Goal: Task Accomplishment & Management: Manage account settings

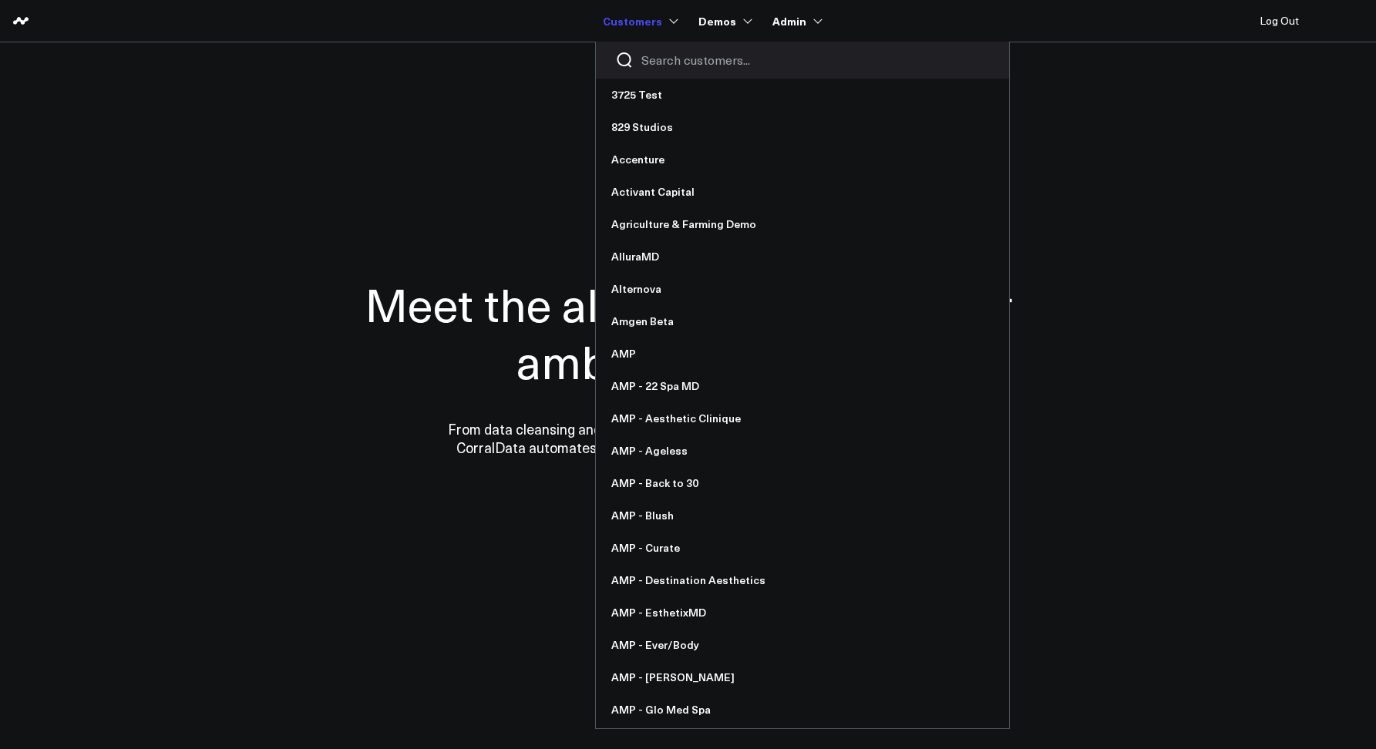
click at [669, 71] on div at bounding box center [802, 60] width 413 height 37
click at [665, 67] on input "Search customers input" at bounding box center [816, 60] width 349 height 17
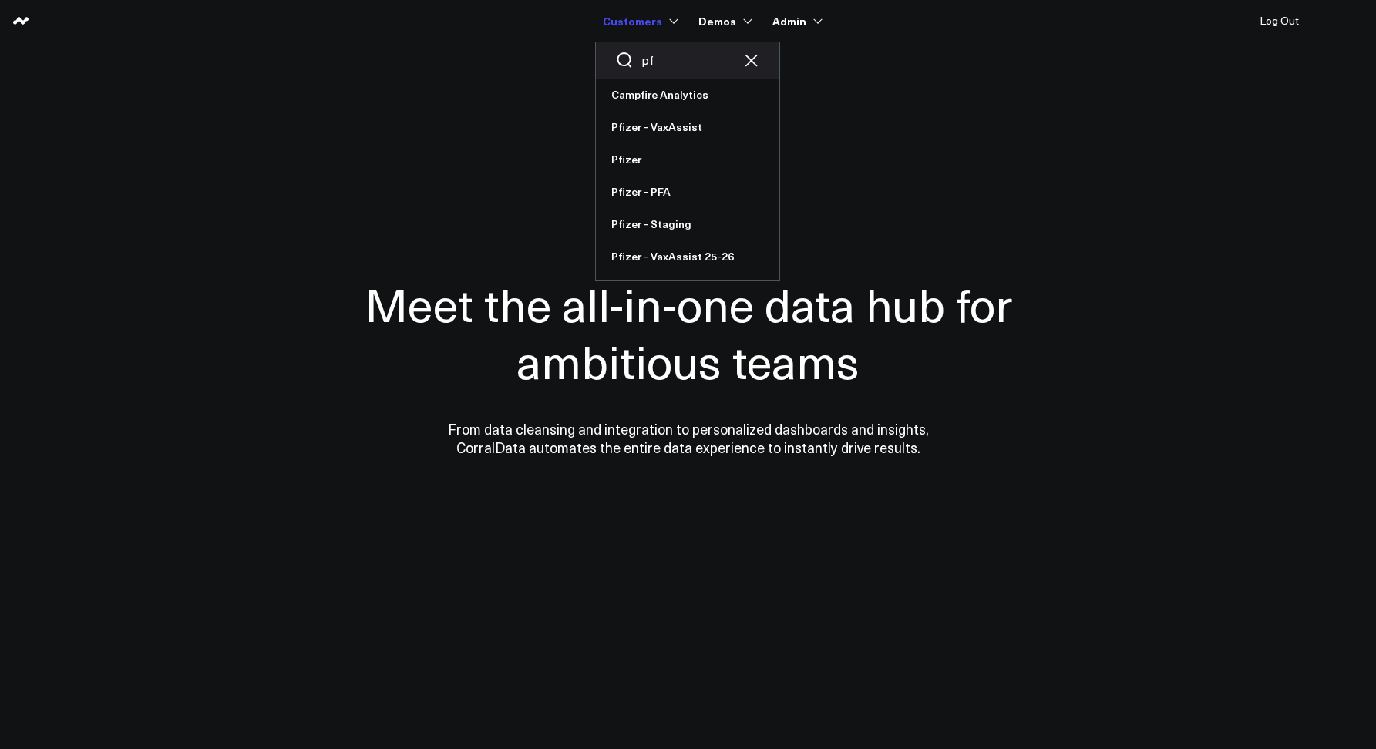
type input "p"
type input "vax"
click at [657, 88] on link "Pfizer - VaxAssist" at bounding box center [688, 95] width 184 height 32
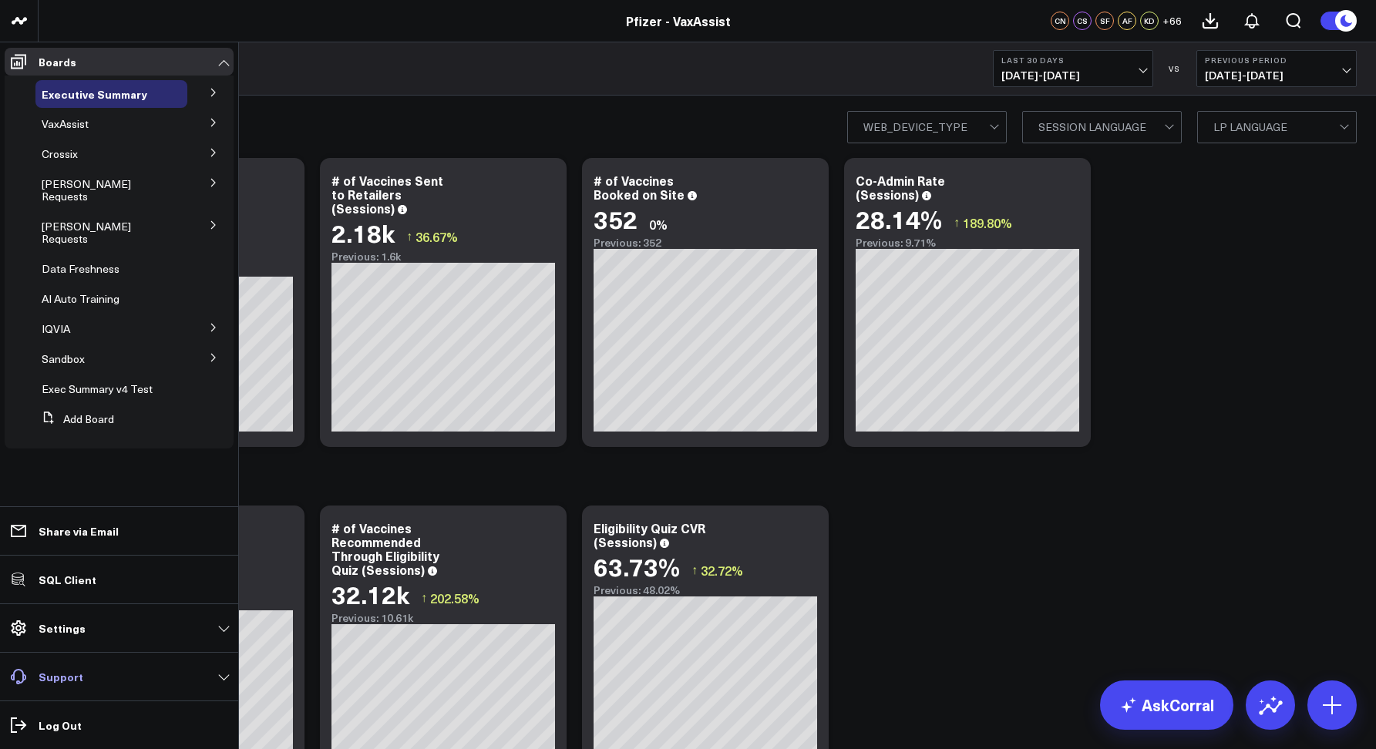
click at [64, 668] on link "Support" at bounding box center [119, 677] width 229 height 28
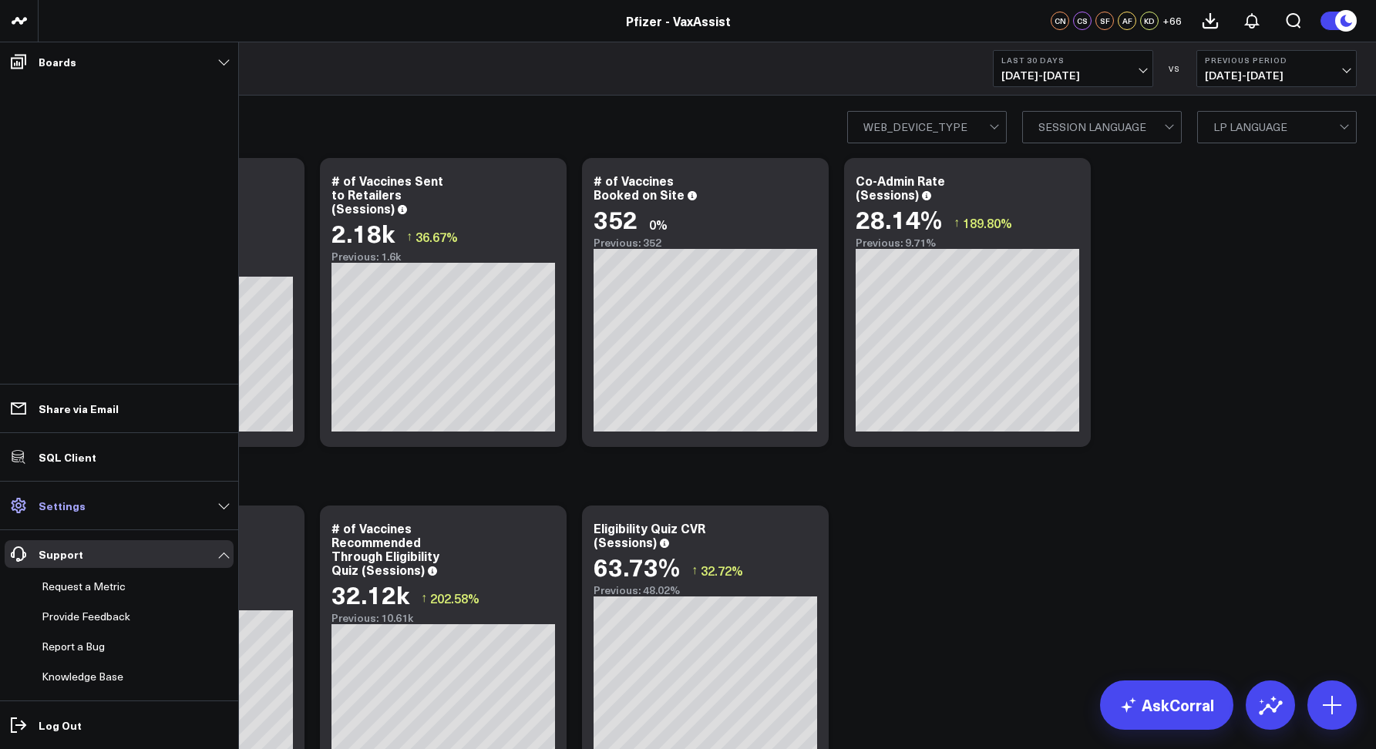
click at [60, 506] on p "Settings" at bounding box center [62, 506] width 47 height 12
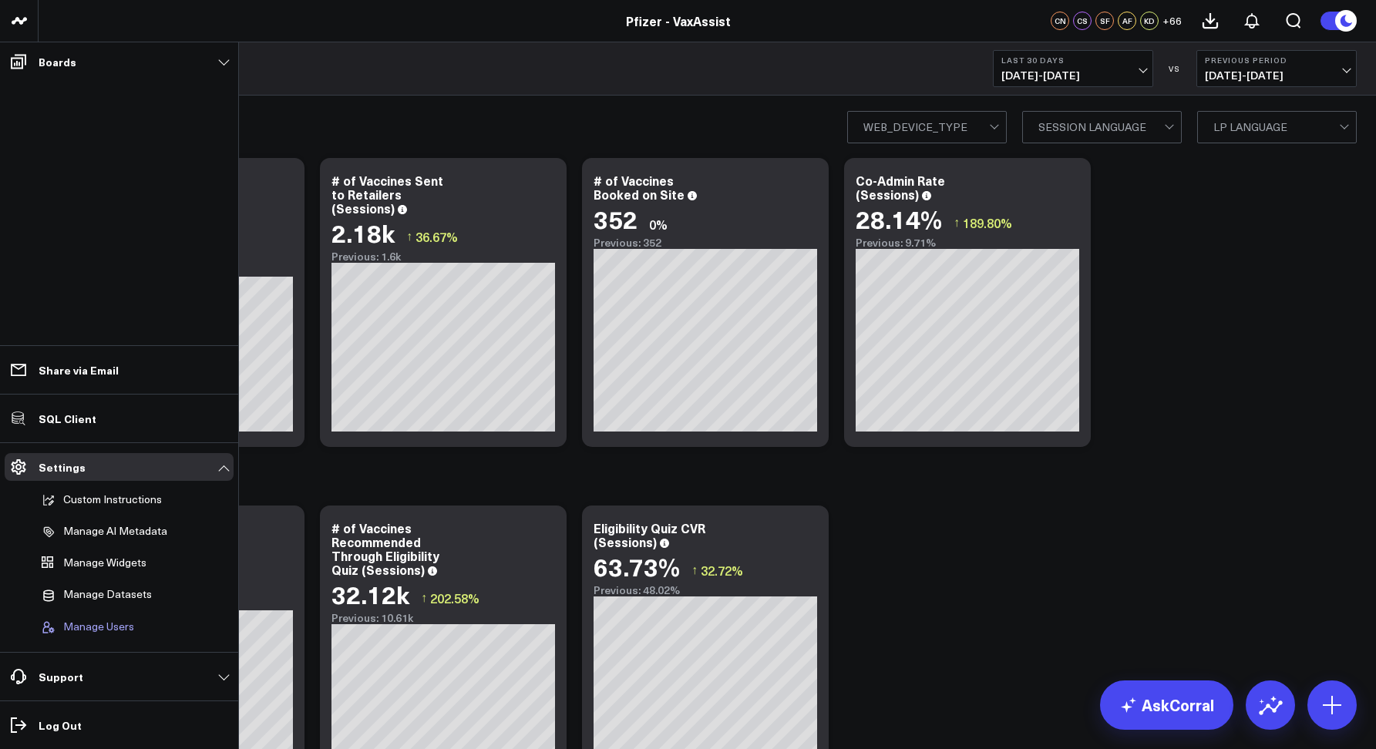
click at [89, 629] on span "Manage Users" at bounding box center [98, 628] width 71 height 14
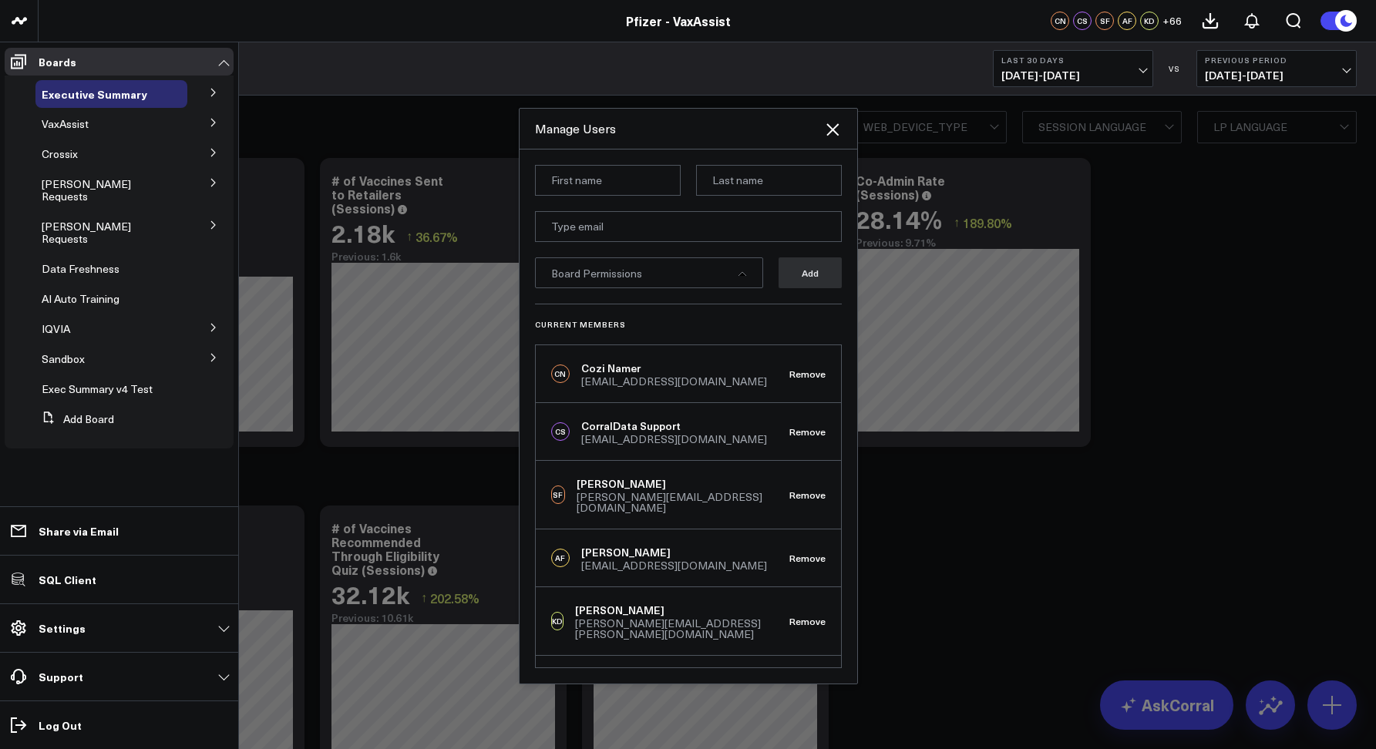
scroll to position [1783, 0]
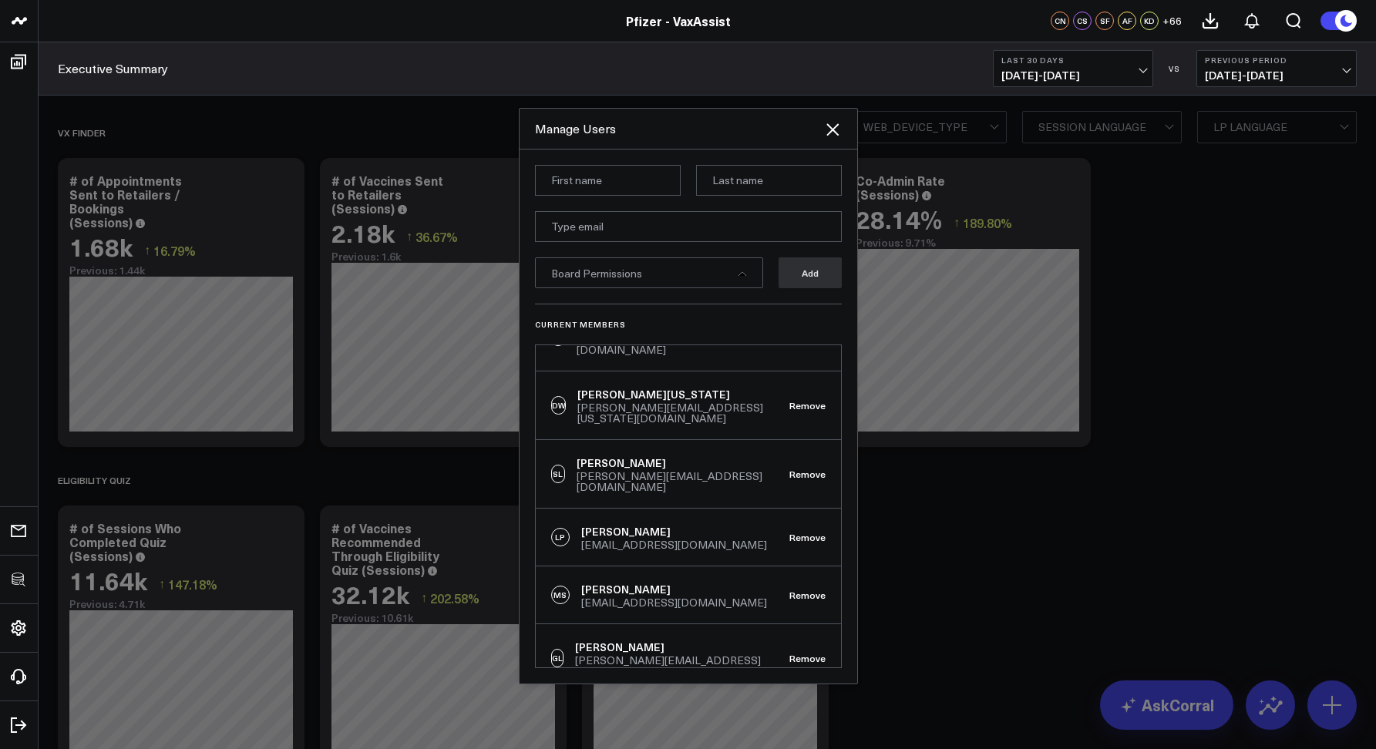
click at [455, 65] on div "Executive Summary Last 30 Days 07/22/25 - 08/20/25 VS Previous Period 06/22/25 …" at bounding box center [708, 68] width 1338 height 53
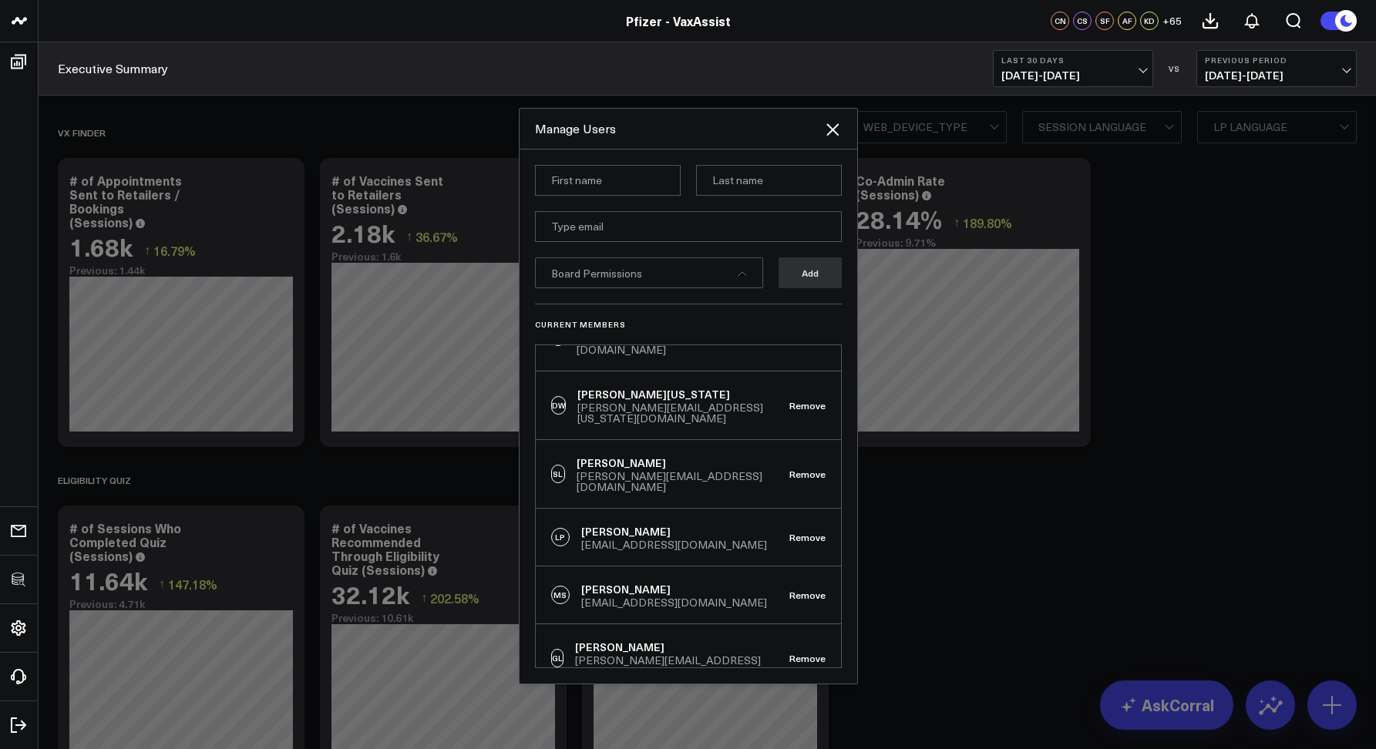
scroll to position [3634, 0]
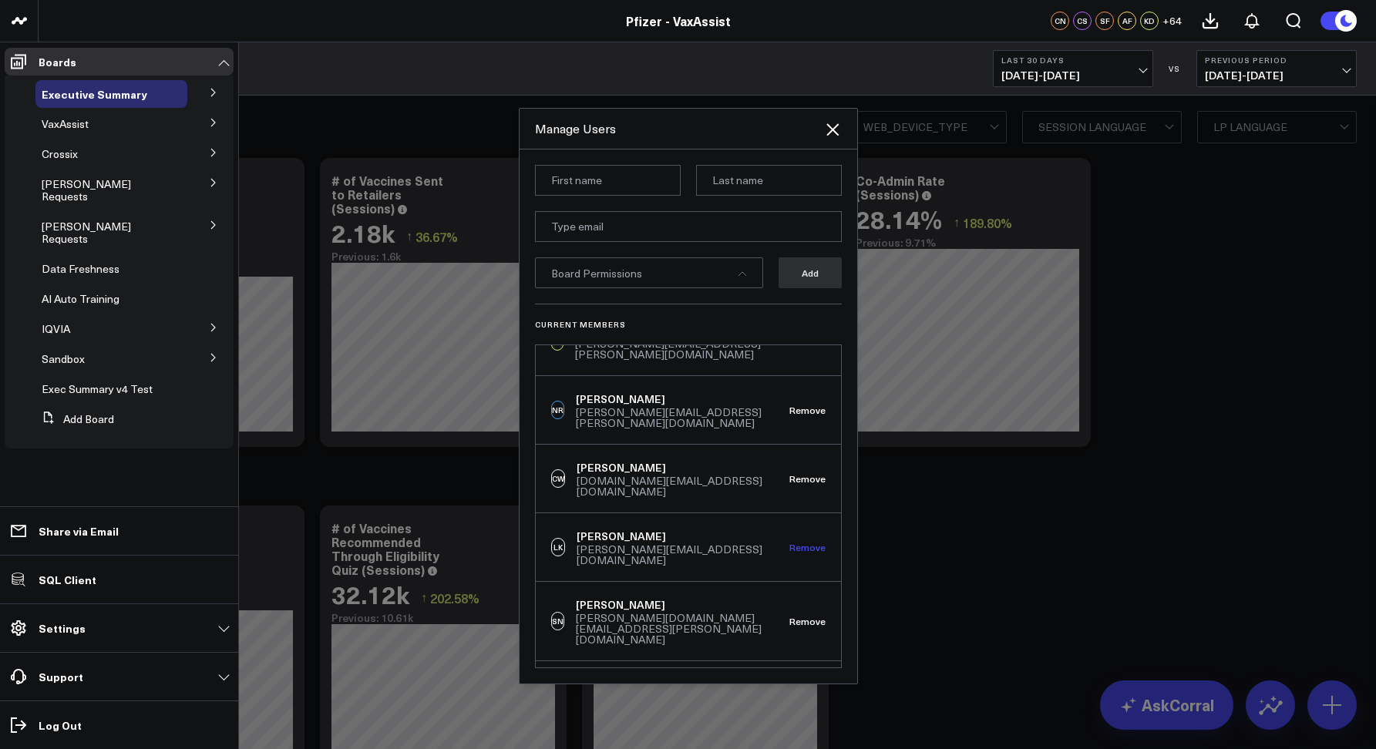
click at [792, 542] on button "Remove" at bounding box center [808, 547] width 36 height 11
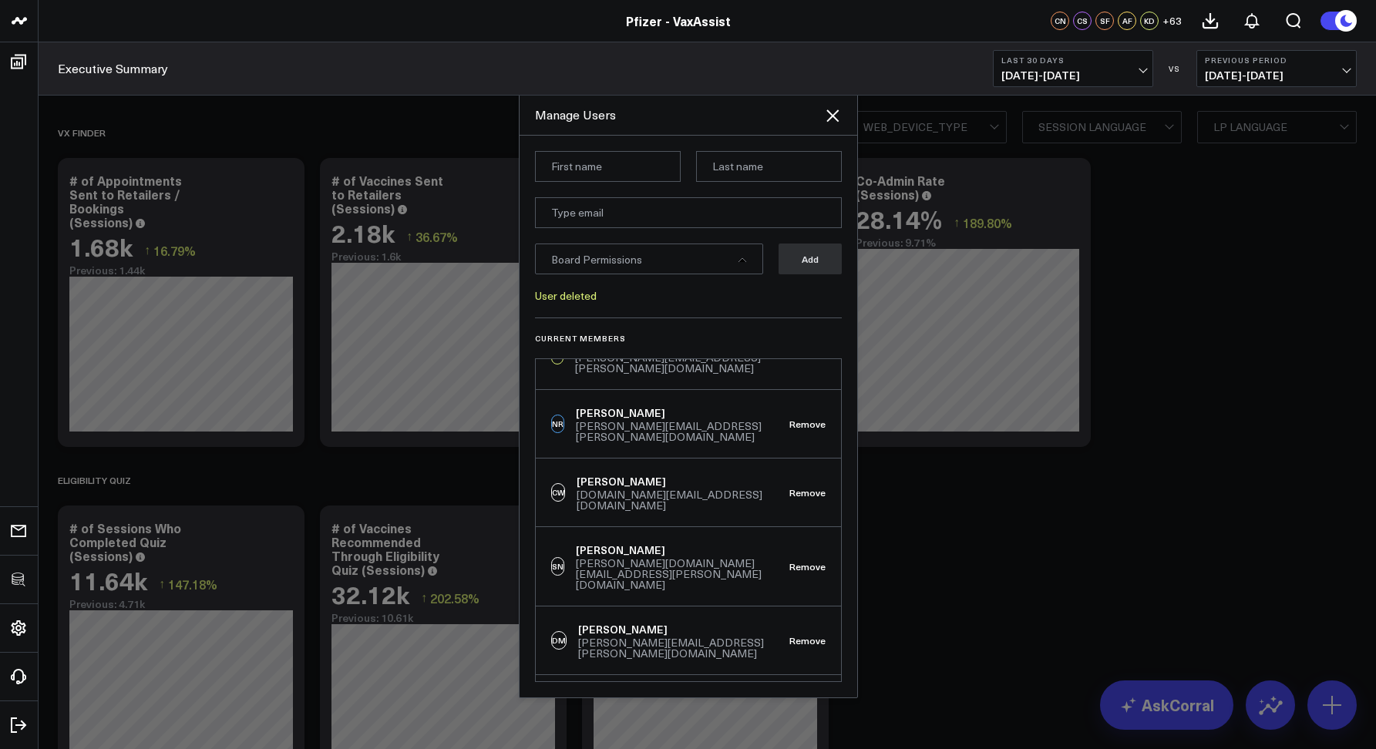
scroll to position [916, 0]
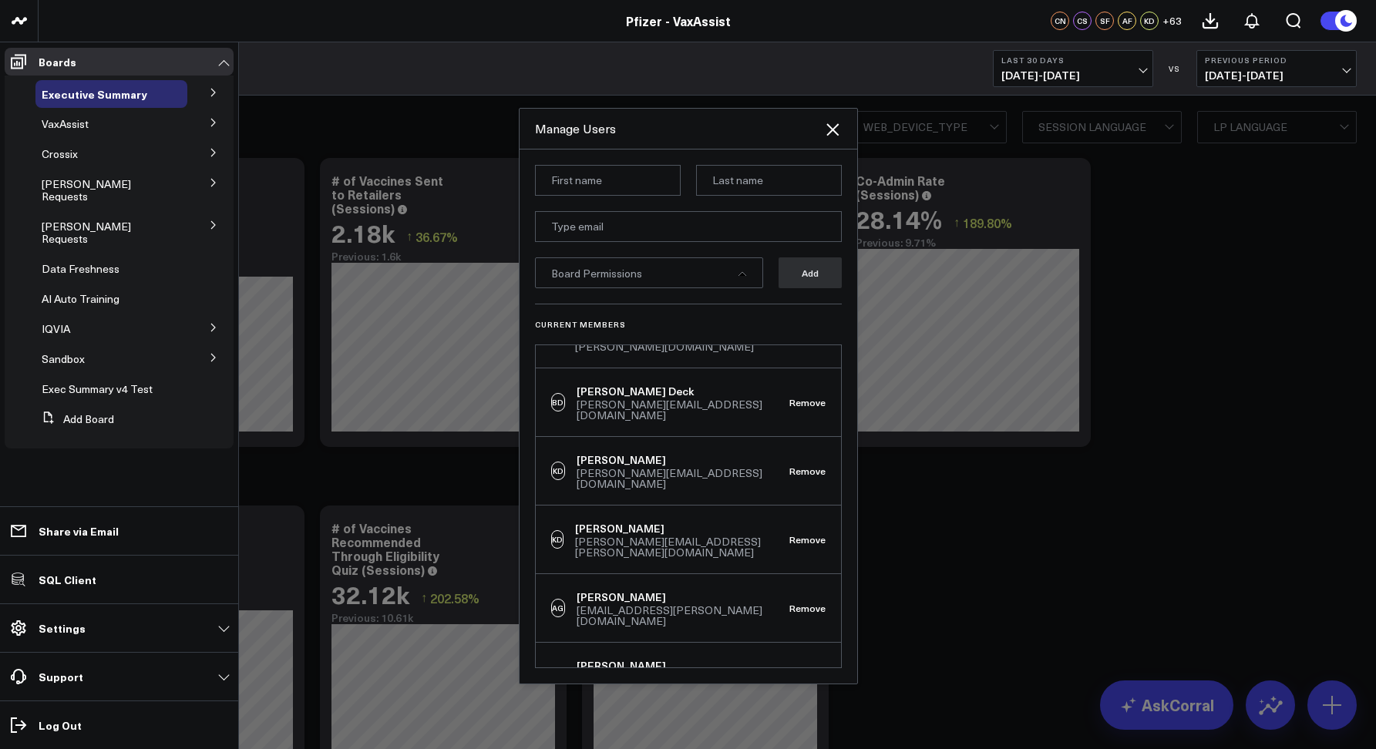
click at [790, 672] on button "Remove" at bounding box center [808, 677] width 36 height 11
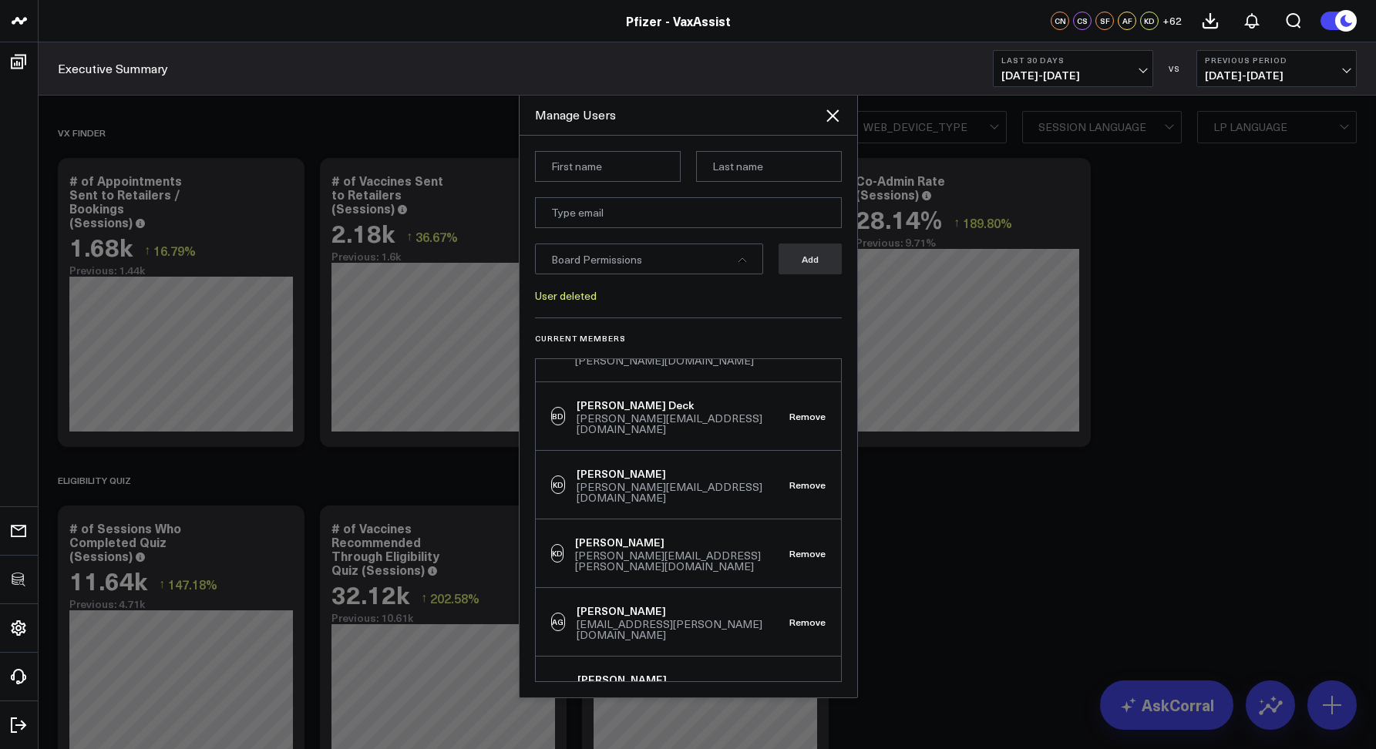
scroll to position [338, 0]
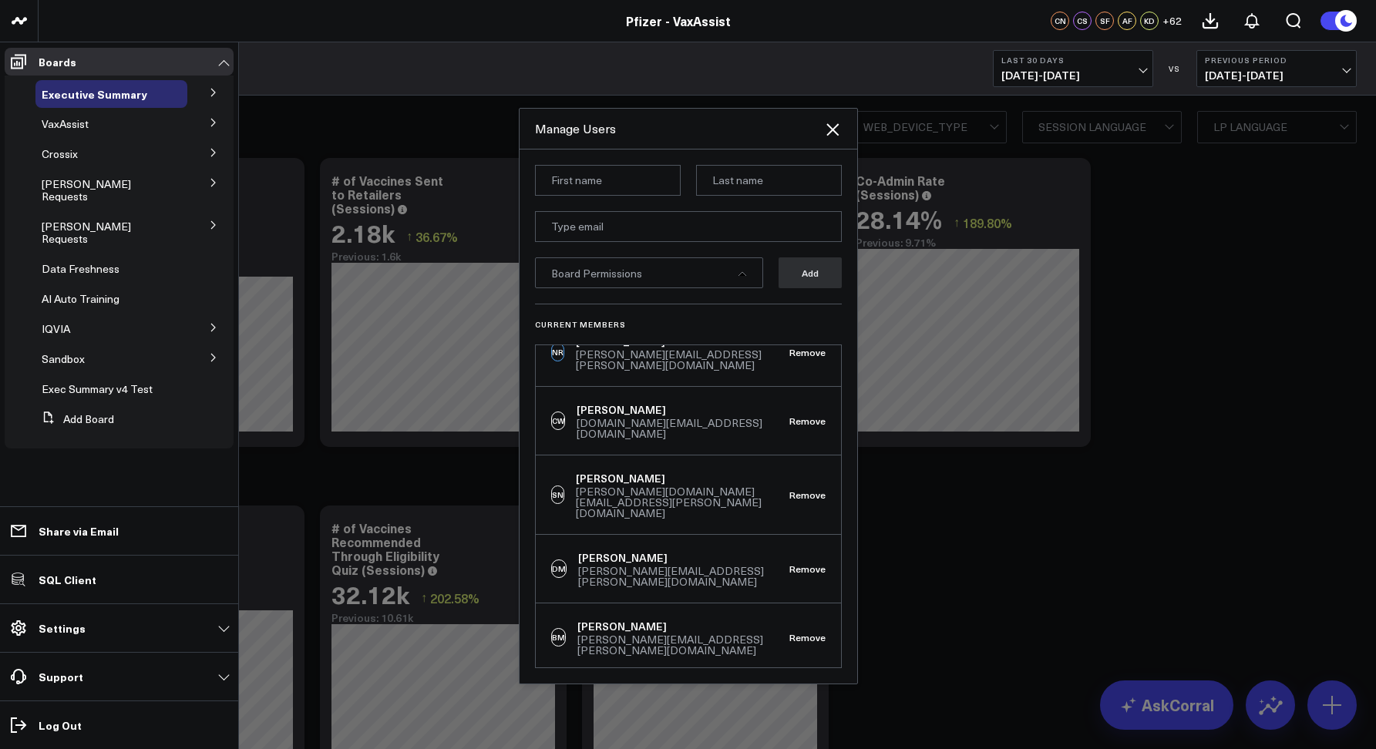
click at [791, 535] on div "DM Debra Miller debra.miller@pfizer.com Remove" at bounding box center [688, 569] width 305 height 69
click at [790, 564] on button "Remove" at bounding box center [808, 569] width 36 height 11
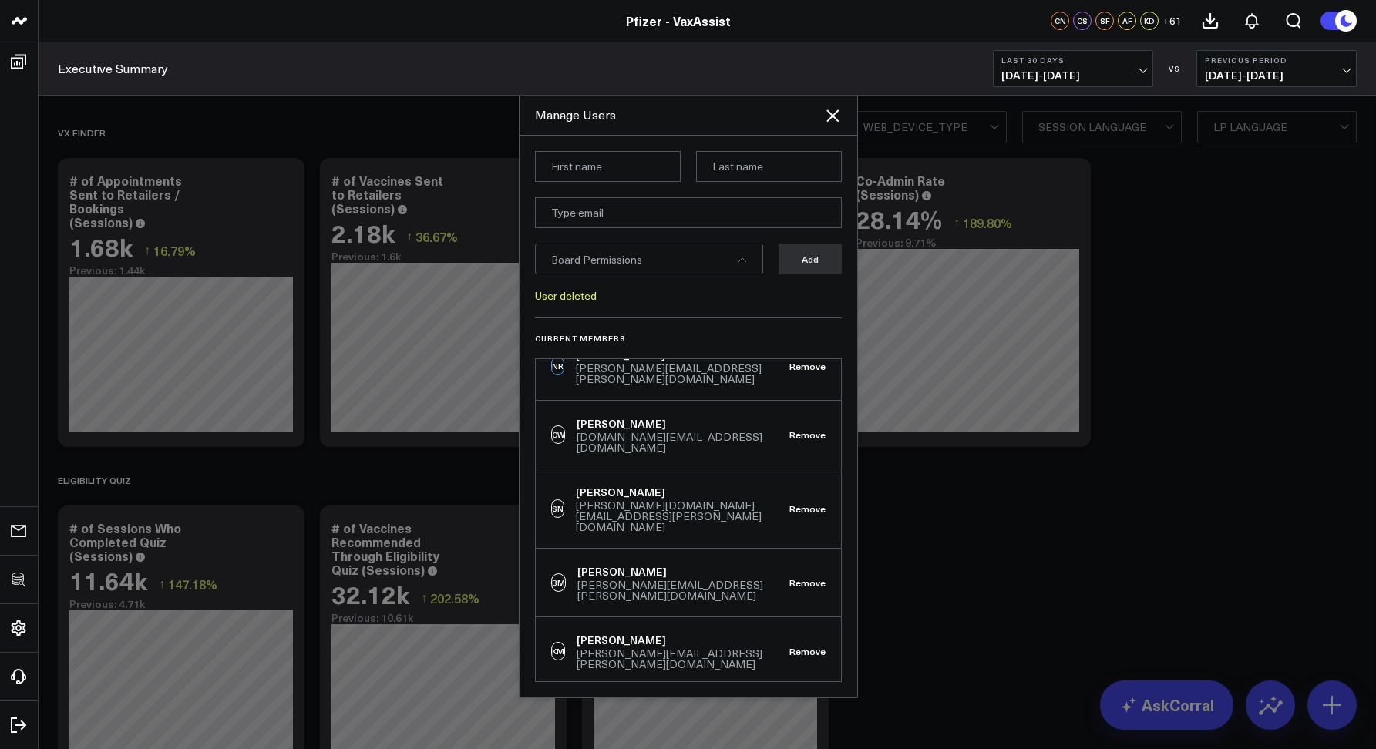
scroll to position [1147, 0]
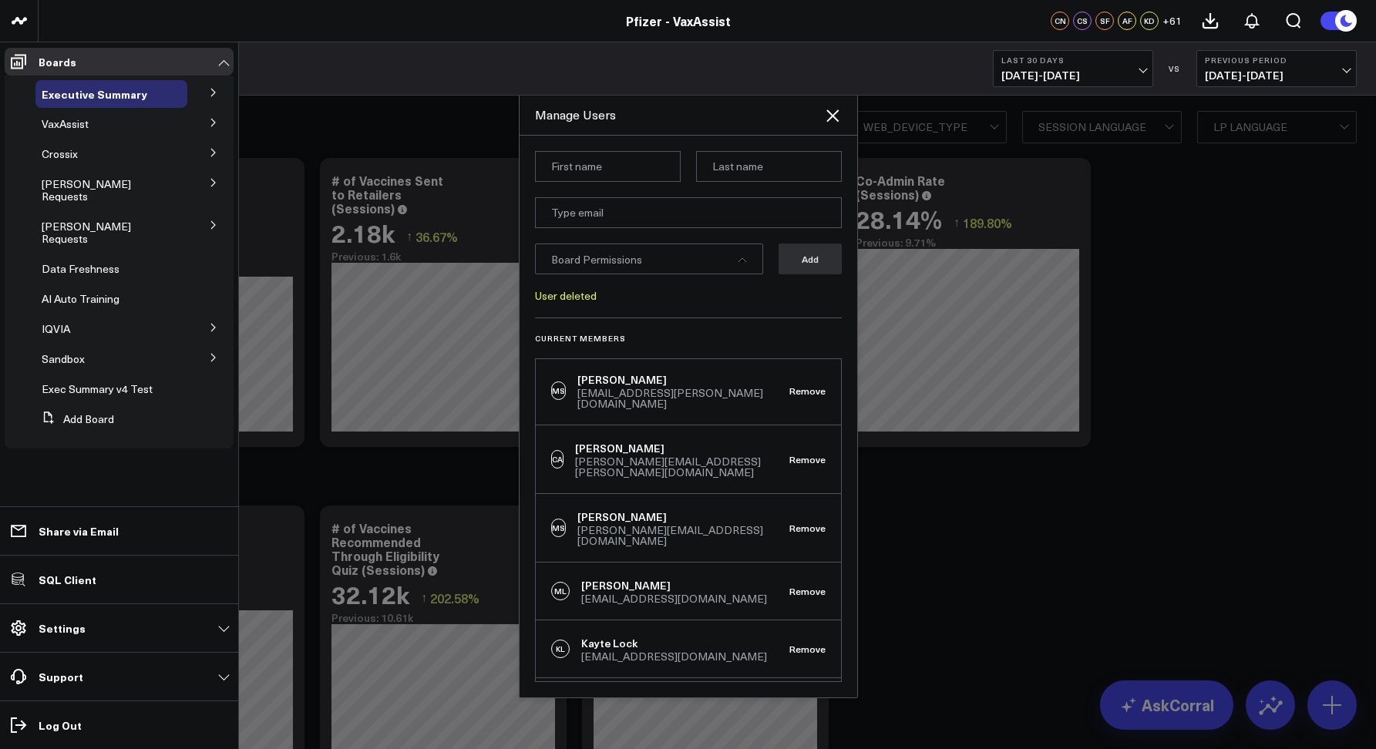
click at [803, 707] on button "Remove" at bounding box center [808, 712] width 36 height 11
click at [631, 303] on form "Board Permissions Add User deleted" at bounding box center [688, 234] width 307 height 167
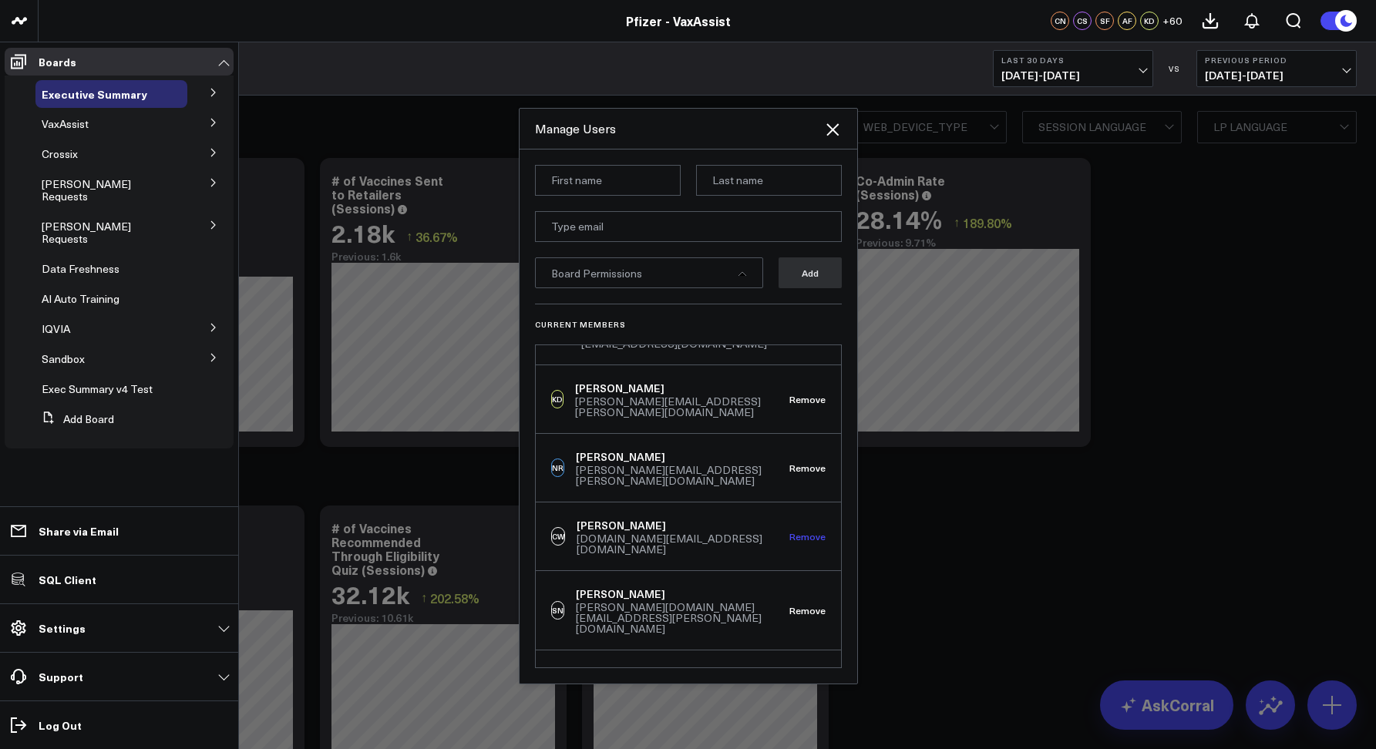
click at [797, 531] on button "Remove" at bounding box center [808, 536] width 36 height 11
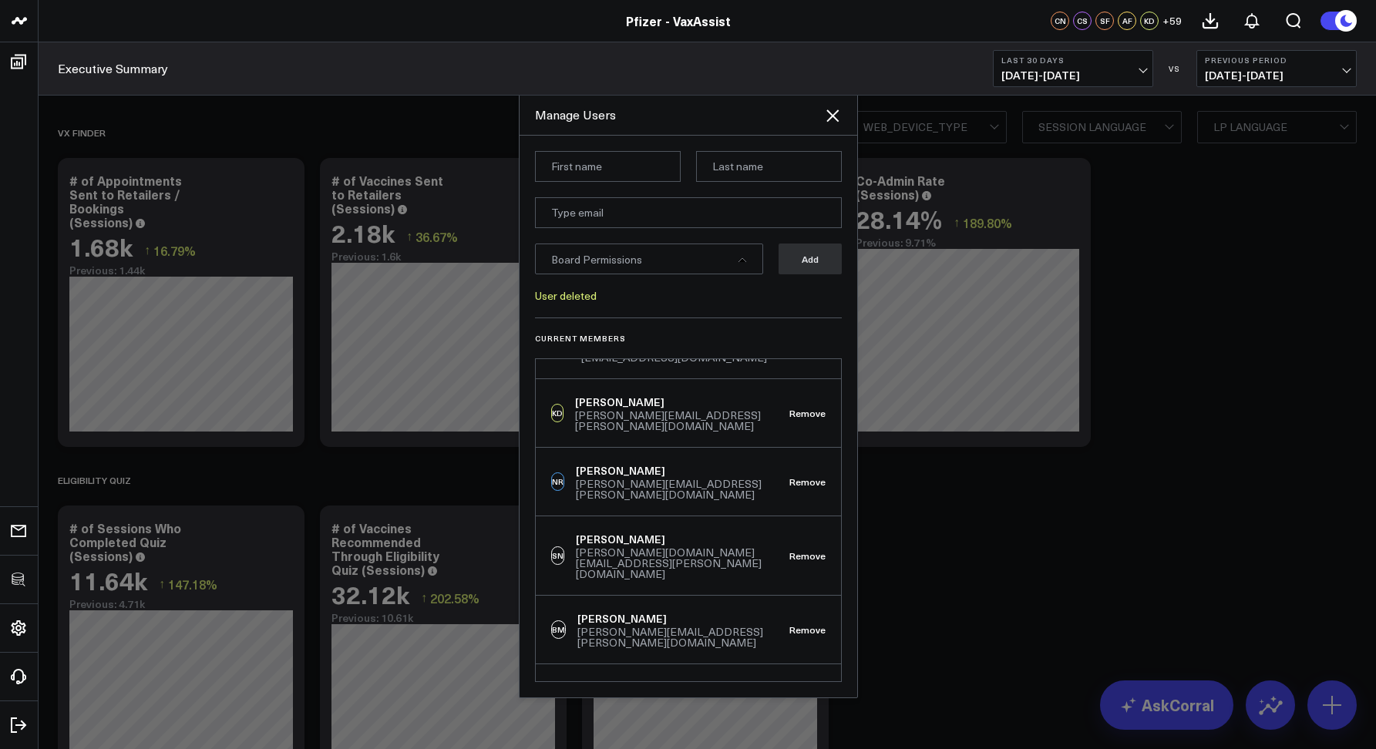
scroll to position [2130, 0]
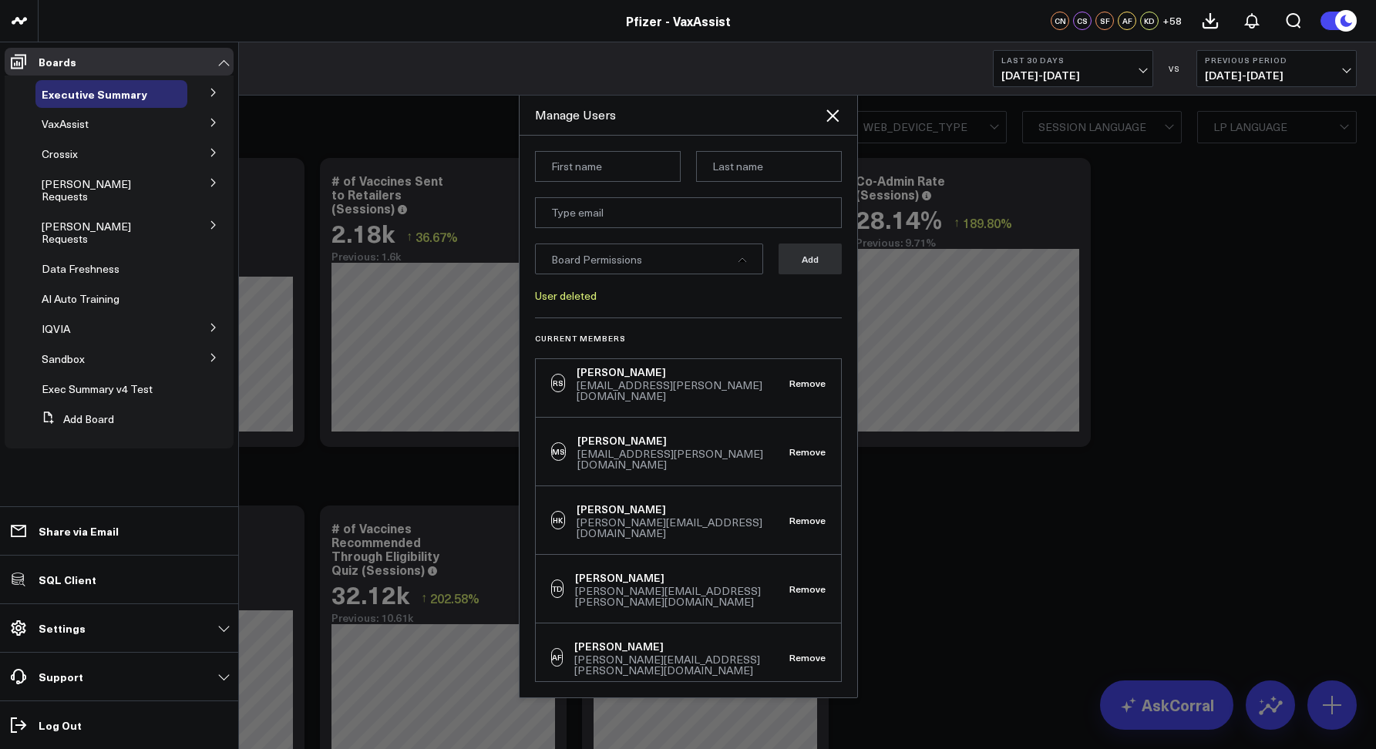
scroll to position [1263, 0]
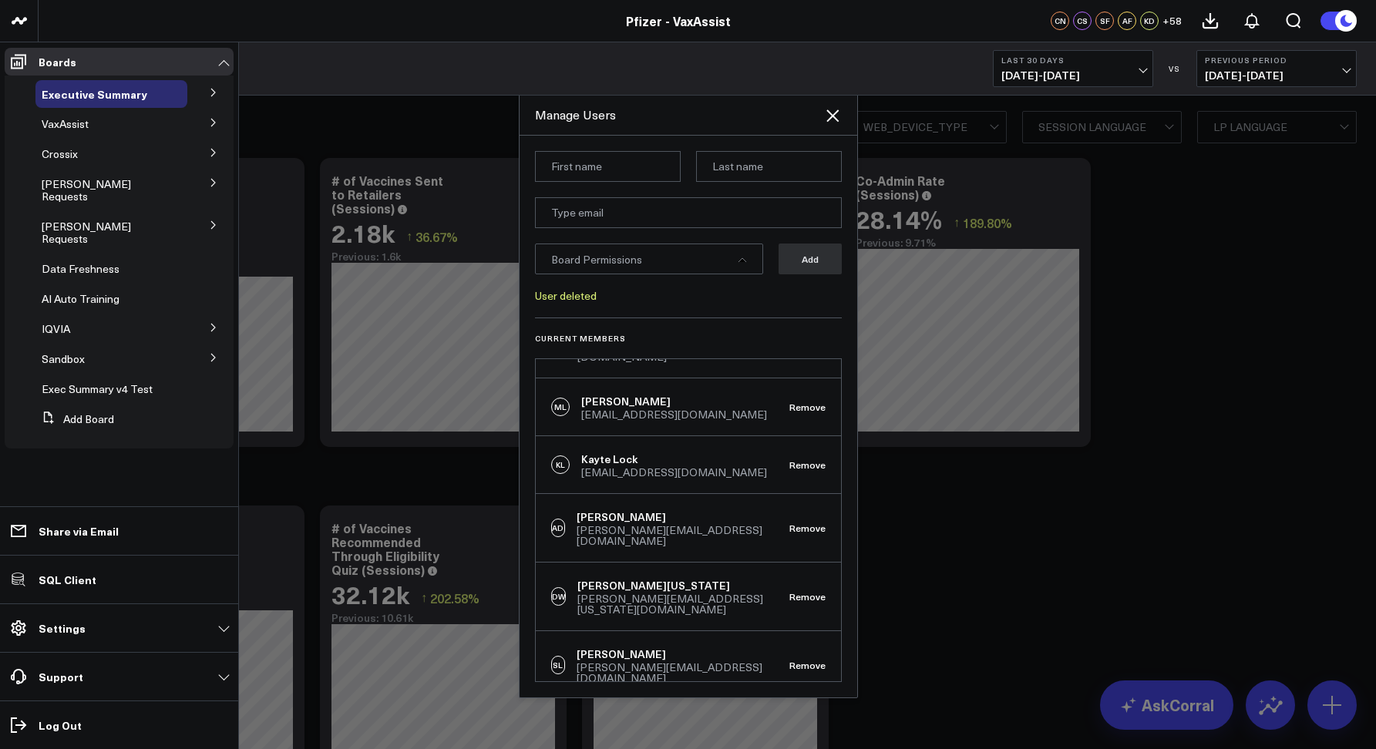
click at [796, 723] on button "Remove" at bounding box center [808, 728] width 36 height 11
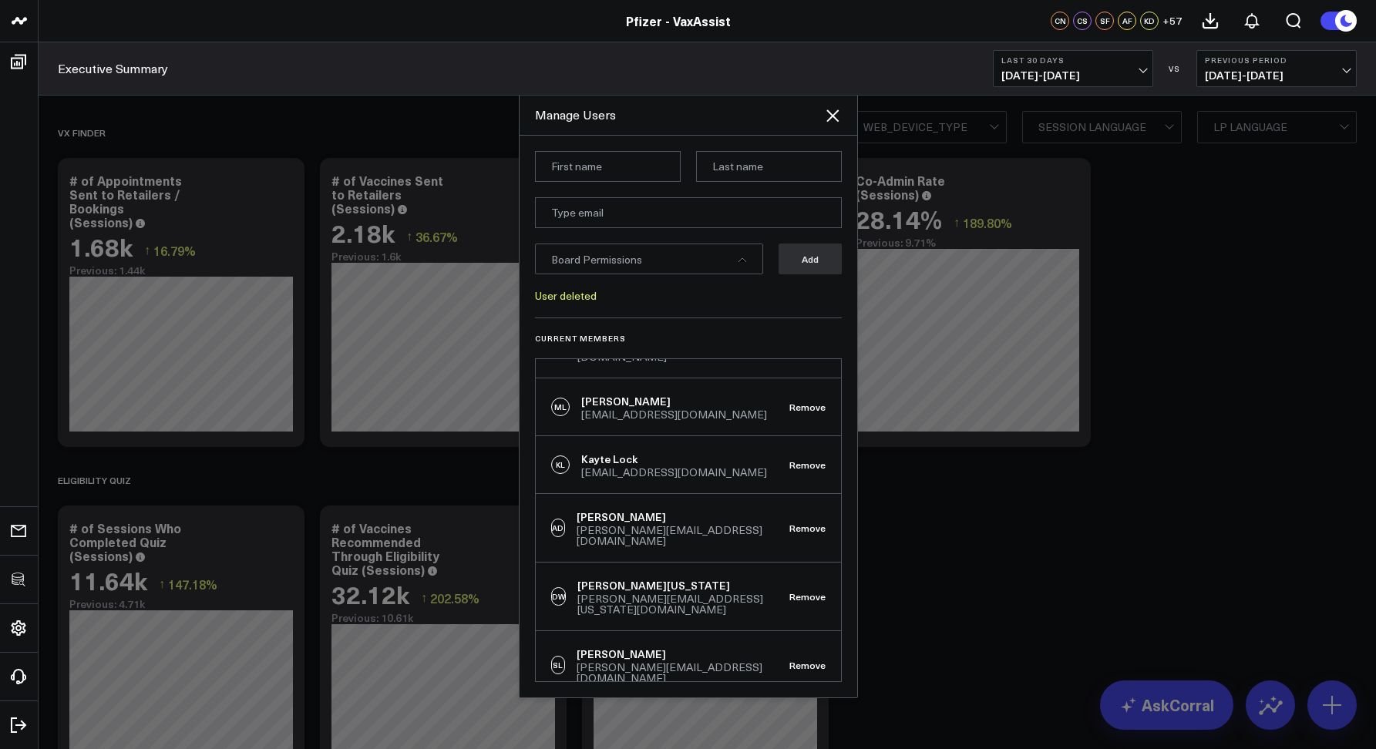
scroll to position [1726, 0]
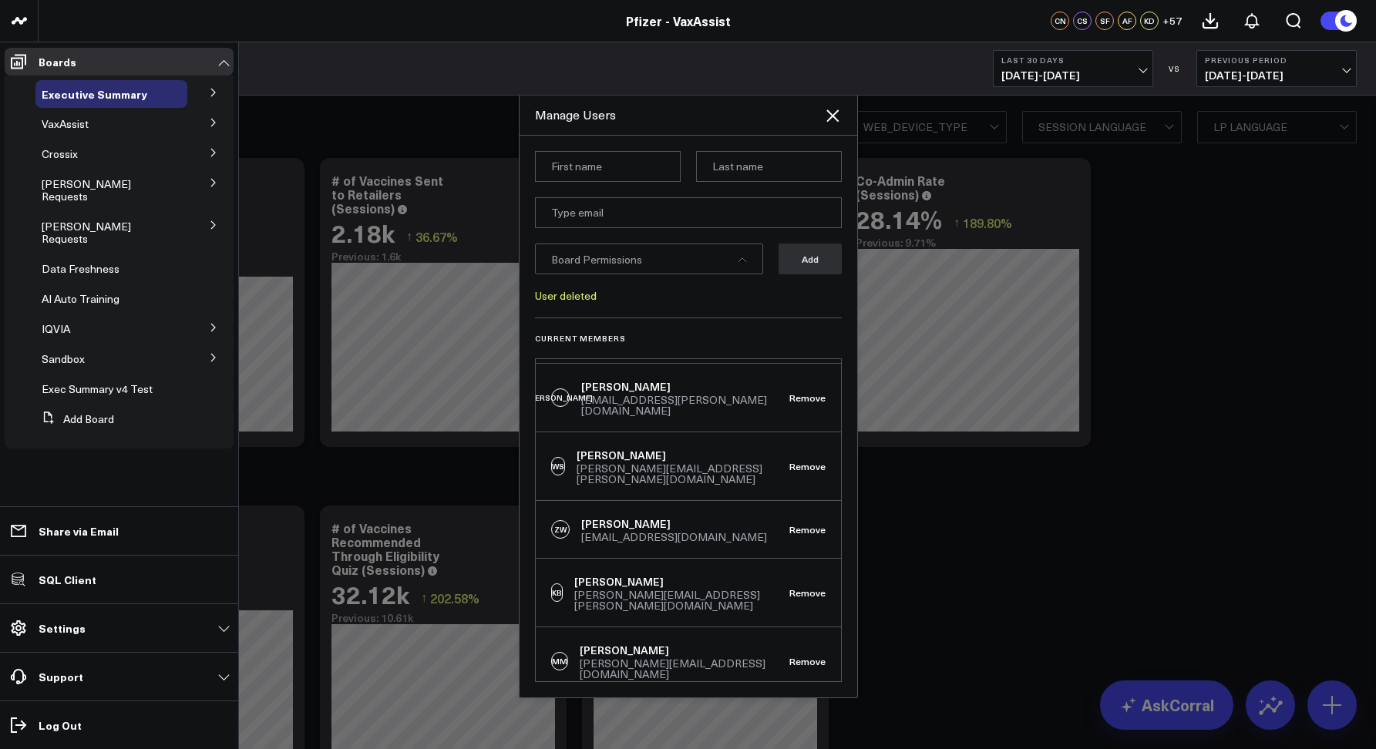
click at [790, 656] on button "Remove" at bounding box center [808, 661] width 36 height 11
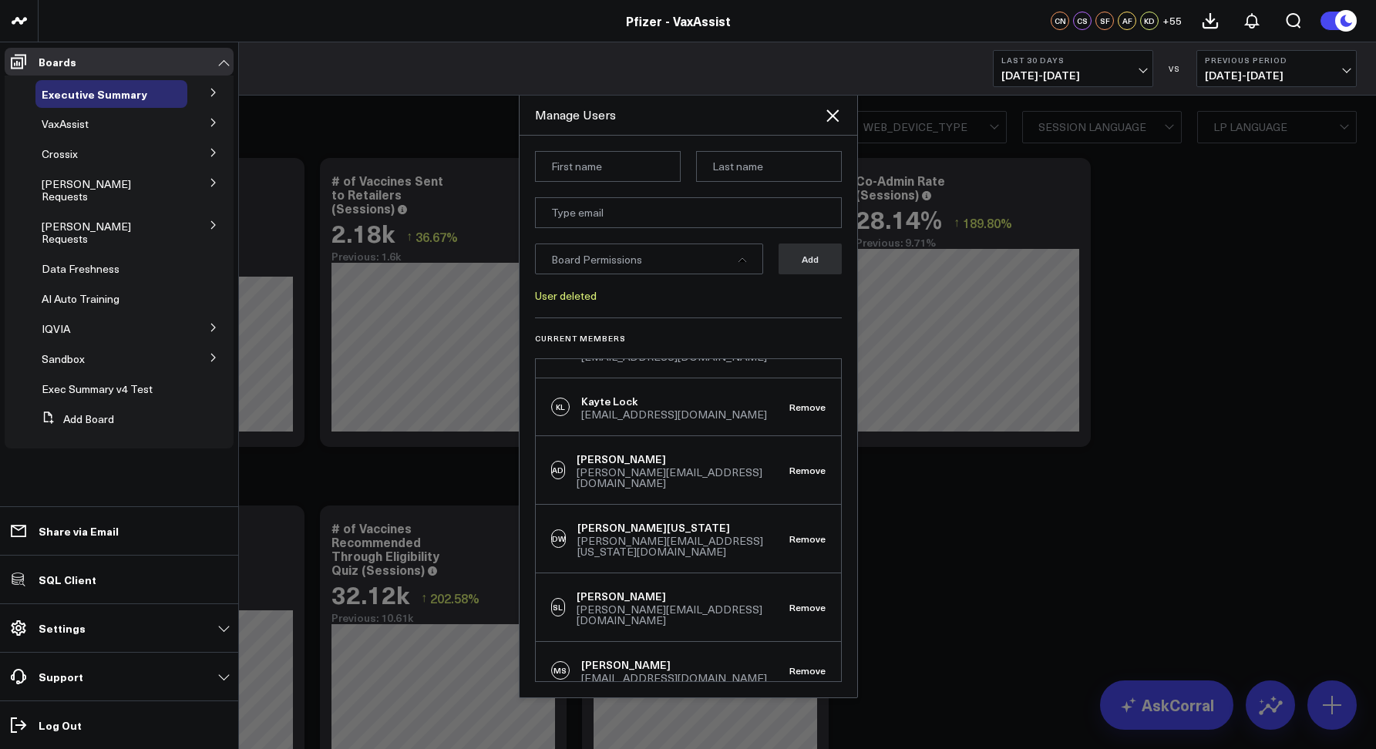
click at [790, 729] on button "Remove" at bounding box center [808, 734] width 36 height 11
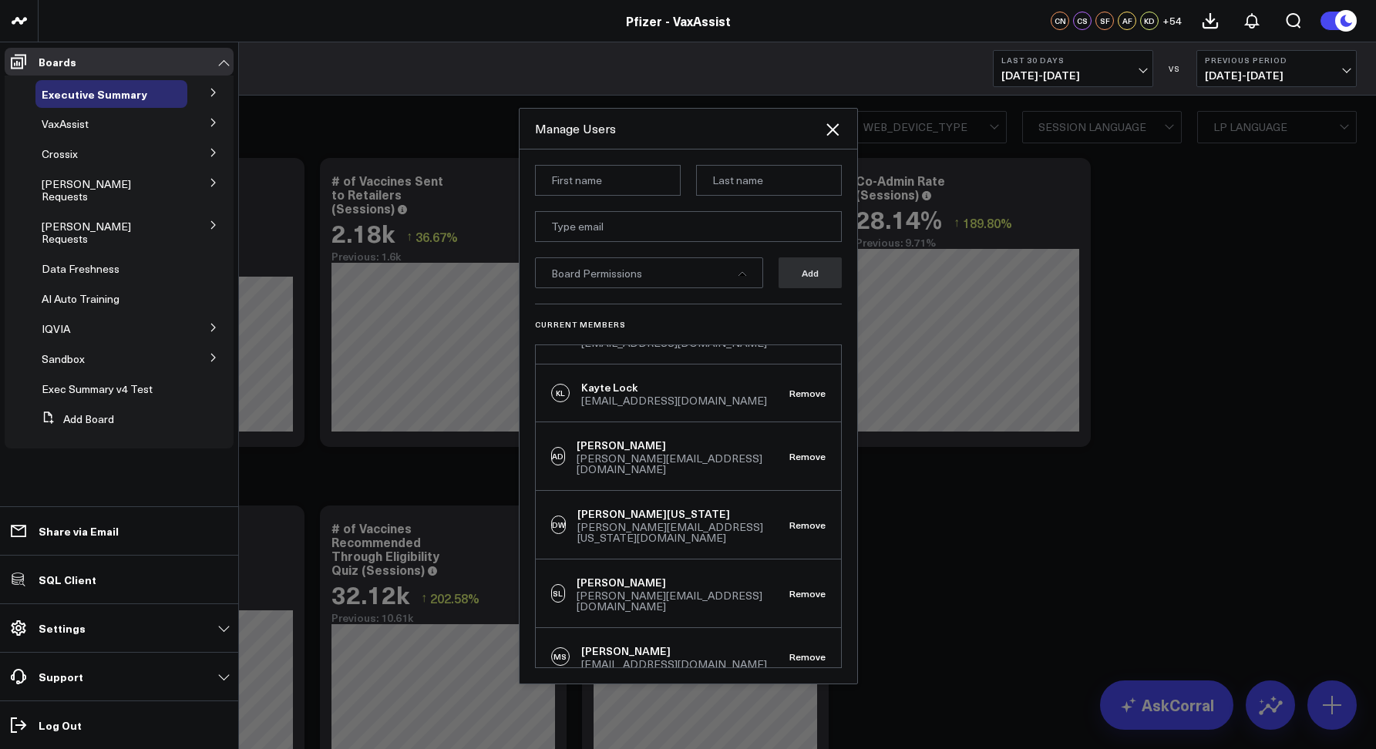
scroll to position [916, 0]
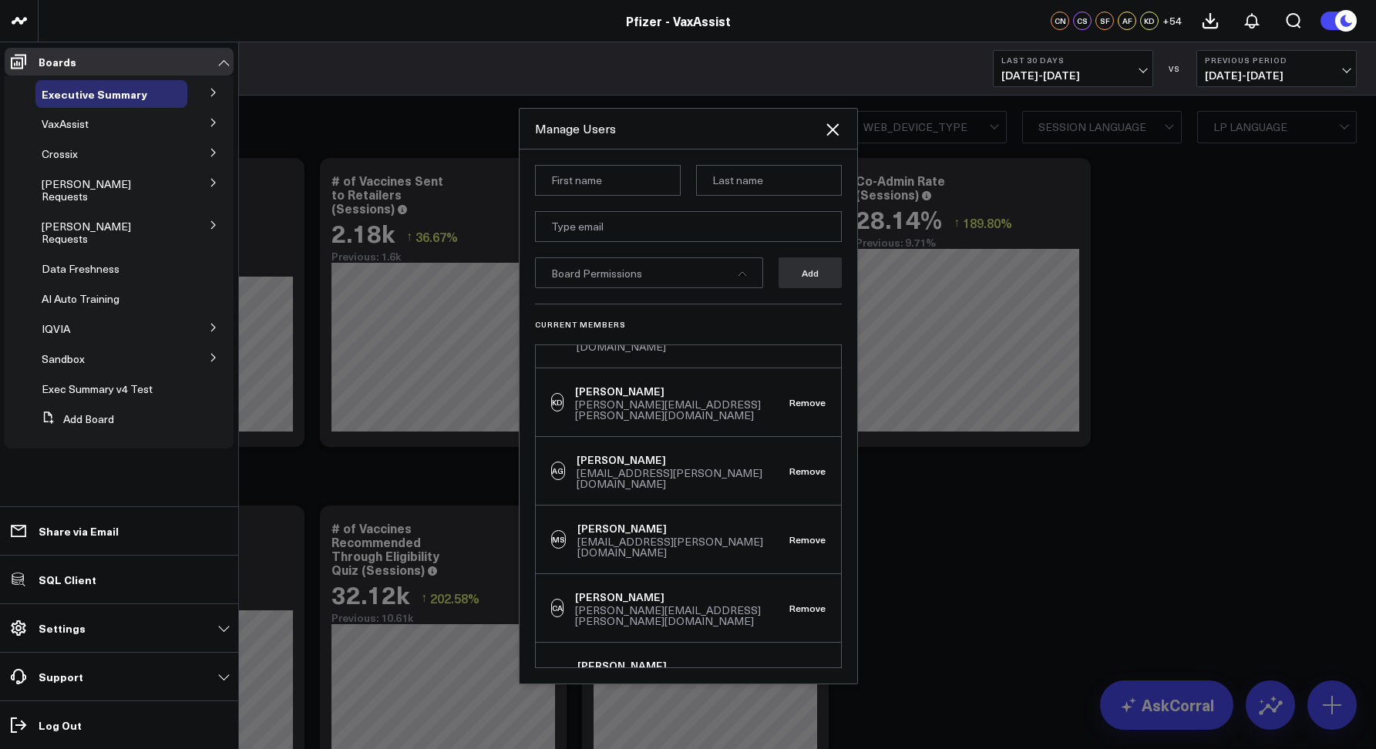
click at [800, 672] on button "Remove" at bounding box center [808, 677] width 36 height 11
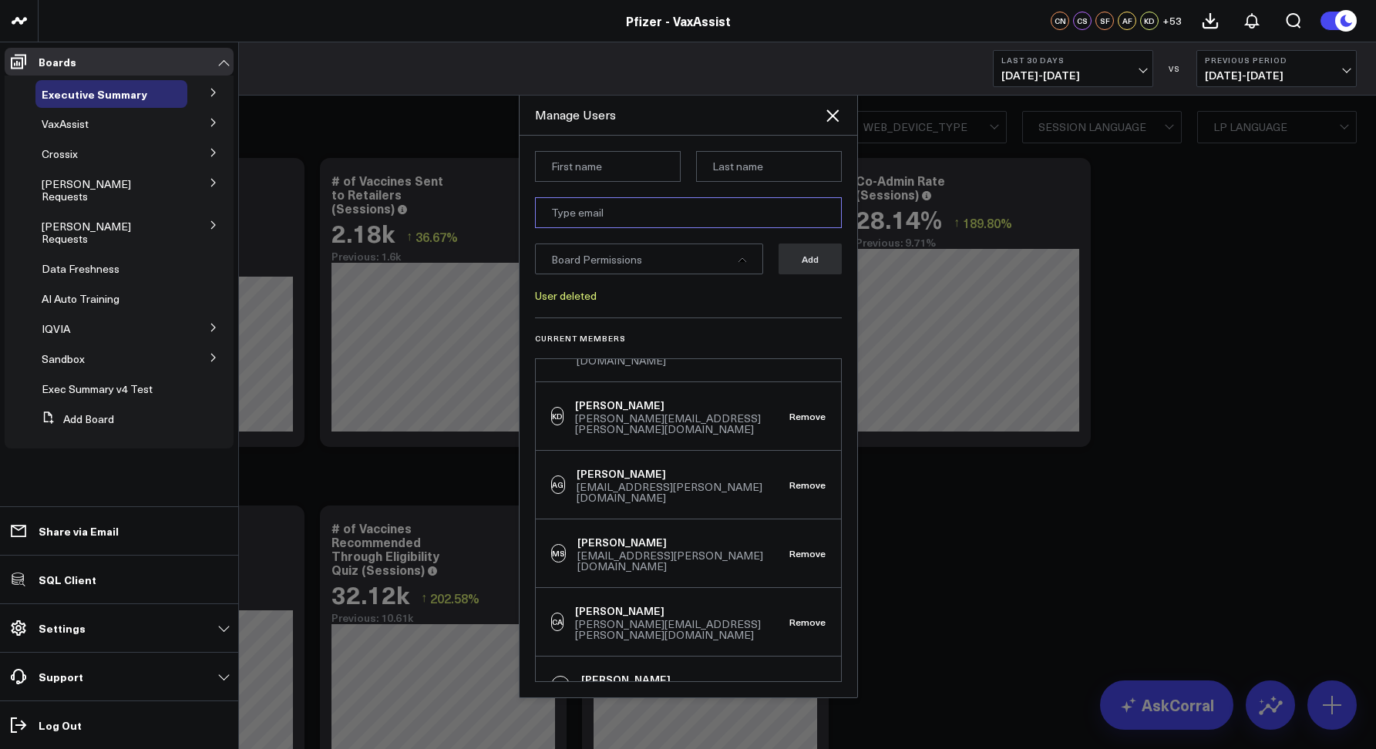
click at [561, 211] on input "email" at bounding box center [688, 212] width 307 height 31
paste input "cathleen.alston@pfizer.com"
type input "cathleen.alston@pfizer.com"
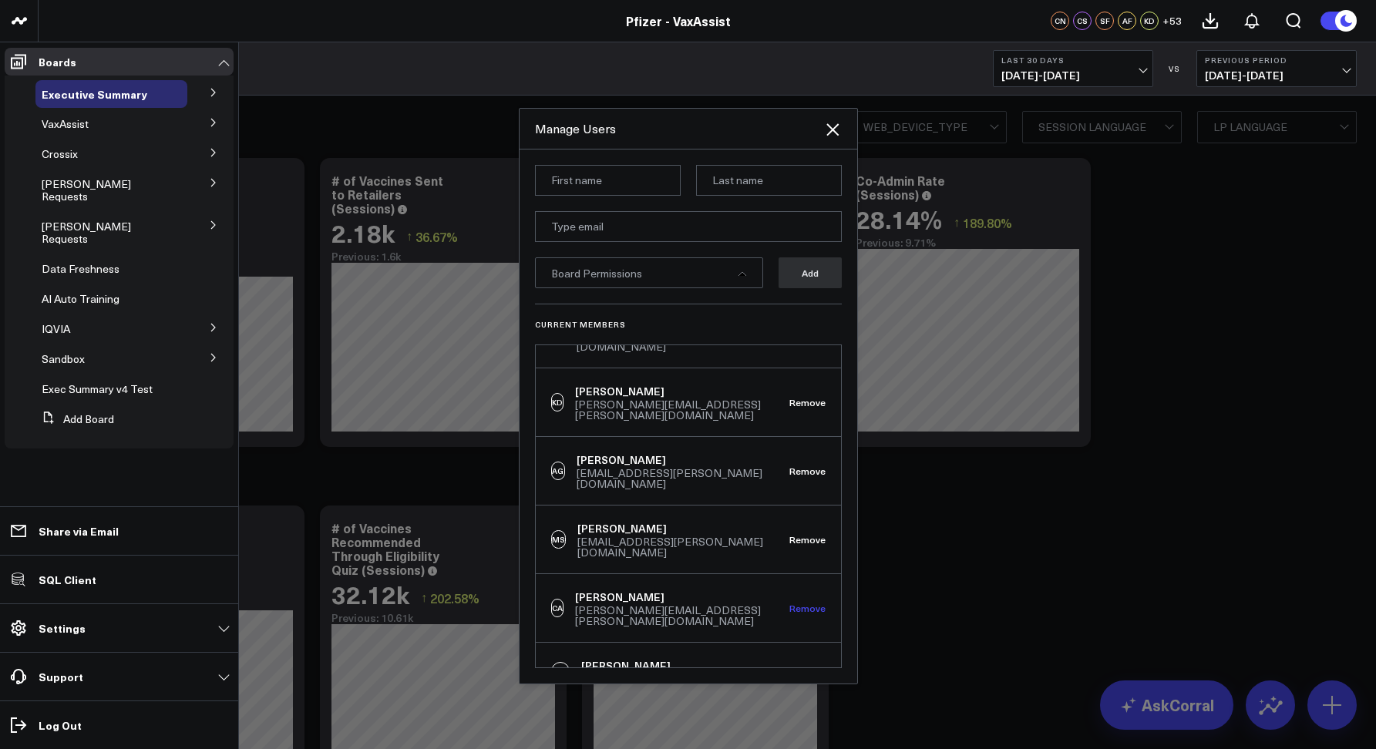
click at [794, 603] on button "Remove" at bounding box center [808, 608] width 36 height 11
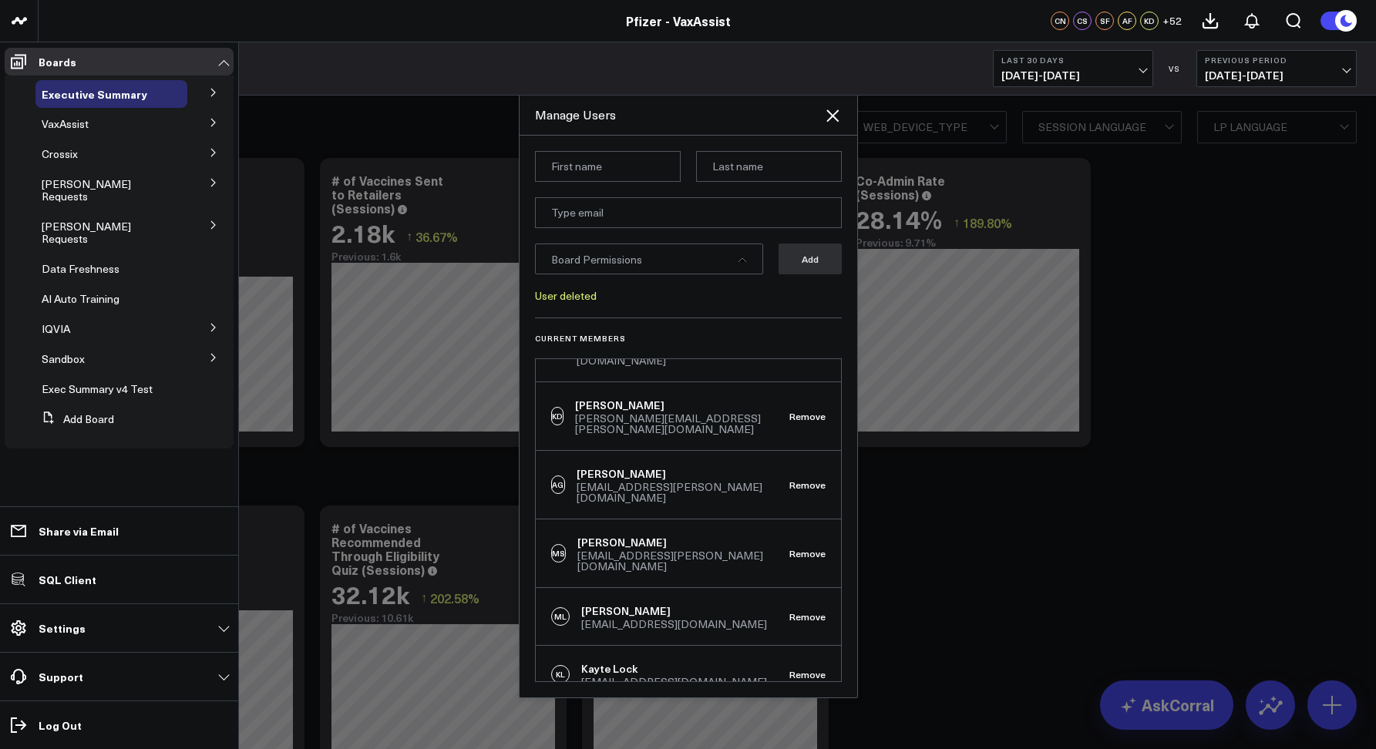
scroll to position [1610, 0]
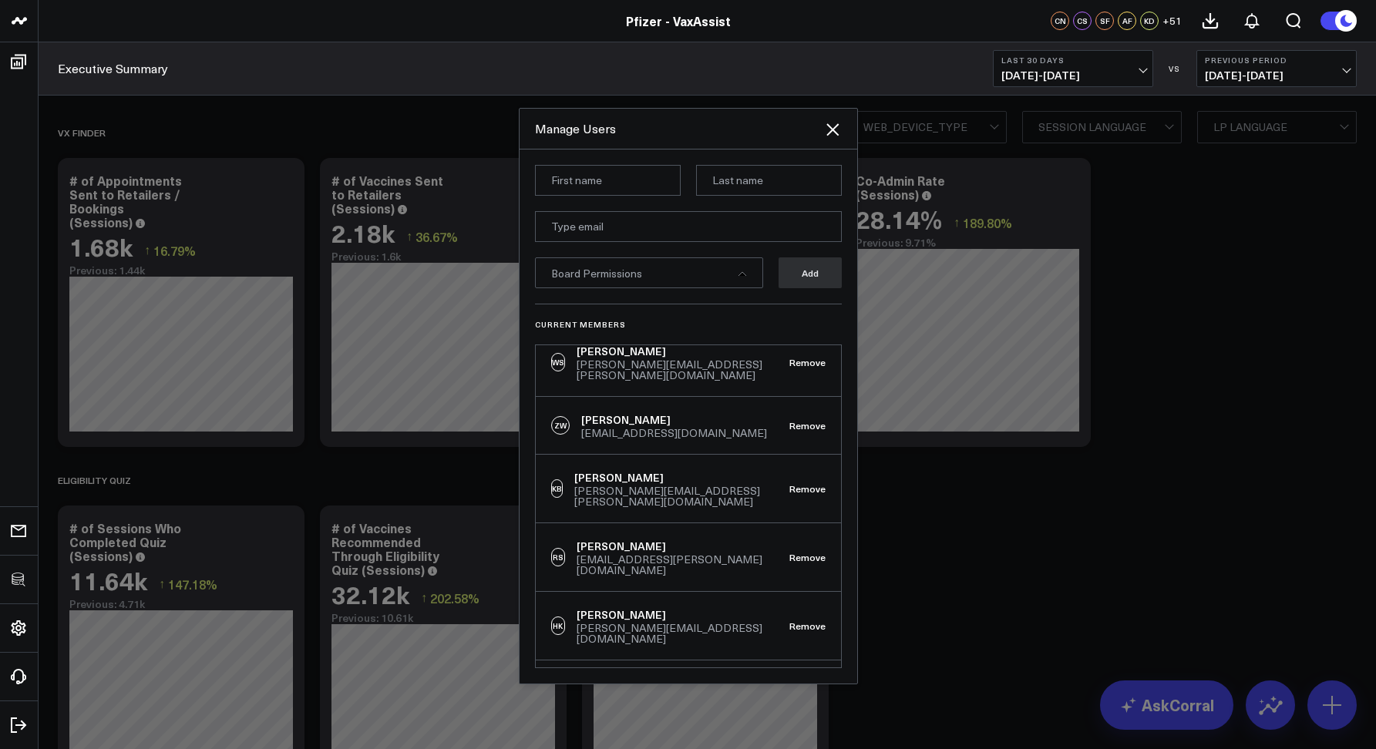
scroll to position [1841, 0]
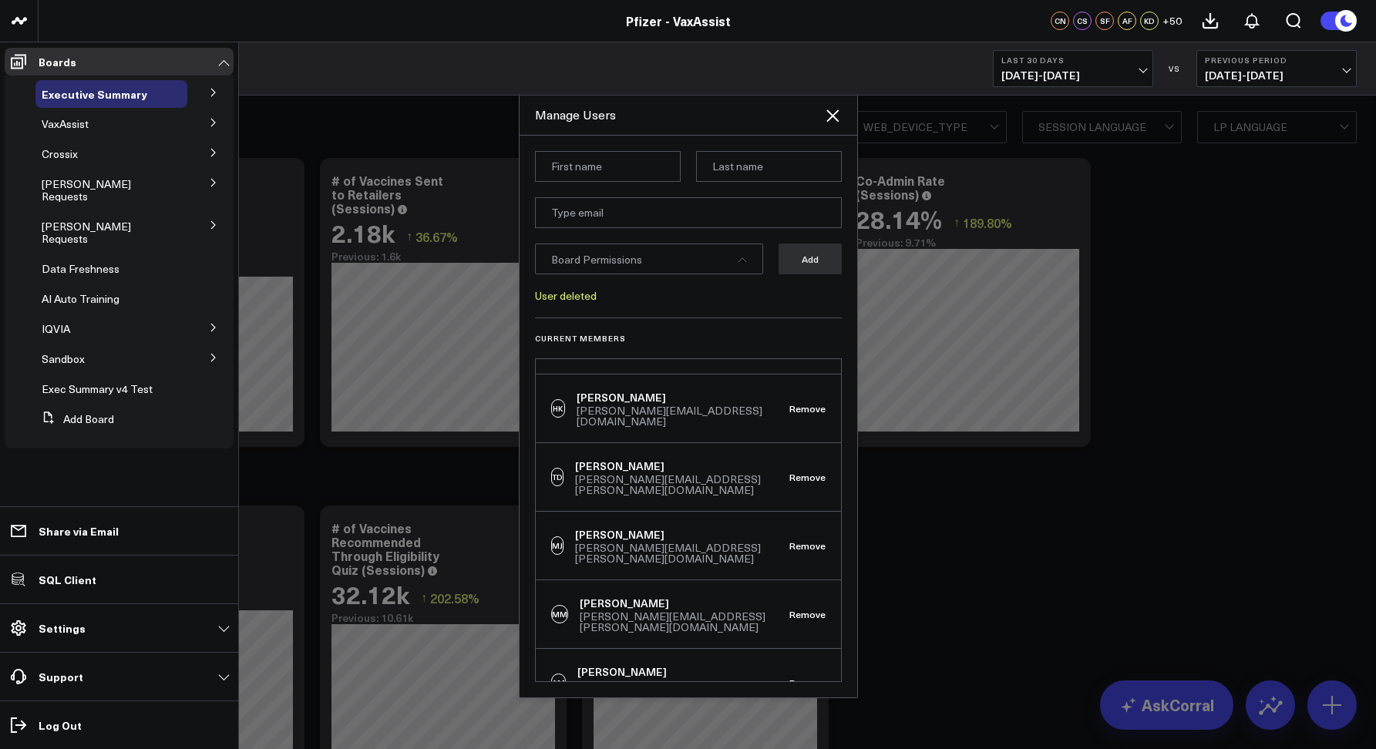
scroll to position [2015, 0]
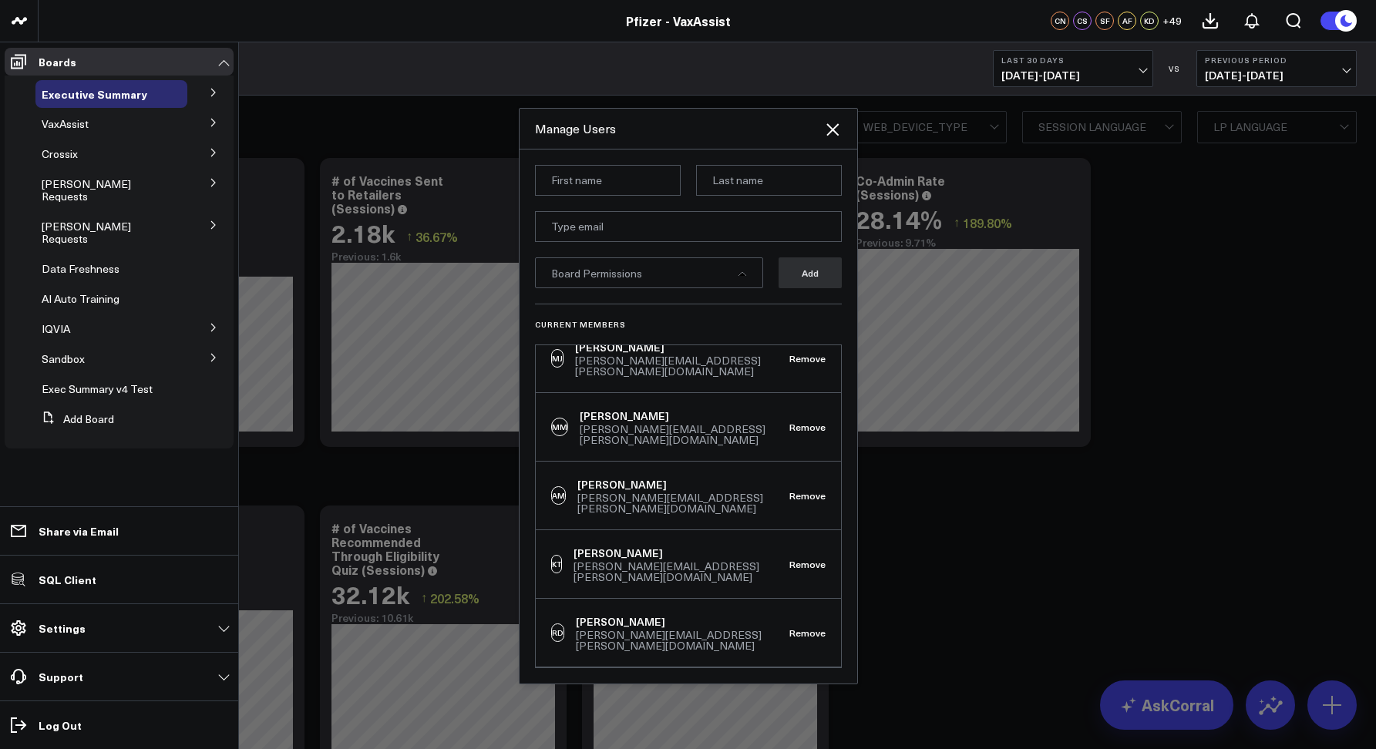
scroll to position [338, 0]
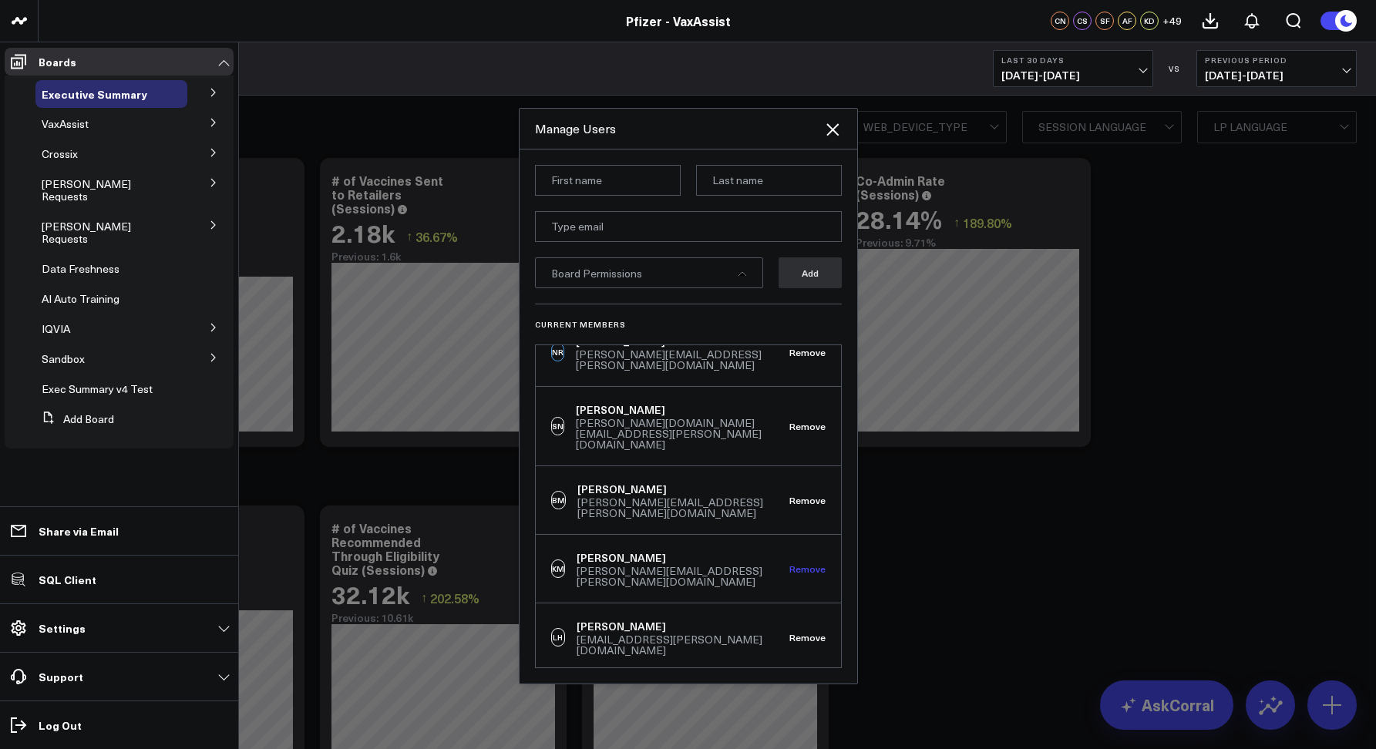
click at [792, 564] on button "Remove" at bounding box center [808, 569] width 36 height 11
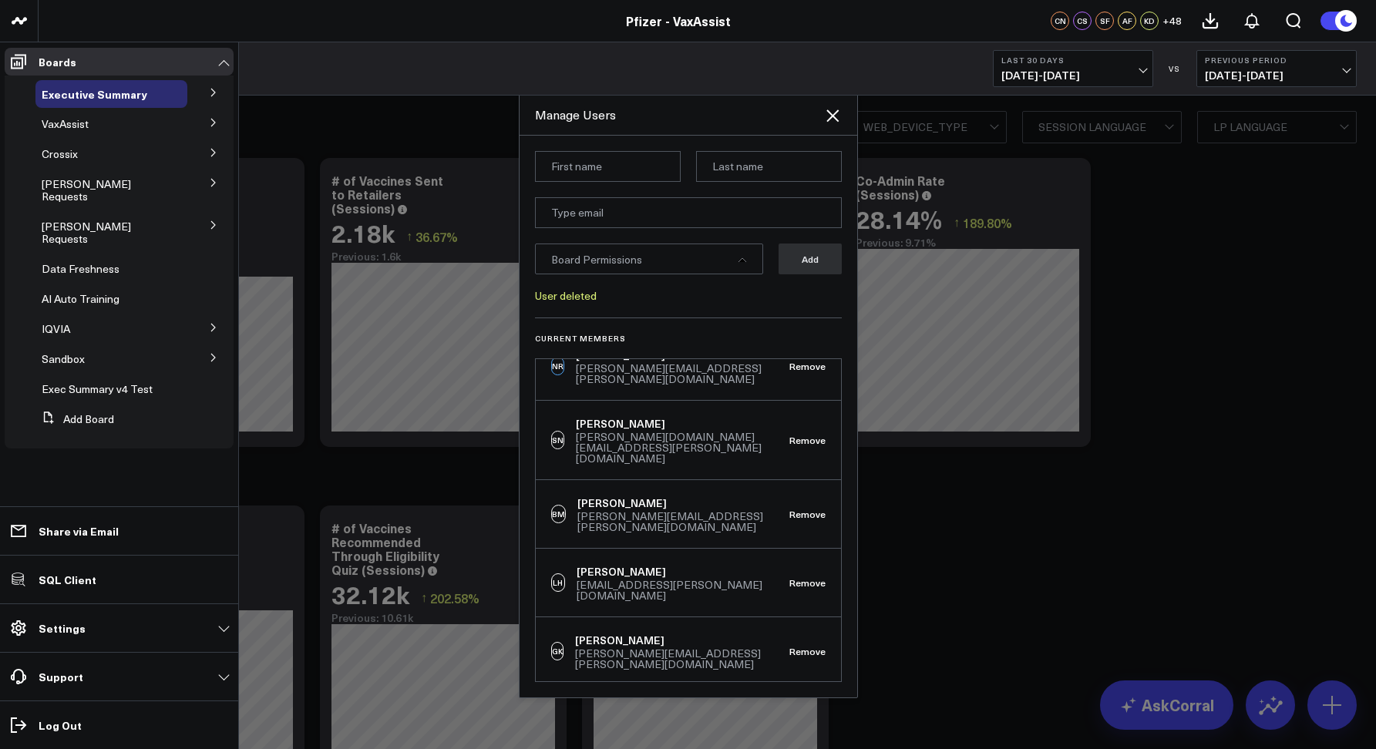
scroll to position [743, 0]
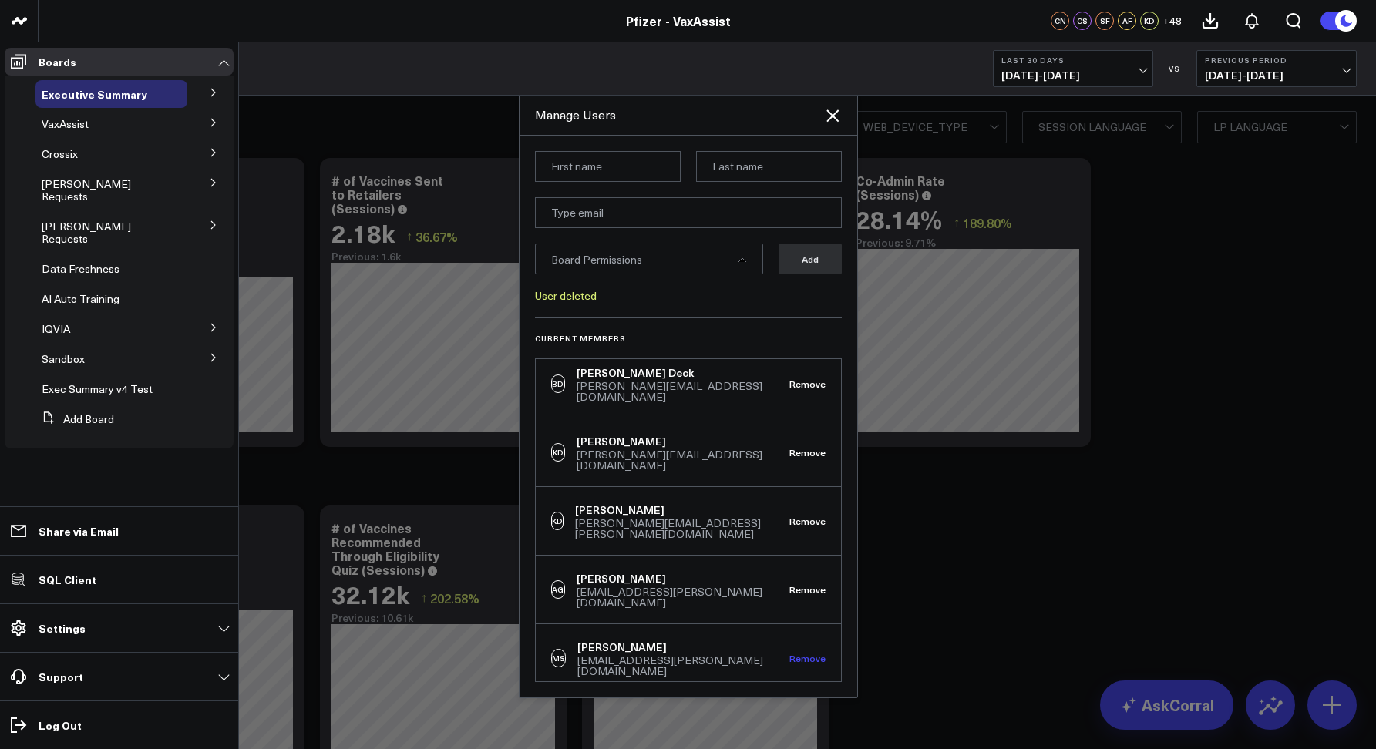
click at [807, 653] on button "Remove" at bounding box center [808, 658] width 36 height 11
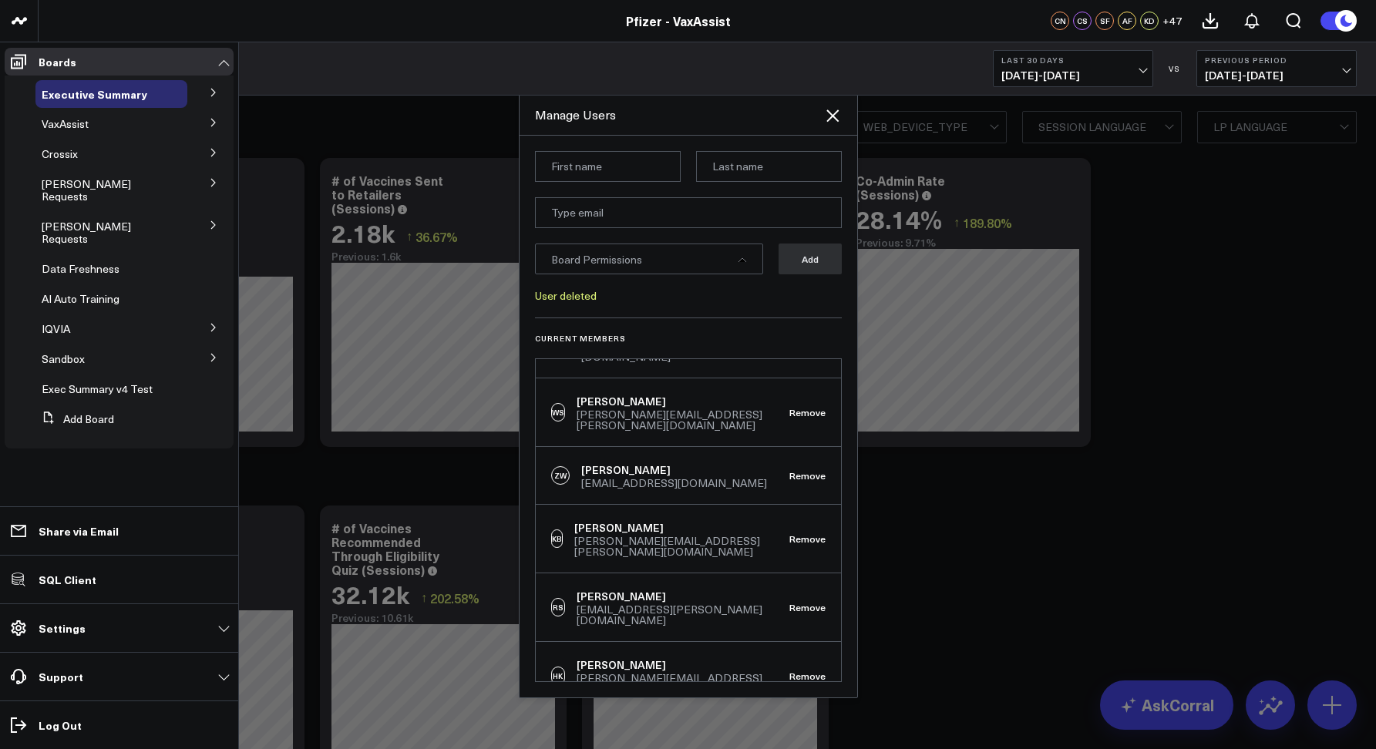
click at [801, 739] on button "Remove" at bounding box center [808, 744] width 36 height 11
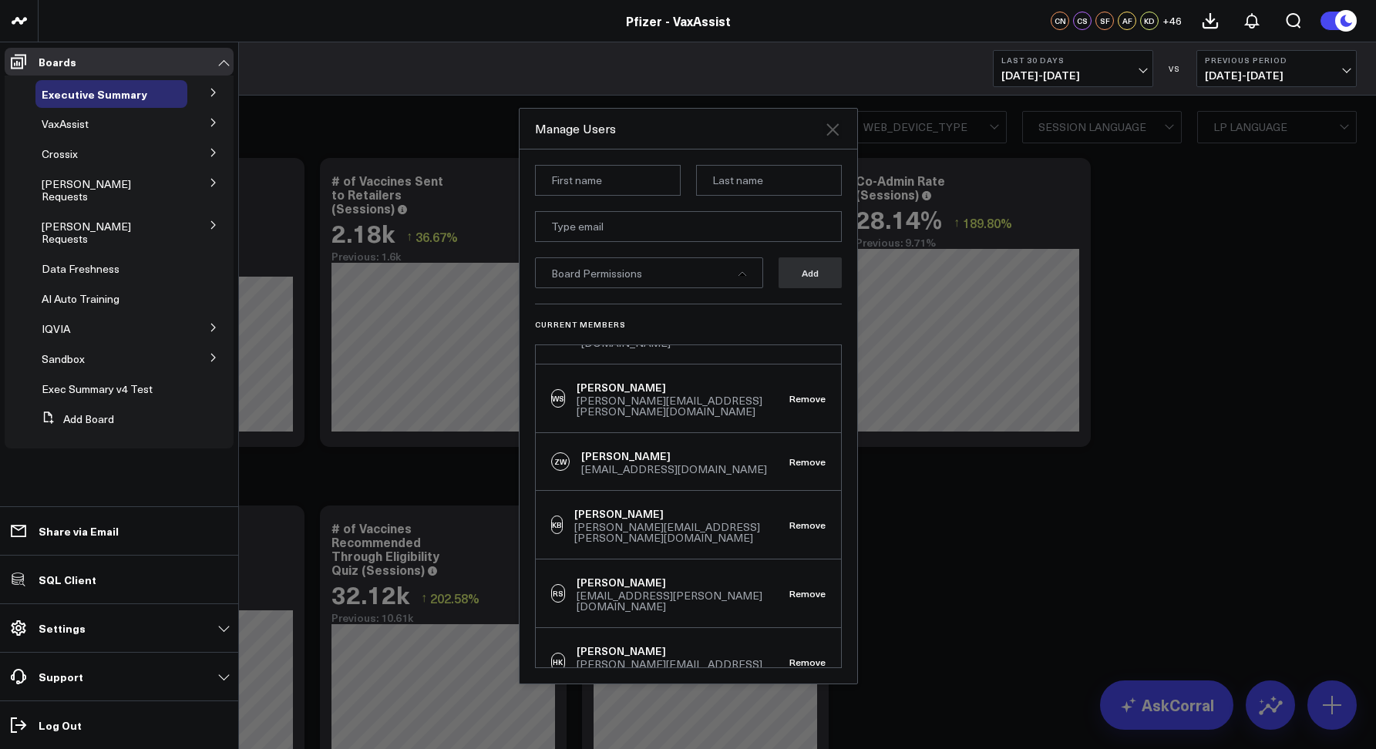
click at [824, 134] on icon at bounding box center [832, 129] width 19 height 19
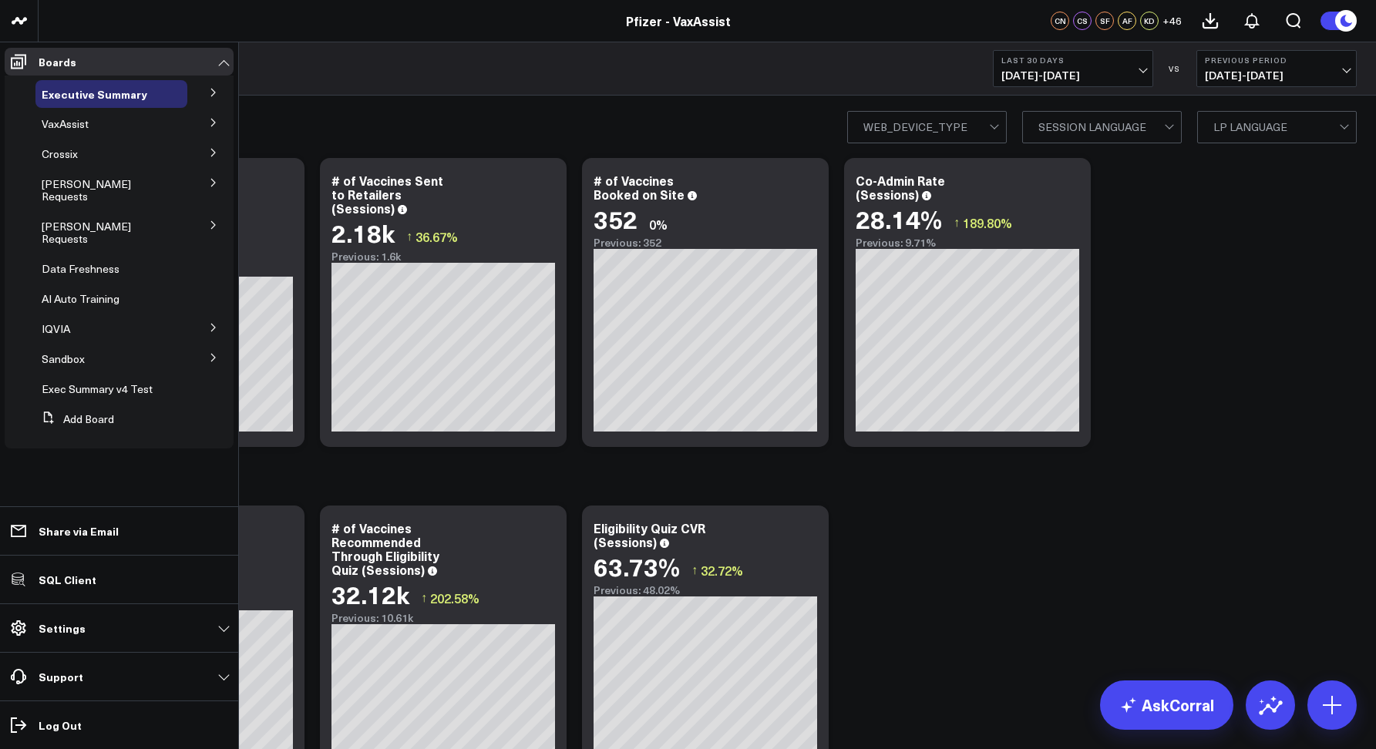
click at [493, 123] on div "Vx Finder" at bounding box center [619, 132] width 1122 height 35
click at [408, 69] on div "Executive Summary Last 30 Days 07/22/25 - 08/20/25 VS Previous Period 06/22/25 …" at bounding box center [708, 68] width 1338 height 53
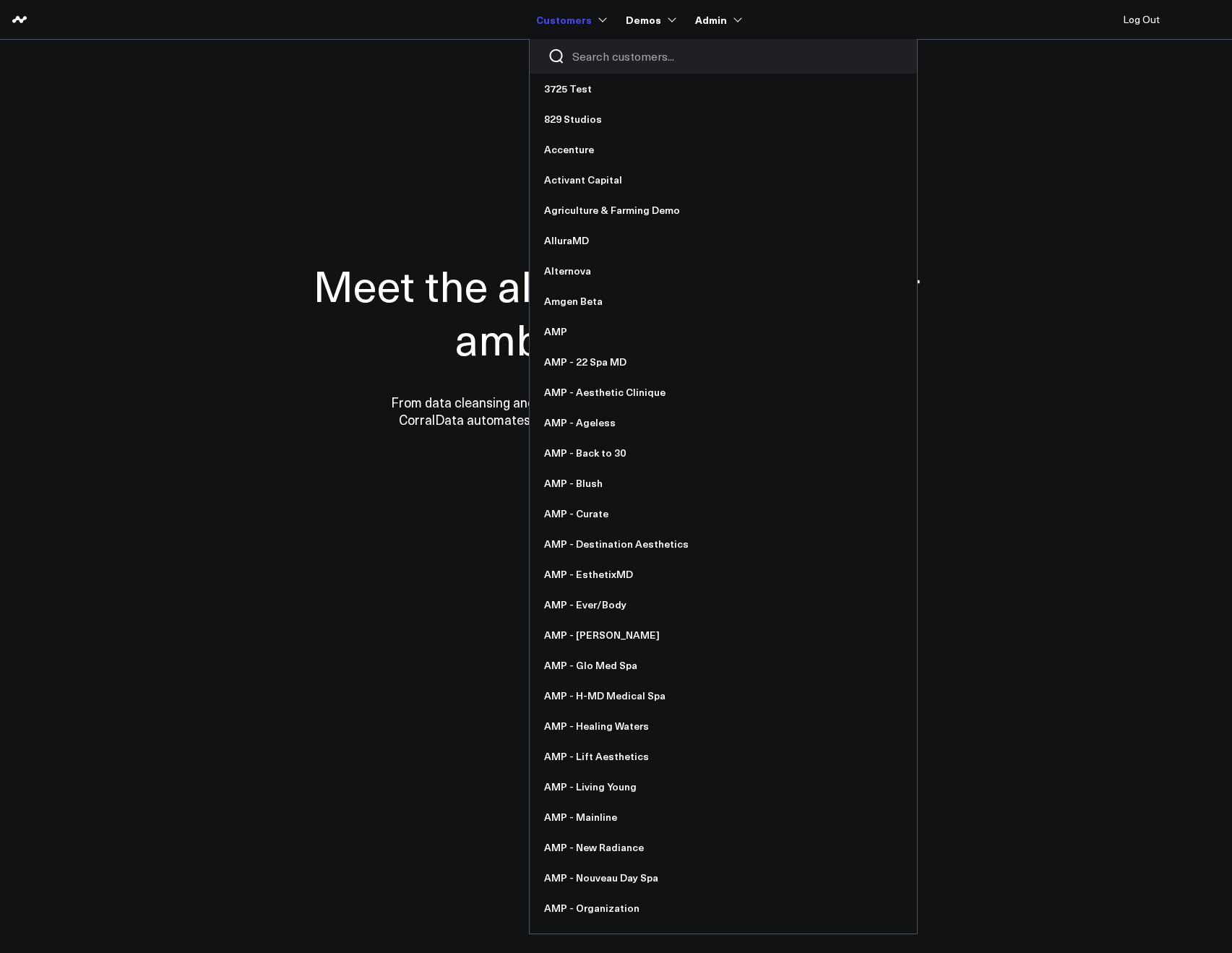
click at [590, 63] on input "Search customers input" at bounding box center [735, 56] width 327 height 16
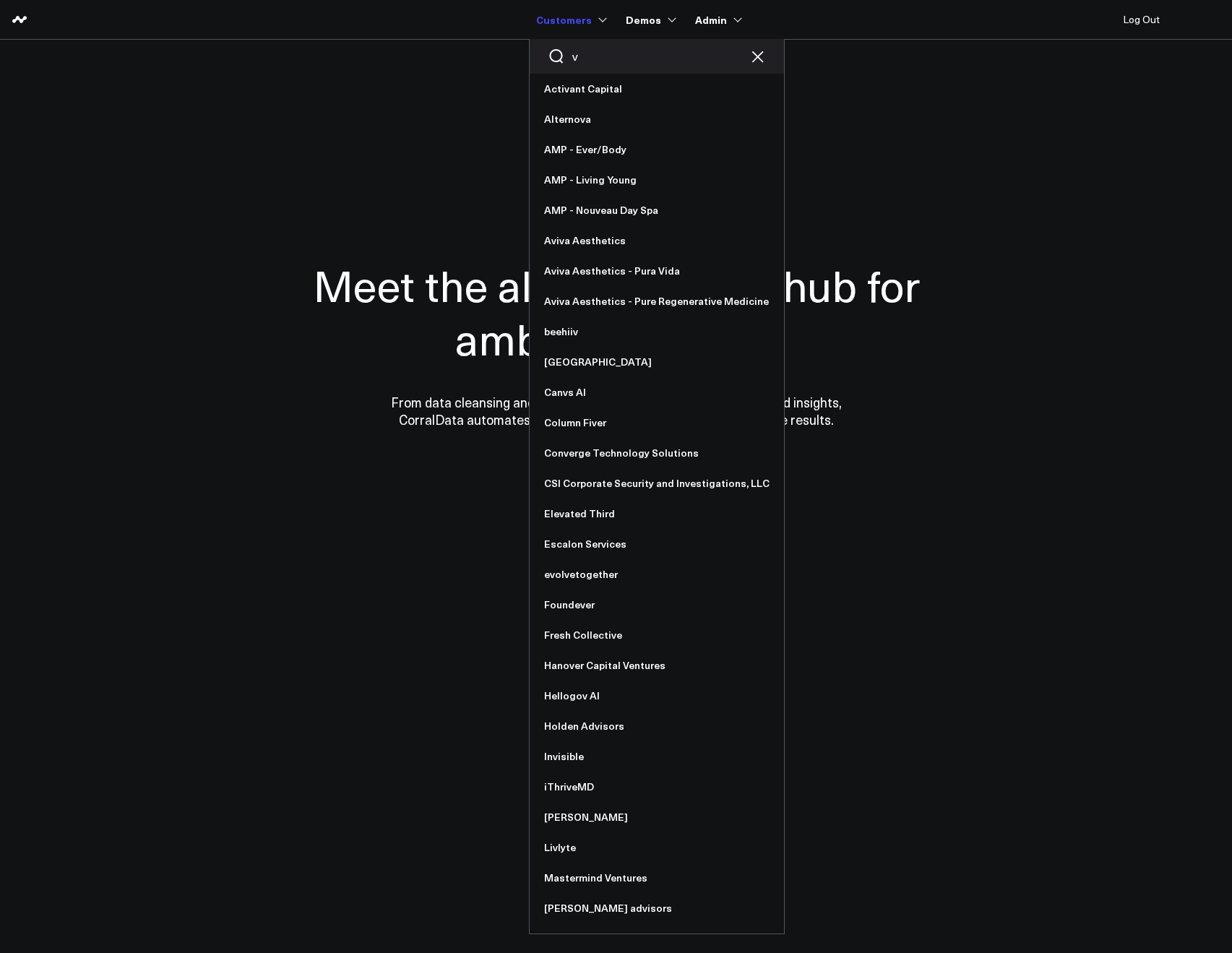
type input "va"
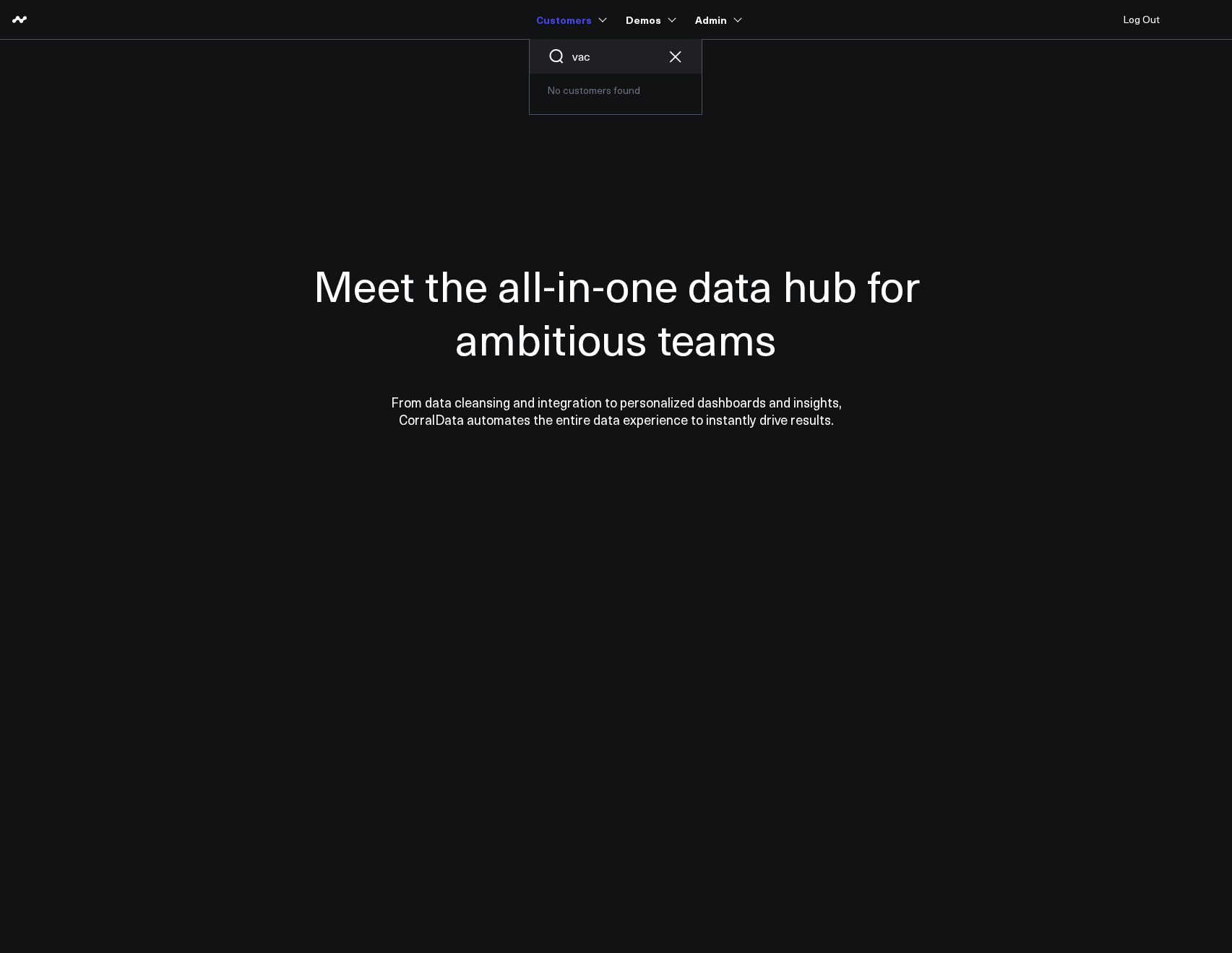
click at [596, 60] on input "vac" at bounding box center [616, 56] width 87 height 16
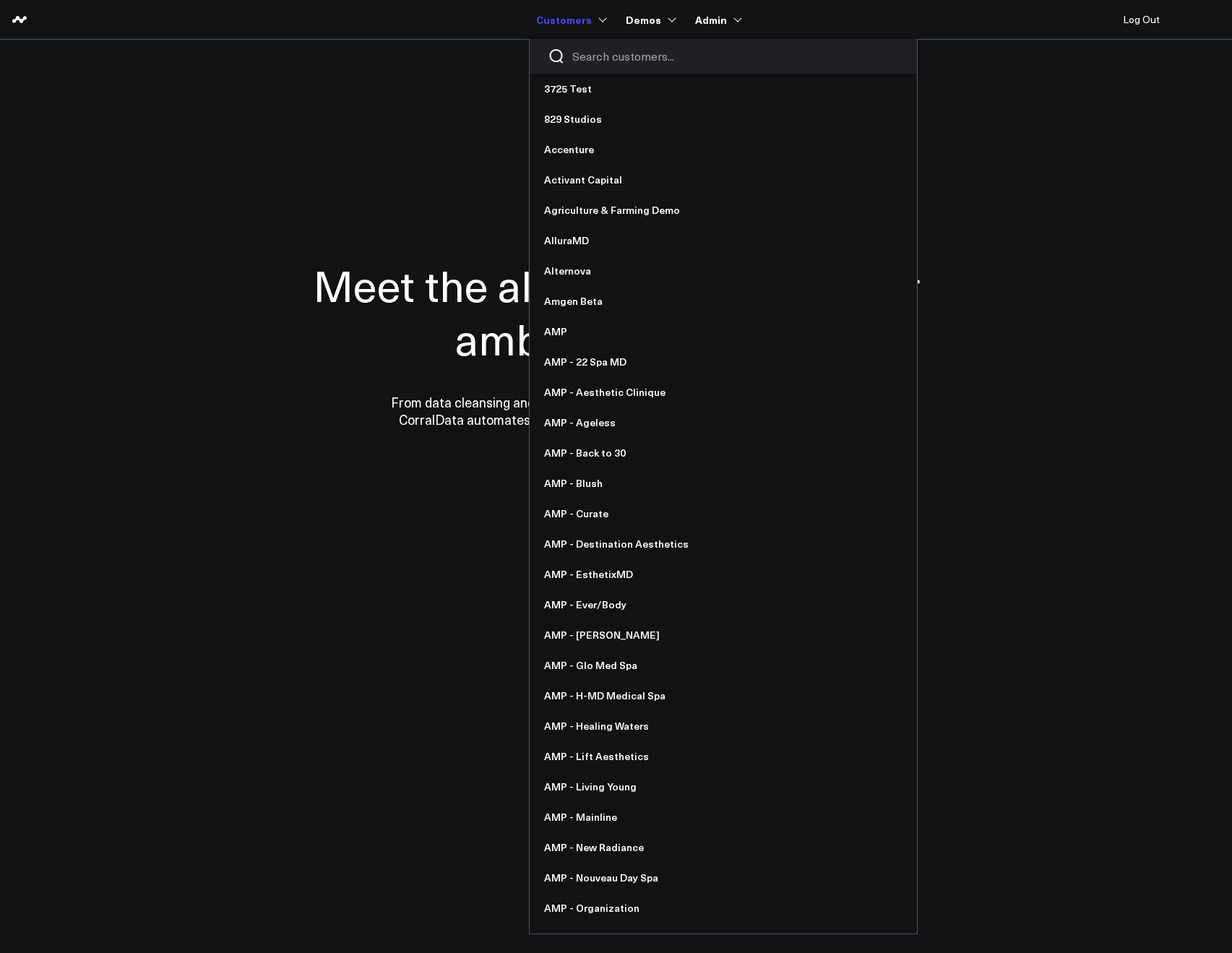
click at [600, 51] on input "Search customers input" at bounding box center [735, 56] width 327 height 16
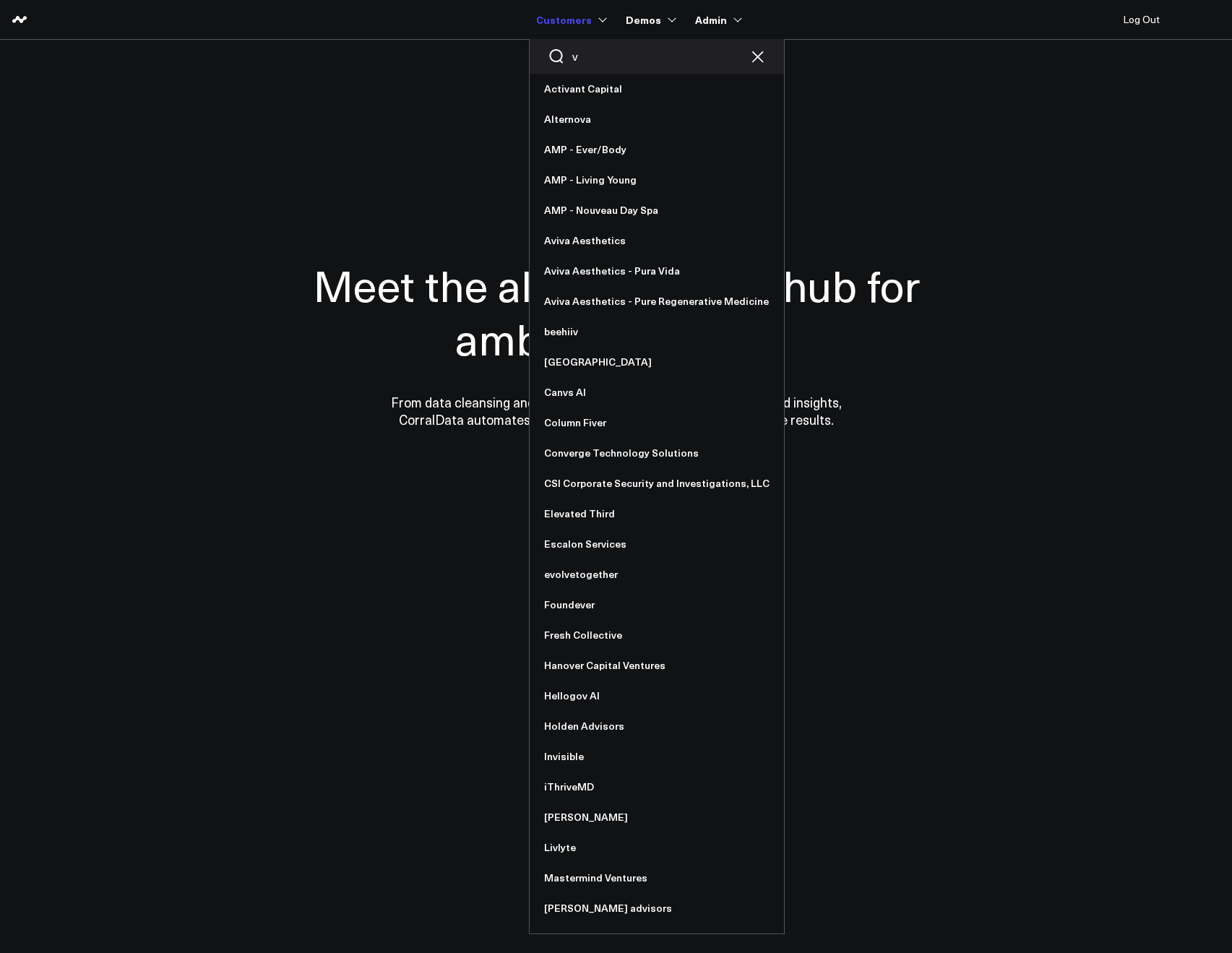
type input "va"
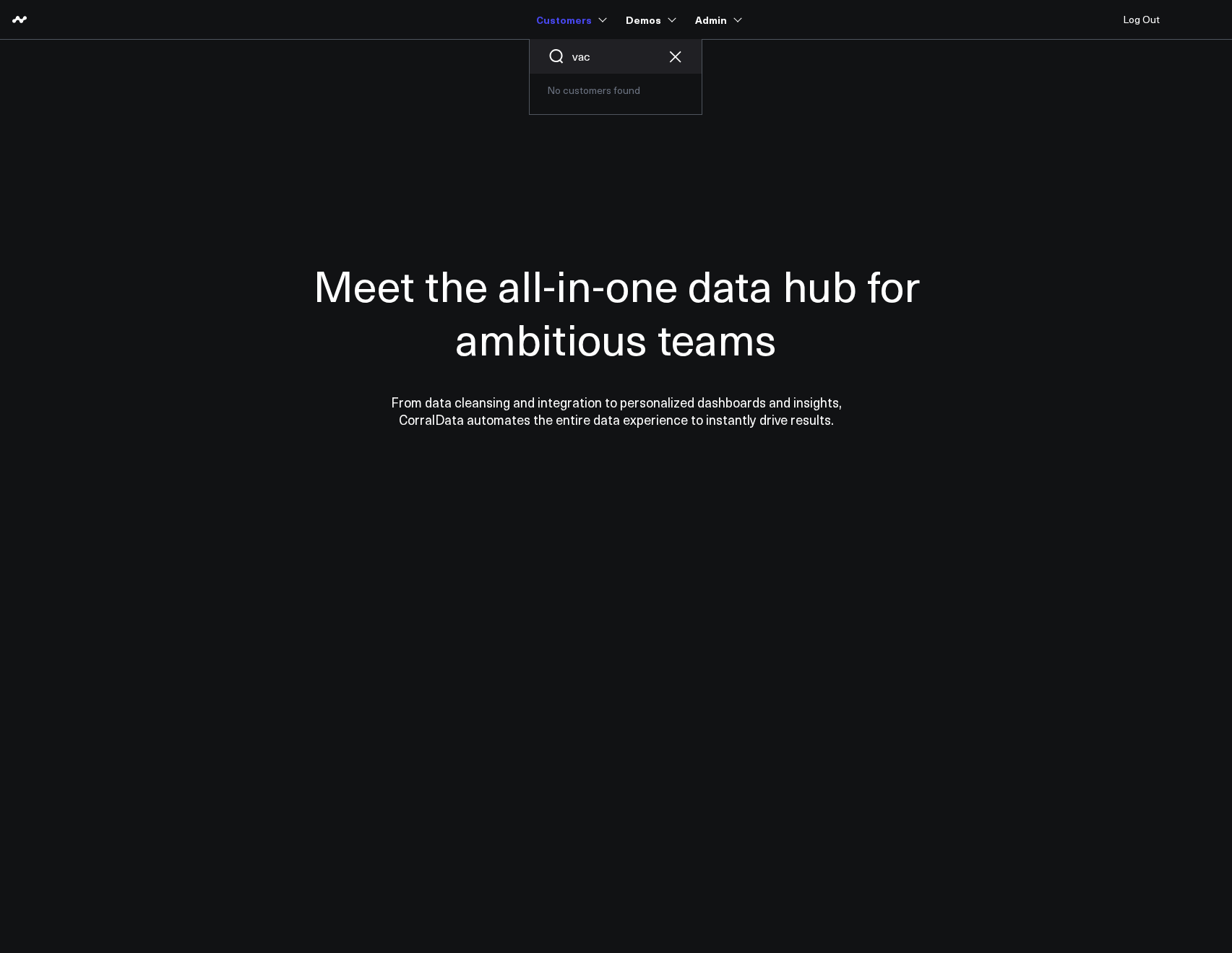
click at [604, 69] on div "vac" at bounding box center [616, 56] width 172 height 35
click at [602, 65] on div "vac" at bounding box center [616, 56] width 172 height 35
click at [598, 61] on input "vac" at bounding box center [616, 56] width 87 height 16
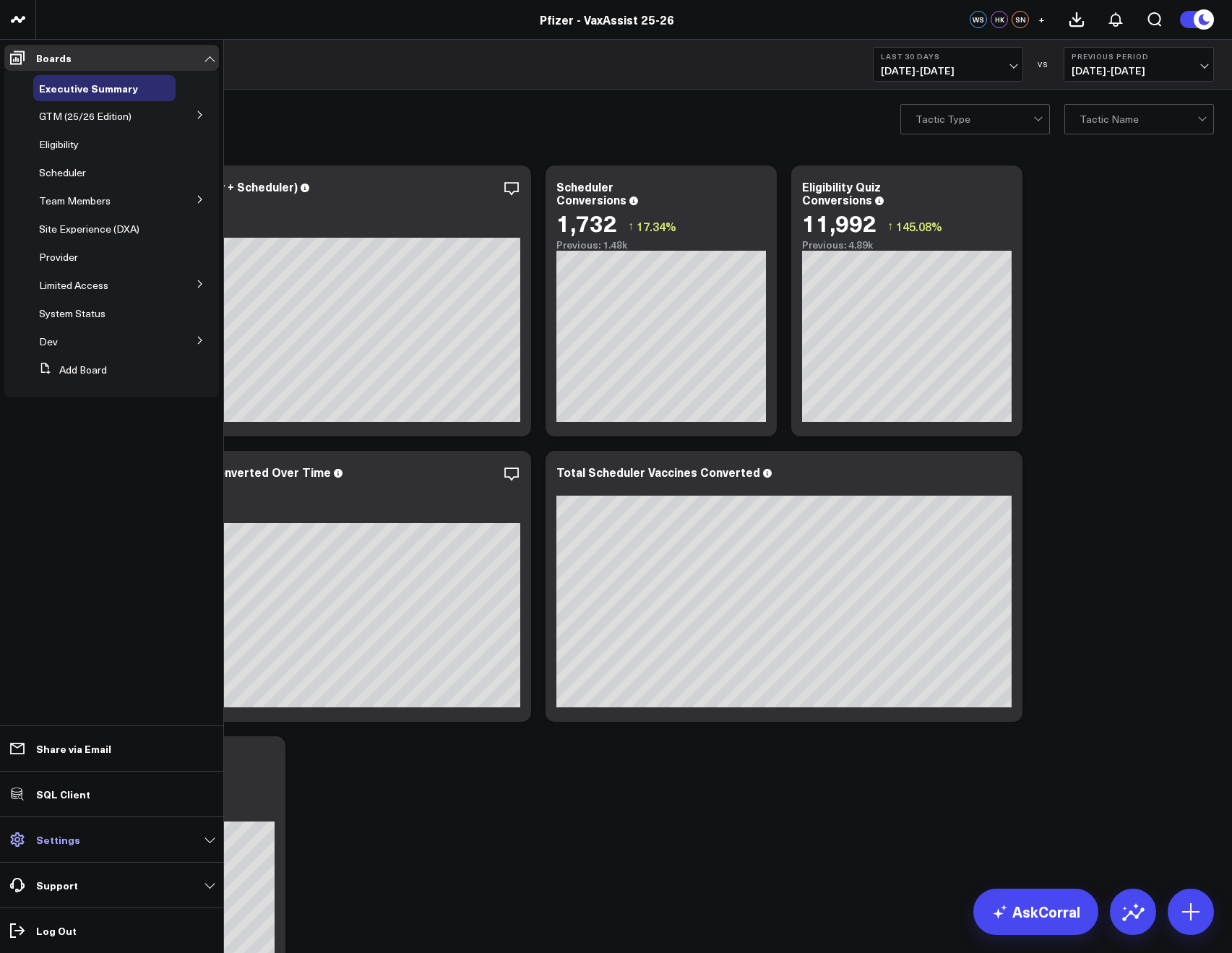
click at [65, 844] on p "Settings" at bounding box center [58, 840] width 44 height 11
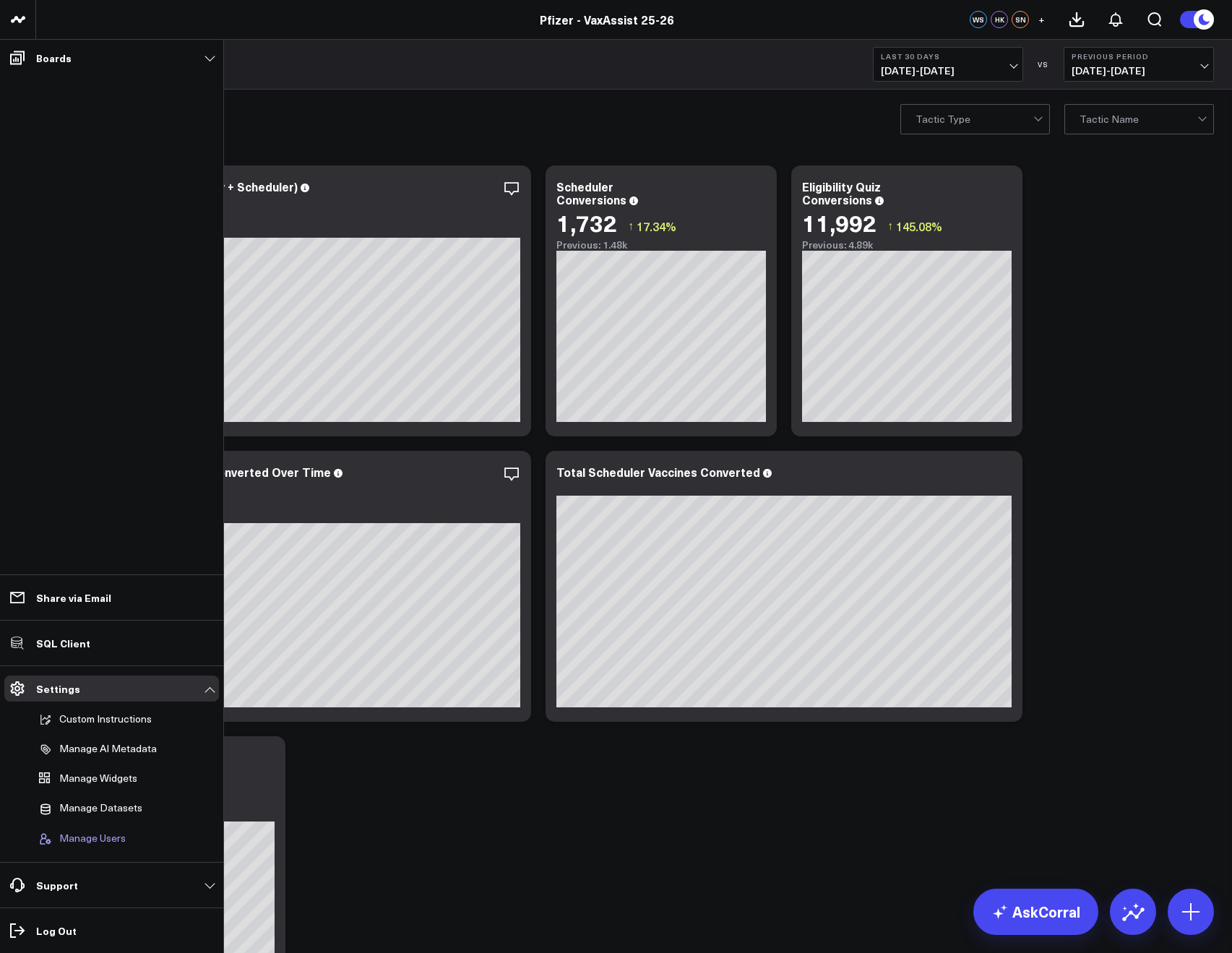
click at [77, 838] on span "Manage Users" at bounding box center [92, 839] width 67 height 13
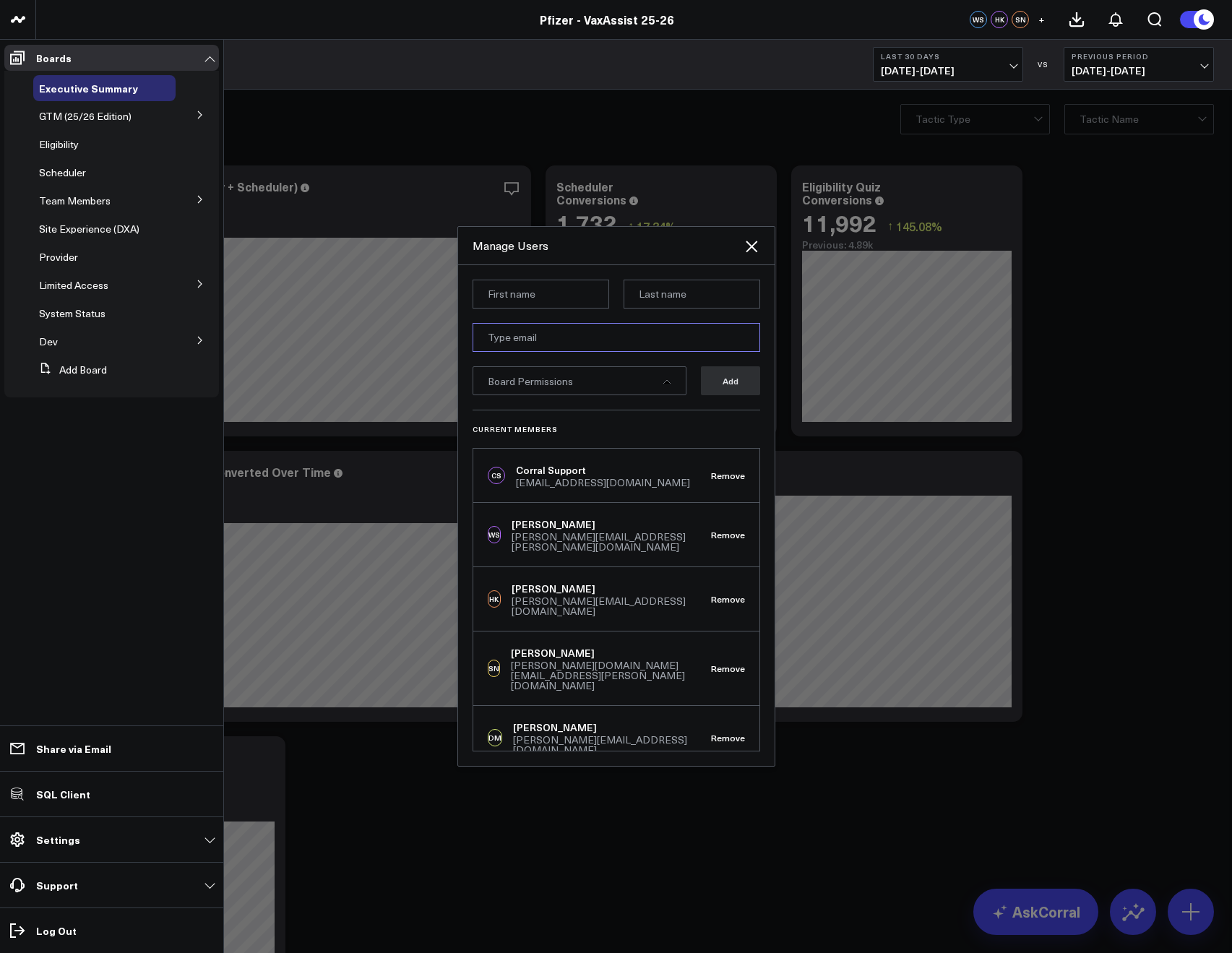
click at [494, 349] on input "email" at bounding box center [616, 337] width 288 height 29
paste input "[PERSON_NAME][EMAIL_ADDRESS][PERSON_NAME][DOMAIN_NAME]"
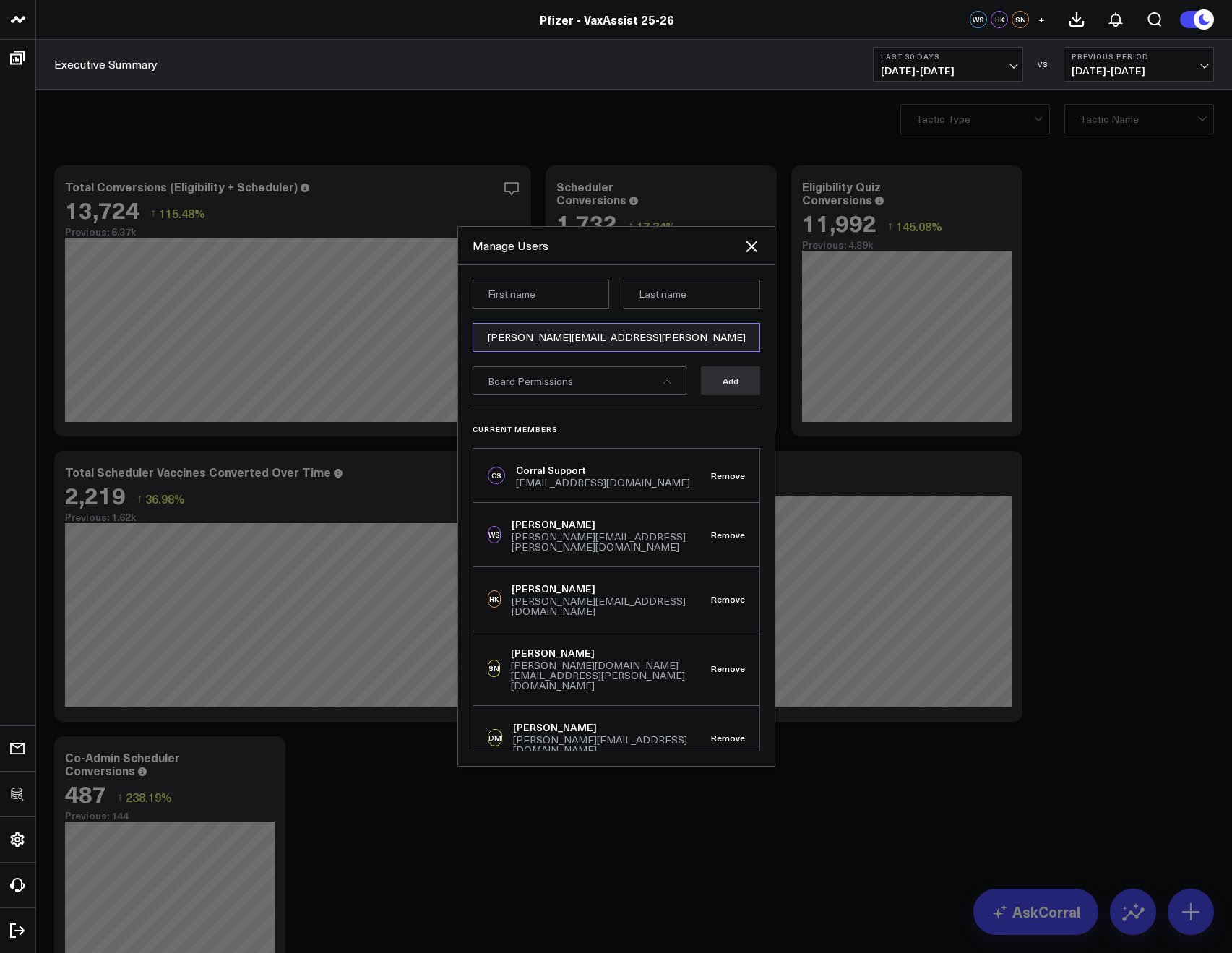
type input "[PERSON_NAME][EMAIL_ADDRESS][PERSON_NAME][DOMAIN_NAME]"
click at [512, 298] on input at bounding box center [541, 293] width 137 height 29
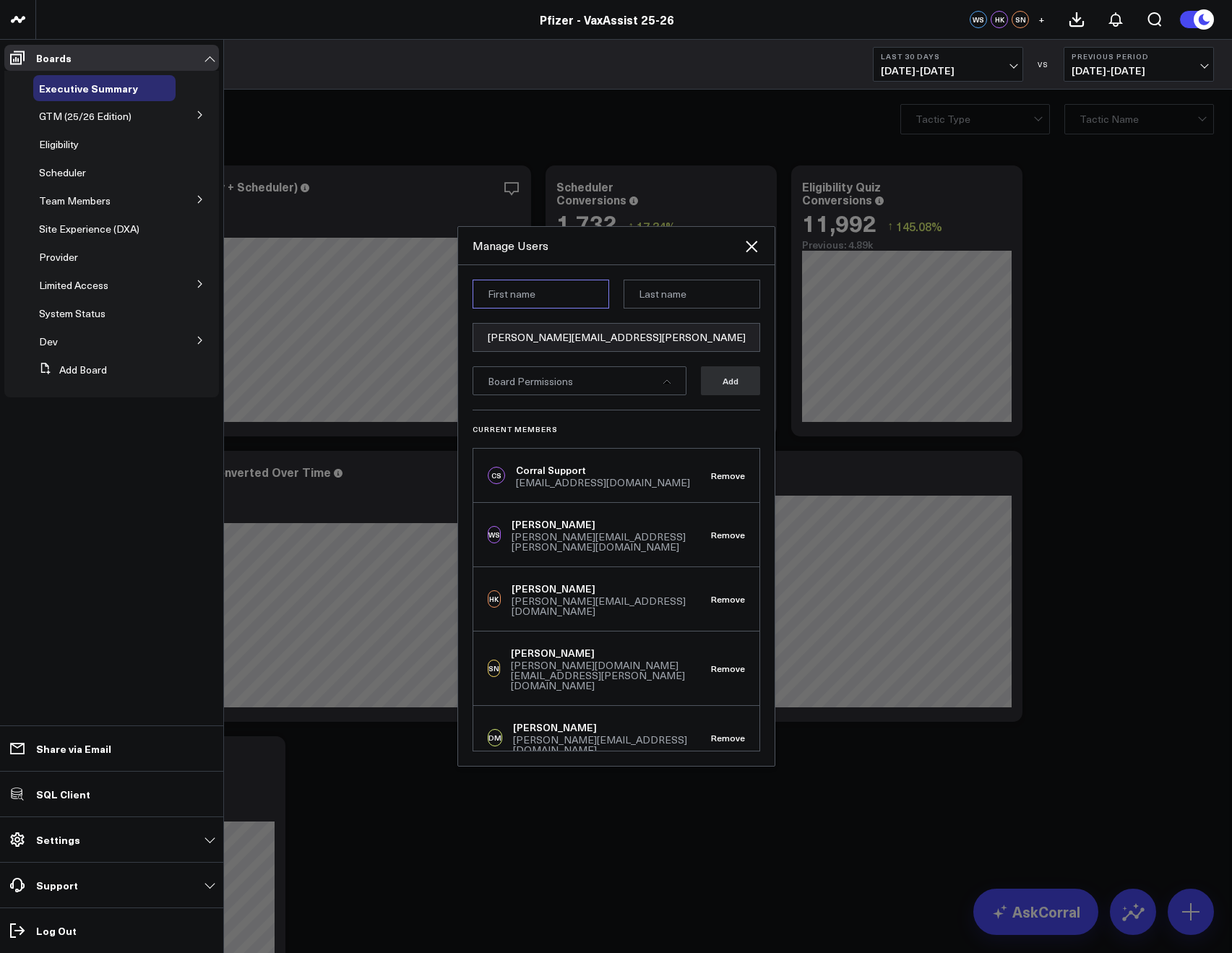
paste input "Kendall"
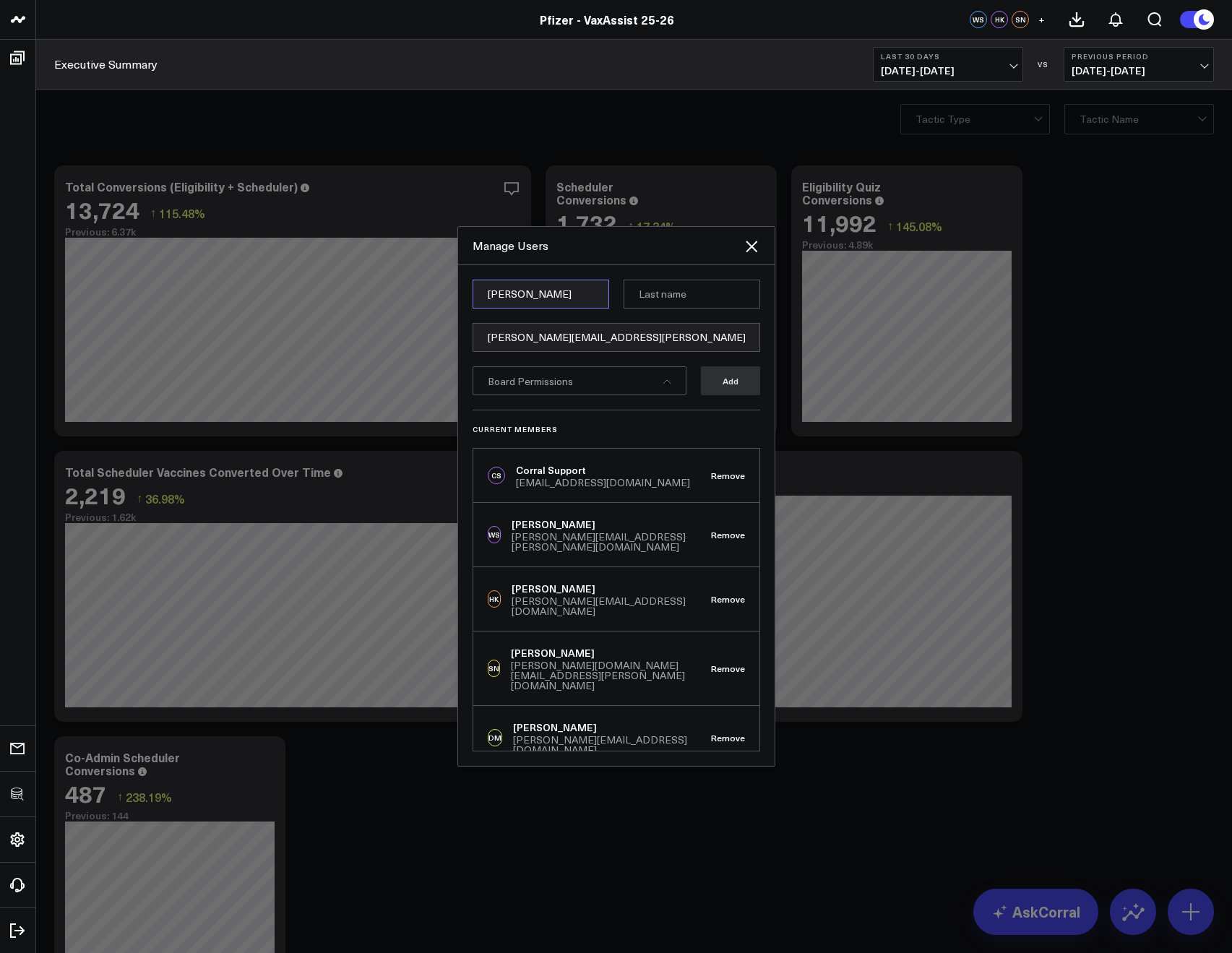
type input "Kendall"
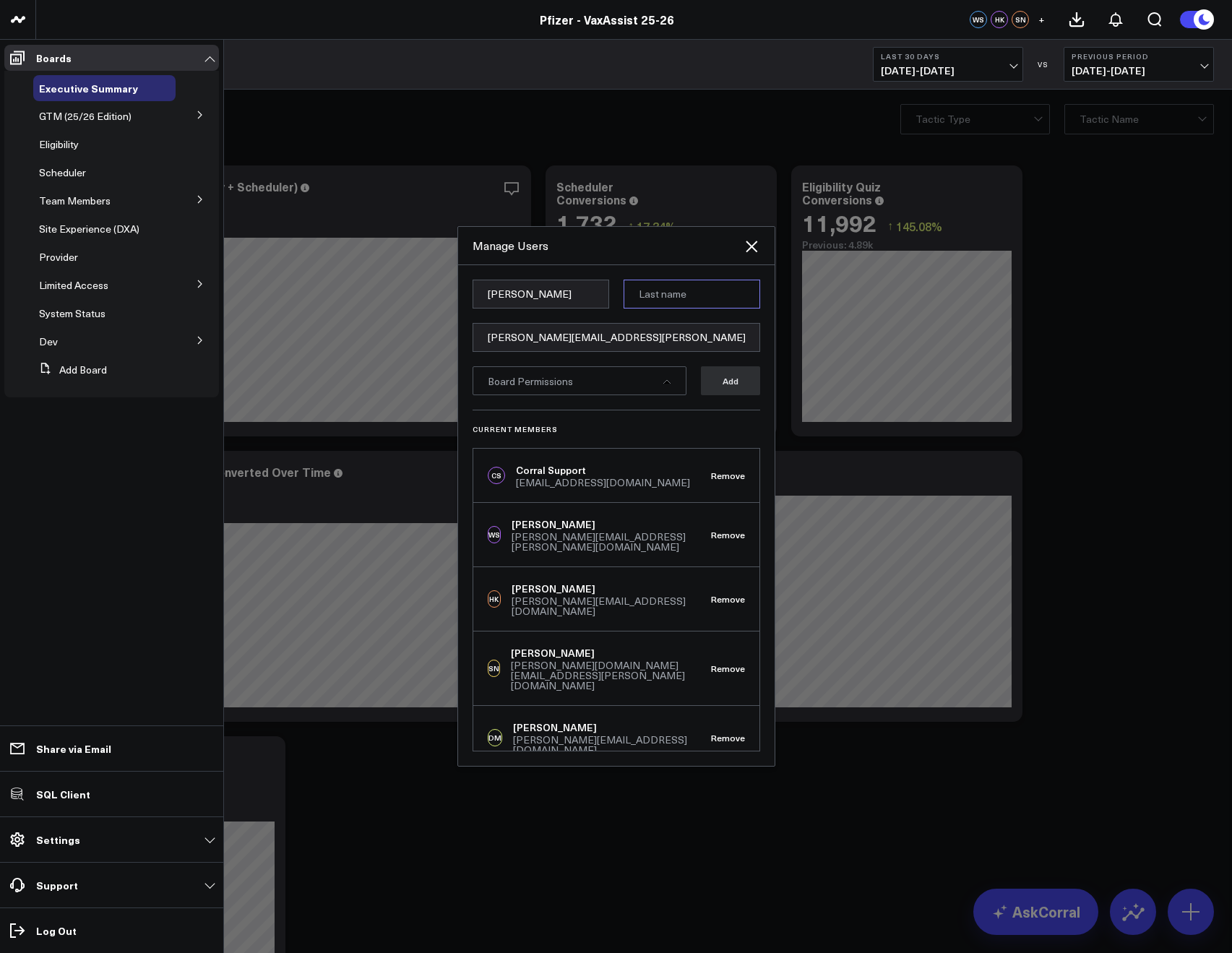
click at [651, 307] on input at bounding box center [691, 293] width 137 height 29
paste input "Daly"
type input "Daly"
click at [651, 281] on div "Kendall Daly kendall.daly@pfizer.com Board Permissions Add Current Members CS C…" at bounding box center [616, 515] width 317 height 500
click at [607, 393] on div "Board Permissions" at bounding box center [579, 380] width 214 height 29
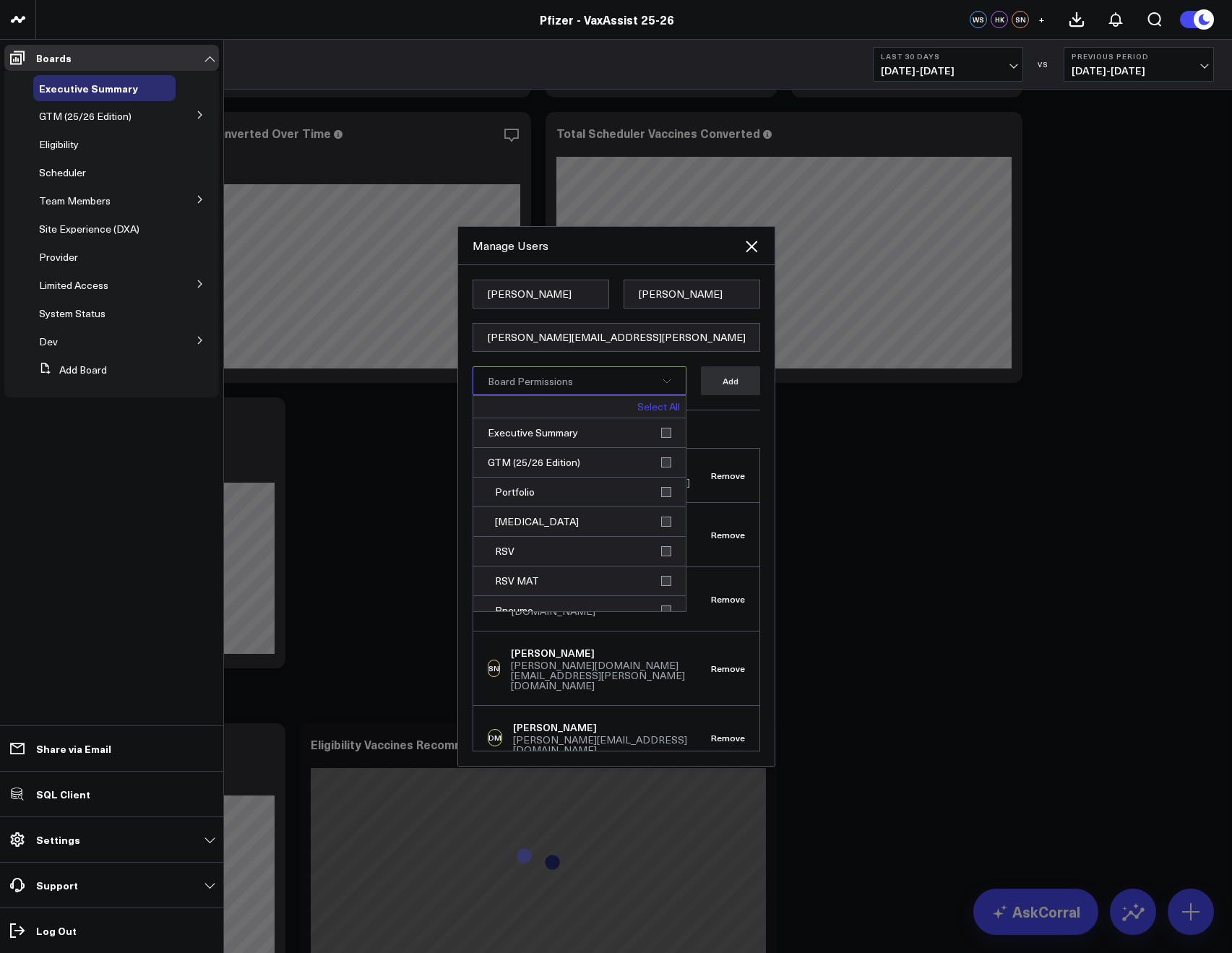
scroll to position [187, 0]
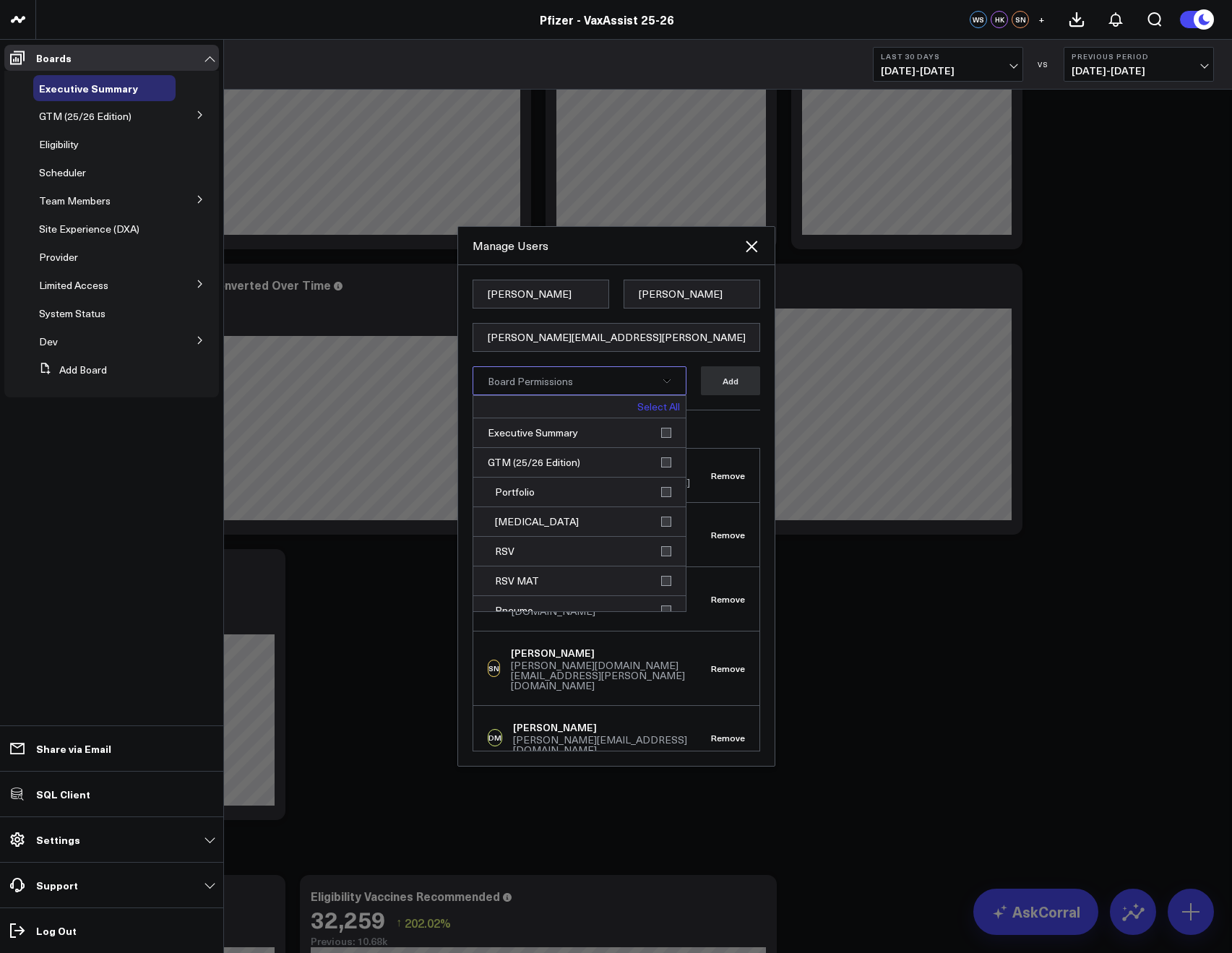
click at [646, 412] on link "Select All" at bounding box center [658, 407] width 42 height 10
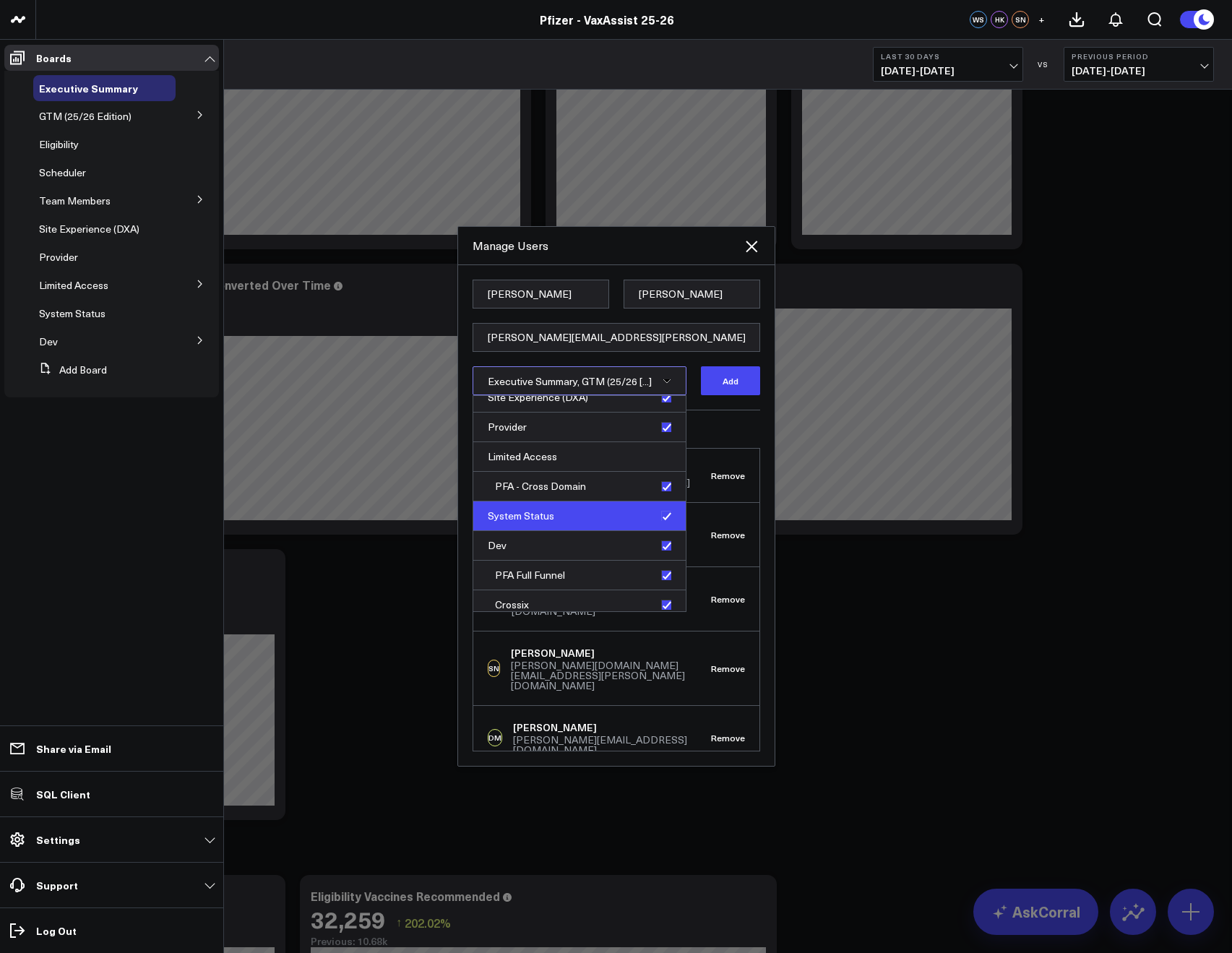
scroll to position [458, 0]
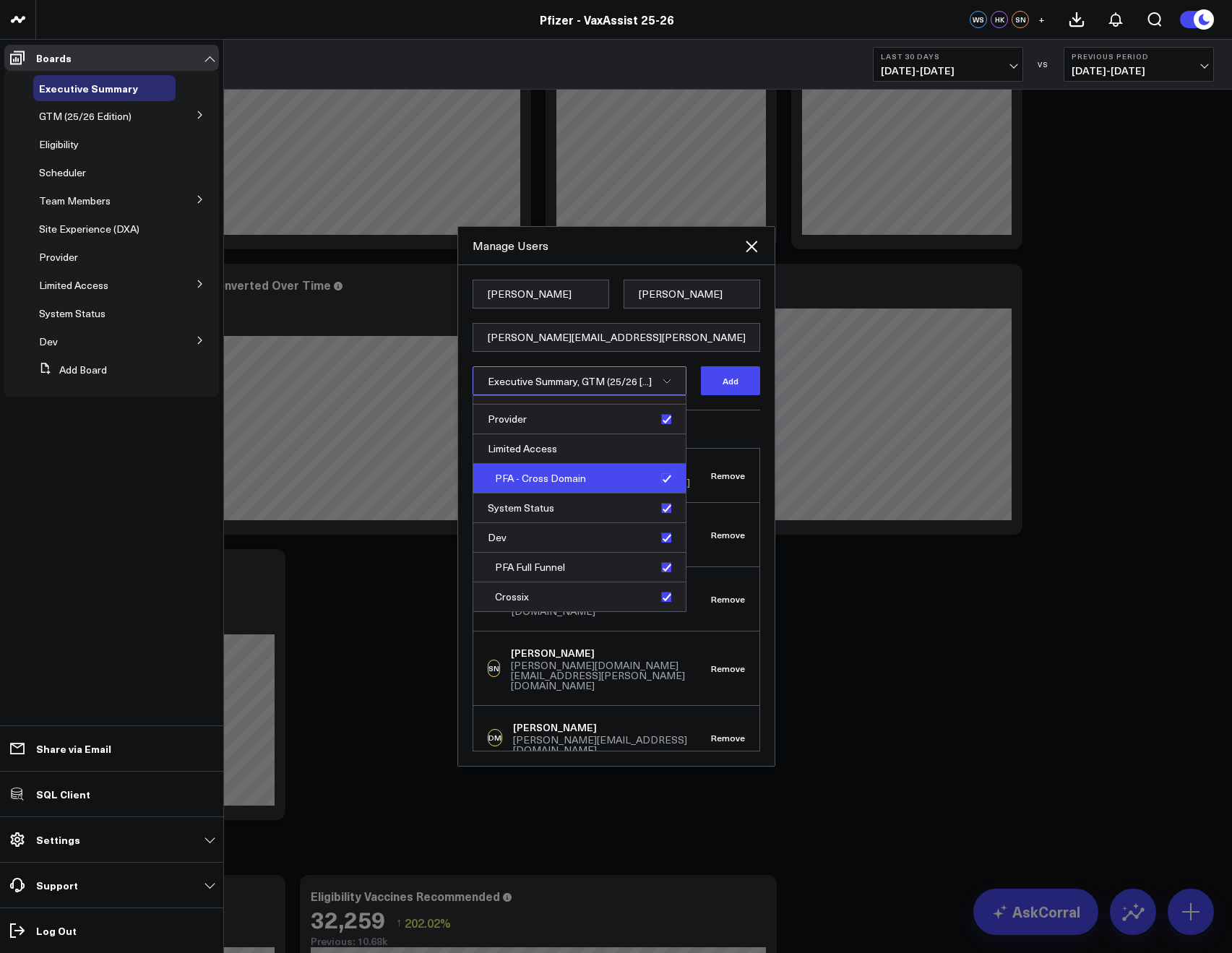
click at [662, 494] on div "PFA - Cross Domain" at bounding box center [579, 479] width 213 height 30
click at [658, 491] on div "PFA - Cross Domain" at bounding box center [579, 479] width 213 height 30
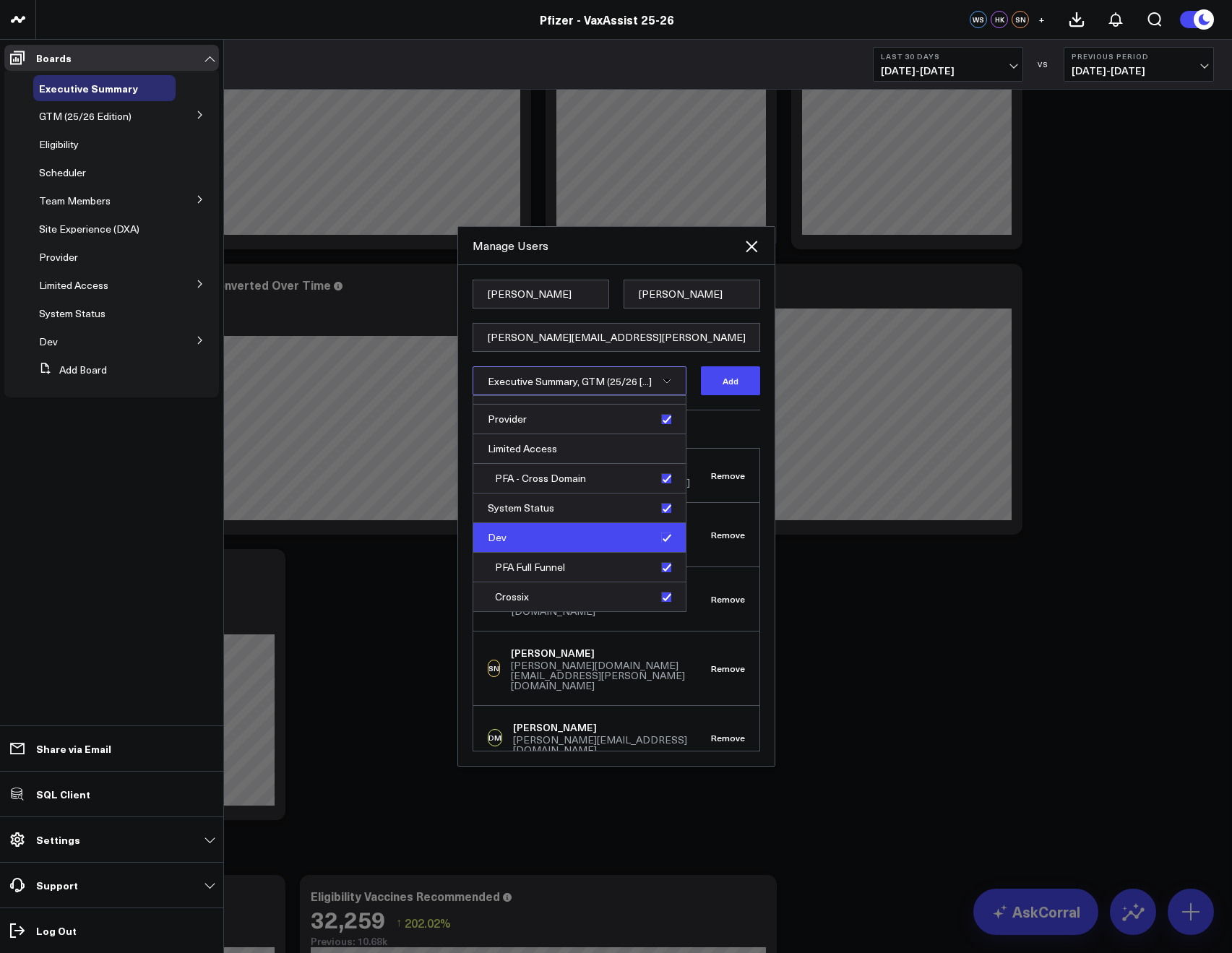
click at [661, 553] on div "Dev" at bounding box center [579, 538] width 213 height 30
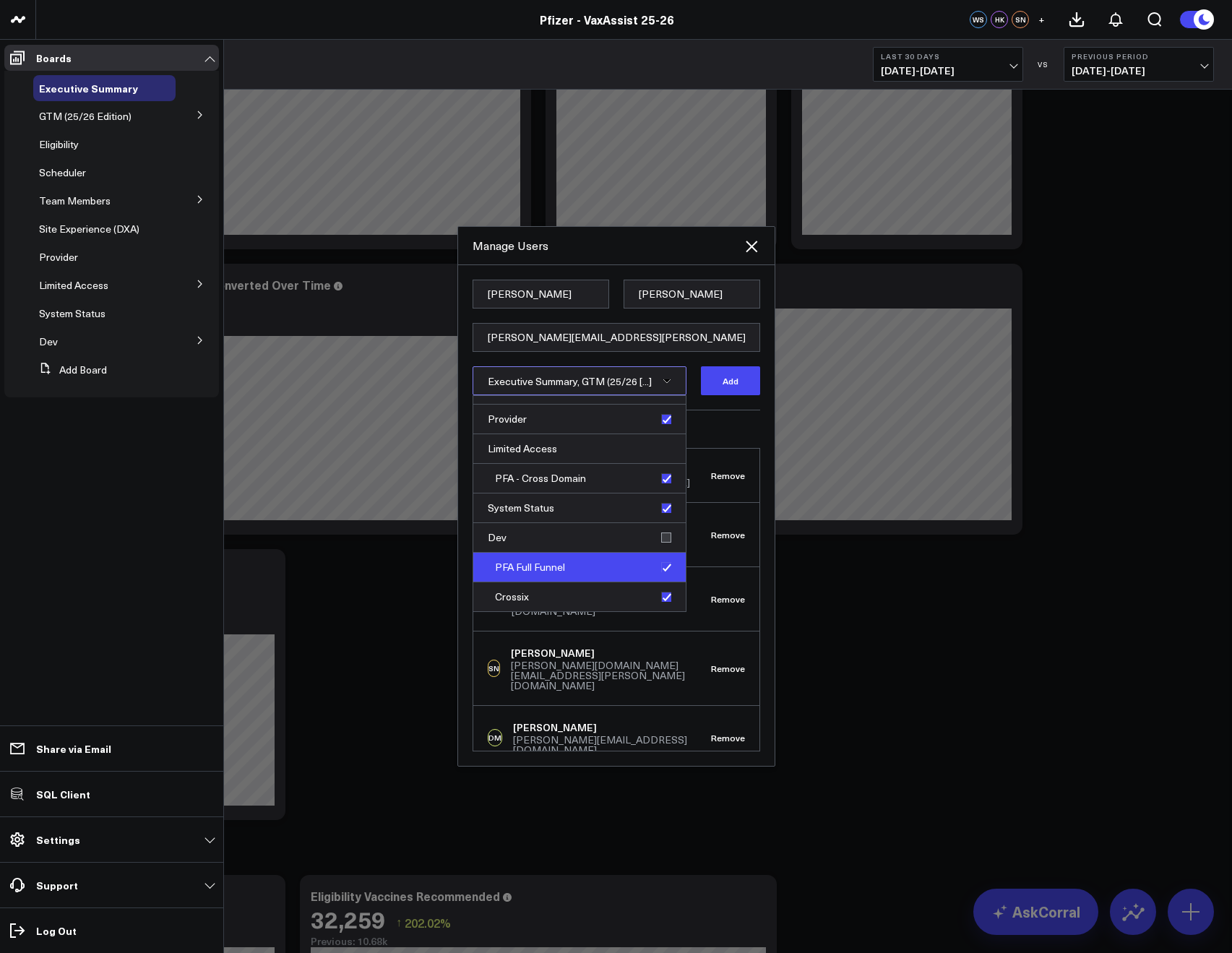
click at [656, 582] on div "PFA Full Funnel" at bounding box center [579, 568] width 213 height 30
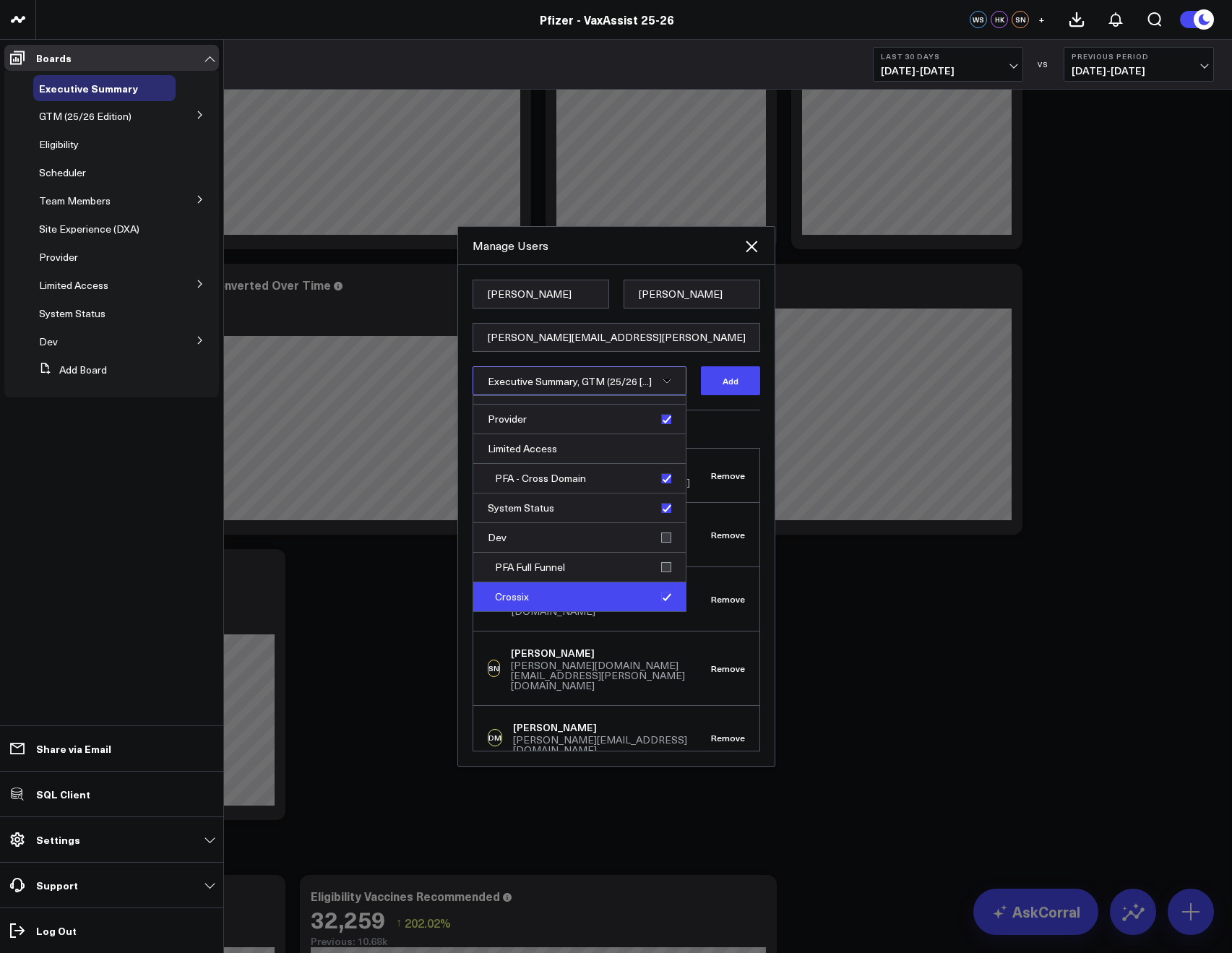
click at [656, 611] on div "Crossix" at bounding box center [579, 596] width 213 height 29
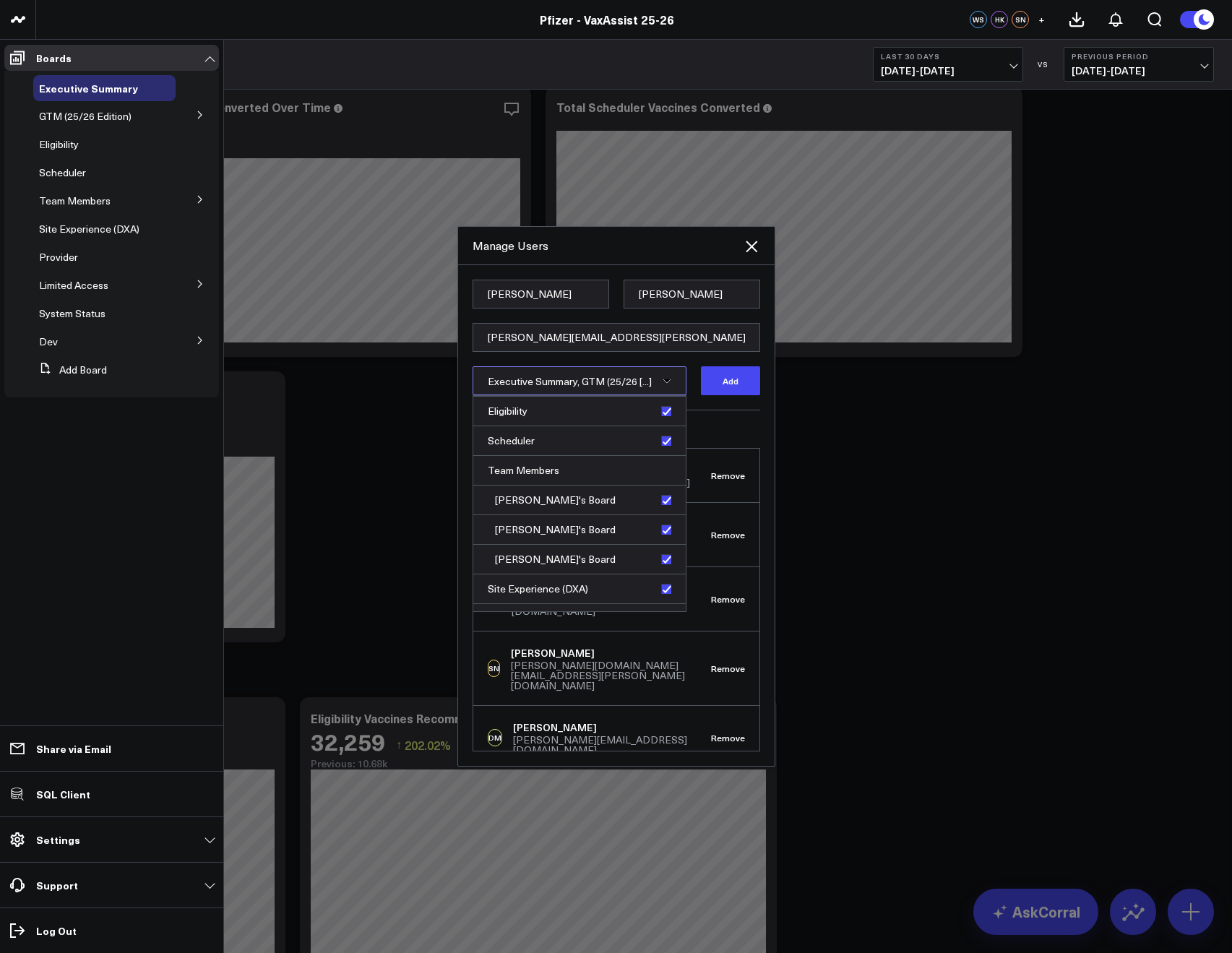
scroll to position [0, 0]
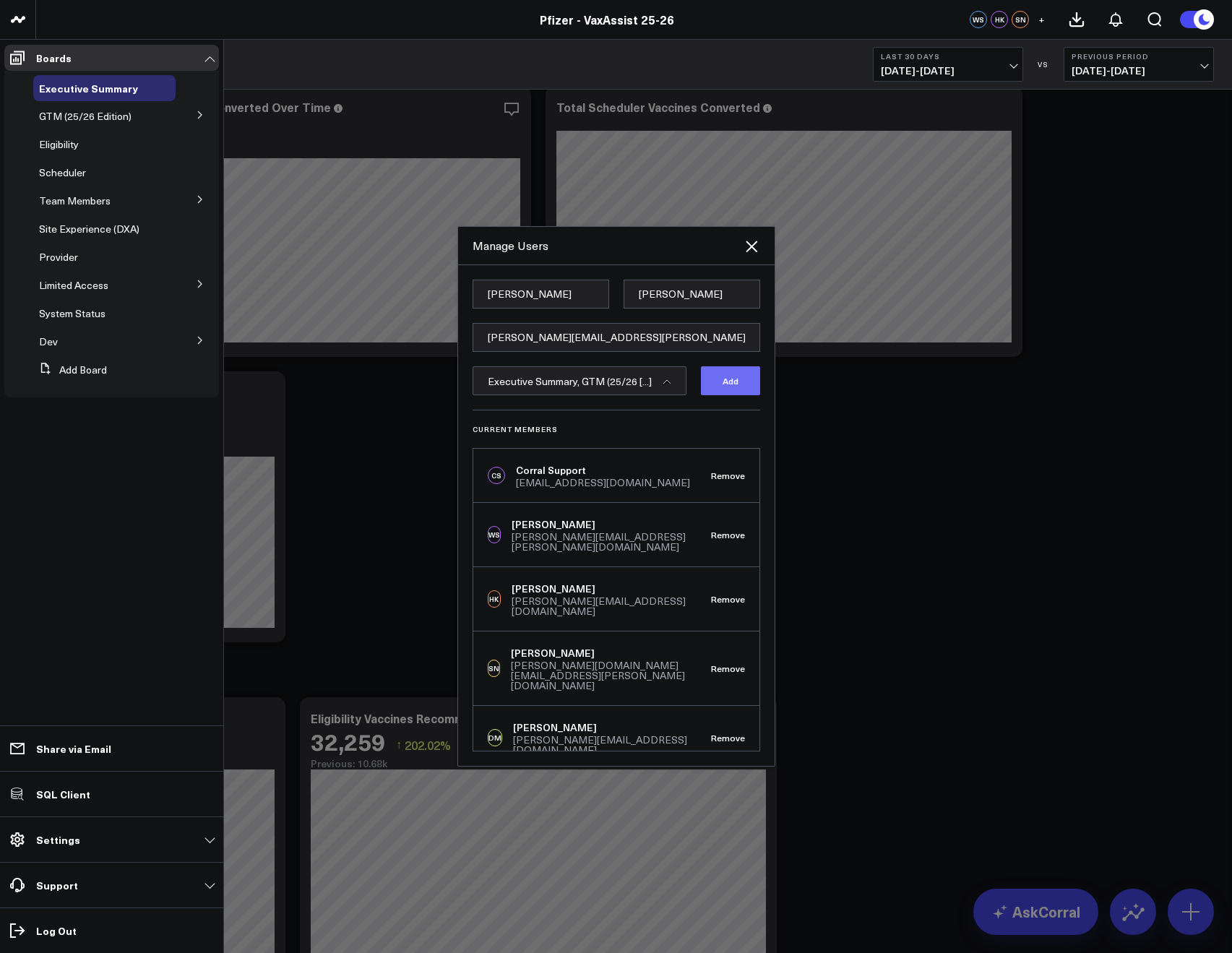
click at [729, 395] on button "Add" at bounding box center [730, 380] width 59 height 29
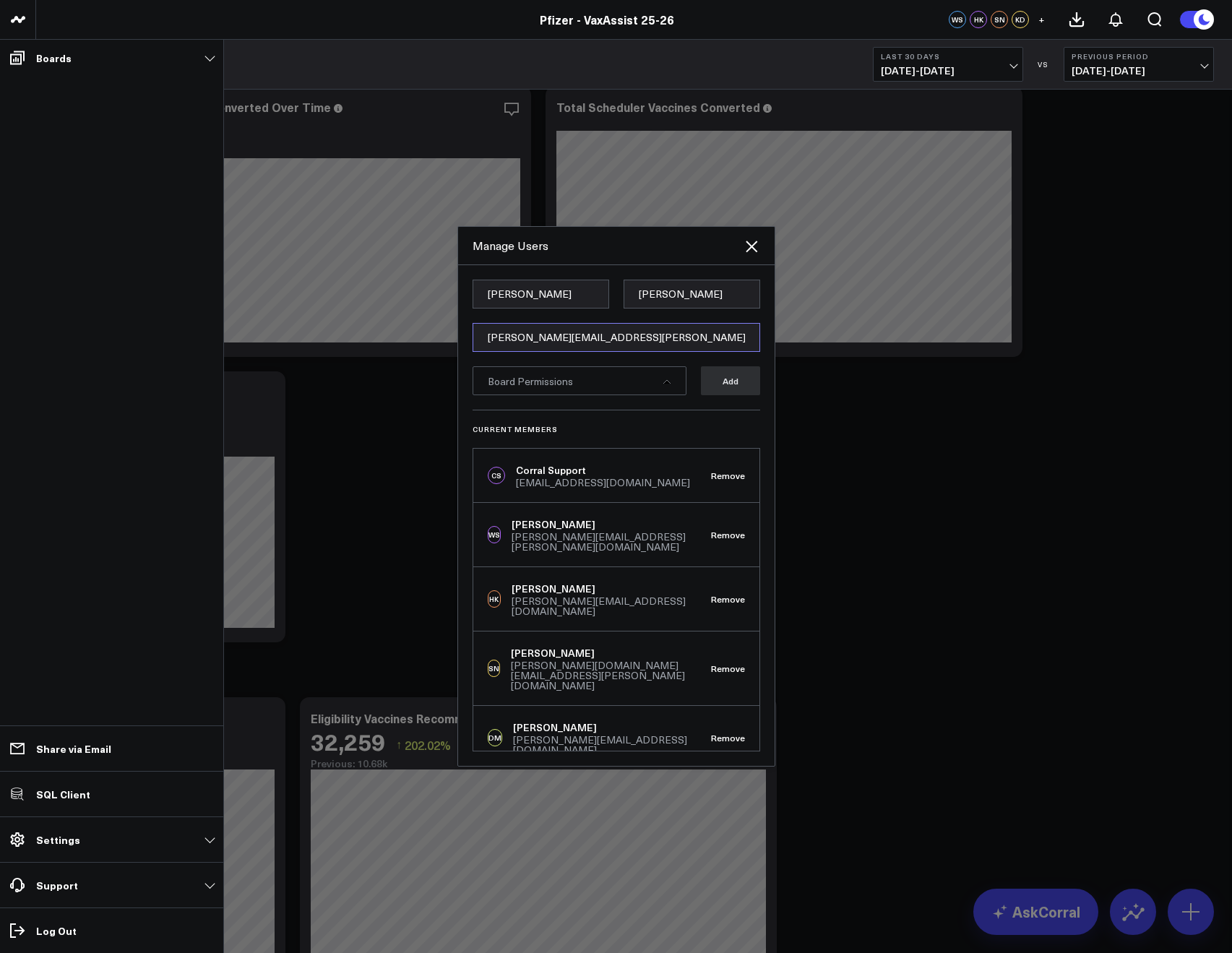
click at [527, 345] on input "[PERSON_NAME][EMAIL_ADDRESS][PERSON_NAME][DOMAIN_NAME]" at bounding box center [616, 337] width 288 height 29
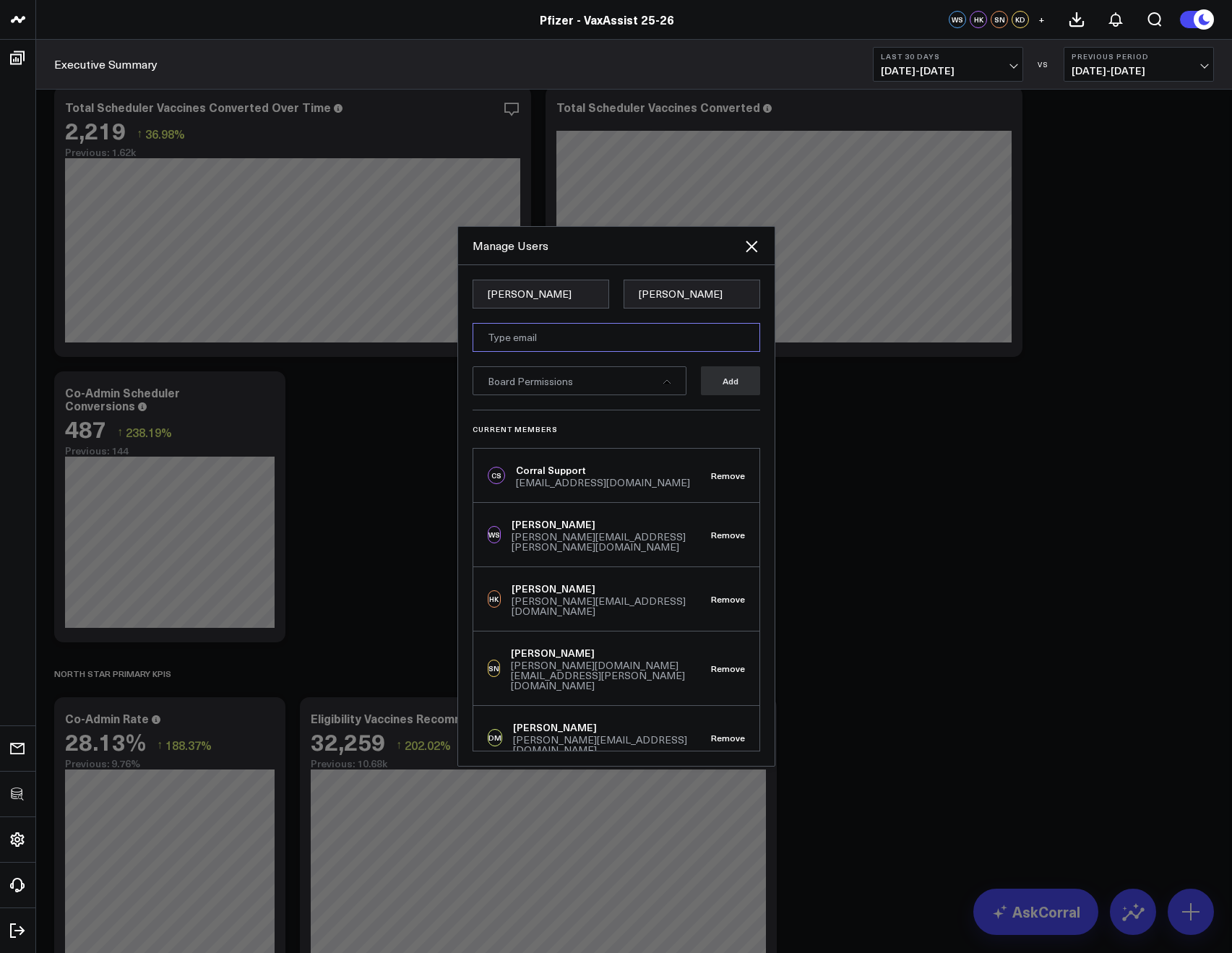
paste input "[PERSON_NAME][EMAIL_ADDRESS][PERSON_NAME][DOMAIN_NAME]"
type input "[PERSON_NAME][EMAIL_ADDRESS][PERSON_NAME][DOMAIN_NAME]"
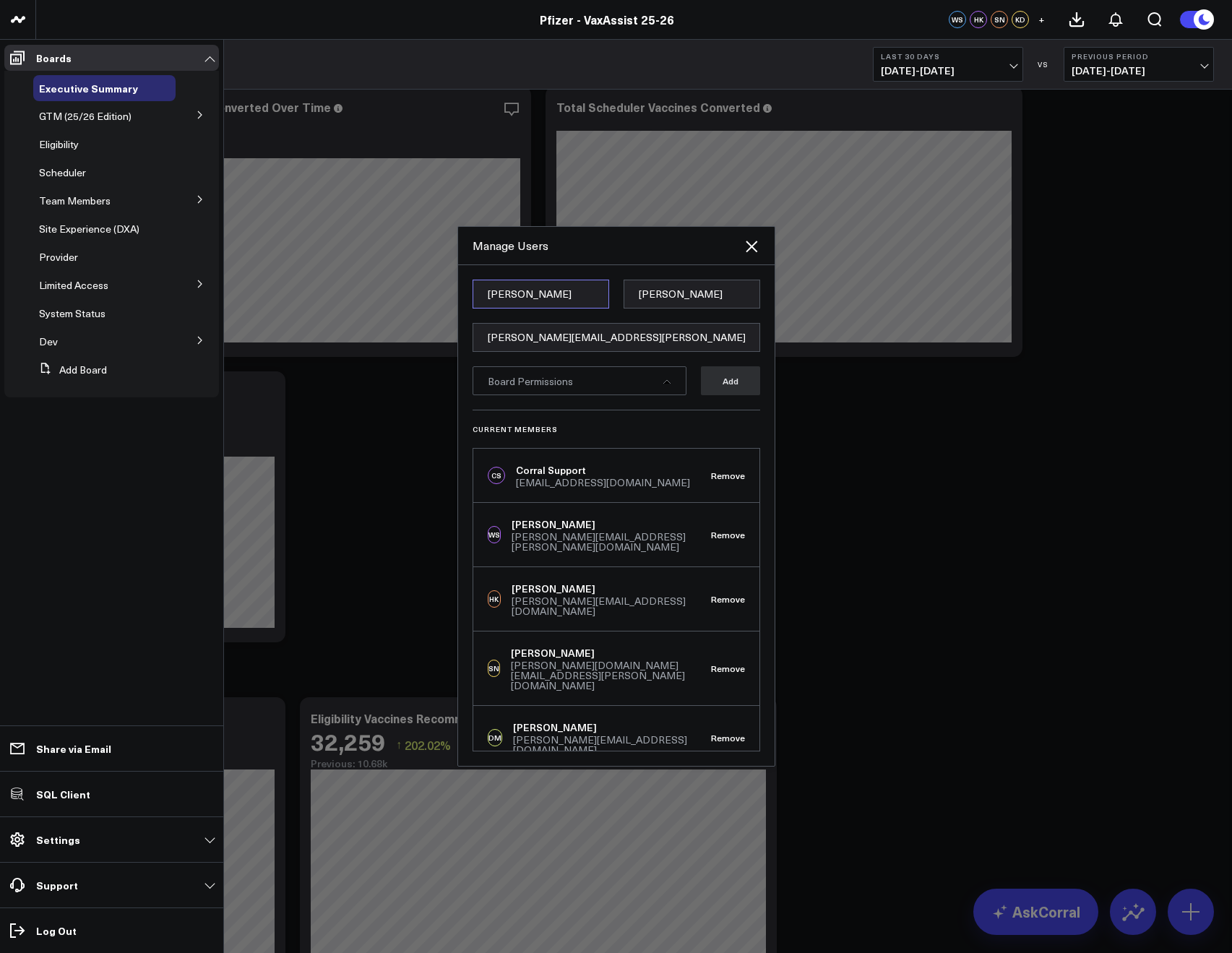
click at [484, 295] on input "Kendall" at bounding box center [541, 293] width 137 height 29
paste input "Nick"
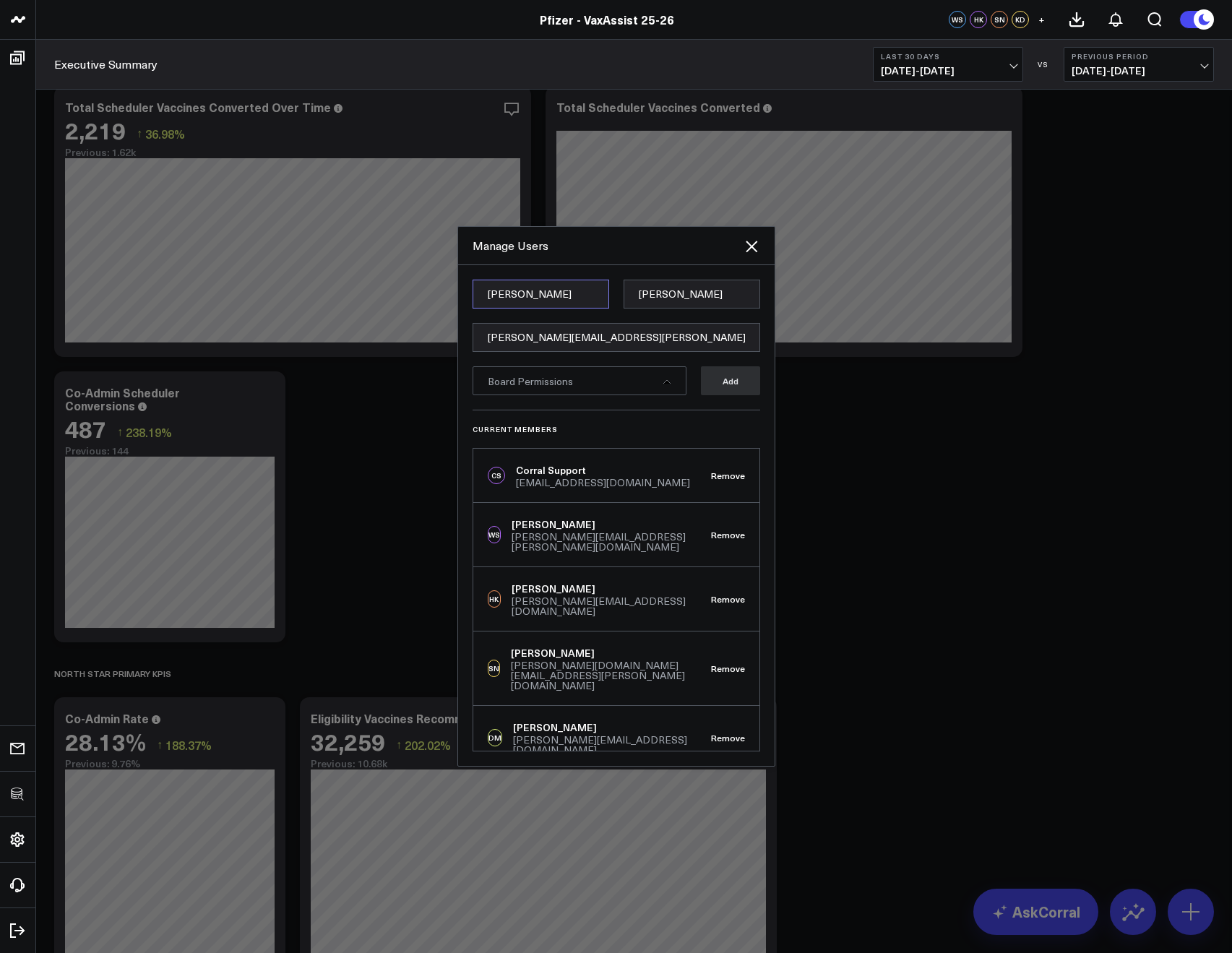
type input "Nick"
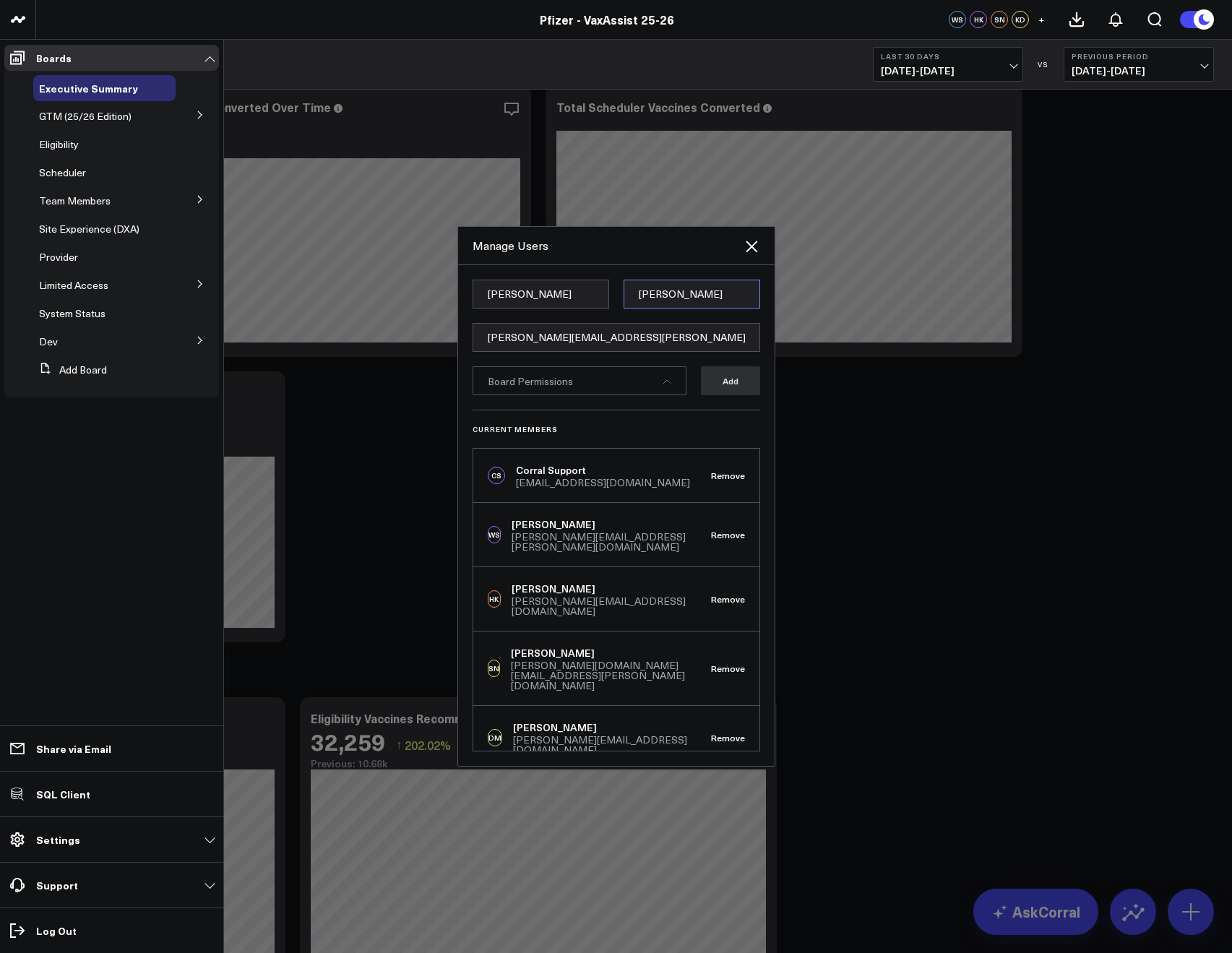
click at [663, 301] on input "Daly" at bounding box center [691, 293] width 137 height 29
paste input "Rivera"
type input "Rivera"
click at [591, 376] on div "Board Permissions" at bounding box center [579, 380] width 214 height 29
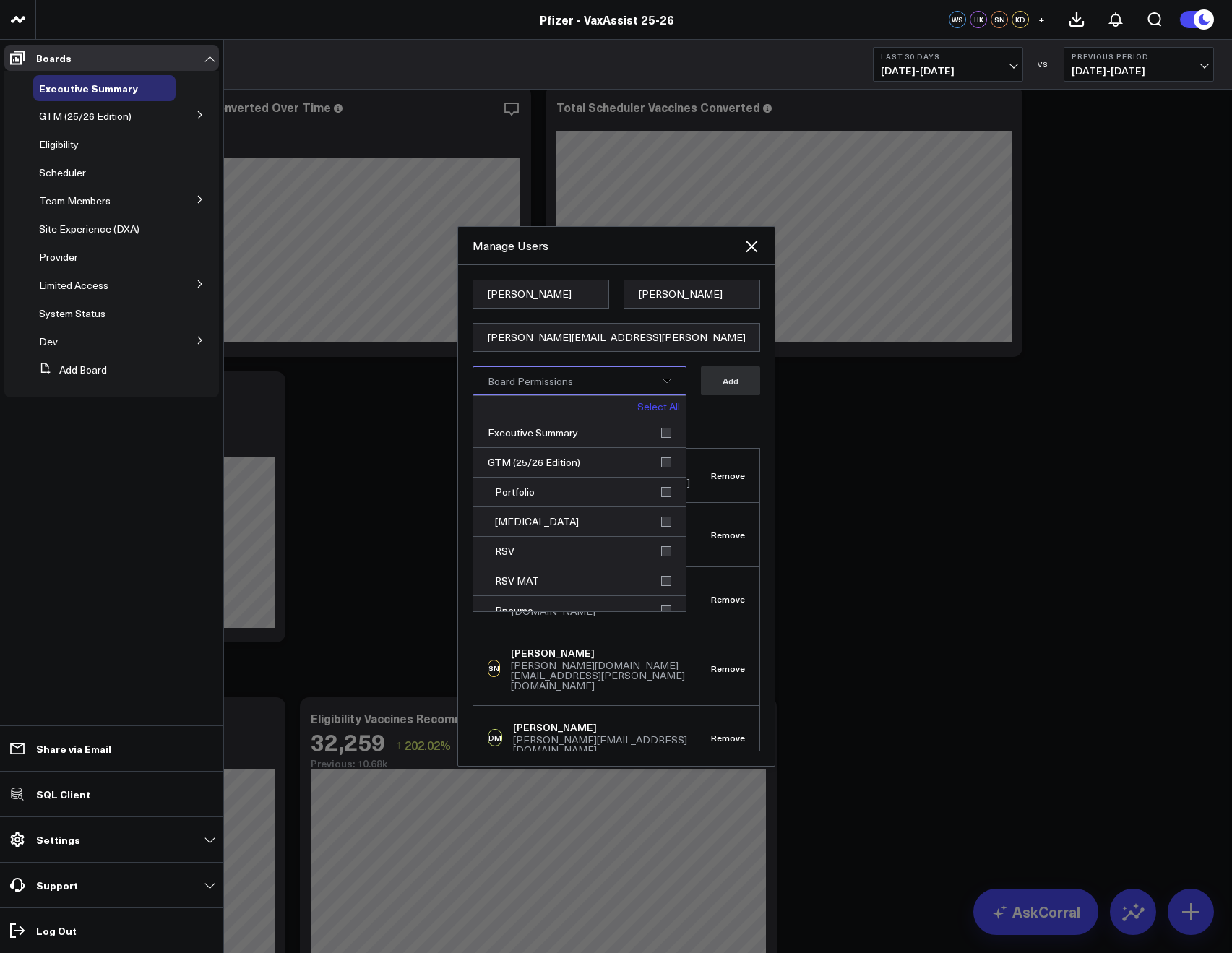
click at [668, 397] on div "Select All" at bounding box center [579, 408] width 213 height 22
click at [656, 406] on link "Select All" at bounding box center [658, 407] width 42 height 10
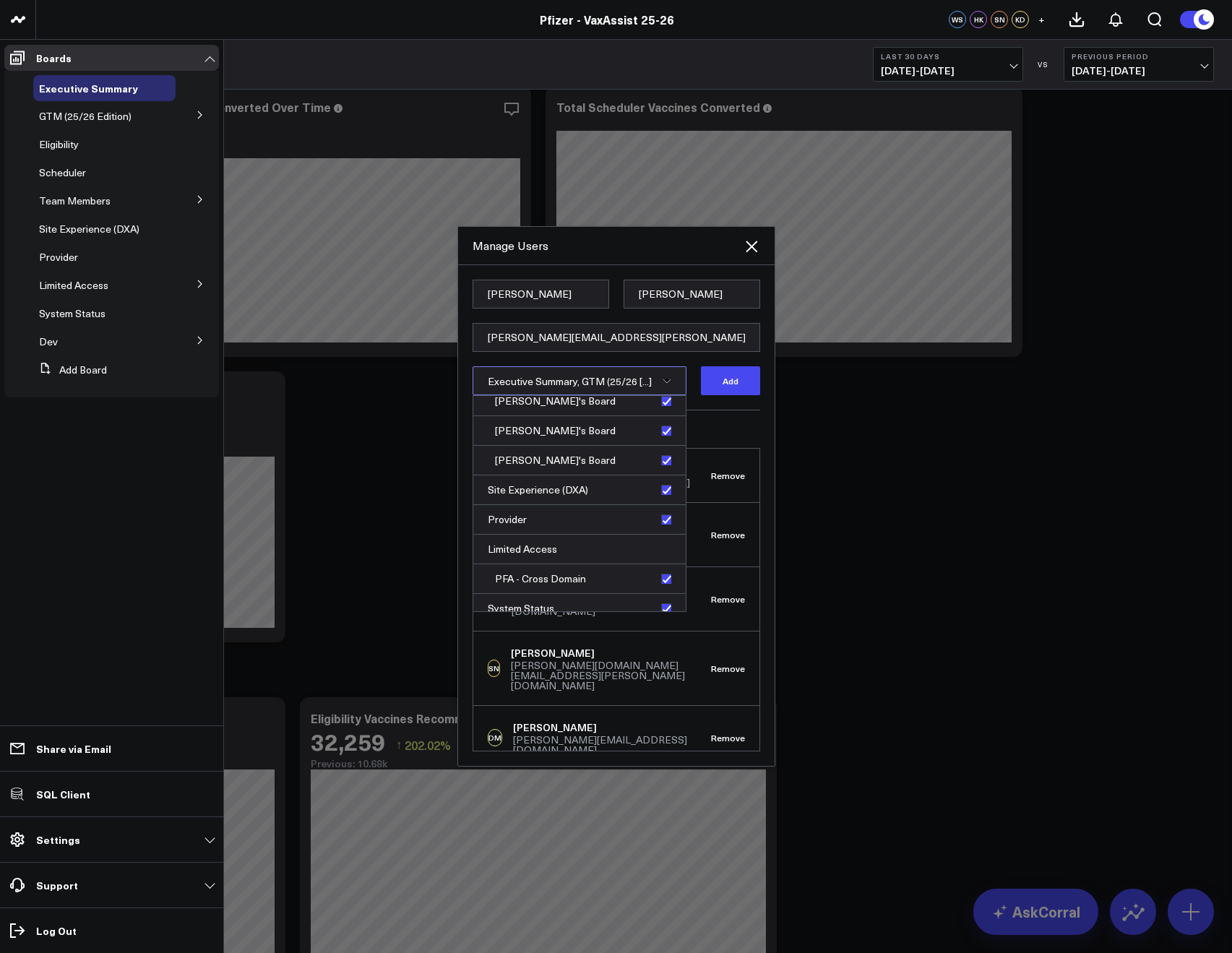
scroll to position [458, 0]
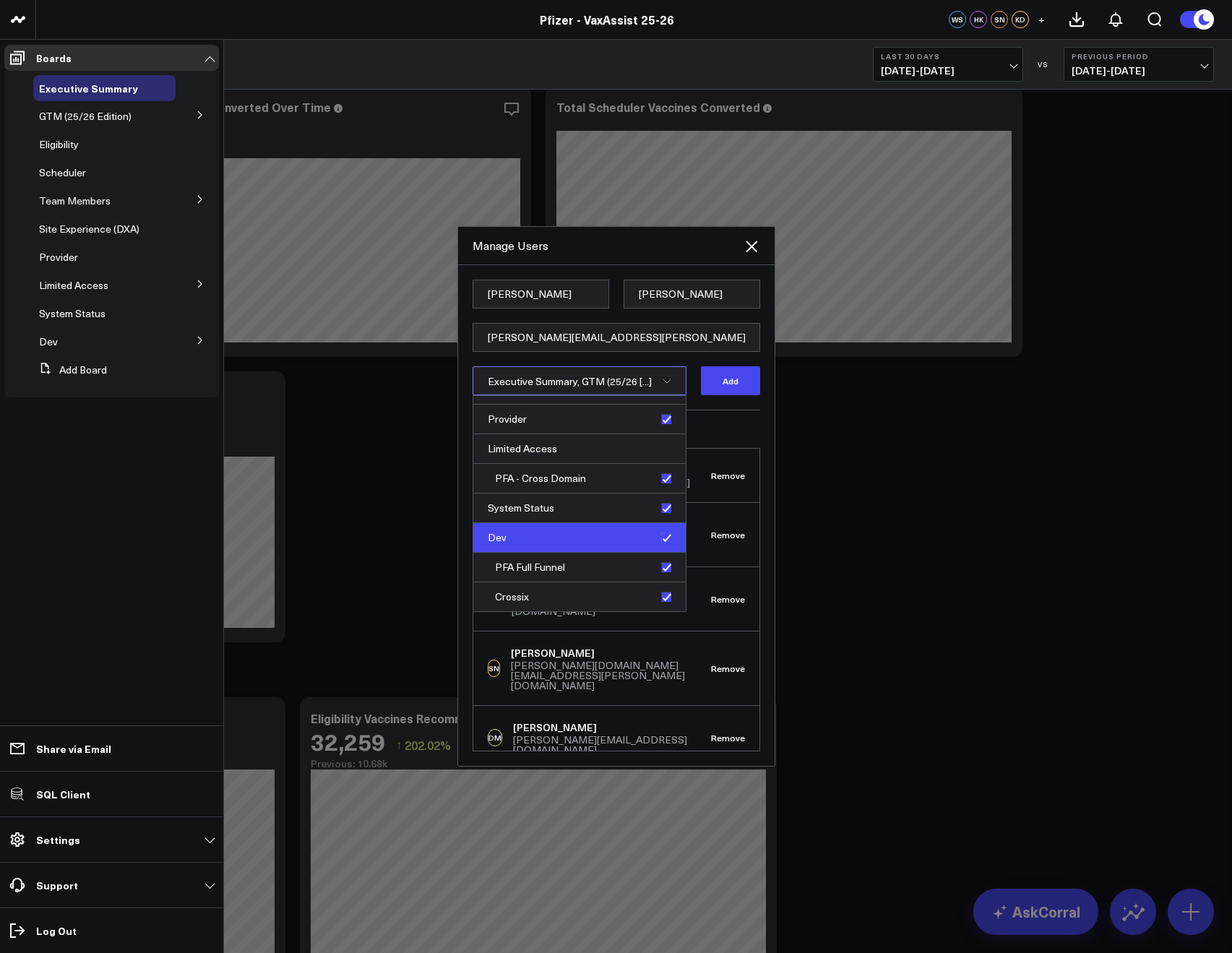
click at [660, 542] on div "Dev" at bounding box center [579, 538] width 213 height 30
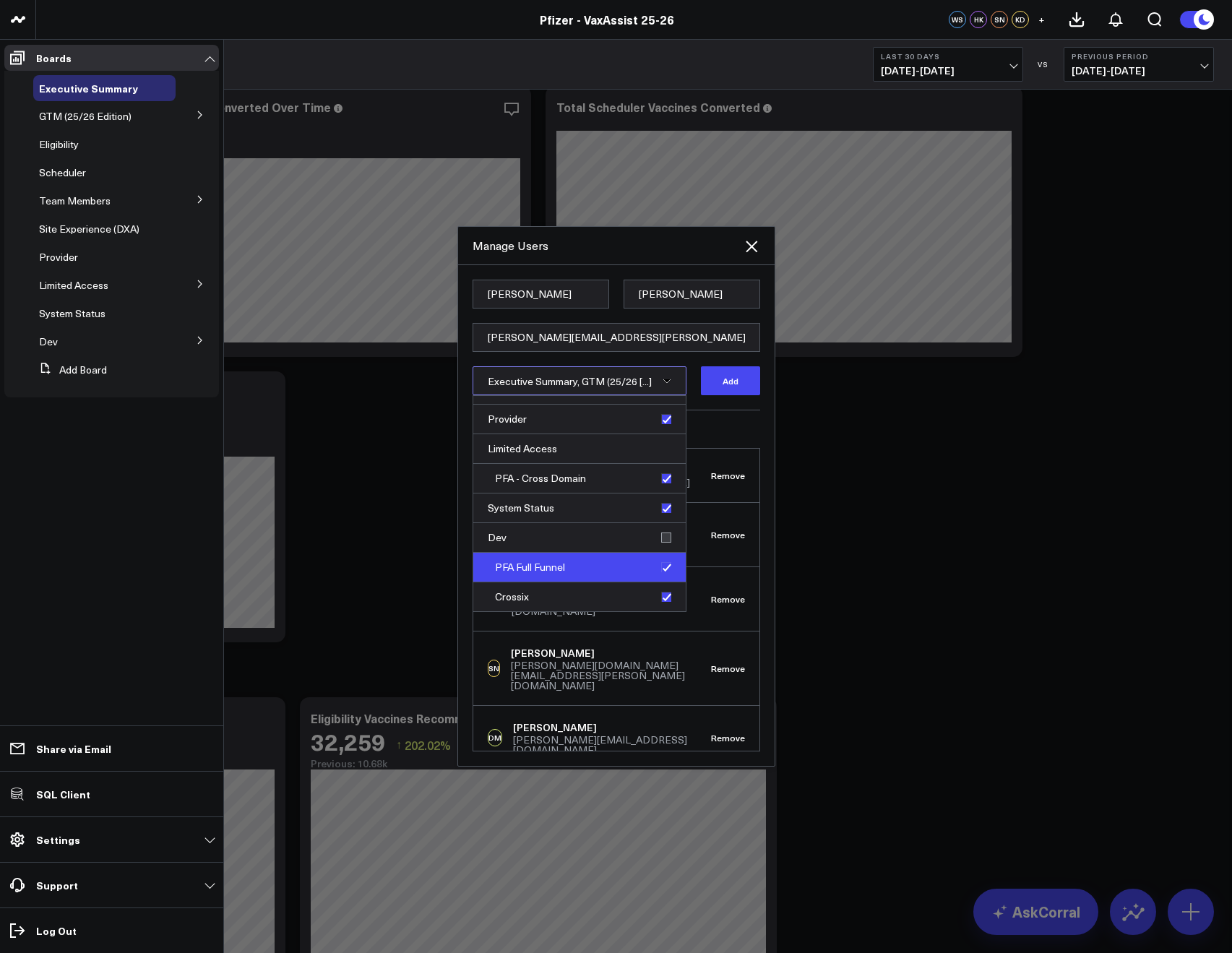
click at [661, 580] on div "PFA Full Funnel" at bounding box center [579, 568] width 213 height 30
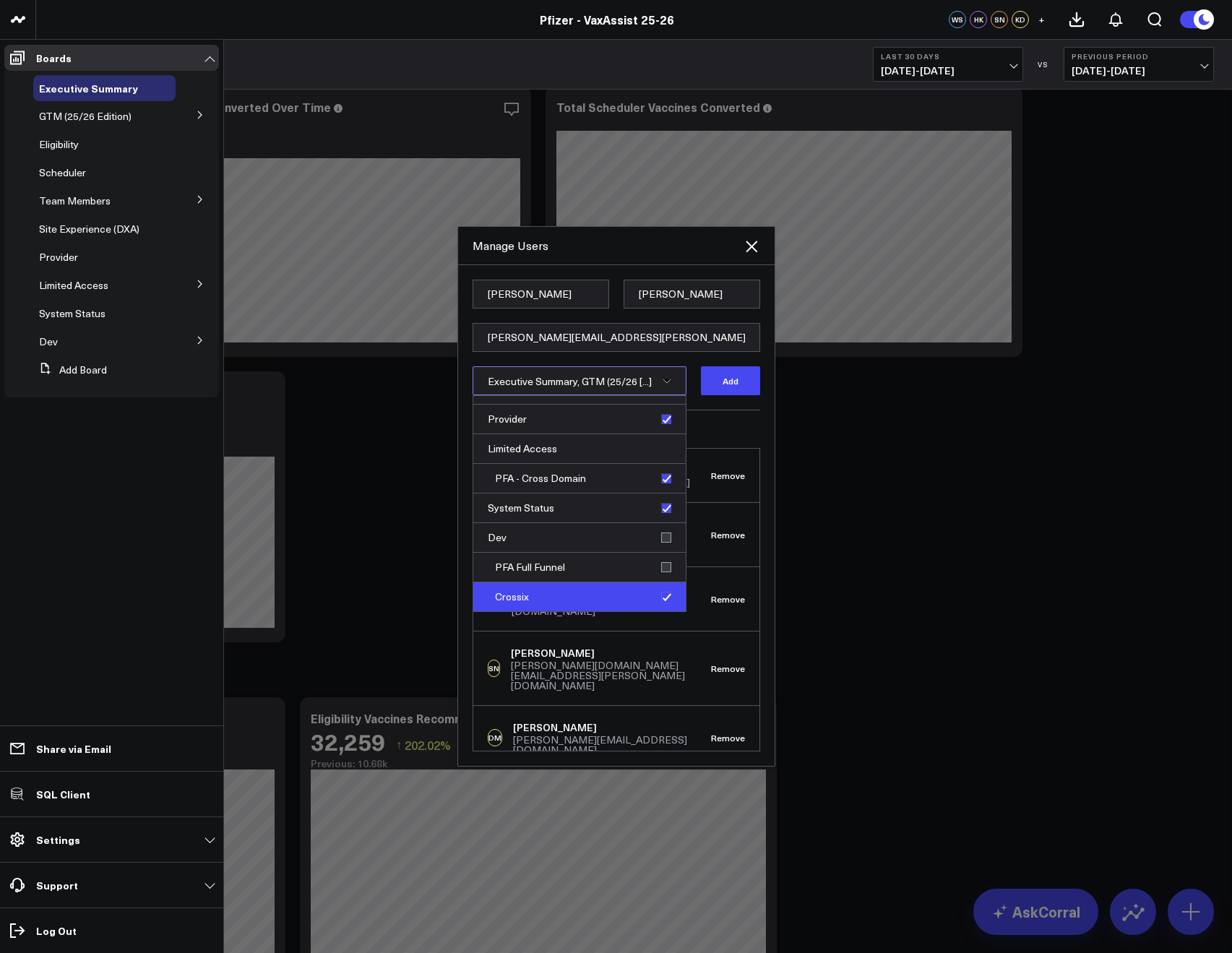
click at [661, 594] on div "Crossix" at bounding box center [579, 596] width 213 height 29
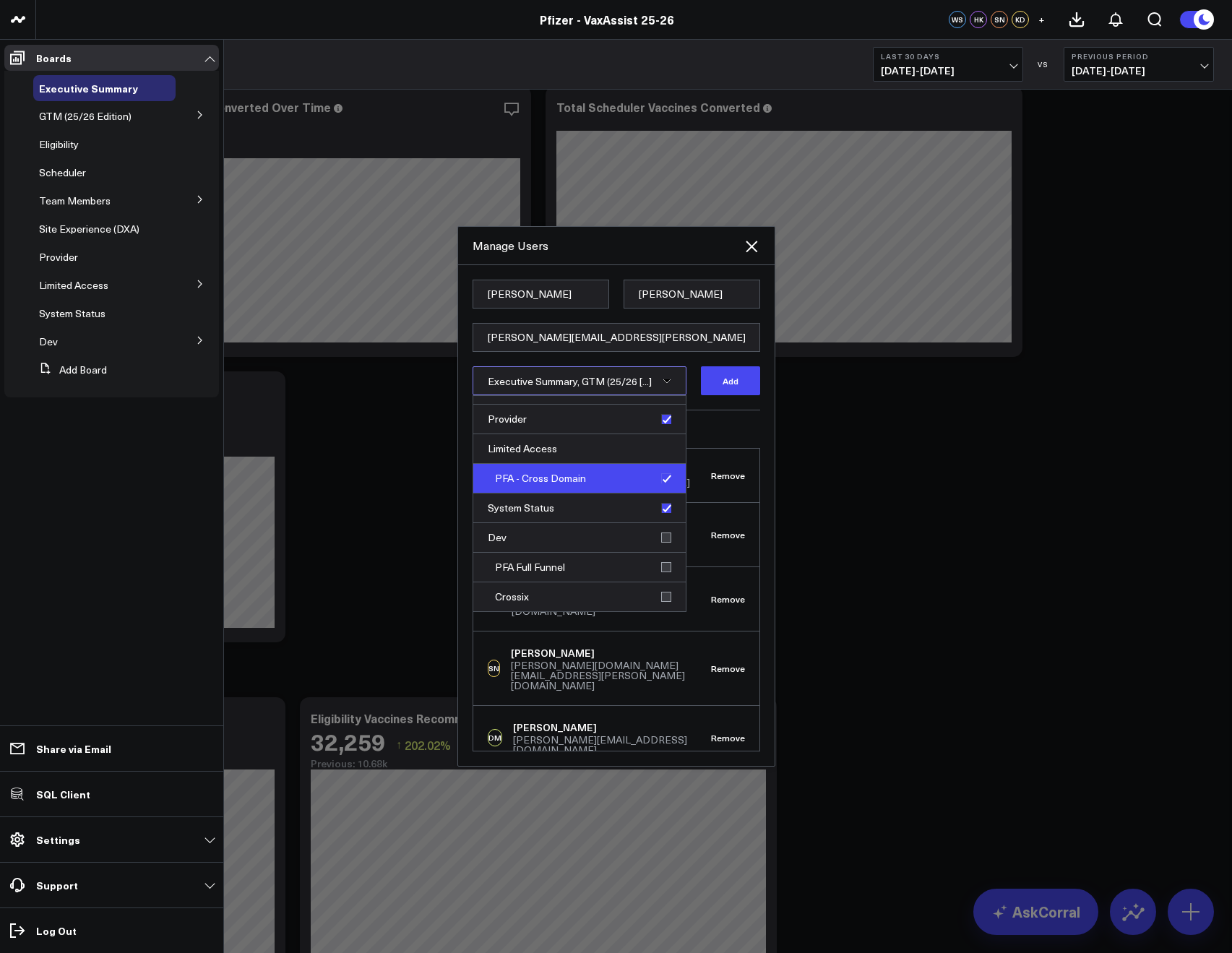
click at [655, 479] on div "PFA - Cross Domain" at bounding box center [579, 479] width 213 height 30
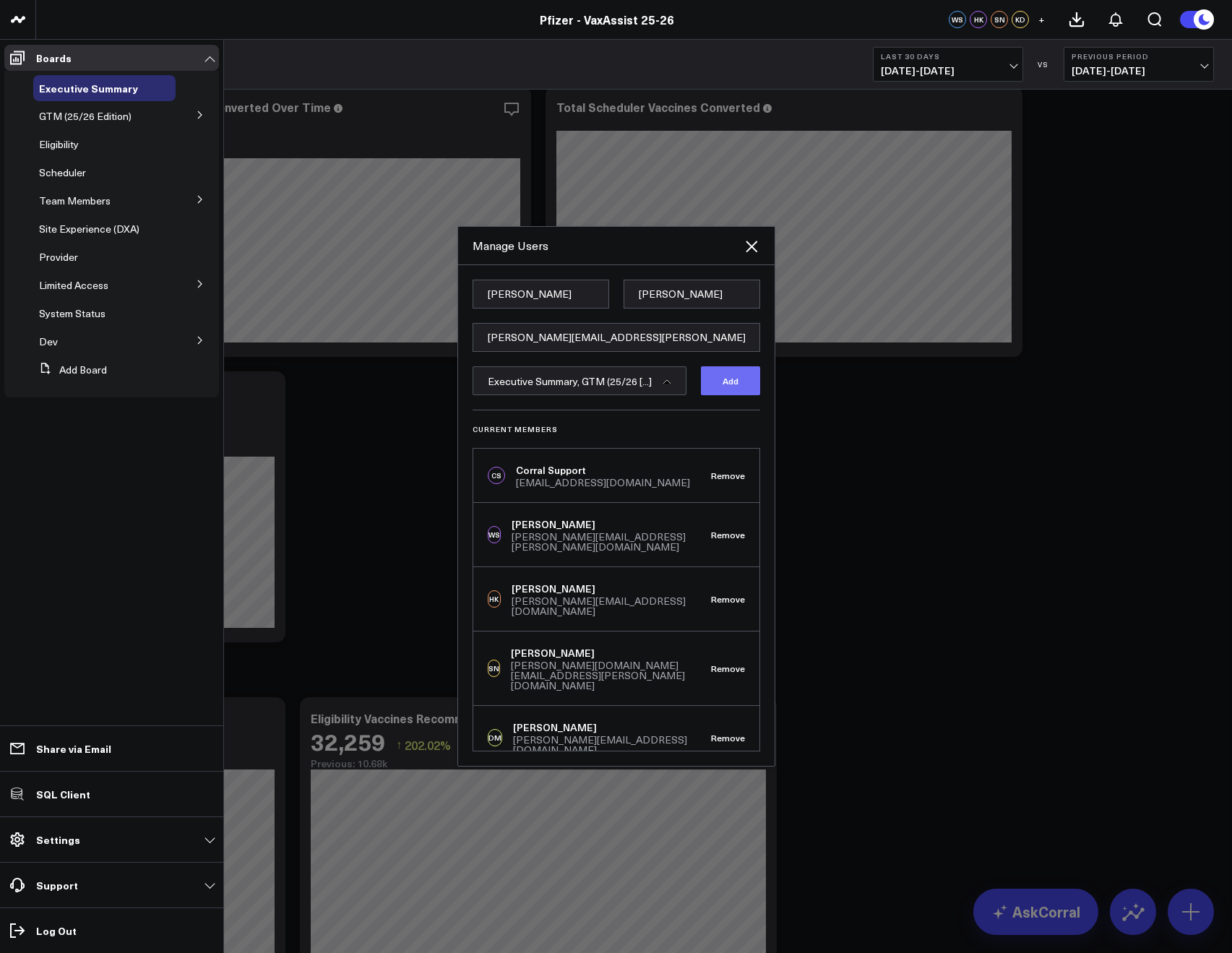
click at [711, 383] on button "Add" at bounding box center [730, 380] width 59 height 29
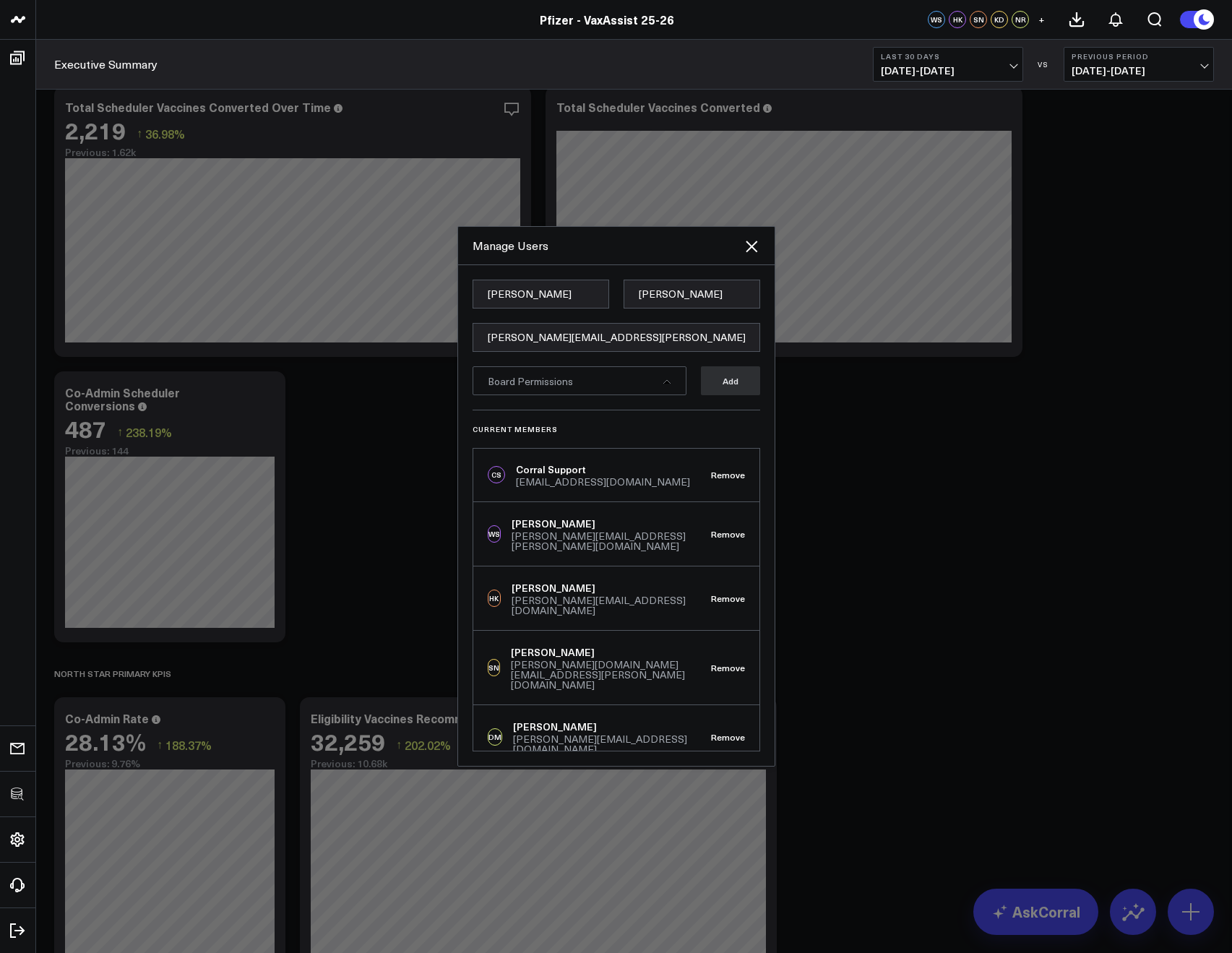
scroll to position [0, 0]
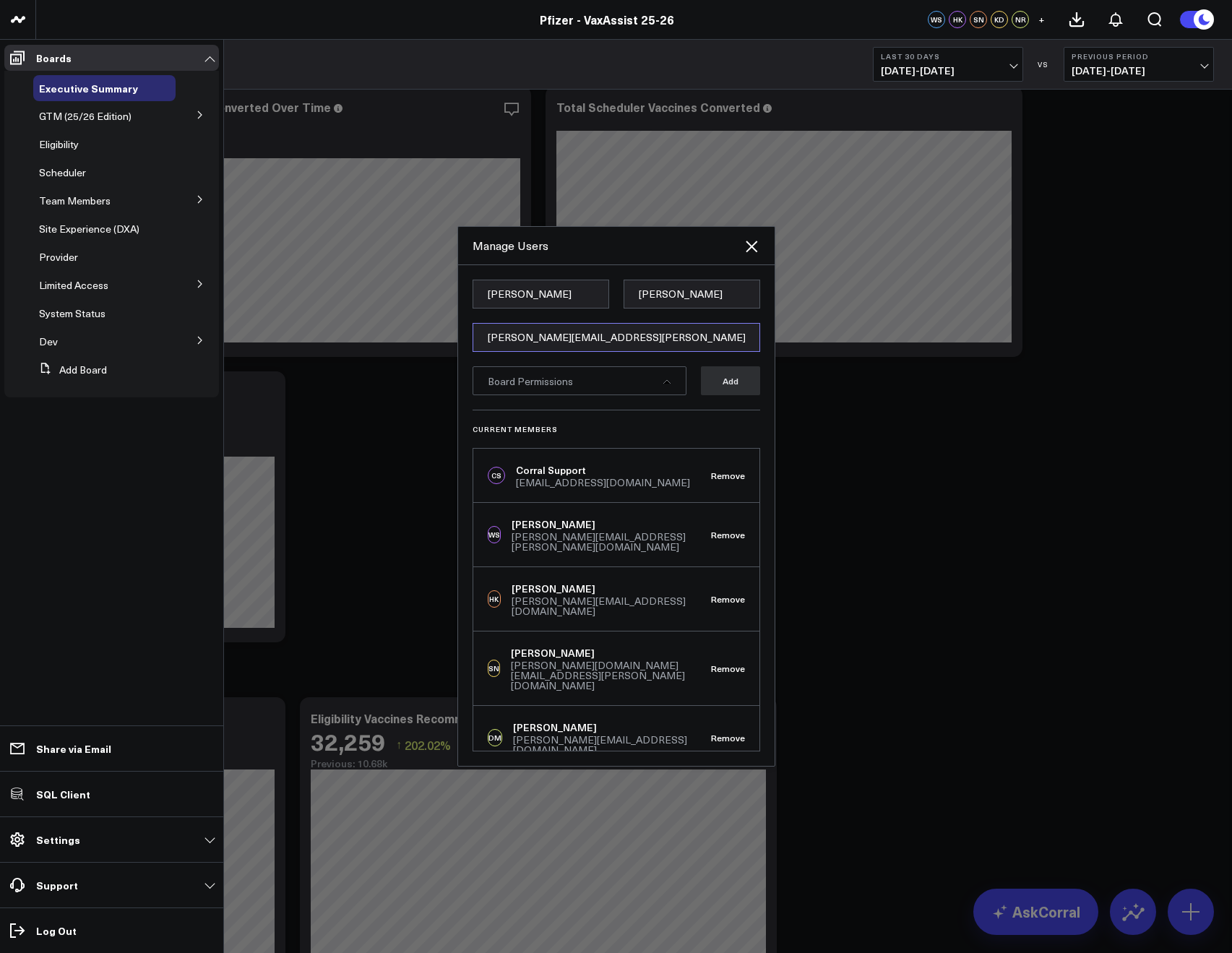
click at [506, 326] on input "[PERSON_NAME][EMAIL_ADDRESS][PERSON_NAME][DOMAIN_NAME]" at bounding box center [616, 337] width 288 height 29
paste input "[EMAIL_ADDRESS][PERSON_NAME][DOMAIN_NAME]"
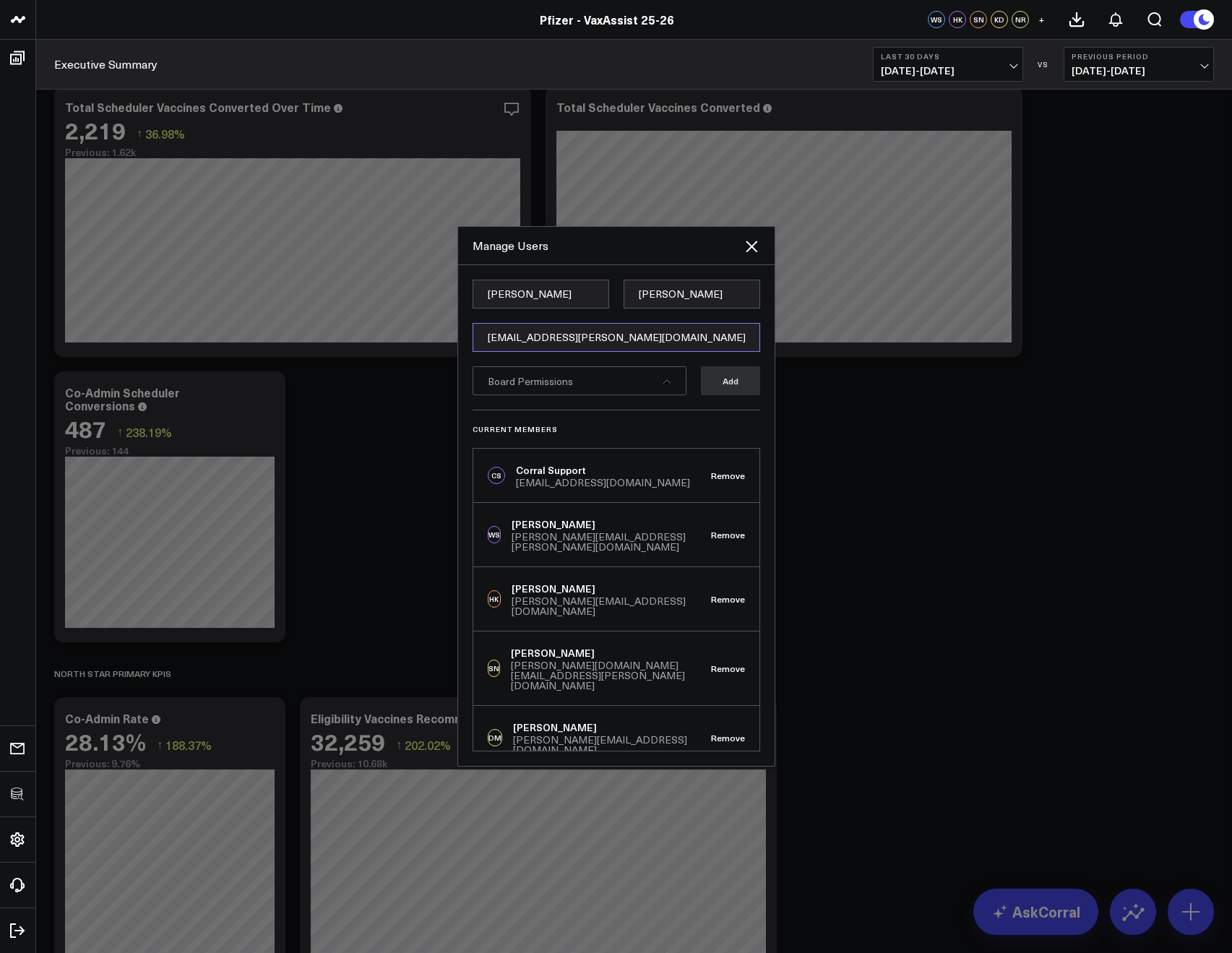
type input "[EMAIL_ADDRESS][PERSON_NAME][DOMAIN_NAME]"
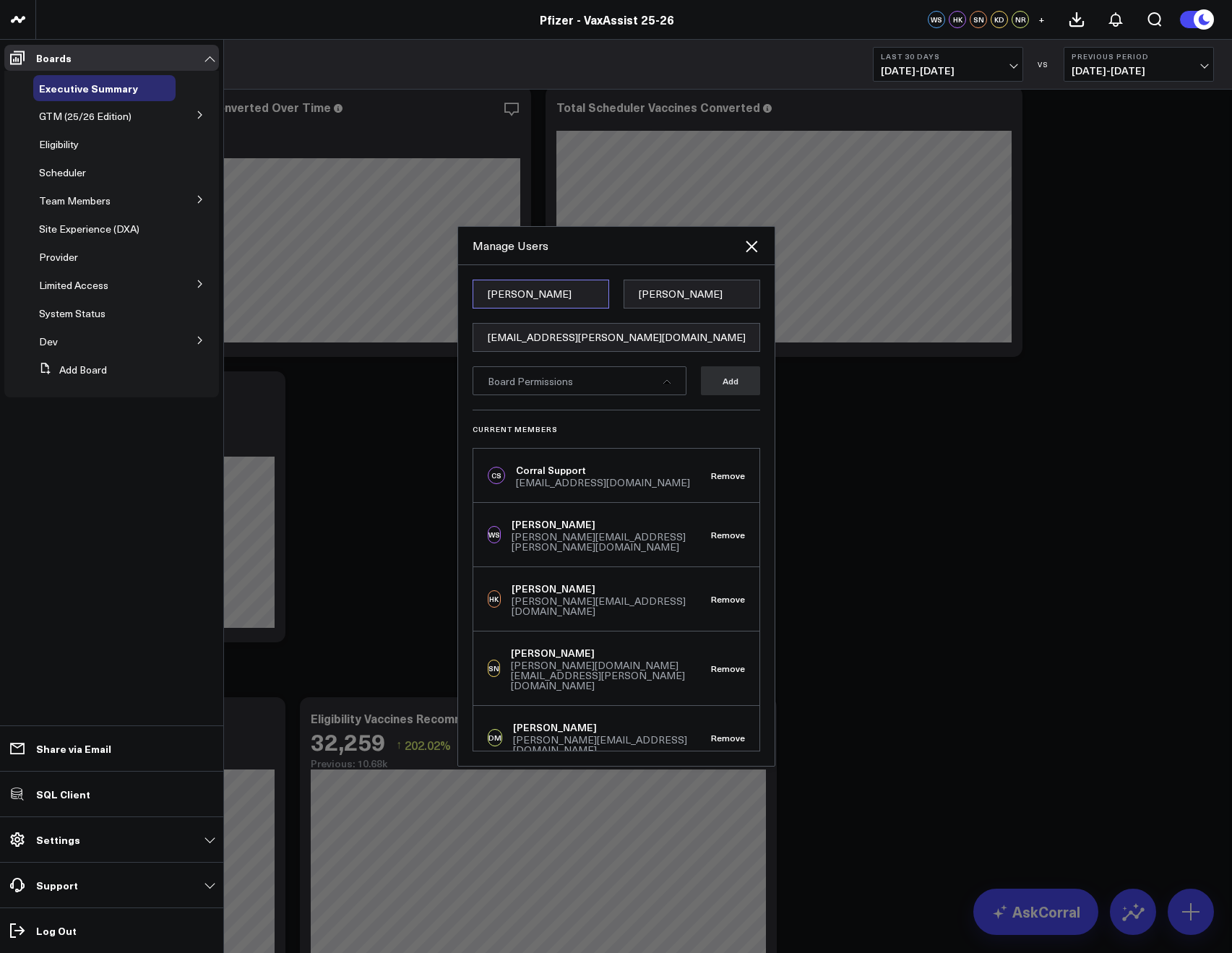
click at [528, 295] on input "Nick" at bounding box center [541, 293] width 137 height 29
paste input "Max"
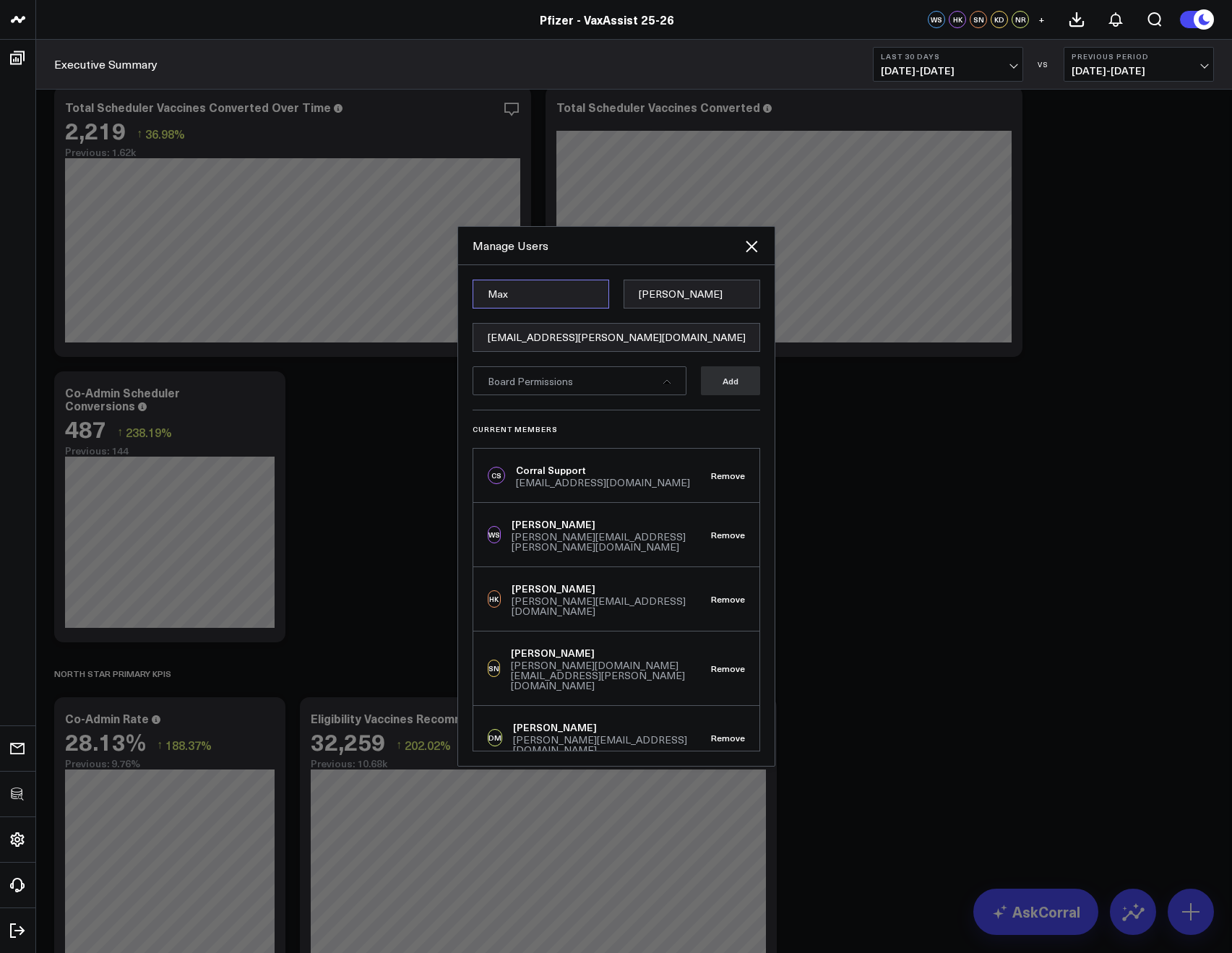
type input "Max"
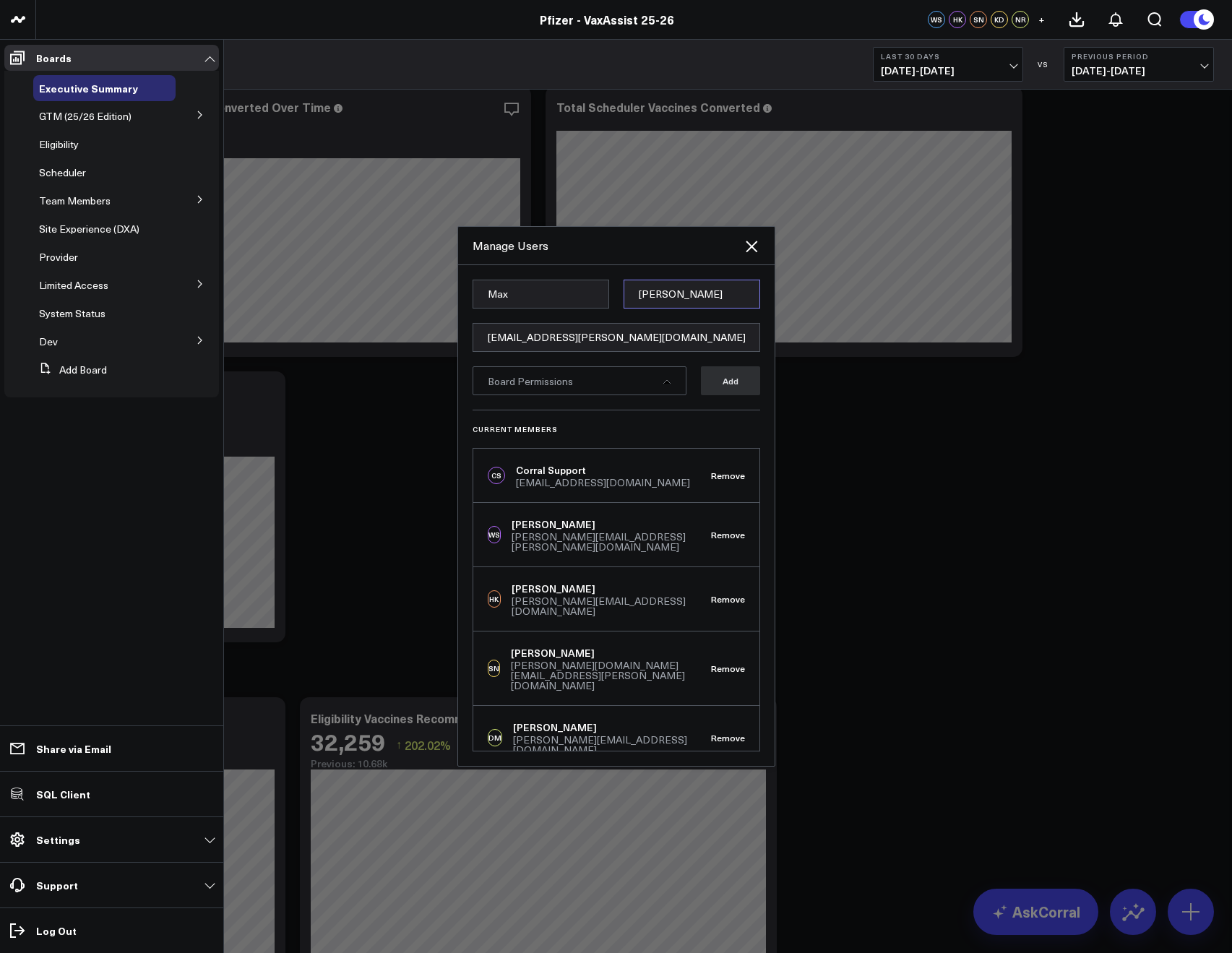
click at [646, 295] on input "Rivera" at bounding box center [691, 293] width 137 height 29
paste input "Bracho"
type input "Bracho"
click at [619, 253] on div "Manage Users" at bounding box center [607, 246] width 270 height 16
click at [577, 385] on div "Board Permissions" at bounding box center [579, 380] width 214 height 29
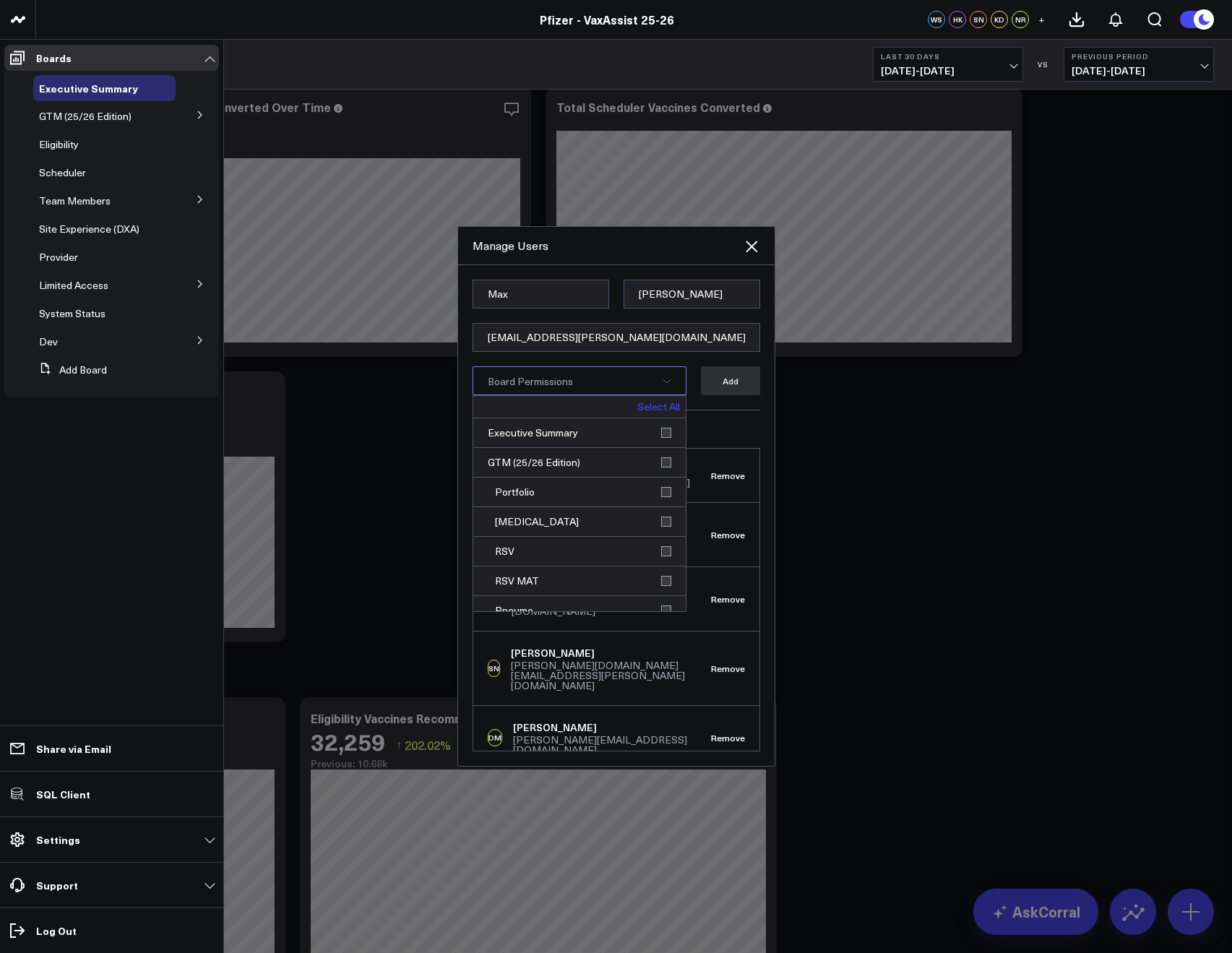
click at [656, 416] on div "Select All" at bounding box center [579, 408] width 213 height 22
click at [649, 411] on link "Select All" at bounding box center [658, 407] width 42 height 10
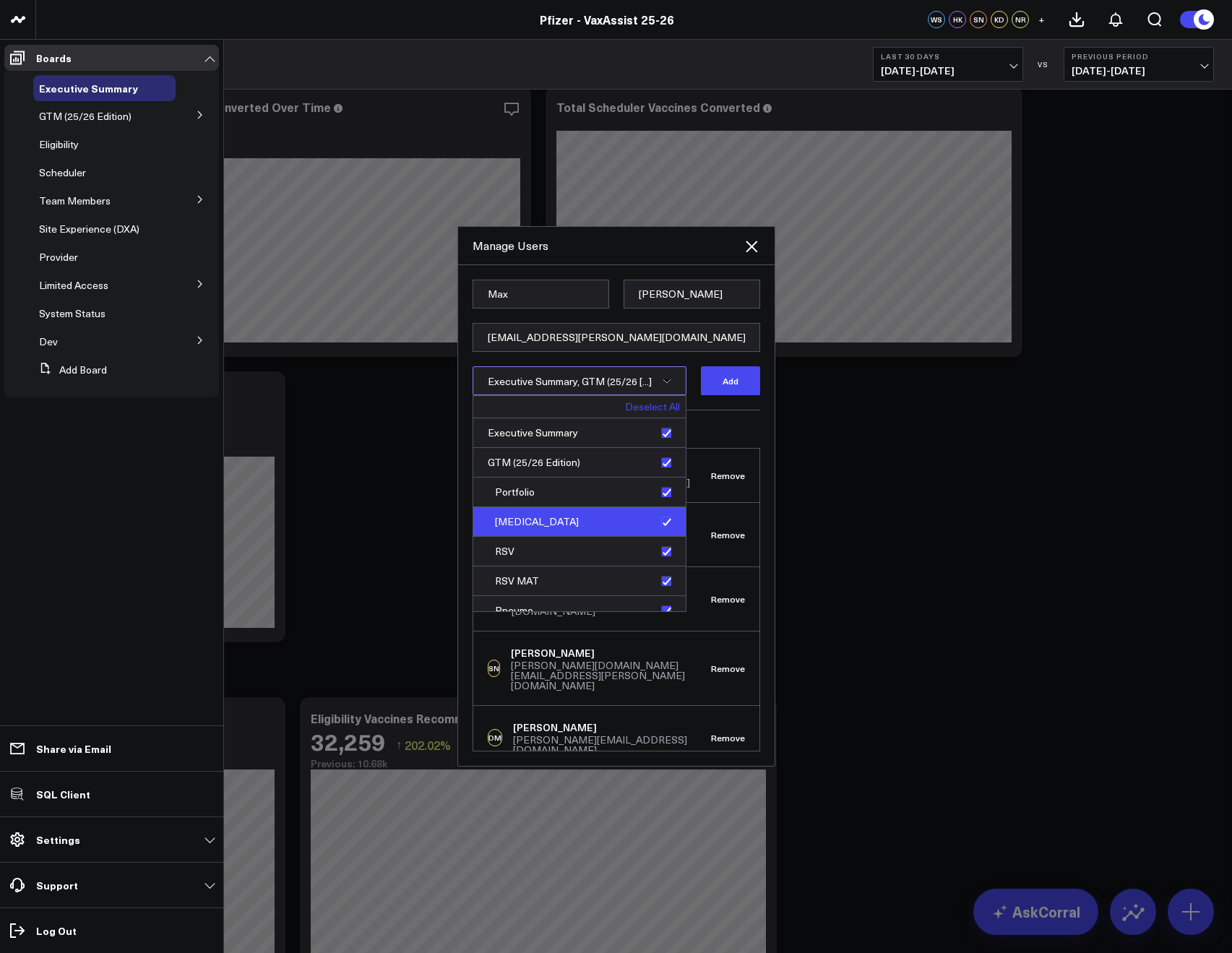
scroll to position [458, 0]
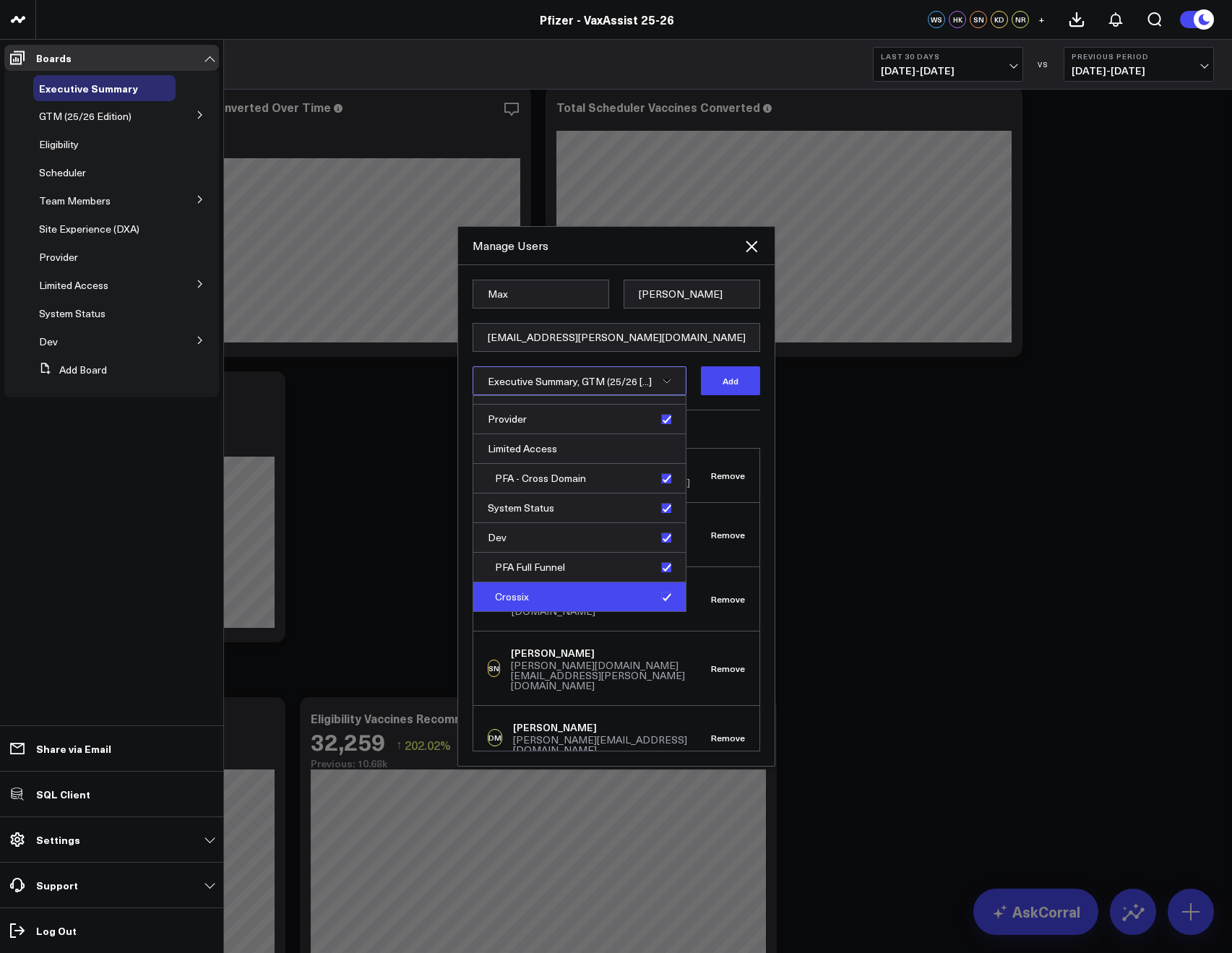
click at [664, 594] on div "Crossix" at bounding box center [579, 596] width 213 height 29
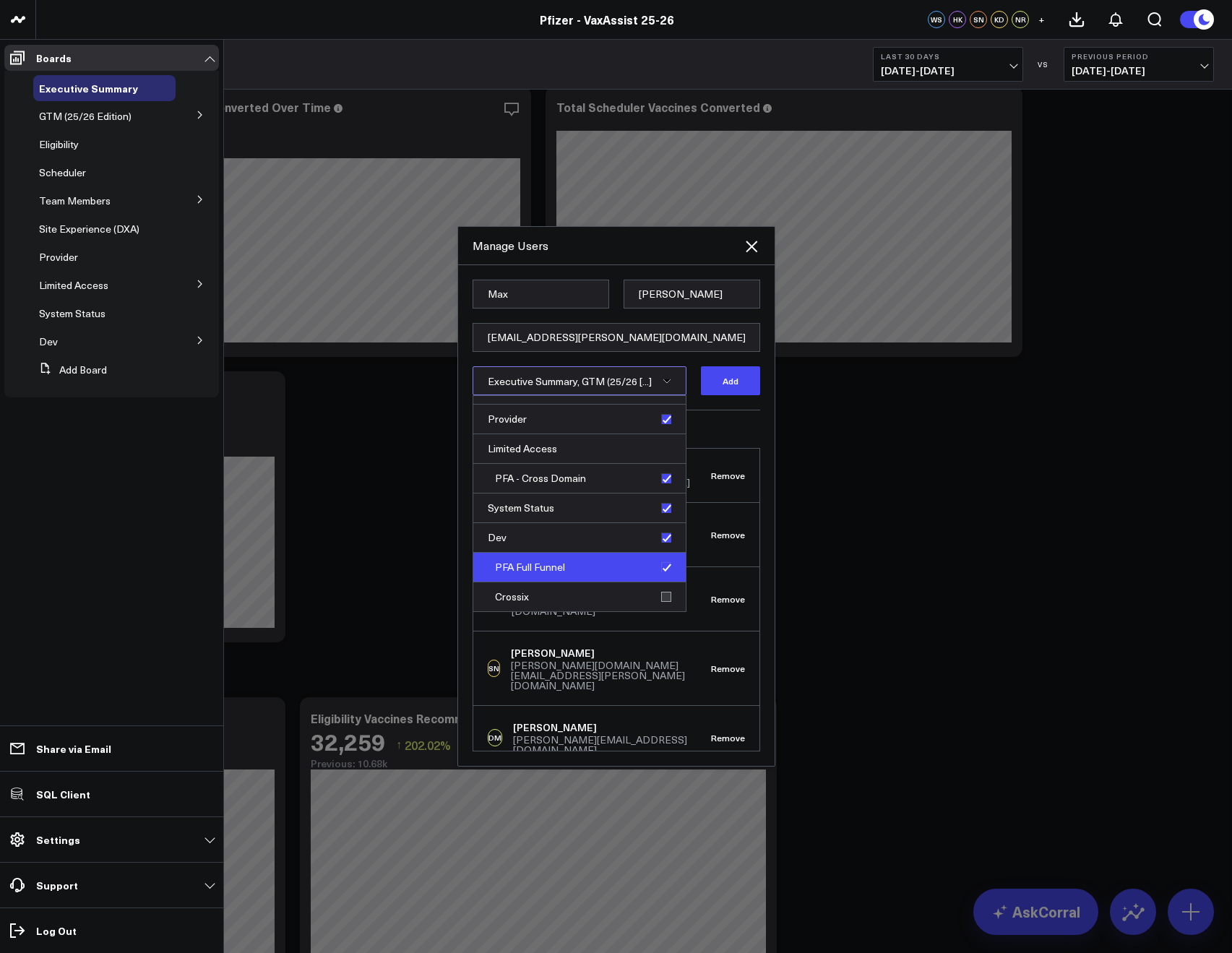
click at [657, 571] on div "PFA Full Funnel" at bounding box center [579, 568] width 213 height 30
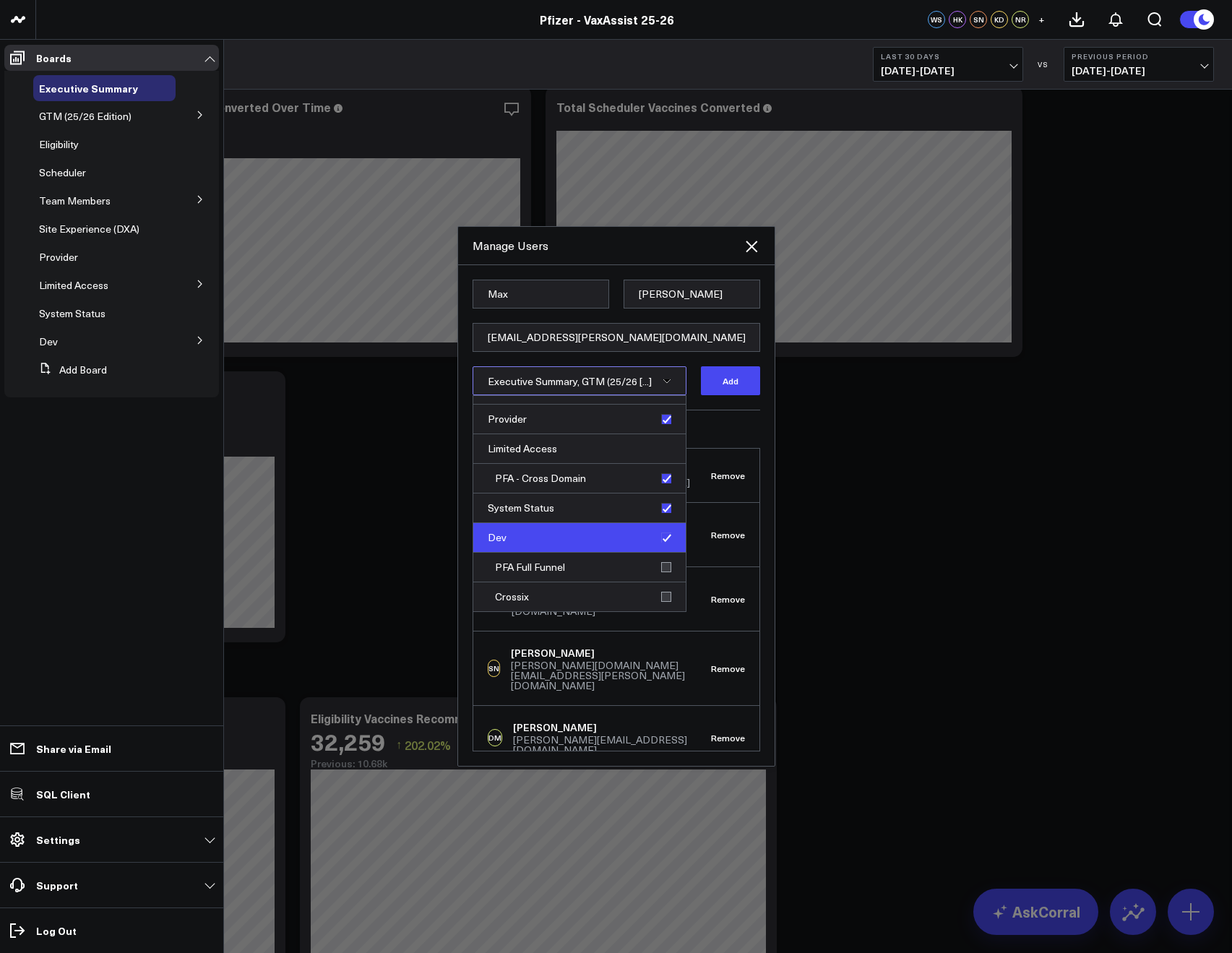
click at [658, 546] on div "Dev" at bounding box center [579, 538] width 213 height 30
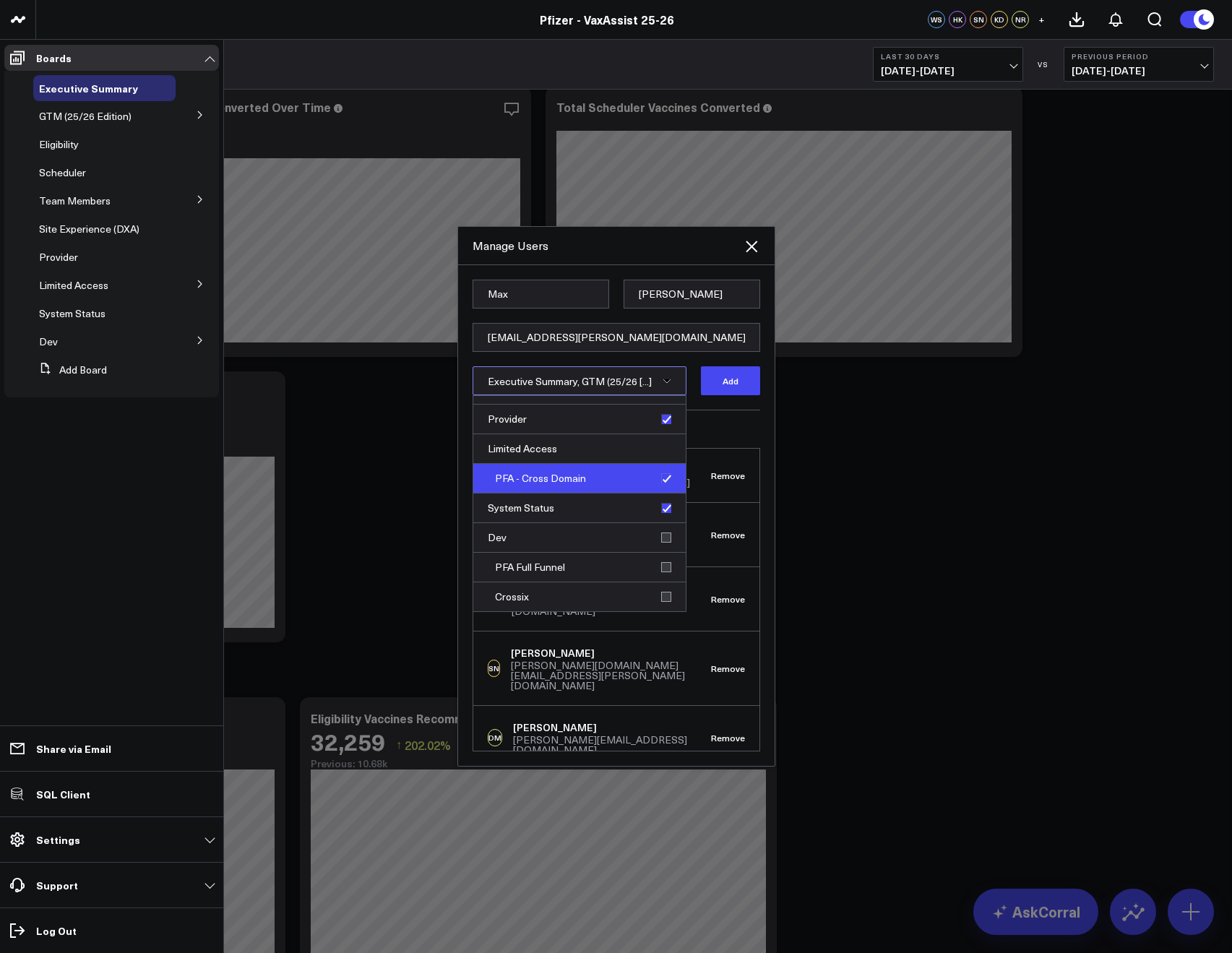
click at [653, 480] on div "PFA - Cross Domain" at bounding box center [579, 479] width 213 height 30
click at [736, 427] on h3 "Current Members" at bounding box center [616, 428] width 288 height 8
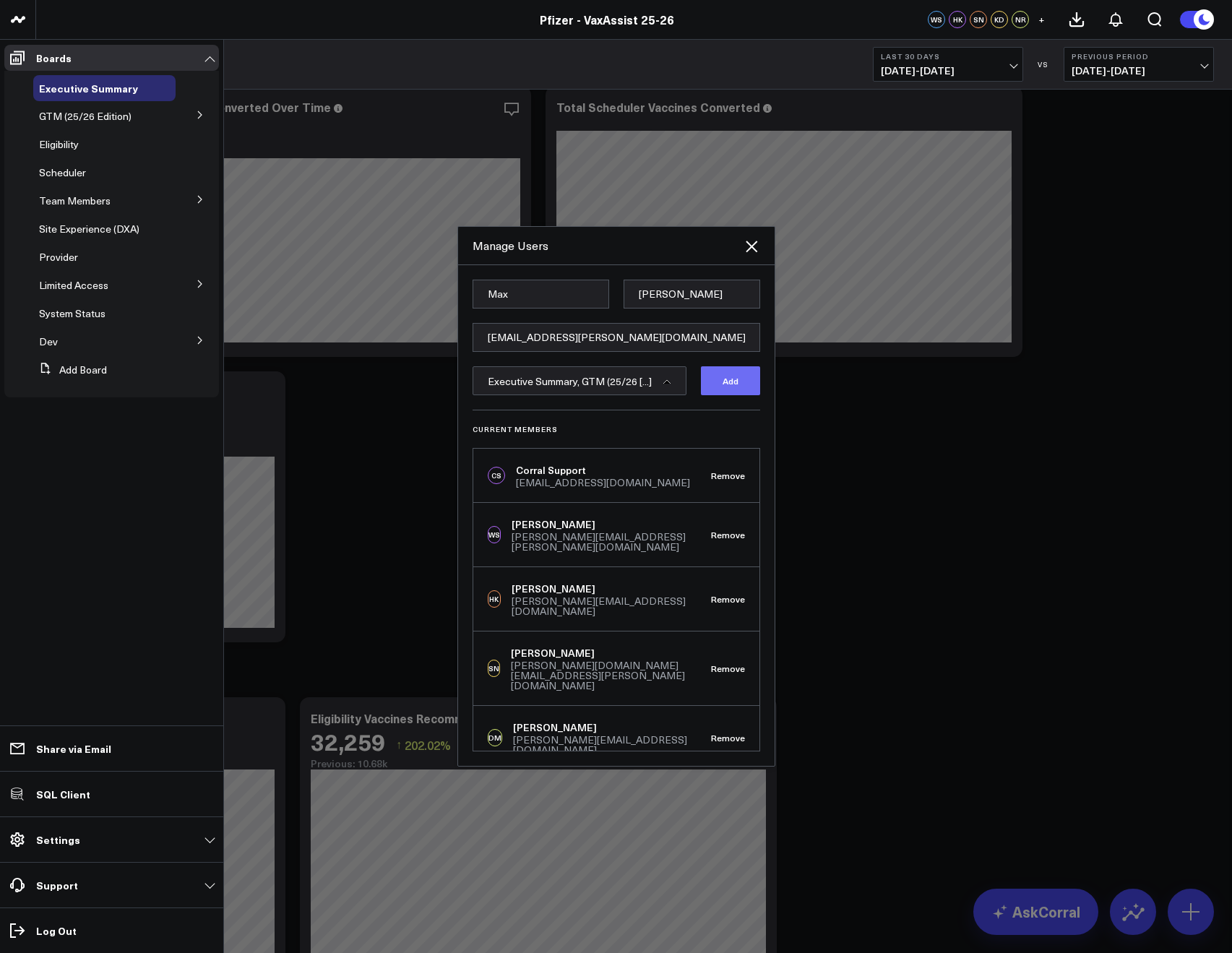
click at [733, 380] on button "Add" at bounding box center [730, 380] width 59 height 29
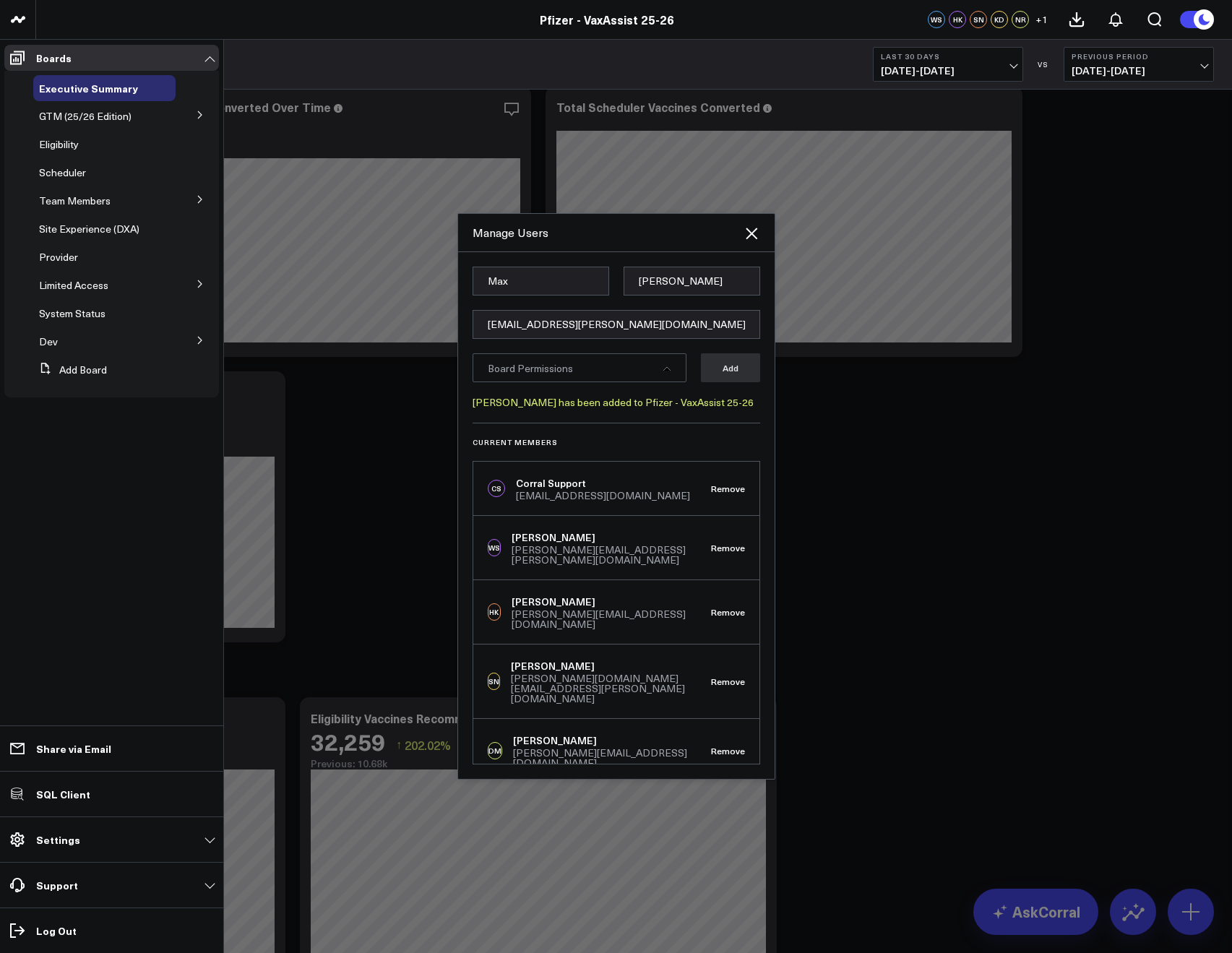
click at [510, 340] on form "Max Bracho maximillian.bracho@pfizer.com Board Permissions Add Max Bracho has b…" at bounding box center [616, 345] width 288 height 156
click at [505, 333] on input "[EMAIL_ADDRESS][PERSON_NAME][DOMAIN_NAME]" at bounding box center [616, 324] width 288 height 29
paste input "[PERSON_NAME][EMAIL_ADDRESS][DOMAIN_NAME]"
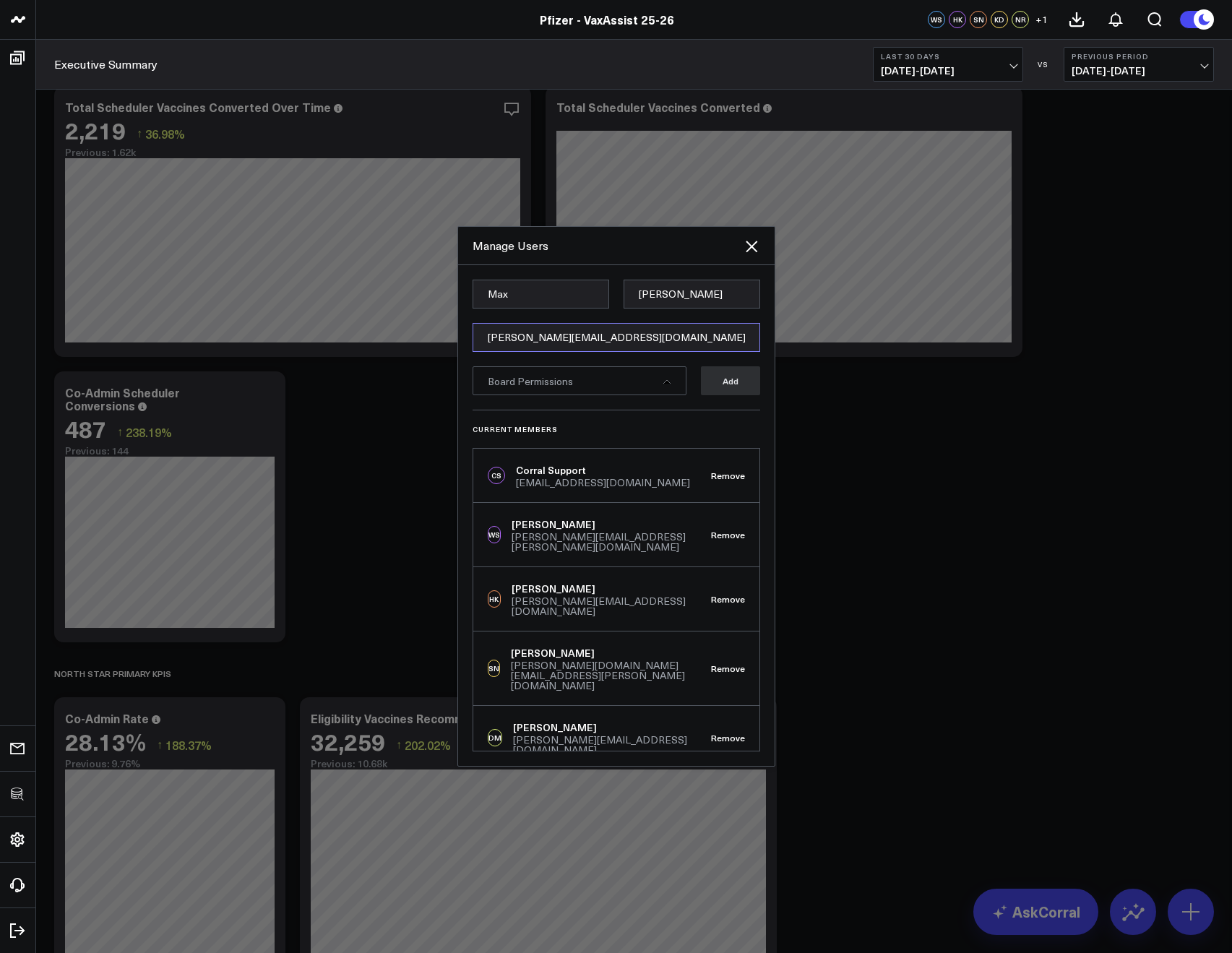
type input "[PERSON_NAME][EMAIL_ADDRESS][DOMAIN_NAME]"
click at [501, 298] on input "Max" at bounding box center [541, 293] width 137 height 29
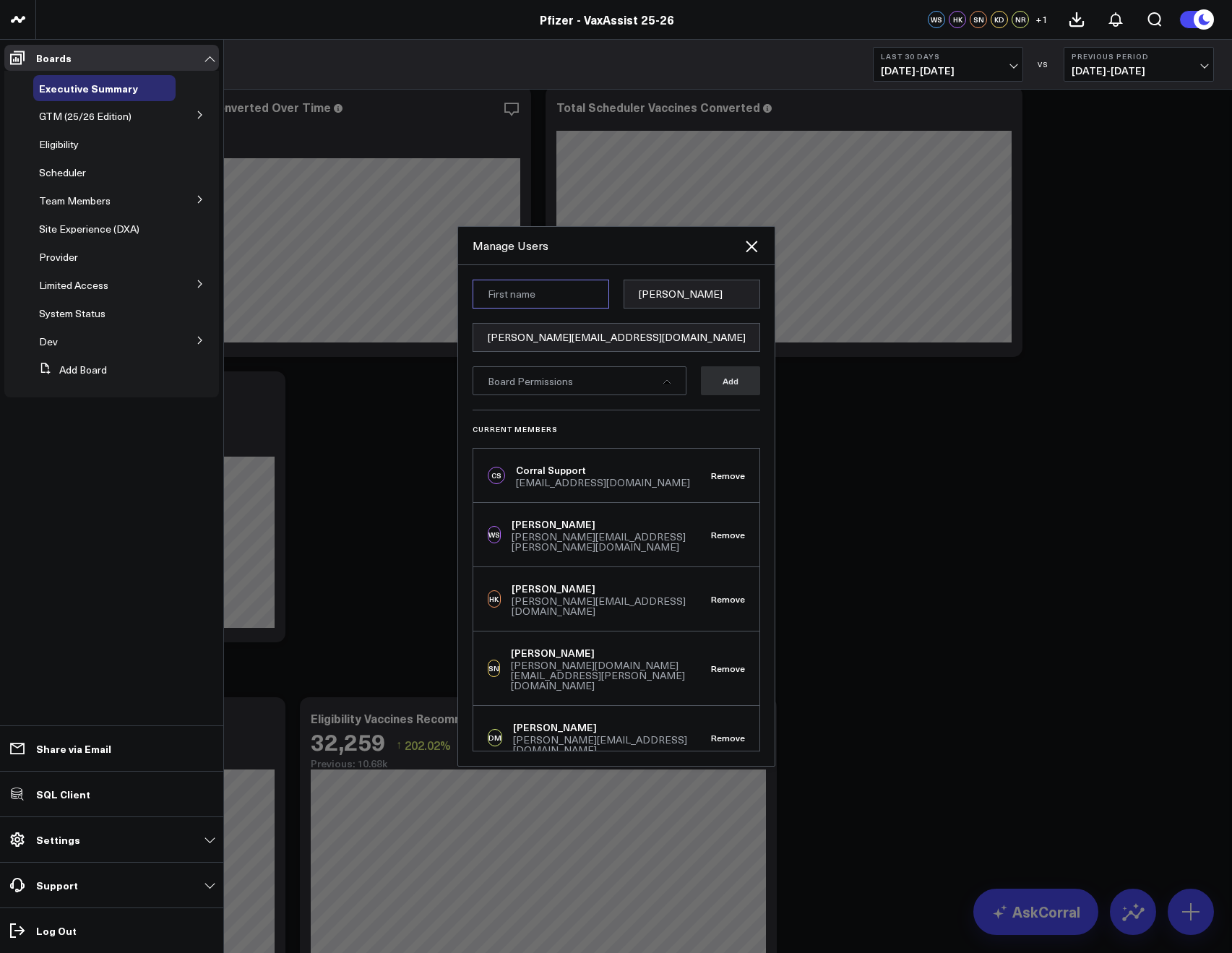
paste input "Harish Kumar"
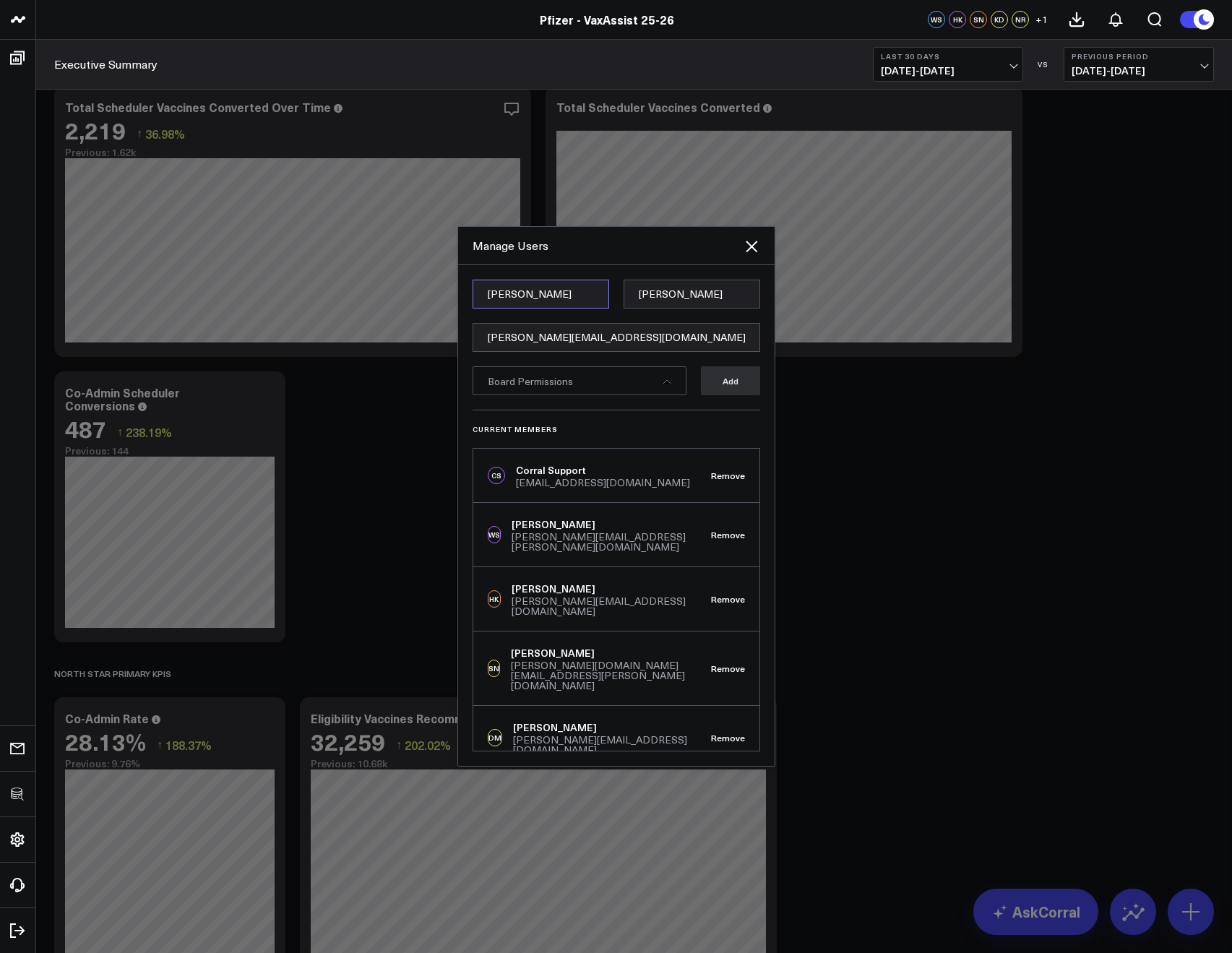
type input "Harish Kumar"
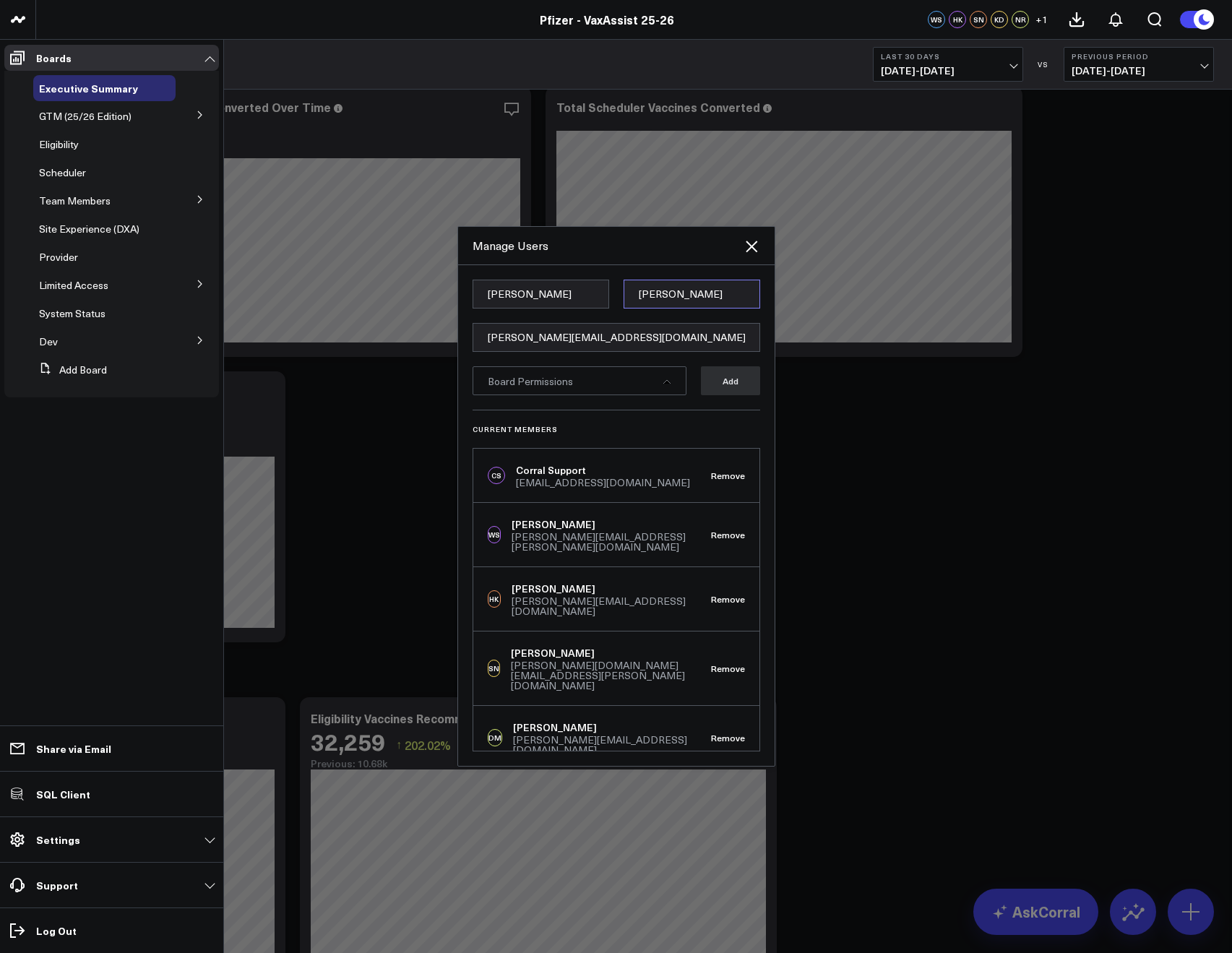
click at [638, 297] on input "Bracho" at bounding box center [691, 293] width 137 height 29
paste input "Ammoju"
type input "Ammoju"
click at [627, 273] on div "Harish Kumar Ammoju harishkumar.ammoju@pfizer.com Board Permissions Add Current…" at bounding box center [616, 515] width 317 height 500
click at [591, 388] on div "Board Permissions" at bounding box center [579, 380] width 214 height 29
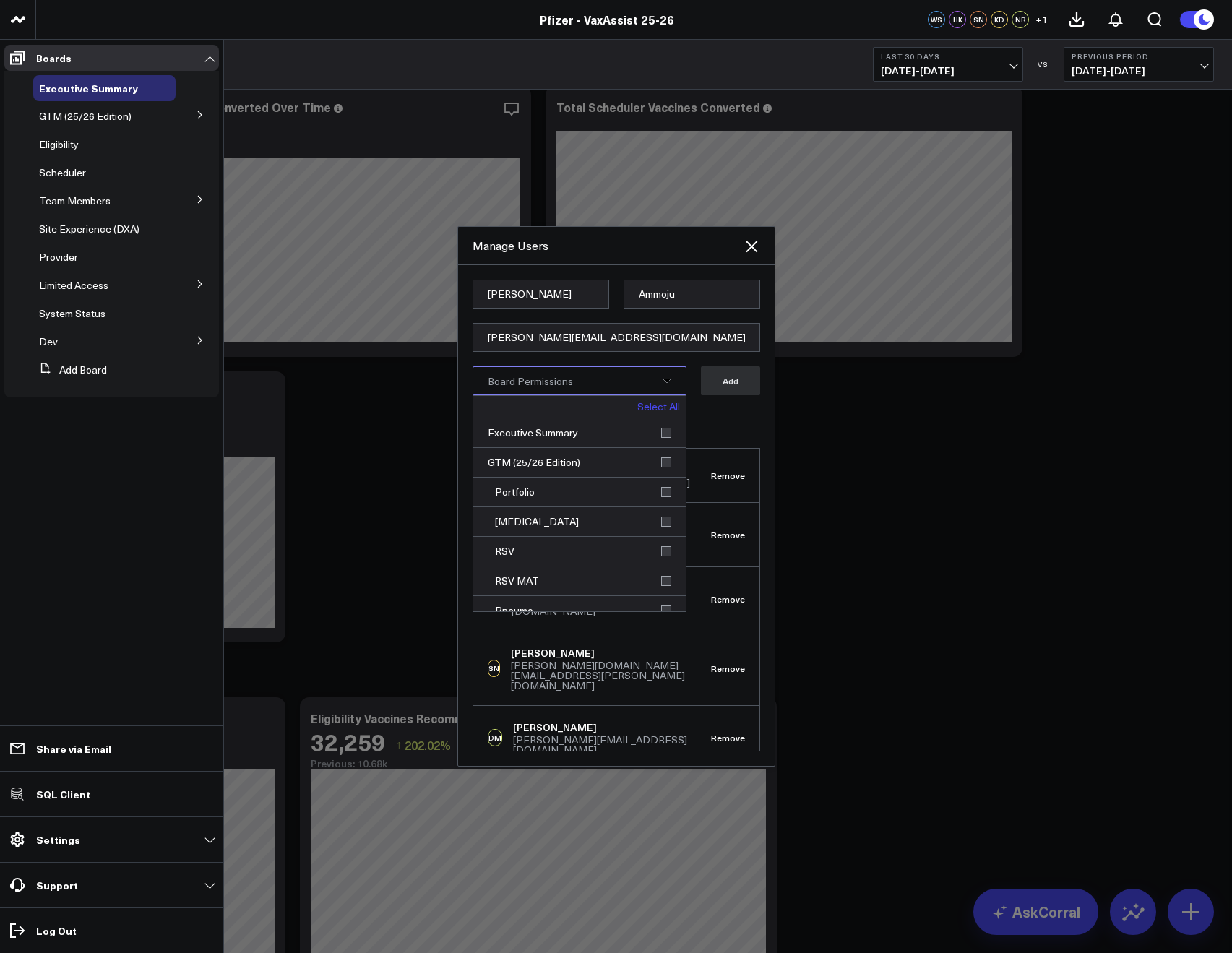
click at [653, 409] on link "Select All" at bounding box center [658, 407] width 42 height 10
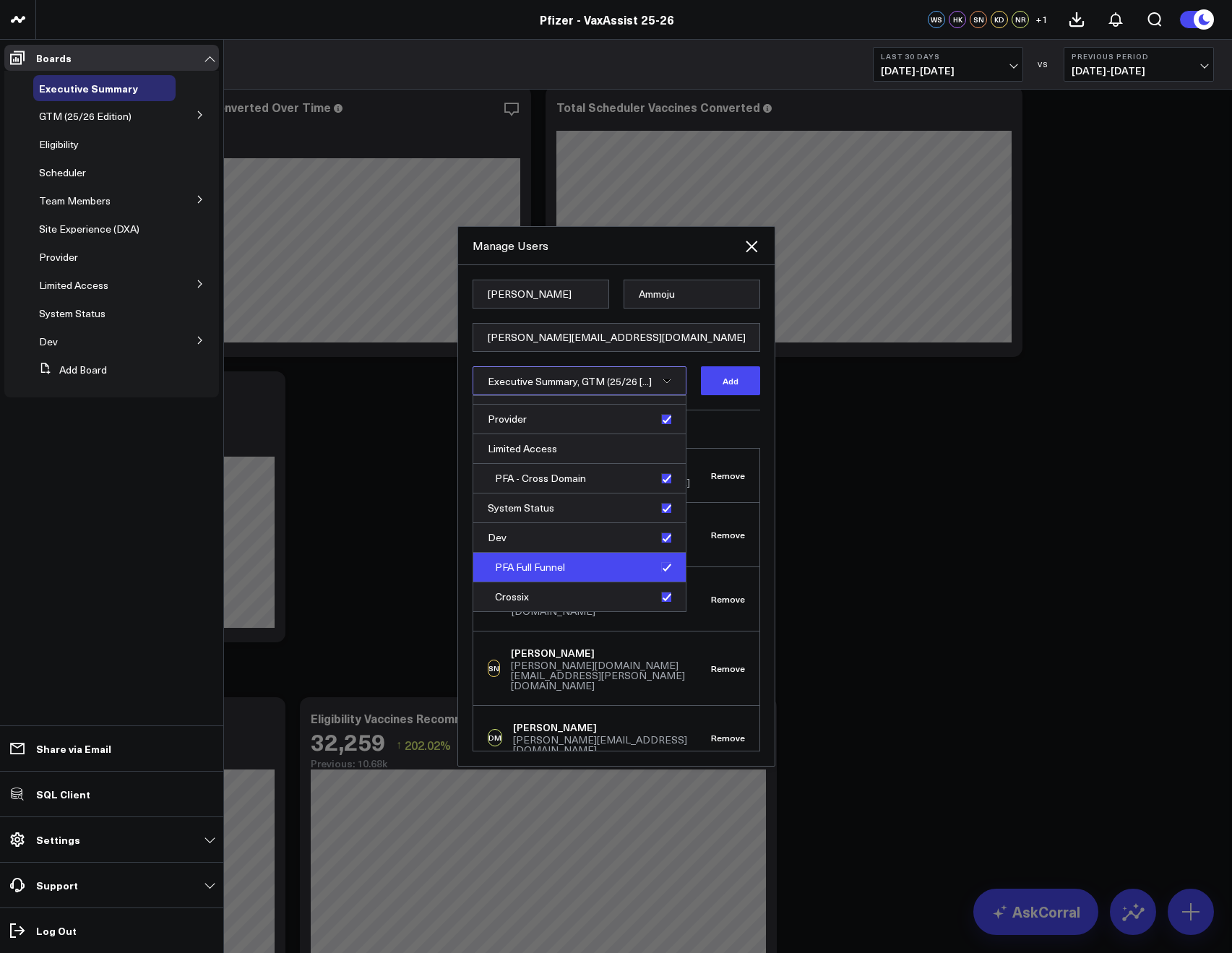
click at [656, 570] on div "PFA Full Funnel" at bounding box center [579, 568] width 213 height 30
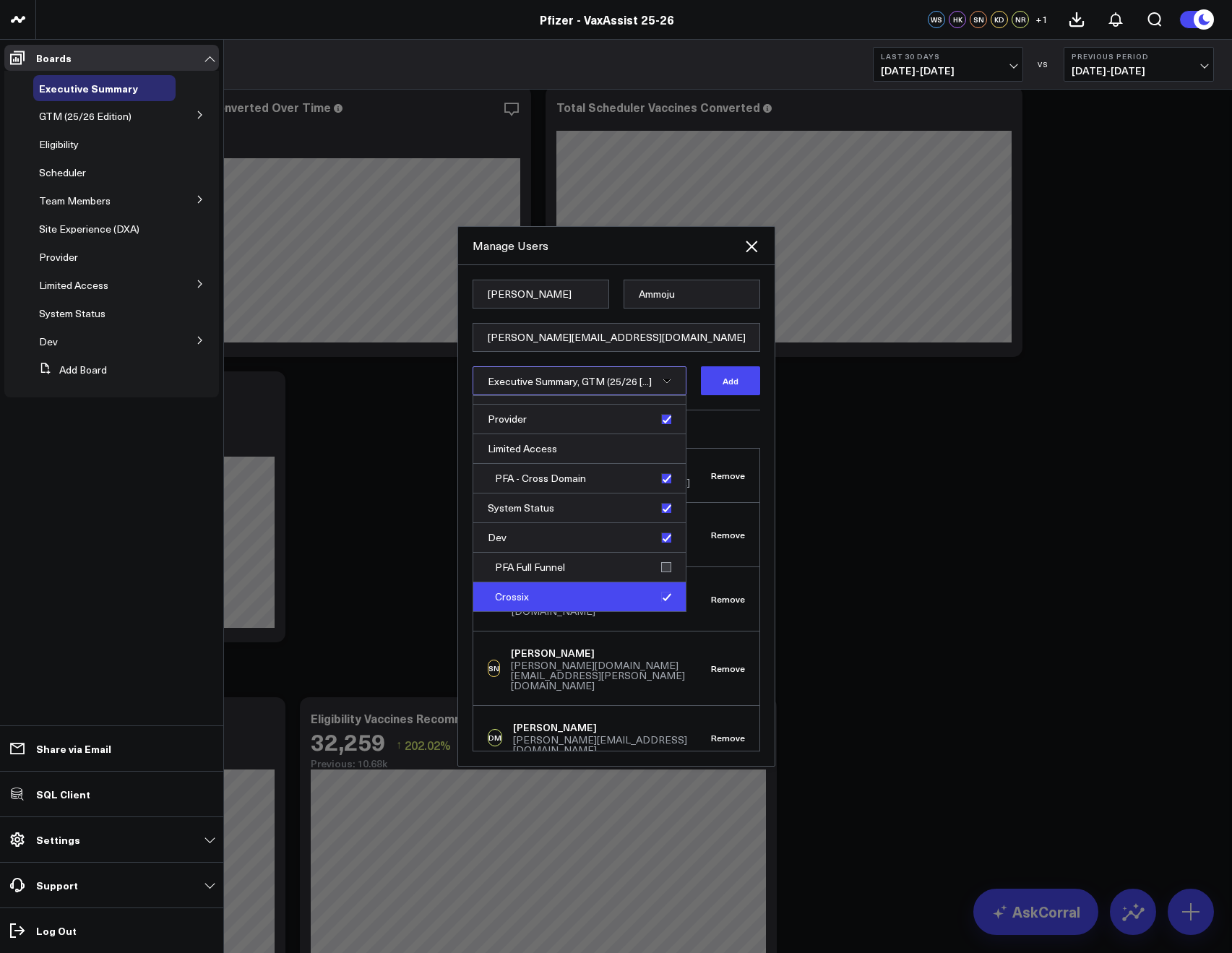
click at [658, 594] on div "Crossix" at bounding box center [579, 596] width 213 height 29
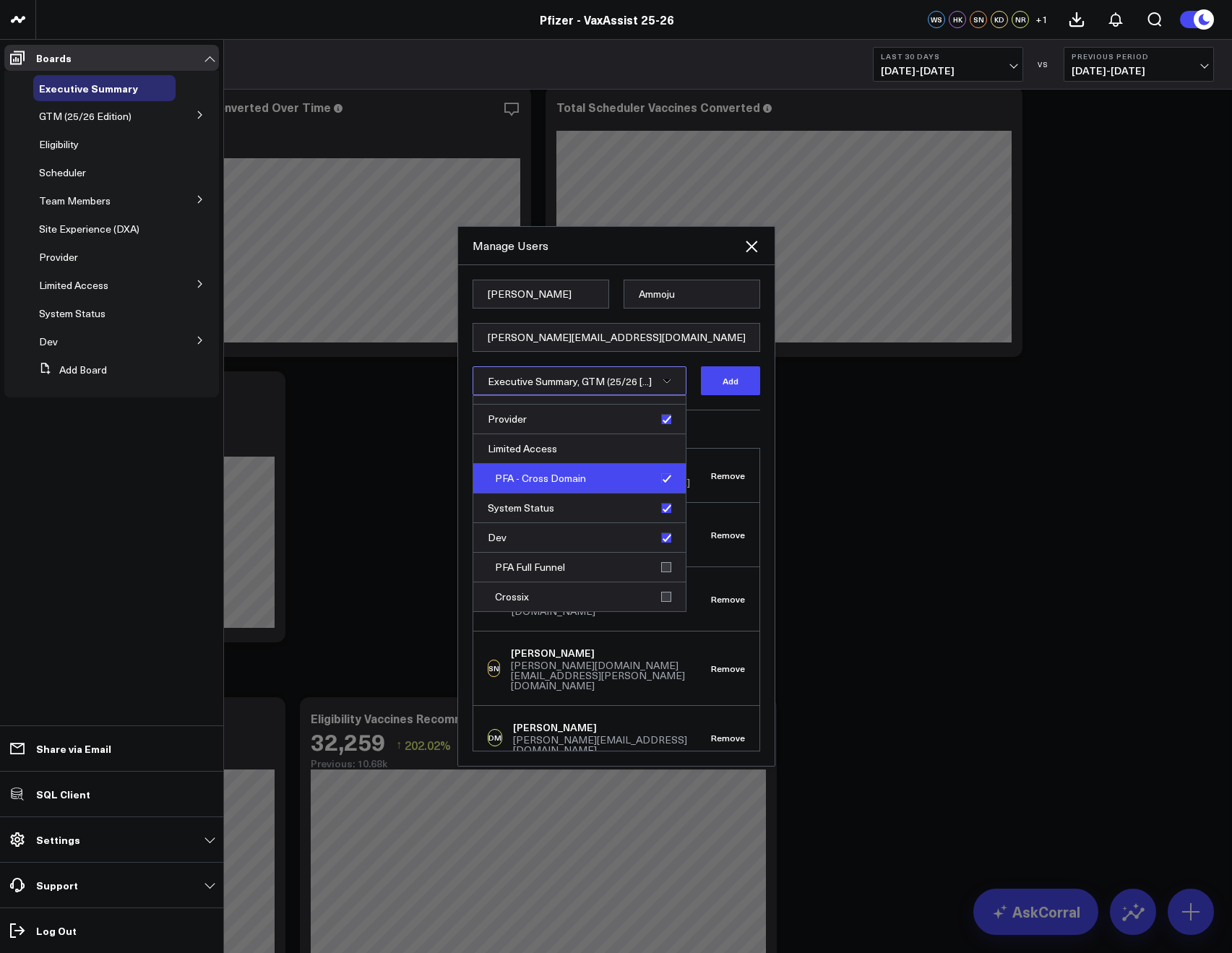
click at [658, 473] on div "PFA - Cross Domain" at bounding box center [579, 479] width 213 height 30
click at [715, 385] on button "Add" at bounding box center [730, 380] width 59 height 29
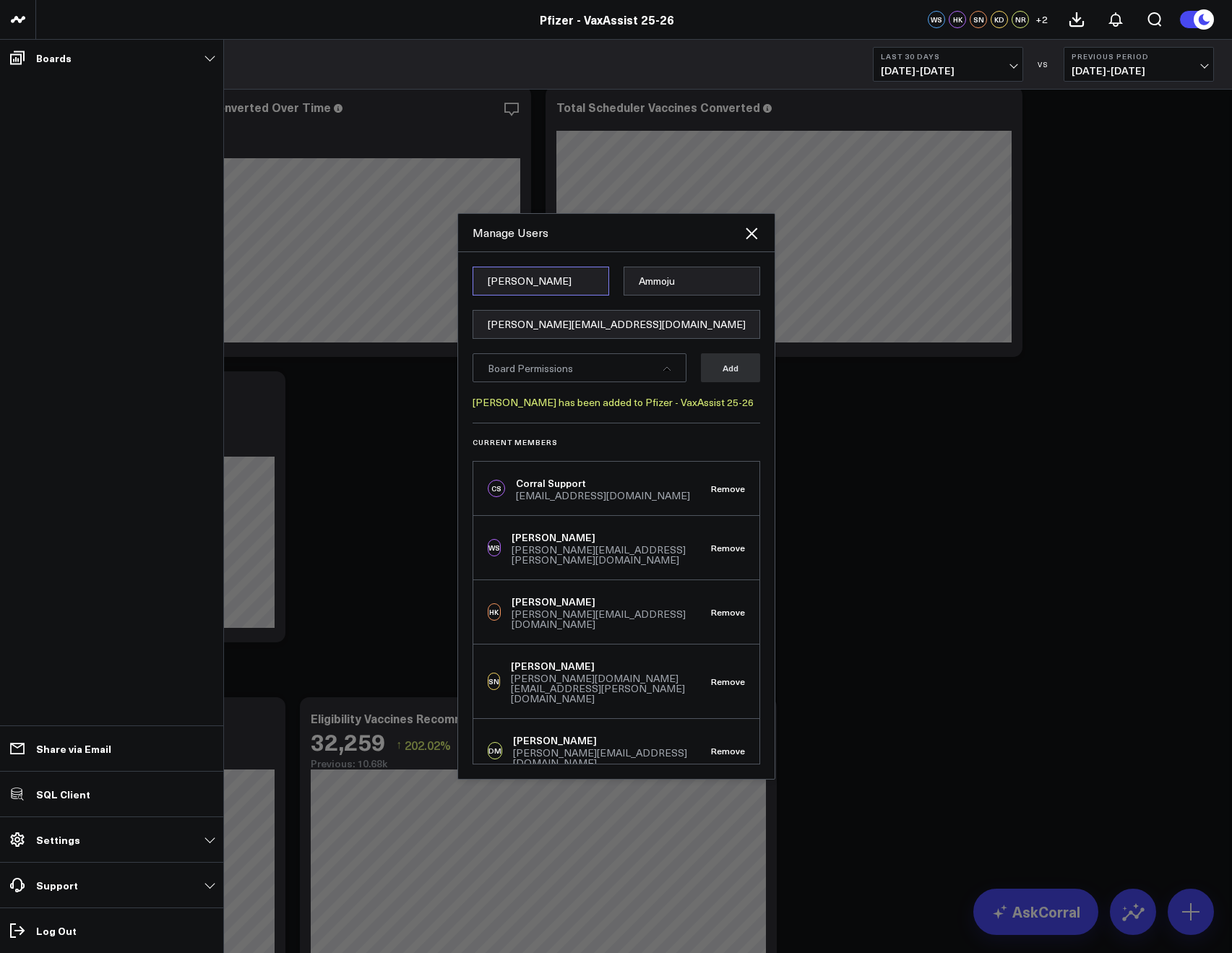
click at [500, 278] on input "Harish Kumar" at bounding box center [541, 281] width 137 height 29
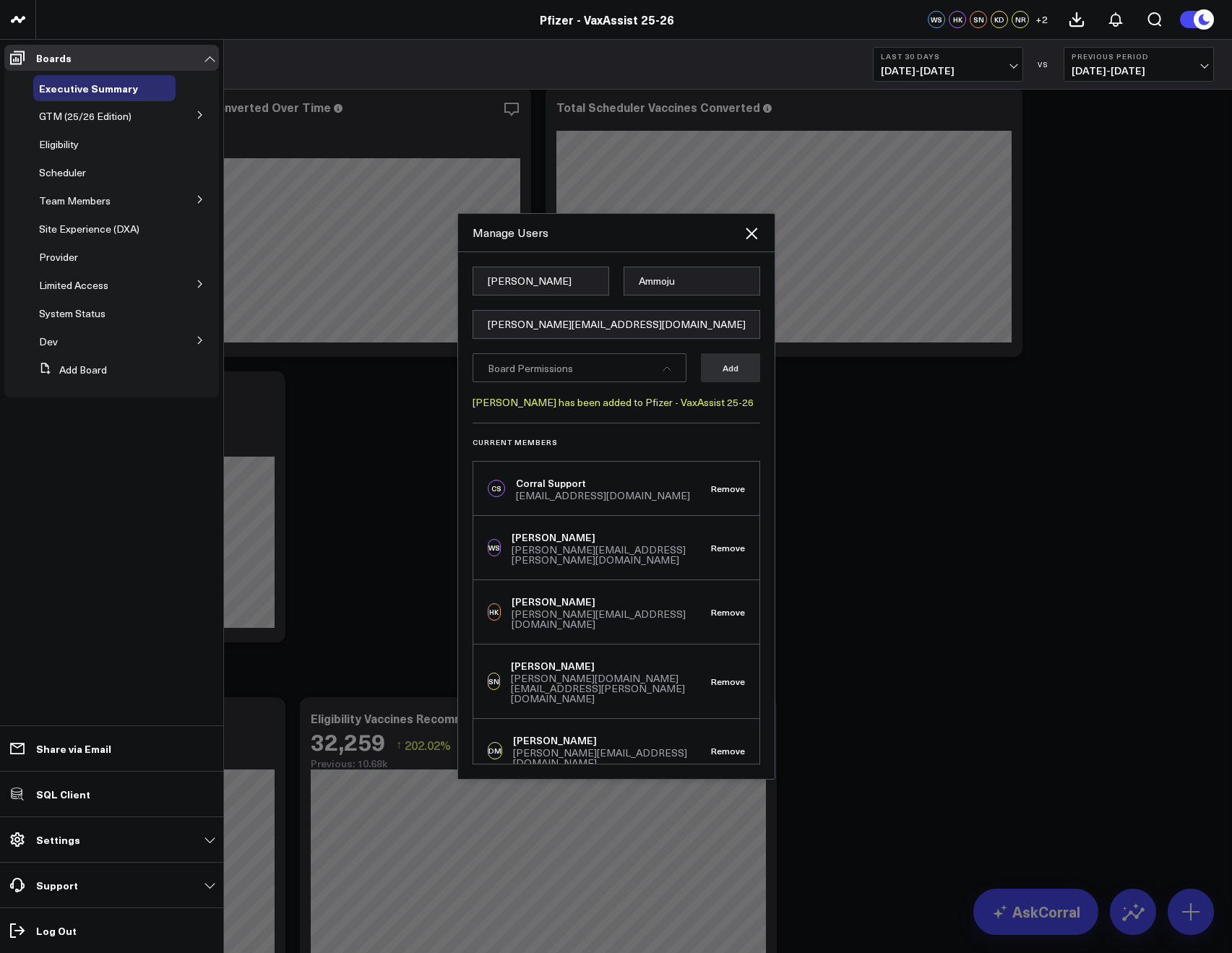
click at [516, 338] on form "Harish Kumar Ammoju harishkumar.ammoju@pfizer.com Board Permissions Add Harish …" at bounding box center [616, 345] width 288 height 156
click at [502, 320] on input "[PERSON_NAME][EMAIL_ADDRESS][DOMAIN_NAME]" at bounding box center [616, 324] width 288 height 29
paste input "[PERSON_NAME][EMAIL_ADDRESS][PERSON_NAME][DOMAIN_NAME]"
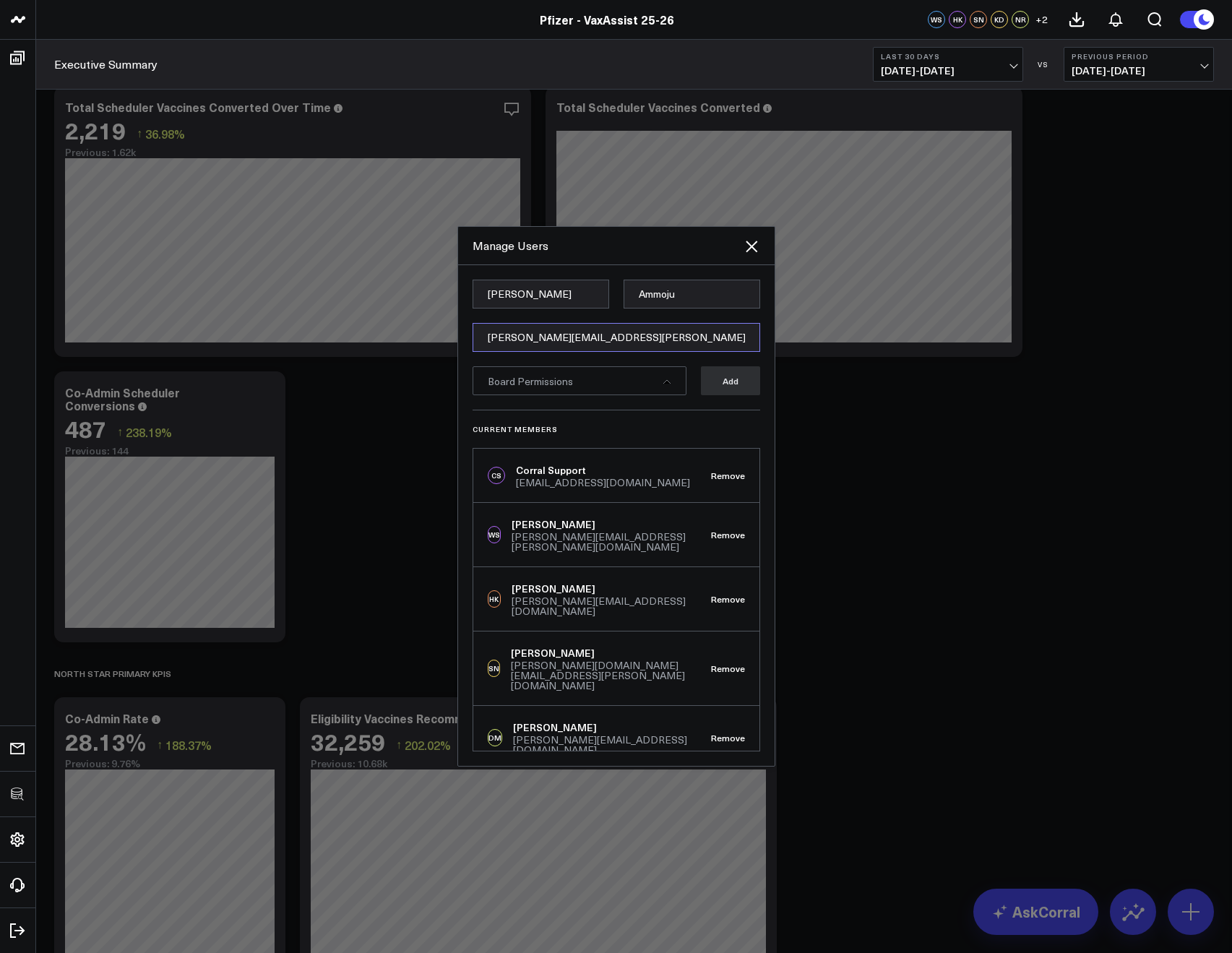
type input "[PERSON_NAME][EMAIL_ADDRESS][PERSON_NAME][DOMAIN_NAME]"
click at [503, 294] on input "Harish Kumar" at bounding box center [541, 293] width 137 height 29
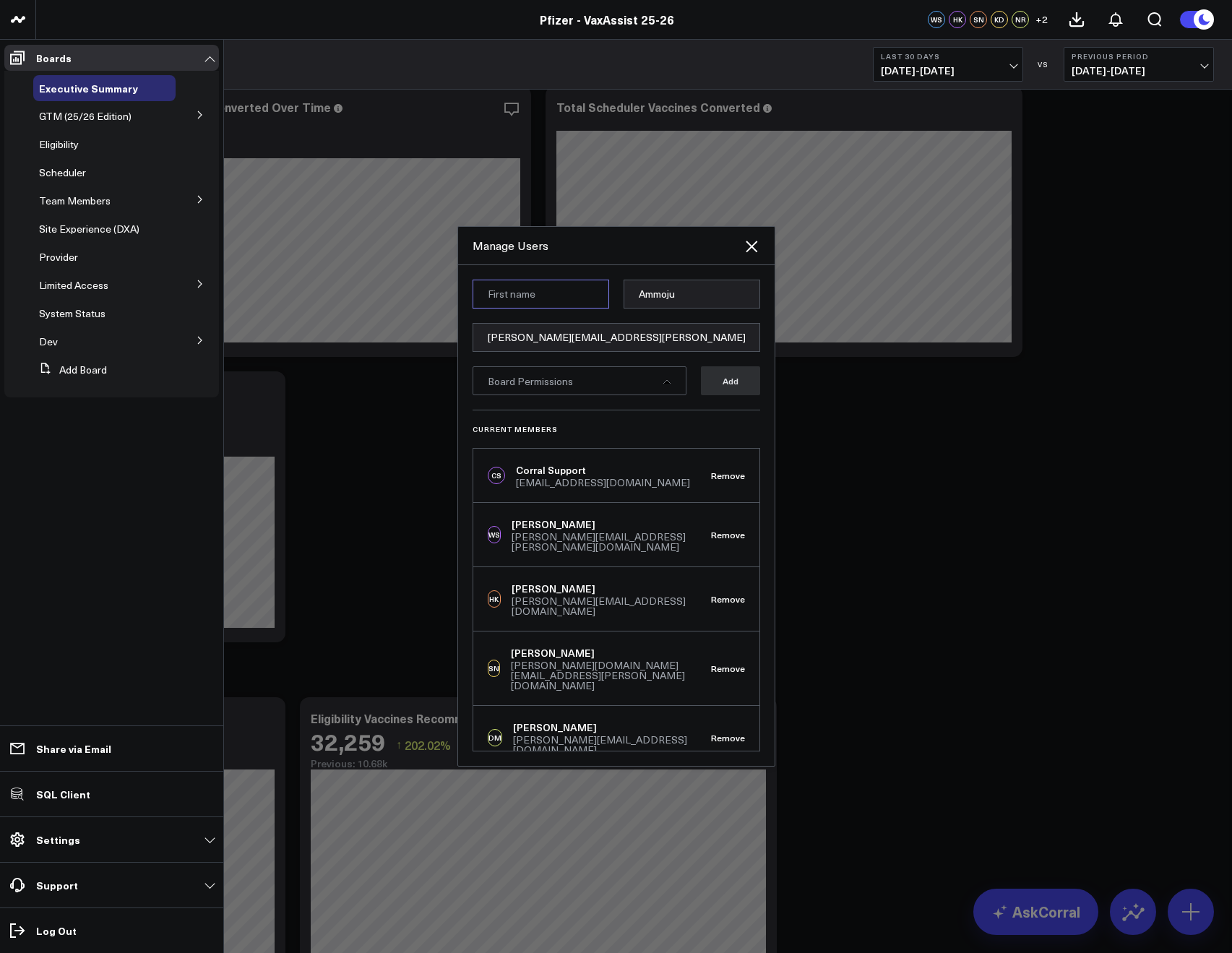
paste input "Marie"
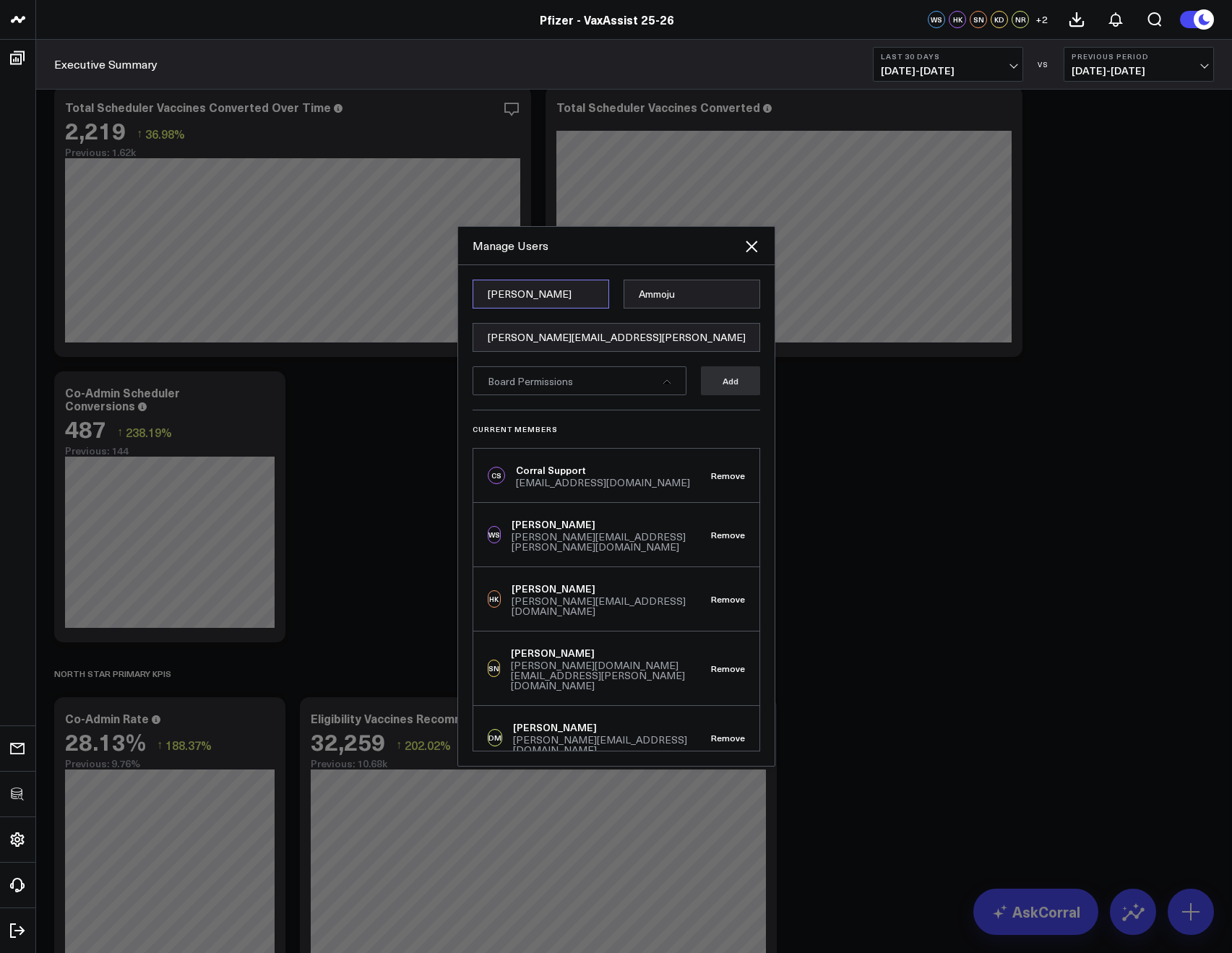
type input "Marie"
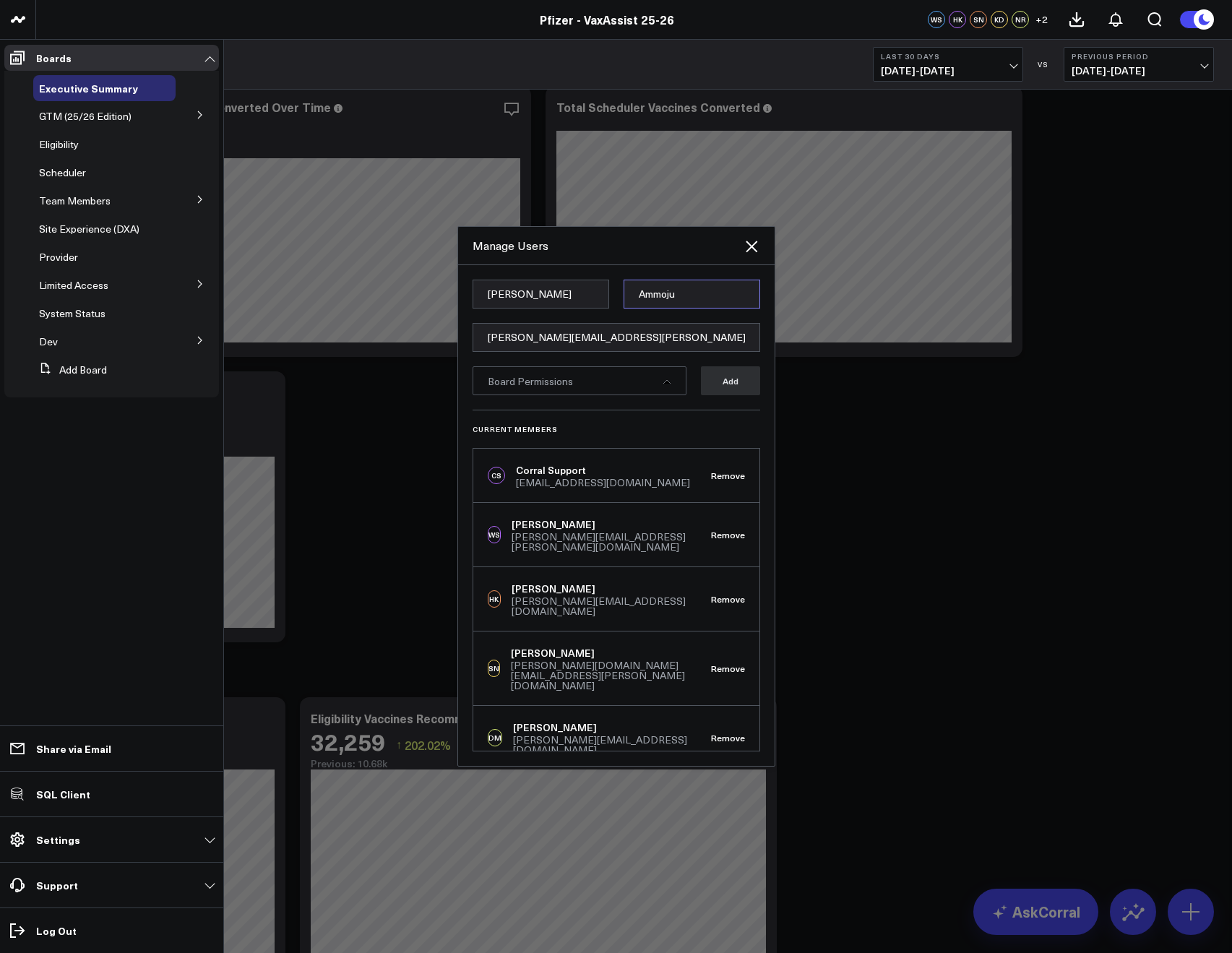
click at [647, 298] on input "Ammoju" at bounding box center [691, 293] width 137 height 29
paste input "Penney"
type input "Penney"
click at [591, 316] on form "Marie Penney marie.penney@pfizer.com Board Permissions Add" at bounding box center [616, 344] width 288 height 130
click at [529, 377] on span "Board Permissions" at bounding box center [529, 380] width 85 height 14
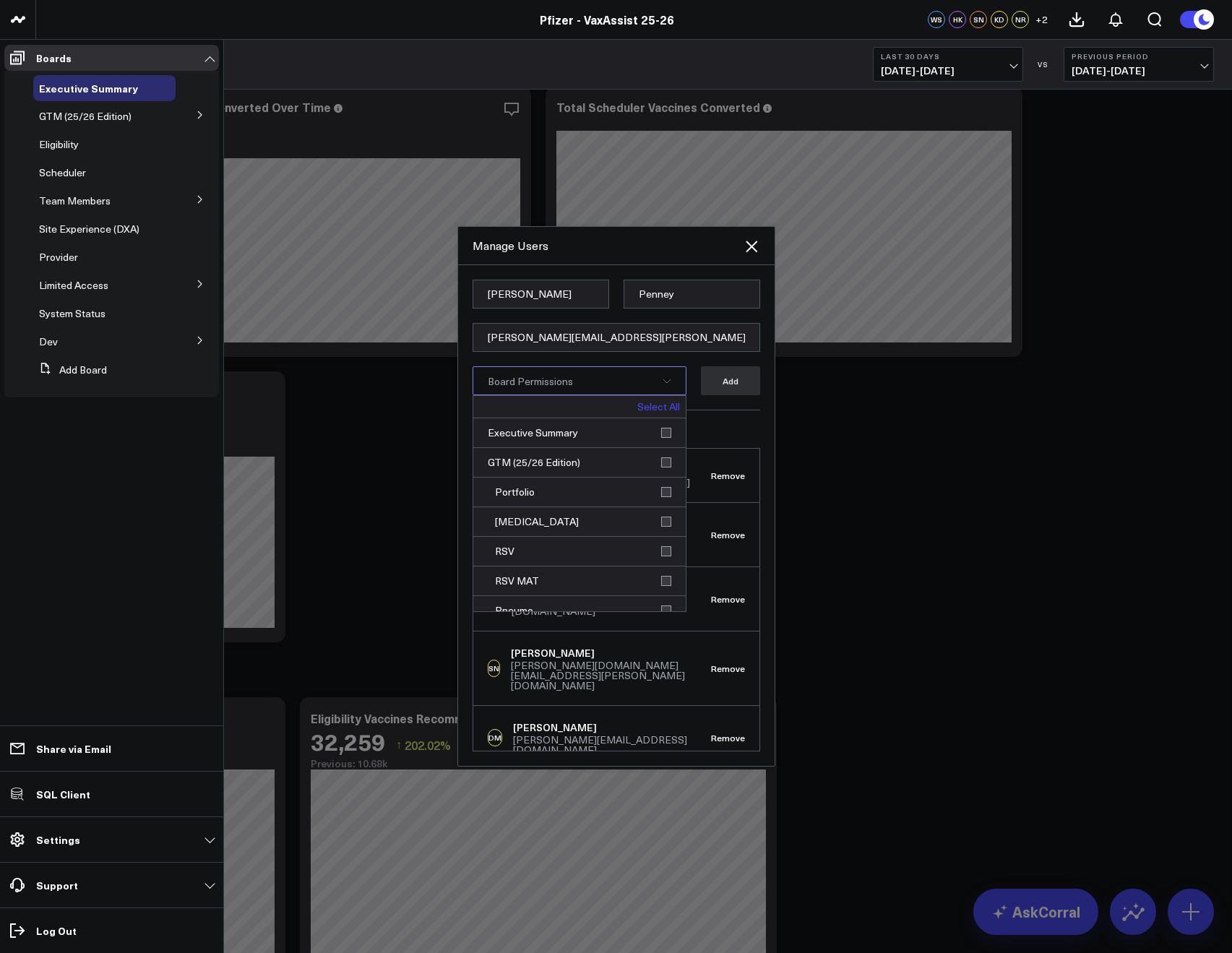
click at [675, 398] on div "Select All" at bounding box center [579, 408] width 213 height 22
click at [646, 409] on link "Select All" at bounding box center [658, 407] width 42 height 10
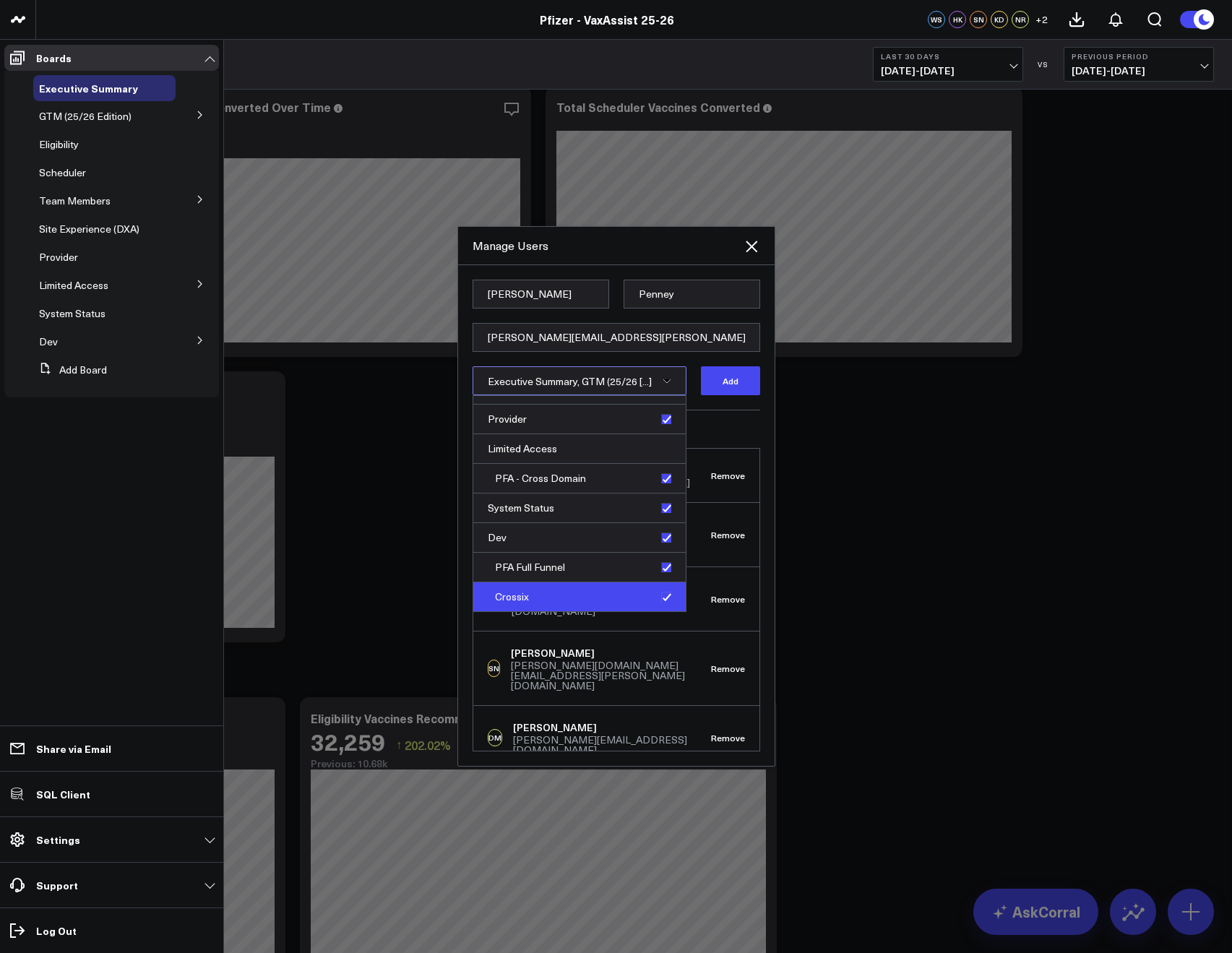
click at [655, 598] on div "Crossix" at bounding box center [579, 596] width 213 height 29
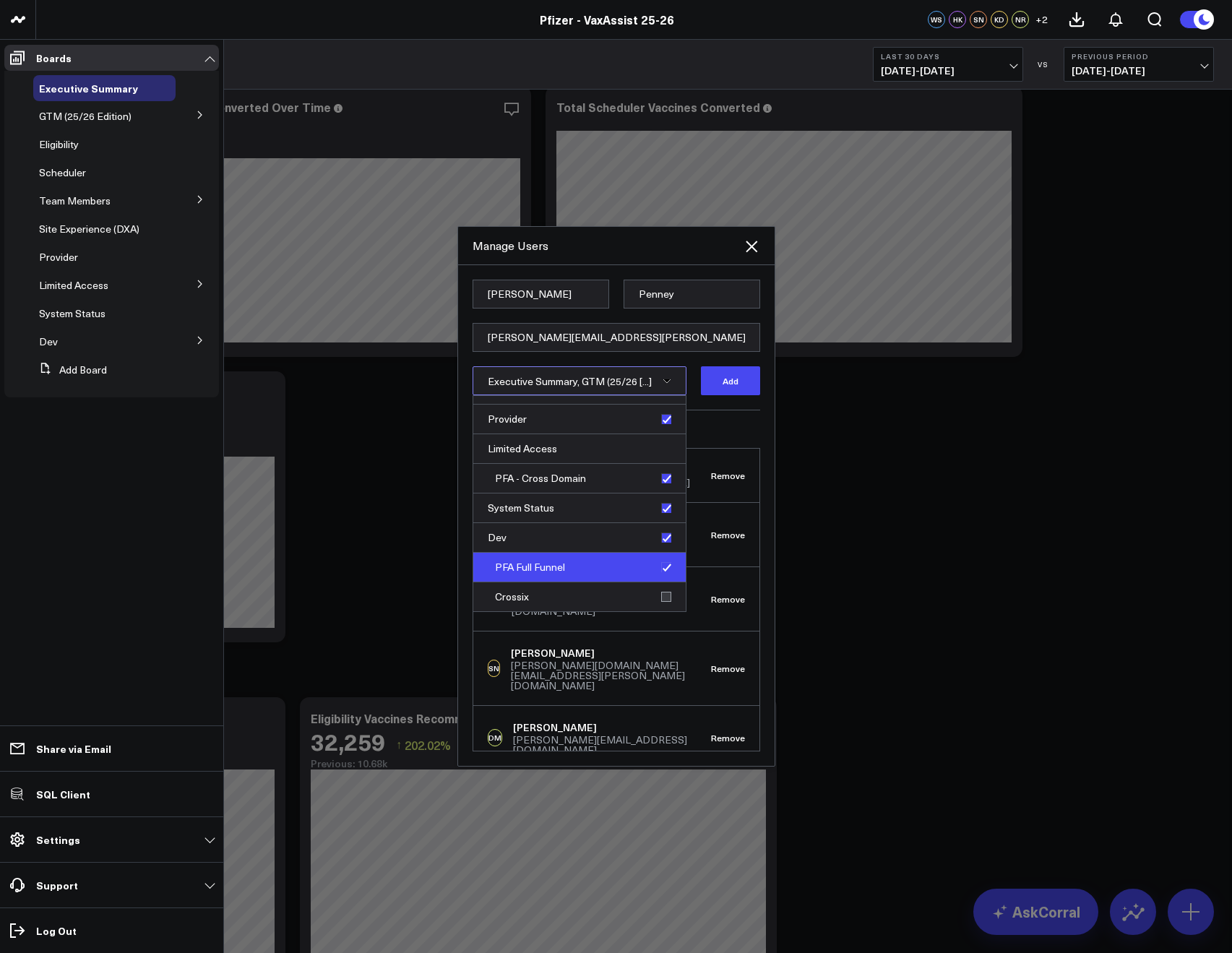
click at [655, 563] on div "PFA Full Funnel" at bounding box center [579, 568] width 213 height 30
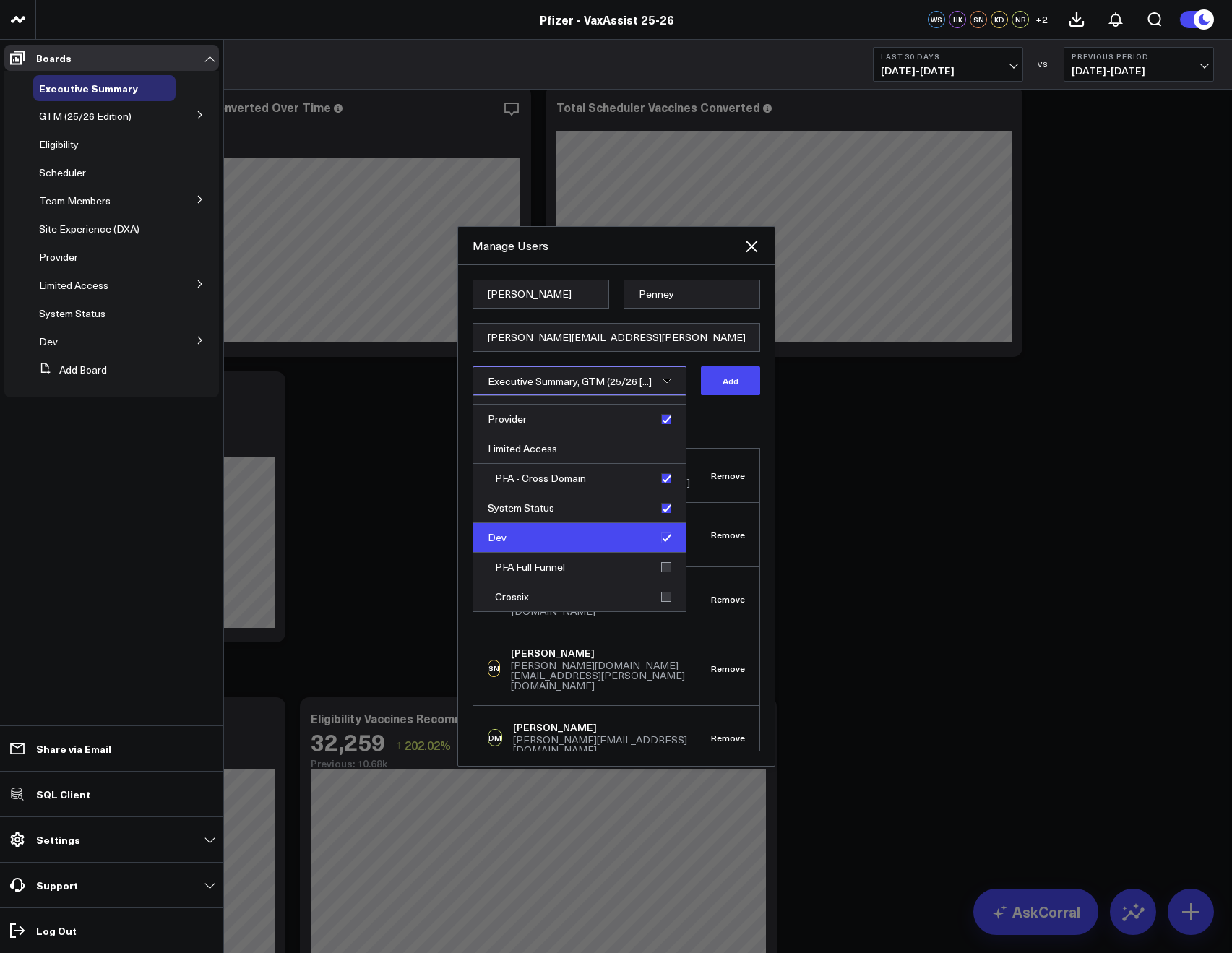
click at [657, 537] on div "Dev" at bounding box center [579, 538] width 213 height 30
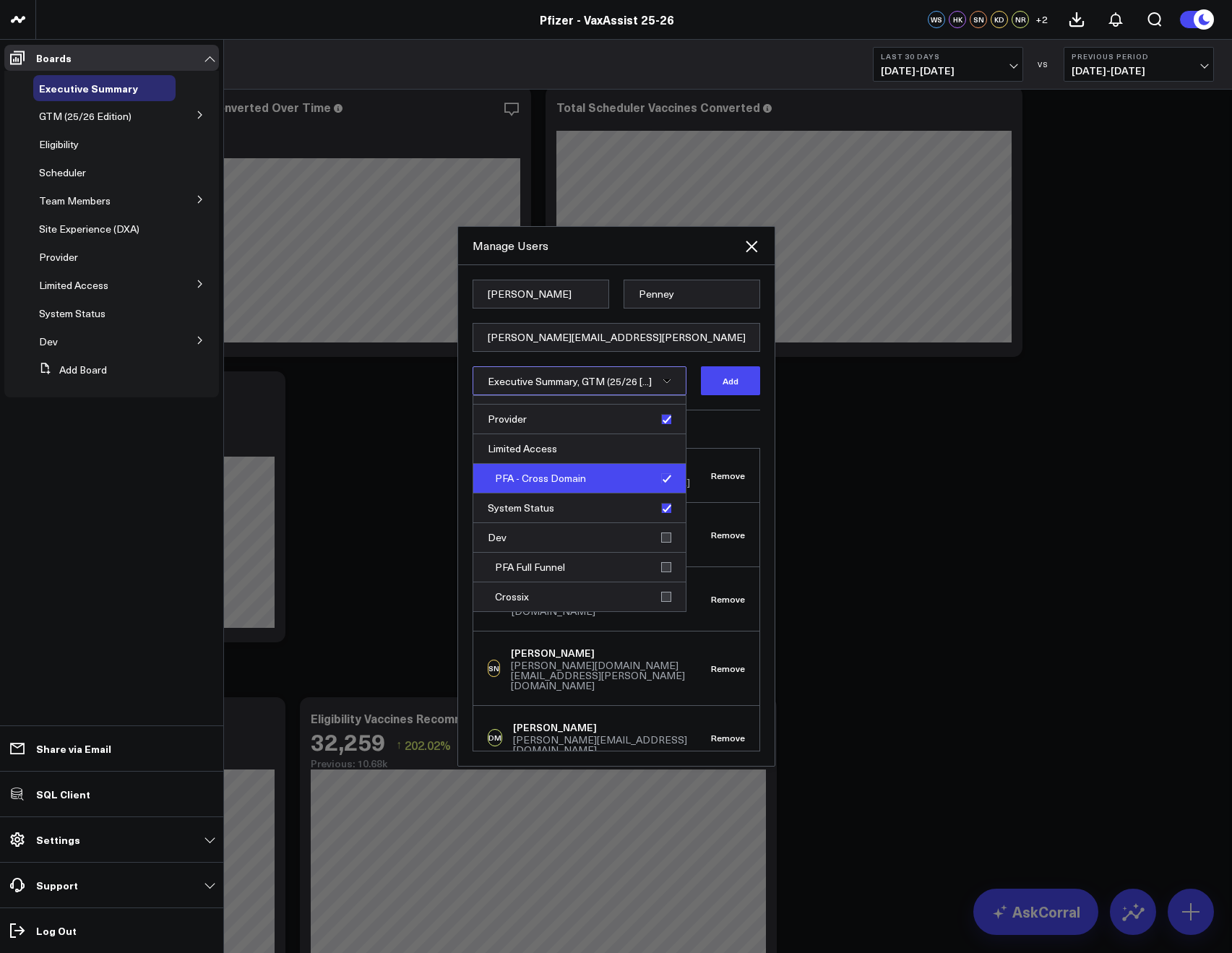
click at [655, 486] on div "PFA - Cross Domain" at bounding box center [579, 479] width 213 height 30
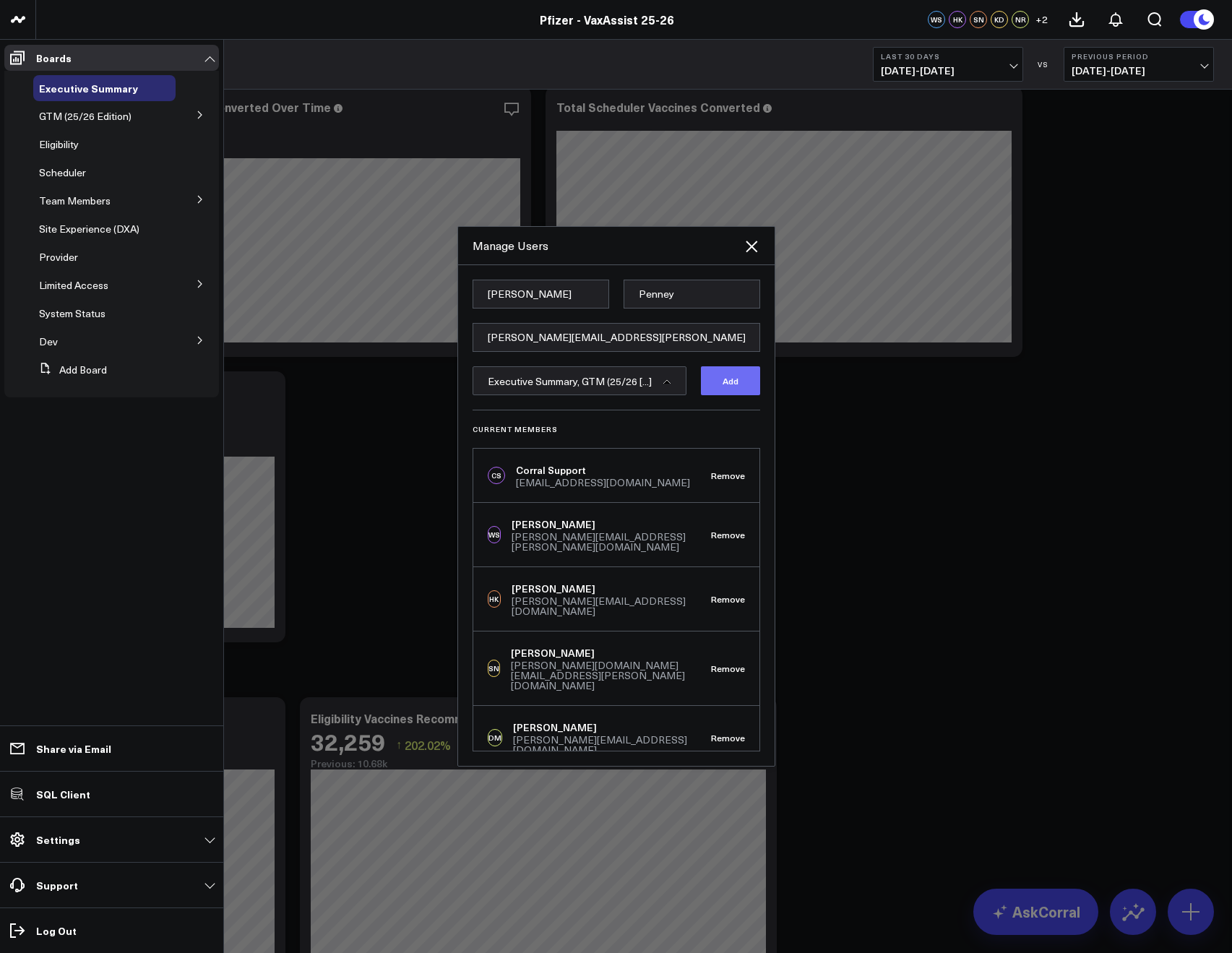
click at [713, 379] on button "Add" at bounding box center [730, 380] width 59 height 29
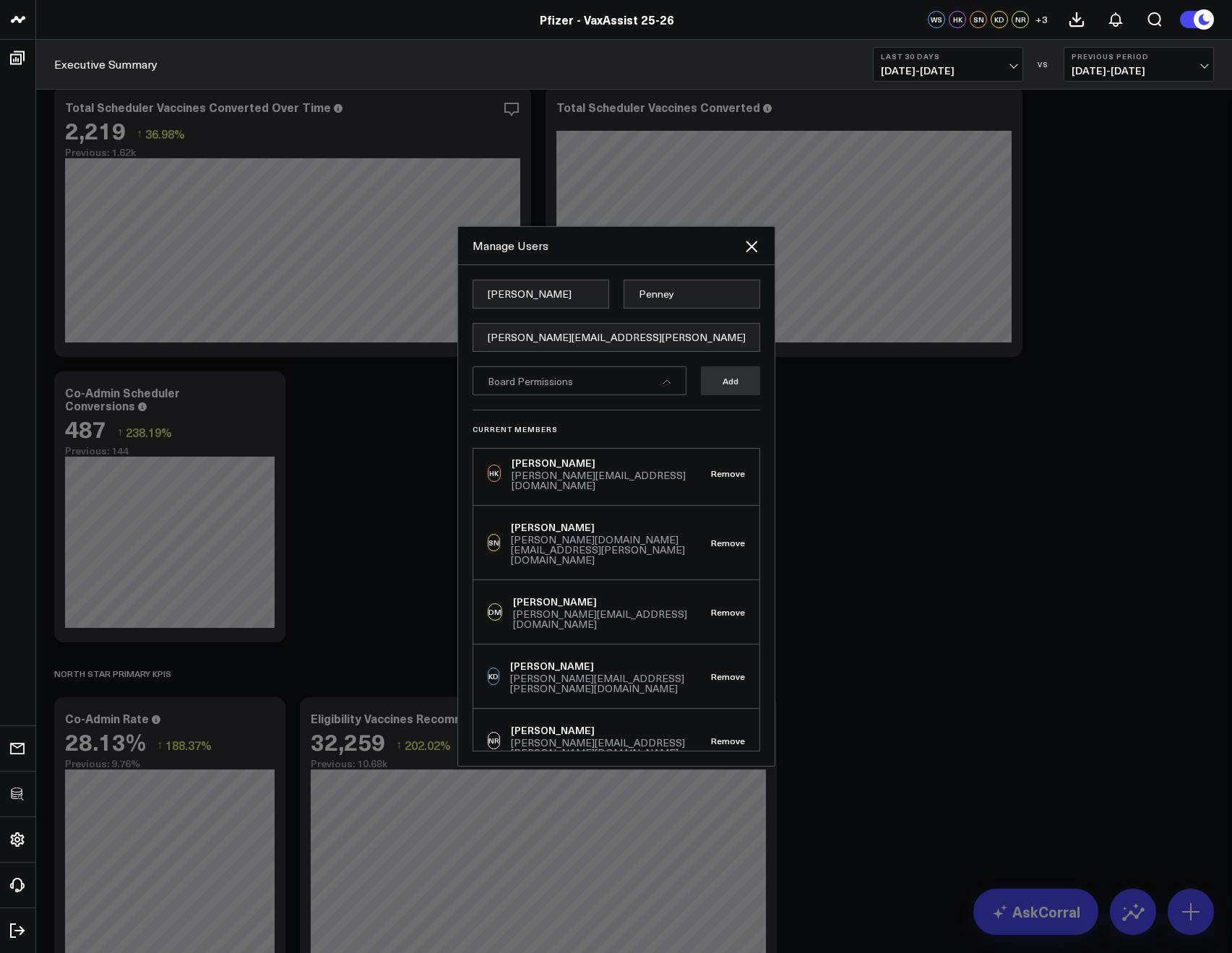
scroll to position [0, 0]
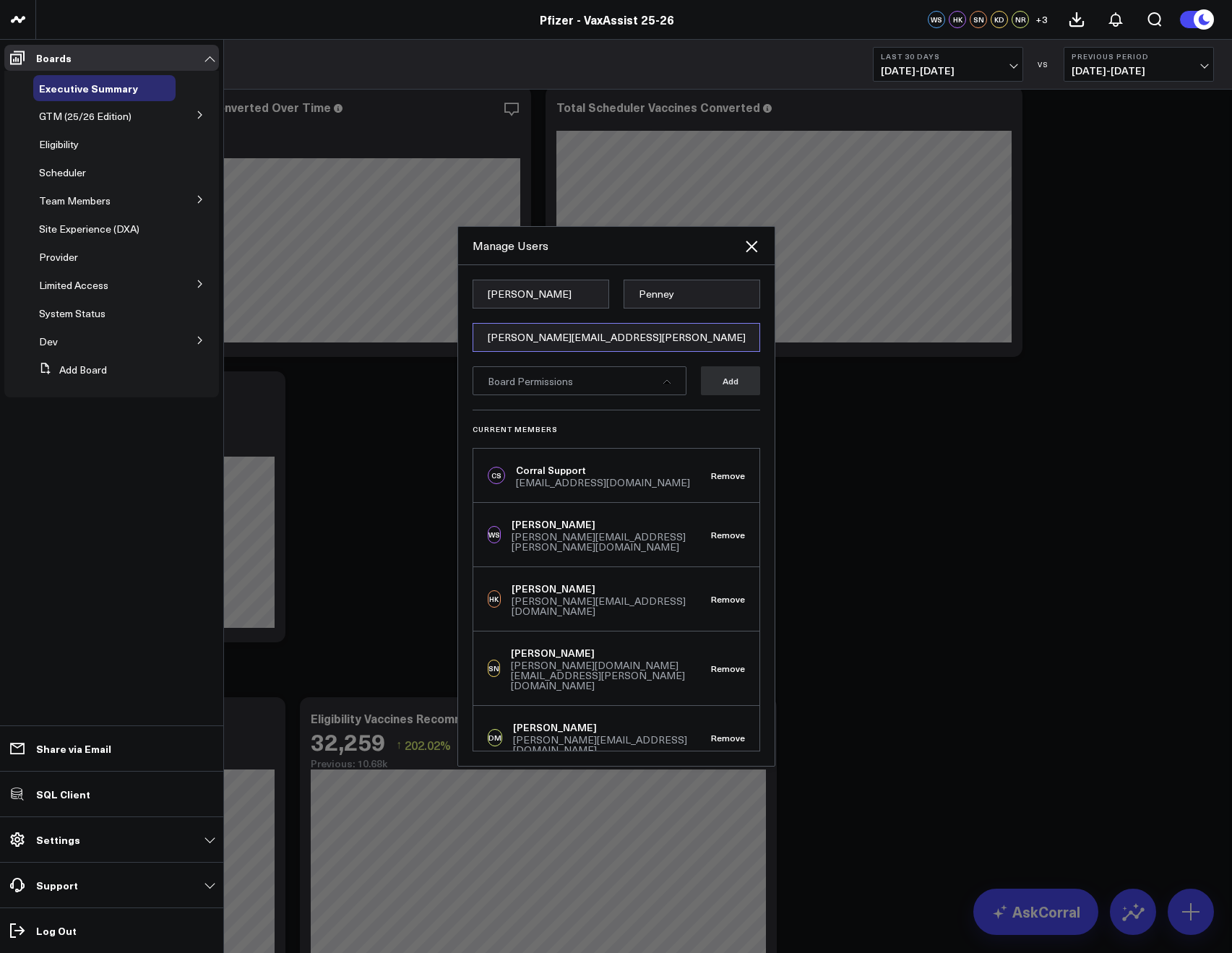
click at [497, 336] on input "[PERSON_NAME][EMAIL_ADDRESS][PERSON_NAME][DOMAIN_NAME]" at bounding box center [616, 337] width 288 height 29
paste input "[EMAIL_ADDRESS][DOMAIN_NAME]"
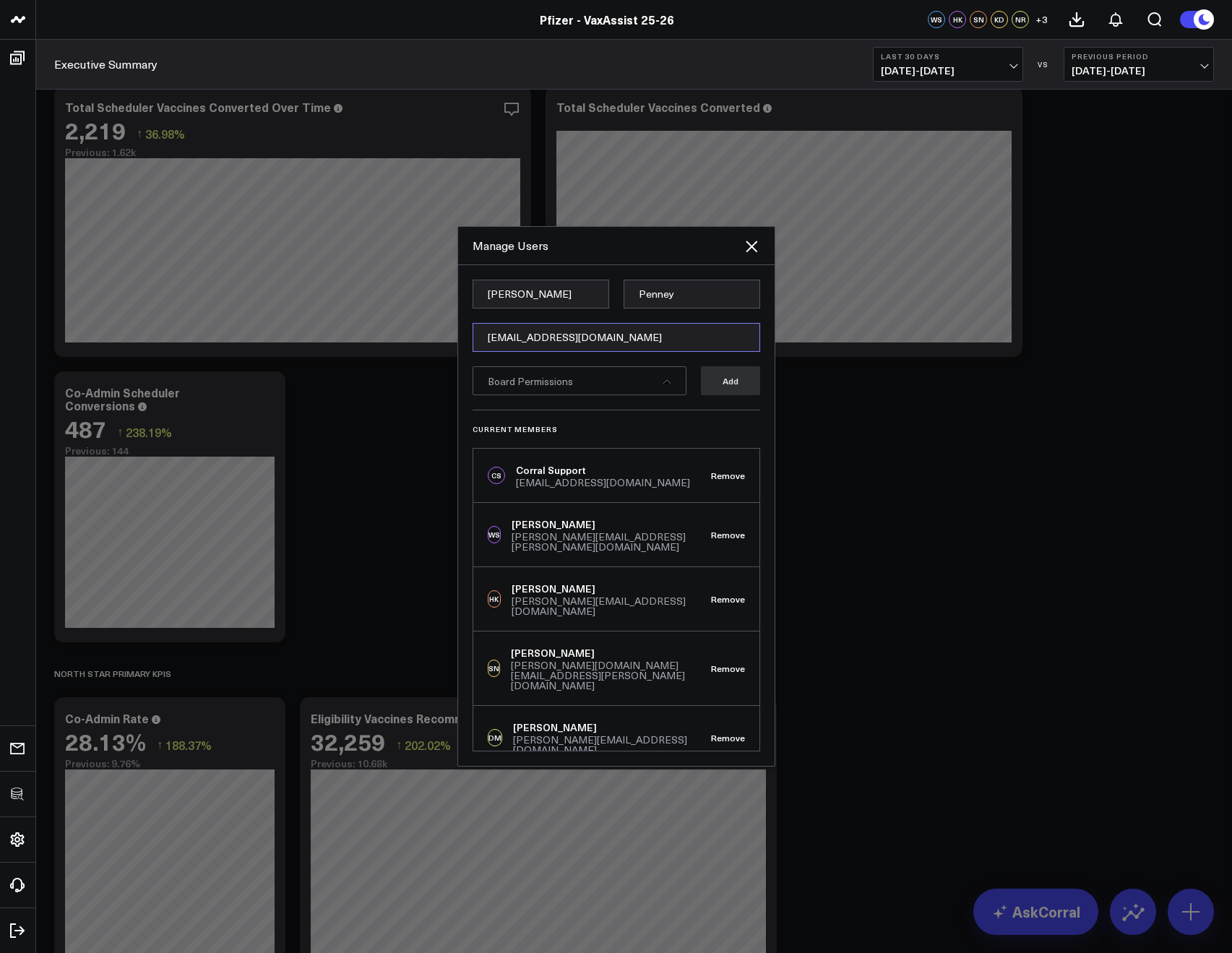
type input "[EMAIL_ADDRESS][DOMAIN_NAME]"
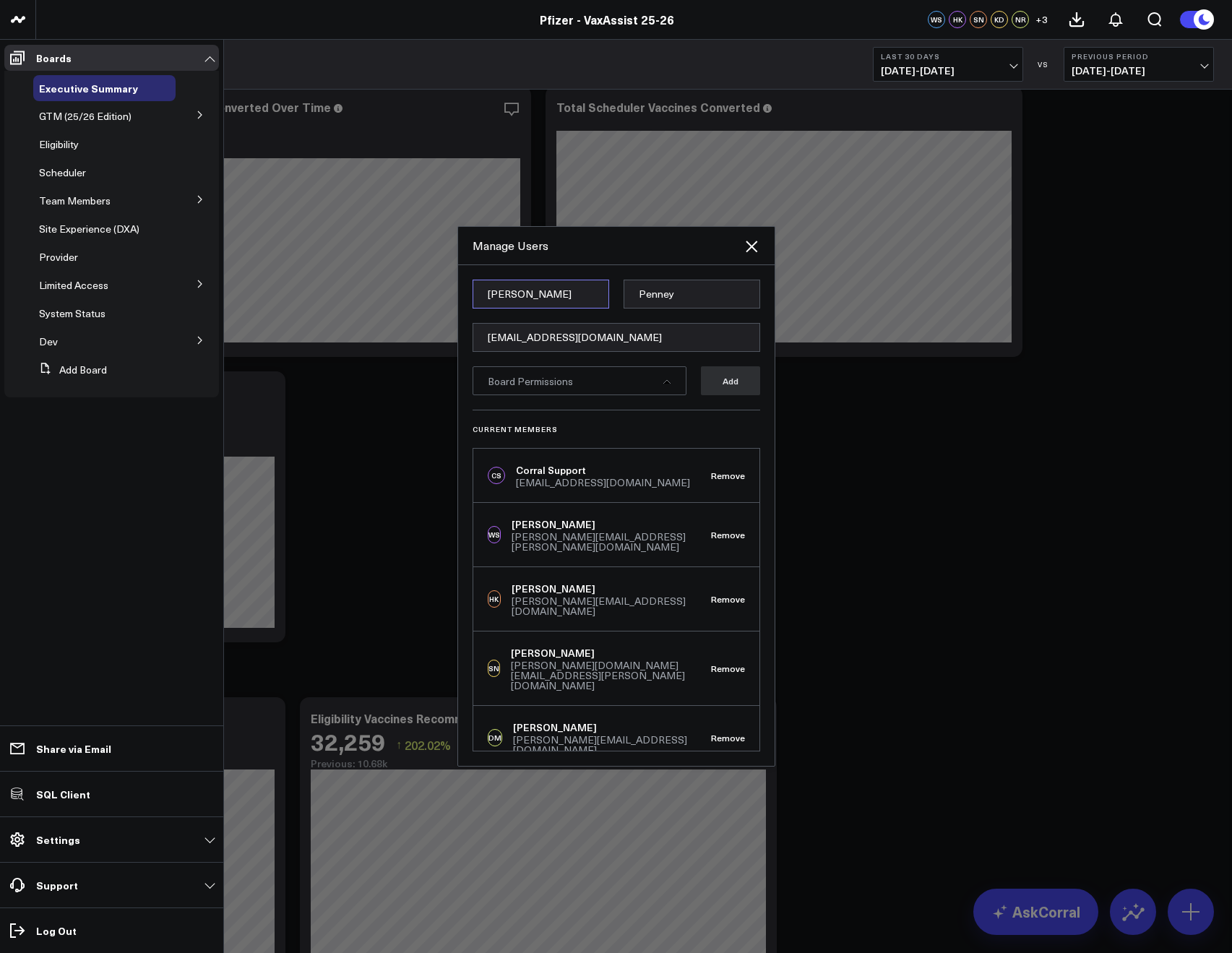
click at [519, 298] on input "Marie" at bounding box center [541, 293] width 137 height 29
paste input "Cozi"
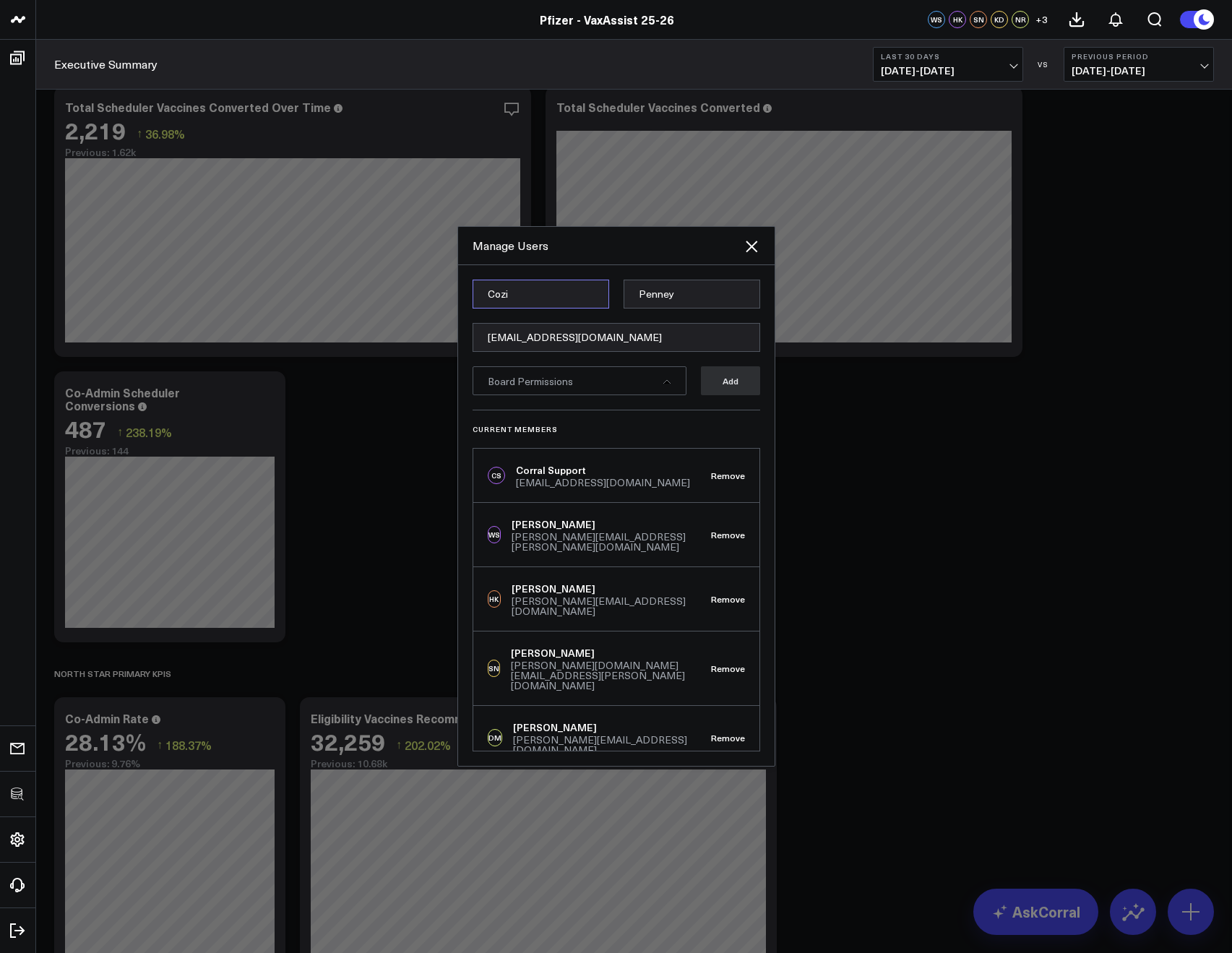
type input "Cozi"
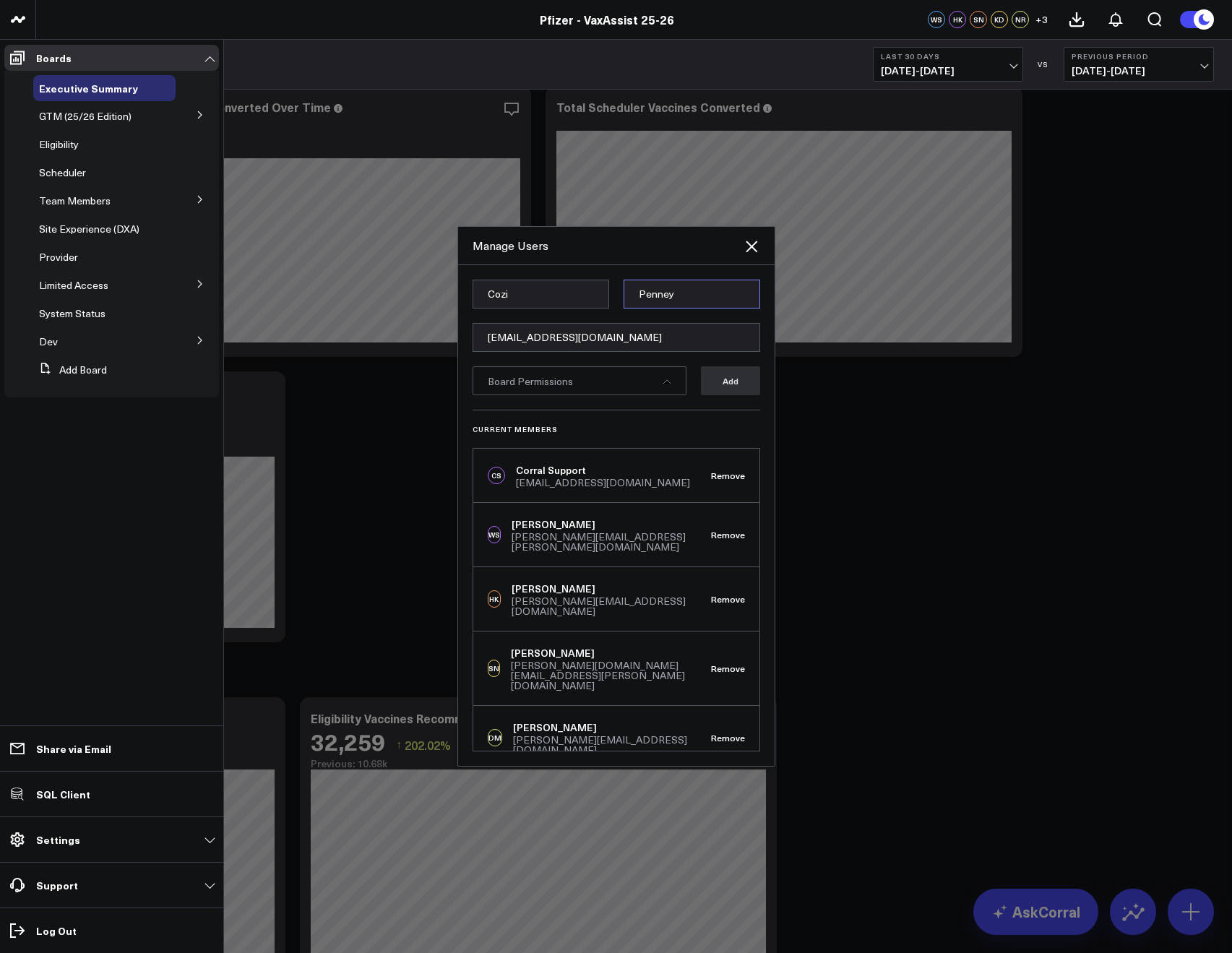
click at [631, 289] on input "Penney" at bounding box center [691, 293] width 137 height 29
paste input "Namer"
type input "Namer"
click at [562, 348] on input "[EMAIL_ADDRESS][DOMAIN_NAME]" at bounding box center [616, 337] width 288 height 29
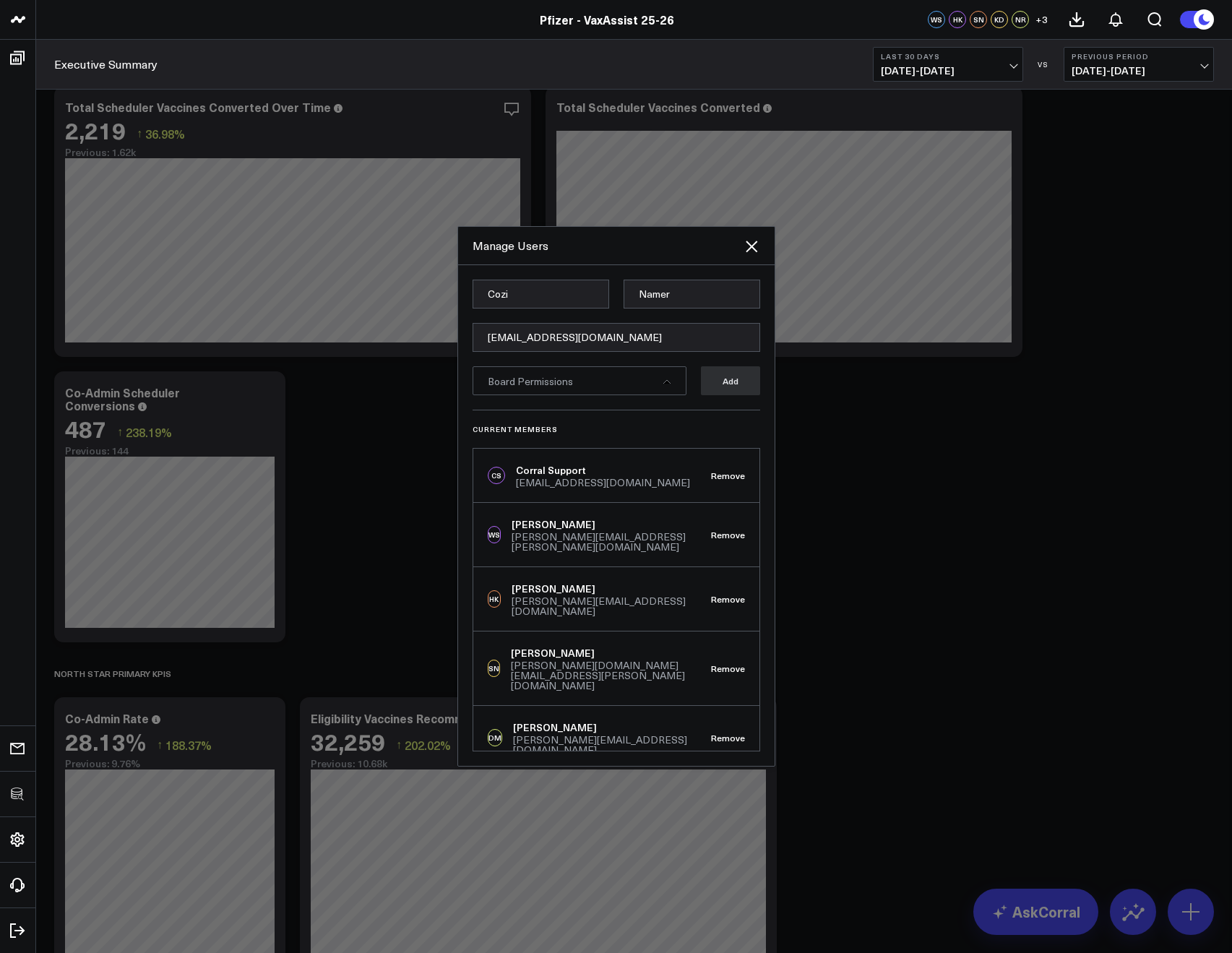
click at [590, 406] on form "Cozi Namer cozi.namer@pfizer.com Board Permissions Add" at bounding box center [616, 344] width 288 height 130
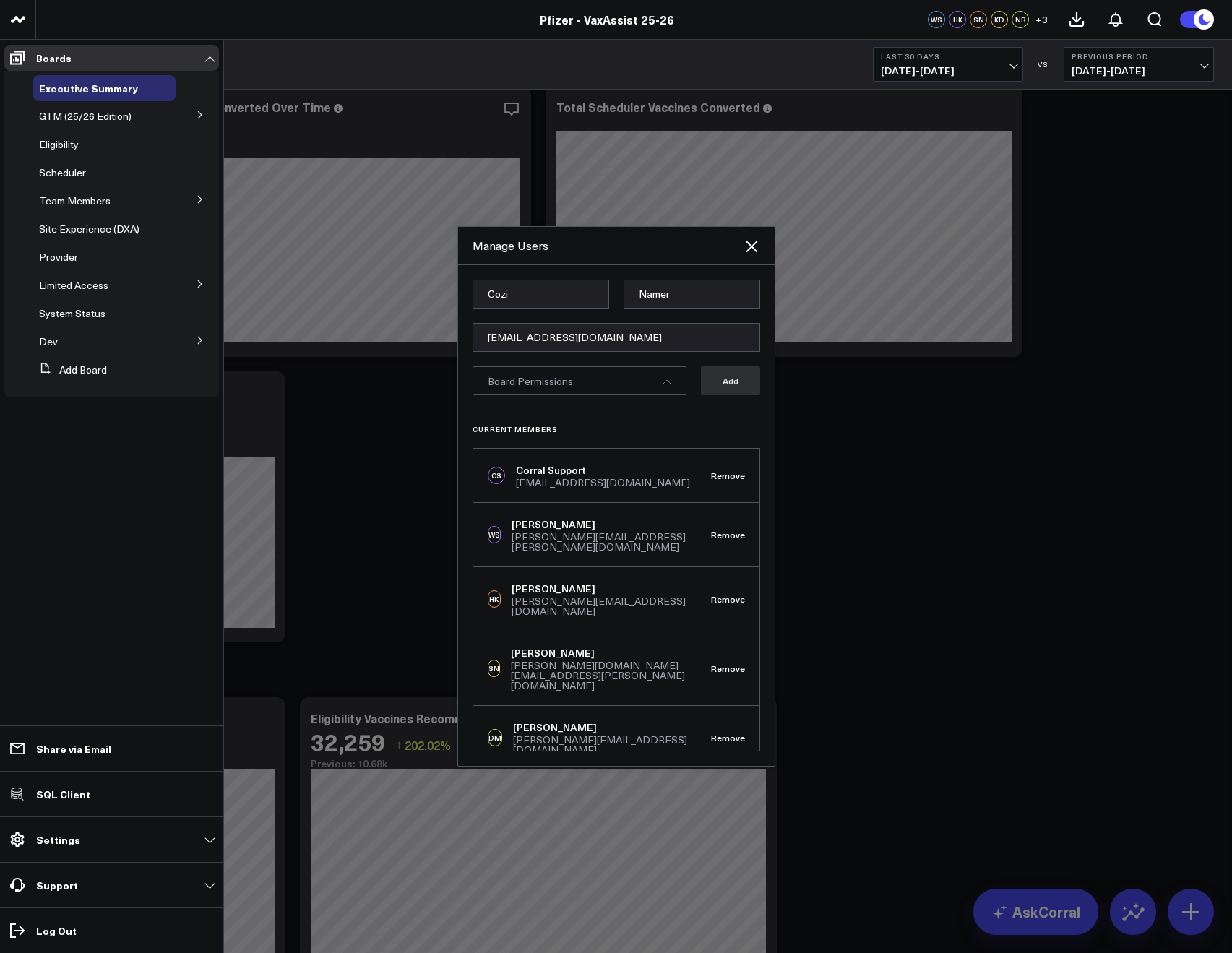
click at [577, 388] on div "Board Permissions" at bounding box center [579, 380] width 214 height 29
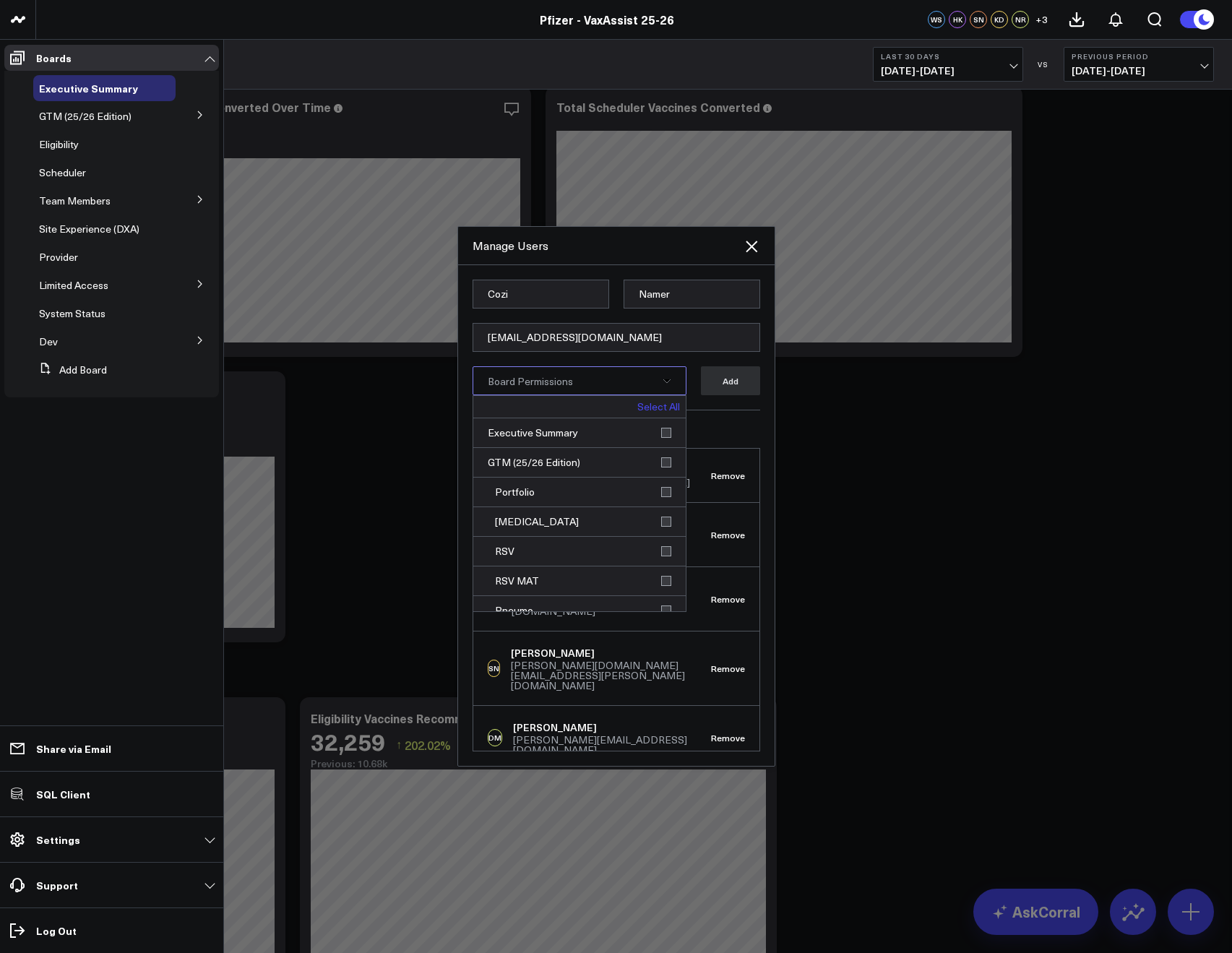
click at [642, 407] on link "Select All" at bounding box center [658, 407] width 42 height 10
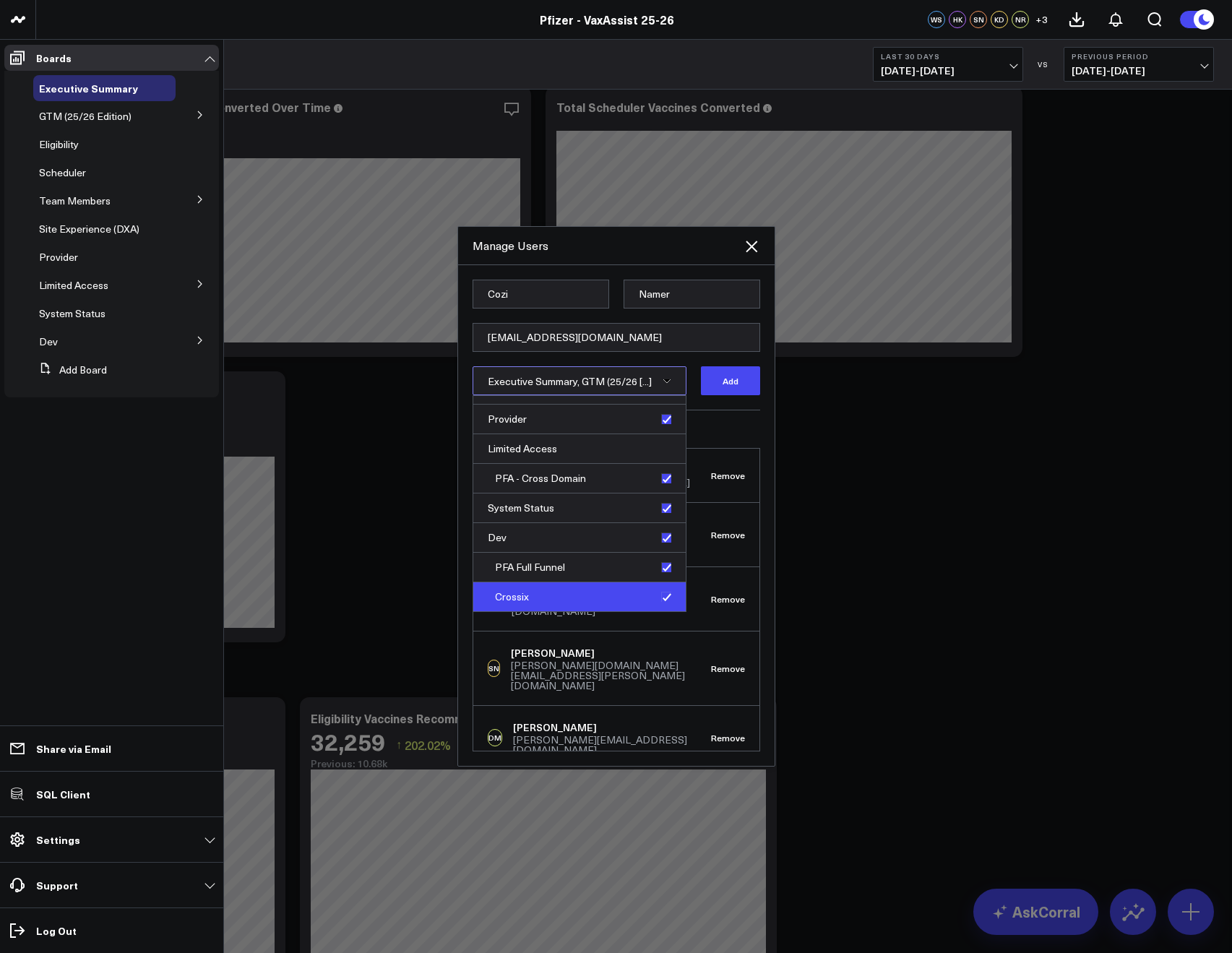
click at [658, 598] on div "Crossix" at bounding box center [579, 596] width 213 height 29
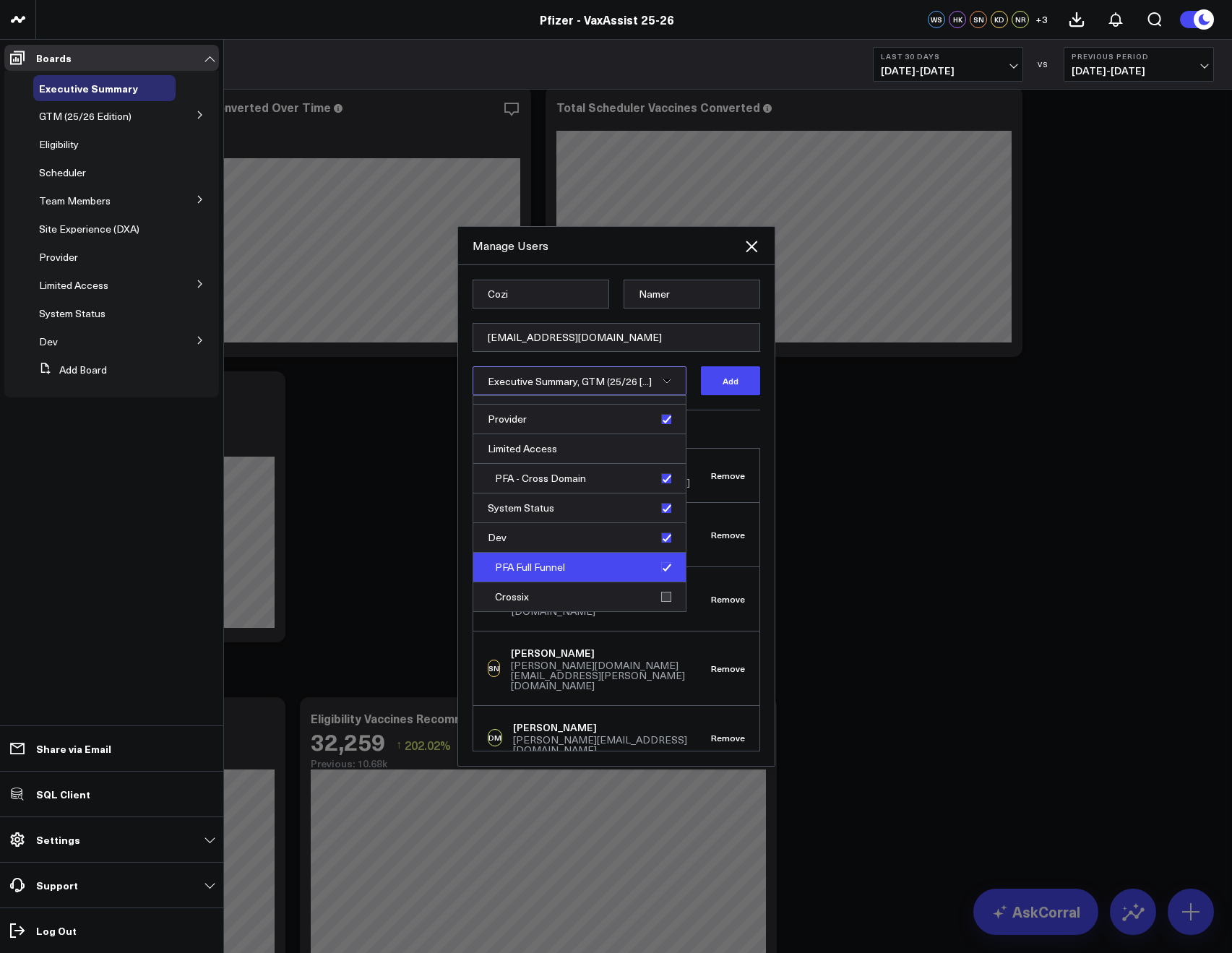
click at [663, 570] on div "PFA Full Funnel" at bounding box center [579, 568] width 213 height 30
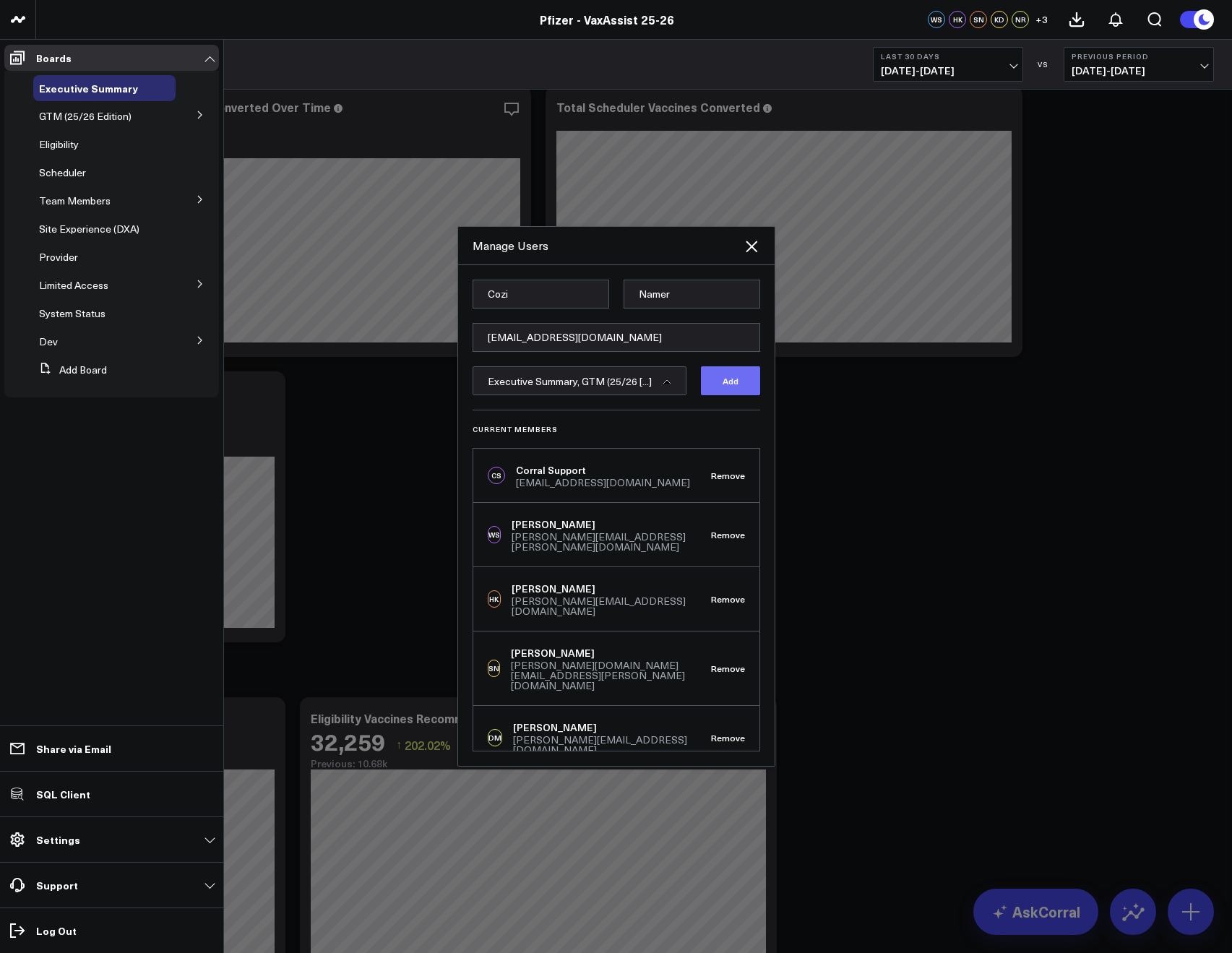
click at [714, 386] on button "Add" at bounding box center [730, 380] width 59 height 29
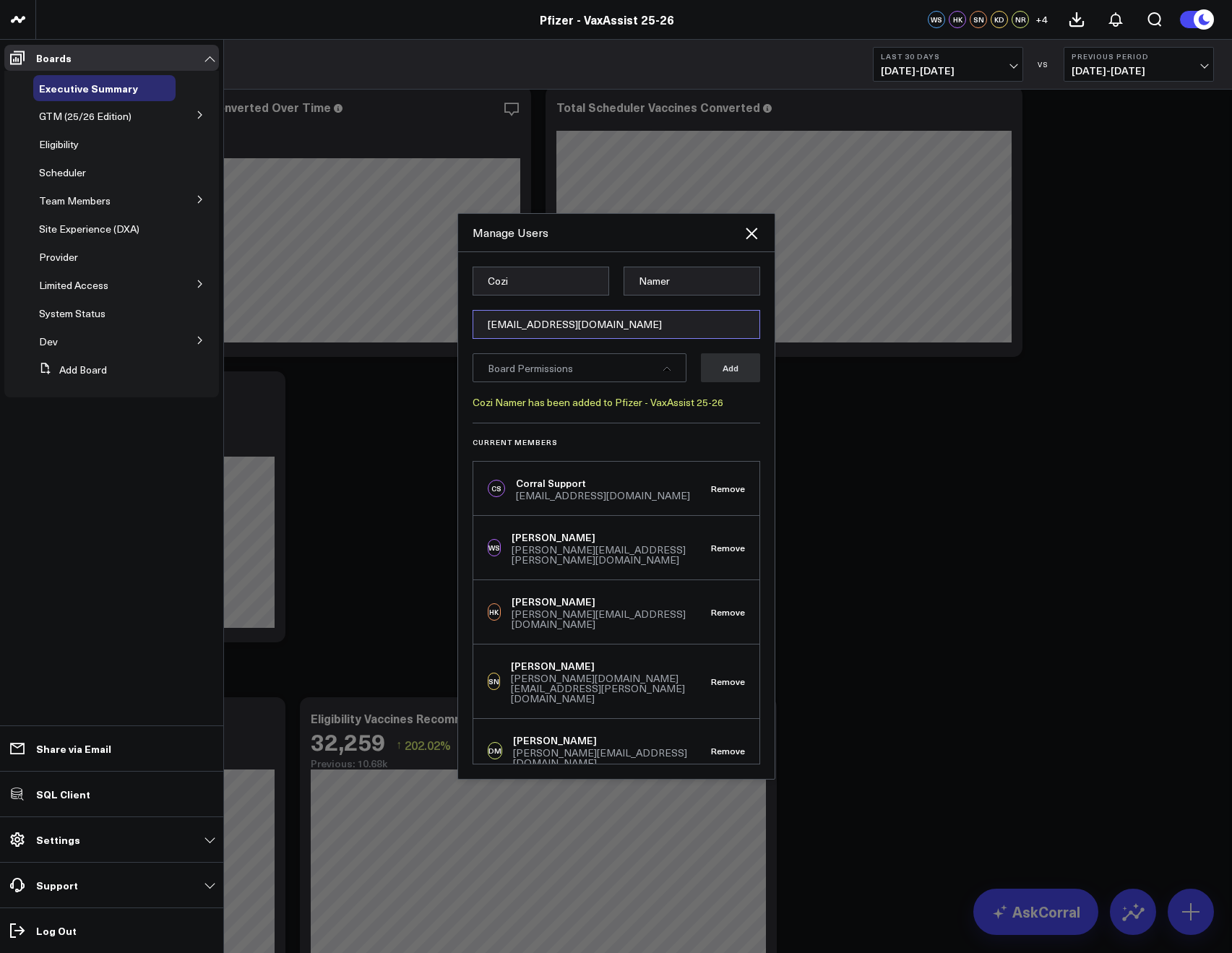
click at [541, 319] on input "[EMAIL_ADDRESS][DOMAIN_NAME]" at bounding box center [616, 324] width 288 height 29
paste input "[EMAIL_ADDRESS][DOMAIN_NAME]"
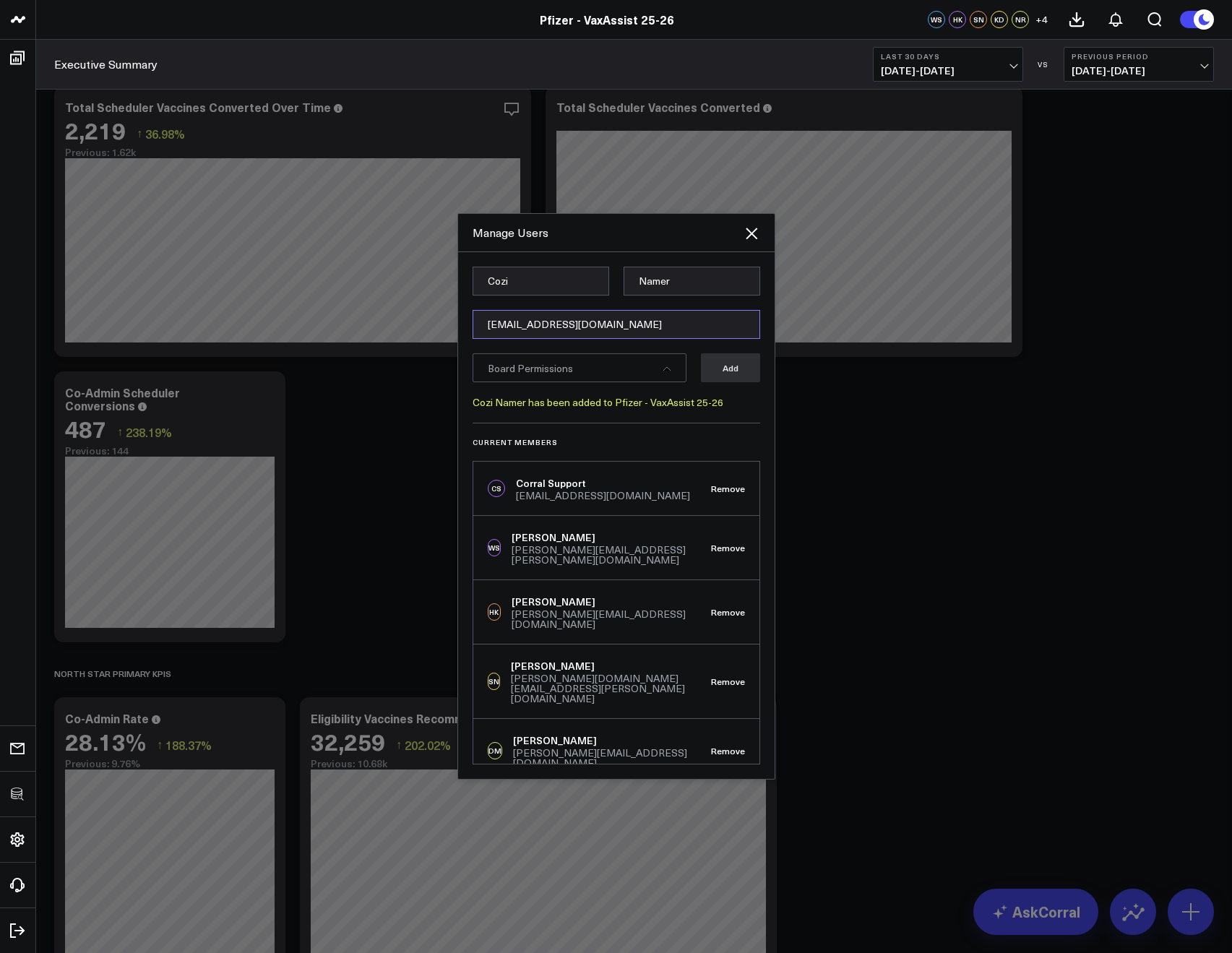
type input "[EMAIL_ADDRESS][DOMAIN_NAME]"
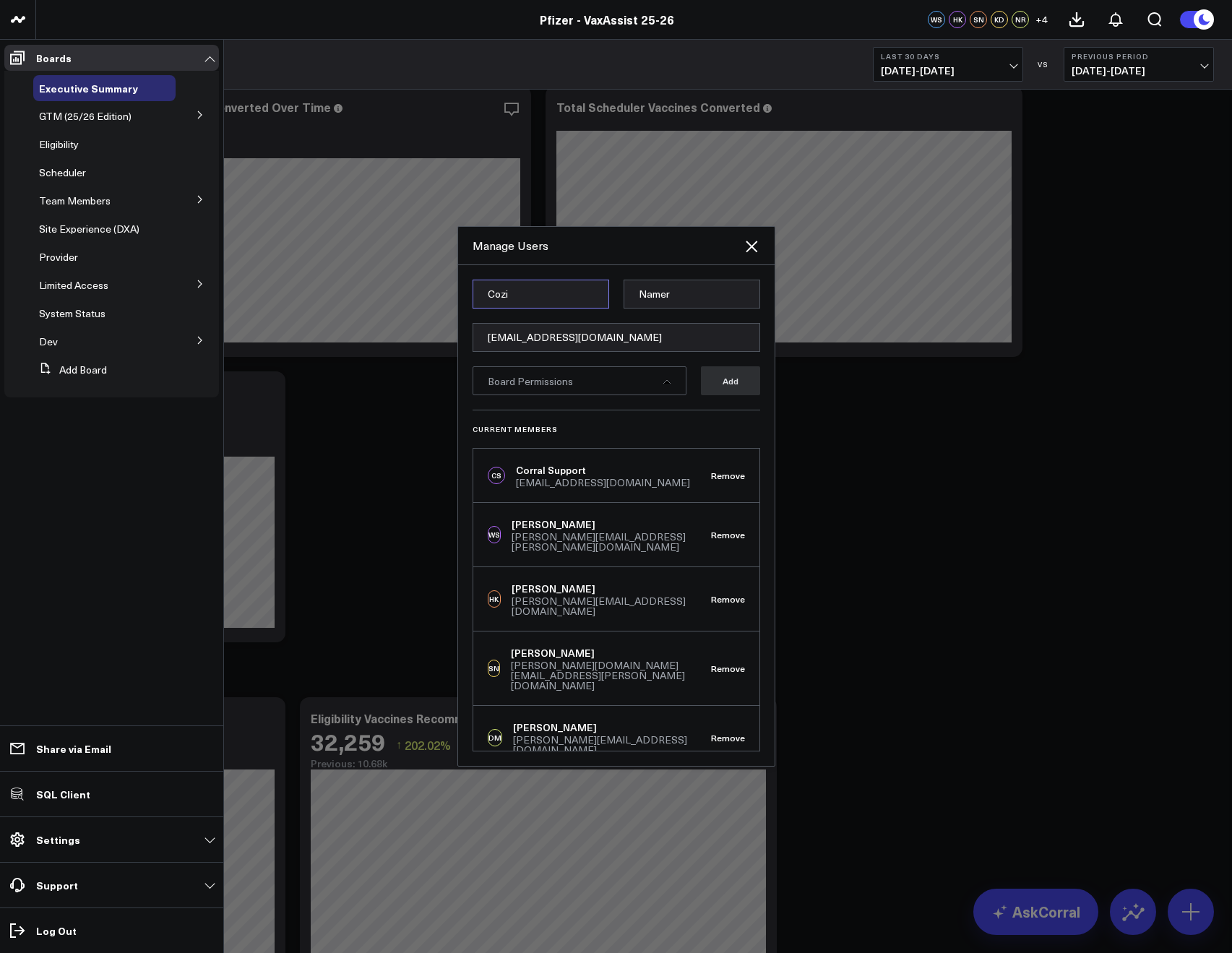
click at [507, 298] on input "Cozi" at bounding box center [541, 293] width 137 height 29
paste input "Pradeep"
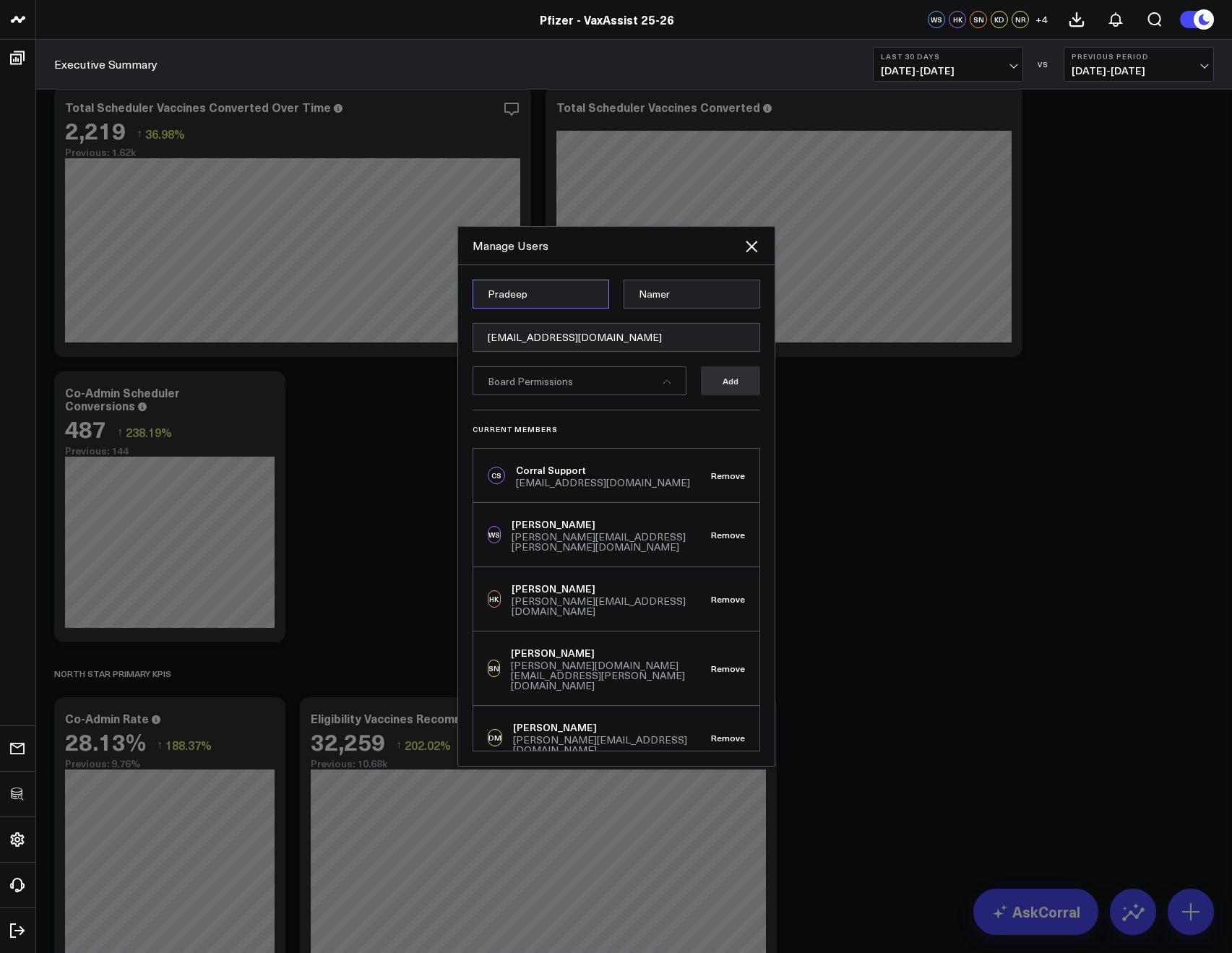
type input "Pradeep"
click at [691, 279] on input "Namer" at bounding box center [691, 293] width 137 height 29
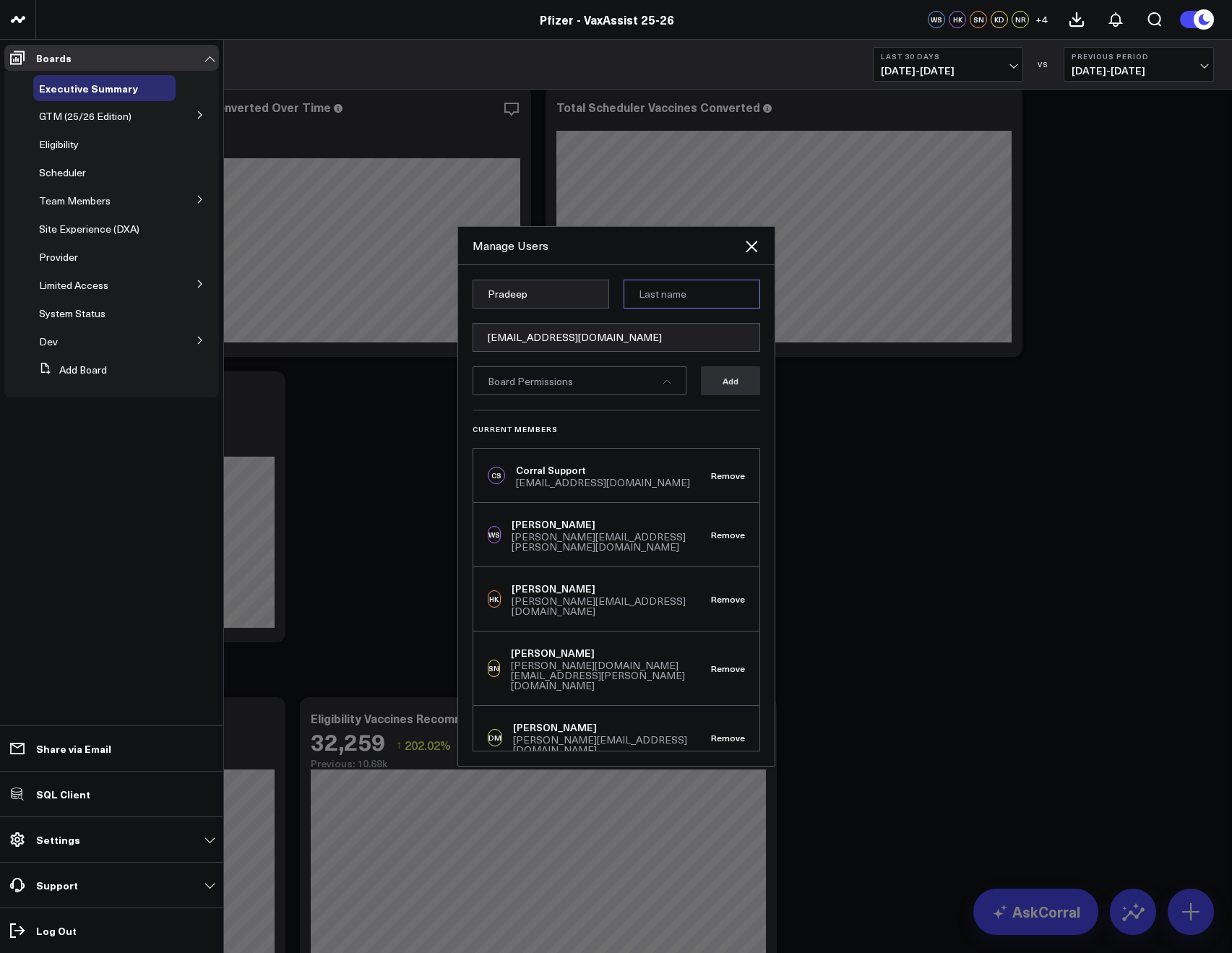
paste input "P"
type input "P"
click at [592, 389] on div "Board Permissions" at bounding box center [579, 380] width 214 height 29
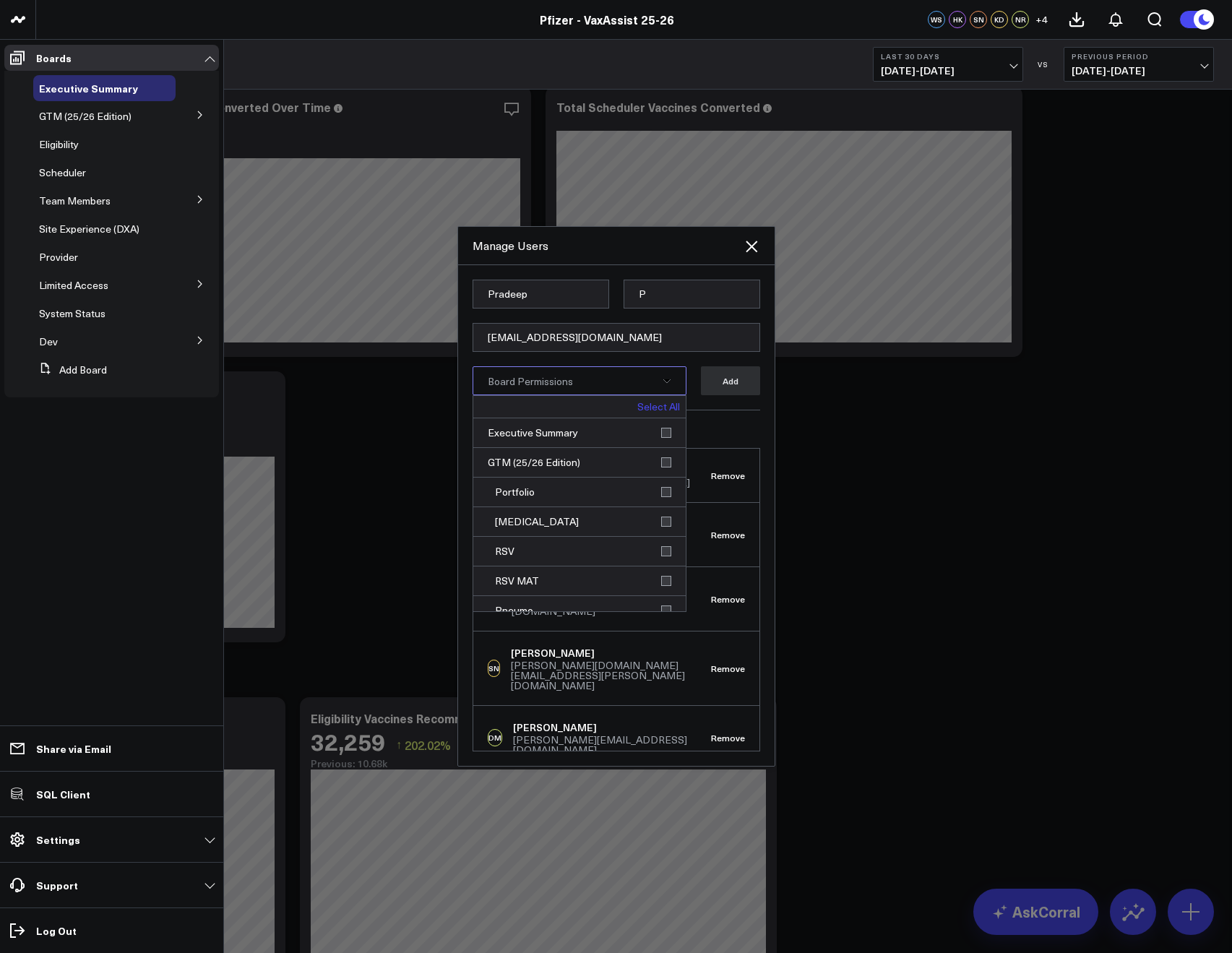
click at [655, 412] on link "Select All" at bounding box center [658, 407] width 42 height 10
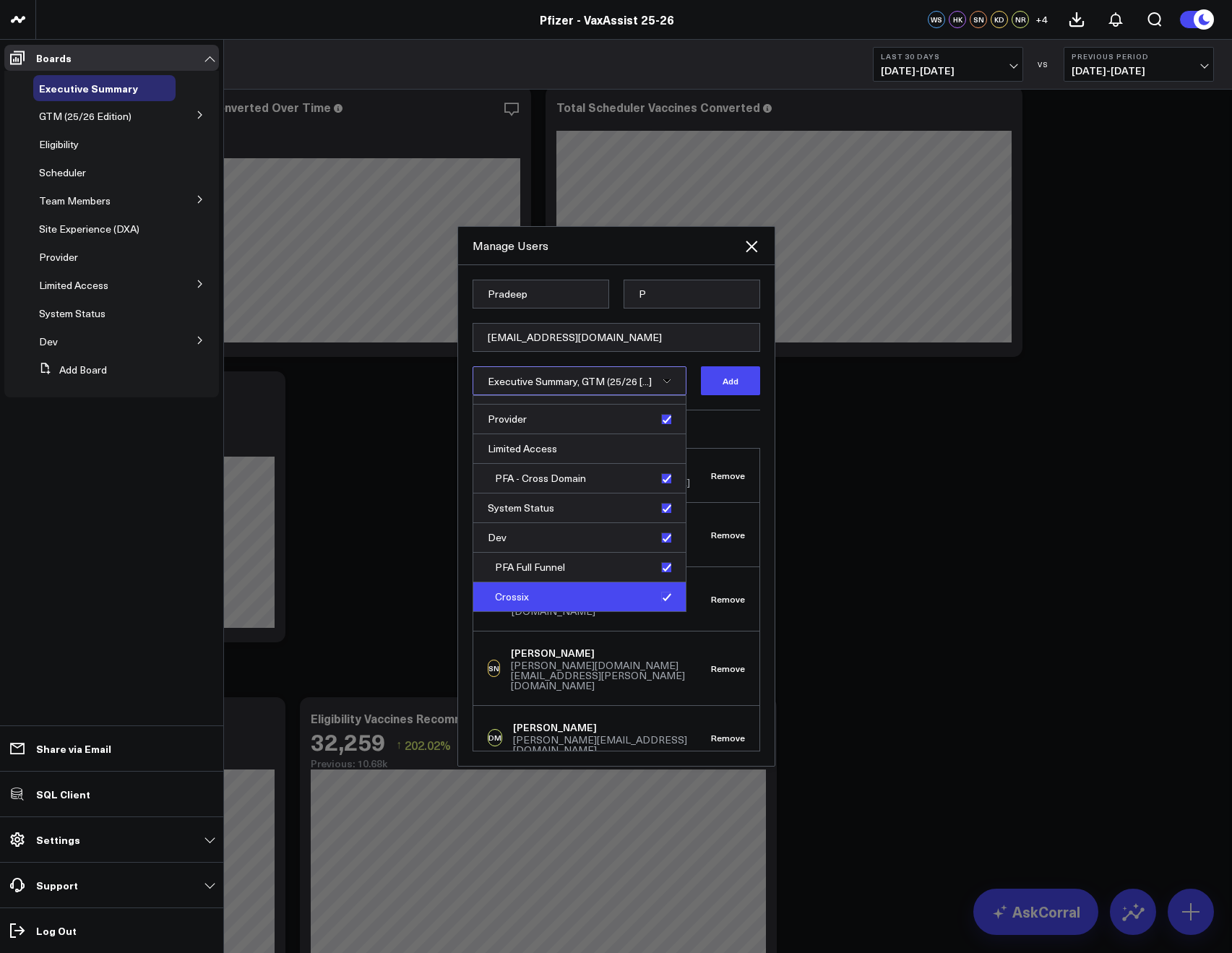
click at [671, 597] on div "Crossix" at bounding box center [579, 596] width 213 height 29
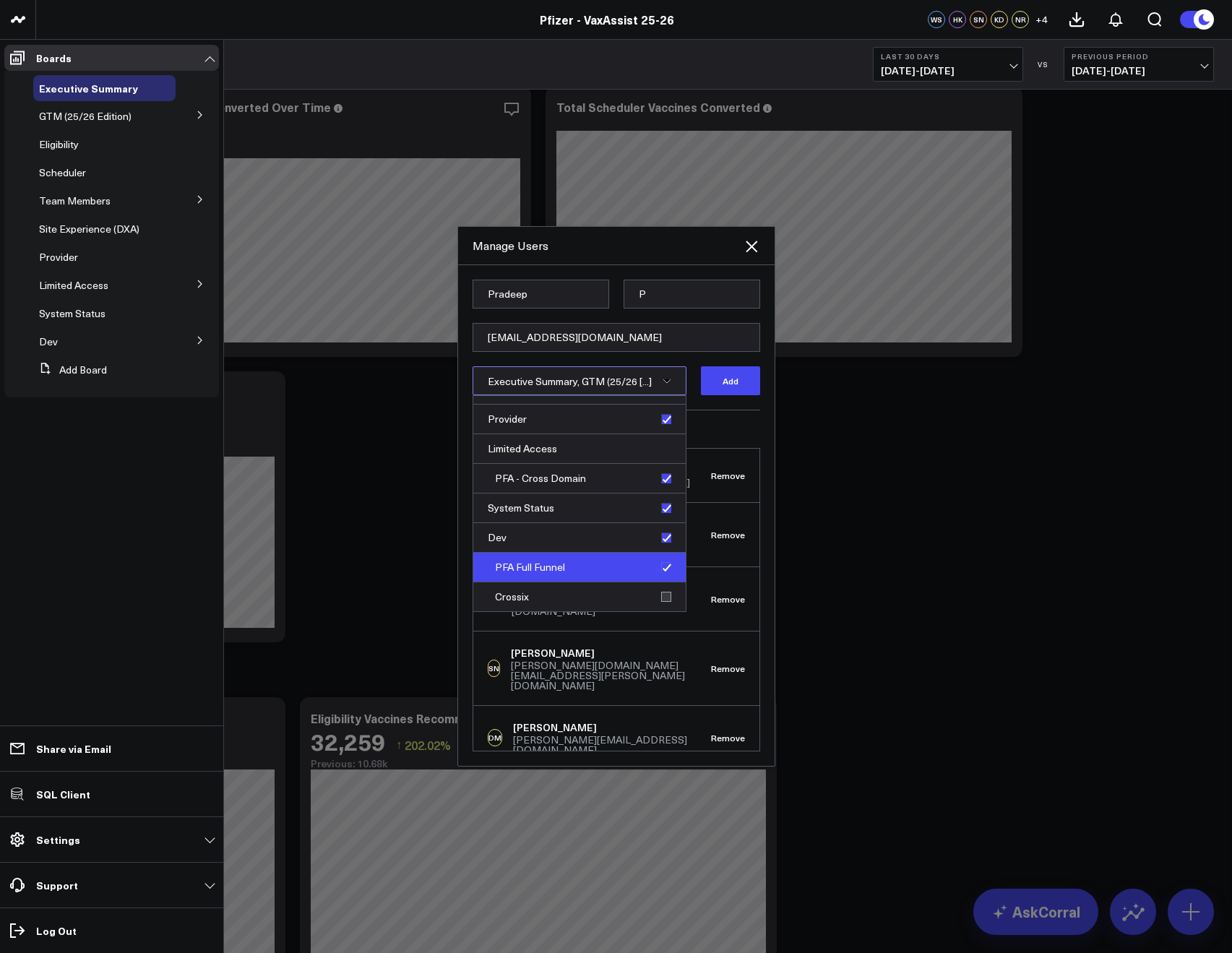
click at [669, 567] on div "PFA Full Funnel" at bounding box center [579, 568] width 213 height 30
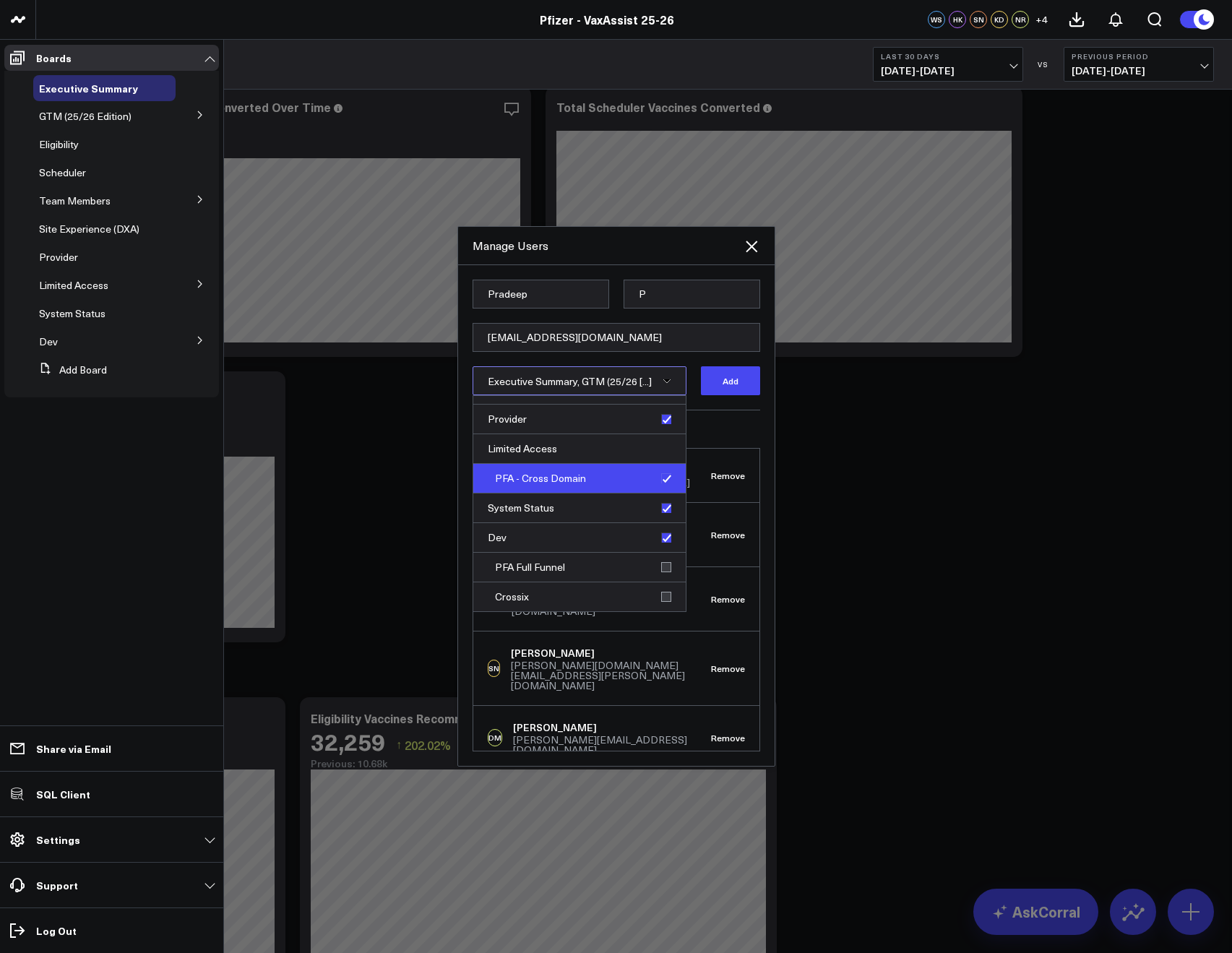
click at [655, 483] on div "PFA - Cross Domain" at bounding box center [579, 479] width 213 height 30
click at [705, 380] on button "Add" at bounding box center [730, 380] width 59 height 29
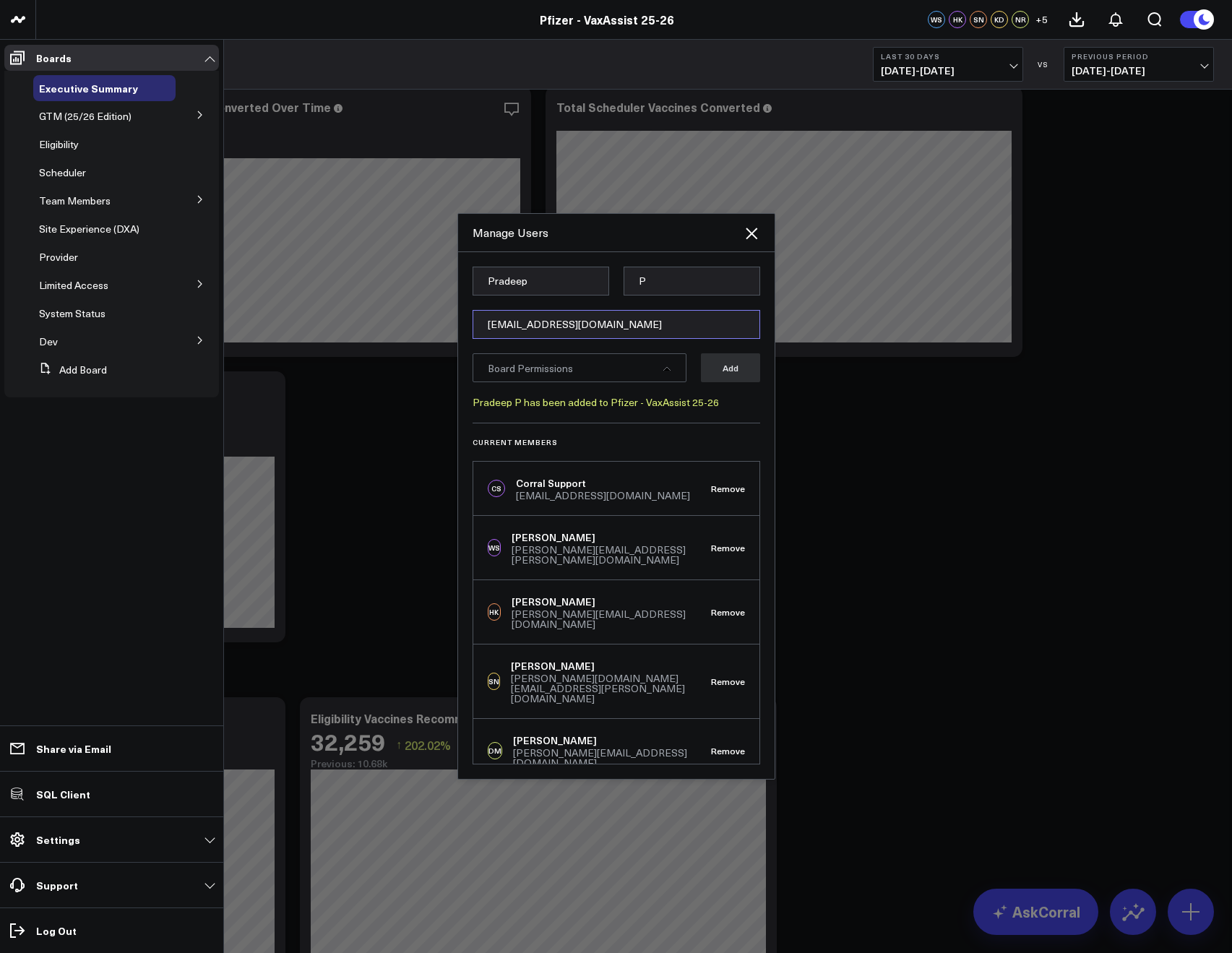
click at [527, 324] on input "[EMAIL_ADDRESS][DOMAIN_NAME]" at bounding box center [616, 324] width 288 height 29
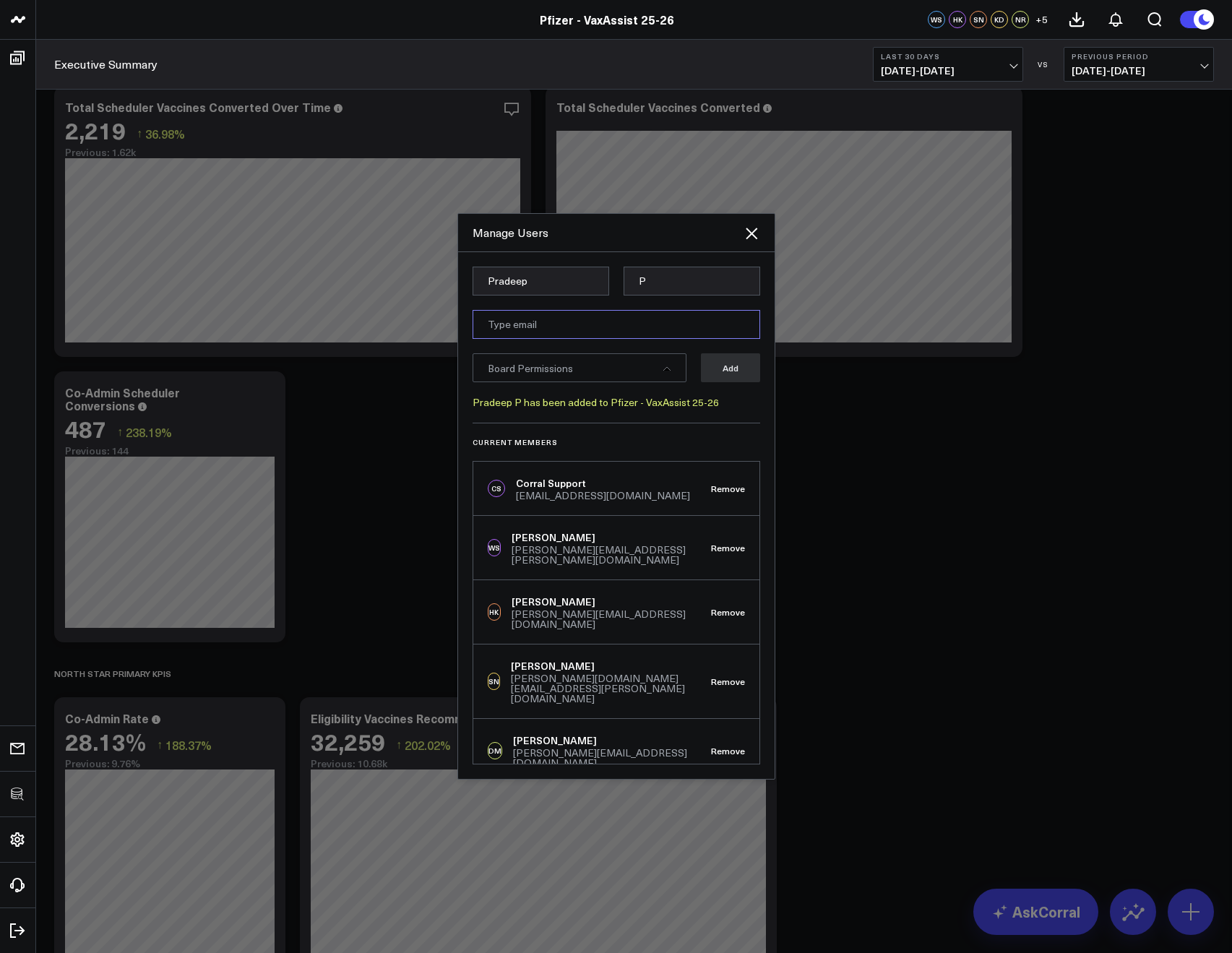
paste input "[EMAIL_ADDRESS][DOMAIN_NAME]"
type input "[EMAIL_ADDRESS][DOMAIN_NAME]"
click at [549, 283] on input "Pradeep" at bounding box center [541, 281] width 137 height 29
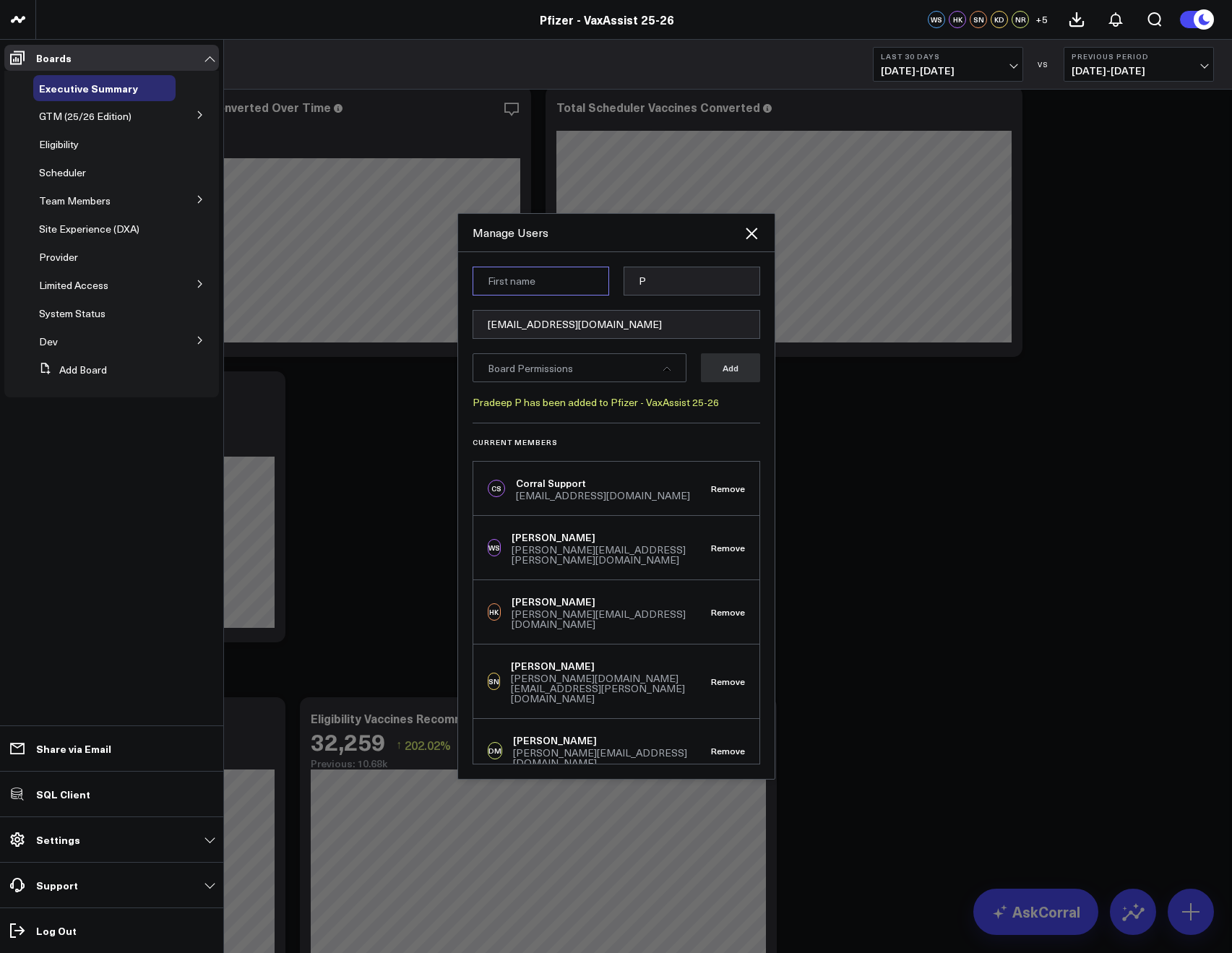
paste input "Zainab"
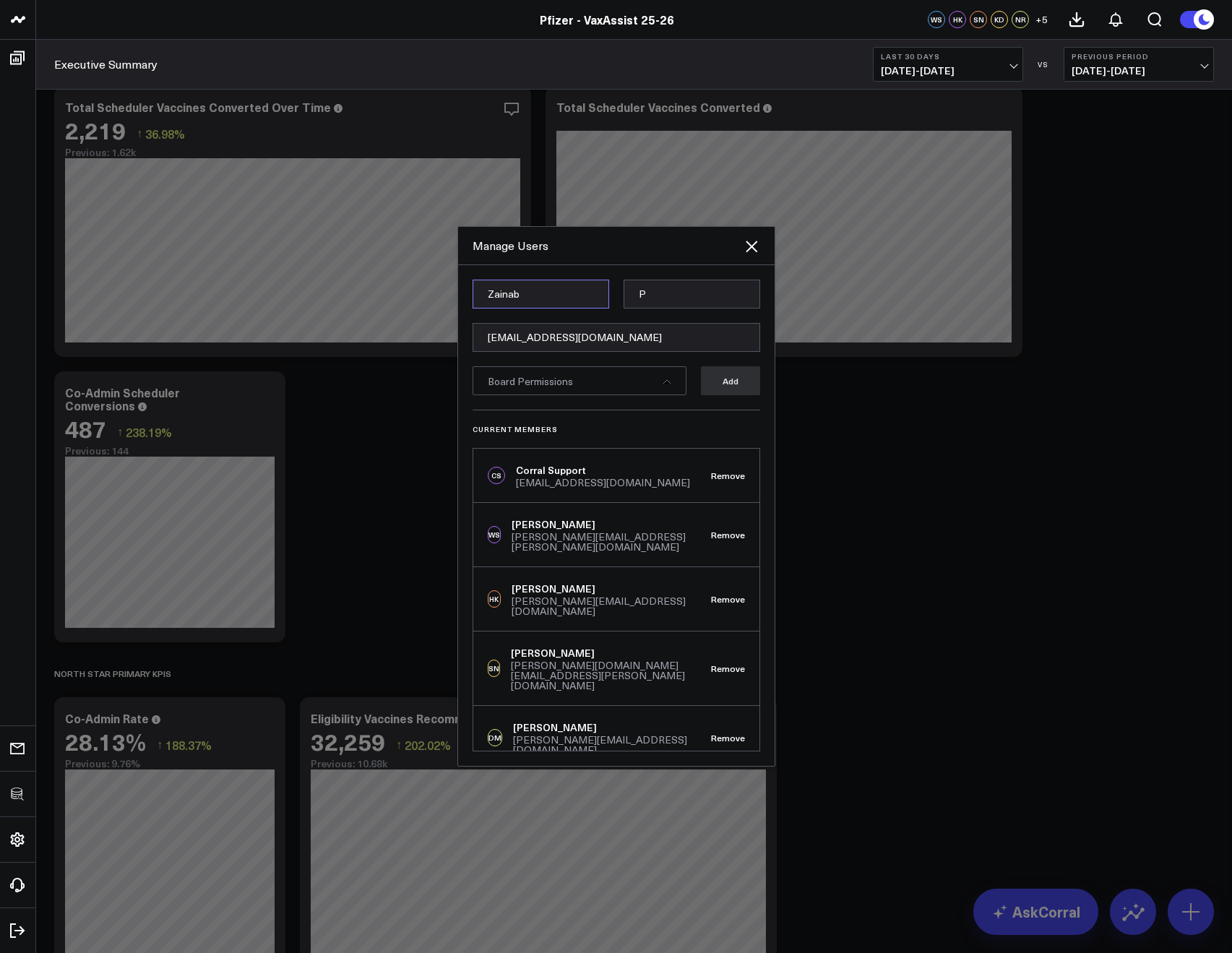
type input "Zainab"
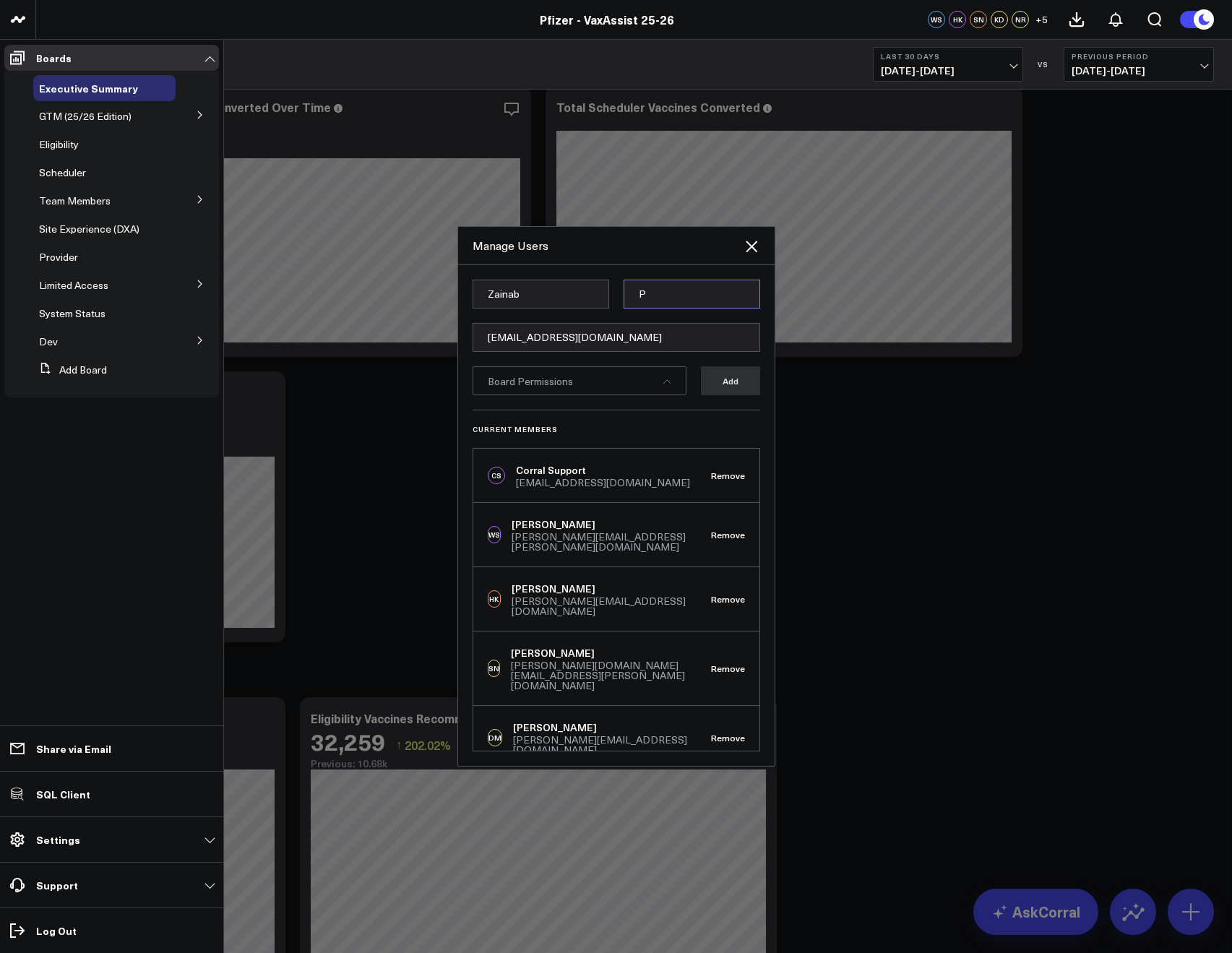
click at [656, 306] on input "P" at bounding box center [691, 293] width 137 height 29
paste input "Wasti"
type input "Wasti"
click at [616, 226] on div "Manage Users Zainab Wasti zainab.wasti@pfizer.com Board Permissions Add Current…" at bounding box center [616, 496] width 318 height 541
click at [591, 396] on form "Zainab Wasti zainab.wasti@pfizer.com Board Permissions Add" at bounding box center [616, 344] width 288 height 130
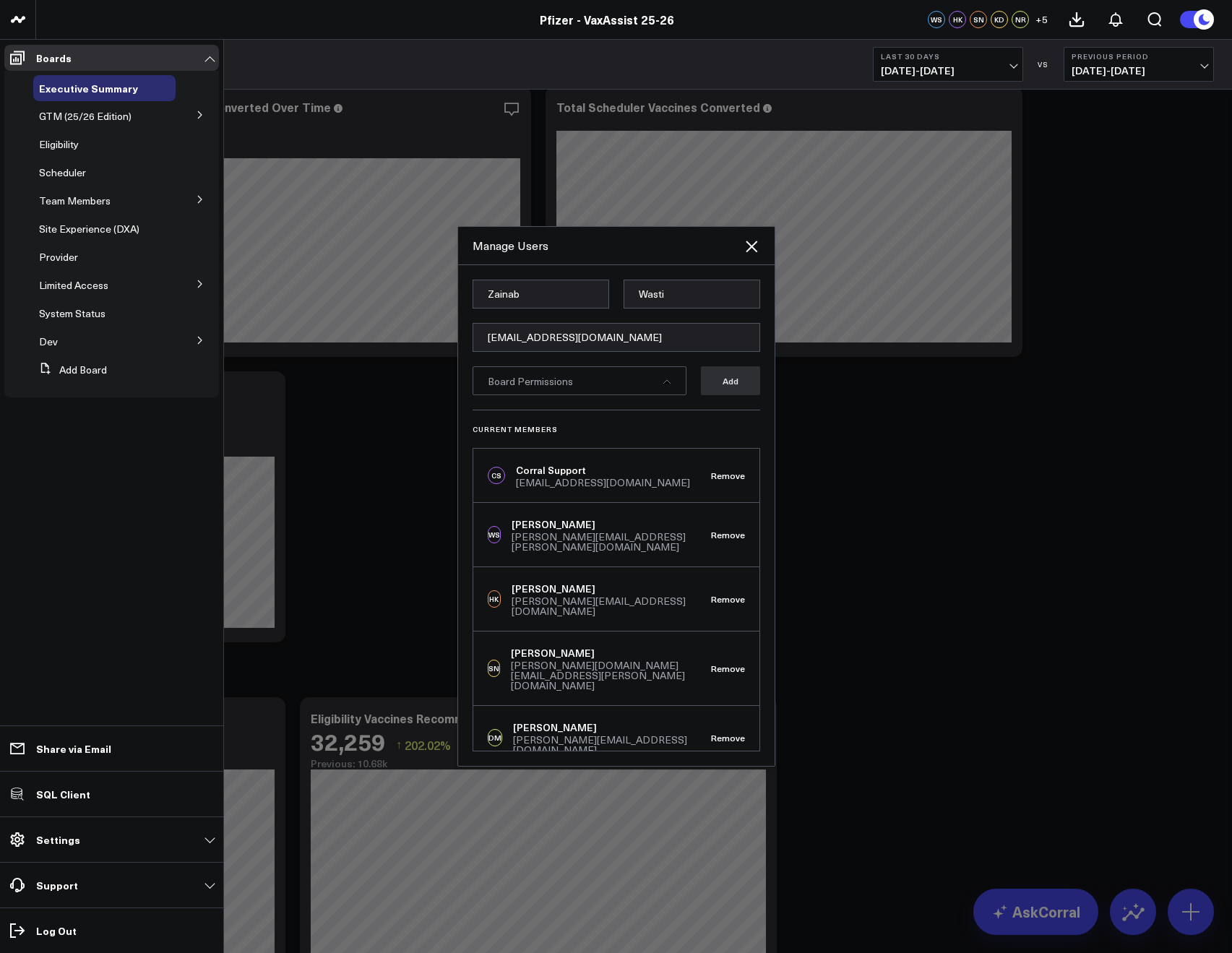
click at [630, 395] on div "Board Permissions" at bounding box center [579, 380] width 214 height 29
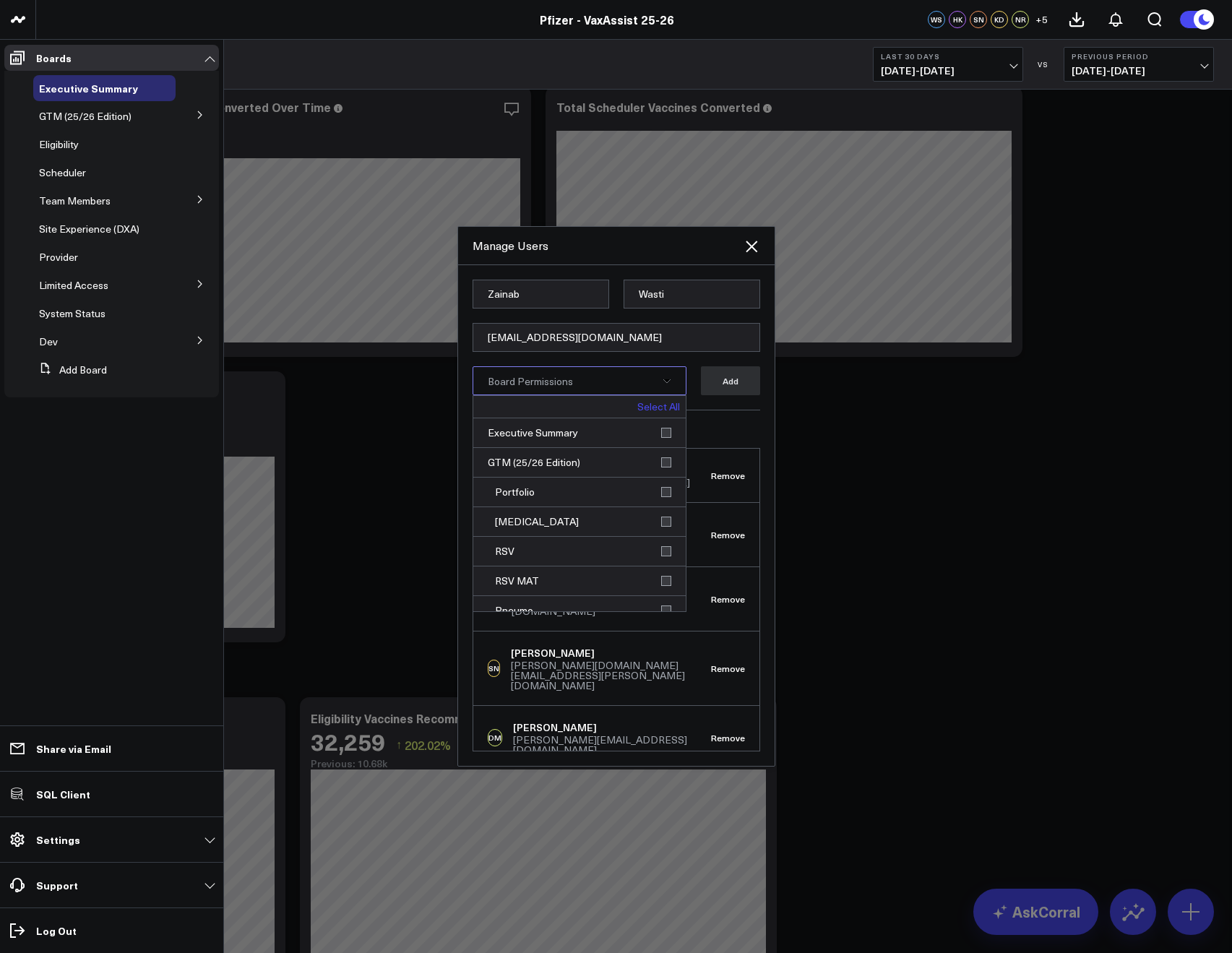
click at [644, 409] on link "Select All" at bounding box center [658, 407] width 42 height 10
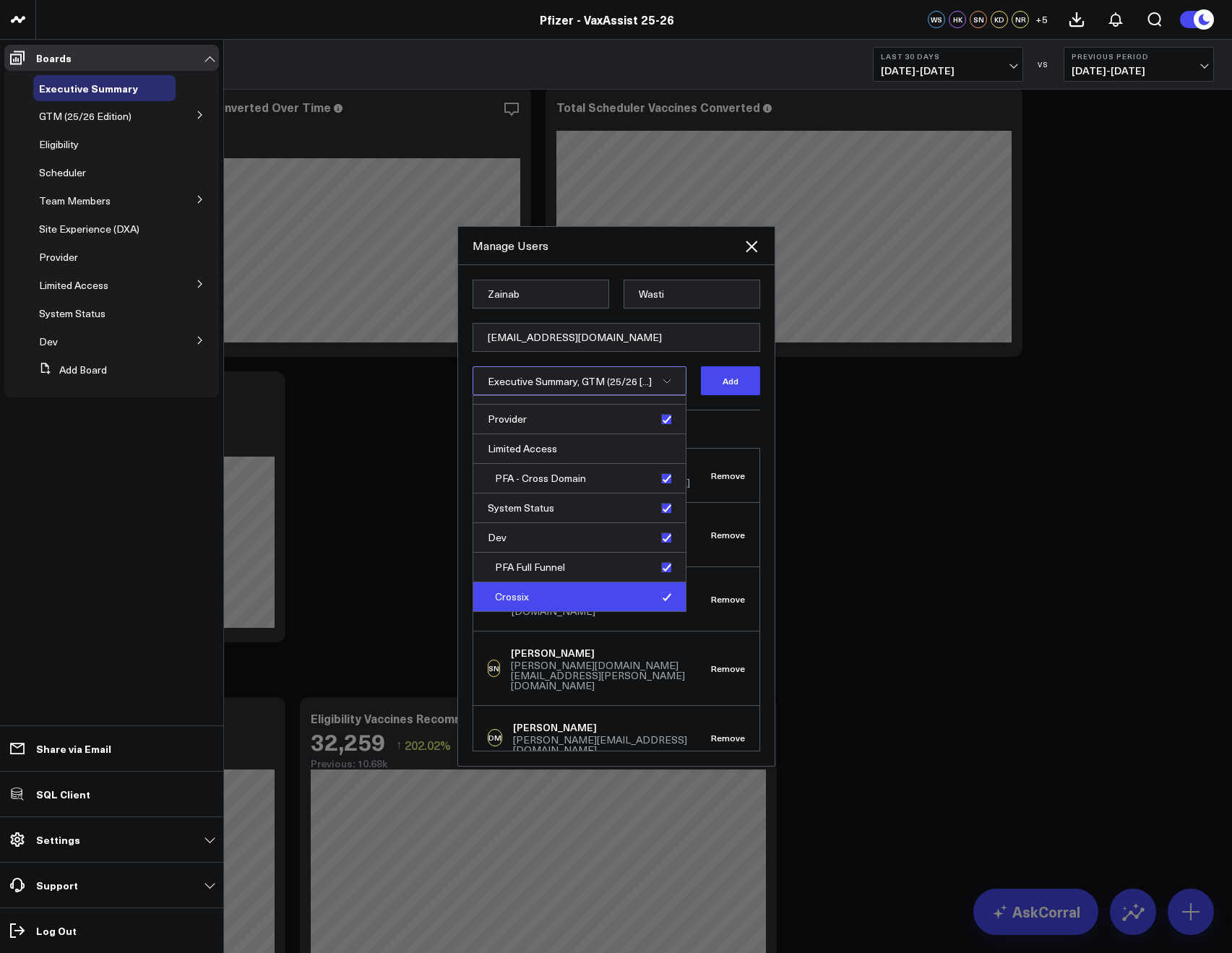
click at [655, 595] on div "Crossix" at bounding box center [579, 596] width 213 height 29
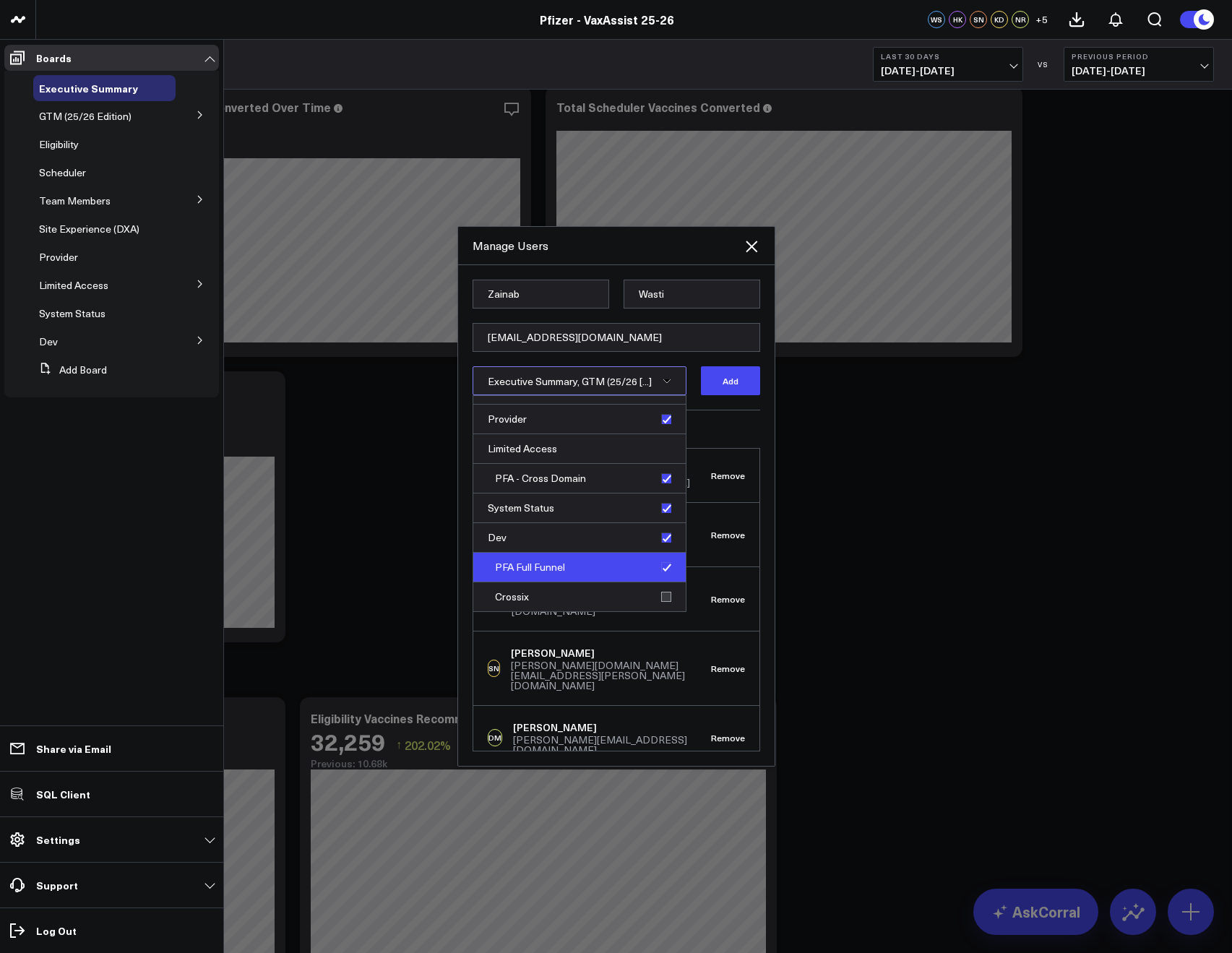
click at [660, 564] on div "PFA Full Funnel" at bounding box center [579, 568] width 213 height 30
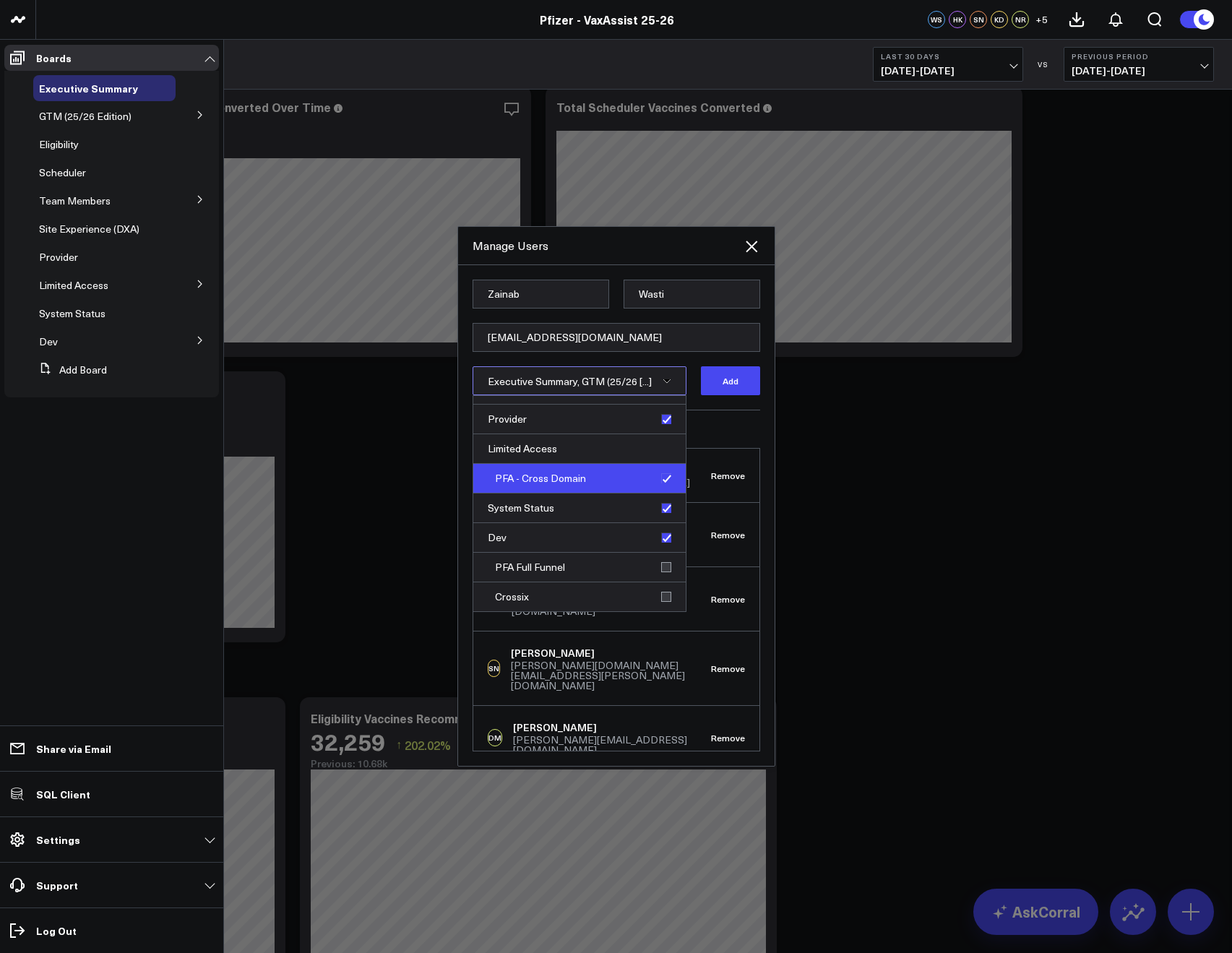
click at [658, 481] on div "PFA - Cross Domain" at bounding box center [579, 479] width 213 height 30
click at [724, 426] on h3 "Current Members" at bounding box center [616, 428] width 288 height 8
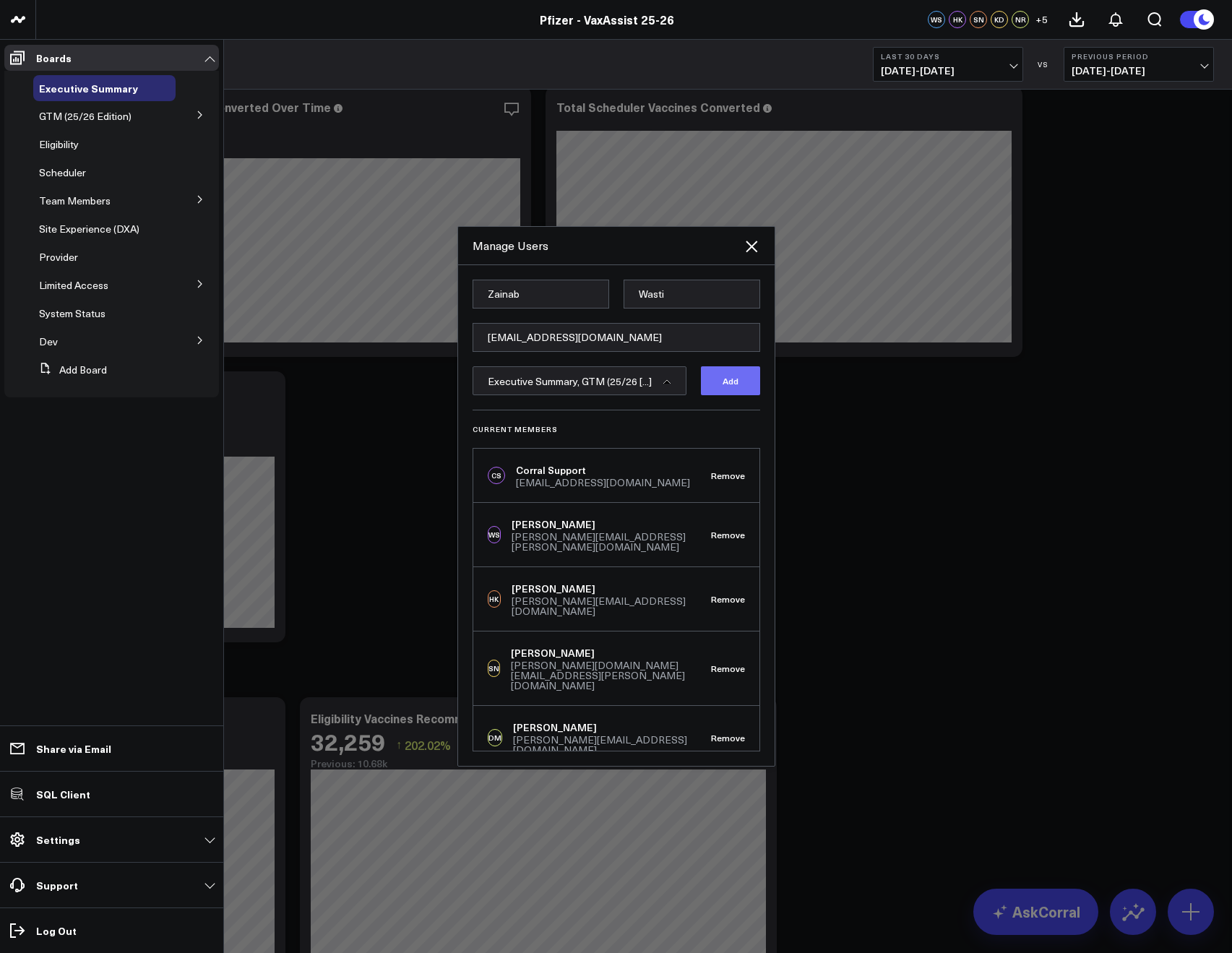
click at [743, 374] on button "Add" at bounding box center [730, 380] width 59 height 29
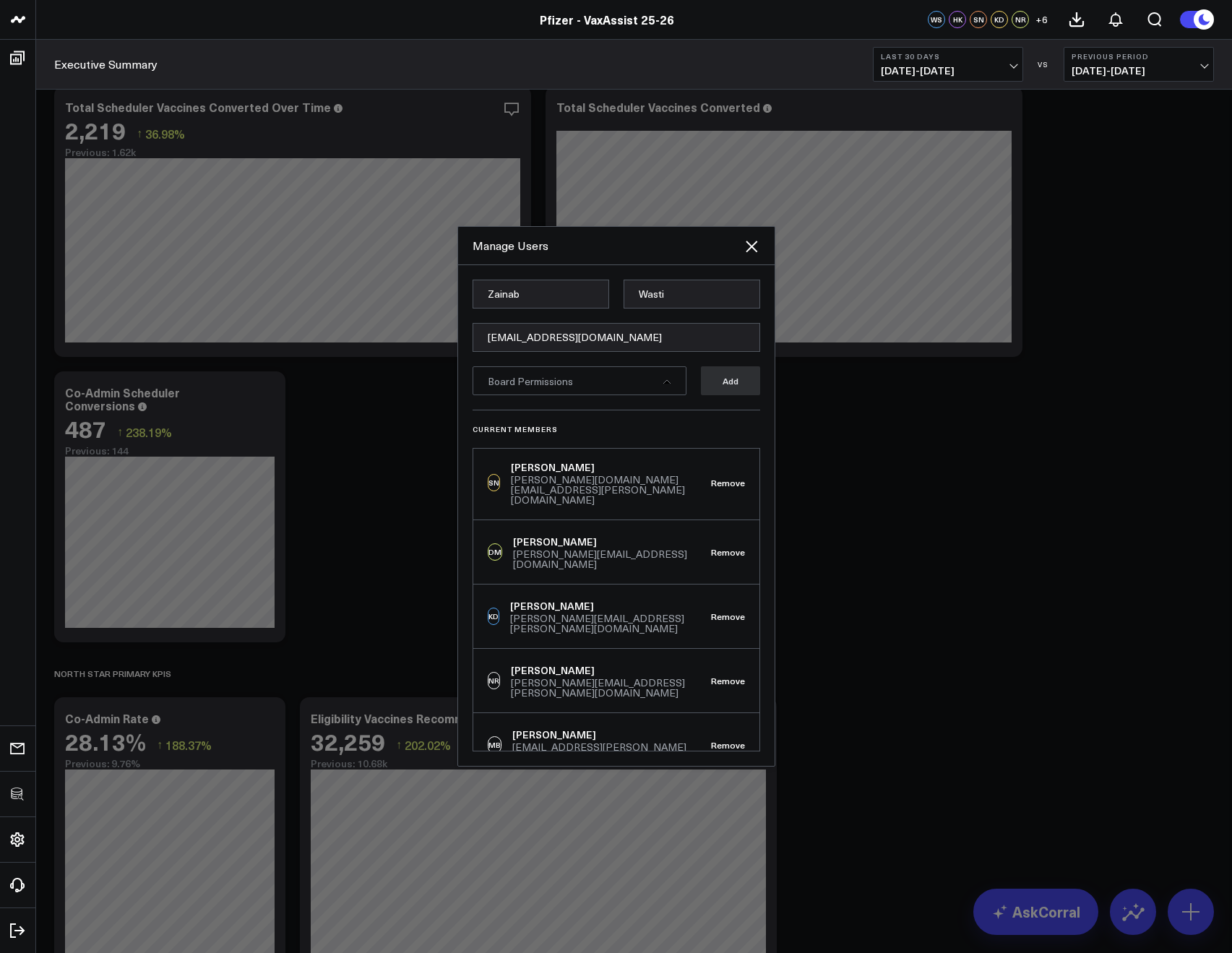
scroll to position [402, 0]
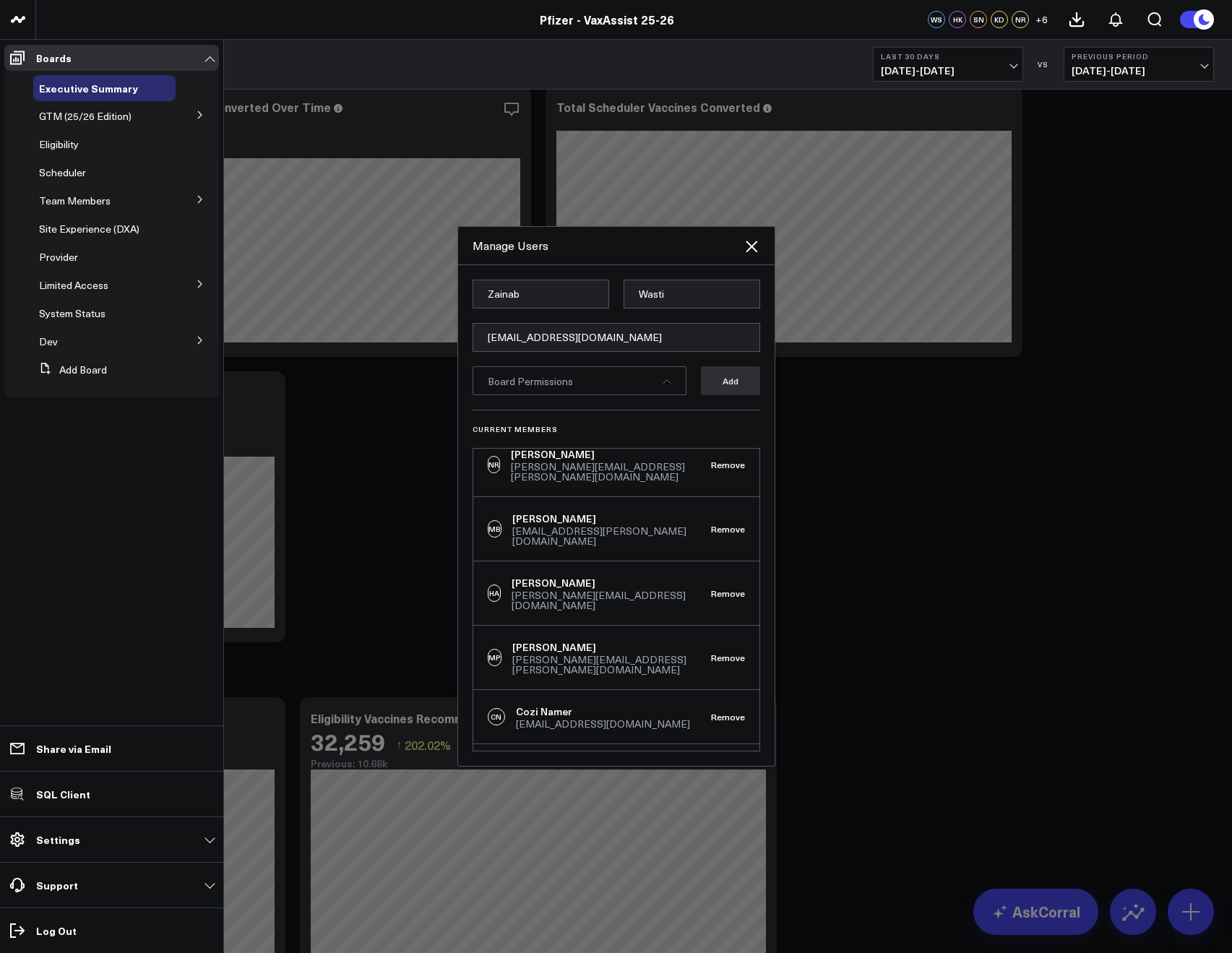
click at [515, 355] on form "Zainab Wasti zainab.wasti@pfizer.com Board Permissions Add" at bounding box center [616, 344] width 288 height 130
click at [511, 347] on input "[EMAIL_ADDRESS][DOMAIN_NAME]" at bounding box center [616, 337] width 288 height 29
paste input "[PERSON_NAME][EMAIL_ADDRESS][PERSON_NAME][DOMAIN_NAME]"
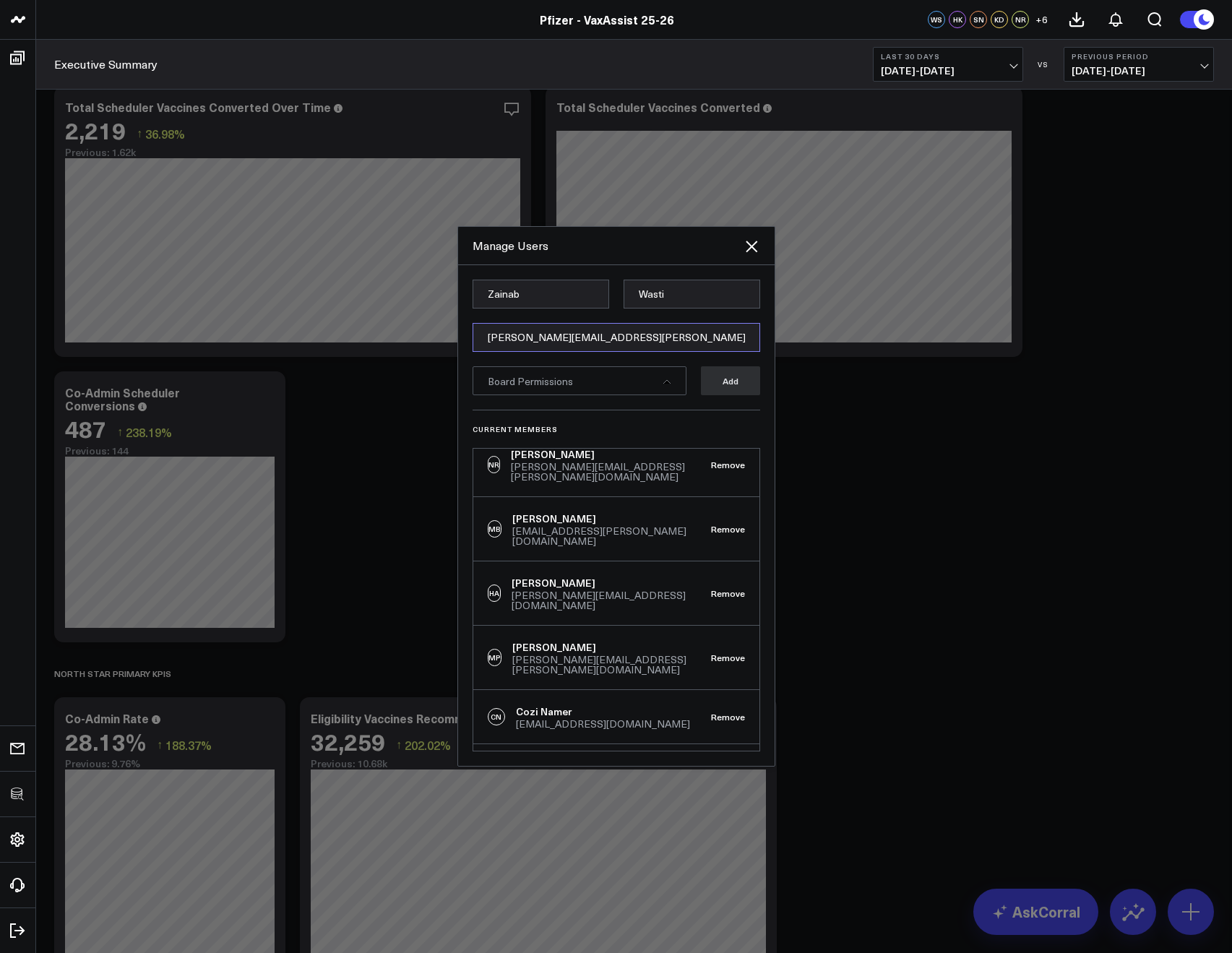
type input "[PERSON_NAME][EMAIL_ADDRESS][PERSON_NAME][DOMAIN_NAME]"
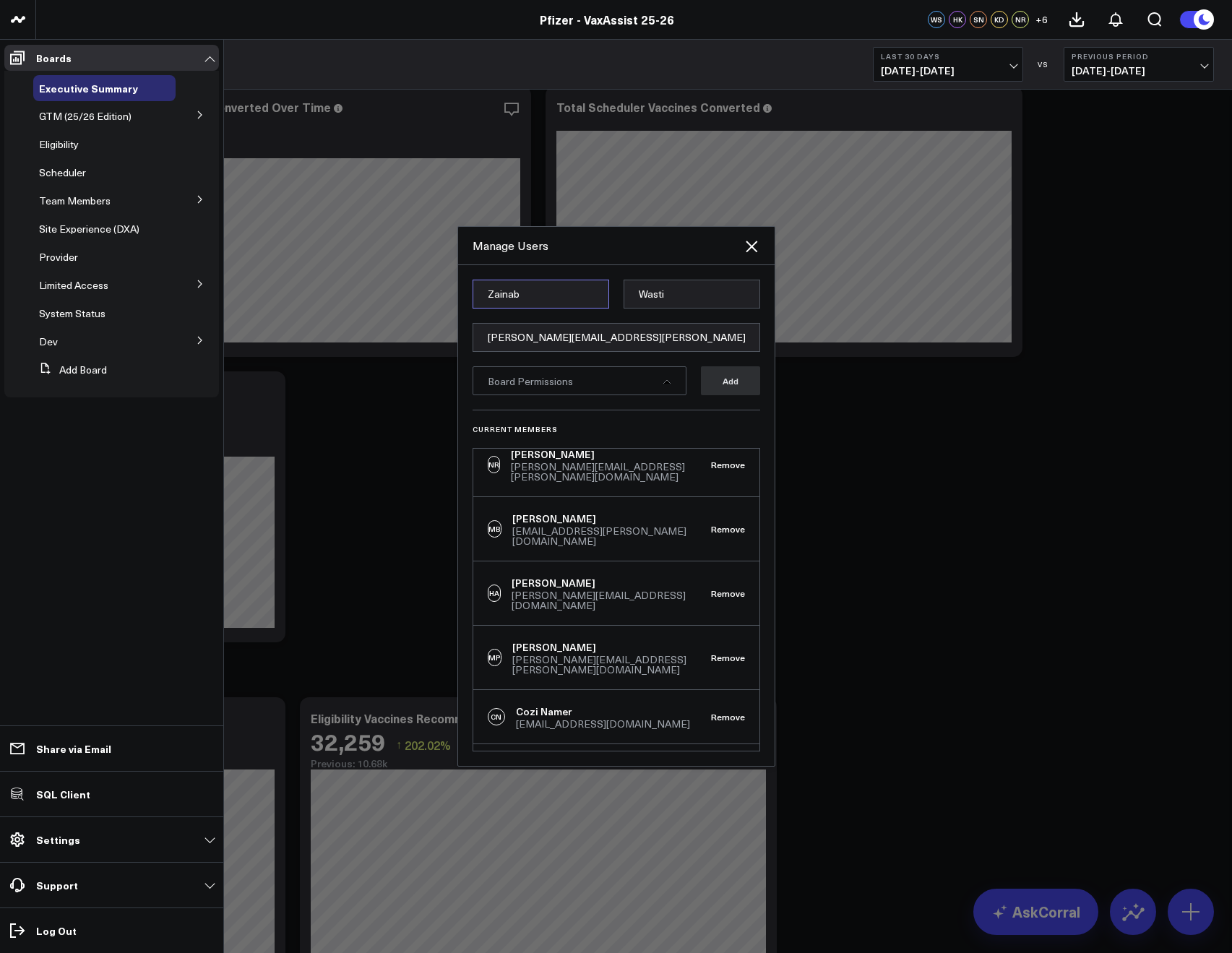
click at [526, 300] on input "Zainab" at bounding box center [541, 293] width 137 height 29
paste input "Grzegorz"
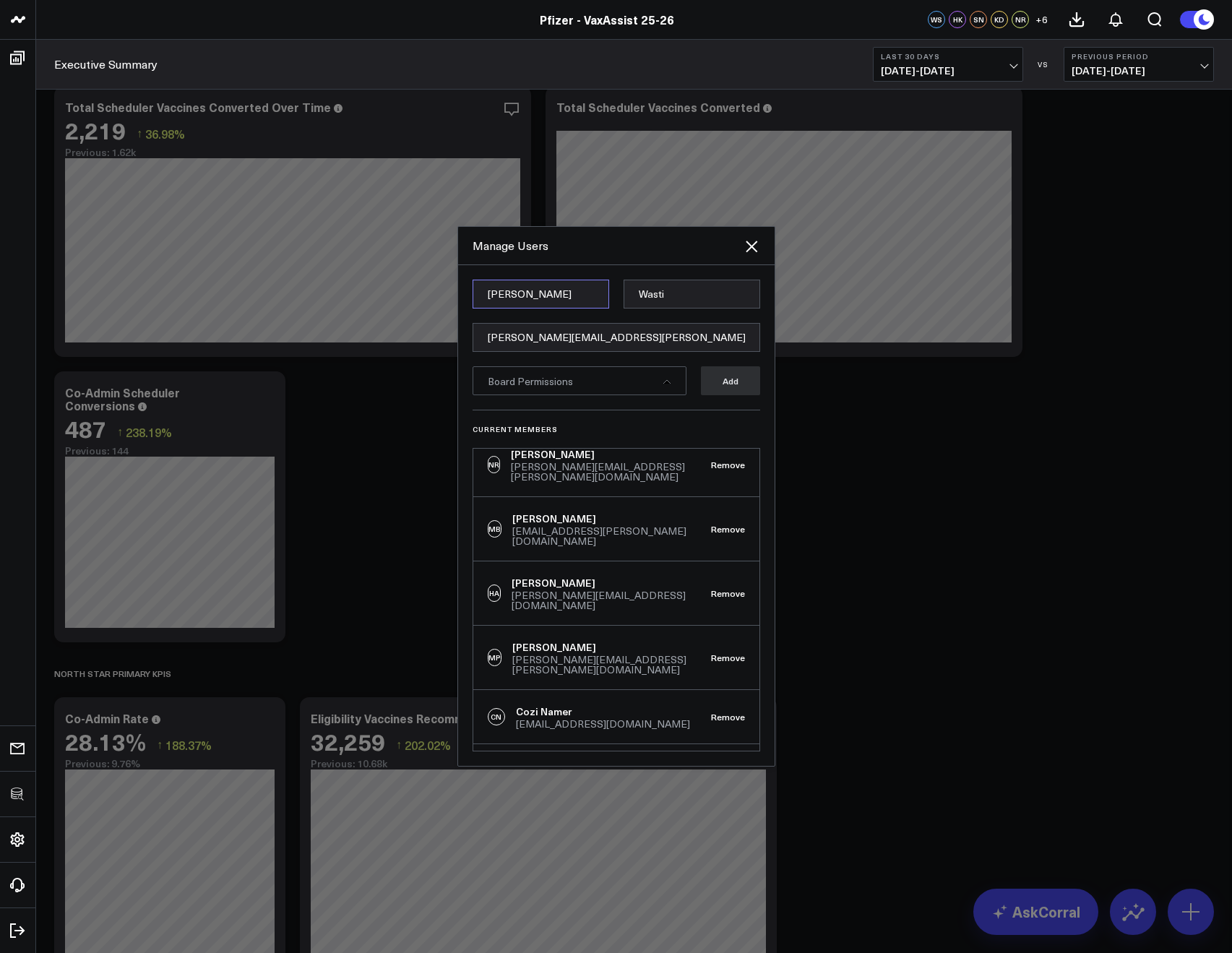
type input "Grzegorz"
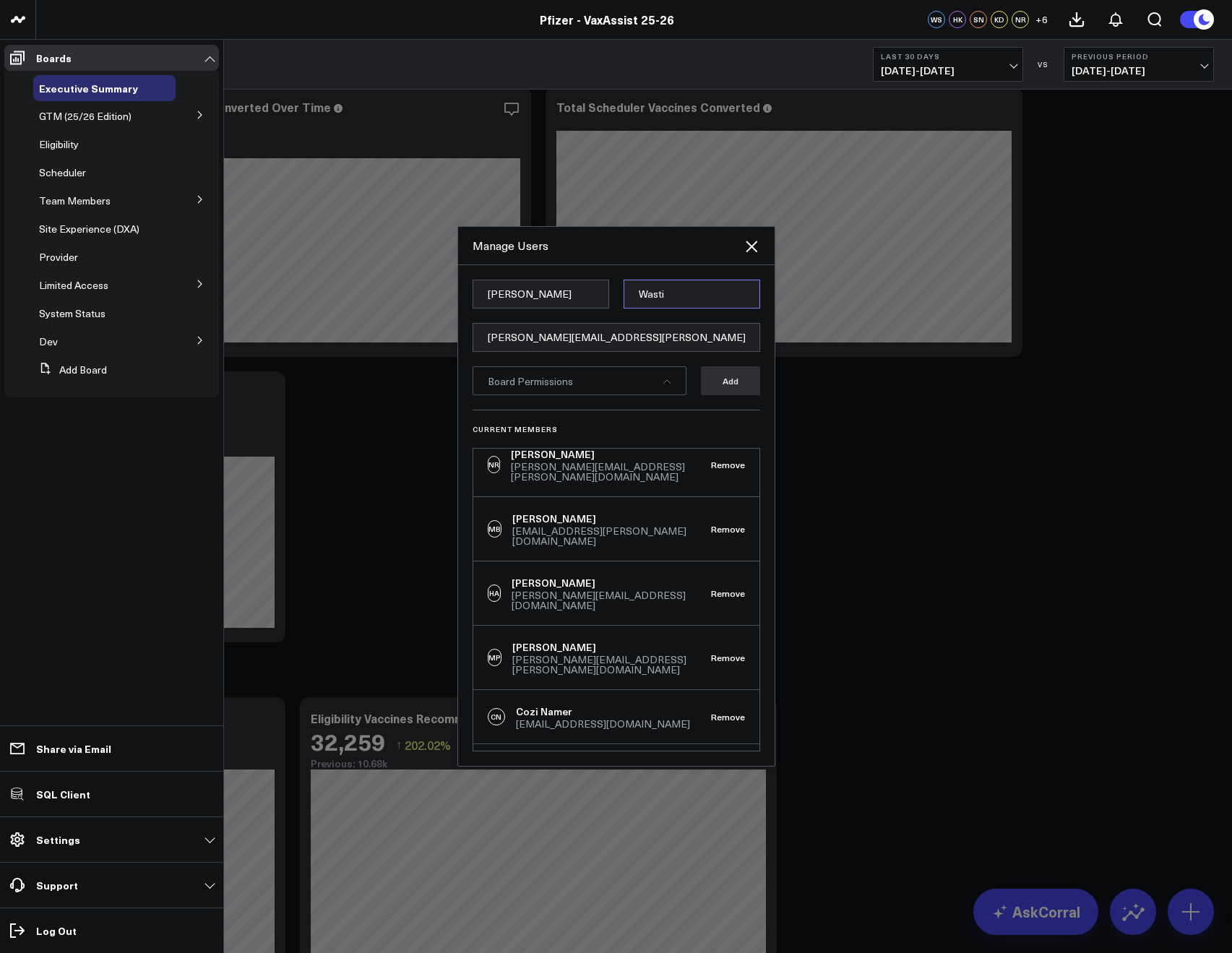
click at [634, 287] on input "Wasti" at bounding box center [691, 293] width 137 height 29
paste input "Kaminski"
type input "Kaminski"
click at [591, 267] on div "Grzegorz Kaminski grzegorz.kaminski@pfizer.com Board Permissions Add Current Me…" at bounding box center [616, 515] width 317 height 500
click at [637, 384] on div "Board Permissions" at bounding box center [579, 380] width 214 height 29
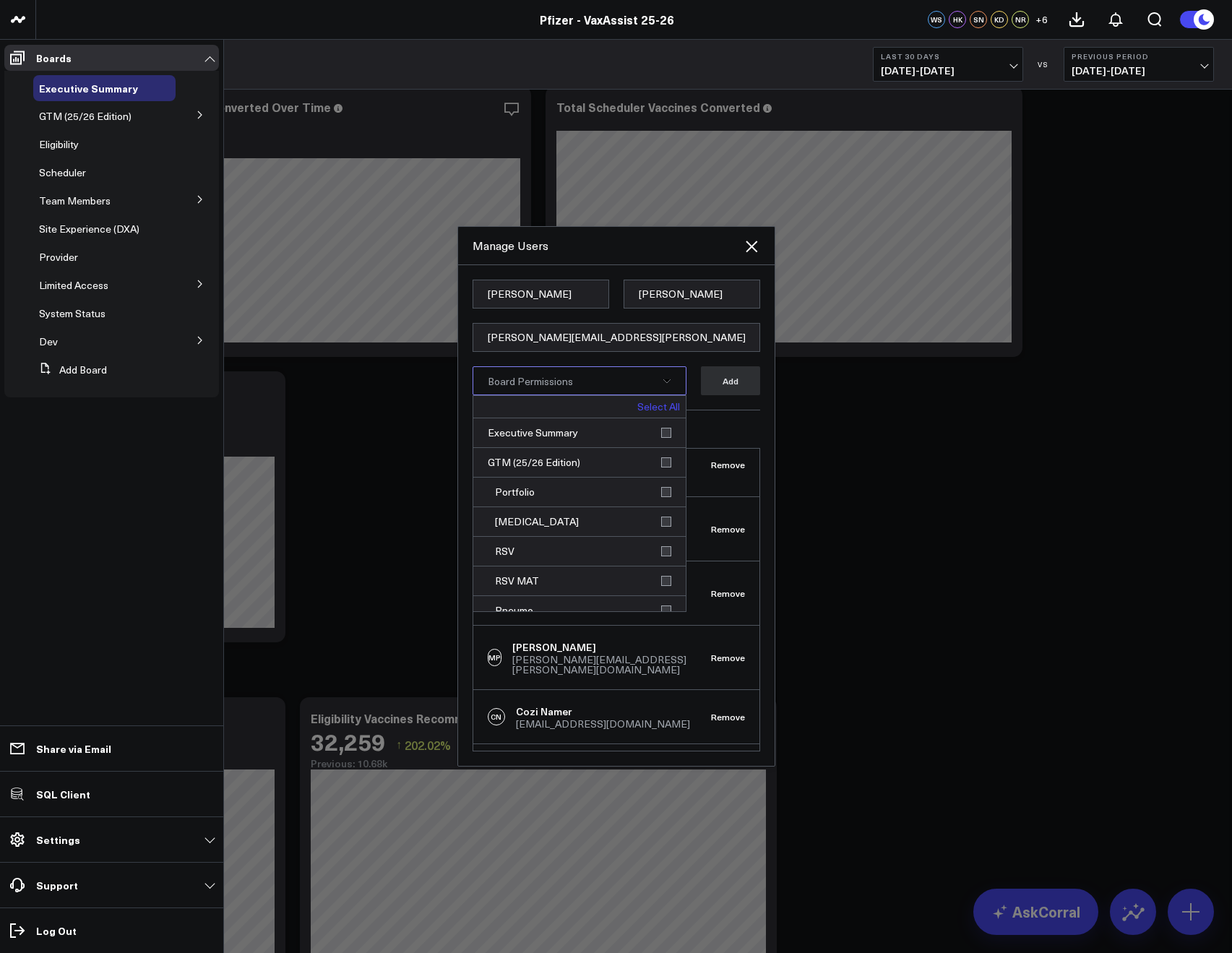
click at [657, 404] on link "Select All" at bounding box center [658, 407] width 42 height 10
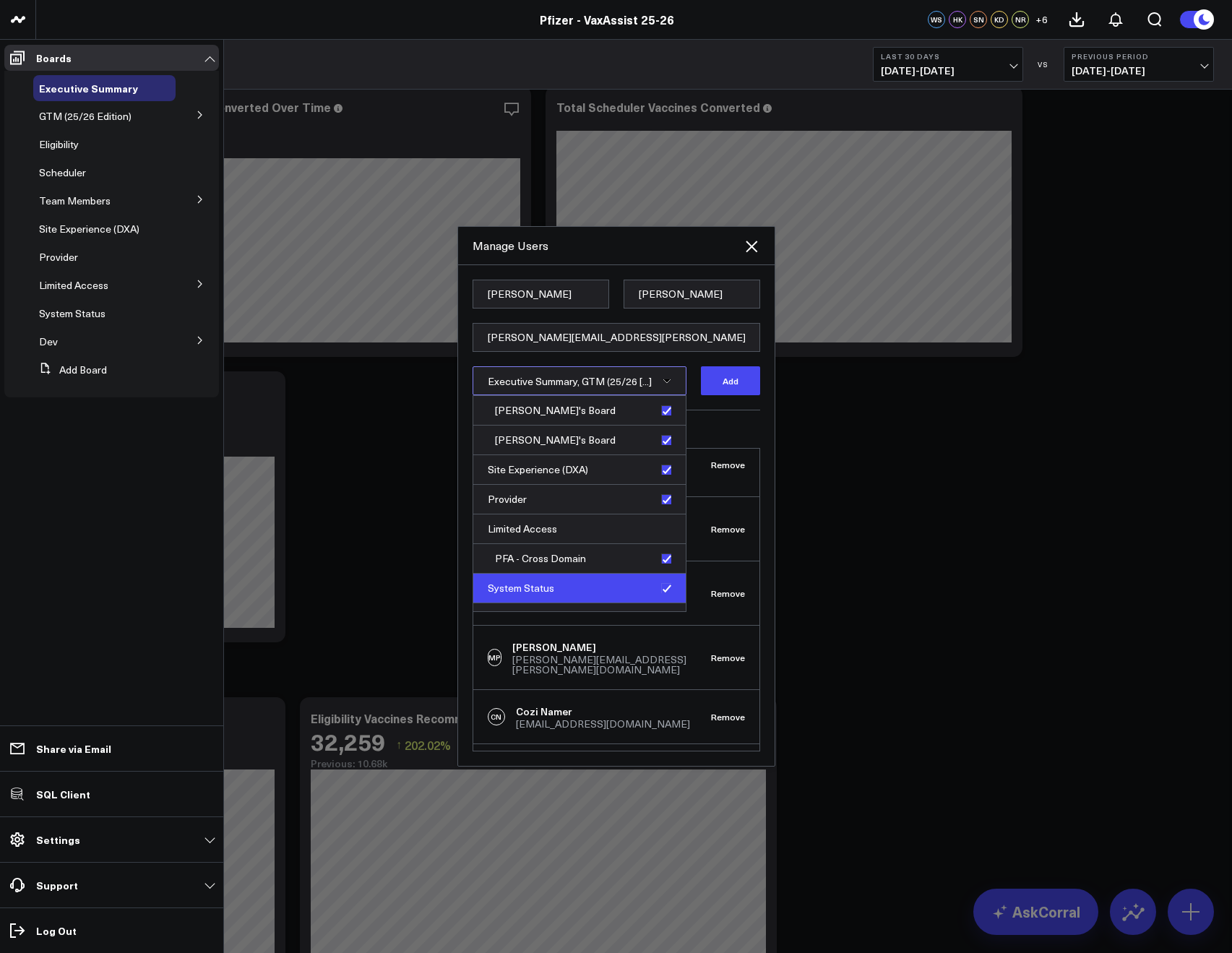
scroll to position [458, 0]
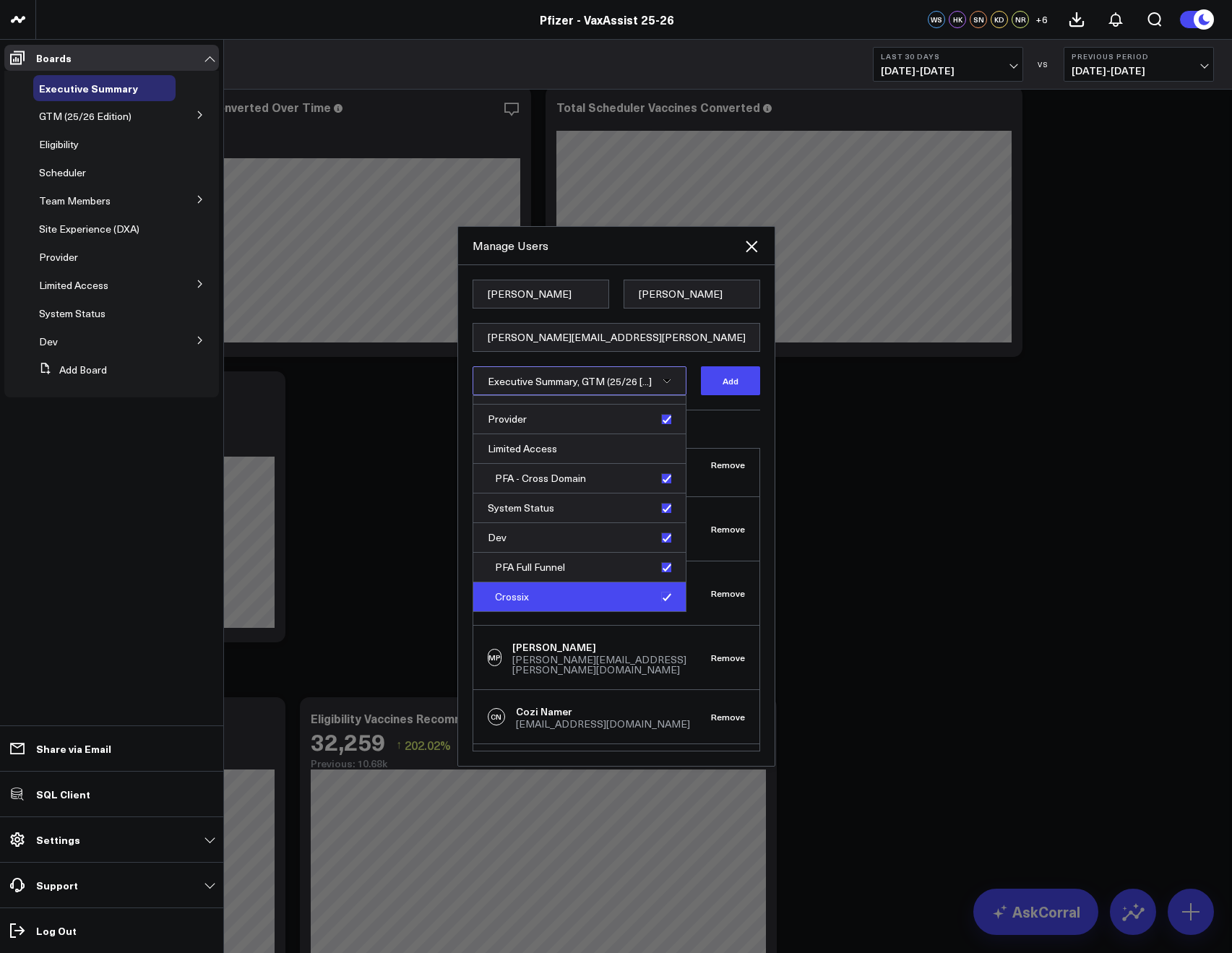
click at [662, 591] on div "Crossix" at bounding box center [579, 596] width 213 height 29
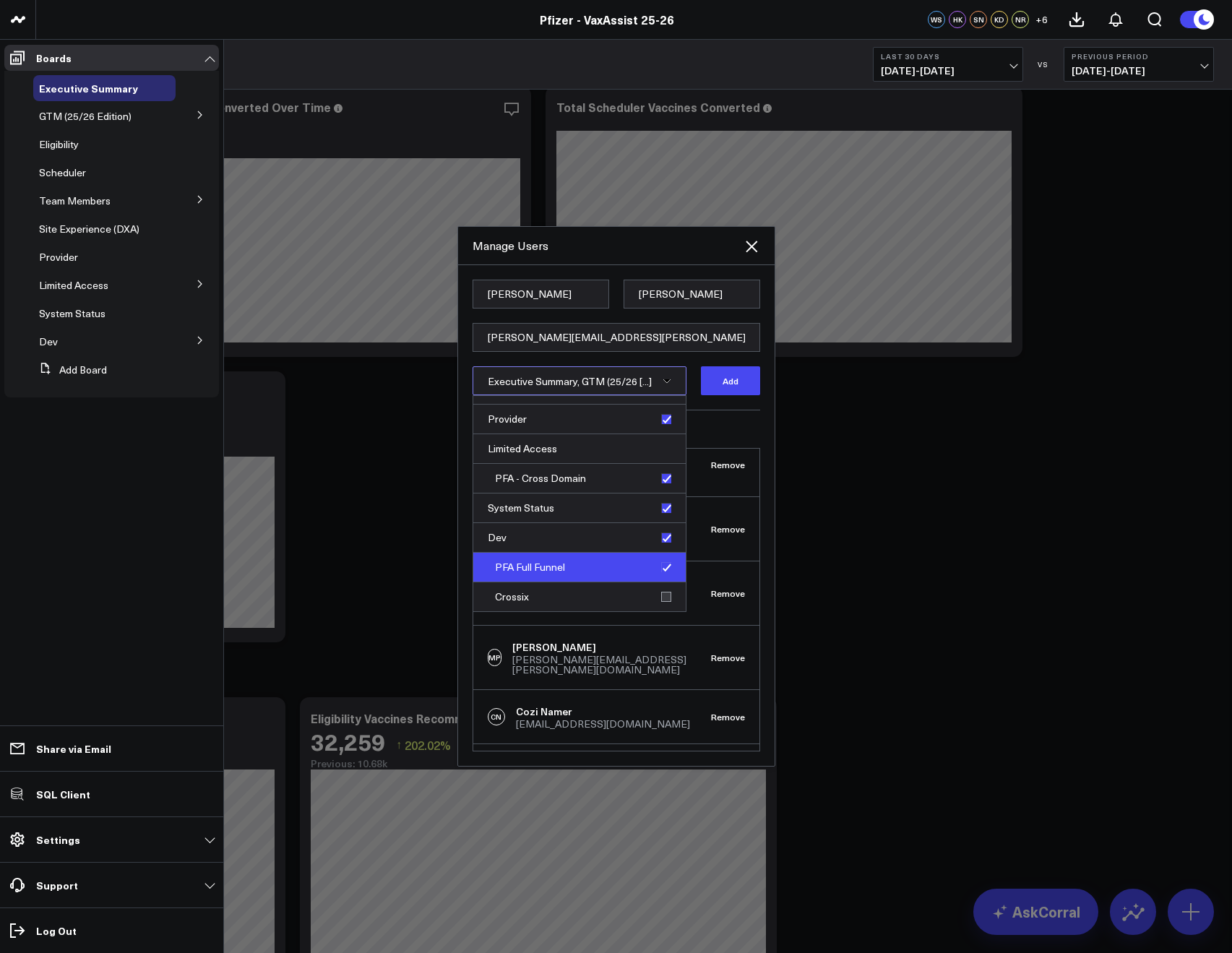
click at [655, 563] on div "PFA Full Funnel" at bounding box center [579, 568] width 213 height 30
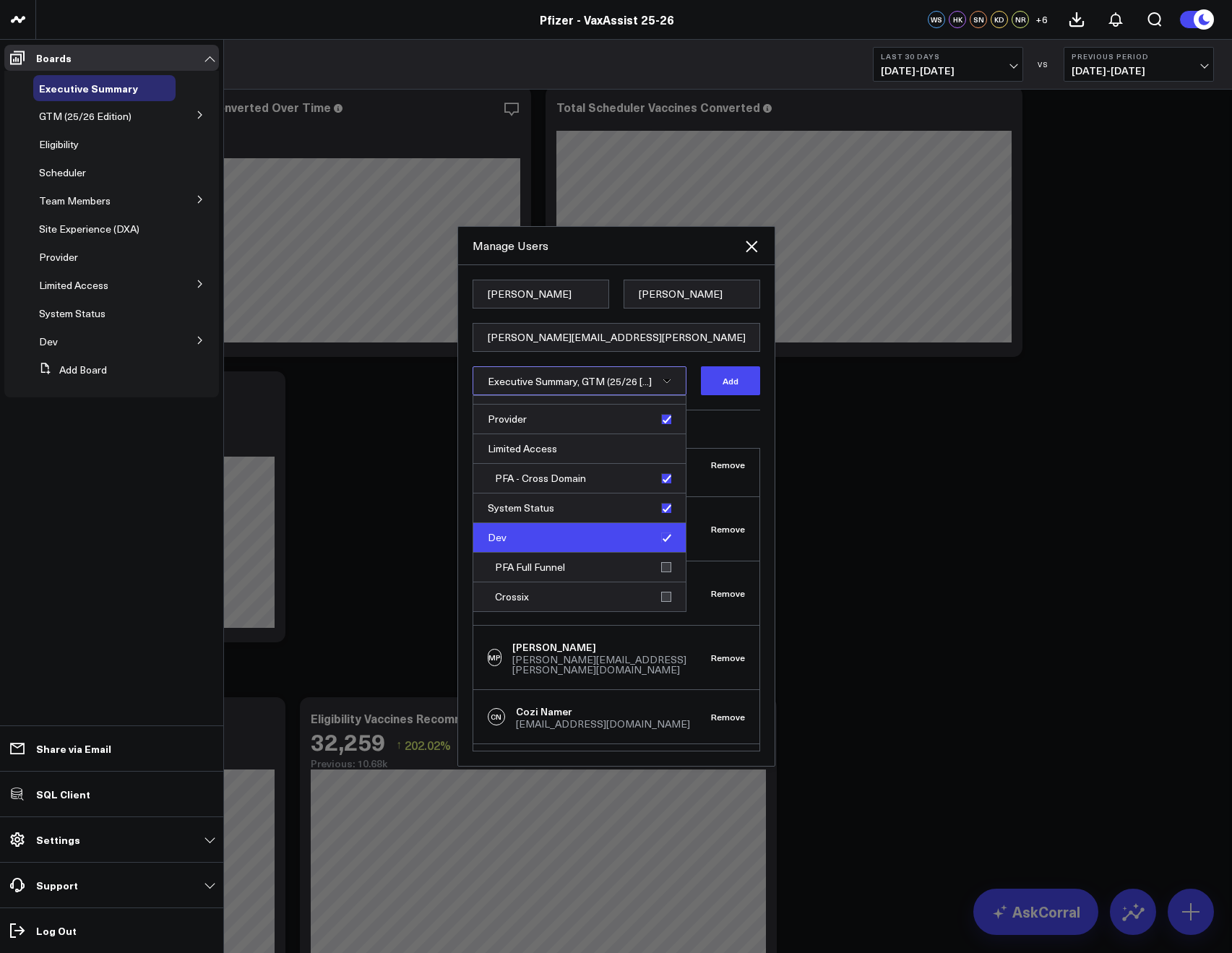
click at [660, 537] on div "Dev" at bounding box center [579, 538] width 213 height 30
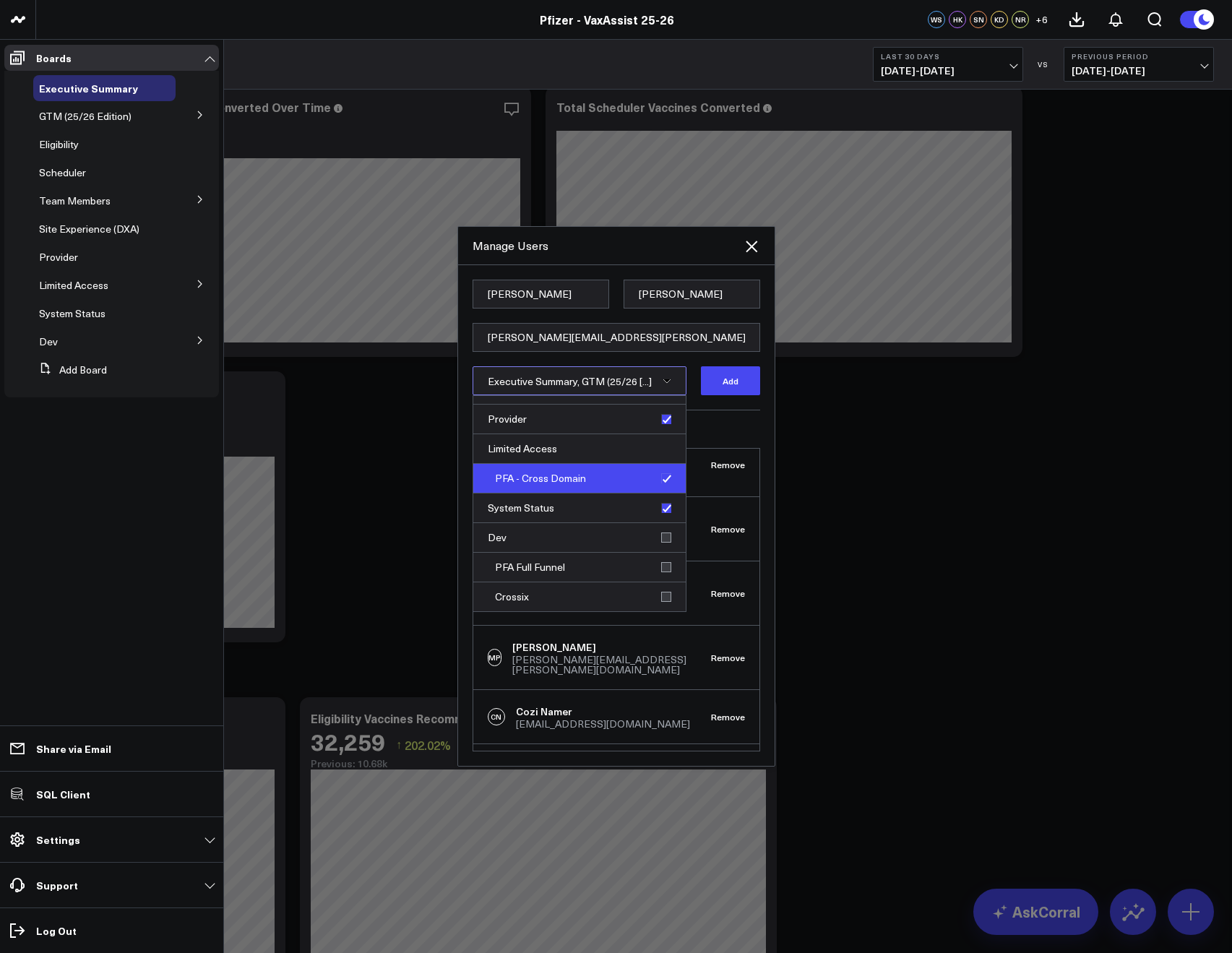
click at [654, 476] on div "PFA - Cross Domain" at bounding box center [579, 479] width 213 height 30
click at [720, 424] on h3 "Current Members" at bounding box center [616, 428] width 288 height 8
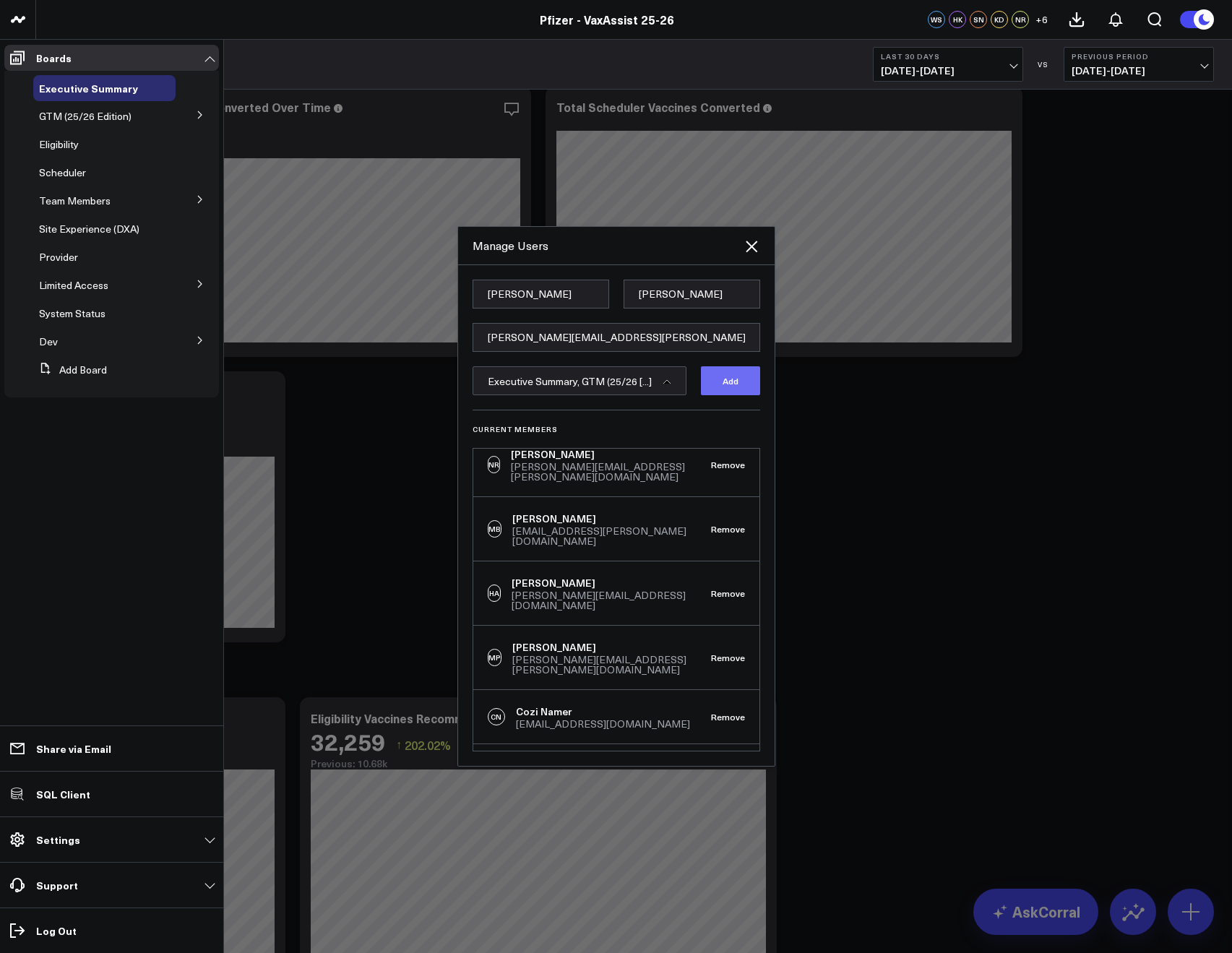
click at [728, 388] on button "Add" at bounding box center [730, 380] width 59 height 29
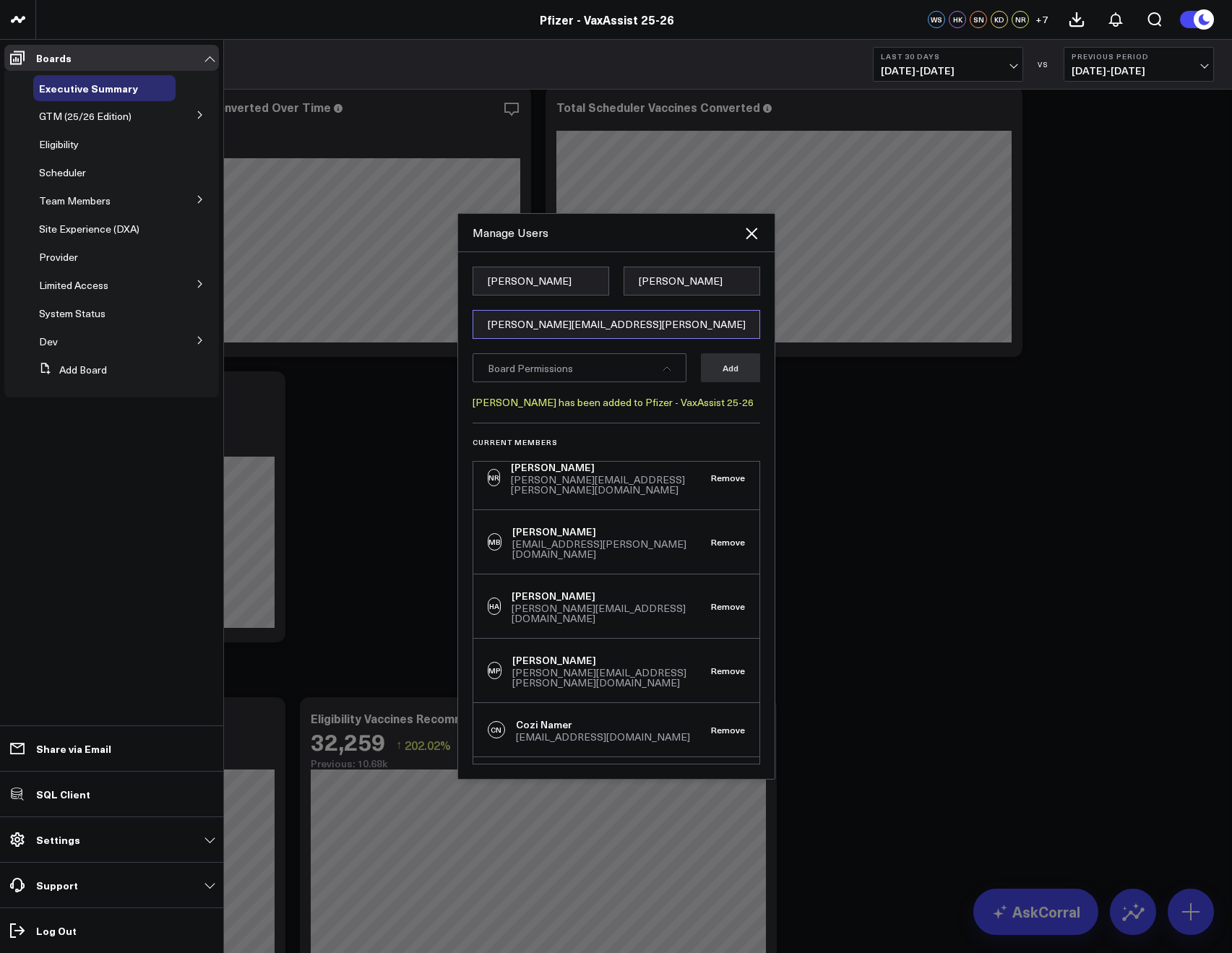
click at [510, 314] on input "[PERSON_NAME][EMAIL_ADDRESS][PERSON_NAME][DOMAIN_NAME]" at bounding box center [616, 324] width 288 height 29
paste input "[PERSON_NAME][DOMAIN_NAME][EMAIL_ADDRESS][PERSON_NAME][DOMAIN_NAME]"
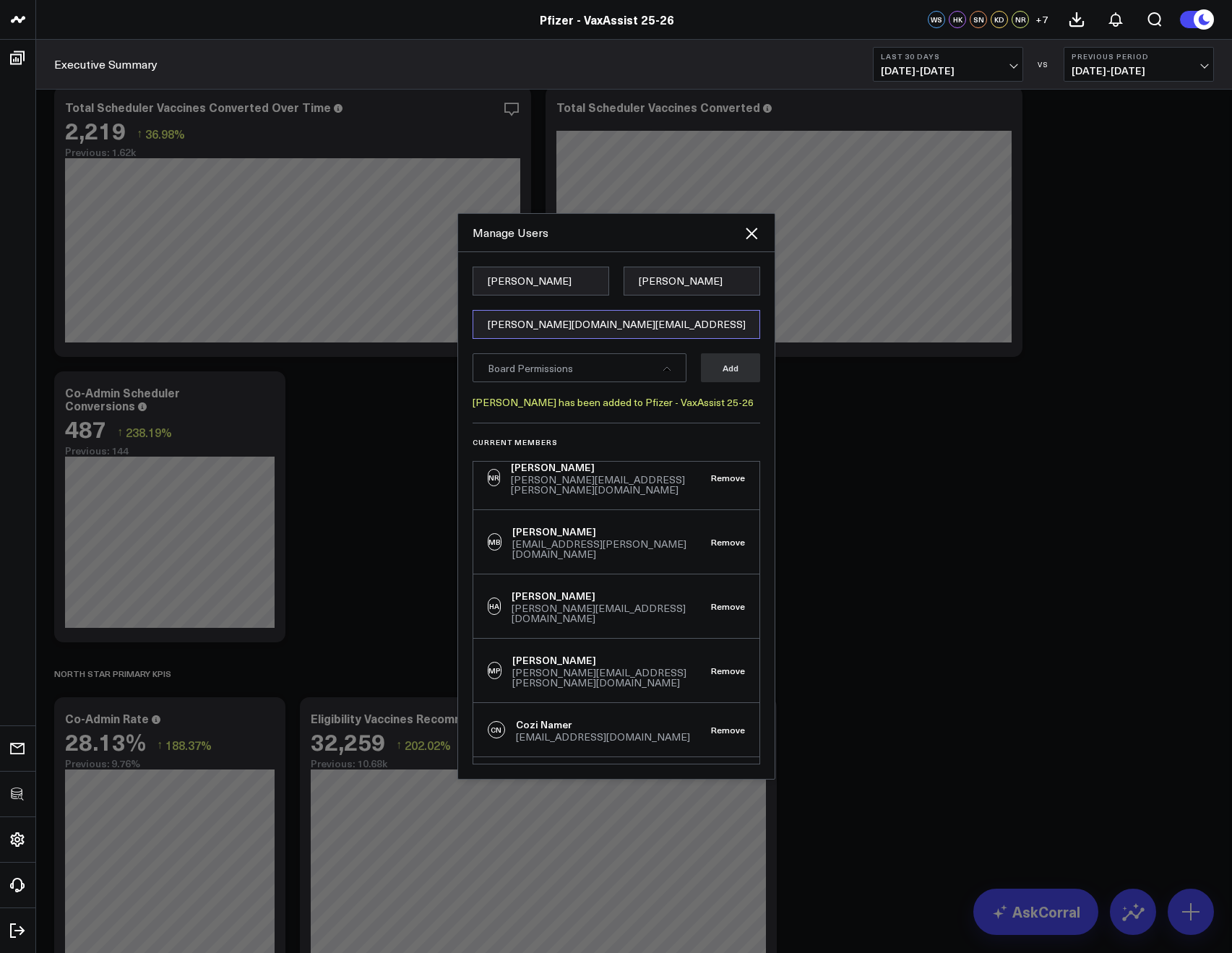
type input "[PERSON_NAME][DOMAIN_NAME][EMAIL_ADDRESS][PERSON_NAME][DOMAIN_NAME]"
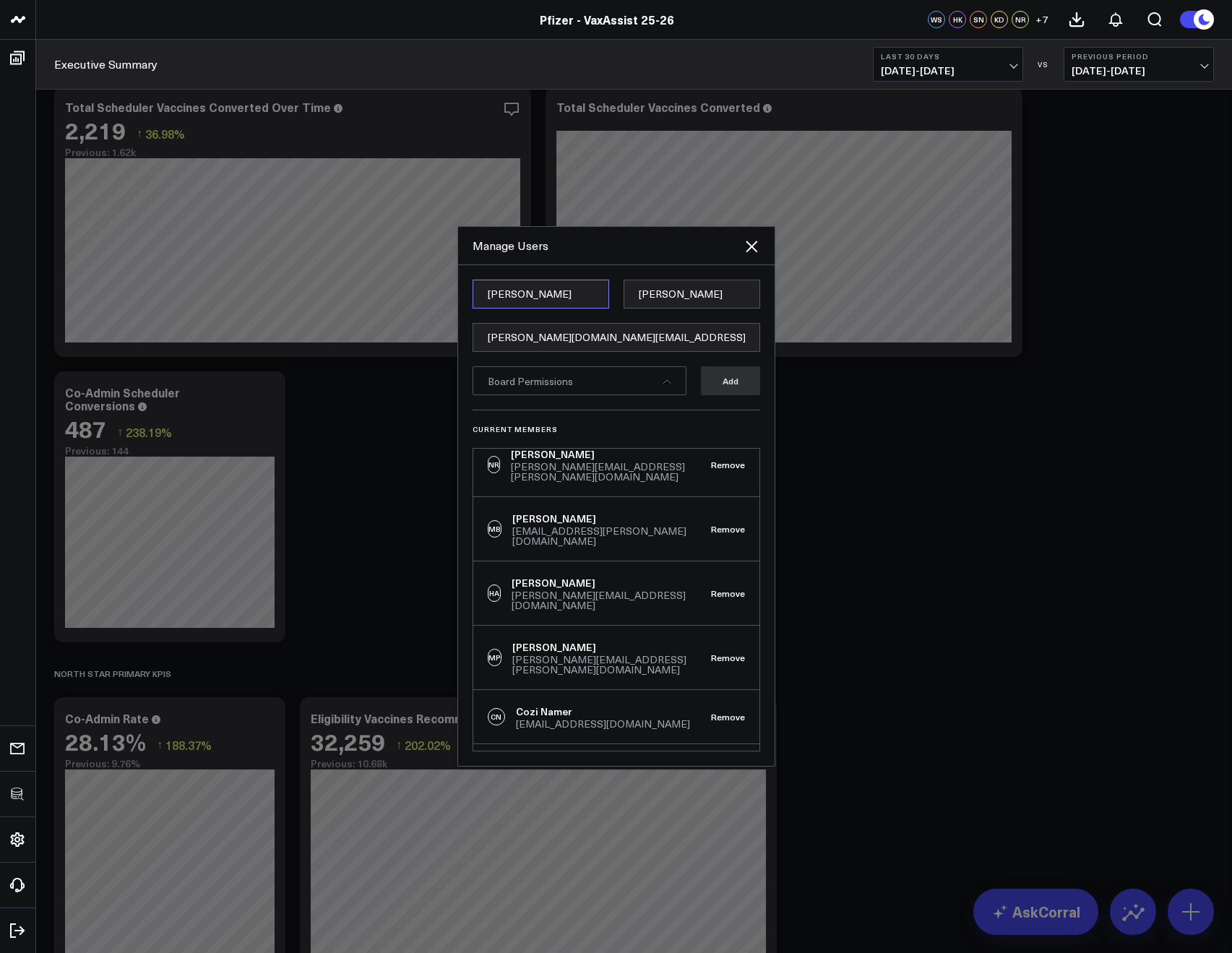
click at [526, 298] on input "Grzegorz" at bounding box center [541, 293] width 137 height 29
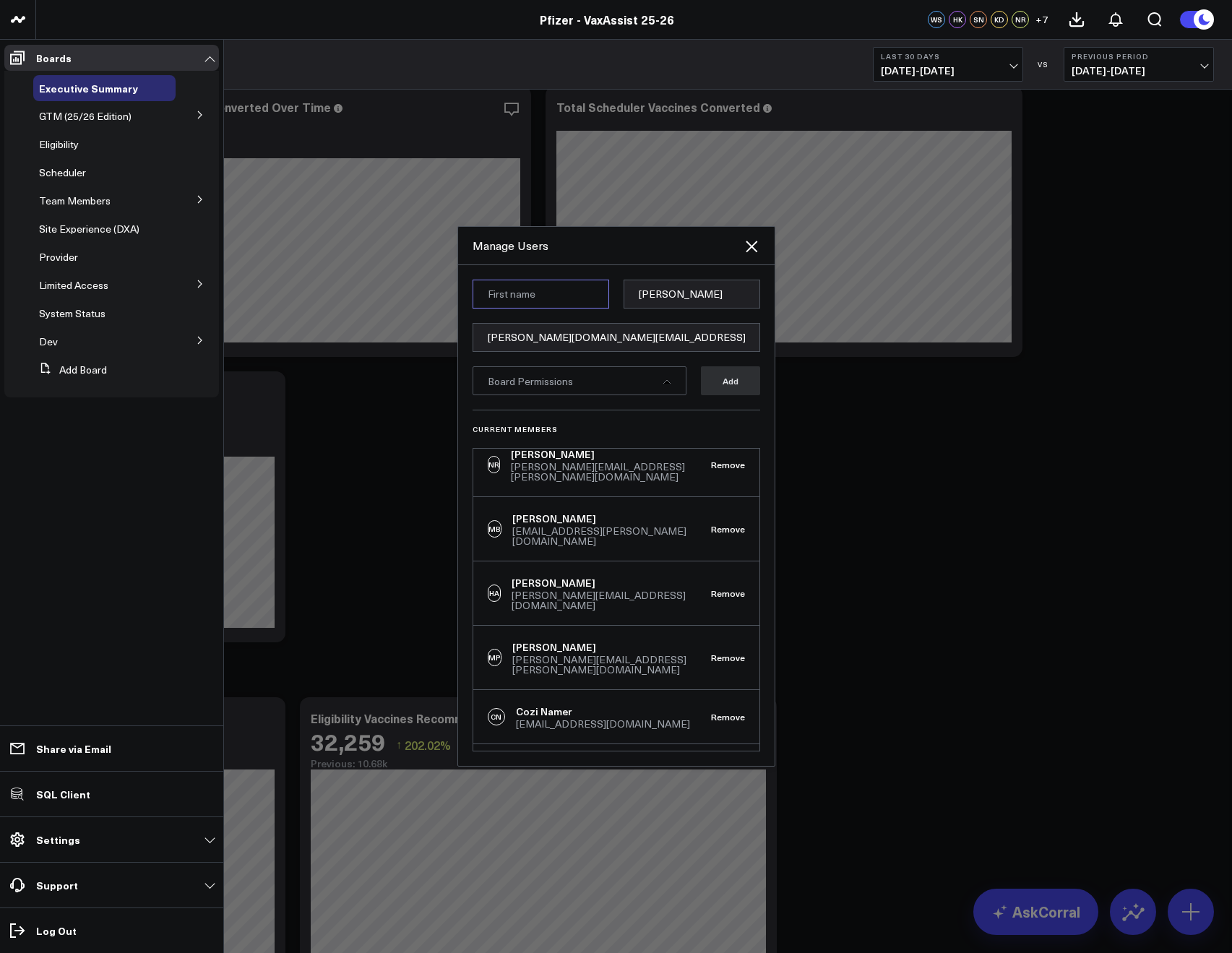
paste input "Brett"
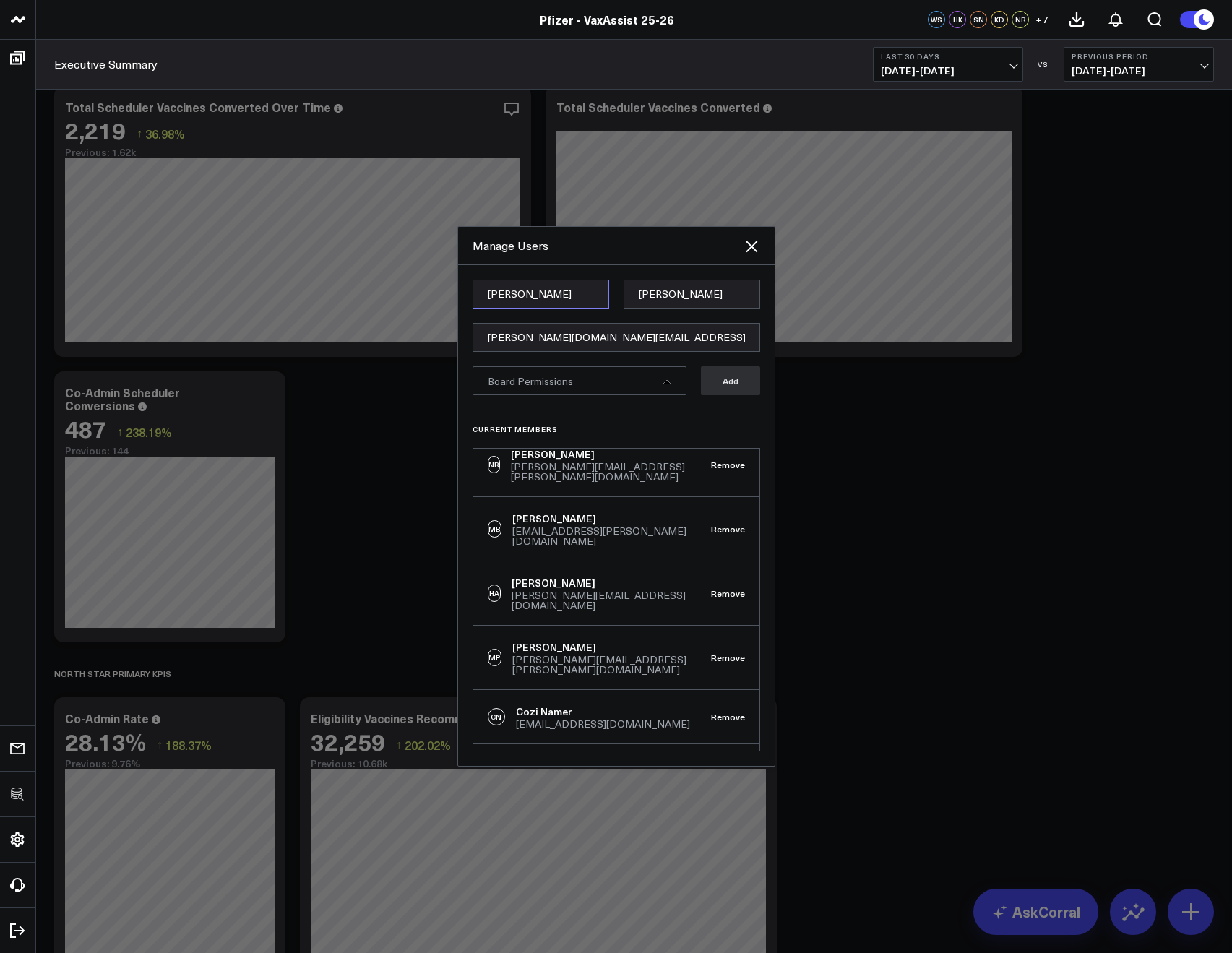
type input "Brett"
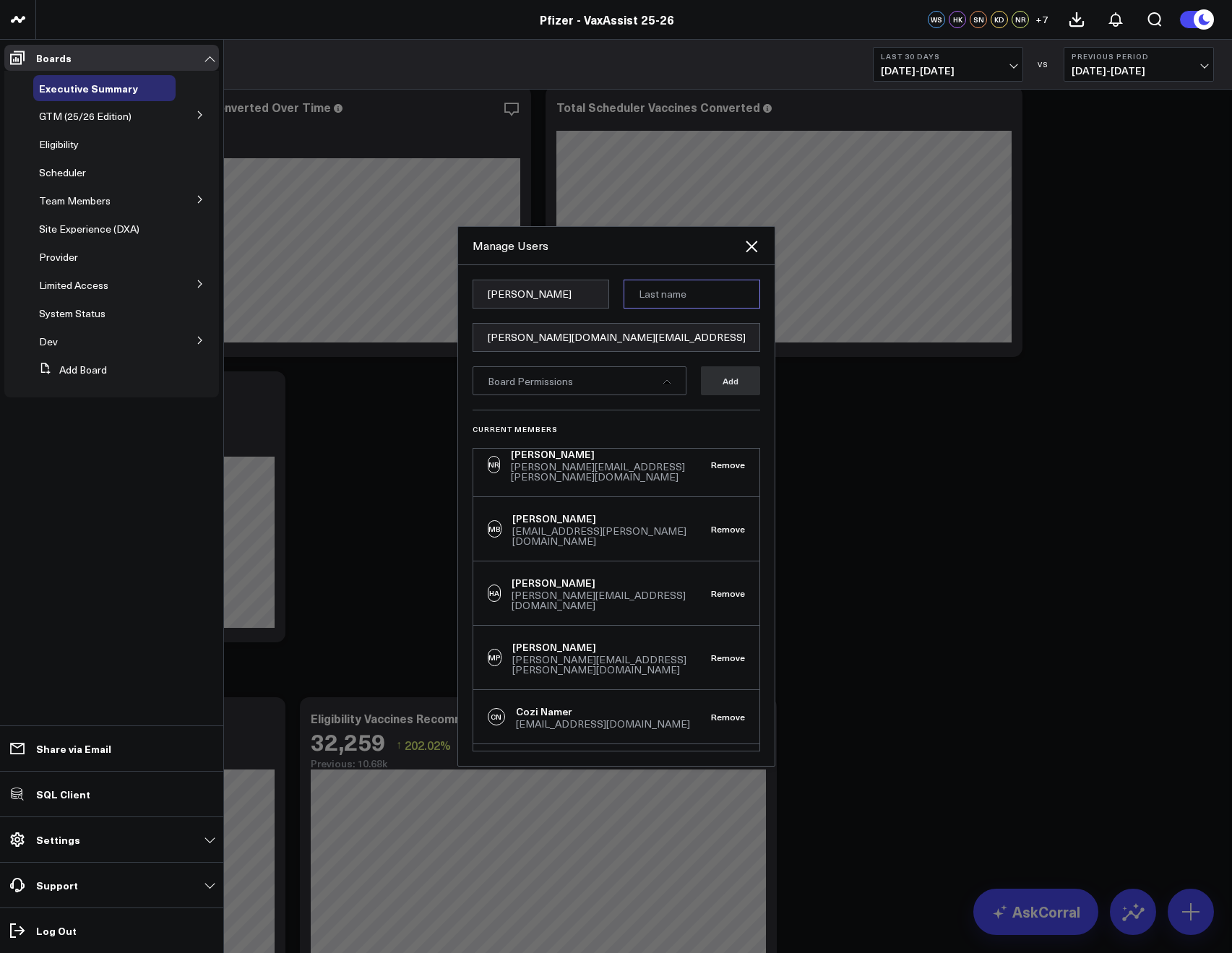
click at [642, 303] on input at bounding box center [691, 293] width 137 height 29
paste input "Fox"
type input "Fox"
click at [599, 263] on div "Manage Users" at bounding box center [616, 246] width 317 height 38
click at [614, 383] on div "Board Permissions" at bounding box center [579, 380] width 214 height 29
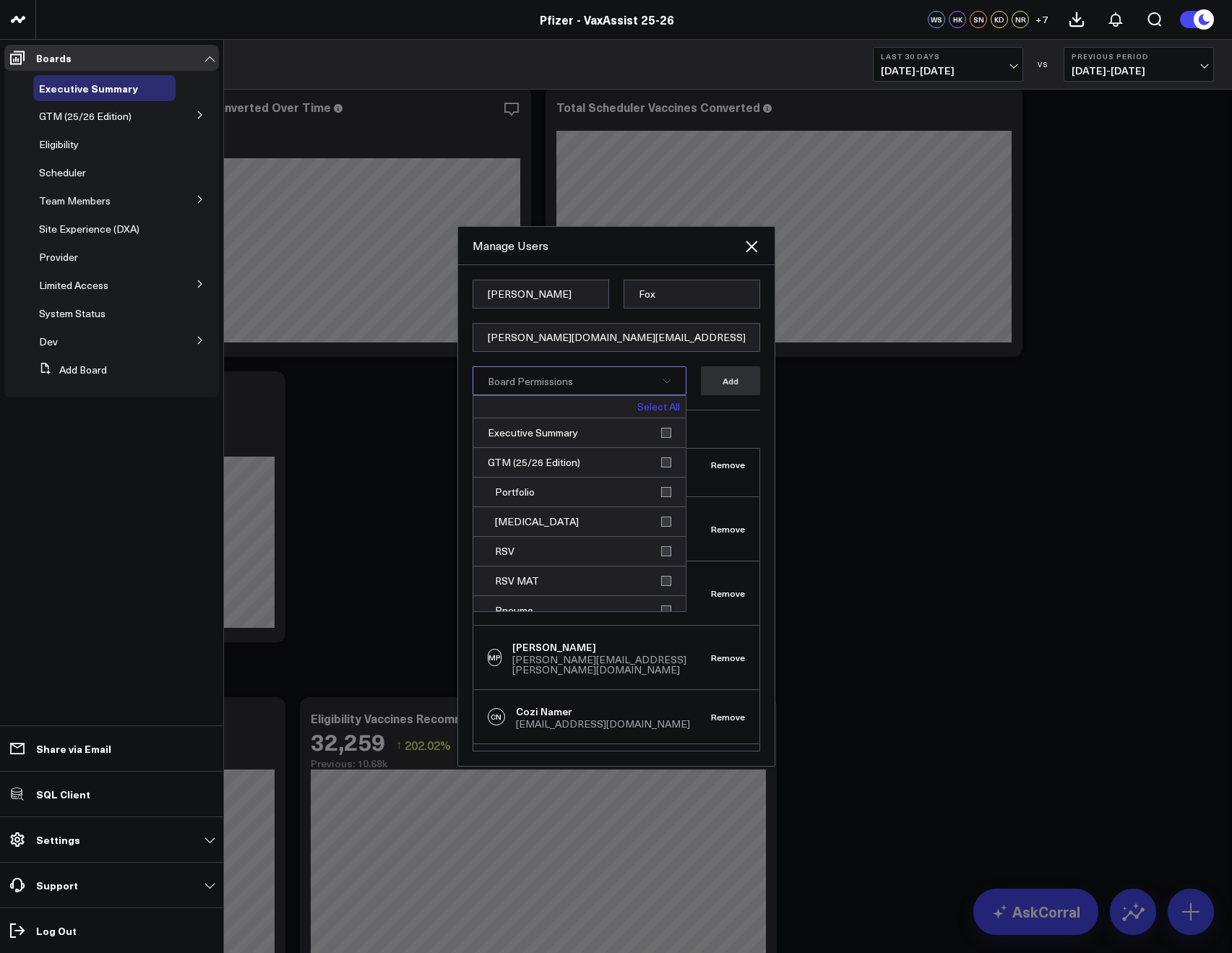
click at [637, 406] on link "Select All" at bounding box center [658, 407] width 42 height 10
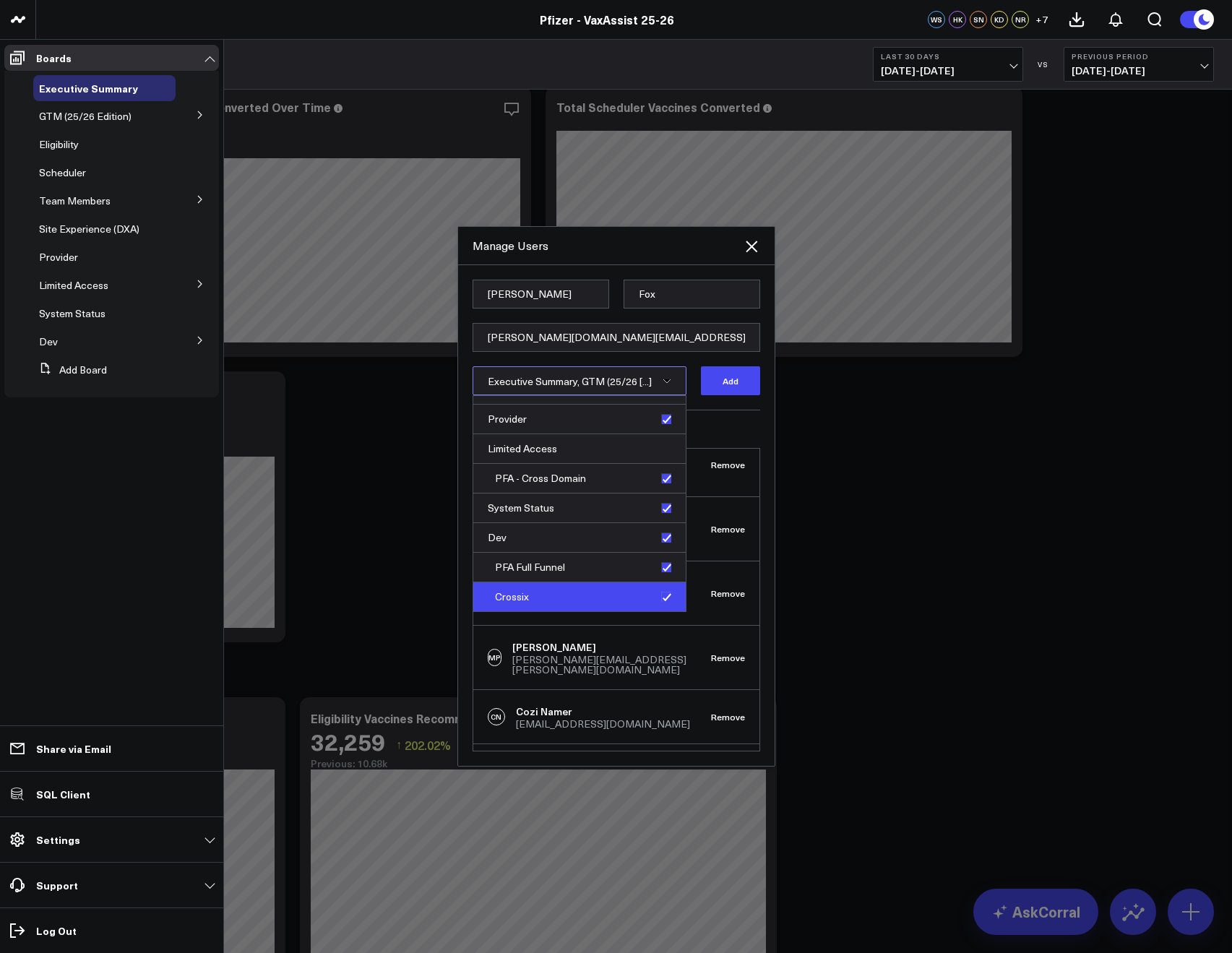
click at [658, 597] on div "Crossix" at bounding box center [579, 596] width 213 height 29
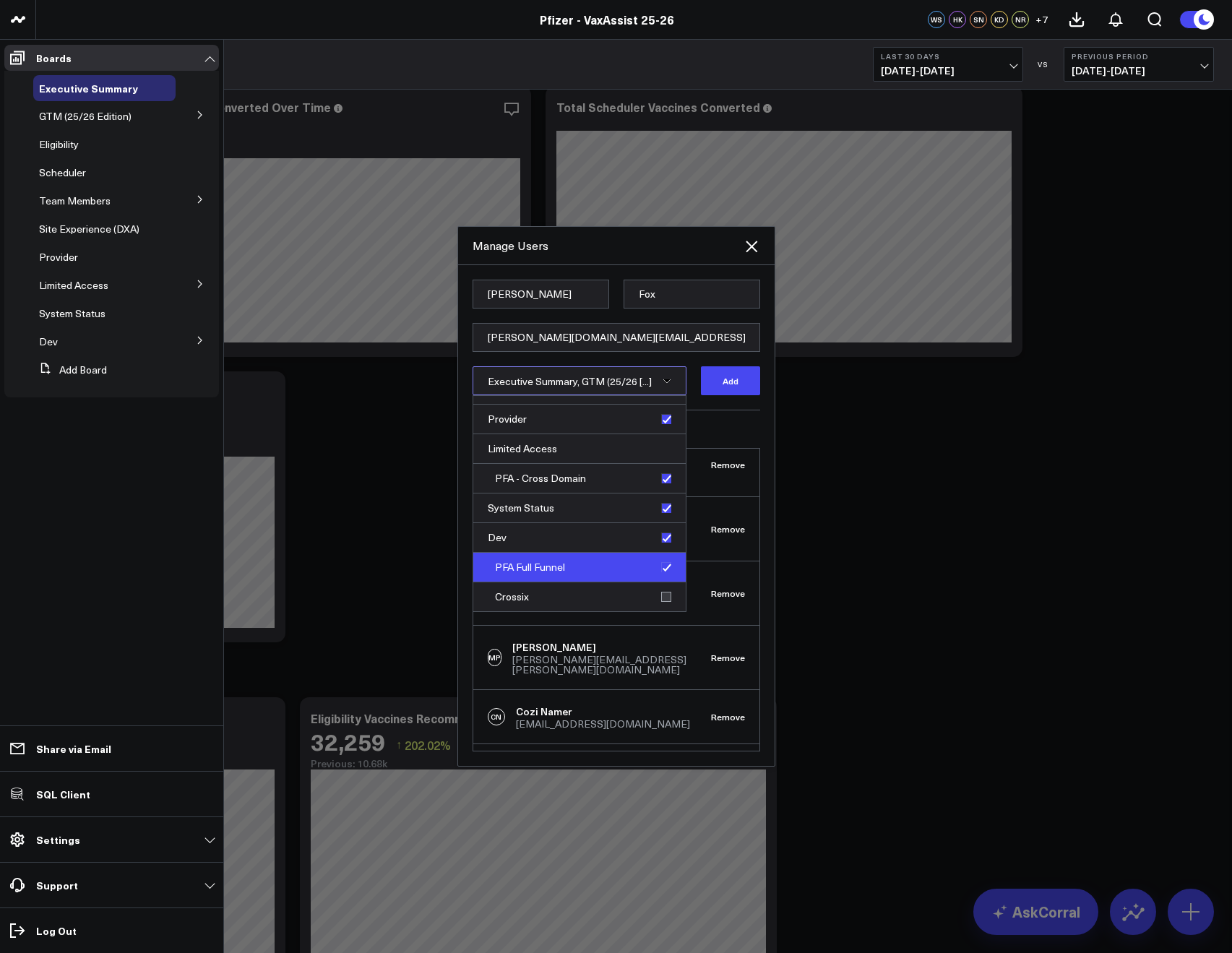
click at [655, 567] on div "PFA Full Funnel" at bounding box center [579, 568] width 213 height 30
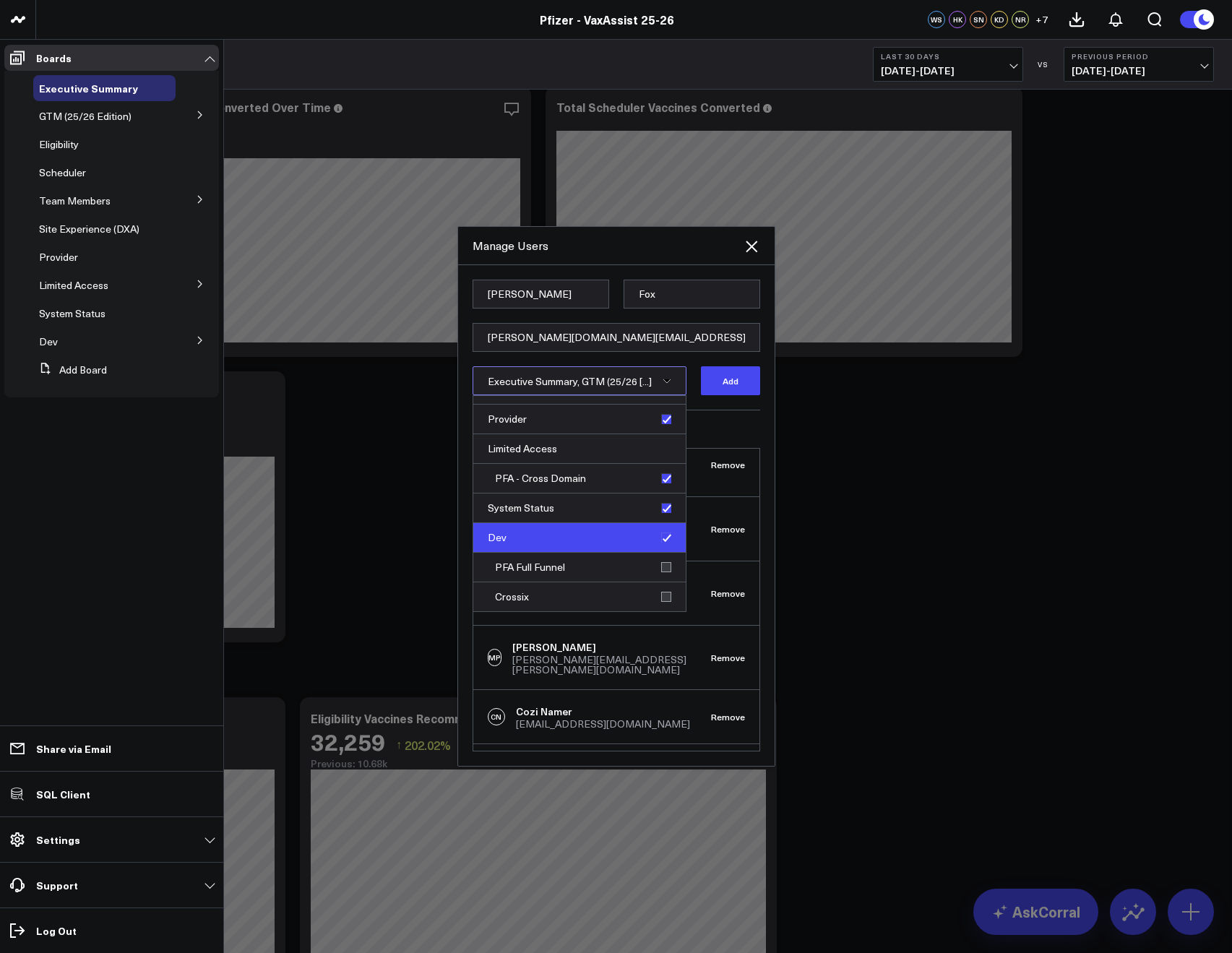
click at [652, 538] on div "Dev" at bounding box center [579, 538] width 213 height 30
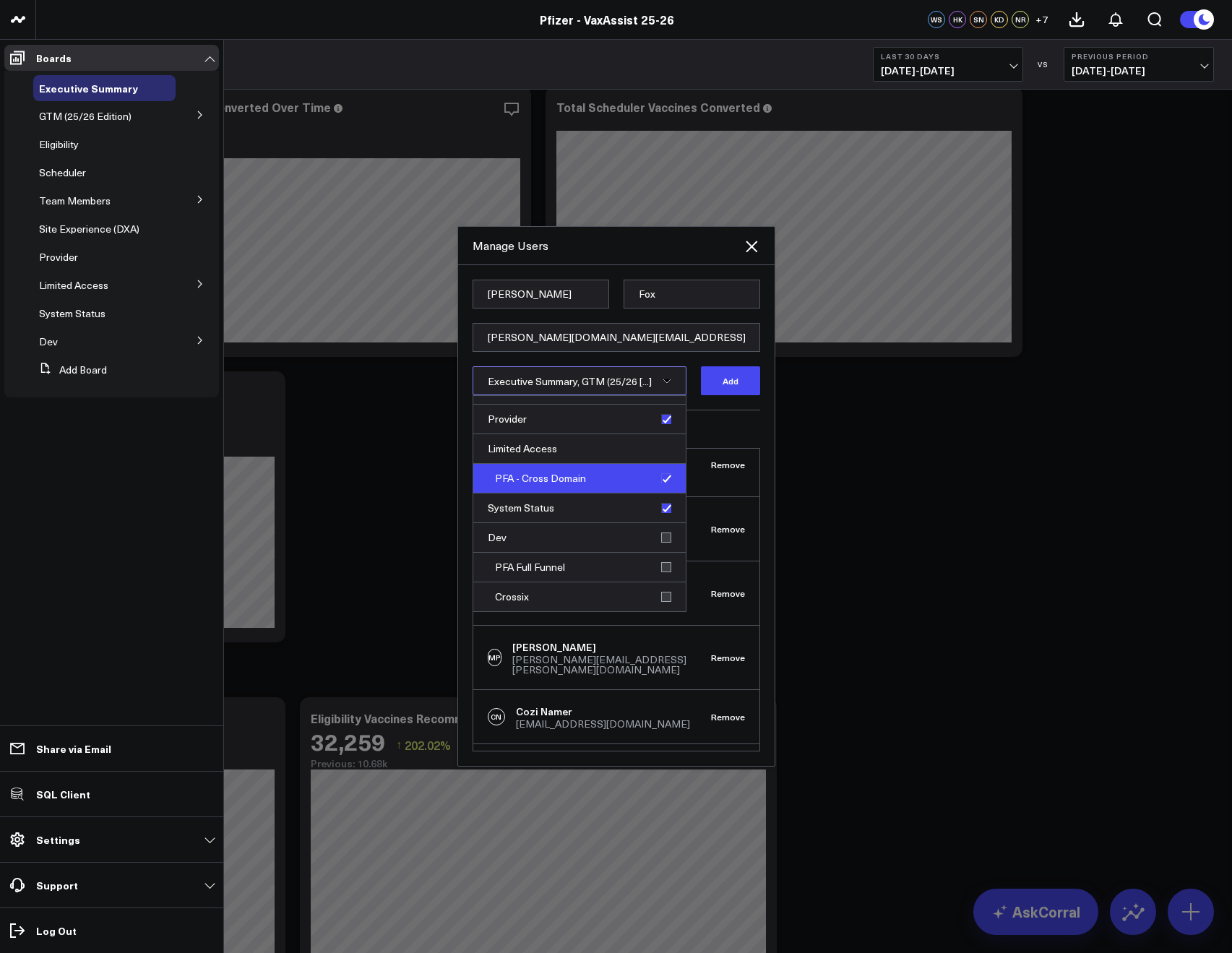
click at [661, 483] on div "PFA - Cross Domain" at bounding box center [579, 479] width 213 height 30
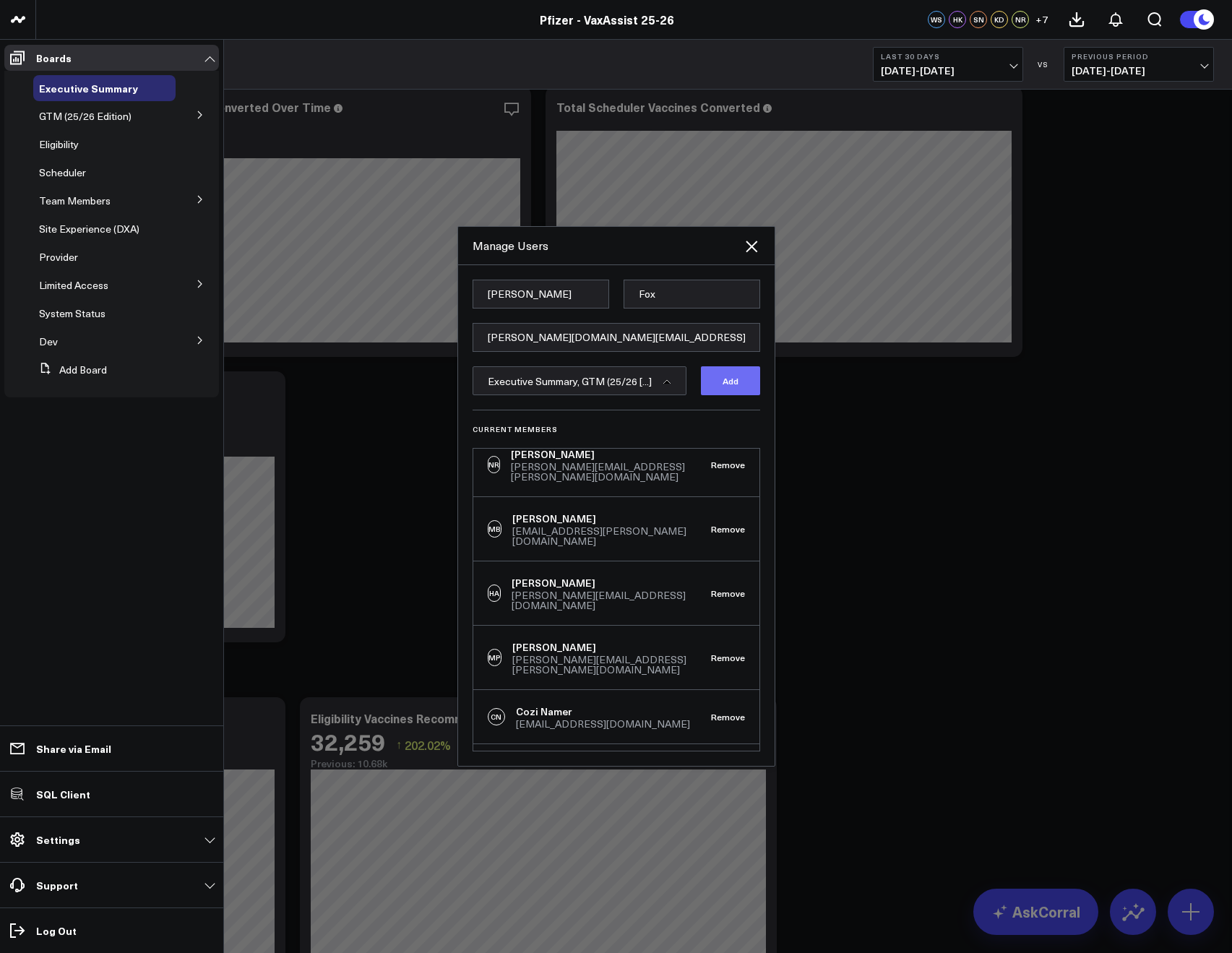
click at [707, 387] on button "Add" at bounding box center [730, 380] width 59 height 29
click at [517, 339] on input "[PERSON_NAME][DOMAIN_NAME][EMAIL_ADDRESS][PERSON_NAME][DOMAIN_NAME]" at bounding box center [616, 337] width 288 height 29
paste input "[EMAIL_ADDRESS][PERSON_NAME][DOMAIN_NAME]"
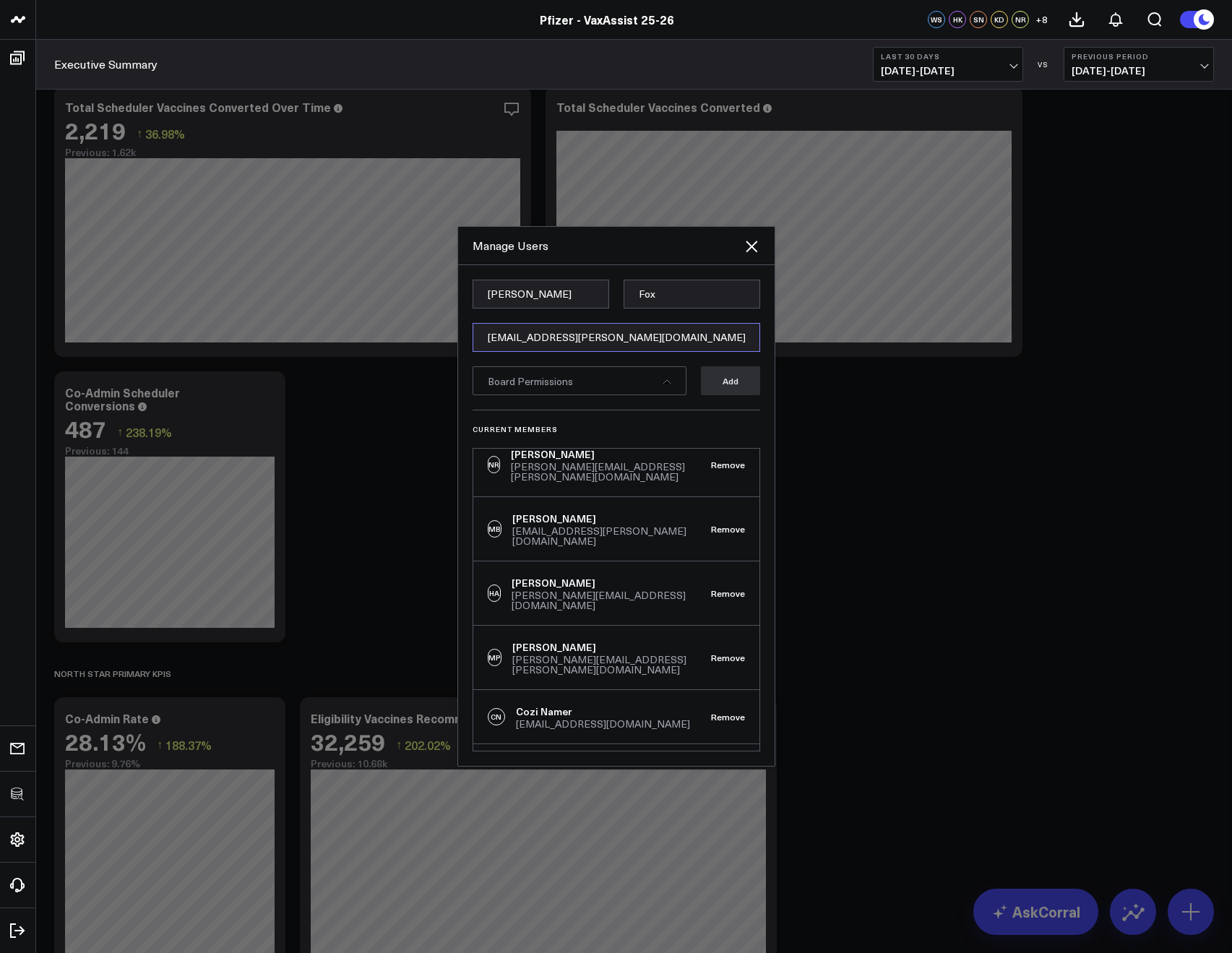
type input "[EMAIL_ADDRESS][PERSON_NAME][DOMAIN_NAME]"
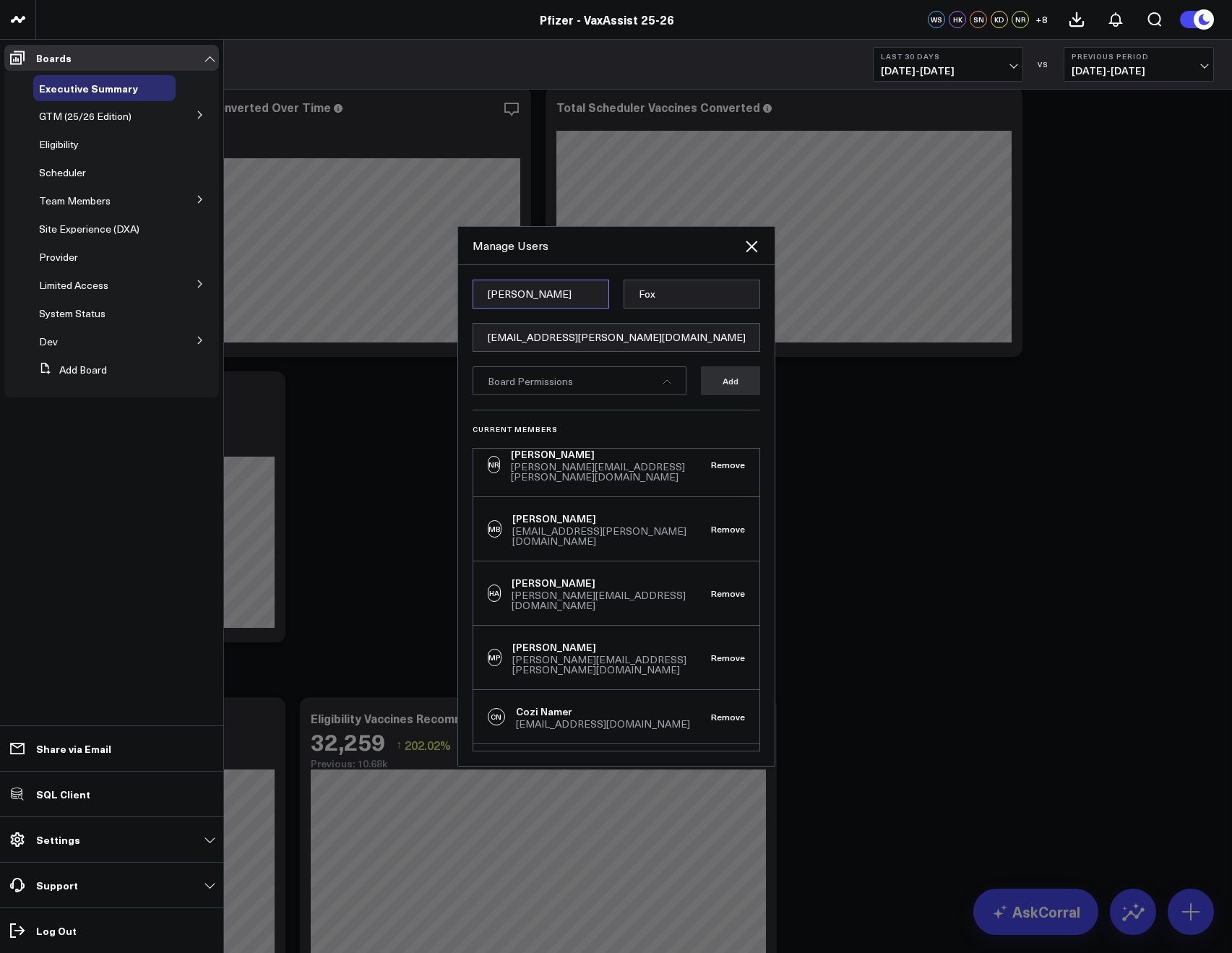
click at [496, 296] on input "Brett" at bounding box center [541, 293] width 137 height 29
paste input "Abby"
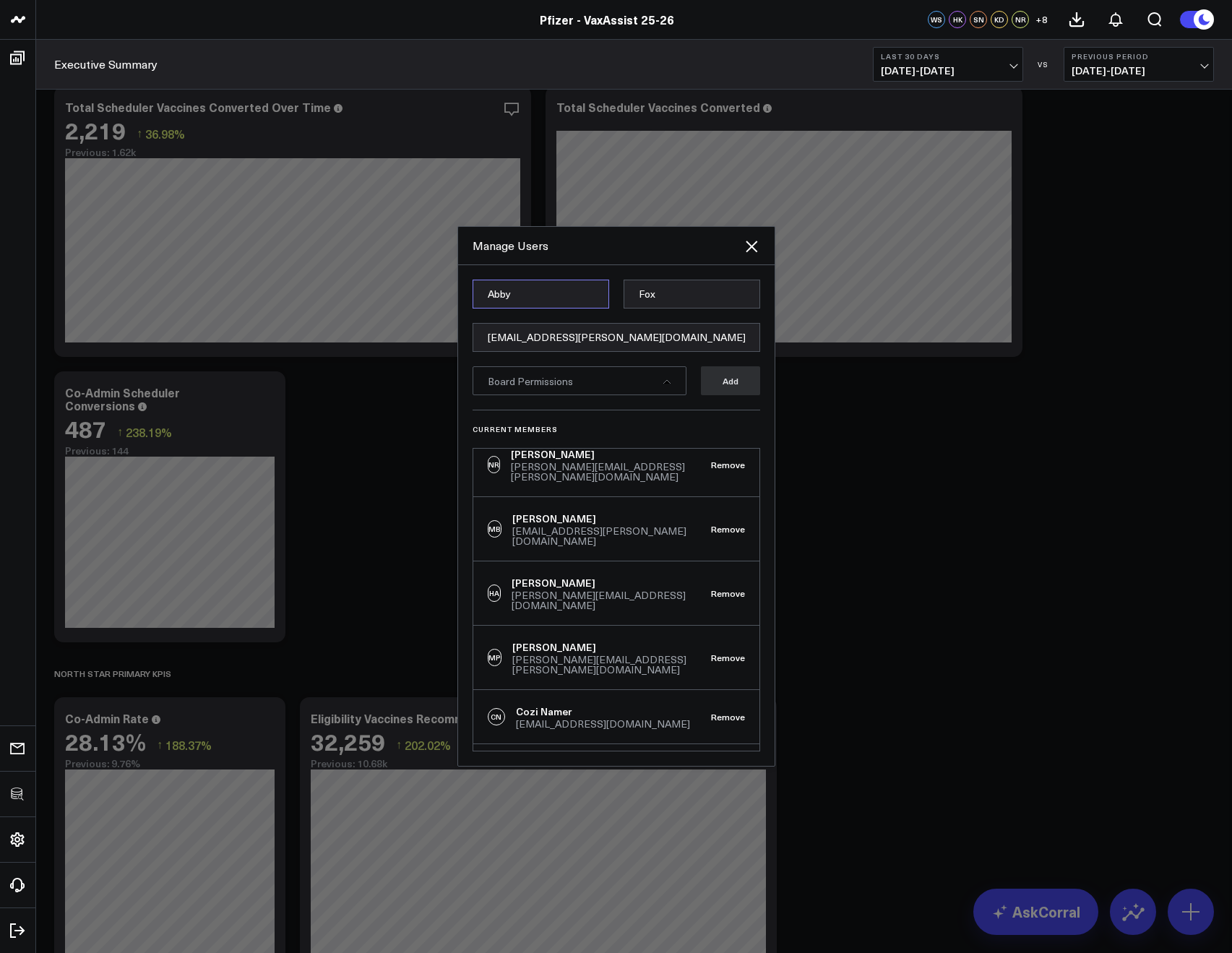
type input "Abby"
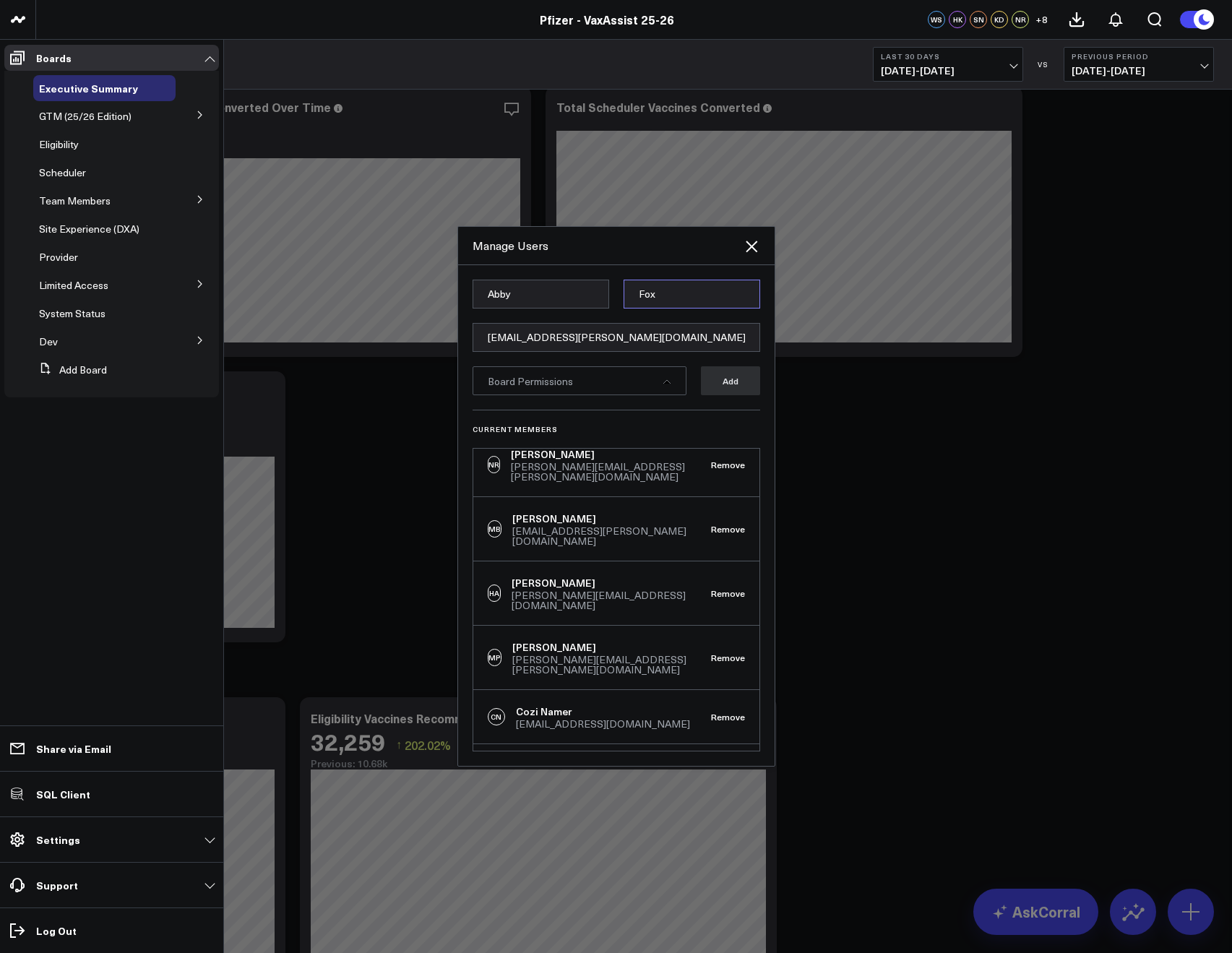
click at [661, 286] on input "Fox" at bounding box center [691, 293] width 137 height 29
paste input "Goldberg"
type input "Goldberg"
click at [548, 387] on span "Board Permissions" at bounding box center [529, 380] width 85 height 14
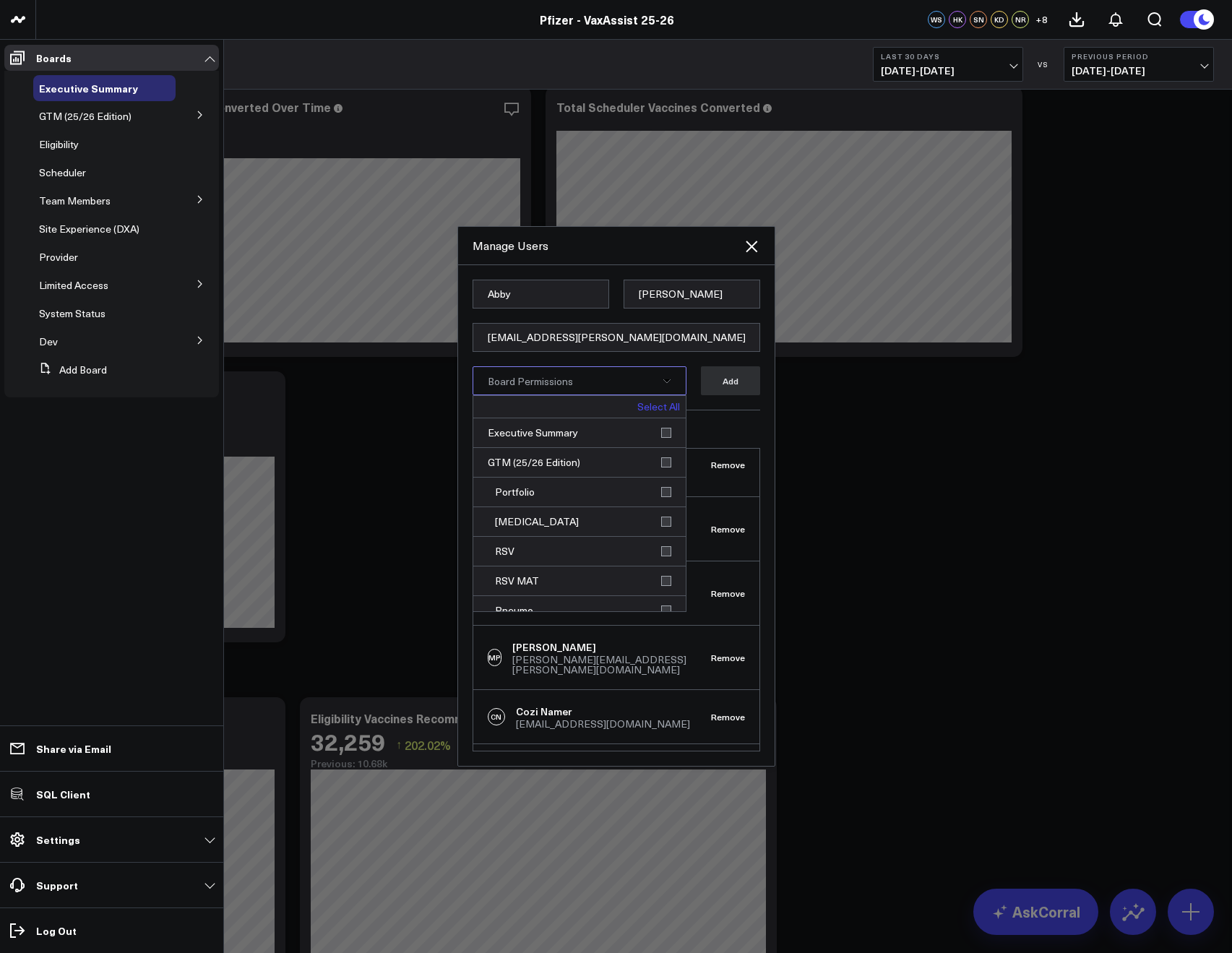
click at [640, 398] on div "Select All" at bounding box center [579, 408] width 213 height 22
click at [639, 405] on link "Select All" at bounding box center [658, 407] width 42 height 10
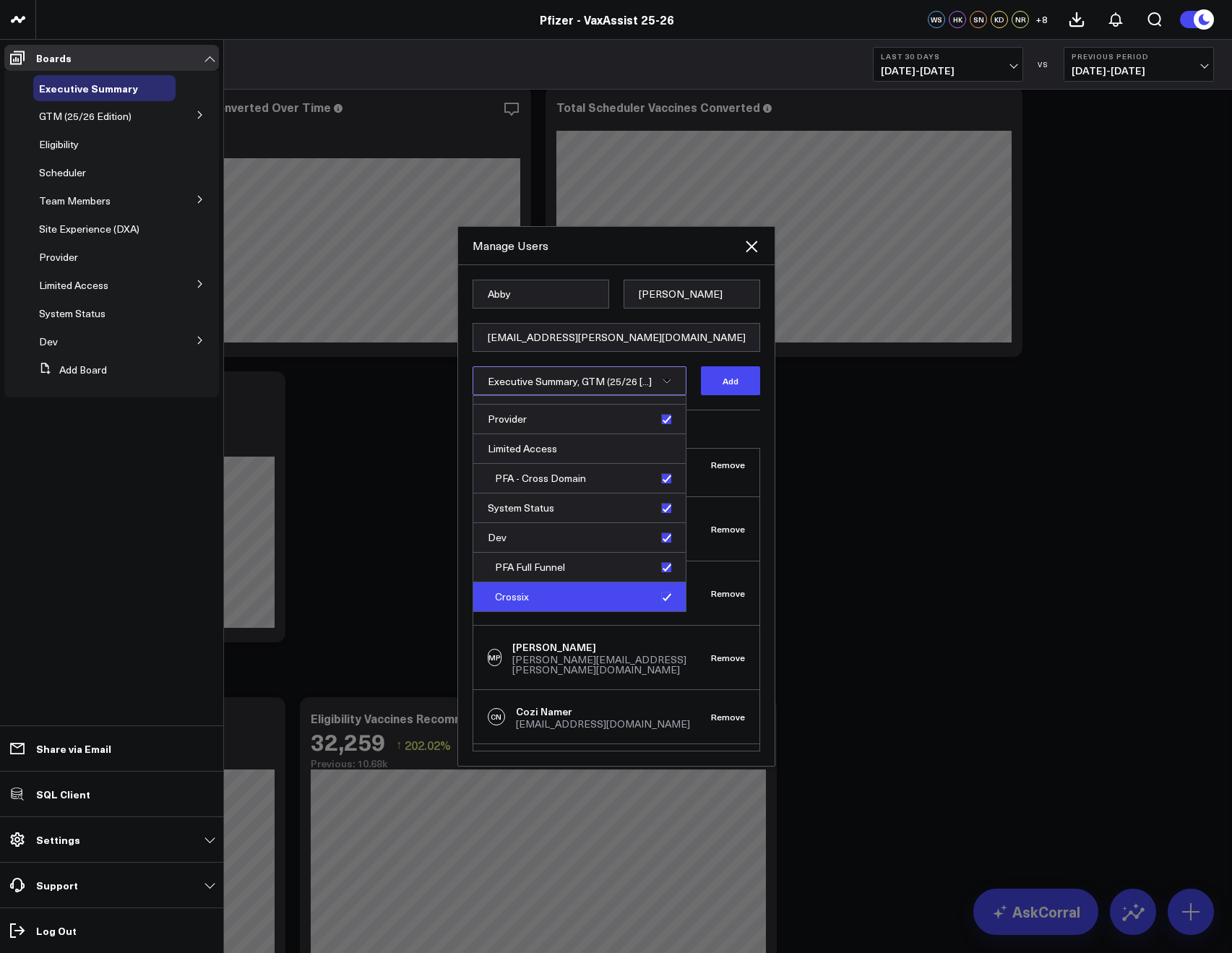
click at [657, 598] on div "Crossix" at bounding box center [579, 596] width 213 height 29
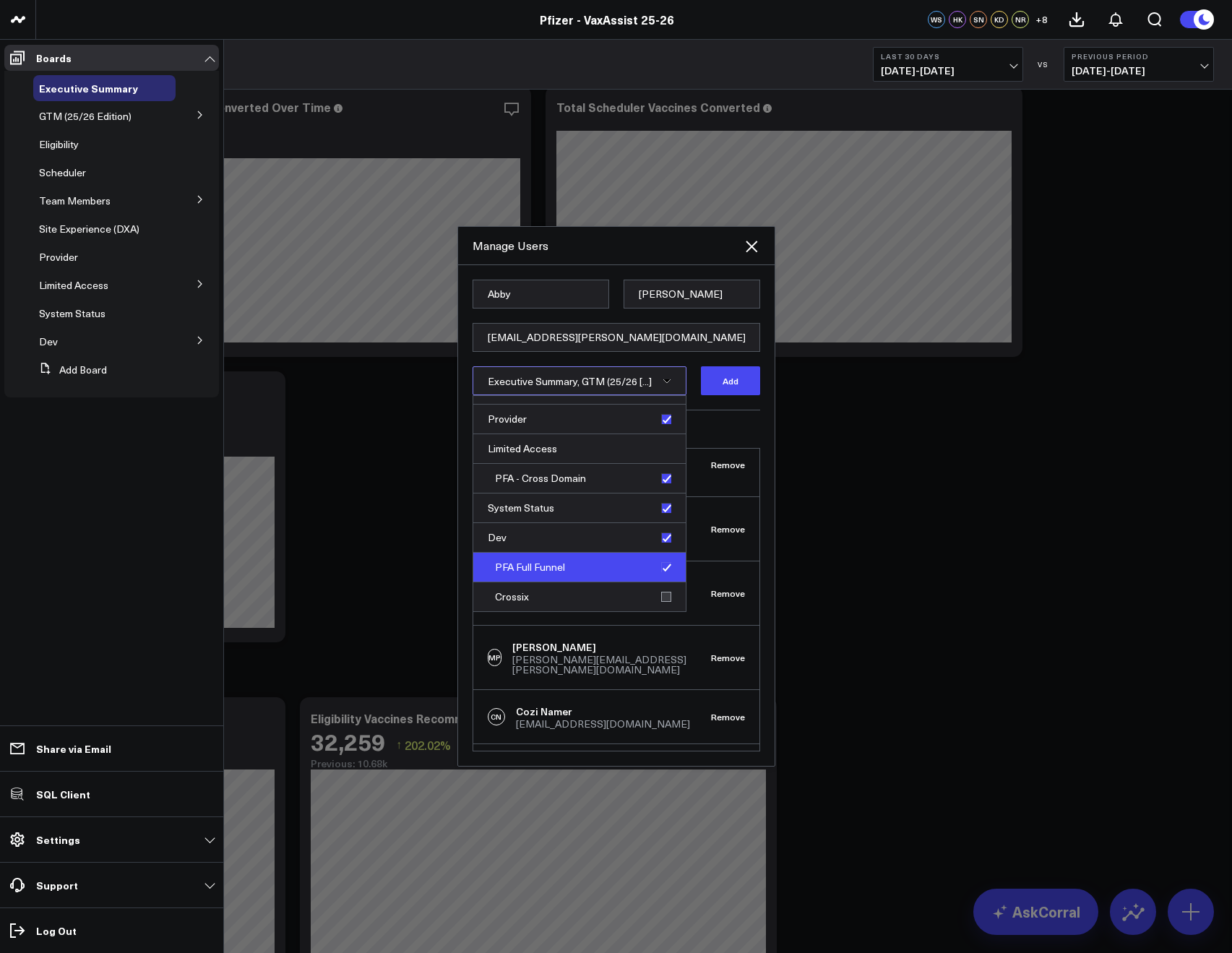
click at [661, 573] on div "PFA Full Funnel" at bounding box center [579, 568] width 213 height 30
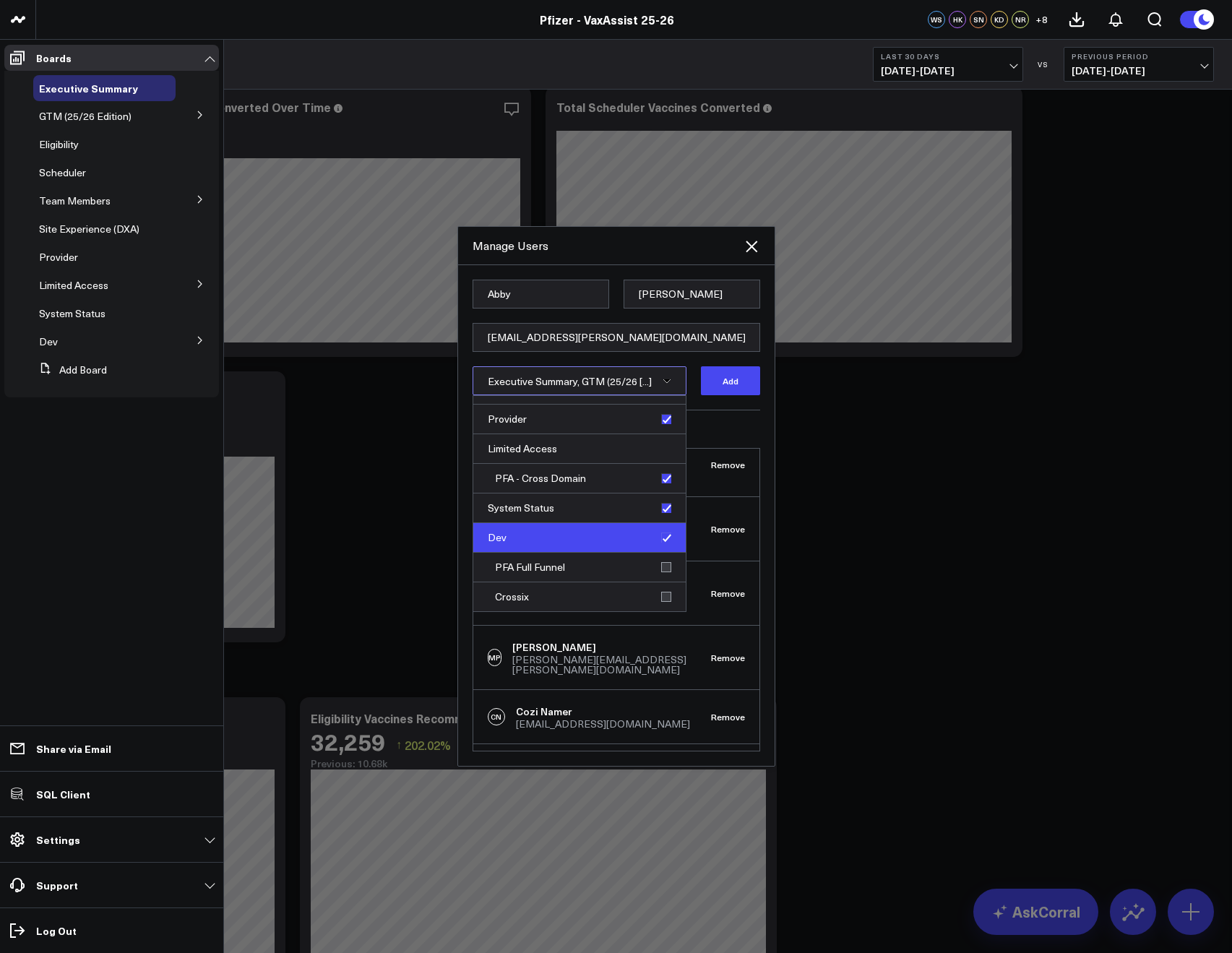
click at [658, 536] on div "Dev" at bounding box center [579, 538] width 213 height 30
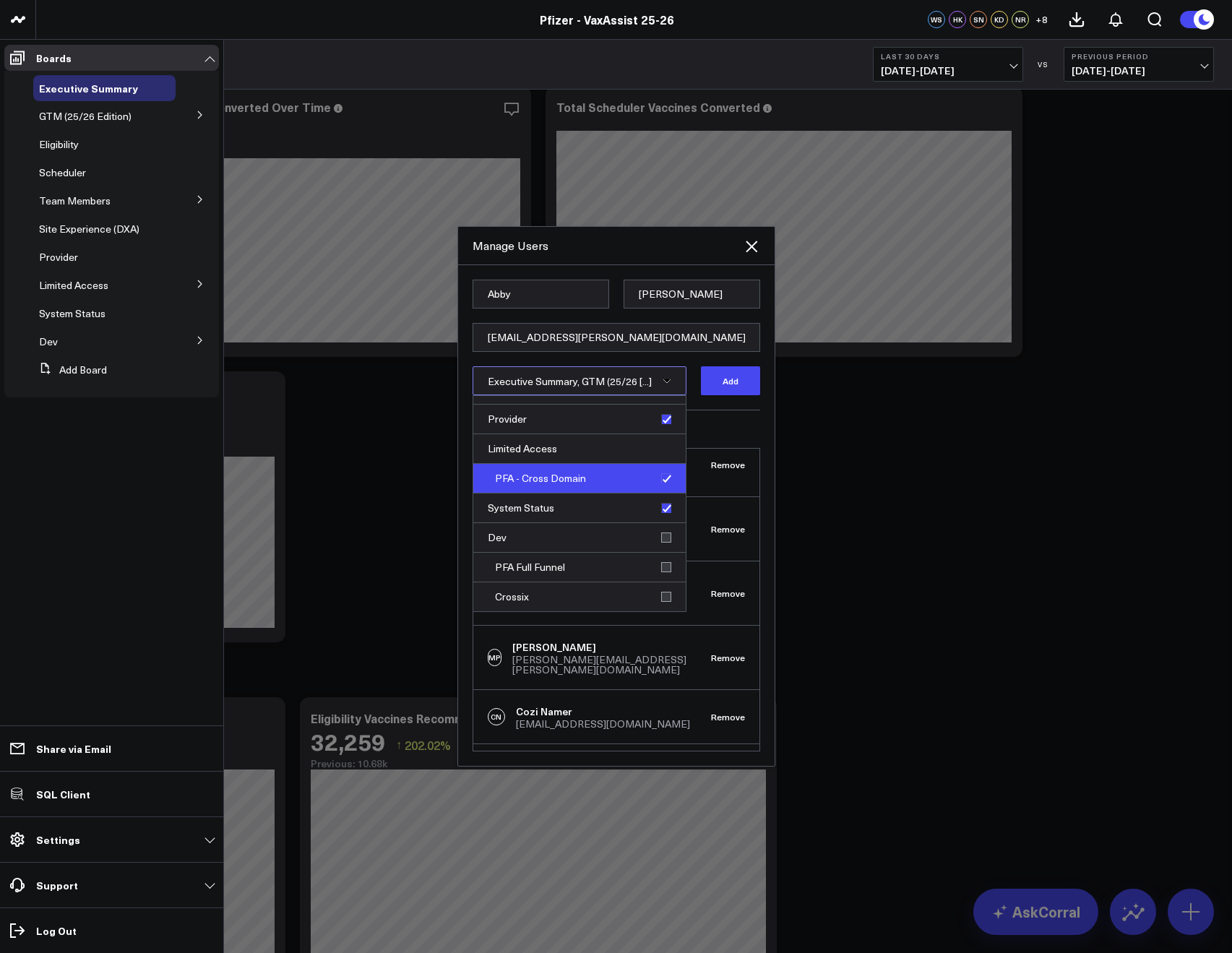
click at [651, 482] on div "PFA - Cross Domain" at bounding box center [579, 479] width 213 height 30
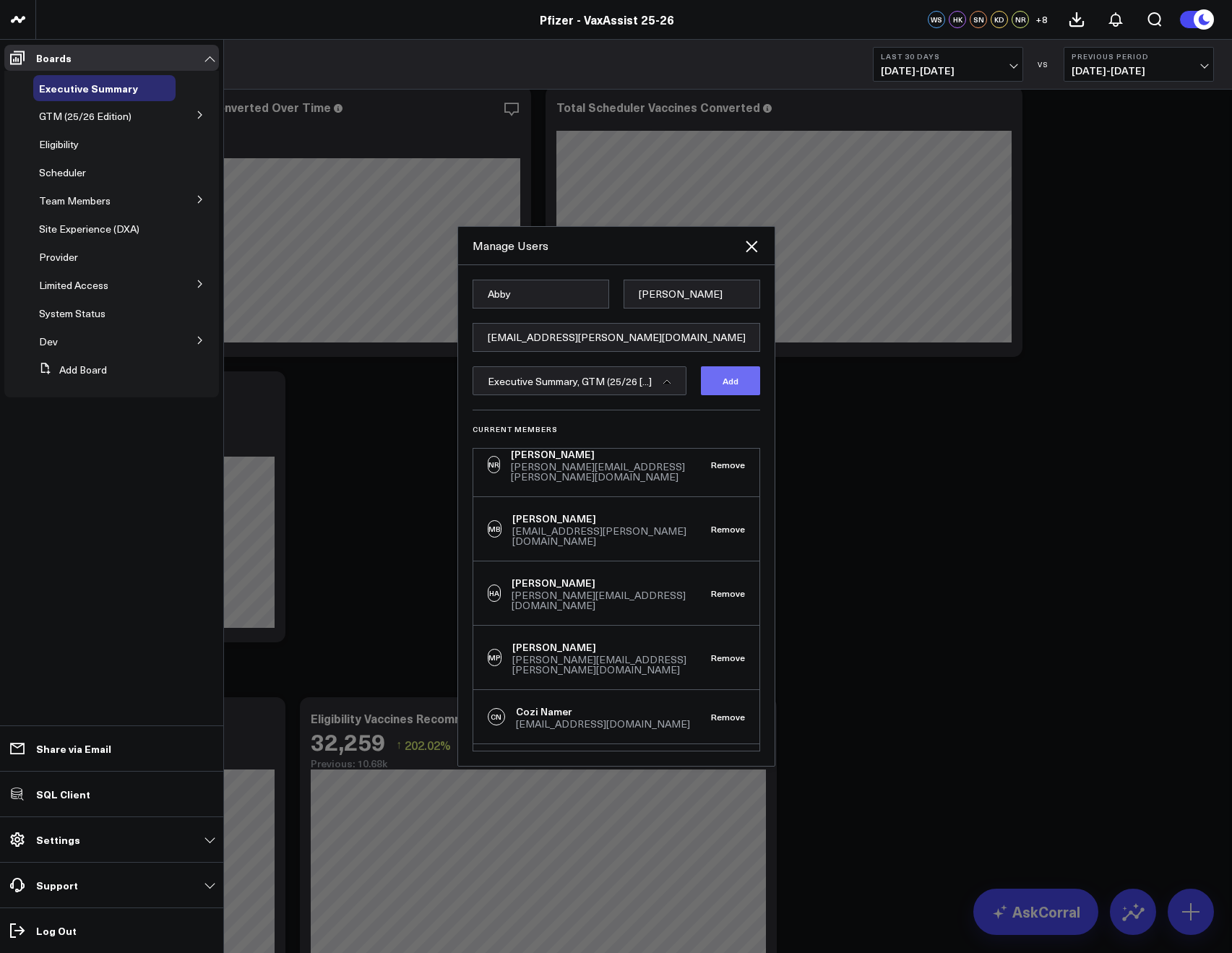
click at [720, 381] on button "Add" at bounding box center [730, 380] width 59 height 29
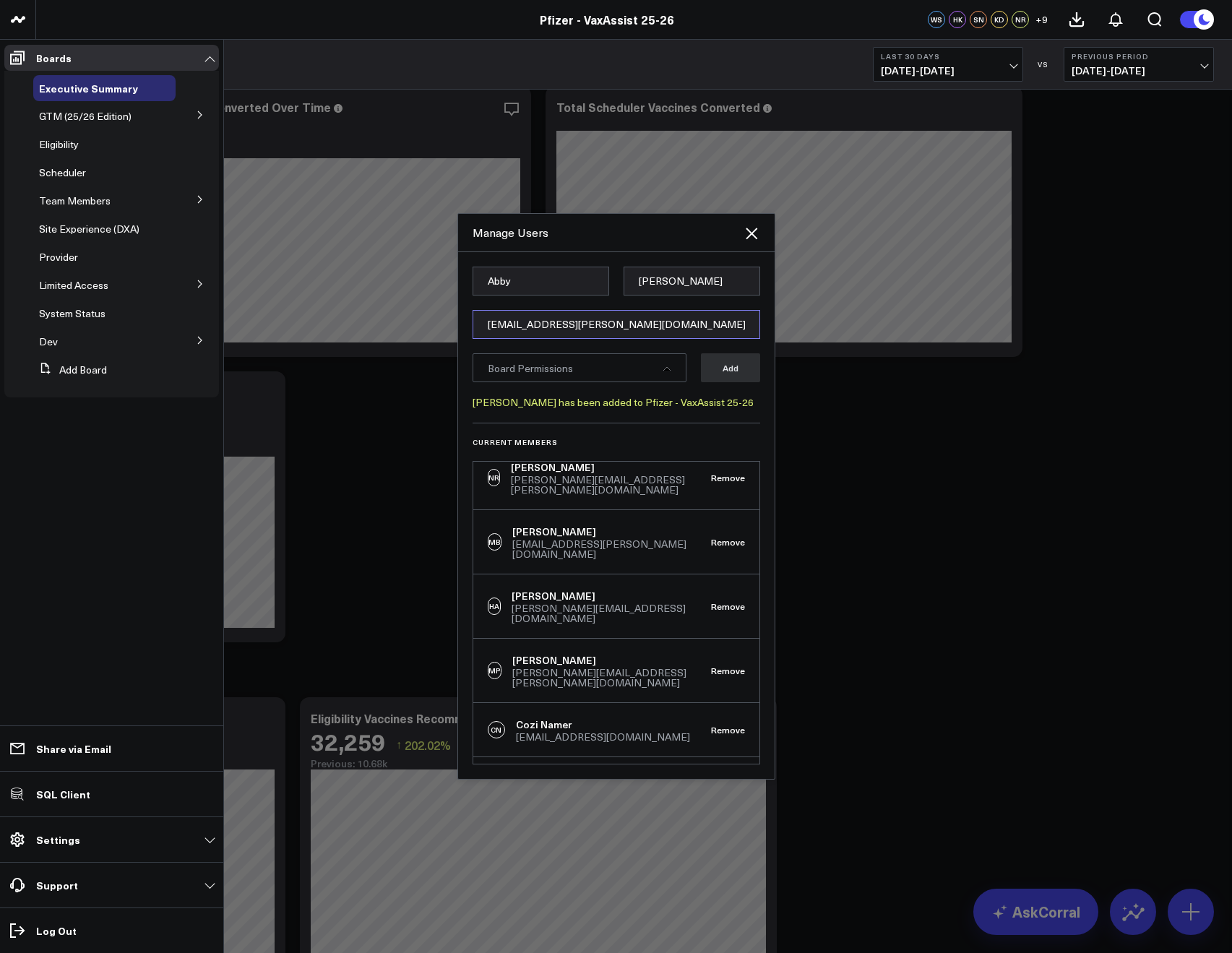
click at [511, 324] on input "[EMAIL_ADDRESS][PERSON_NAME][DOMAIN_NAME]" at bounding box center [616, 324] width 288 height 29
paste input "[PERSON_NAME][EMAIL_ADDRESS][PERSON_NAME][DOMAIN_NAME]"
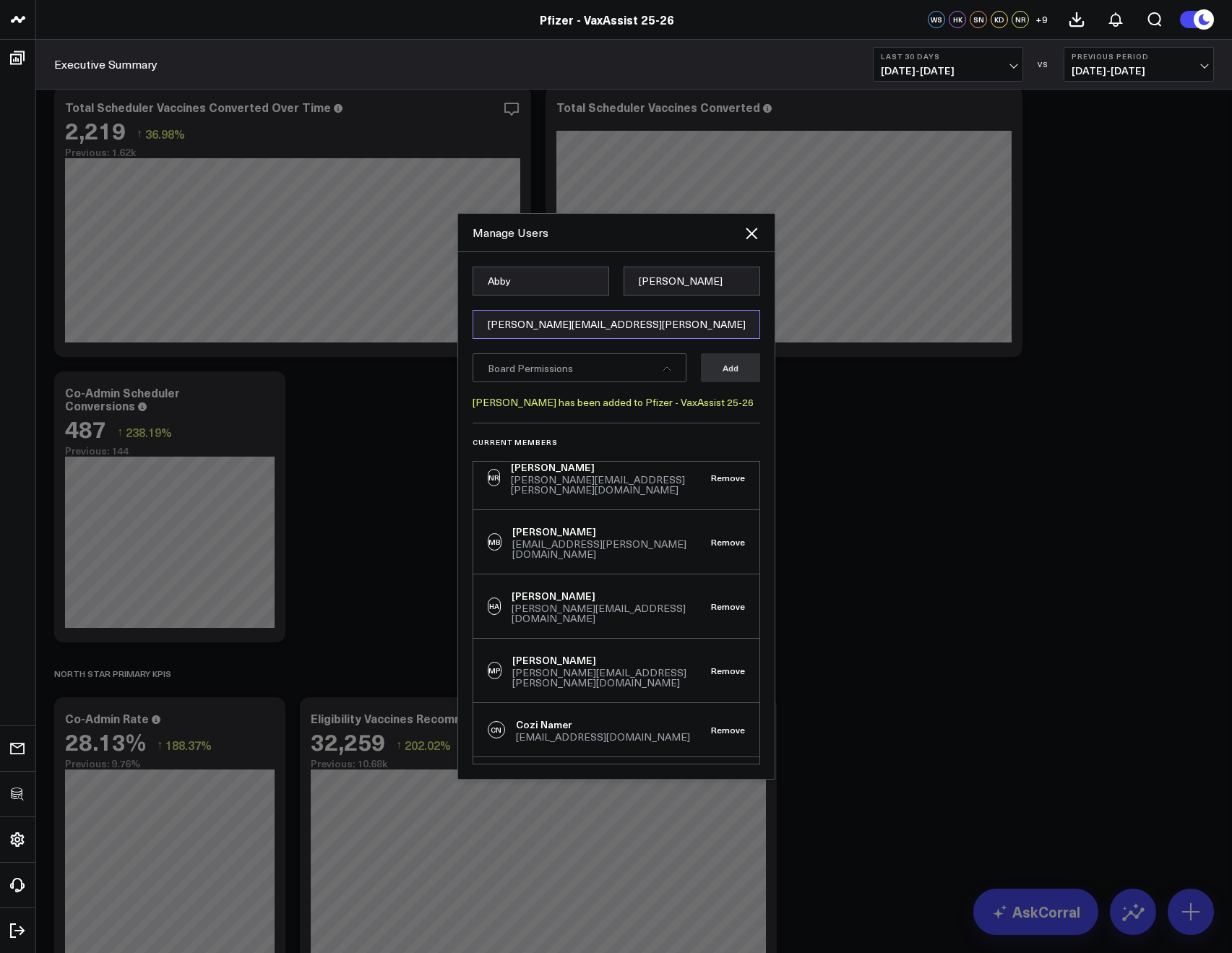
type input "[PERSON_NAME][EMAIL_ADDRESS][PERSON_NAME][DOMAIN_NAME]"
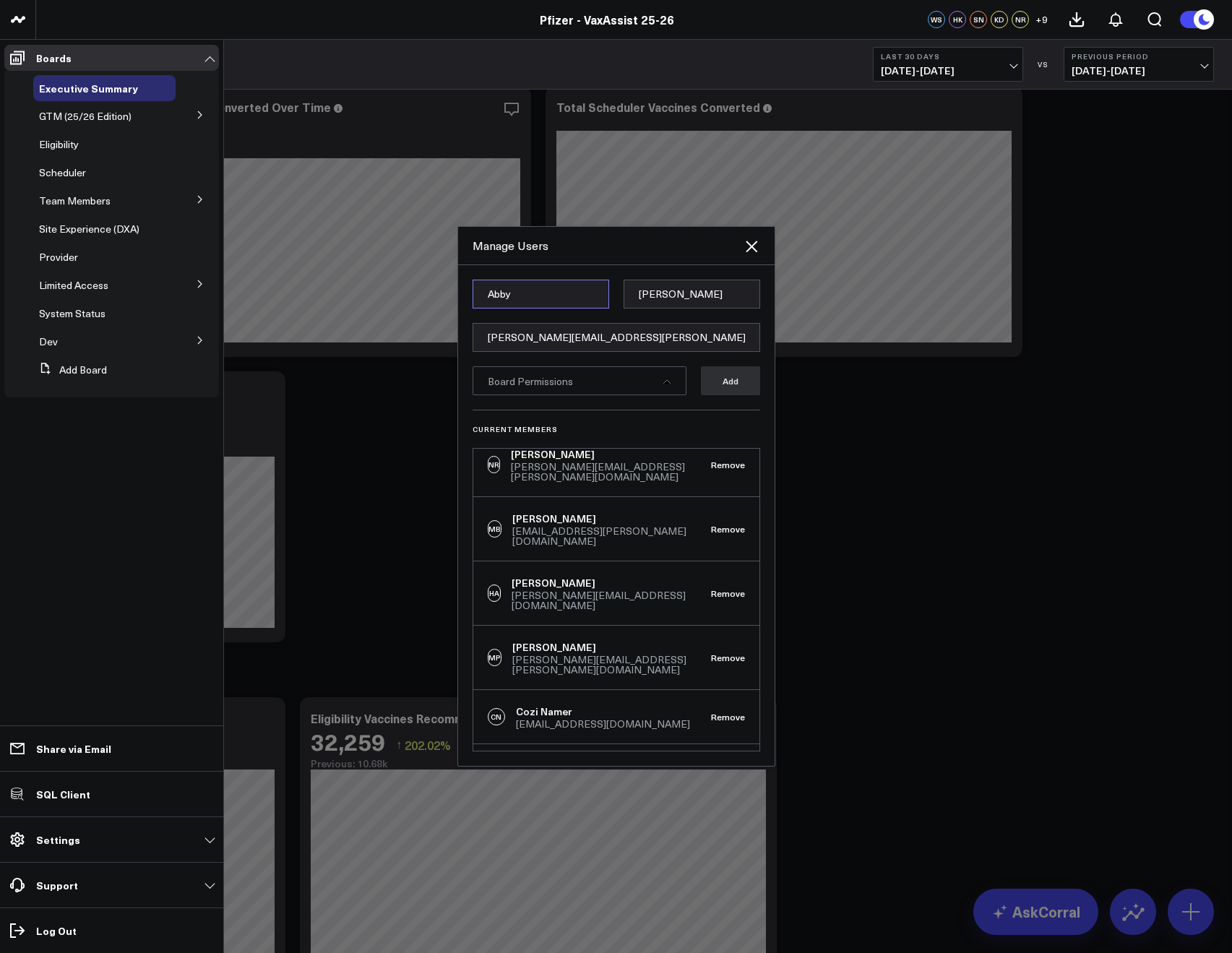
click at [520, 296] on input "Abby" at bounding box center [541, 293] width 137 height 29
paste input "Kate"
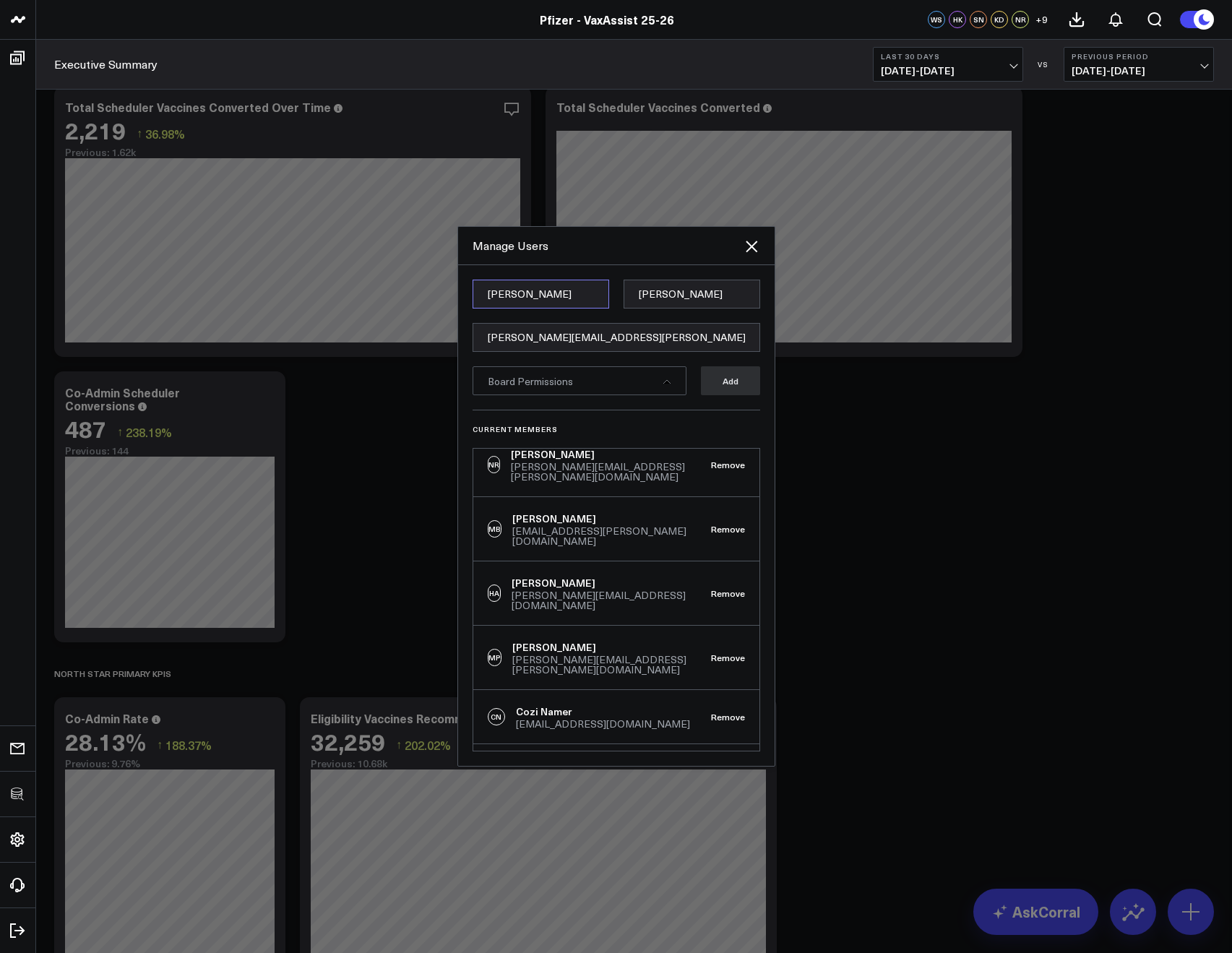
type input "Kate"
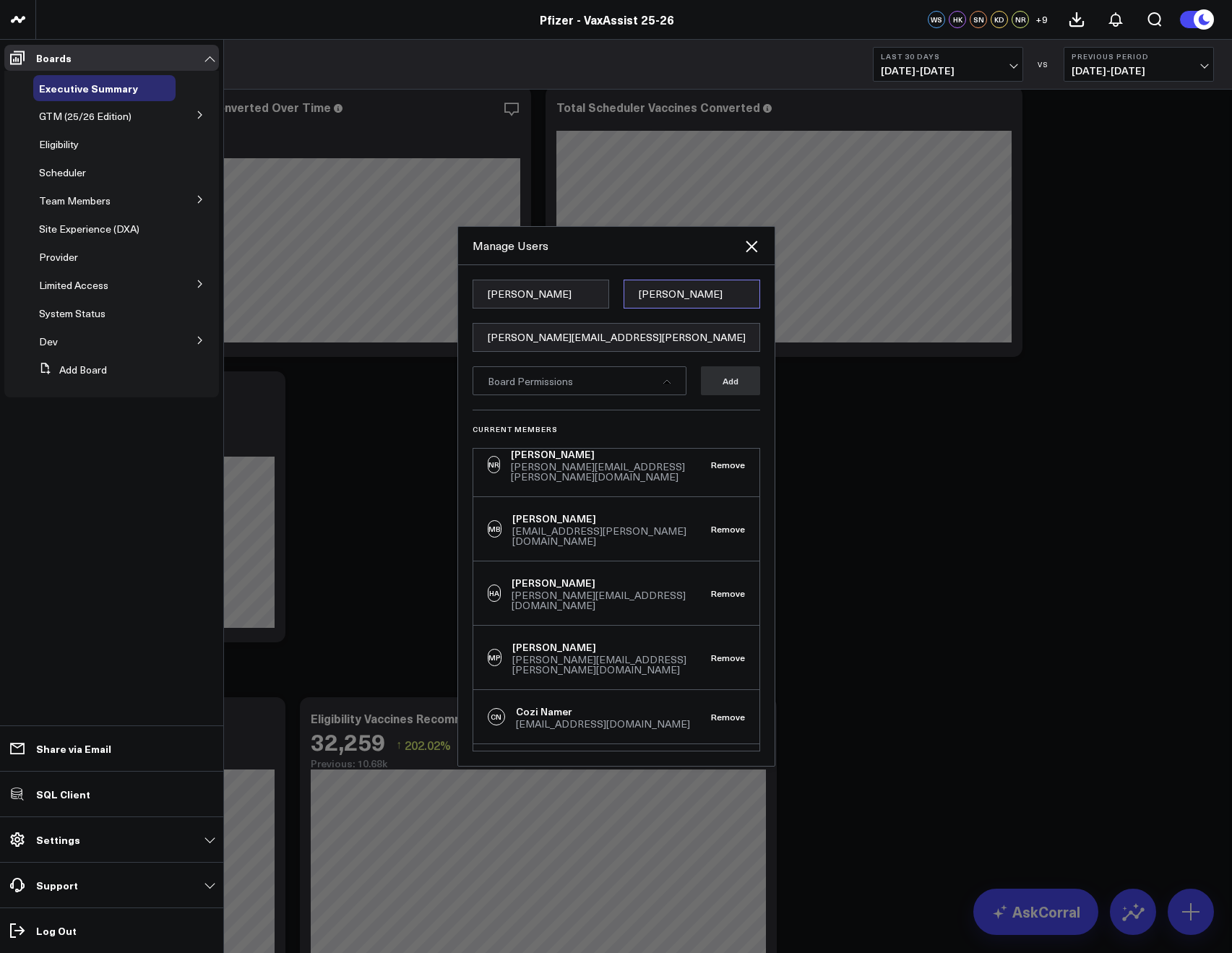
click at [634, 290] on input "Goldberg" at bounding box center [691, 293] width 137 height 29
paste input "Duffy"
type input "Duffy"
click at [591, 263] on div "Manage Users" at bounding box center [616, 246] width 317 height 38
click at [574, 378] on div "Board Permissions" at bounding box center [579, 380] width 214 height 29
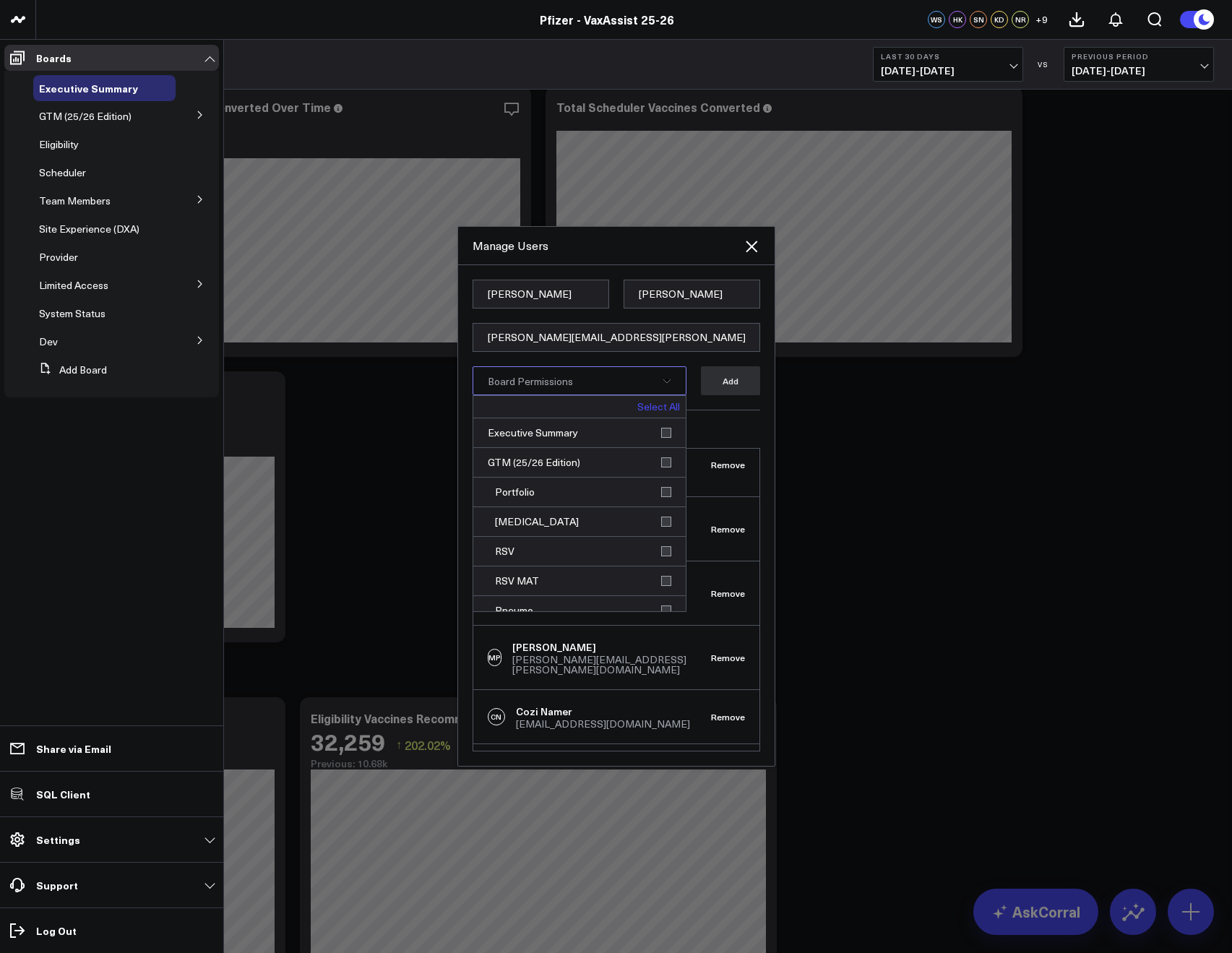
click at [651, 406] on link "Select All" at bounding box center [658, 407] width 42 height 10
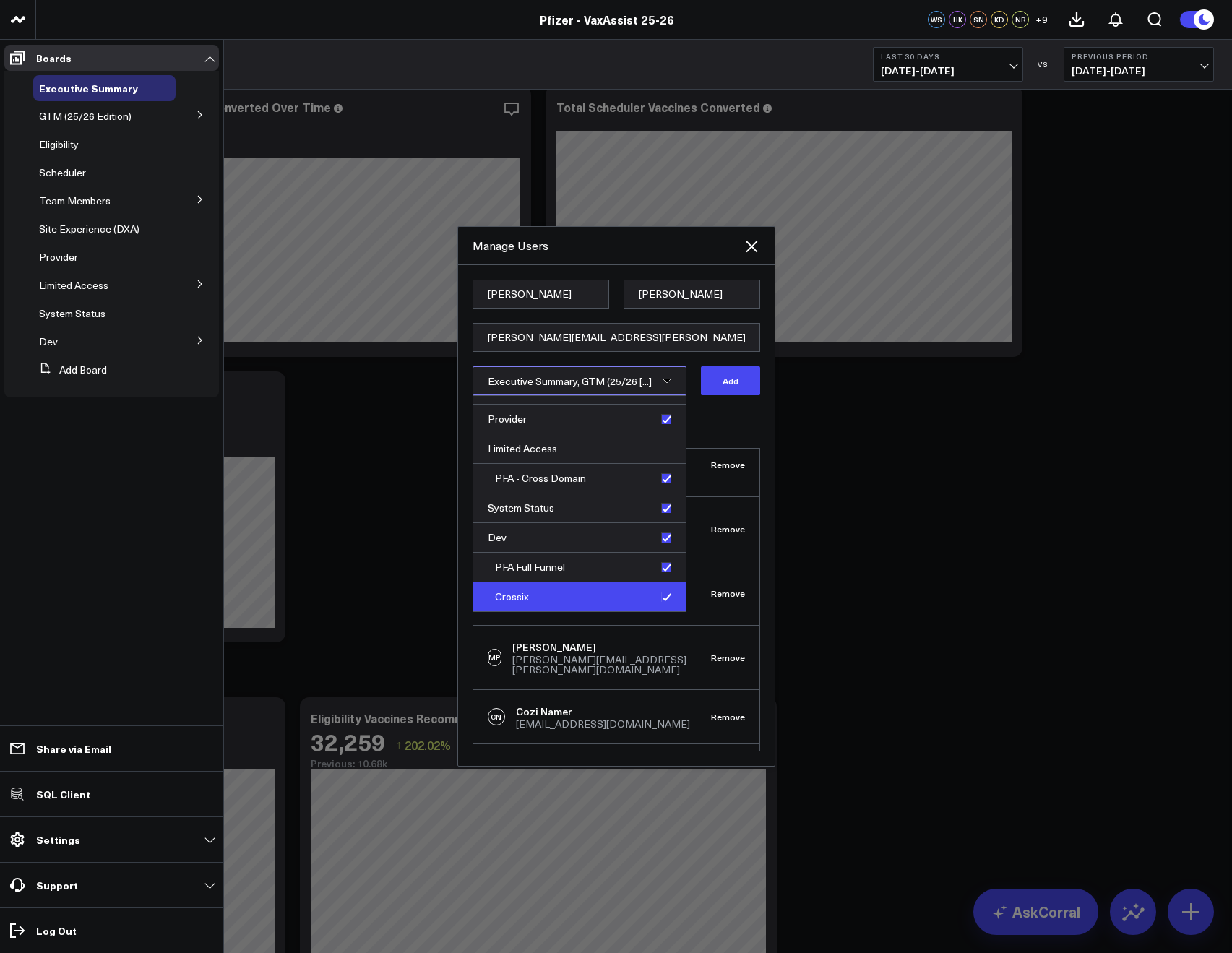
click at [659, 595] on div "Crossix" at bounding box center [579, 596] width 213 height 29
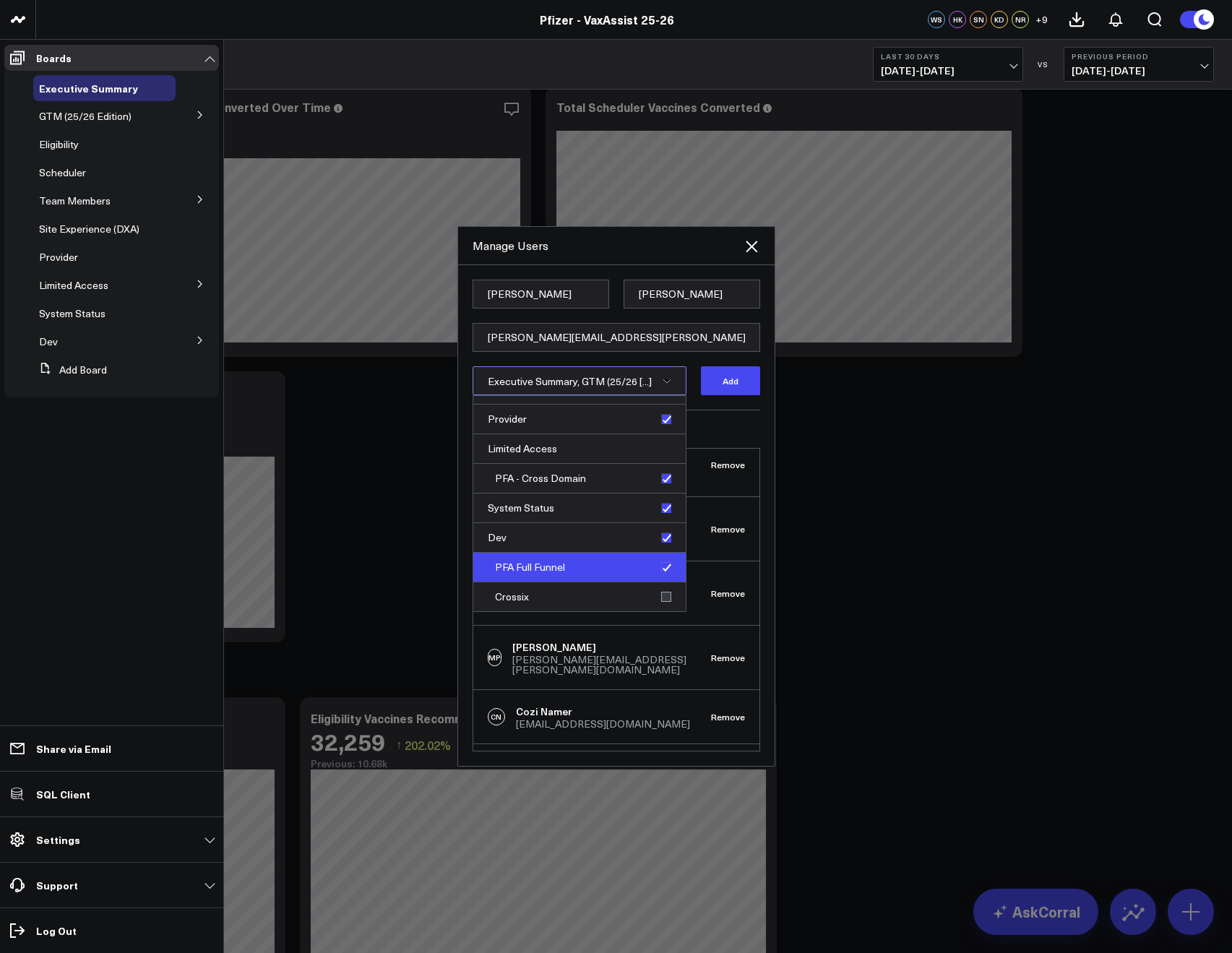
click at [658, 567] on div "PFA Full Funnel" at bounding box center [579, 568] width 213 height 30
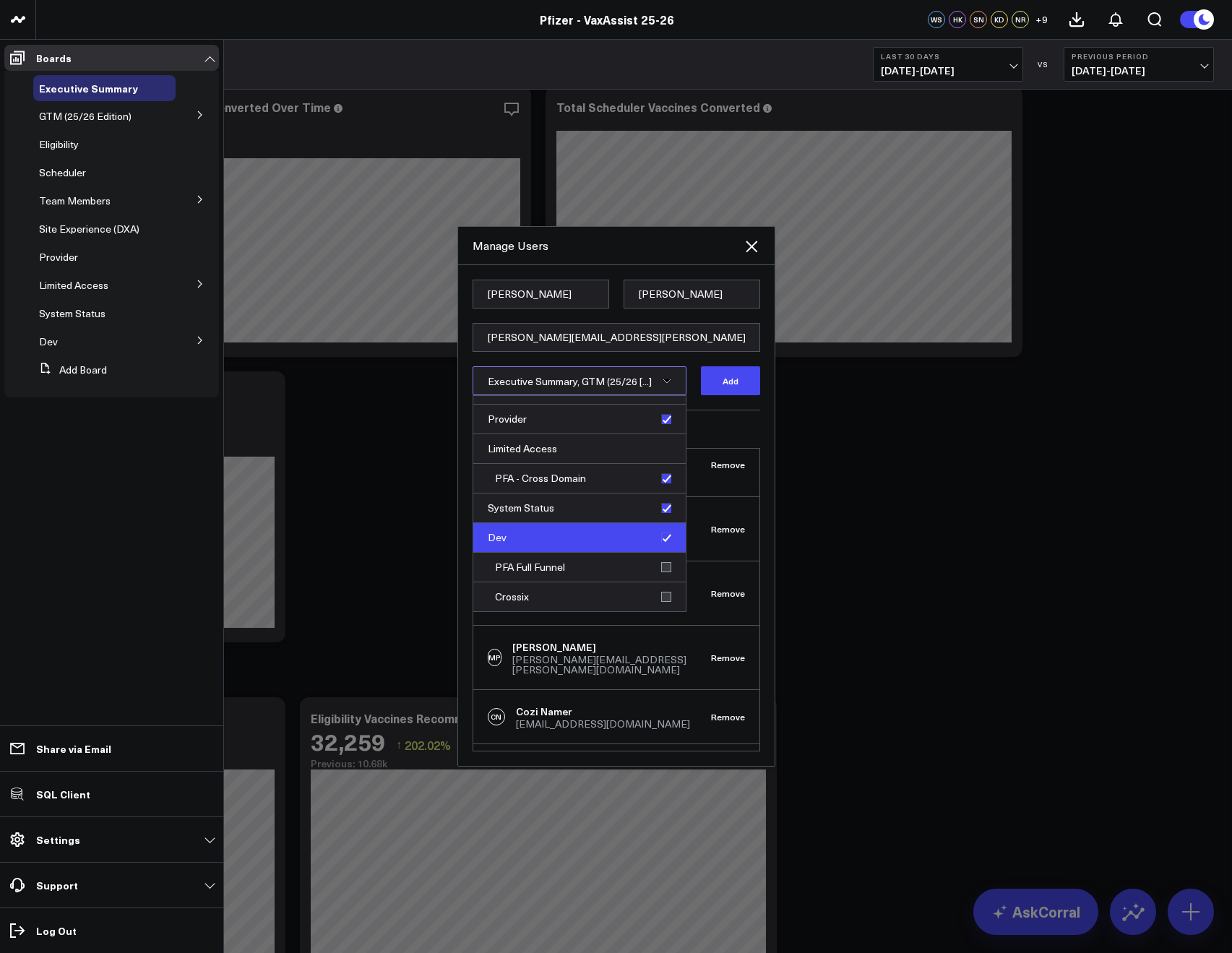
click at [658, 538] on div "Dev" at bounding box center [579, 538] width 213 height 30
click at [720, 374] on button "Add" at bounding box center [730, 380] width 59 height 29
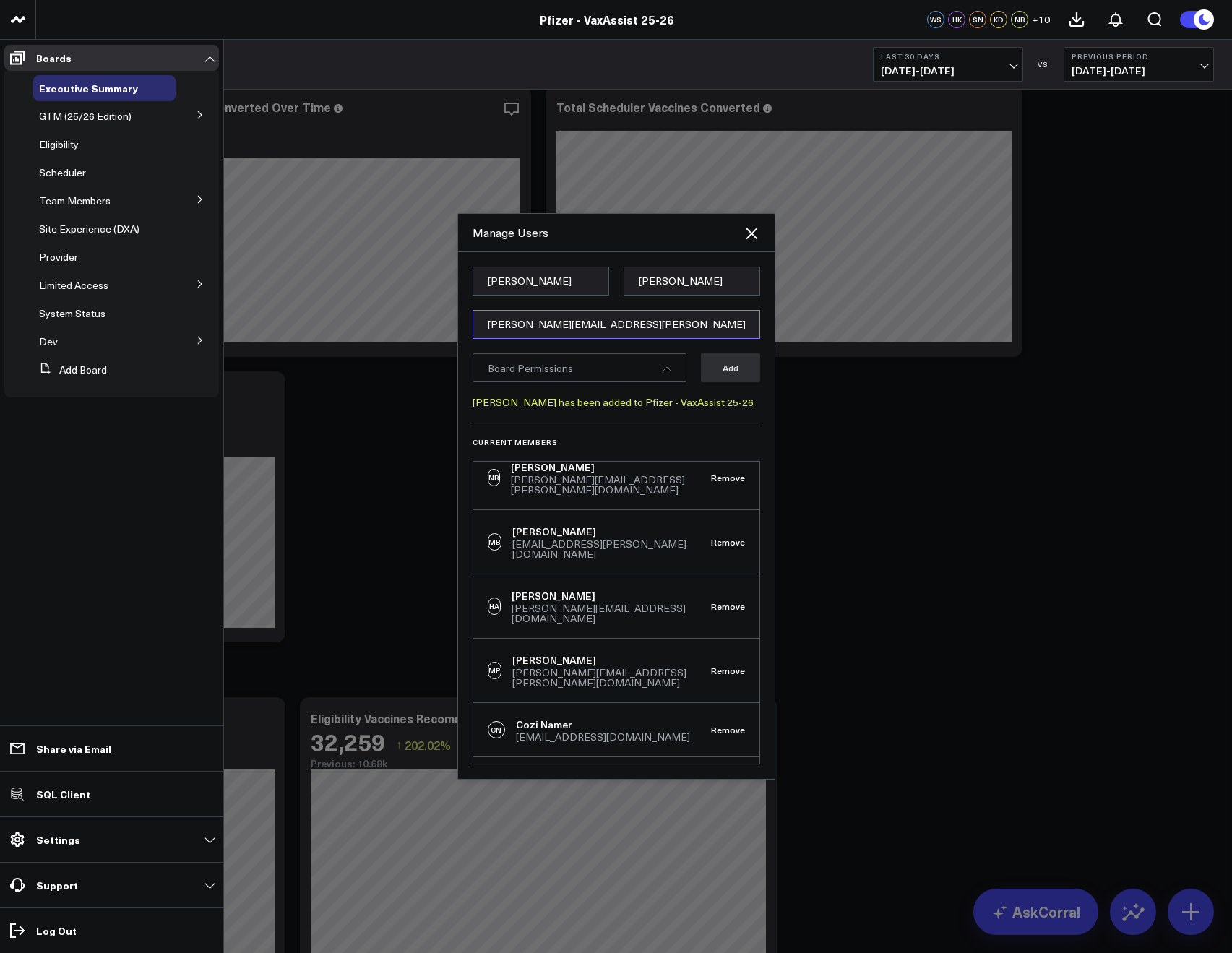
click at [572, 332] on input "[PERSON_NAME][EMAIL_ADDRESS][PERSON_NAME][DOMAIN_NAME]" at bounding box center [616, 324] width 288 height 29
paste input "[PERSON_NAME][DOMAIN_NAME][EMAIL_ADDRESS][PERSON_NAME][DOMAIN_NAME]"
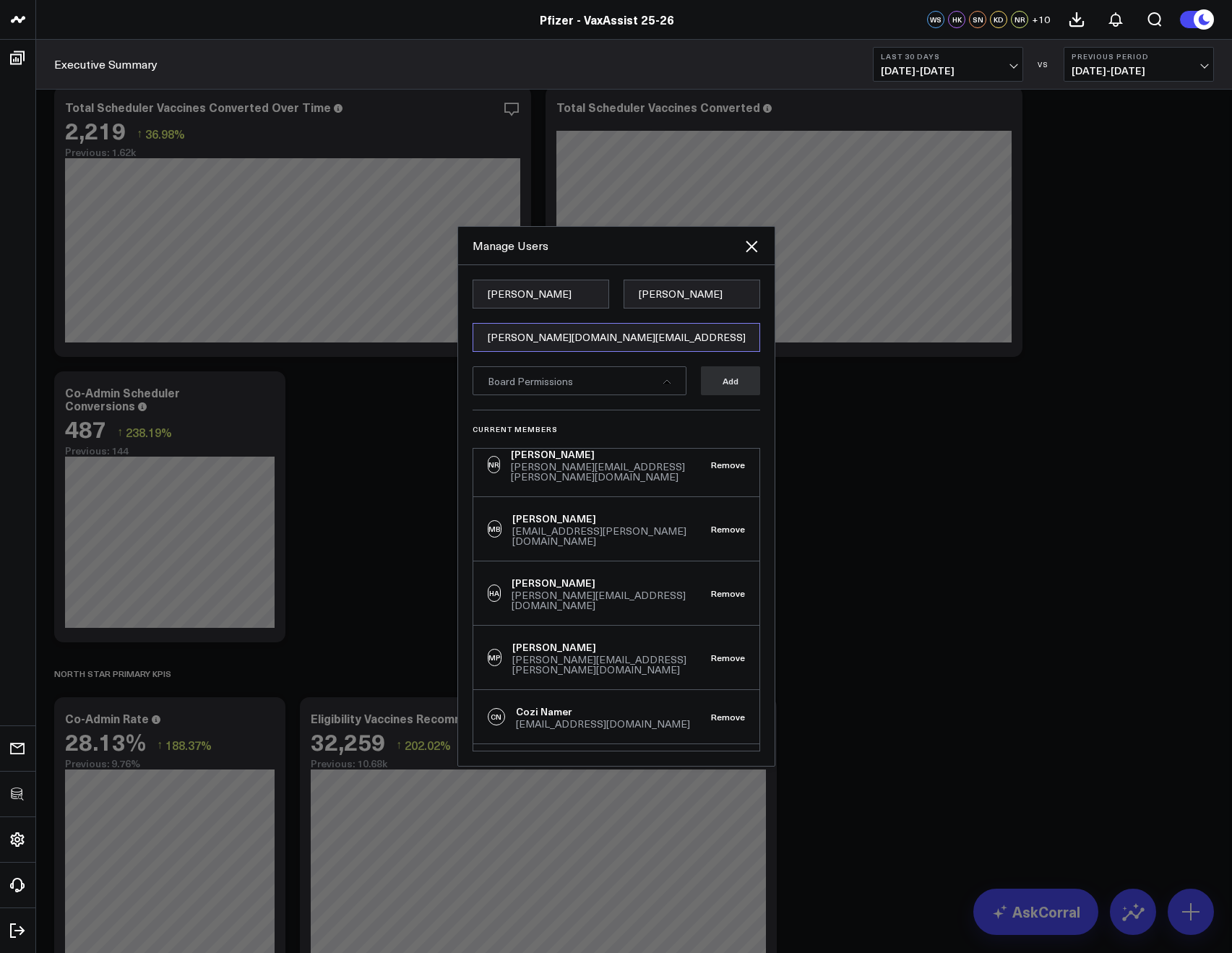
type input "[PERSON_NAME][DOMAIN_NAME][EMAIL_ADDRESS][PERSON_NAME][DOMAIN_NAME]"
click at [507, 304] on input "Kate" at bounding box center [541, 293] width 137 height 29
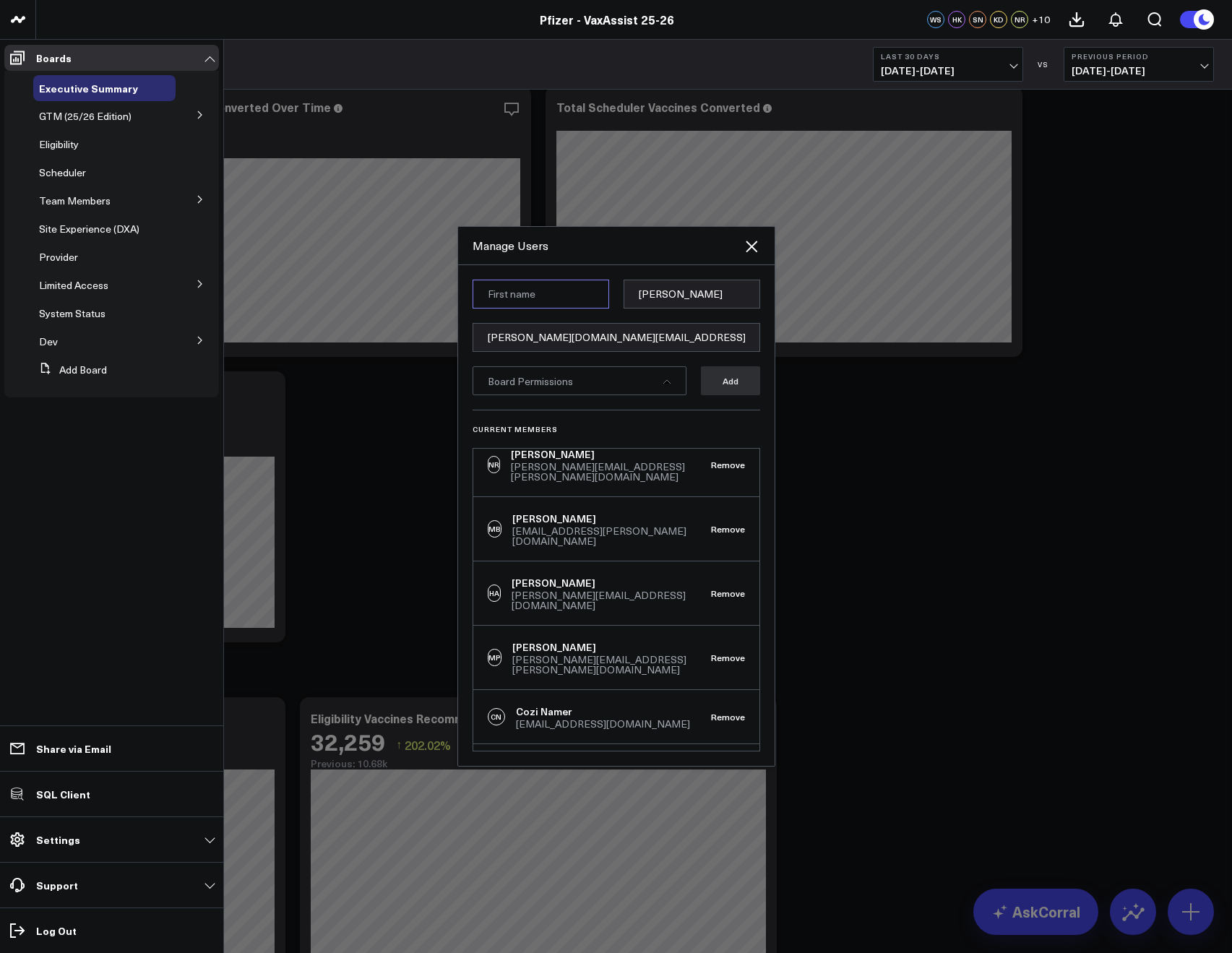
paste input "Shaun"
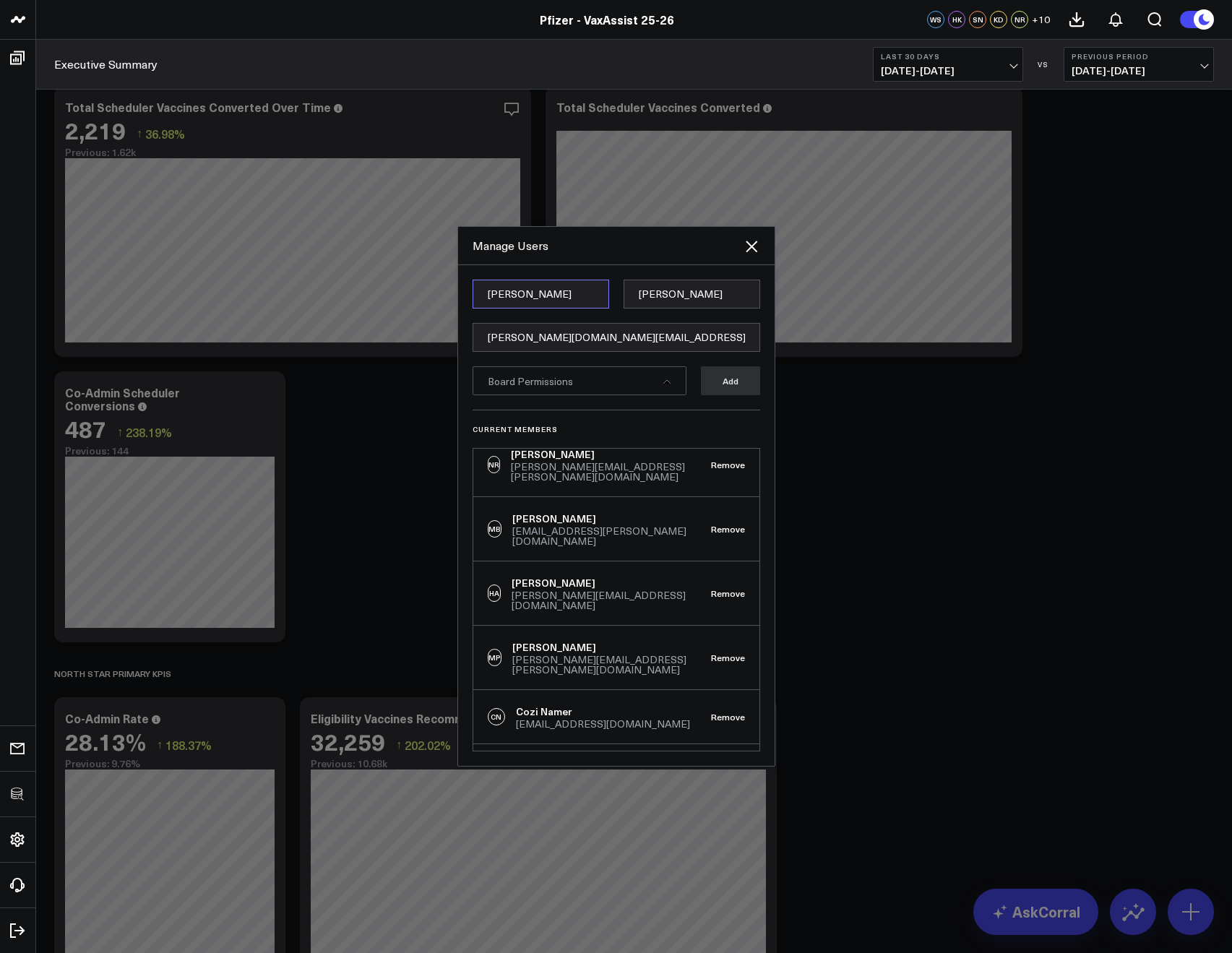
type input "Shaun"
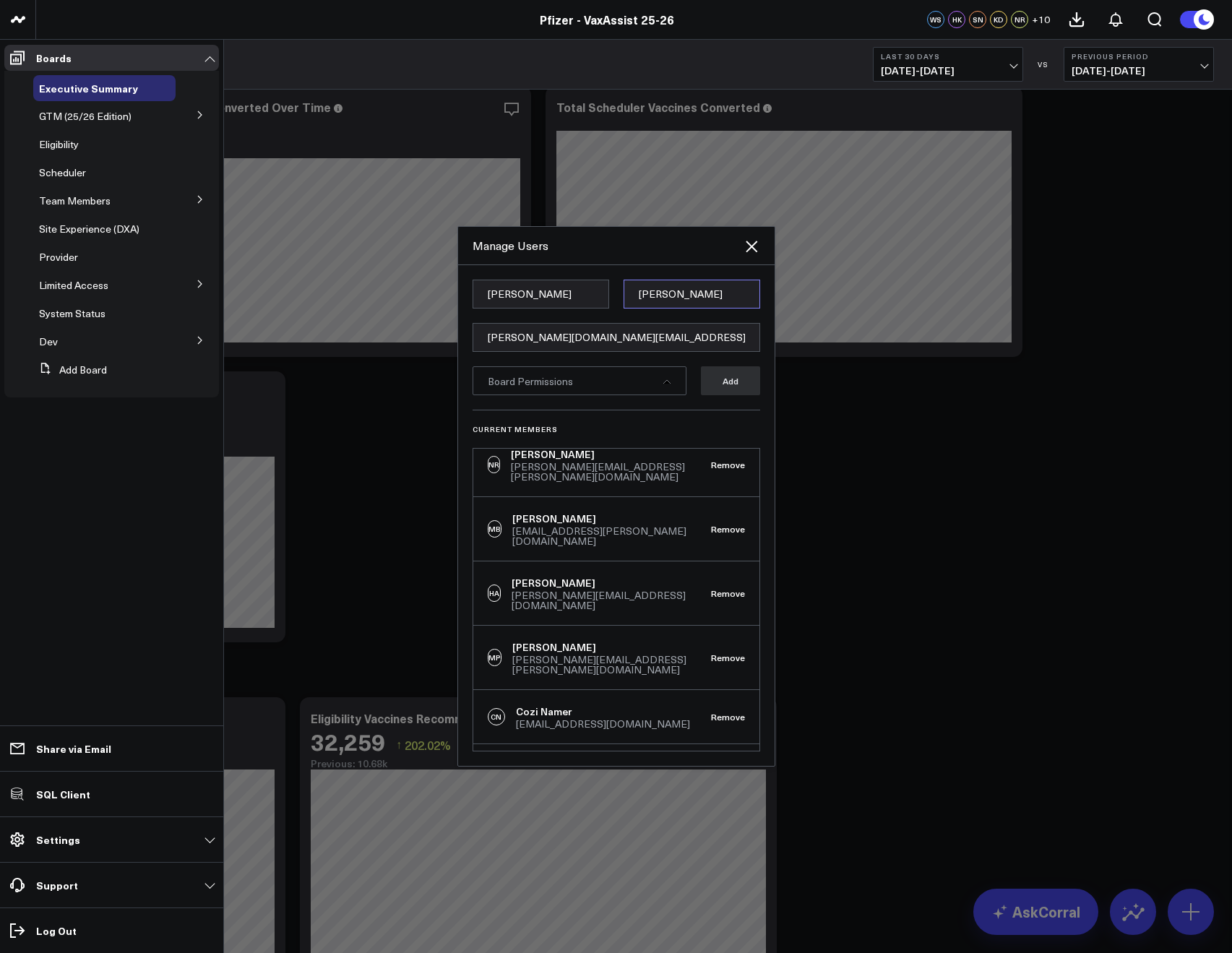
click at [668, 292] on input "Duffy" at bounding box center [691, 293] width 137 height 29
paste input "George"
type input "George"
click at [620, 247] on div "Manage Users" at bounding box center [607, 246] width 270 height 16
click at [605, 393] on div "Board Permissions" at bounding box center [579, 380] width 214 height 29
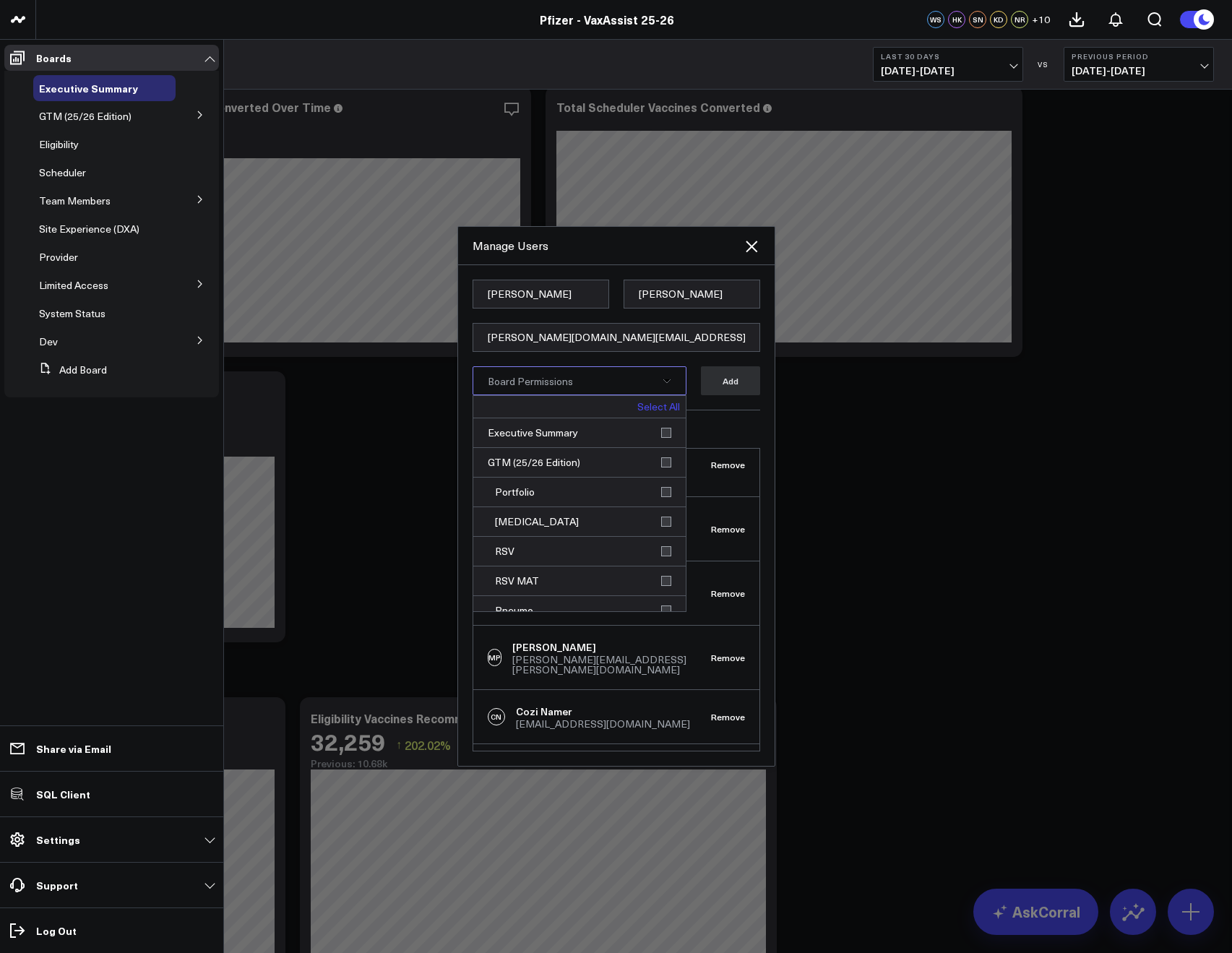
click at [660, 409] on link "Select All" at bounding box center [658, 407] width 42 height 10
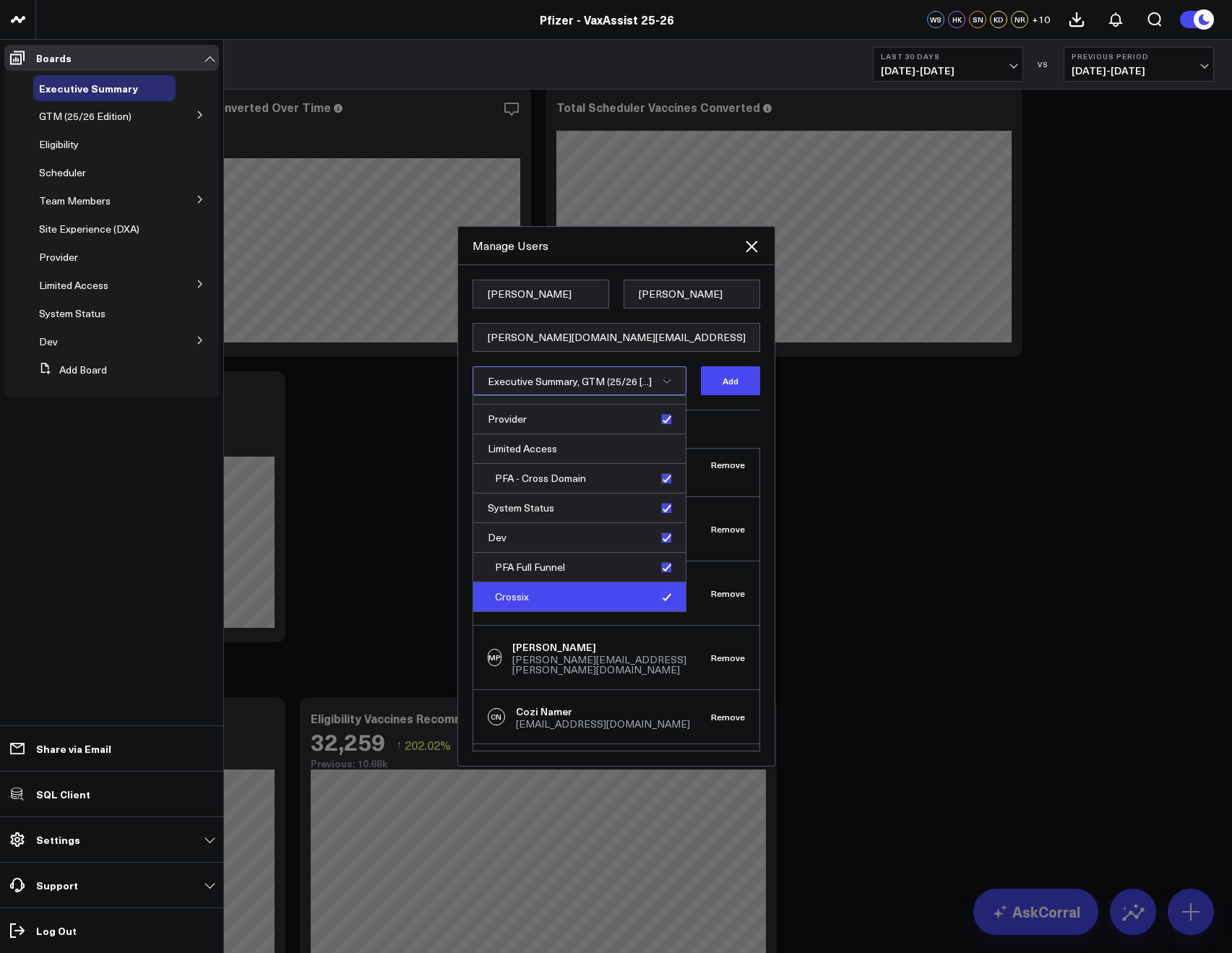
click at [657, 591] on div "Crossix" at bounding box center [579, 596] width 213 height 29
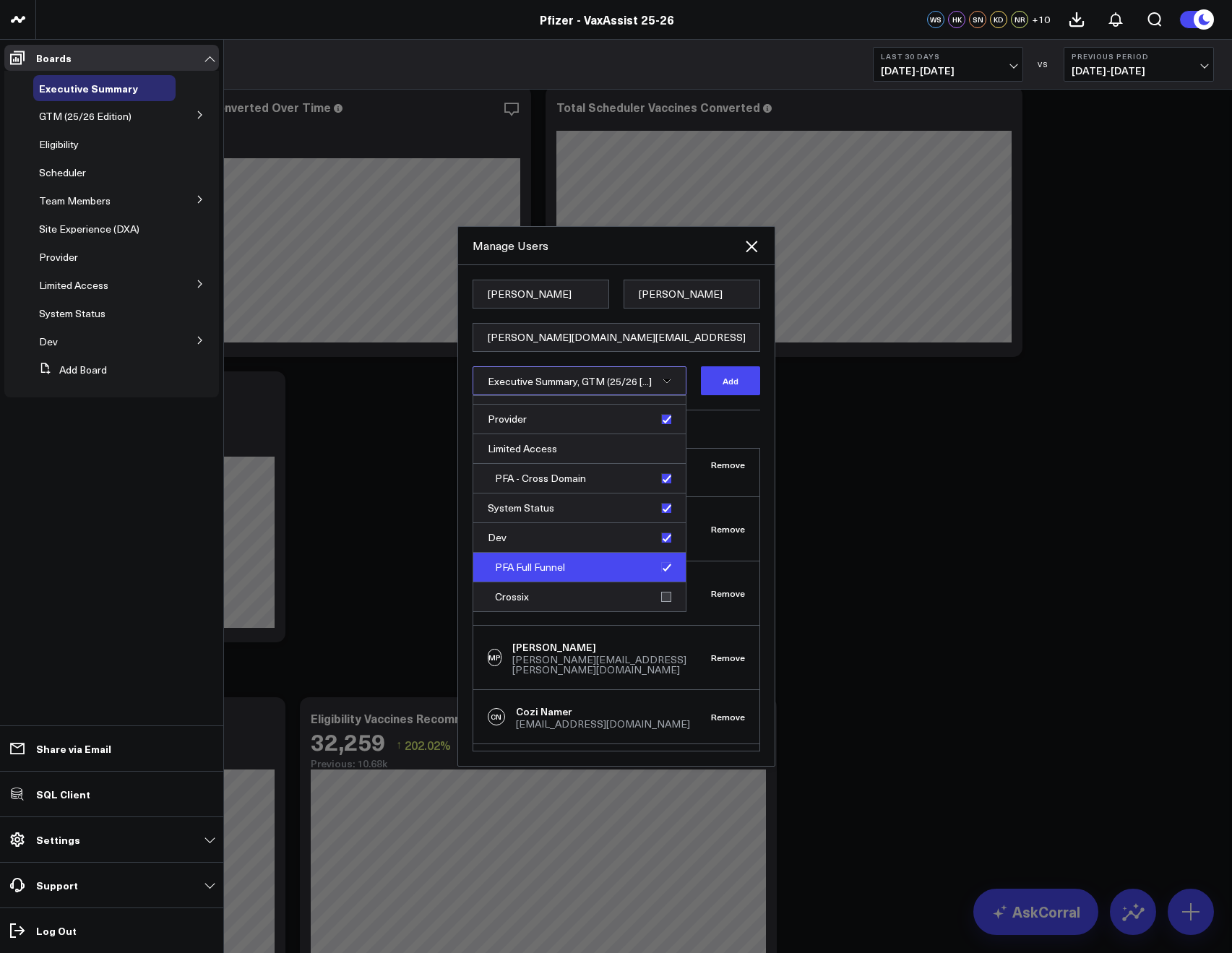
click at [659, 574] on div "PFA Full Funnel" at bounding box center [579, 568] width 213 height 30
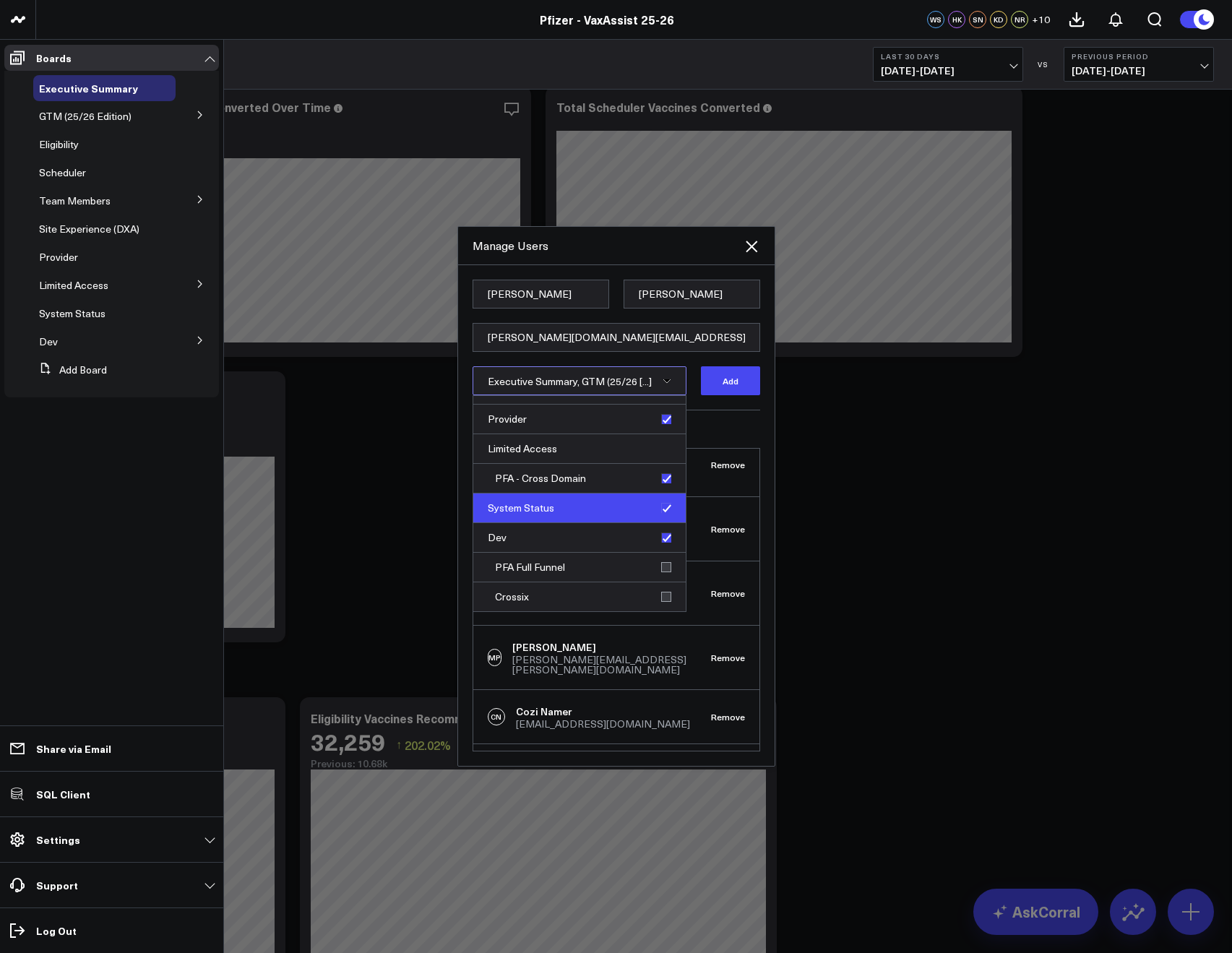
click at [658, 513] on div "System Status" at bounding box center [579, 509] width 213 height 30
click at [655, 506] on div "System Status" at bounding box center [579, 509] width 213 height 30
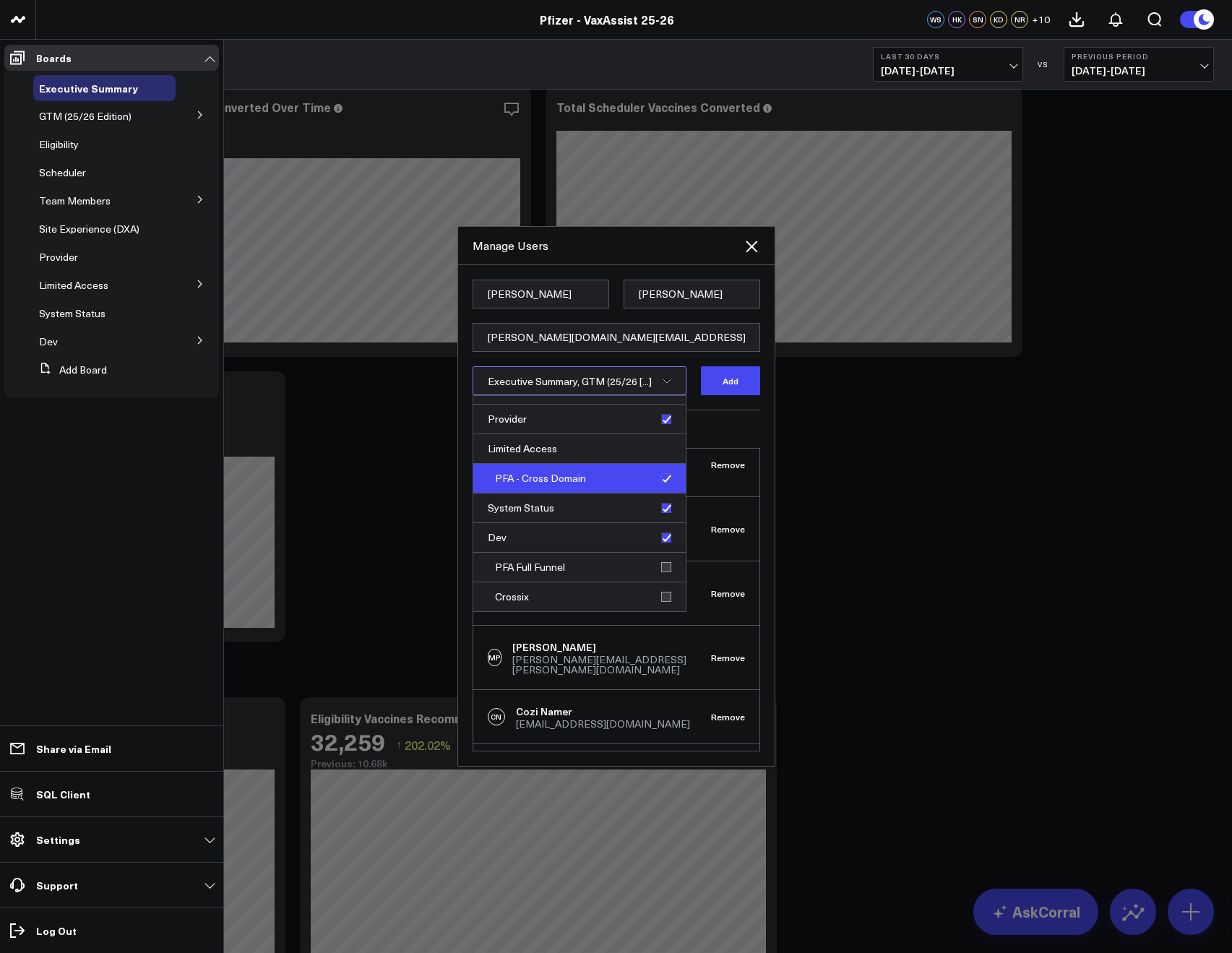
click at [661, 468] on div "PFA - Cross Domain" at bounding box center [579, 479] width 213 height 30
click at [743, 384] on button "Add" at bounding box center [730, 380] width 59 height 29
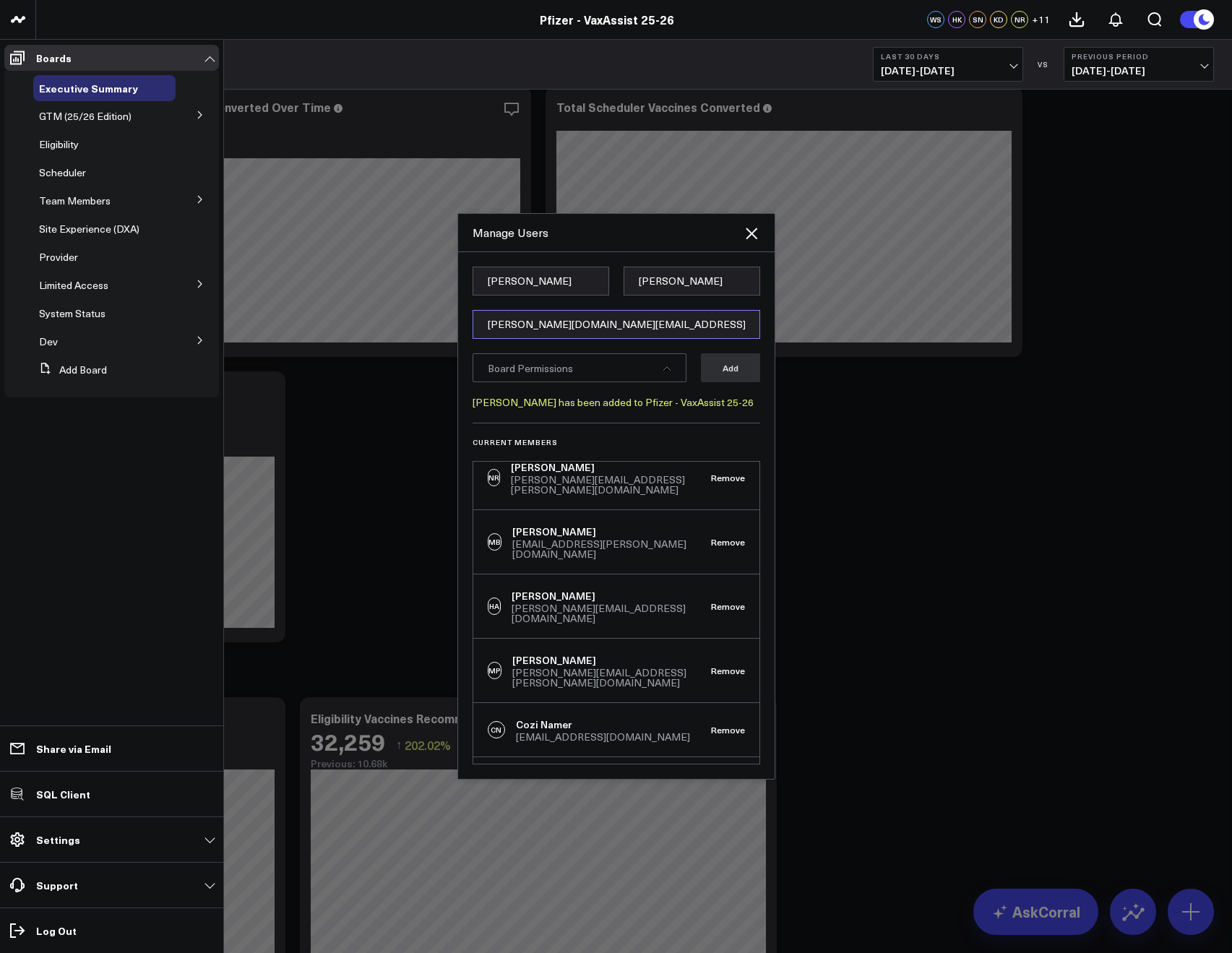
click at [506, 329] on input "[PERSON_NAME][DOMAIN_NAME][EMAIL_ADDRESS][PERSON_NAME][DOMAIN_NAME]" at bounding box center [616, 324] width 288 height 29
paste input "[EMAIL_ADDRESS][PERSON_NAME][DOMAIN_NAME]"
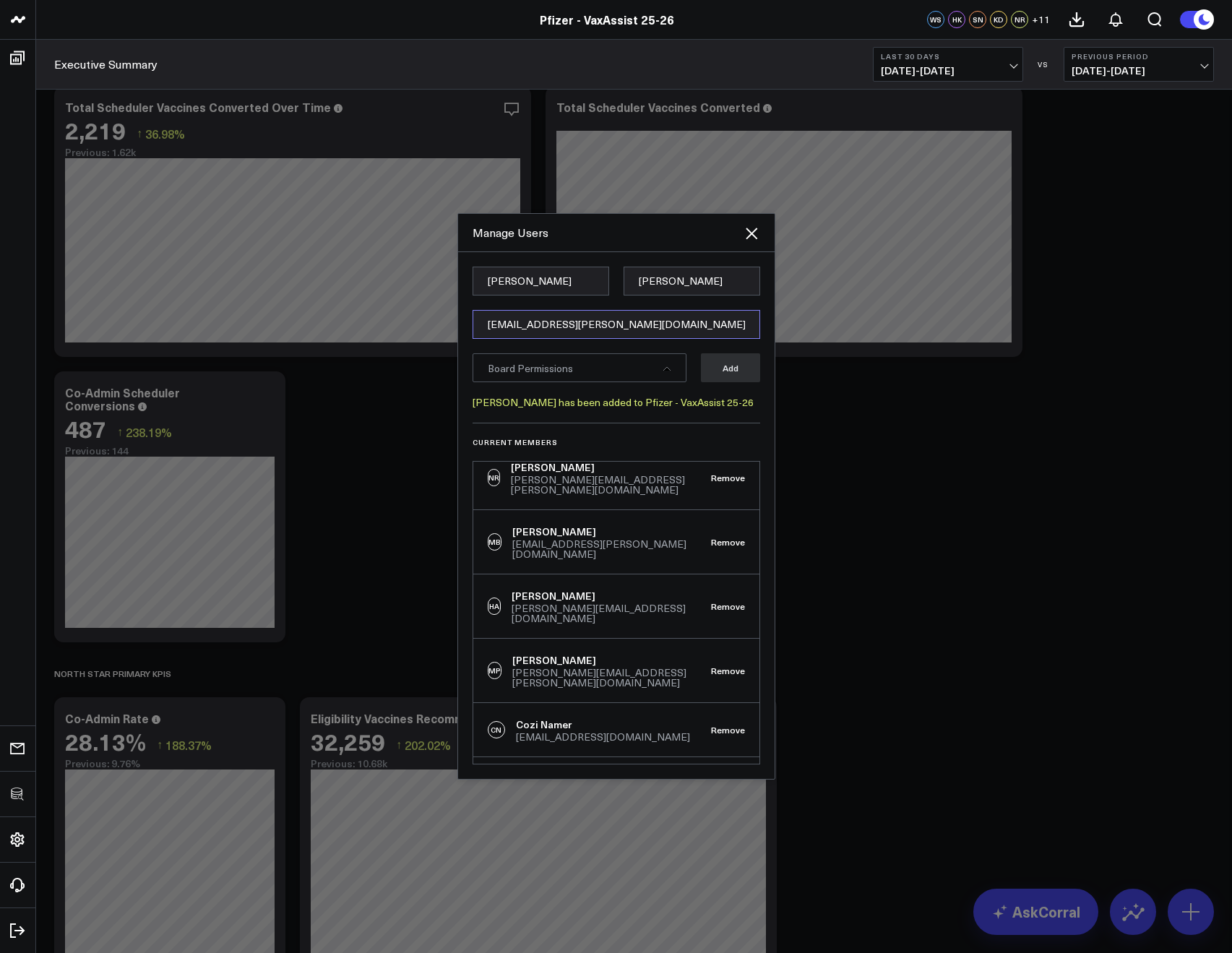
type input "[EMAIL_ADDRESS][PERSON_NAME][DOMAIN_NAME]"
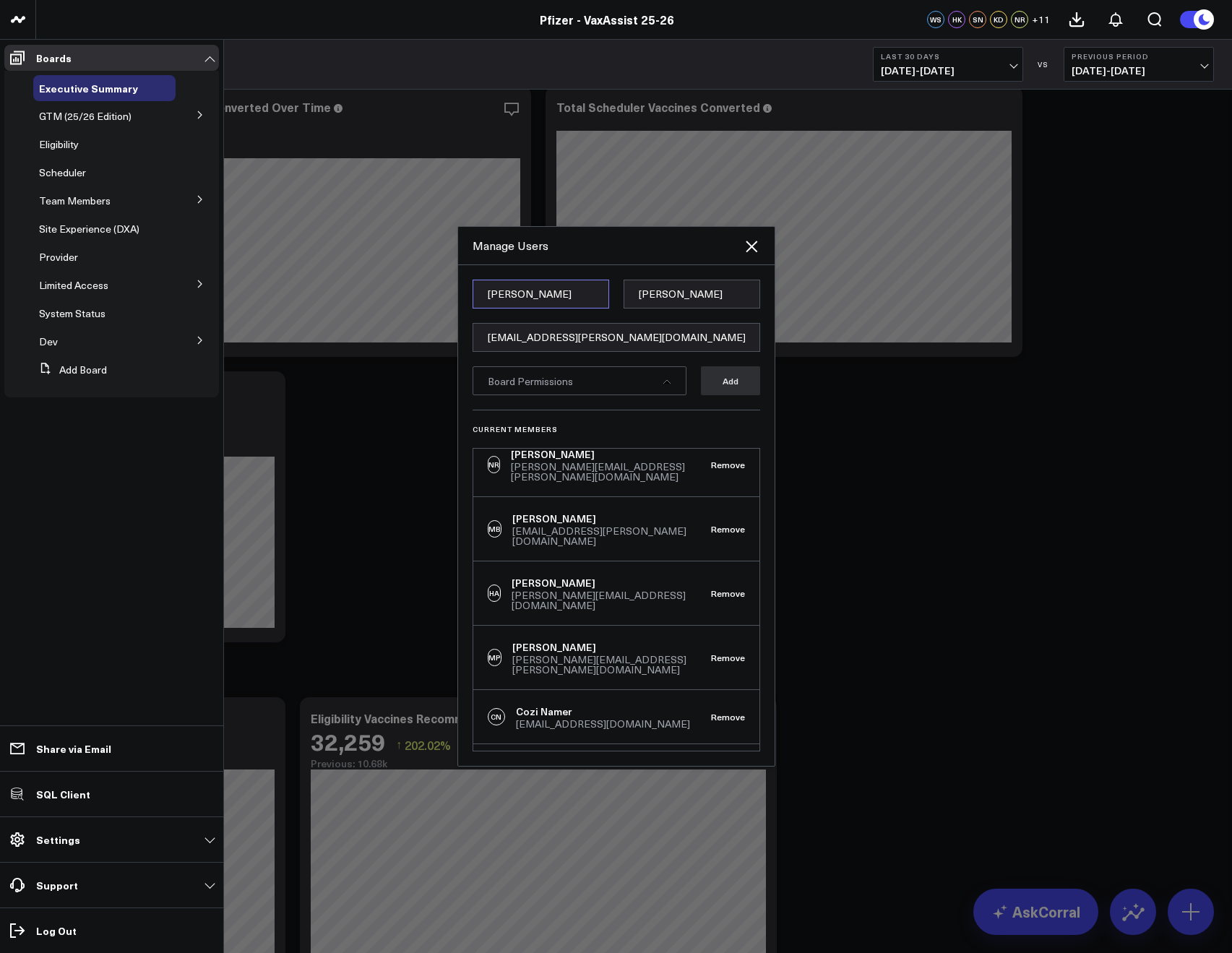
click at [494, 289] on input "Shaun" at bounding box center [541, 293] width 137 height 29
paste input "Julianne"
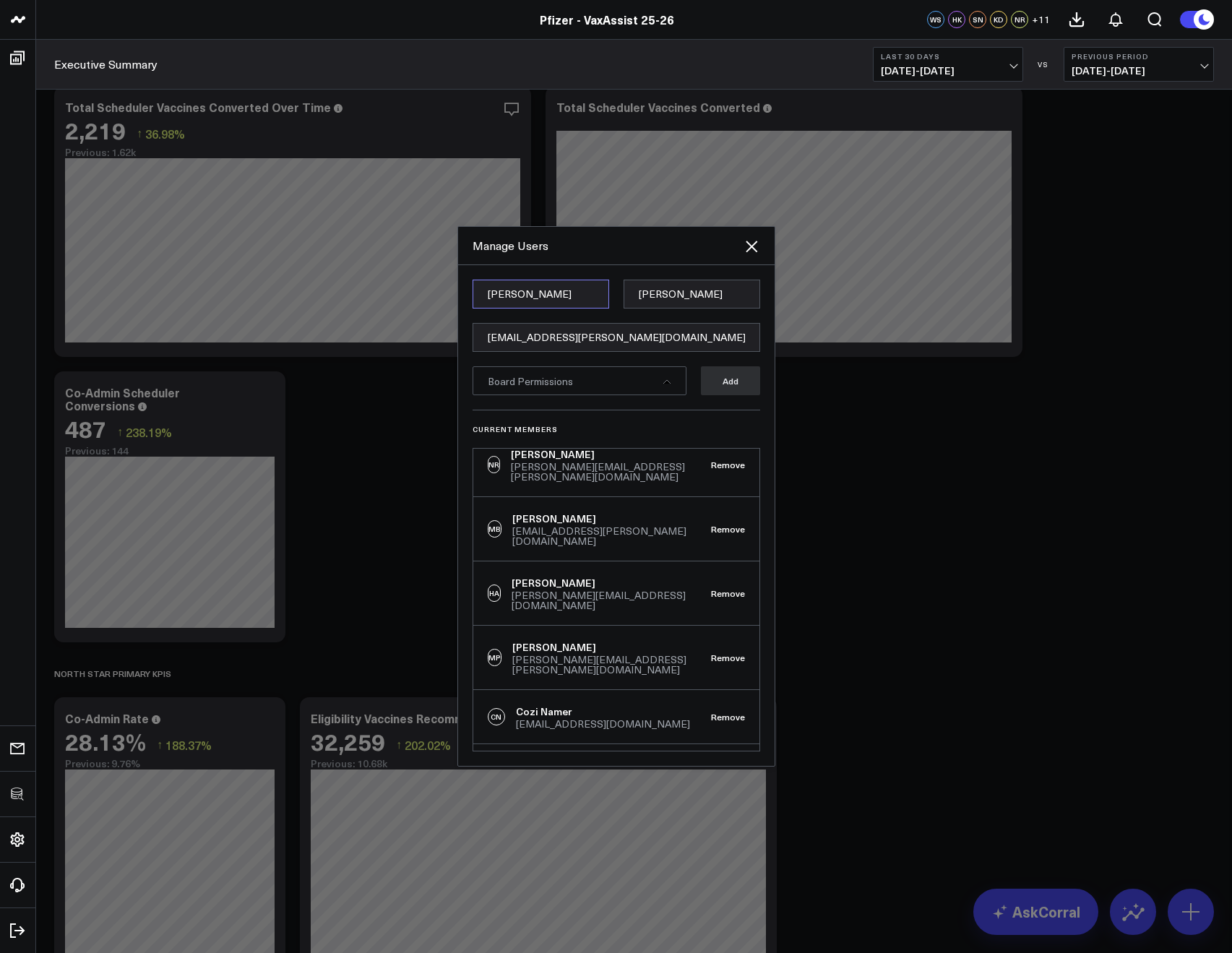
type input "Julianne"
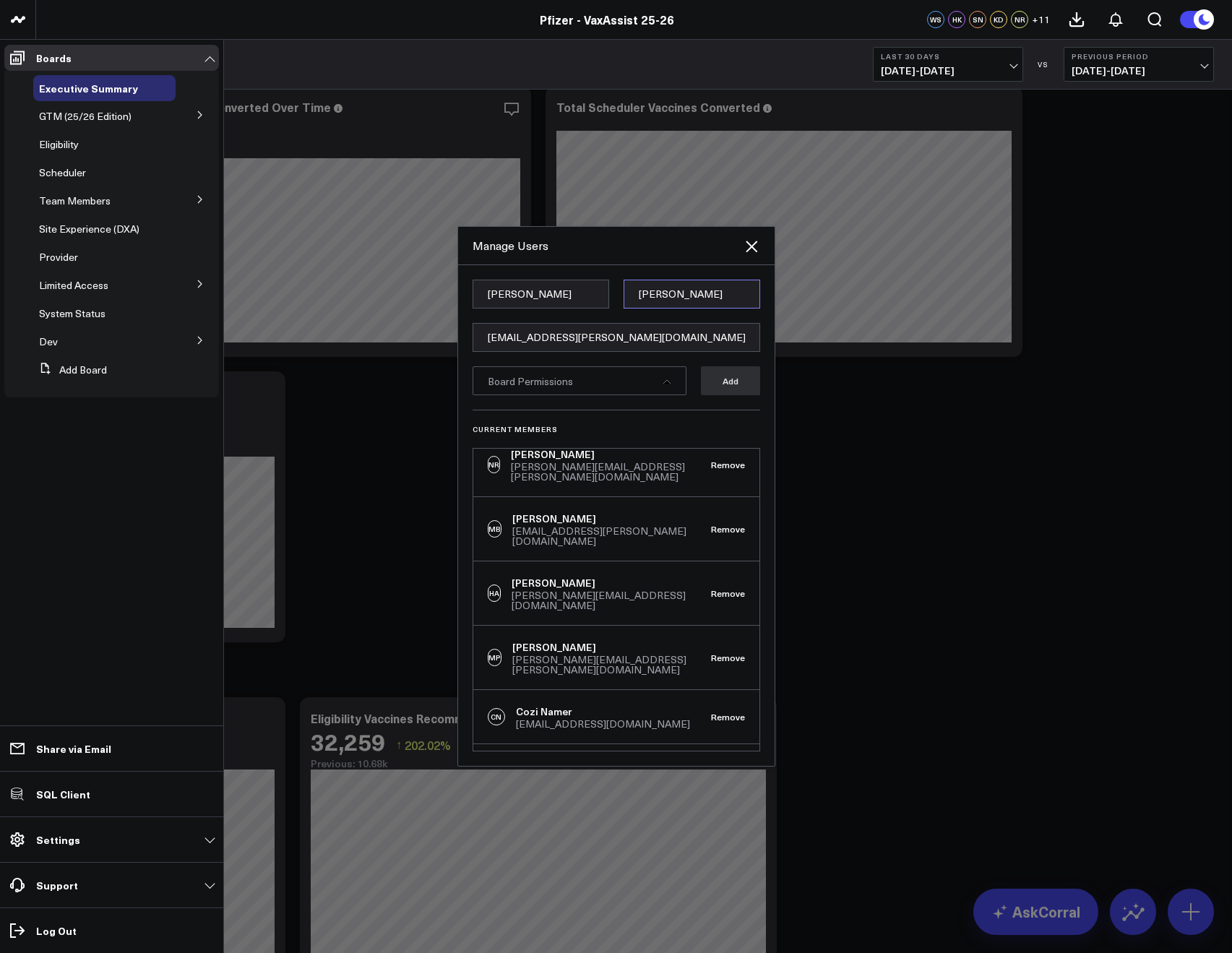
click at [647, 296] on input "George" at bounding box center [691, 293] width 137 height 29
paste input "Oconnell"
type input "Oconnell"
click at [601, 404] on form "Julianne Oconnell julianne.oconnell@pfizer.com Board Permissions Add" at bounding box center [616, 344] width 288 height 130
click at [567, 382] on span "Board Permissions" at bounding box center [529, 380] width 85 height 14
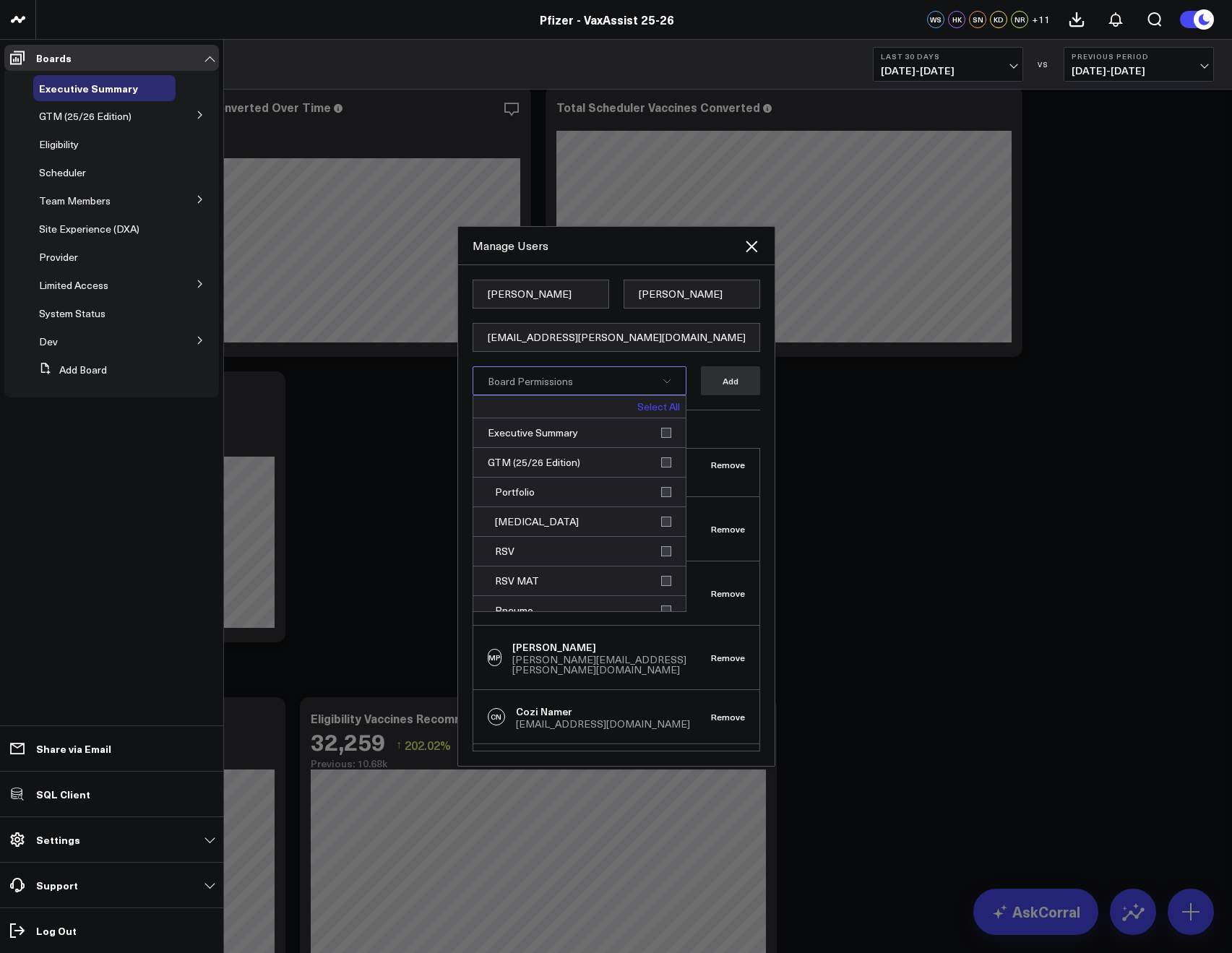
click at [641, 402] on link "Select All" at bounding box center [658, 407] width 42 height 10
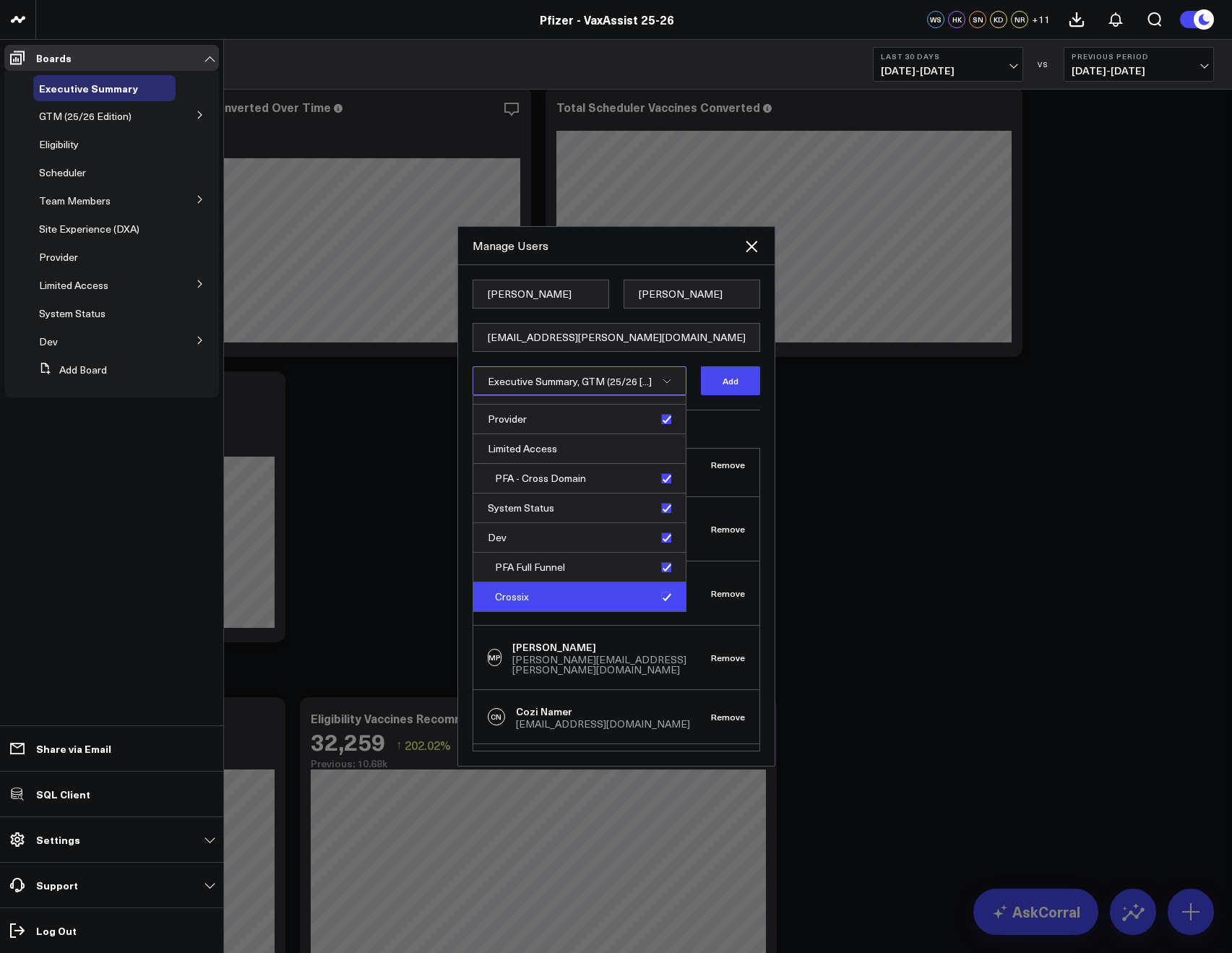
click at [659, 595] on div "Crossix" at bounding box center [579, 596] width 213 height 29
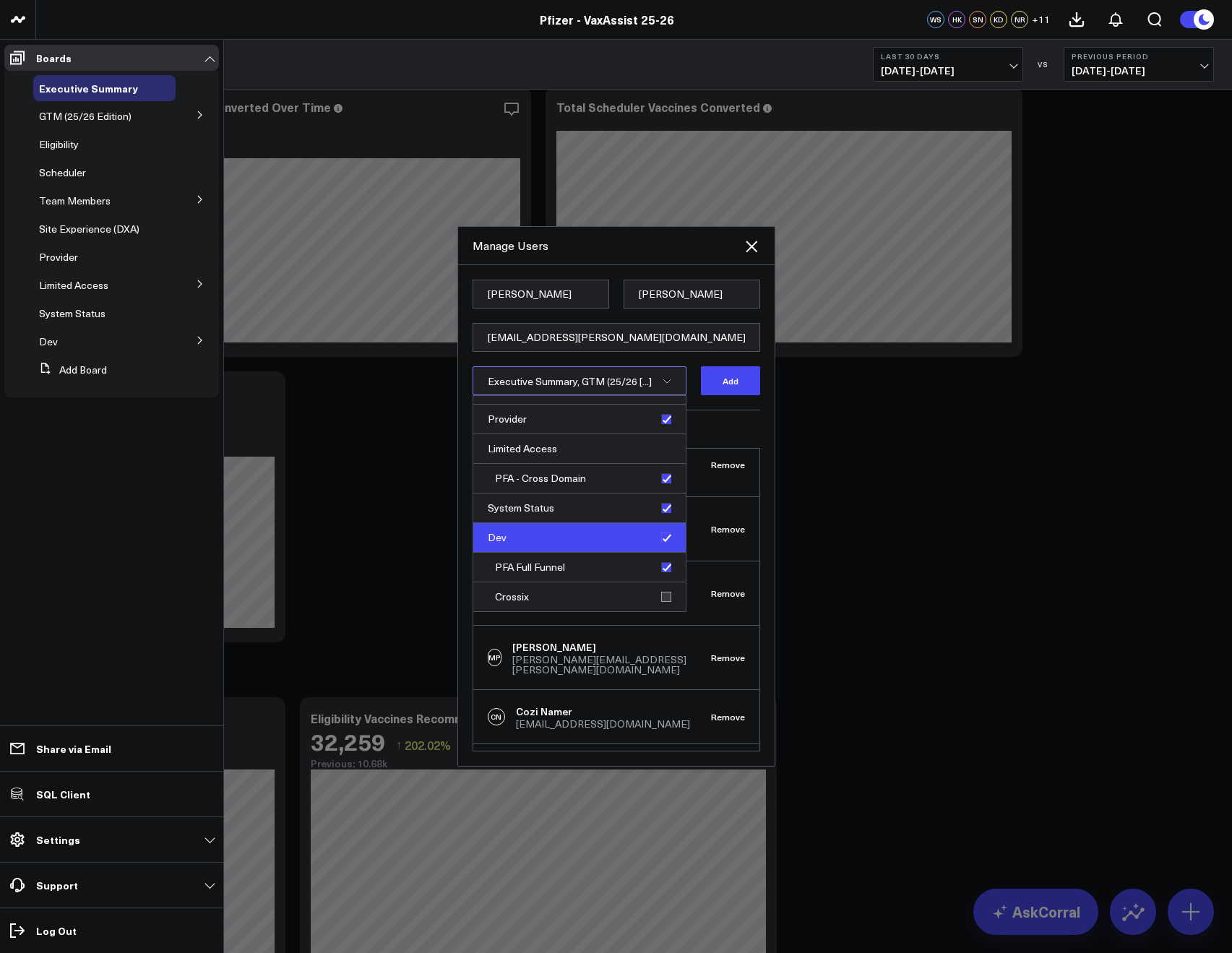
click at [661, 551] on div "Dev" at bounding box center [579, 538] width 213 height 30
click at [657, 534] on div "Dev" at bounding box center [579, 538] width 213 height 30
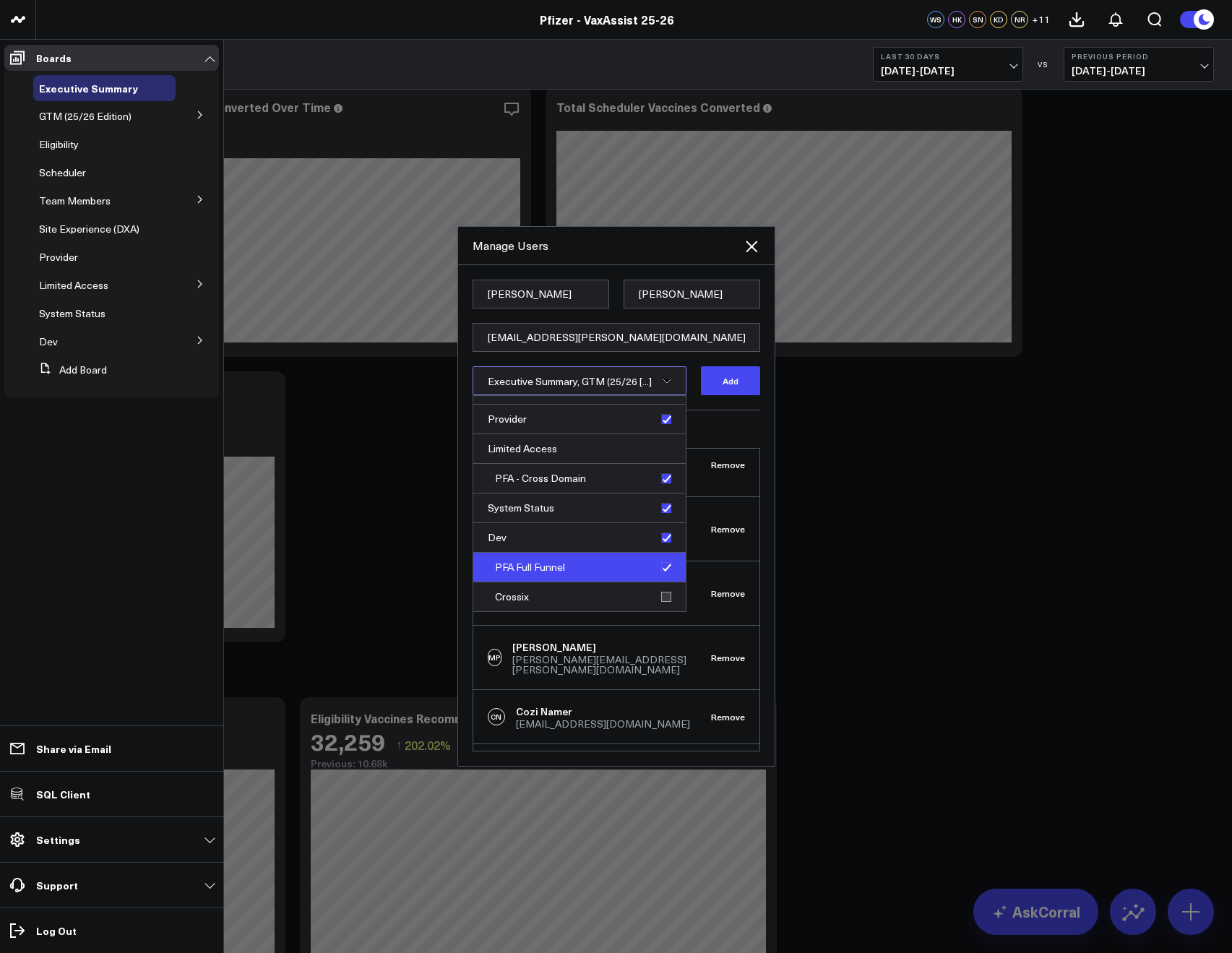
click at [658, 568] on div "PFA Full Funnel" at bounding box center [579, 568] width 213 height 30
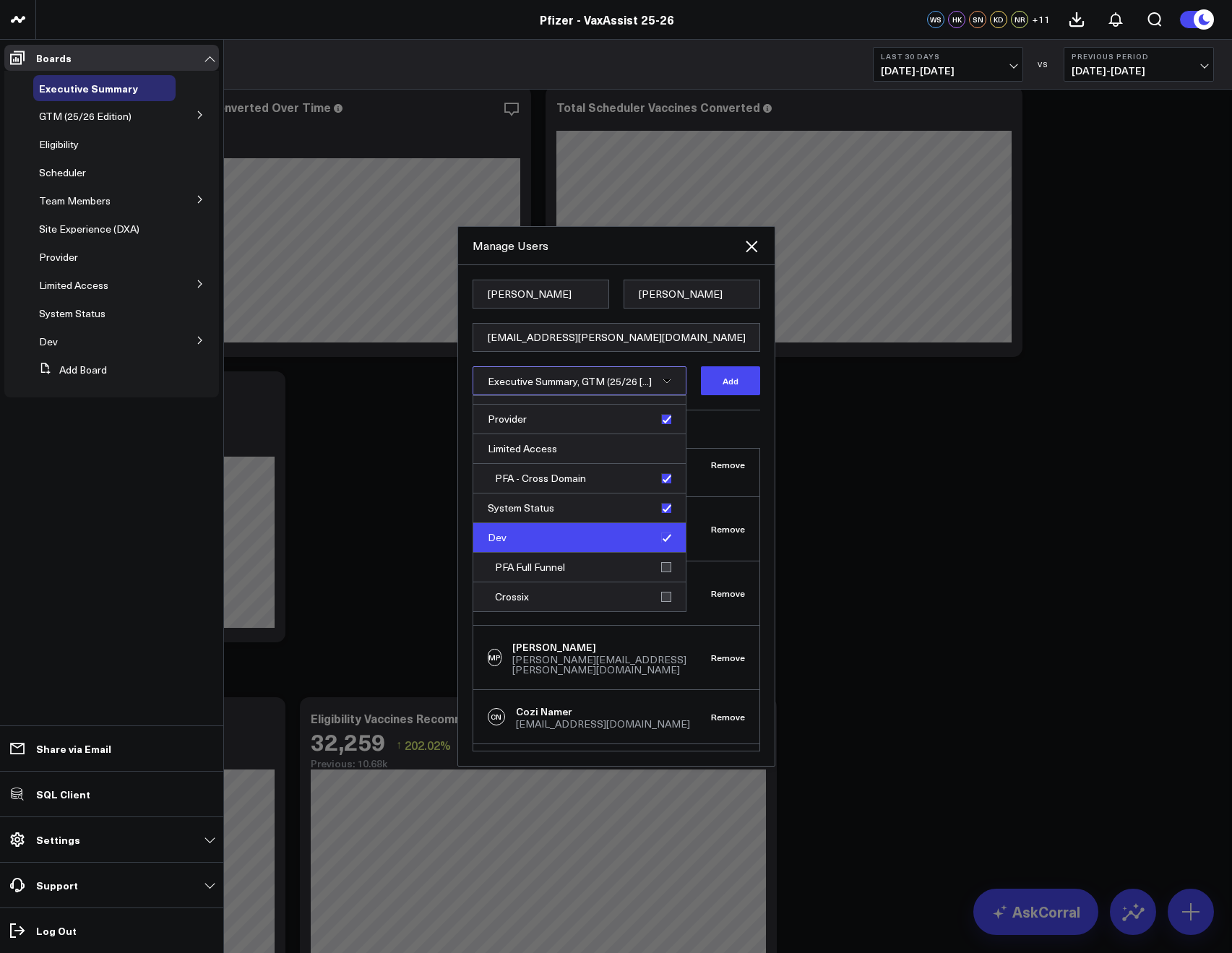
click at [656, 540] on div "Dev" at bounding box center [579, 538] width 213 height 30
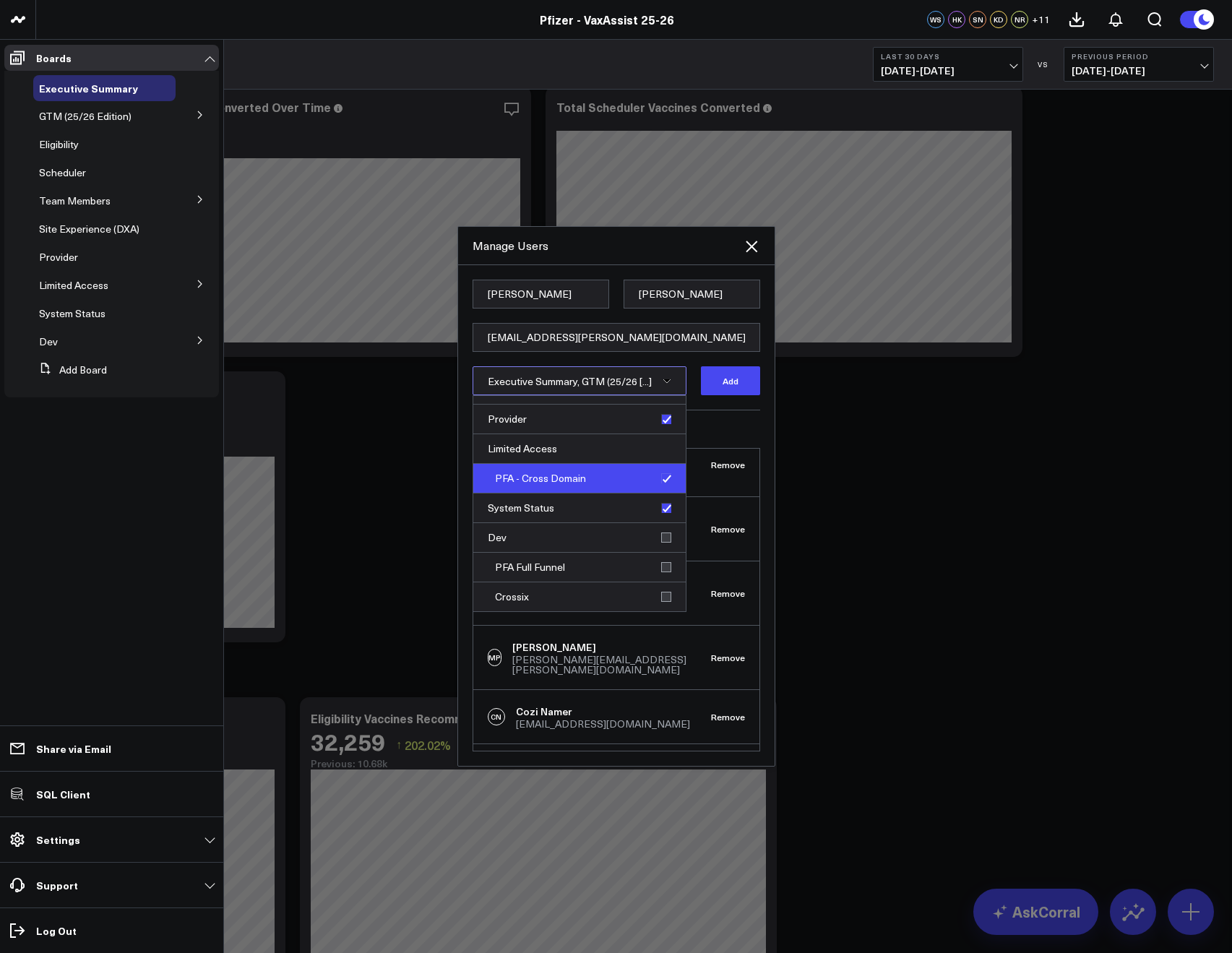
click at [658, 476] on div "PFA - Cross Domain" at bounding box center [579, 479] width 213 height 30
click at [718, 390] on button "Add" at bounding box center [730, 380] width 59 height 29
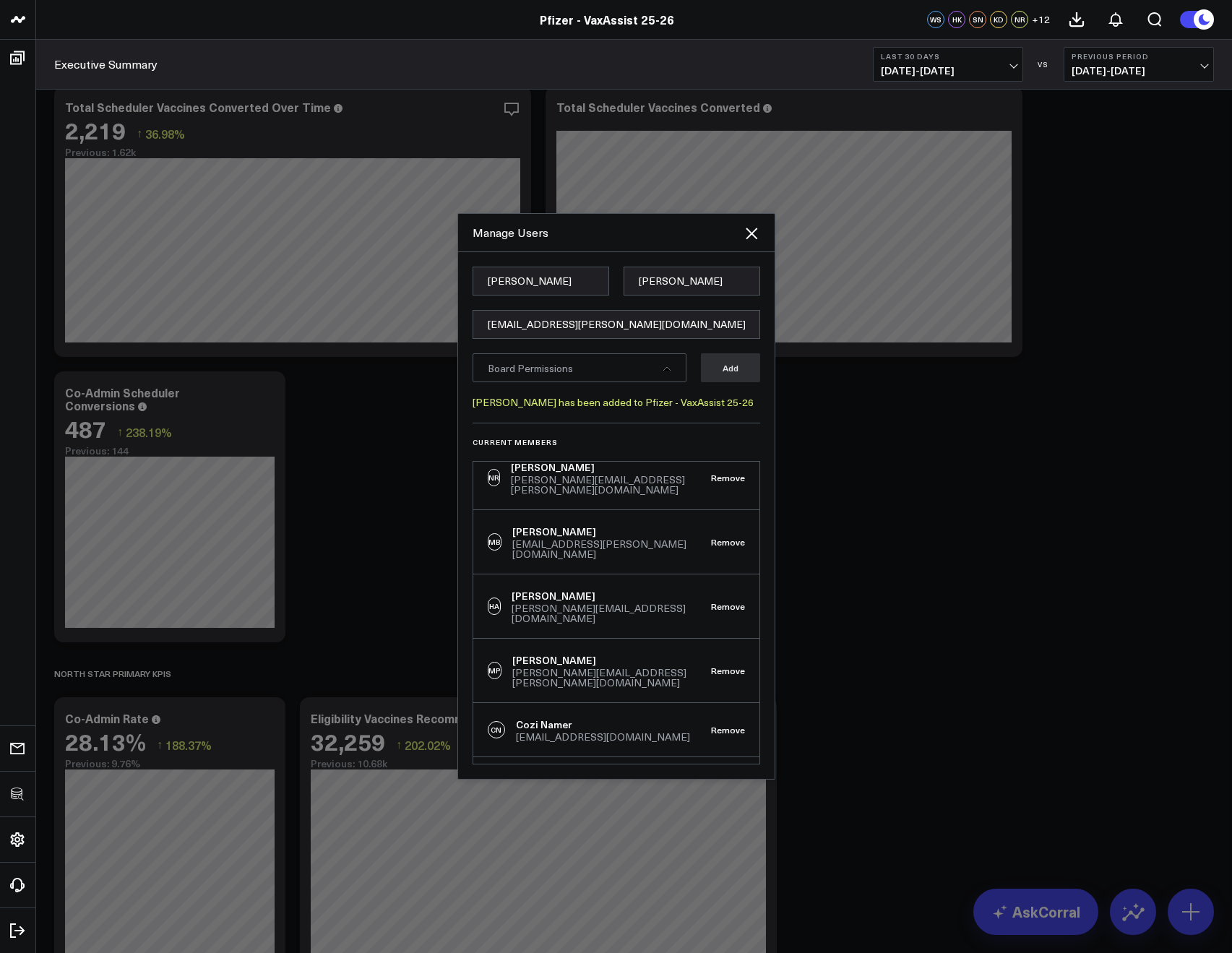
click at [576, 305] on form "Julianne Oconnell julianne.oconnell@pfizer.com Board Permissions Add Julianne O…" at bounding box center [616, 345] width 288 height 156
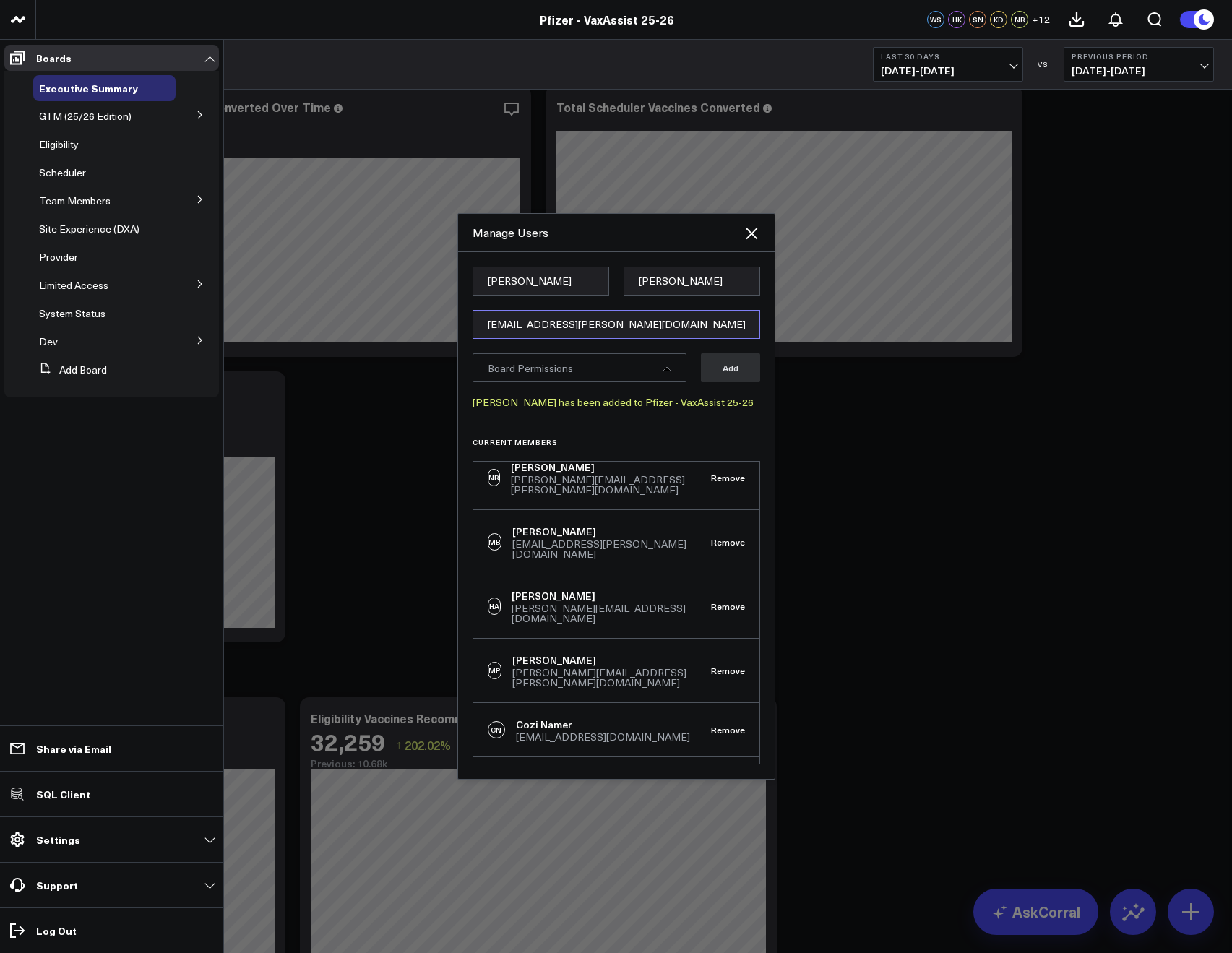
click at [572, 314] on input "[EMAIL_ADDRESS][PERSON_NAME][DOMAIN_NAME]" at bounding box center [616, 324] width 288 height 29
paste input "[PERSON_NAME][EMAIL_ADDRESS][PERSON_NAME][DOMAIN_NAME]"
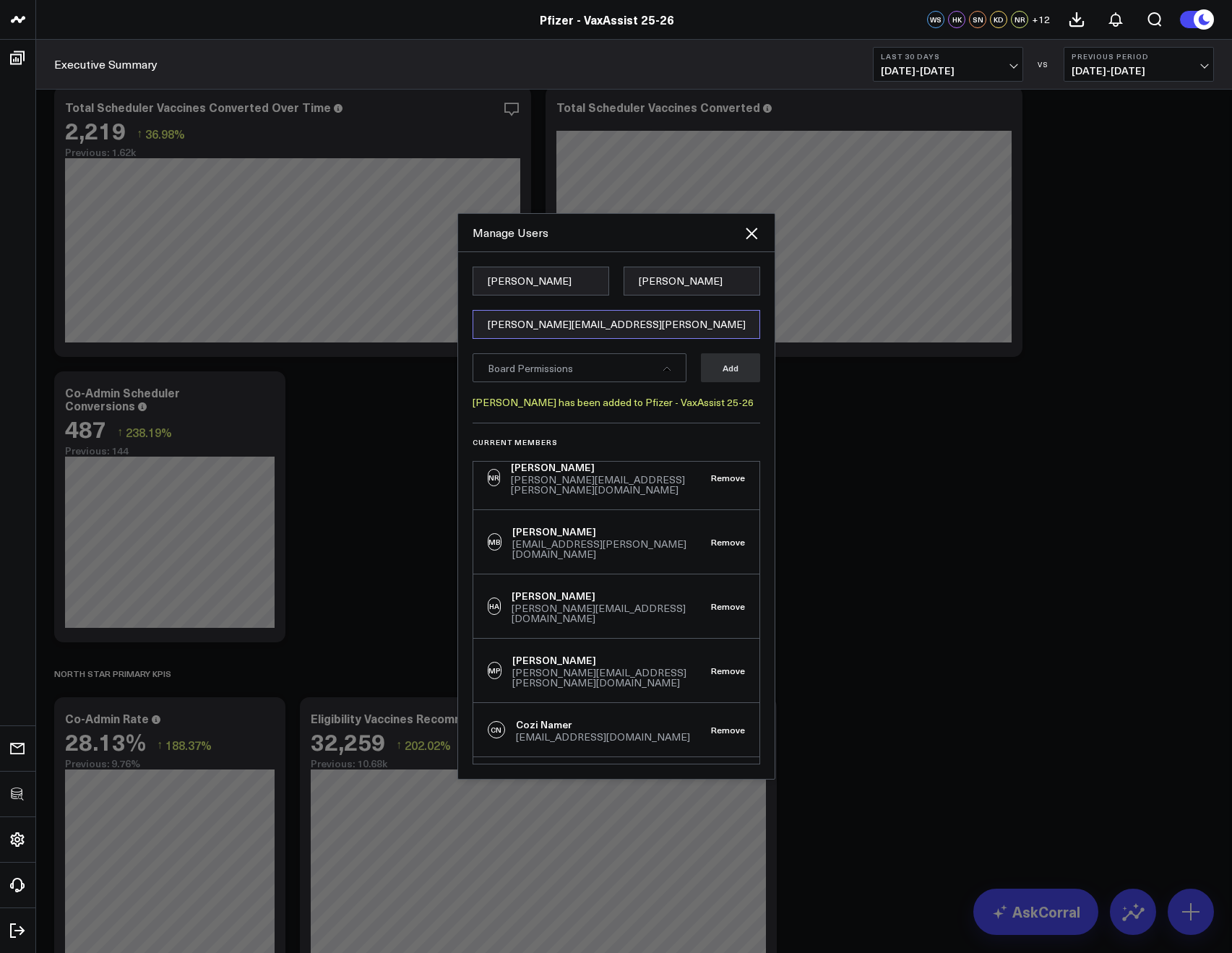
type input "[PERSON_NAME][EMAIL_ADDRESS][PERSON_NAME][DOMAIN_NAME]"
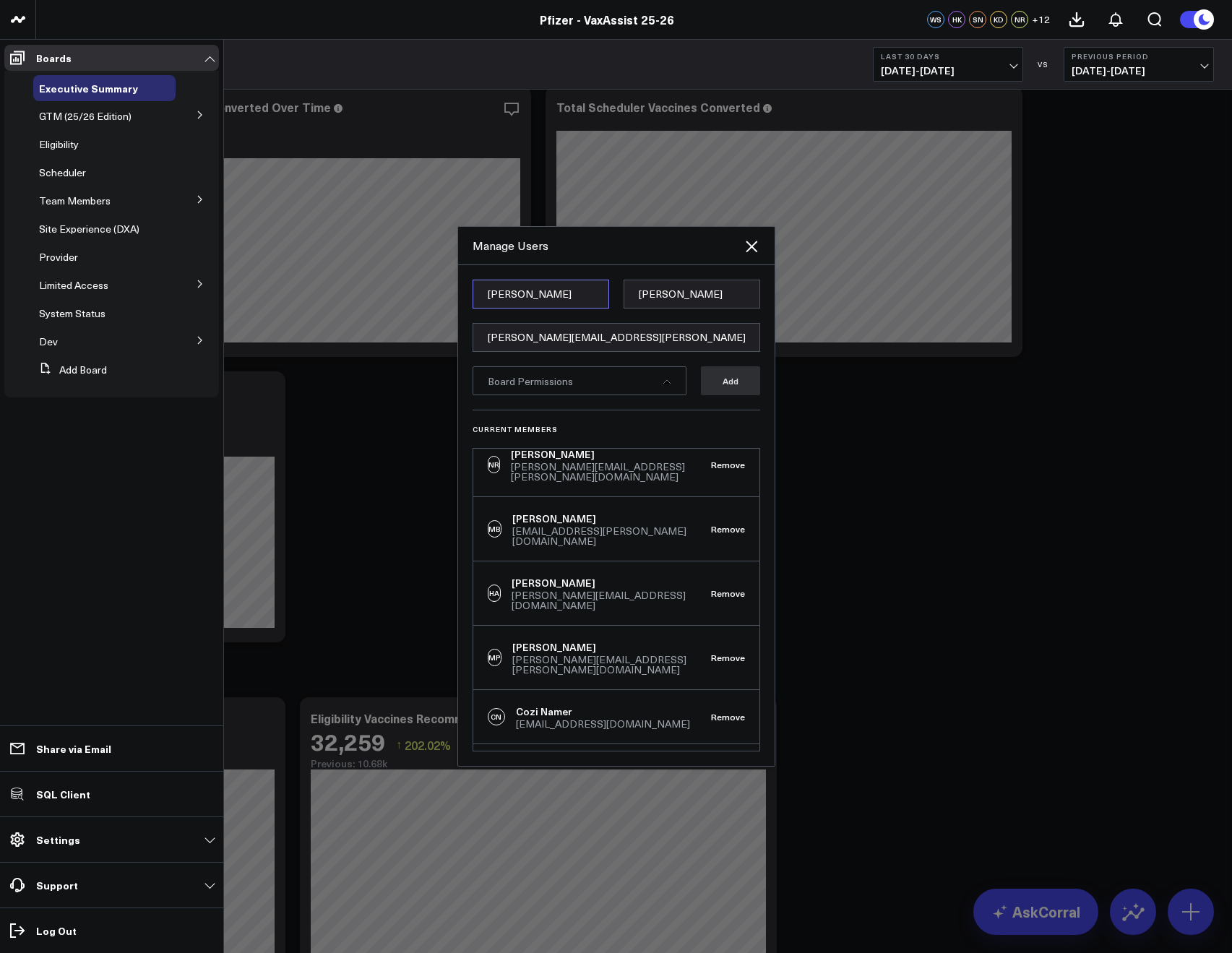
click at [528, 301] on input "Julianne" at bounding box center [541, 293] width 137 height 29
paste input "Surina"
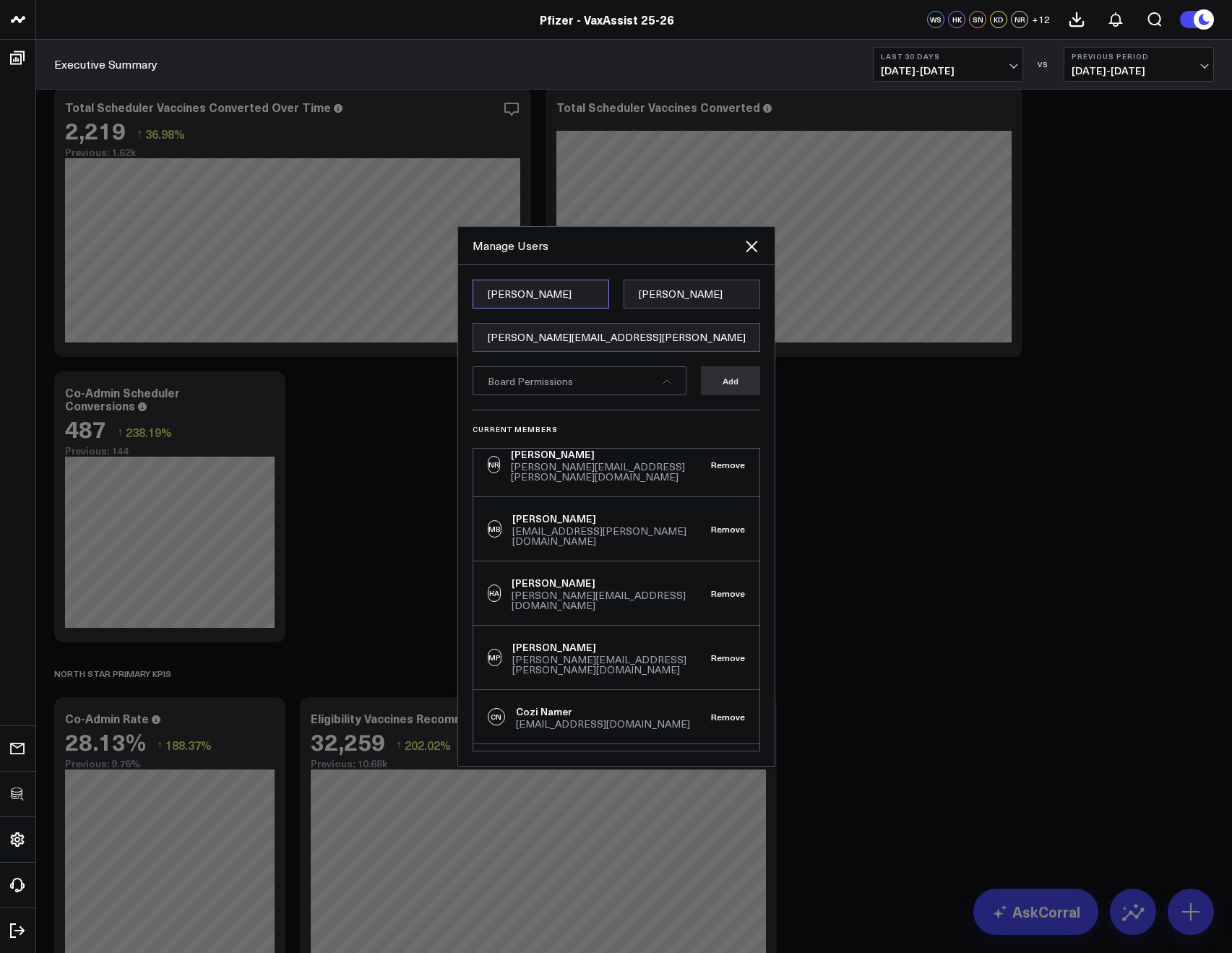
type input "Surina"
click at [661, 297] on input "Oconnell" at bounding box center [691, 293] width 137 height 29
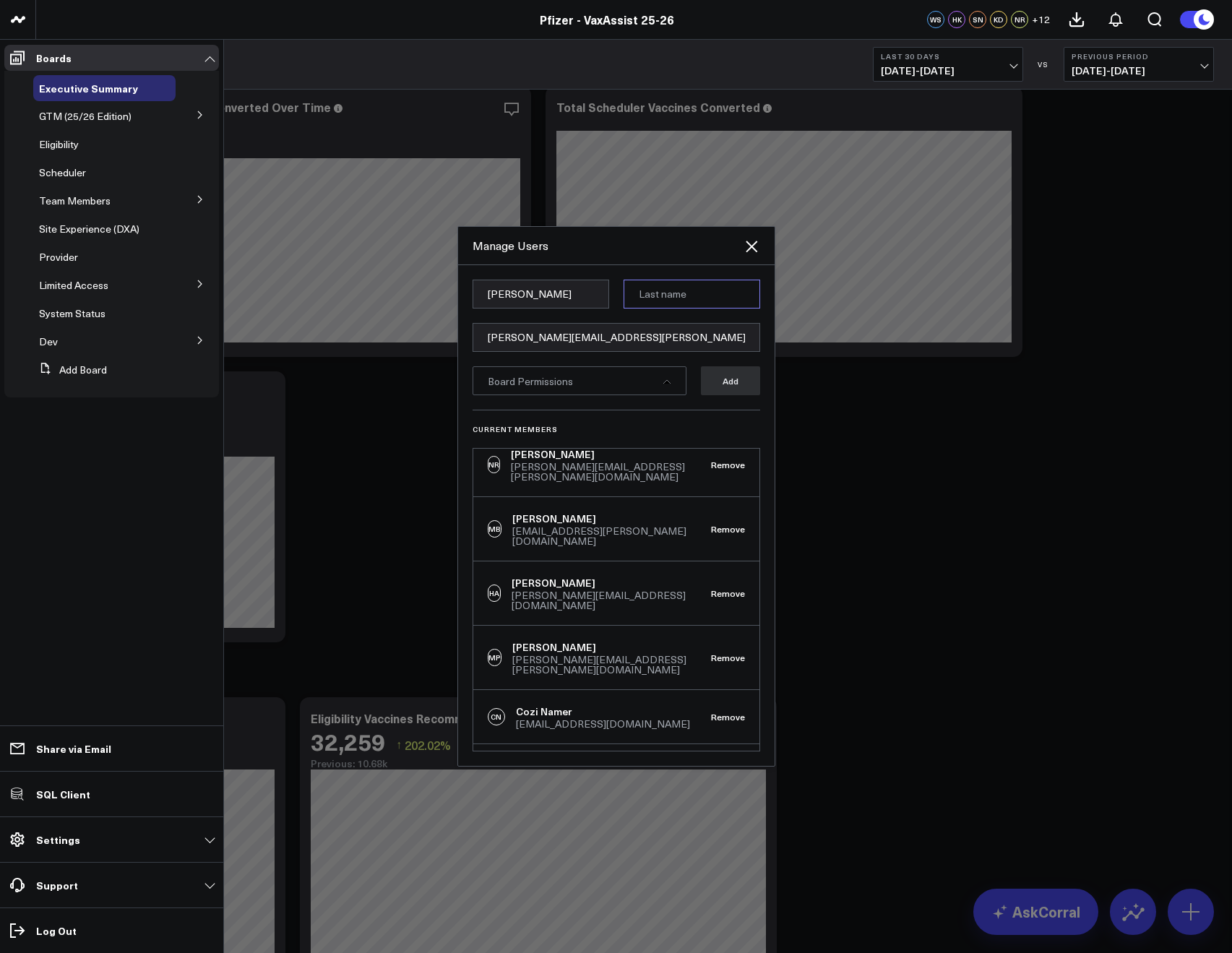
paste input "Joshi"
type input "Joshi"
drag, startPoint x: 610, startPoint y: 256, endPoint x: 622, endPoint y: 285, distance: 31.4
click at [610, 256] on div "Manage Users" at bounding box center [616, 246] width 317 height 38
click at [602, 385] on div "Board Permissions" at bounding box center [579, 380] width 214 height 29
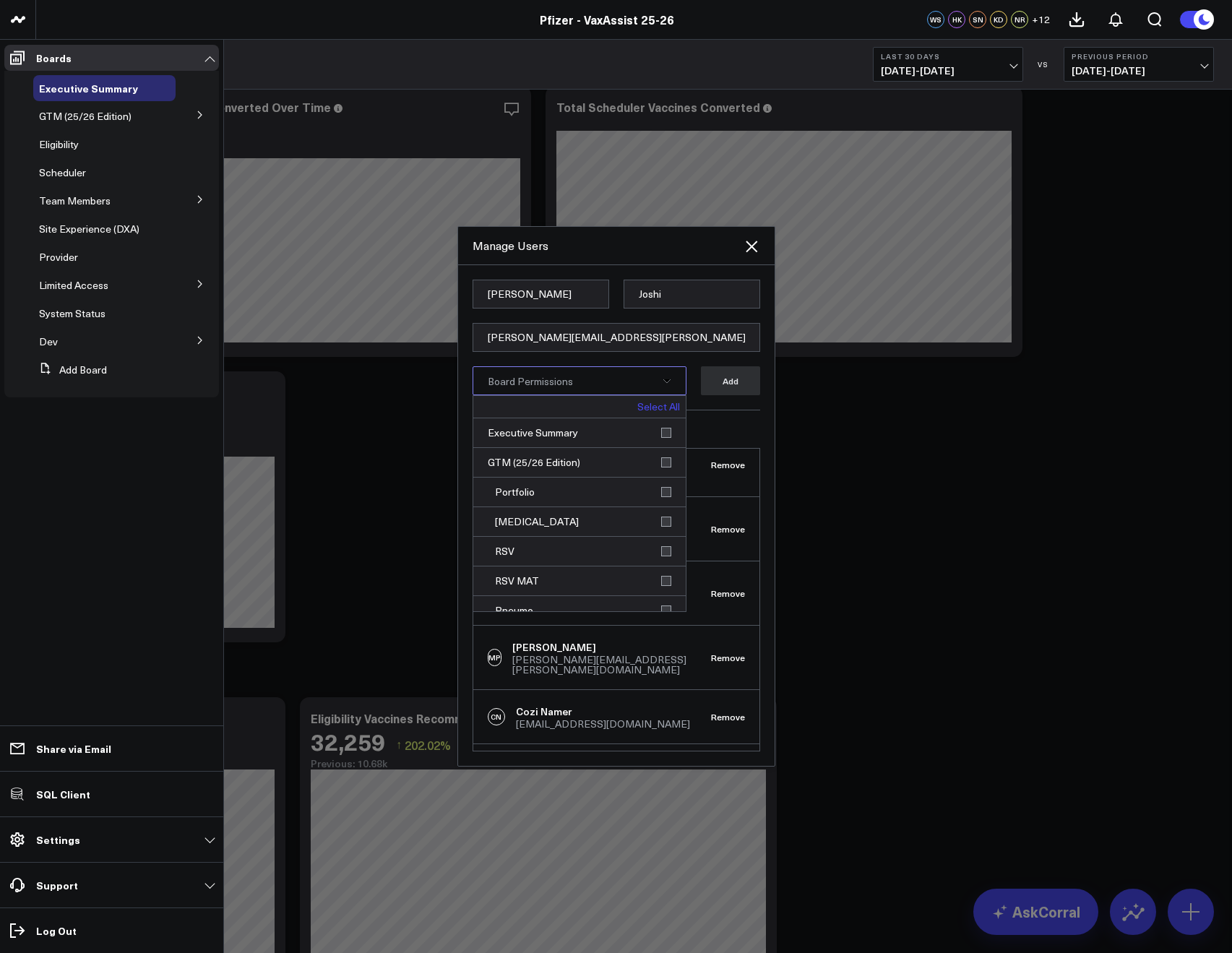
click at [656, 407] on link "Select All" at bounding box center [658, 407] width 42 height 10
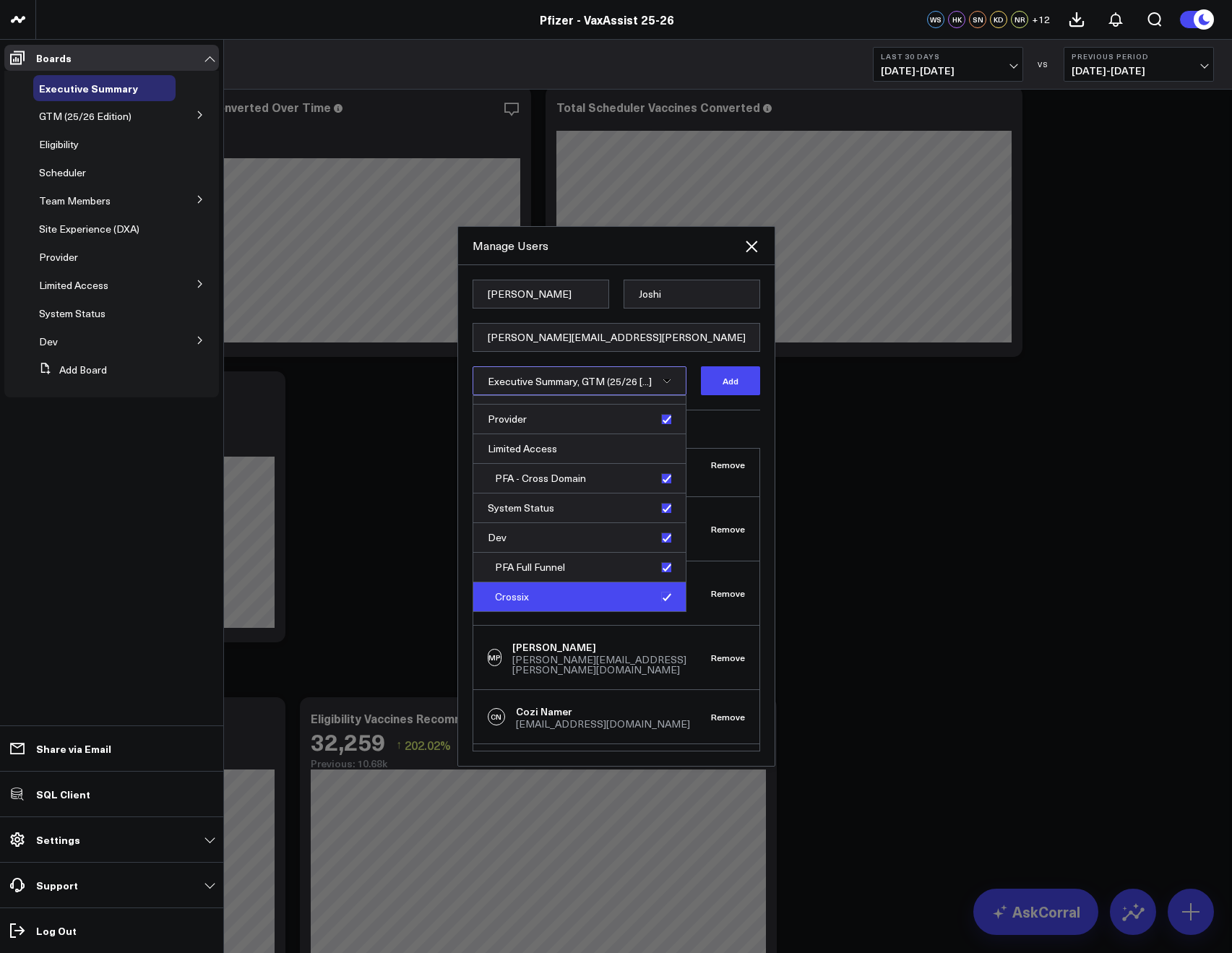
click at [661, 602] on div "Crossix" at bounding box center [579, 596] width 213 height 29
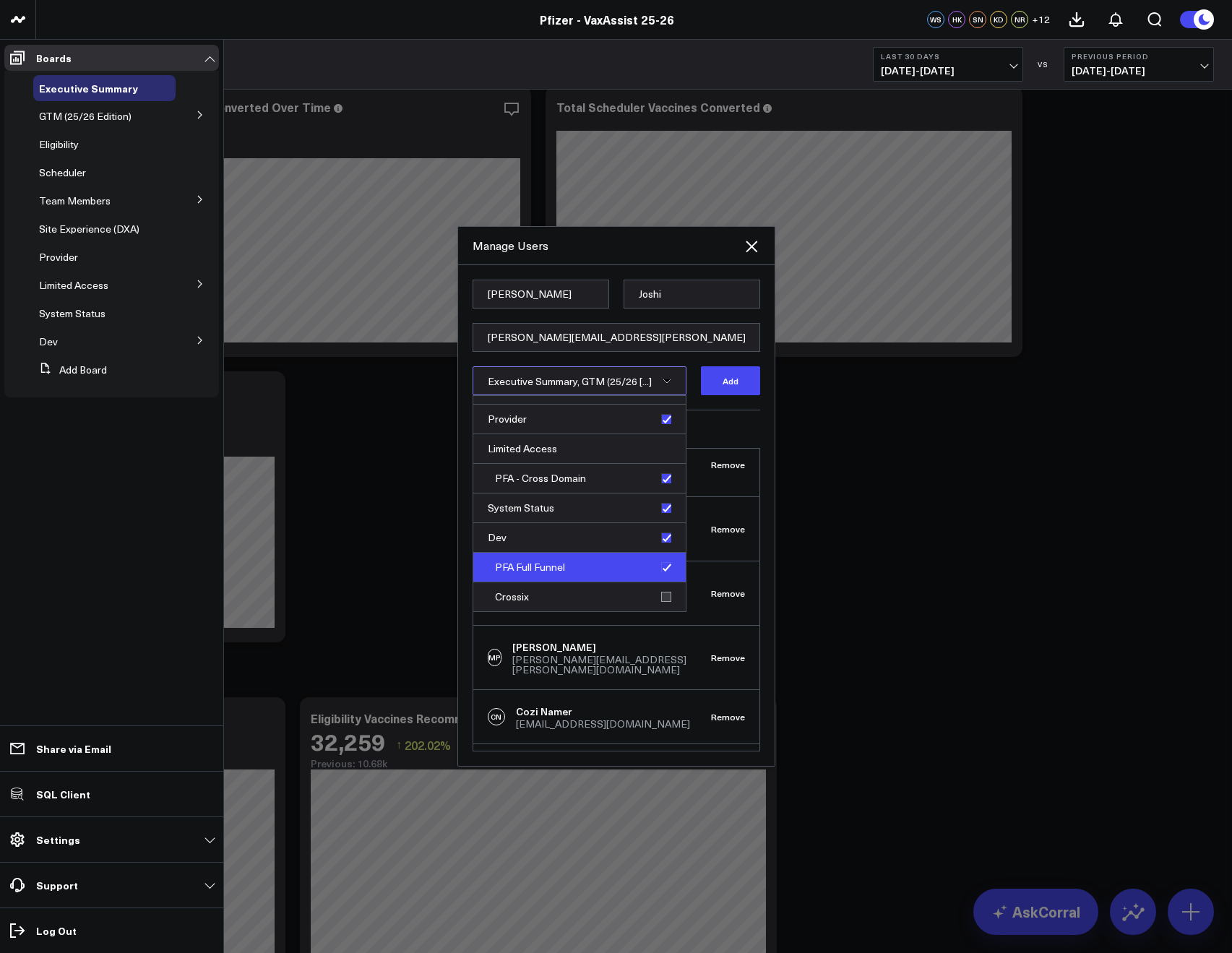
click at [659, 576] on div "PFA Full Funnel" at bounding box center [579, 568] width 213 height 30
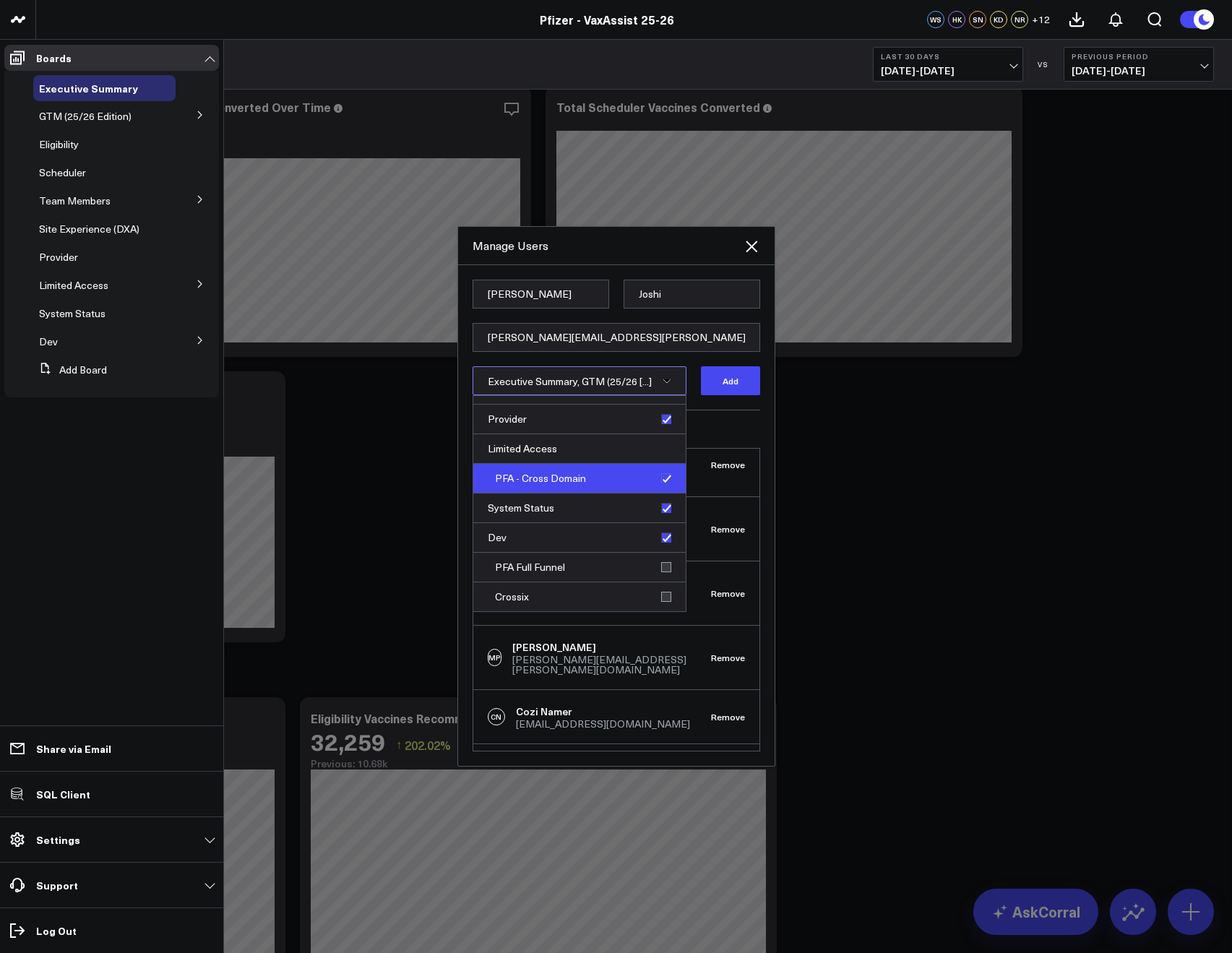
click at [655, 479] on div "PFA - Cross Domain" at bounding box center [579, 479] width 213 height 30
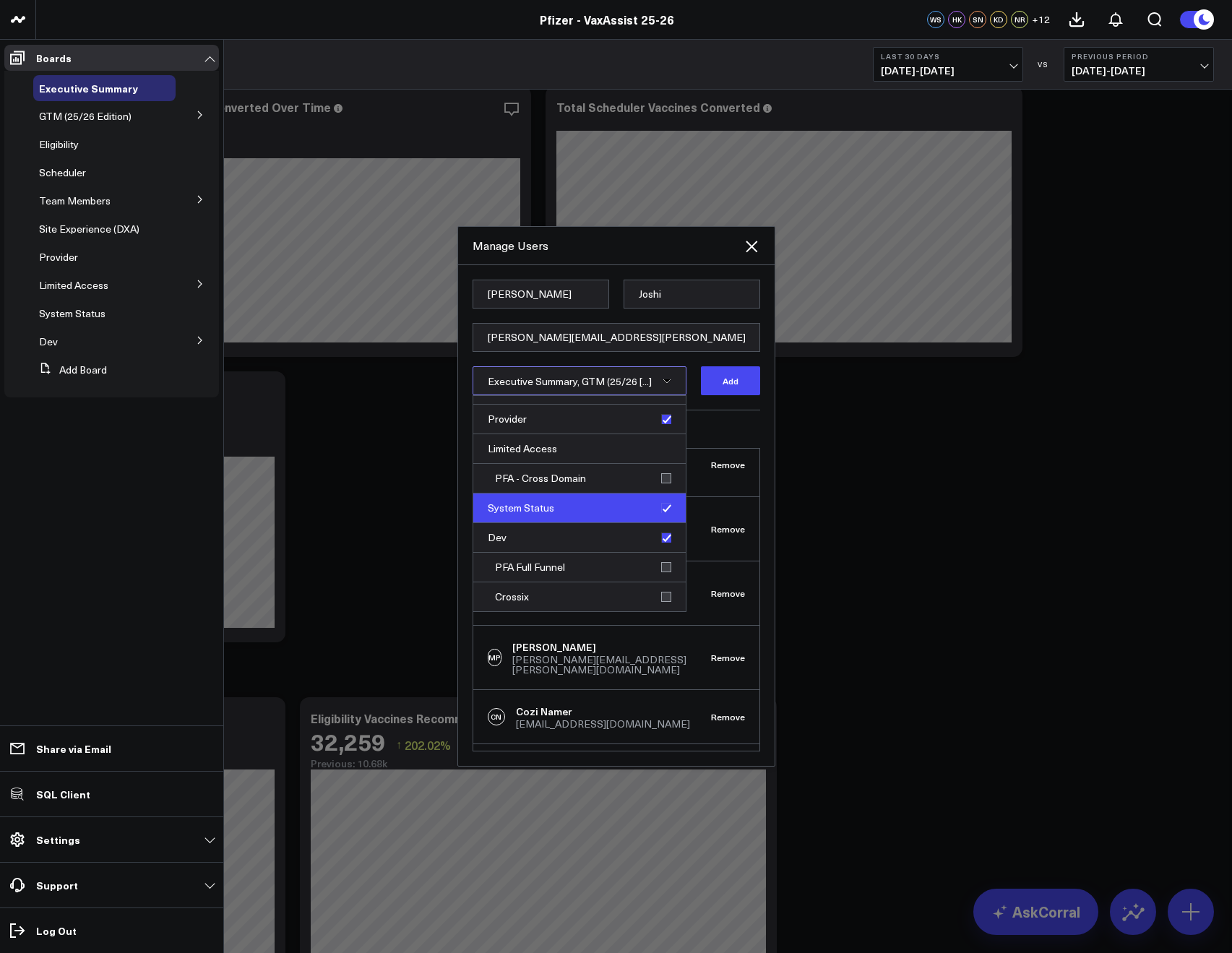
click at [660, 503] on div "System Status" at bounding box center [579, 509] width 213 height 30
click at [661, 536] on div "Dev" at bounding box center [579, 538] width 213 height 30
click at [710, 436] on div "Current Members CS Corral Support support@corraldata.com Remove WS Wendy Steinb…" at bounding box center [616, 580] width 288 height 342
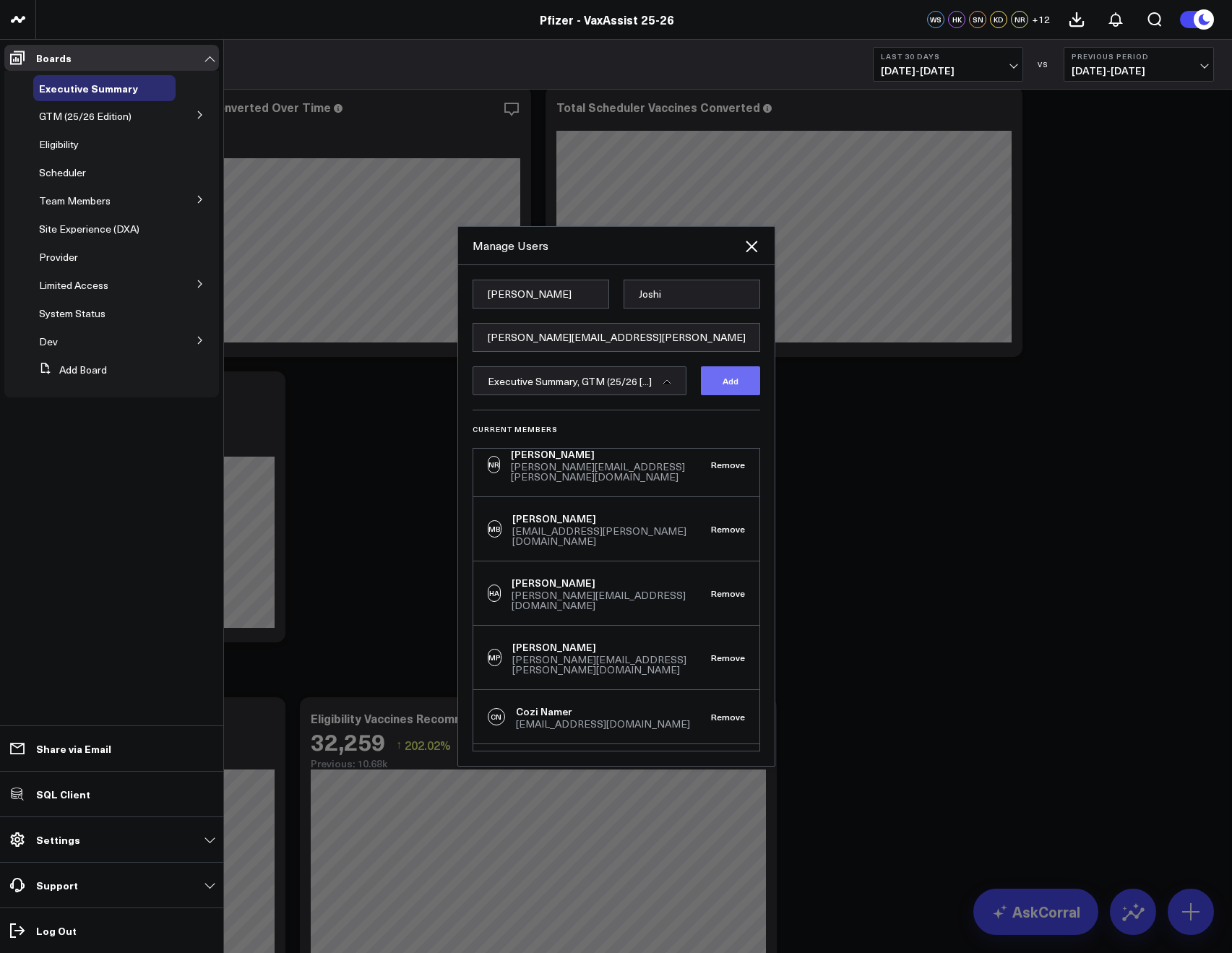
click at [720, 382] on button "Add" at bounding box center [730, 380] width 59 height 29
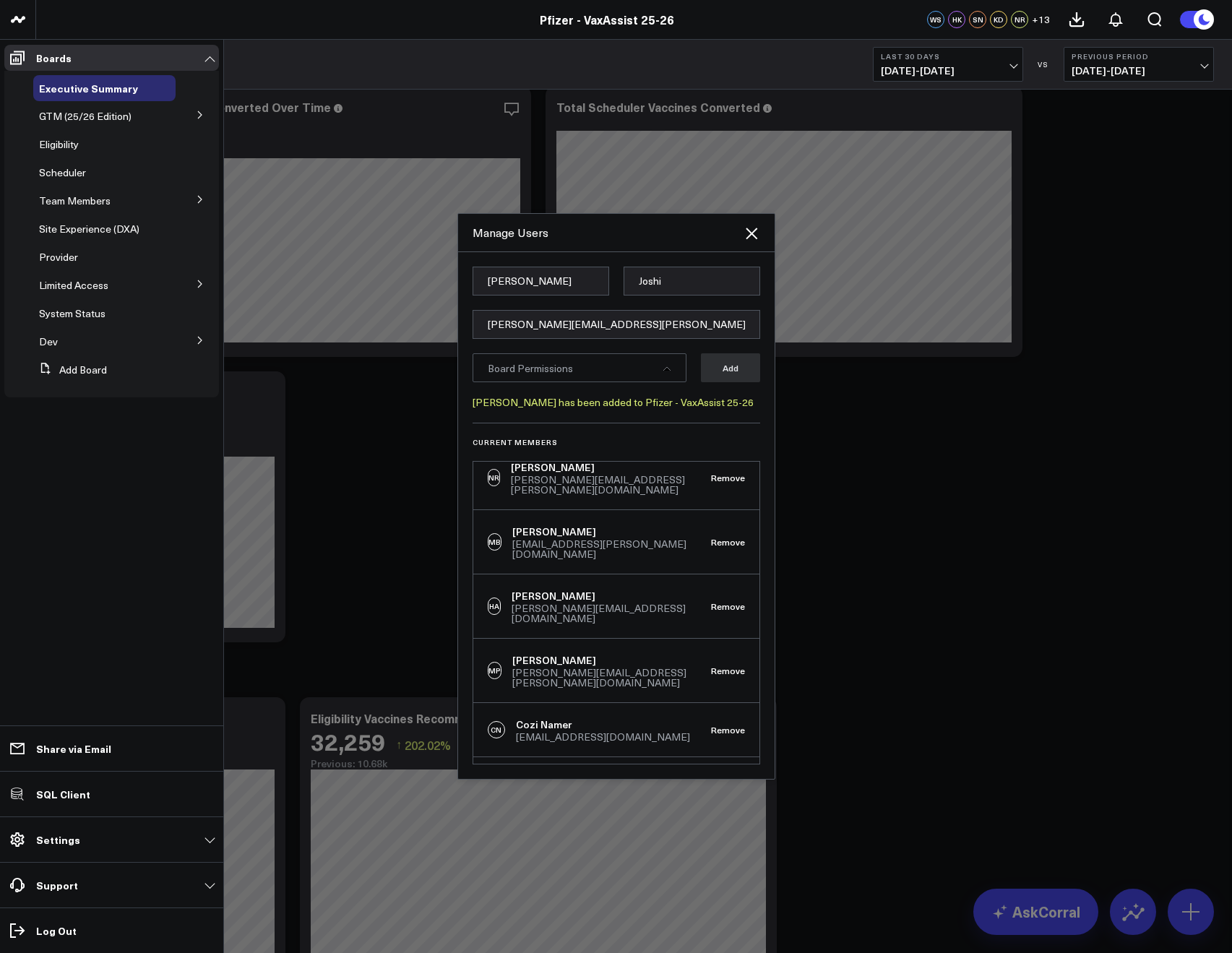
scroll to position [782, 0]
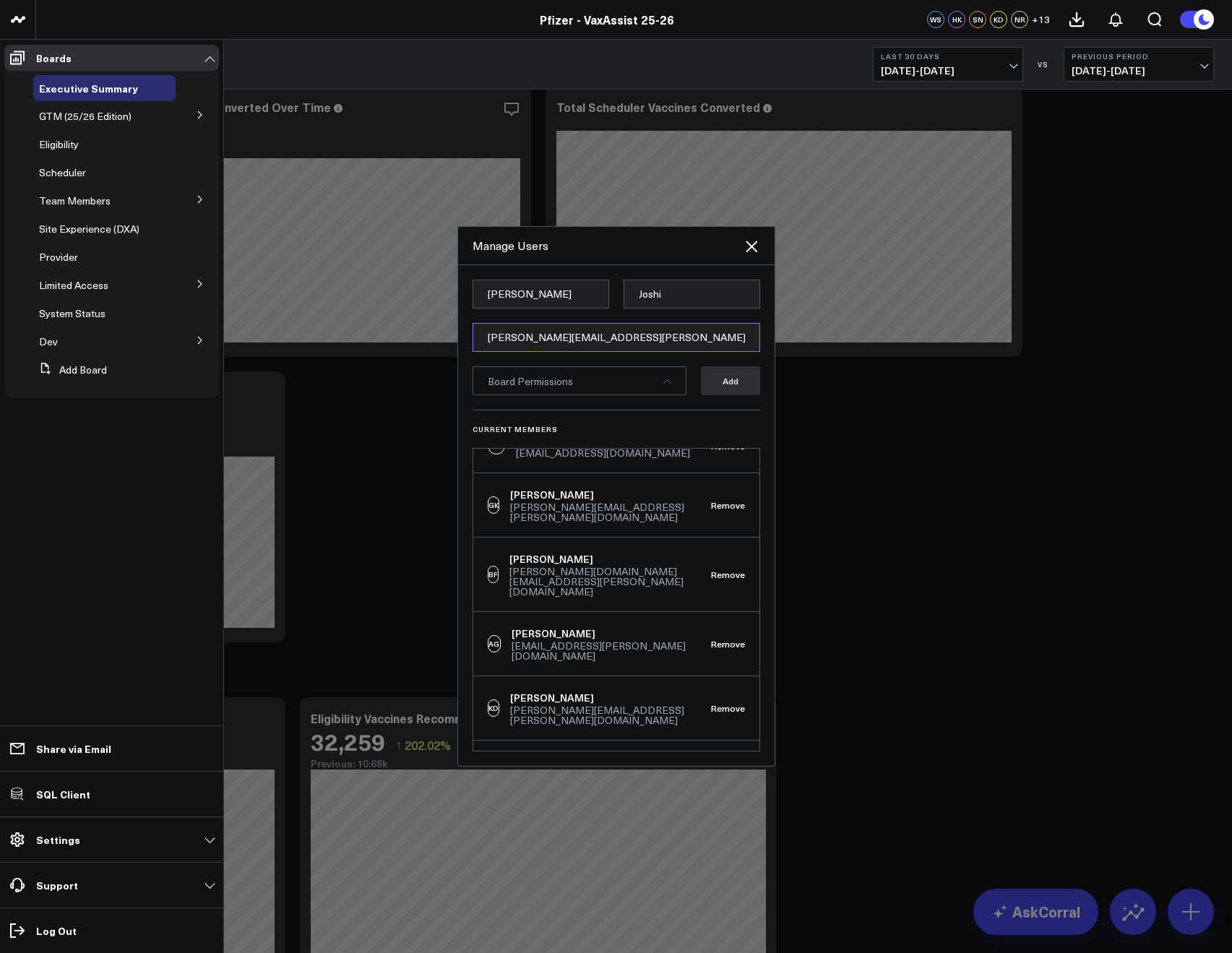
click at [500, 332] on input "[PERSON_NAME][EMAIL_ADDRESS][PERSON_NAME][DOMAIN_NAME]" at bounding box center [616, 337] width 288 height 29
paste input "[PERSON_NAME][EMAIL_ADDRESS][PERSON_NAME][DOMAIN_NAME]"
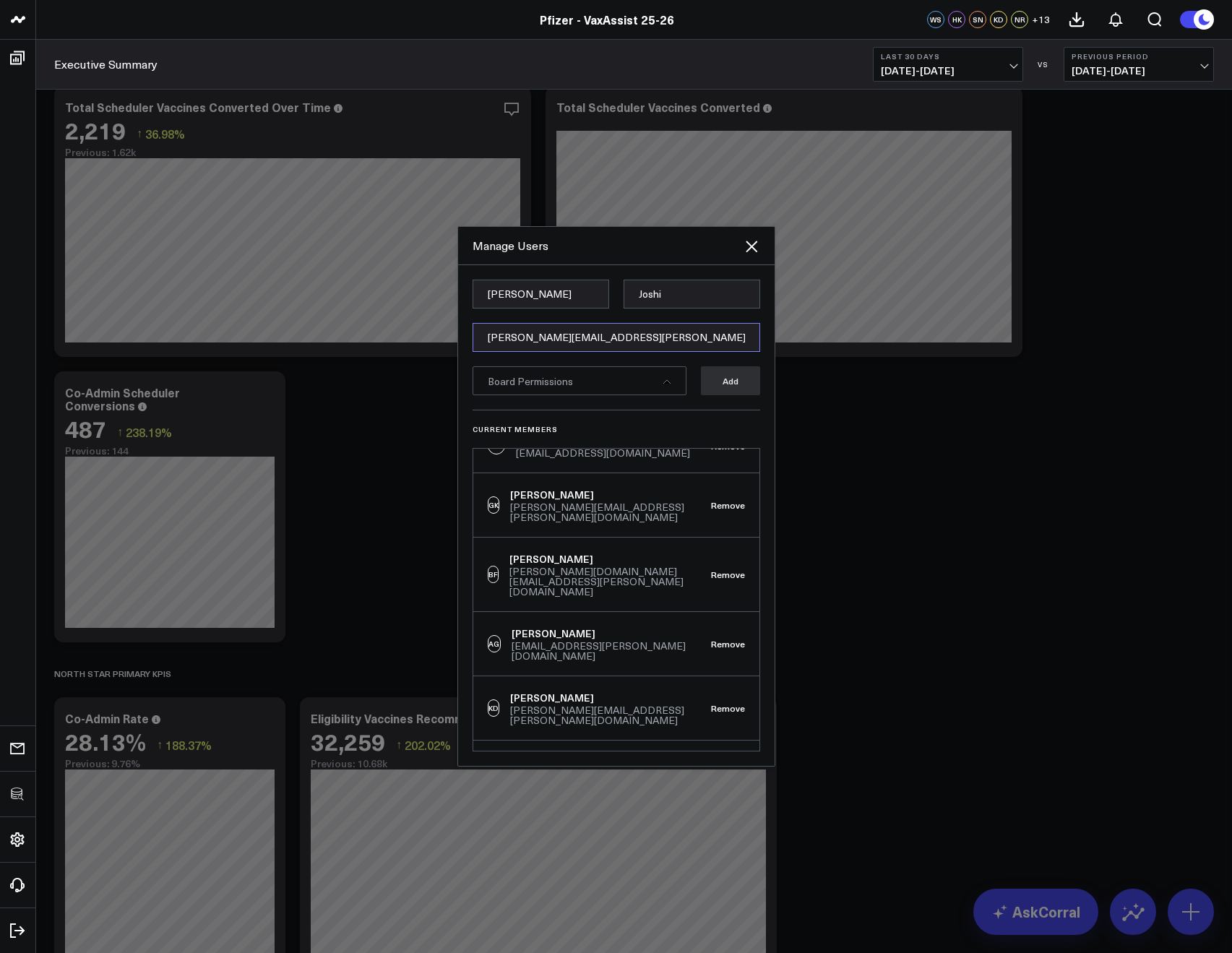
type input "[PERSON_NAME][EMAIL_ADDRESS][PERSON_NAME][DOMAIN_NAME]"
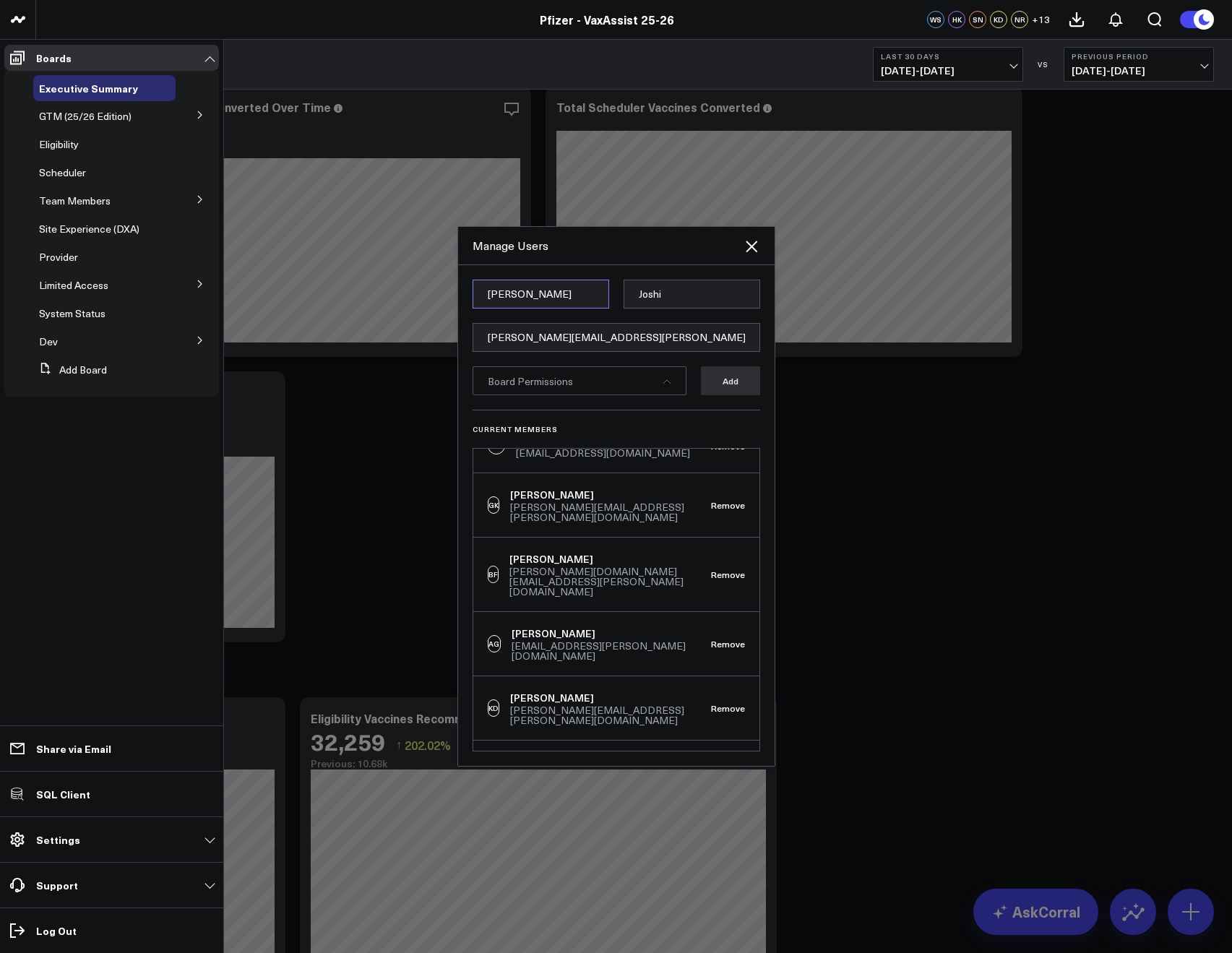
click at [526, 305] on input "Surina" at bounding box center [541, 293] width 137 height 29
paste input "Dilawar"
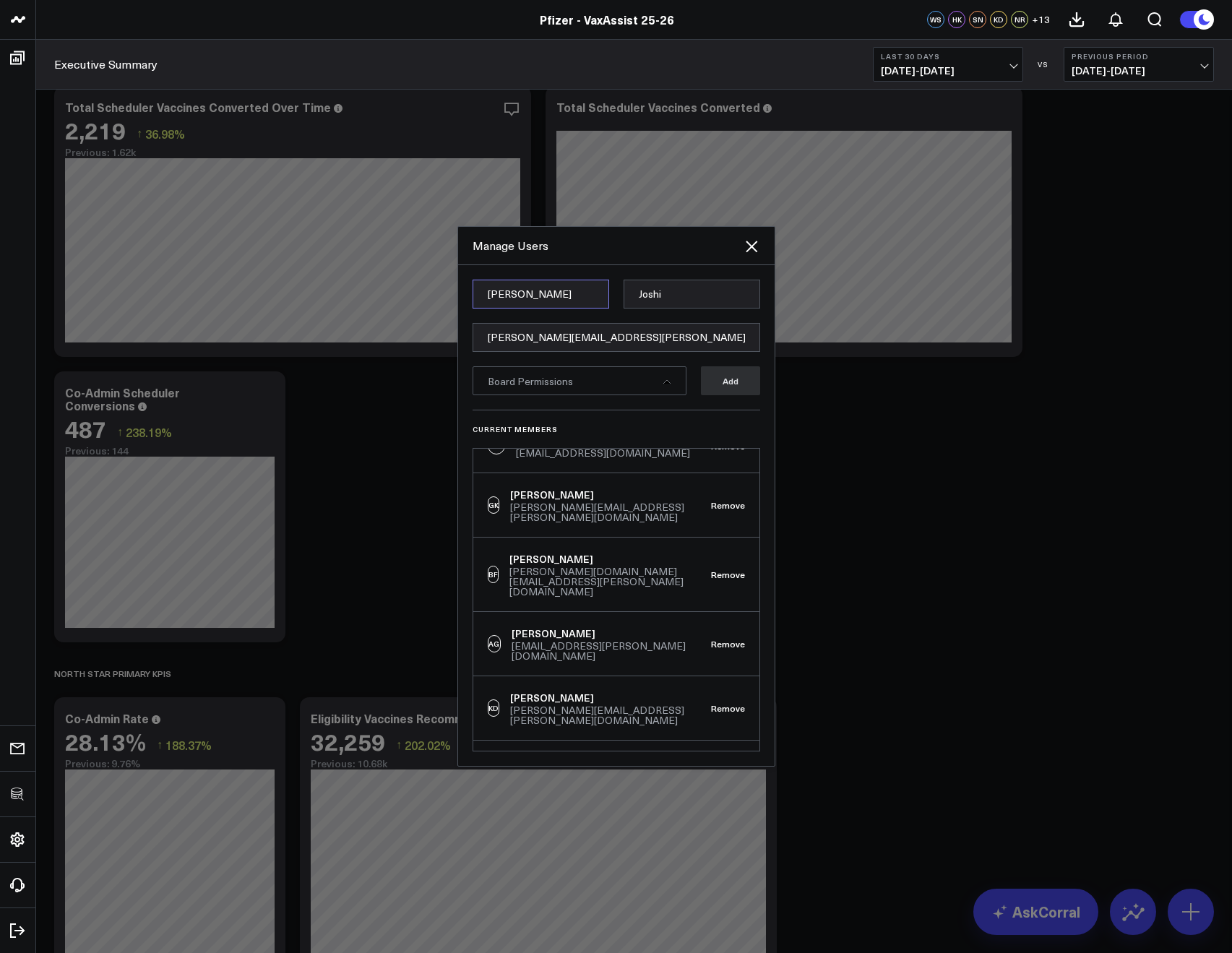
type input "Dilawar"
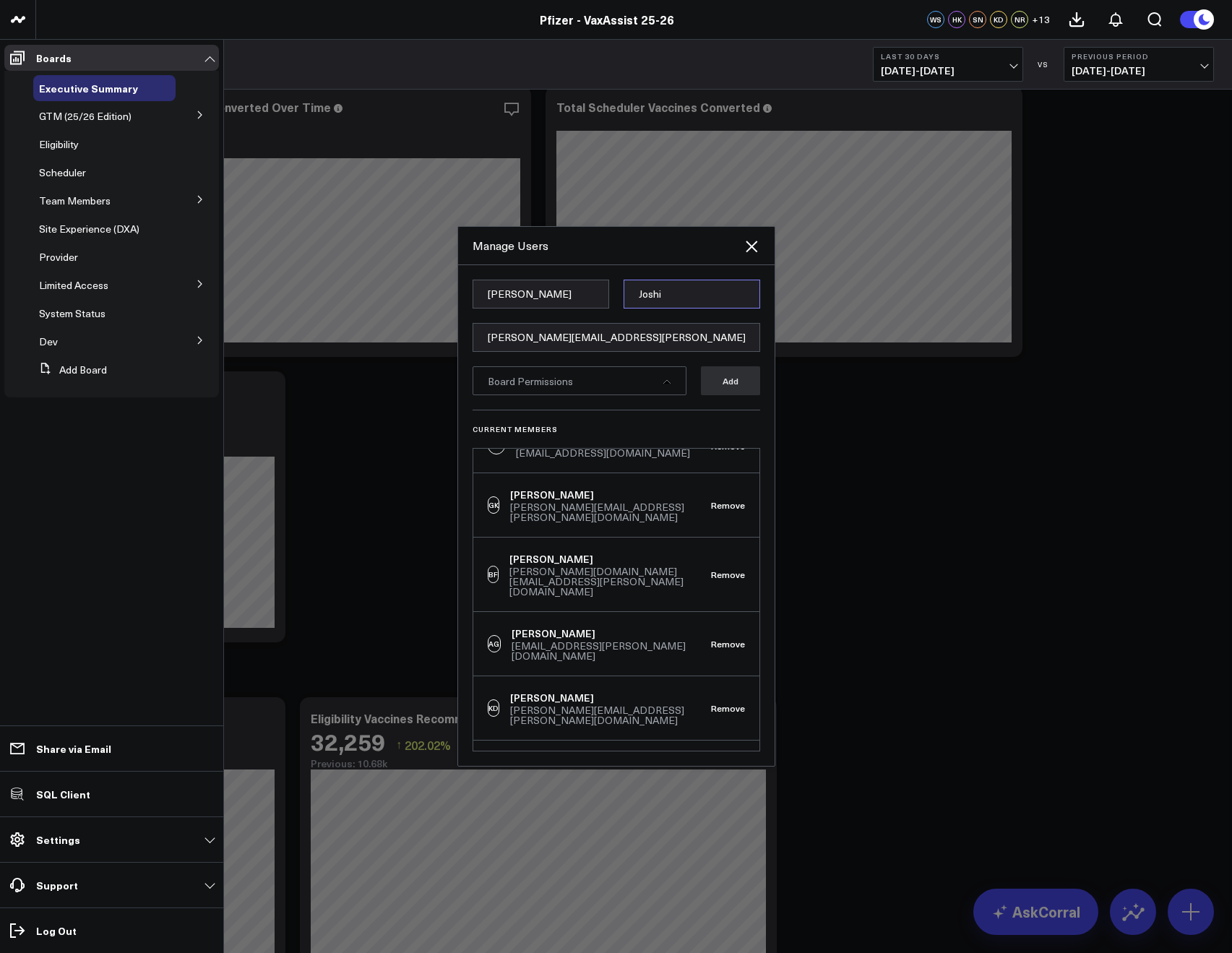
click at [655, 288] on input "Joshi" at bounding box center [691, 293] width 137 height 29
paste input "Jaulikar"
type input "Jaulikar"
click at [574, 395] on form "Dilawar Jaulikar dilawar.m.jaulikar@pfizer.com Board Permissions Add" at bounding box center [616, 344] width 288 height 130
click at [576, 388] on div "Board Permissions" at bounding box center [579, 380] width 214 height 29
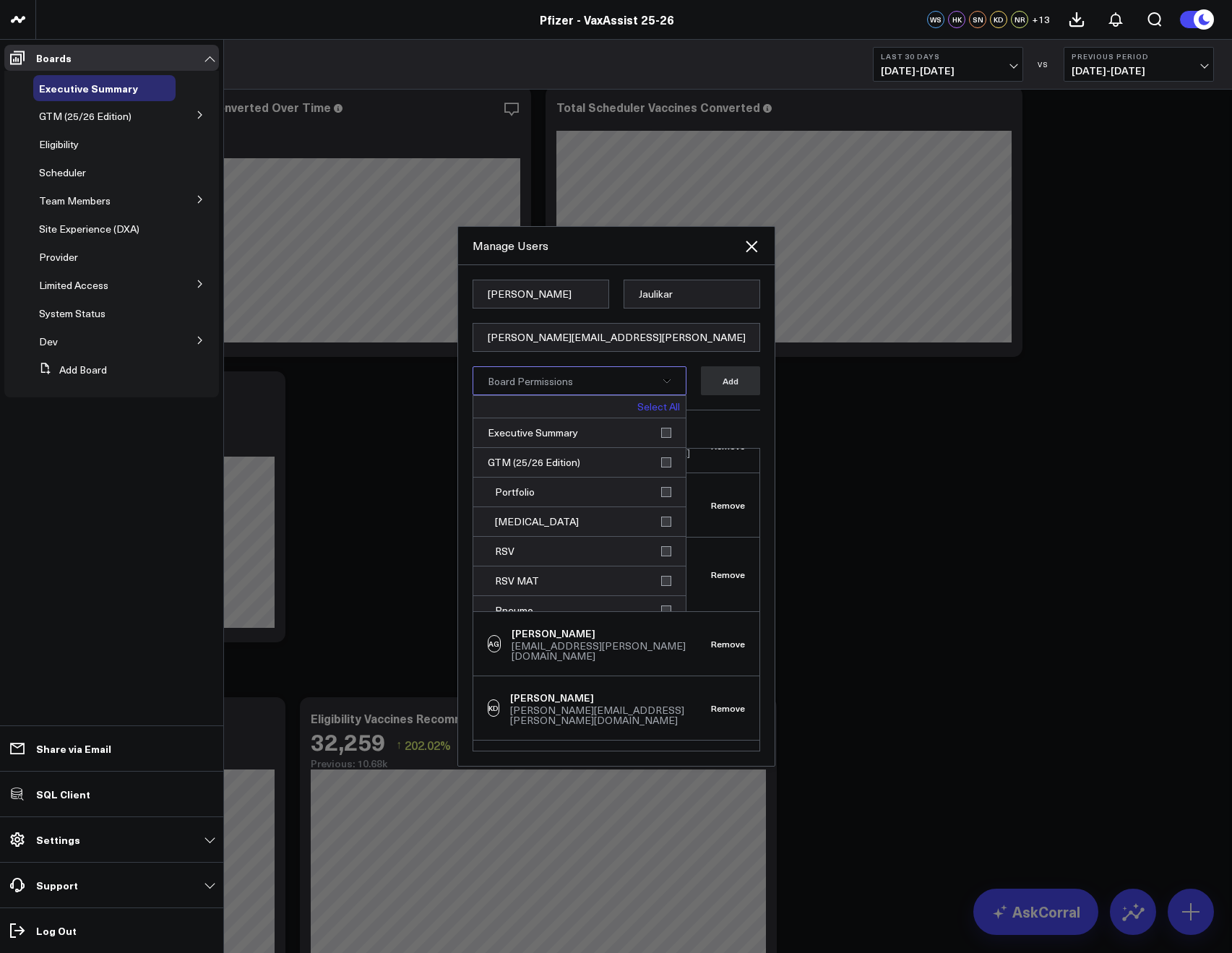
click at [642, 409] on link "Select All" at bounding box center [658, 407] width 42 height 10
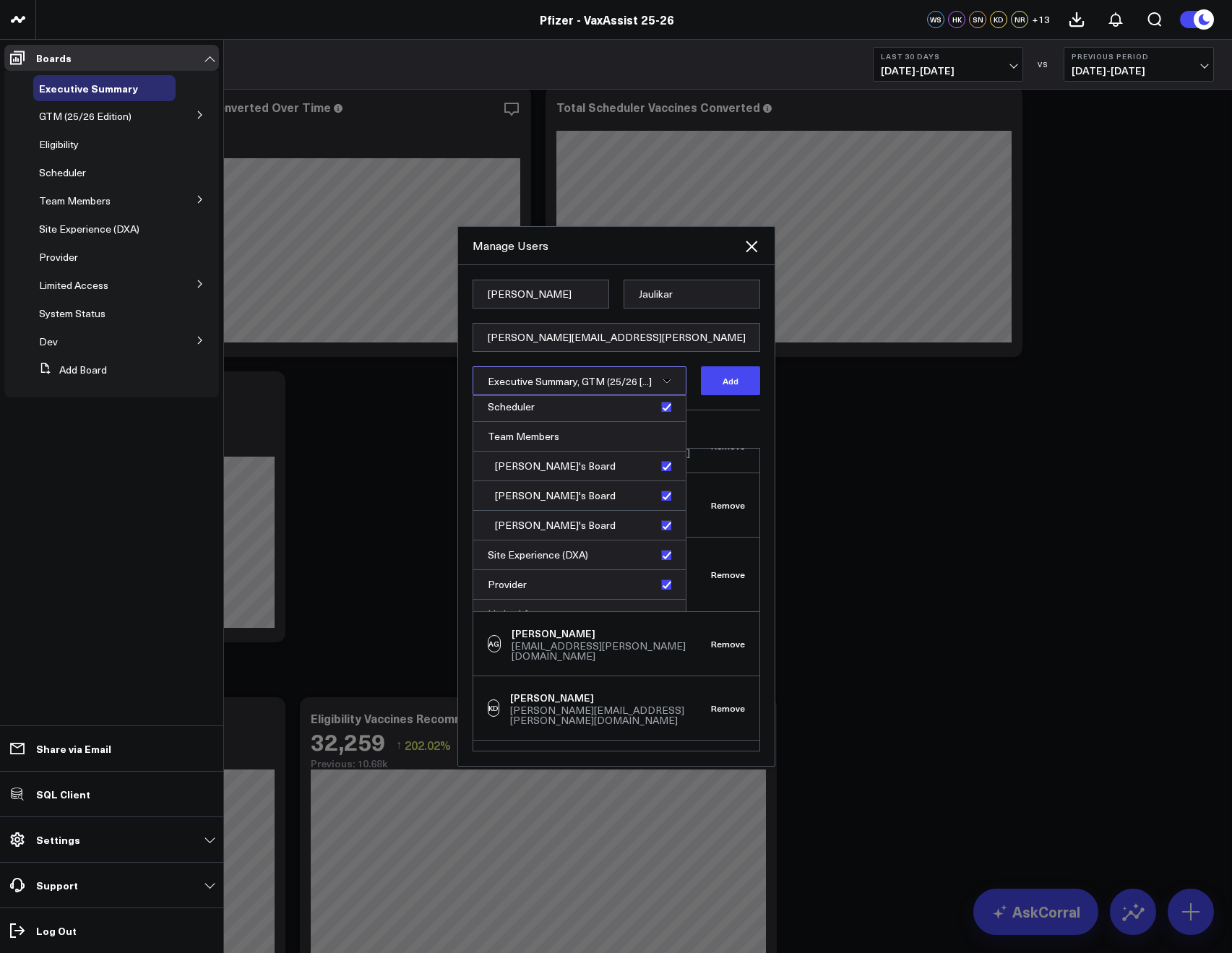
scroll to position [458, 0]
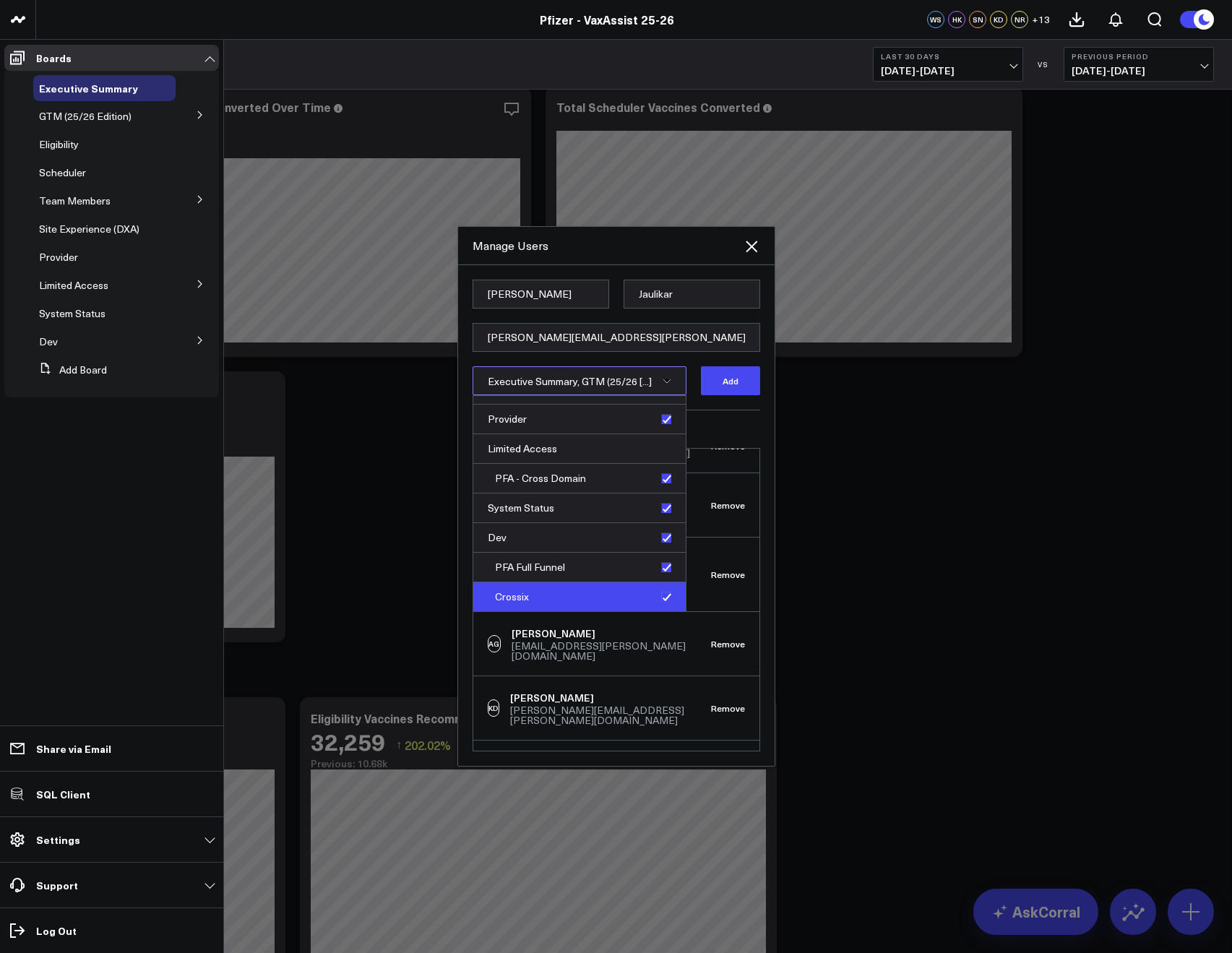
click at [658, 598] on div "Crossix" at bounding box center [579, 596] width 213 height 29
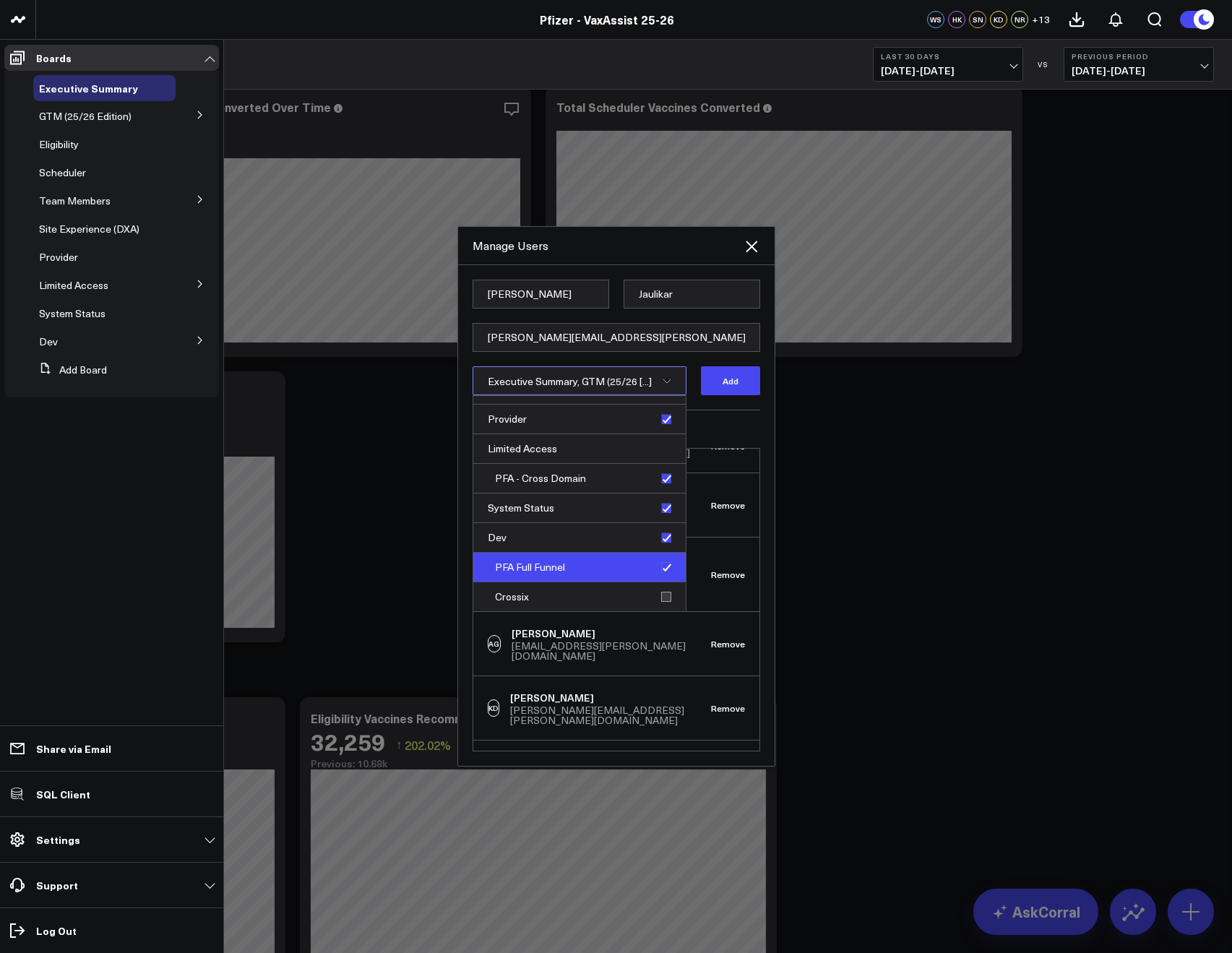
click at [656, 572] on div "PFA Full Funnel" at bounding box center [579, 568] width 213 height 30
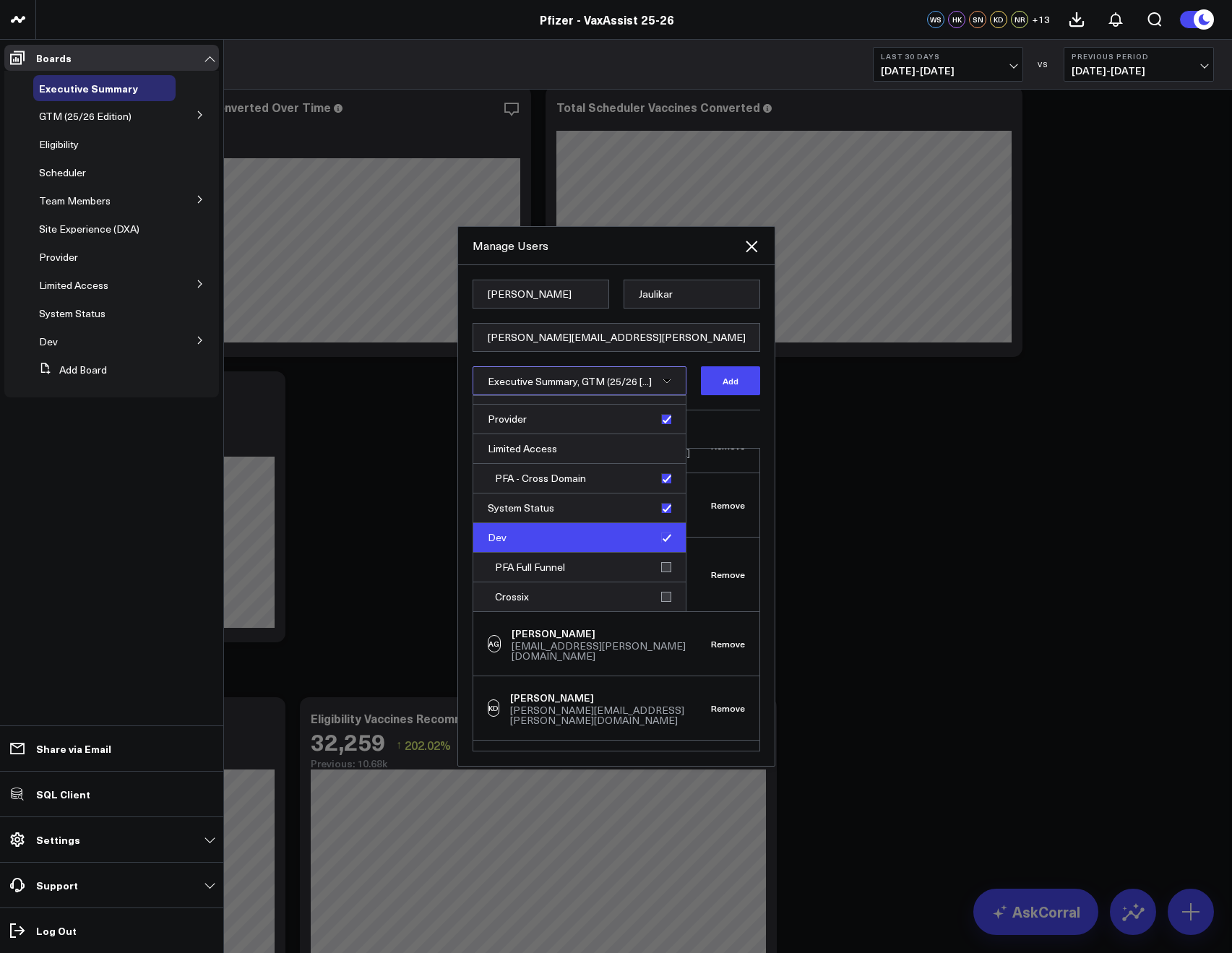
click at [662, 542] on div "Dev" at bounding box center [579, 538] width 213 height 30
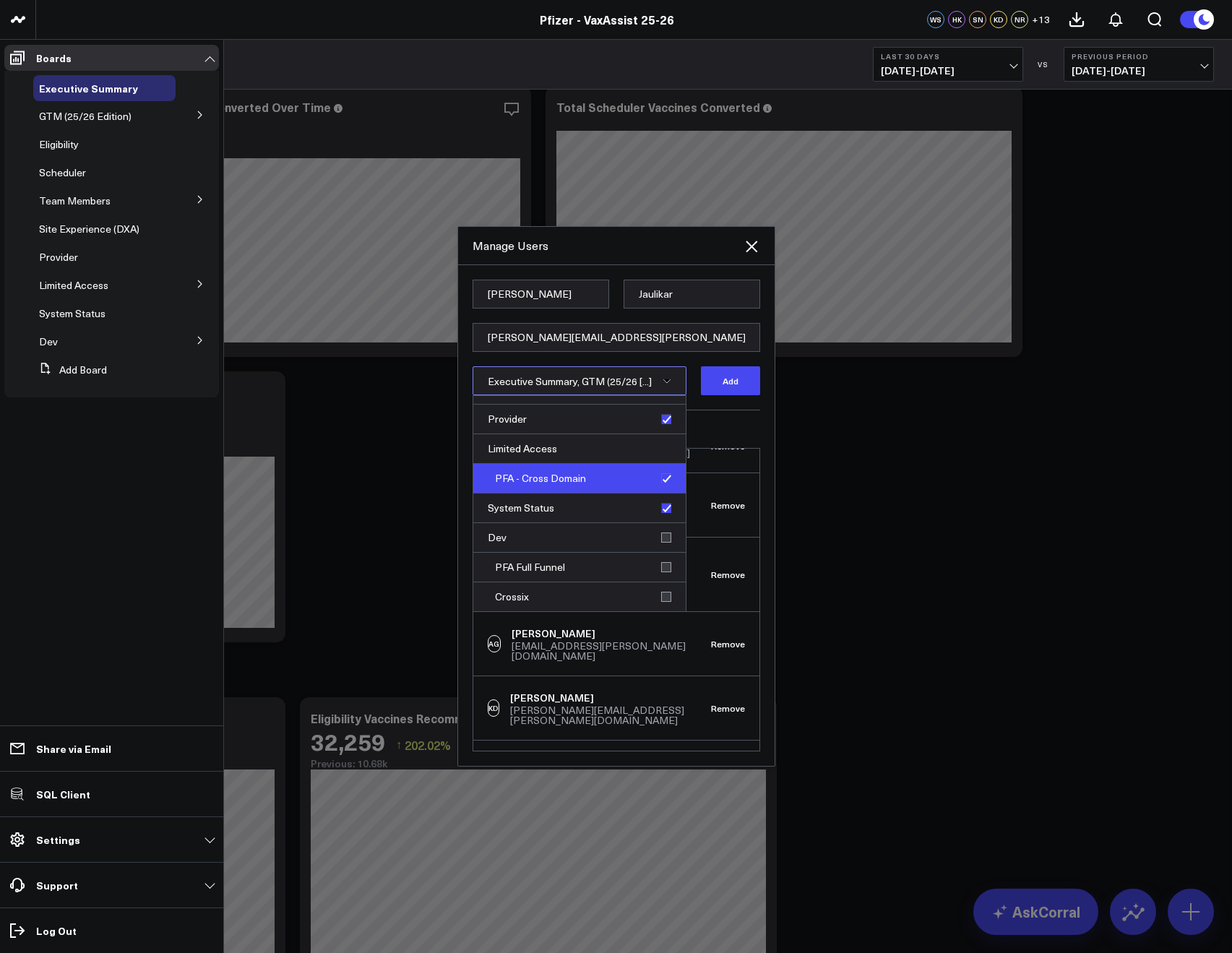
click at [660, 478] on div "PFA - Cross Domain" at bounding box center [579, 479] width 213 height 30
click at [705, 421] on div "Current Members CS Corral Support support@corraldata.com Remove WS Wendy Steinb…" at bounding box center [616, 580] width 288 height 342
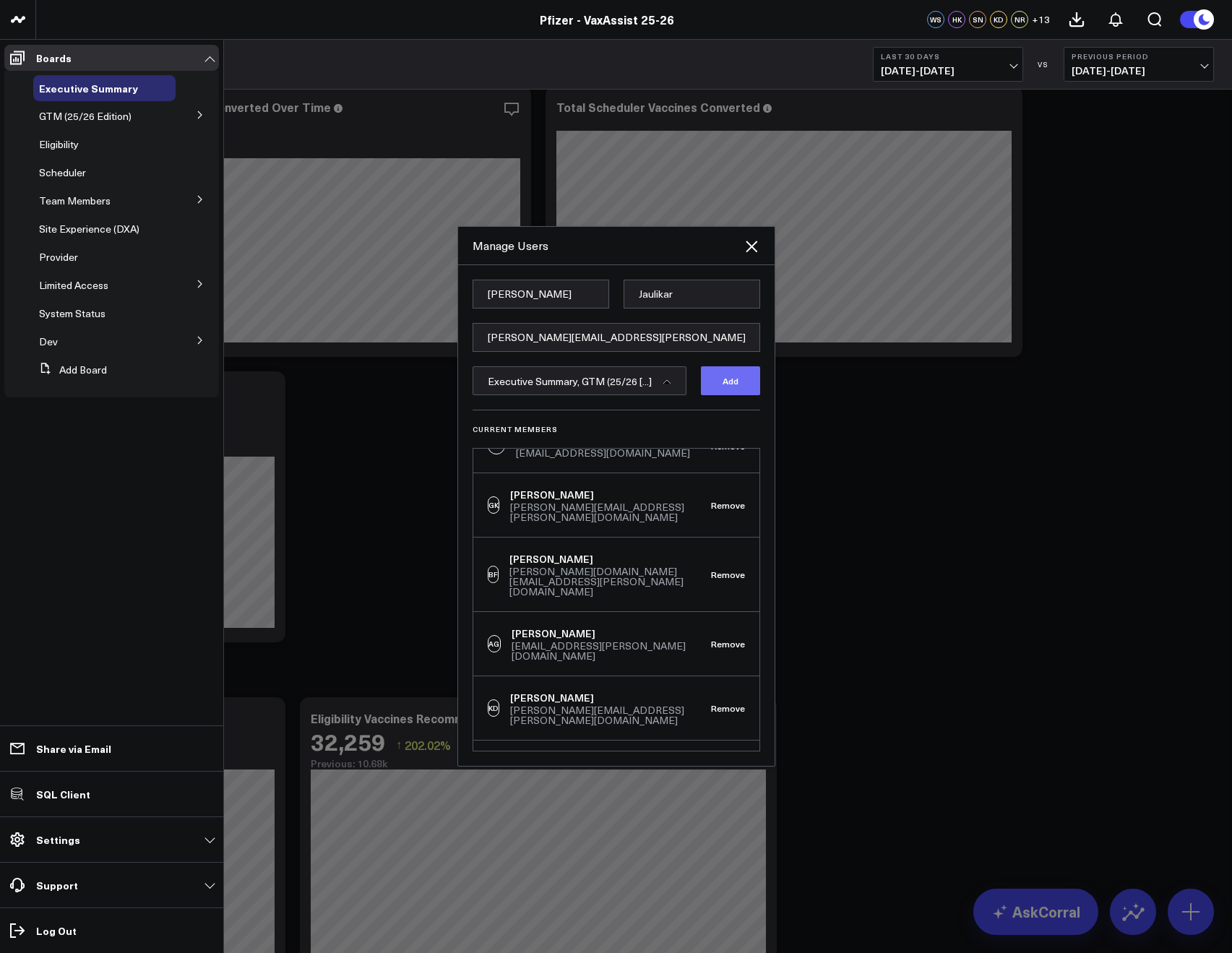
click at [718, 393] on button "Add" at bounding box center [730, 380] width 59 height 29
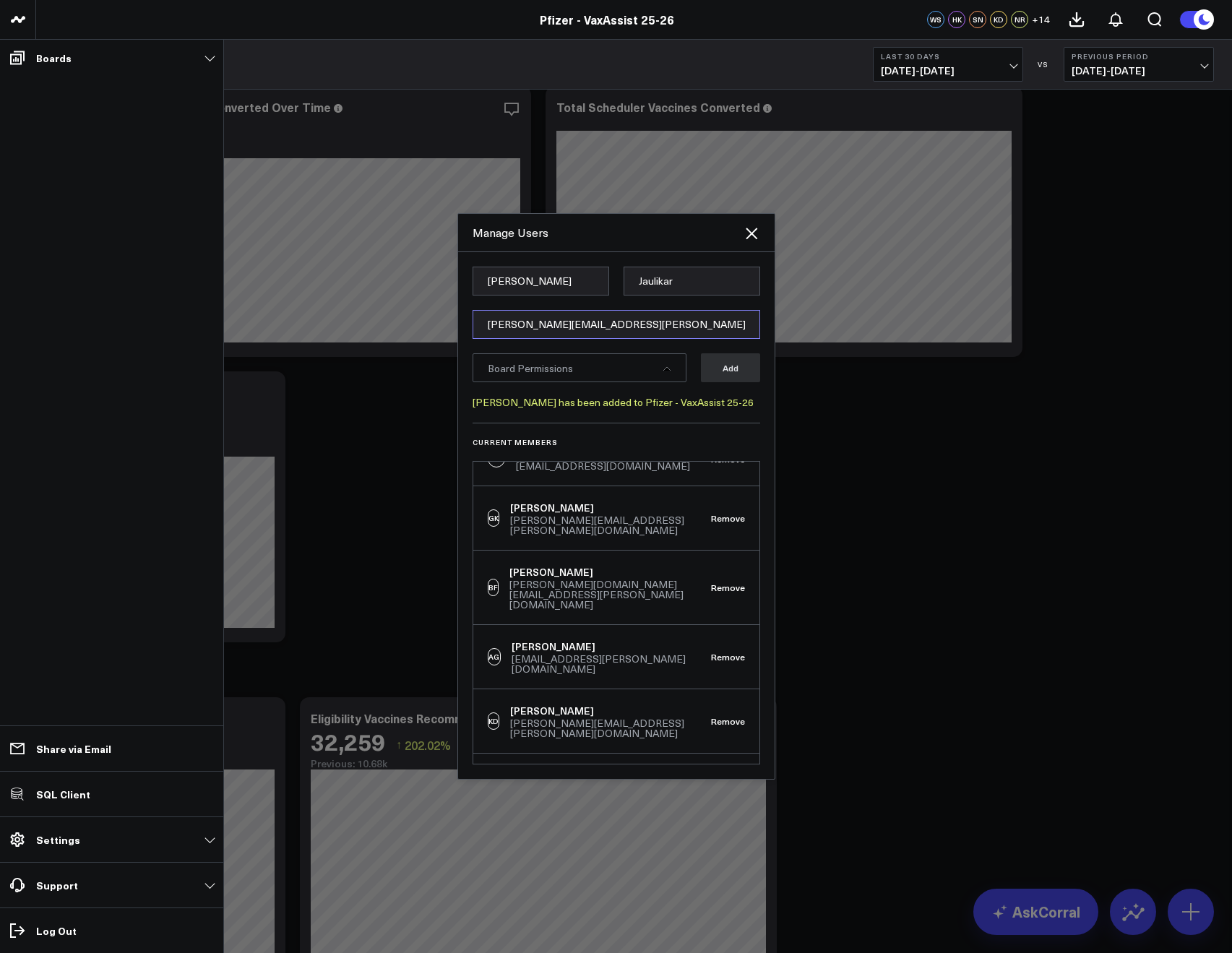
click at [510, 333] on input "[PERSON_NAME][EMAIL_ADDRESS][PERSON_NAME][DOMAIN_NAME]" at bounding box center [616, 324] width 288 height 29
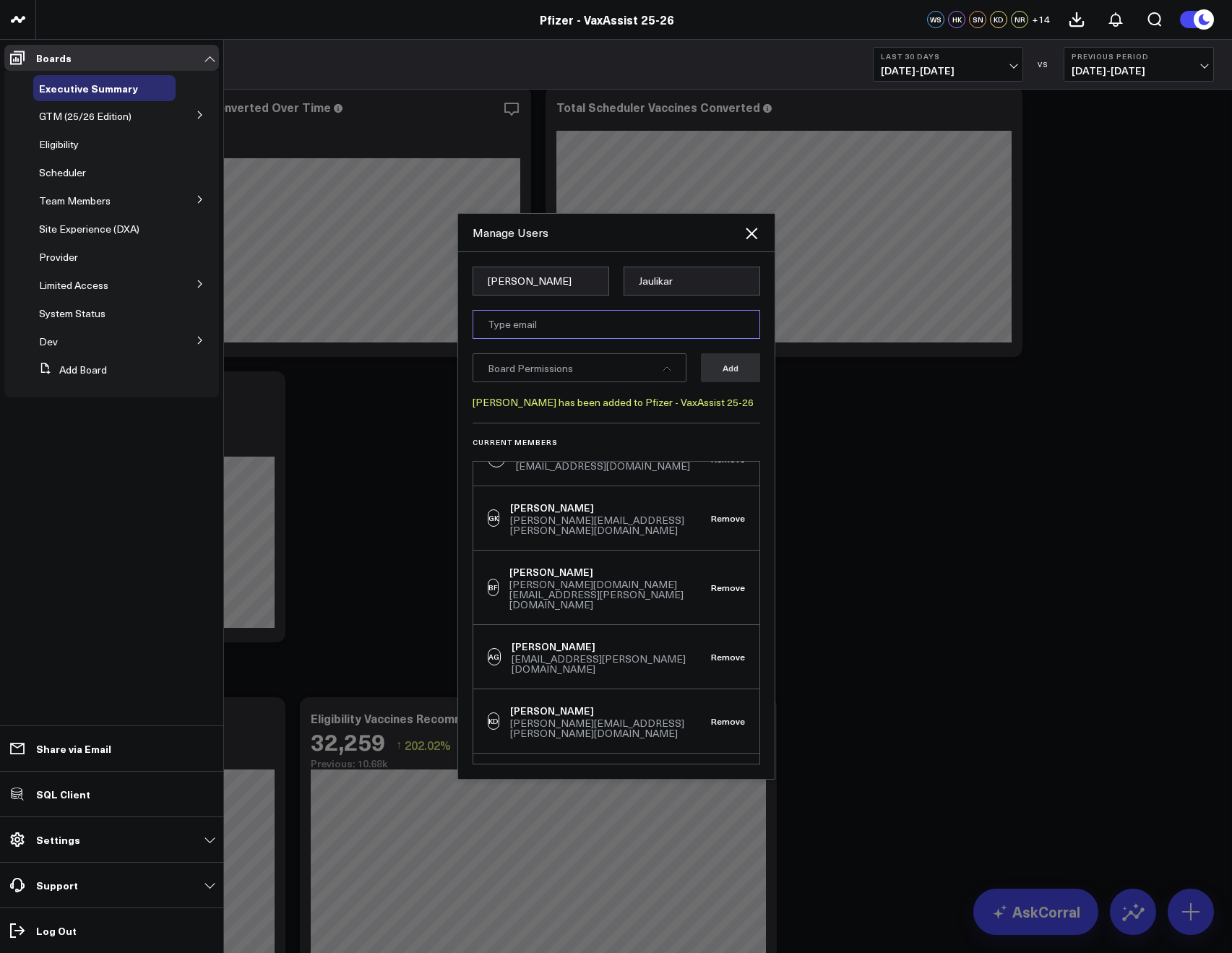
paste input "[PERSON_NAME][EMAIL_ADDRESS][PERSON_NAME][DOMAIN_NAME]"
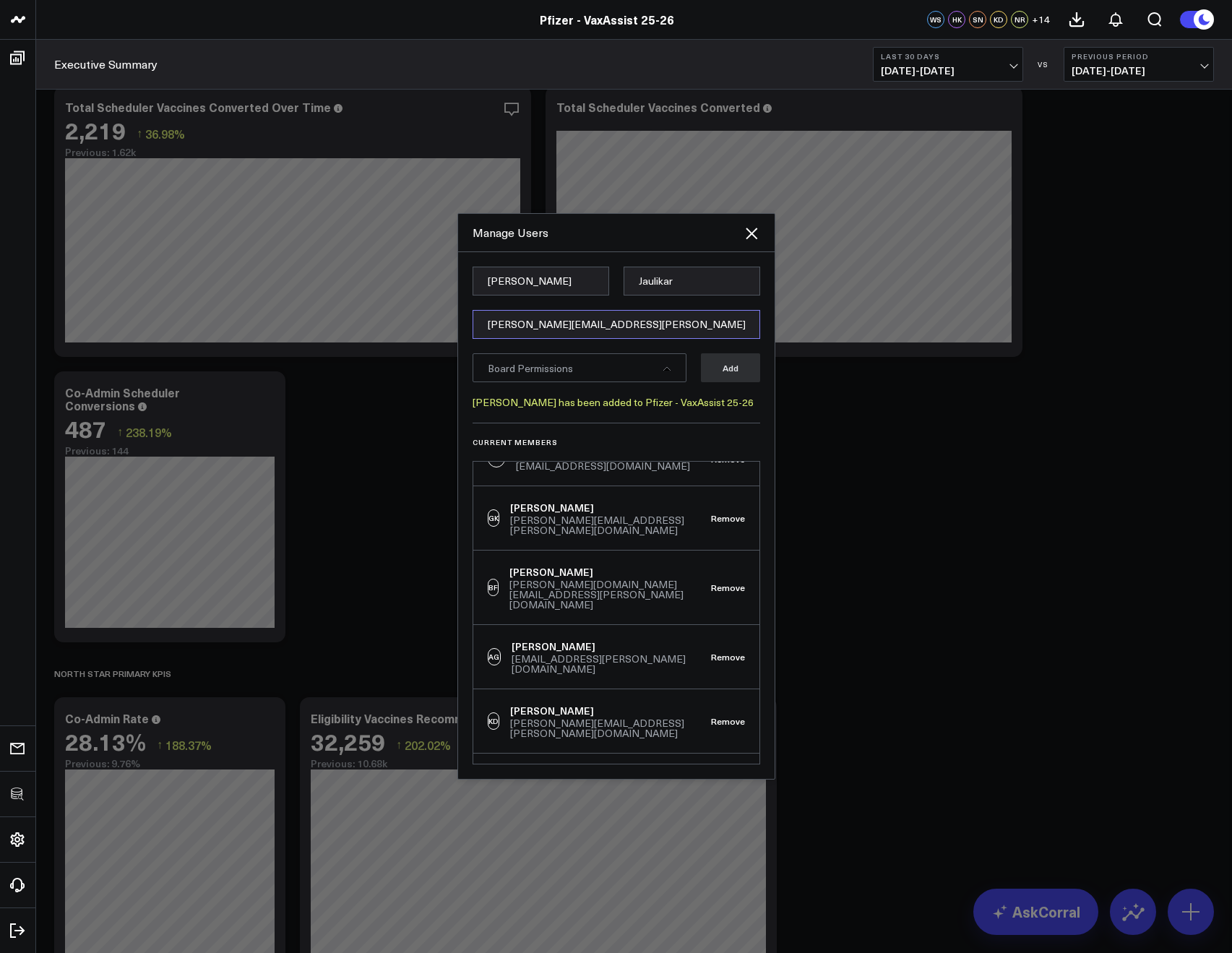
type input "[PERSON_NAME][EMAIL_ADDRESS][PERSON_NAME][DOMAIN_NAME]"
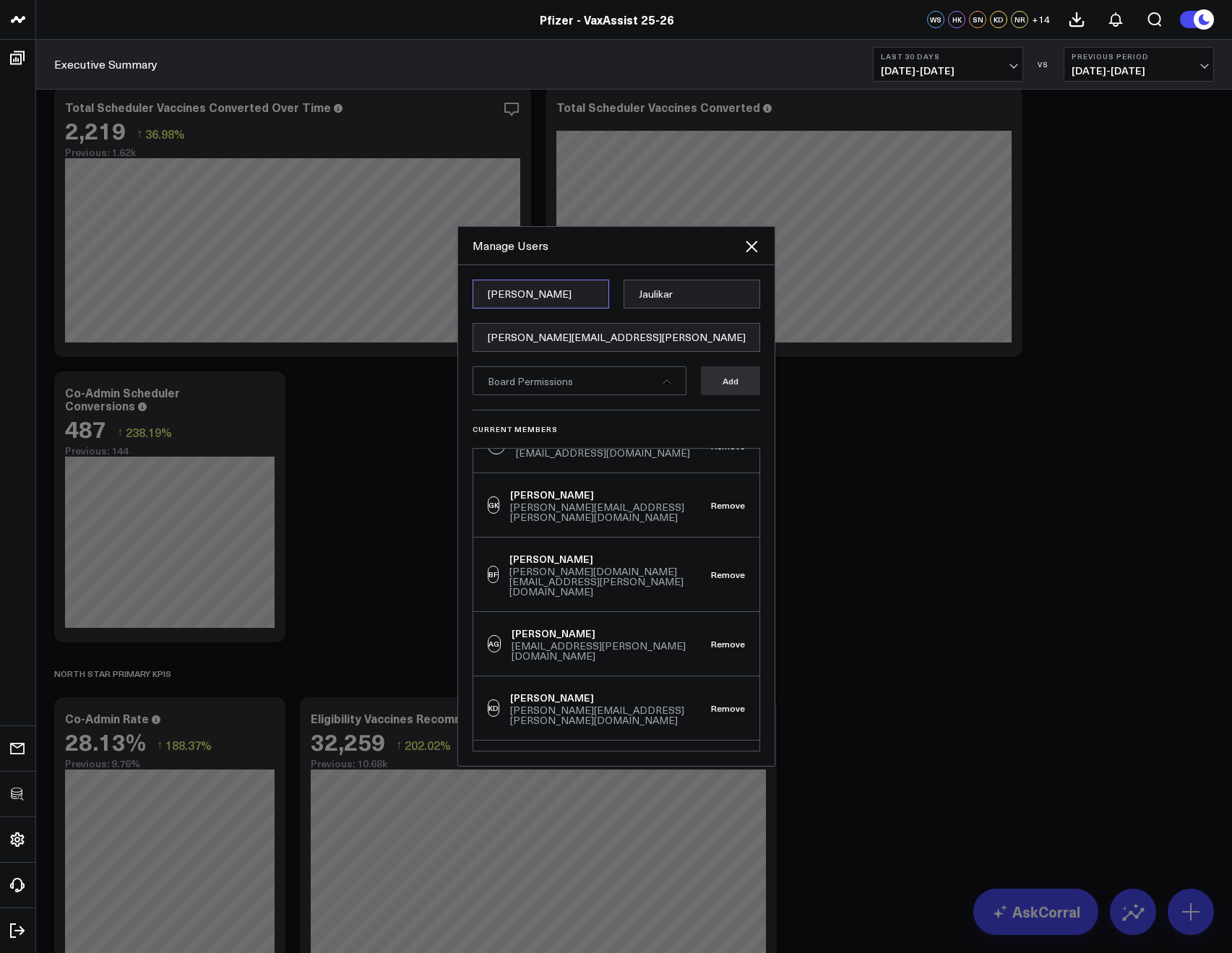
click at [526, 305] on input "Dilawar" at bounding box center [541, 293] width 137 height 29
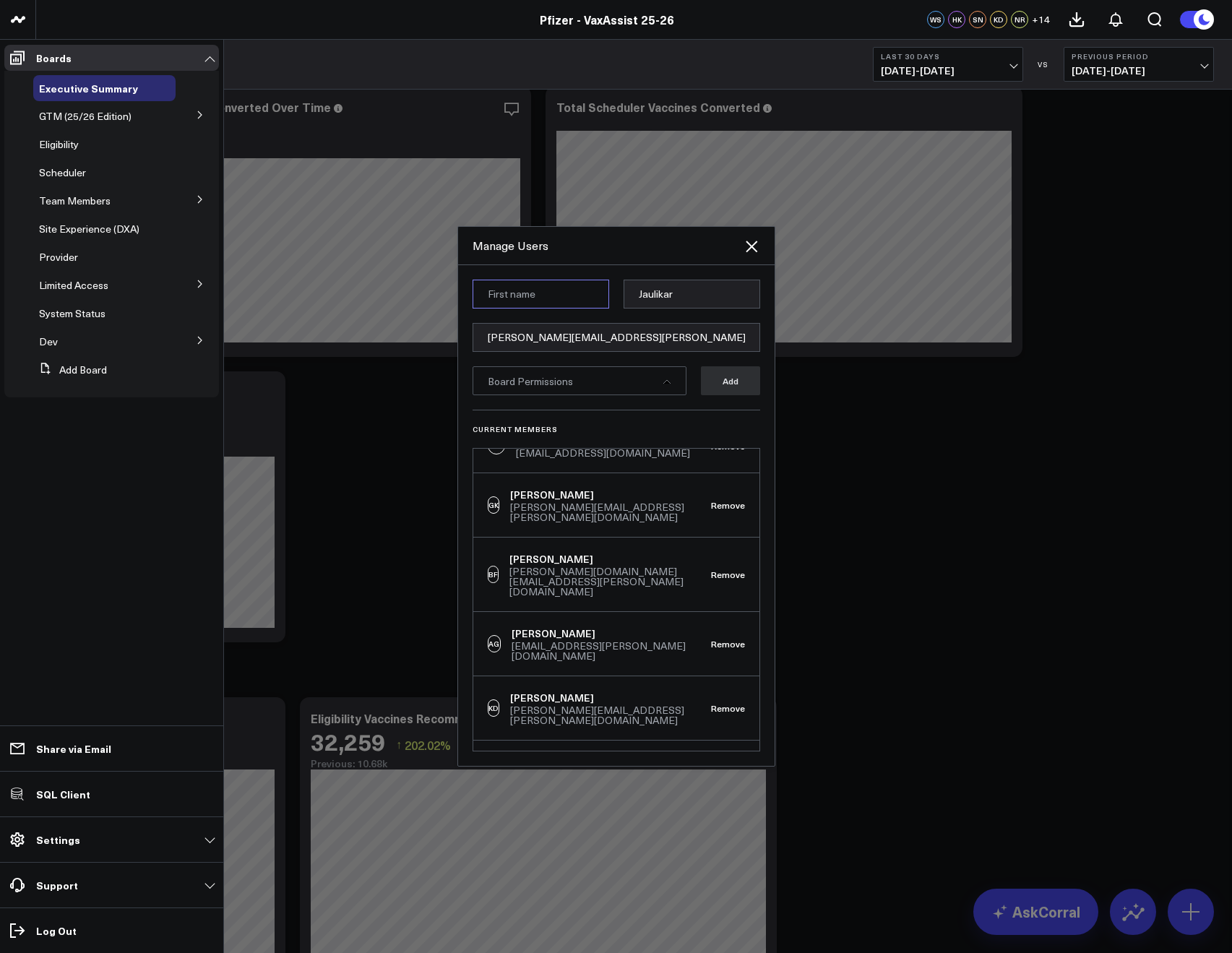
paste input "Mike"
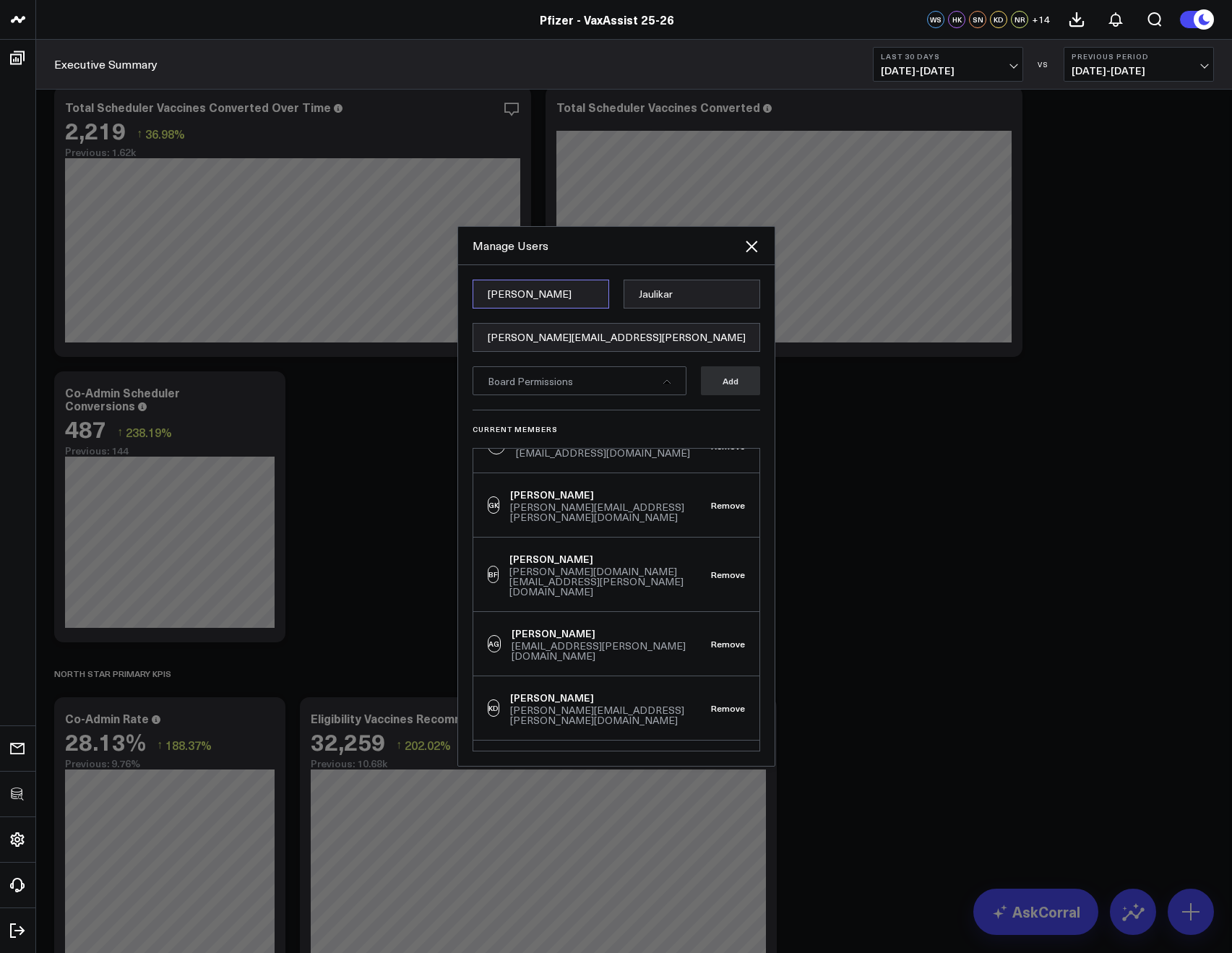
type input "Mike"
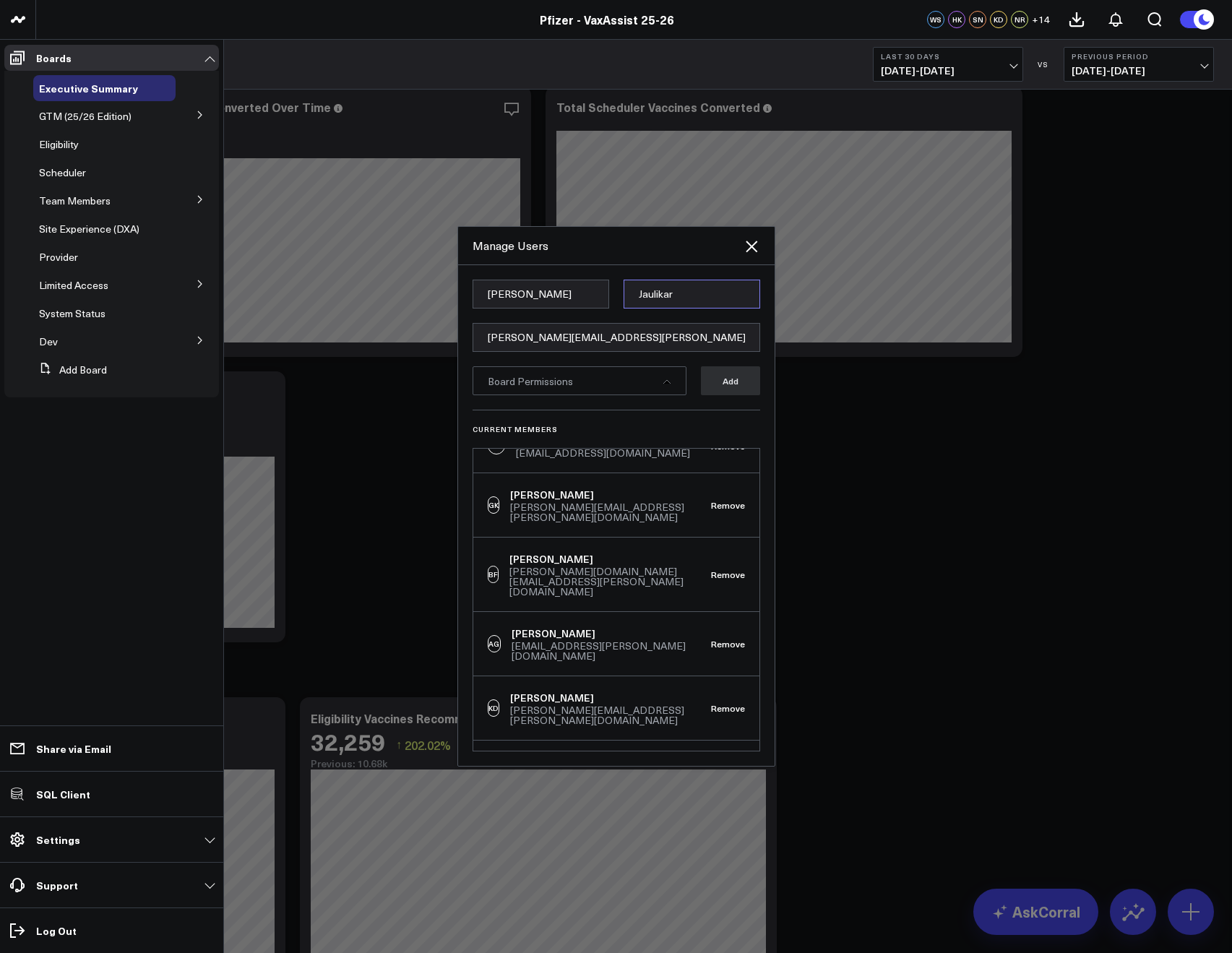
click at [646, 292] on input "Jaulikar" at bounding box center [691, 293] width 137 height 29
paste input "McGee"
type input "McGee"
click at [592, 263] on div "Manage Users" at bounding box center [616, 246] width 317 height 38
click at [648, 380] on div "Board Permissions" at bounding box center [579, 380] width 214 height 29
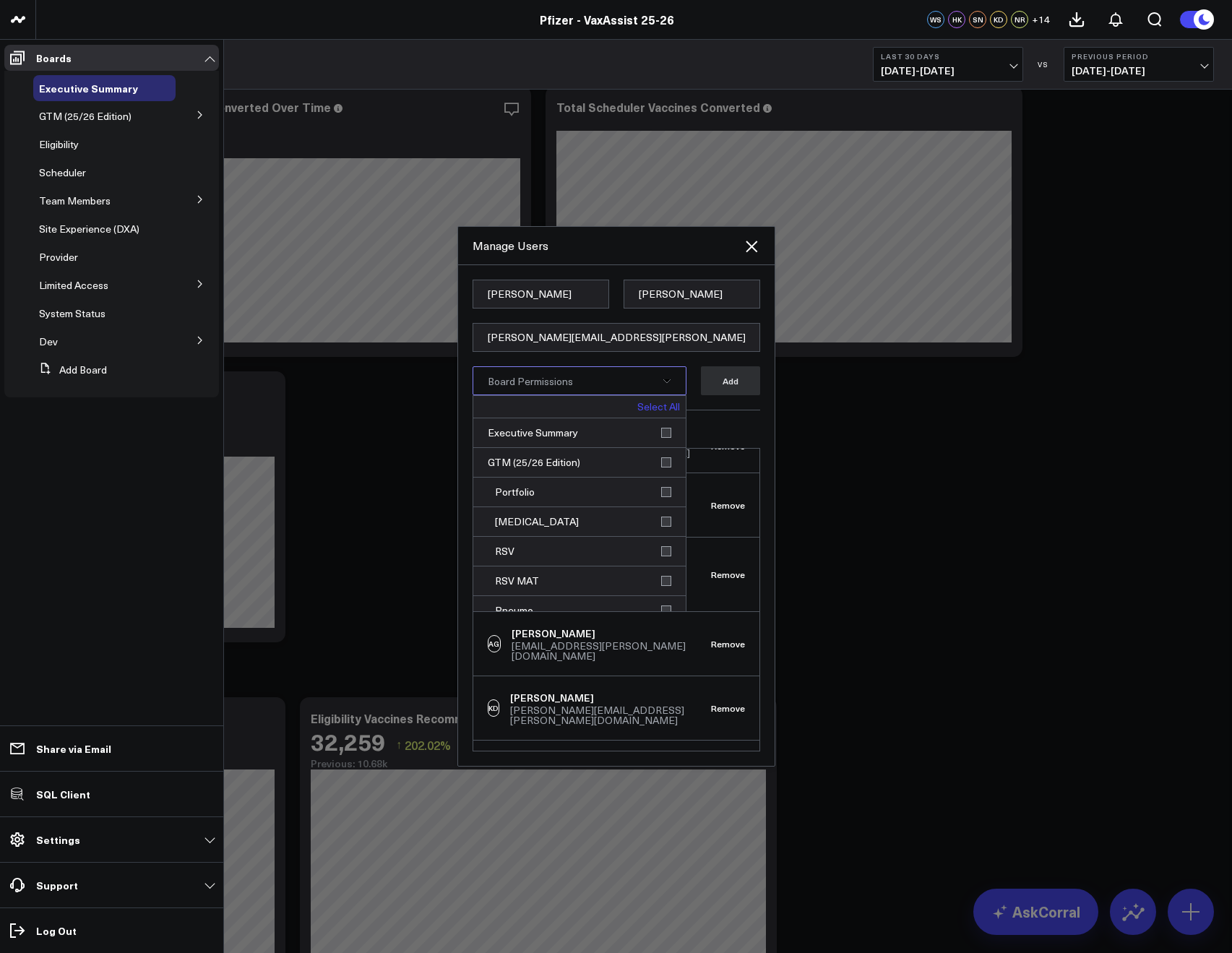
click at [651, 403] on link "Select All" at bounding box center [658, 407] width 42 height 10
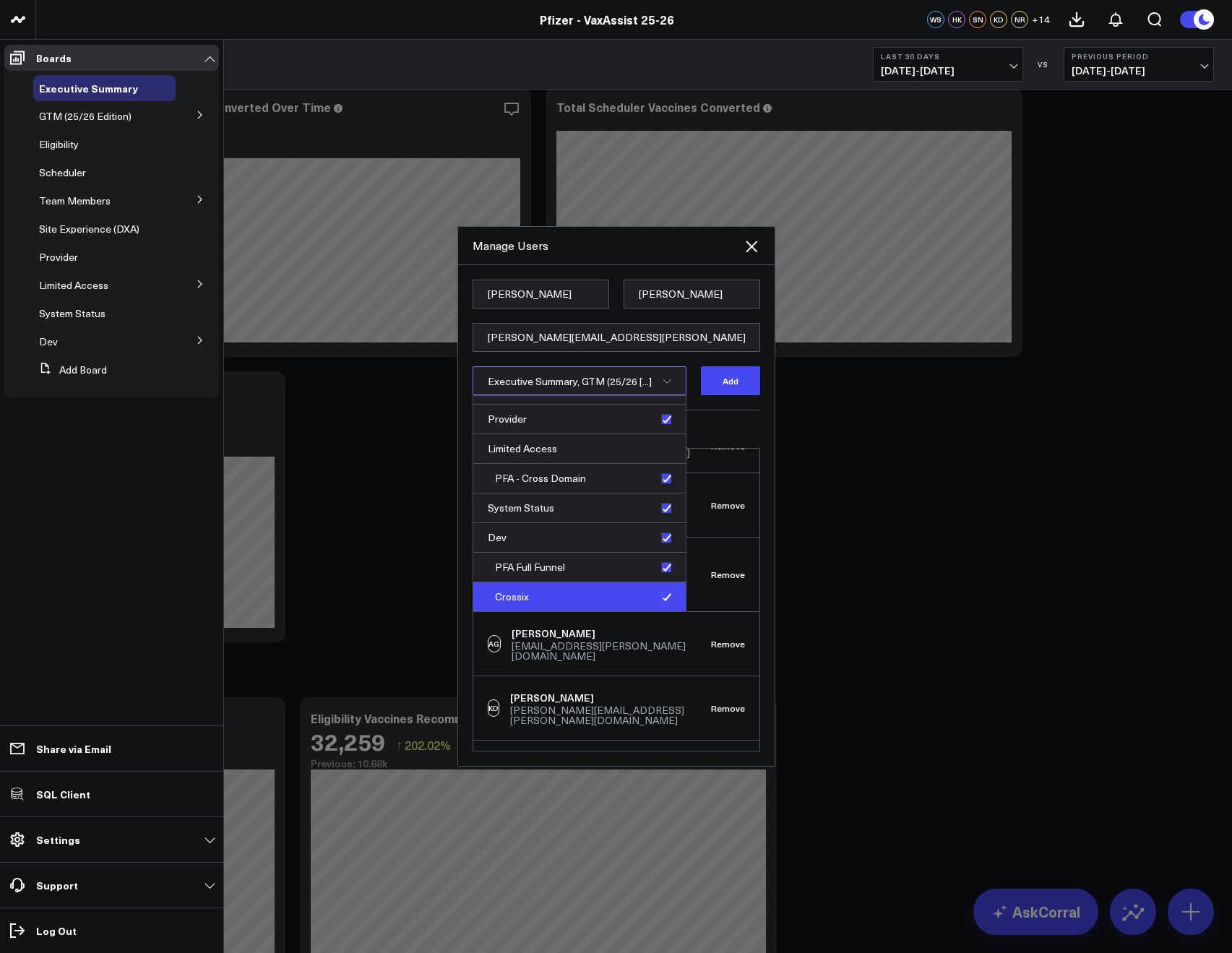
click at [667, 600] on div "Crossix" at bounding box center [579, 596] width 213 height 29
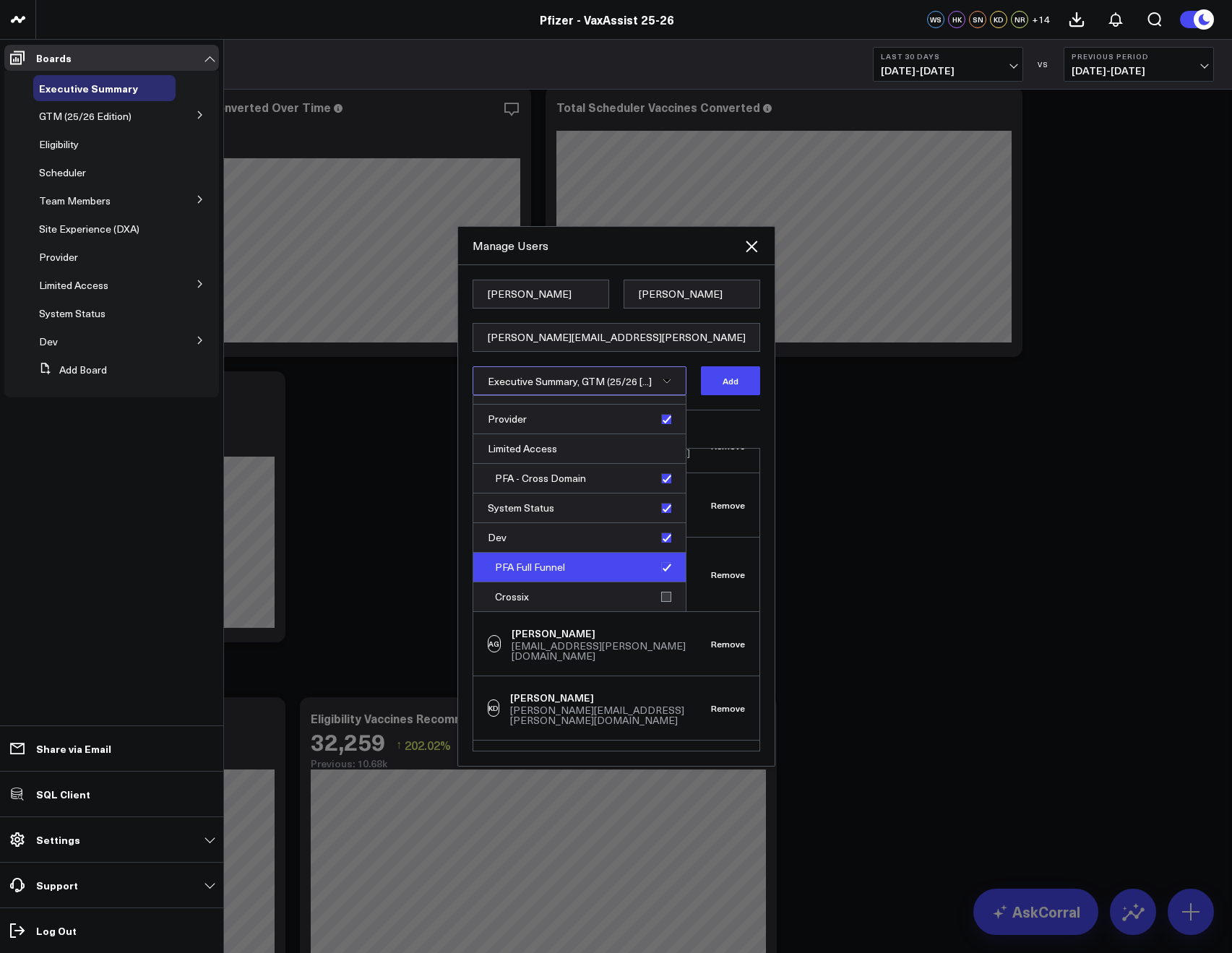
click at [659, 563] on div "PFA Full Funnel" at bounding box center [579, 568] width 213 height 30
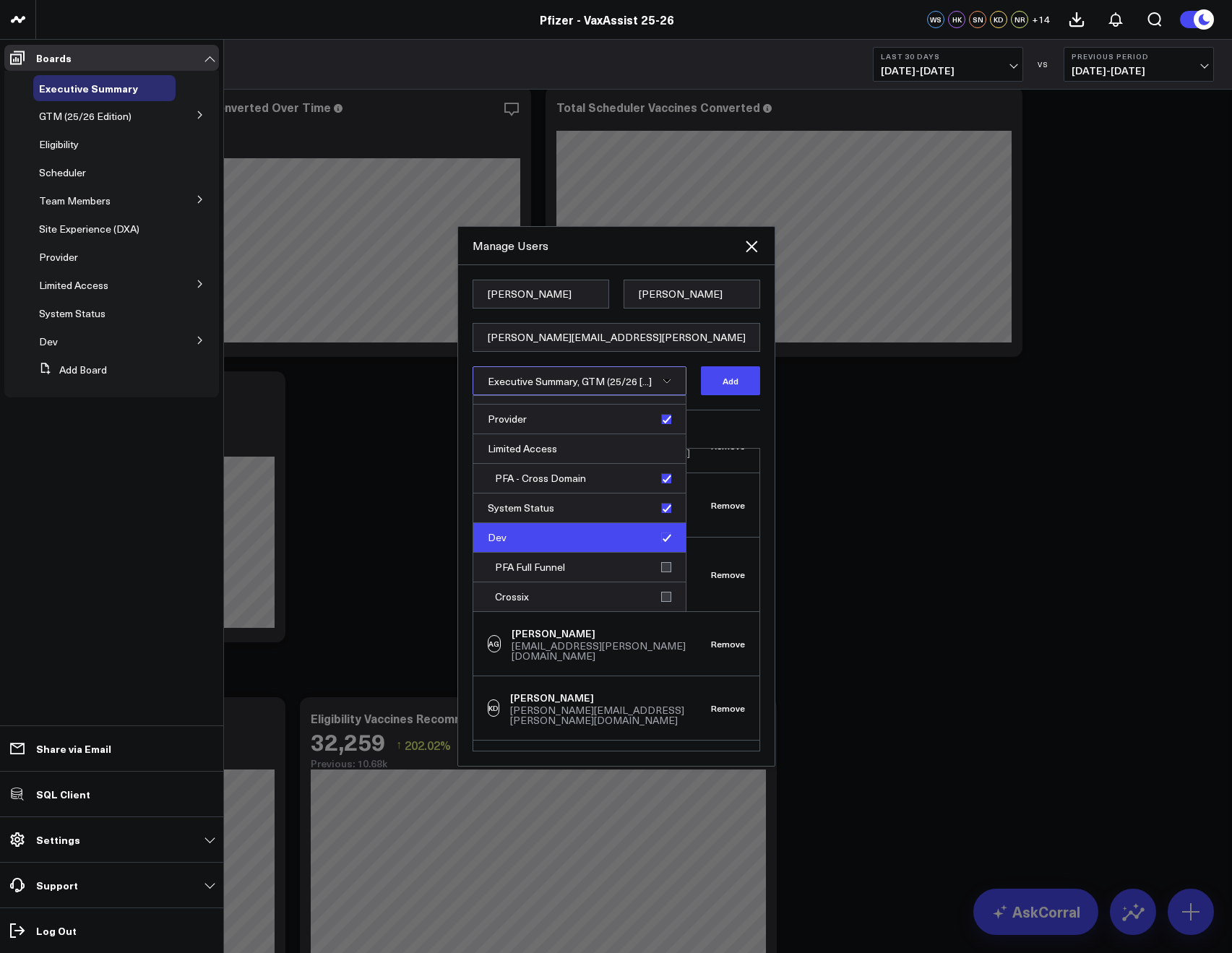
click at [659, 535] on div "Dev" at bounding box center [579, 538] width 213 height 30
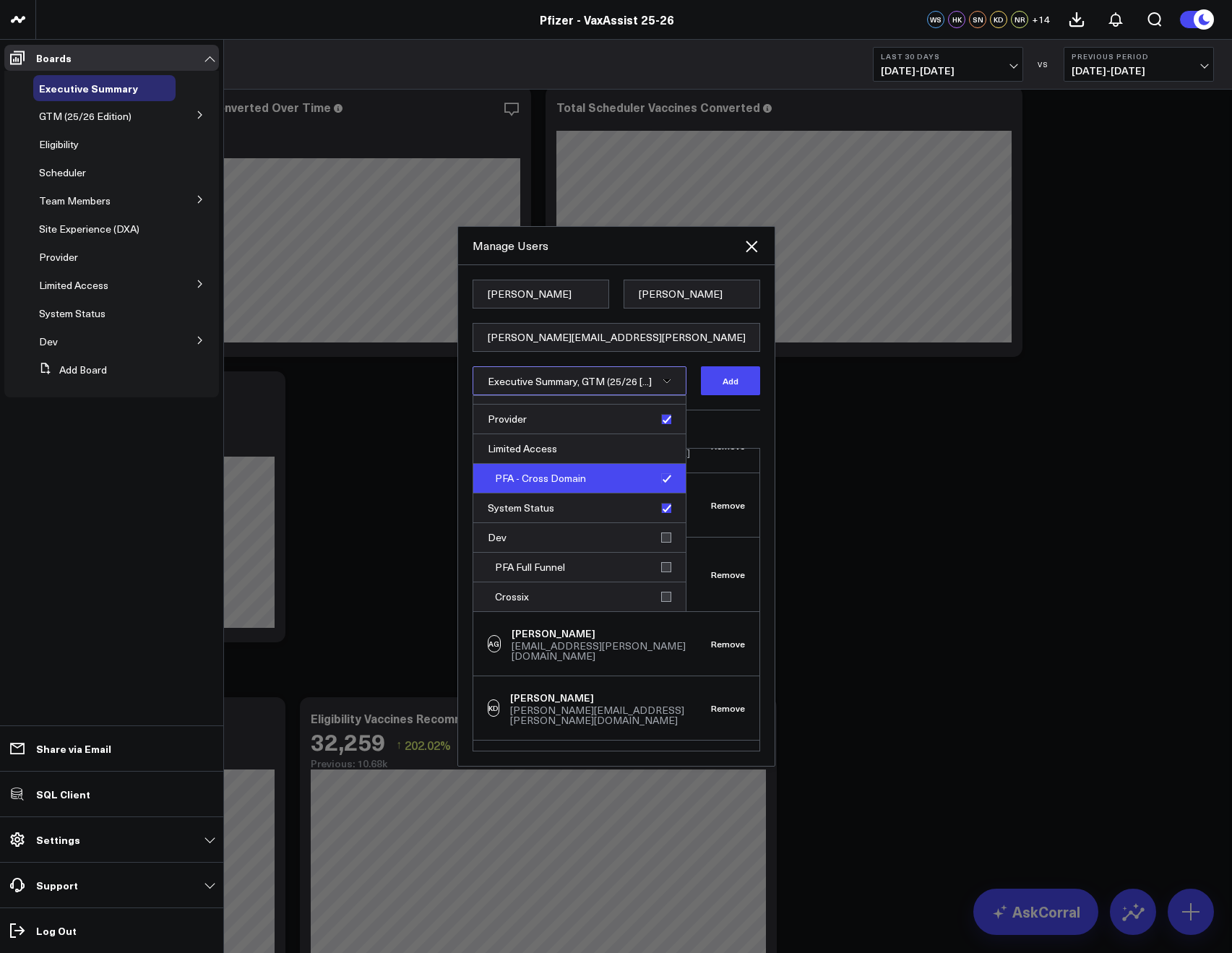
click at [667, 470] on div "PFA - Cross Domain" at bounding box center [579, 479] width 213 height 30
click at [731, 429] on h3 "Current Members" at bounding box center [616, 428] width 288 height 8
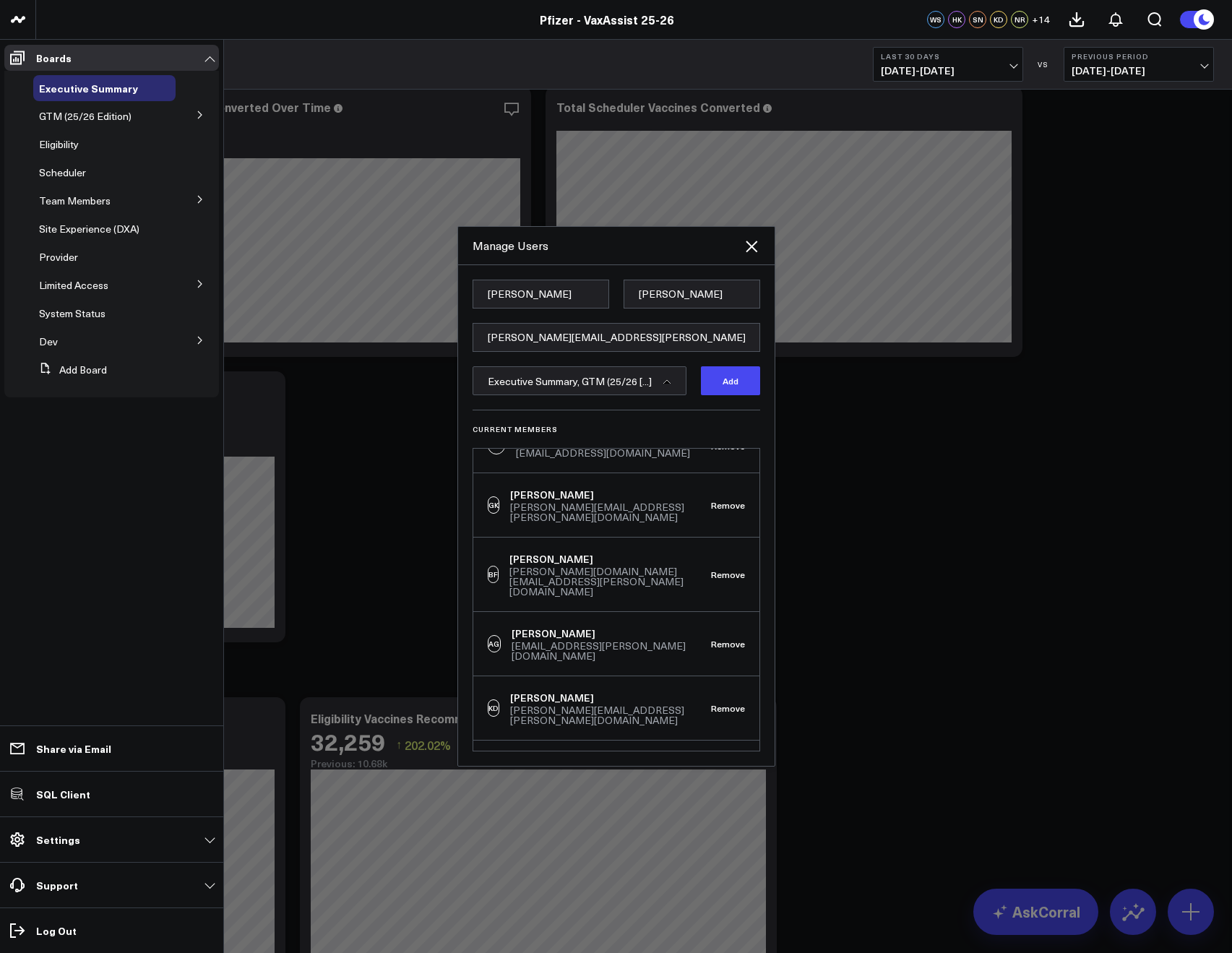
click at [724, 397] on form "Mike McGee michael.mcgee@pfizer.com Executive Summary, GTM (25/26 [...] Add" at bounding box center [616, 344] width 288 height 130
click at [716, 385] on button "Add" at bounding box center [730, 380] width 59 height 29
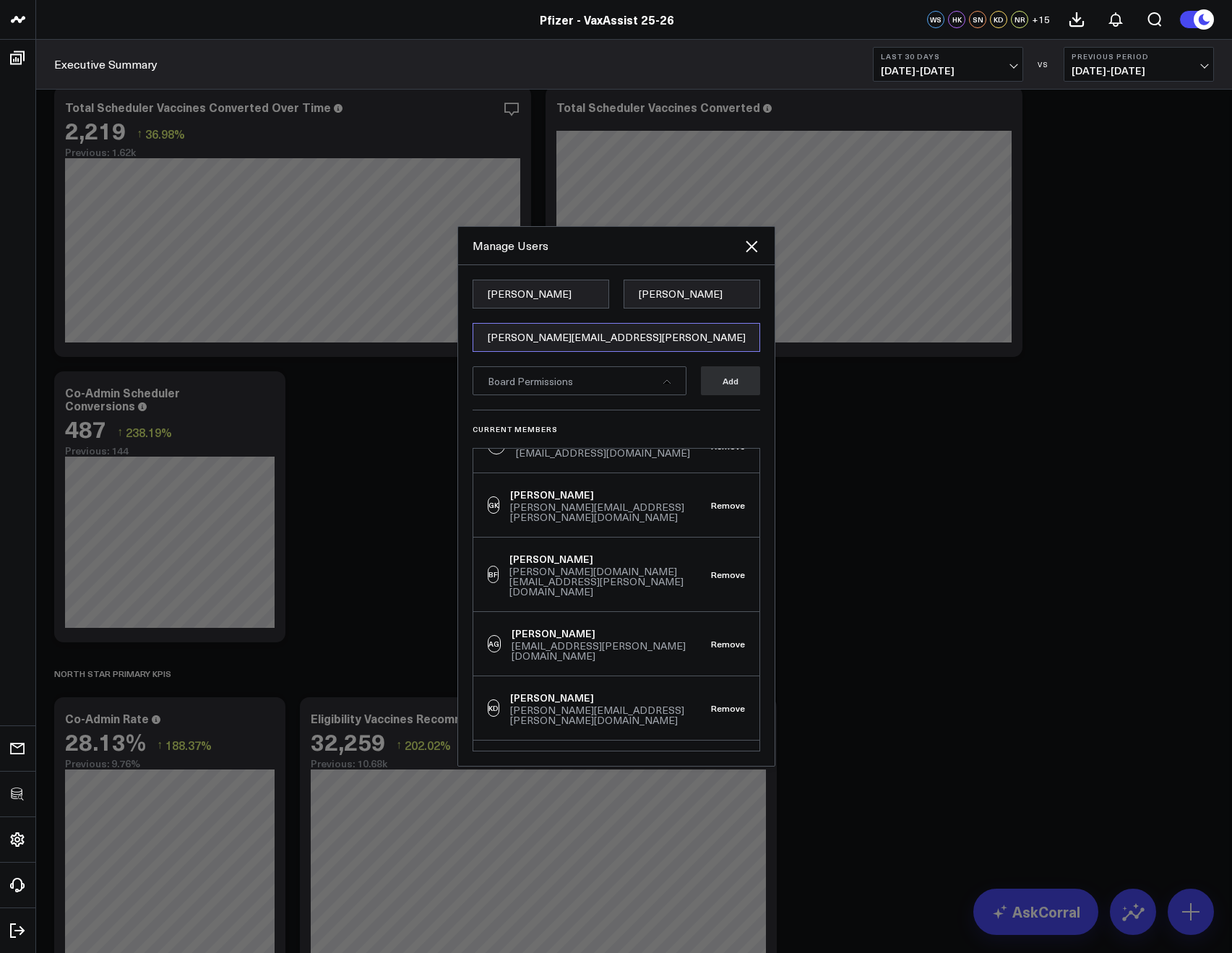
click at [503, 342] on input "[PERSON_NAME][EMAIL_ADDRESS][PERSON_NAME][DOMAIN_NAME]" at bounding box center [616, 337] width 288 height 29
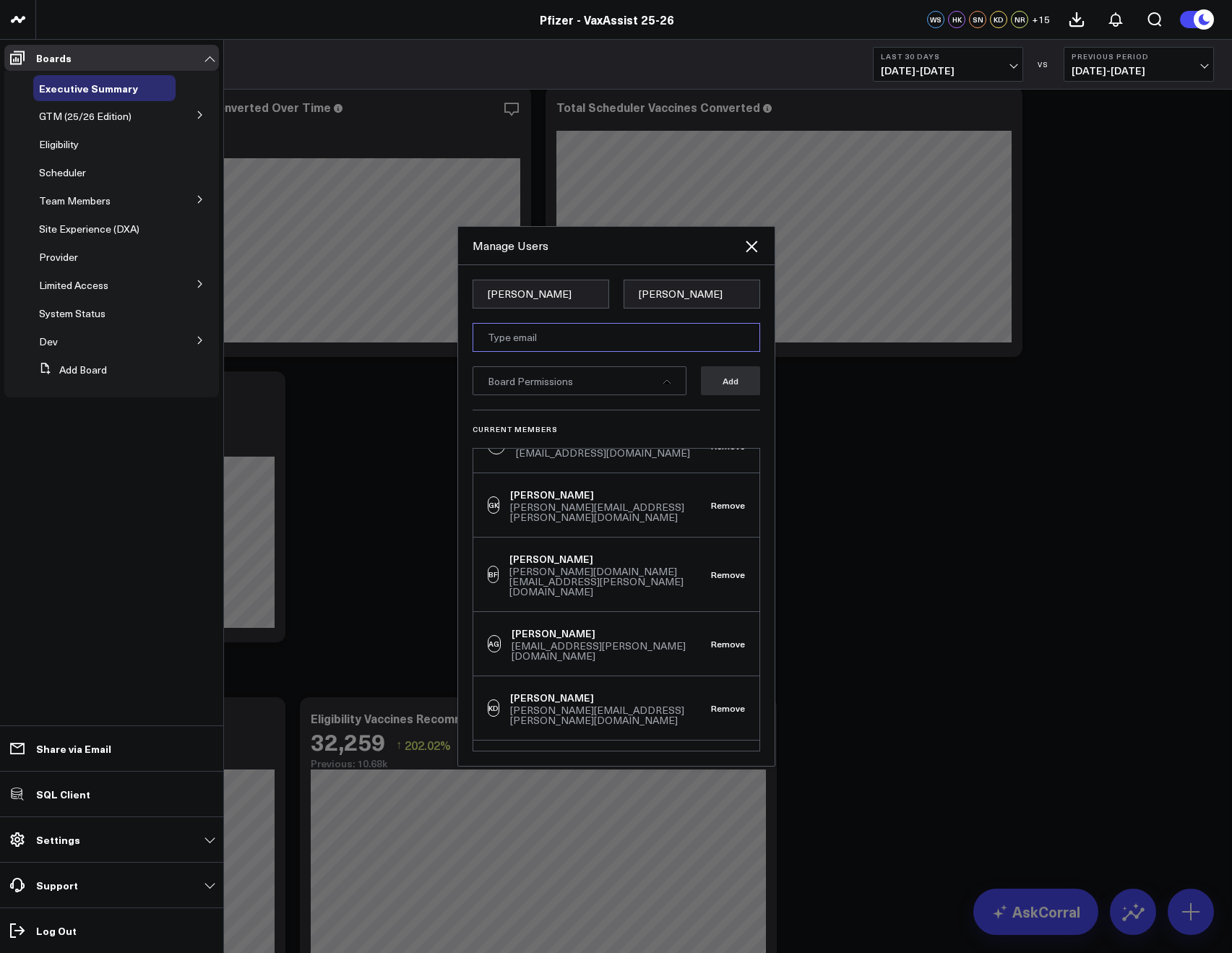
paste input "[EMAIL_ADDRESS][DOMAIN_NAME]"
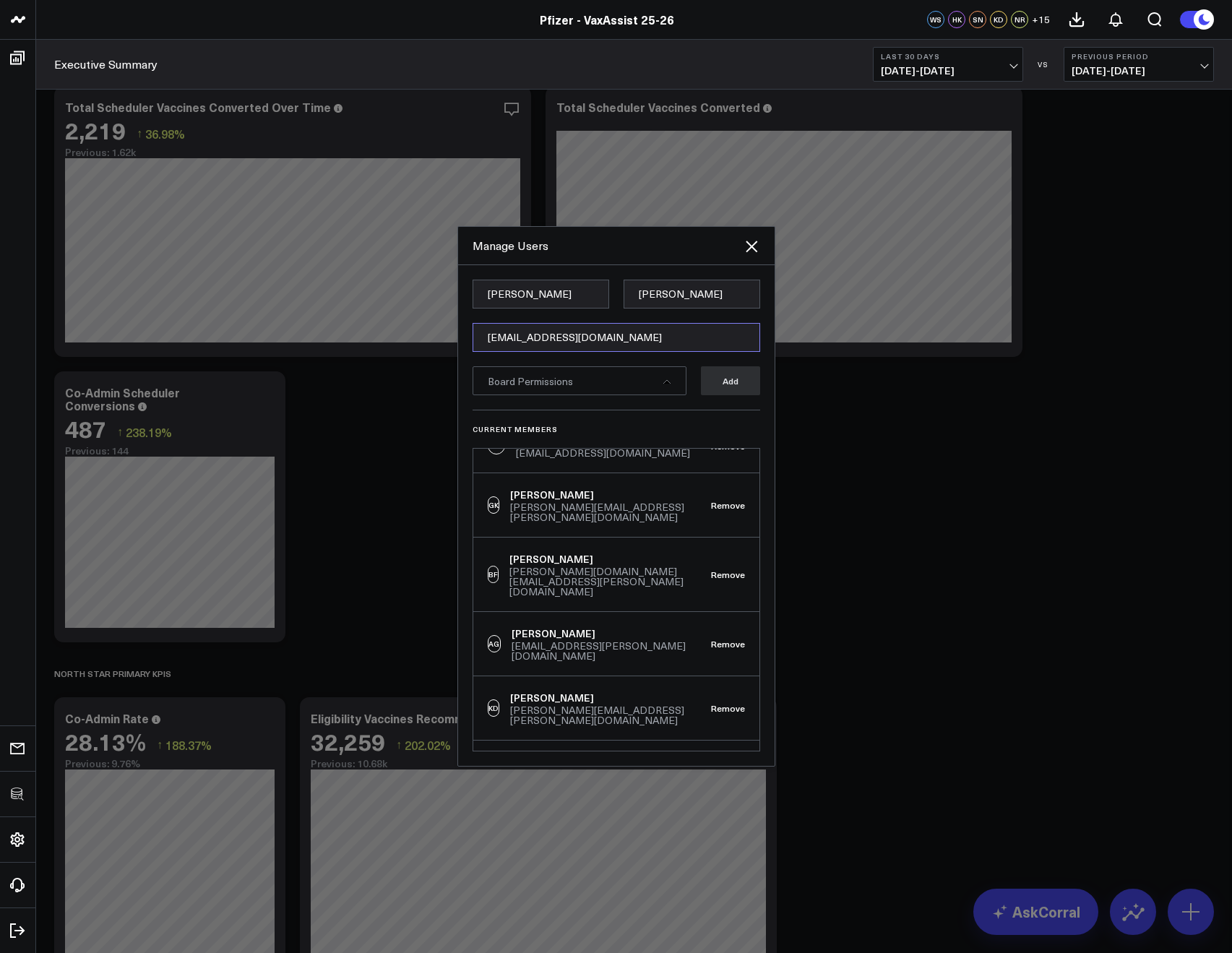
type input "[EMAIL_ADDRESS][DOMAIN_NAME]"
click at [515, 288] on input "Mike" at bounding box center [541, 293] width 137 height 29
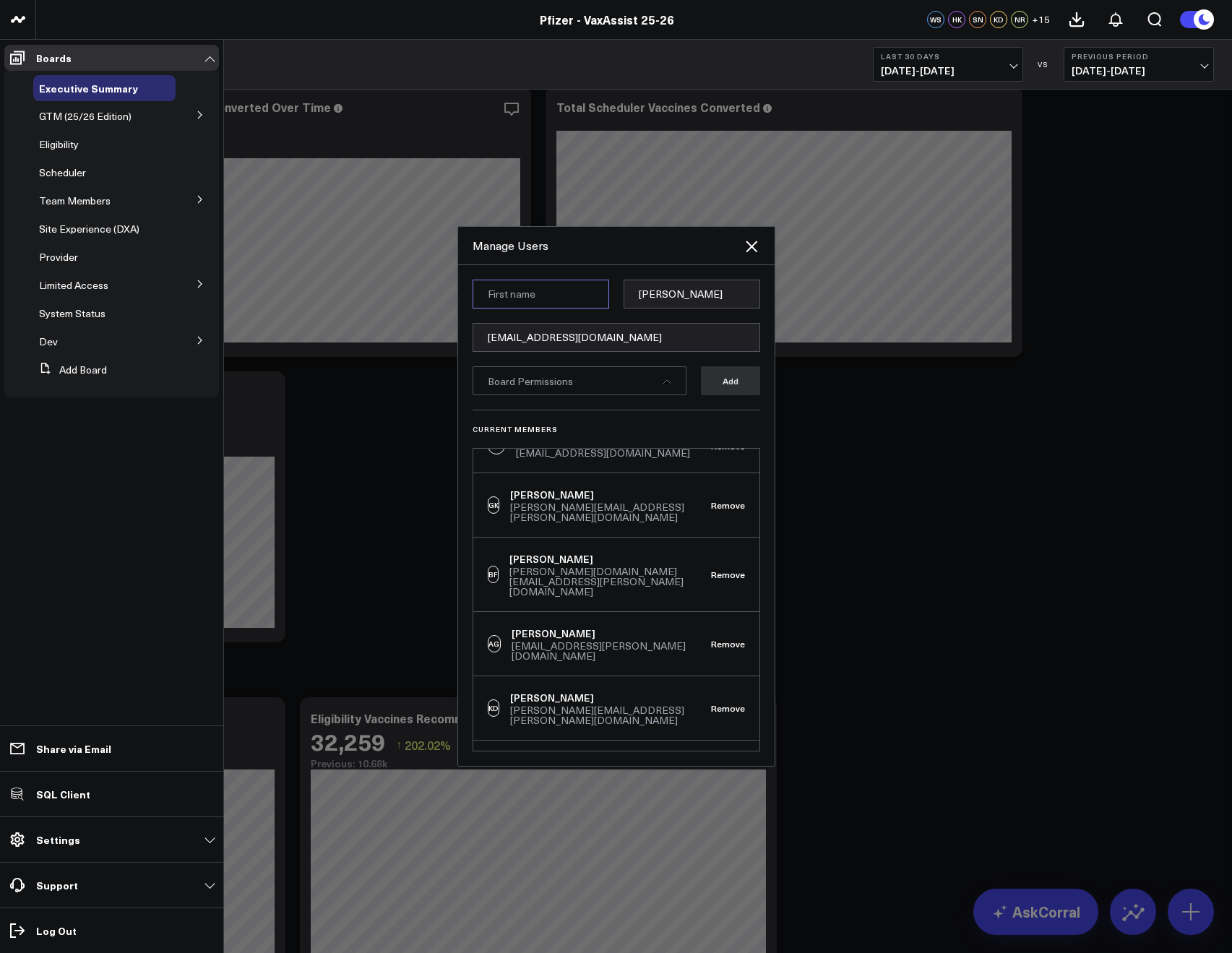
paste input "Meg"
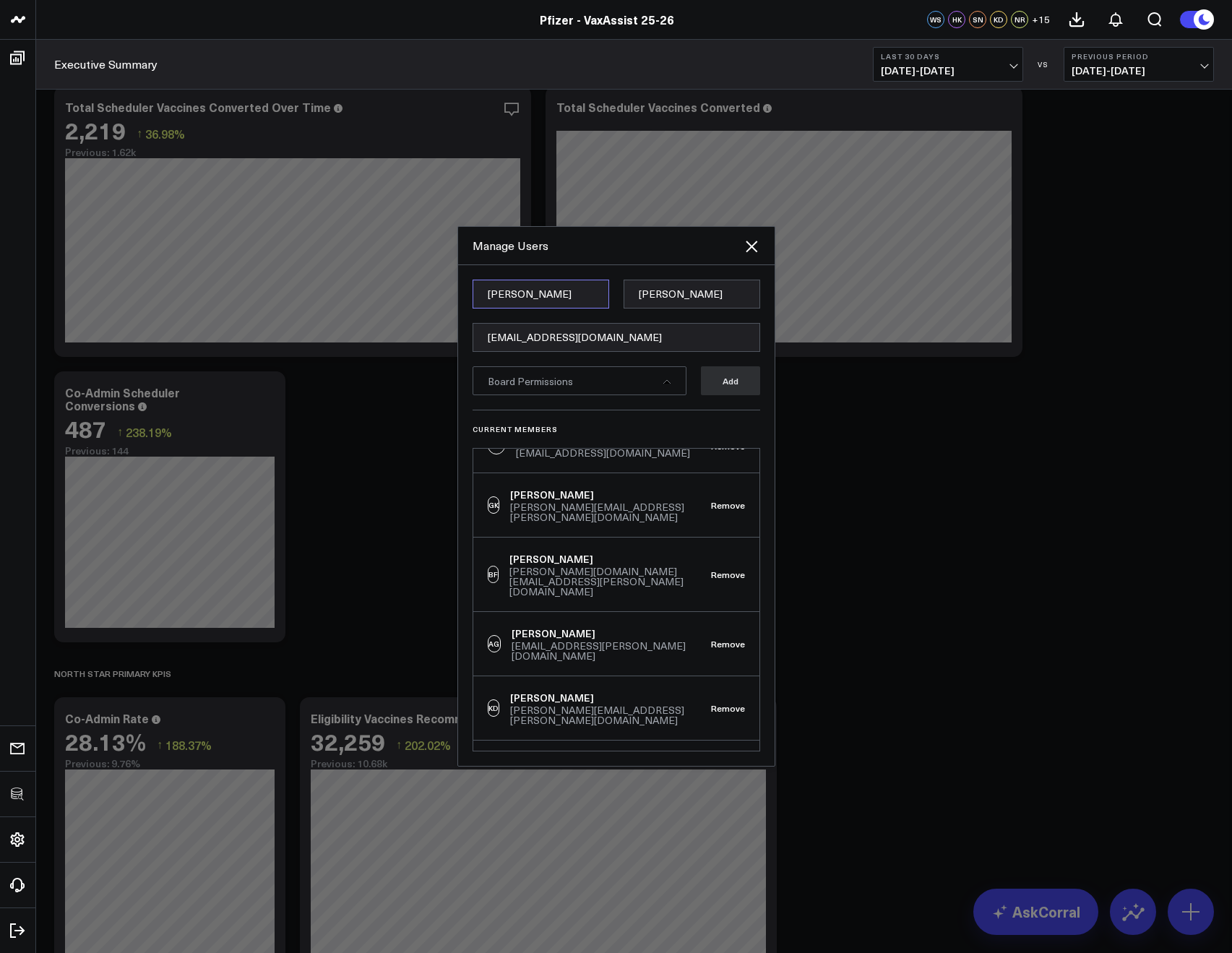
type input "Meg"
click at [639, 294] on input "McGee" at bounding box center [691, 293] width 137 height 29
paste input "Lui"
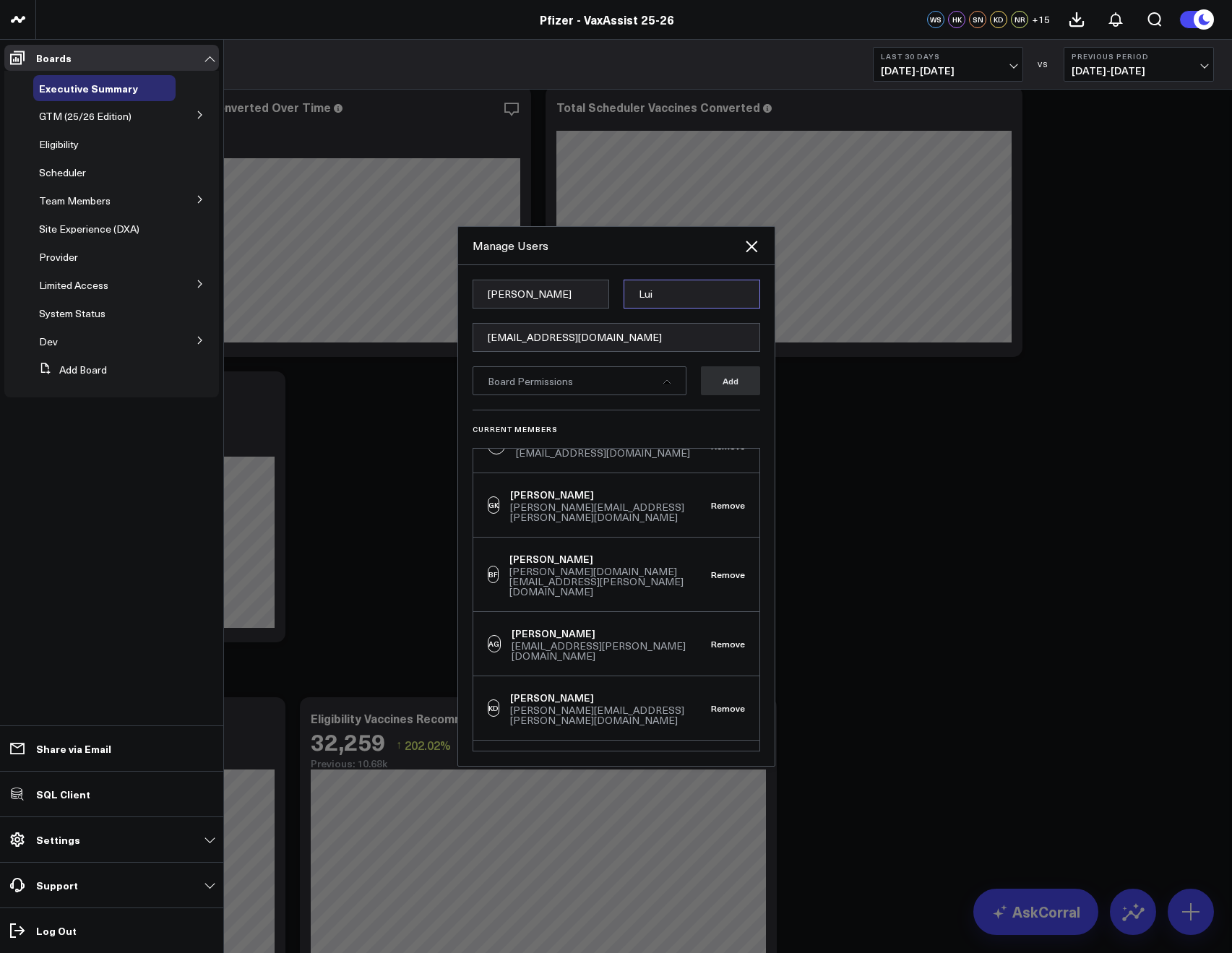
type input "Lui"
click at [586, 397] on form "Meg Lui meg.liu@pfizer.com Board Permissions Add" at bounding box center [616, 344] width 288 height 130
click at [579, 390] on div "Board Permissions" at bounding box center [579, 380] width 214 height 29
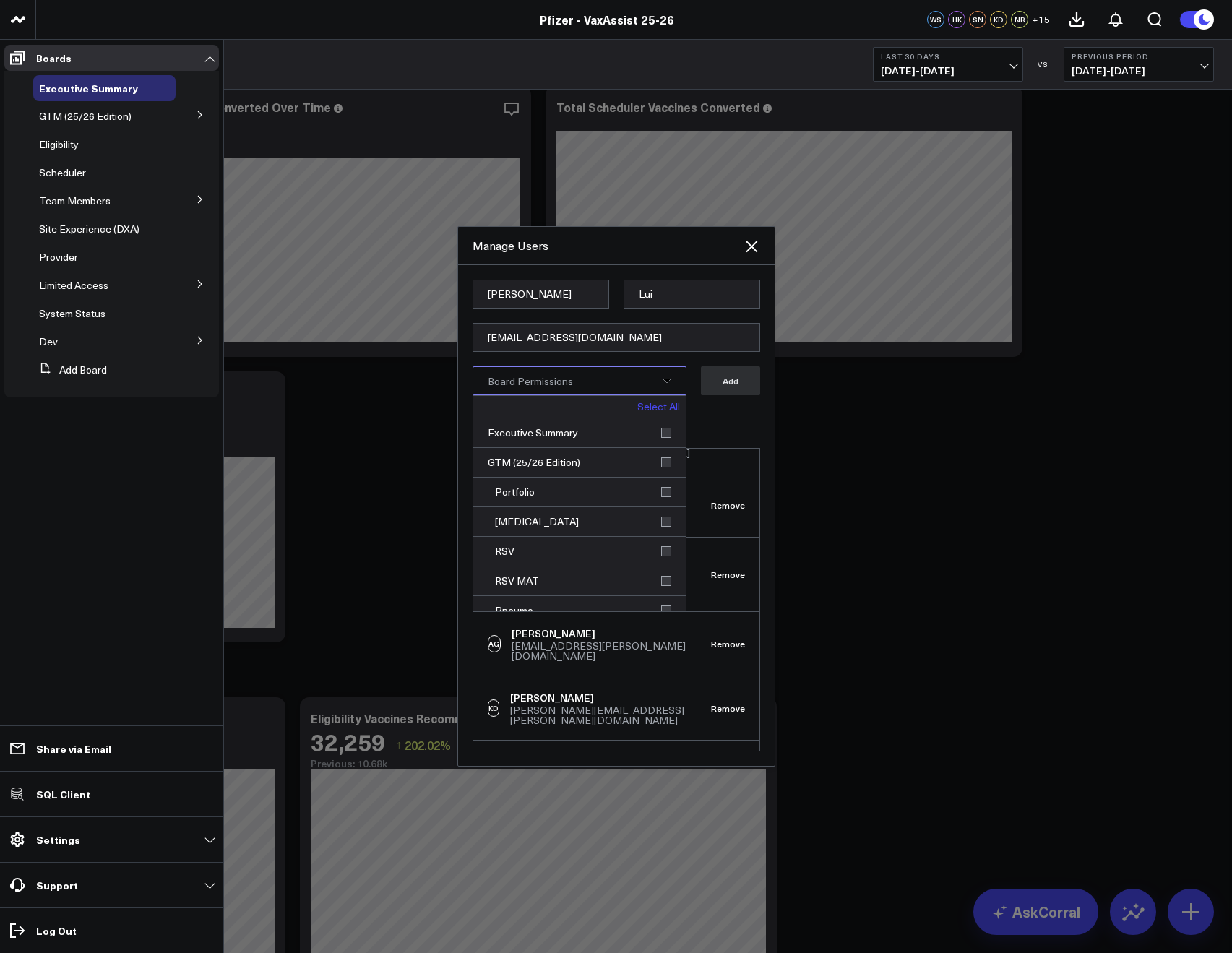
click at [621, 401] on div "Select All" at bounding box center [579, 408] width 213 height 22
drag, startPoint x: 630, startPoint y: 405, endPoint x: 632, endPoint y: 413, distance: 8.2
click at [637, 405] on link "Select All" at bounding box center [658, 407] width 42 height 10
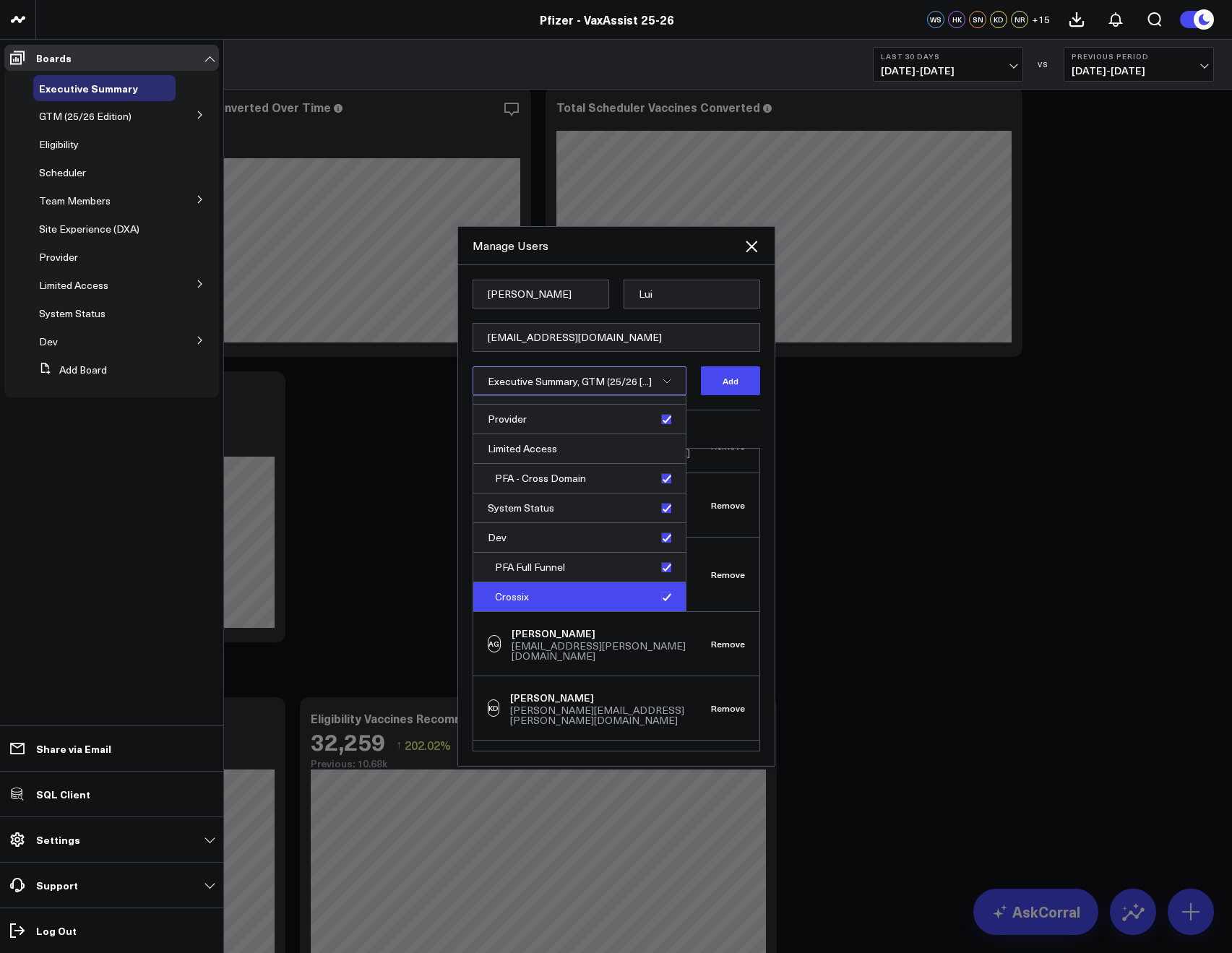
click at [654, 591] on div "Crossix" at bounding box center [579, 596] width 213 height 29
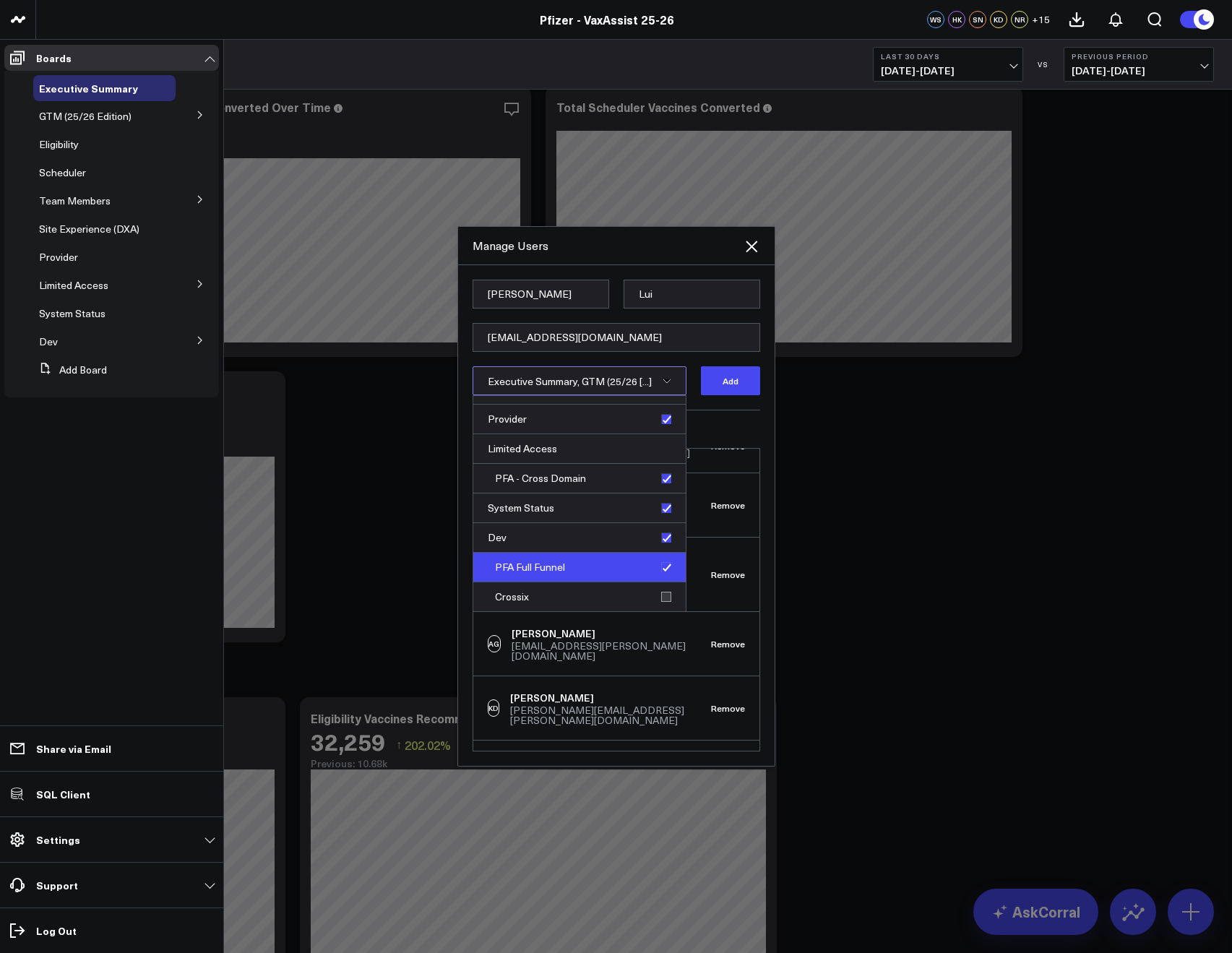
click at [659, 575] on div "PFA Full Funnel" at bounding box center [579, 568] width 213 height 30
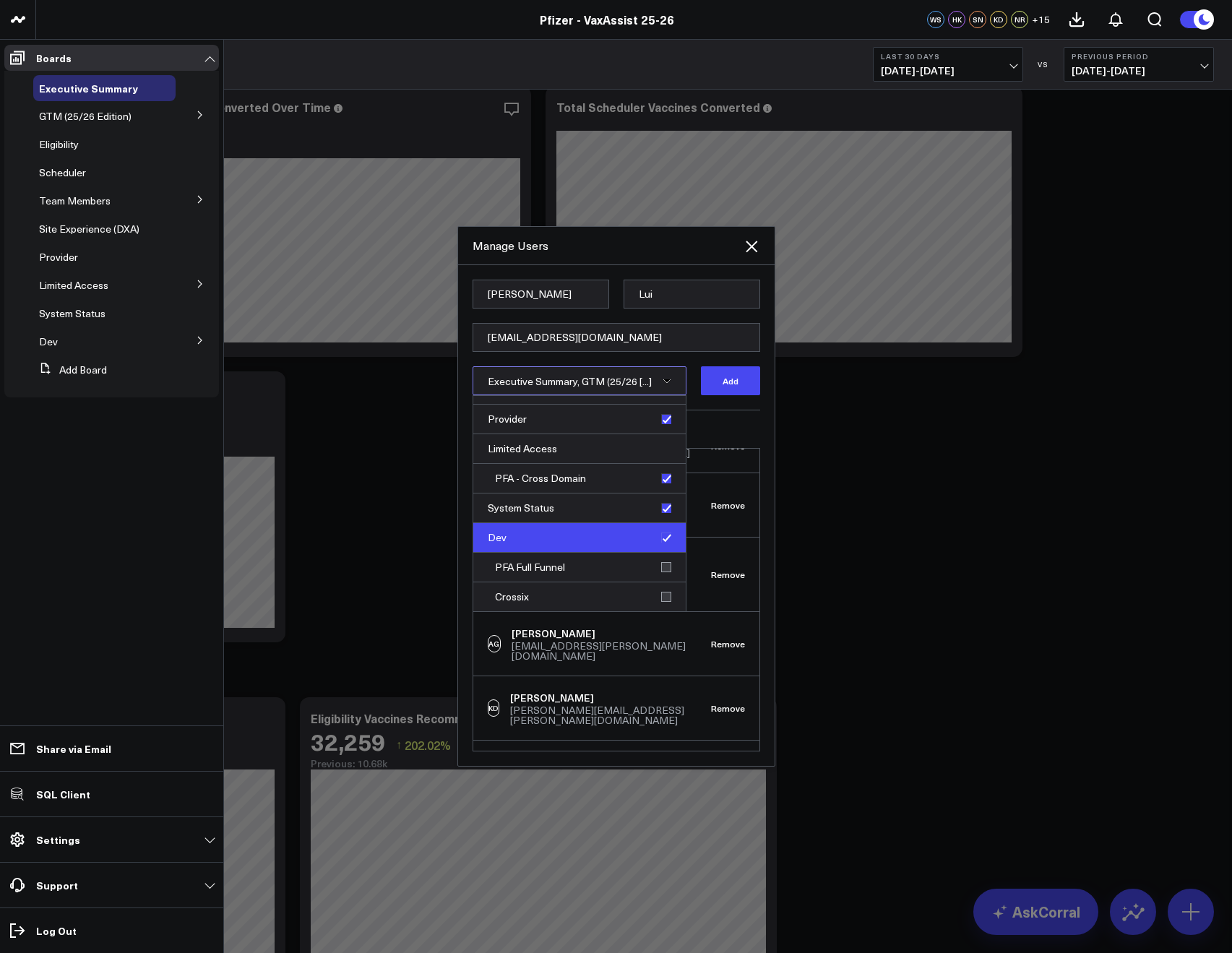
click at [660, 538] on div "Dev" at bounding box center [579, 538] width 213 height 30
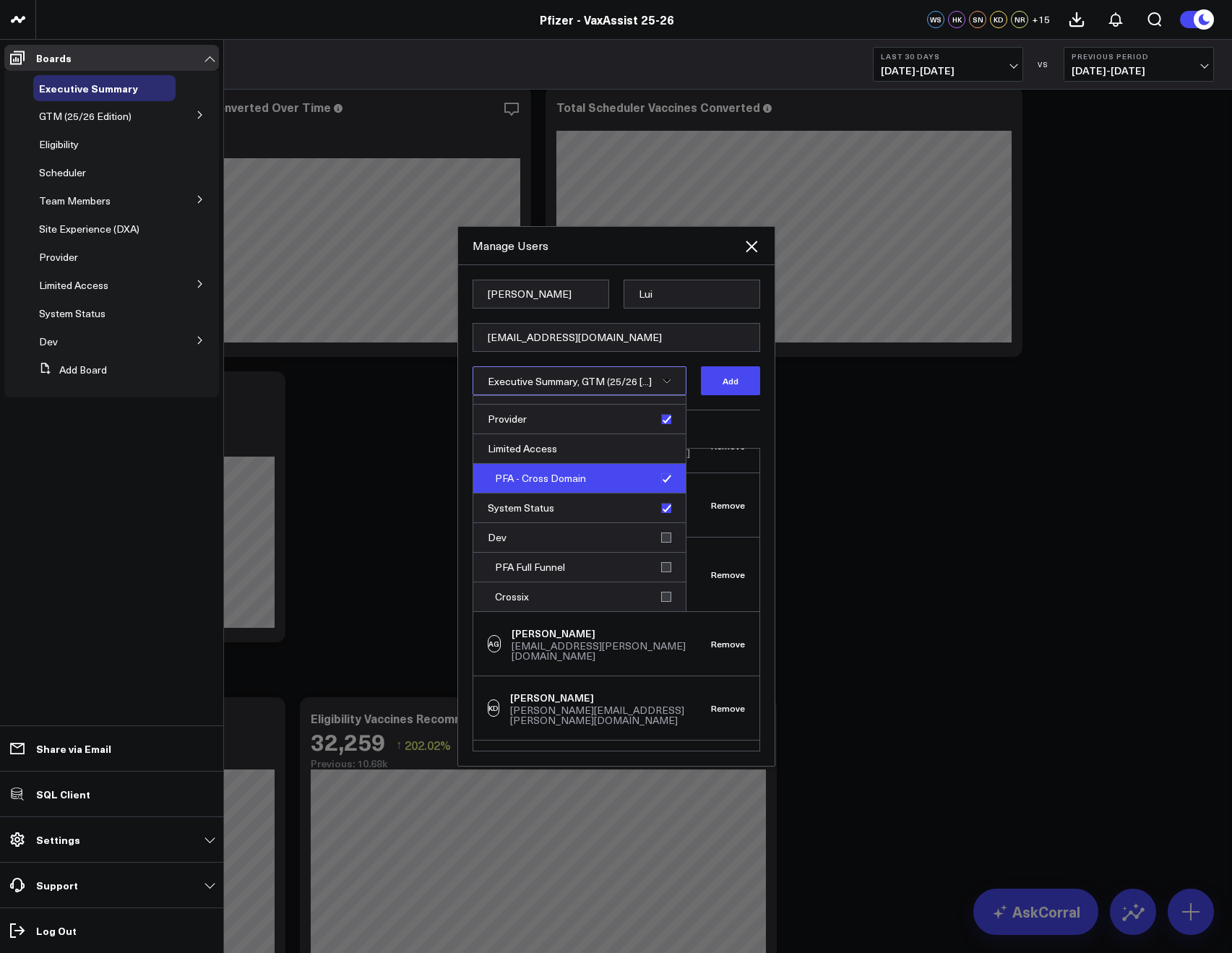
click at [655, 484] on div "PFA - Cross Domain" at bounding box center [579, 479] width 213 height 30
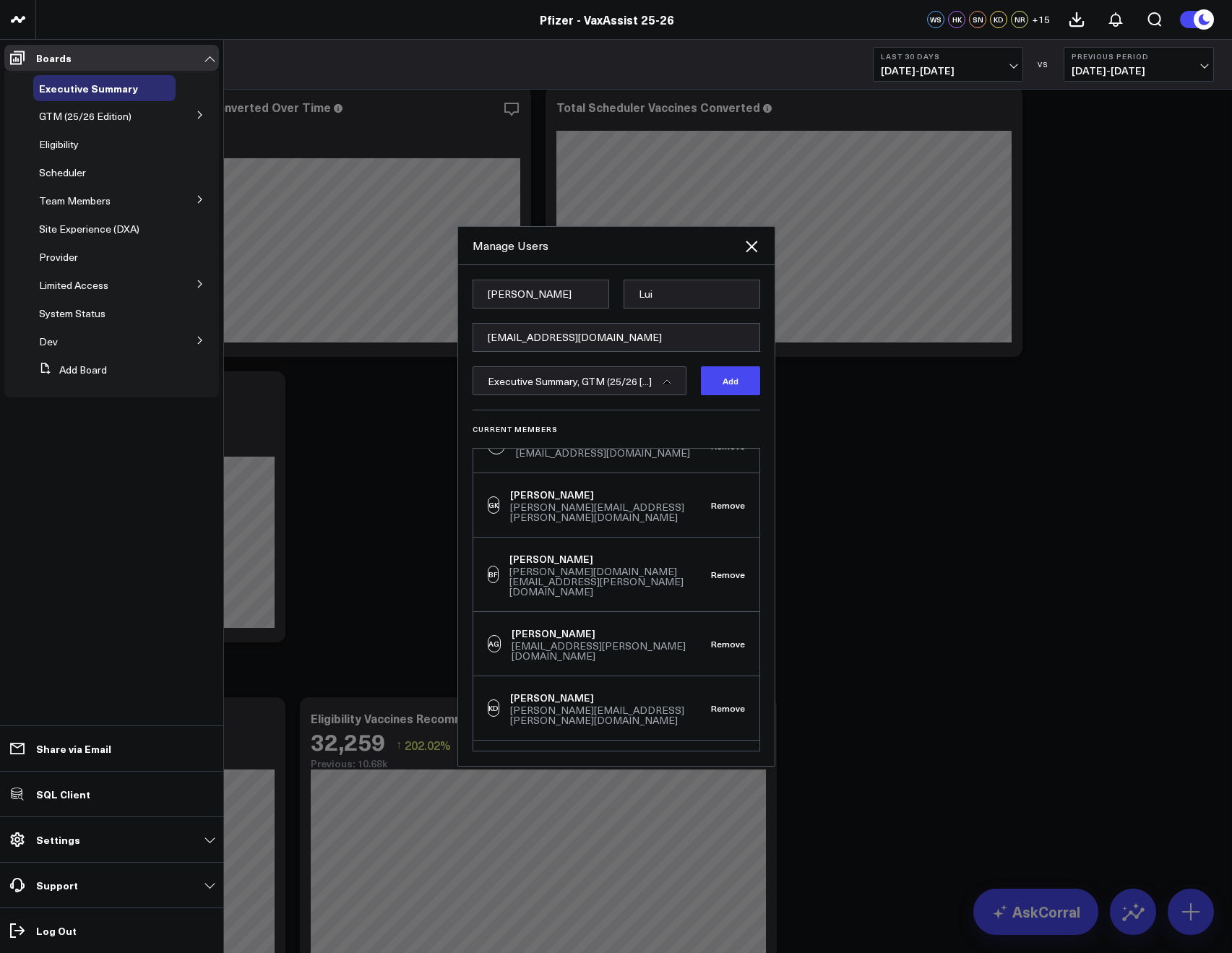
click at [709, 424] on div "Current Members CS Corral Support support@corraldata.com Remove WS Wendy Steinb…" at bounding box center [616, 580] width 288 height 342
click at [720, 393] on button "Add" at bounding box center [730, 380] width 59 height 29
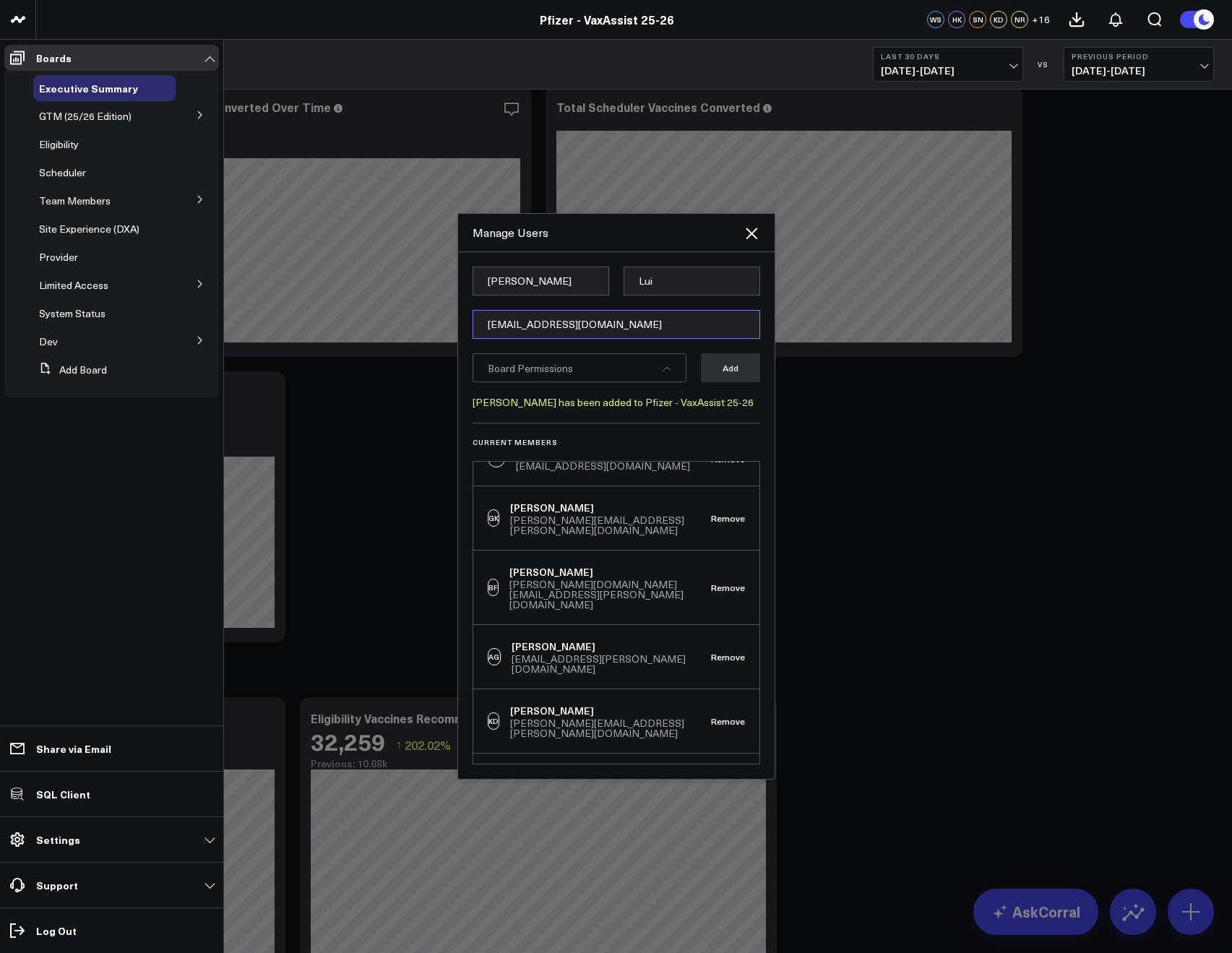
click at [508, 335] on input "[EMAIL_ADDRESS][DOMAIN_NAME]" at bounding box center [616, 324] width 288 height 29
paste input "[PERSON_NAME][EMAIL_ADDRESS][PERSON_NAME][DOMAIN_NAME]"
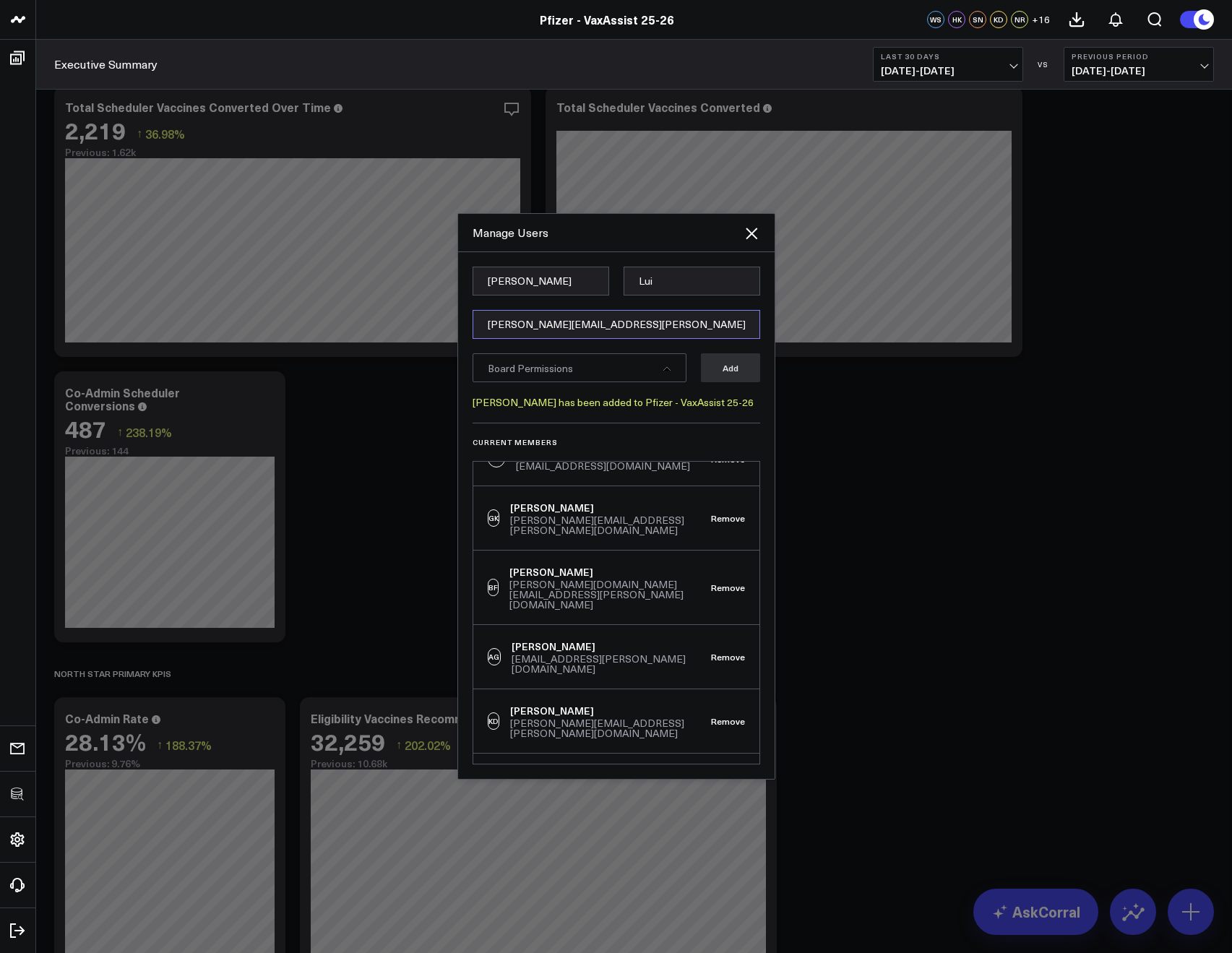
type input "[PERSON_NAME][EMAIL_ADDRESS][PERSON_NAME][DOMAIN_NAME]"
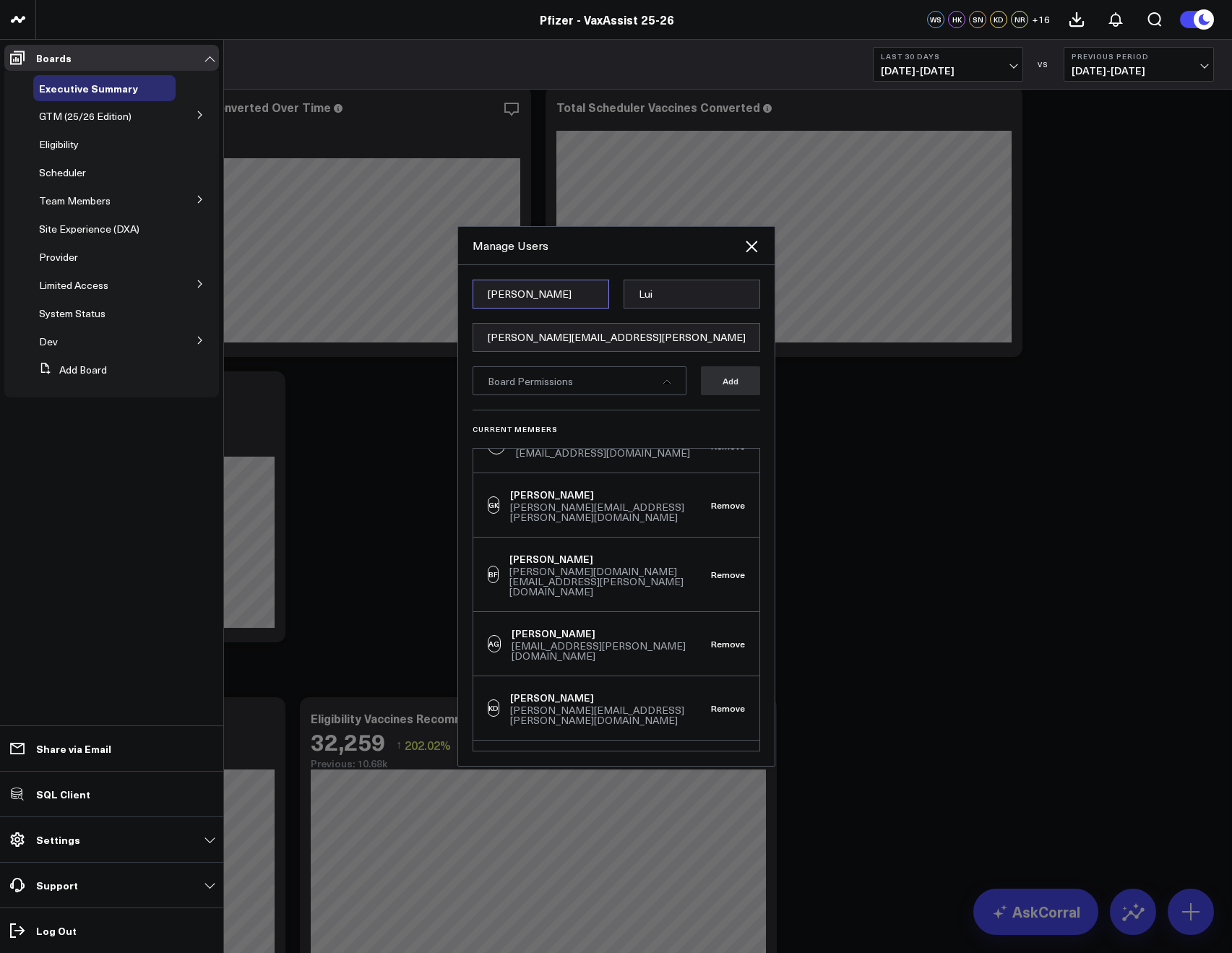
click at [496, 281] on input "Meg" at bounding box center [541, 293] width 137 height 29
paste input "Aaron"
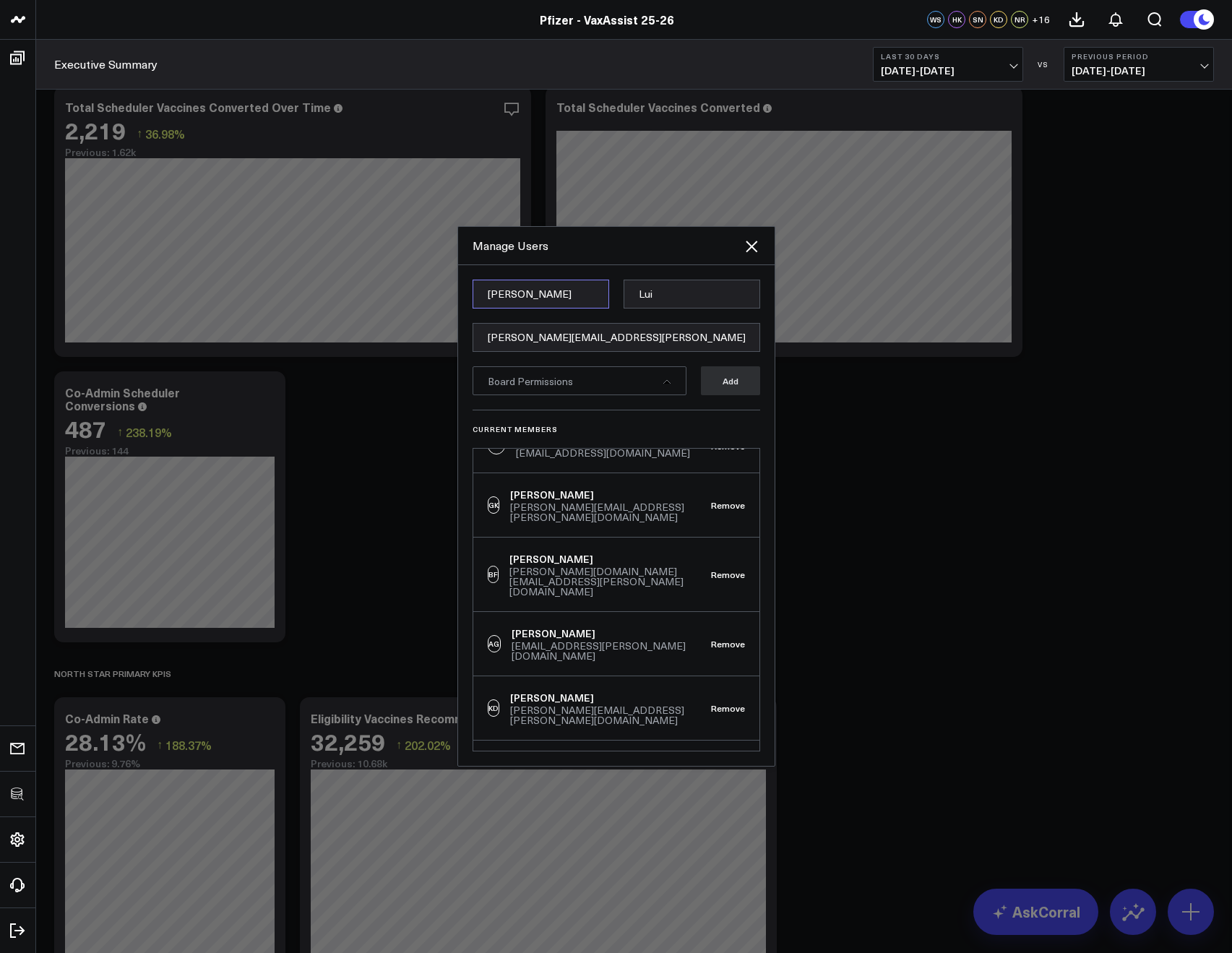
type input "Aaron"
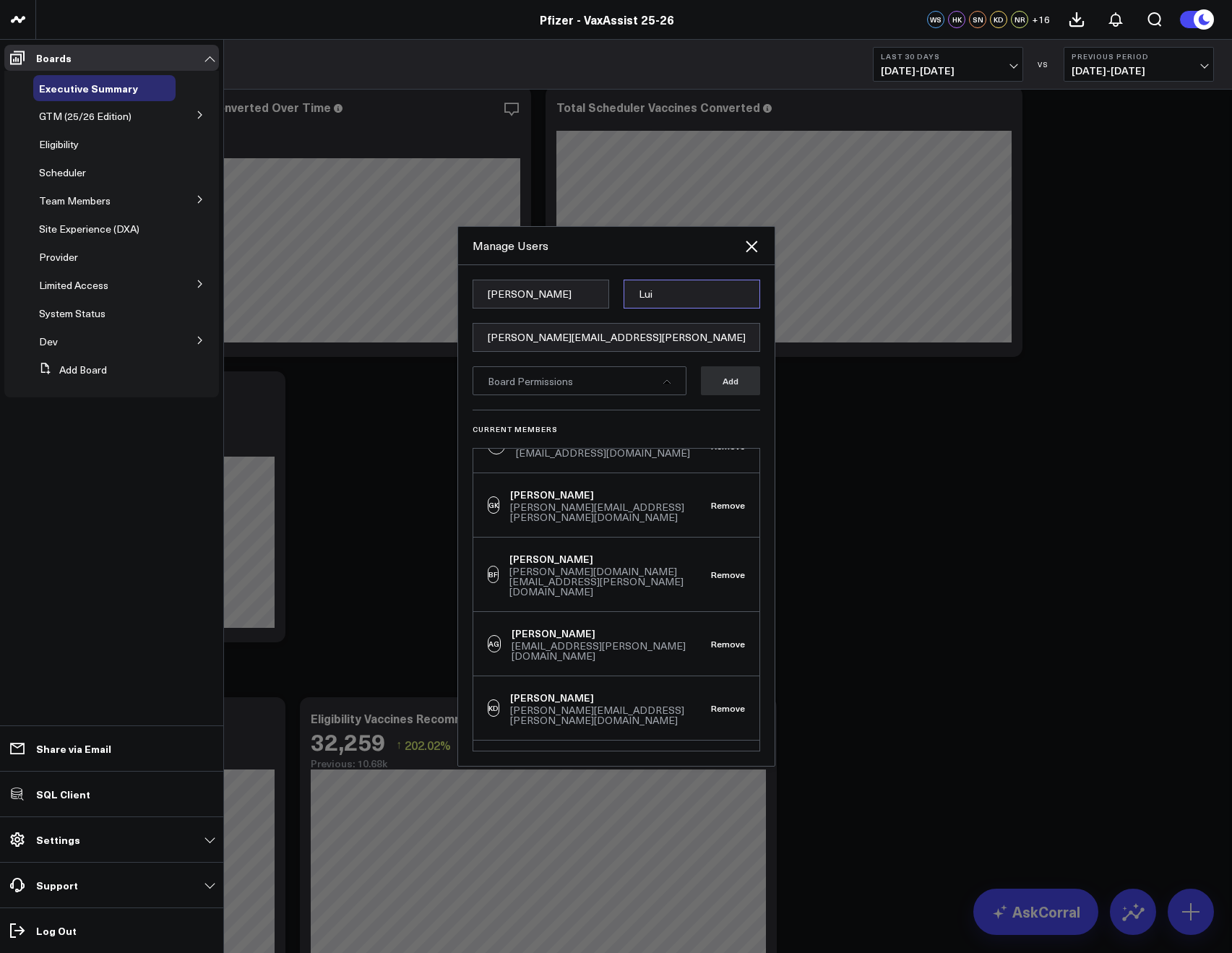
click at [632, 293] on input "Lui" at bounding box center [691, 293] width 137 height 29
paste input "Rella"
type input "Rella"
click at [597, 399] on form "Aaron Rella aaron.rella@pfizer.com Board Permissions Add" at bounding box center [616, 344] width 288 height 130
click at [576, 381] on div "Board Permissions" at bounding box center [579, 380] width 214 height 29
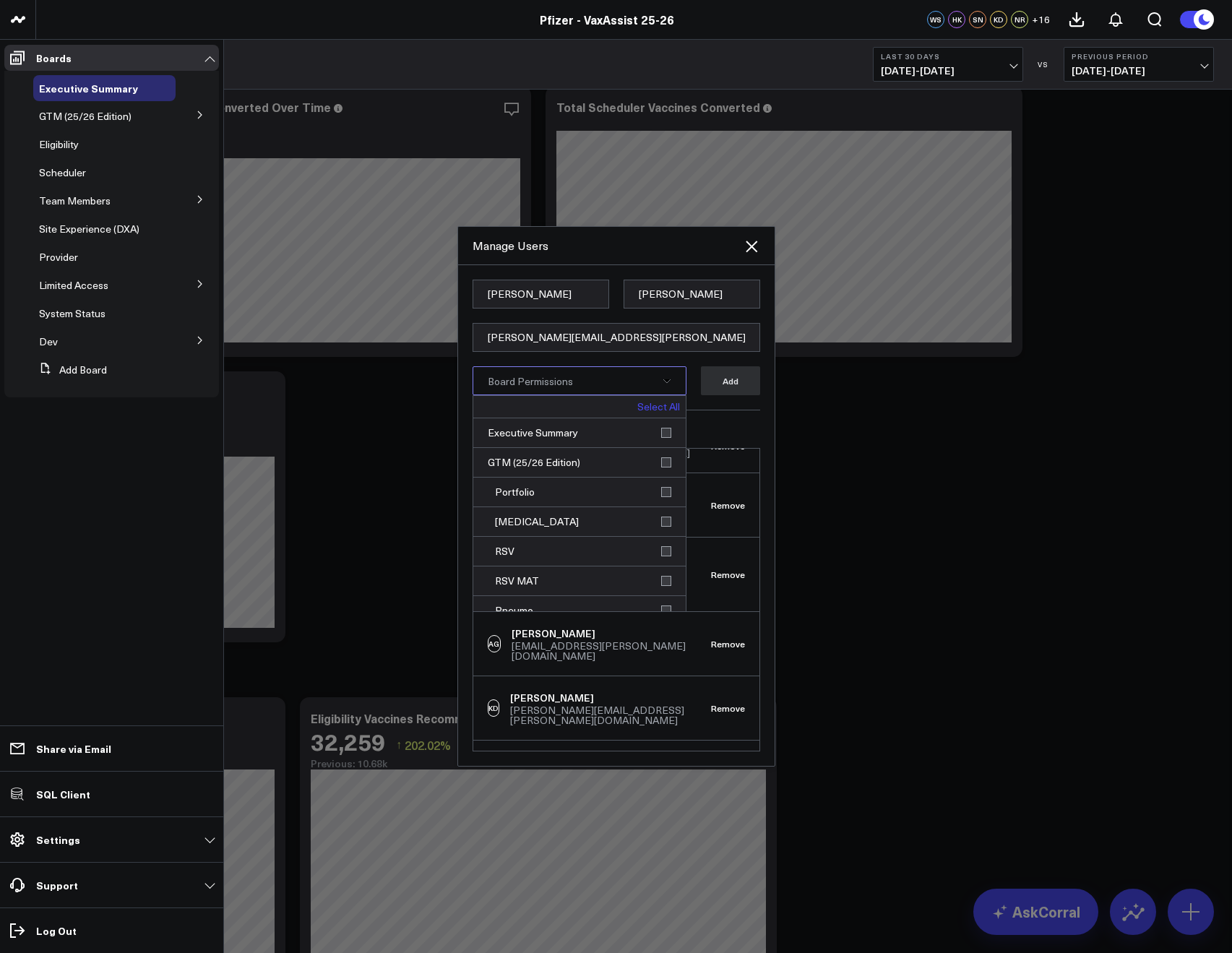
click at [637, 406] on link "Select All" at bounding box center [658, 407] width 42 height 10
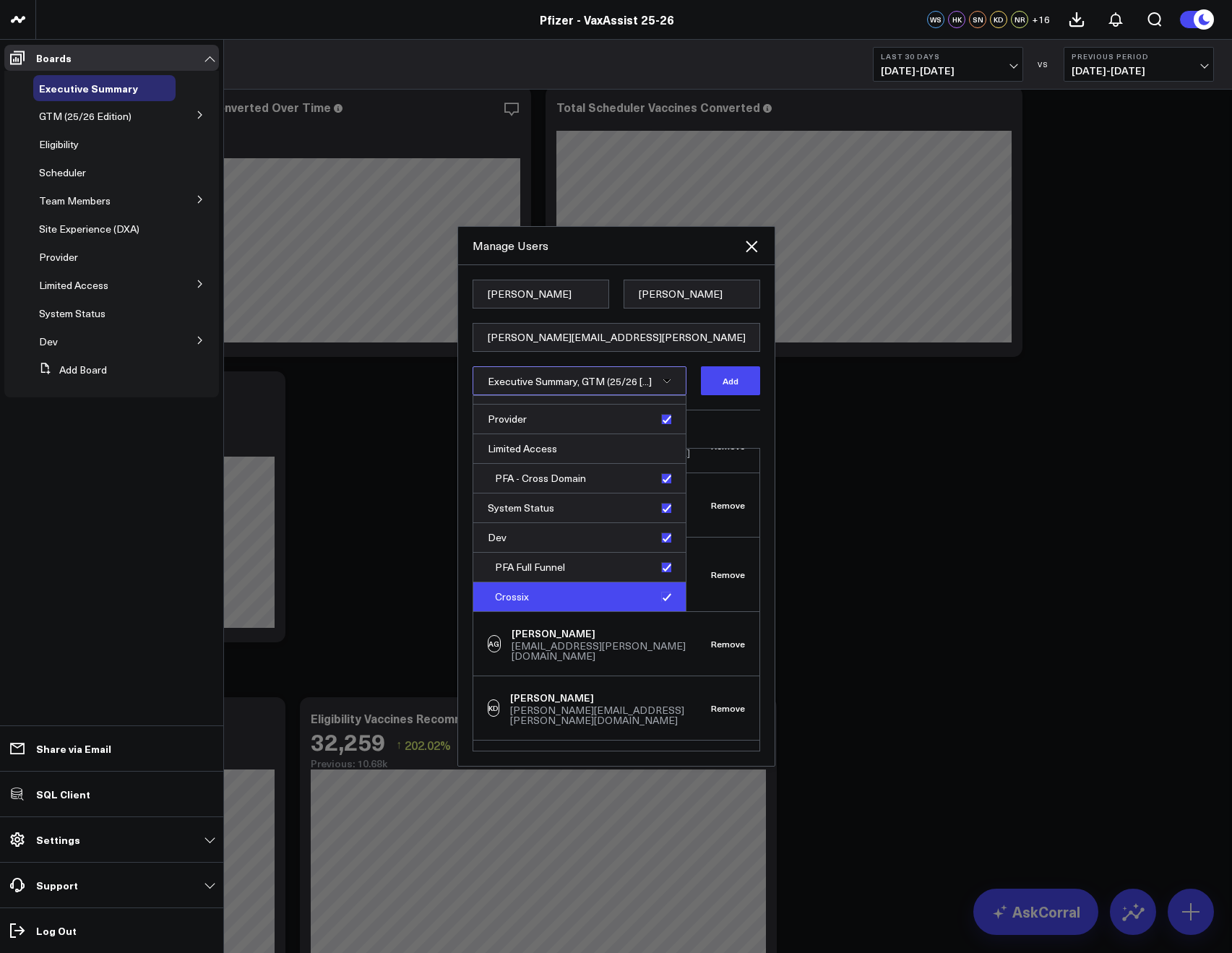
click at [651, 598] on div "Crossix" at bounding box center [579, 596] width 213 height 29
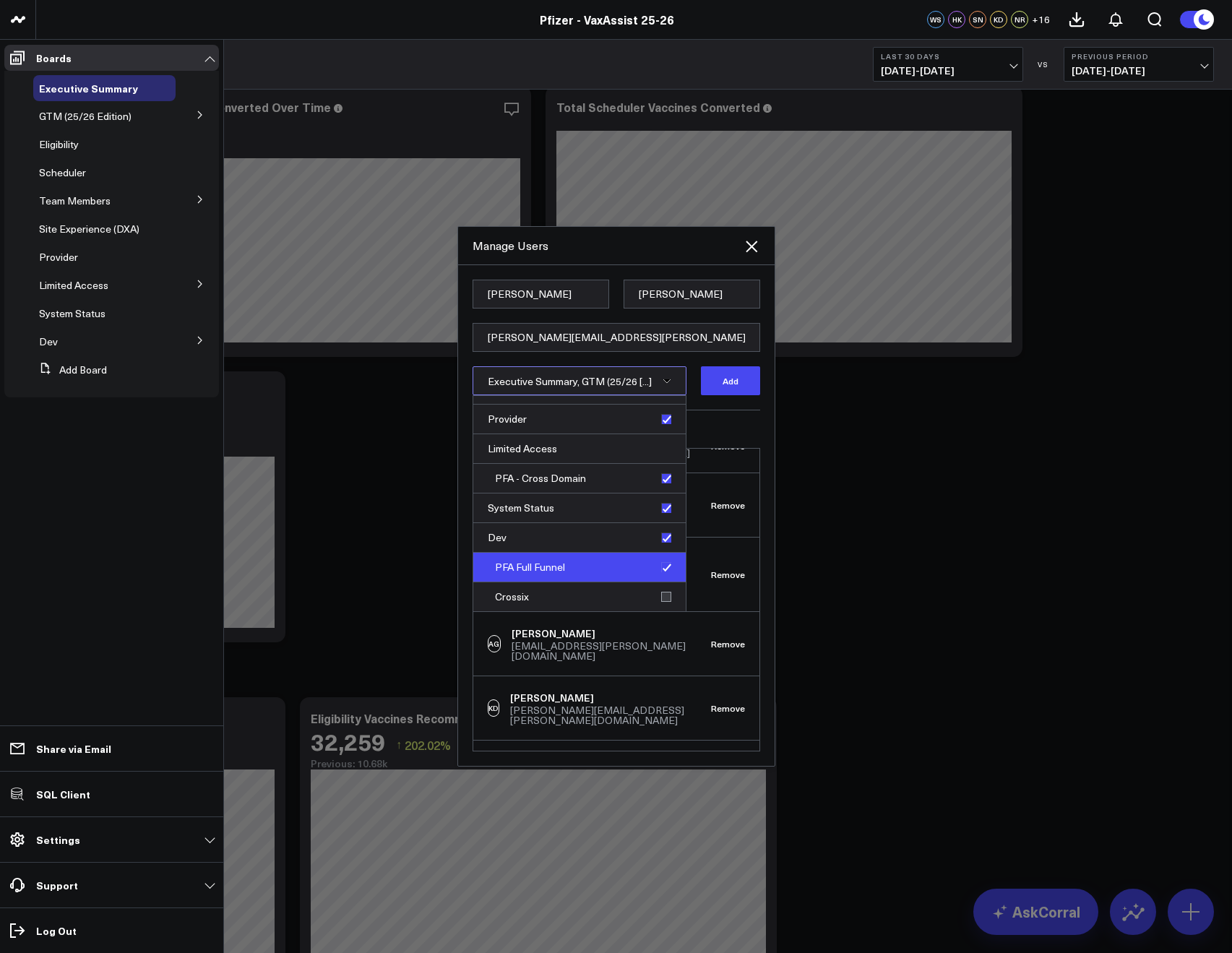
click at [665, 568] on div "PFA Full Funnel" at bounding box center [579, 568] width 213 height 30
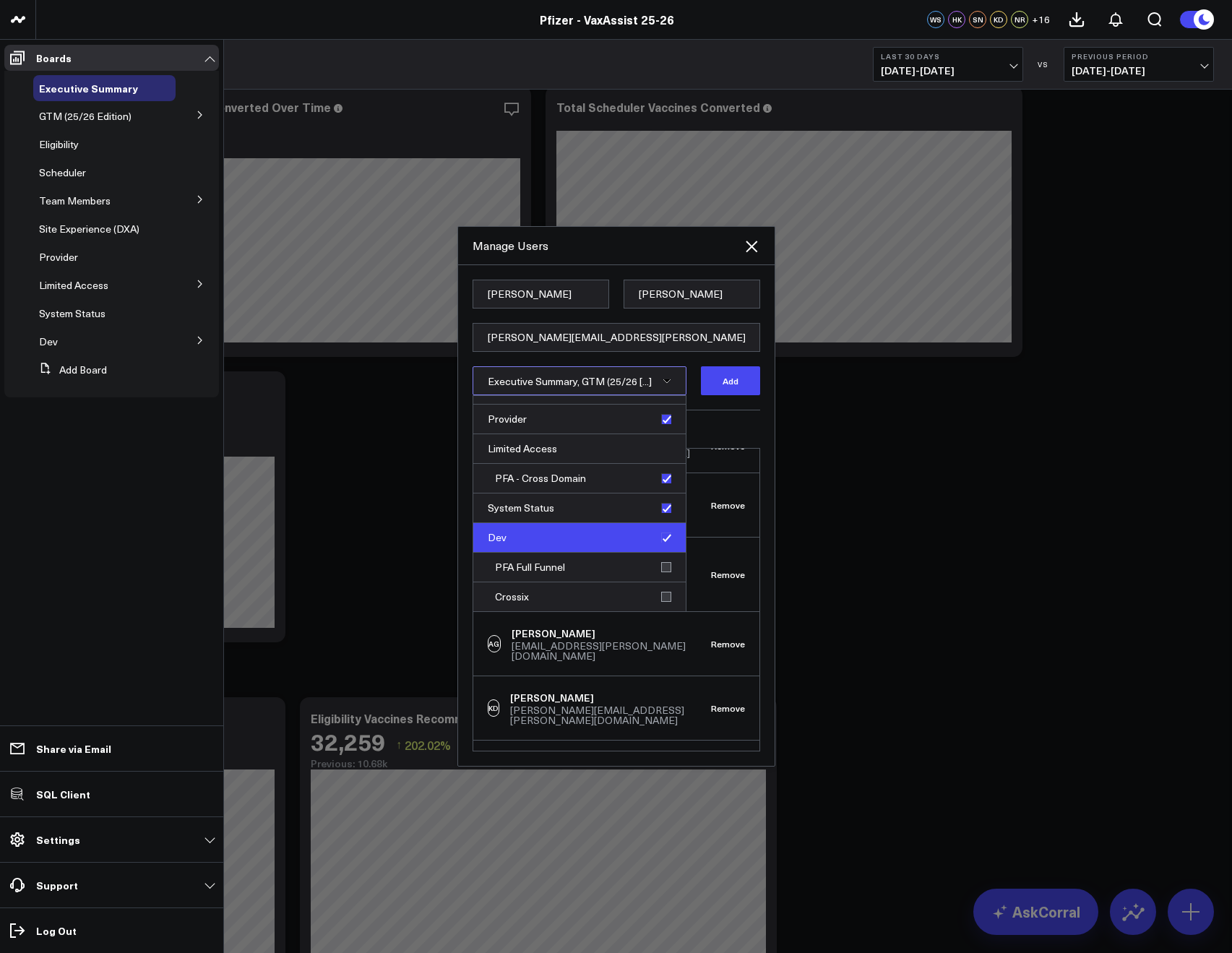
click at [661, 538] on div "Dev" at bounding box center [579, 538] width 213 height 30
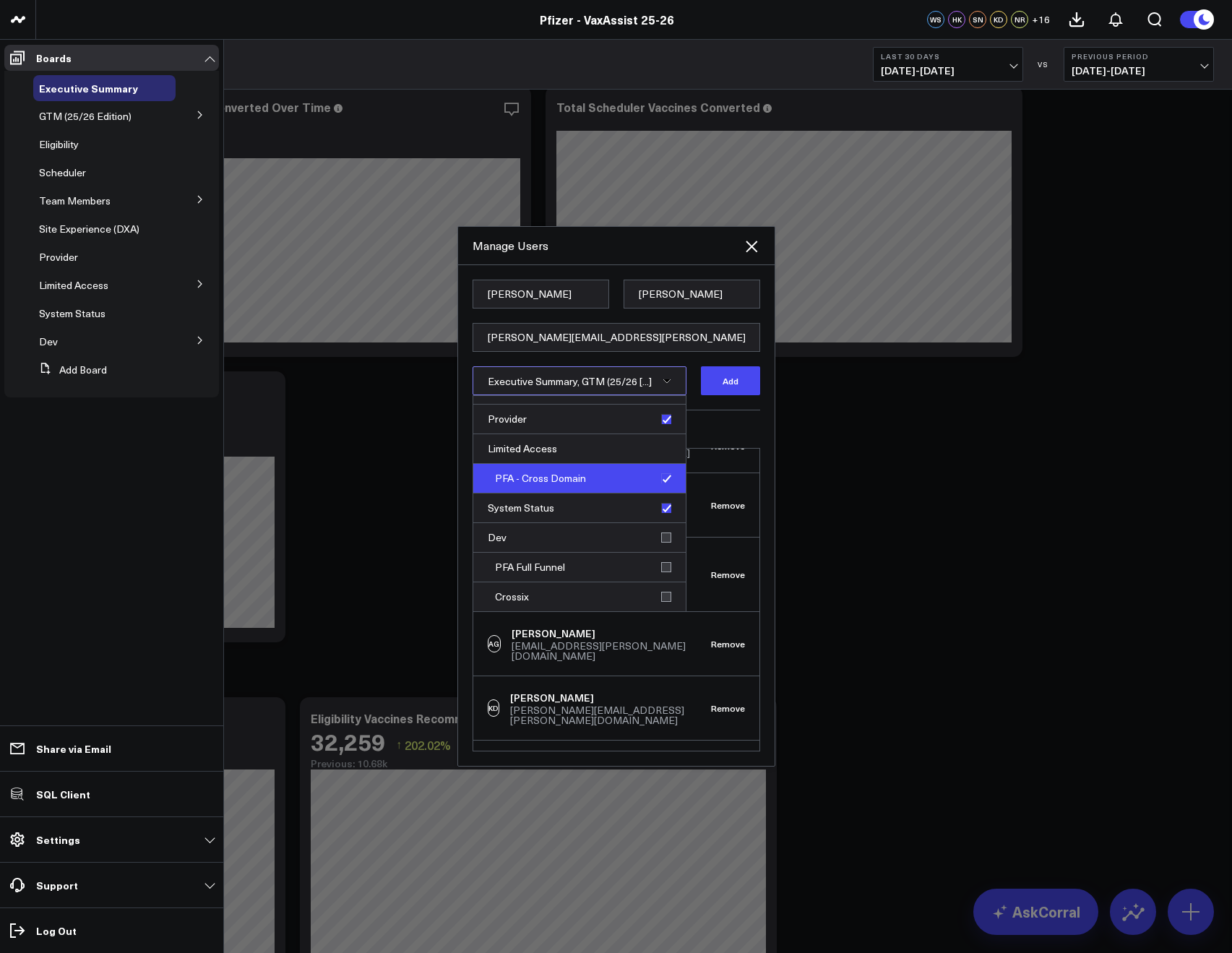
click at [657, 484] on div "PFA - Cross Domain" at bounding box center [579, 479] width 213 height 30
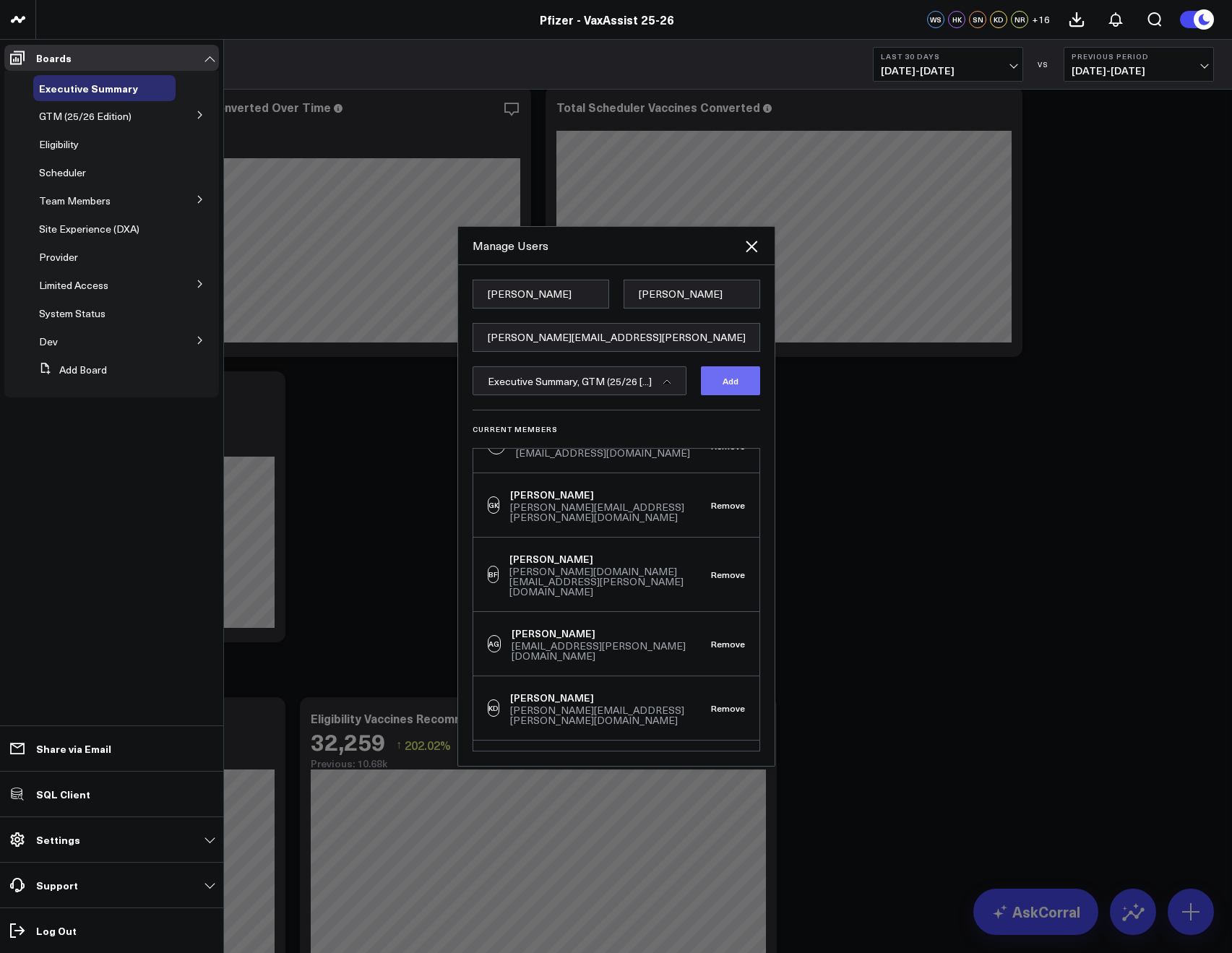
click at [735, 377] on button "Add" at bounding box center [730, 380] width 59 height 29
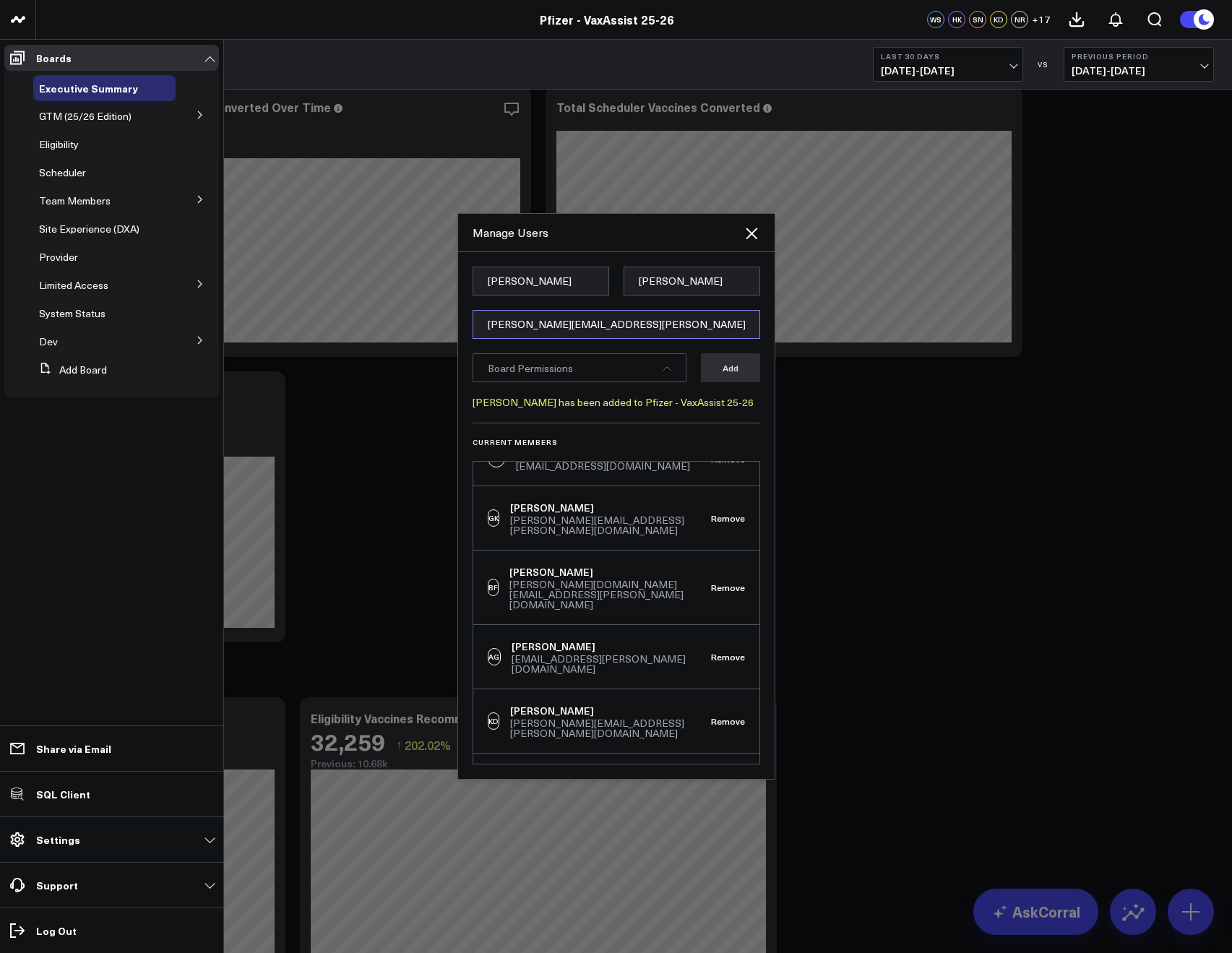
drag, startPoint x: 514, startPoint y: 315, endPoint x: 525, endPoint y: 320, distance: 12.1
click at [514, 315] on input "[PERSON_NAME][EMAIL_ADDRESS][PERSON_NAME][DOMAIN_NAME]" at bounding box center [616, 324] width 288 height 29
paste input "[PERSON_NAME][EMAIL_ADDRESS][DOMAIN_NAME]"
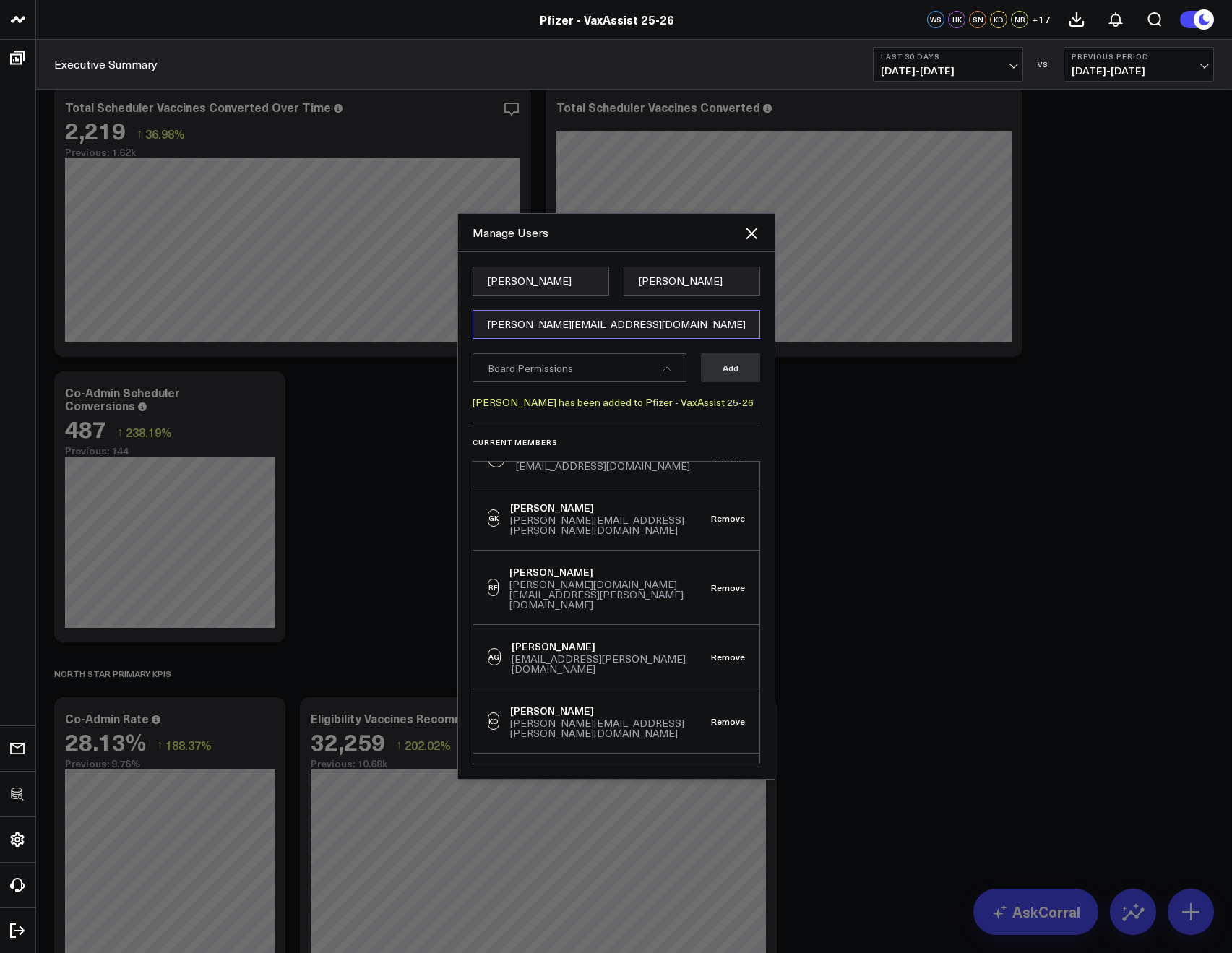
type input "[PERSON_NAME][EMAIL_ADDRESS][DOMAIN_NAME]"
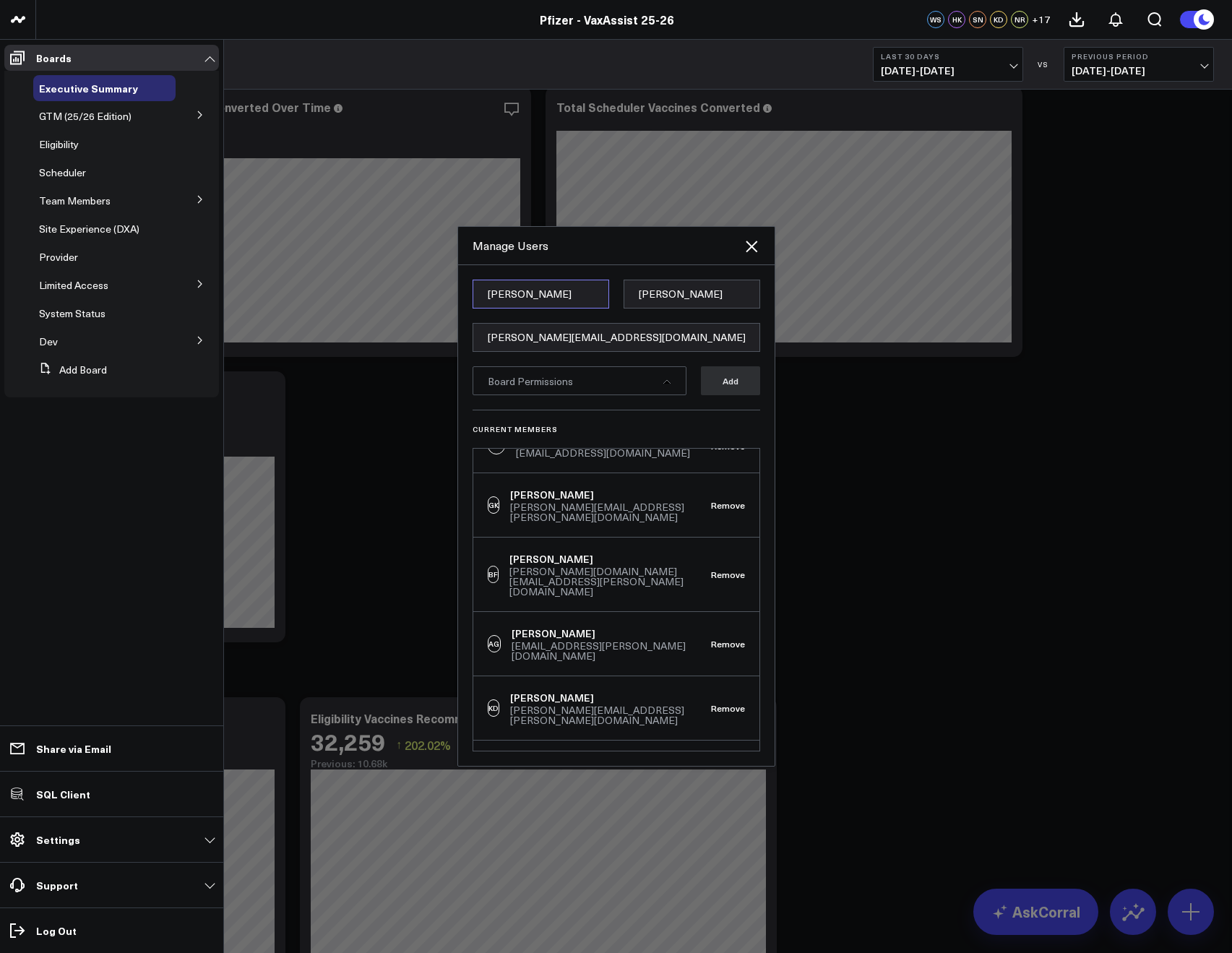
click at [535, 304] on input "Aaron" at bounding box center [541, 293] width 137 height 29
paste input "Kate"
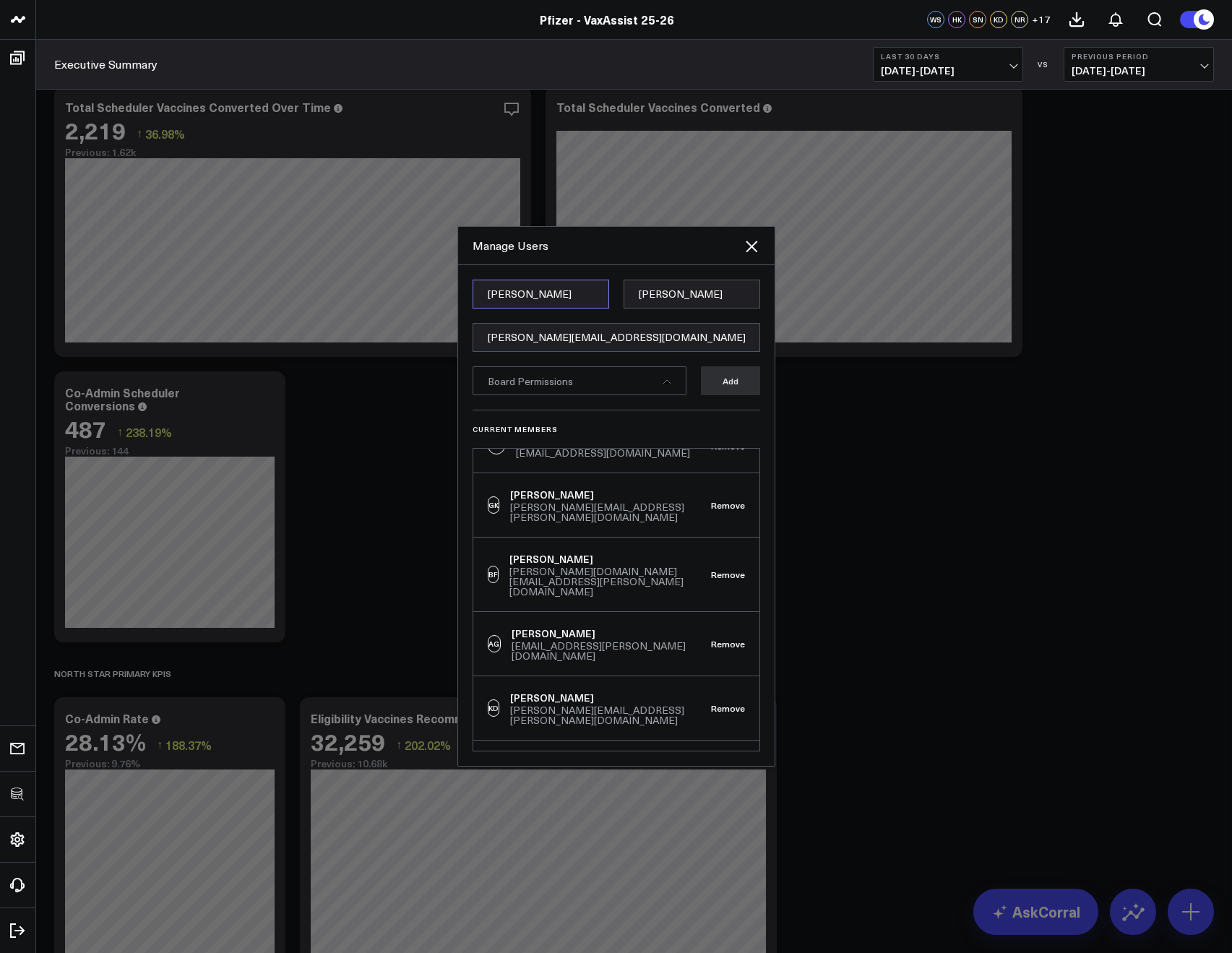
type input "Kate"
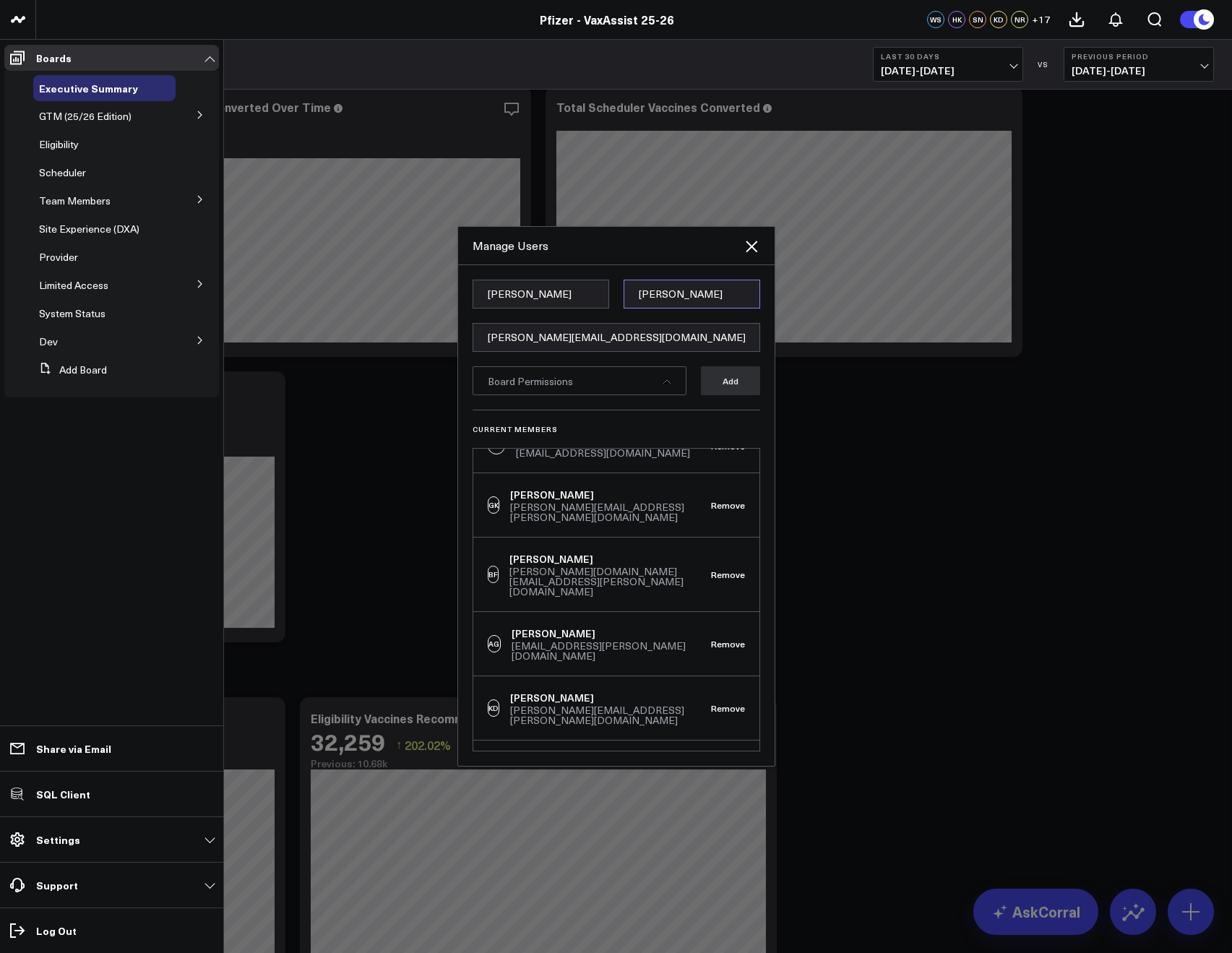
click at [661, 292] on input "Rella" at bounding box center [691, 293] width 137 height 29
paste input "Diamond"
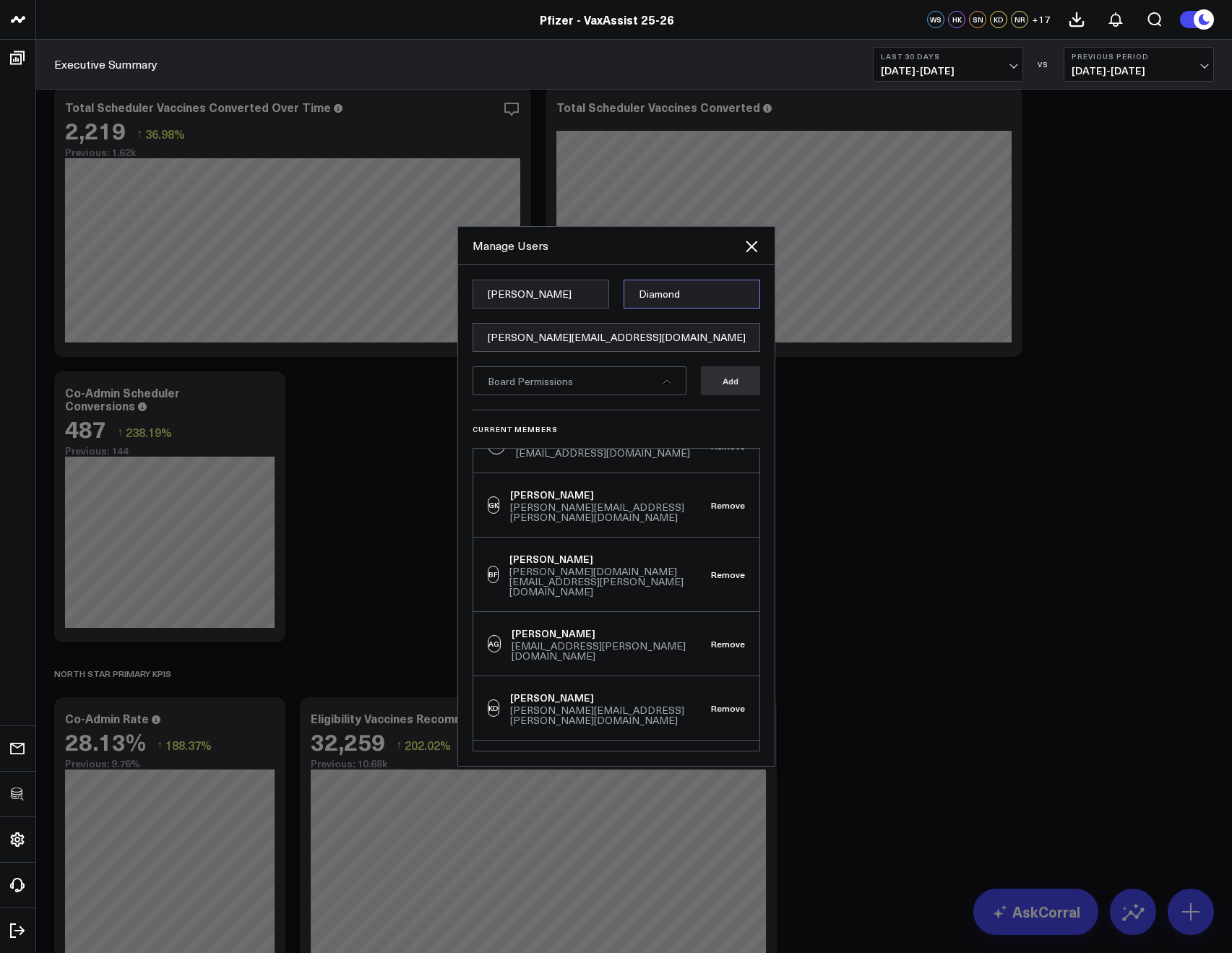
type input "Diamond"
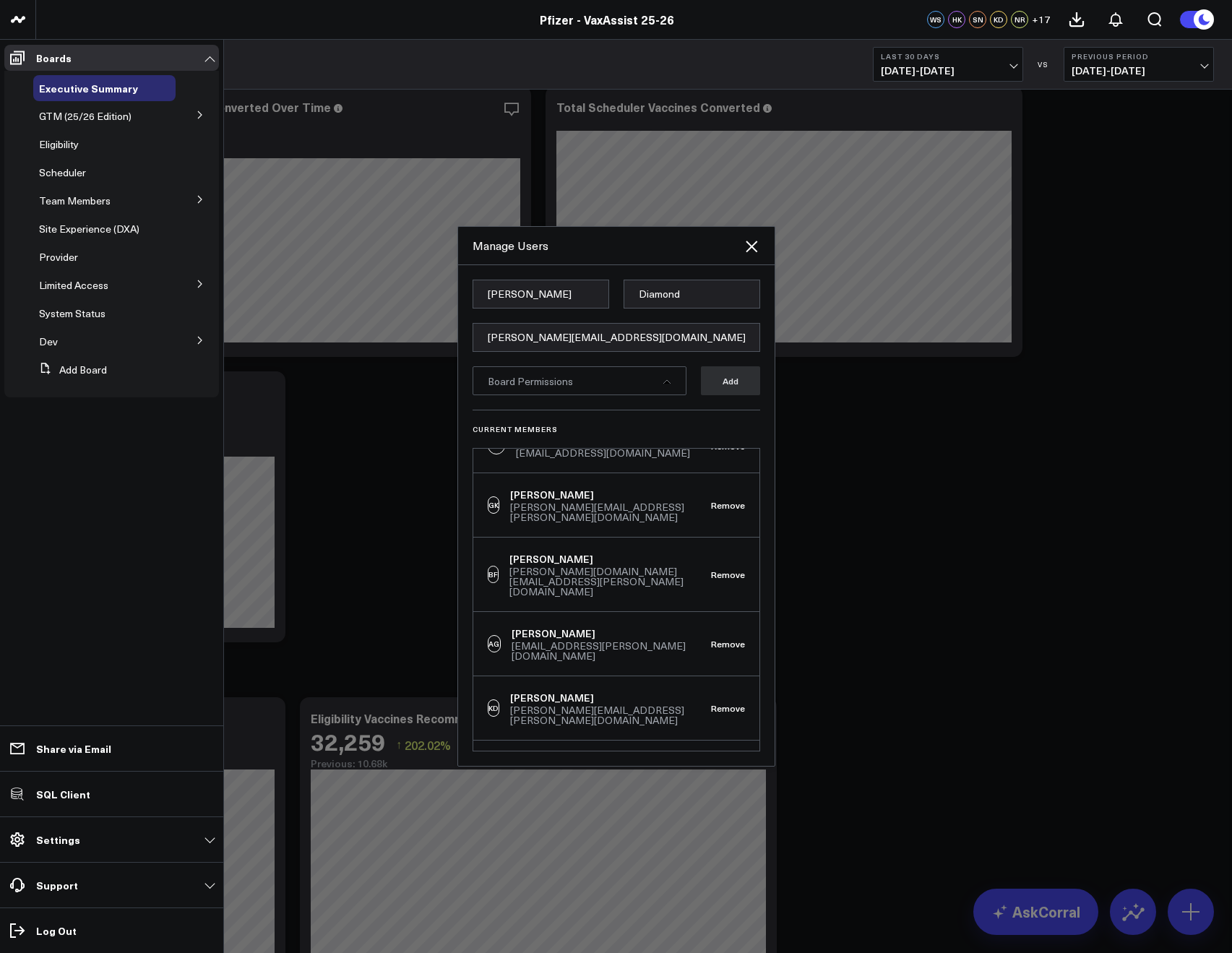
click at [617, 391] on div "Board Permissions" at bounding box center [579, 380] width 214 height 29
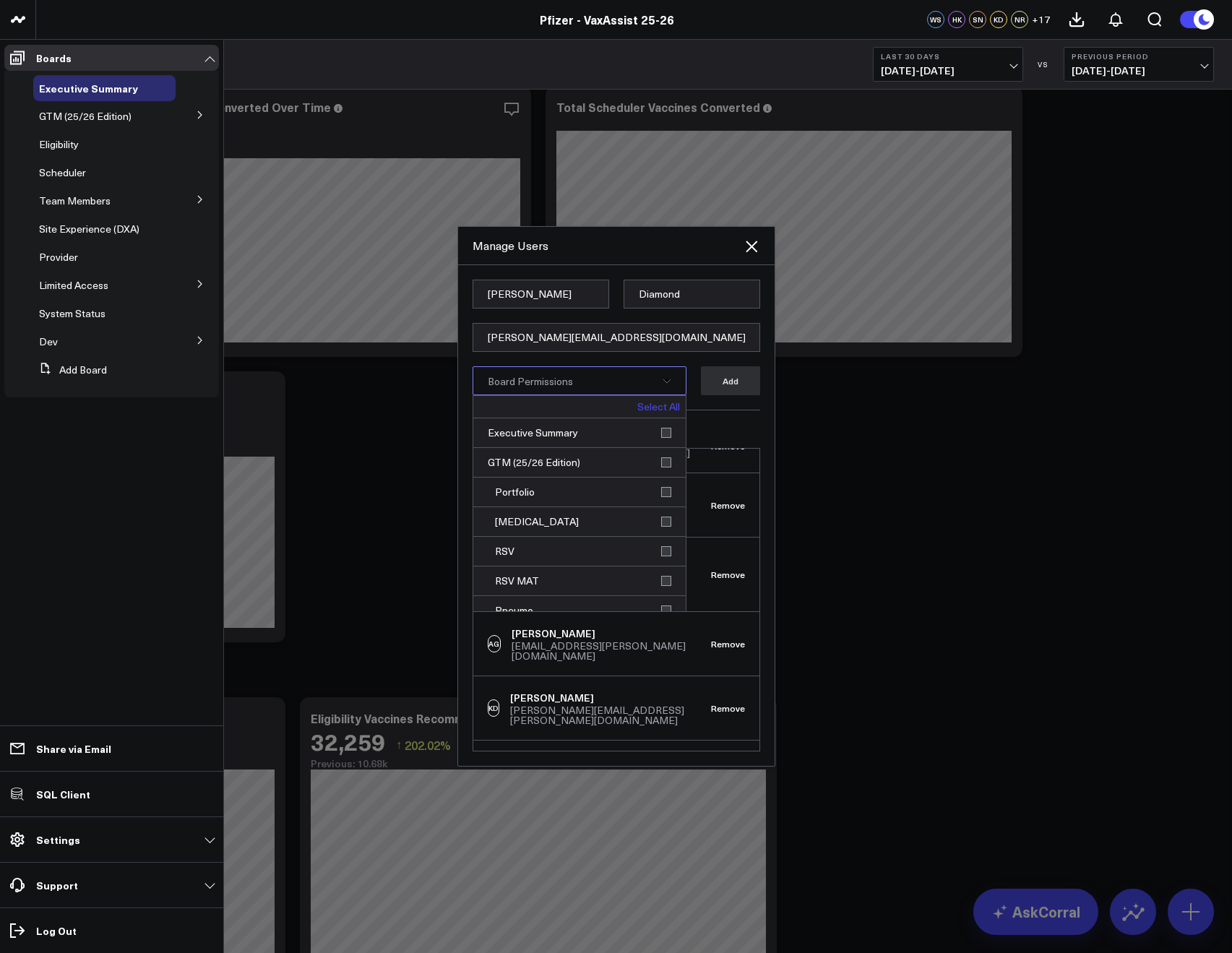
click at [642, 402] on link "Select All" at bounding box center [658, 407] width 42 height 10
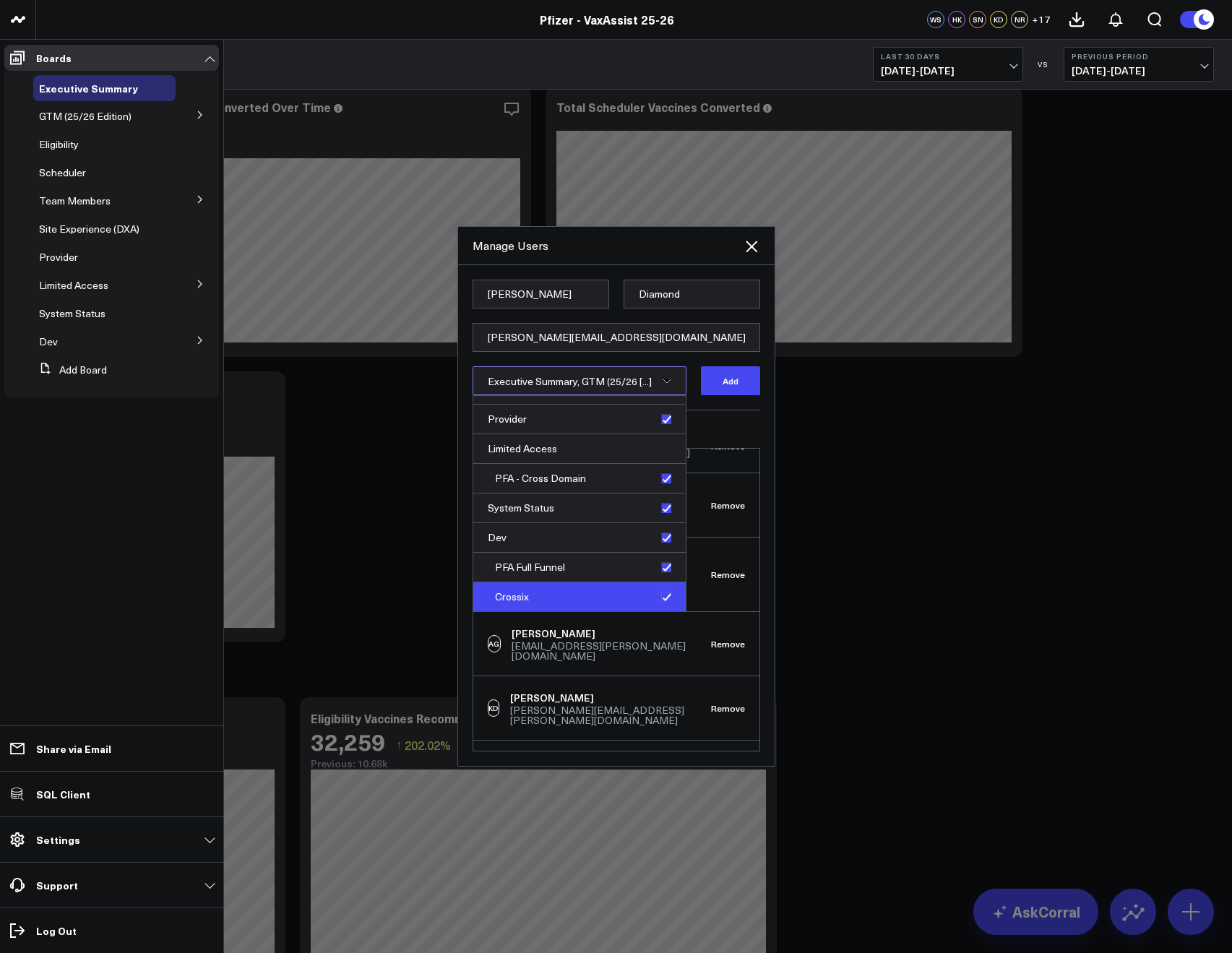
click at [655, 588] on div "Crossix" at bounding box center [579, 596] width 213 height 29
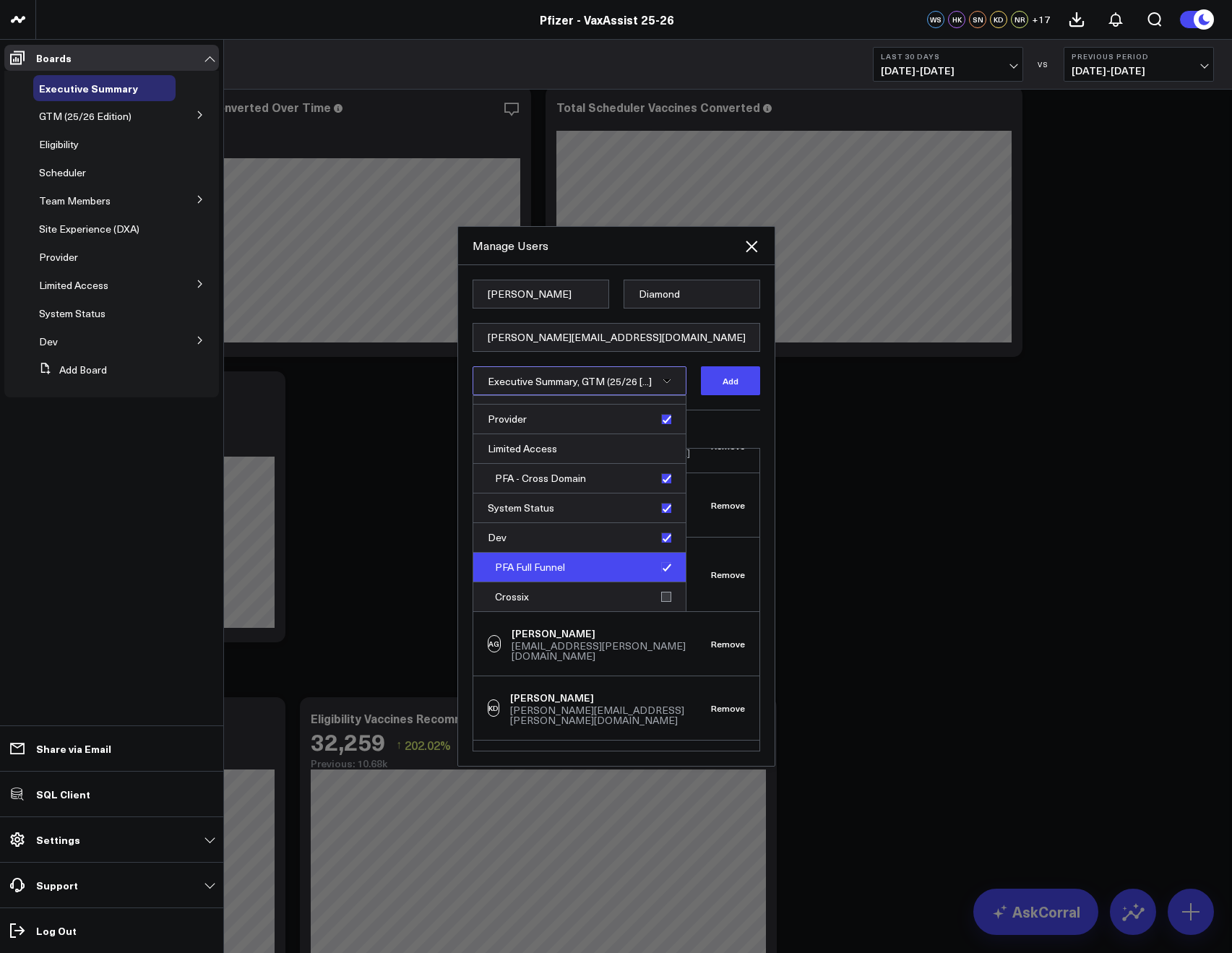
click at [658, 573] on div "PFA Full Funnel" at bounding box center [579, 568] width 213 height 30
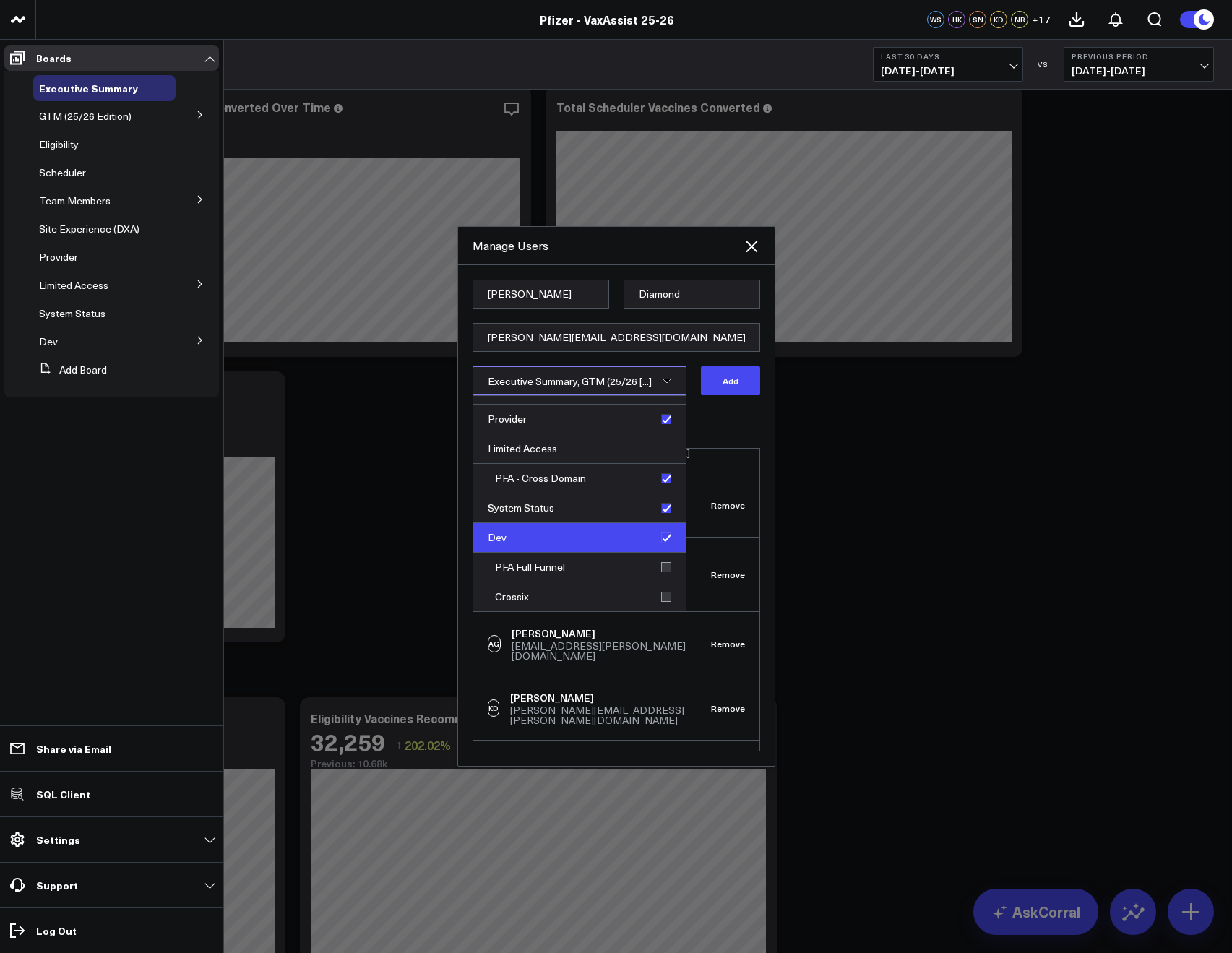
click at [655, 541] on div "Dev" at bounding box center [579, 538] width 213 height 30
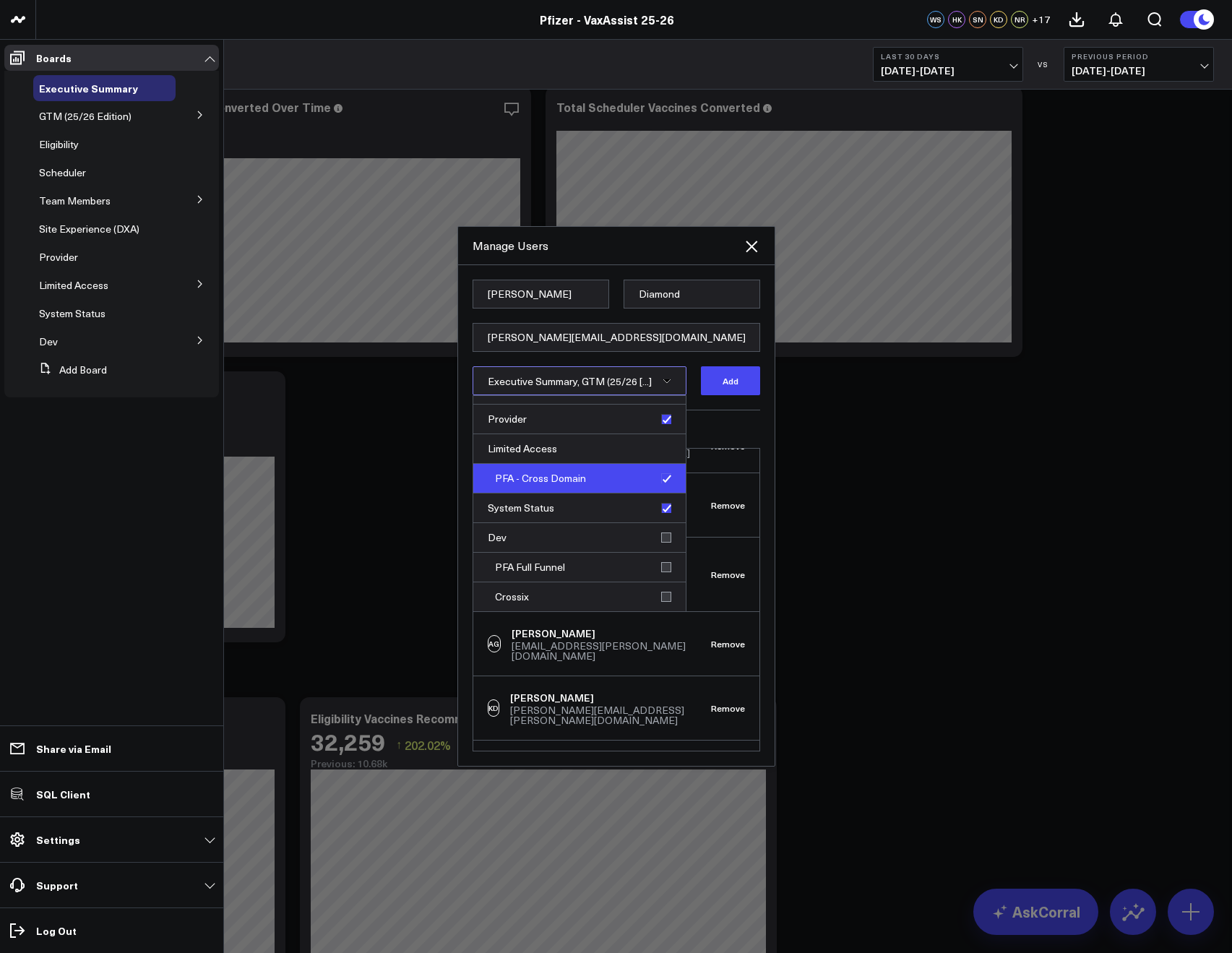
click at [664, 467] on div "PFA - Cross Domain" at bounding box center [579, 479] width 213 height 30
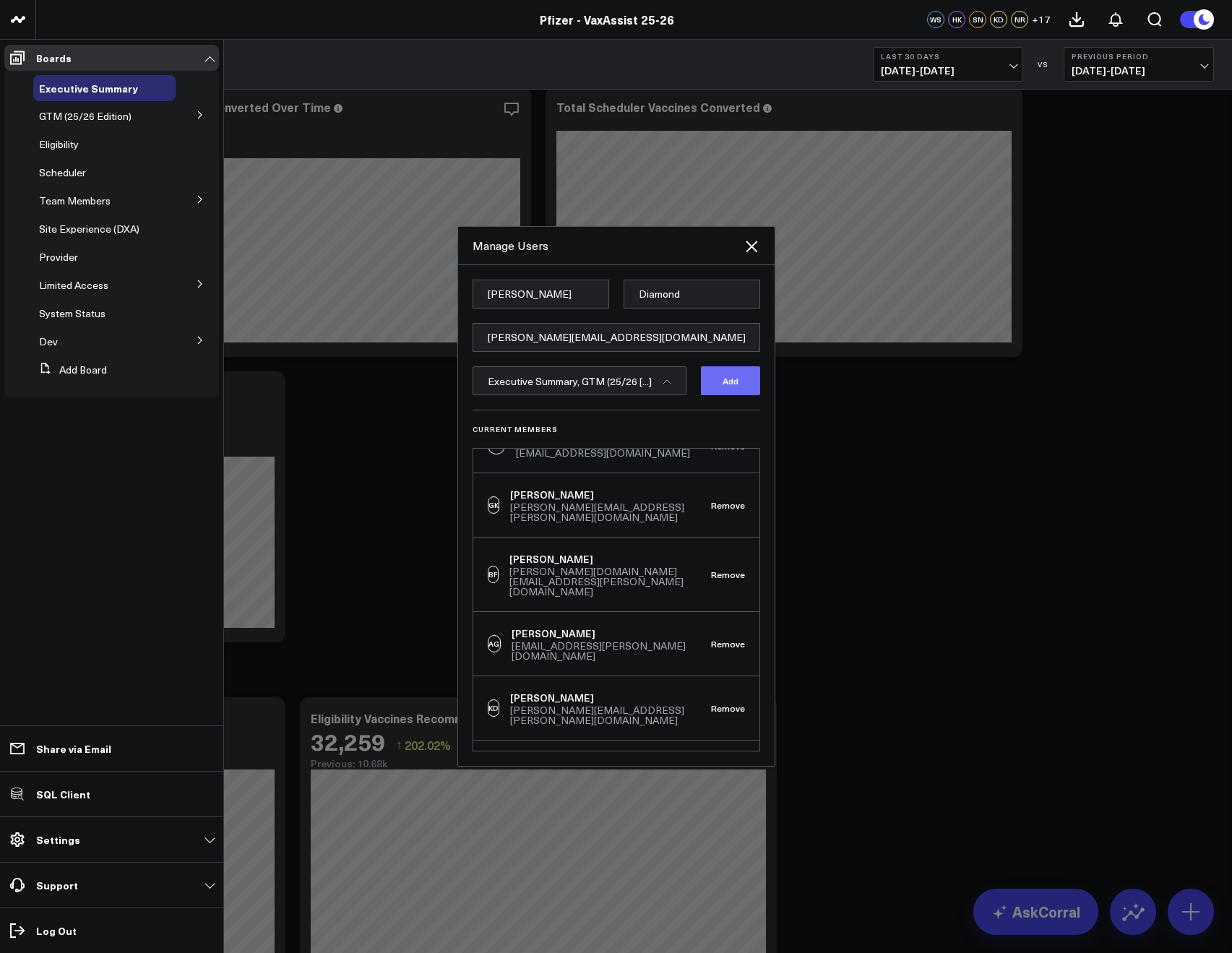
click at [736, 388] on button "Add" at bounding box center [730, 380] width 59 height 29
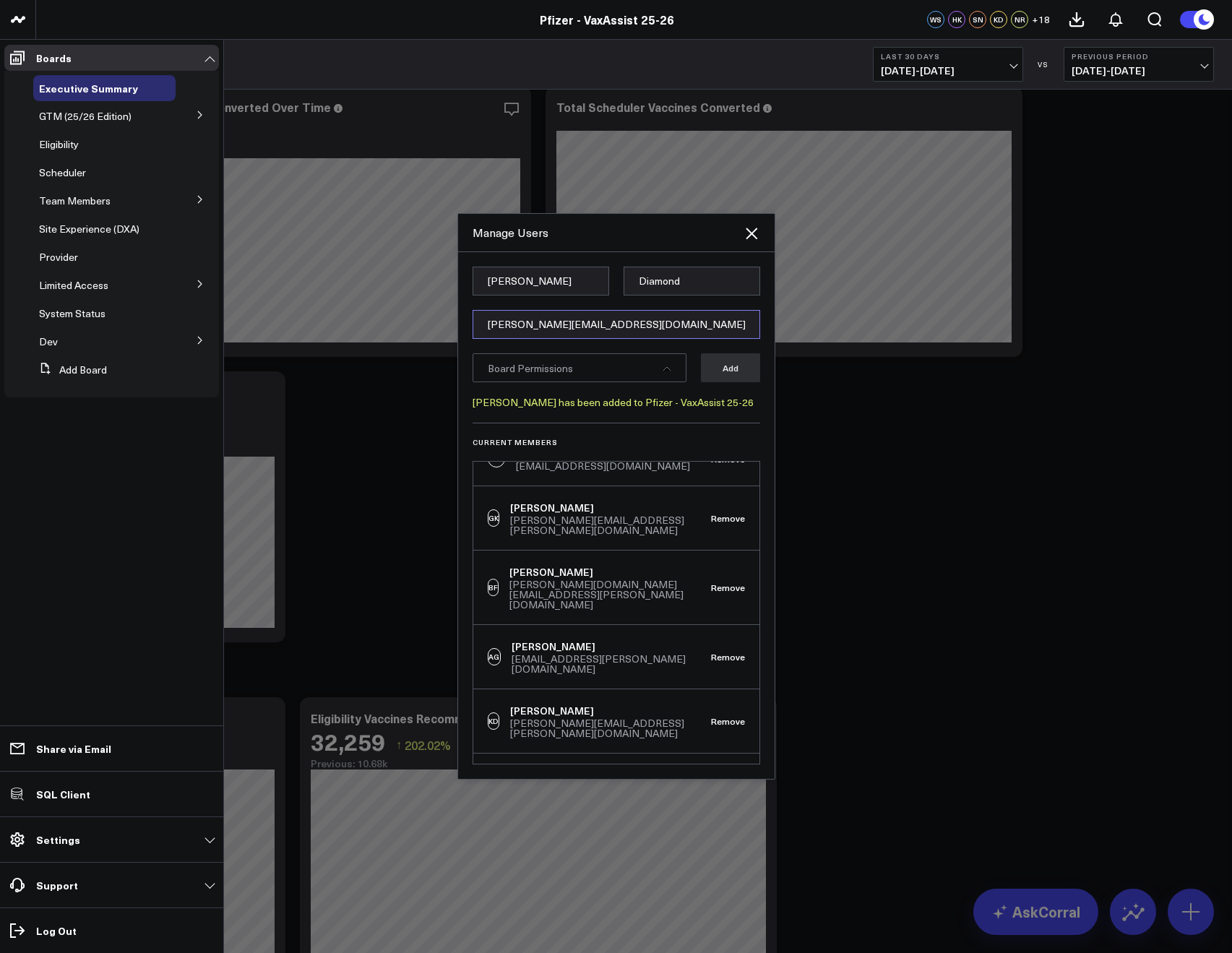
click at [538, 323] on input "[PERSON_NAME][EMAIL_ADDRESS][DOMAIN_NAME]" at bounding box center [616, 324] width 288 height 29
paste input "[PERSON_NAME][EMAIL_ADDRESS][PERSON_NAME][DOMAIN_NAME]"
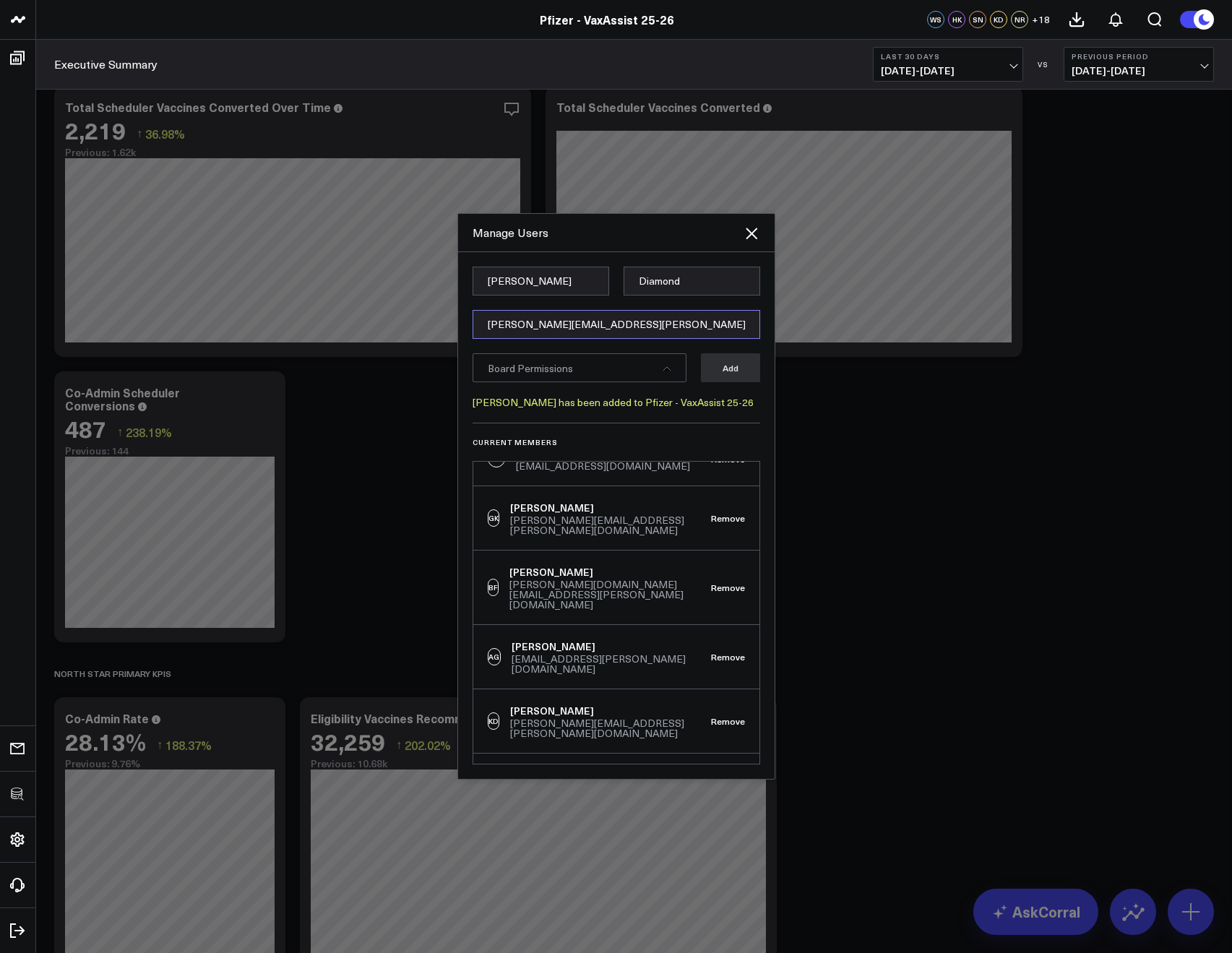
type input "[PERSON_NAME][EMAIL_ADDRESS][PERSON_NAME][DOMAIN_NAME]"
click at [482, 290] on input "Kate" at bounding box center [541, 281] width 137 height 29
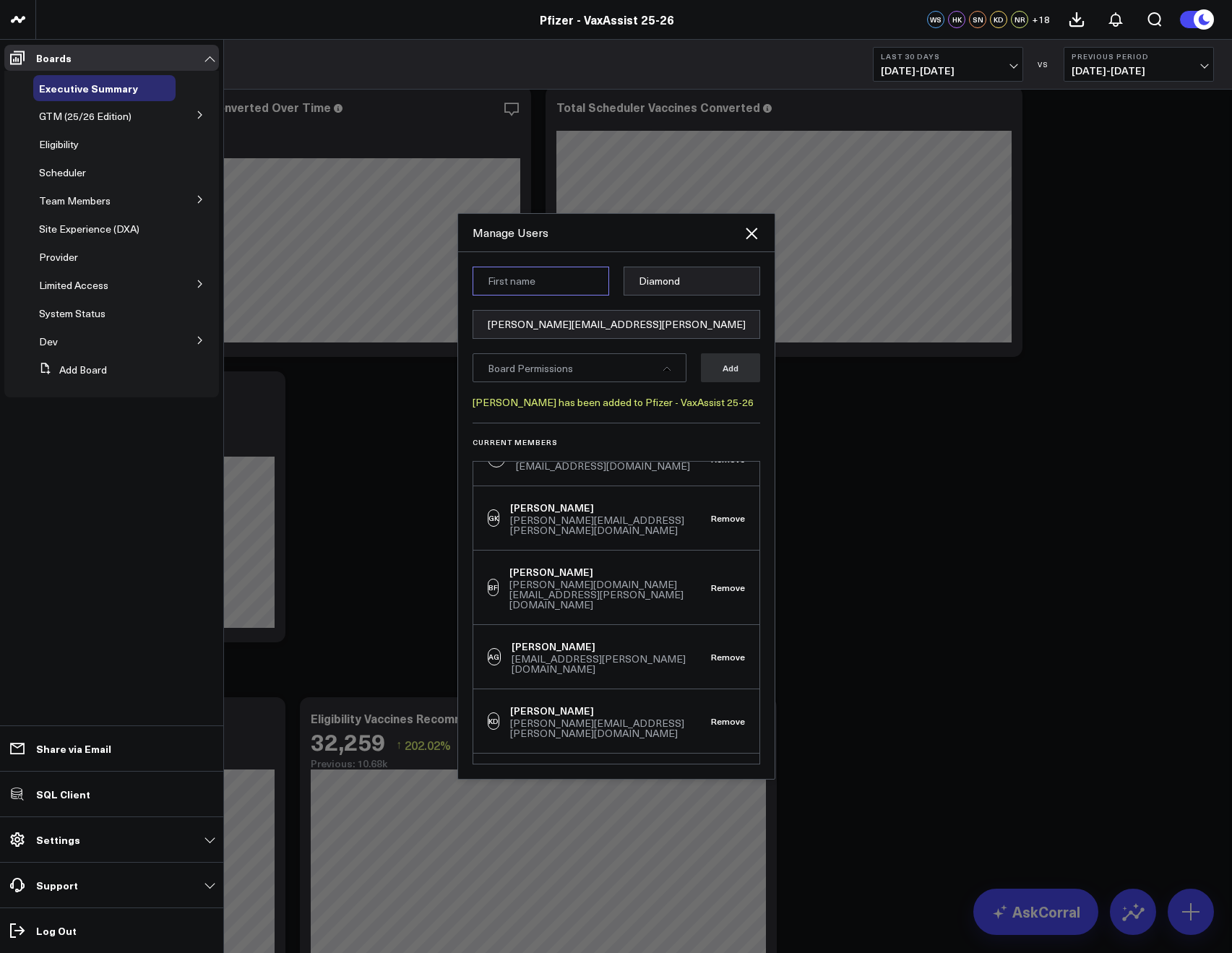
paste input "Ashley"
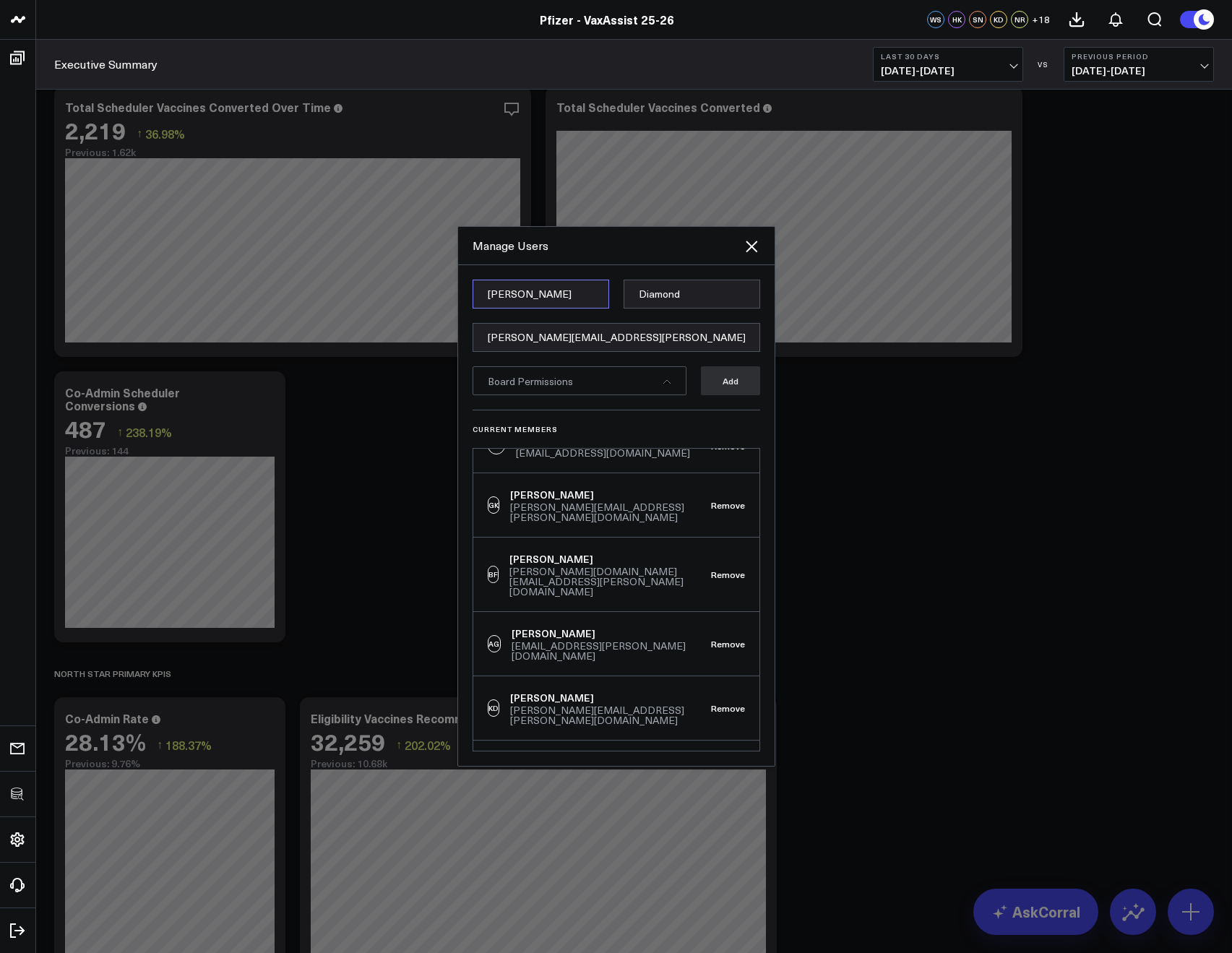
type input "Ashley"
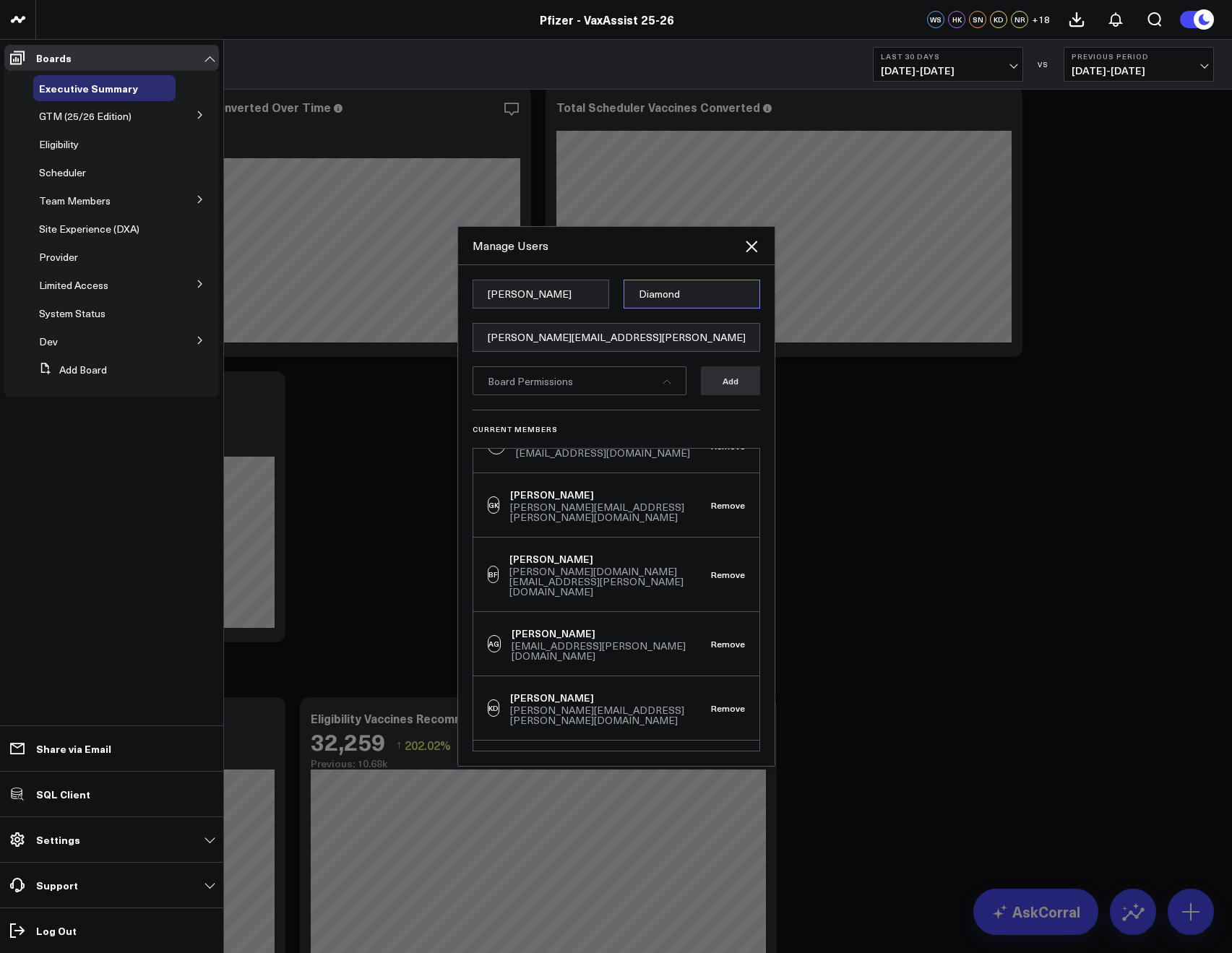
click at [646, 295] on input "Diamond" at bounding box center [691, 293] width 137 height 29
paste input "Muldowney"
type input "Muldowney"
click at [672, 383] on div "Board Permissions" at bounding box center [579, 380] width 214 height 29
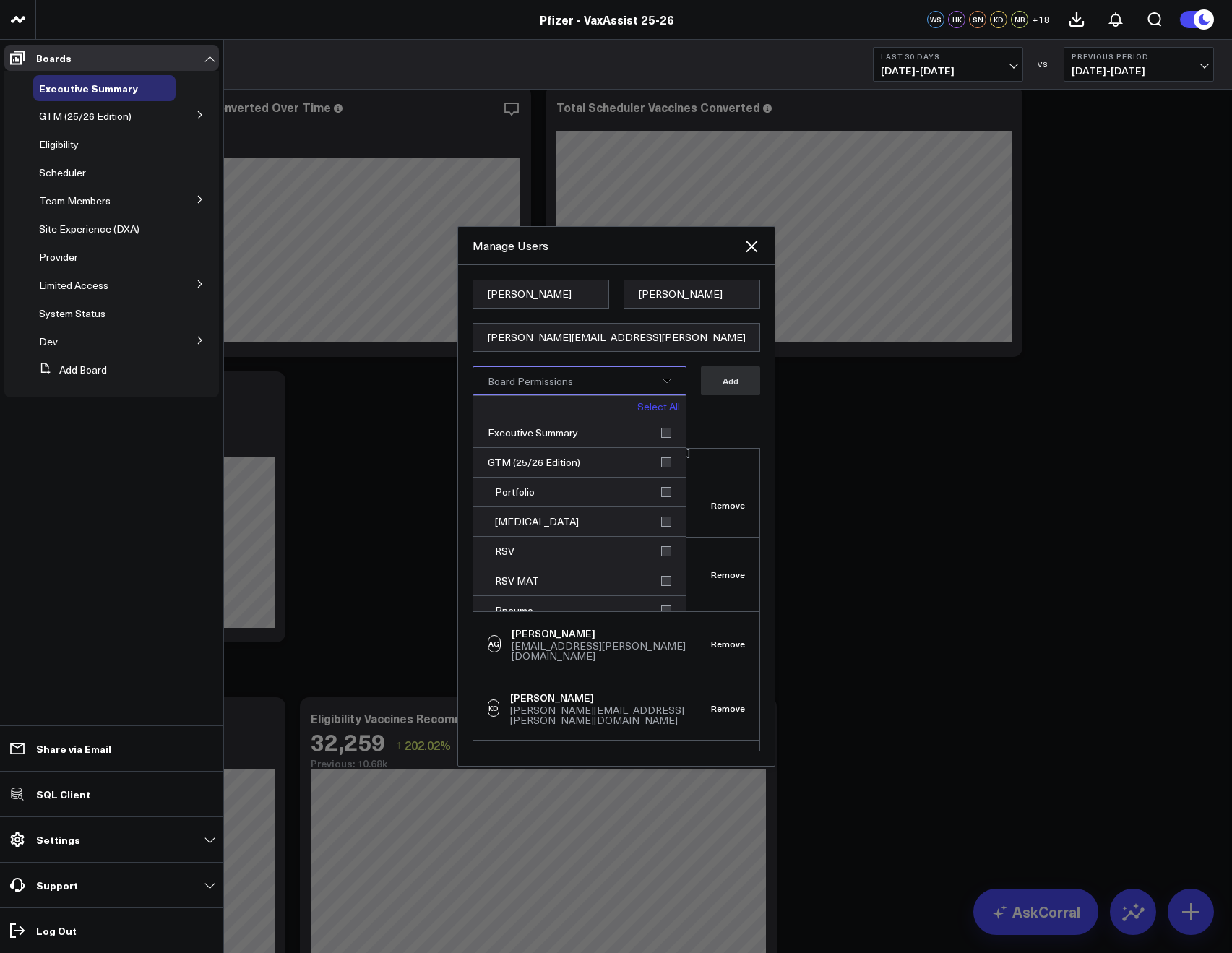
click at [643, 403] on link "Select All" at bounding box center [658, 407] width 42 height 10
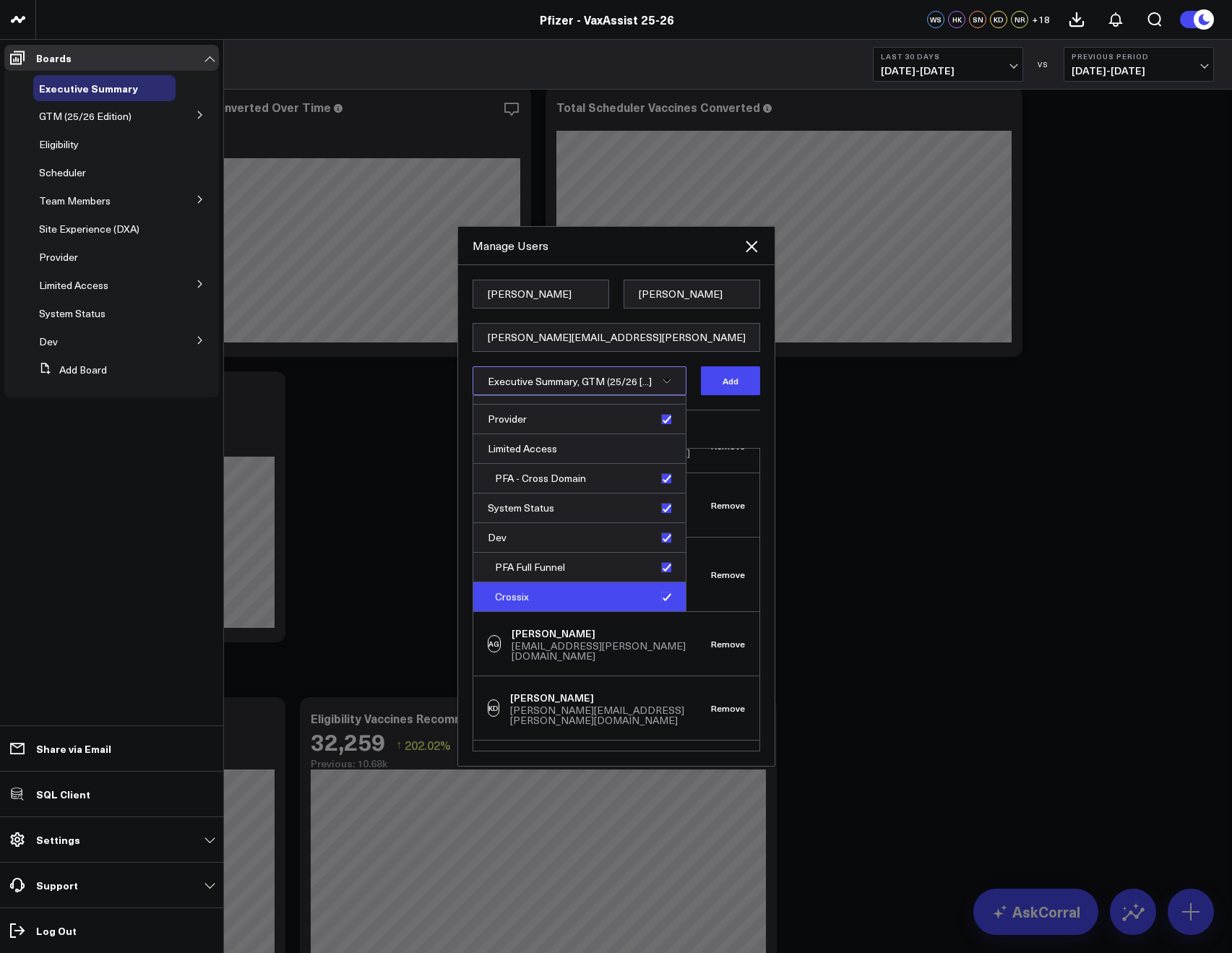
click at [656, 594] on div "Crossix" at bounding box center [579, 596] width 213 height 29
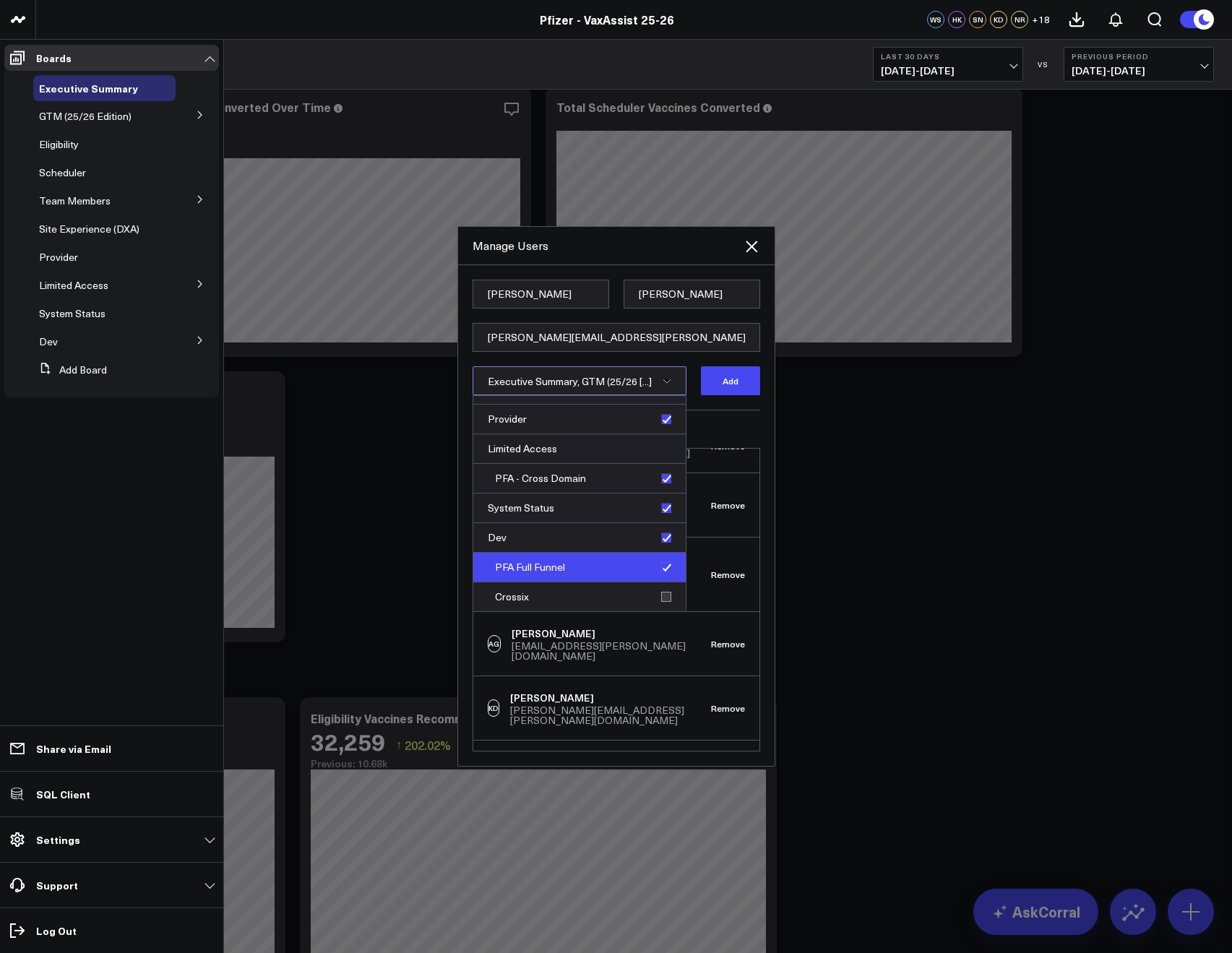
click at [659, 568] on div "PFA Full Funnel" at bounding box center [579, 568] width 213 height 30
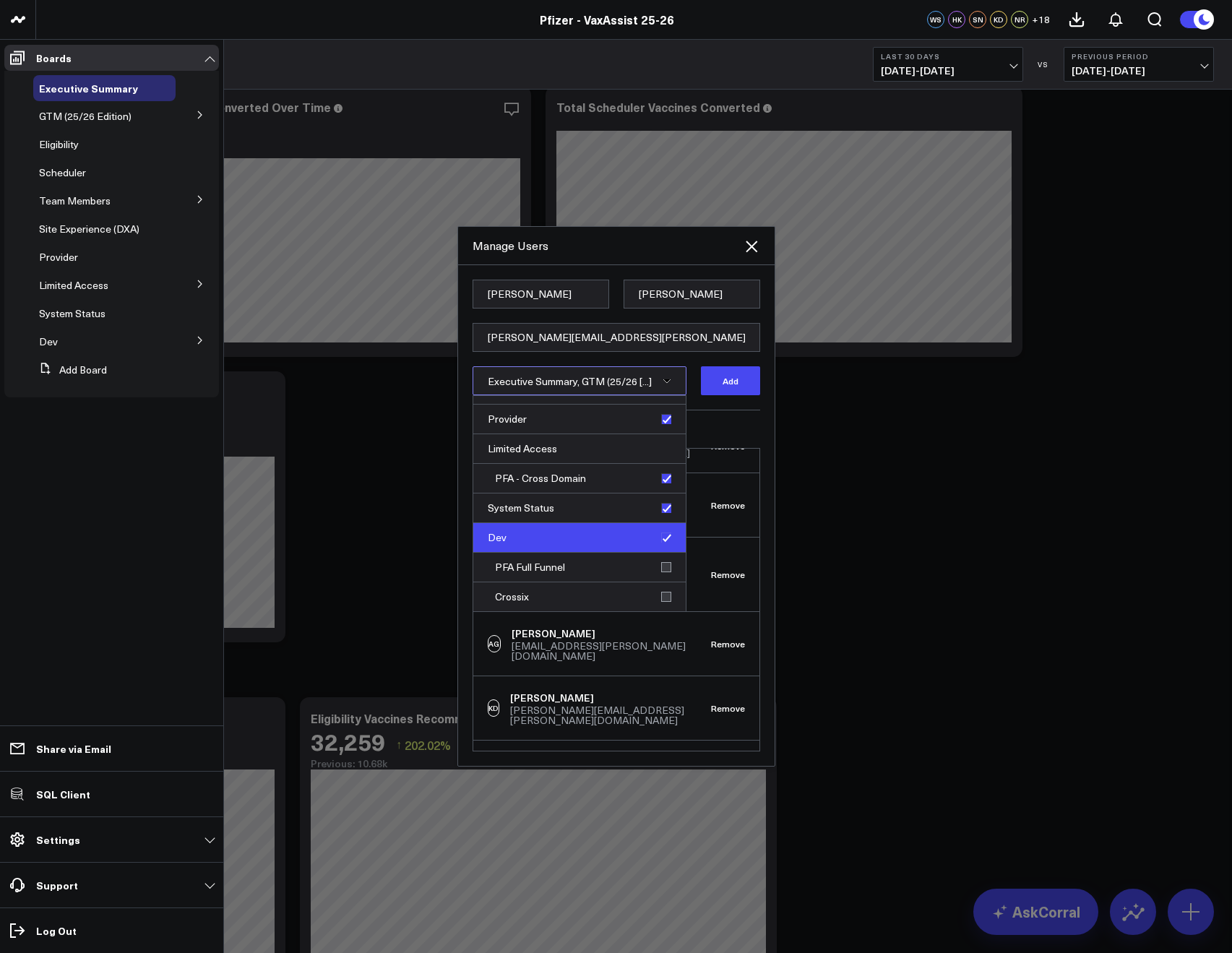
click at [657, 538] on div "Dev" at bounding box center [579, 538] width 213 height 30
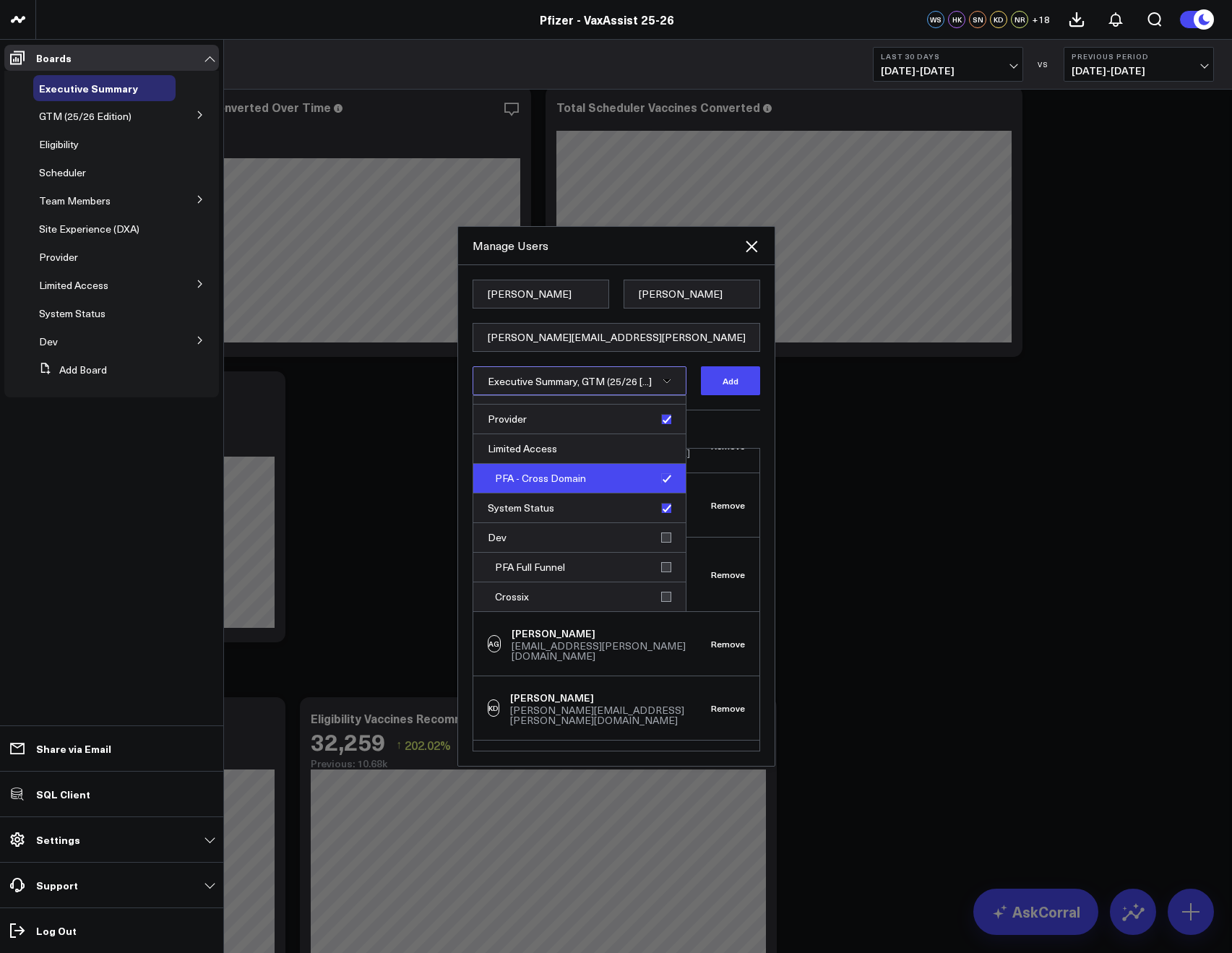
click at [655, 484] on div "PFA - Cross Domain" at bounding box center [579, 479] width 213 height 30
click at [700, 422] on div "Current Members CS Corral Support support@corraldata.com Remove WS Wendy Steinb…" at bounding box center [616, 580] width 288 height 342
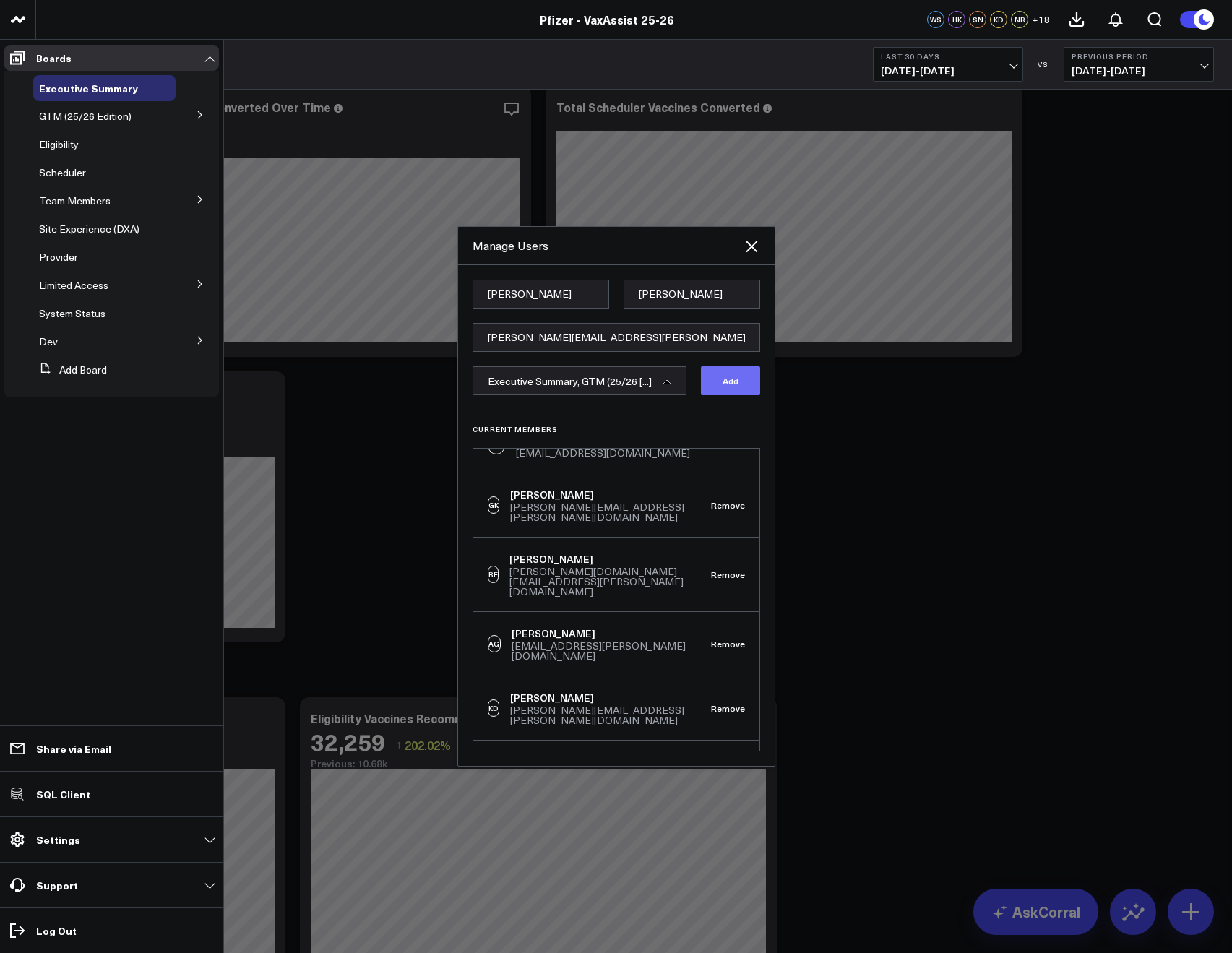
click at [713, 381] on button "Add" at bounding box center [730, 380] width 59 height 29
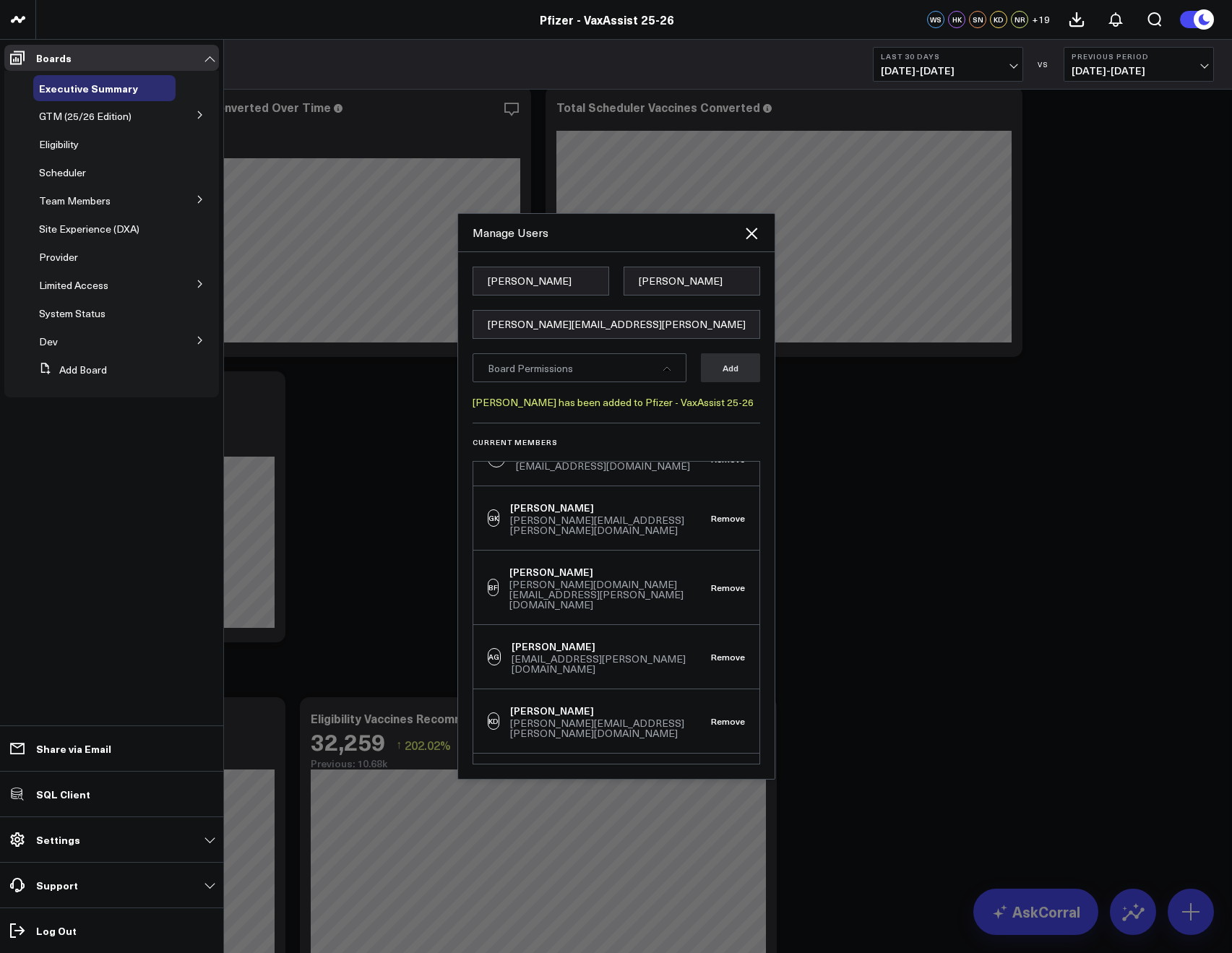
click at [522, 340] on form "Ashley Muldowney ashley.muldowney@pfizer.com Board Permissions Add Ashley Muldo…" at bounding box center [616, 345] width 288 height 156
click at [521, 331] on input "email" at bounding box center [616, 324] width 288 height 29
paste input "[PERSON_NAME][EMAIL_ADDRESS][PERSON_NAME][DOMAIN_NAME]"
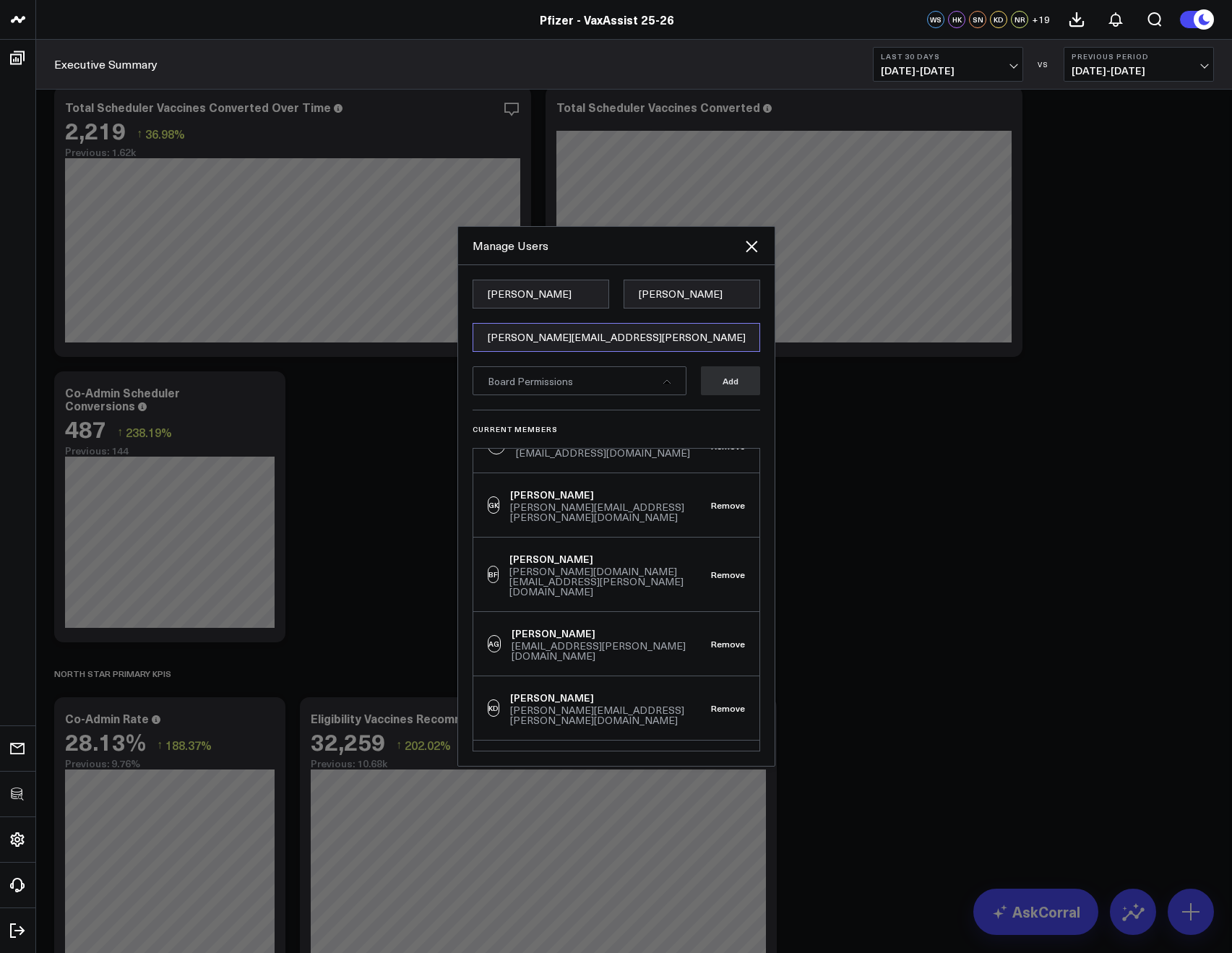
type input "[PERSON_NAME][EMAIL_ADDRESS][PERSON_NAME][DOMAIN_NAME]"
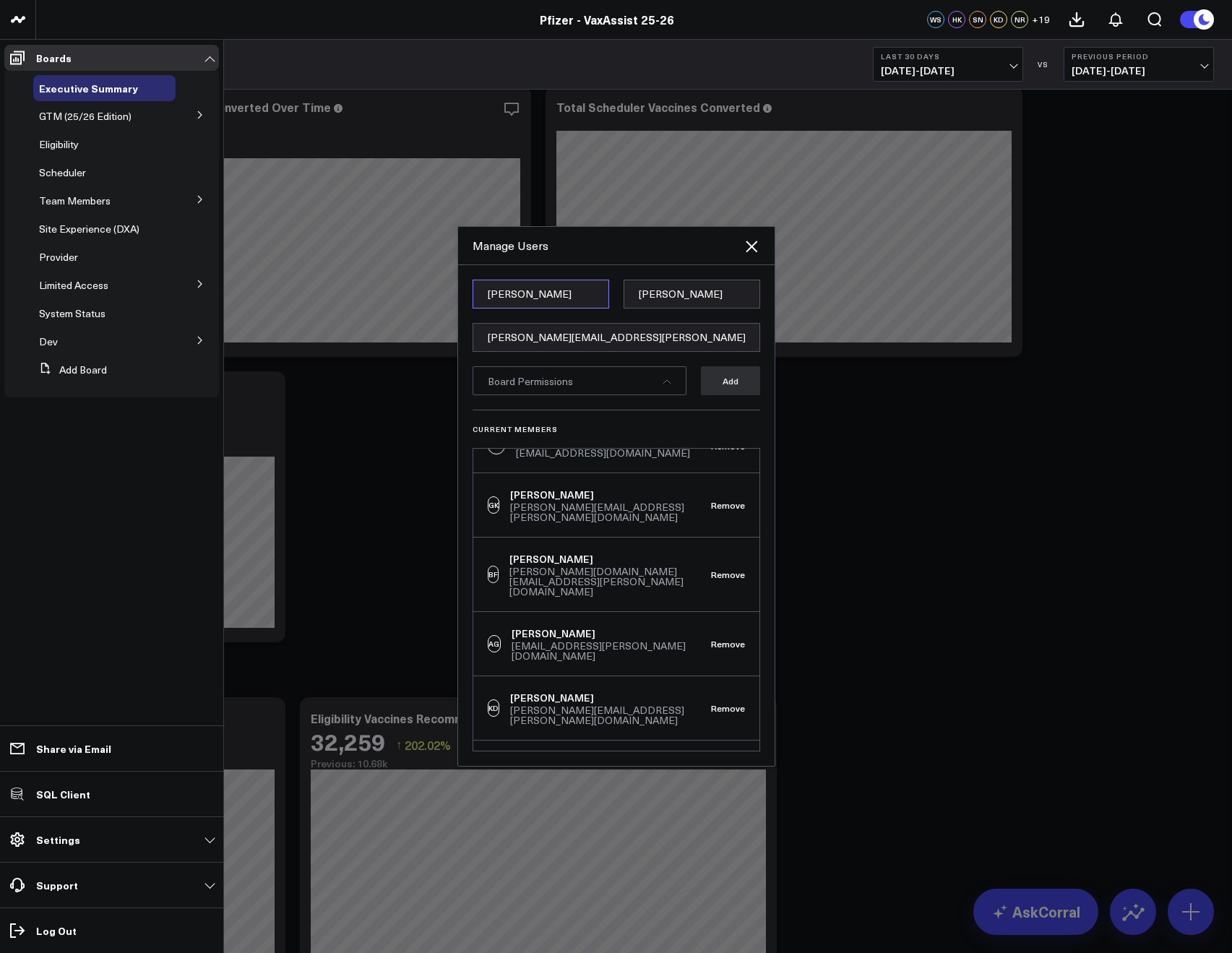
click at [516, 304] on input "Ashley" at bounding box center [541, 293] width 137 height 29
paste input "Matt"
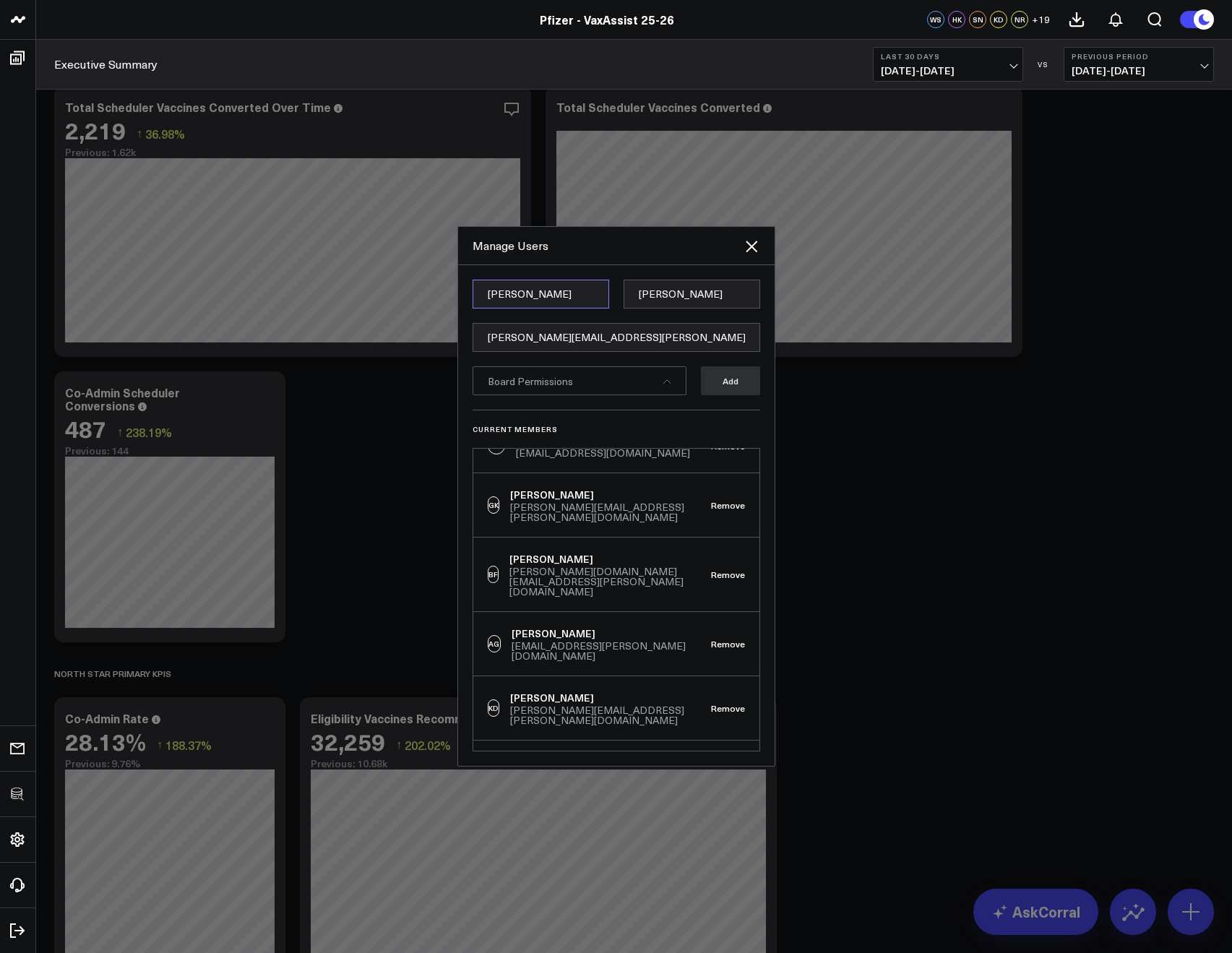
type input "Matt"
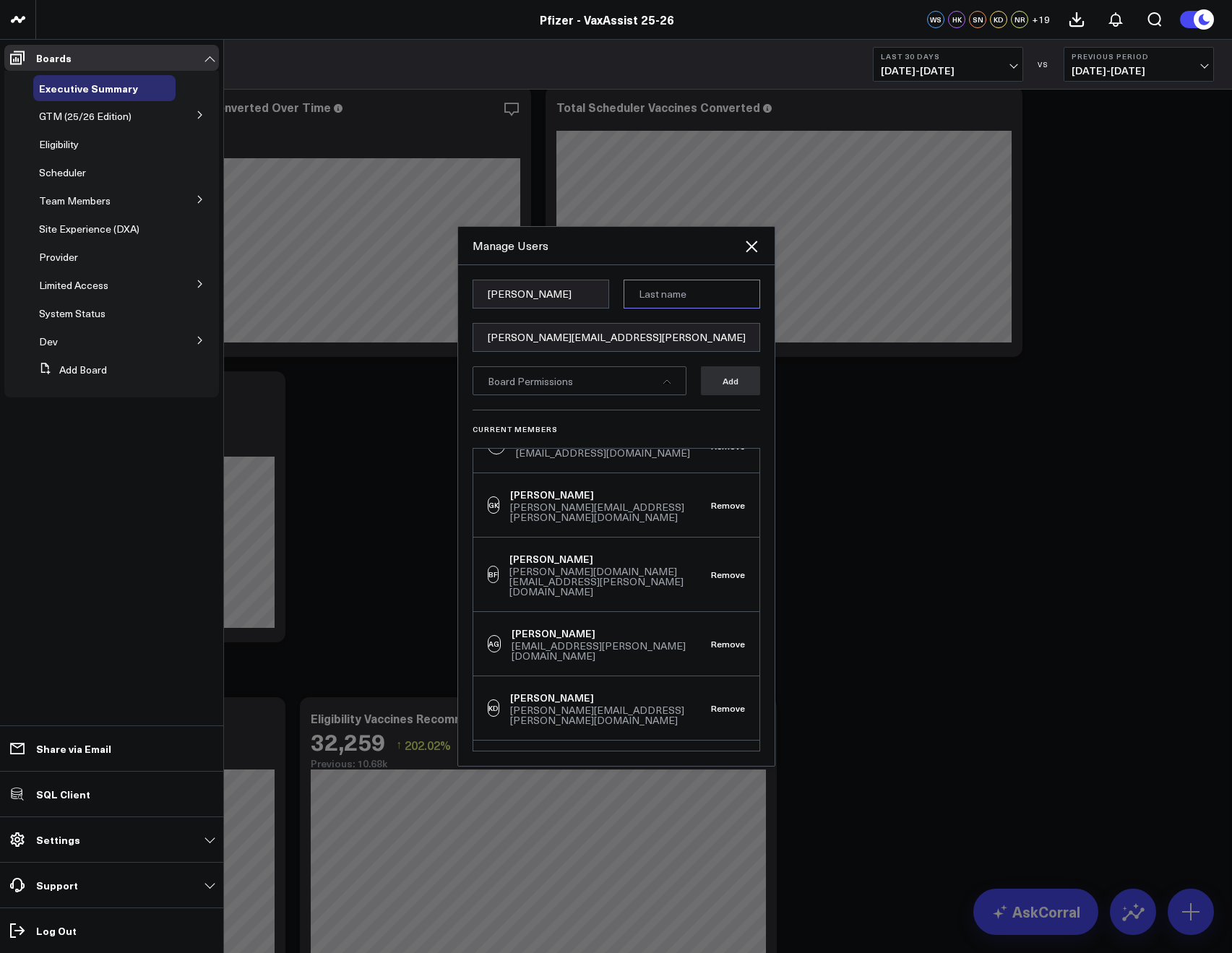
click at [659, 290] on input at bounding box center [691, 293] width 137 height 29
paste input "Jenkins"
type input "Jenkins"
click at [595, 379] on div "Board Permissions" at bounding box center [579, 380] width 214 height 29
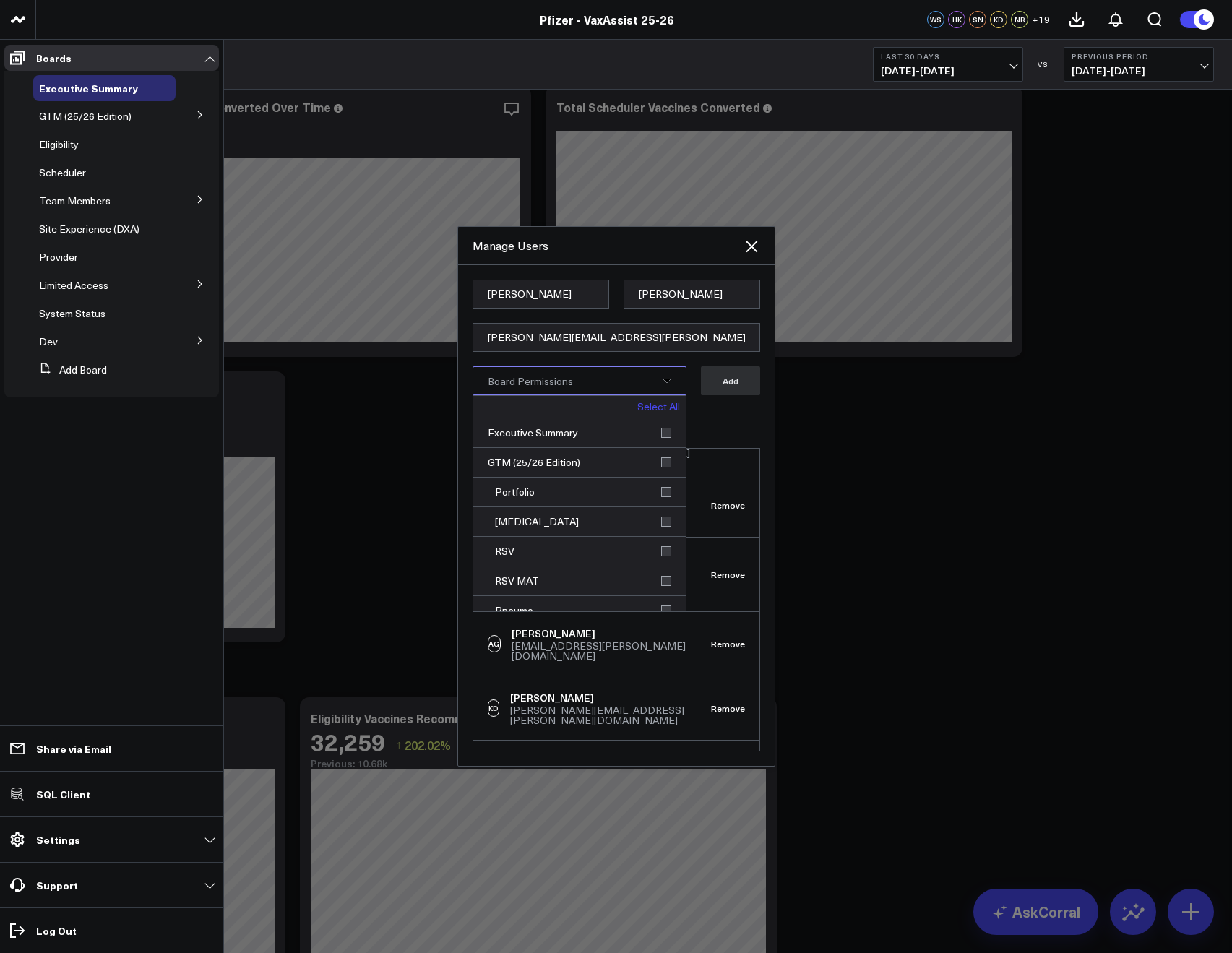
click at [639, 406] on link "Select All" at bounding box center [658, 407] width 42 height 10
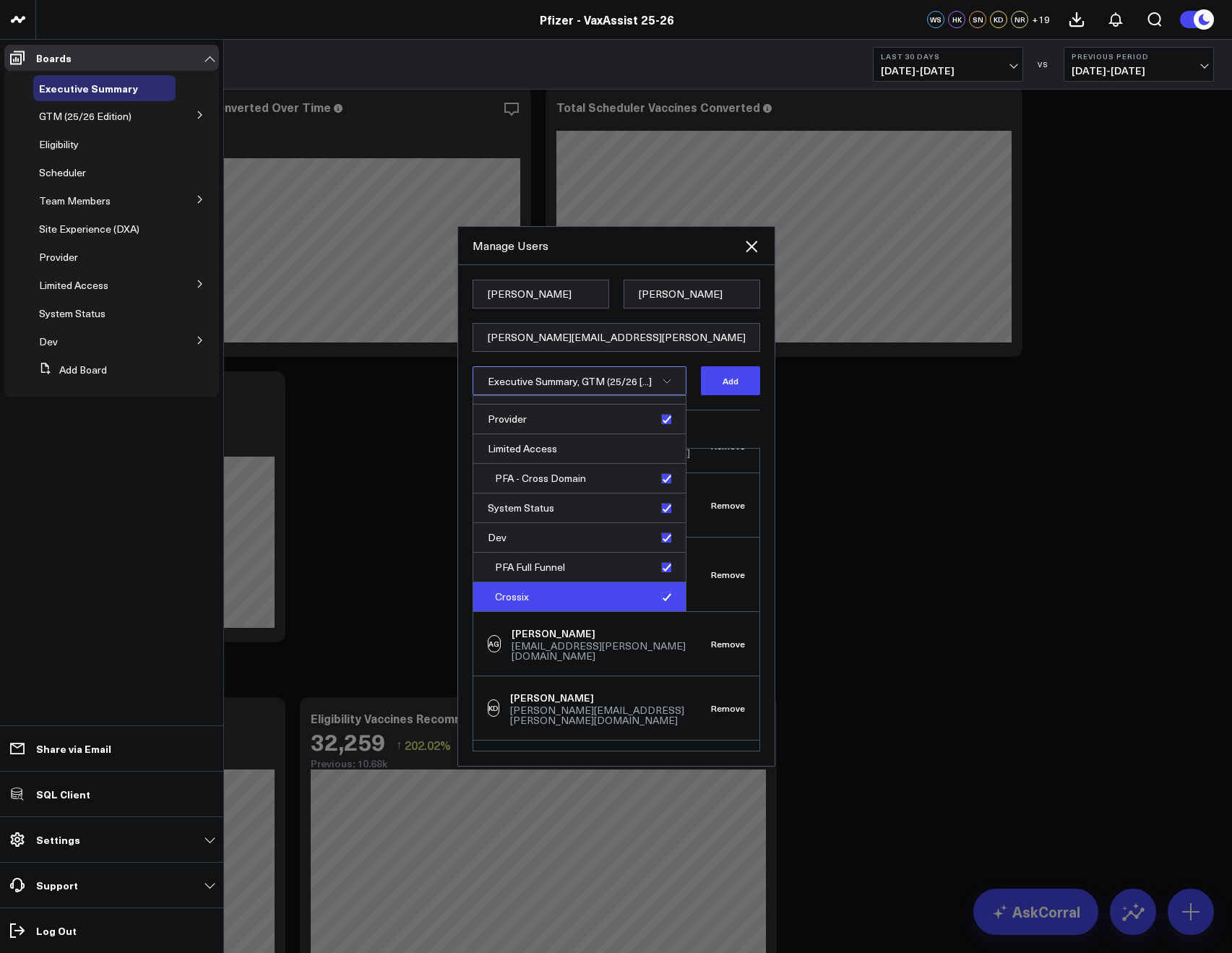
click at [658, 591] on div "Crossix" at bounding box center [579, 596] width 213 height 29
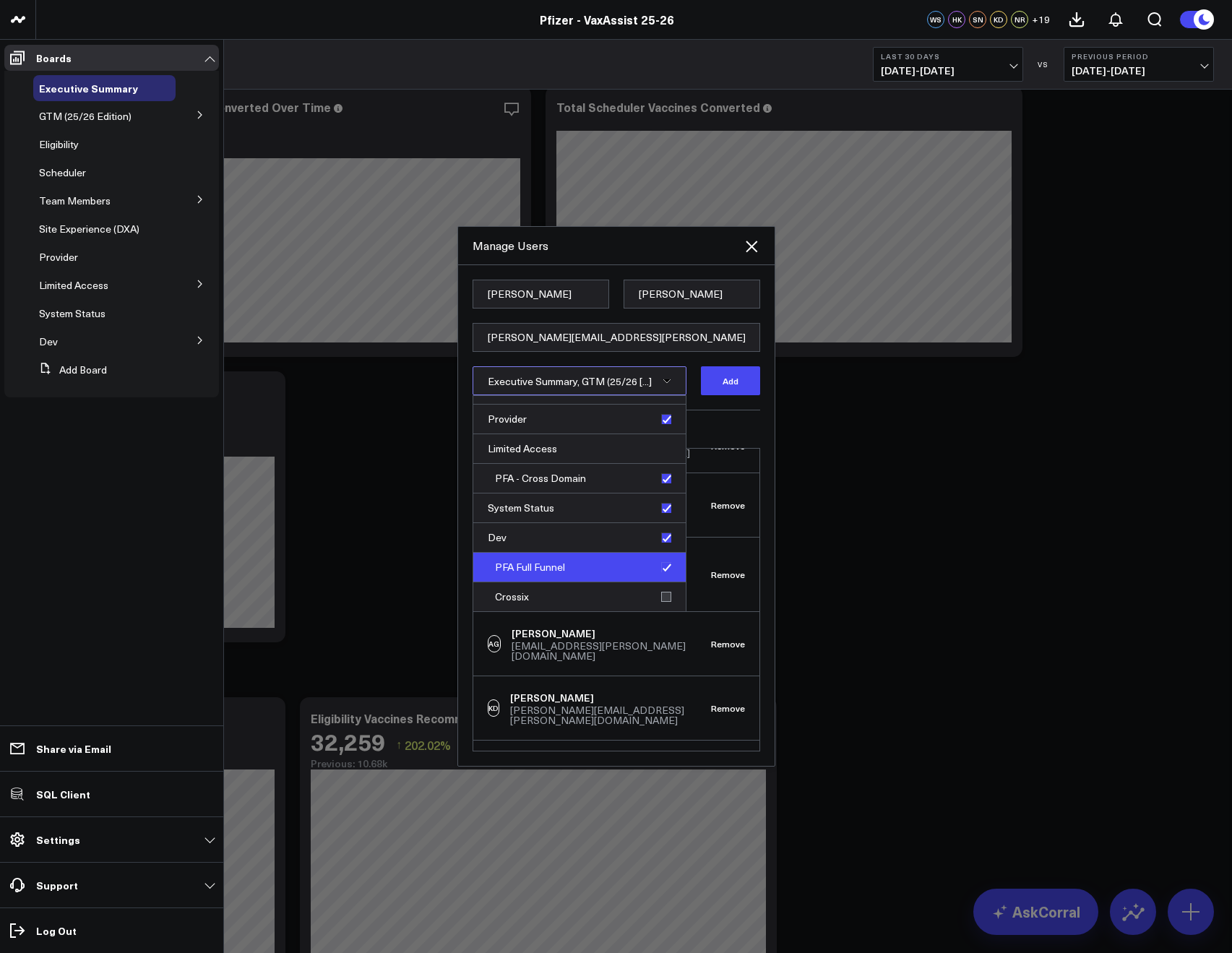
click at [661, 565] on div "PFA Full Funnel" at bounding box center [579, 568] width 213 height 30
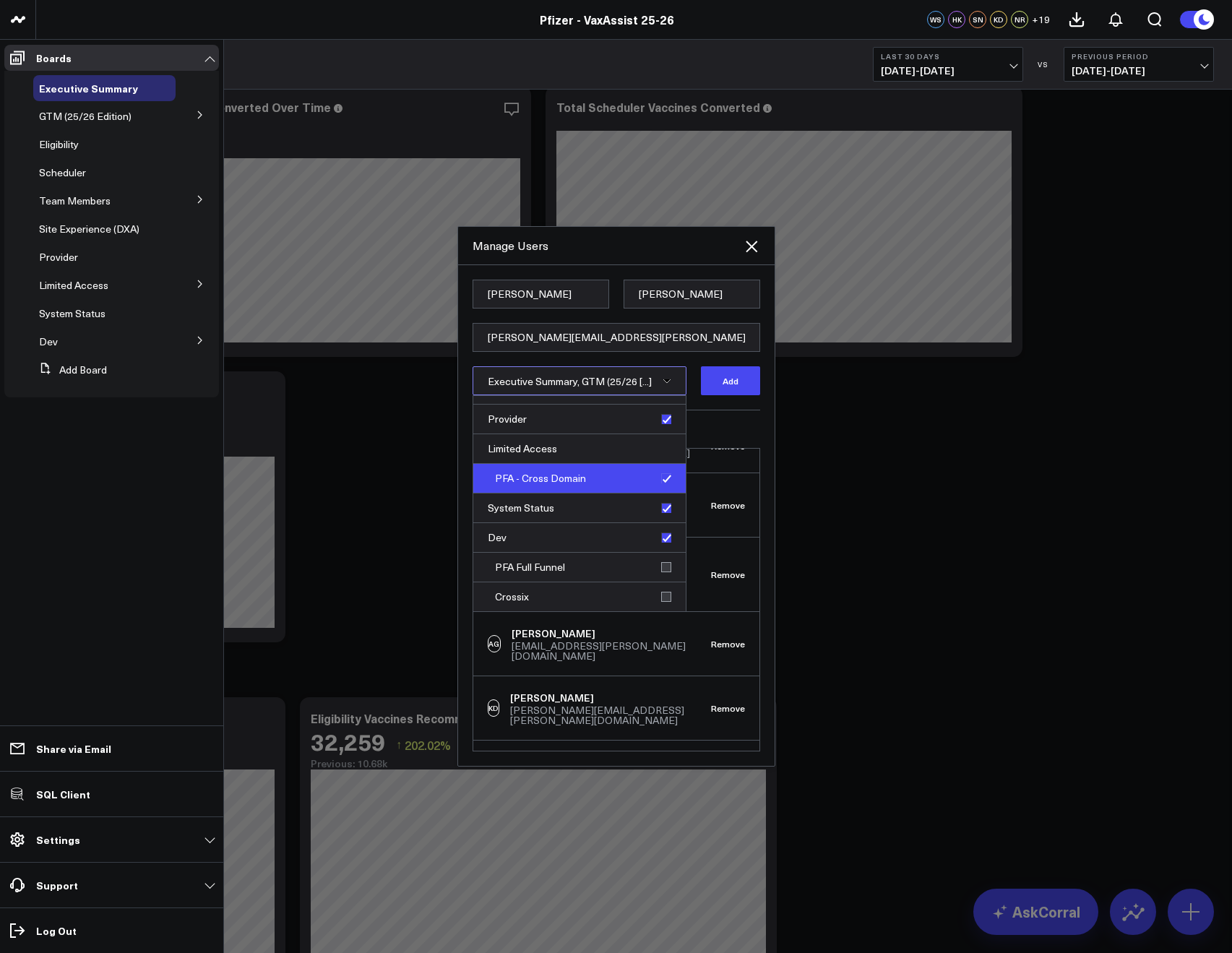
click at [660, 484] on div "PFA - Cross Domain" at bounding box center [579, 479] width 213 height 30
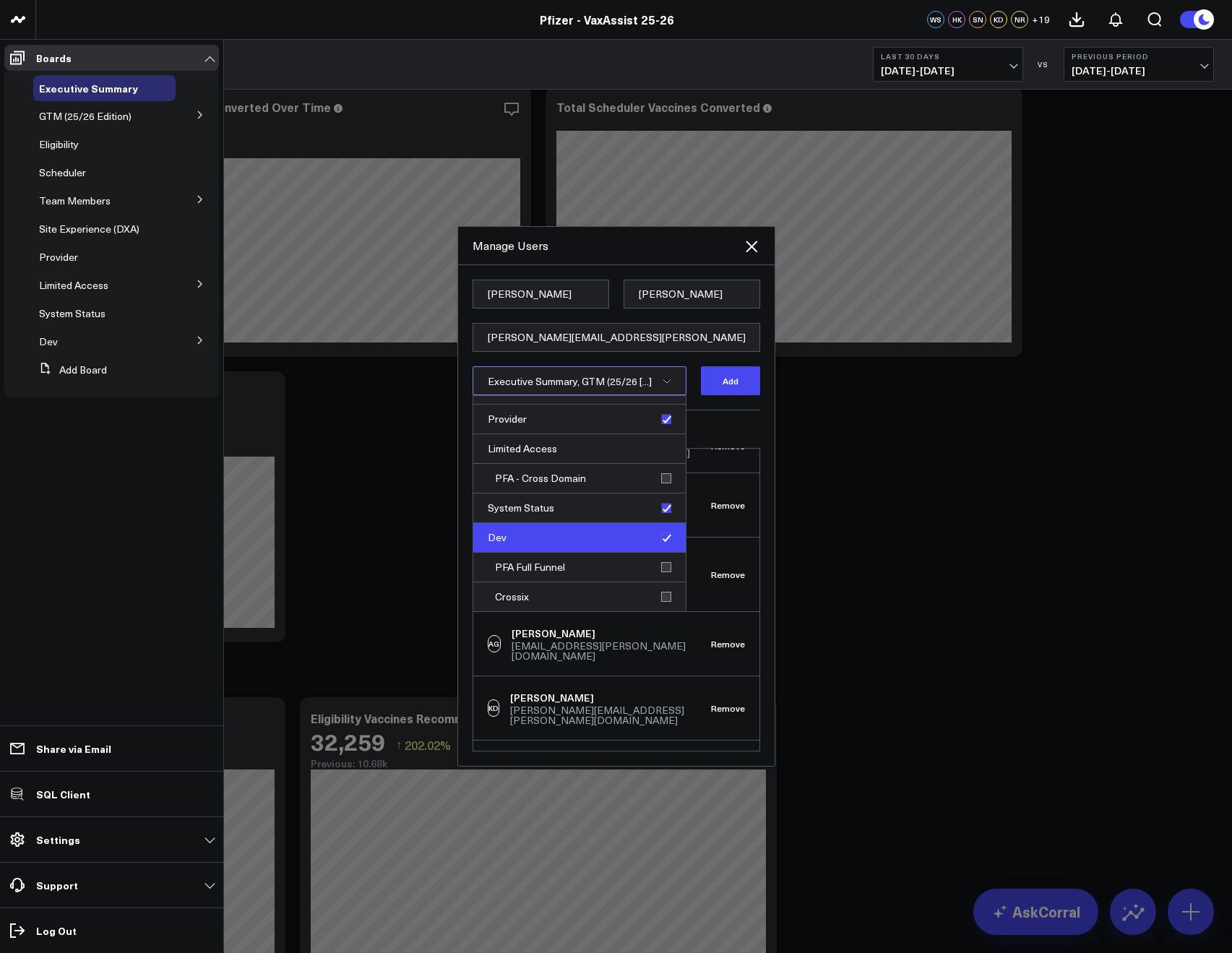
click at [661, 541] on div "Dev" at bounding box center [579, 538] width 213 height 30
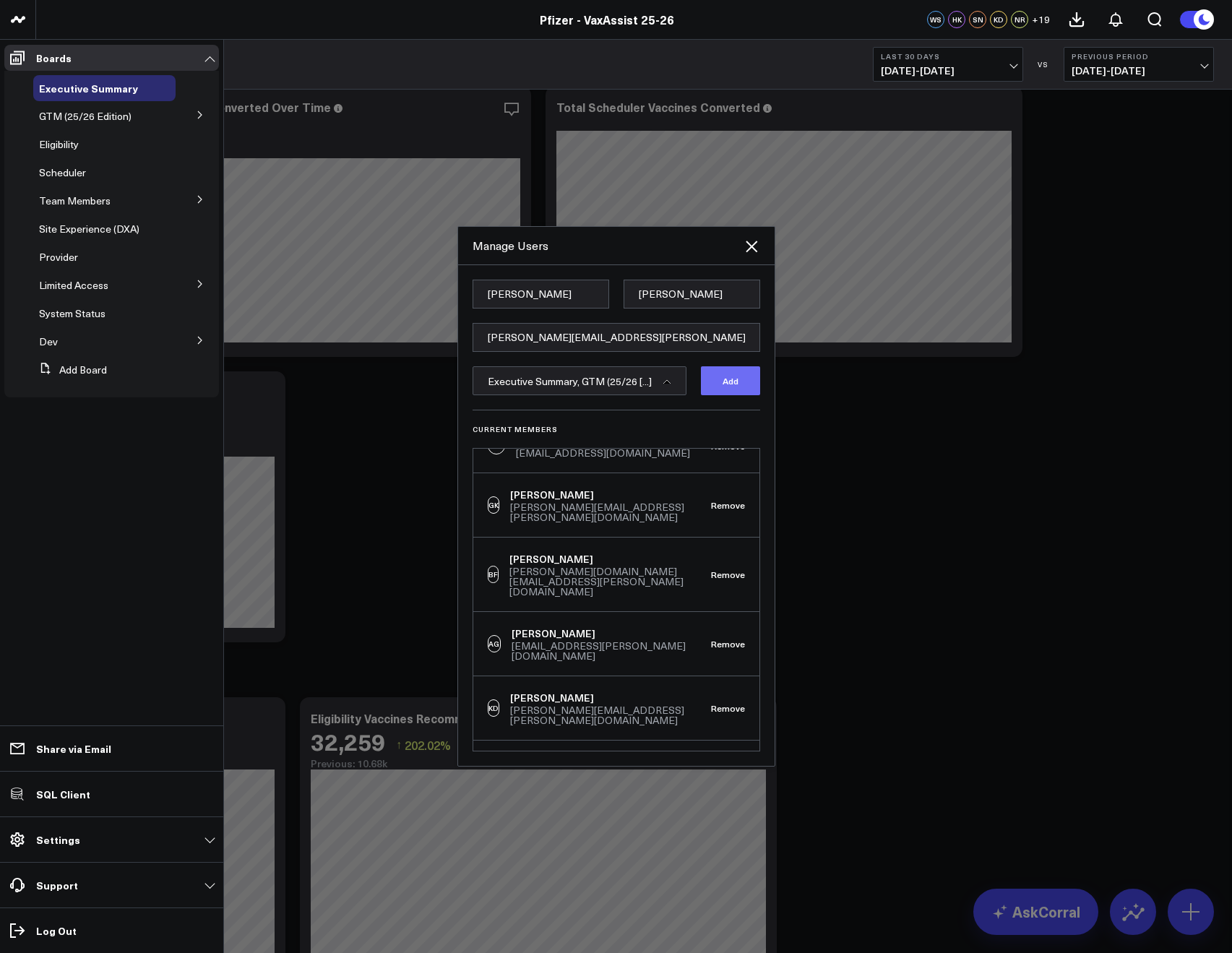
click at [720, 369] on button "Add" at bounding box center [730, 380] width 59 height 29
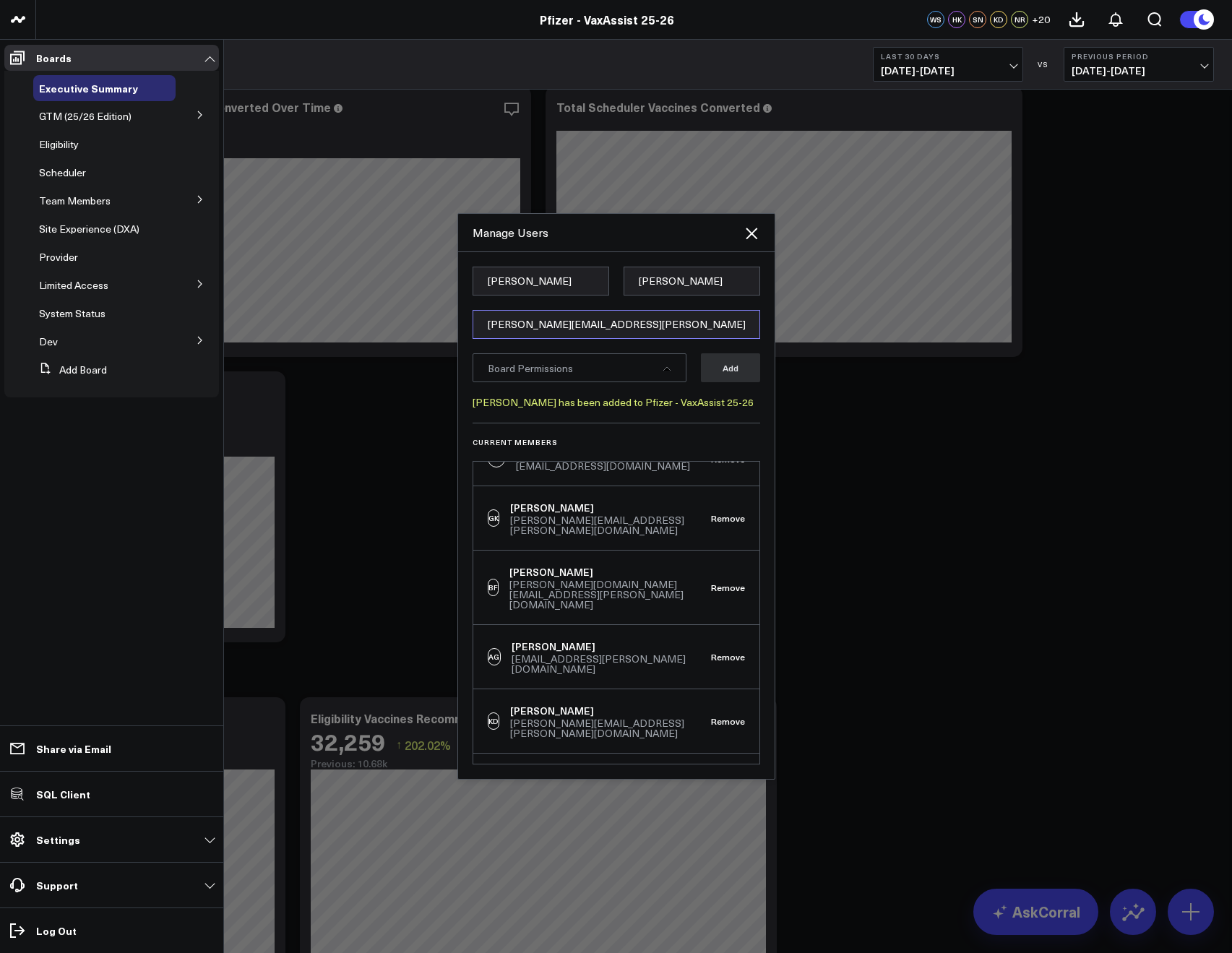
click at [544, 335] on input "[PERSON_NAME][EMAIL_ADDRESS][PERSON_NAME][DOMAIN_NAME]" at bounding box center [616, 324] width 288 height 29
paste input "[EMAIL_ADDRESS][PERSON_NAME][DOMAIN_NAME]"
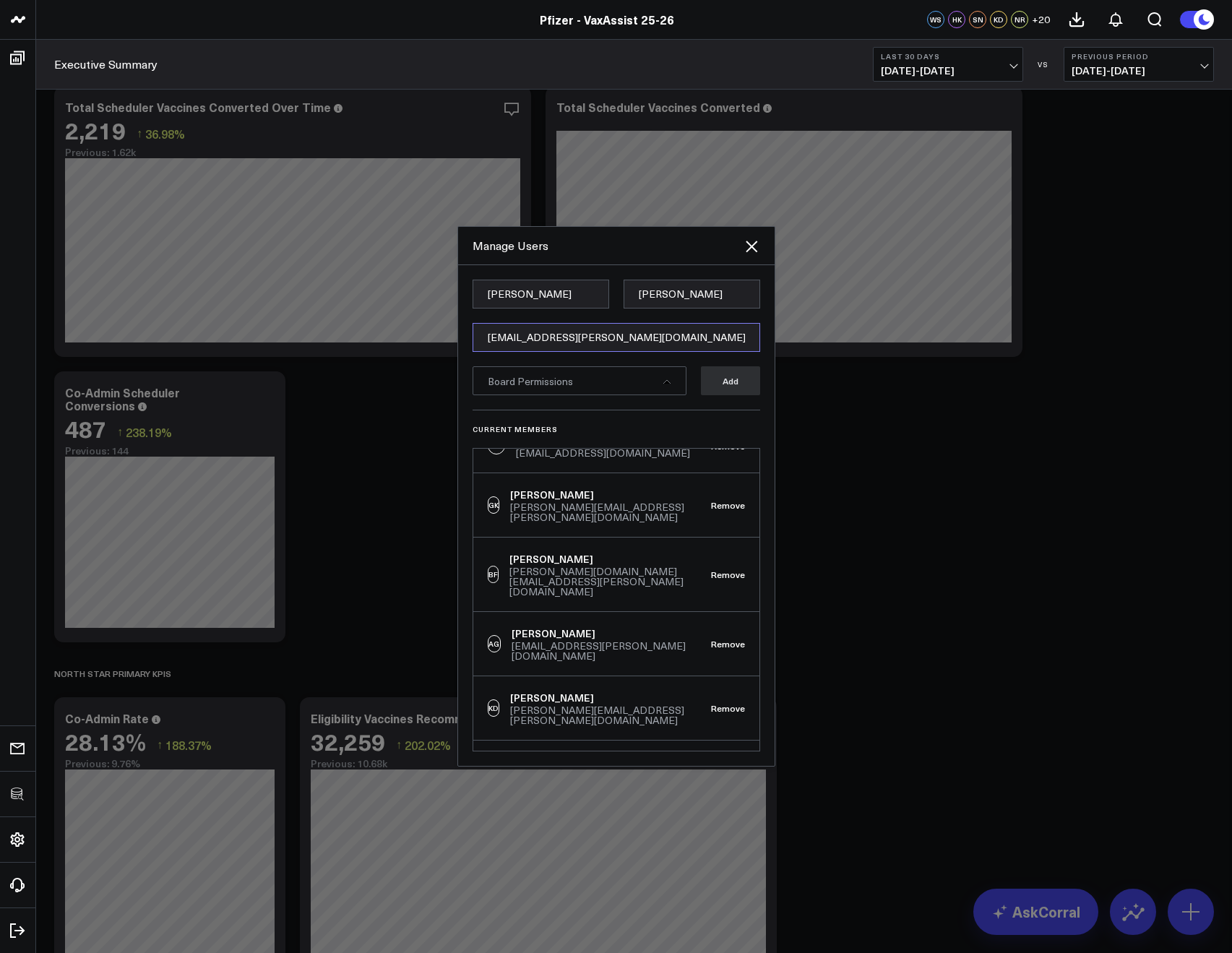
type input "[EMAIL_ADDRESS][PERSON_NAME][DOMAIN_NAME]"
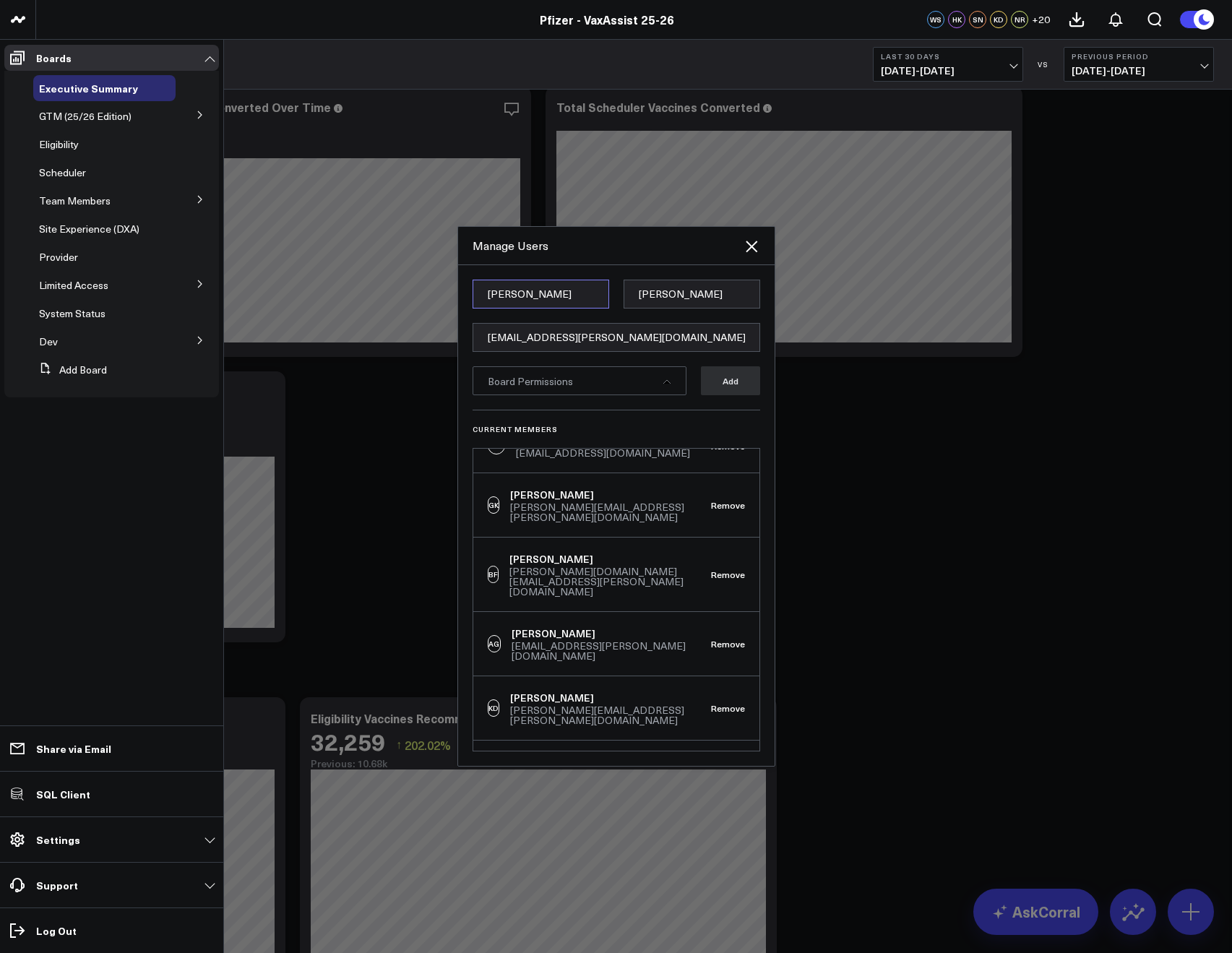
click at [490, 295] on input "Matt" at bounding box center [541, 293] width 137 height 29
paste input "Rose"
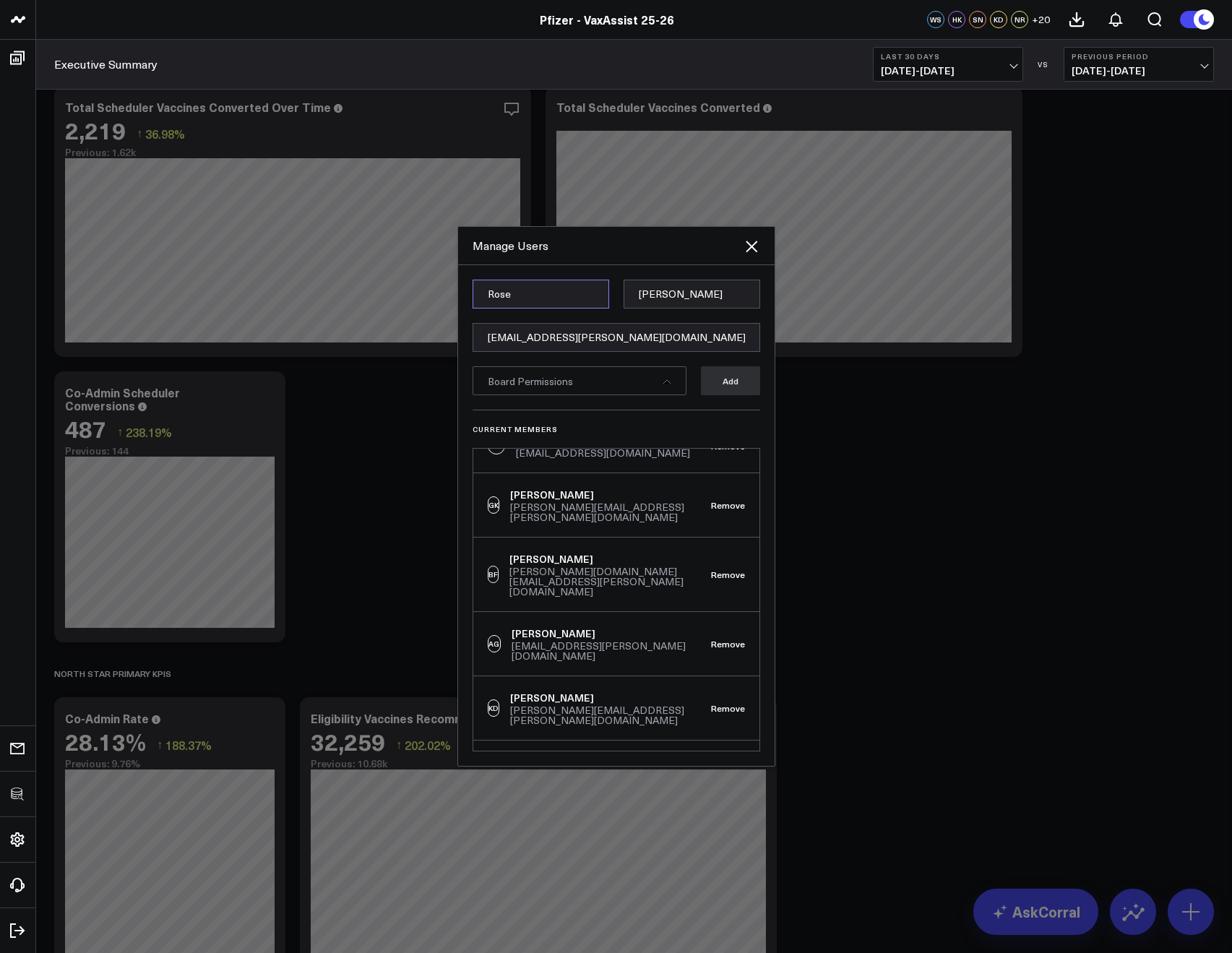
type input "Rose"
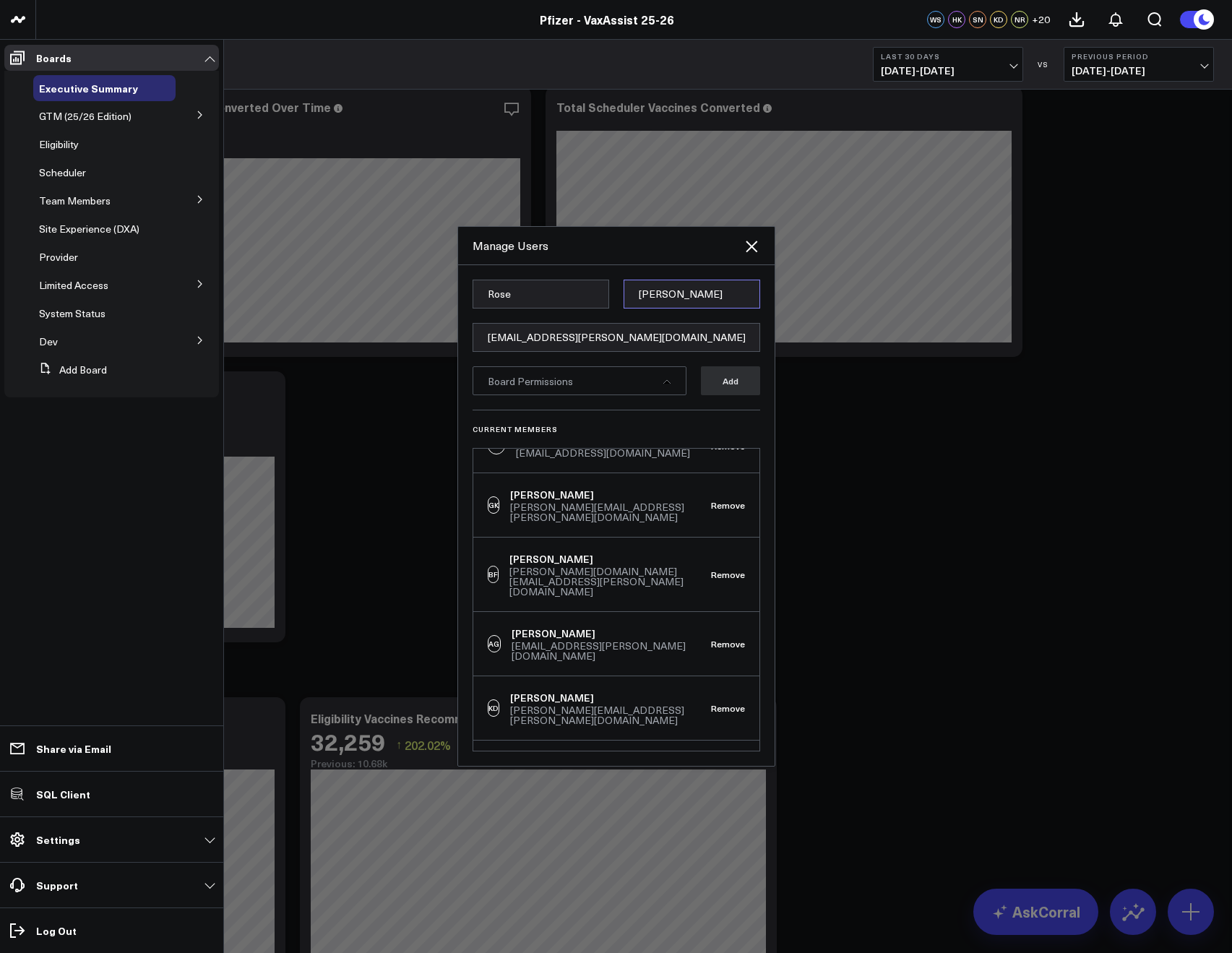
click at [652, 298] on input "Jenkins" at bounding box center [691, 293] width 137 height 29
paste input "Shamah"
type input "Shamah"
click at [641, 376] on div "Board Permissions" at bounding box center [579, 380] width 214 height 29
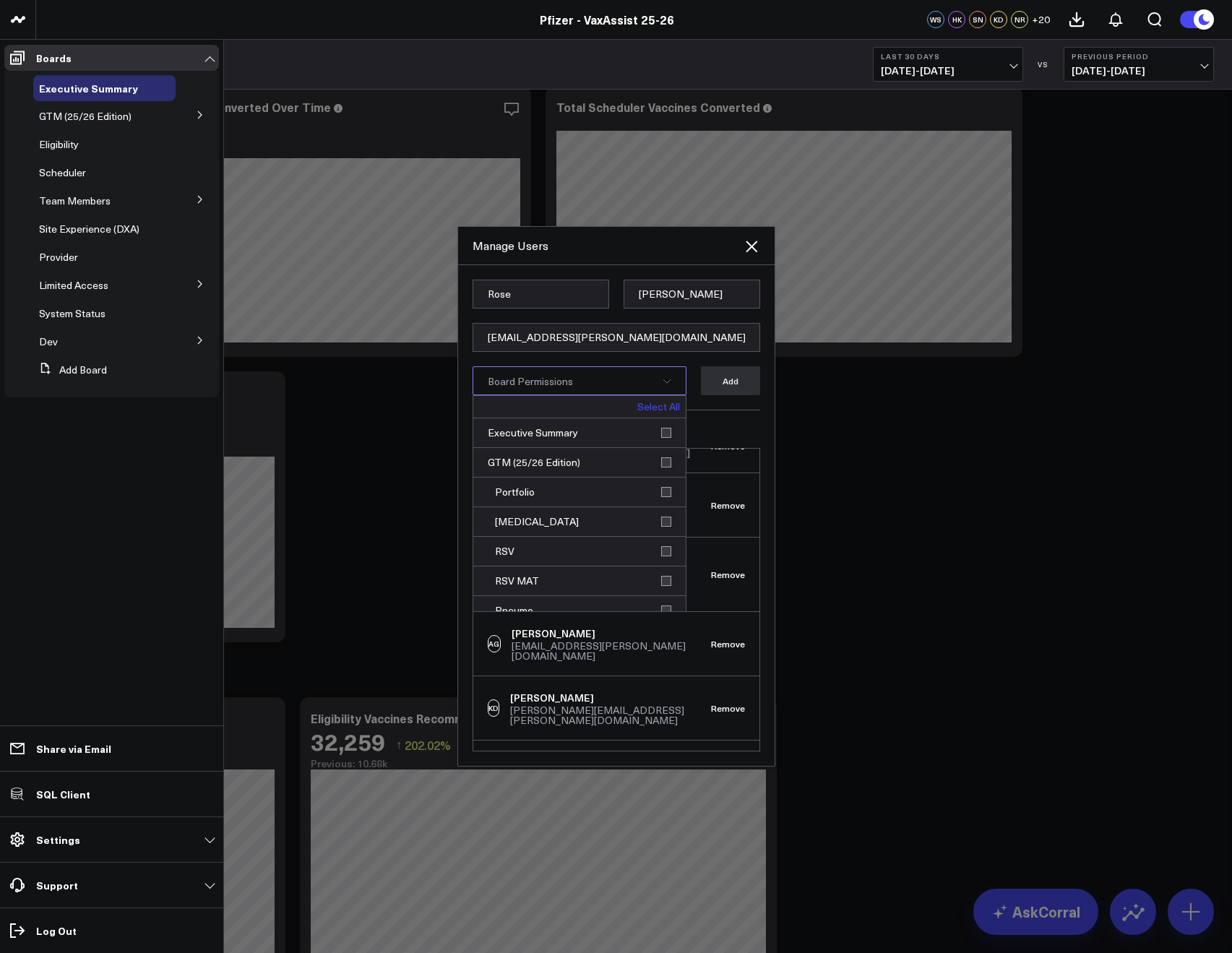
click at [658, 382] on div "Board Permissions" at bounding box center [579, 380] width 214 height 29
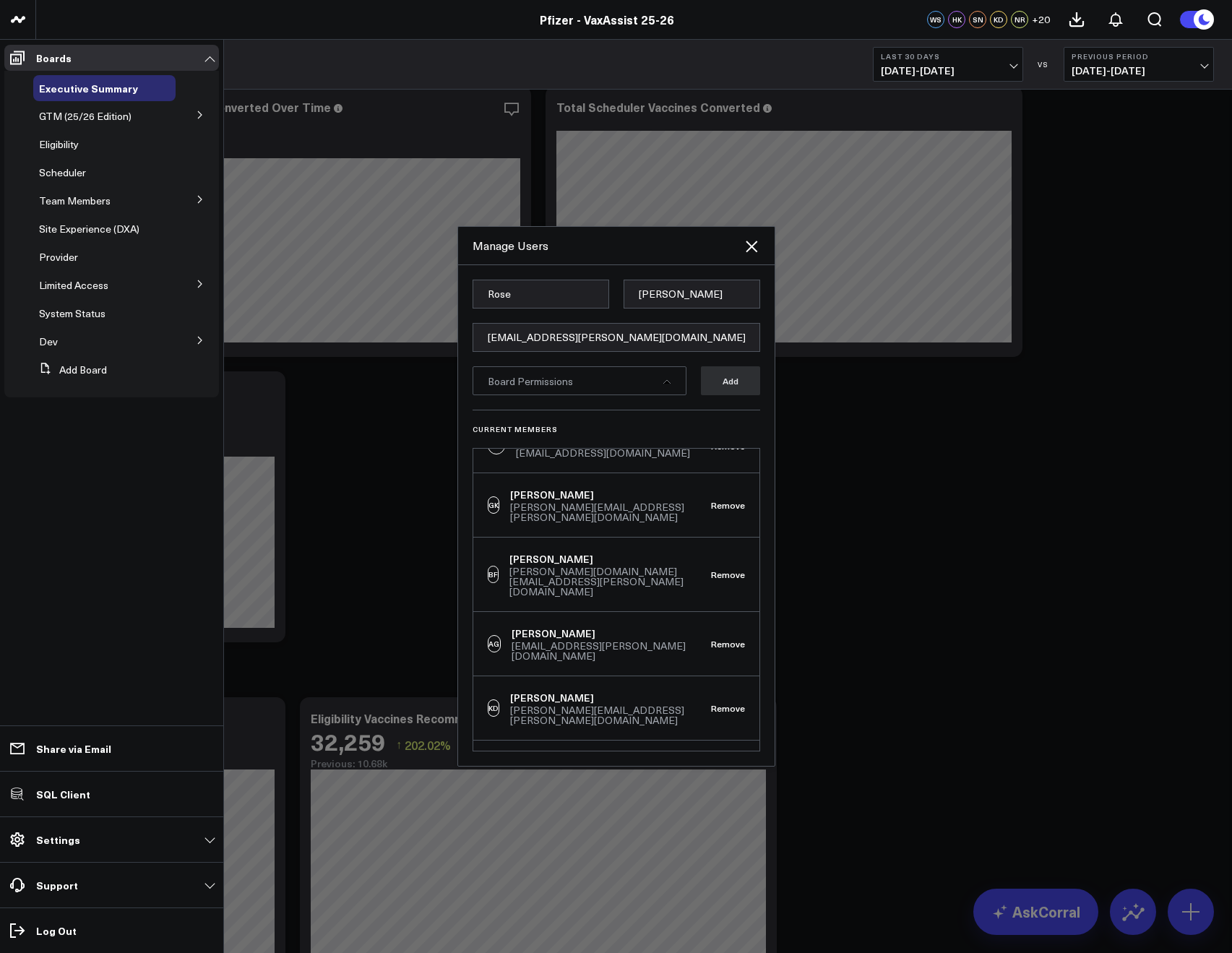
click at [632, 364] on form "Rose Shamah rose.shamah@pfizer.com Board Permissions Add" at bounding box center [616, 344] width 288 height 130
click at [630, 381] on div "Board Permissions" at bounding box center [579, 380] width 214 height 29
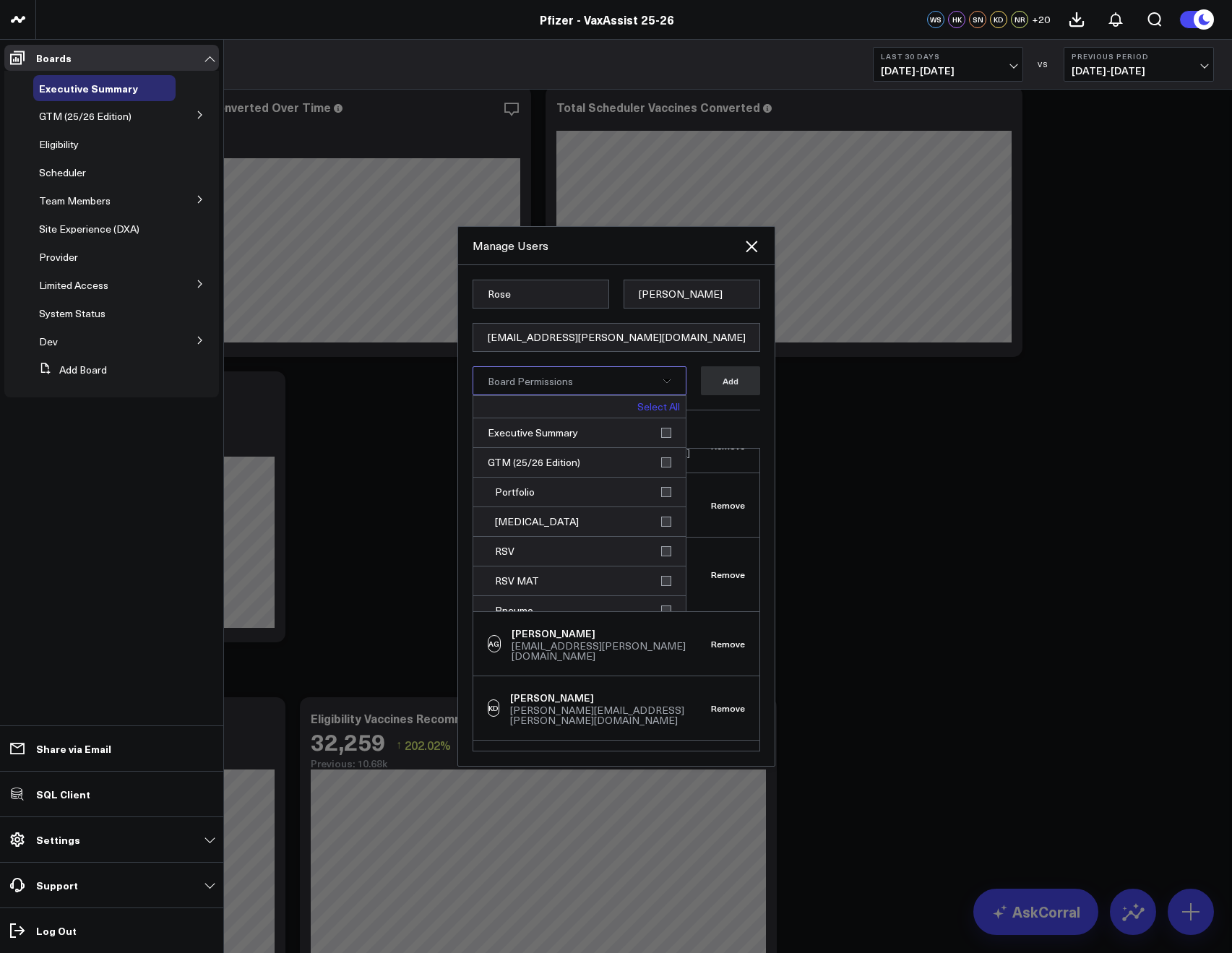
click at [645, 411] on link "Select All" at bounding box center [658, 407] width 42 height 10
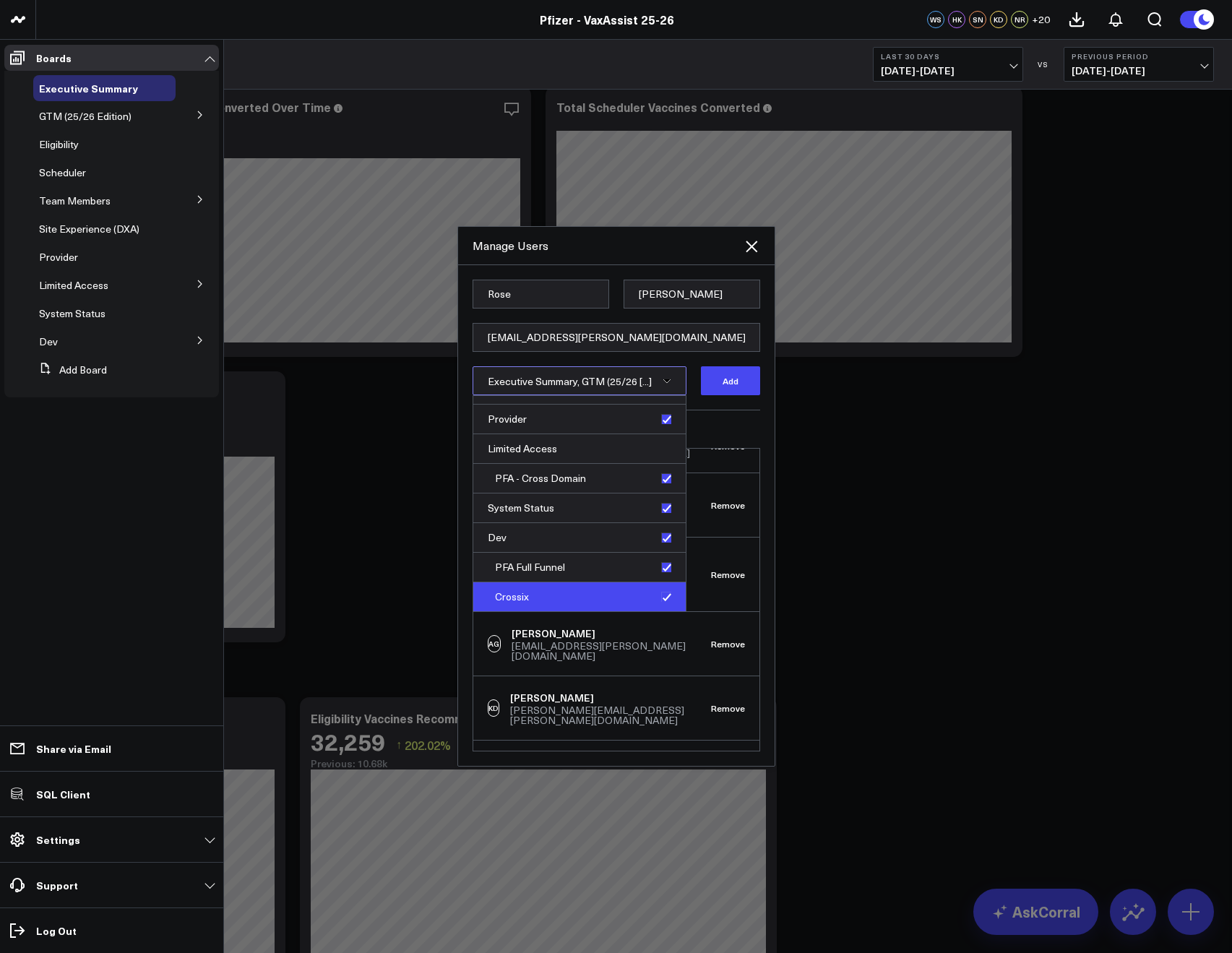
click at [661, 597] on div "Crossix" at bounding box center [579, 596] width 213 height 29
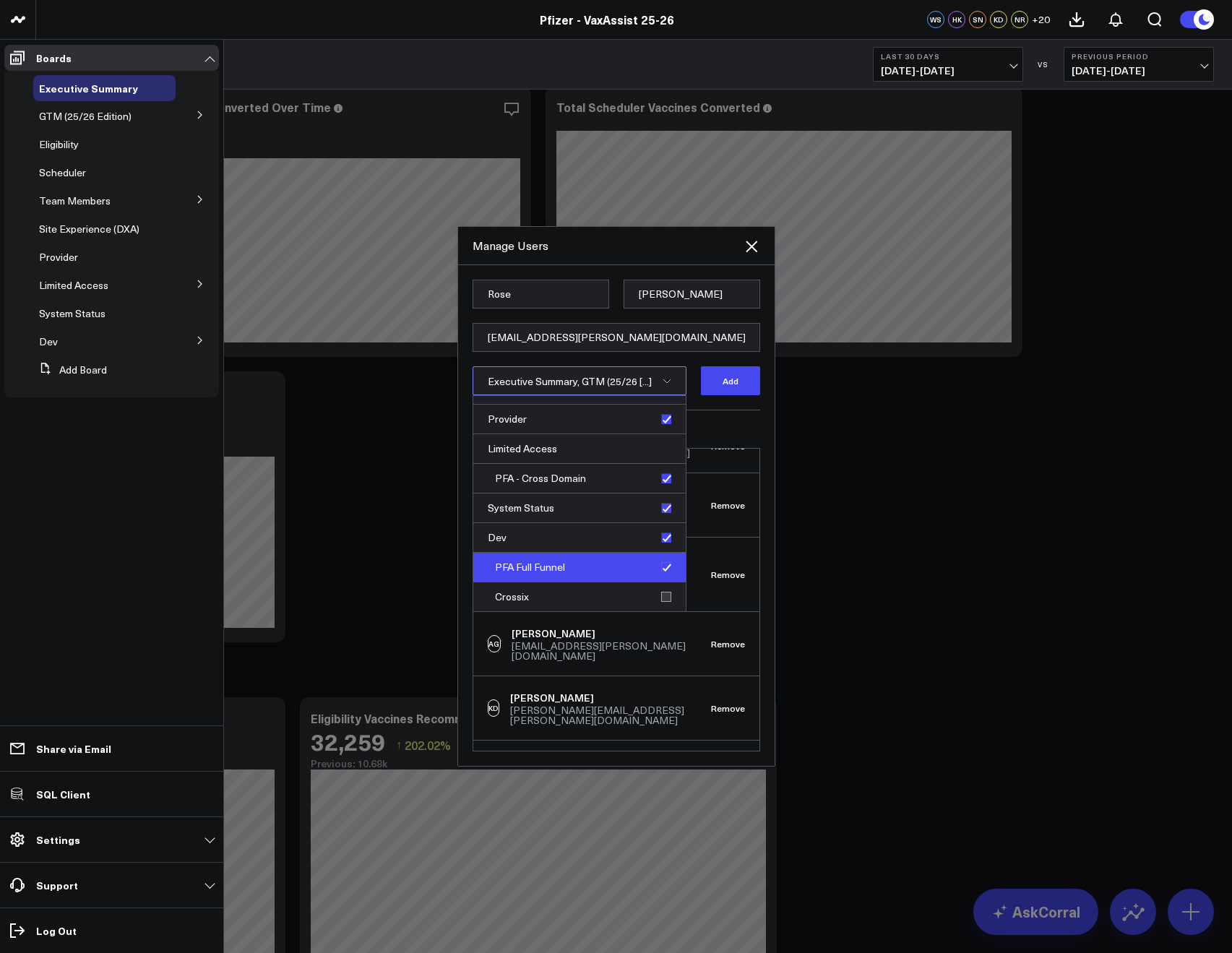
click at [650, 565] on div "PFA Full Funnel" at bounding box center [579, 568] width 213 height 30
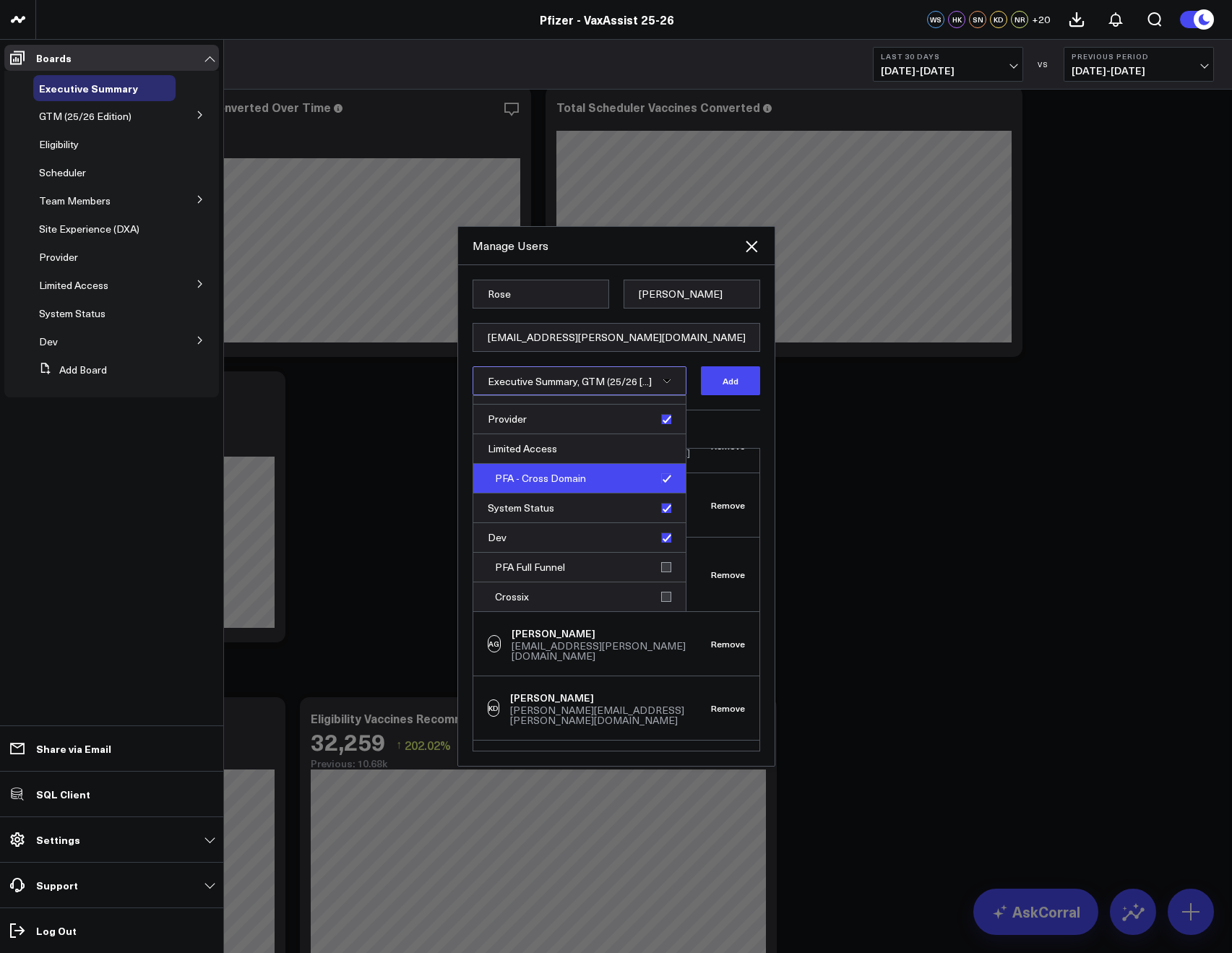
drag, startPoint x: 659, startPoint y: 543, endPoint x: 658, endPoint y: 476, distance: 67.0
click at [659, 543] on div "Dev" at bounding box center [579, 538] width 213 height 30
click at [656, 466] on div "PFA - Cross Domain" at bounding box center [579, 479] width 213 height 30
click at [703, 398] on form "Rose Shamah rose.shamah@pfizer.com Executive Summary, GTM (25/26 [...] Select A…" at bounding box center [616, 344] width 288 height 130
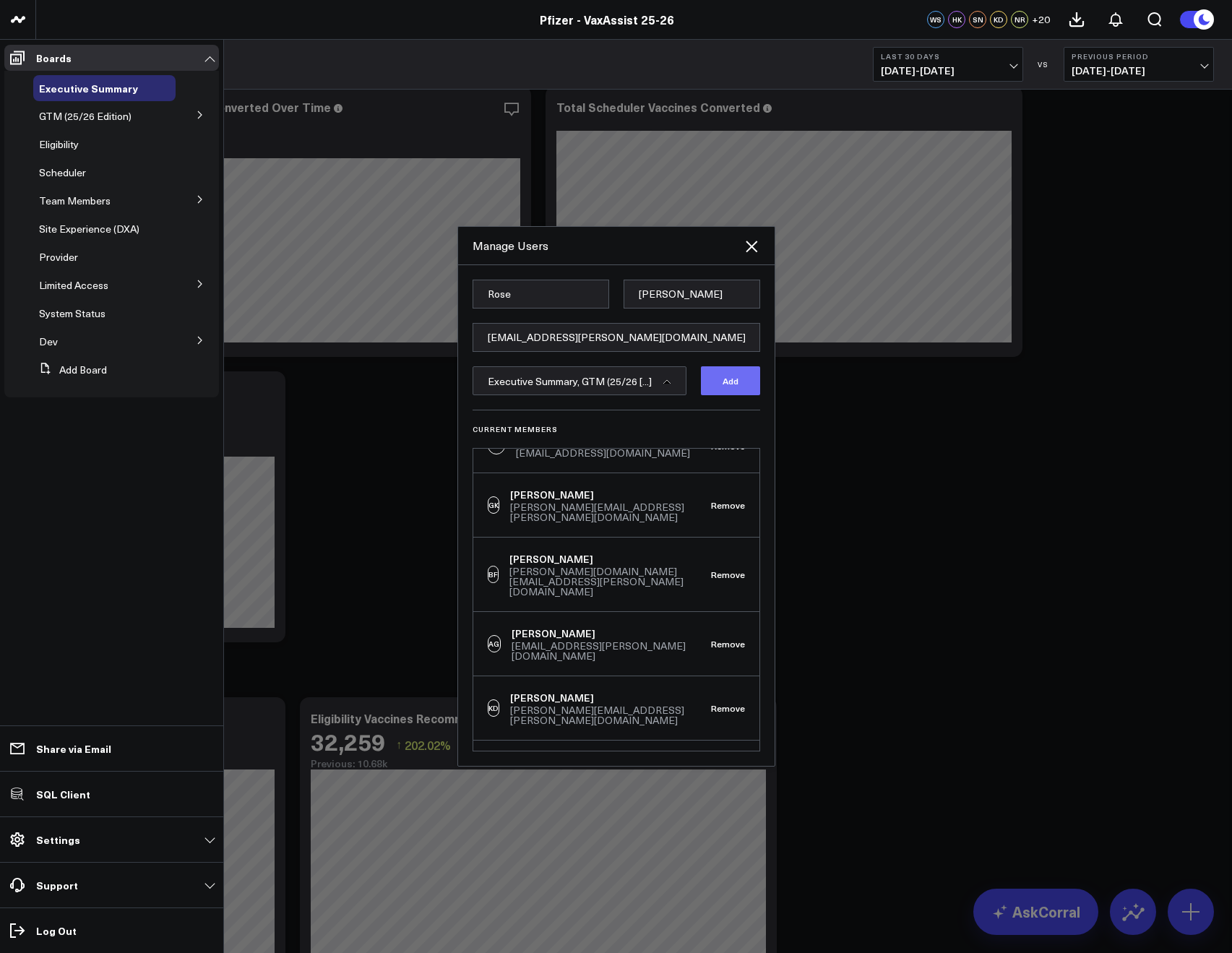
click at [705, 391] on button "Add" at bounding box center [730, 380] width 59 height 29
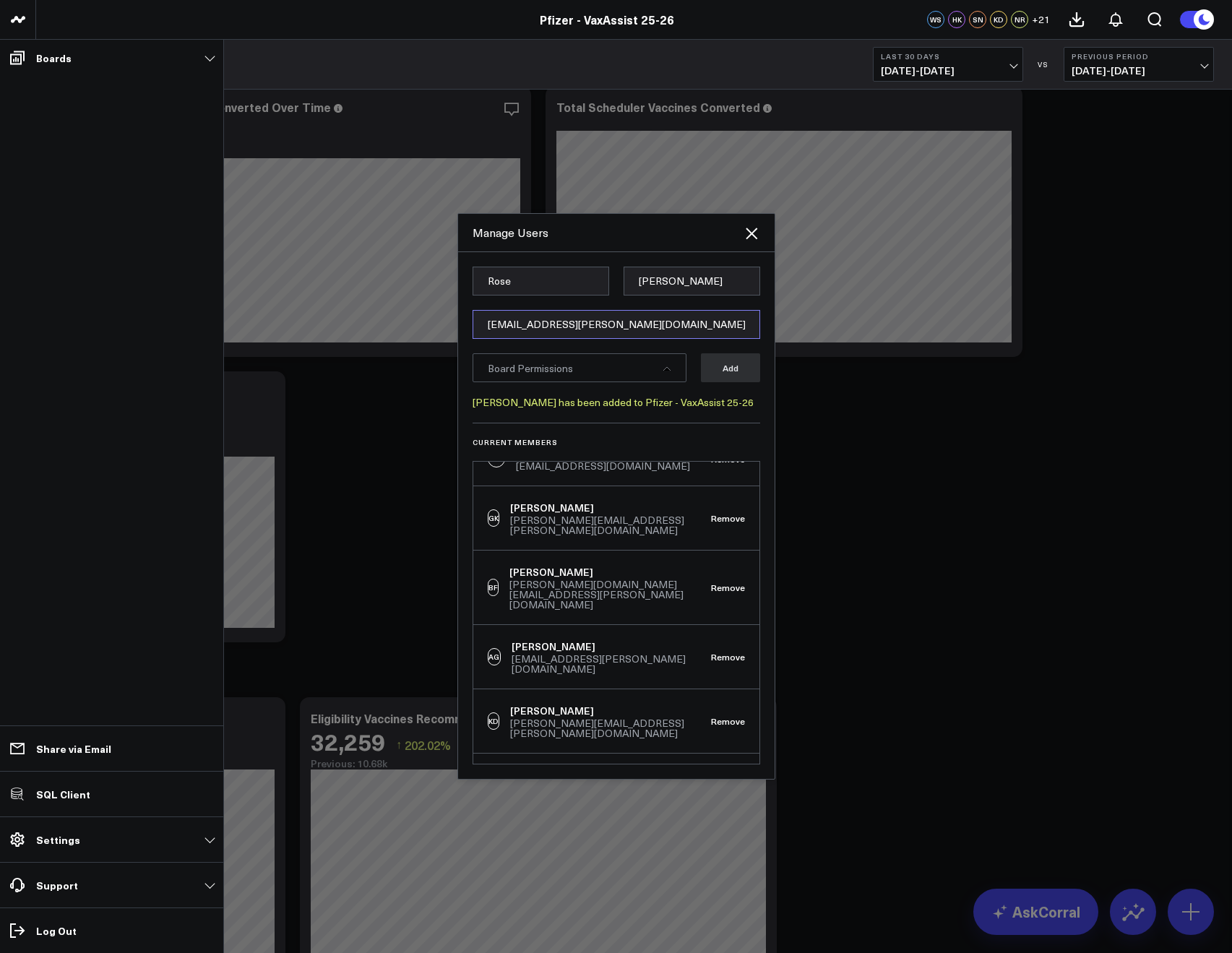
click at [508, 317] on input "[EMAIL_ADDRESS][PERSON_NAME][DOMAIN_NAME]" at bounding box center [616, 324] width 288 height 29
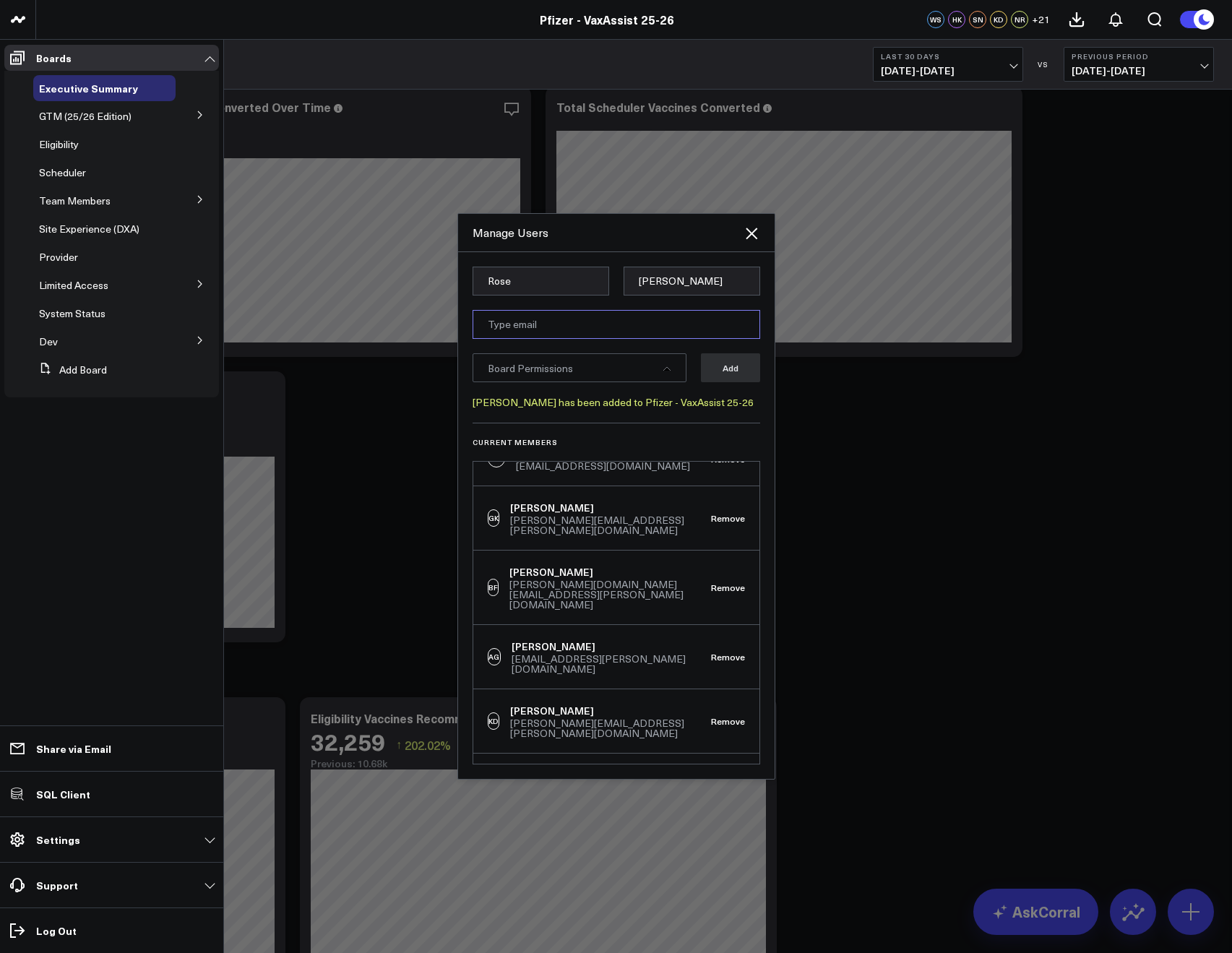
paste input "[EMAIL_ADDRESS][DOMAIN_NAME]"
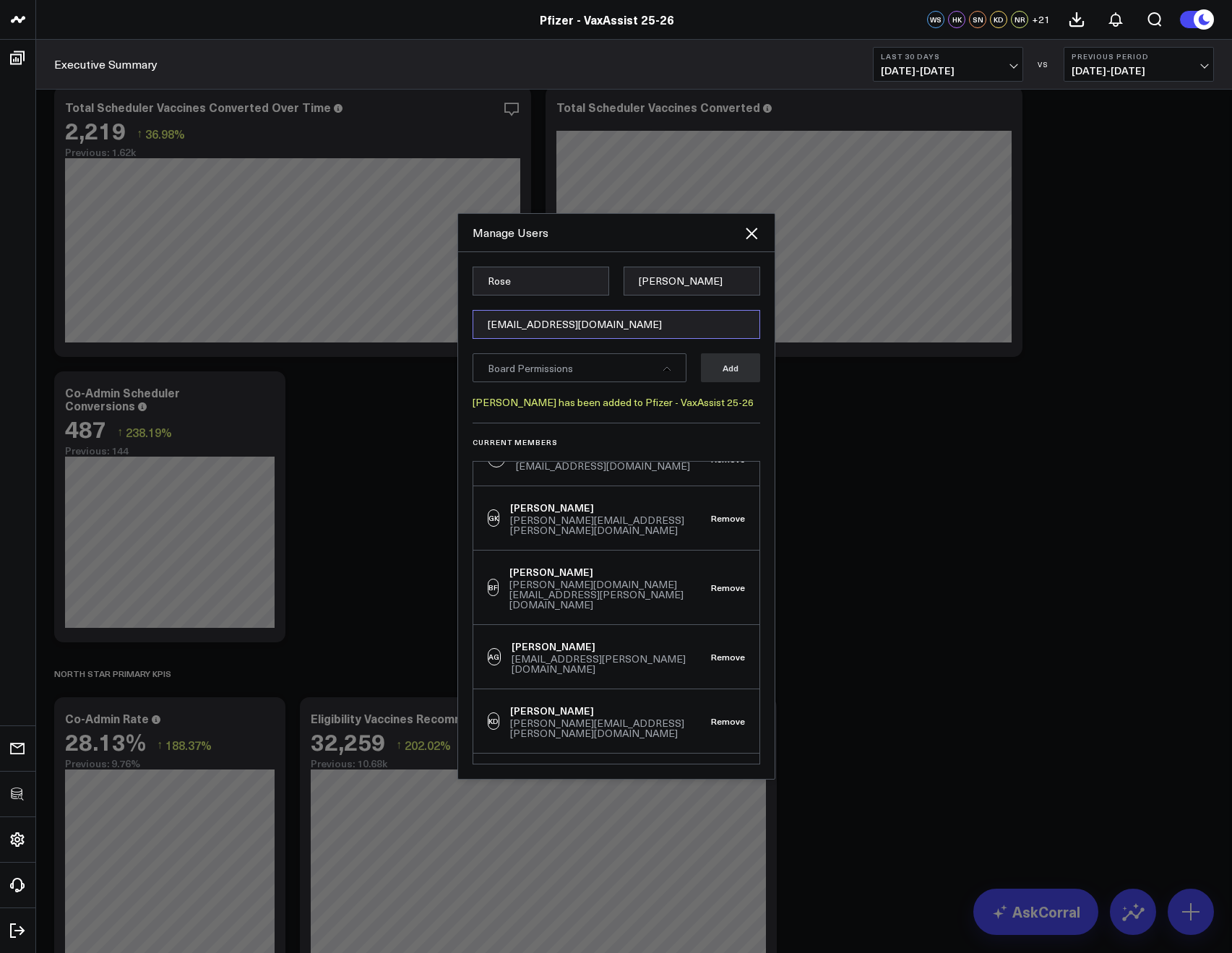
type input "[EMAIL_ADDRESS][DOMAIN_NAME]"
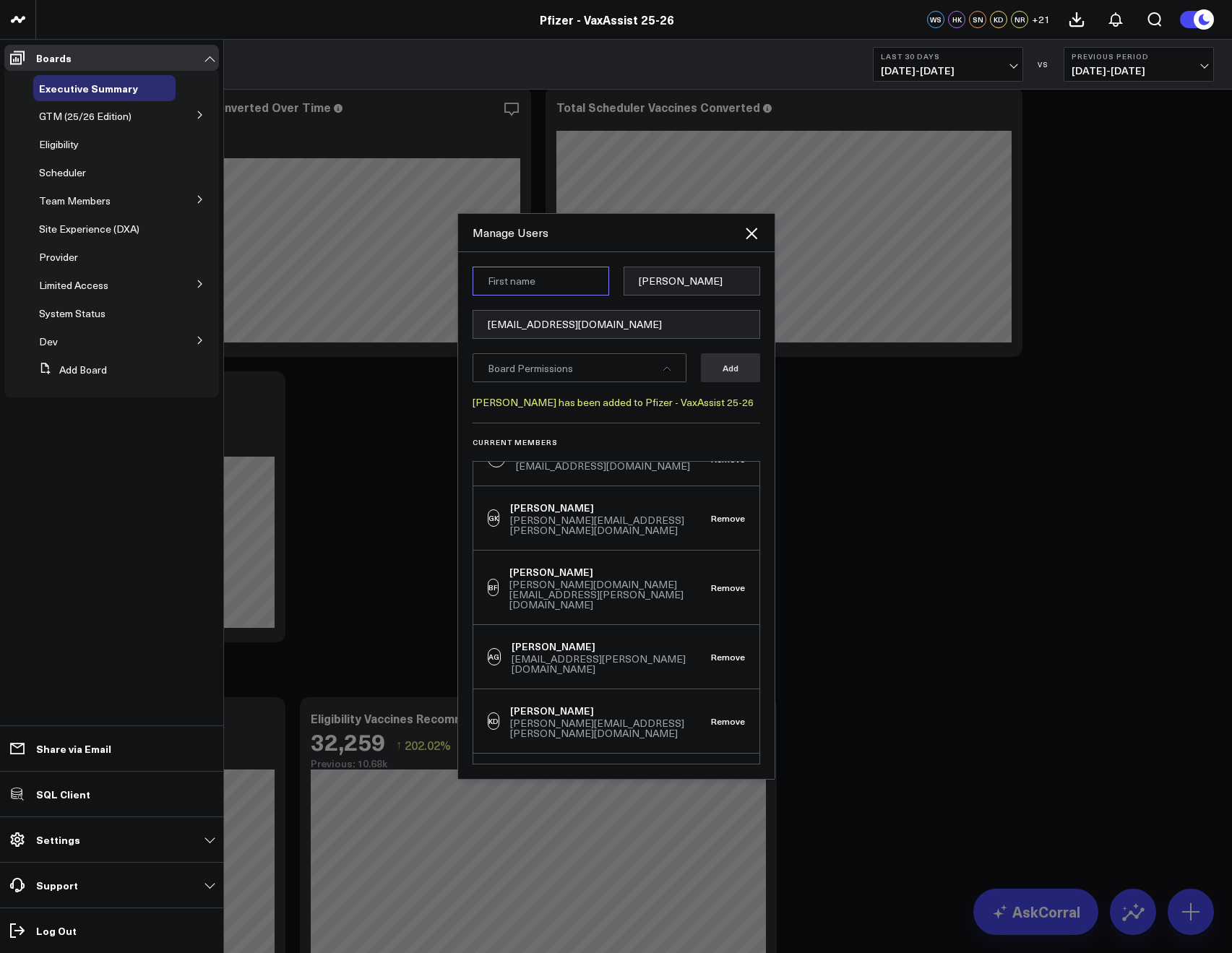
click at [500, 279] on input at bounding box center [541, 281] width 137 height 29
paste input "Kayte"
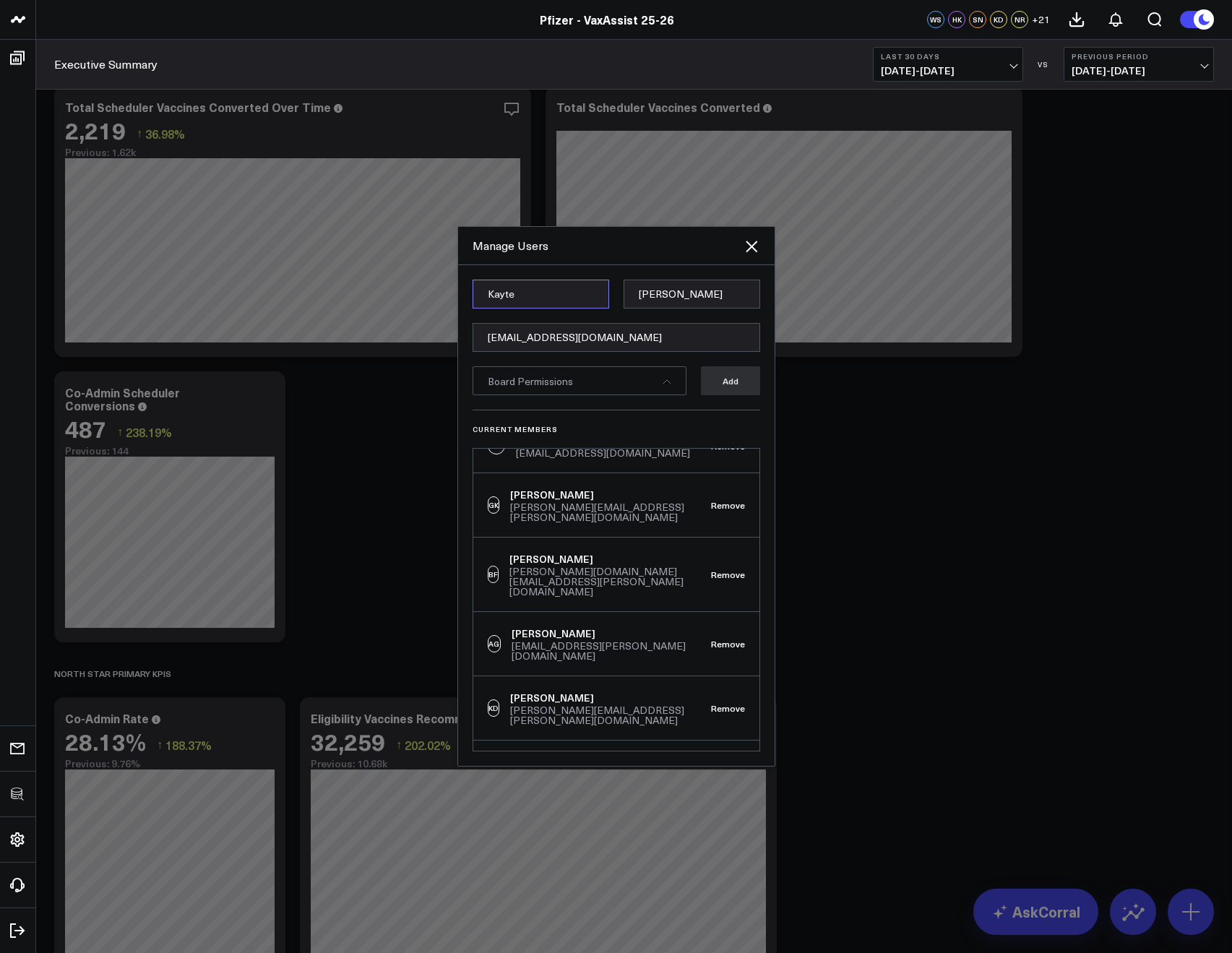
type input "Kayte"
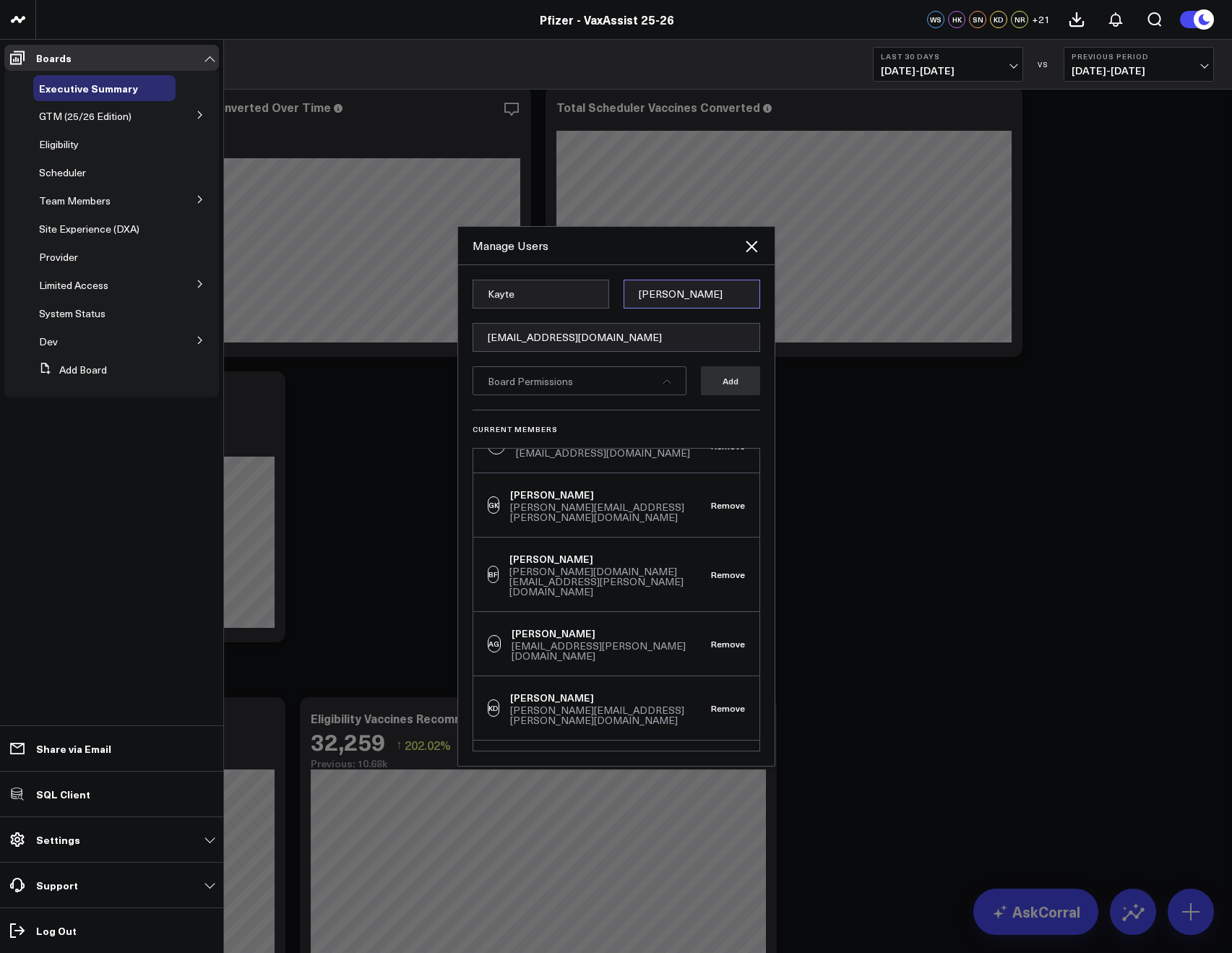
click at [661, 299] on input "Shamah" at bounding box center [691, 293] width 137 height 29
paste input "Lock"
type input "Lock"
click at [643, 405] on form "Kayte Lock kayte.lock@pfizer.com Board Permissions Add" at bounding box center [616, 344] width 288 height 130
click at [632, 380] on div "Board Permissions" at bounding box center [579, 380] width 214 height 29
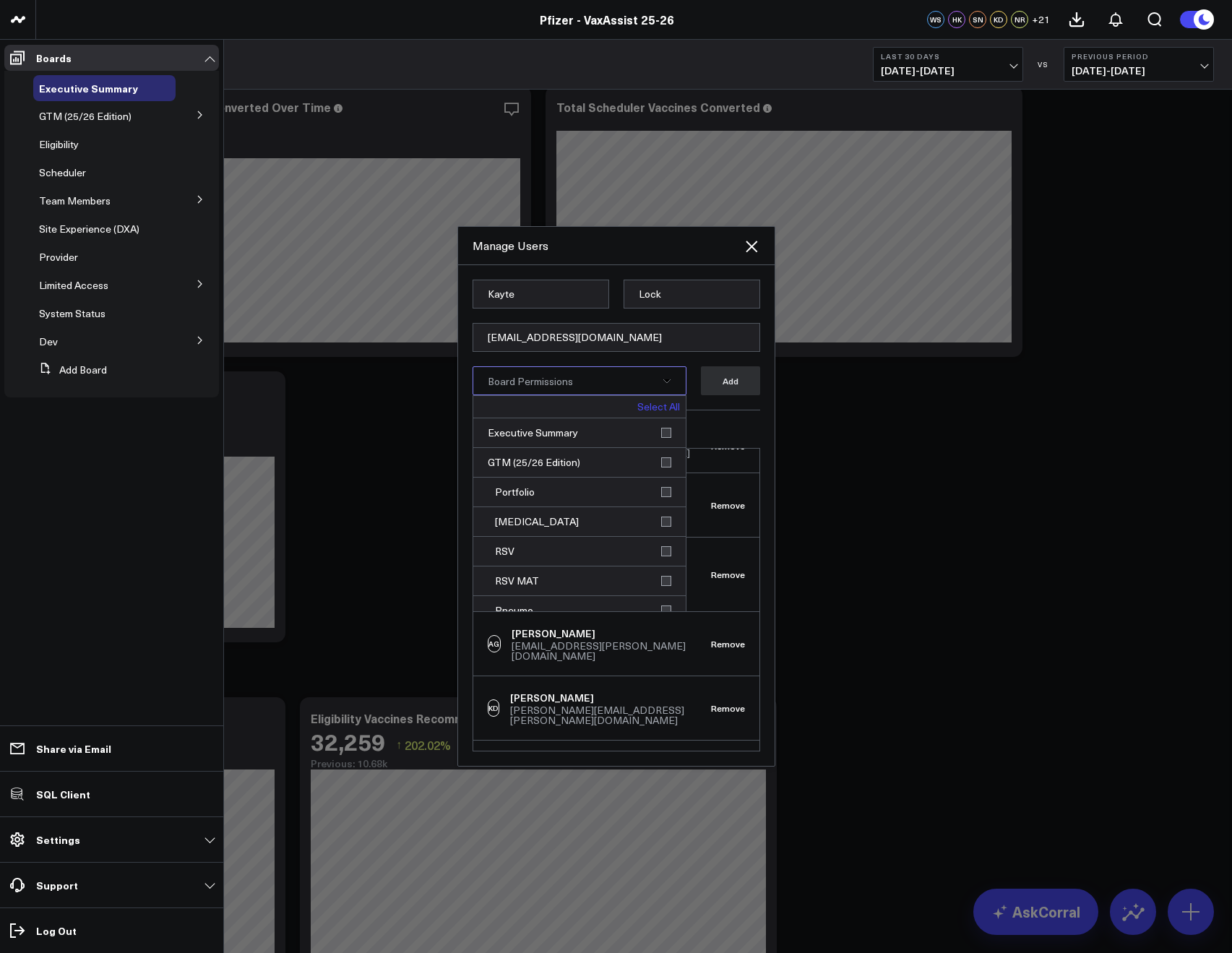
drag, startPoint x: 674, startPoint y: 392, endPoint x: 652, endPoint y: 400, distance: 23.4
click at [674, 392] on div "Board Permissions" at bounding box center [579, 380] width 214 height 29
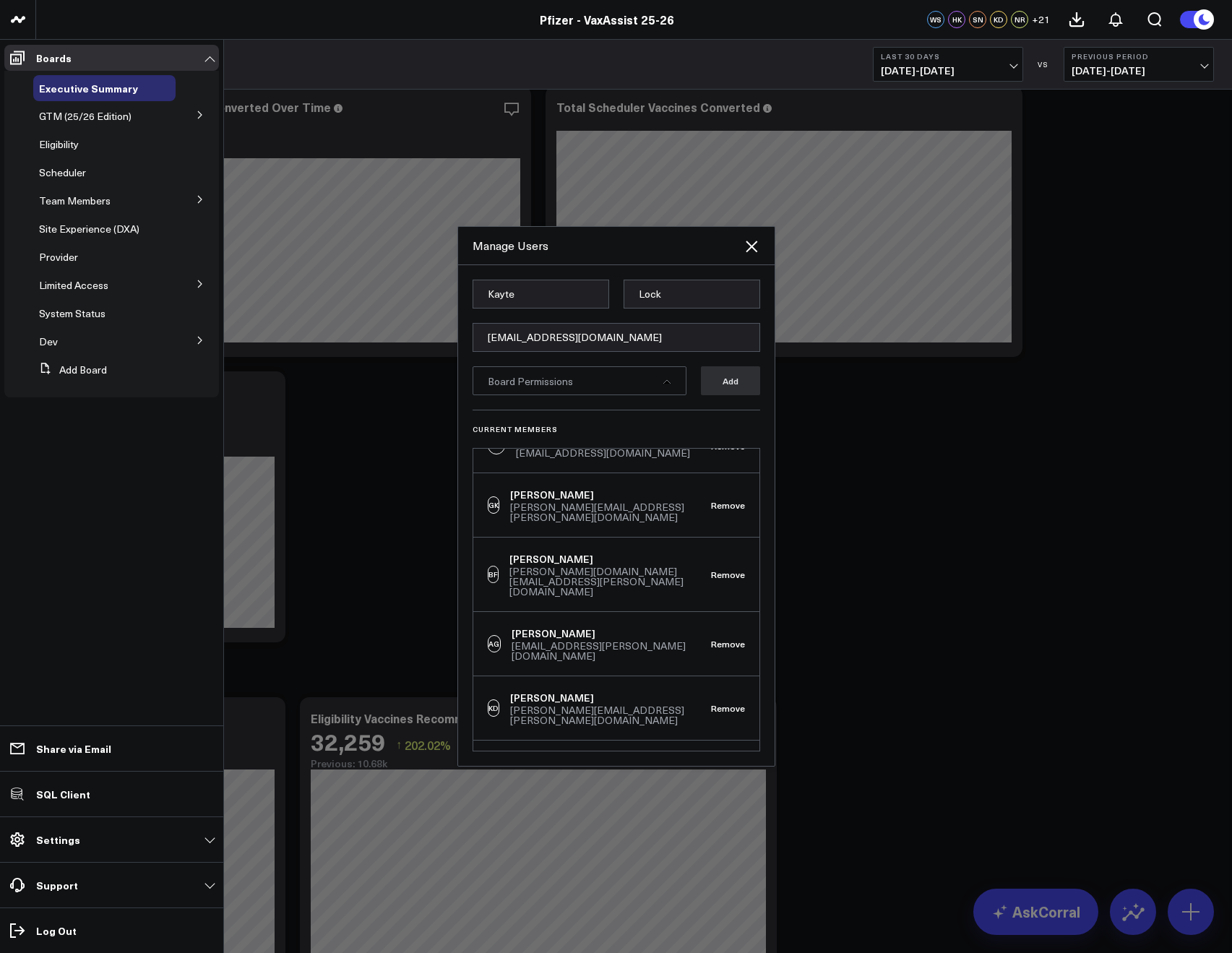
click at [651, 401] on form "Kayte Lock kayte.lock@pfizer.com Board Permissions Add" at bounding box center [616, 344] width 288 height 130
click at [643, 390] on div "Board Permissions" at bounding box center [579, 380] width 214 height 29
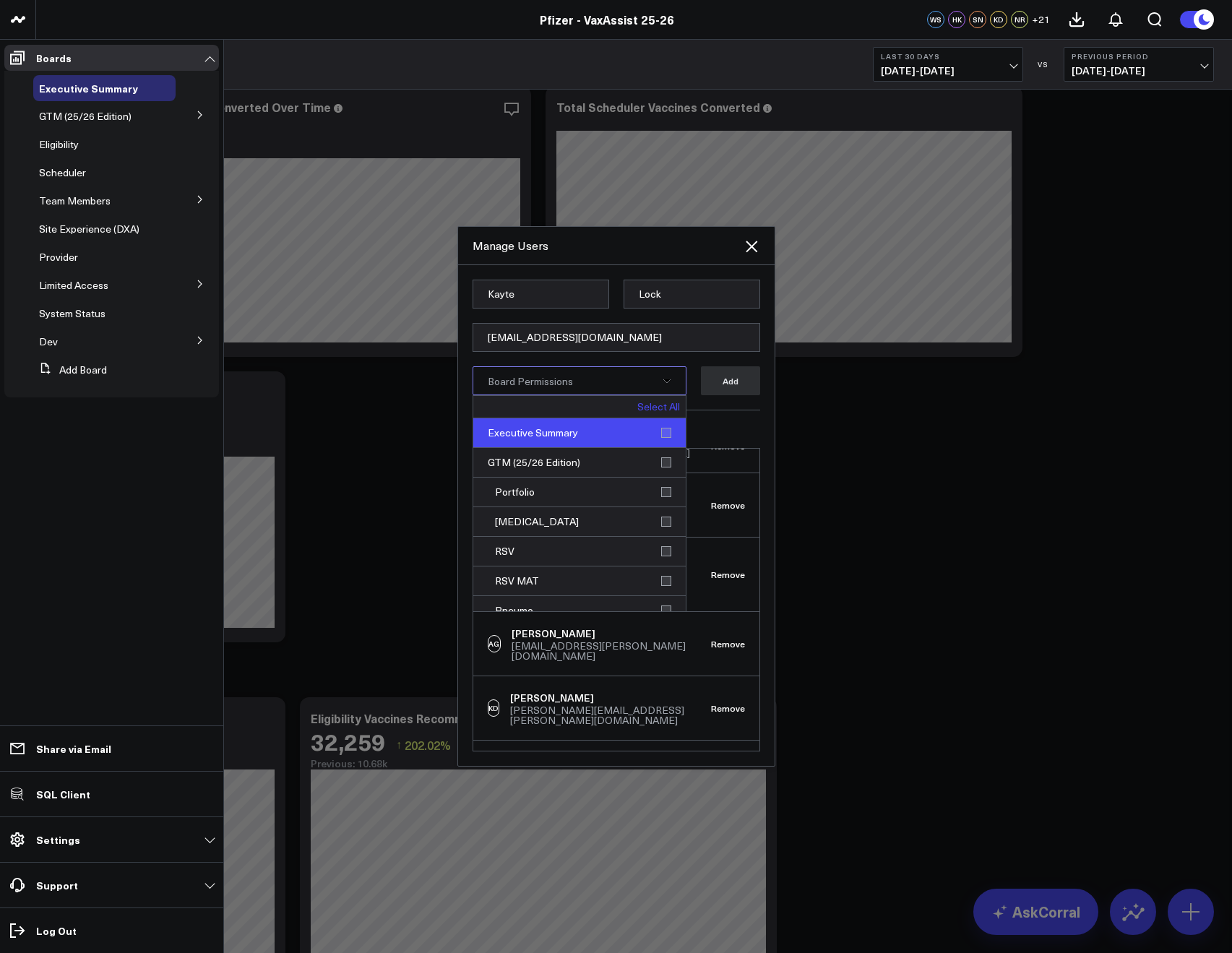
click at [663, 421] on div "Executive Summary" at bounding box center [579, 433] width 213 height 30
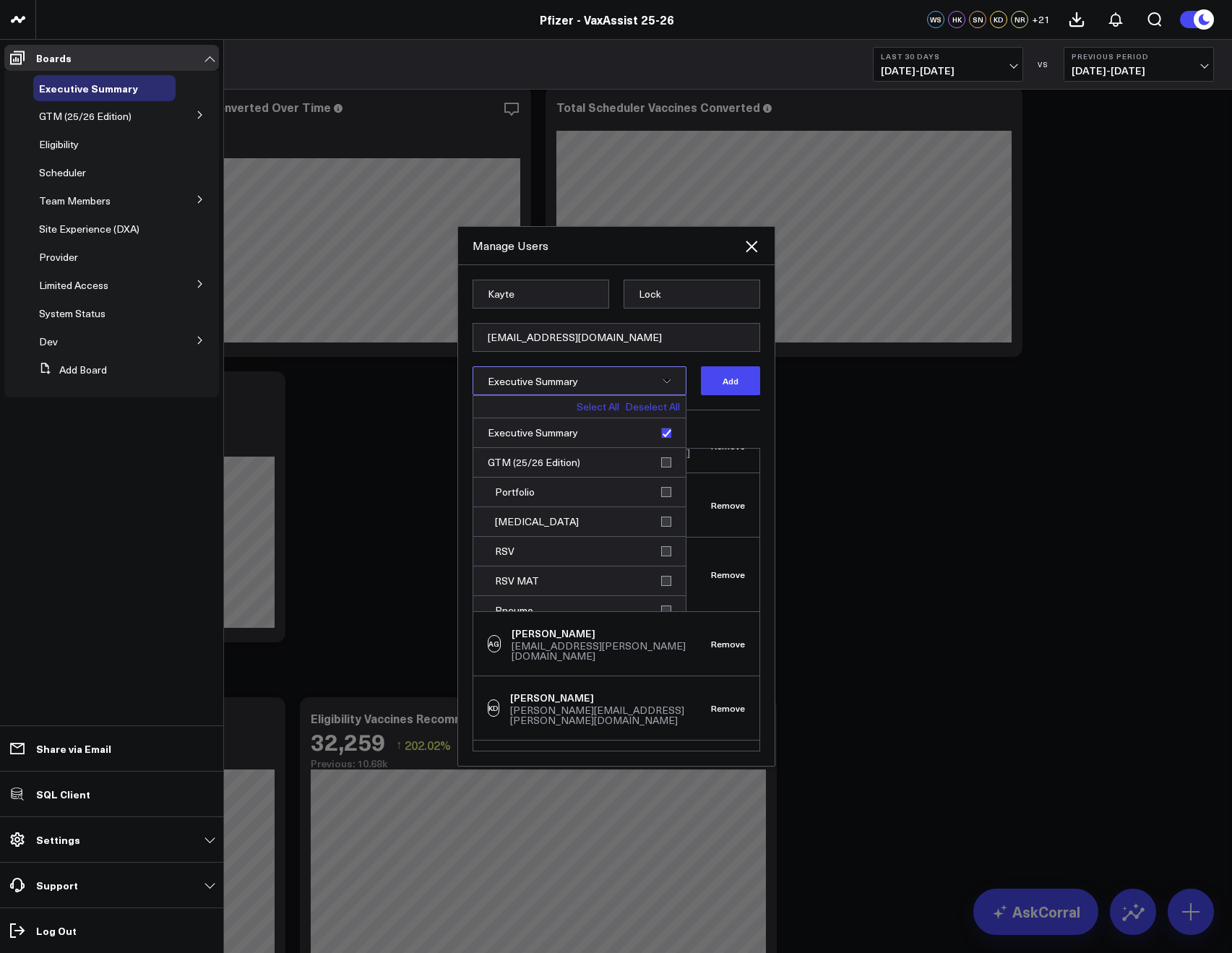
click at [646, 405] on link "Deselect All" at bounding box center [652, 407] width 55 height 10
click at [651, 405] on link "Select All" at bounding box center [658, 407] width 42 height 10
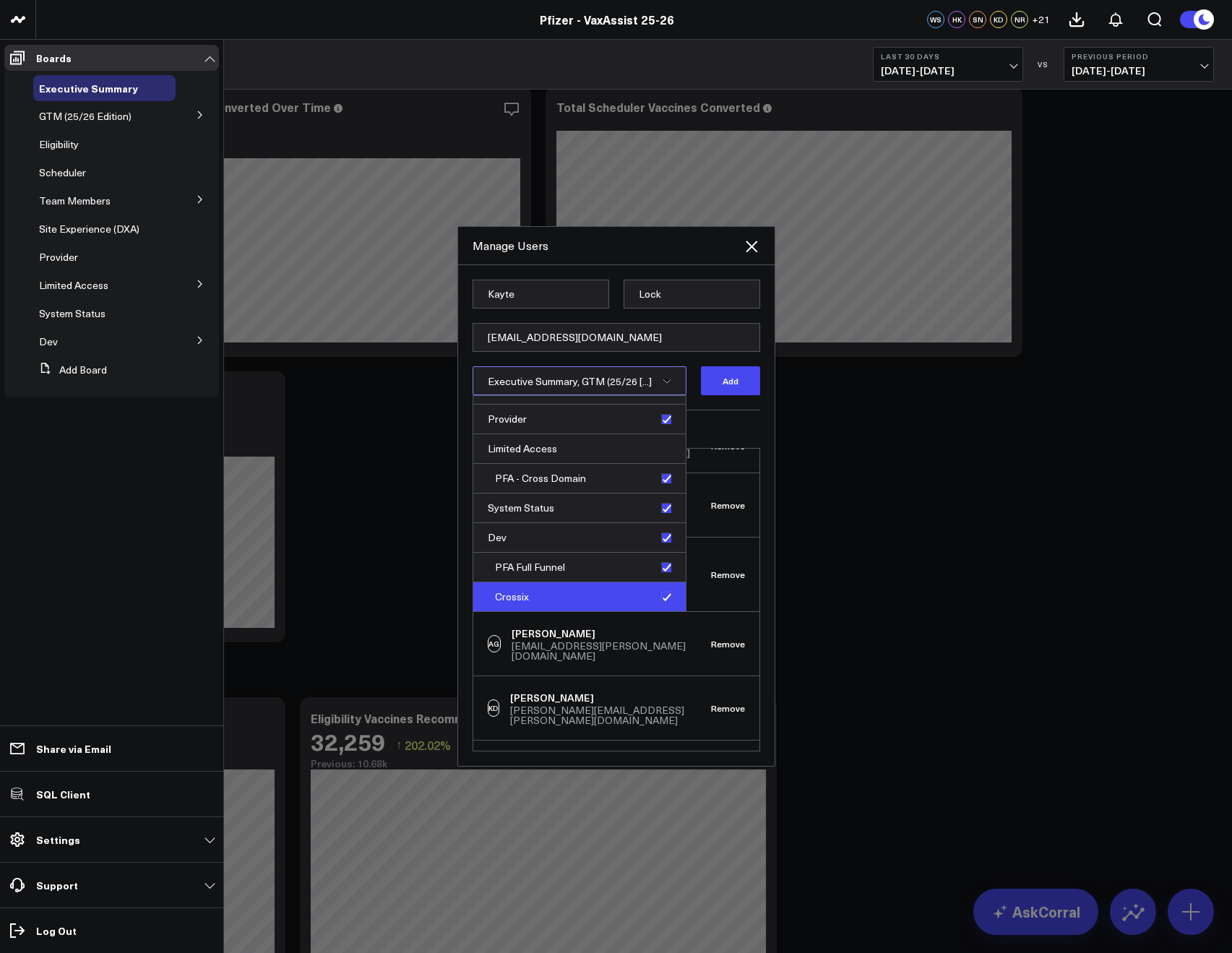
click at [663, 595] on div "Crossix" at bounding box center [579, 596] width 213 height 29
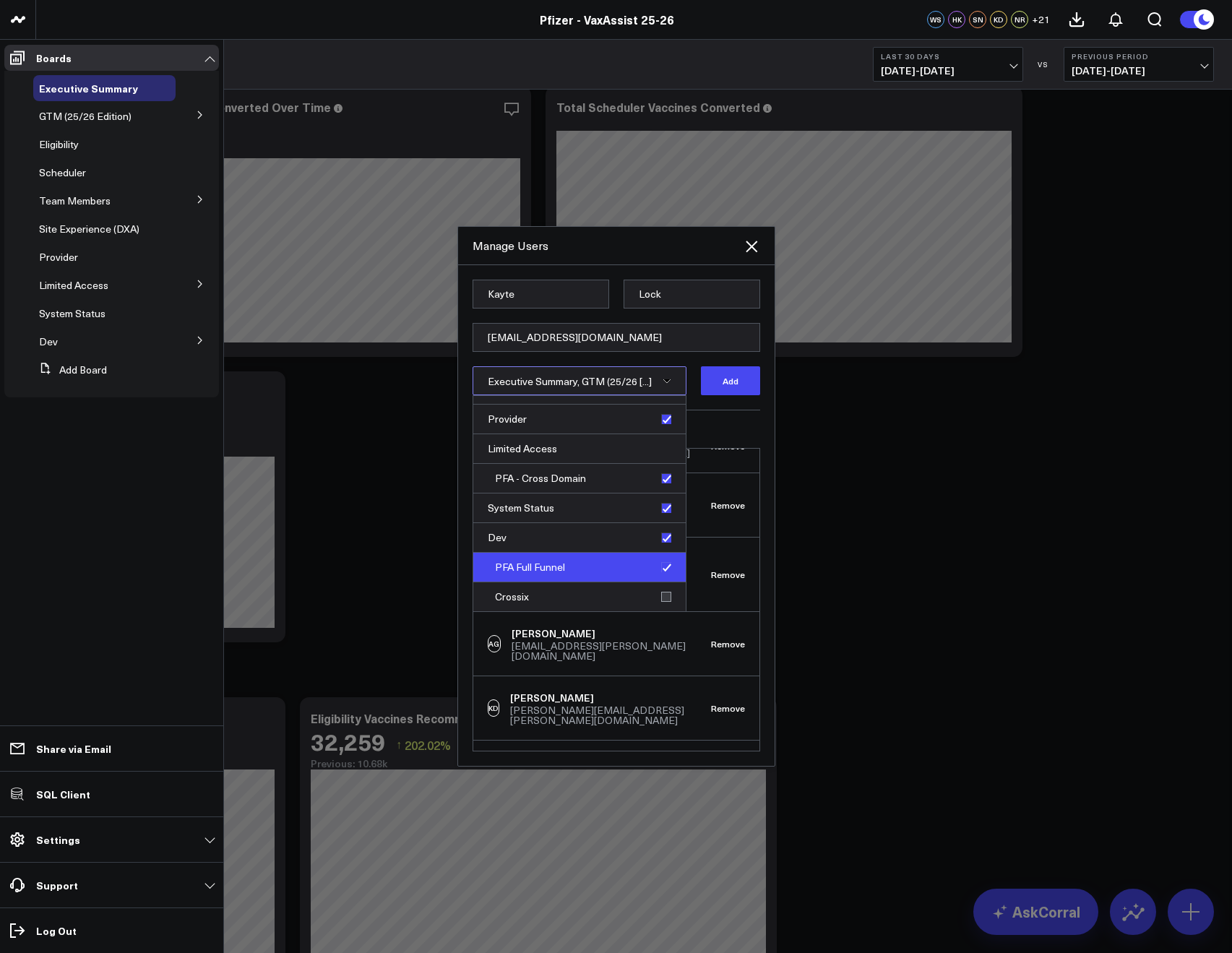
click at [662, 573] on div "PFA Full Funnel" at bounding box center [579, 568] width 213 height 30
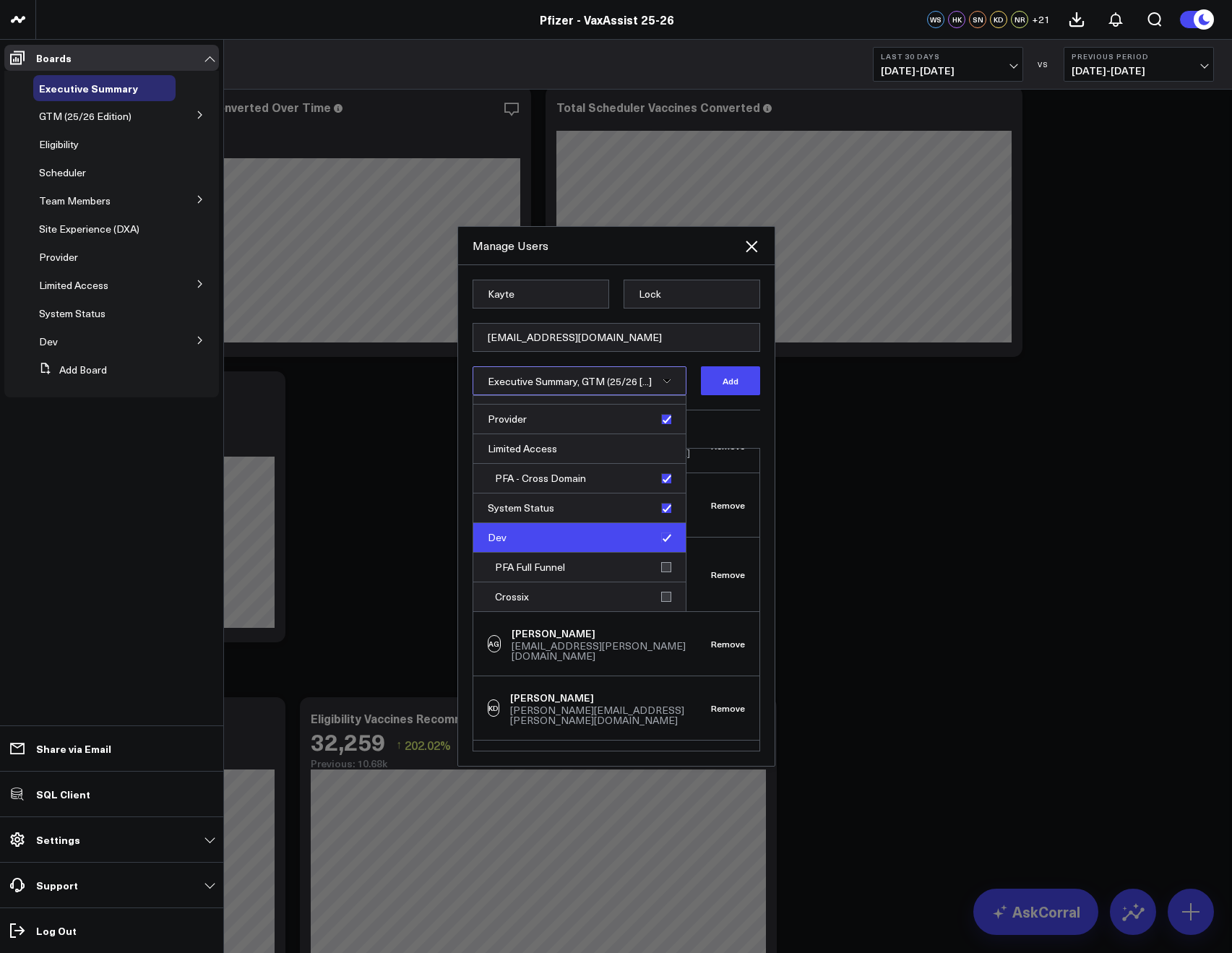
click at [661, 542] on div "Dev" at bounding box center [579, 538] width 213 height 30
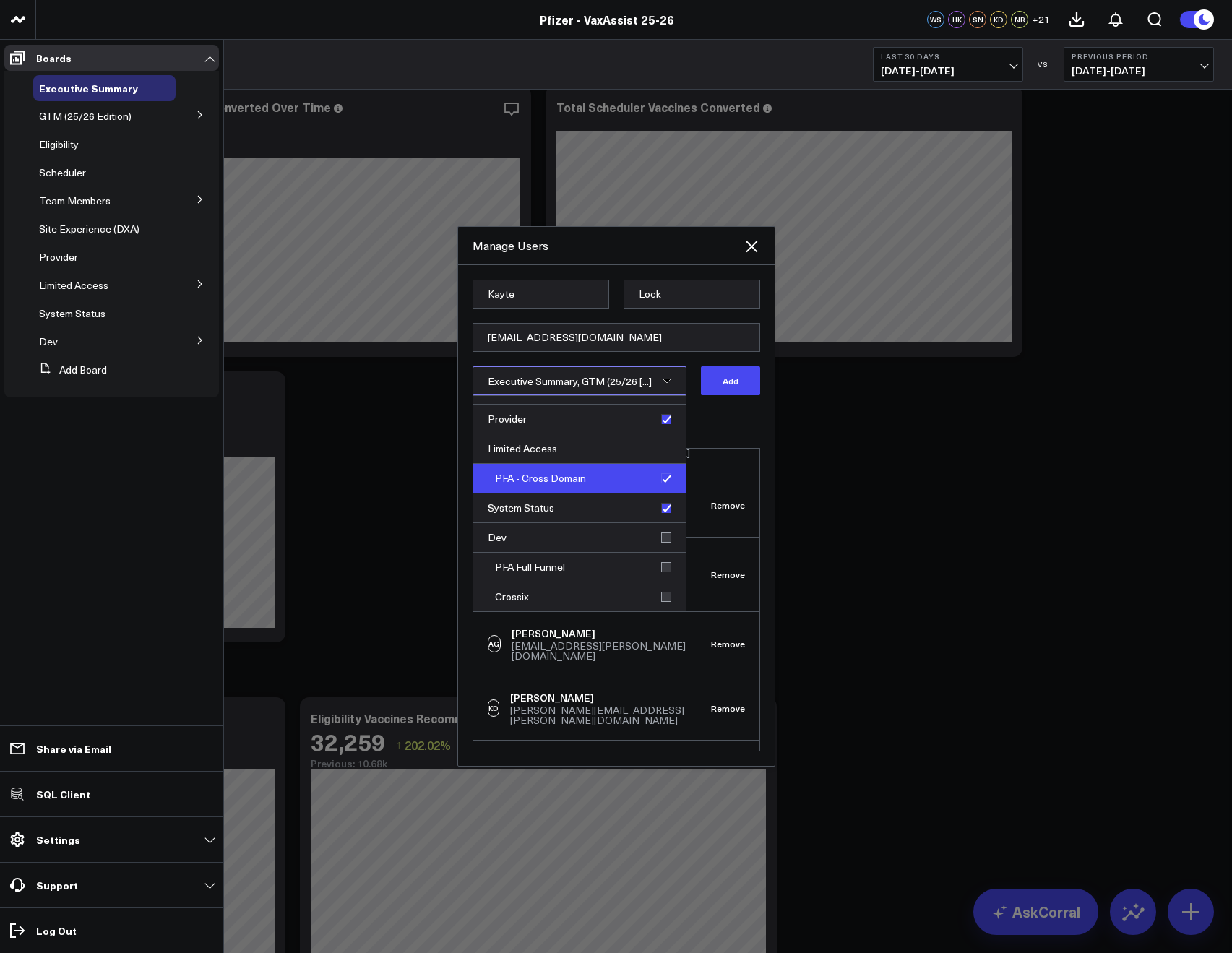
click at [658, 485] on div "PFA - Cross Domain" at bounding box center [579, 479] width 213 height 30
click at [705, 424] on h3 "Current Members" at bounding box center [616, 428] width 288 height 8
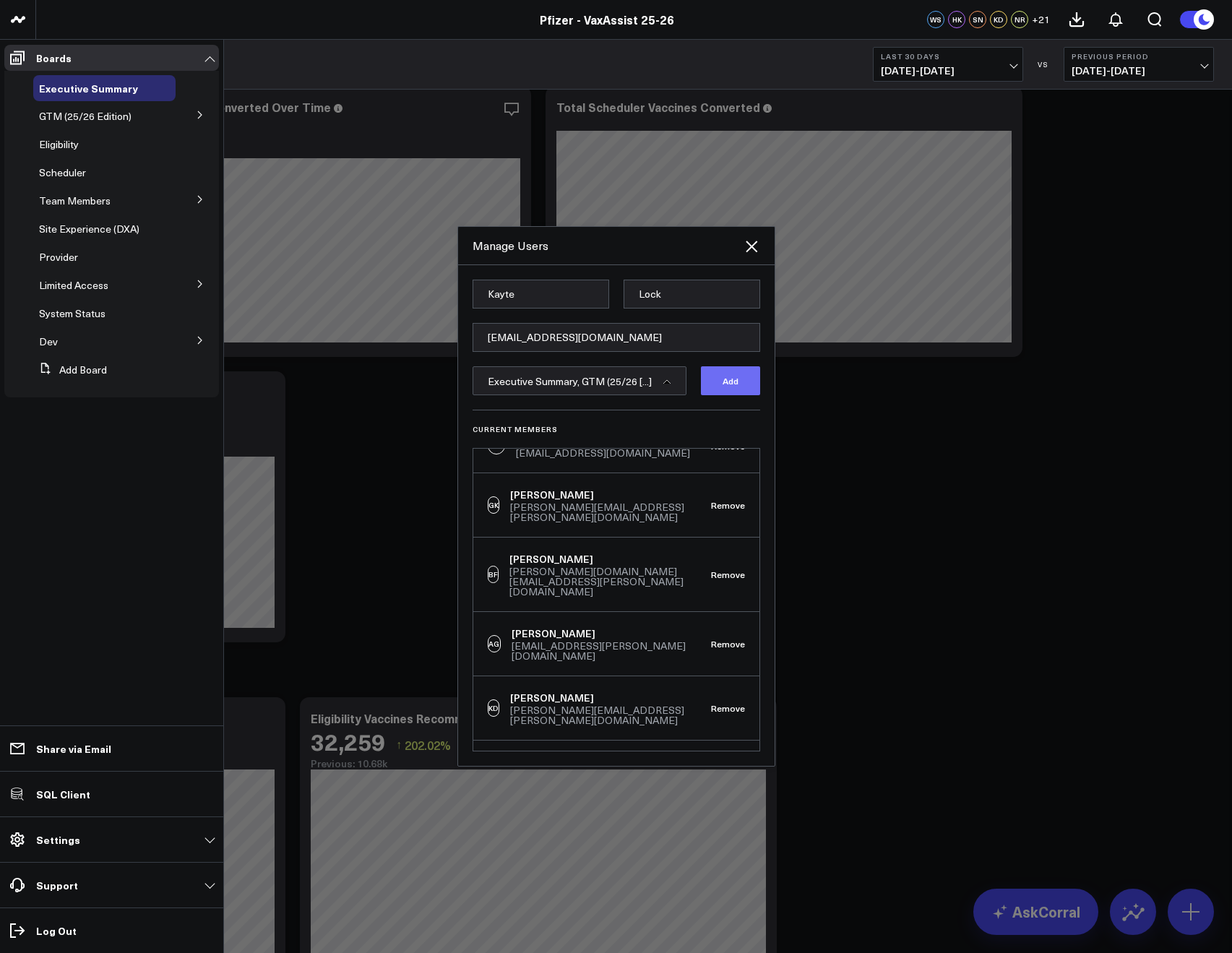
click at [718, 390] on button "Add" at bounding box center [730, 380] width 59 height 29
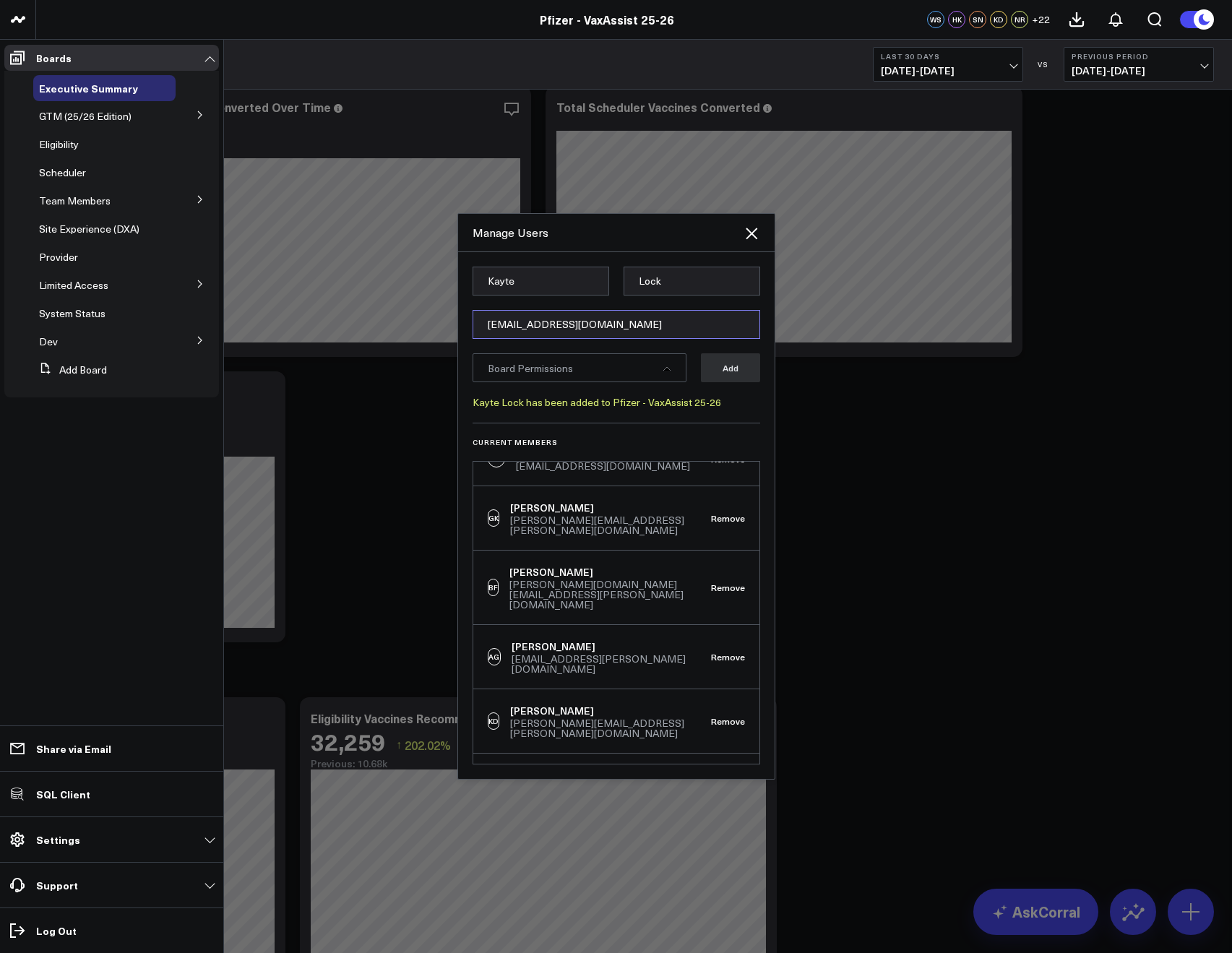
click at [510, 323] on input "[EMAIL_ADDRESS][DOMAIN_NAME]" at bounding box center [616, 324] width 288 height 29
paste input "[PERSON_NAME][EMAIL_ADDRESS][US_STATE][DOMAIN_NAME]"
type input "[PERSON_NAME][EMAIL_ADDRESS][US_STATE][DOMAIN_NAME]"
click at [724, 400] on div "Kayte Lock has been added to Pfizer - VaxAssist 25-26" at bounding box center [616, 402] width 288 height 11
click at [668, 363] on div "Board Permissions" at bounding box center [579, 367] width 214 height 29
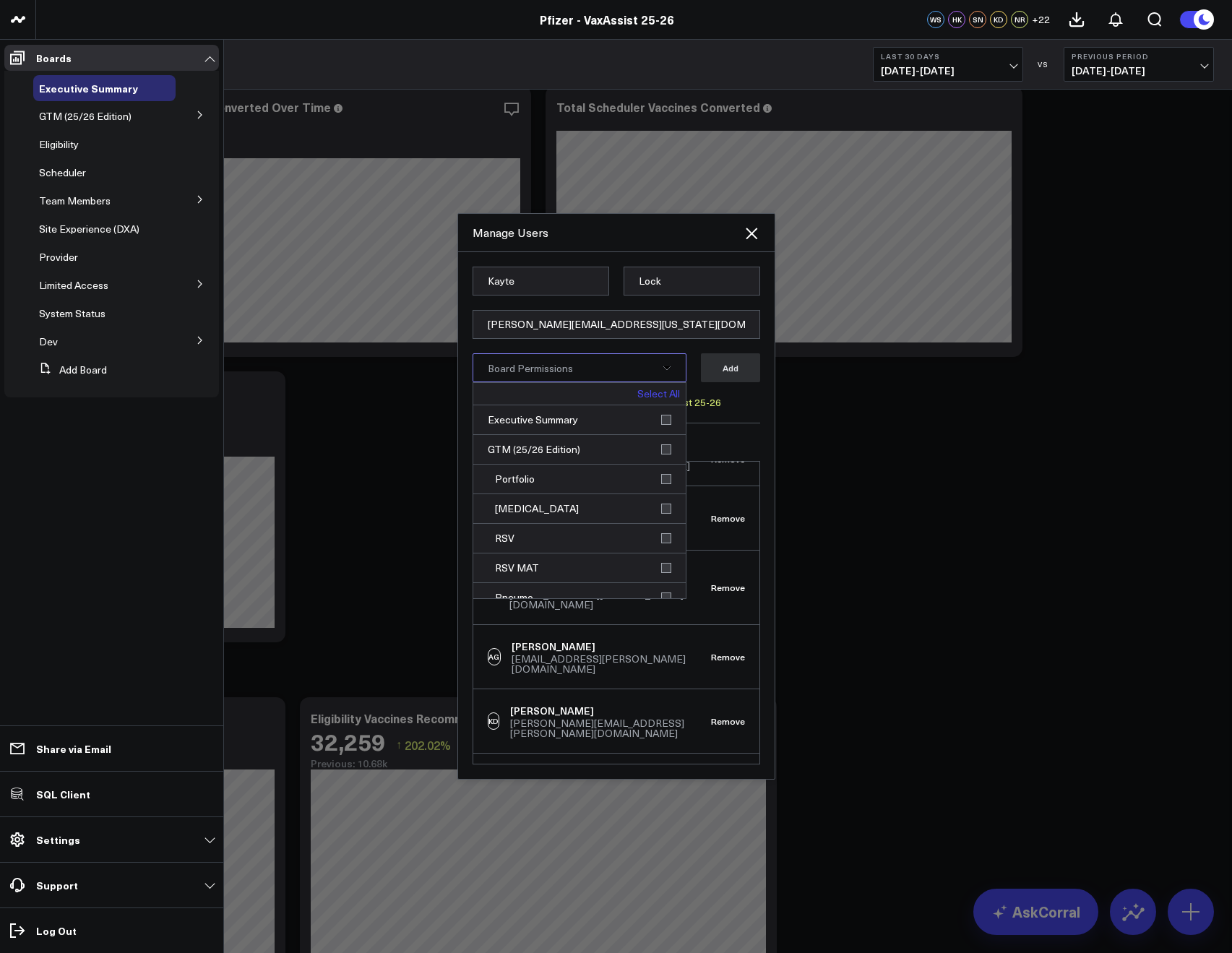
click at [655, 395] on link "Select All" at bounding box center [658, 394] width 42 height 10
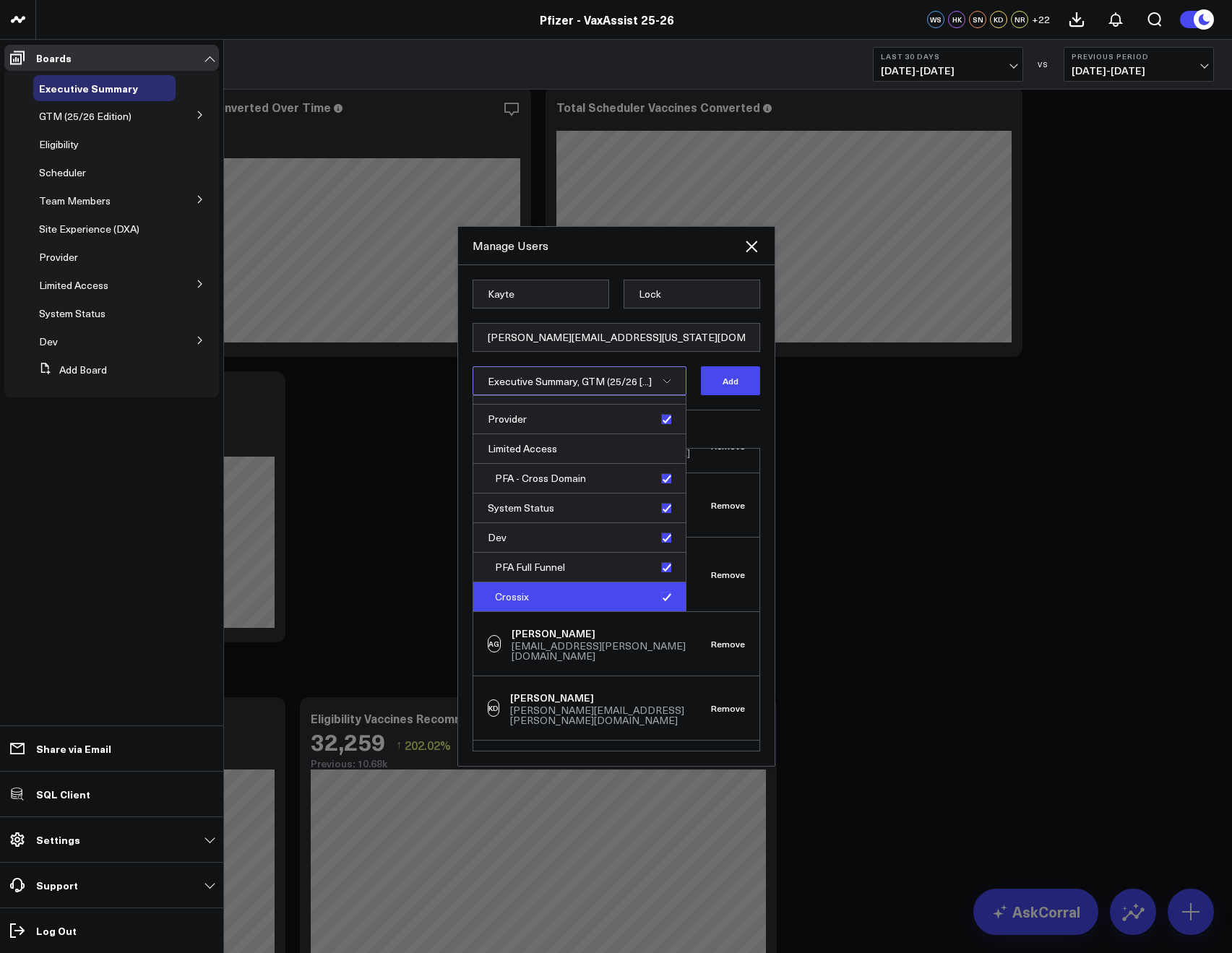
click at [655, 598] on div "Crossix" at bounding box center [579, 596] width 213 height 29
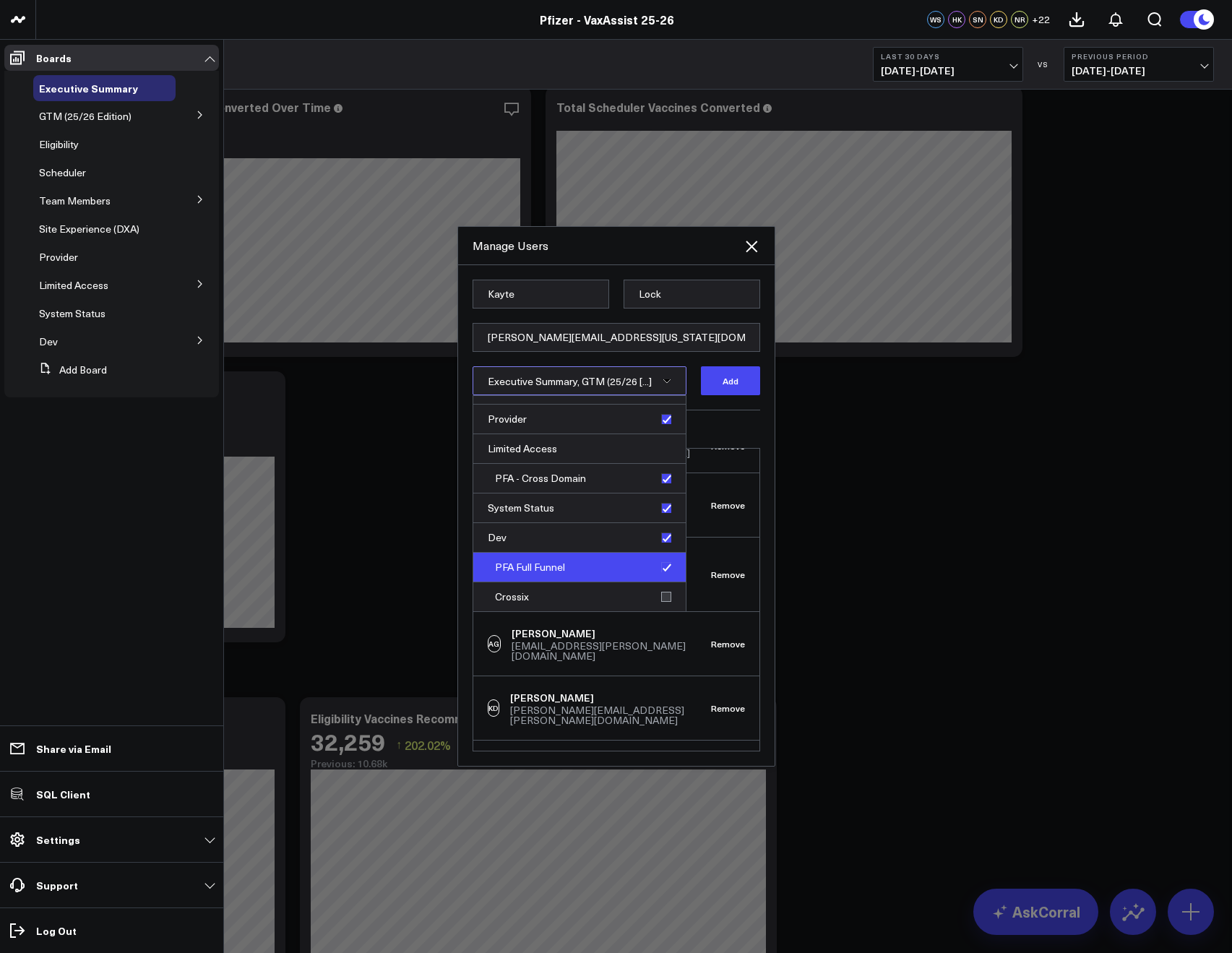
click at [660, 561] on div "PFA Full Funnel" at bounding box center [579, 568] width 213 height 30
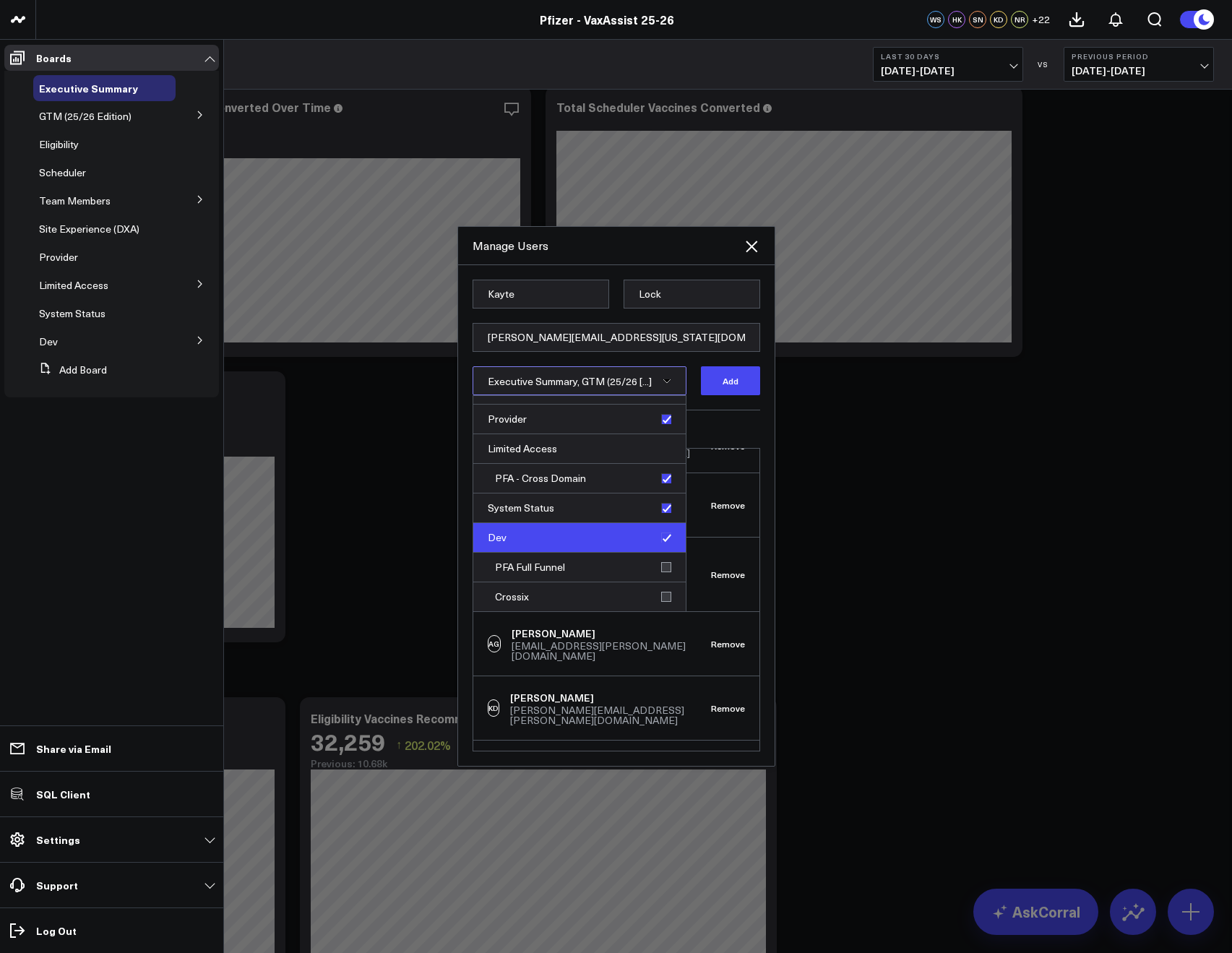
click at [656, 538] on div "Dev" at bounding box center [579, 538] width 213 height 30
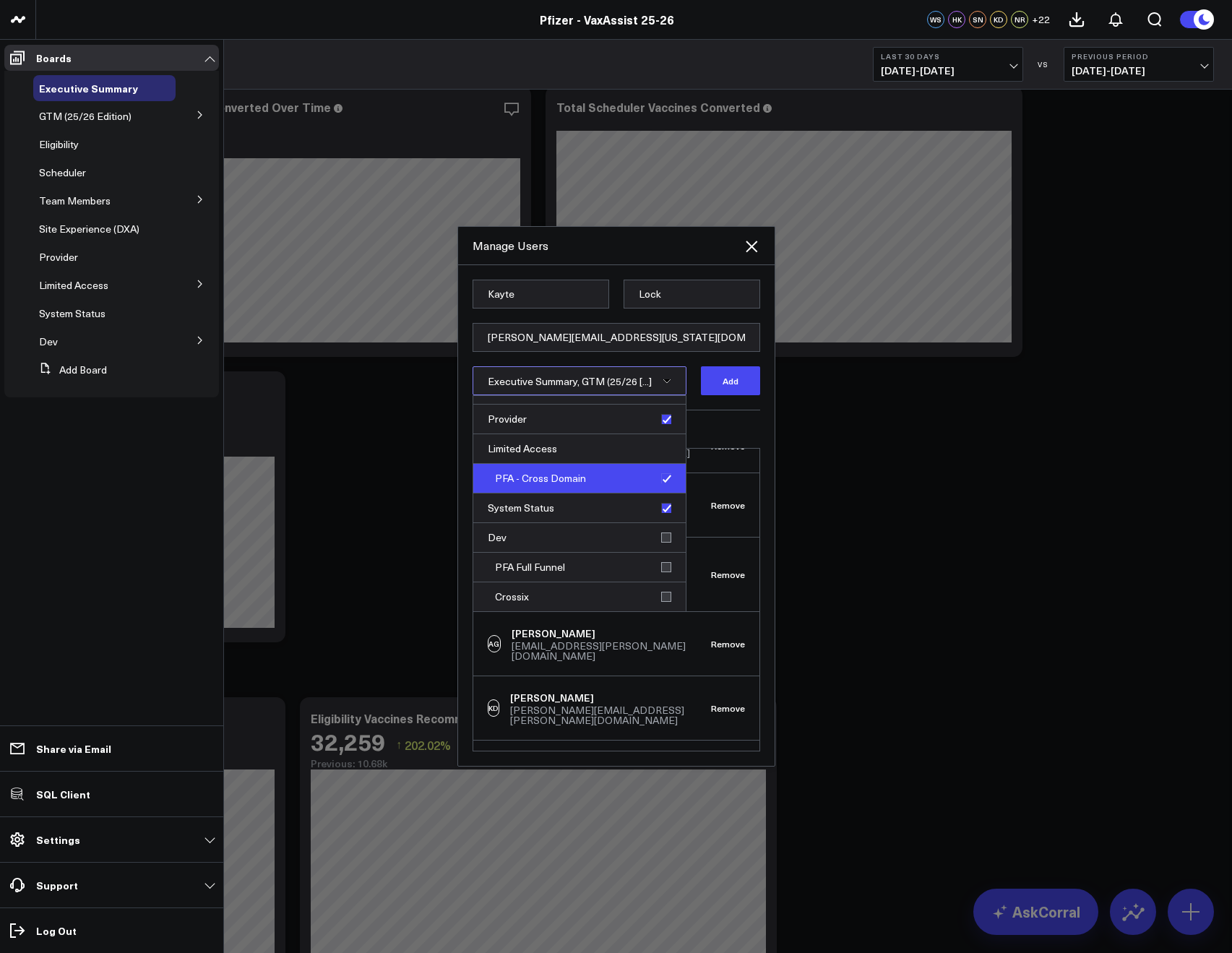
click at [658, 485] on div "PFA - Cross Domain" at bounding box center [579, 479] width 213 height 30
click at [696, 423] on div "Current Members CS Corral Support support@corraldata.com Remove WS Wendy Steinb…" at bounding box center [616, 580] width 288 height 342
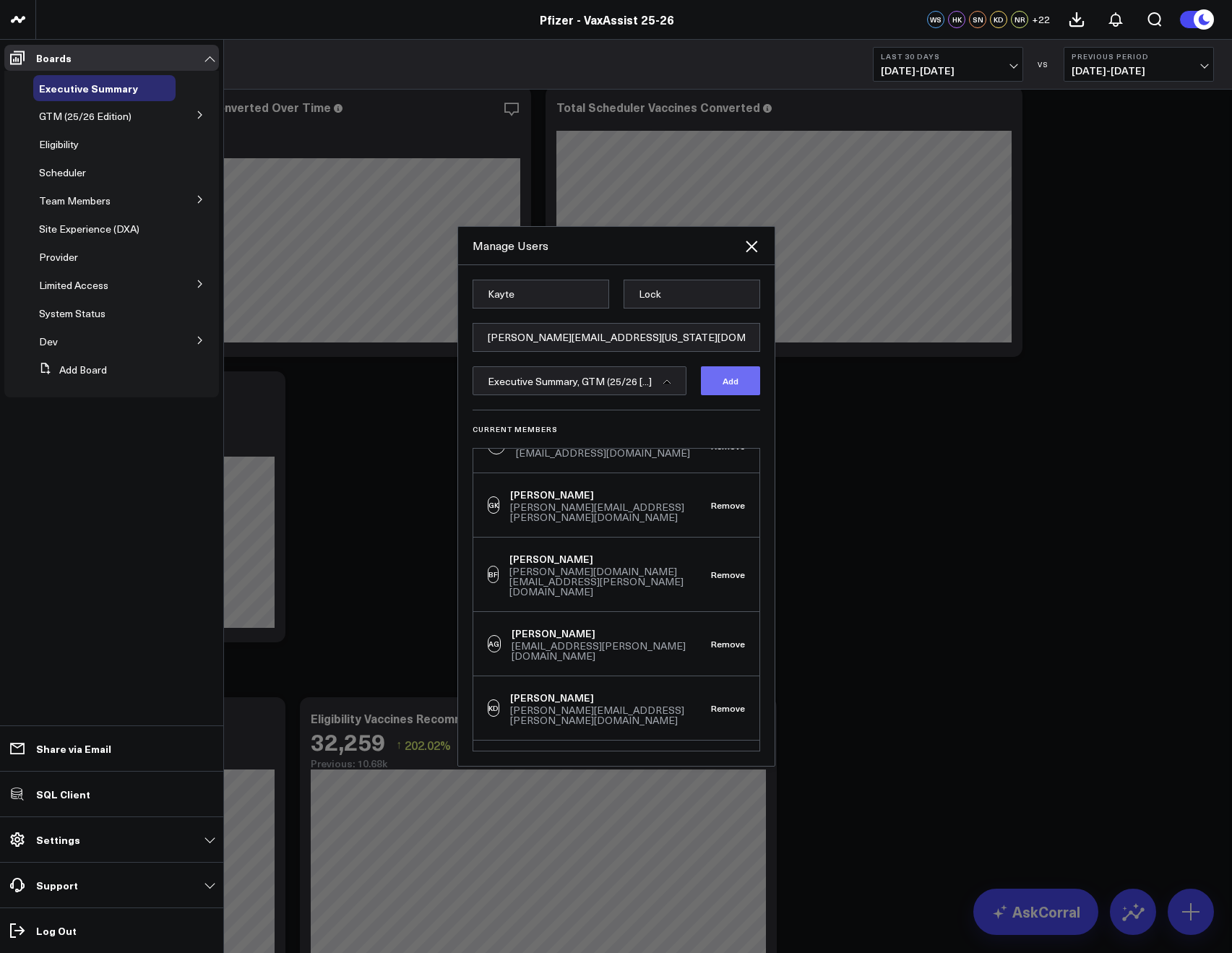
click at [713, 387] on button "Add" at bounding box center [730, 380] width 59 height 29
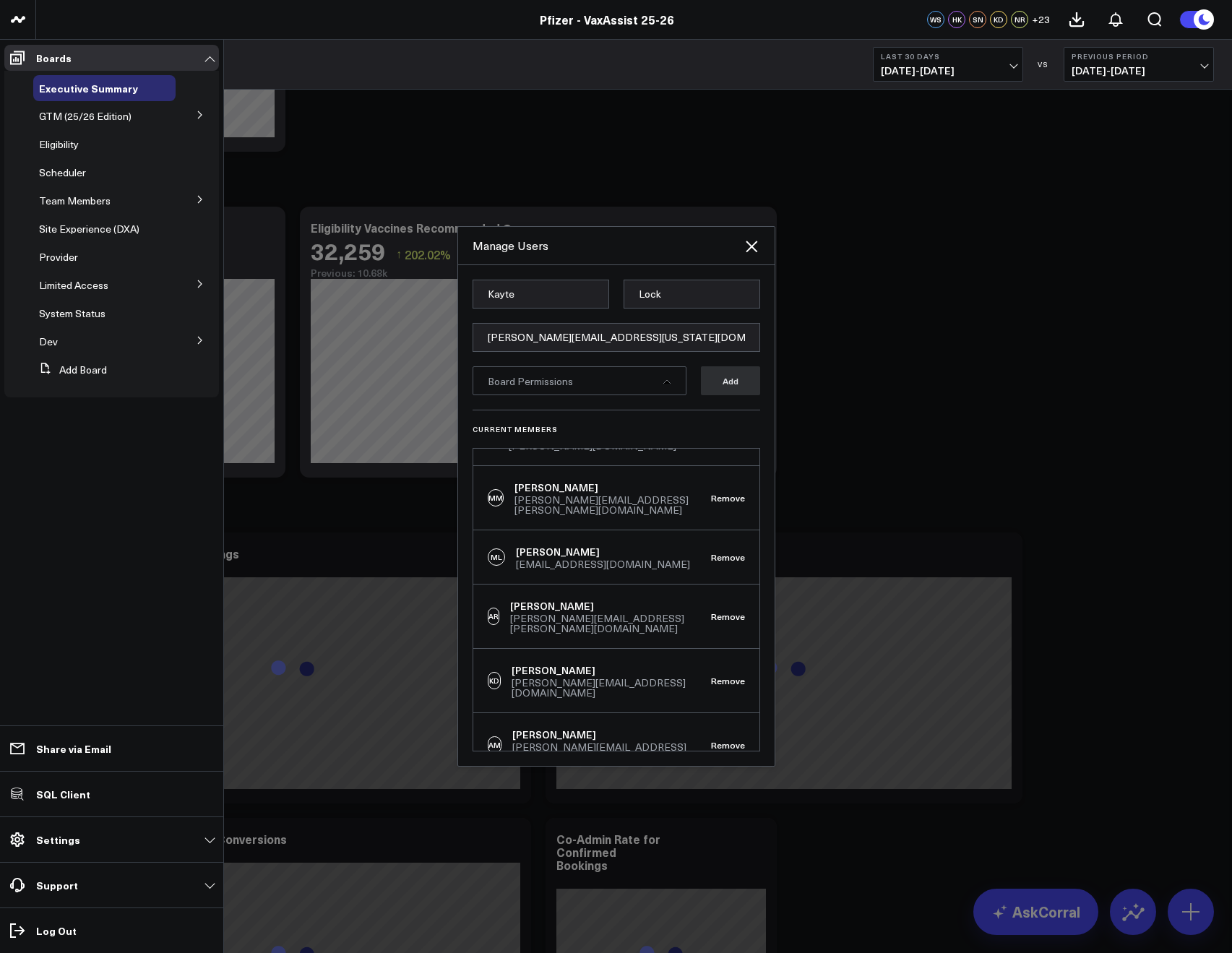
scroll to position [1037, 0]
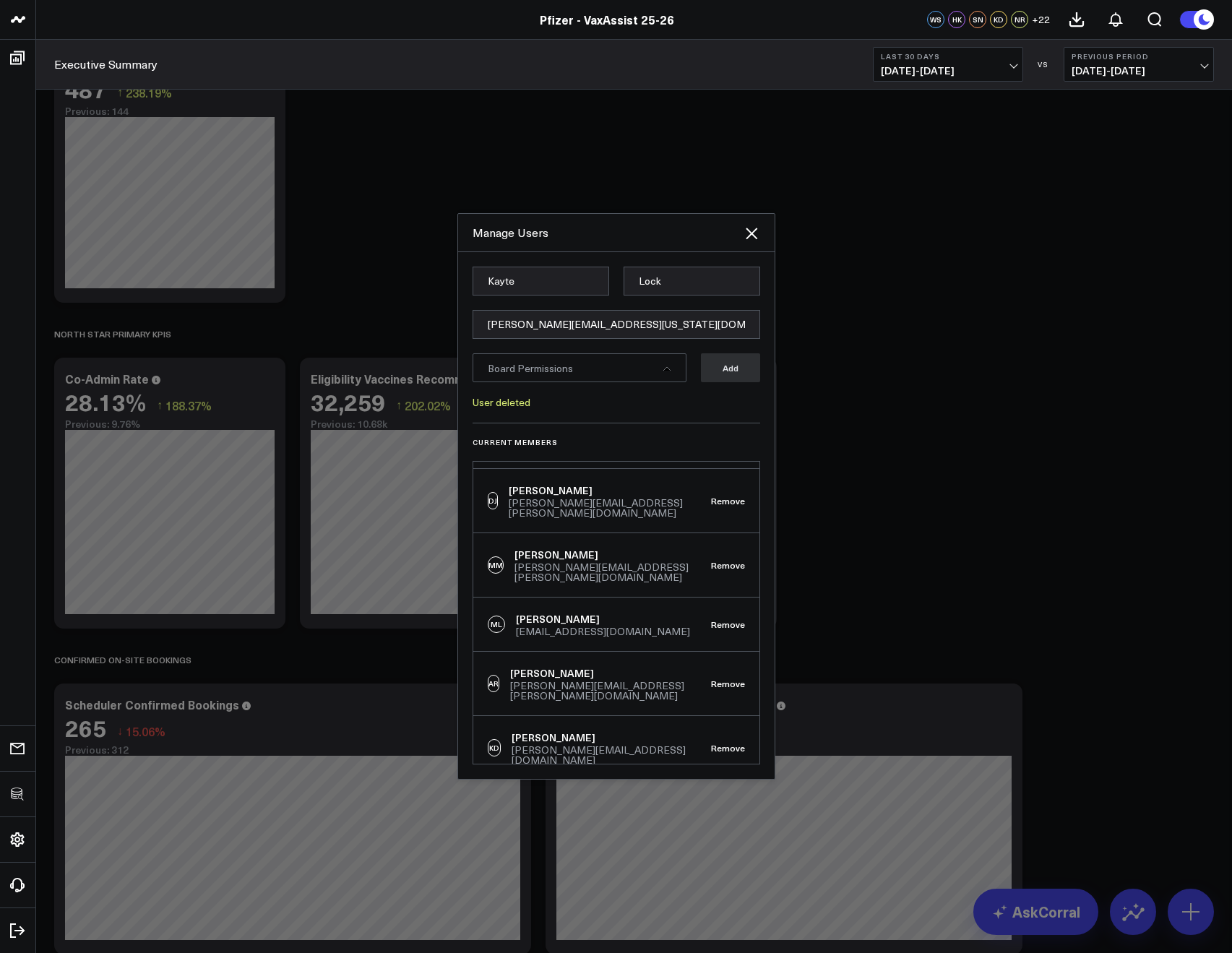
scroll to position [128, 0]
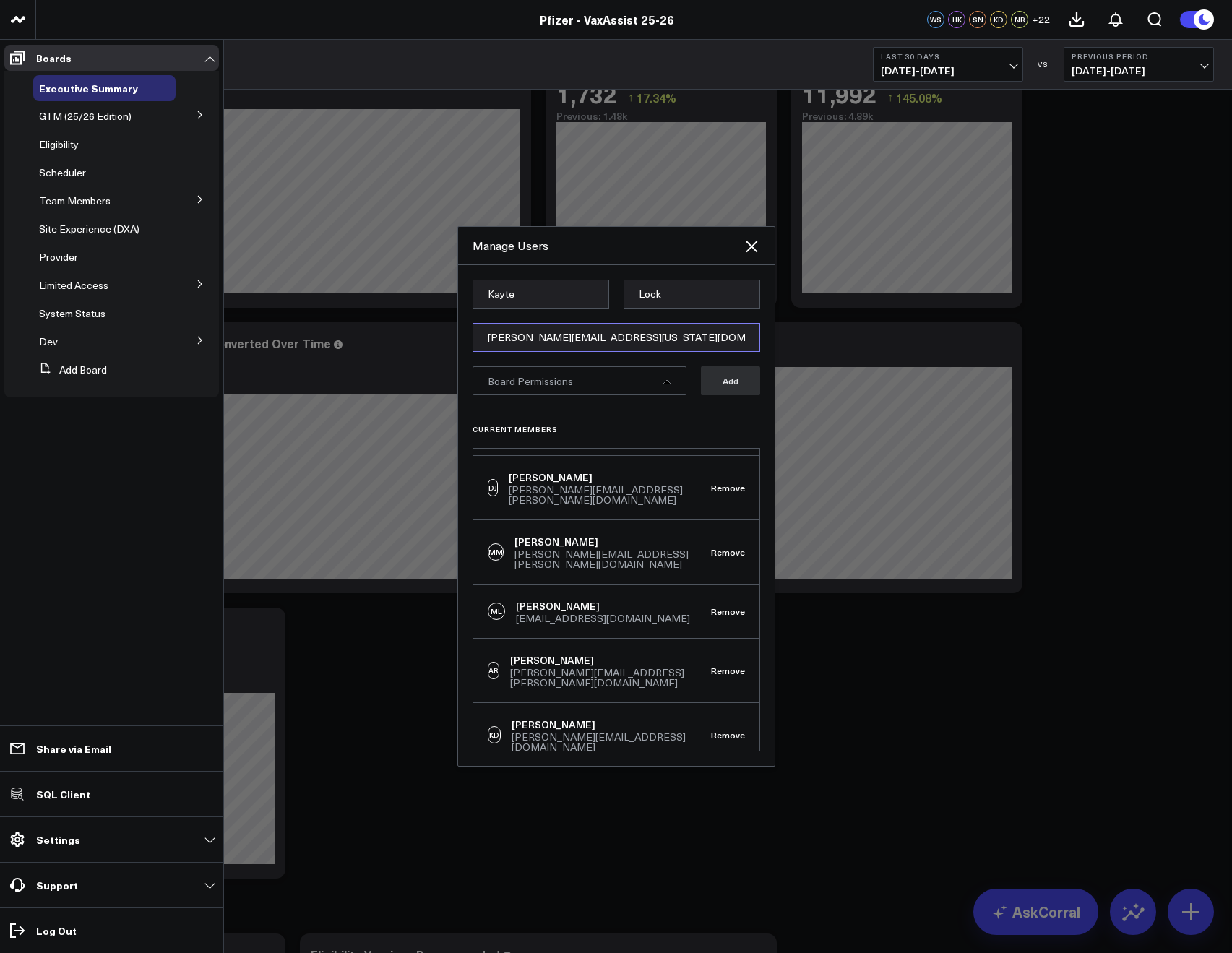
click at [581, 327] on input "[PERSON_NAME][EMAIL_ADDRESS][US_STATE][DOMAIN_NAME]" at bounding box center [616, 337] width 288 height 29
paste input "[PERSON_NAME][EMAIL_ADDRESS][US_STATE][DOMAIN_NAME]"
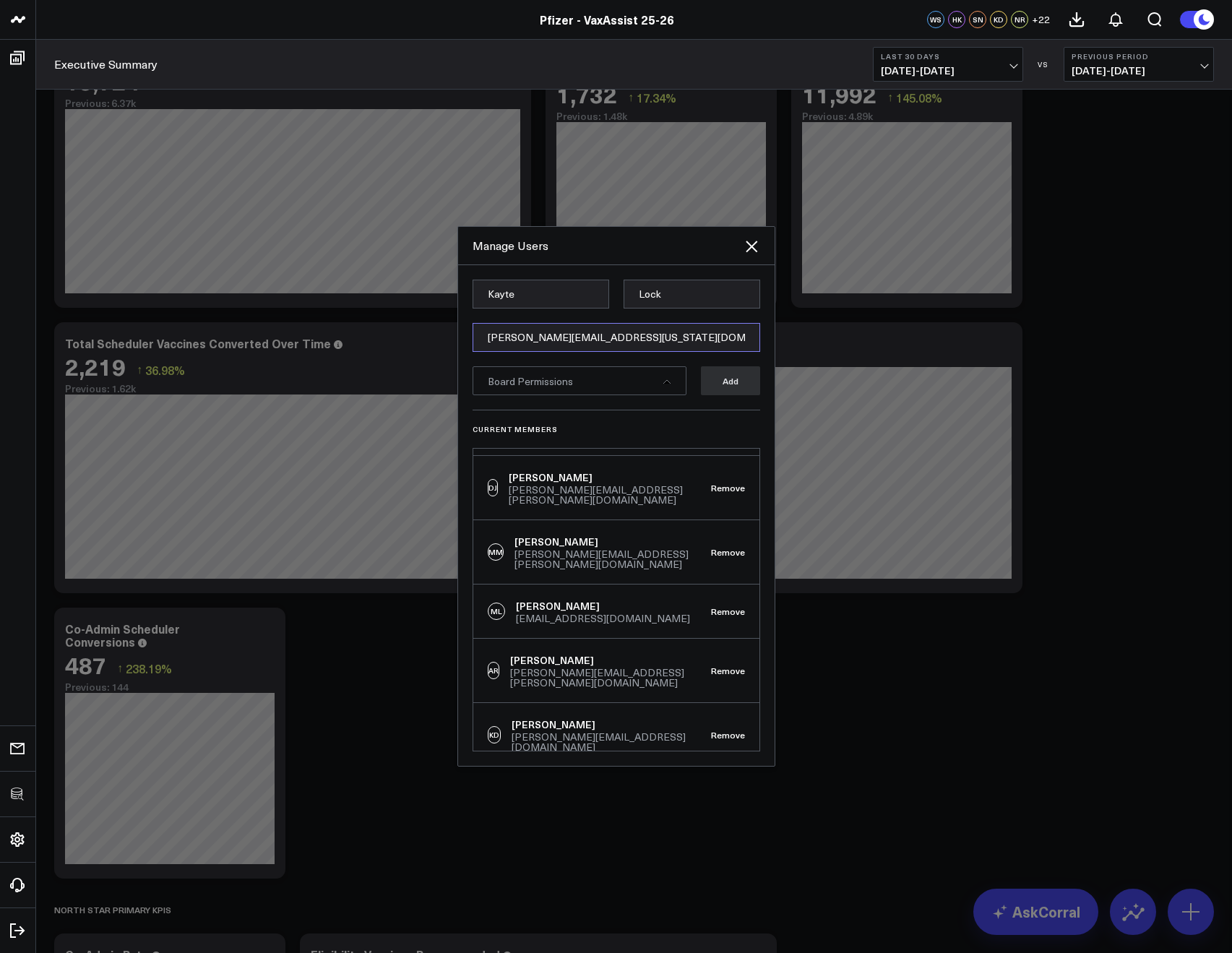
type input "[PERSON_NAME][EMAIL_ADDRESS][US_STATE][DOMAIN_NAME]"
click at [516, 291] on input "Kayte" at bounding box center [541, 293] width 137 height 29
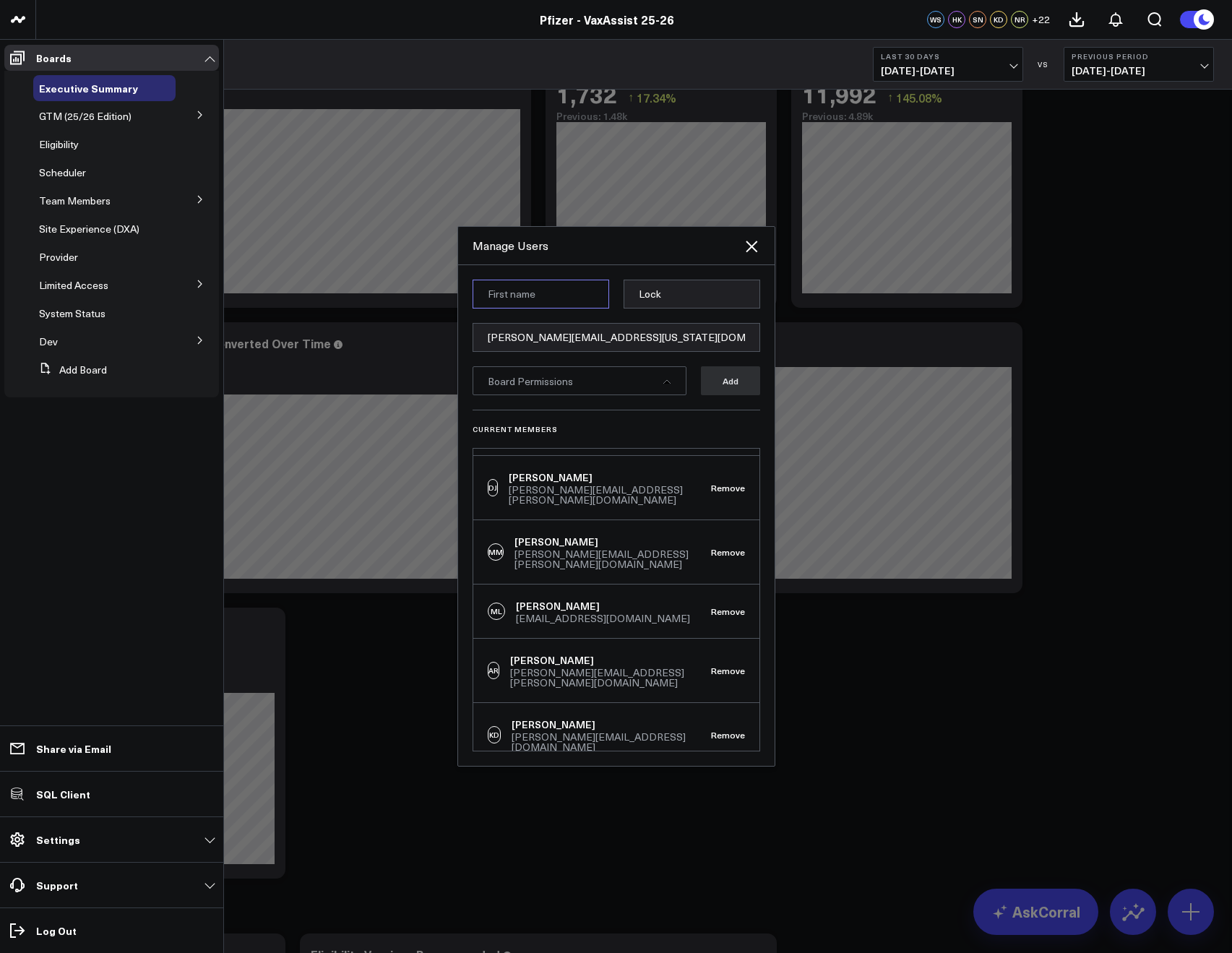
paste input "Danielle"
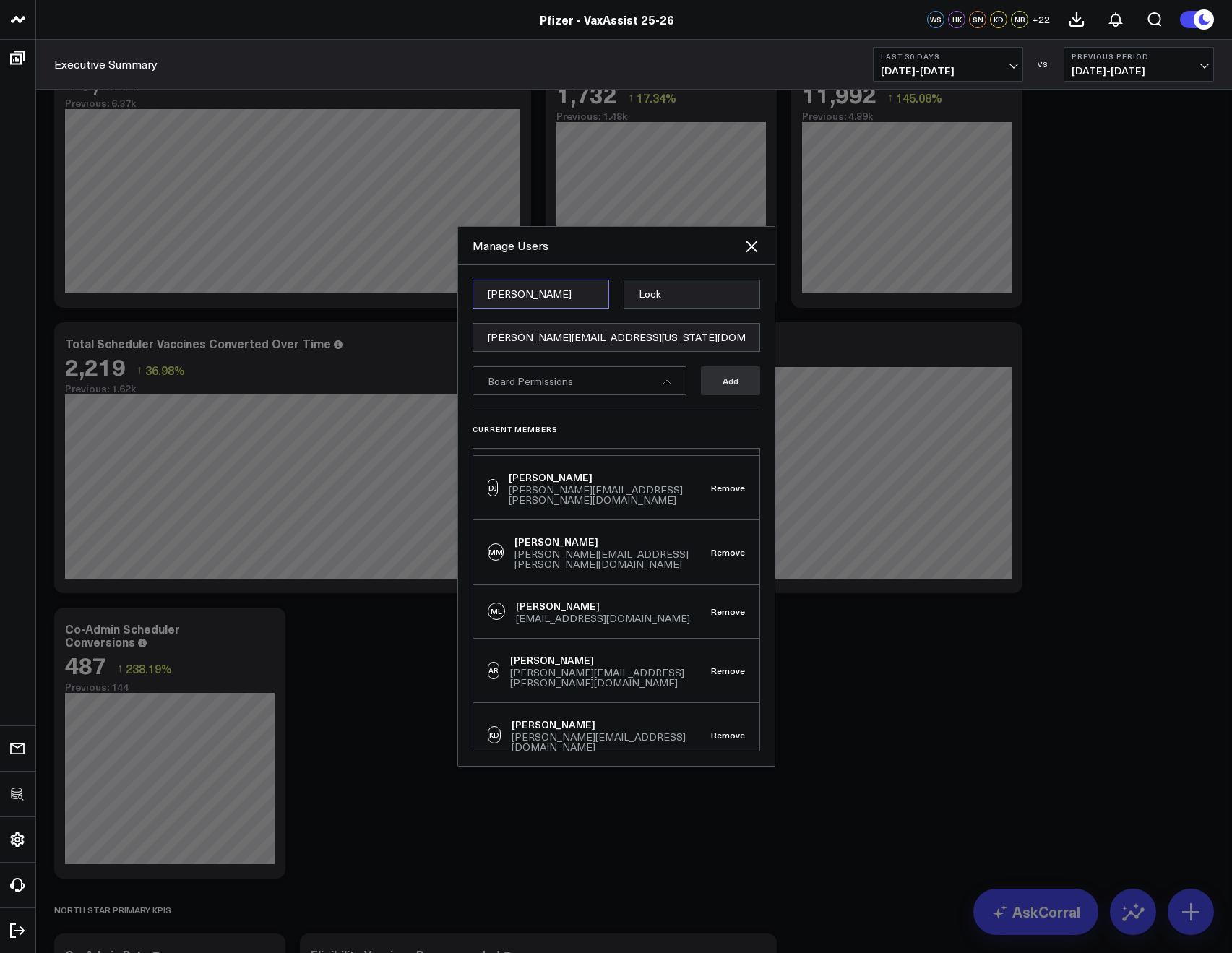
type input "Danielle"
click at [642, 292] on input "Lock" at bounding box center [691, 293] width 137 height 29
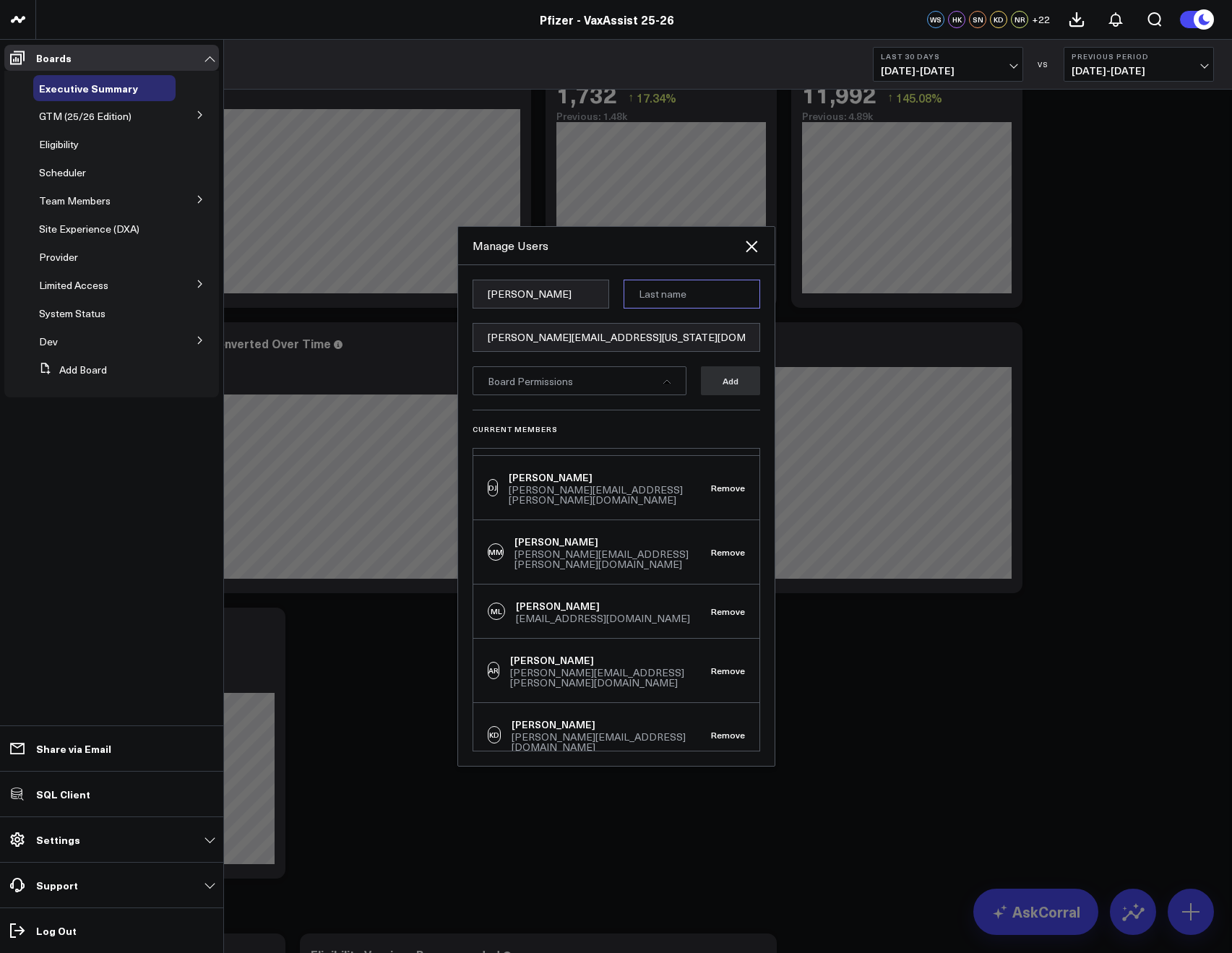
paste input "Washington"
type input "Washington"
click at [616, 355] on form "Danielle Washington danielle.washington@pfizer.com Board Permissions Add" at bounding box center [616, 344] width 288 height 130
click at [605, 393] on div "Board Permissions" at bounding box center [579, 380] width 214 height 29
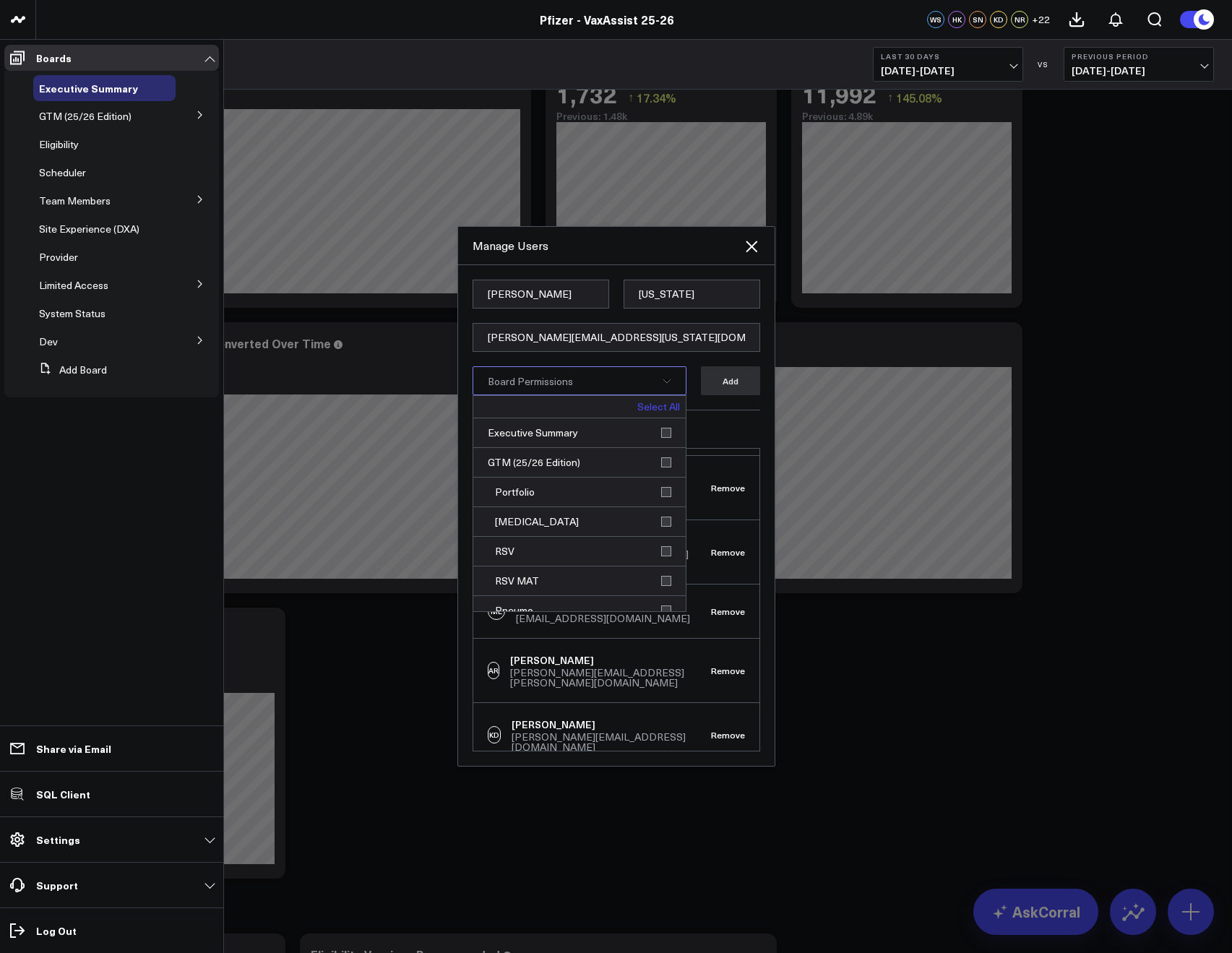
click at [645, 409] on link "Select All" at bounding box center [658, 407] width 42 height 10
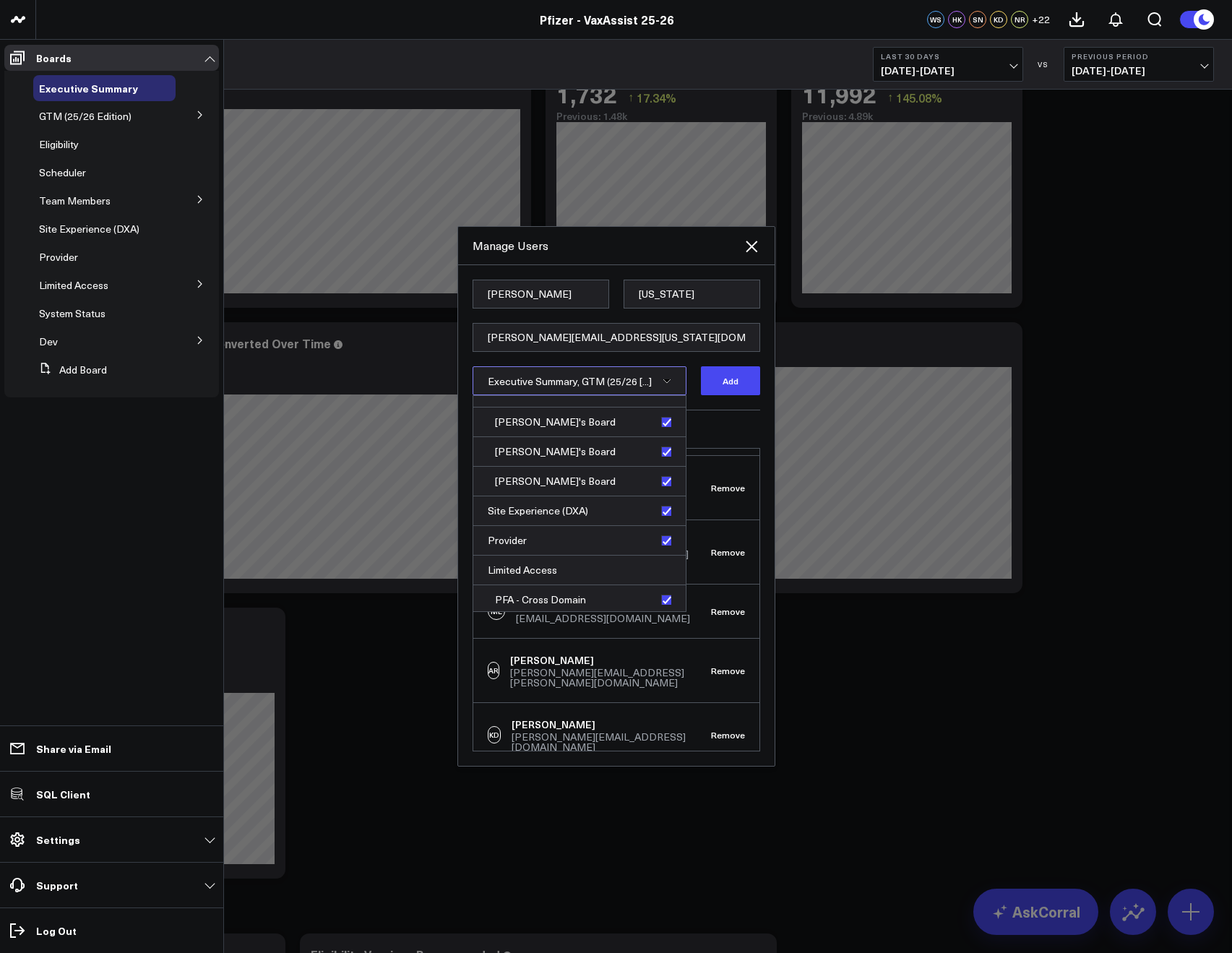
scroll to position [458, 0]
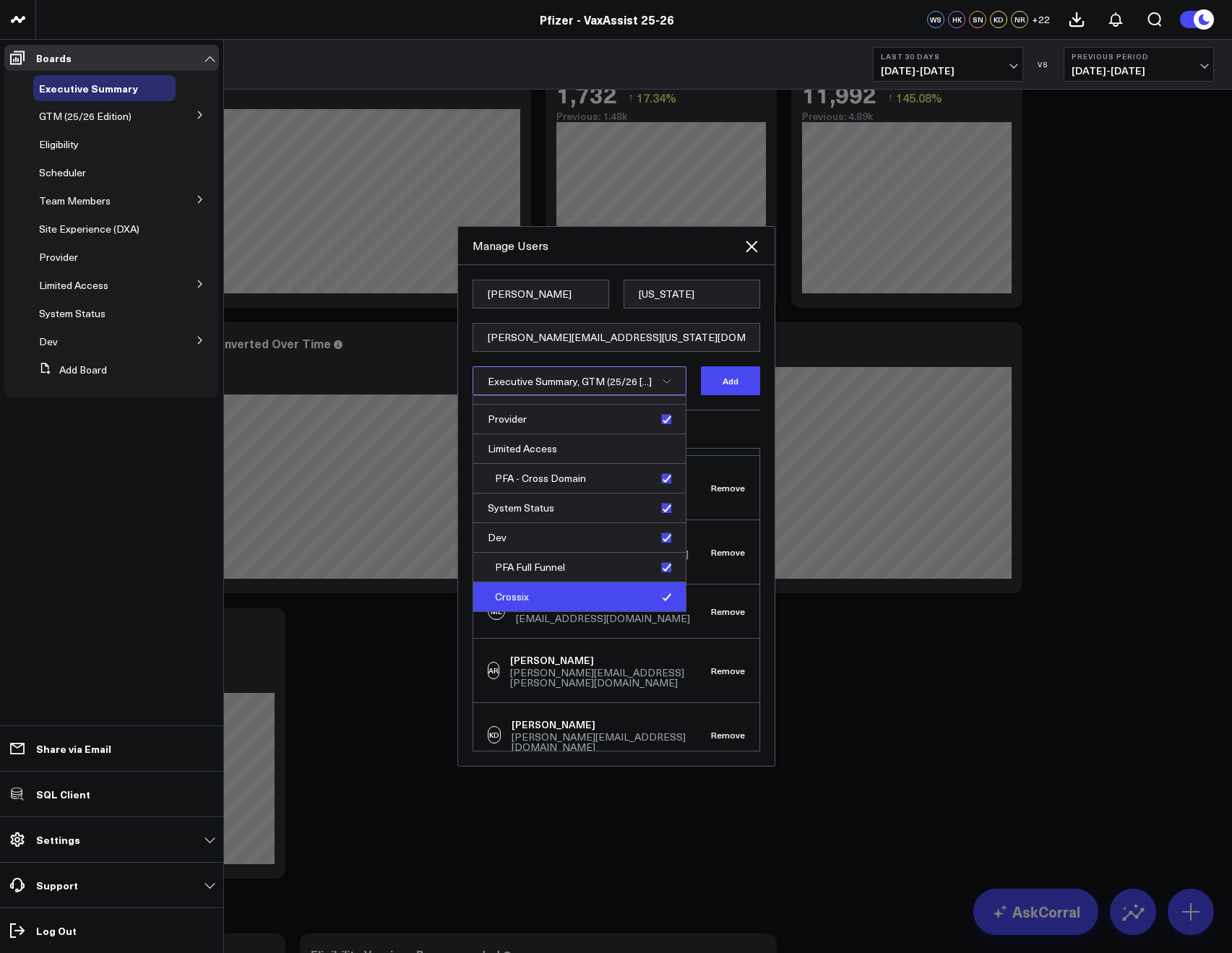
click at [610, 593] on div "Crossix" at bounding box center [579, 596] width 213 height 29
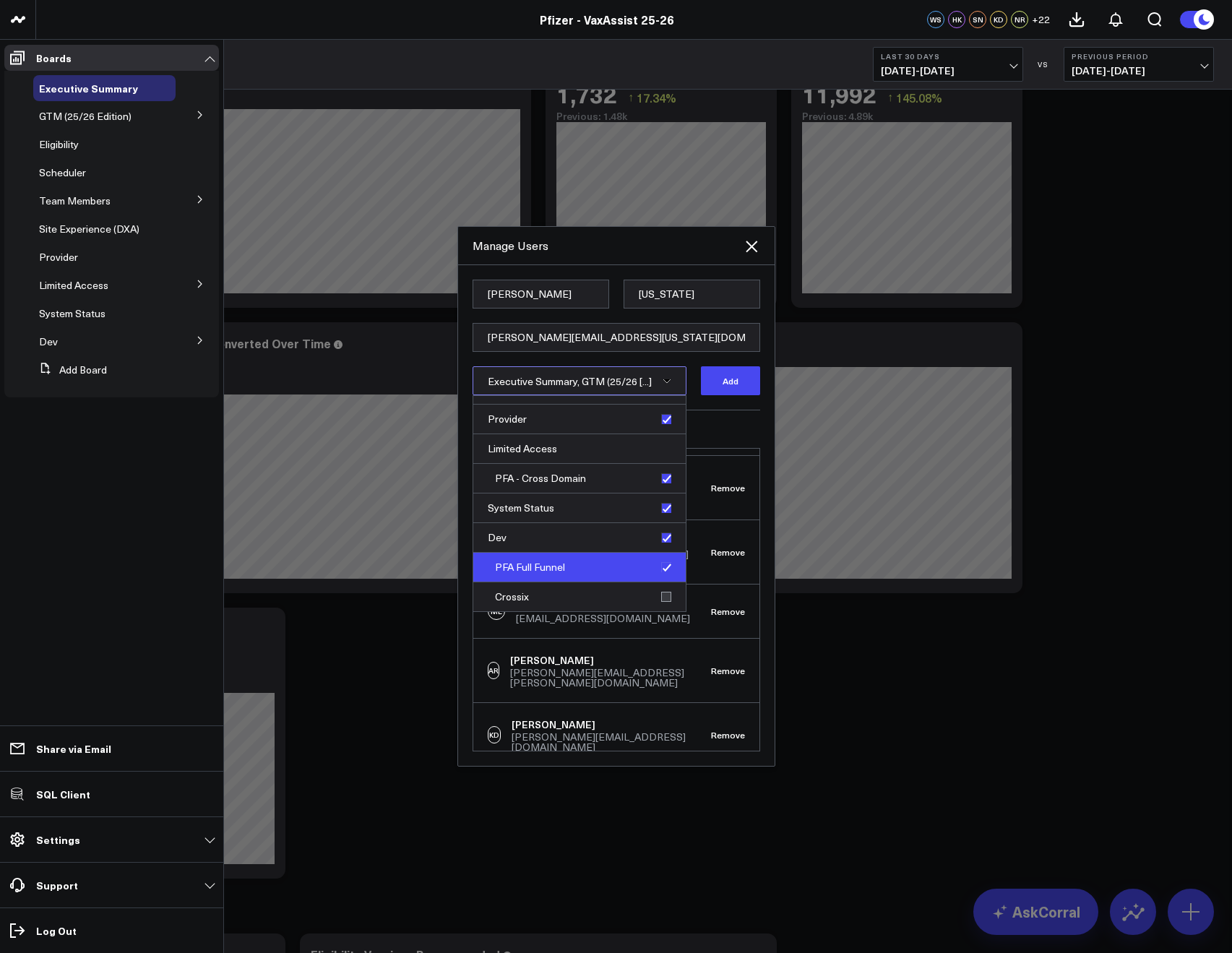
click at [607, 563] on div "PFA Full Funnel" at bounding box center [579, 568] width 213 height 30
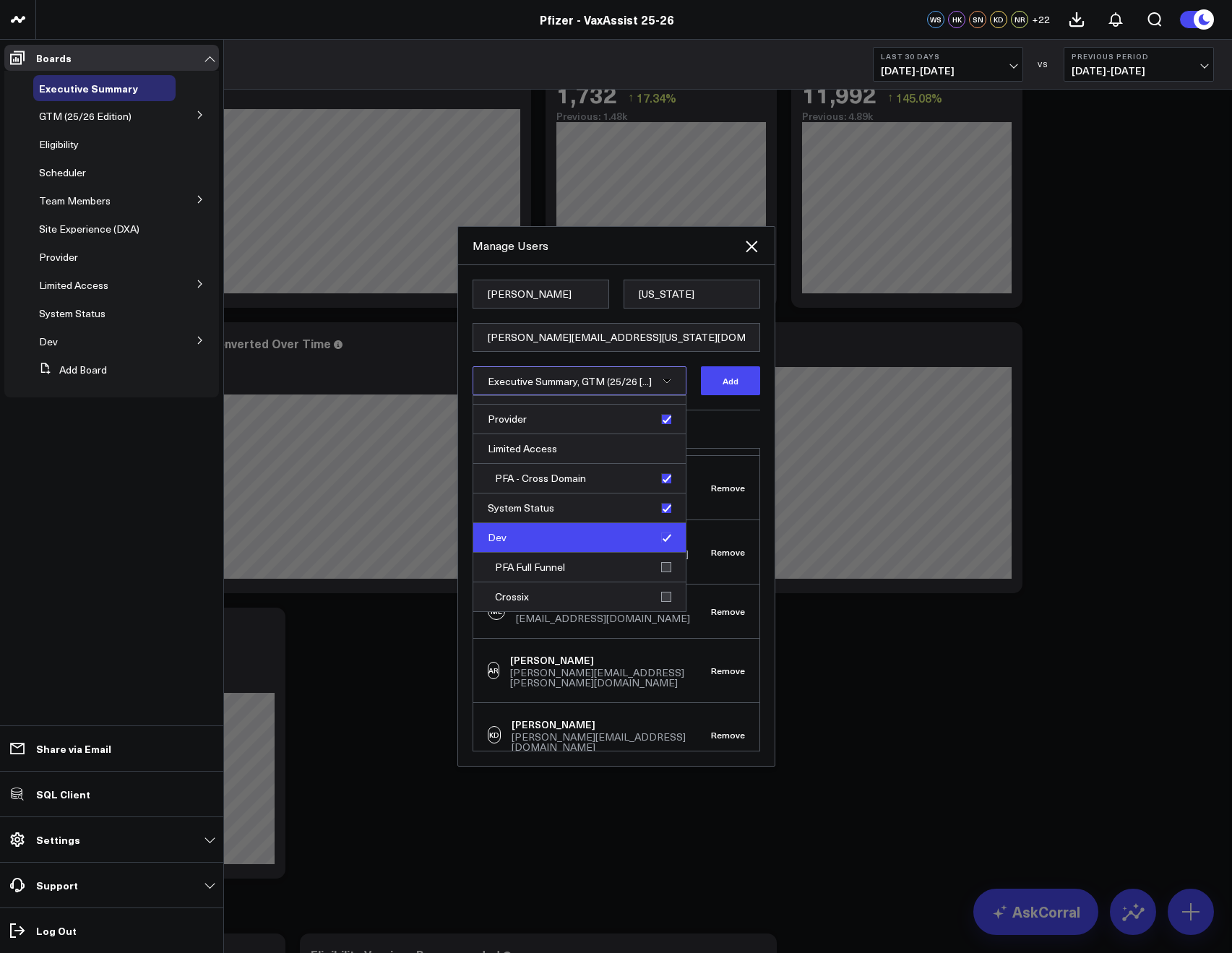
click at [606, 544] on div "Dev" at bounding box center [579, 538] width 213 height 30
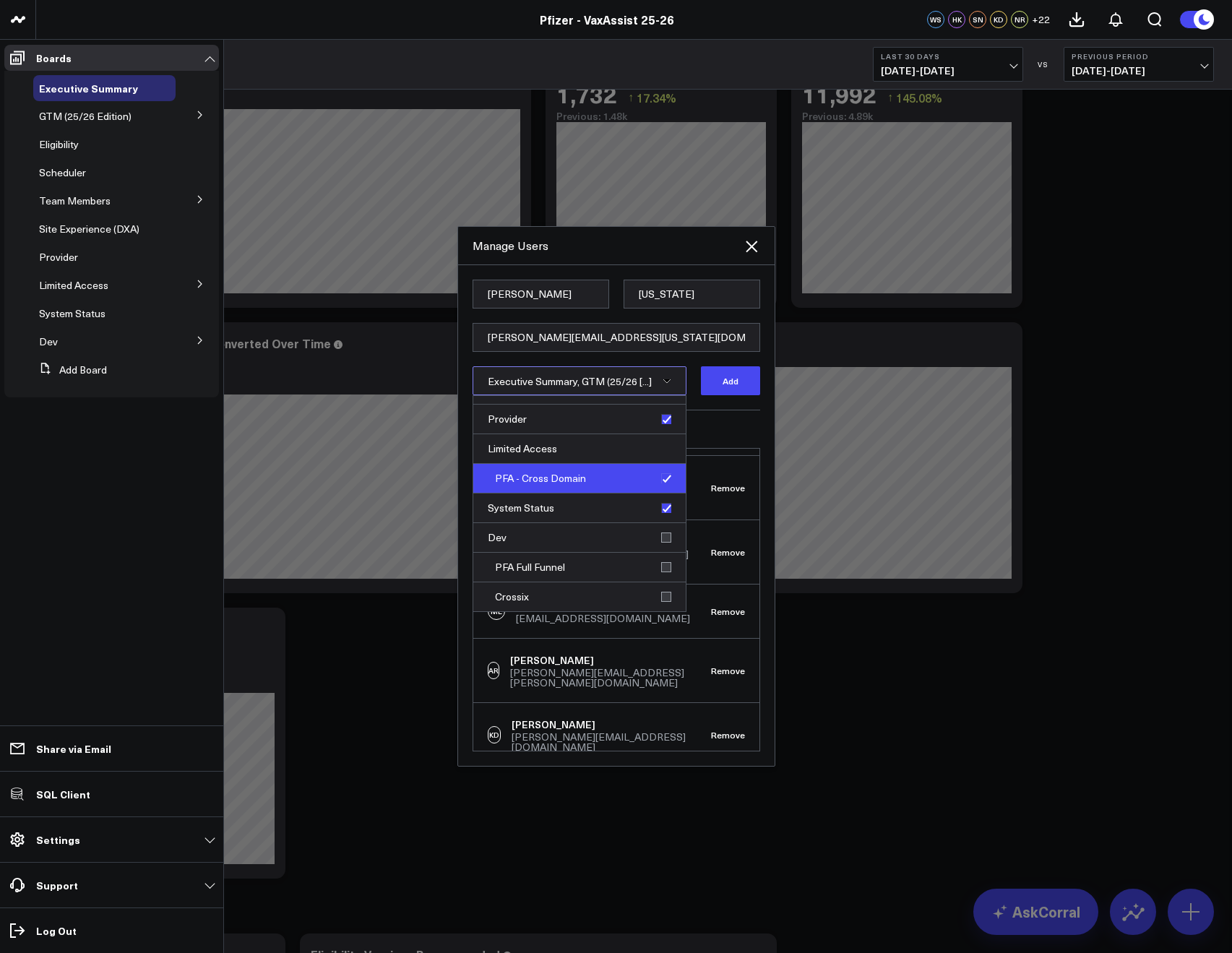
click at [627, 484] on div "PFA - Cross Domain" at bounding box center [579, 479] width 213 height 30
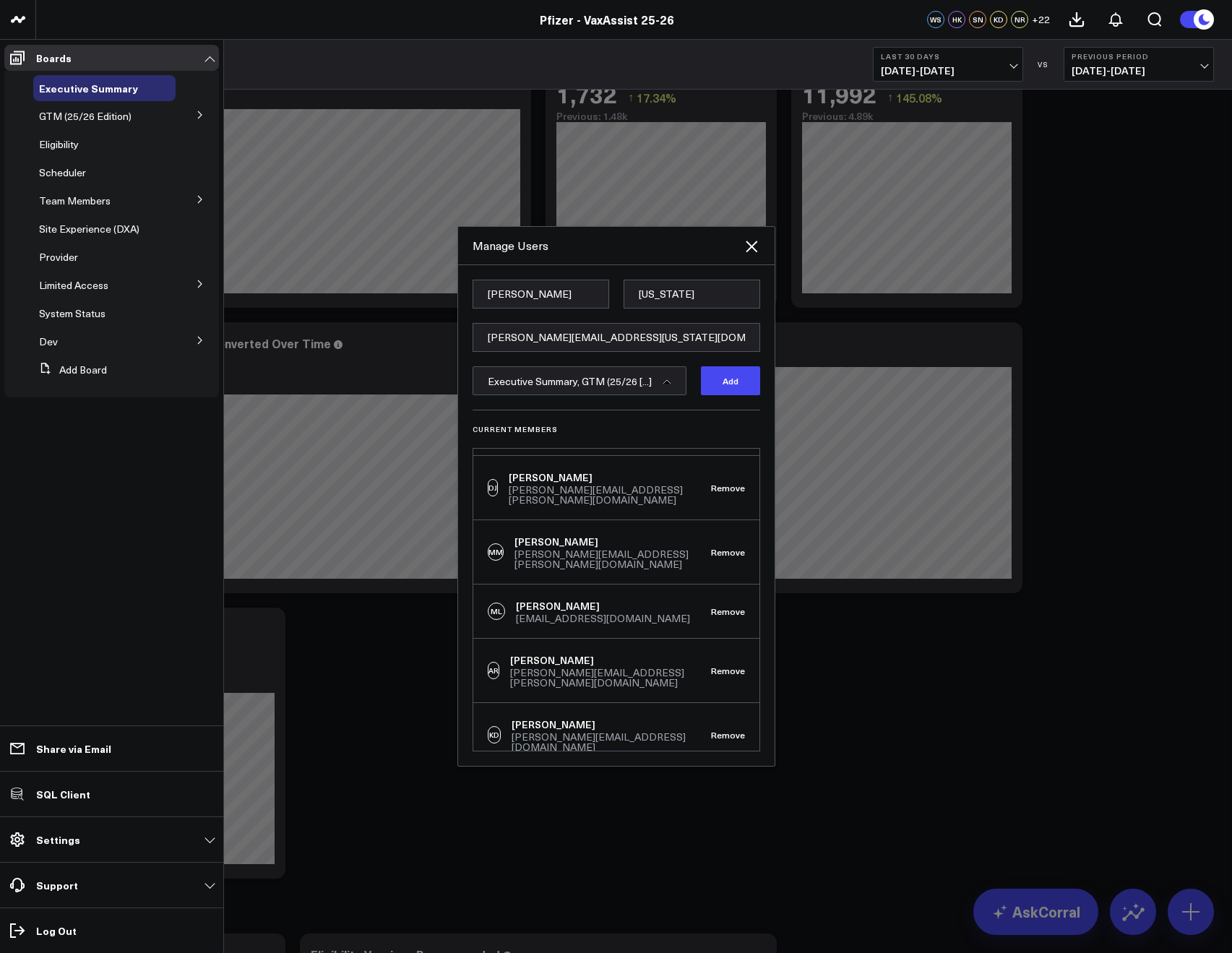
click at [708, 423] on div "Current Members CS Corral Support support@corraldata.com Remove WS Wendy Steinb…" at bounding box center [616, 580] width 288 height 342
click at [708, 395] on form "Danielle Washington danielle.washington@pfizer.com Executive Summary, GTM (25/2…" at bounding box center [616, 344] width 288 height 130
click at [708, 390] on button "Add" at bounding box center [730, 380] width 59 height 29
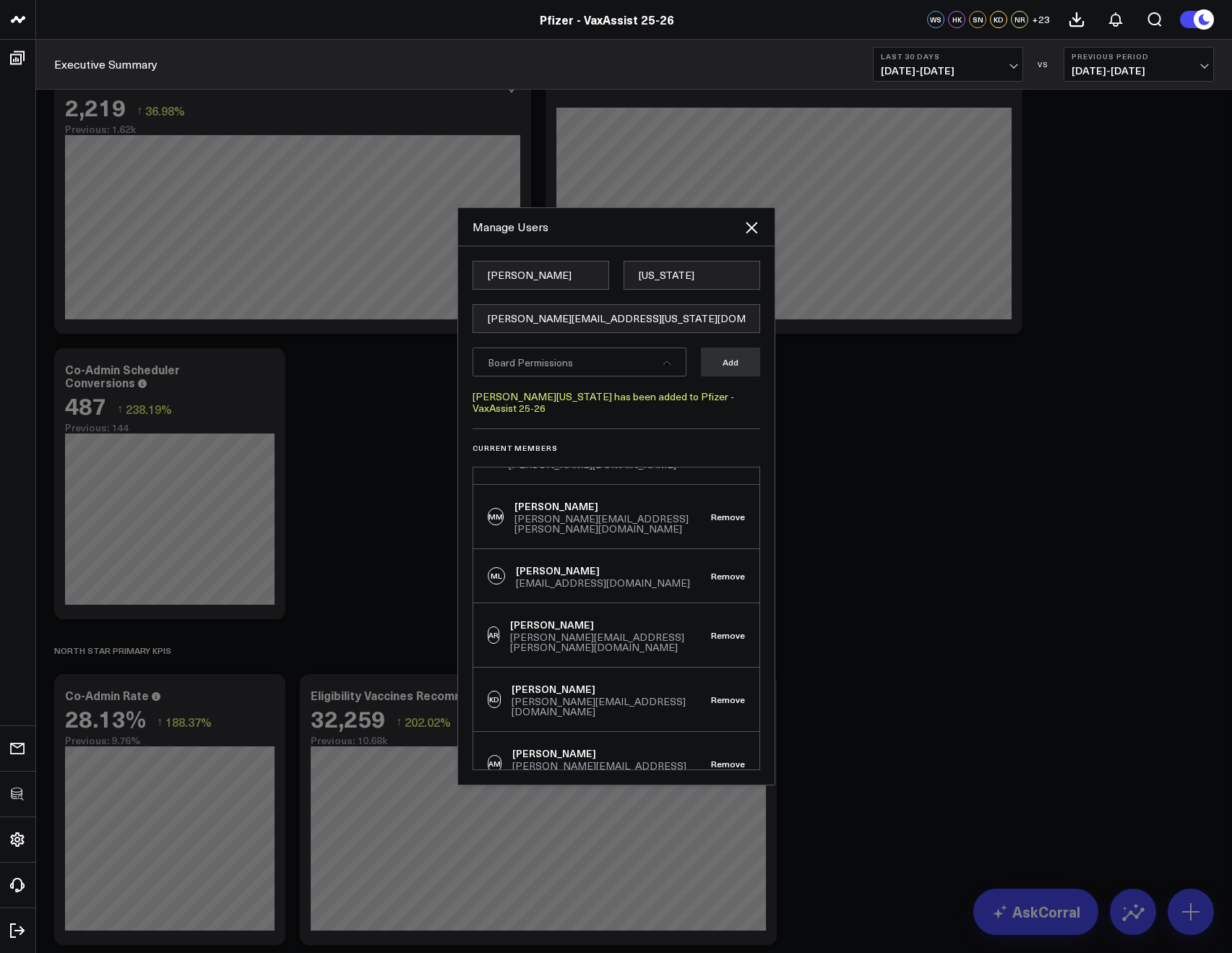
scroll to position [1033, 0]
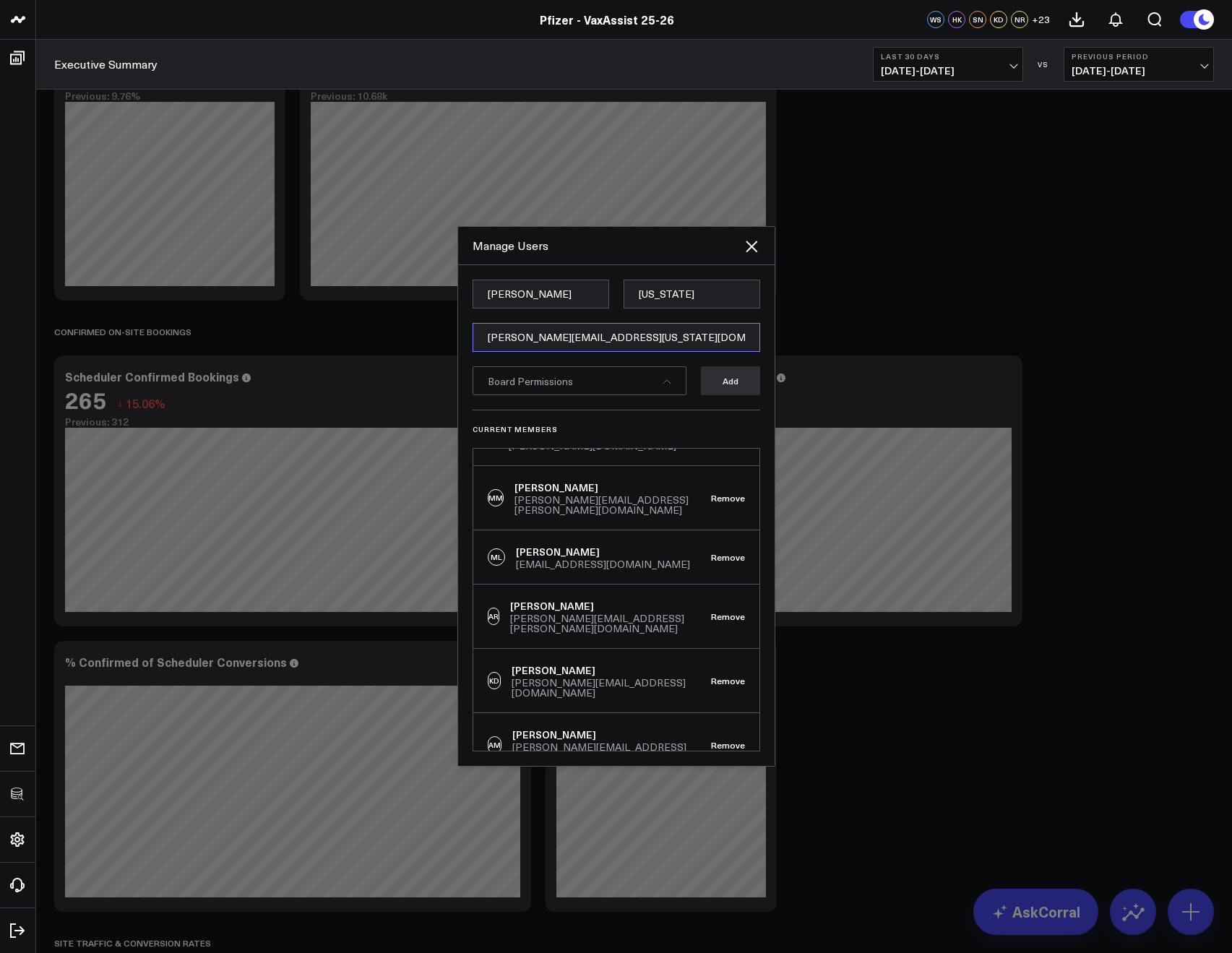
click at [545, 339] on input "[PERSON_NAME][EMAIL_ADDRESS][US_STATE][DOMAIN_NAME]" at bounding box center [616, 337] width 288 height 29
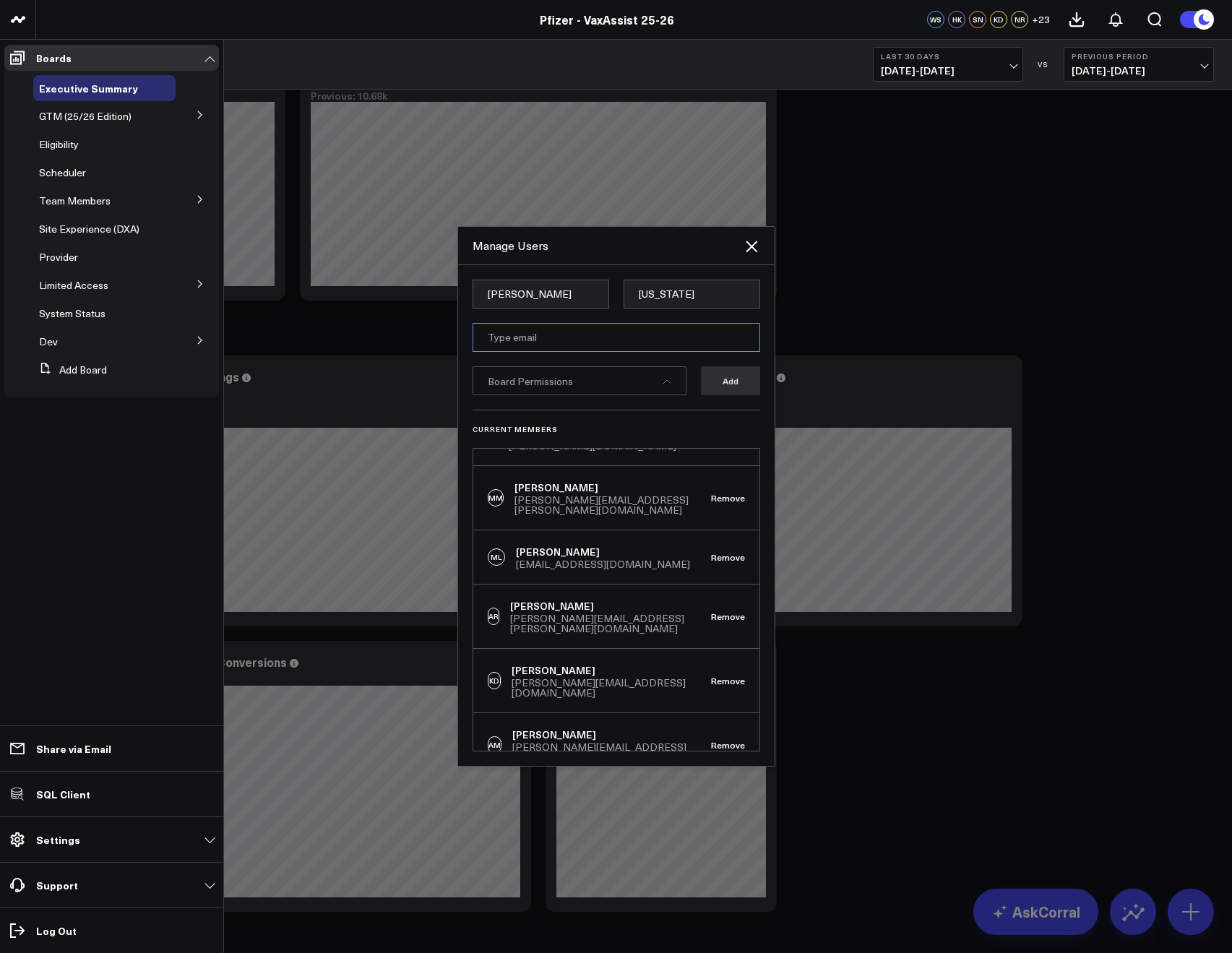
paste input "[PERSON_NAME][EMAIL_ADDRESS][DOMAIN_NAME]"
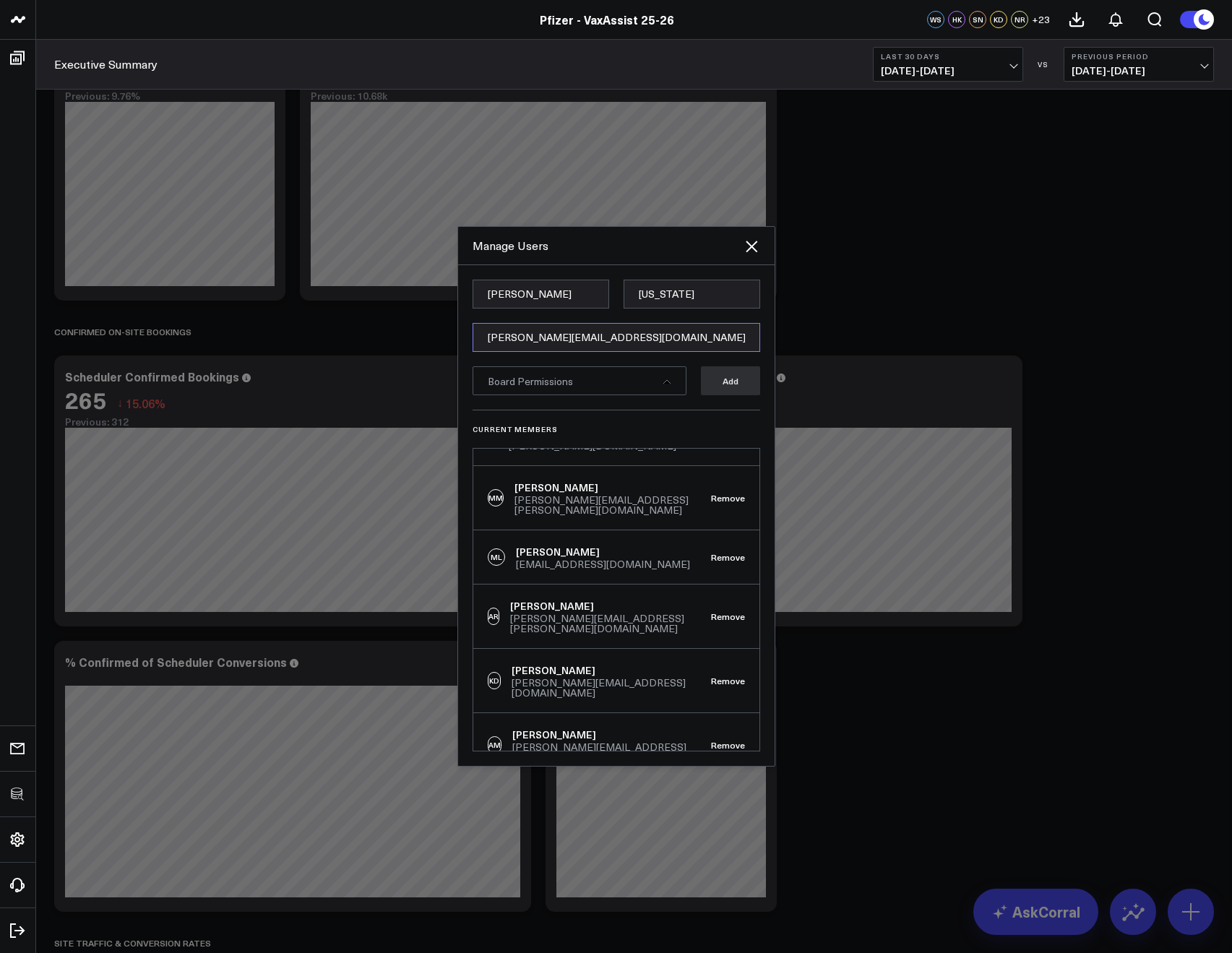
type input "[PERSON_NAME][EMAIL_ADDRESS][DOMAIN_NAME]"
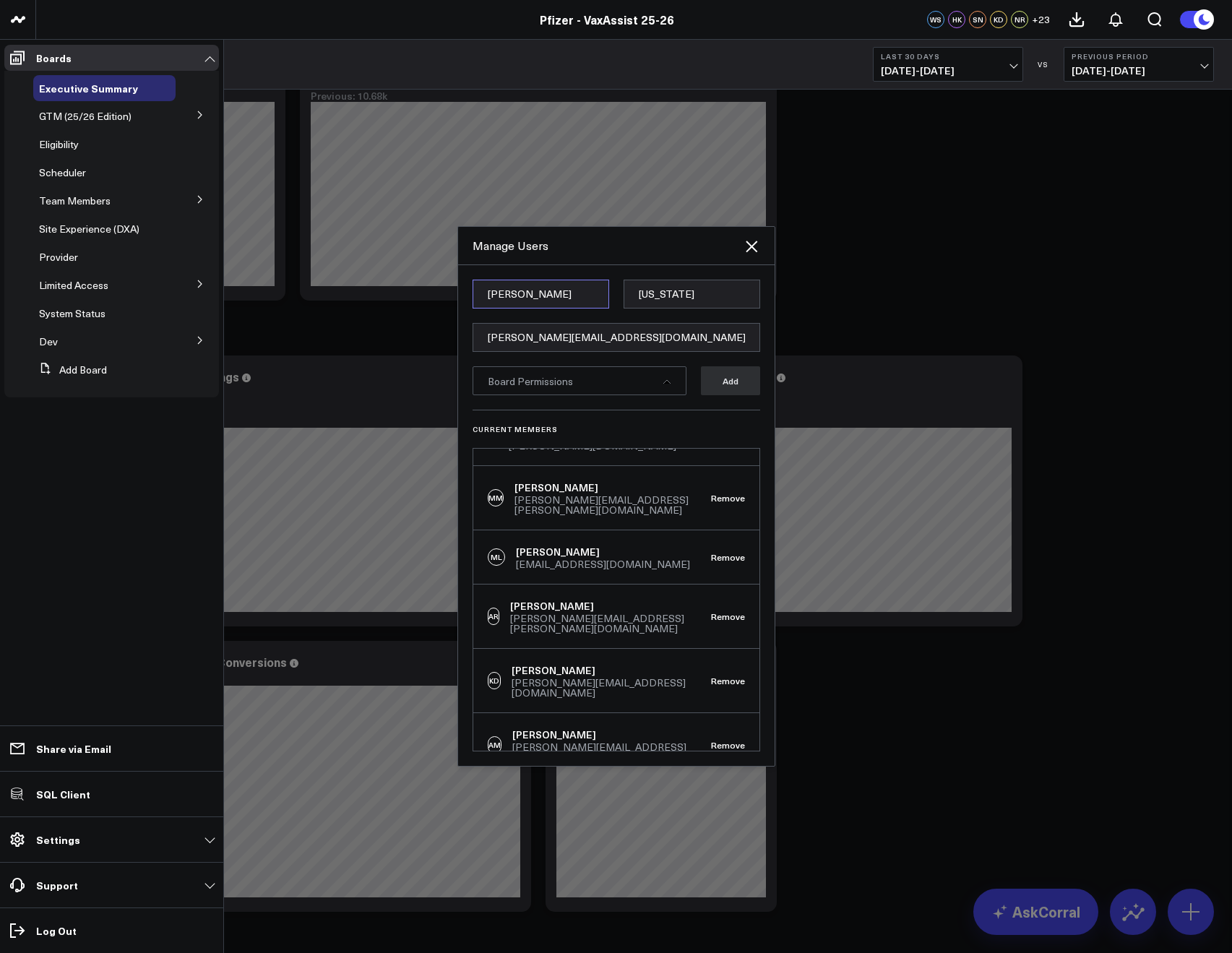
click at [500, 298] on input "Danielle" at bounding box center [541, 293] width 137 height 29
paste input "Brenna"
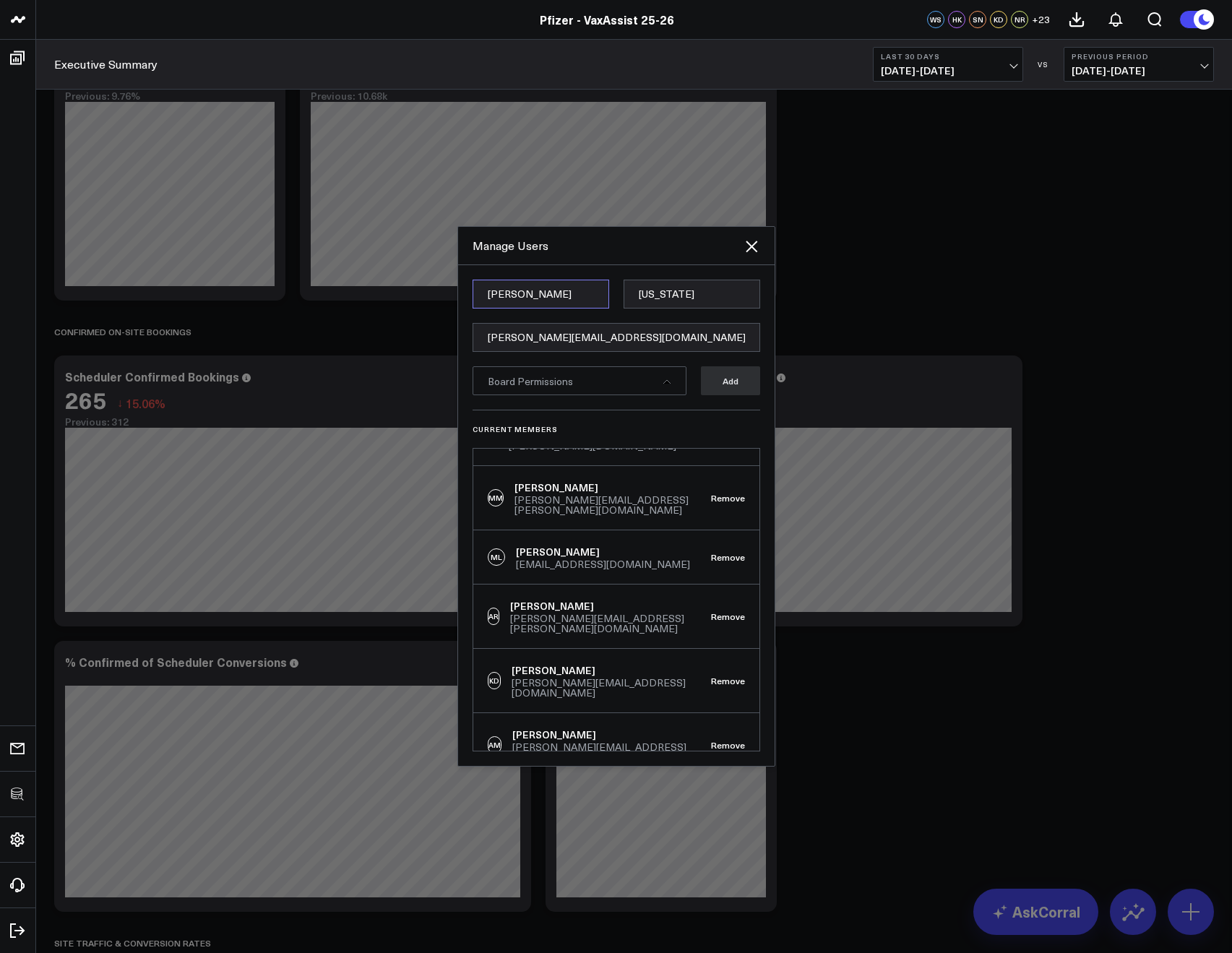
type input "Brenna"
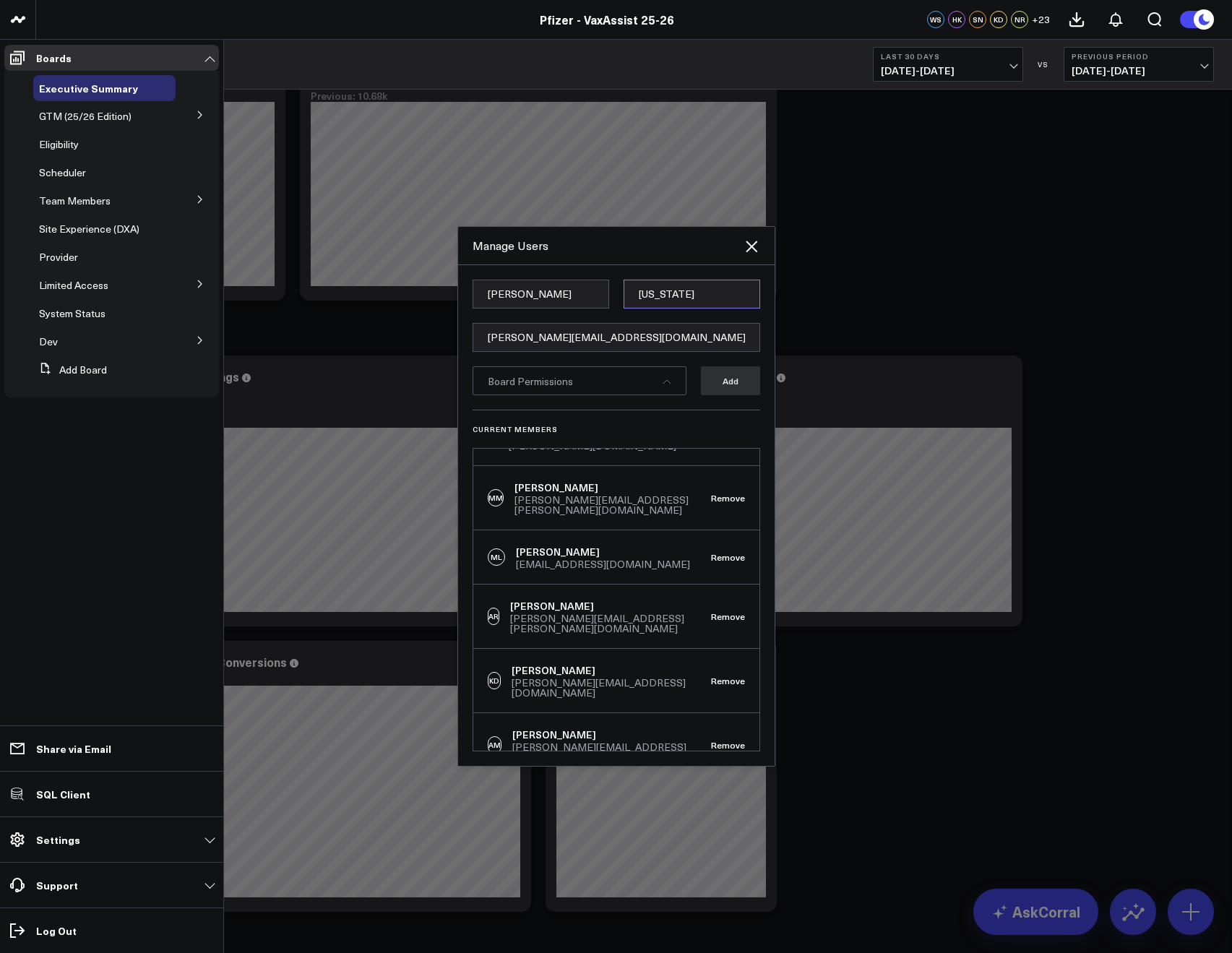
click at [660, 286] on input "Washington" at bounding box center [691, 293] width 137 height 29
paste input "Deck"
type input "Deck"
click at [598, 391] on div "Board Permissions" at bounding box center [579, 380] width 214 height 29
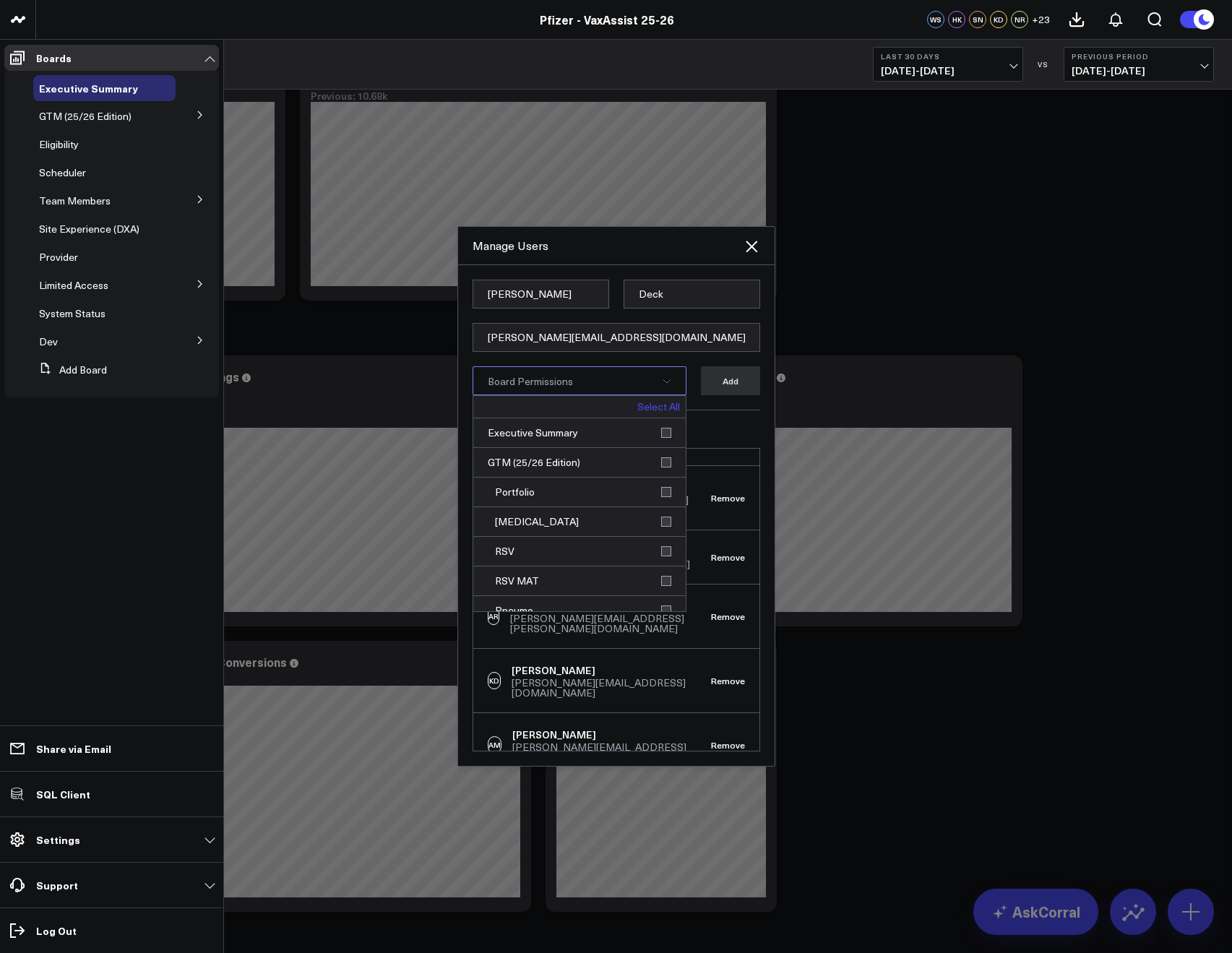
click at [639, 409] on link "Select All" at bounding box center [658, 407] width 42 height 10
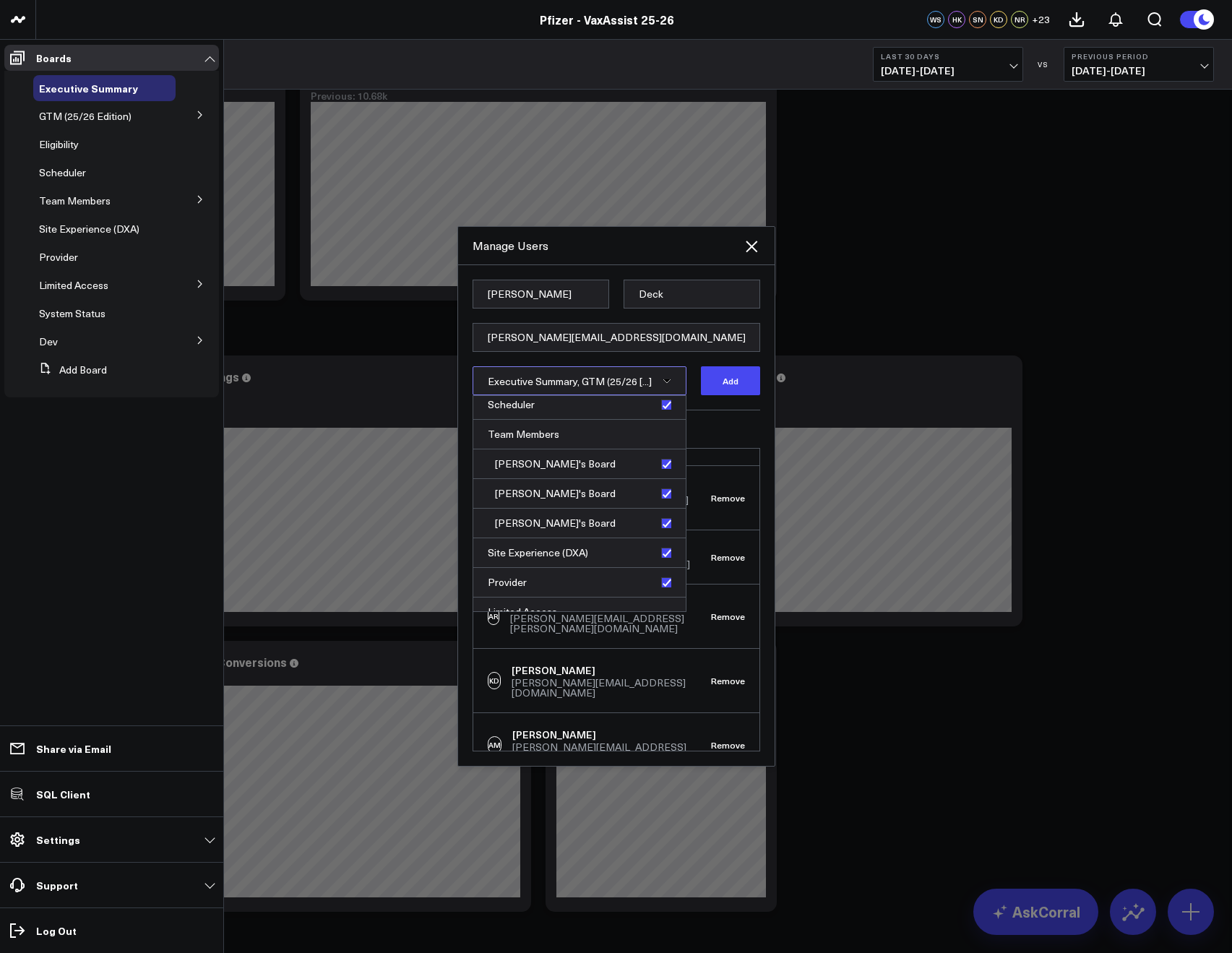
scroll to position [458, 0]
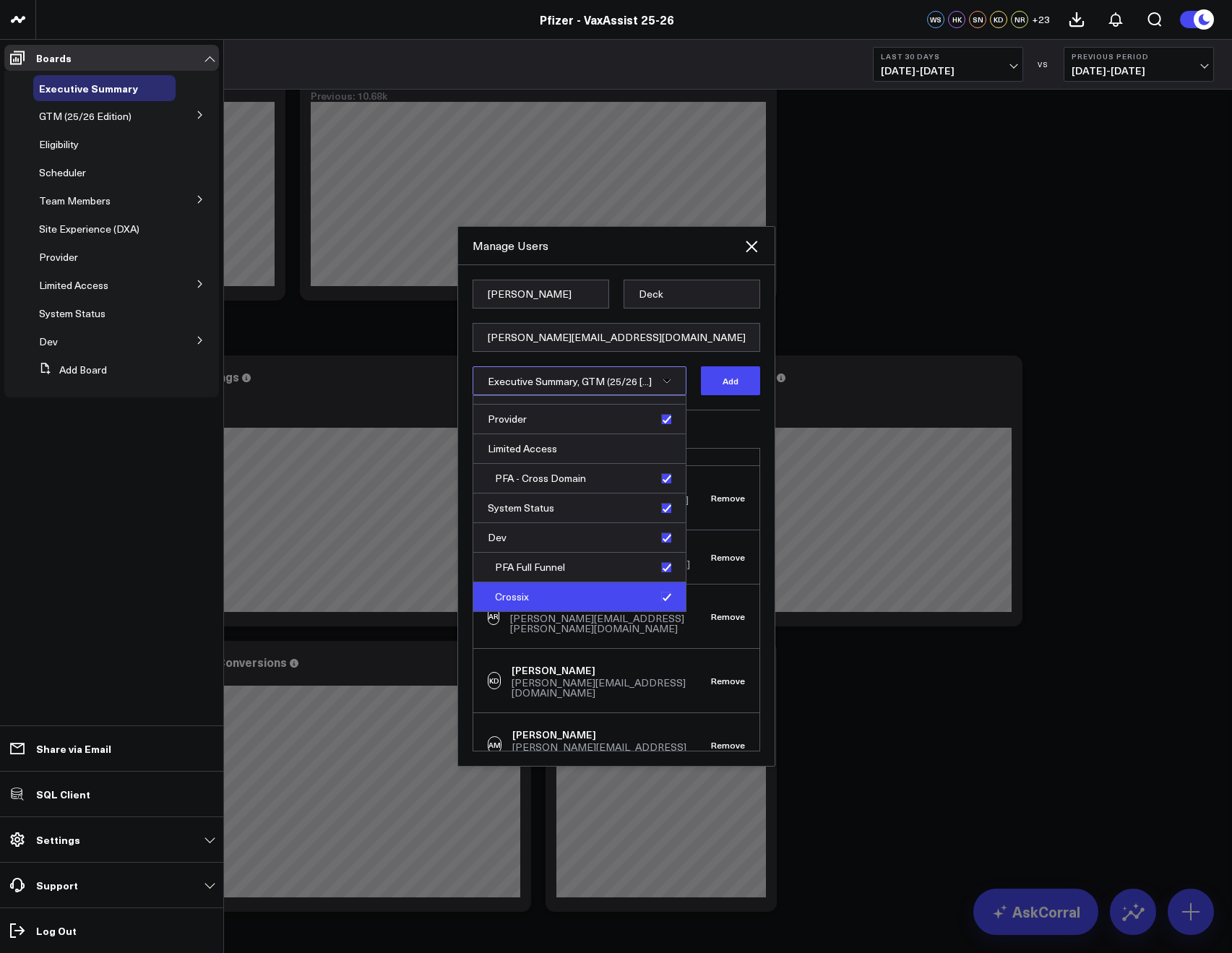
click at [658, 592] on div "Crossix" at bounding box center [579, 596] width 213 height 29
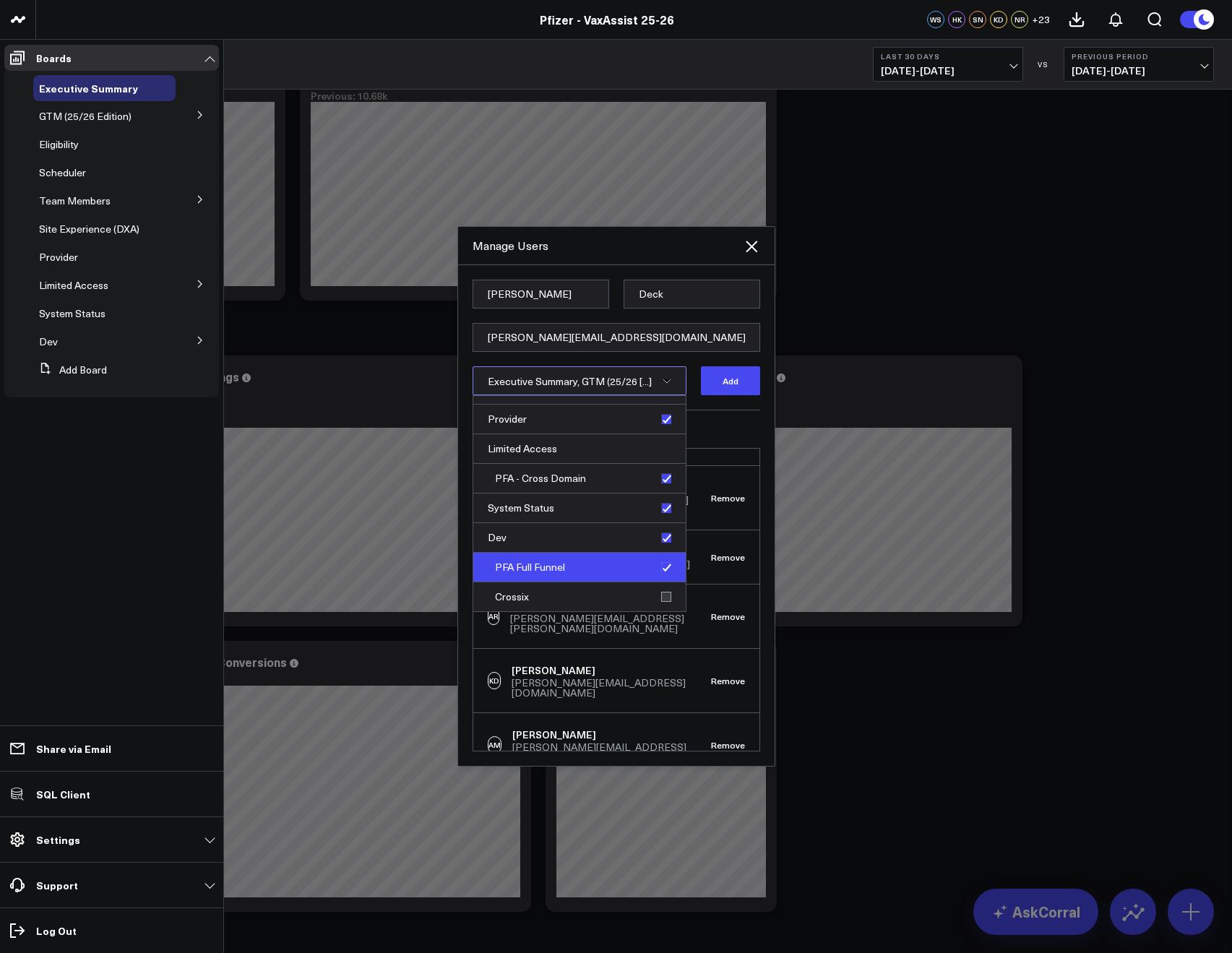
click at [659, 573] on div "PFA Full Funnel" at bounding box center [579, 568] width 213 height 30
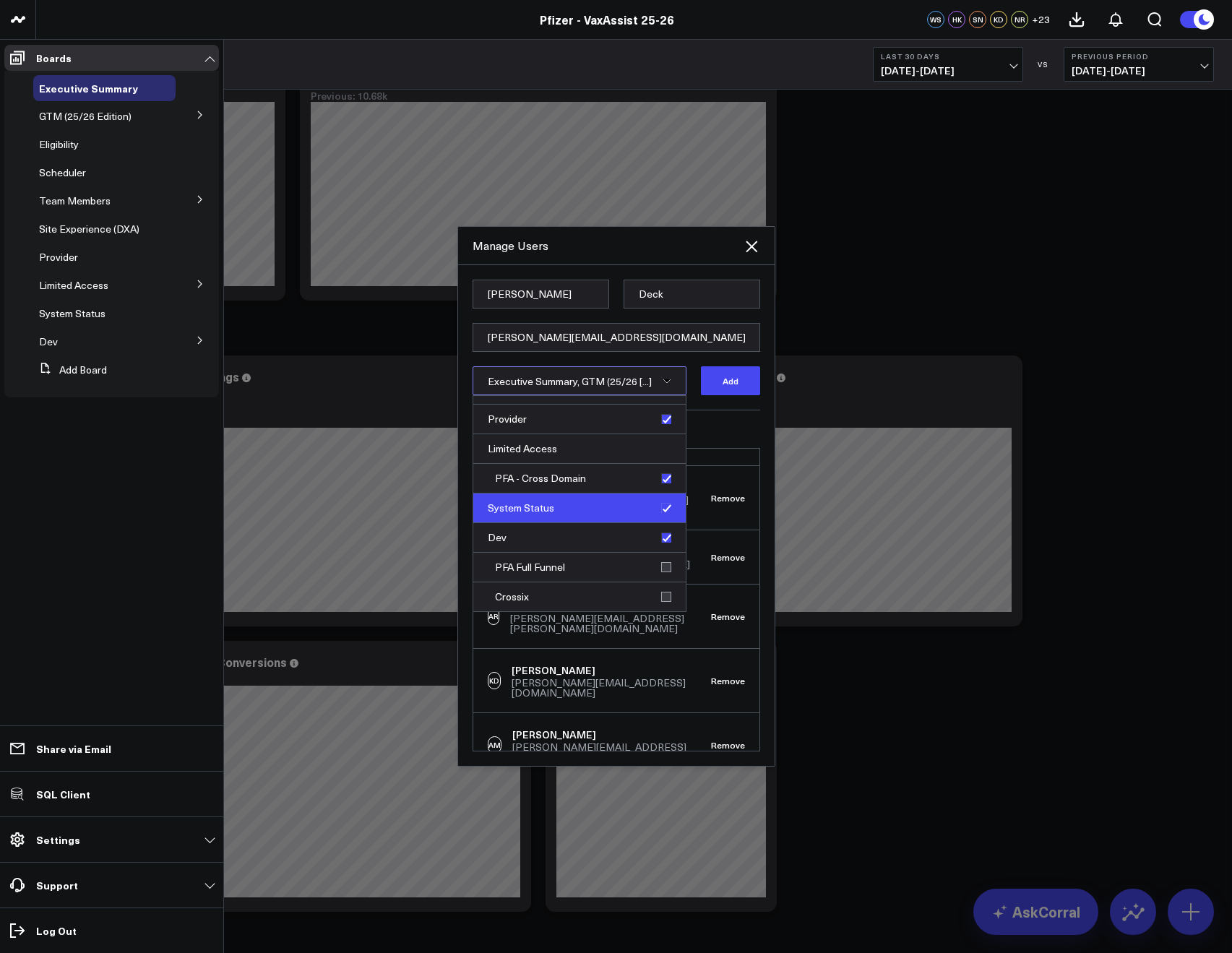
drag, startPoint x: 659, startPoint y: 535, endPoint x: 658, endPoint y: 522, distance: 13.0
click at [659, 535] on div "Dev" at bounding box center [579, 538] width 213 height 30
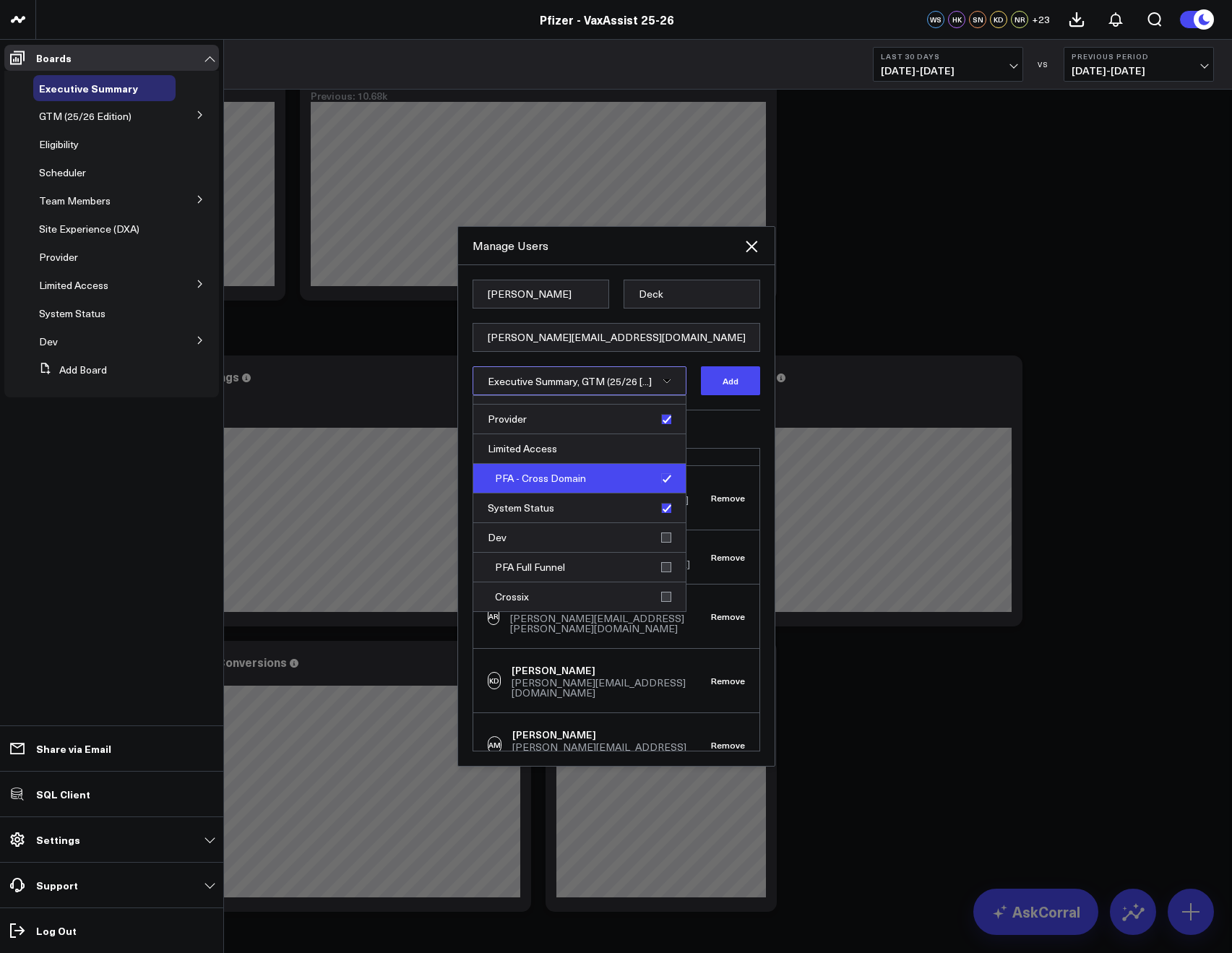
click at [661, 476] on div "PFA - Cross Domain" at bounding box center [579, 479] width 213 height 30
click at [711, 394] on button "Add" at bounding box center [730, 380] width 59 height 29
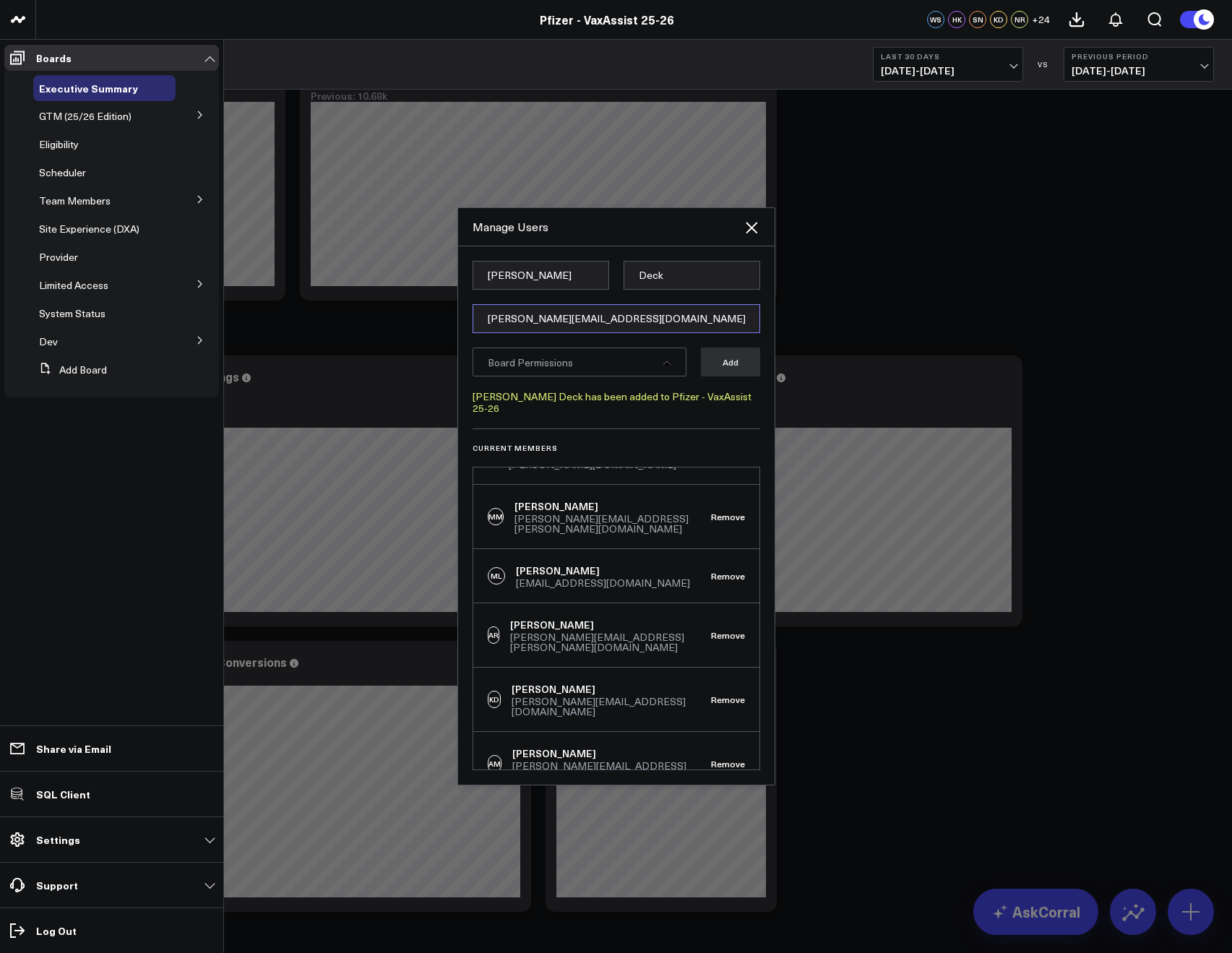
click at [506, 325] on input "[PERSON_NAME][EMAIL_ADDRESS][DOMAIN_NAME]" at bounding box center [616, 319] width 288 height 29
paste input "[PERSON_NAME][EMAIL_ADDRESS][PERSON_NAME][DOMAIN_NAME]"
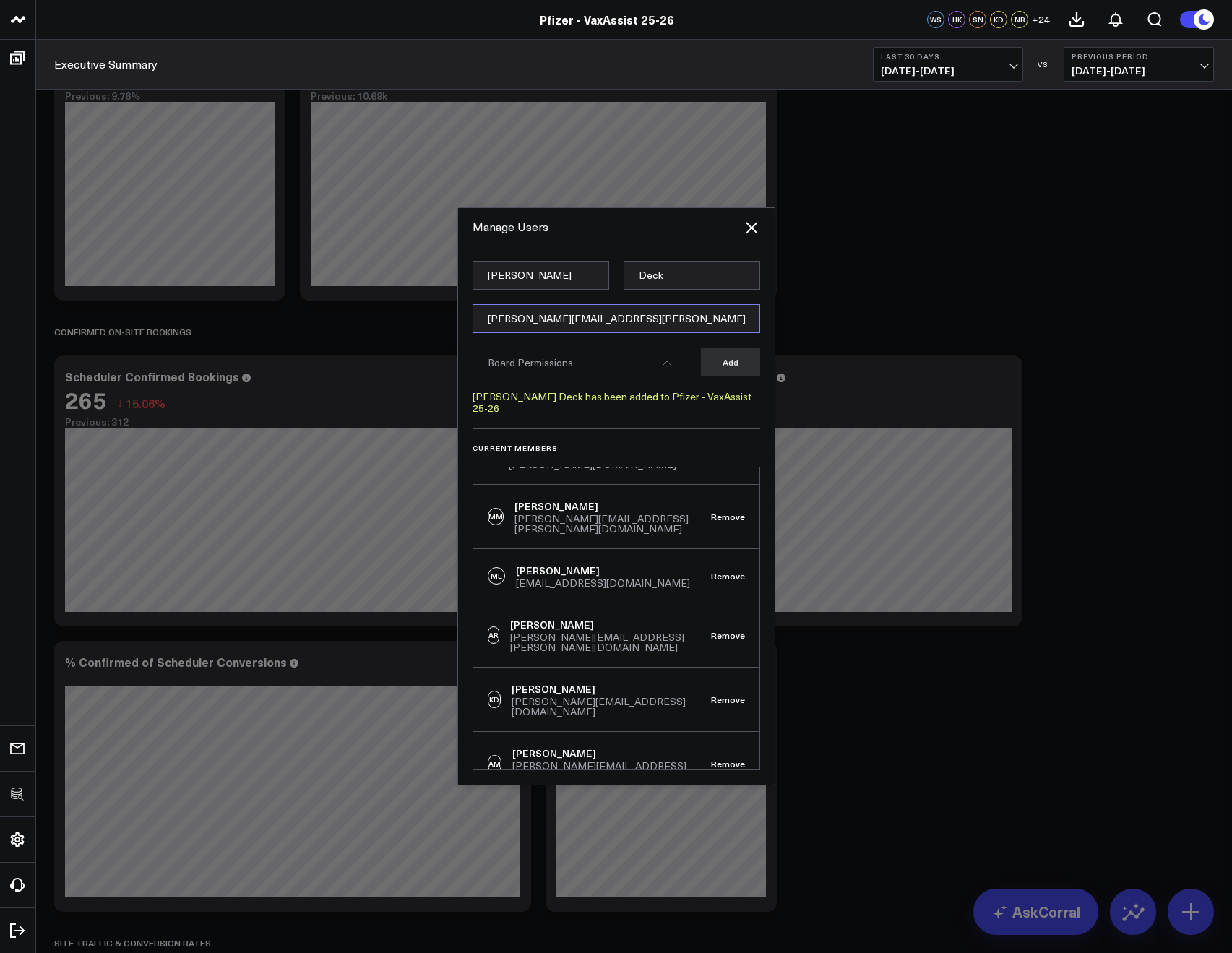
type input "[PERSON_NAME][EMAIL_ADDRESS][PERSON_NAME][DOMAIN_NAME]"
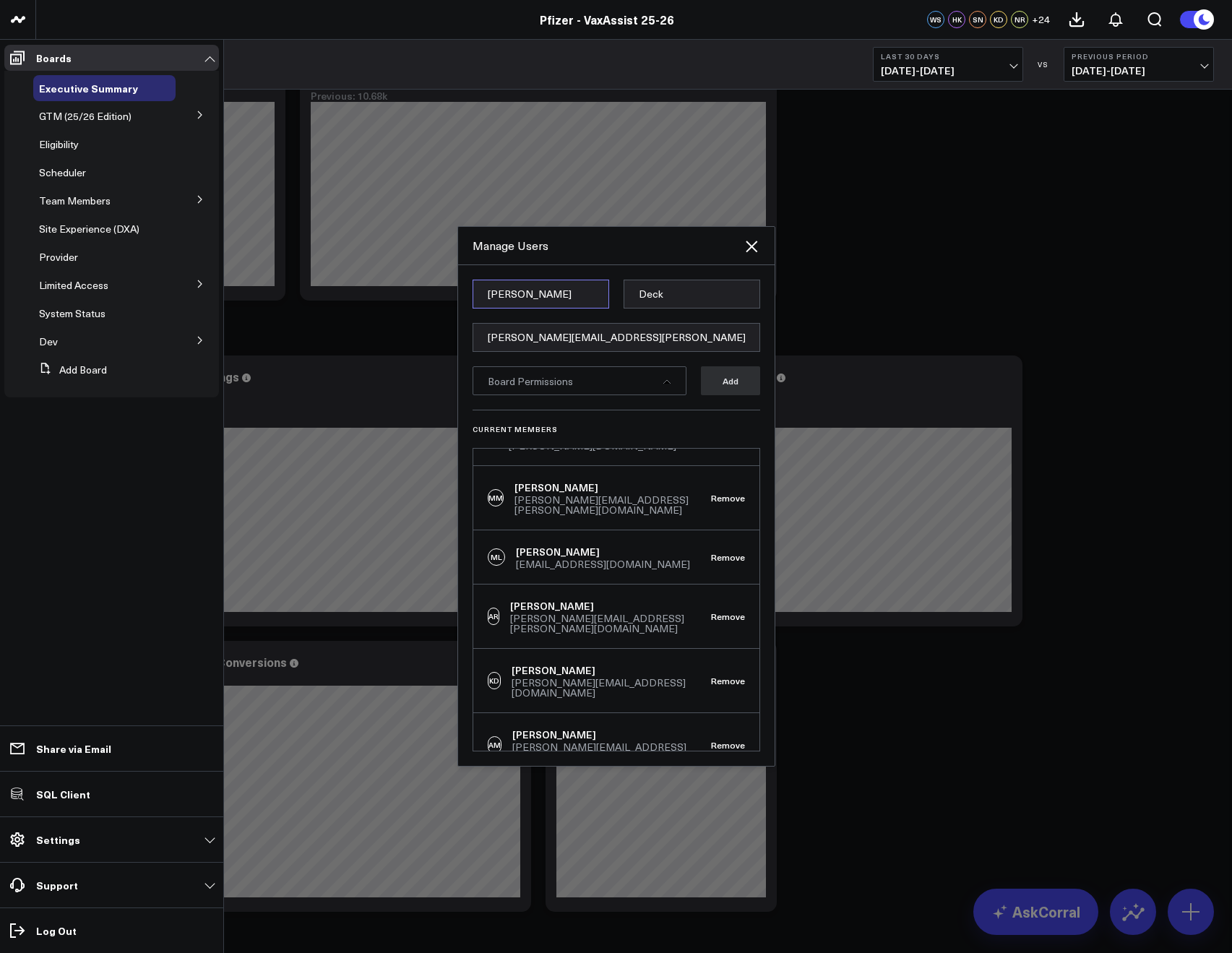
click at [528, 293] on input "Brenna" at bounding box center [541, 293] width 137 height 29
paste input "Brooke"
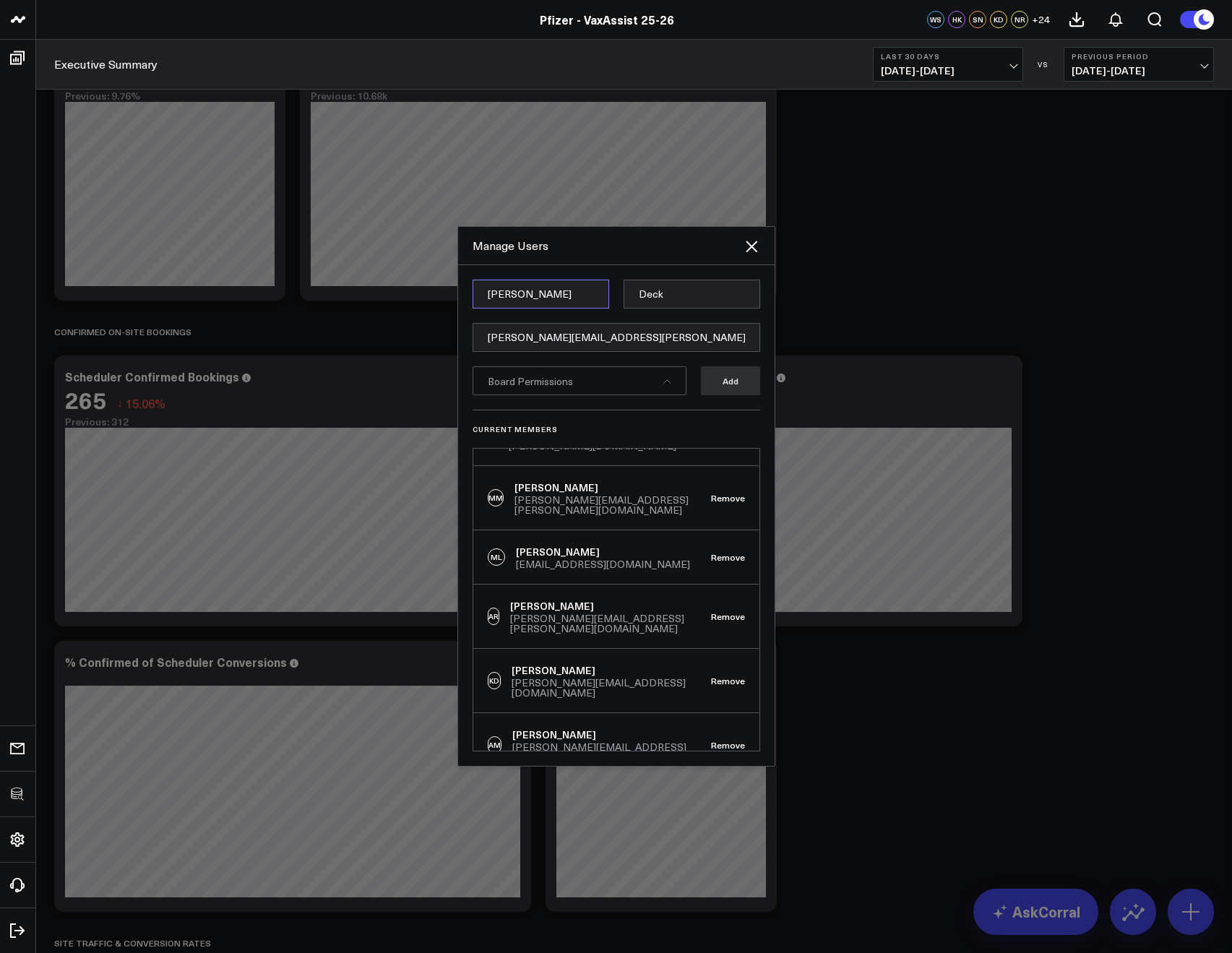
type input "Brooke"
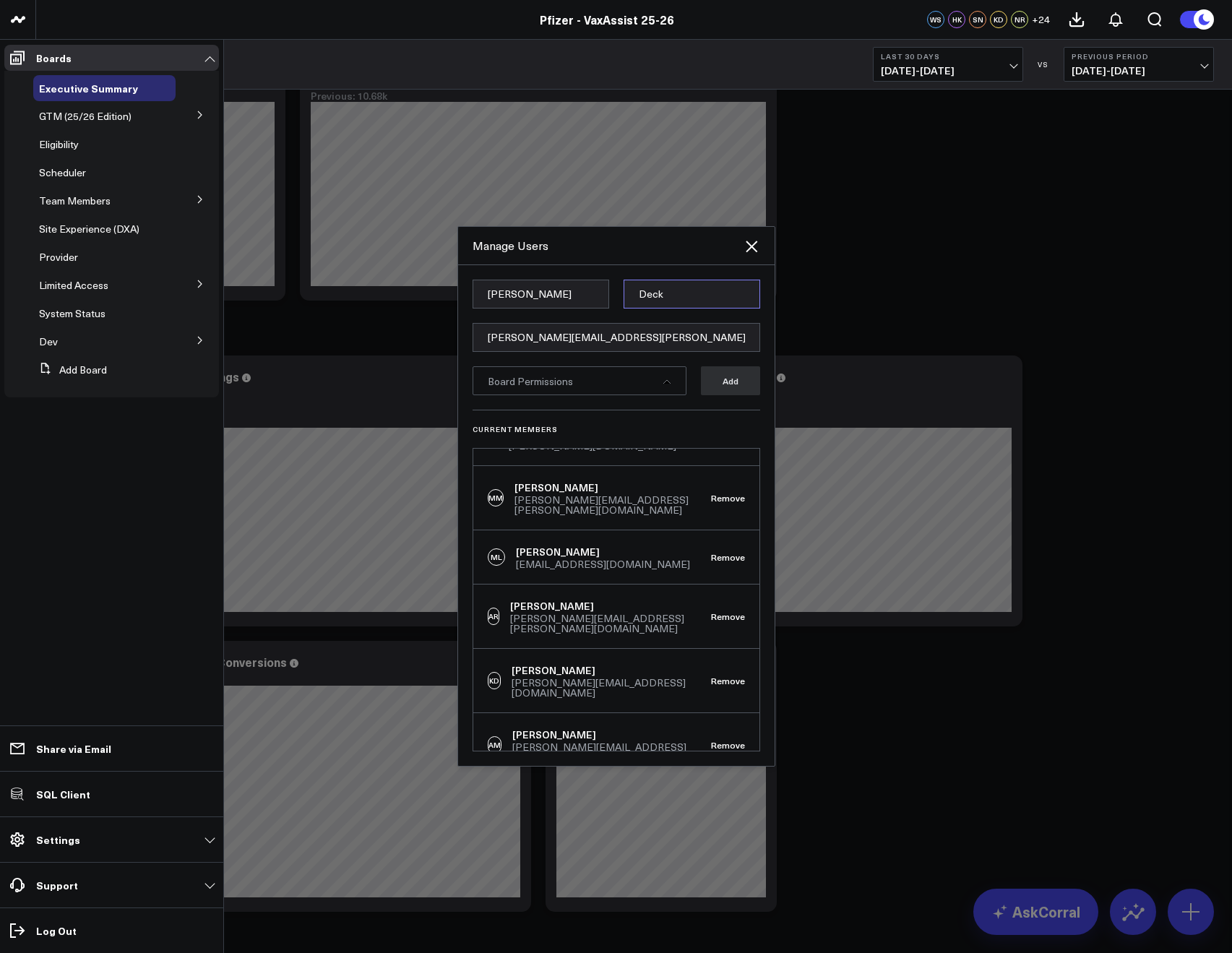
click at [635, 296] on input "Deck" at bounding box center [691, 293] width 137 height 29
paste input "McCloy"
type input "McCloy"
click at [613, 257] on div "Manage Users" at bounding box center [616, 246] width 317 height 38
click at [647, 371] on div "Board Permissions" at bounding box center [579, 380] width 214 height 29
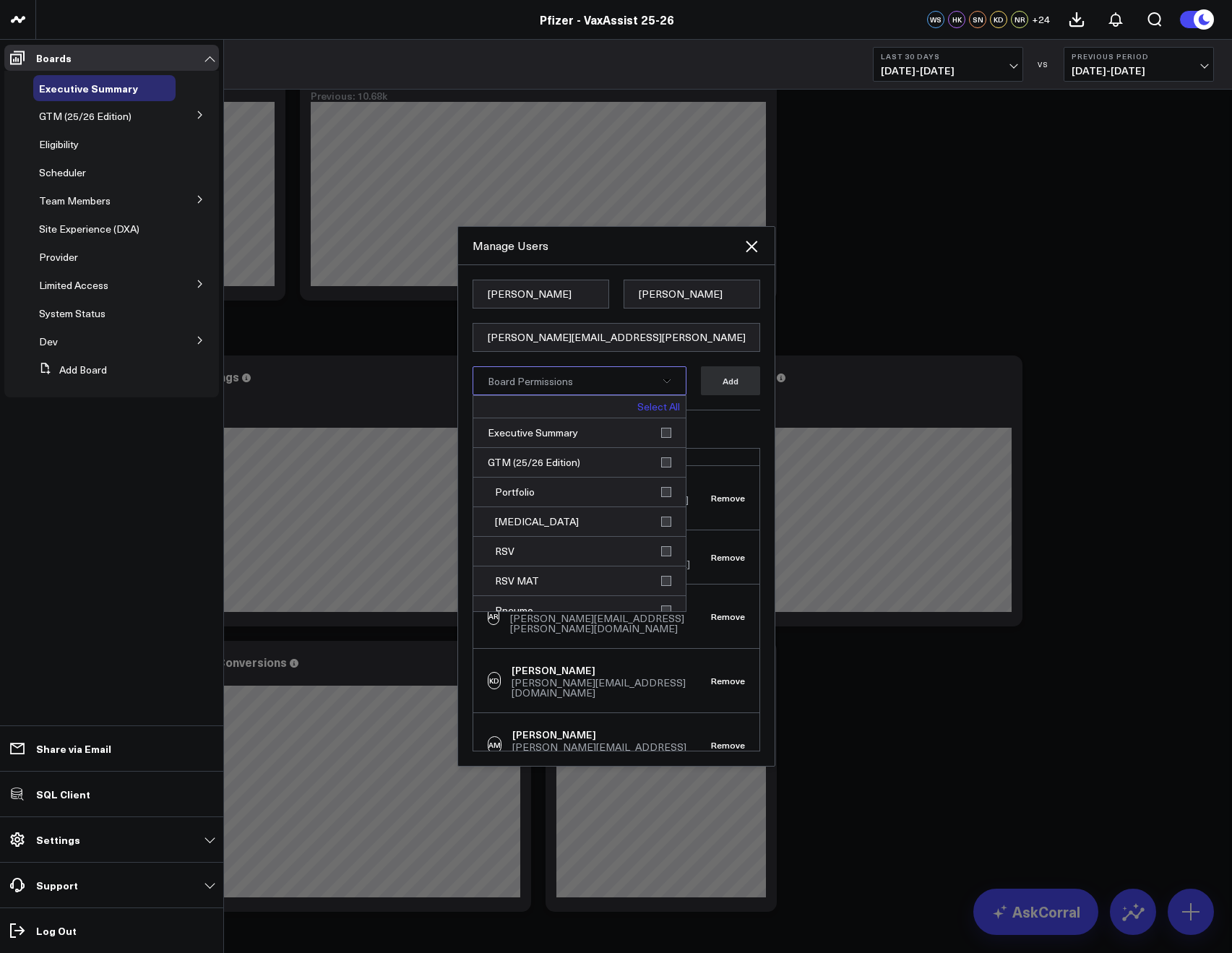
click at [660, 411] on link "Select All" at bounding box center [658, 407] width 42 height 10
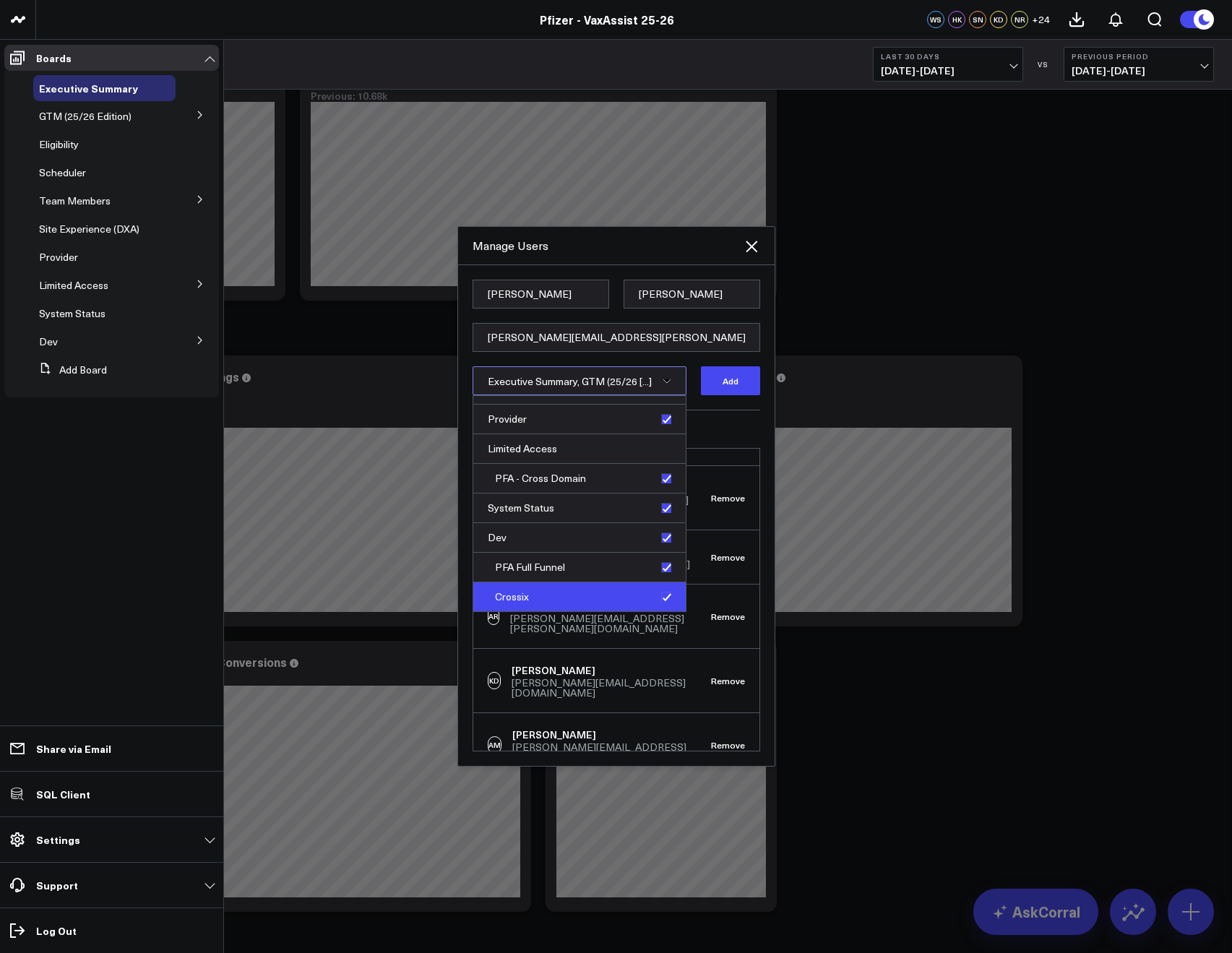
click at [611, 591] on div "Crossix" at bounding box center [579, 596] width 213 height 29
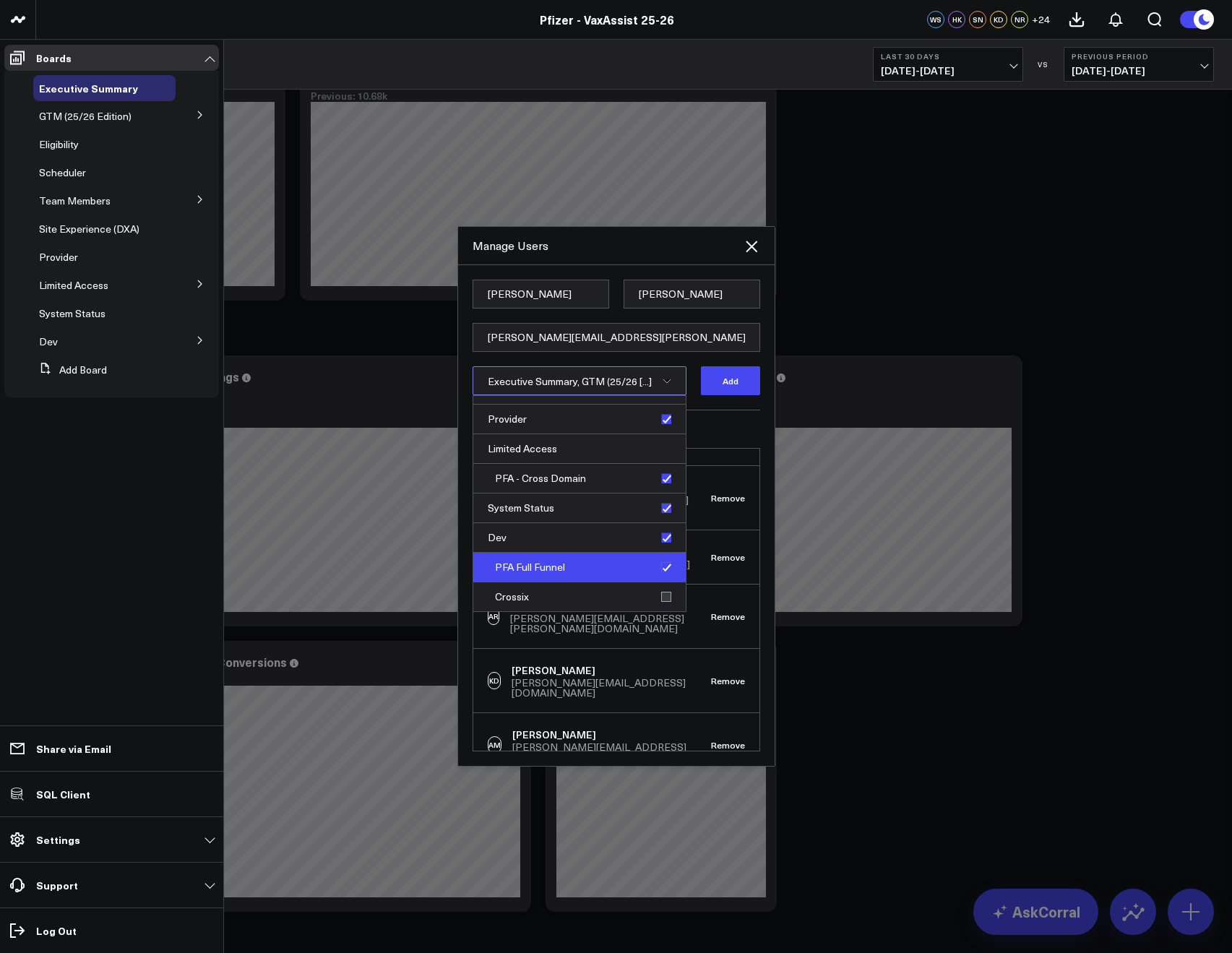
click at [573, 560] on div "PFA Full Funnel" at bounding box center [579, 568] width 213 height 30
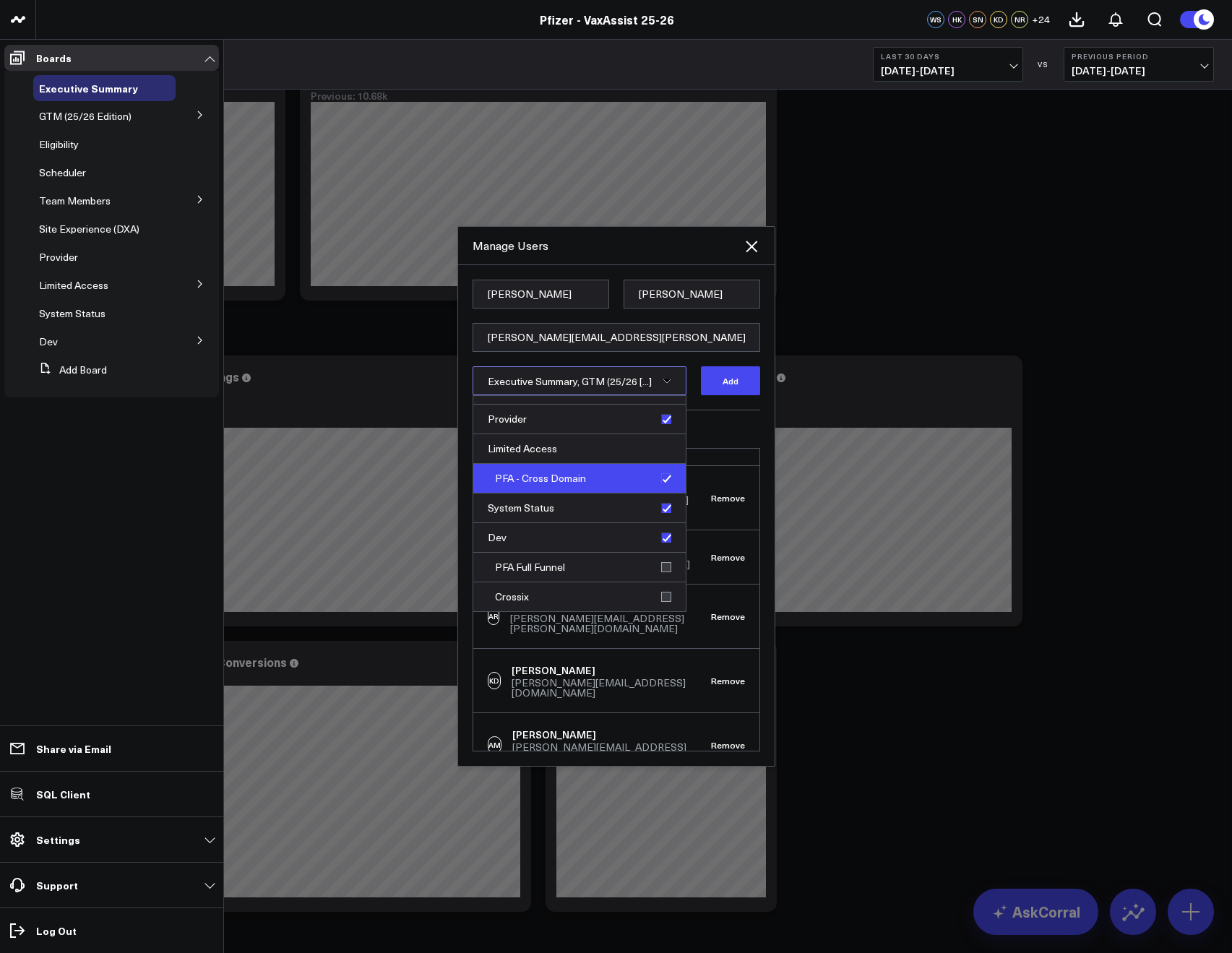
click at [551, 483] on div "PFA - Cross Domain" at bounding box center [579, 479] width 213 height 30
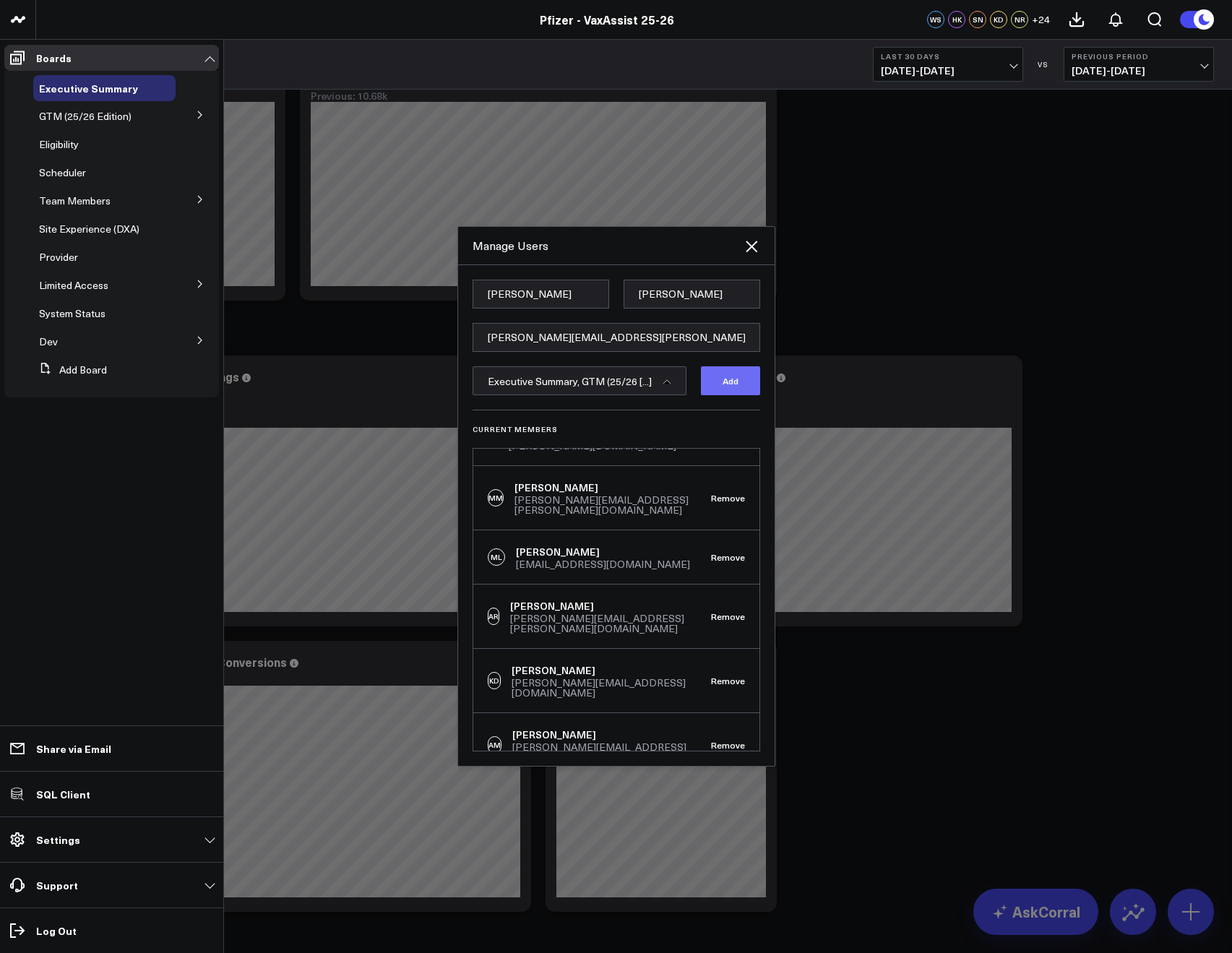
click at [738, 374] on button "Add" at bounding box center [730, 380] width 59 height 29
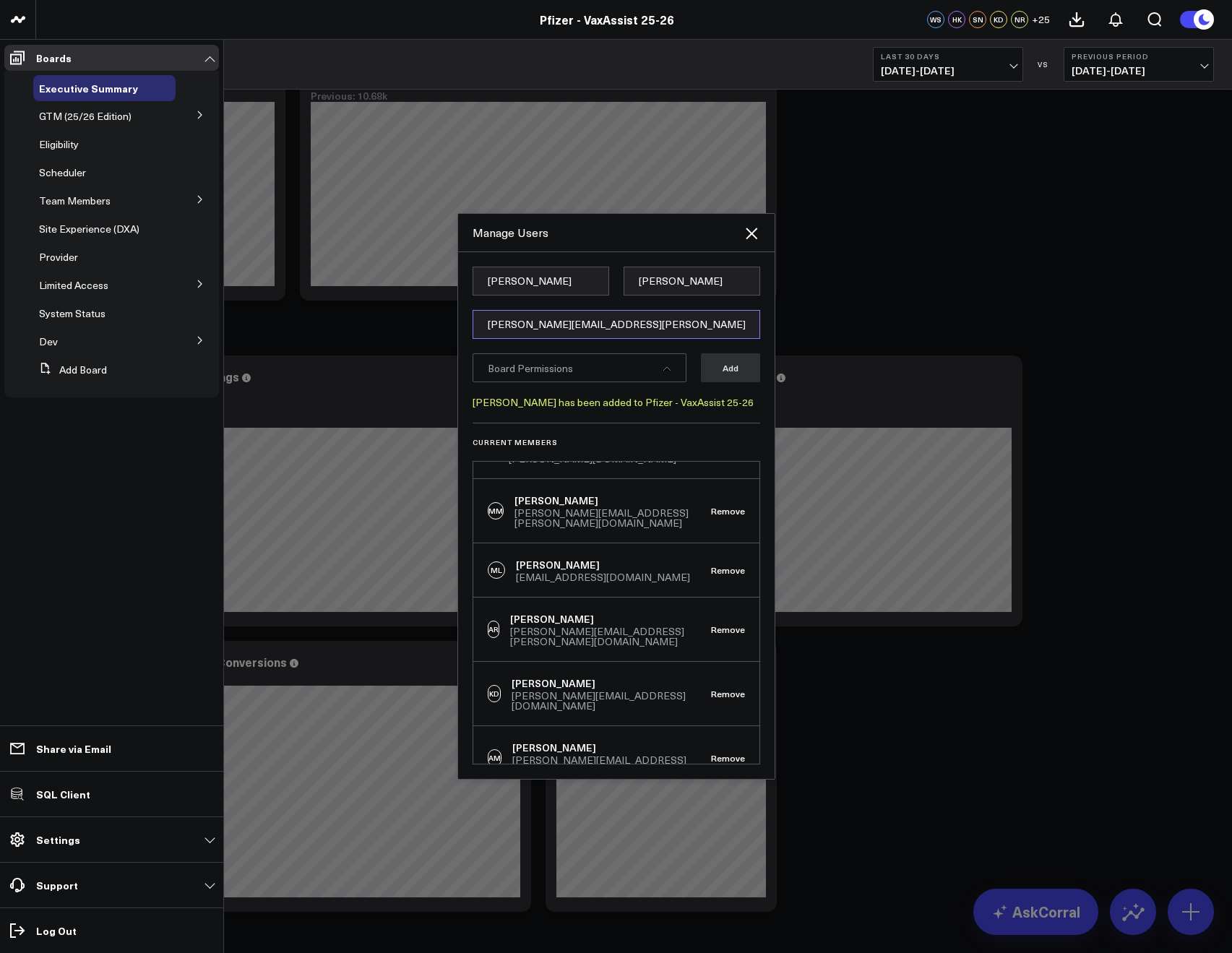
click at [520, 317] on input "[PERSON_NAME][EMAIL_ADDRESS][PERSON_NAME][DOMAIN_NAME]" at bounding box center [616, 324] width 288 height 29
paste input "[EMAIL_ADDRESS][DOMAIN_NAME]"
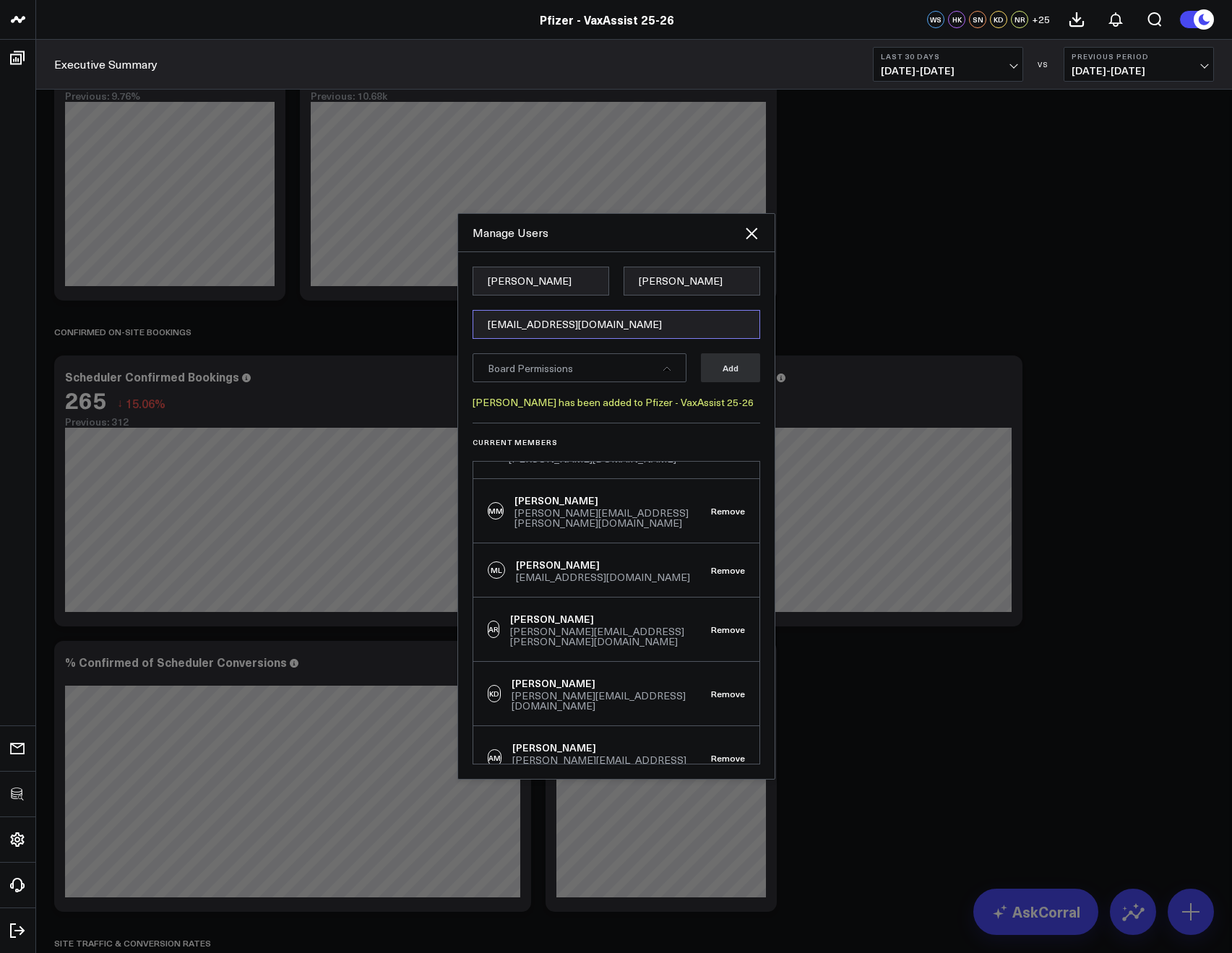
type input "[EMAIL_ADDRESS][DOMAIN_NAME]"
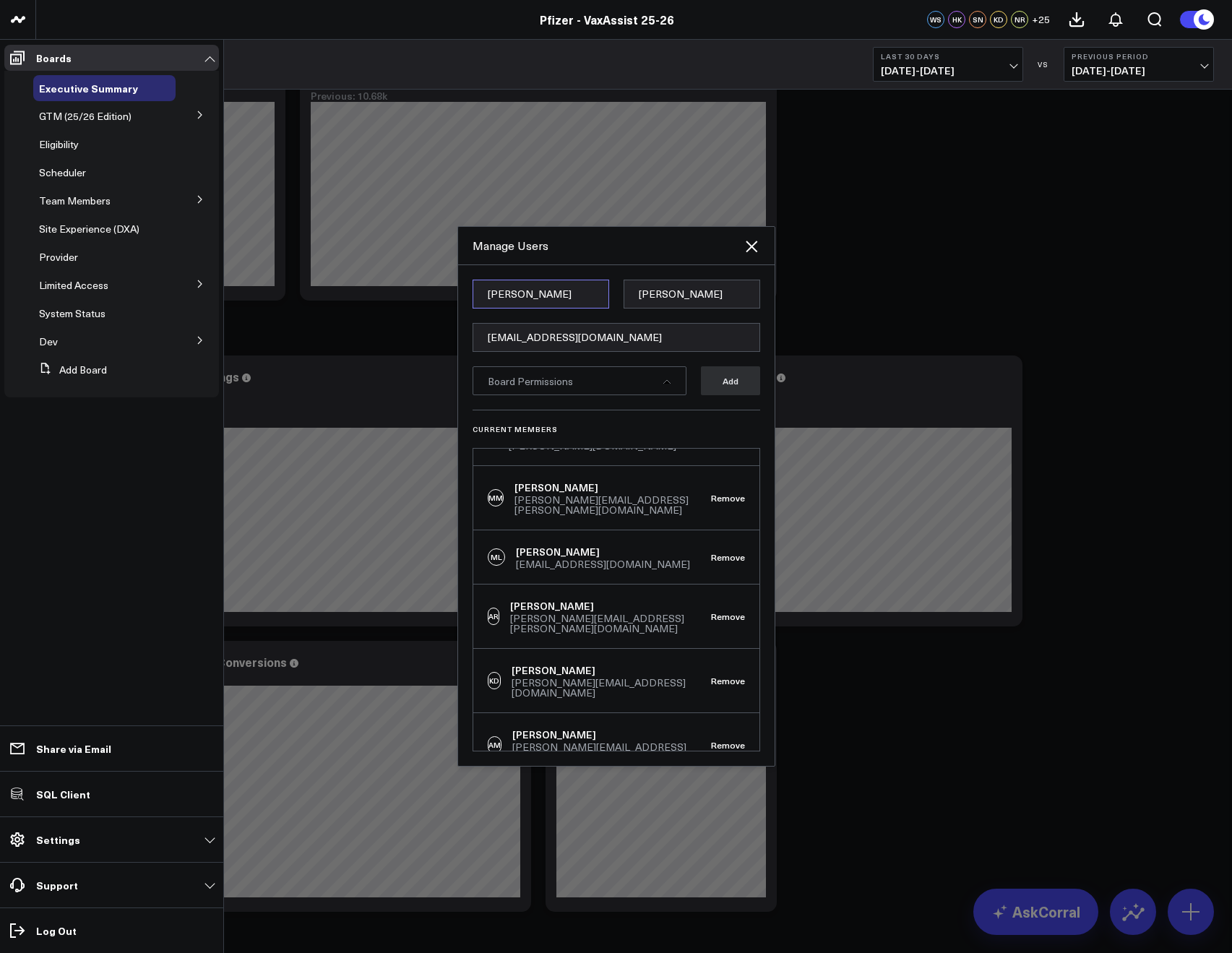
click at [502, 289] on input "Brooke" at bounding box center [541, 293] width 137 height 29
paste input "Mert"
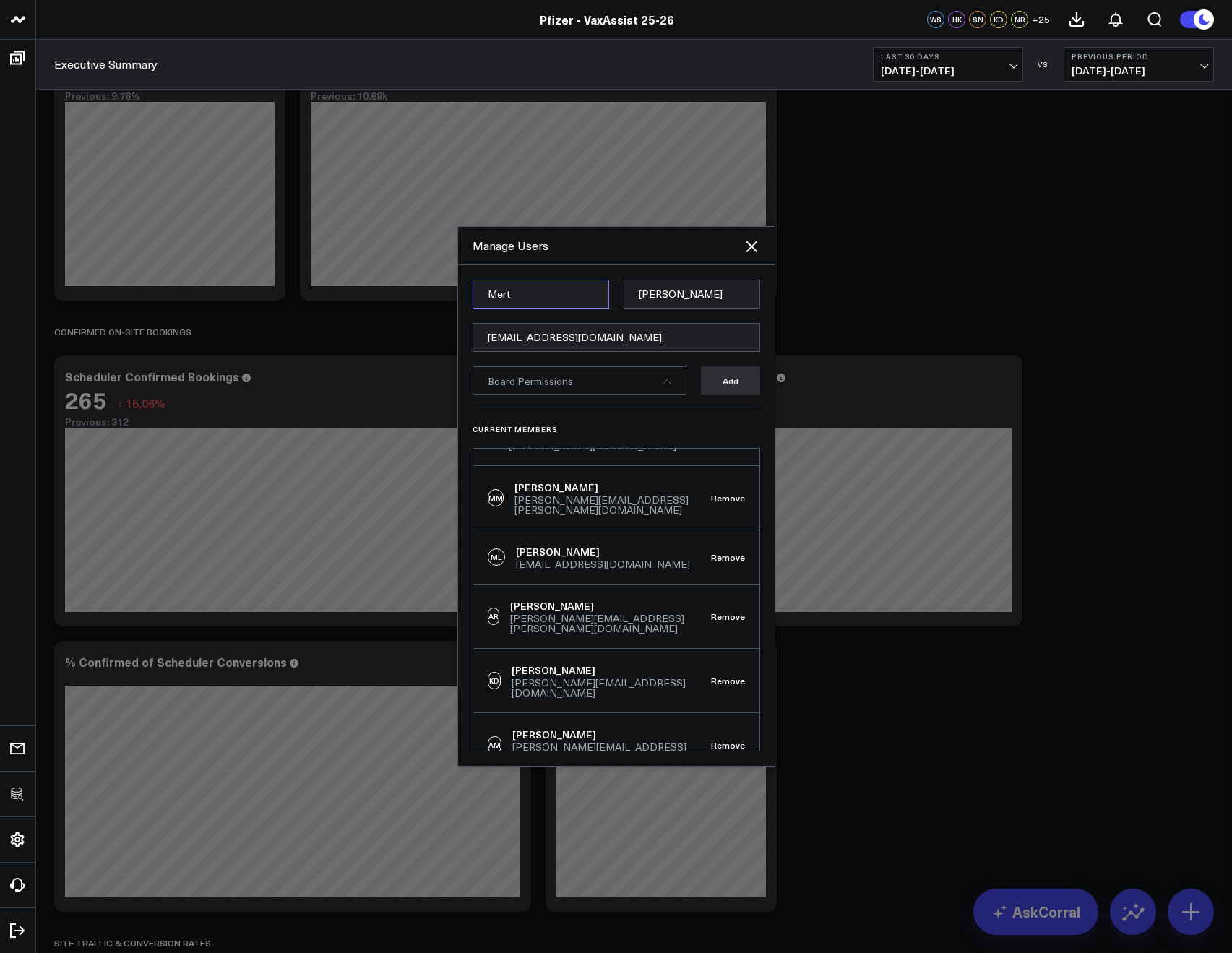
type input "Mert"
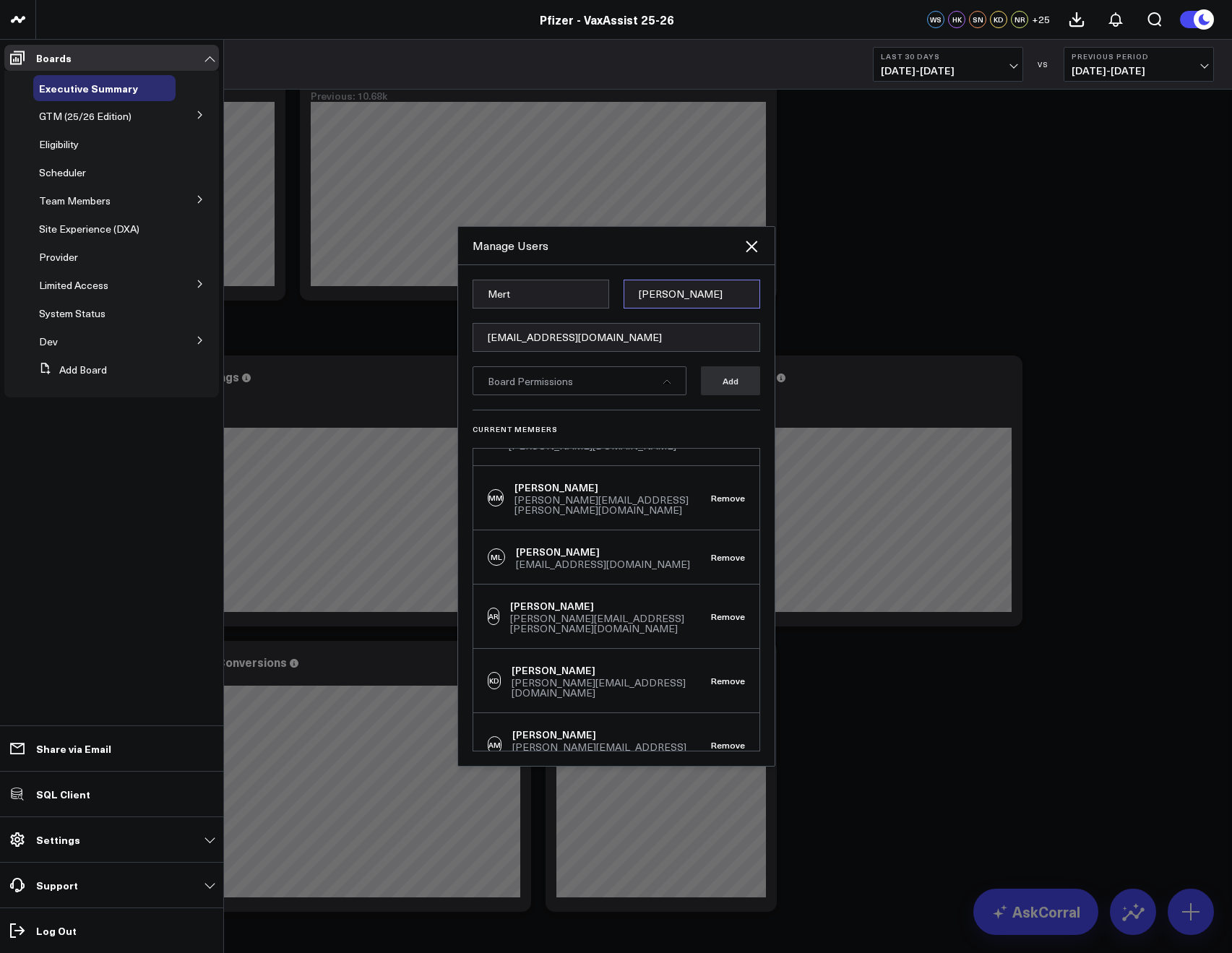
click at [650, 286] on input "McCloy" at bounding box center [691, 293] width 137 height 29
paste input "Sevinc"
type input "Sevinc"
click at [610, 376] on div "Board Permissions" at bounding box center [579, 380] width 214 height 29
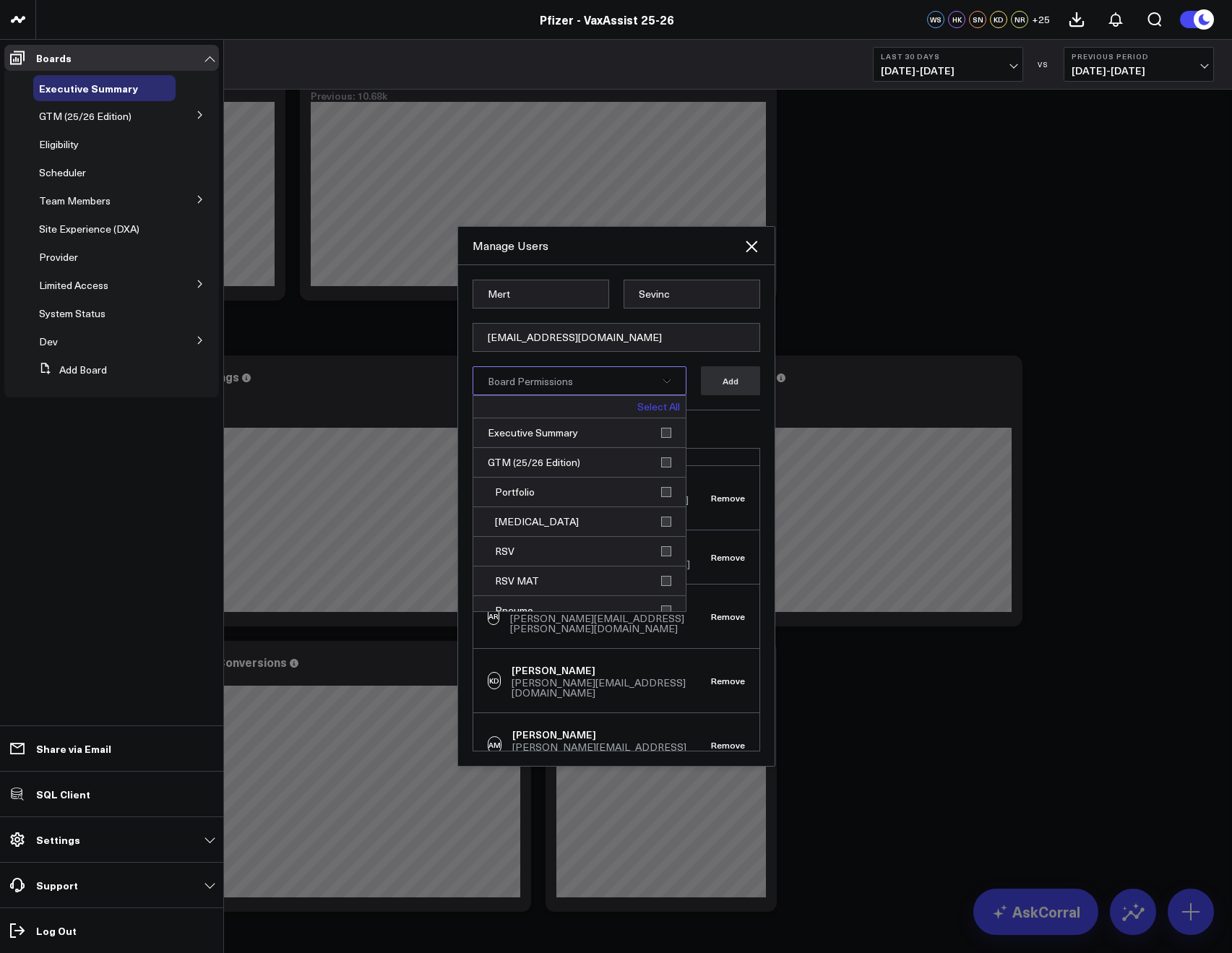
click at [661, 406] on link "Select All" at bounding box center [658, 407] width 42 height 10
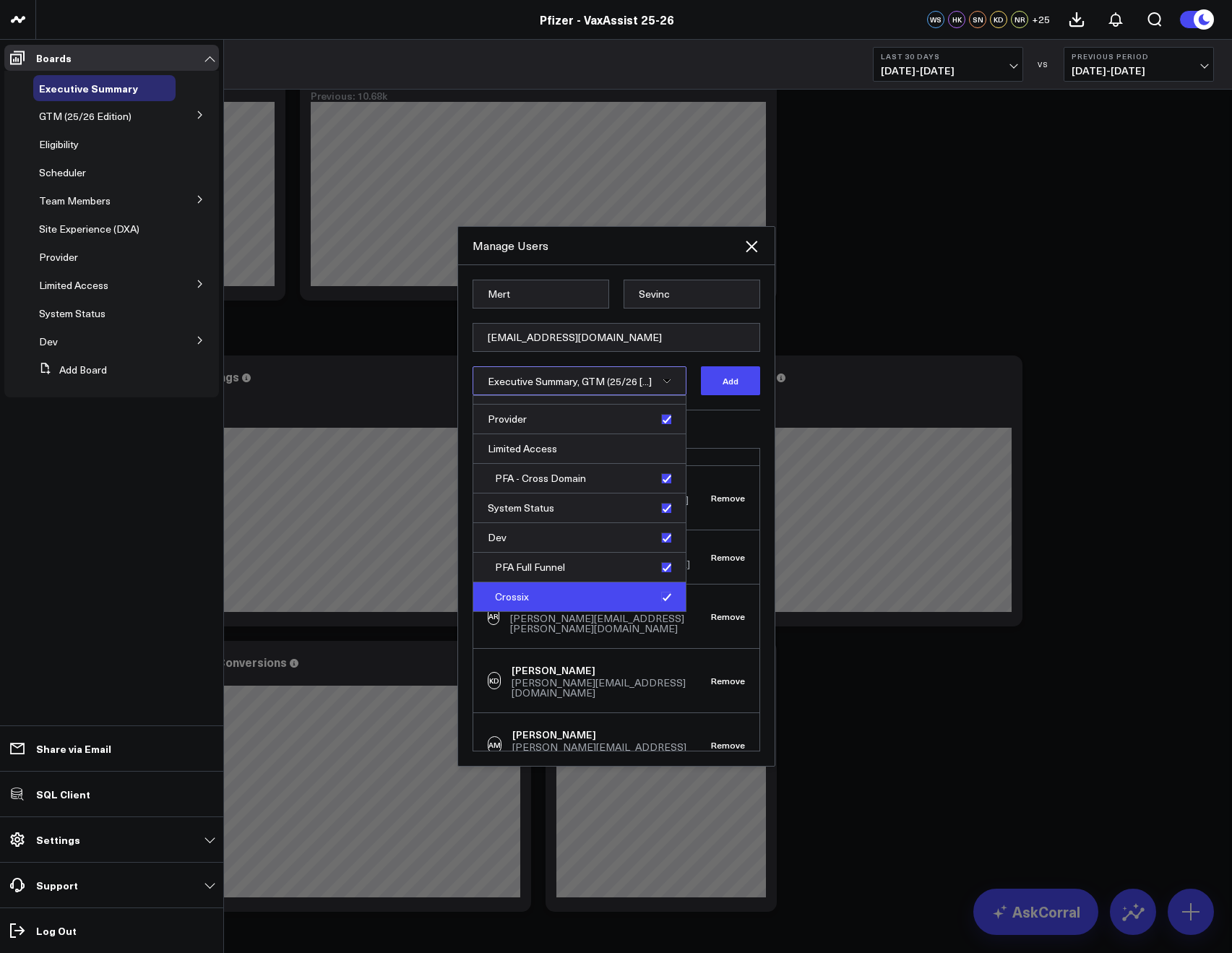
click at [655, 599] on div "Crossix" at bounding box center [579, 596] width 213 height 29
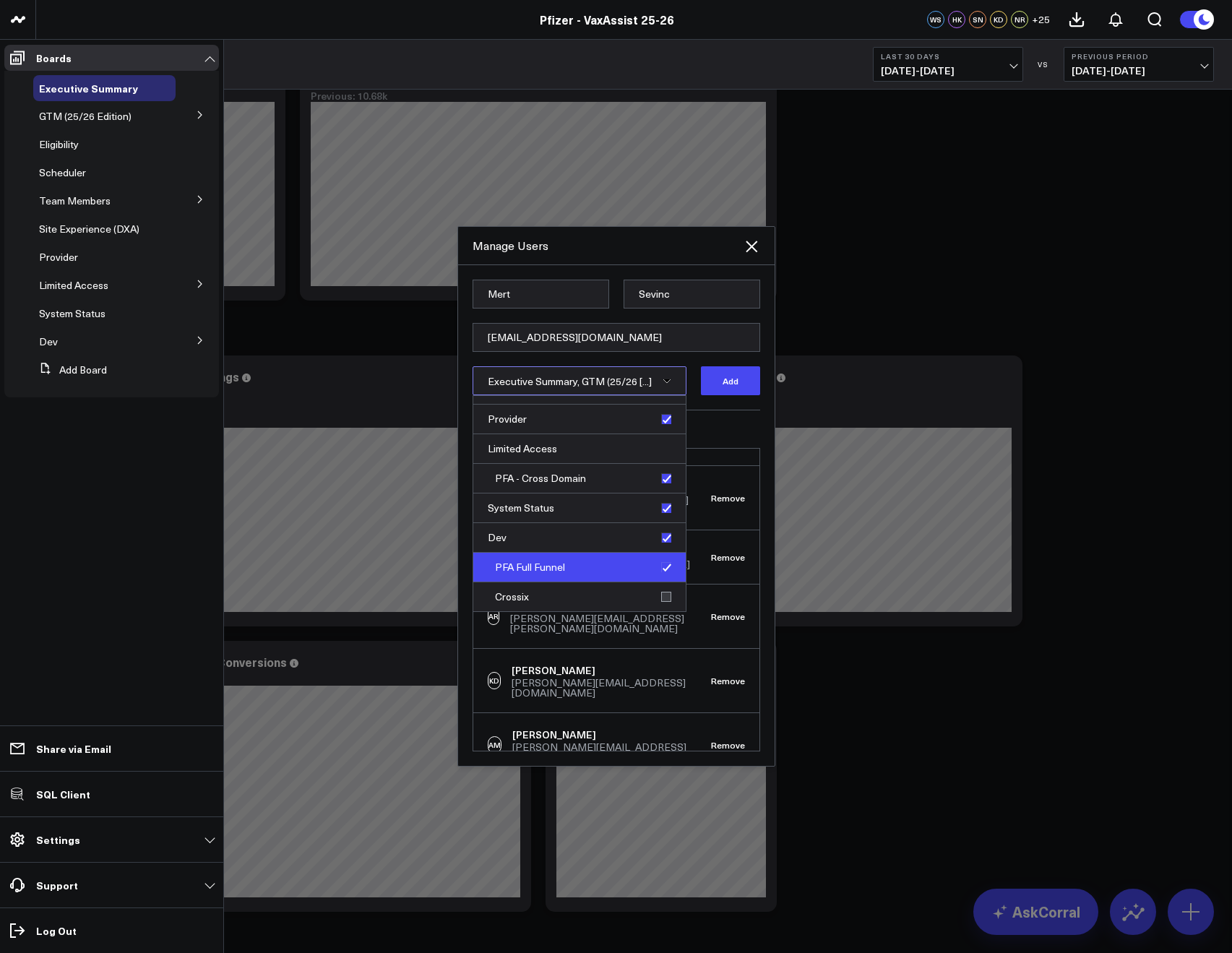
click at [651, 570] on div "PFA Full Funnel" at bounding box center [579, 568] width 213 height 30
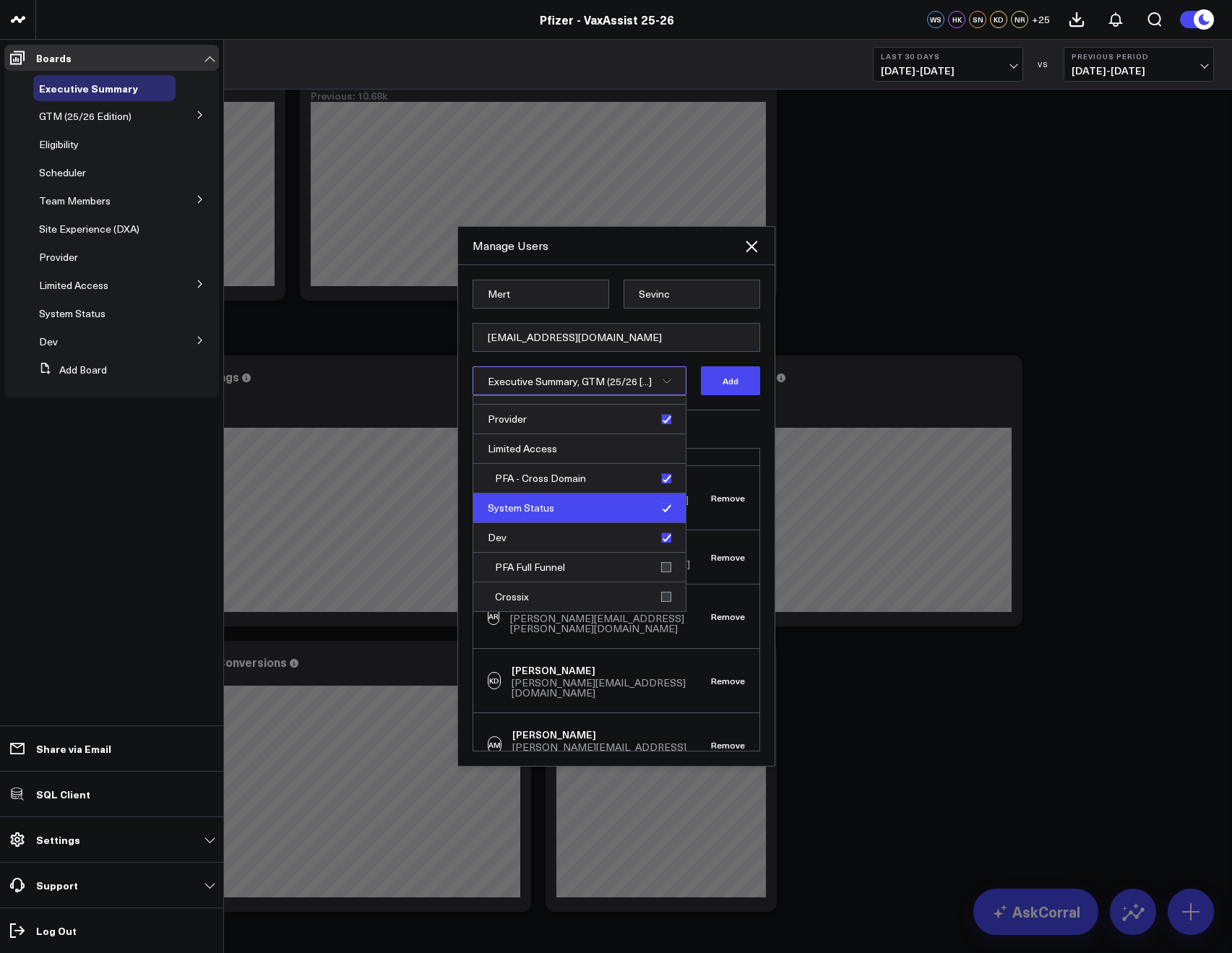
click at [649, 510] on div "System Status" at bounding box center [579, 509] width 213 height 30
click at [664, 538] on div "Dev" at bounding box center [579, 538] width 213 height 30
click at [659, 510] on div "System Status" at bounding box center [579, 509] width 213 height 30
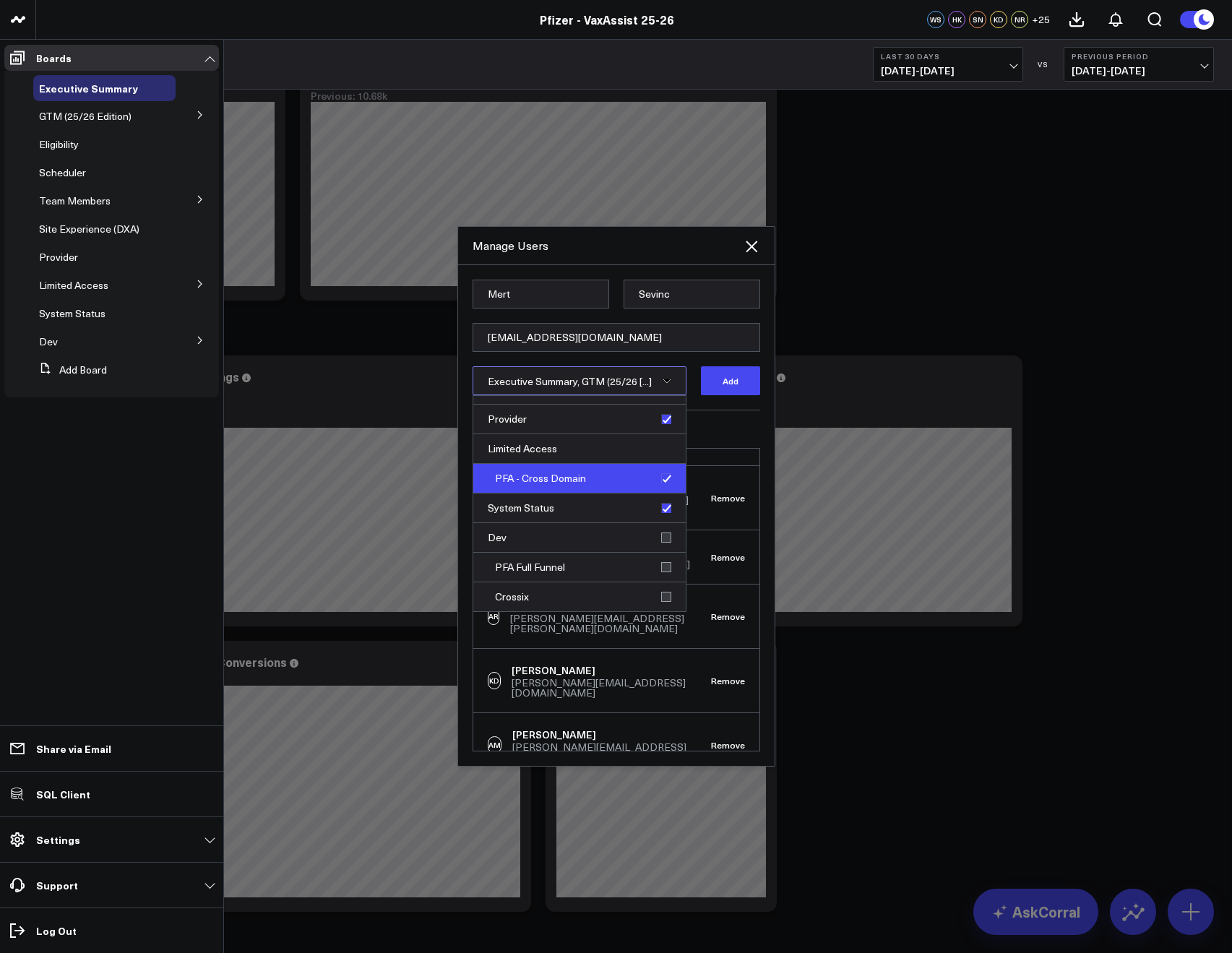
click at [661, 476] on div "PFA - Cross Domain" at bounding box center [579, 479] width 213 height 30
click at [737, 377] on button "Add" at bounding box center [730, 380] width 59 height 29
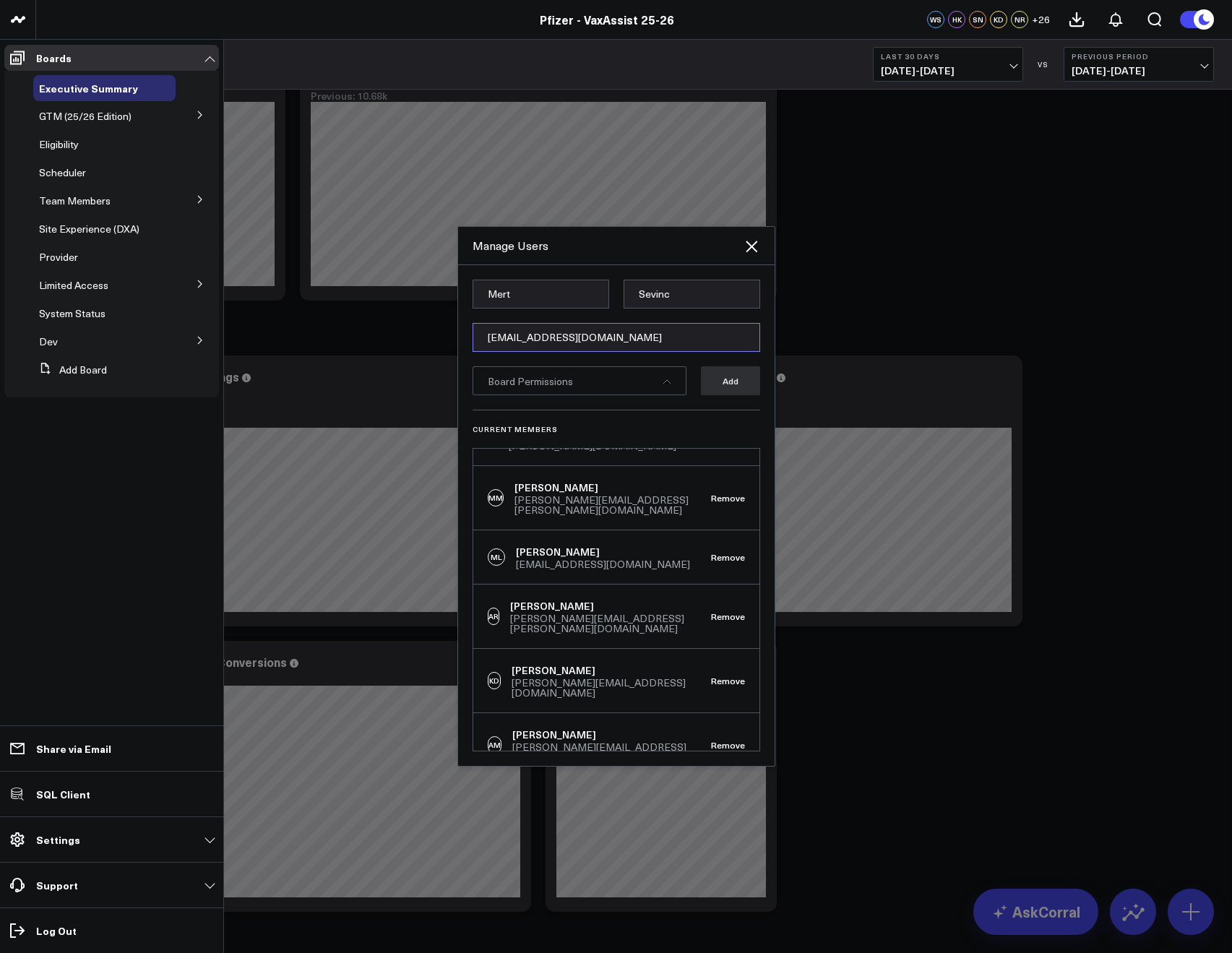
click at [572, 335] on input "[EMAIL_ADDRESS][DOMAIN_NAME]" at bounding box center [616, 337] width 288 height 29
paste input "[PERSON_NAME][EMAIL_ADDRESS][DOMAIN_NAME]"
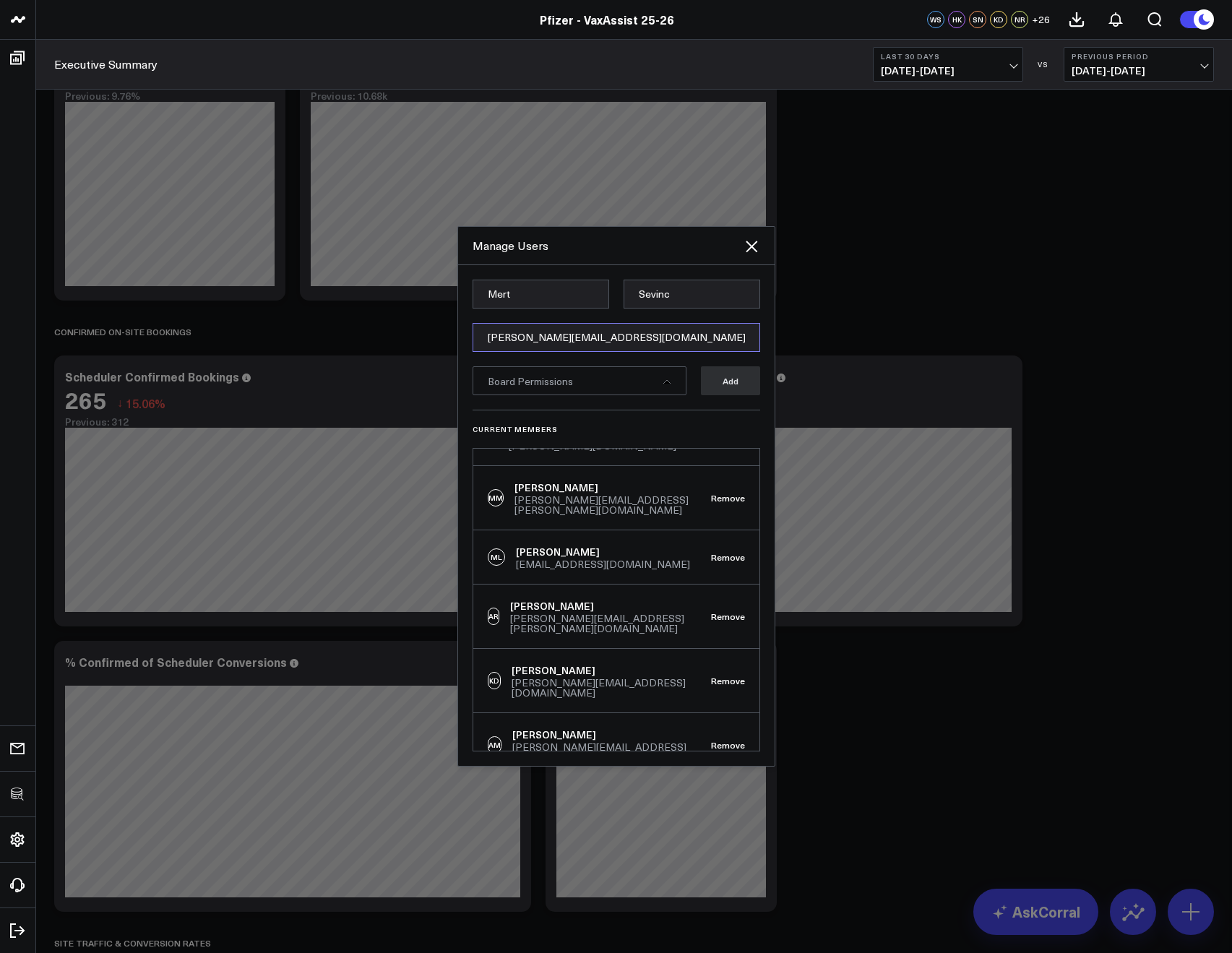
type input "[PERSON_NAME][EMAIL_ADDRESS][DOMAIN_NAME]"
click at [504, 297] on input "Mert" at bounding box center [541, 293] width 137 height 29
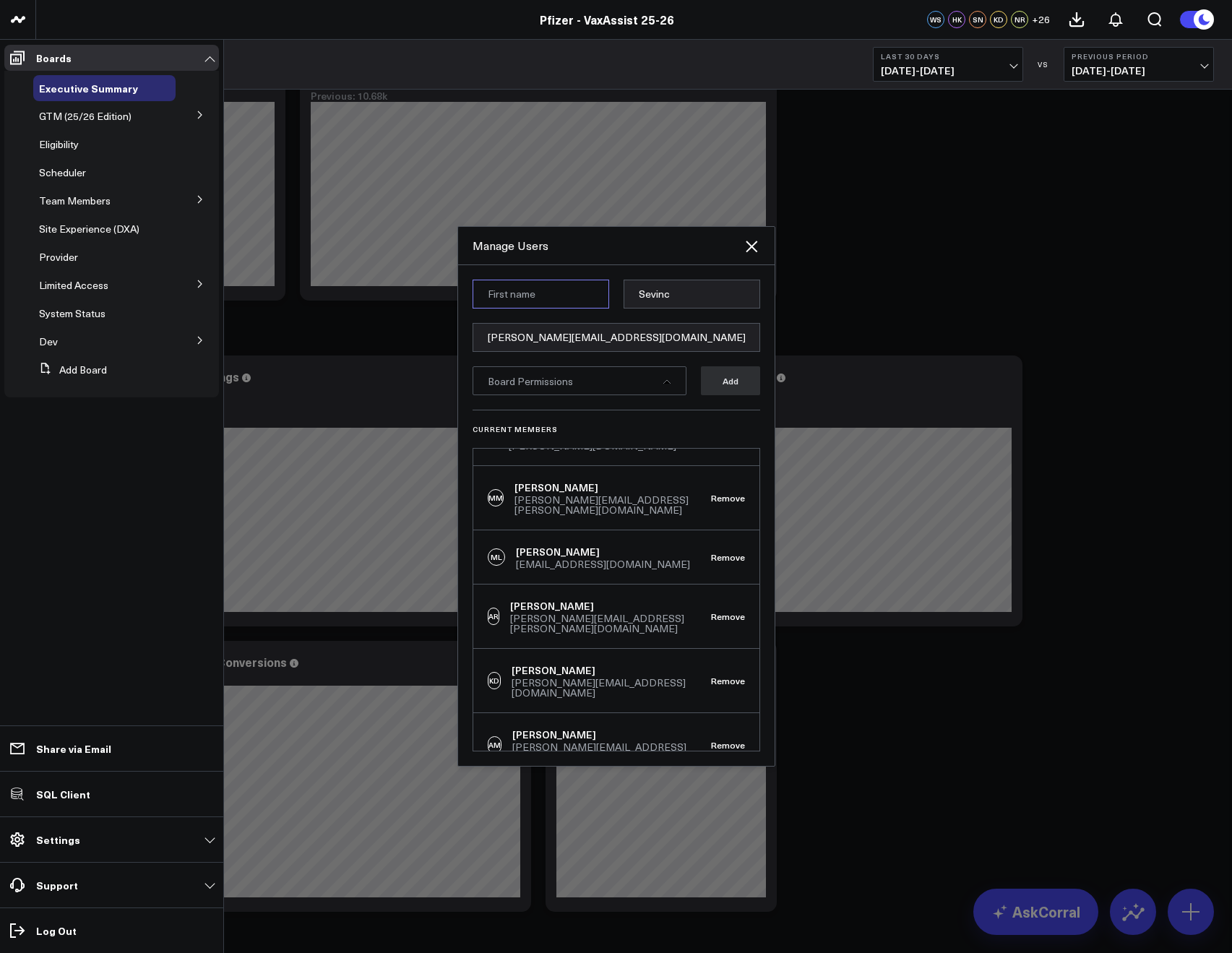
paste input "Emily"
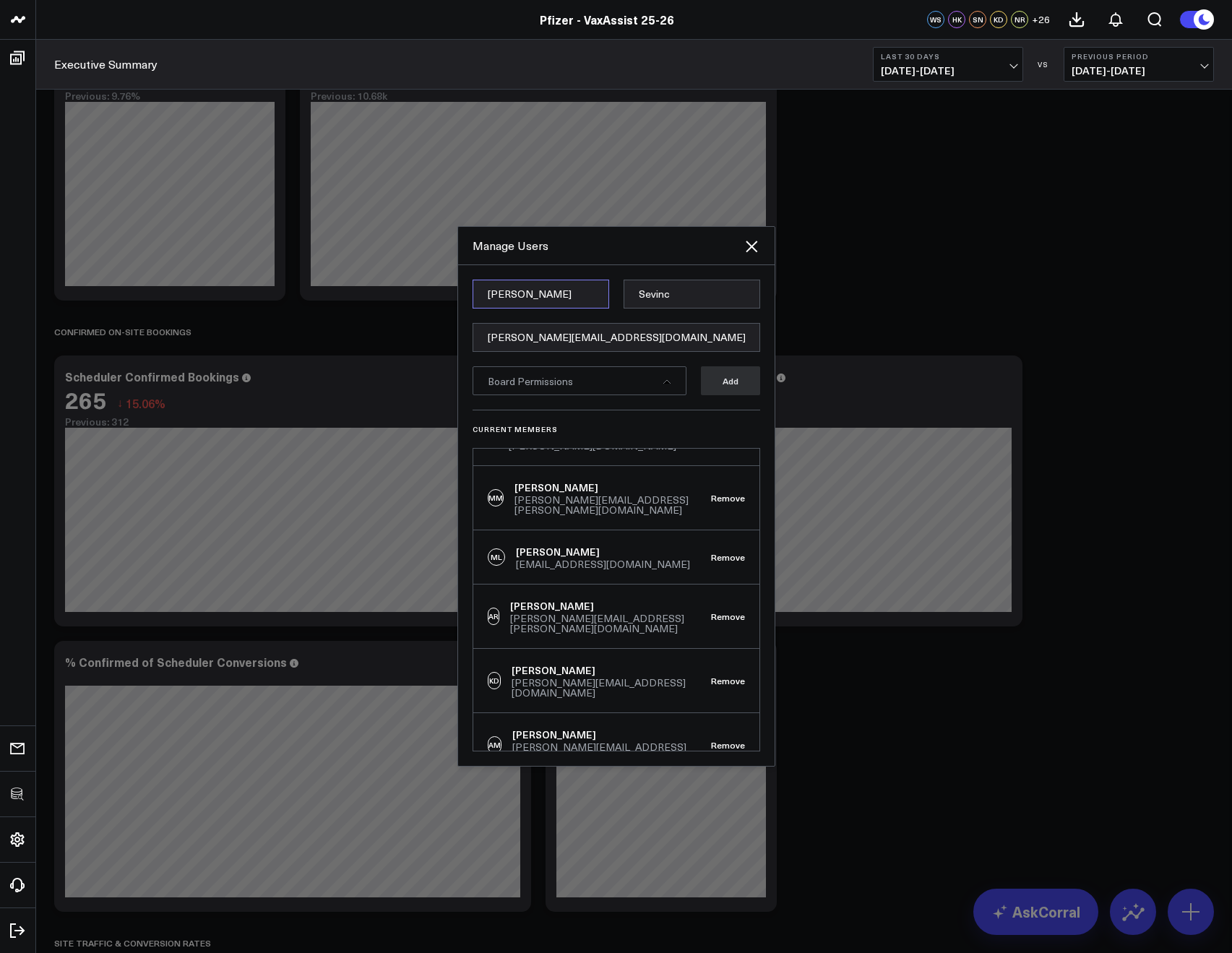
type input "Emily"
click at [669, 289] on input "Sevinc" at bounding box center [691, 293] width 137 height 29
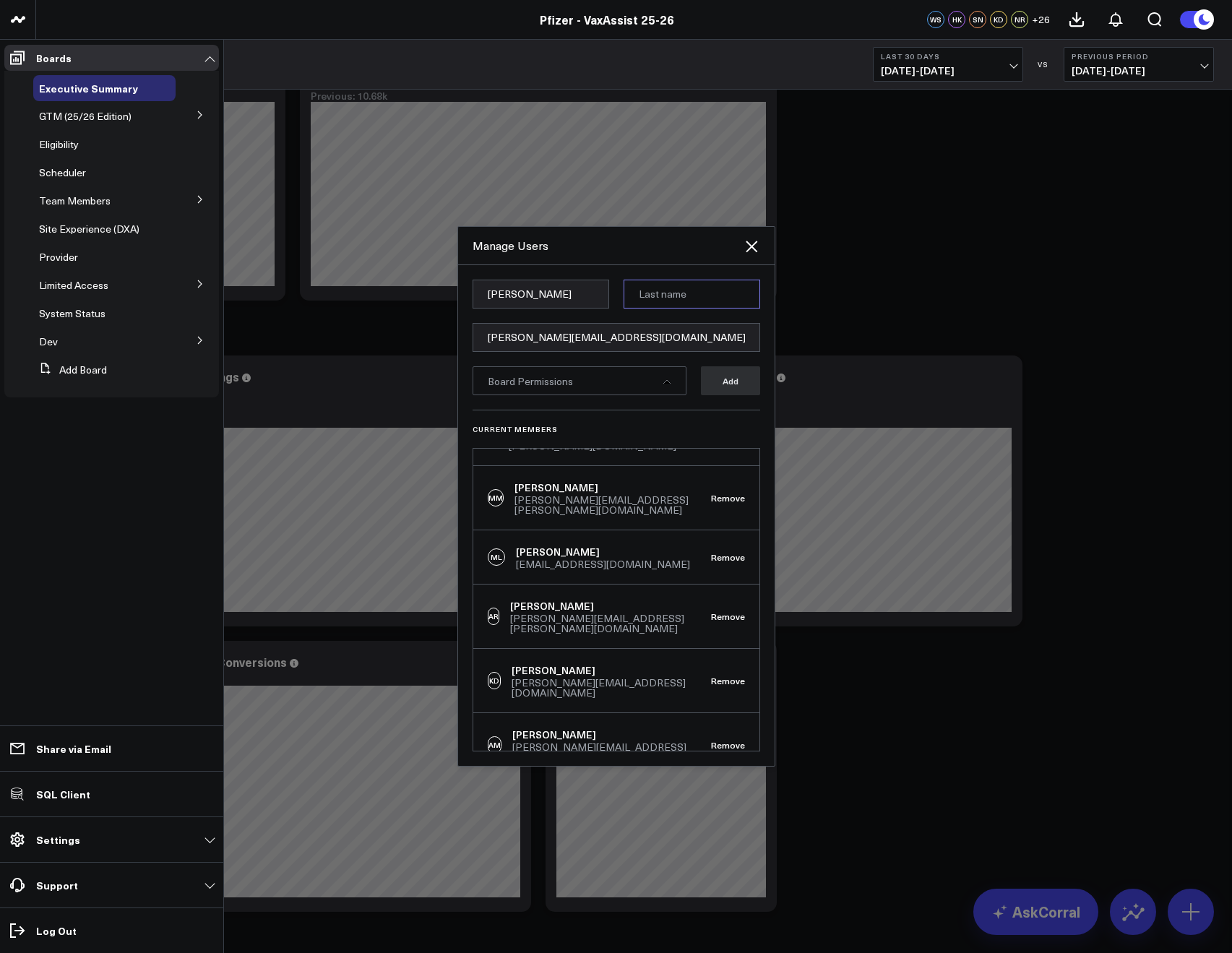
paste input "Stuis"
type input "Stuis"
click at [615, 251] on div "Manage Users" at bounding box center [607, 246] width 270 height 16
click at [629, 387] on div "Board Permissions" at bounding box center [579, 380] width 214 height 29
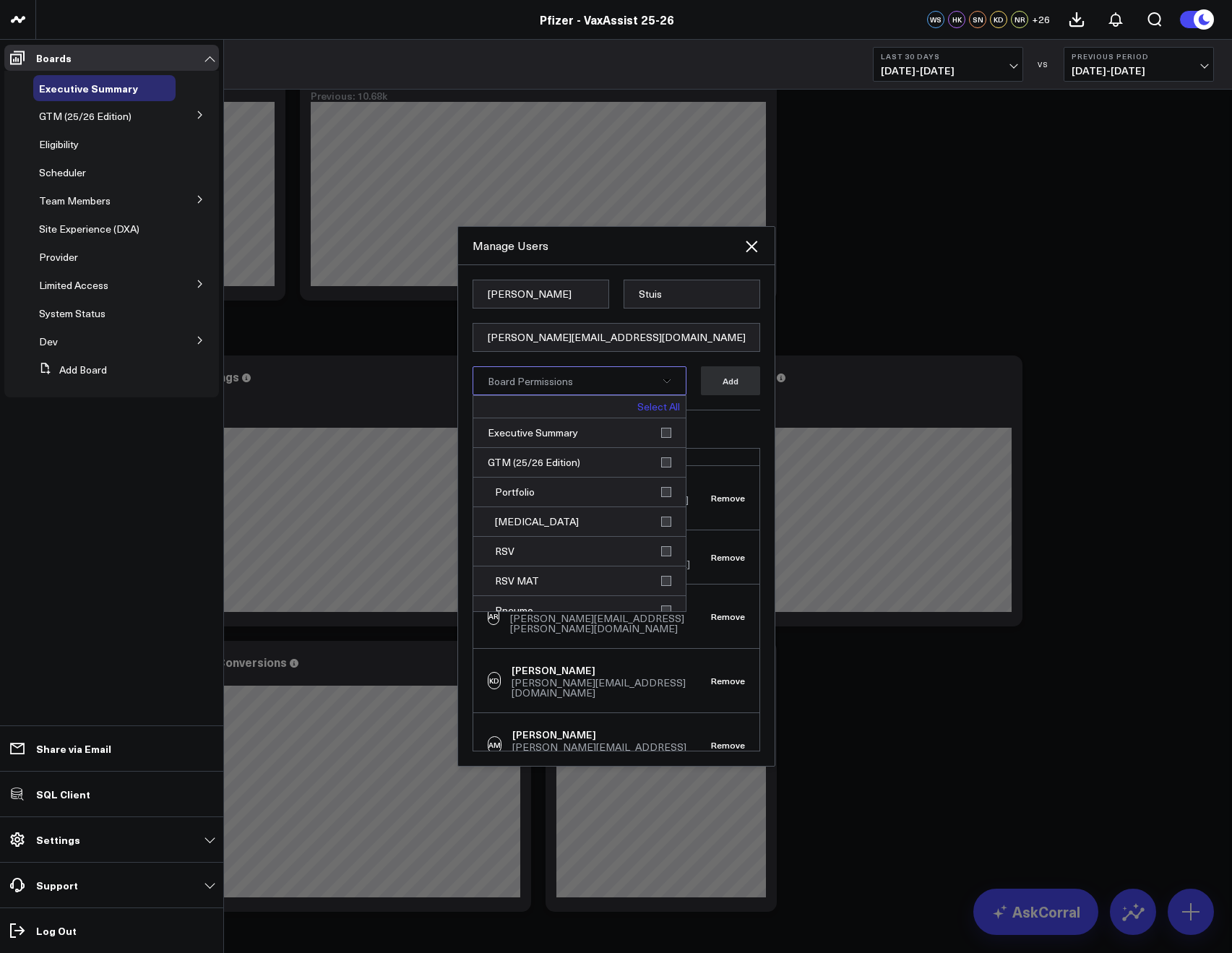
click at [652, 408] on link "Select All" at bounding box center [658, 407] width 42 height 10
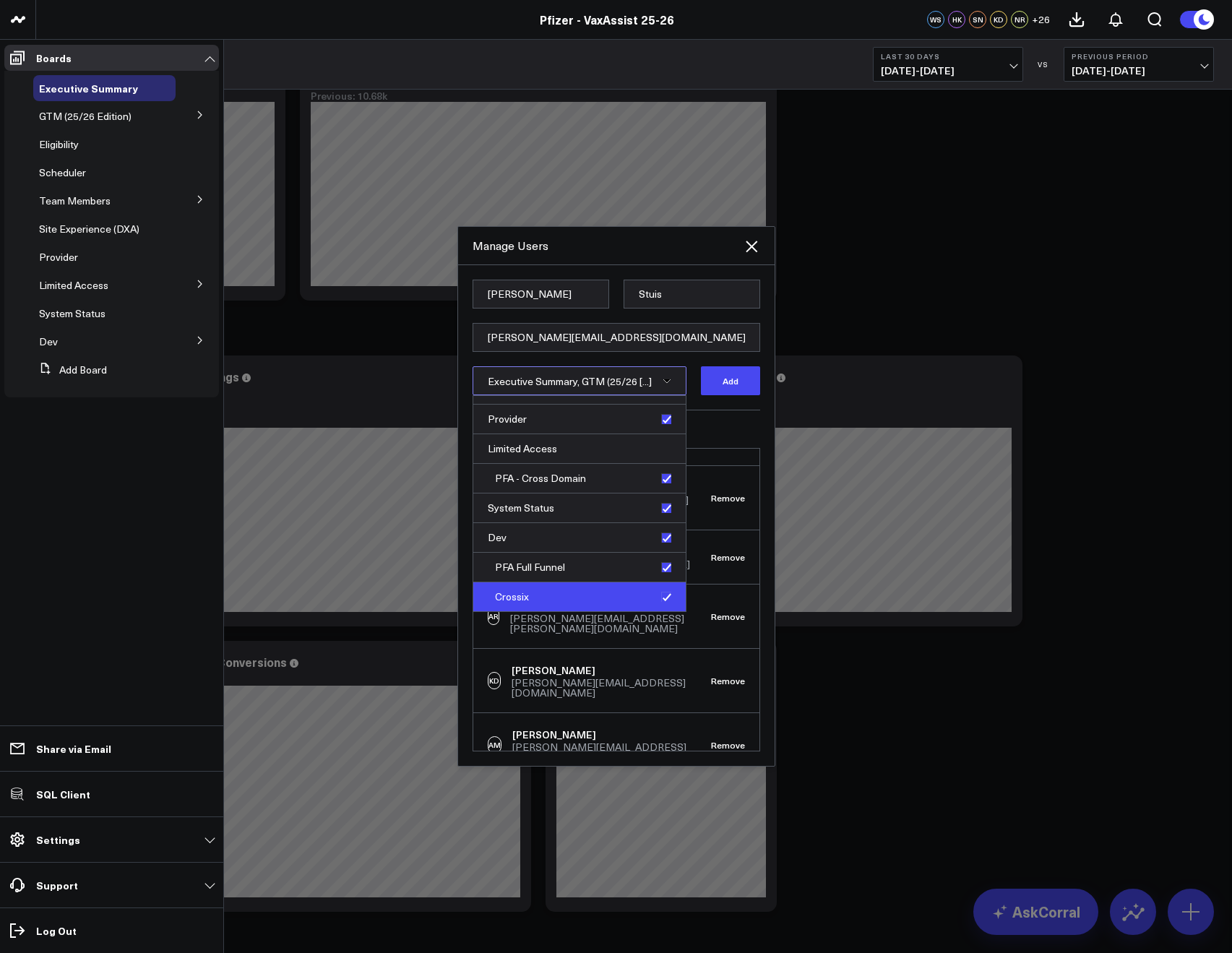
click at [653, 588] on div "Crossix" at bounding box center [579, 596] width 213 height 29
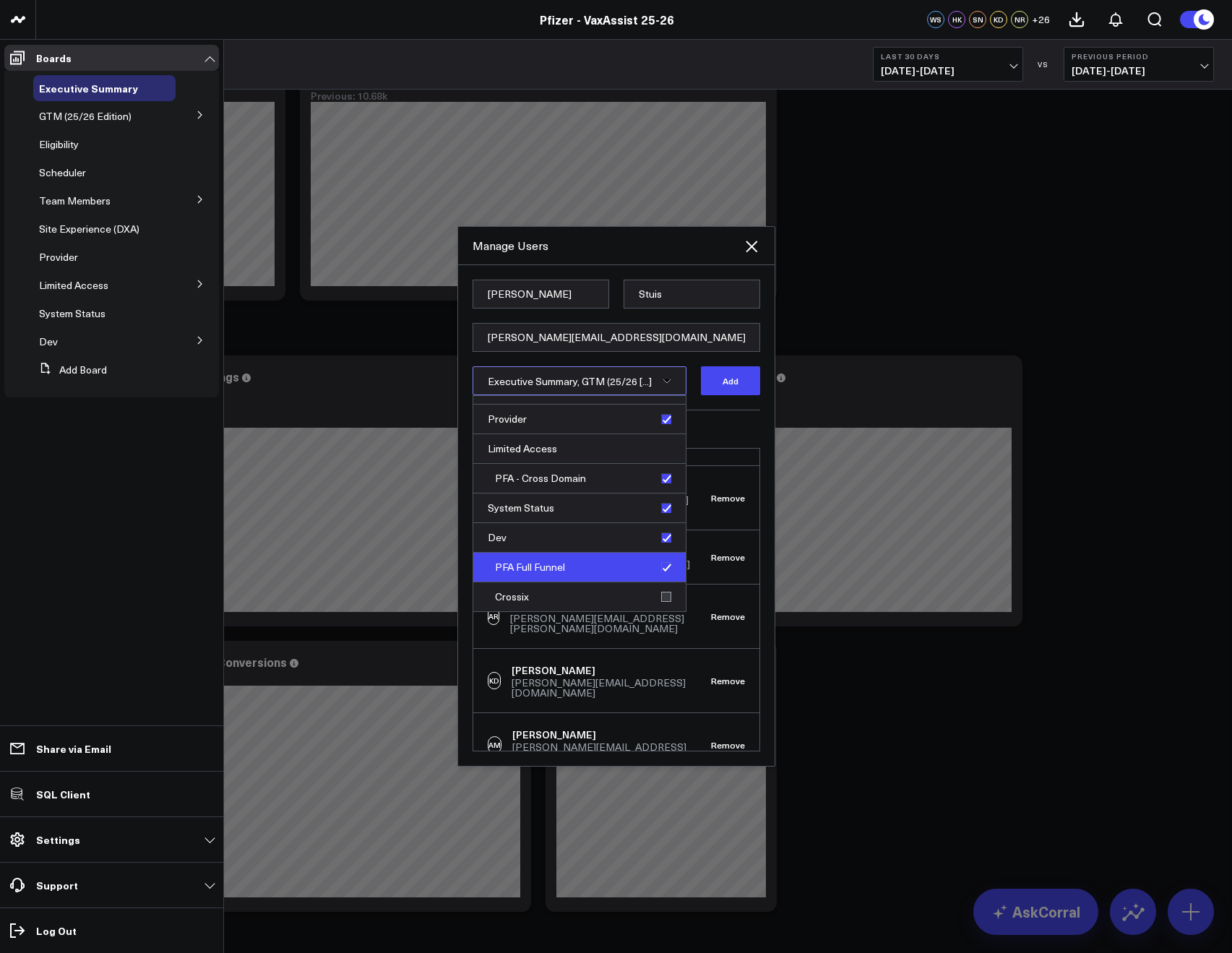
click at [650, 571] on div "PFA Full Funnel" at bounding box center [579, 568] width 213 height 30
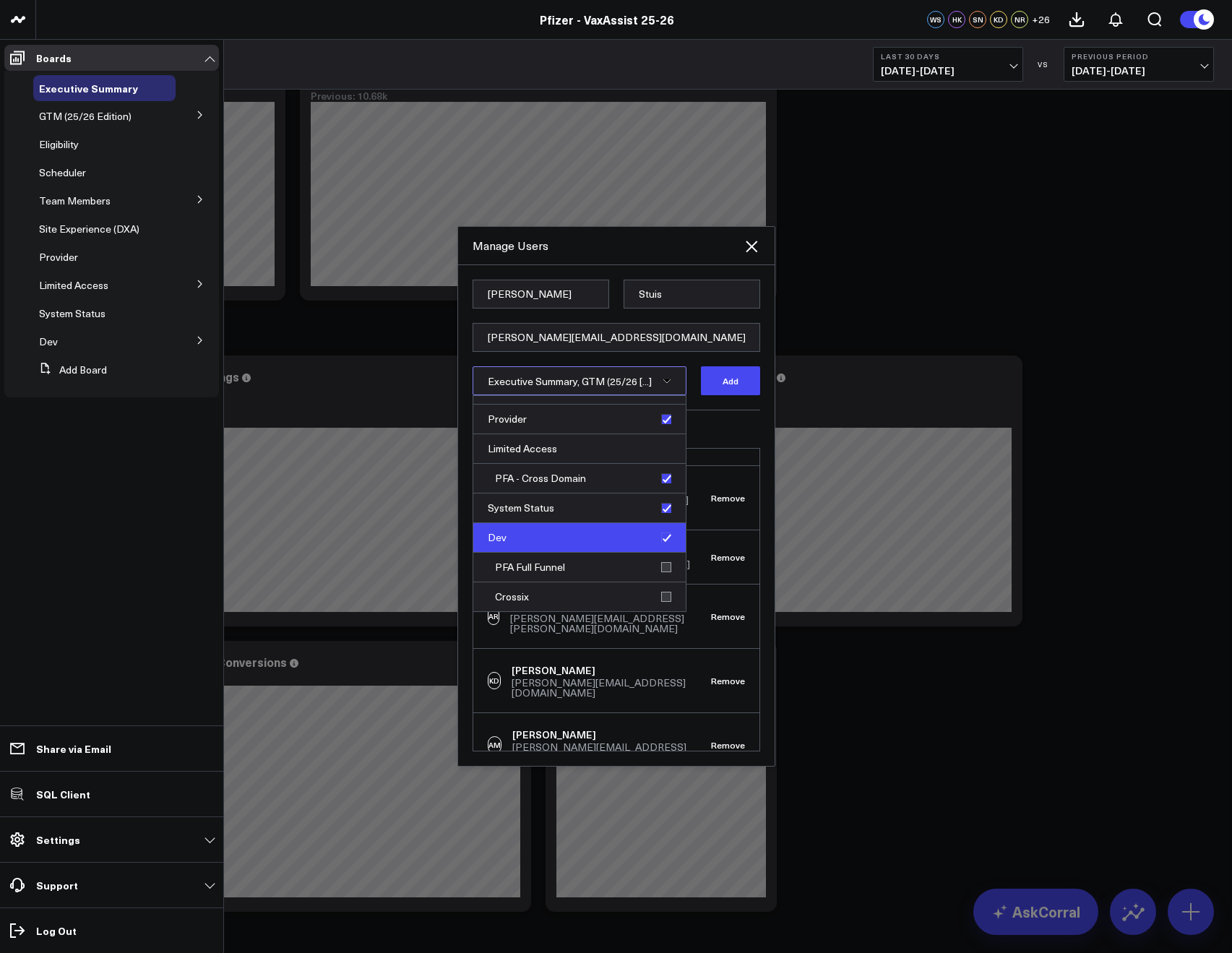
click at [637, 534] on div "Dev" at bounding box center [579, 538] width 213 height 30
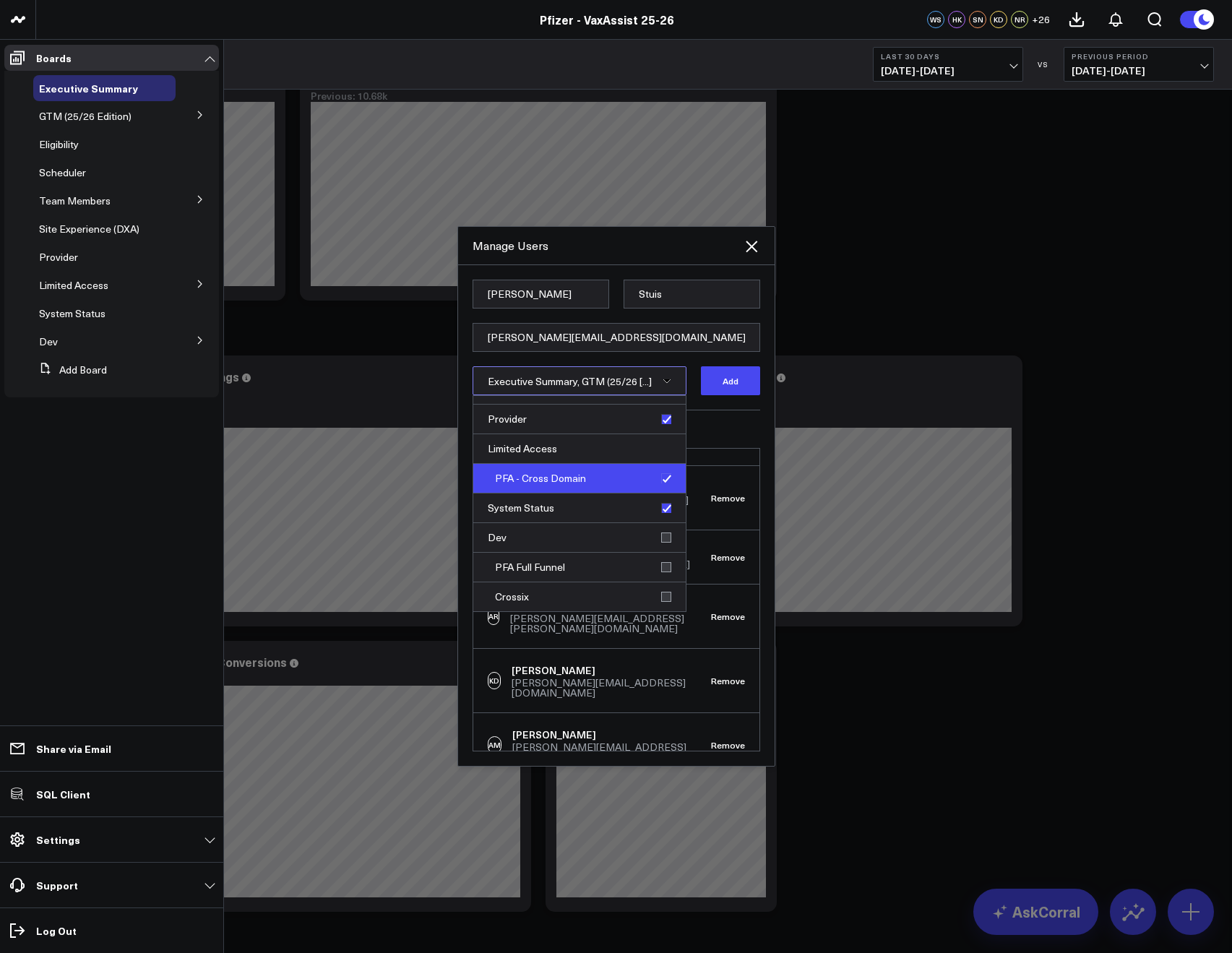
click at [646, 484] on div "PFA - Cross Domain" at bounding box center [579, 479] width 213 height 30
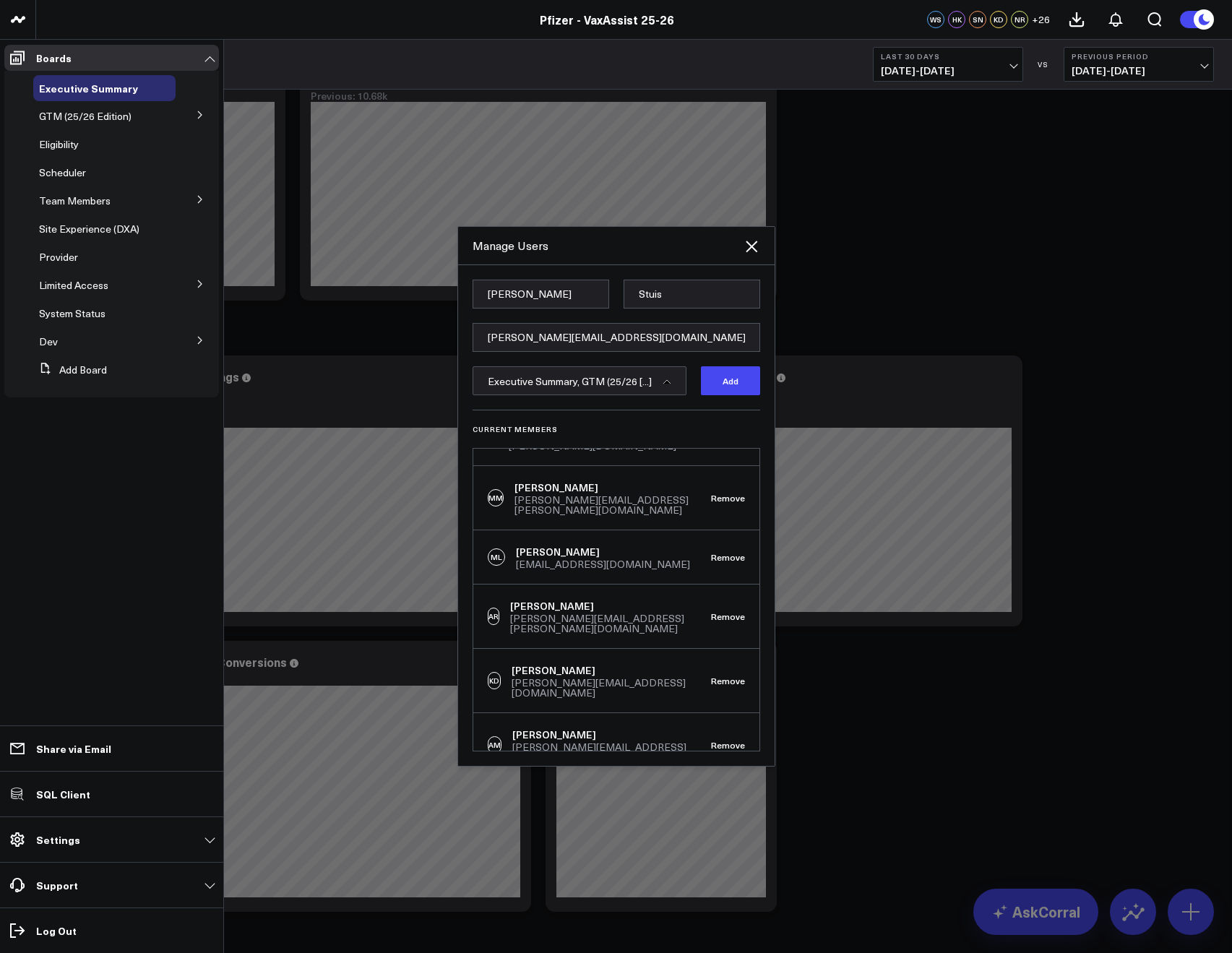
click at [702, 398] on form "Emily Stuis emily.stuis@pfizer.com Executive Summary, GTM (25/26 [...] Add" at bounding box center [616, 344] width 288 height 130
click at [717, 384] on button "Add" at bounding box center [730, 380] width 59 height 29
click at [520, 380] on span "Board Permissions" at bounding box center [529, 380] width 85 height 14
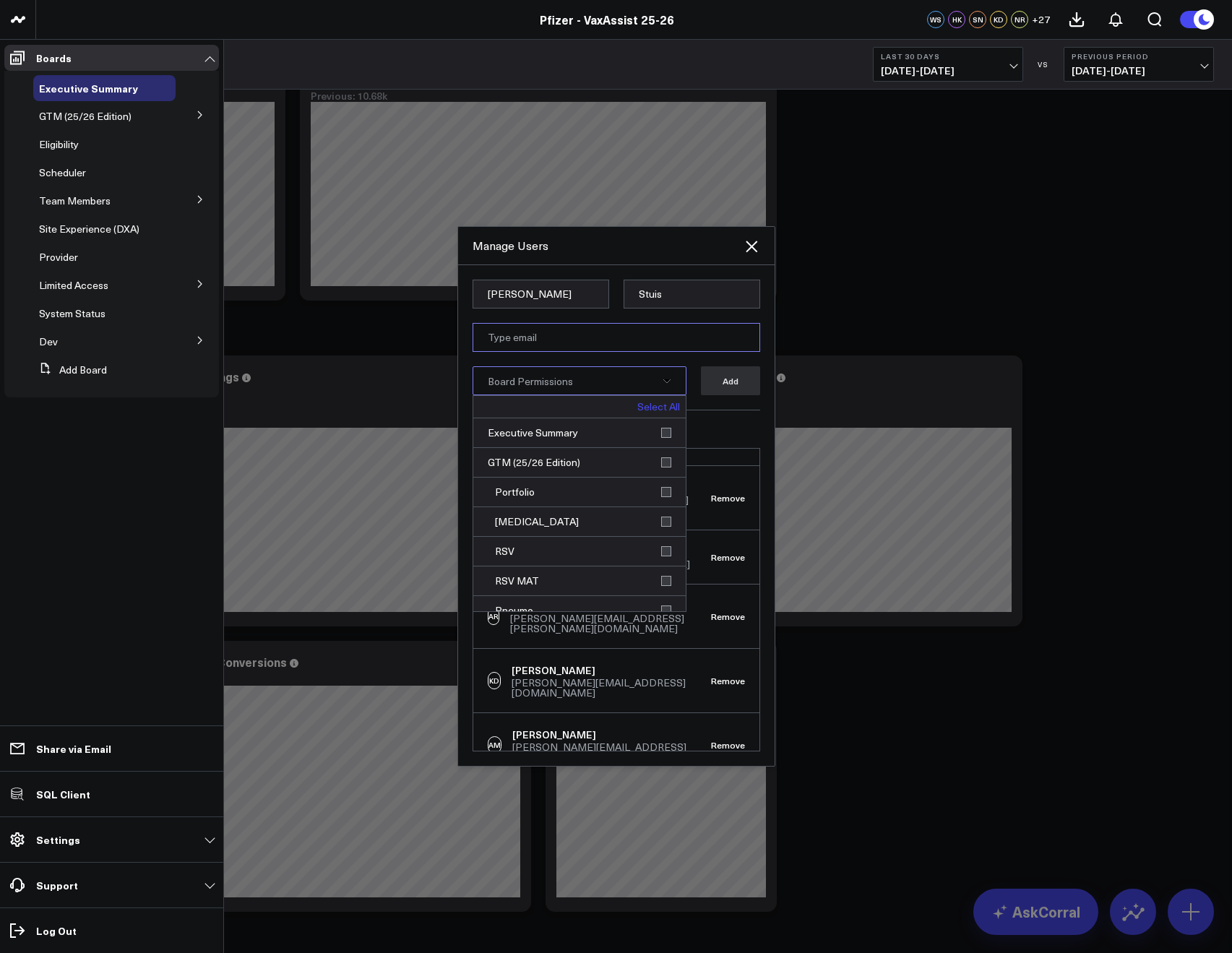
click at [510, 339] on input "email" at bounding box center [616, 337] width 288 height 29
paste input "[PERSON_NAME][EMAIL_ADDRESS][DOMAIN_NAME]"
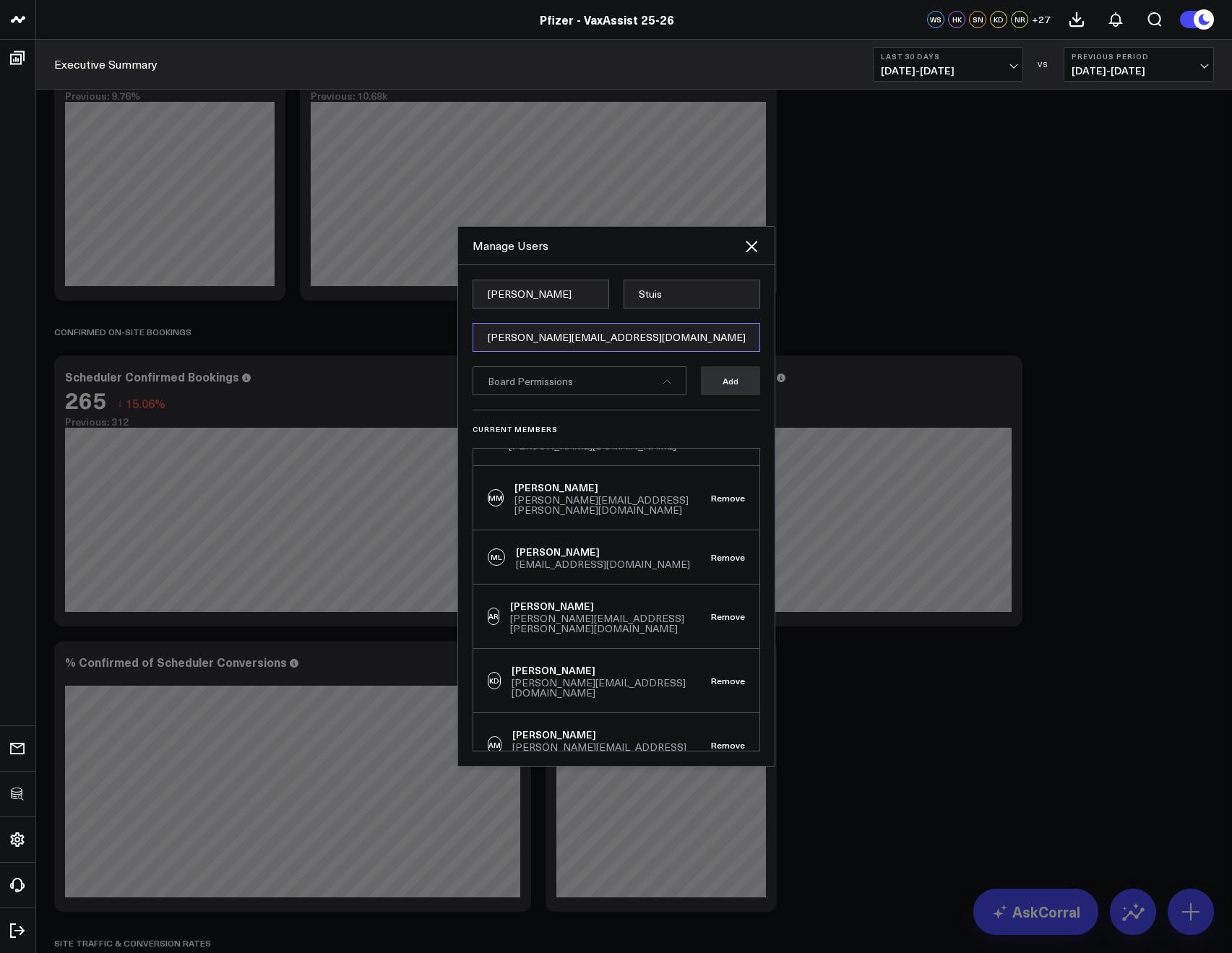
type input "[PERSON_NAME][EMAIL_ADDRESS][DOMAIN_NAME]"
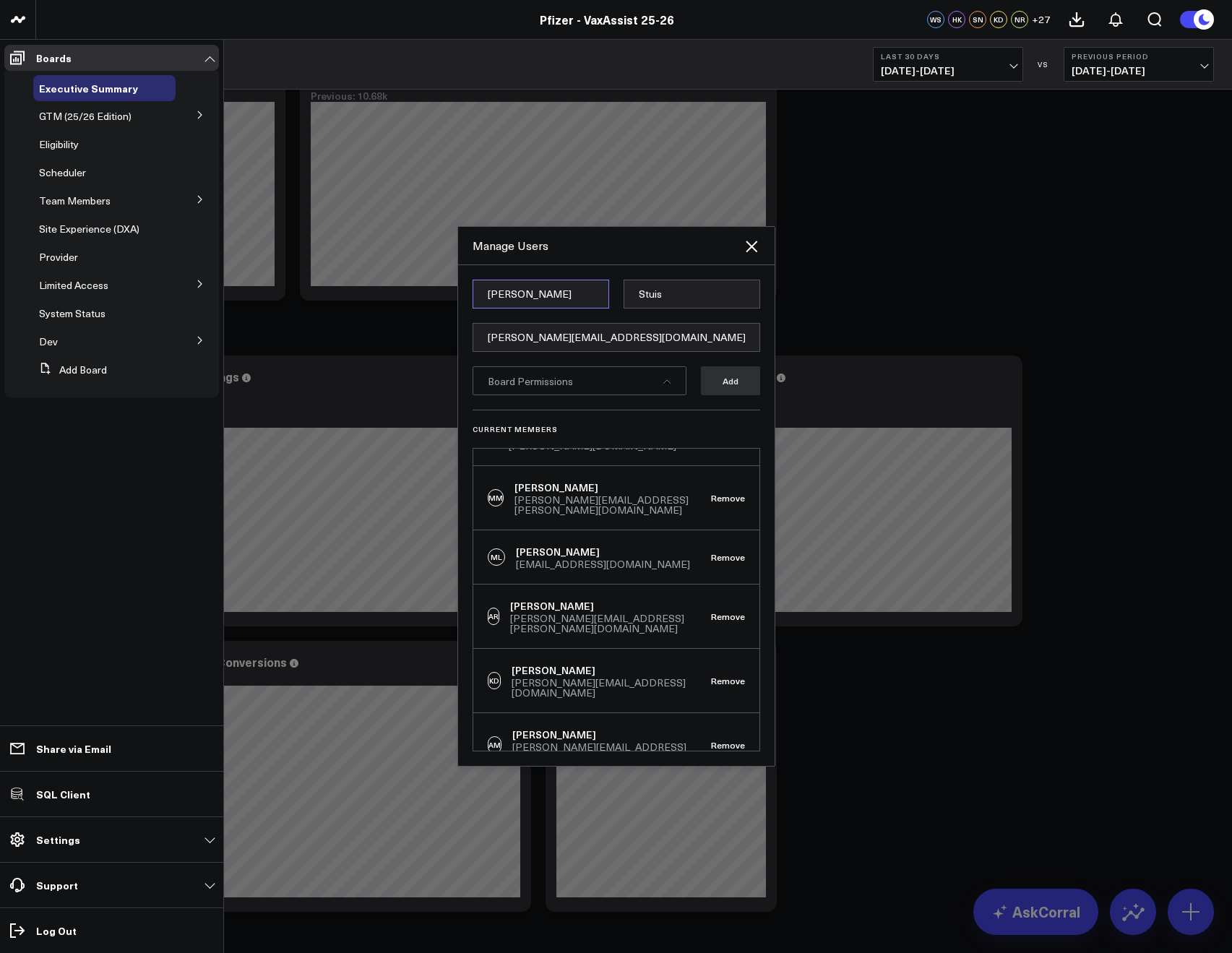
click at [534, 302] on input "Emily" at bounding box center [541, 293] width 137 height 29
paste input "Jenna"
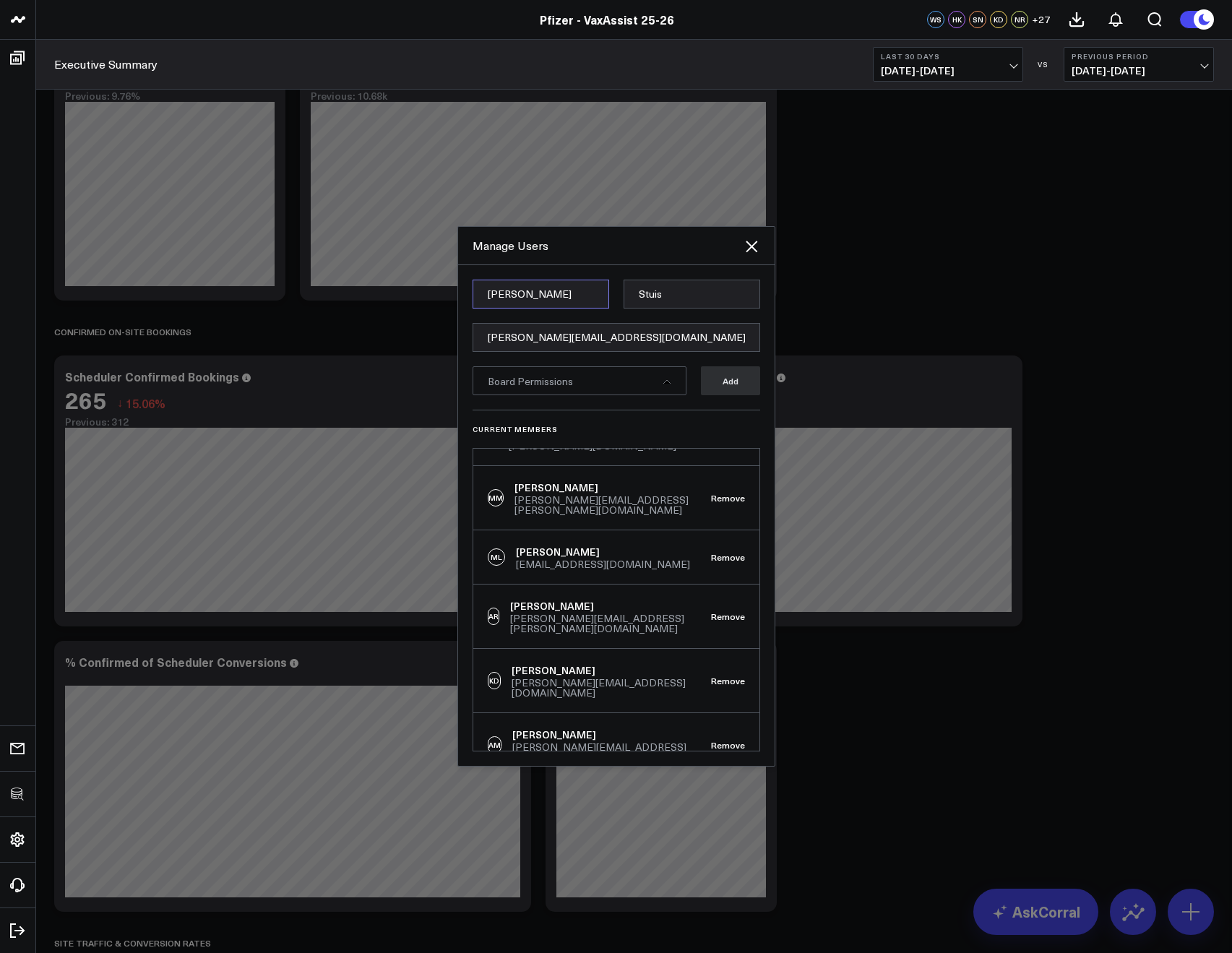
type input "Jenna"
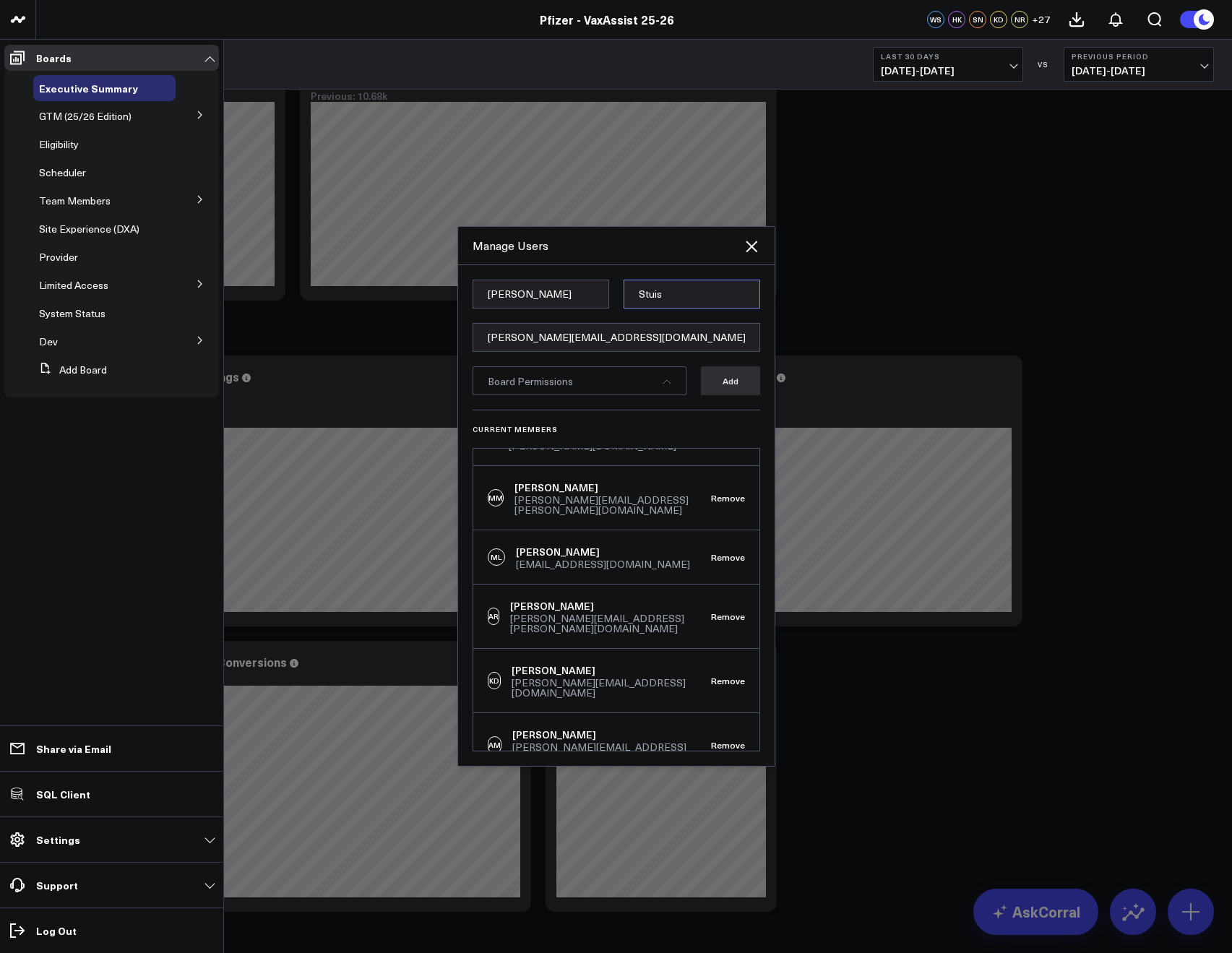
click at [676, 297] on input "Stuis" at bounding box center [691, 293] width 137 height 29
paste input "Oppenheim"
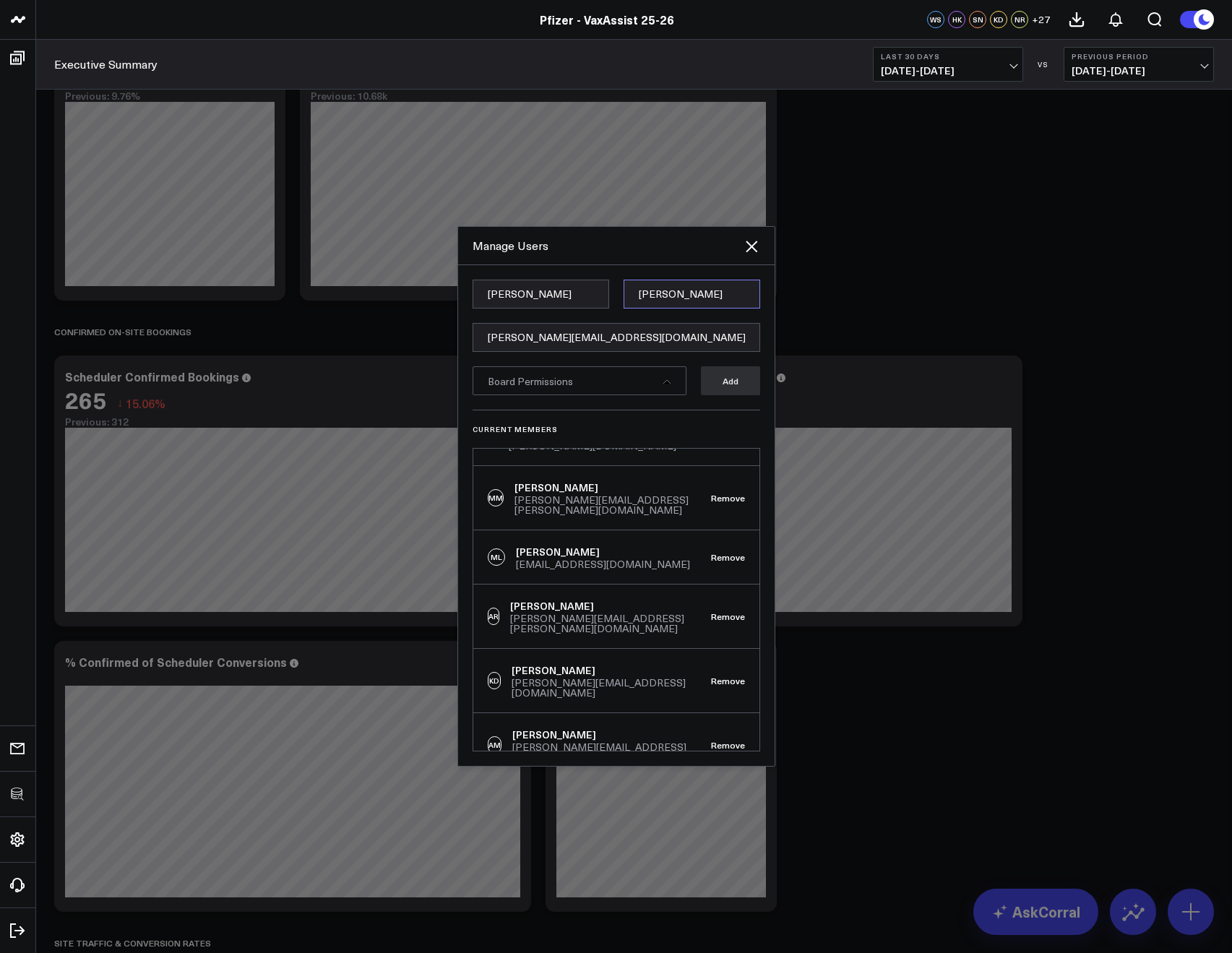
type input "Oppenheim"
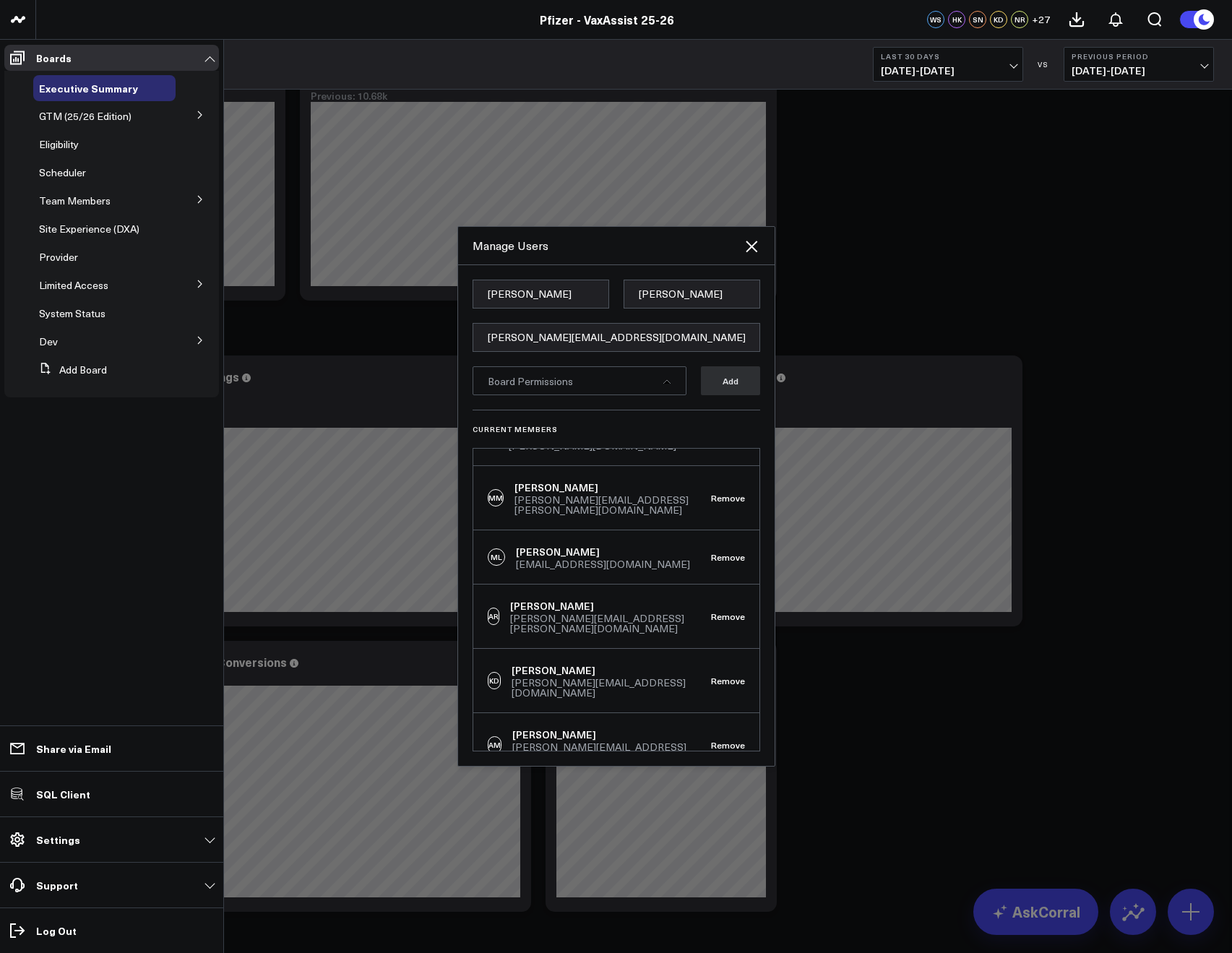
click at [620, 380] on div "Board Permissions" at bounding box center [579, 380] width 214 height 29
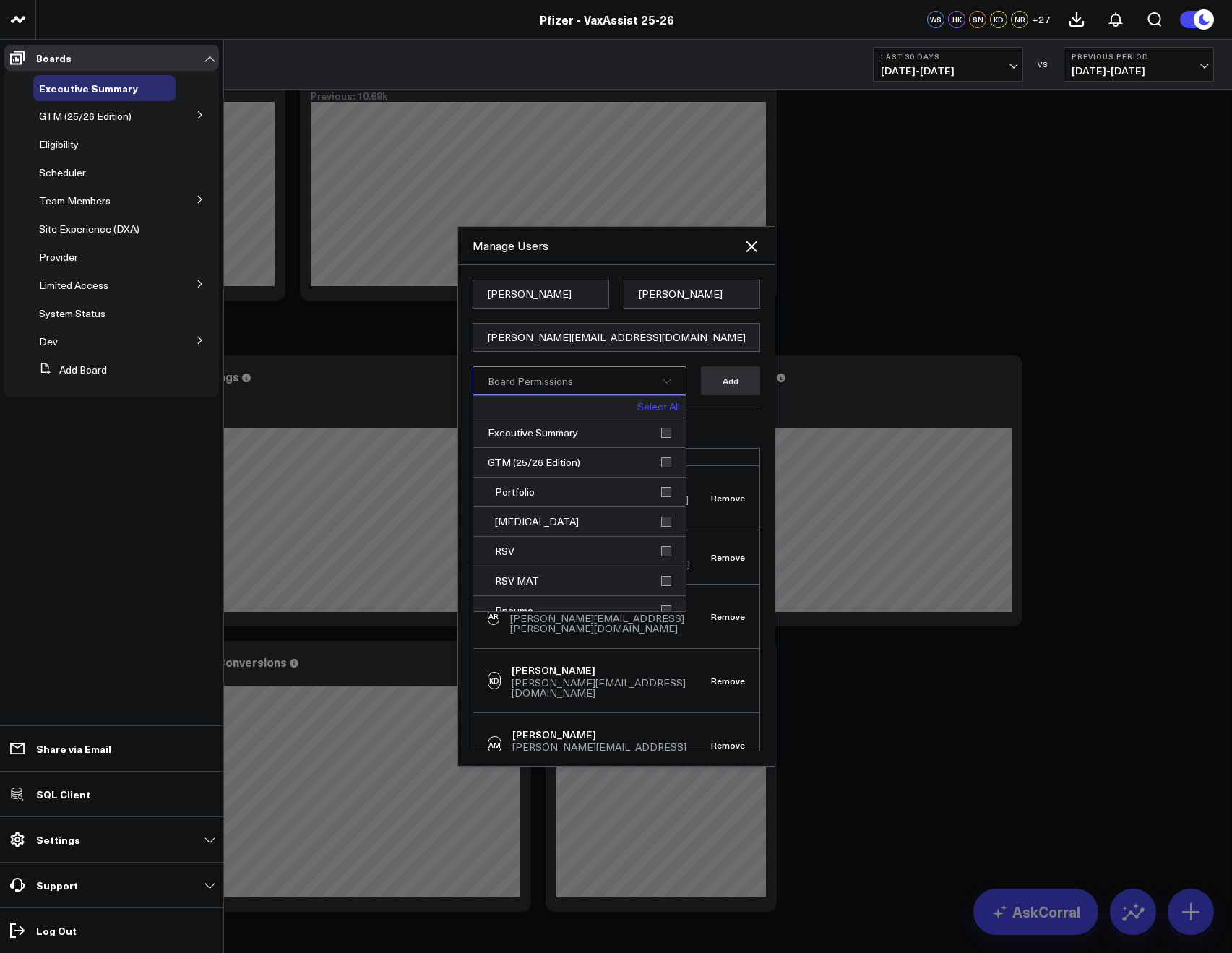
click at [644, 402] on link "Select All" at bounding box center [658, 407] width 42 height 10
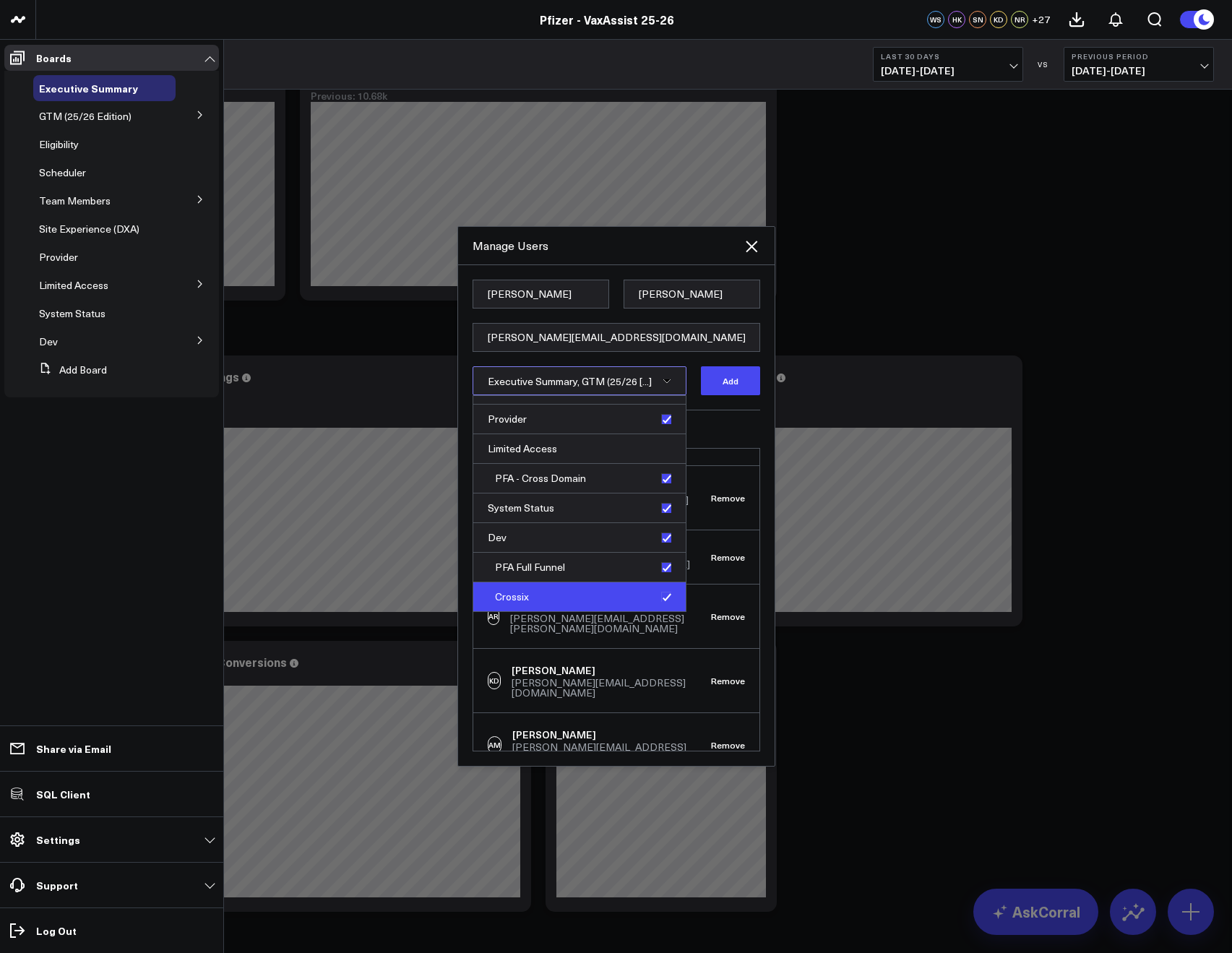
click at [662, 591] on div "Crossix" at bounding box center [579, 596] width 213 height 29
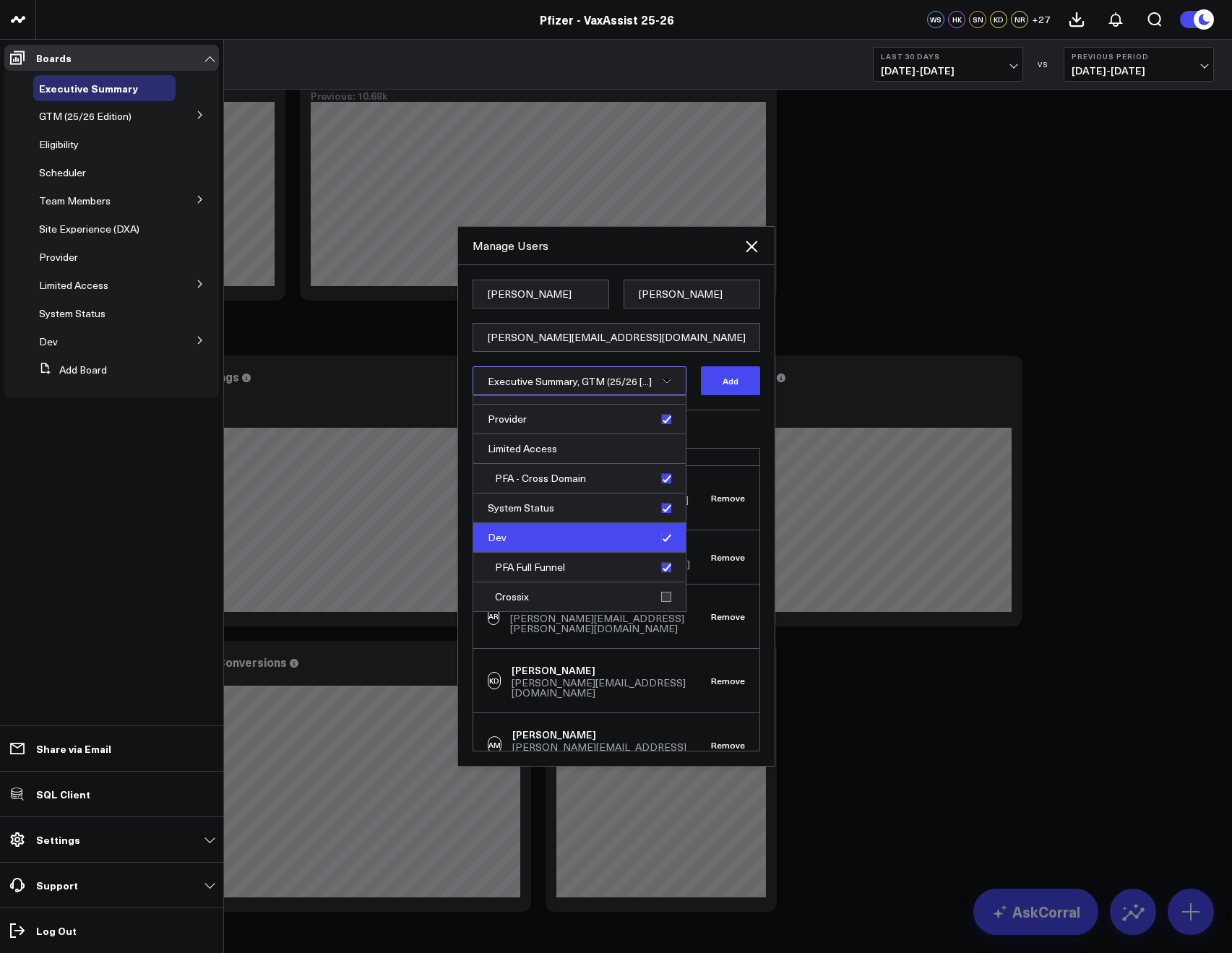
drag, startPoint x: 661, startPoint y: 558, endPoint x: 661, endPoint y: 544, distance: 14.0
click at [661, 557] on div "PFA Full Funnel" at bounding box center [579, 568] width 213 height 30
click at [661, 542] on div "Dev" at bounding box center [579, 538] width 213 height 30
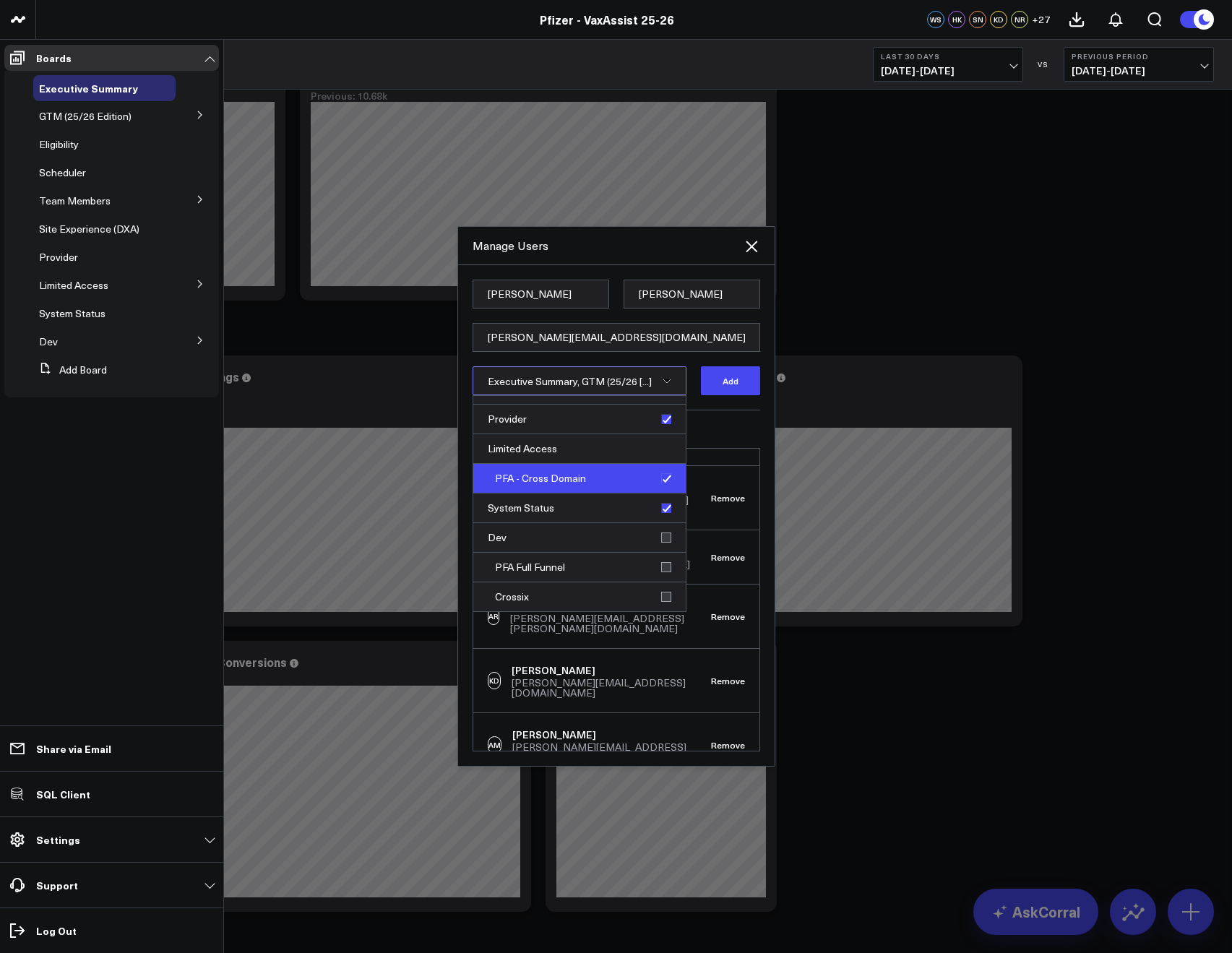
click at [657, 483] on div "PFA - Cross Domain" at bounding box center [579, 479] width 213 height 30
click at [725, 387] on button "Add" at bounding box center [730, 380] width 59 height 29
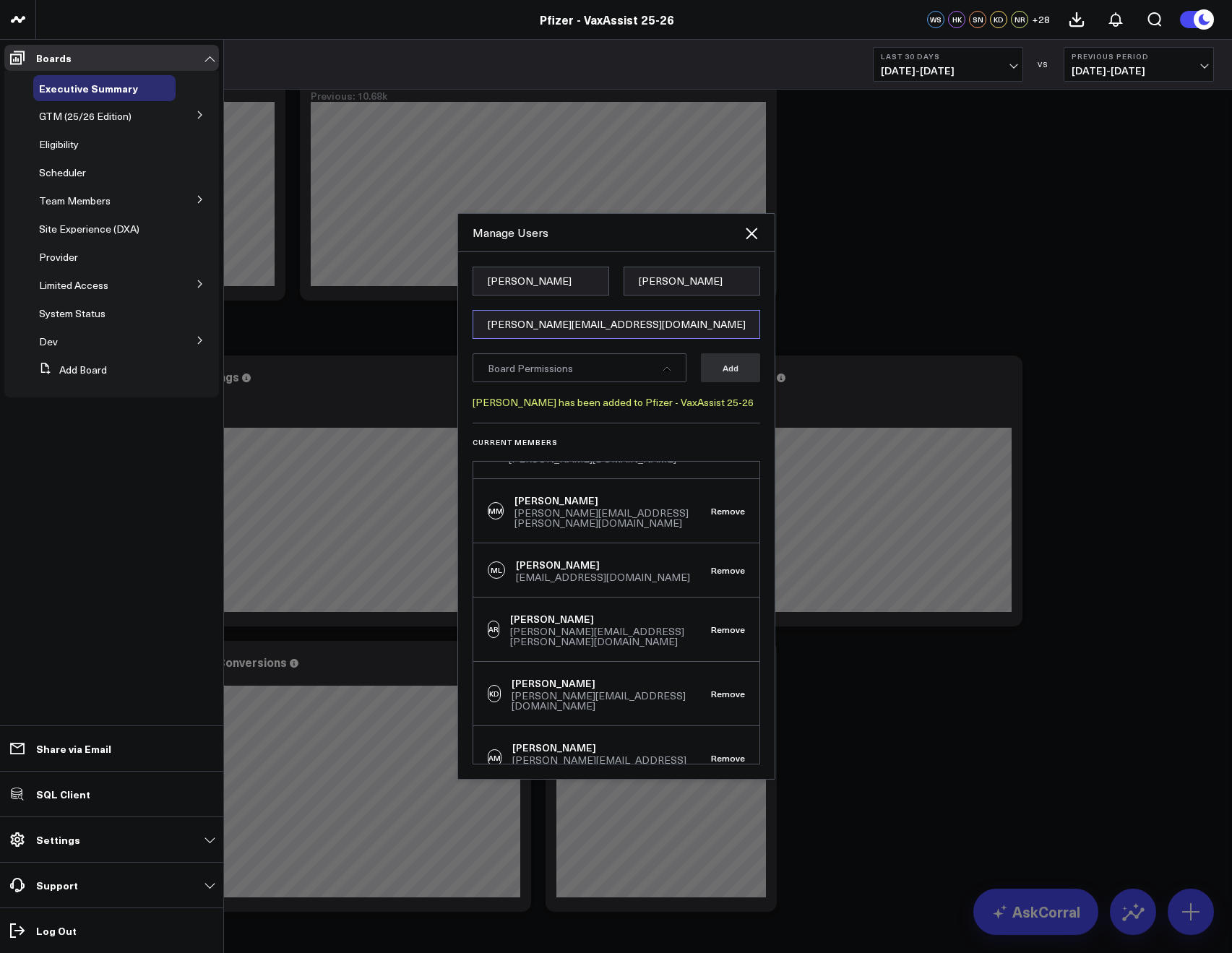
click at [489, 324] on input "[PERSON_NAME][EMAIL_ADDRESS][DOMAIN_NAME]" at bounding box center [616, 324] width 288 height 29
paste input "[PERSON_NAME][EMAIL_ADDRESS][PERSON_NAME][DOMAIN_NAME]"
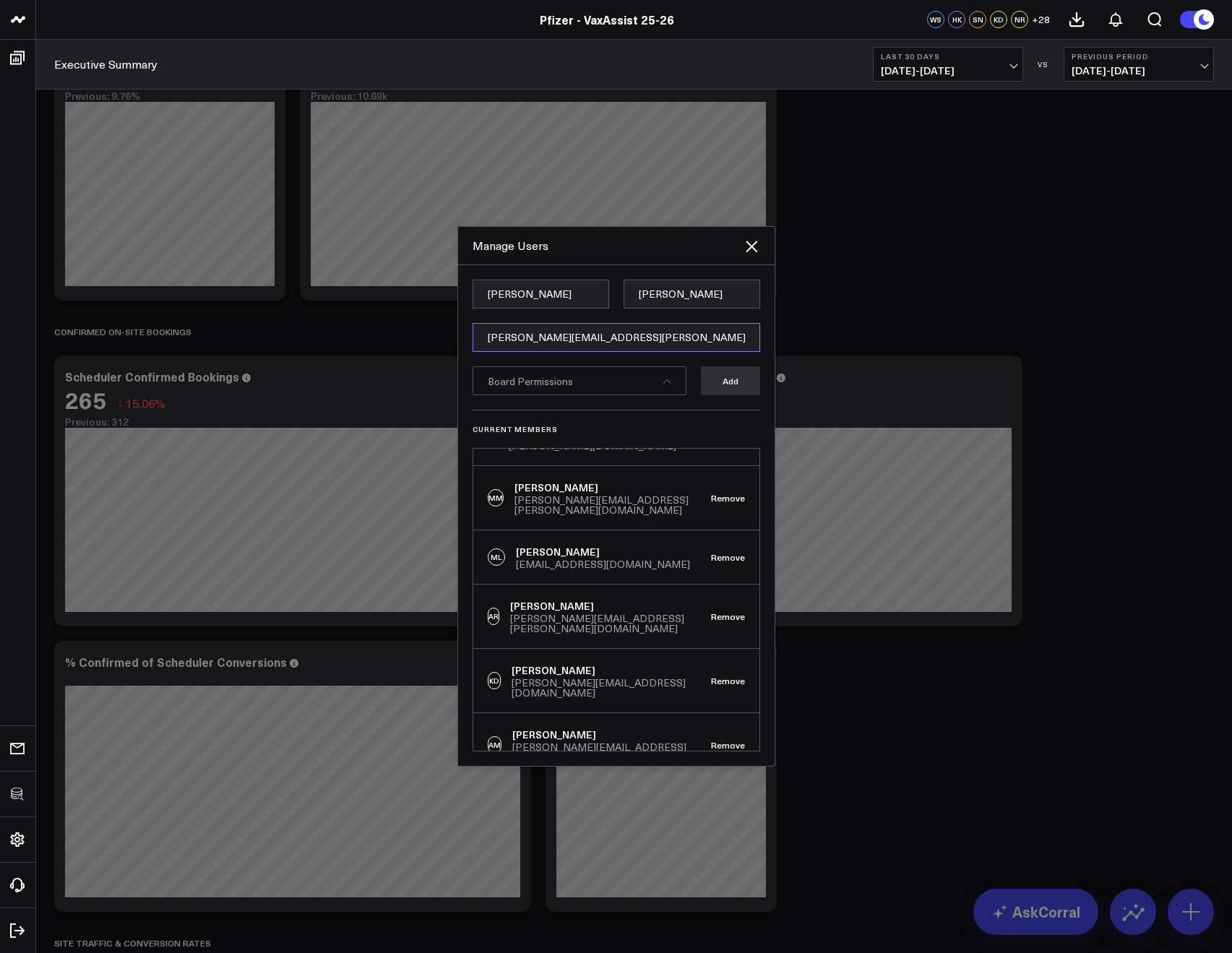
type input "[PERSON_NAME][EMAIL_ADDRESS][PERSON_NAME][DOMAIN_NAME]"
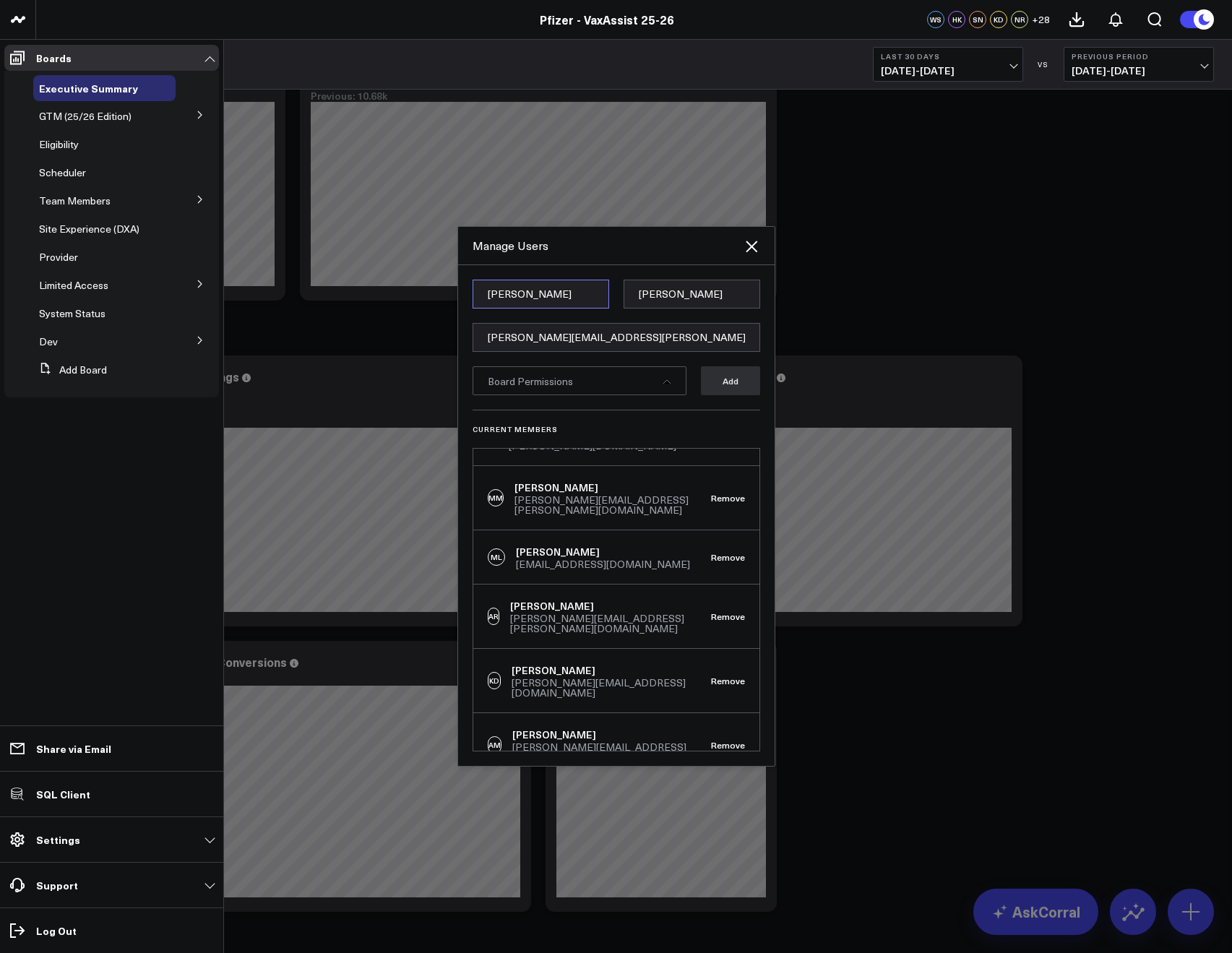
click at [530, 305] on input "Jenna" at bounding box center [541, 293] width 137 height 29
paste input "Katie"
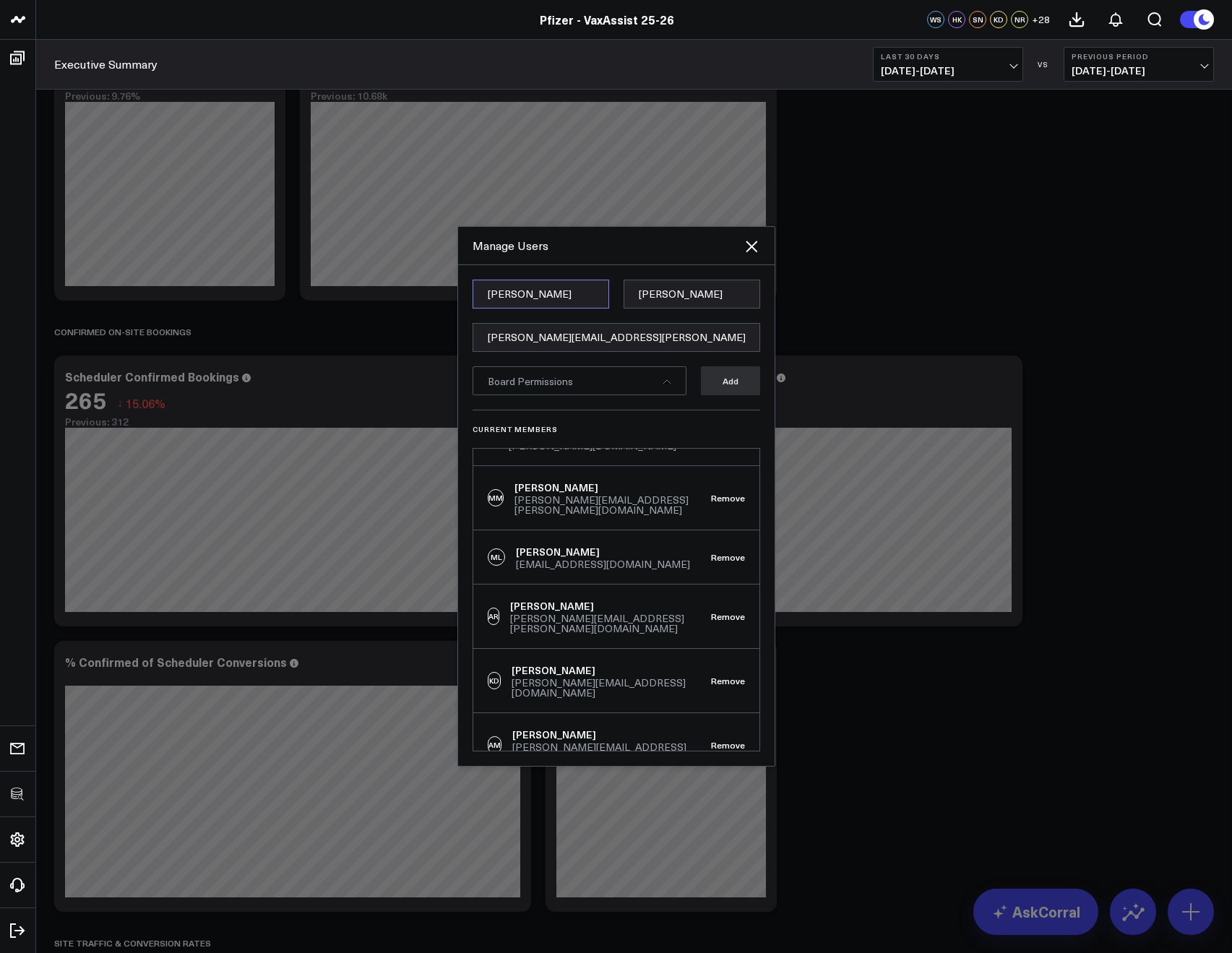
type input "Katie"
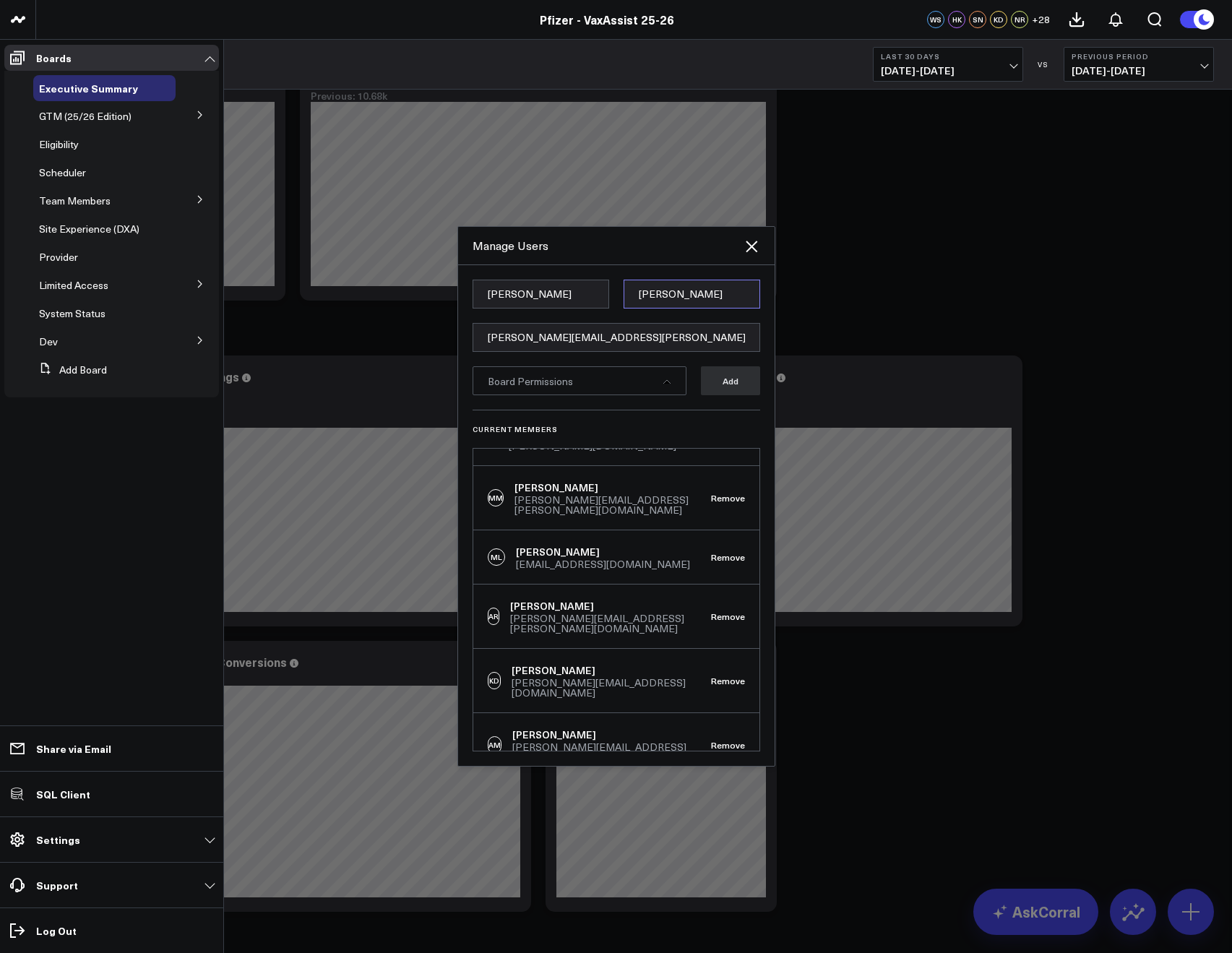
click at [652, 296] on input "Oppenheim" at bounding box center [691, 293] width 137 height 29
paste input "Baldwin"
type input "Baldwin"
click at [601, 249] on div "Manage Users" at bounding box center [607, 246] width 270 height 16
click at [609, 390] on div "Board Permissions" at bounding box center [579, 380] width 214 height 29
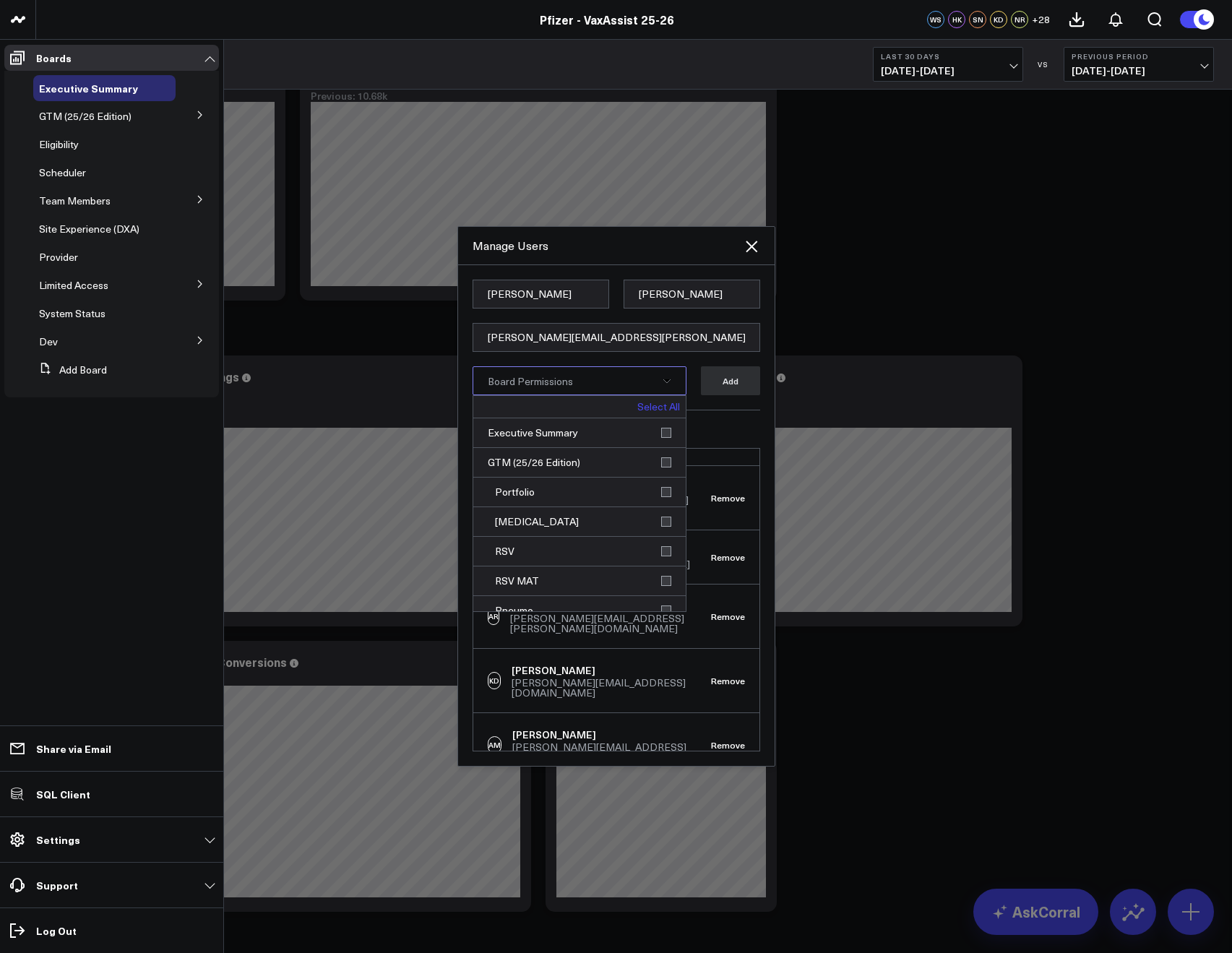
click at [637, 402] on link "Select All" at bounding box center [658, 407] width 42 height 10
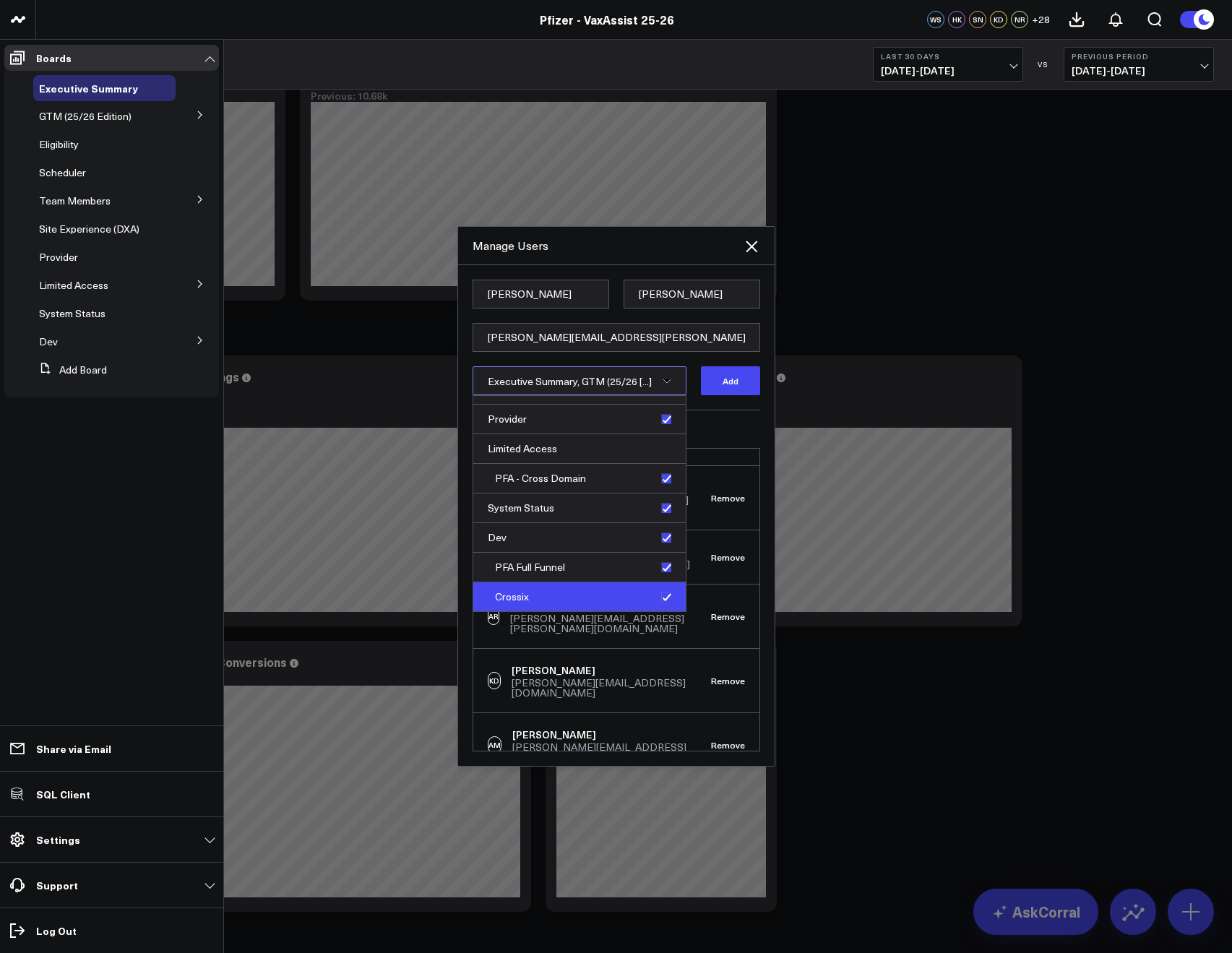
click at [661, 595] on div "Crossix" at bounding box center [579, 596] width 213 height 29
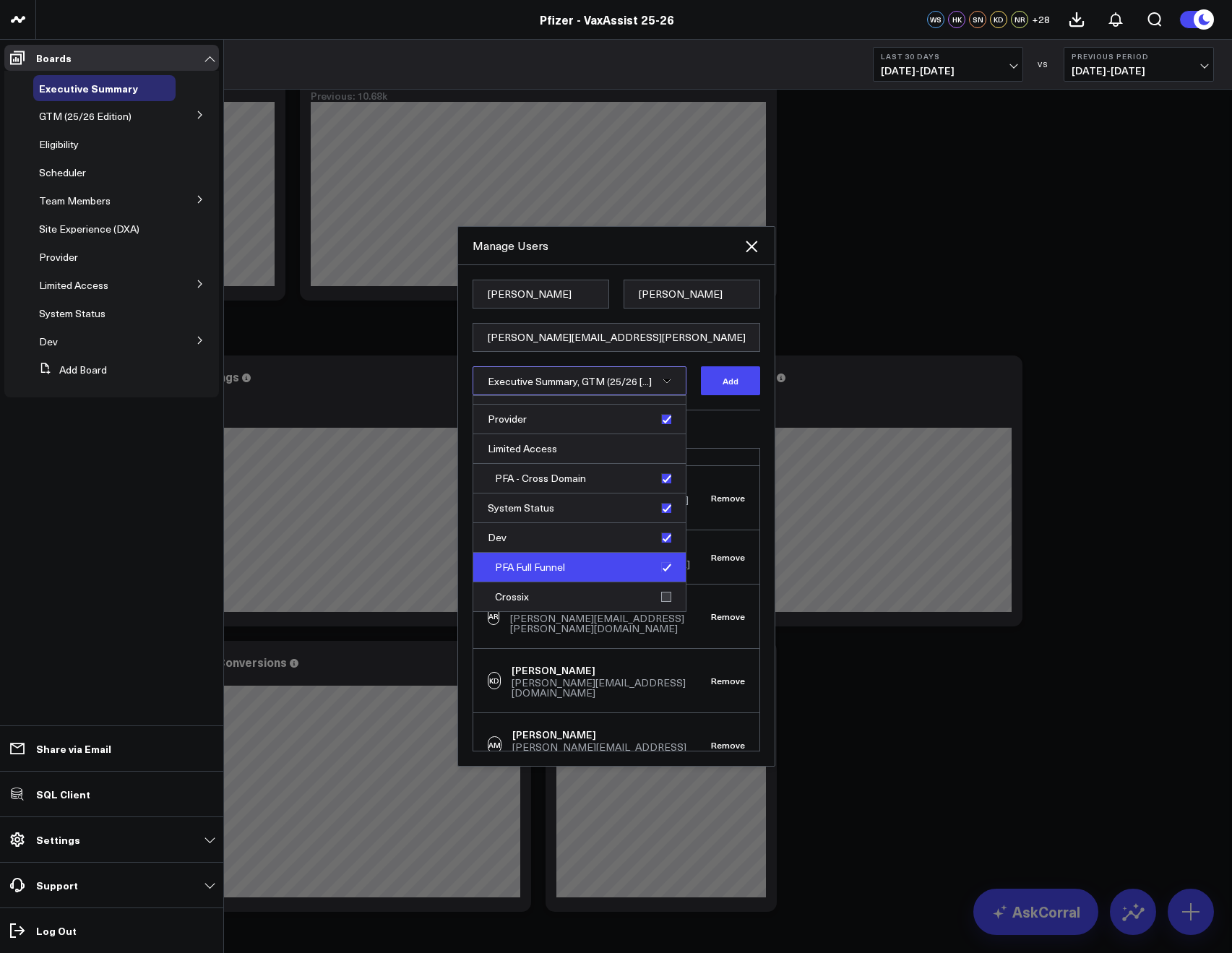
click at [659, 576] on div "PFA Full Funnel" at bounding box center [579, 568] width 213 height 30
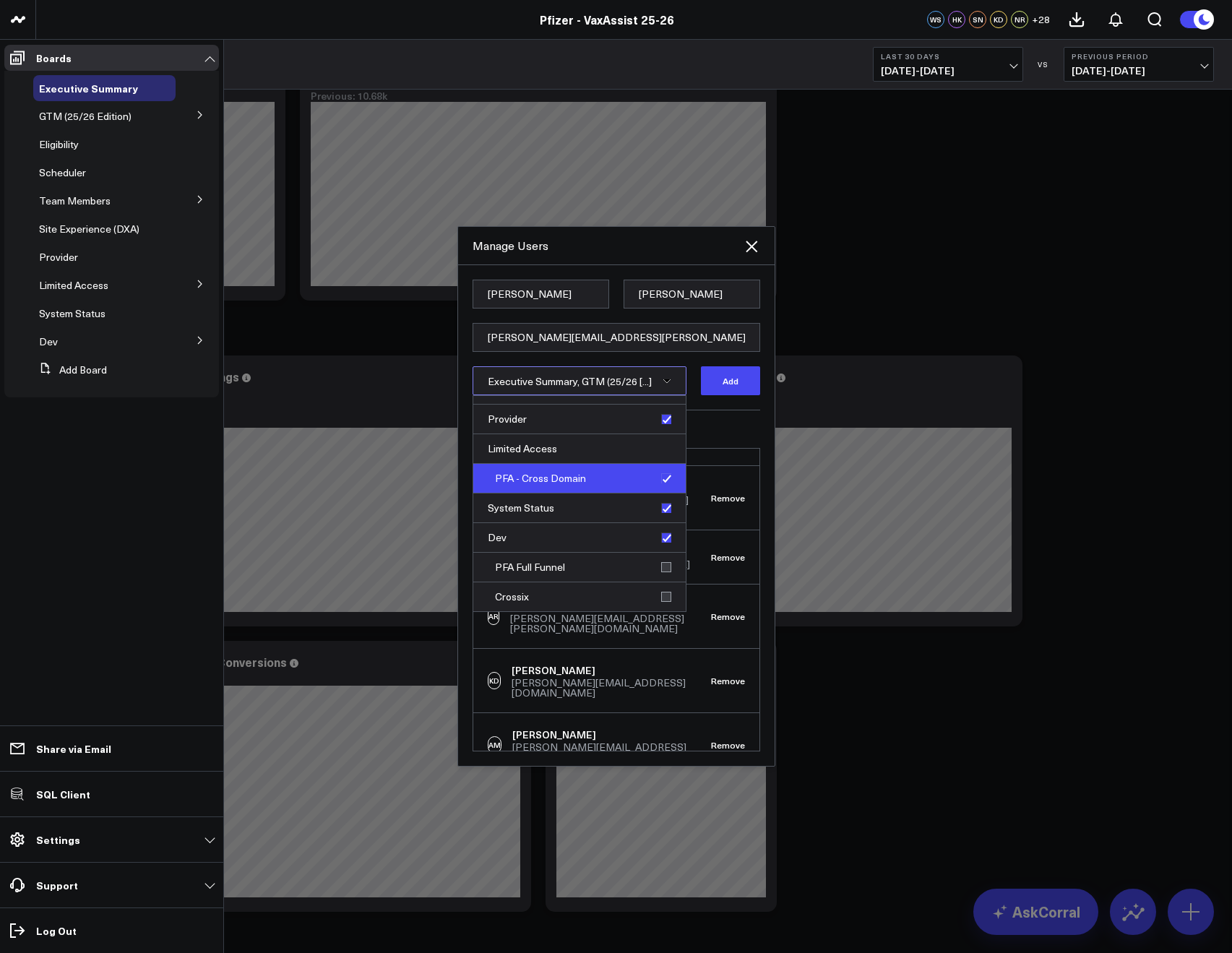
click at [661, 475] on div "PFA - Cross Domain" at bounding box center [579, 479] width 213 height 30
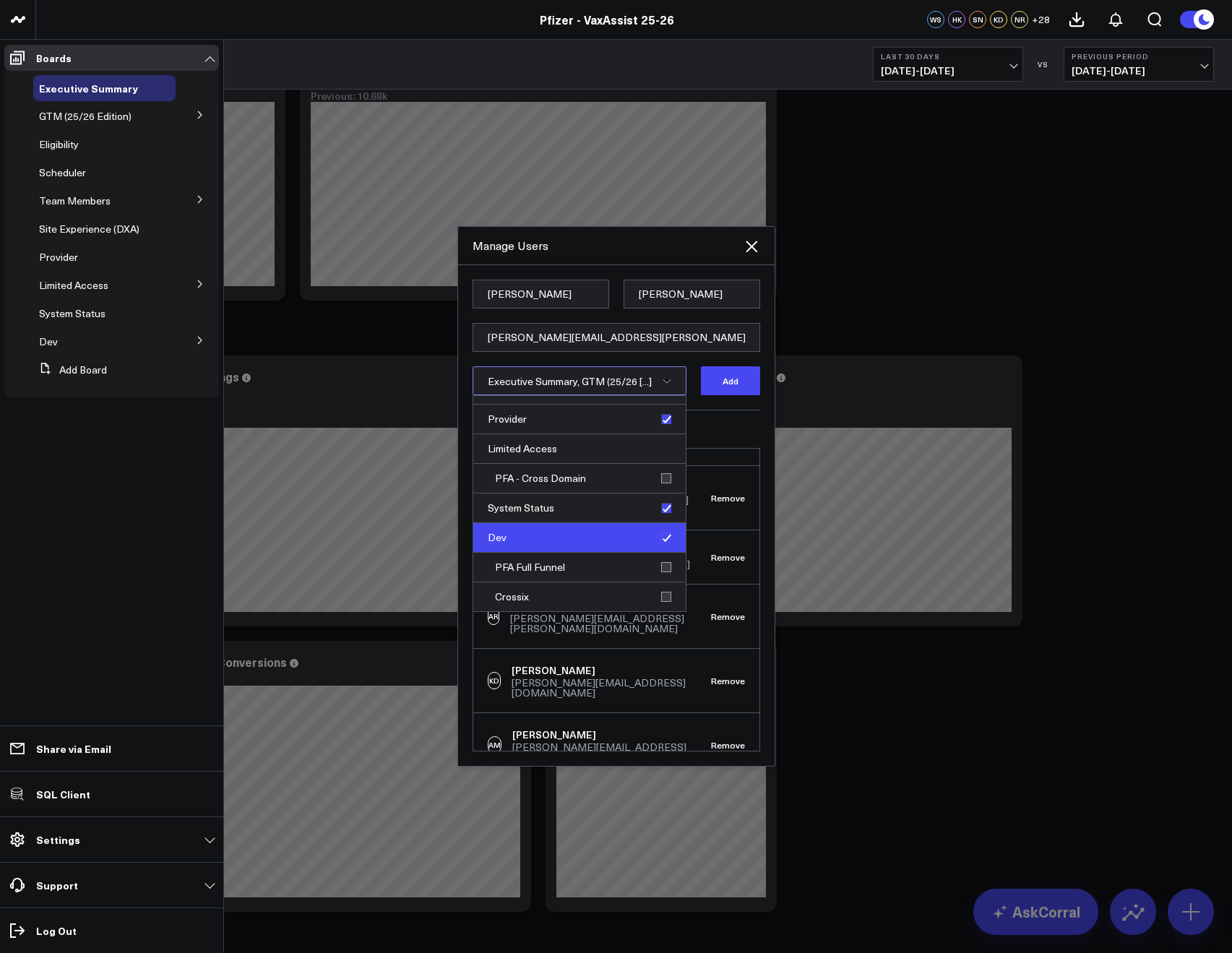
click at [664, 539] on div "Dev" at bounding box center [579, 538] width 213 height 30
click at [725, 390] on button "Add" at bounding box center [730, 380] width 59 height 29
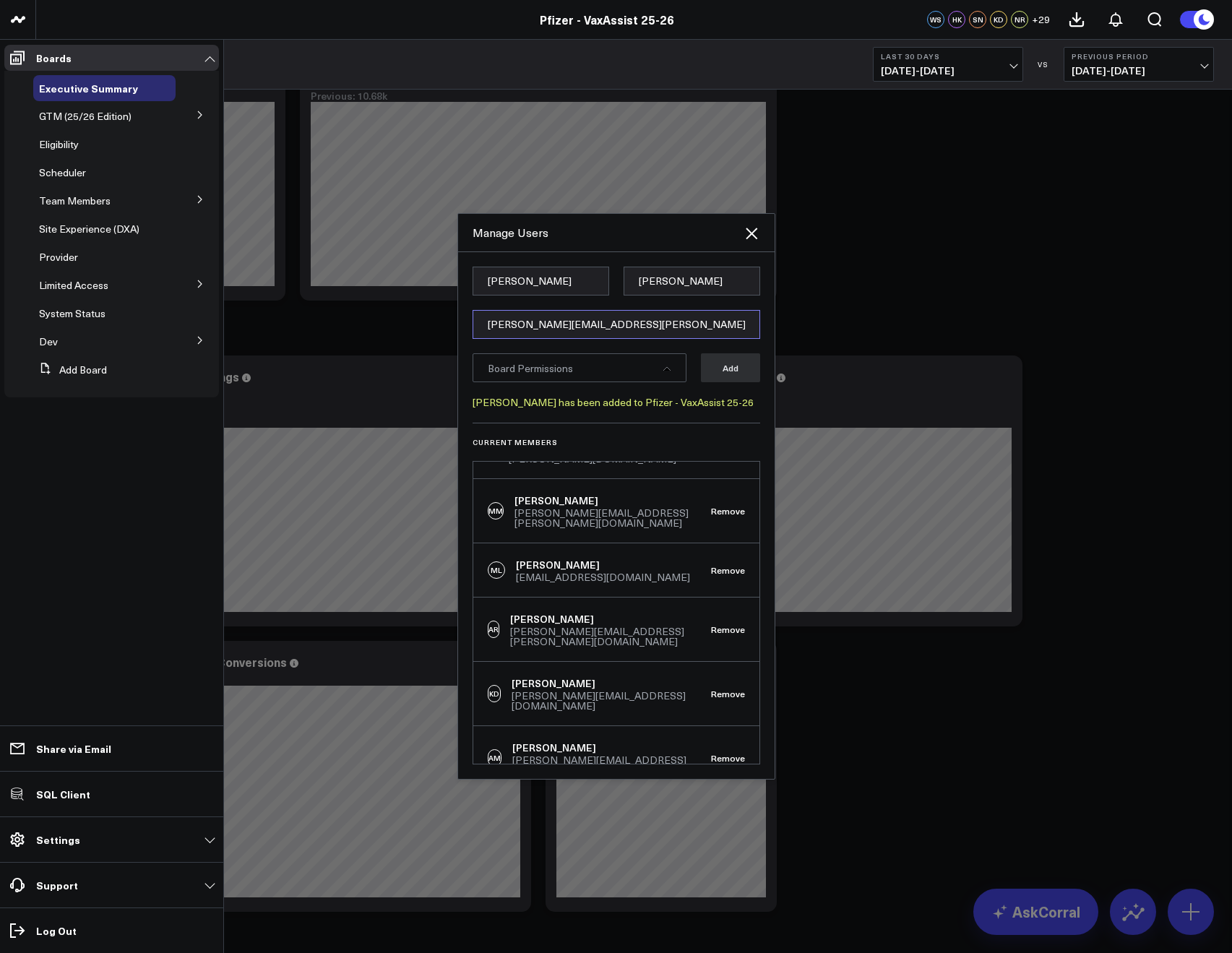
click at [512, 320] on input "[PERSON_NAME][EMAIL_ADDRESS][PERSON_NAME][DOMAIN_NAME]" at bounding box center [616, 324] width 288 height 29
paste input "[PERSON_NAME][EMAIL_ADDRESS][PERSON_NAME][DOMAIN_NAME]"
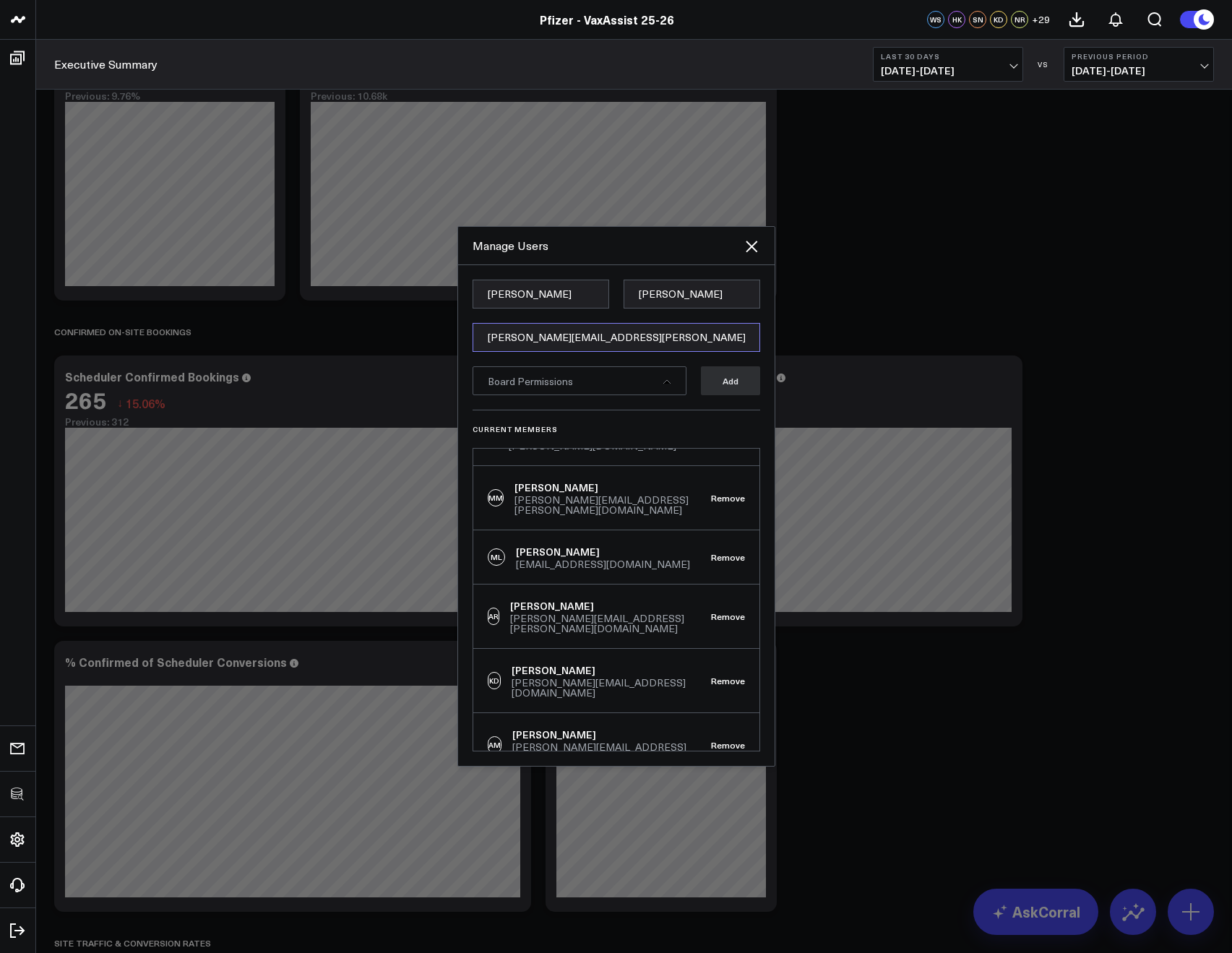
type input "[PERSON_NAME][EMAIL_ADDRESS][PERSON_NAME][DOMAIN_NAME]"
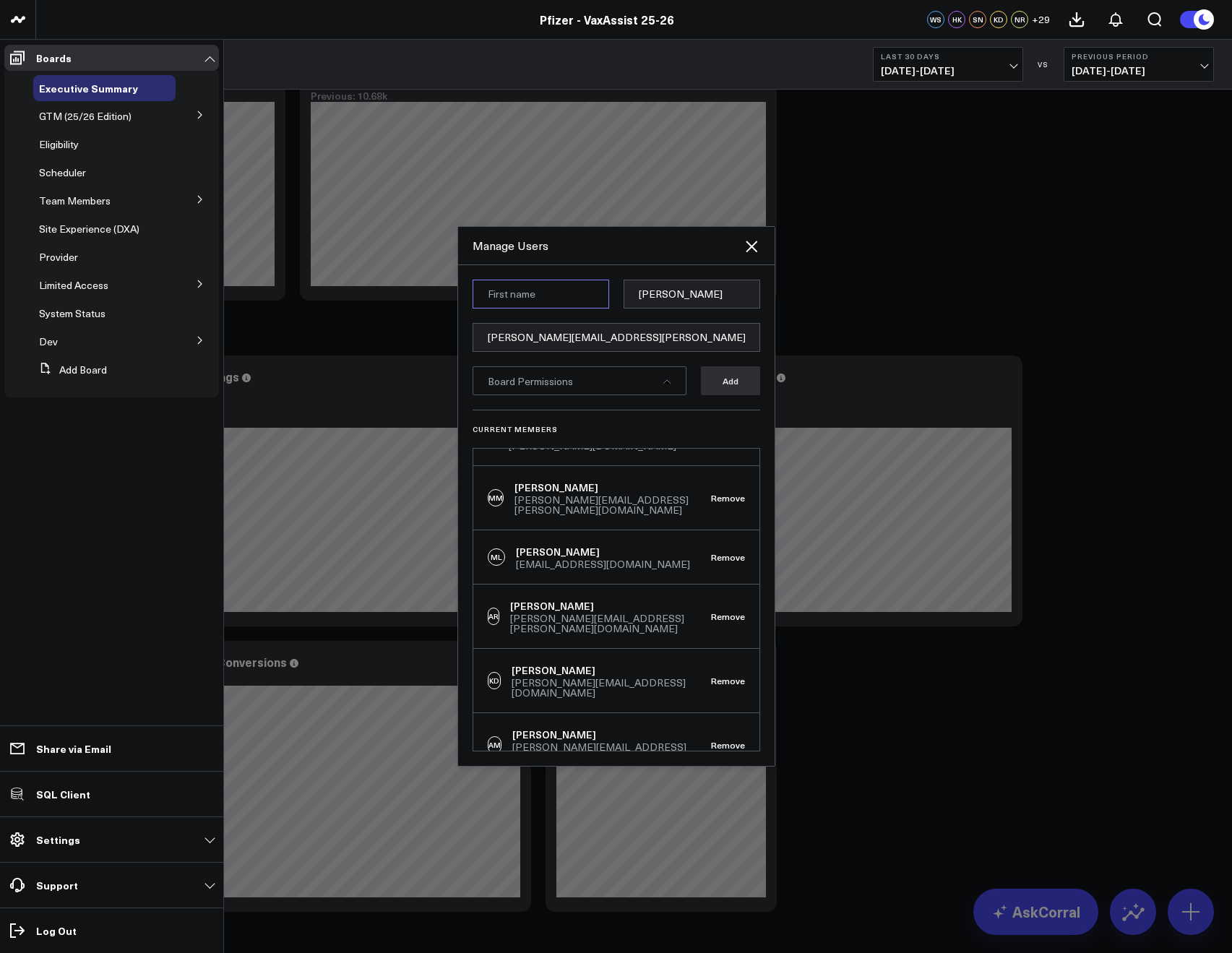
click at [496, 292] on input at bounding box center [541, 293] width 137 height 29
paste input "Kevin"
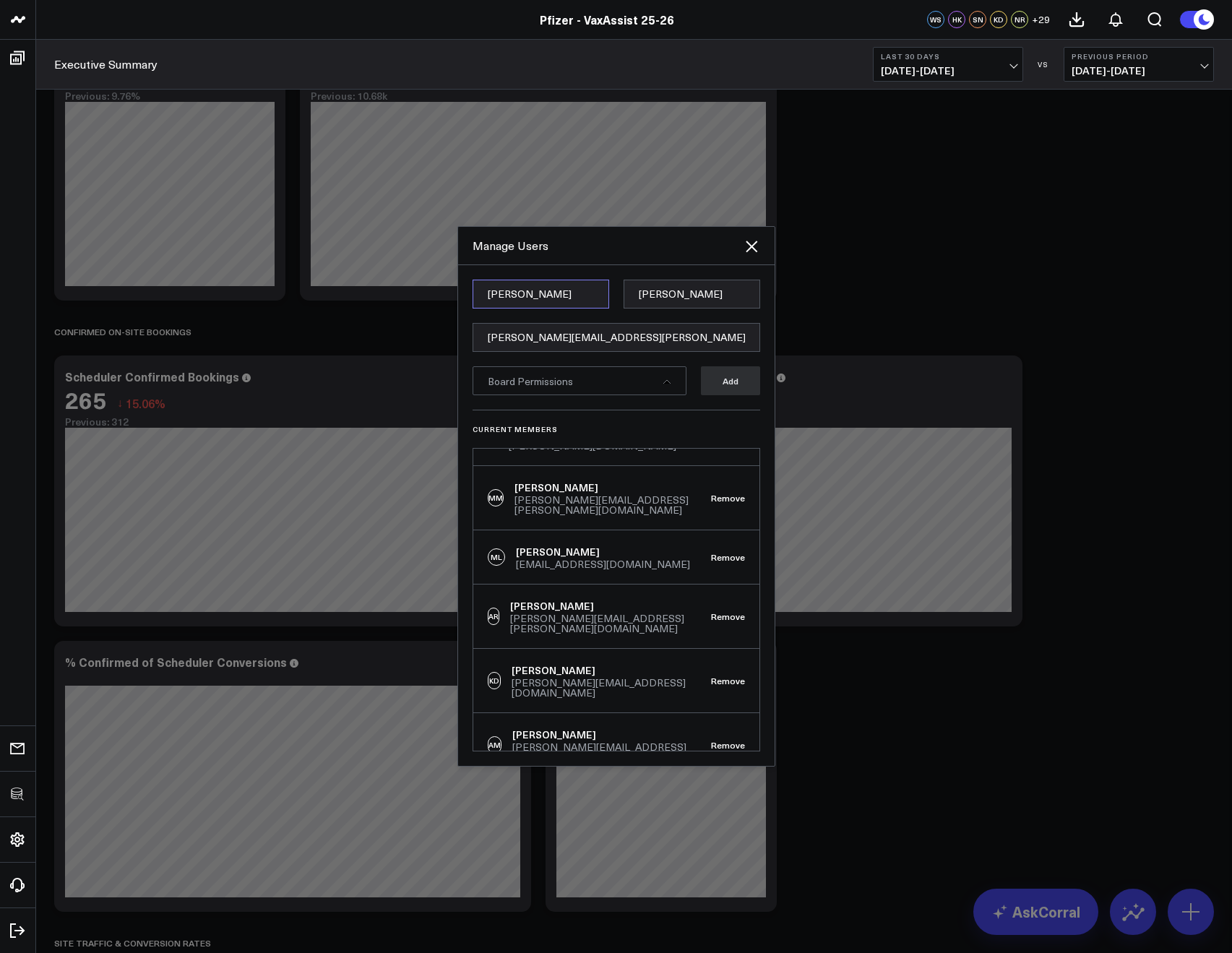
type input "Kevin"
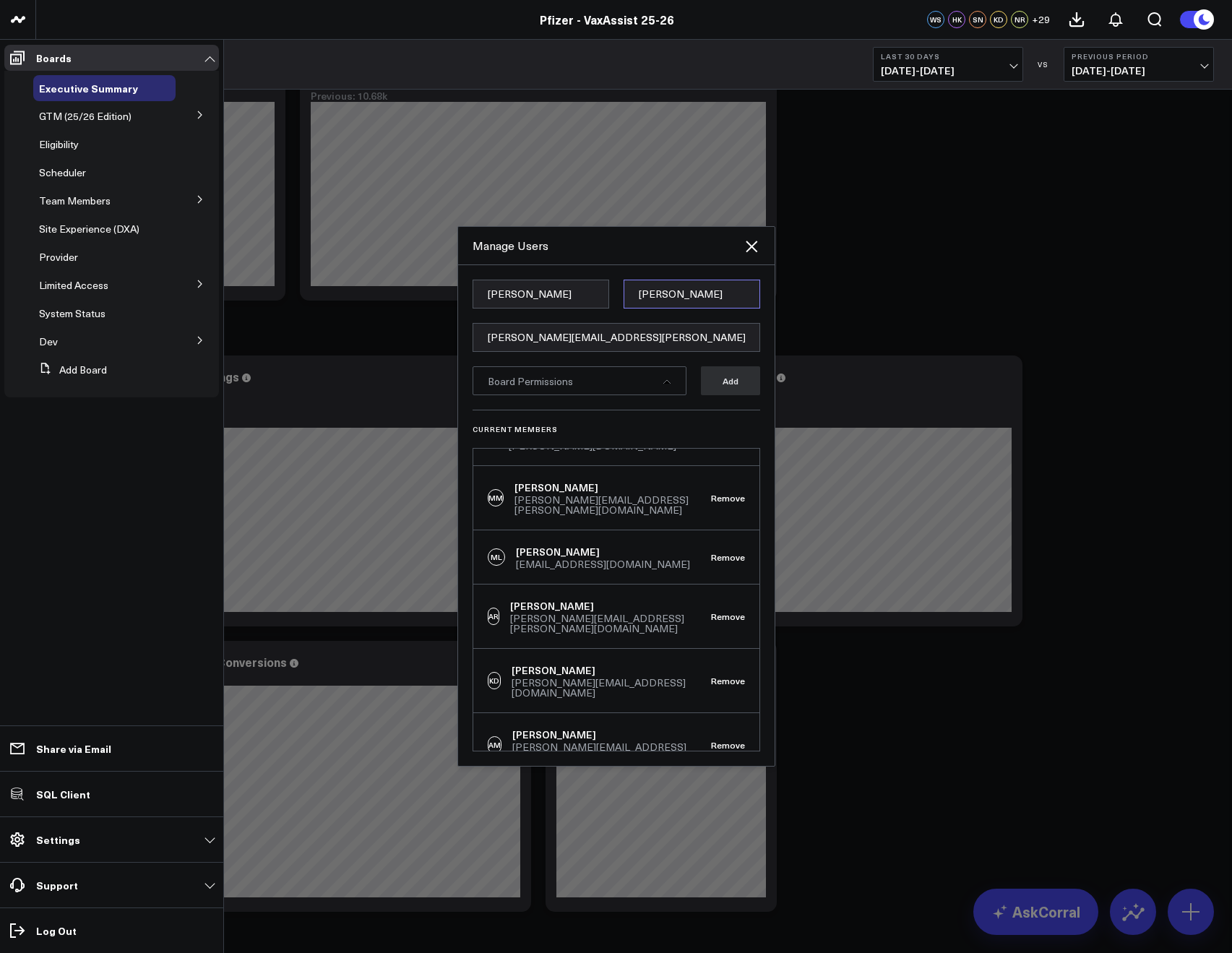
drag, startPoint x: 649, startPoint y: 295, endPoint x: 663, endPoint y: 297, distance: 14.1
click at [649, 295] on input "Baldwin" at bounding box center [691, 293] width 137 height 29
paste input "Toth"
type input "Toth"
click at [598, 374] on div "Board Permissions" at bounding box center [579, 380] width 214 height 29
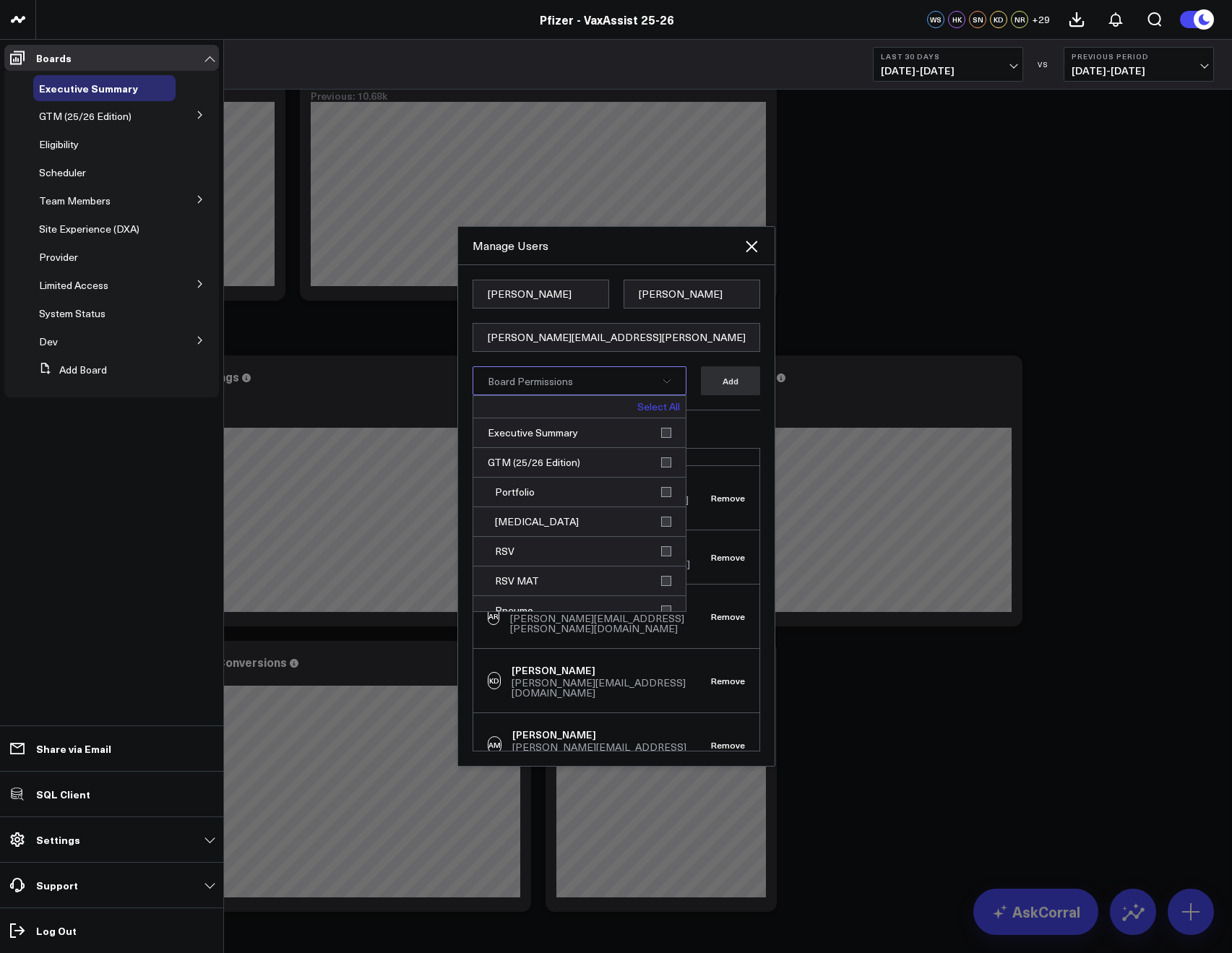
click at [639, 406] on link "Select All" at bounding box center [658, 407] width 42 height 10
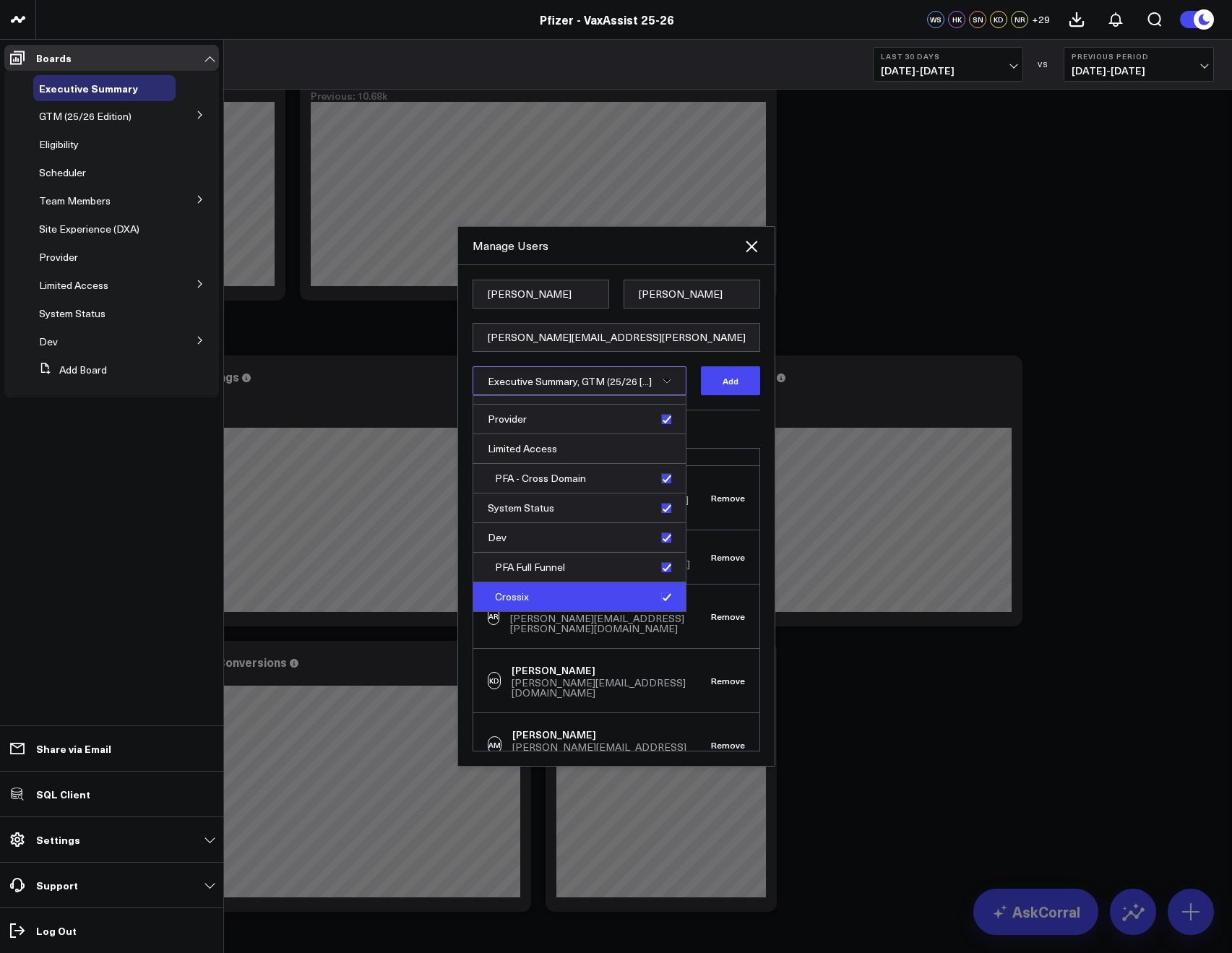
click at [655, 593] on div "Crossix" at bounding box center [579, 596] width 213 height 29
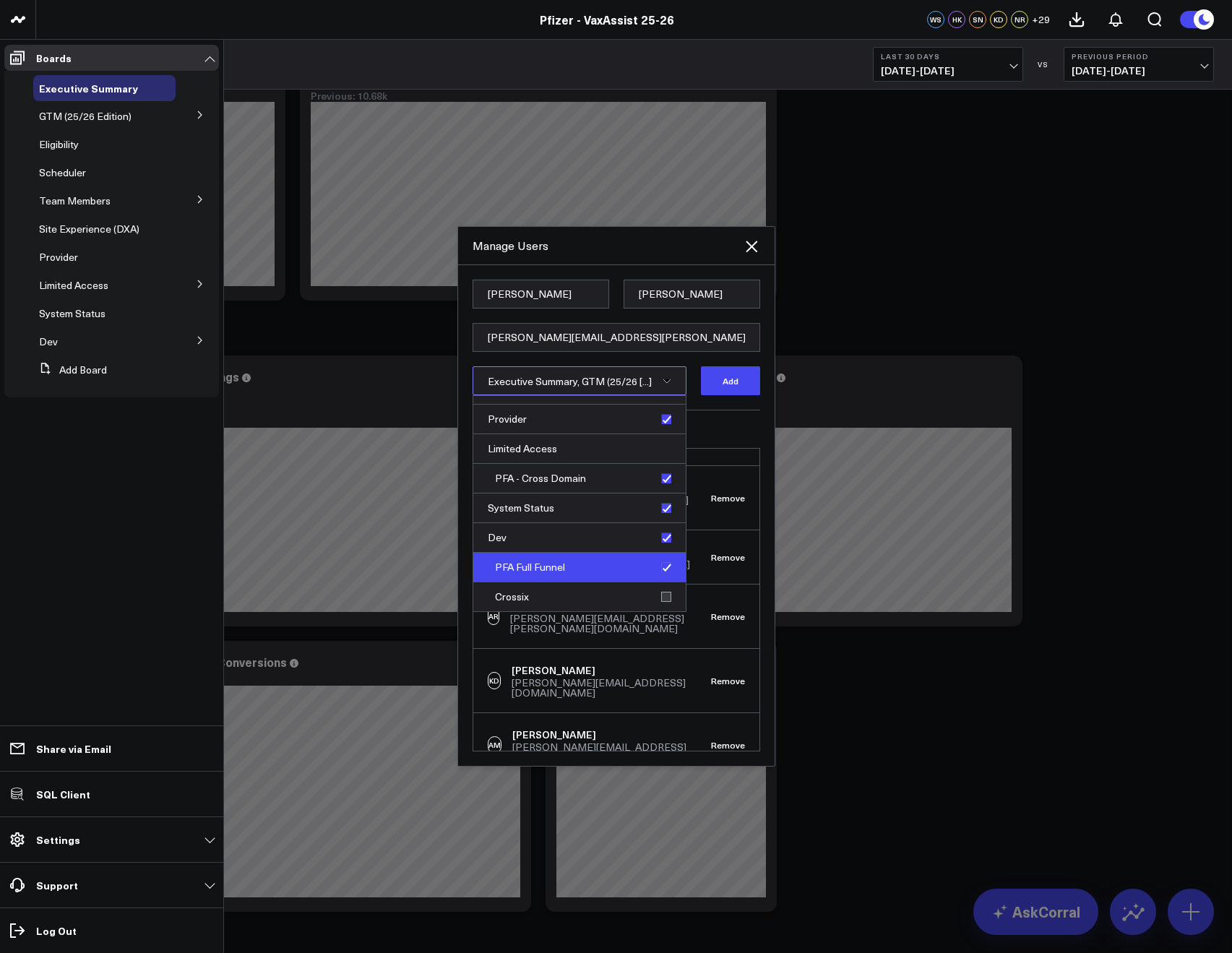
click at [661, 567] on div "PFA Full Funnel" at bounding box center [579, 568] width 213 height 30
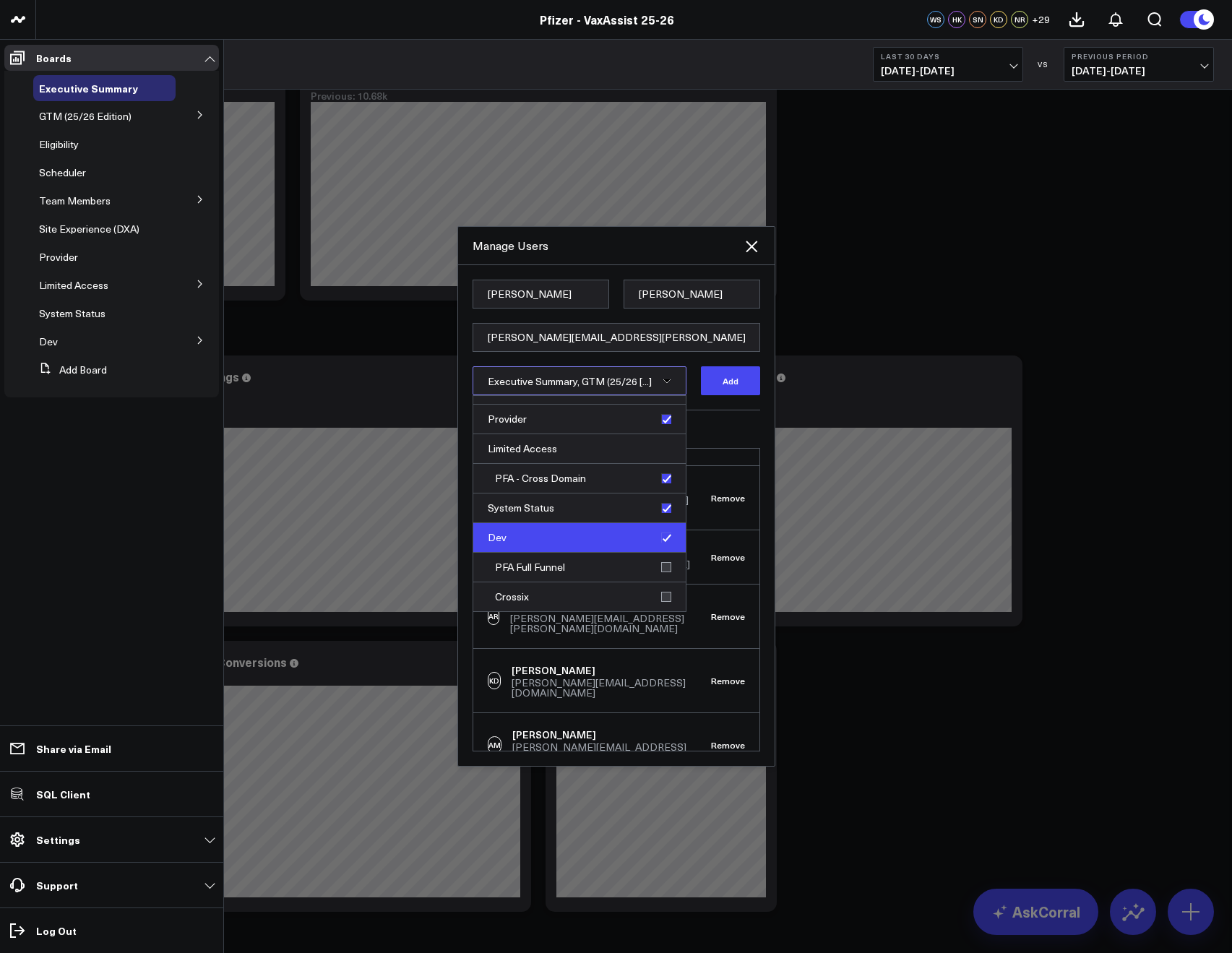
click at [656, 538] on div "Dev" at bounding box center [579, 538] width 213 height 30
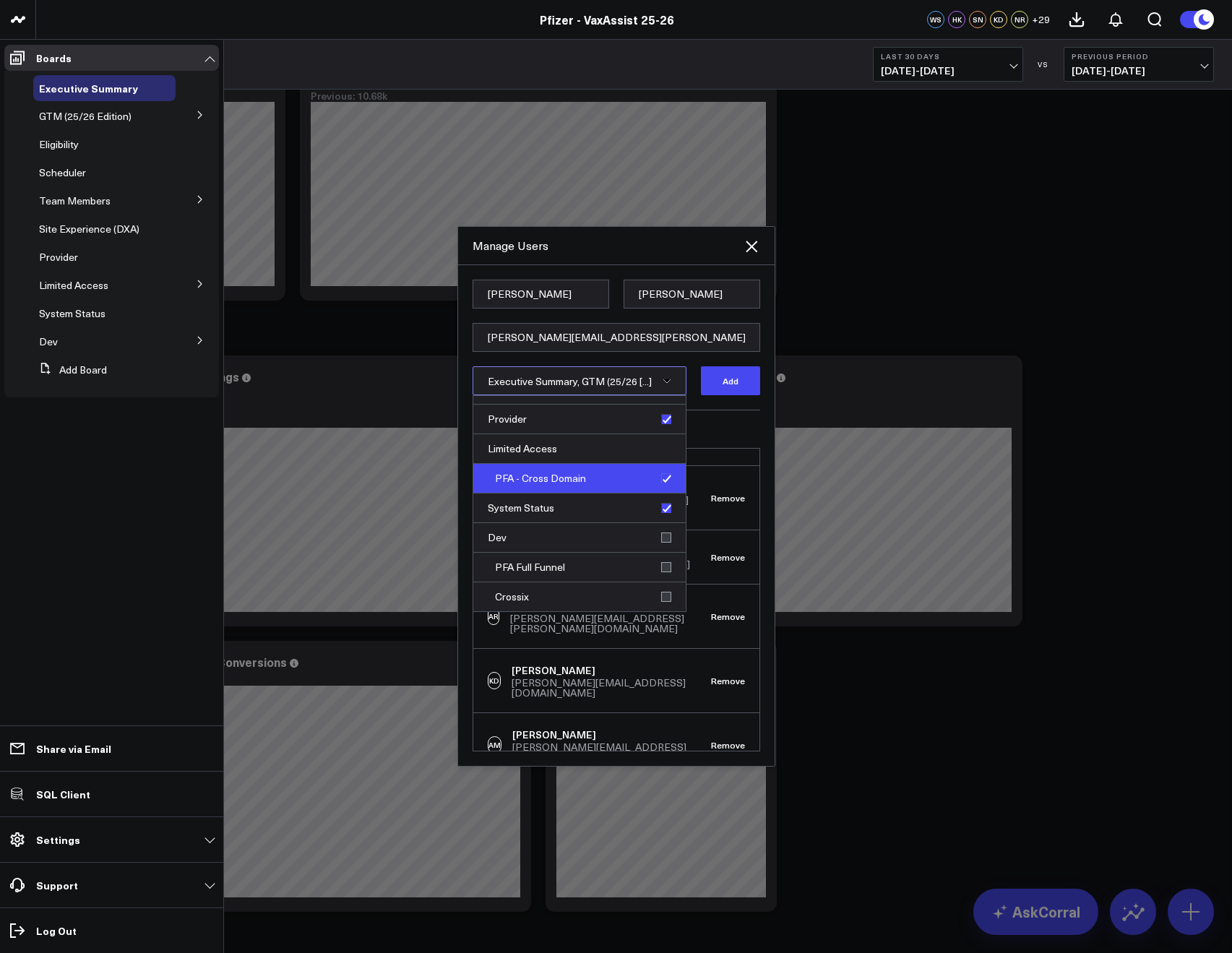
click at [660, 466] on div "PFA - Cross Domain" at bounding box center [579, 479] width 213 height 30
click at [705, 390] on button "Add" at bounding box center [730, 380] width 59 height 29
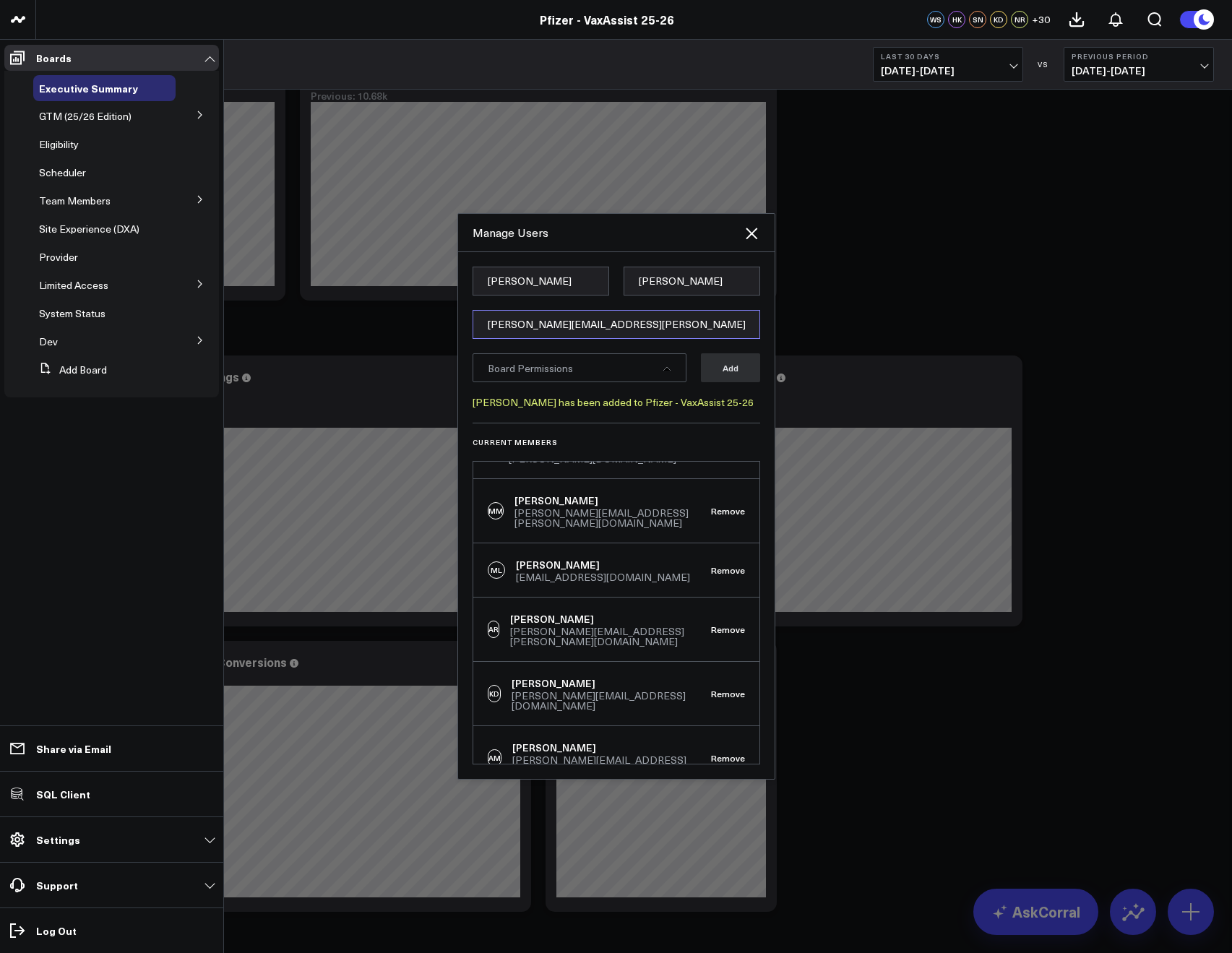
click at [494, 321] on input "[PERSON_NAME][EMAIL_ADDRESS][PERSON_NAME][DOMAIN_NAME]" at bounding box center [616, 324] width 288 height 29
paste input "[EMAIL_ADDRESS][PERSON_NAME][DOMAIN_NAME]"
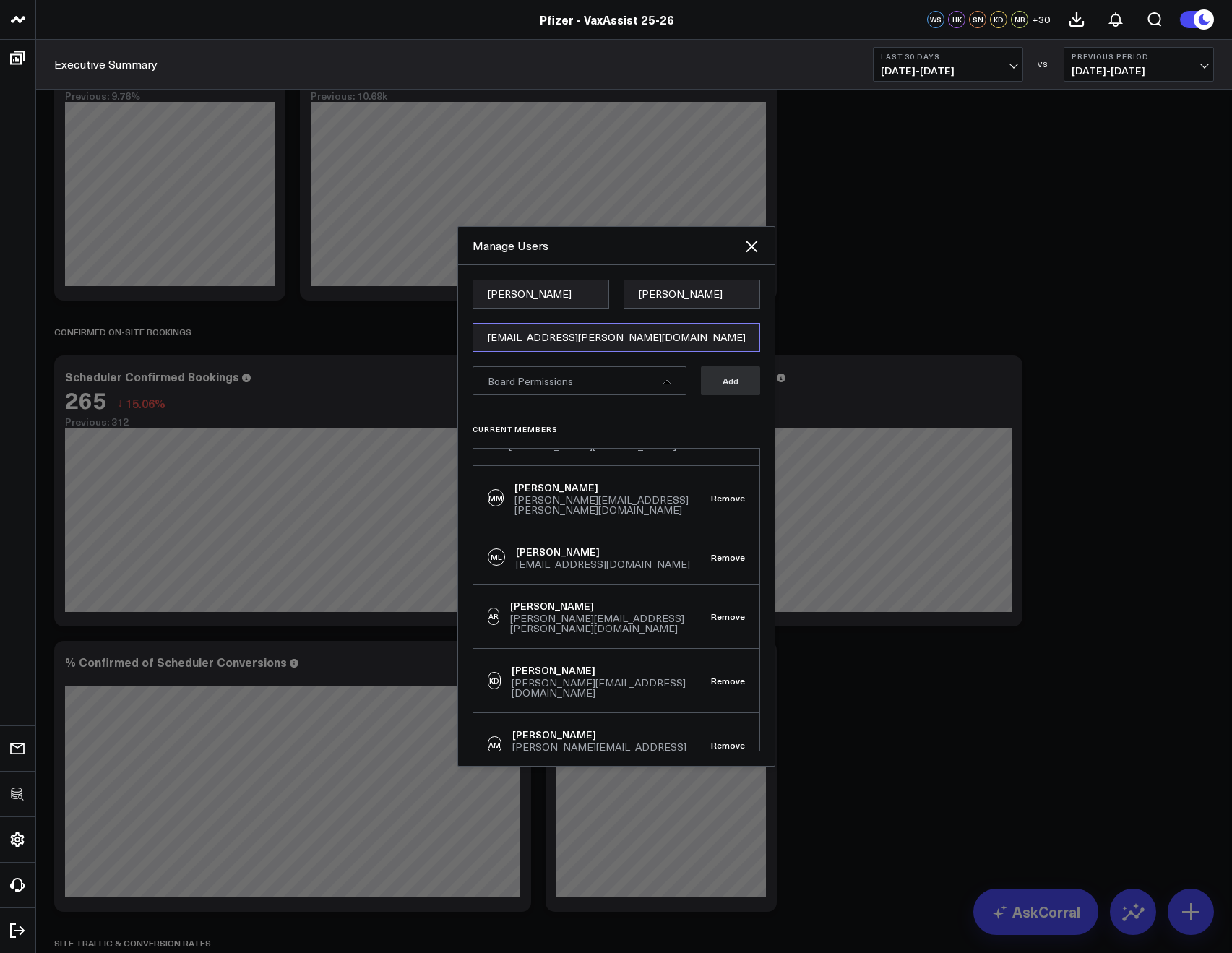
type input "[EMAIL_ADDRESS][PERSON_NAME][DOMAIN_NAME]"
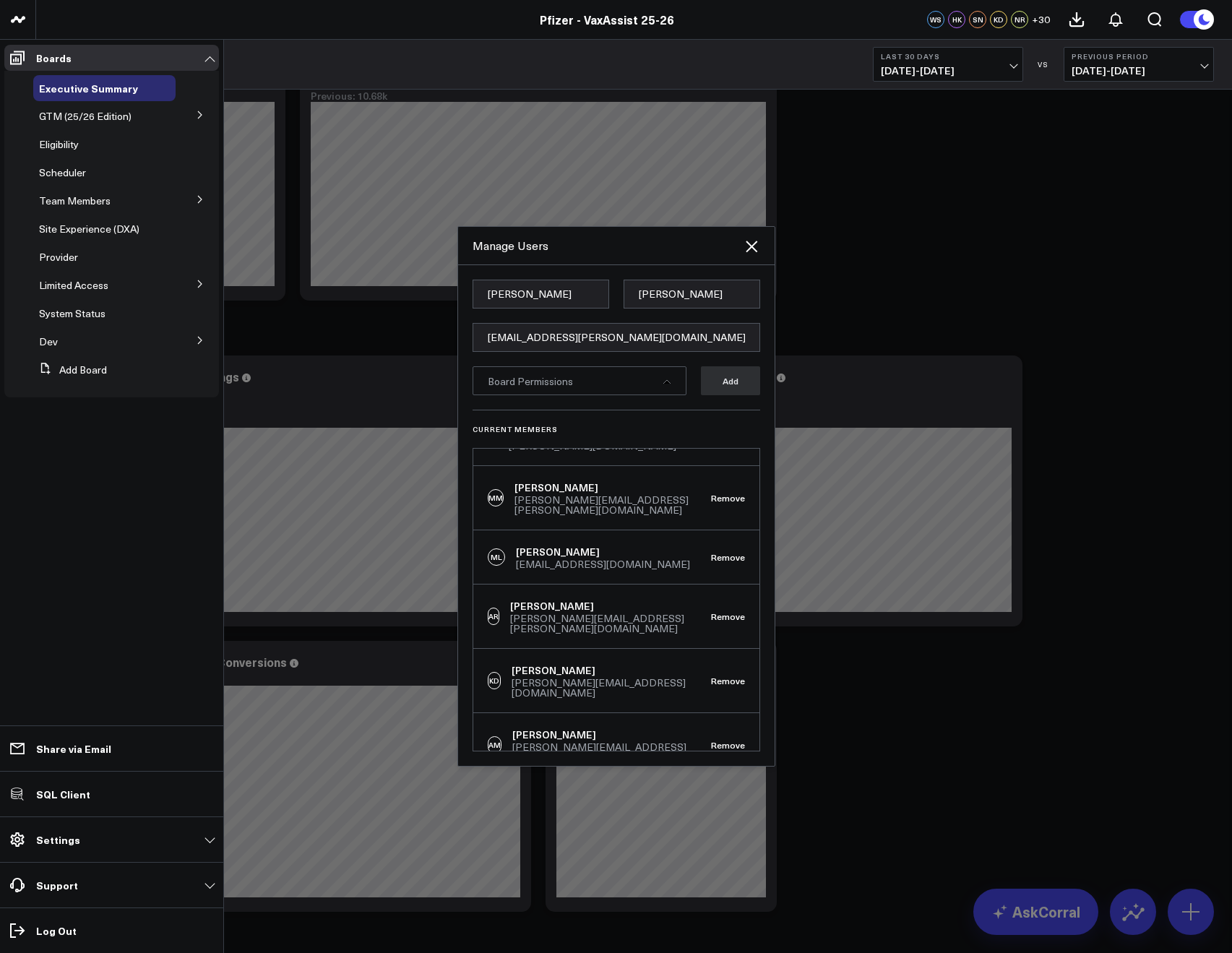
click at [507, 309] on form "Kevin Toth liana.huber@pfizer.com Board Permissions Add" at bounding box center [616, 344] width 288 height 130
click at [505, 297] on input "Kevin" at bounding box center [541, 293] width 137 height 29
paste input "Liana"
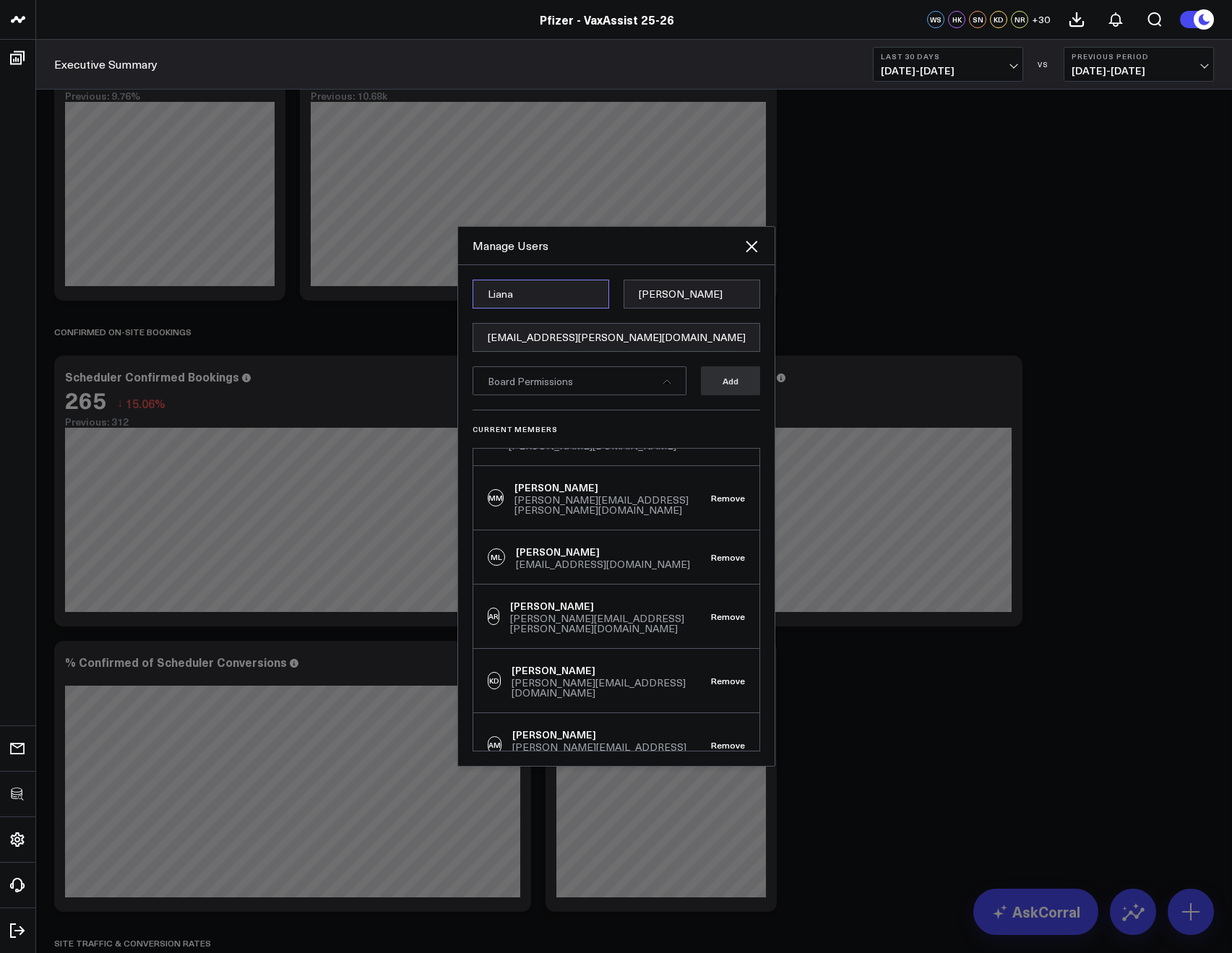
type input "Liana"
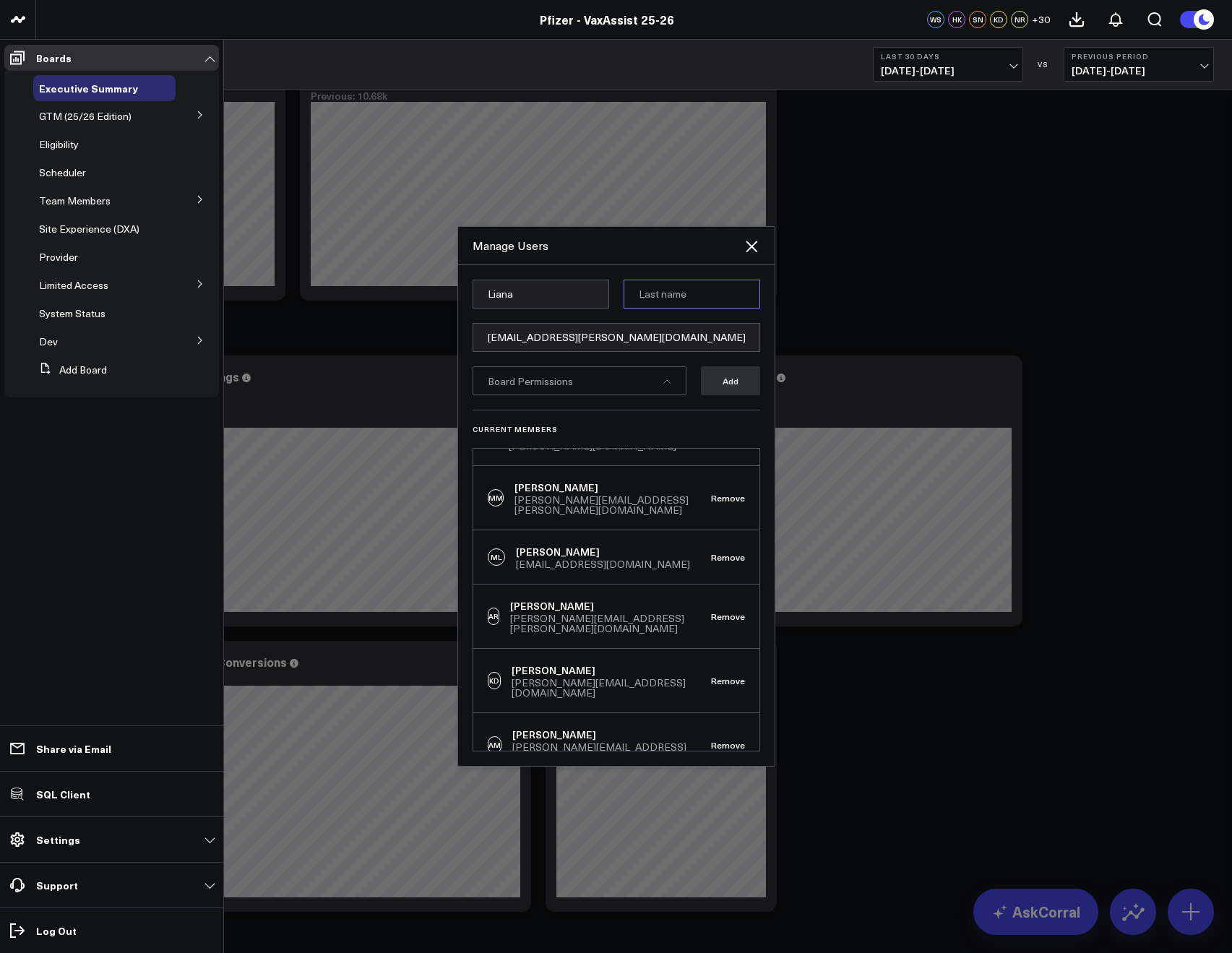
click at [638, 289] on input at bounding box center [691, 293] width 137 height 29
paste input "Huber"
type input "Huber"
click at [611, 367] on div "Board Permissions" at bounding box center [579, 380] width 214 height 29
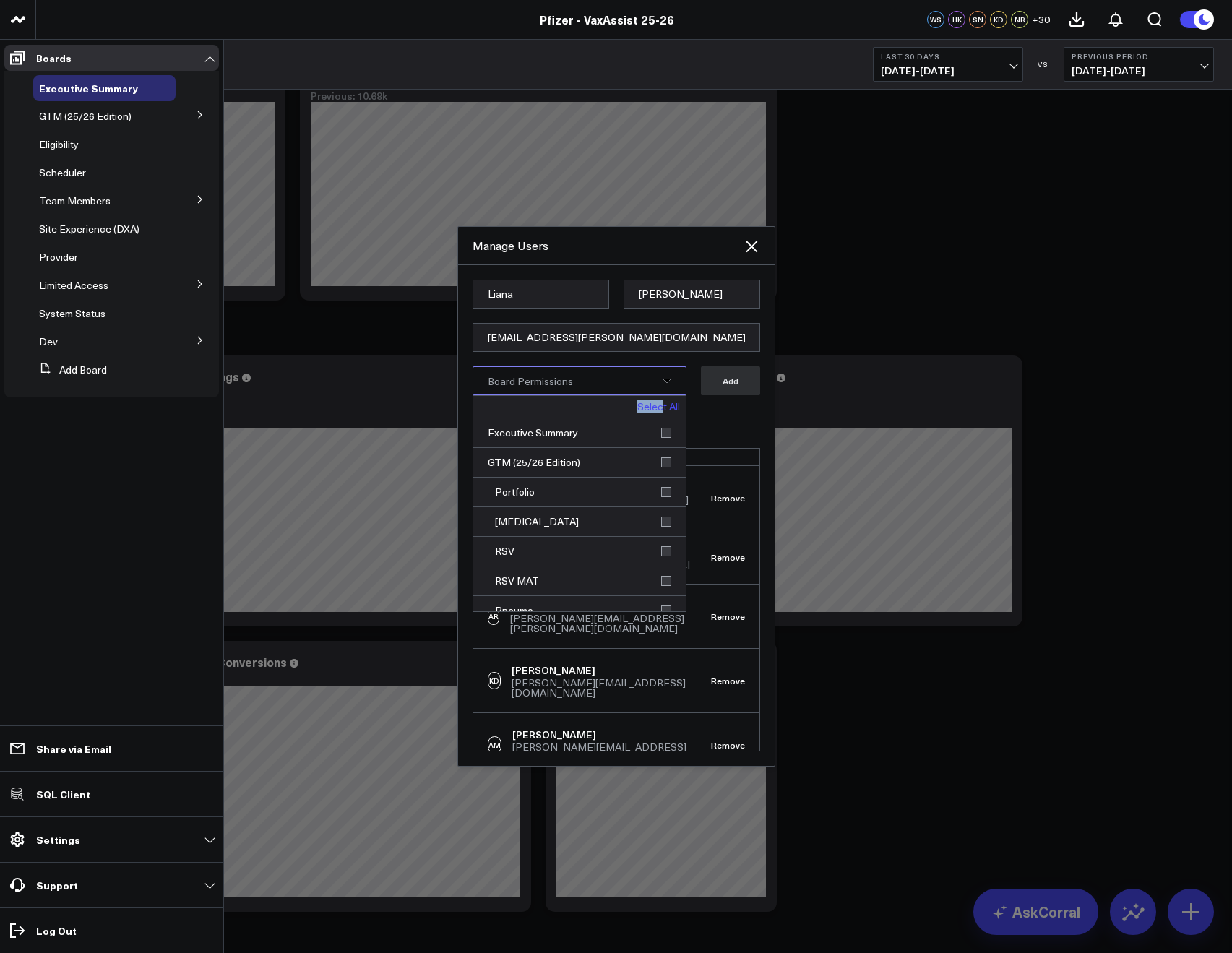
click at [655, 402] on link "Select All" at bounding box center [658, 407] width 42 height 10
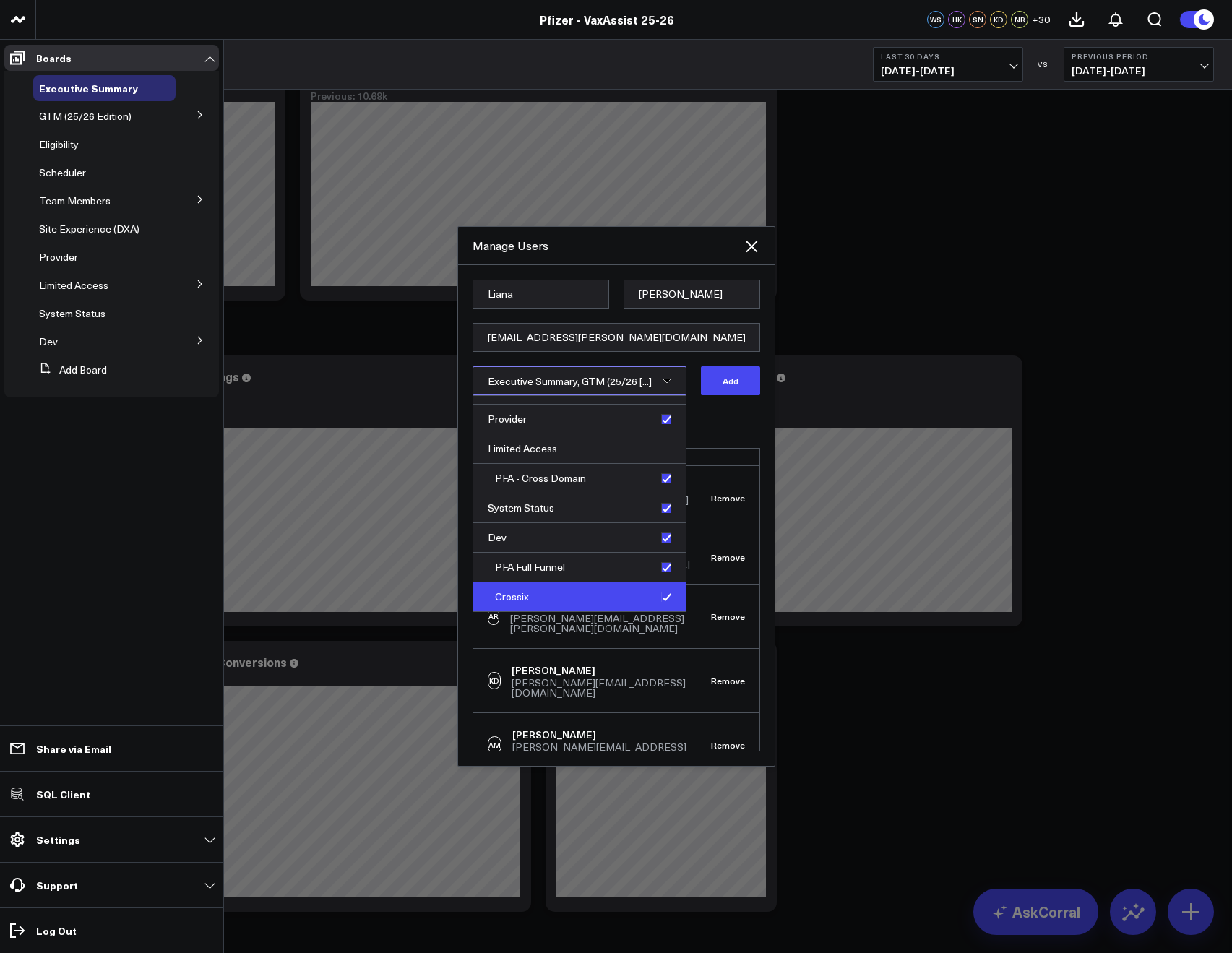
click at [664, 592] on div "Crossix" at bounding box center [579, 596] width 213 height 29
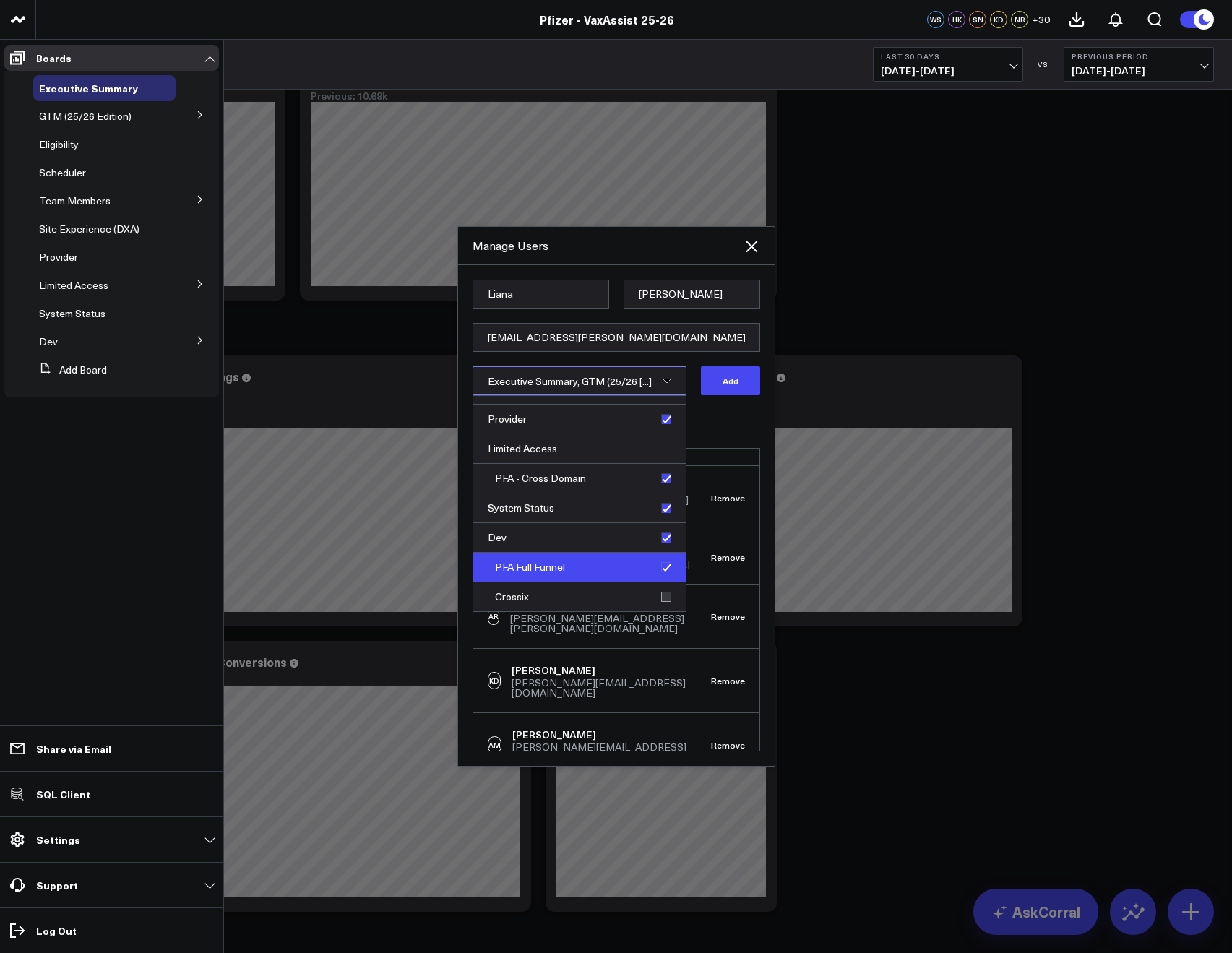
click at [659, 566] on div "PFA Full Funnel" at bounding box center [579, 568] width 213 height 30
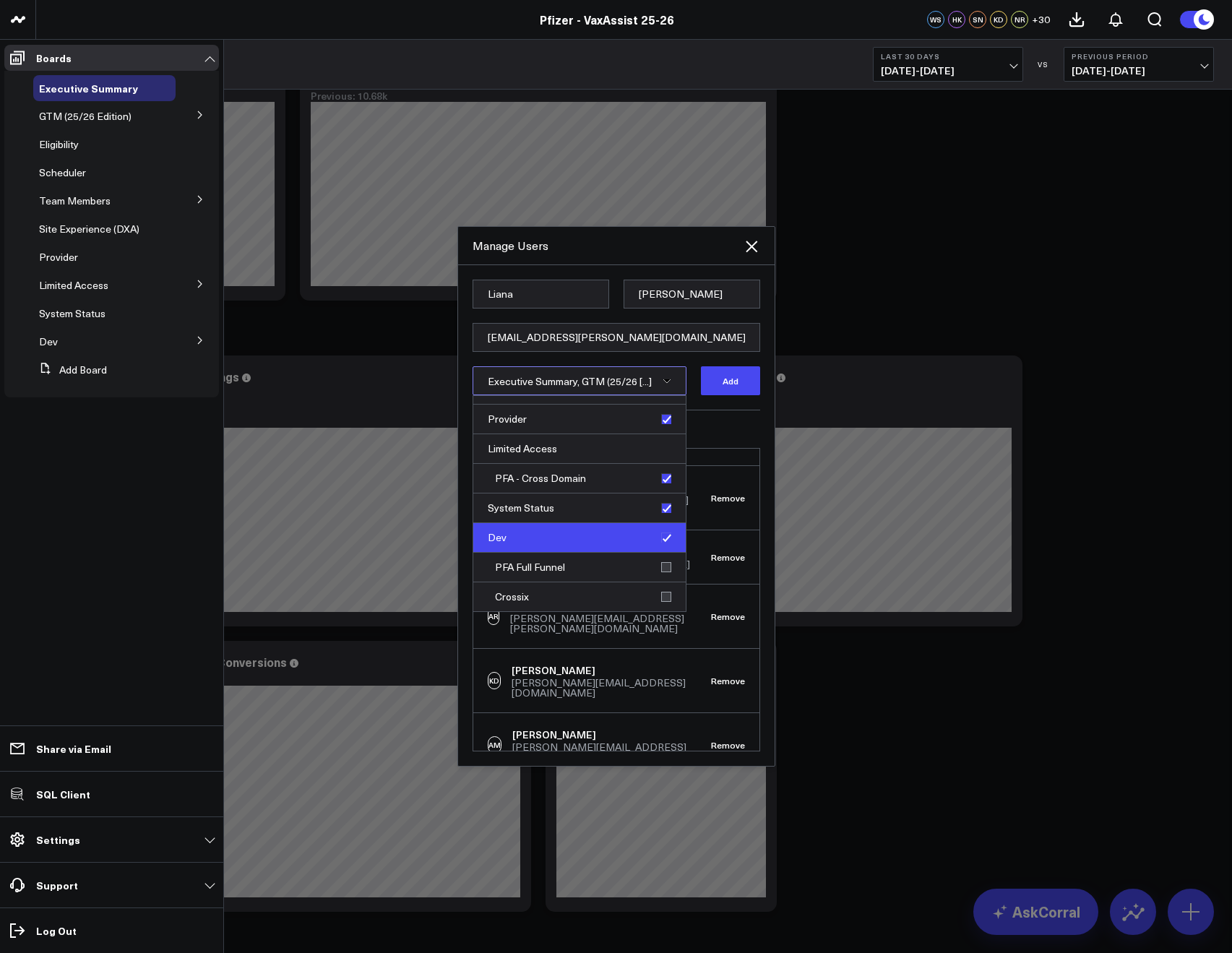
click at [661, 535] on div "Dev" at bounding box center [579, 538] width 213 height 30
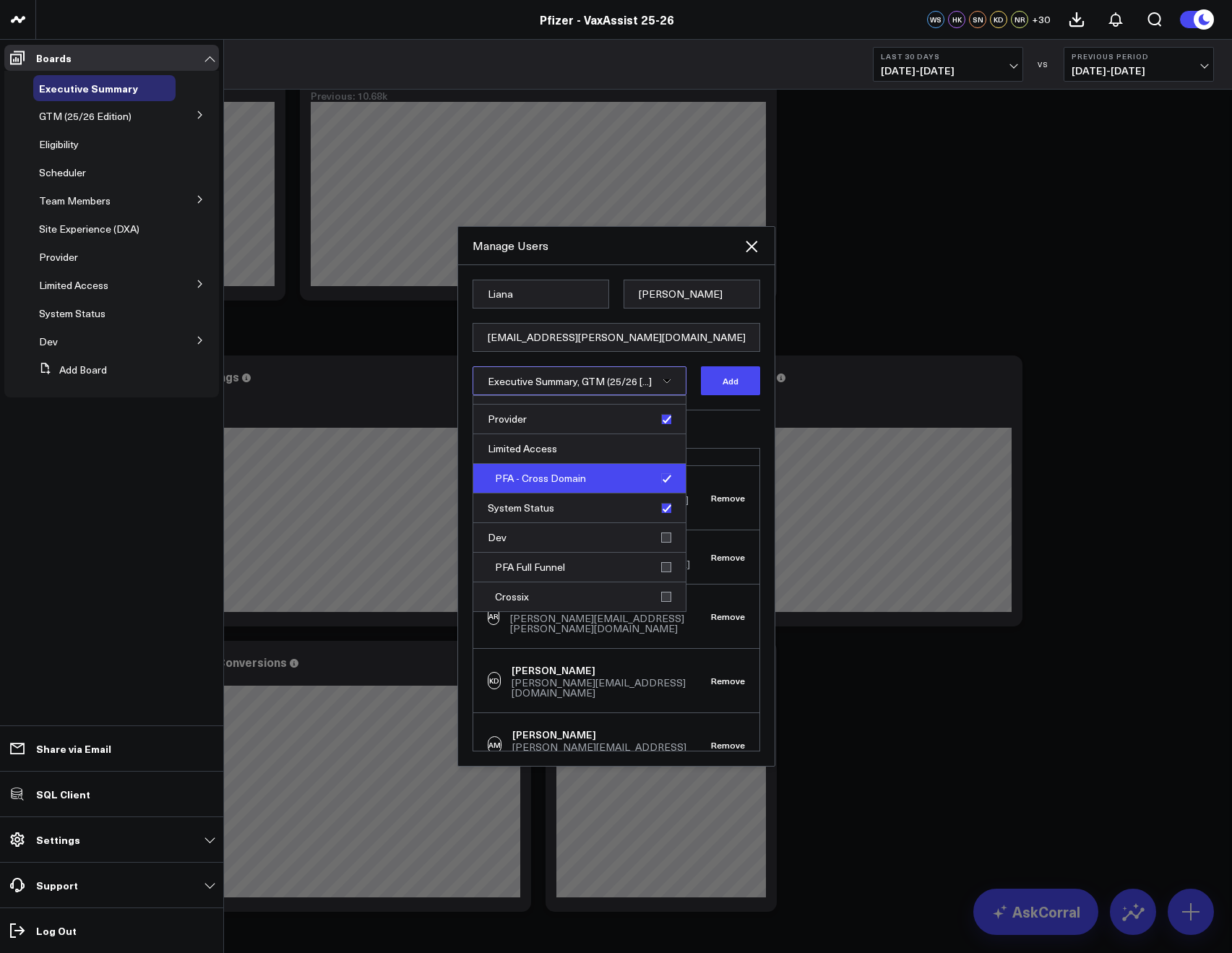
click at [661, 479] on div "PFA - Cross Domain" at bounding box center [579, 479] width 213 height 30
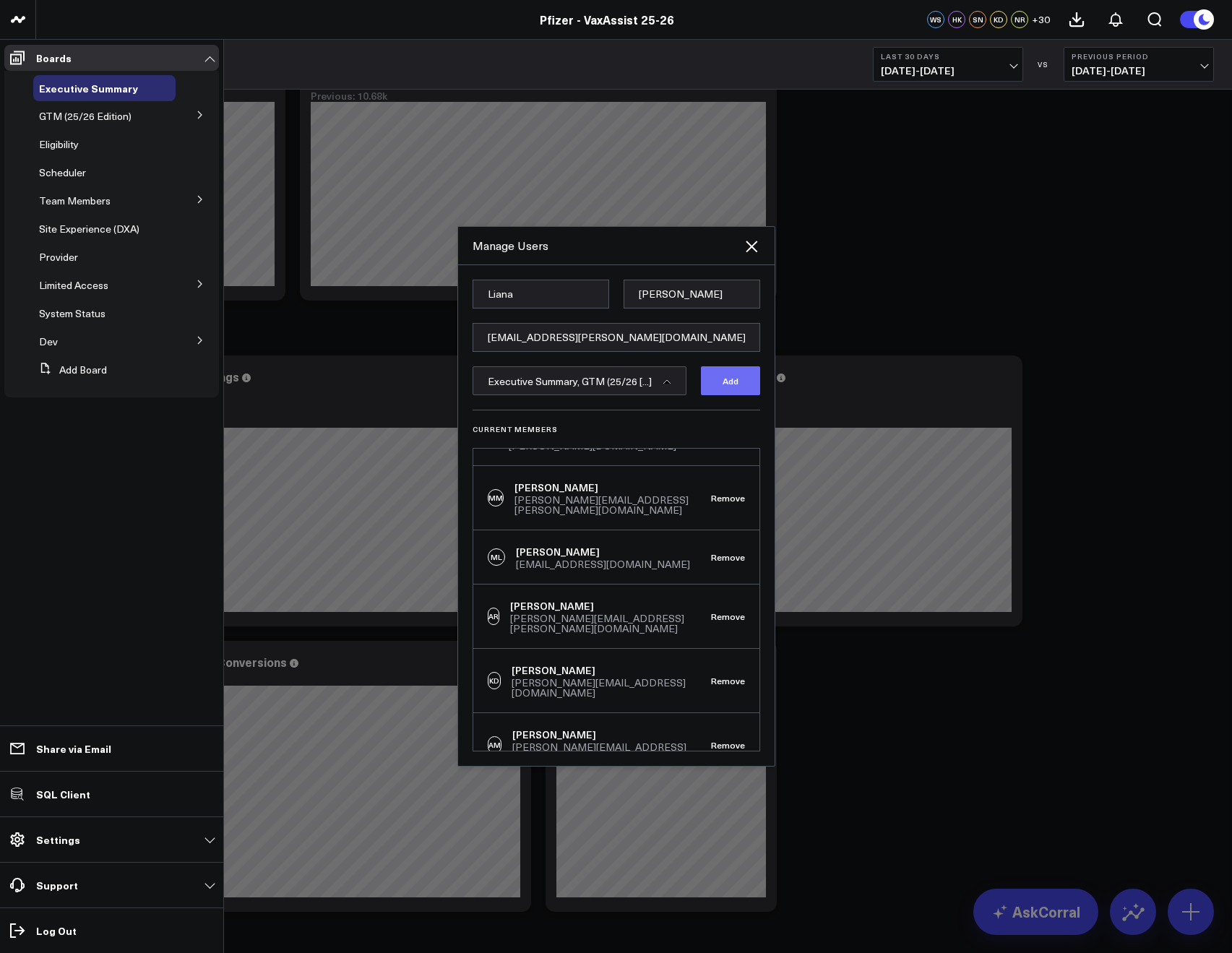
click at [724, 384] on button "Add" at bounding box center [730, 380] width 59 height 29
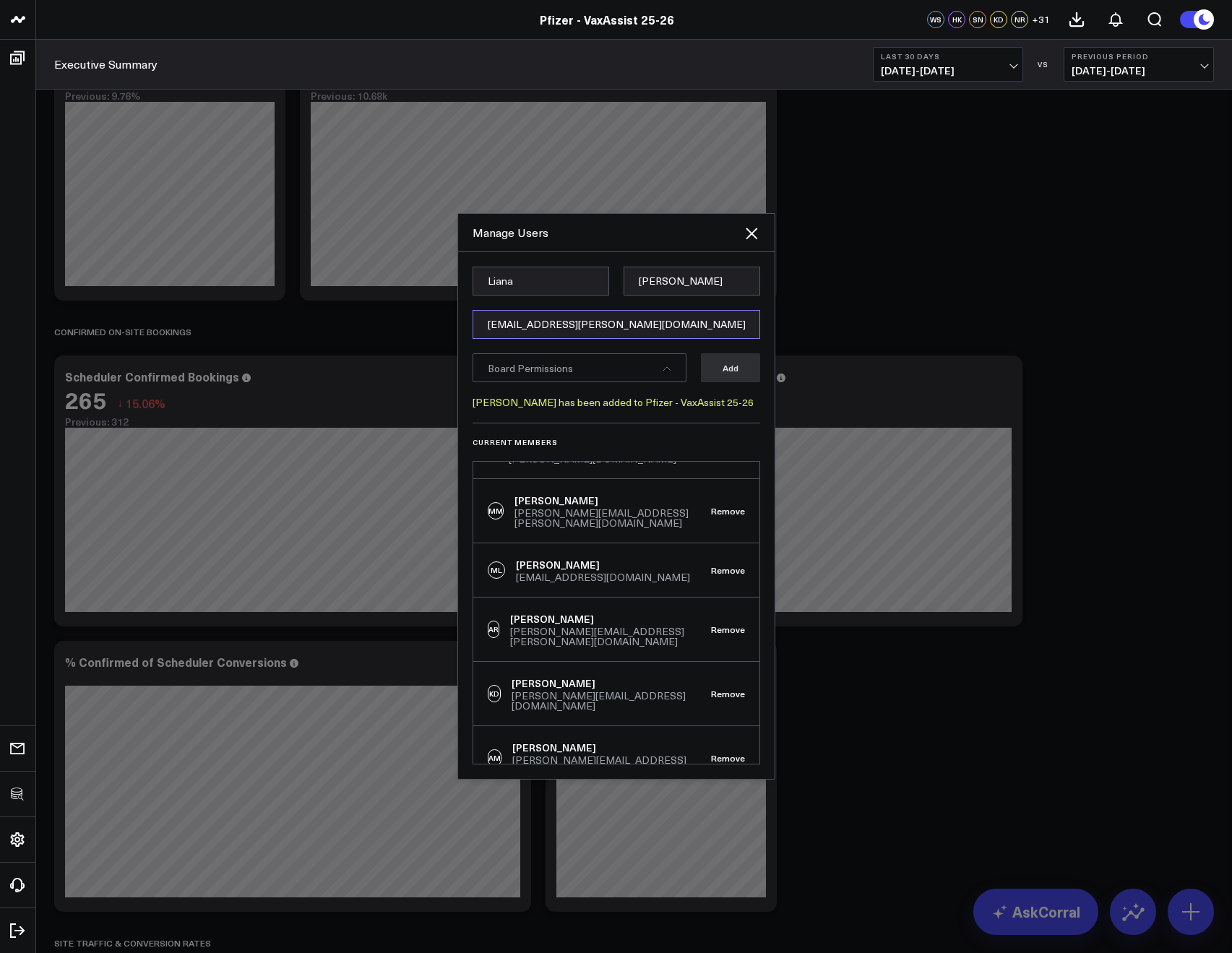
click at [481, 312] on input "[EMAIL_ADDRESS][PERSON_NAME][DOMAIN_NAME]" at bounding box center [616, 324] width 288 height 29
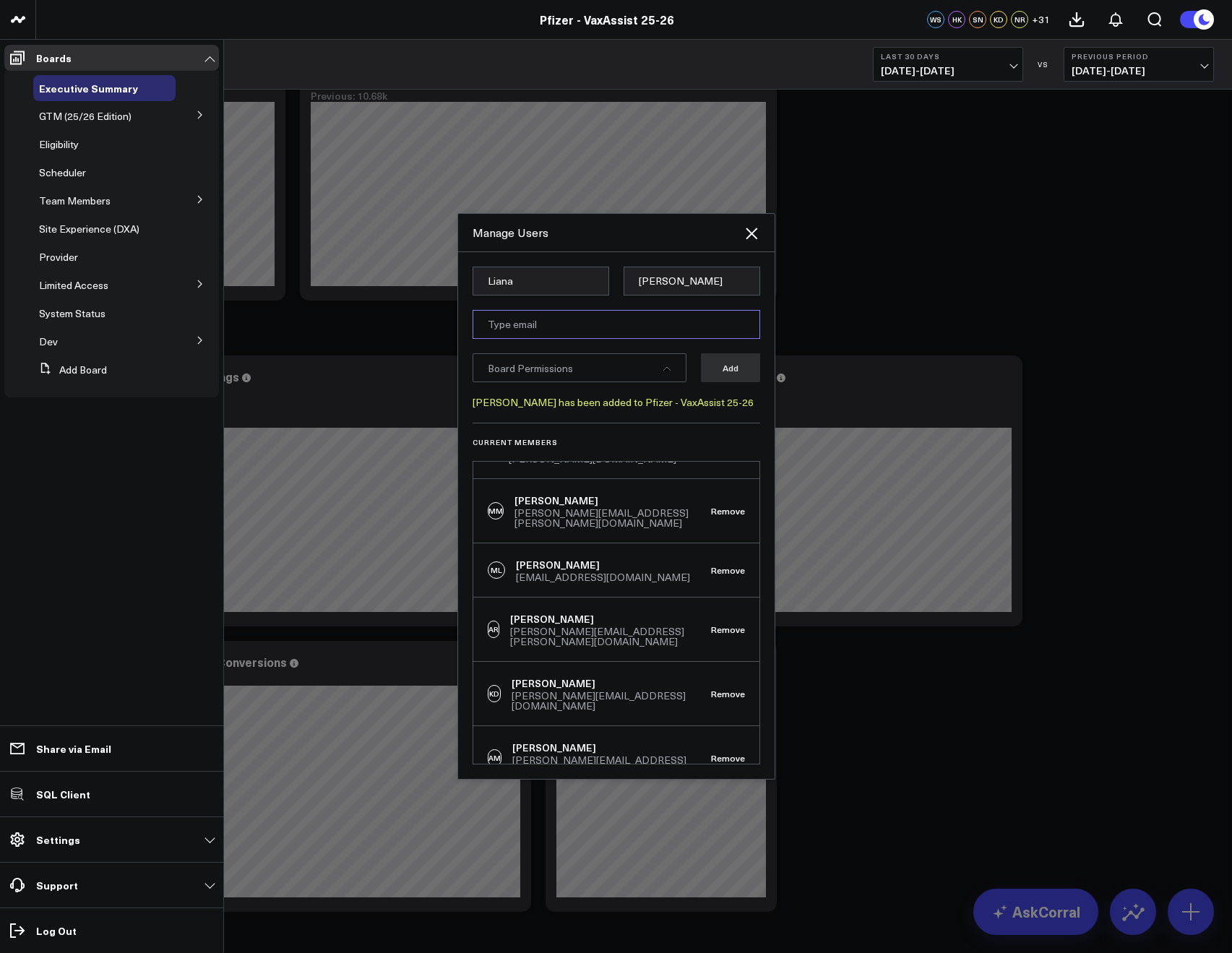
paste
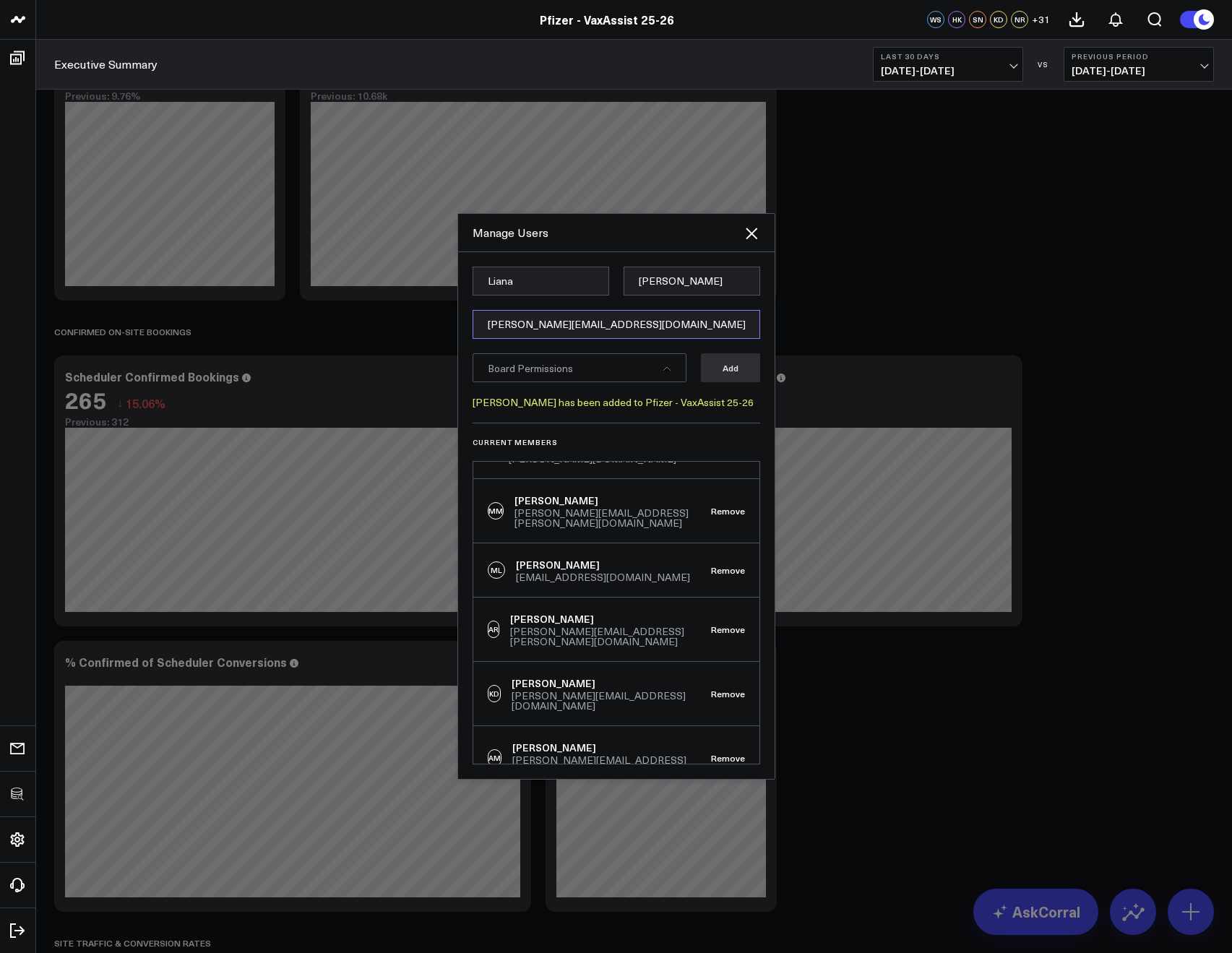
type input "[PERSON_NAME][EMAIL_ADDRESS][DOMAIN_NAME]"
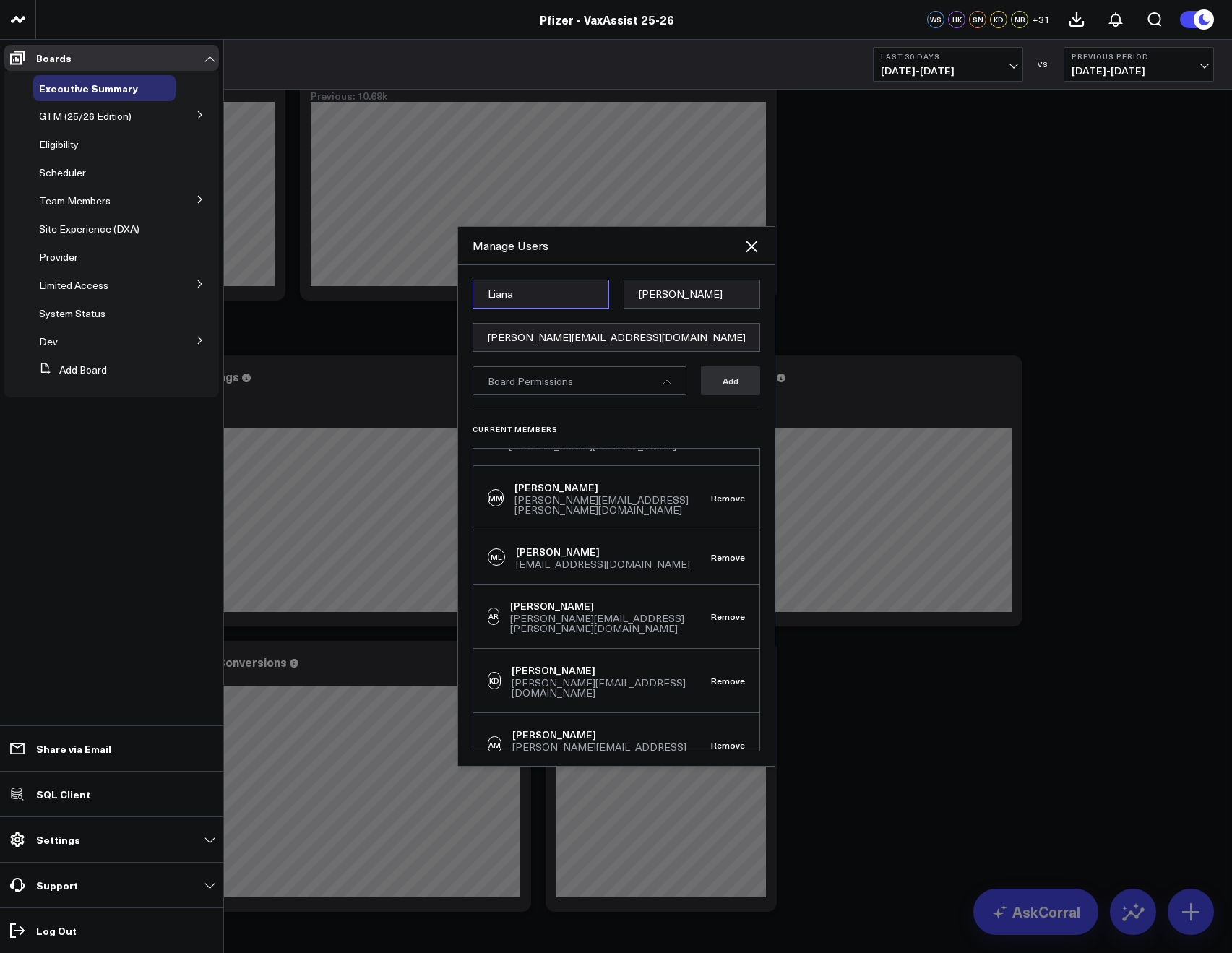
click at [487, 291] on input "Liana" at bounding box center [541, 293] width 137 height 29
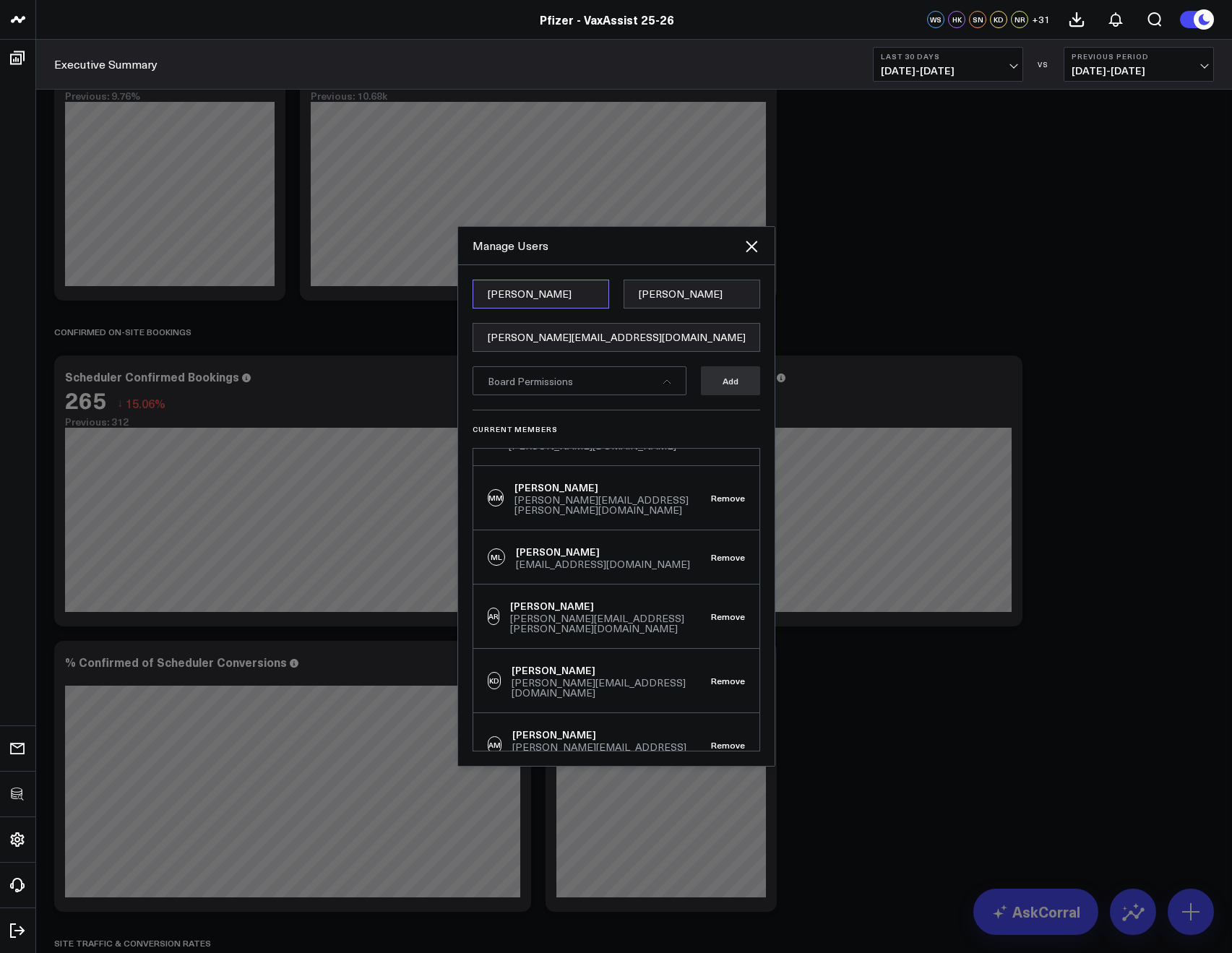
type input "Shannon"
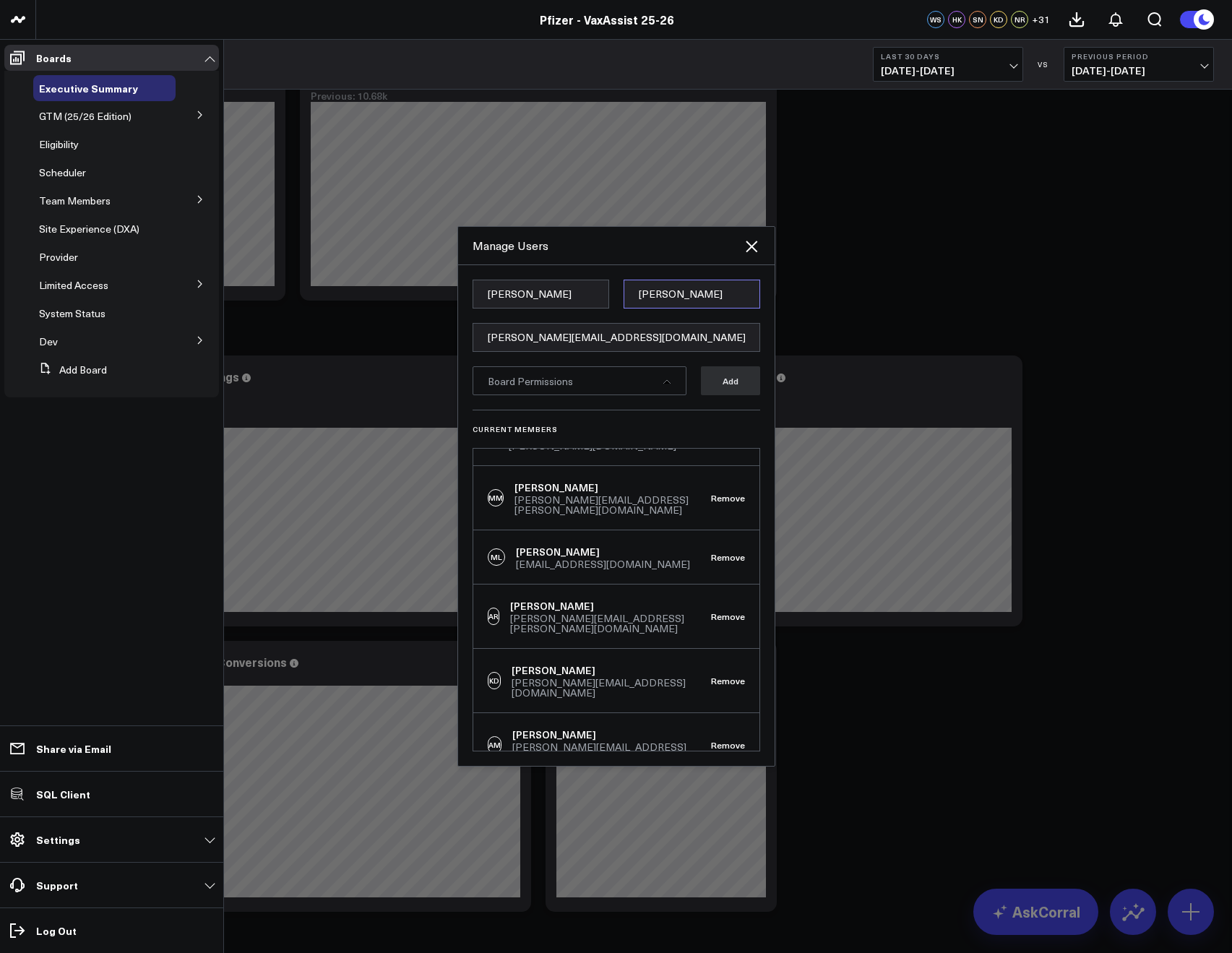
click at [674, 293] on input "Huber" at bounding box center [691, 293] width 137 height 29
type input "Lia-onay"
click at [639, 259] on div "Manage Users" at bounding box center [616, 246] width 317 height 38
click at [630, 373] on div "Board Permissions" at bounding box center [579, 380] width 214 height 29
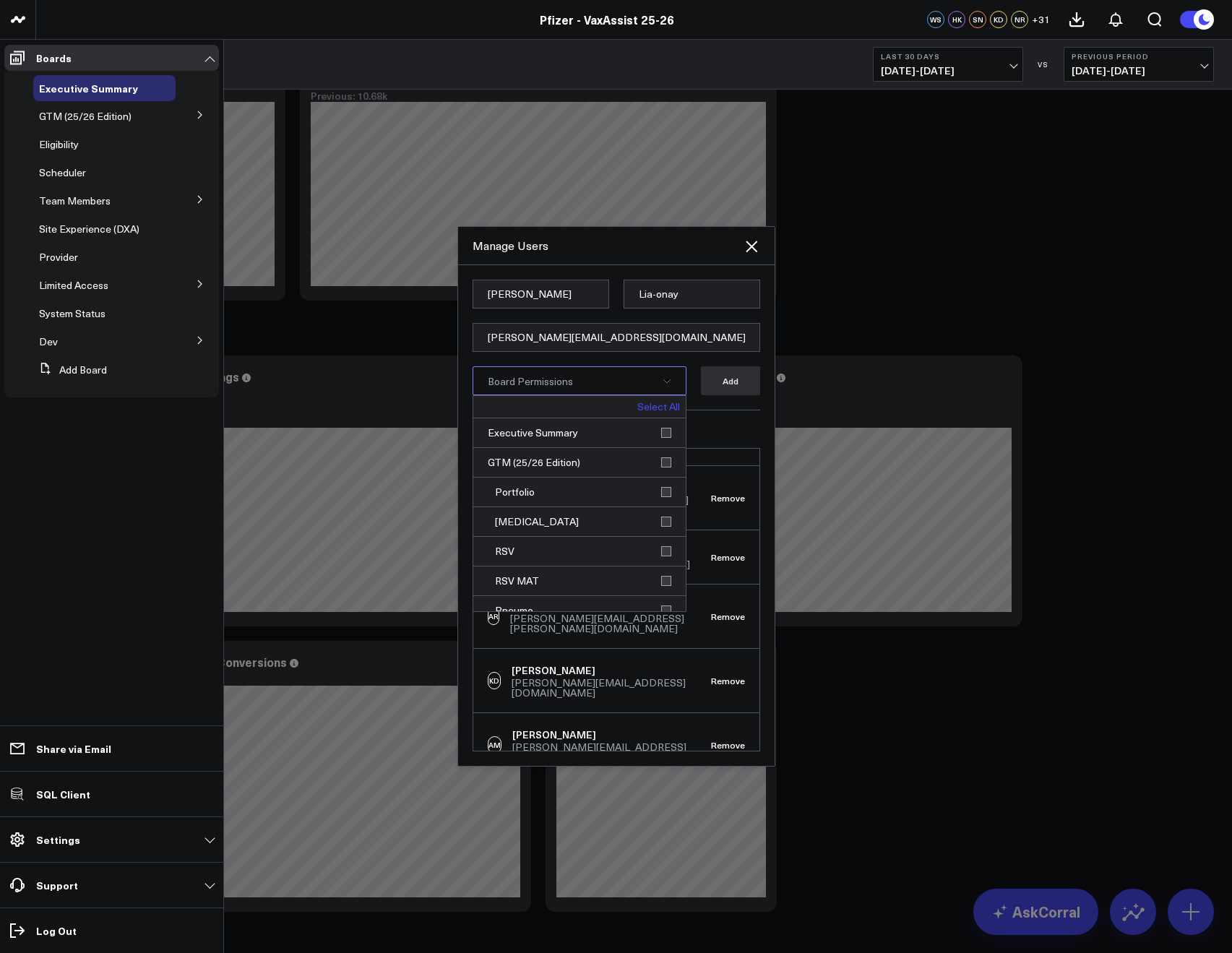
click at [661, 402] on link "Select All" at bounding box center [658, 407] width 42 height 10
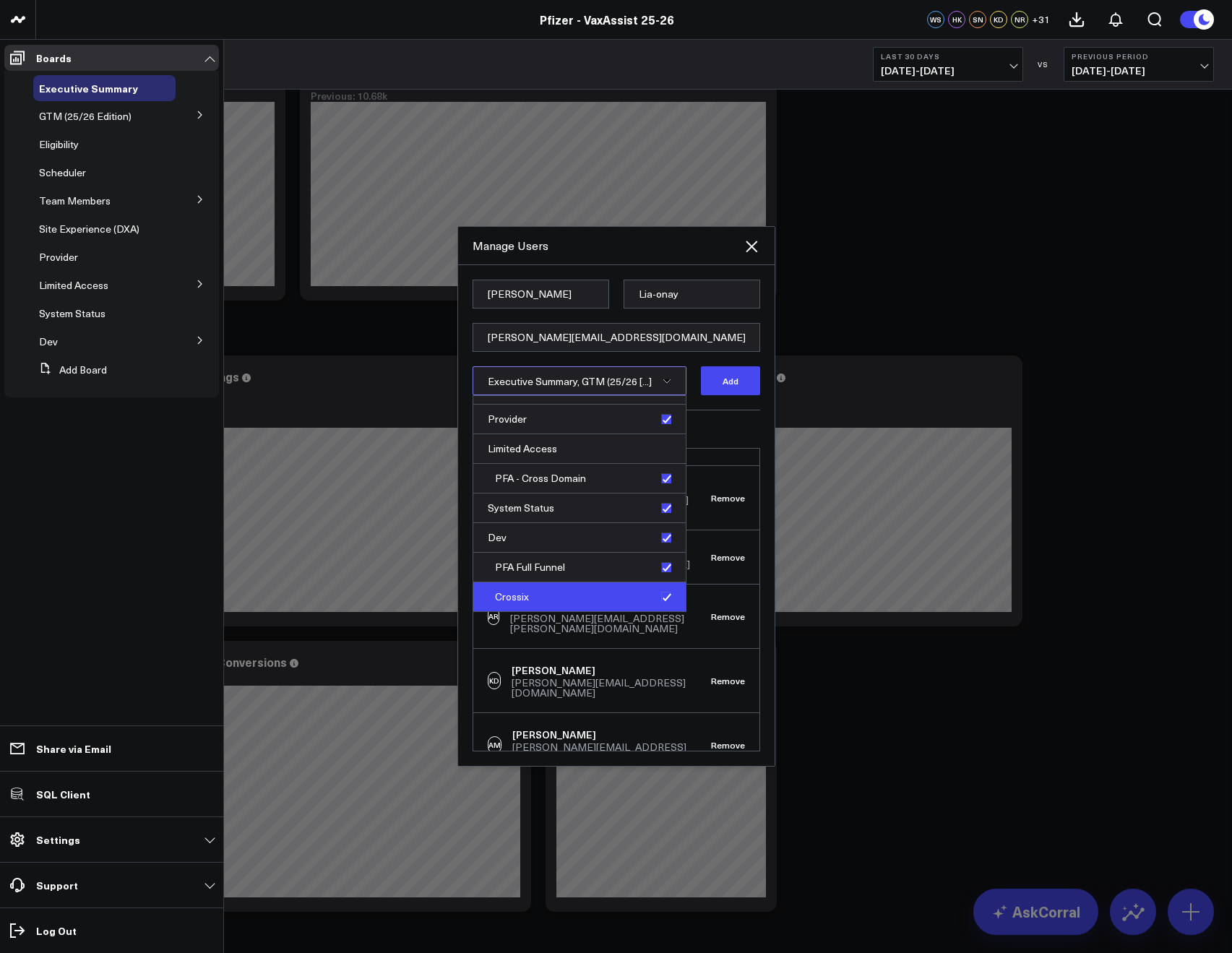
click at [654, 598] on div "Crossix" at bounding box center [579, 596] width 213 height 29
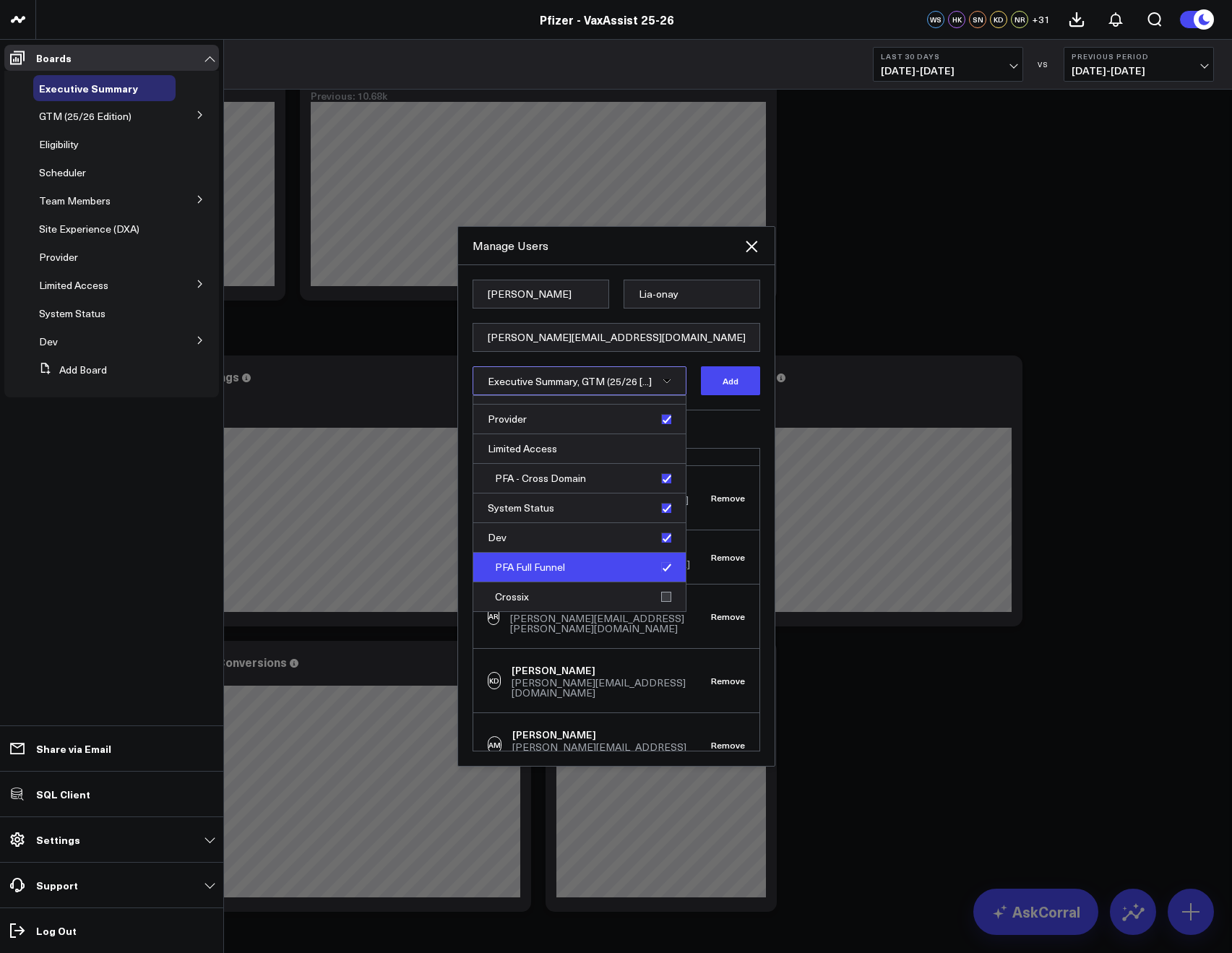
click at [659, 568] on div "PFA Full Funnel" at bounding box center [579, 568] width 213 height 30
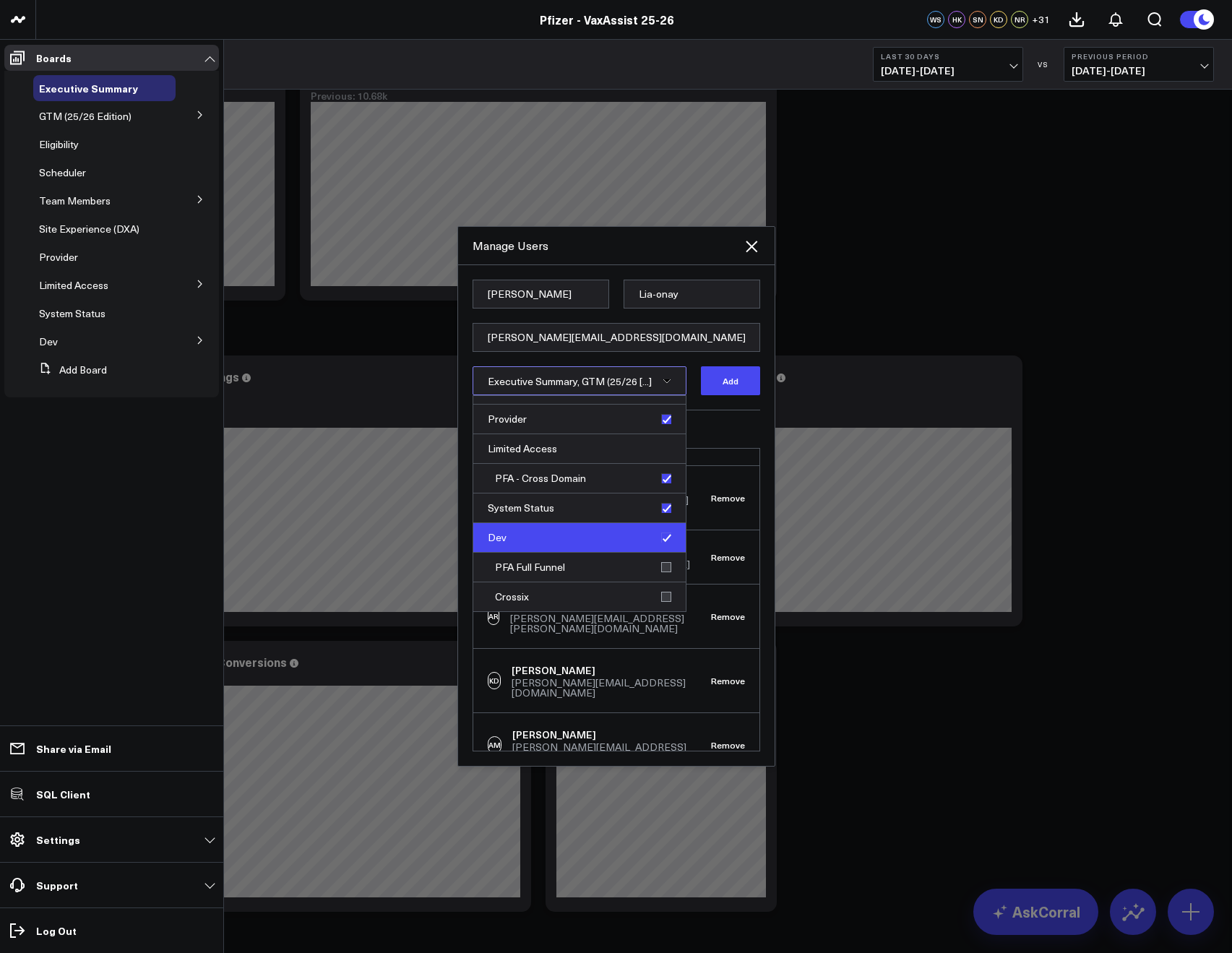
click at [658, 544] on div "Dev" at bounding box center [579, 538] width 213 height 30
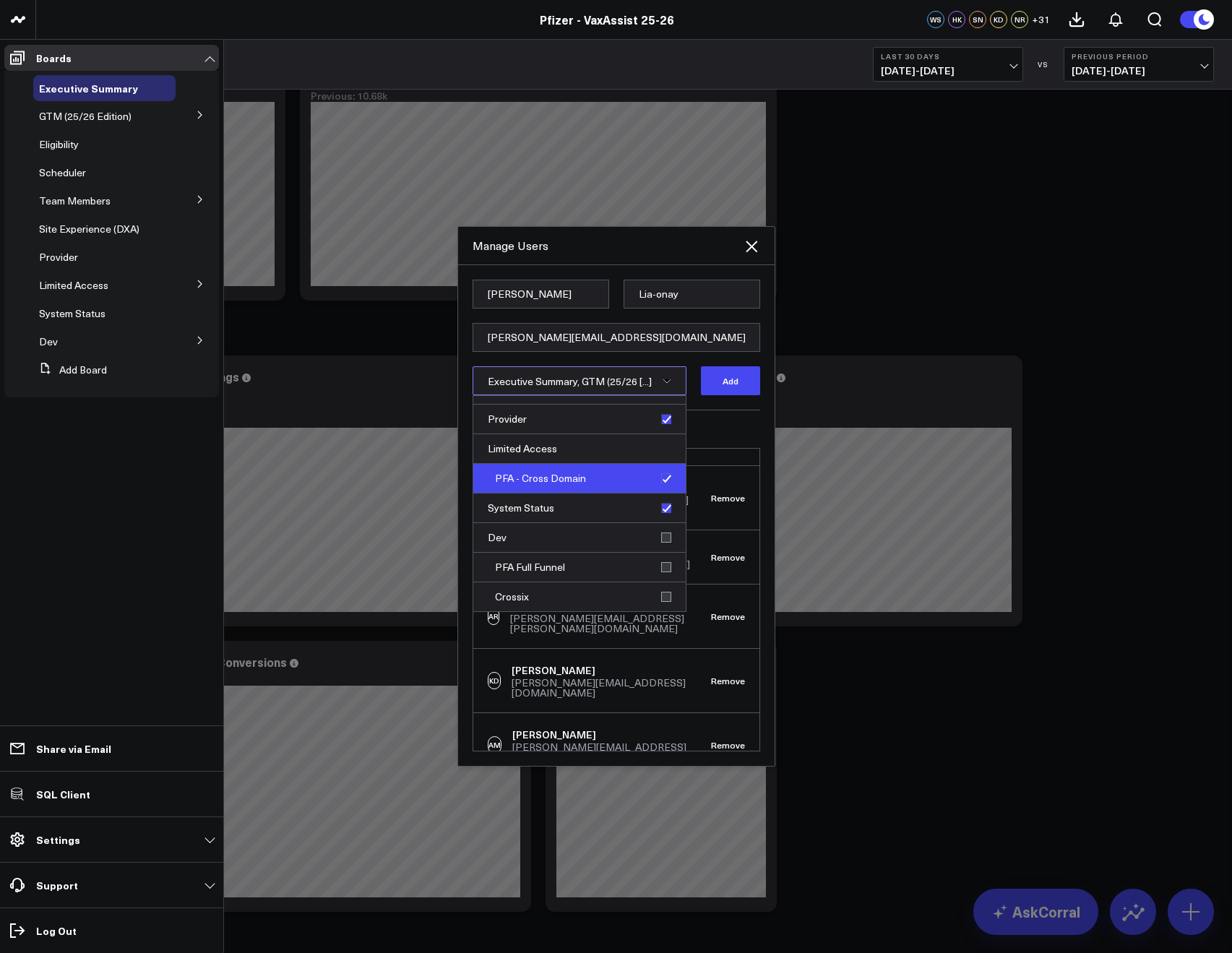
click at [652, 485] on div "PFA - Cross Domain" at bounding box center [579, 479] width 213 height 30
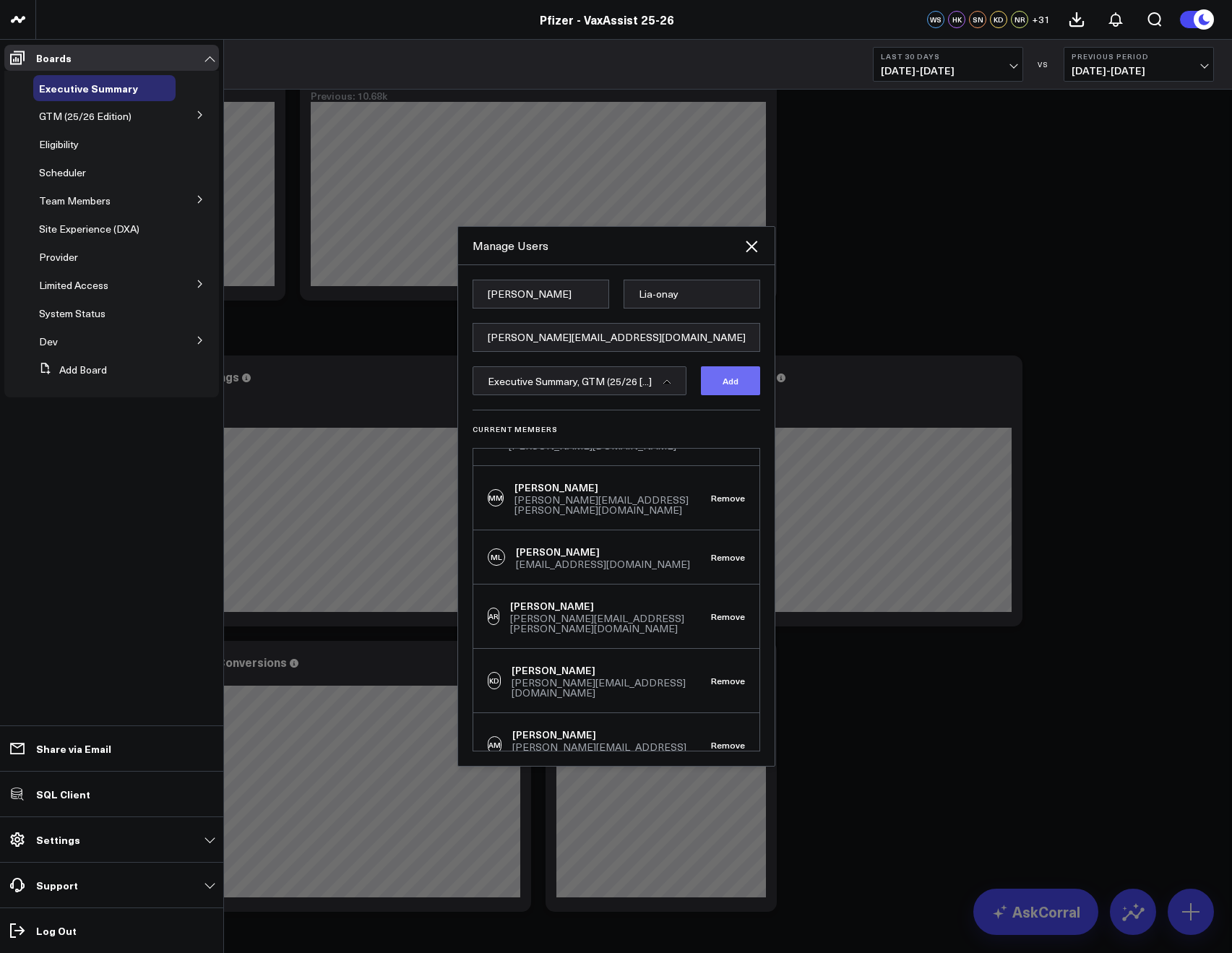
click at [705, 377] on button "Add" at bounding box center [730, 380] width 59 height 29
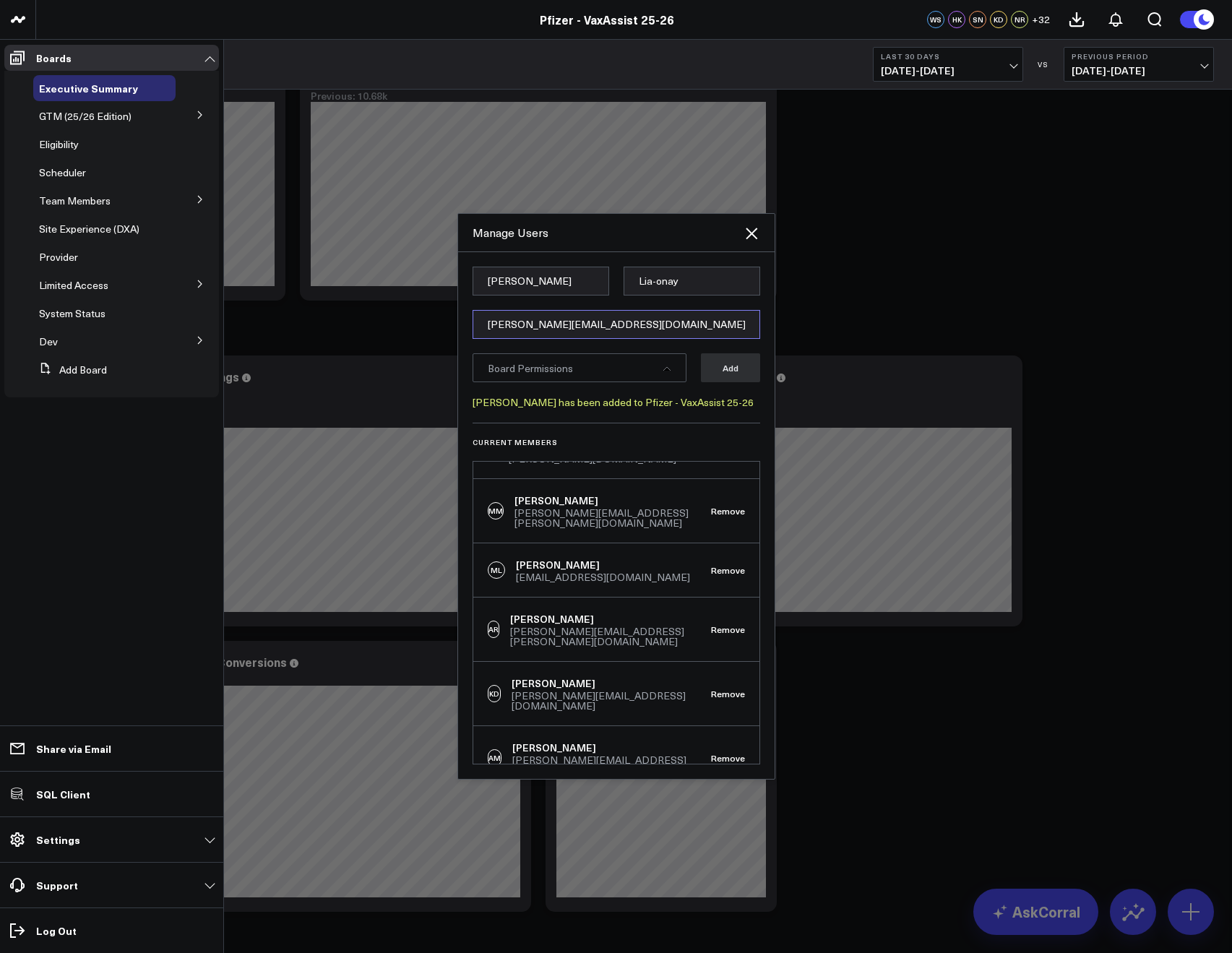
click at [542, 317] on input "[PERSON_NAME][EMAIL_ADDRESS][DOMAIN_NAME]" at bounding box center [616, 324] width 288 height 29
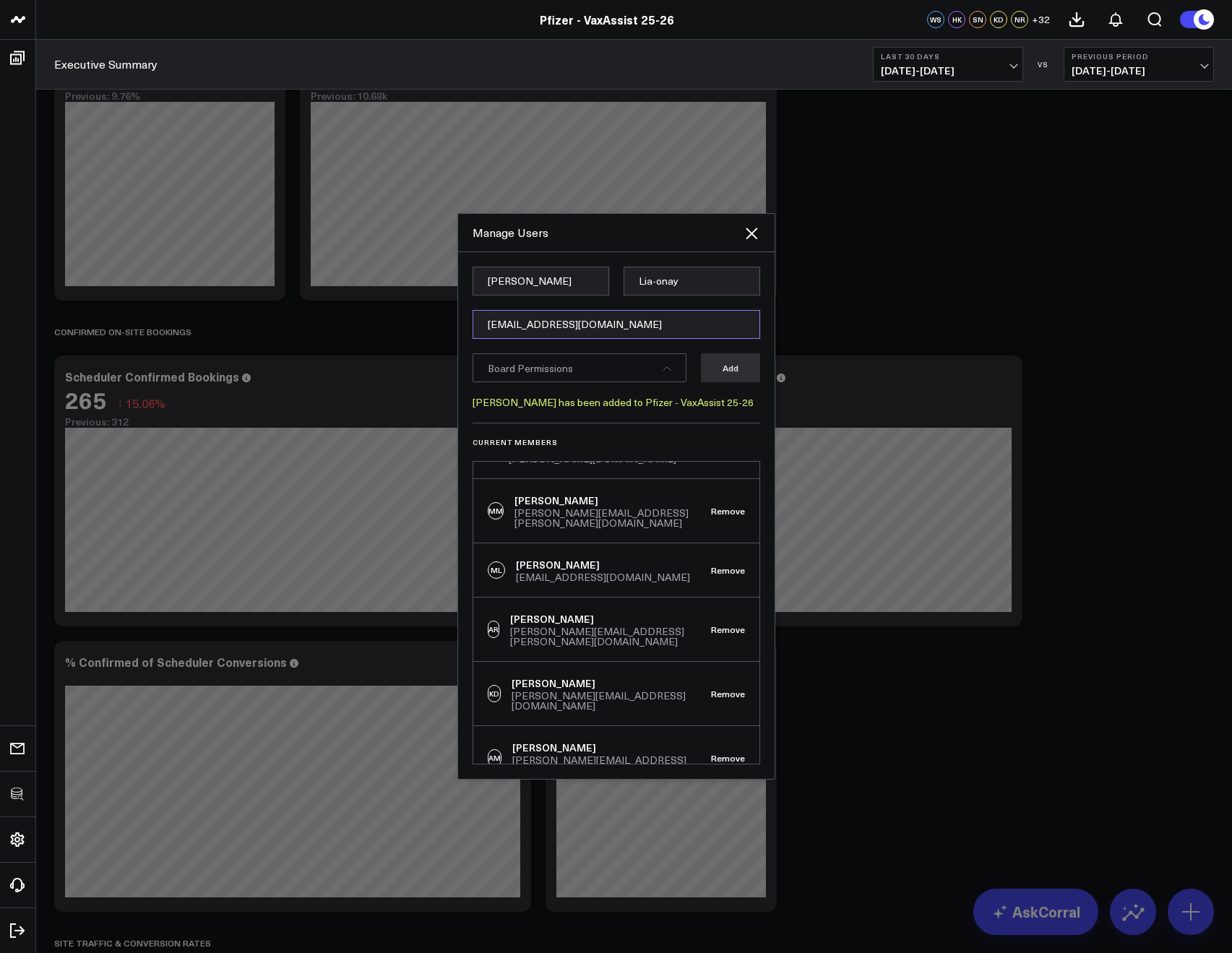
type input "[EMAIL_ADDRESS][DOMAIN_NAME]"
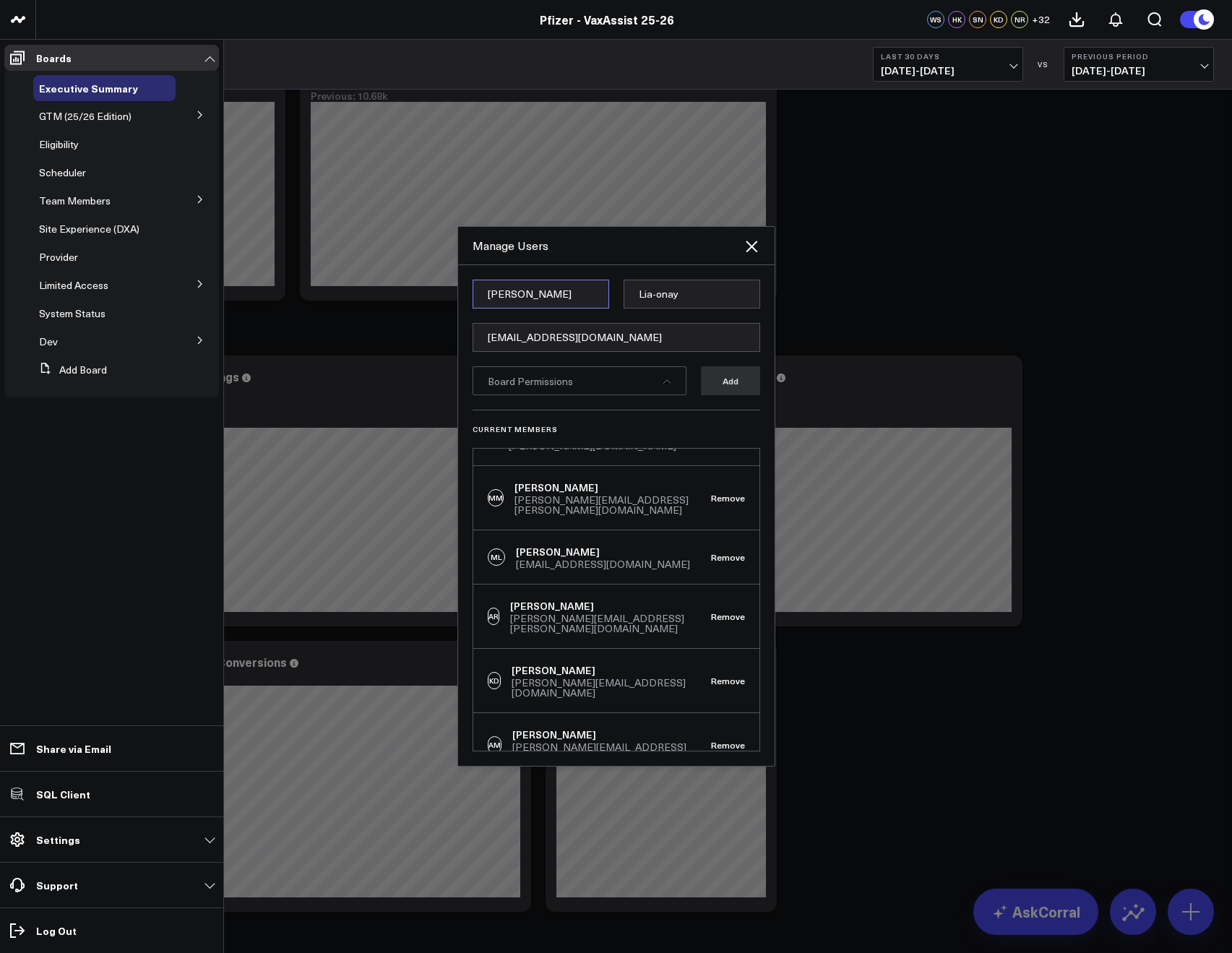
click at [541, 297] on input "Shannon" at bounding box center [541, 293] width 137 height 29
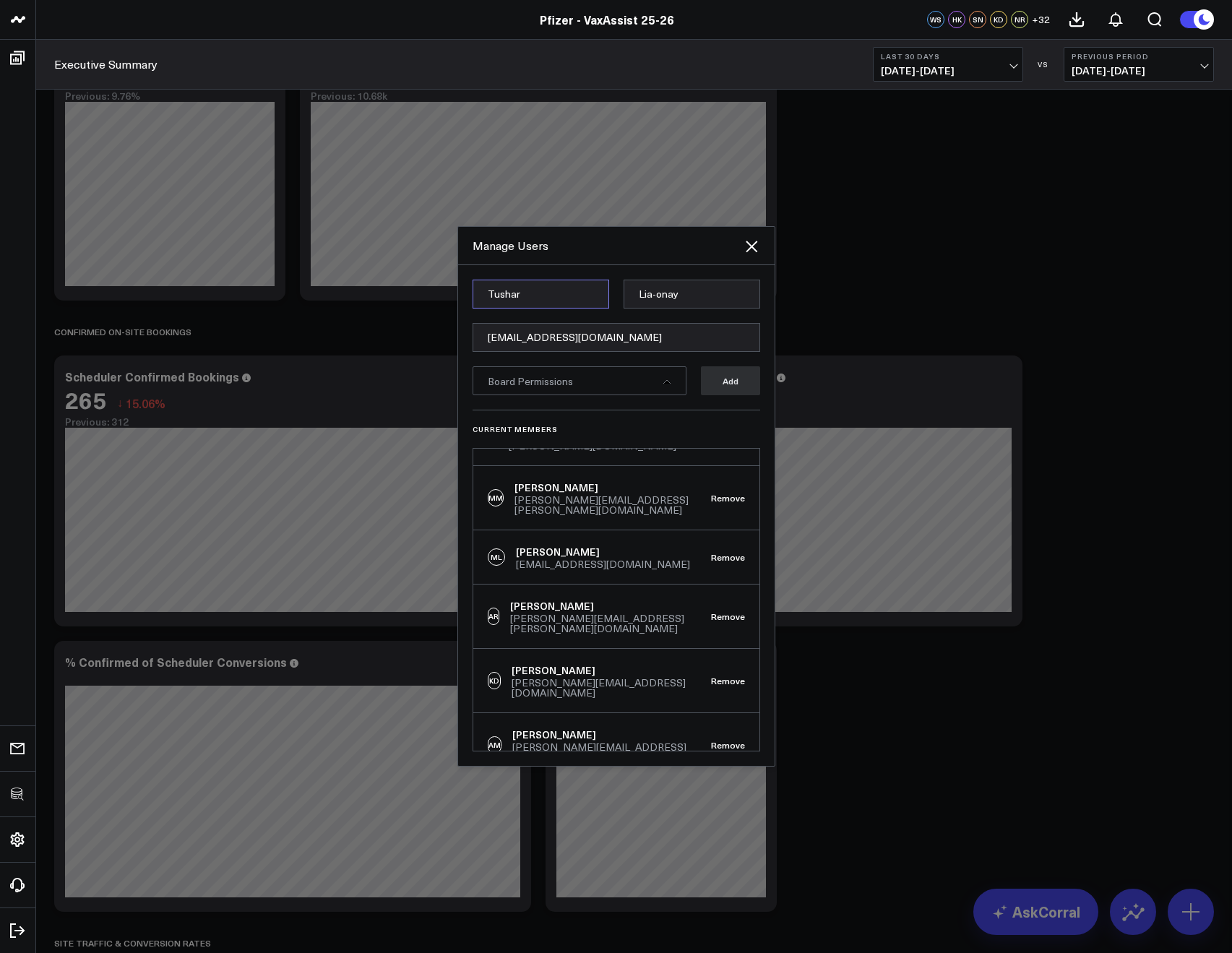
type input "Tushar"
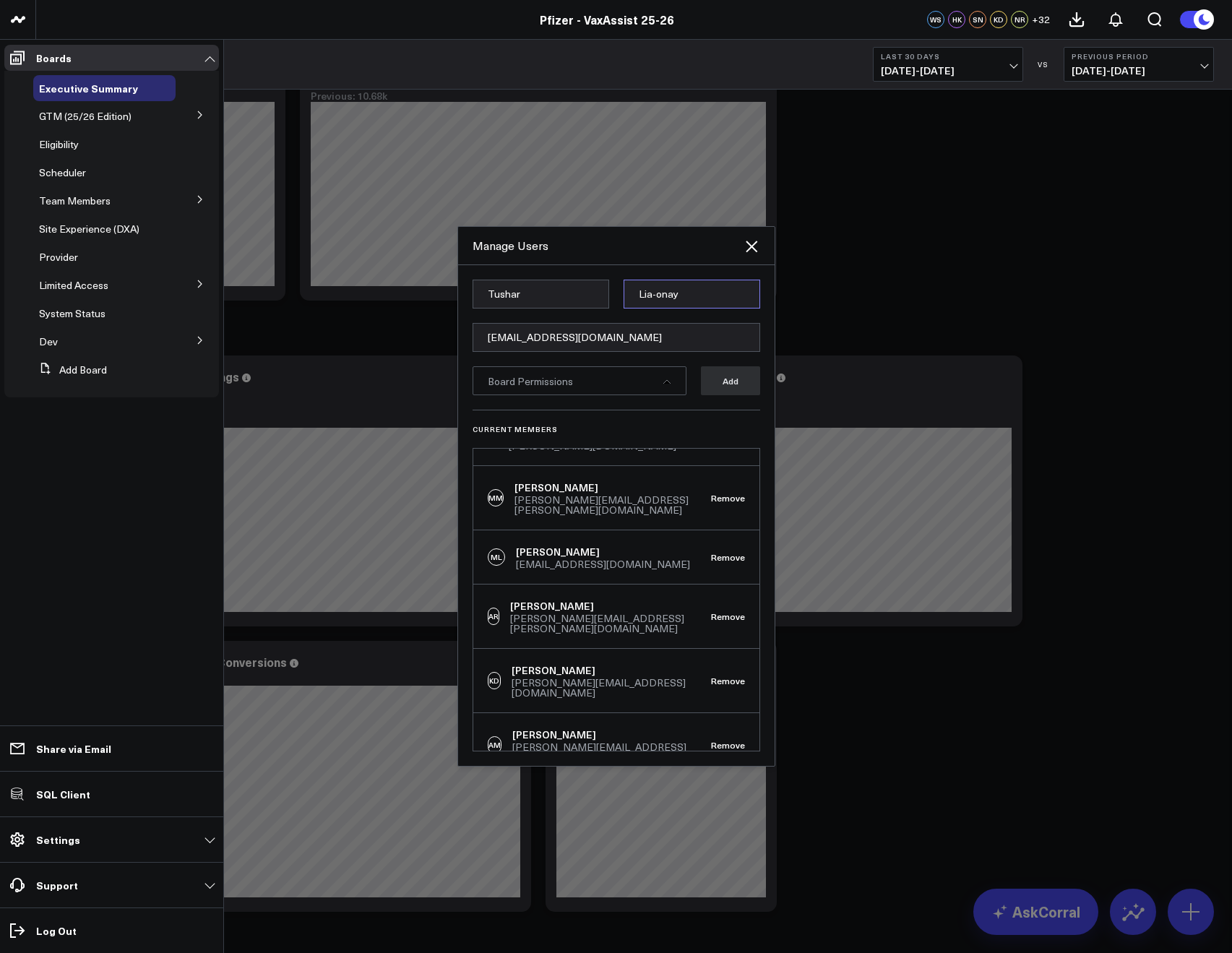
click at [638, 295] on input "Lia-onay" at bounding box center [691, 293] width 137 height 29
type input "Garg"
click at [606, 264] on div "Manage Users" at bounding box center [616, 246] width 317 height 38
click at [601, 390] on div "Board Permissions" at bounding box center [579, 380] width 214 height 29
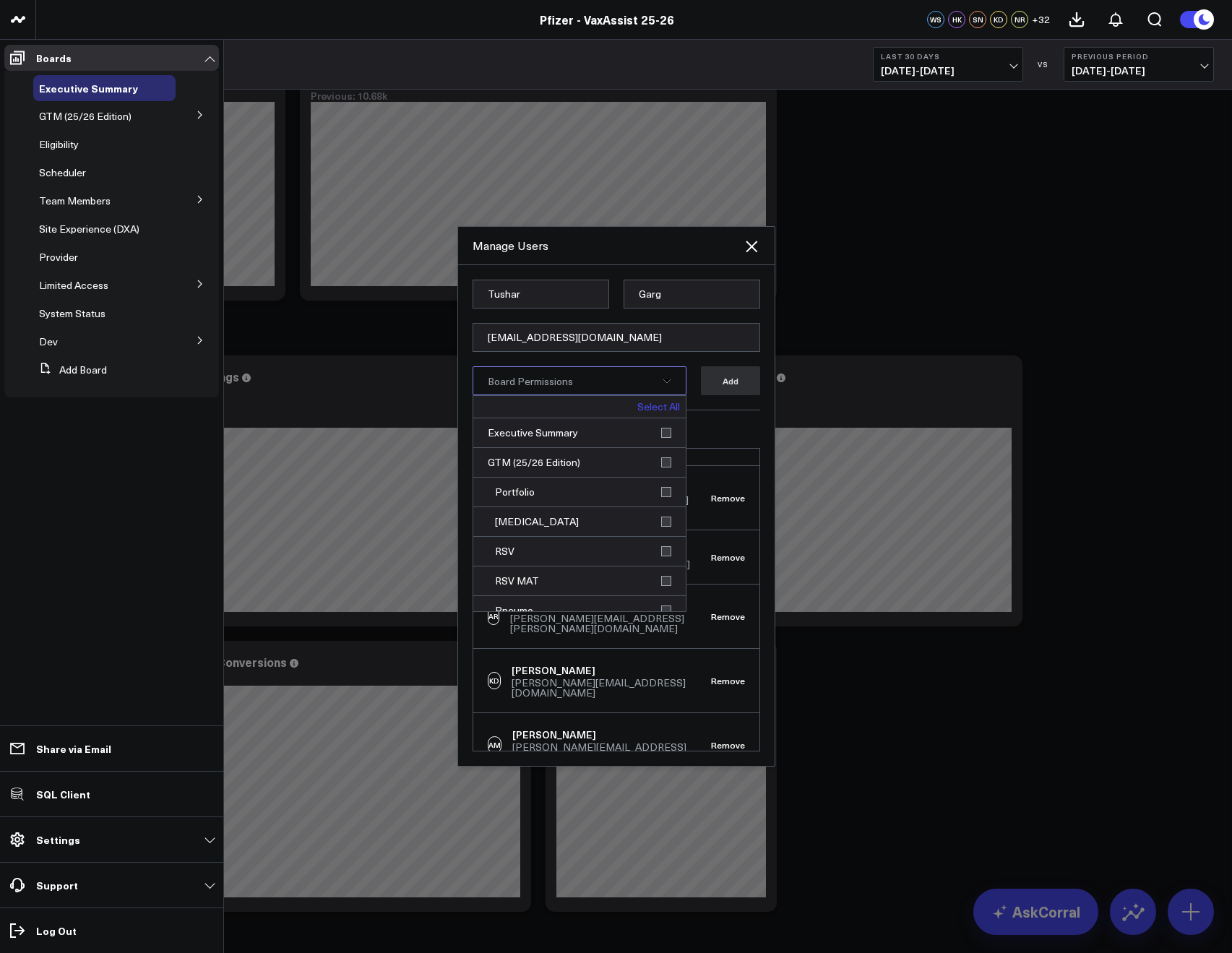
click at [646, 402] on link "Select All" at bounding box center [658, 407] width 42 height 10
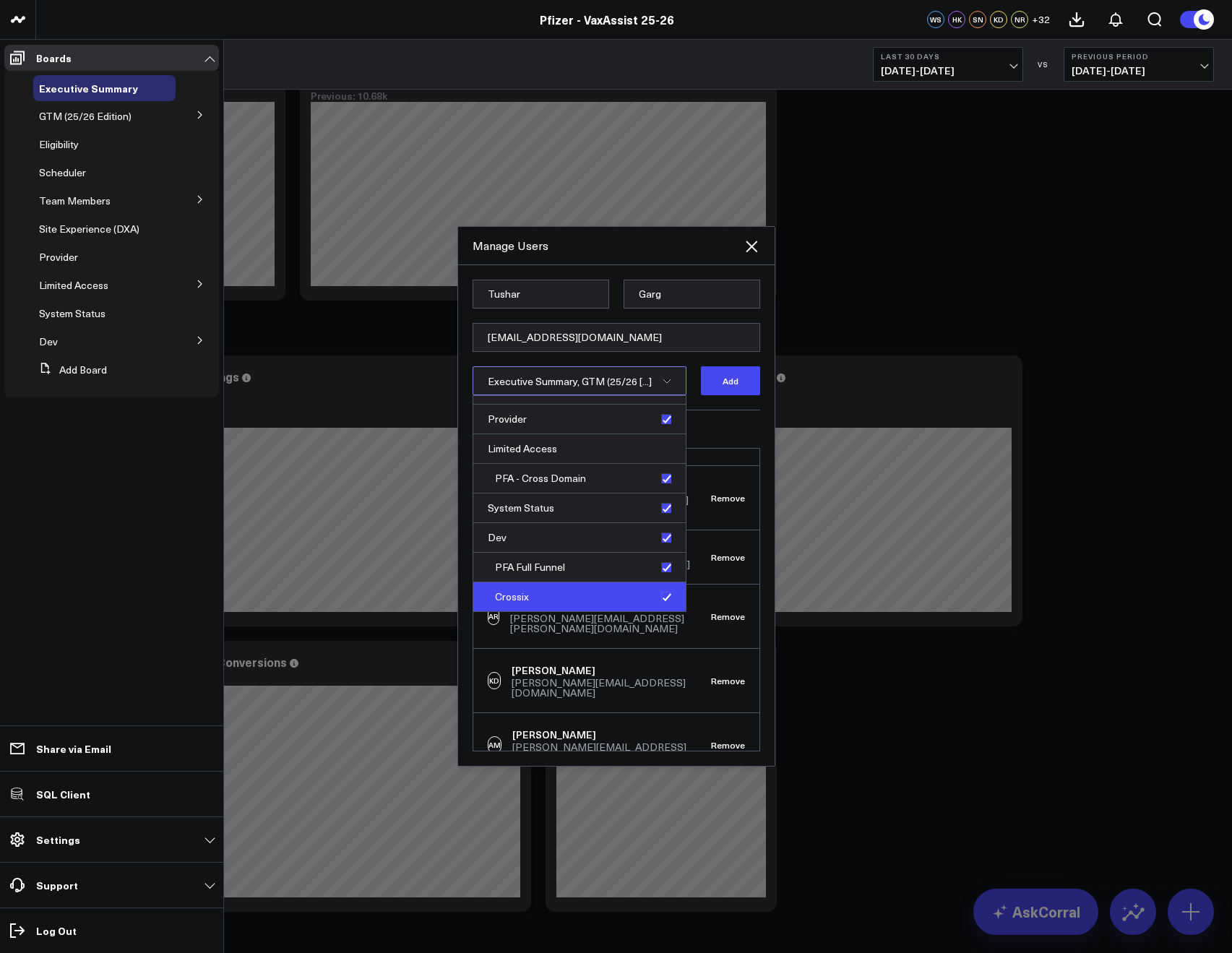
click at [627, 591] on div "Crossix" at bounding box center [579, 596] width 213 height 29
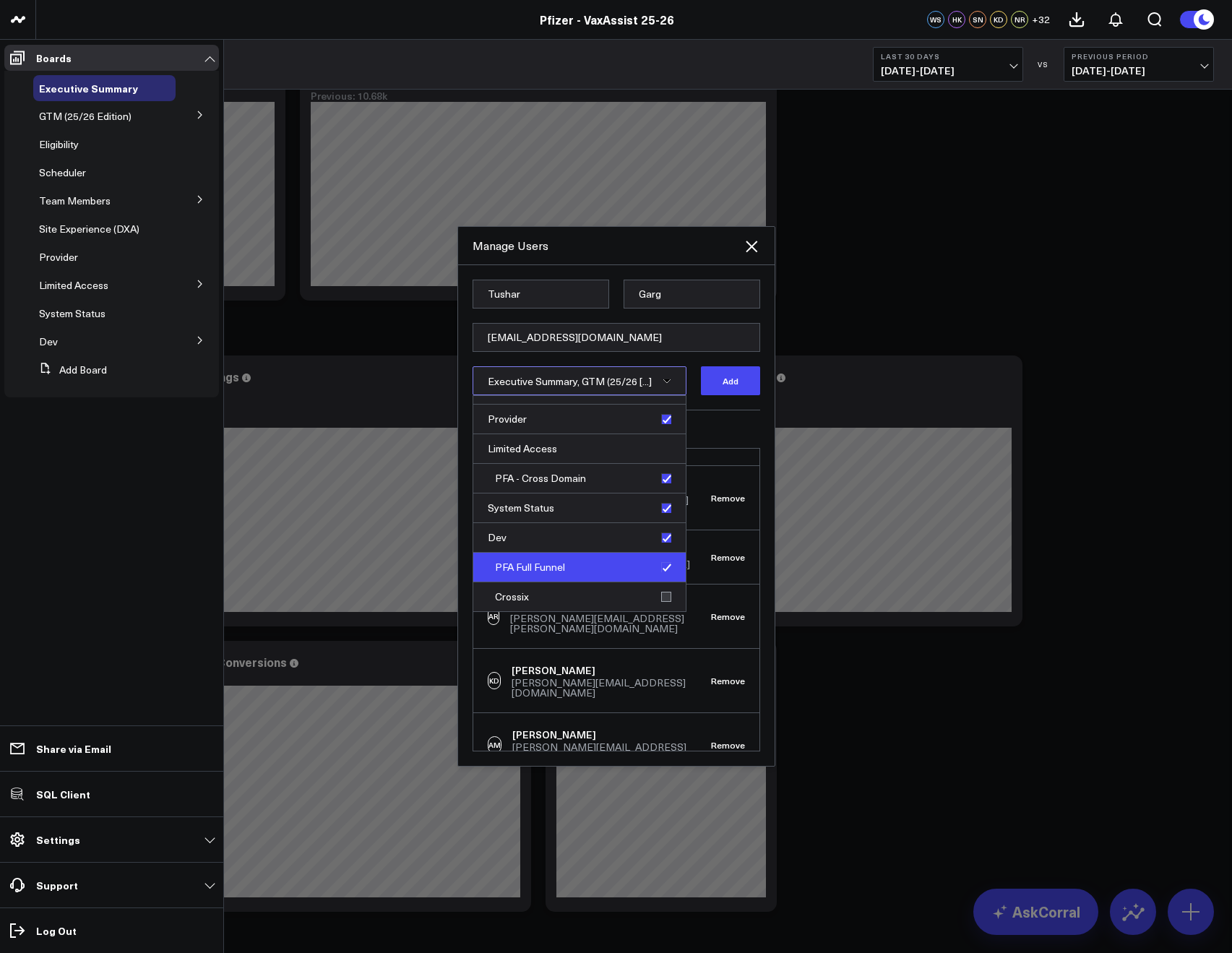
click at [614, 570] on div "PFA Full Funnel" at bounding box center [579, 568] width 213 height 30
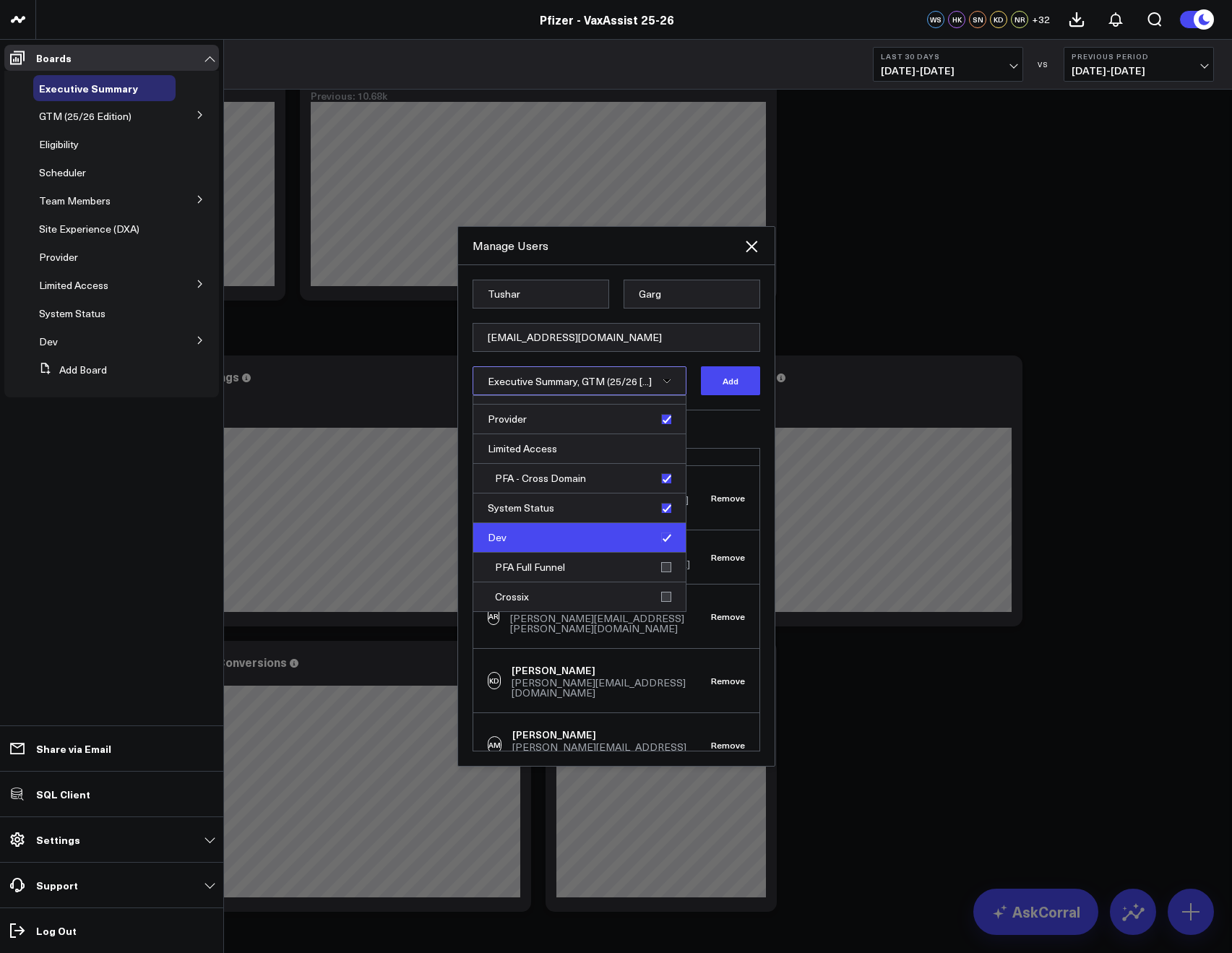
click at [606, 542] on div "Dev" at bounding box center [579, 538] width 213 height 30
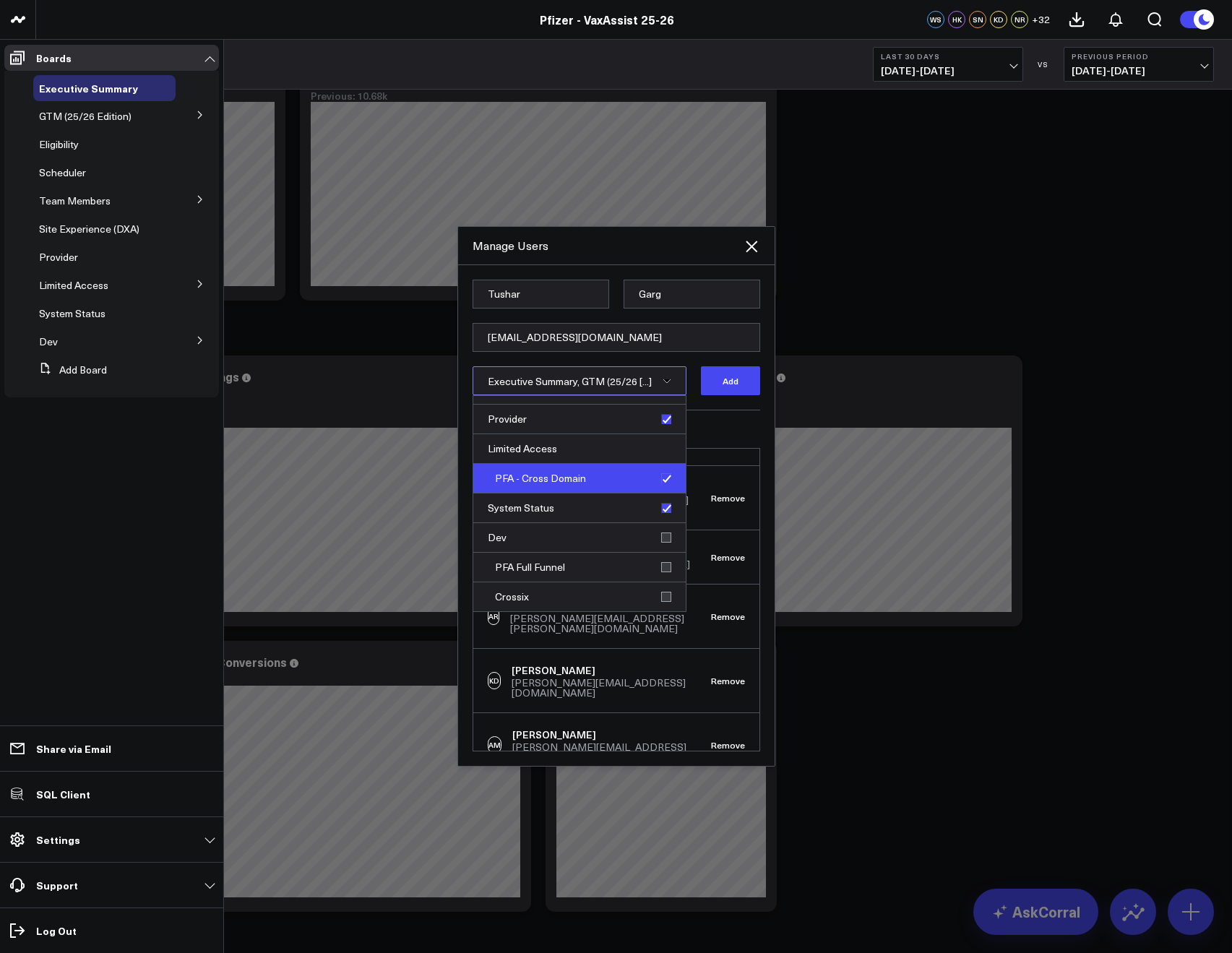
click at [625, 471] on div "PFA - Cross Domain" at bounding box center [579, 479] width 213 height 30
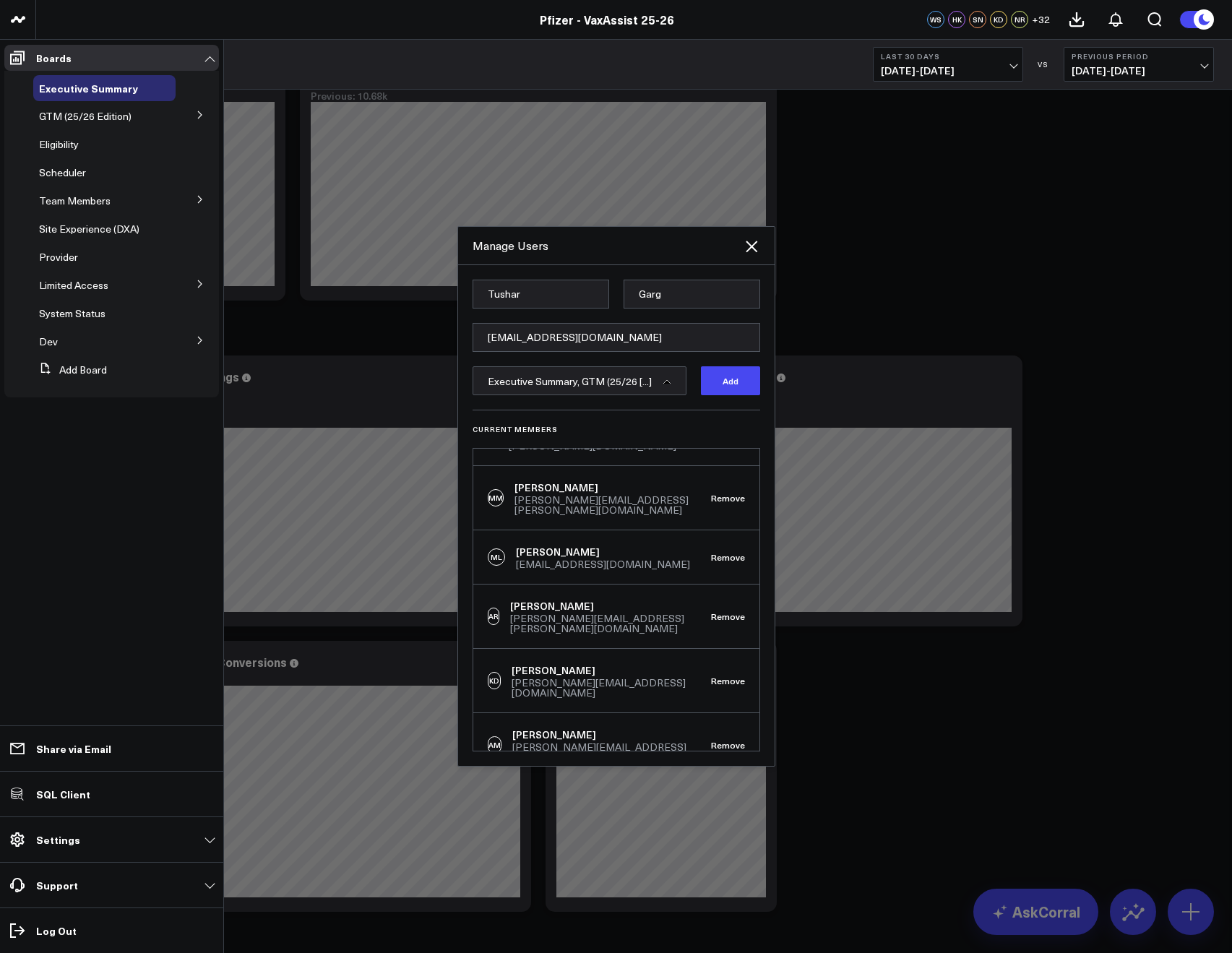
click at [713, 422] on div "Current Members CS Corral Support support@corraldata.com Remove WS Wendy Steinb…" at bounding box center [616, 580] width 288 height 342
click at [715, 395] on form "Tushar Garg tushar.garg@pfizer.com Executive Summary, GTM (25/26 [...] Add" at bounding box center [616, 344] width 288 height 130
click at [715, 390] on button "Add" at bounding box center [730, 380] width 59 height 29
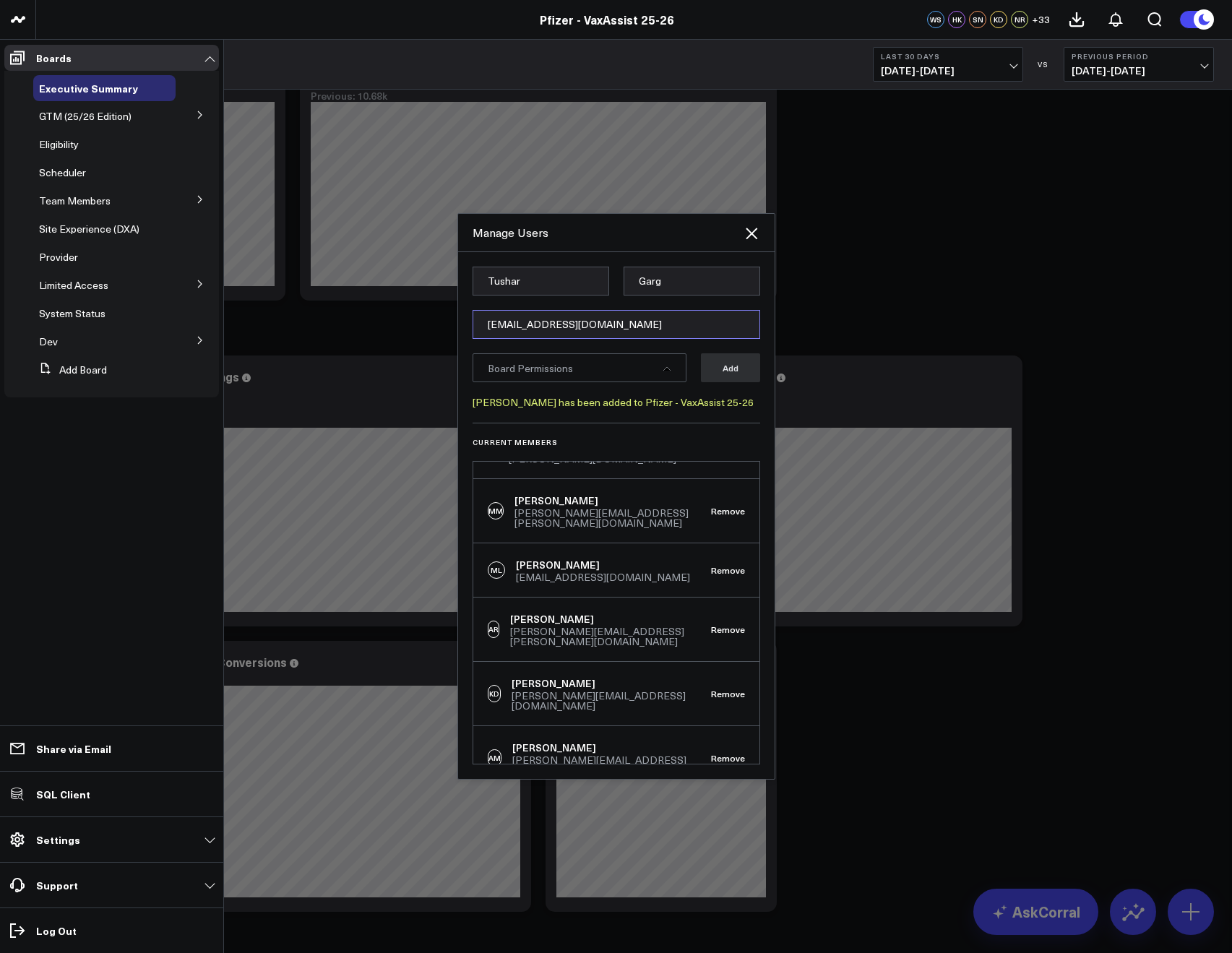
click at [527, 335] on input "[EMAIL_ADDRESS][DOMAIN_NAME]" at bounding box center [616, 324] width 288 height 29
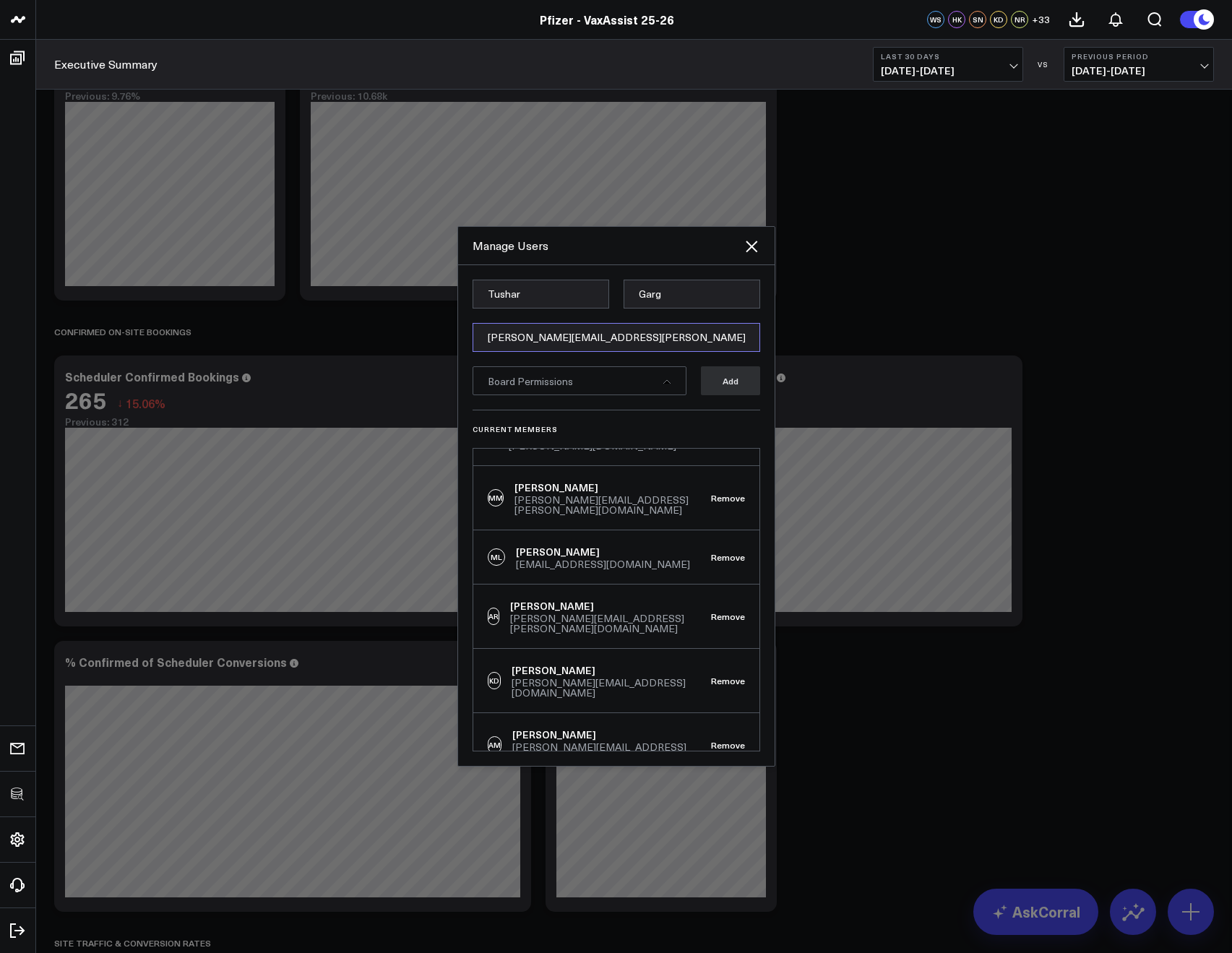
type input "[PERSON_NAME][EMAIL_ADDRESS][PERSON_NAME][DOMAIN_NAME]"
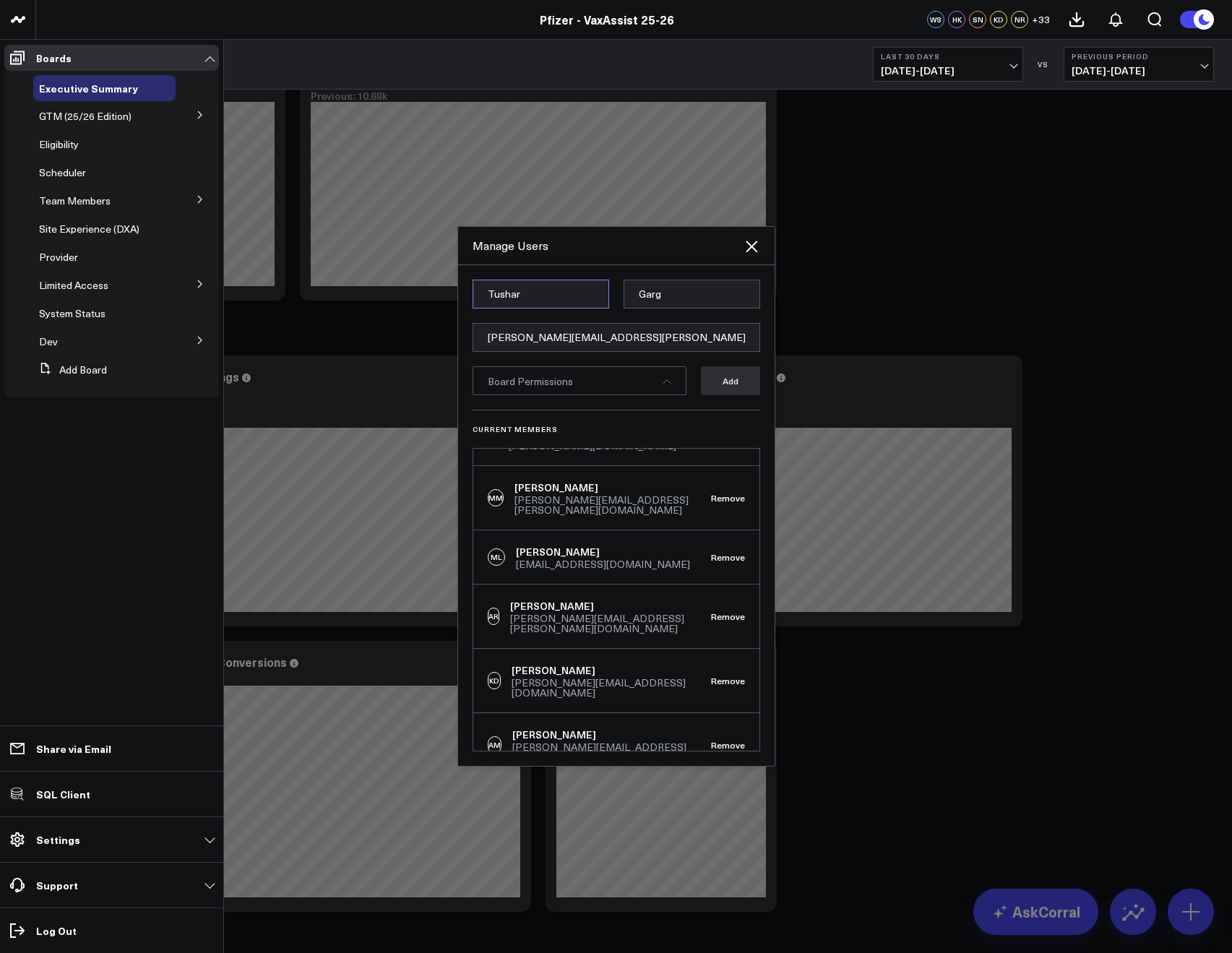
click at [482, 293] on input "Tushar" at bounding box center [541, 293] width 137 height 29
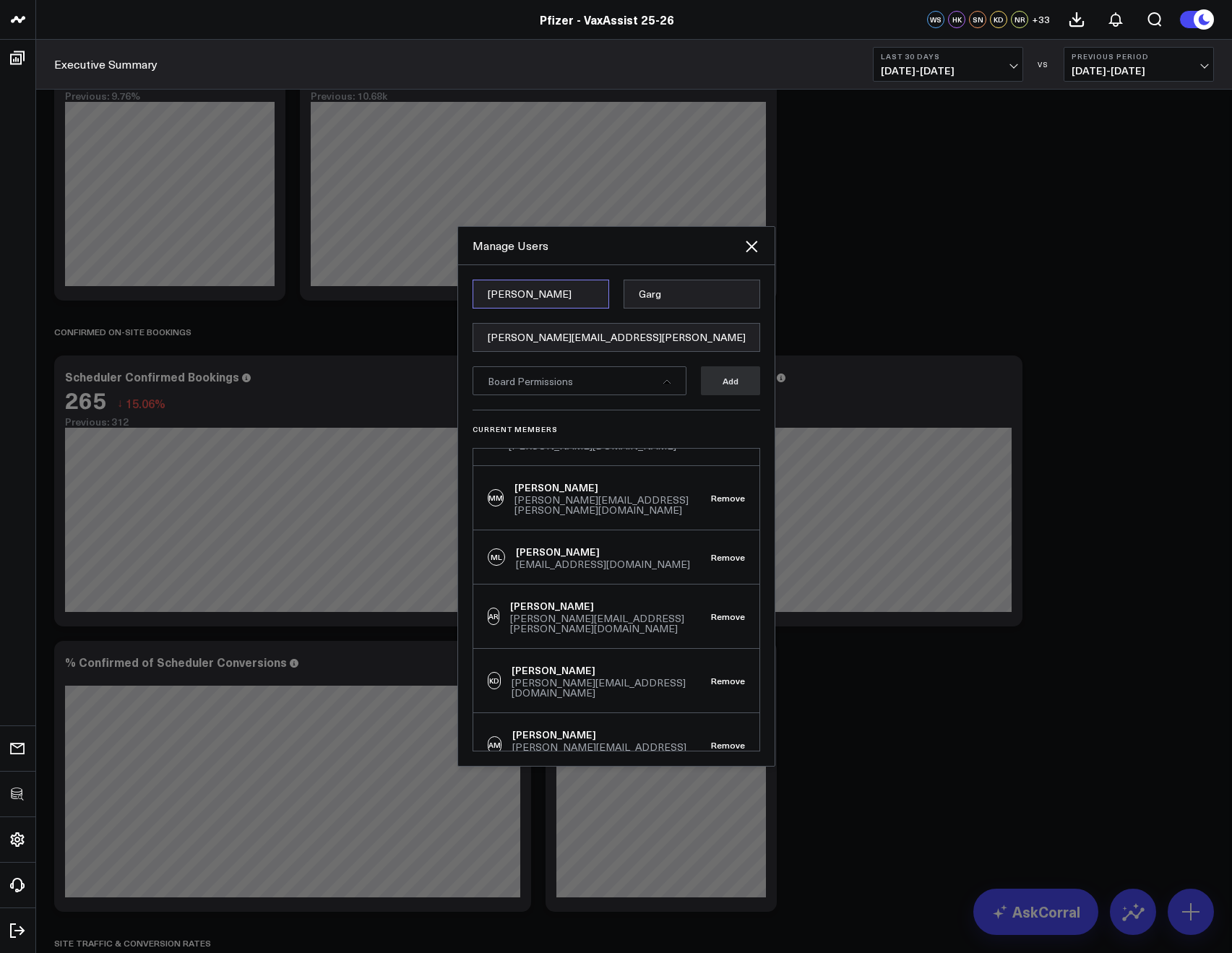
type input "Olivia"
click at [651, 296] on input "Garg" at bounding box center [691, 293] width 137 height 29
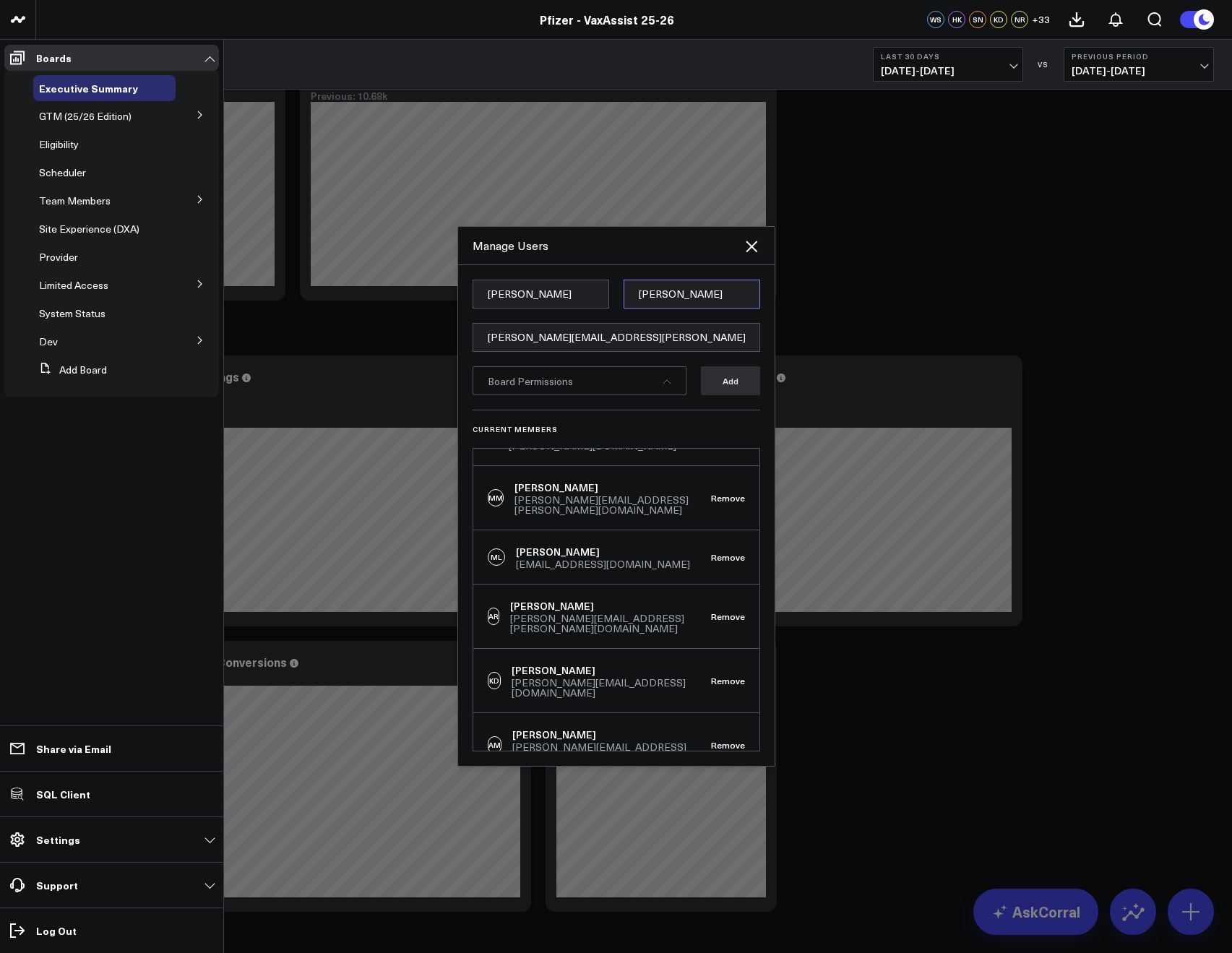
click at [641, 290] on input "crowley" at bounding box center [691, 293] width 137 height 29
type input "Crowley"
click at [554, 381] on span "Board Permissions" at bounding box center [529, 380] width 85 height 14
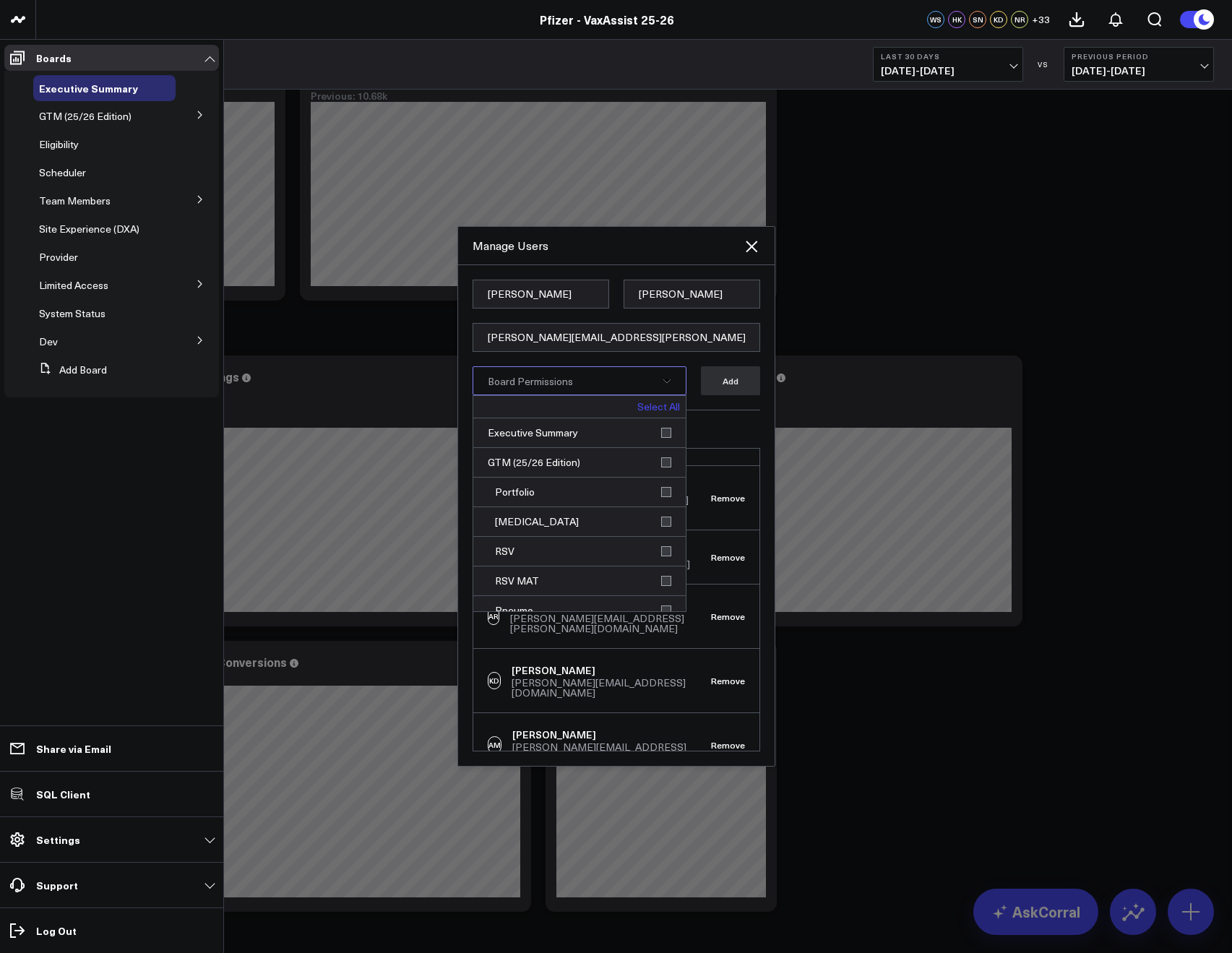
click at [650, 398] on div "Select All" at bounding box center [579, 408] width 213 height 22
click at [647, 407] on link "Select All" at bounding box center [658, 407] width 42 height 10
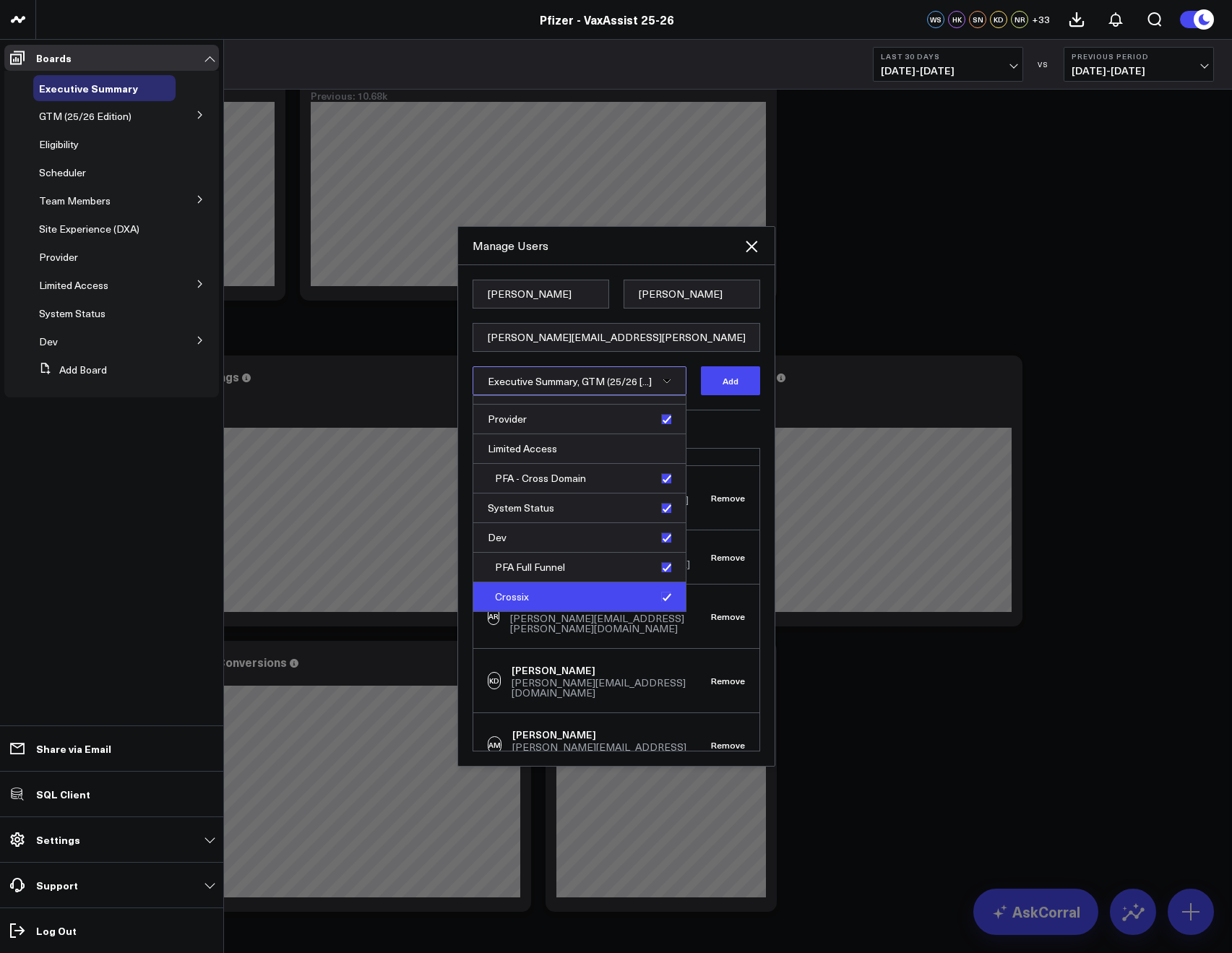
click at [653, 591] on div "Crossix" at bounding box center [579, 596] width 213 height 29
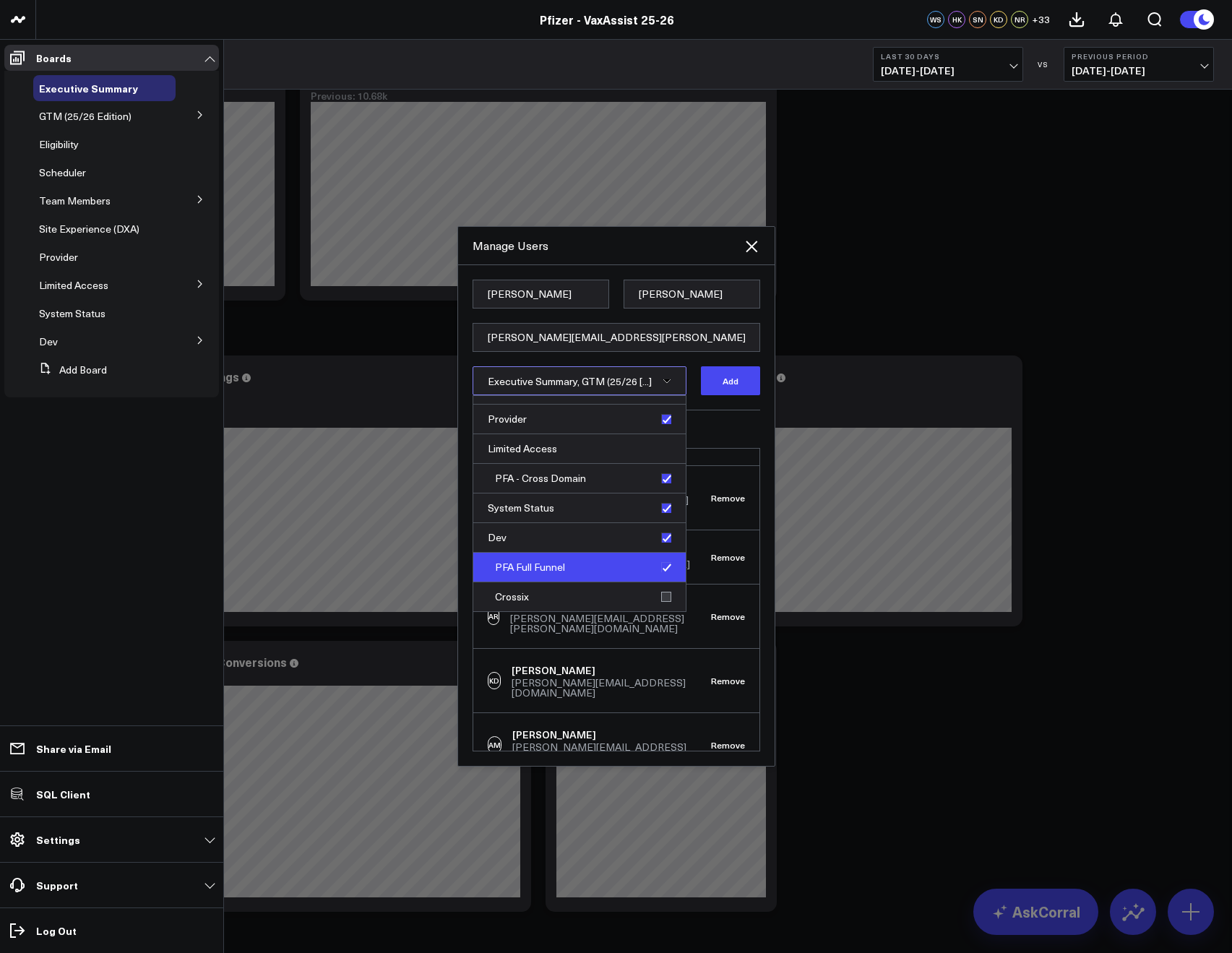
click at [657, 572] on div "PFA Full Funnel" at bounding box center [579, 568] width 213 height 30
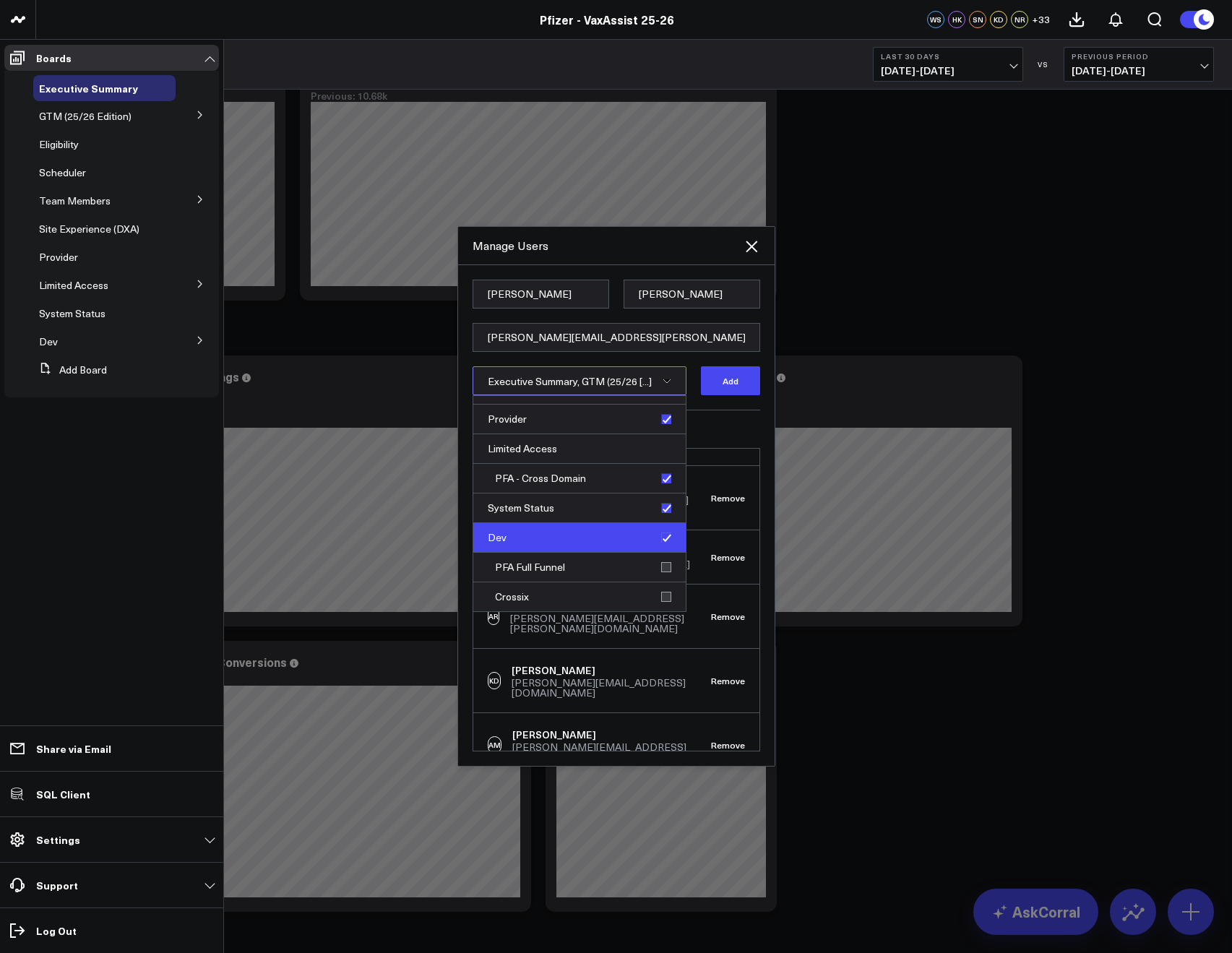
click at [662, 544] on div "Dev" at bounding box center [579, 538] width 213 height 30
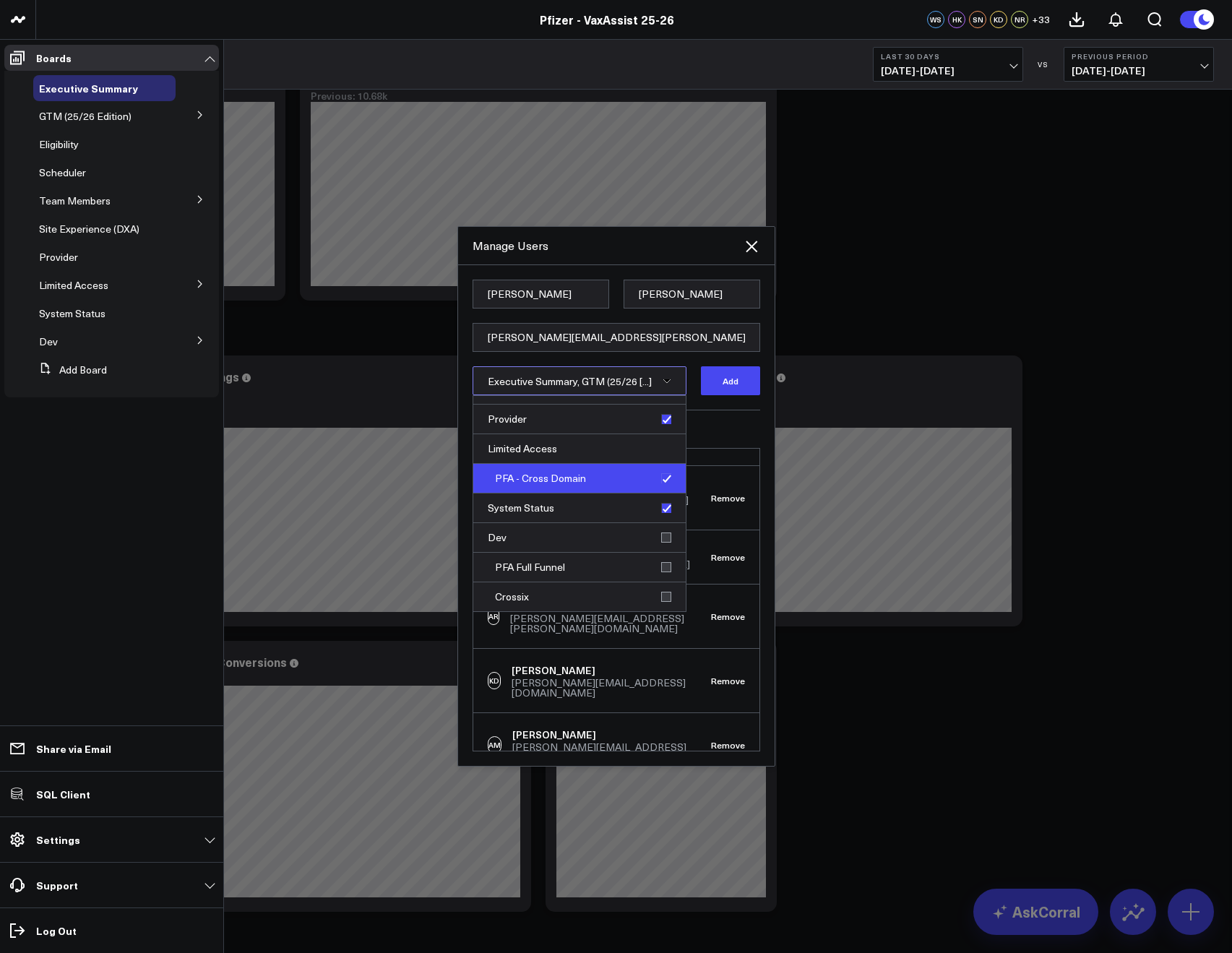
click at [660, 485] on div "PFA - Cross Domain" at bounding box center [579, 479] width 213 height 30
click at [661, 478] on div "PFA - Cross Domain" at bounding box center [579, 479] width 213 height 30
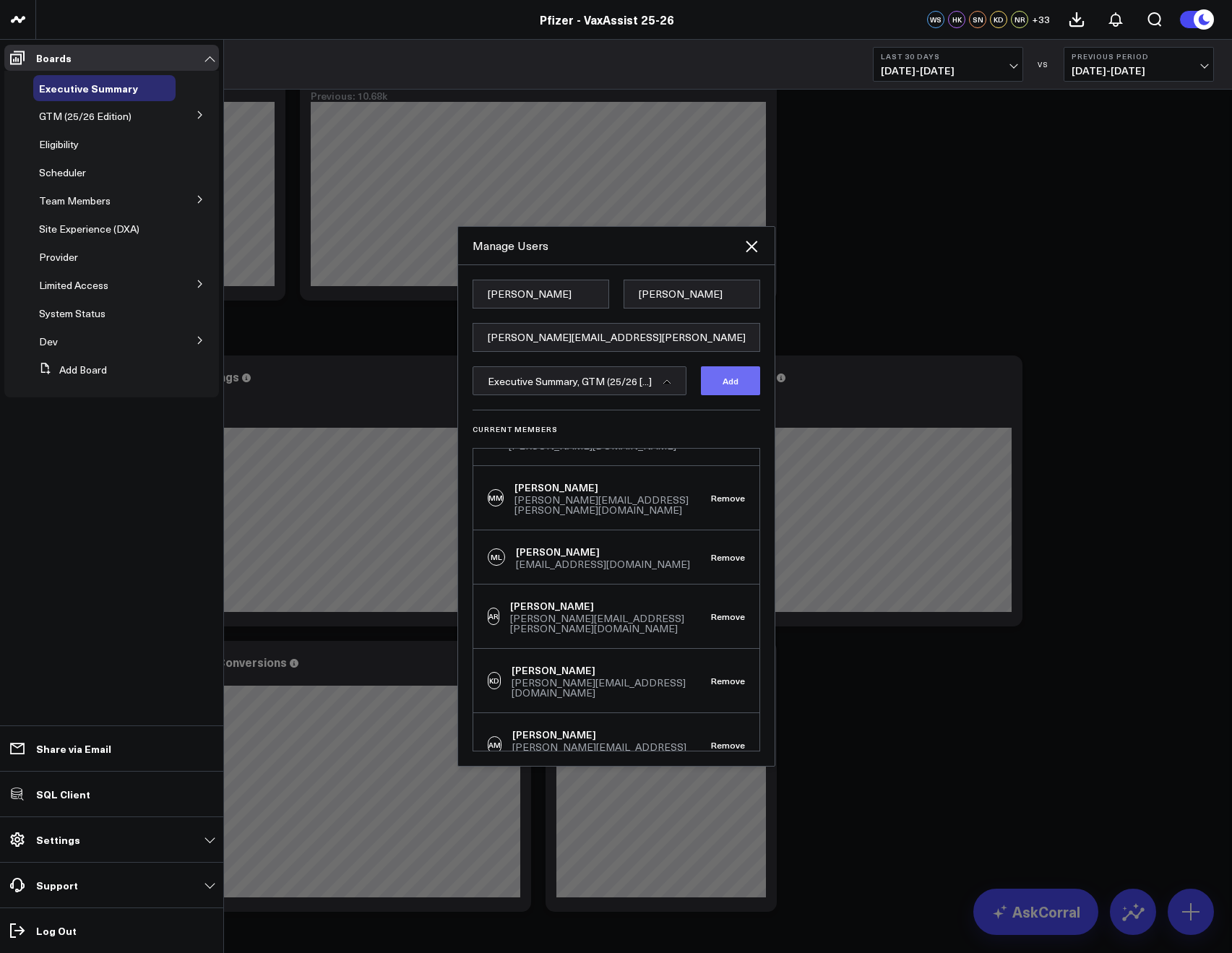
click at [738, 381] on button "Add" at bounding box center [730, 380] width 59 height 29
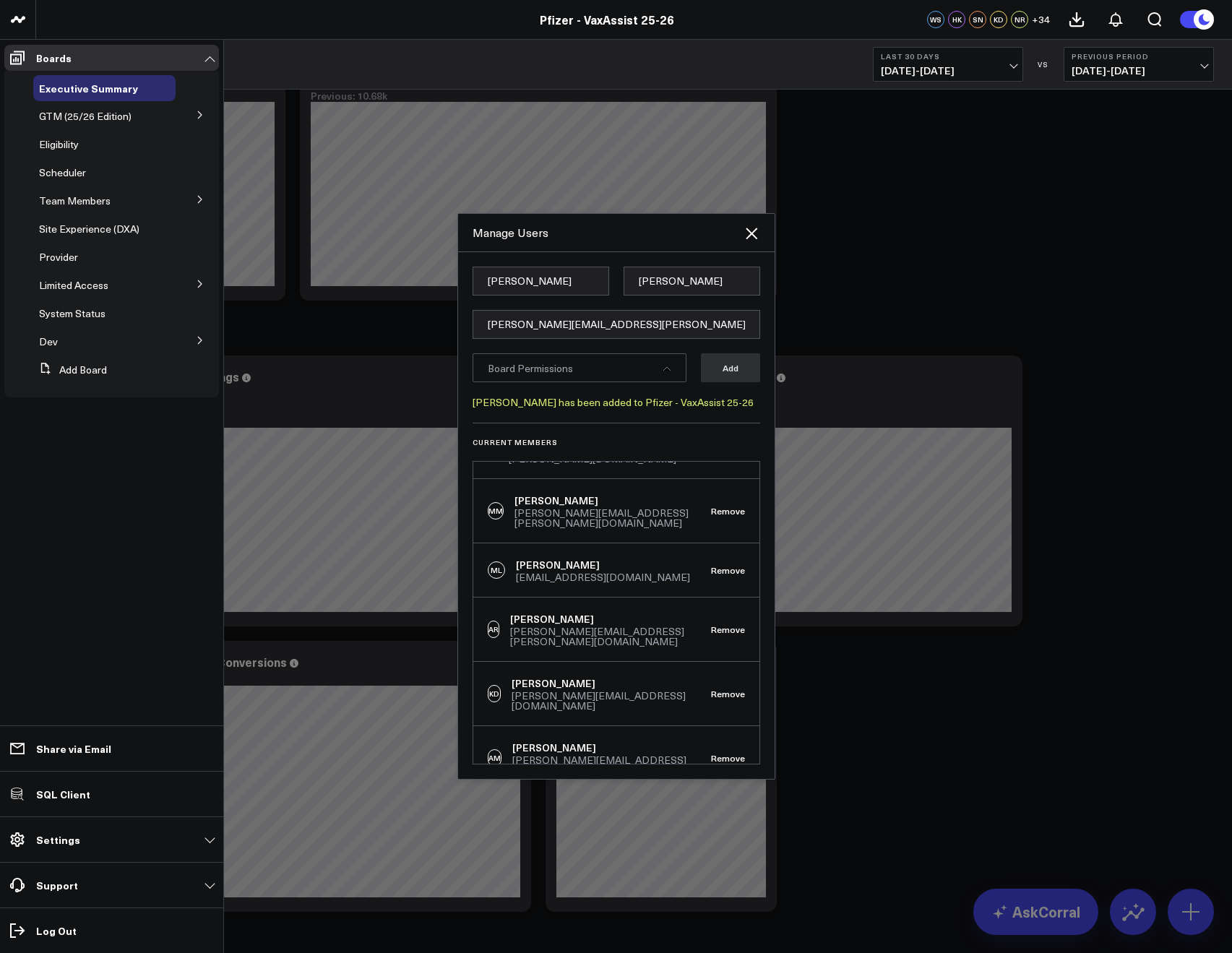
scroll to position [99, 0]
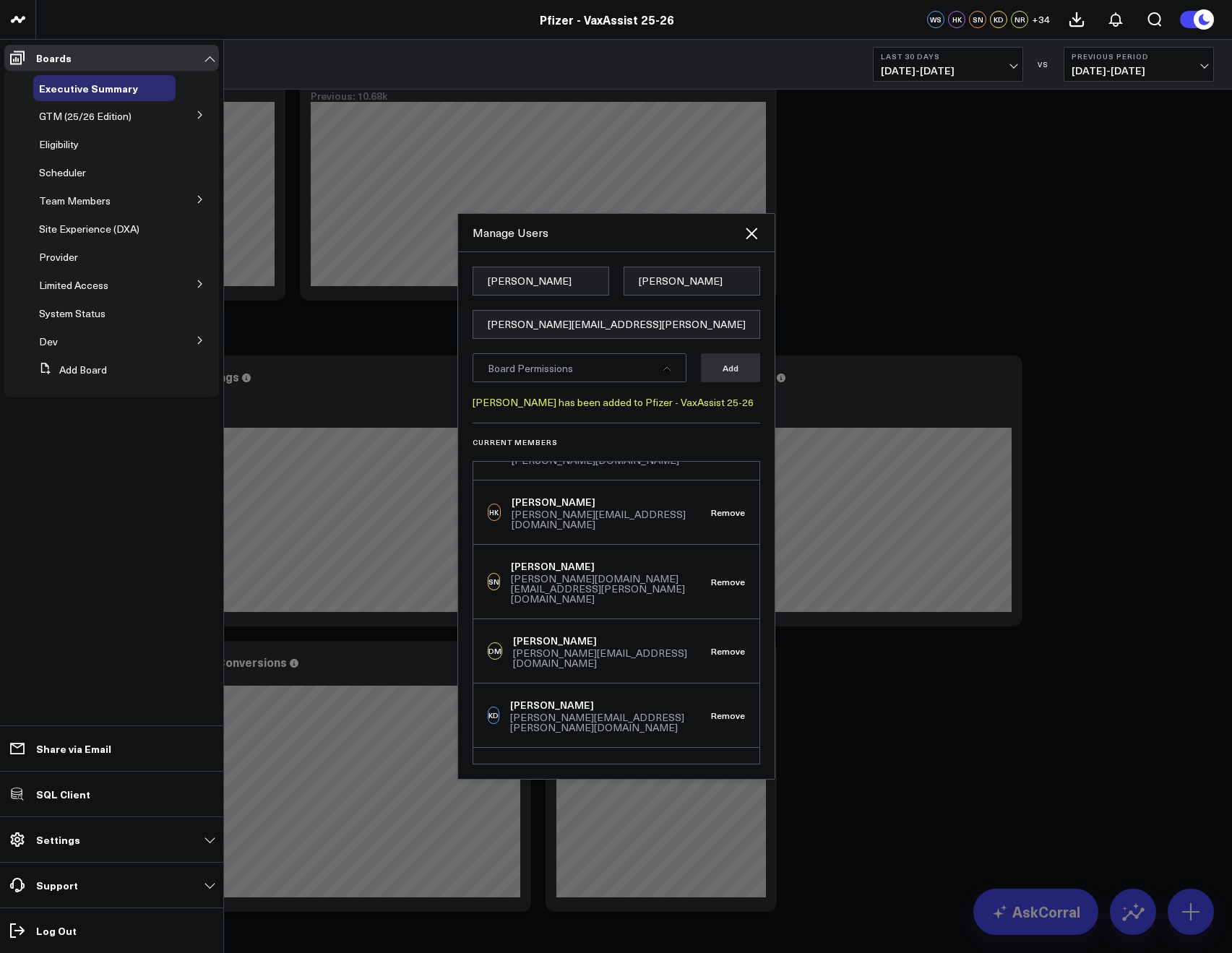
click at [955, 333] on div at bounding box center [616, 476] width 1232 height 953
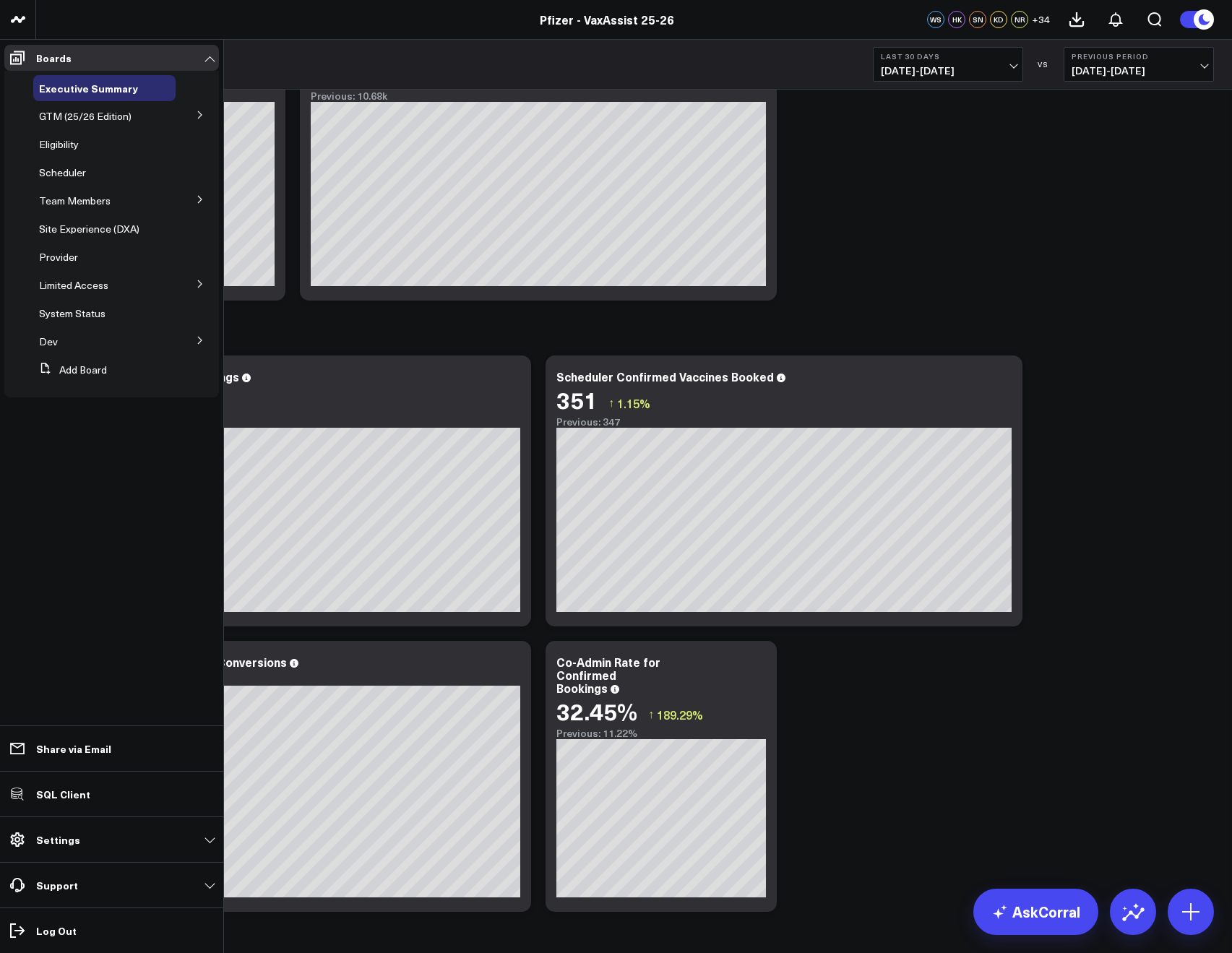
click at [445, 335] on div "Confirmed On-Site Bookings" at bounding box center [634, 331] width 1160 height 33
click at [67, 845] on p "Settings" at bounding box center [58, 840] width 44 height 11
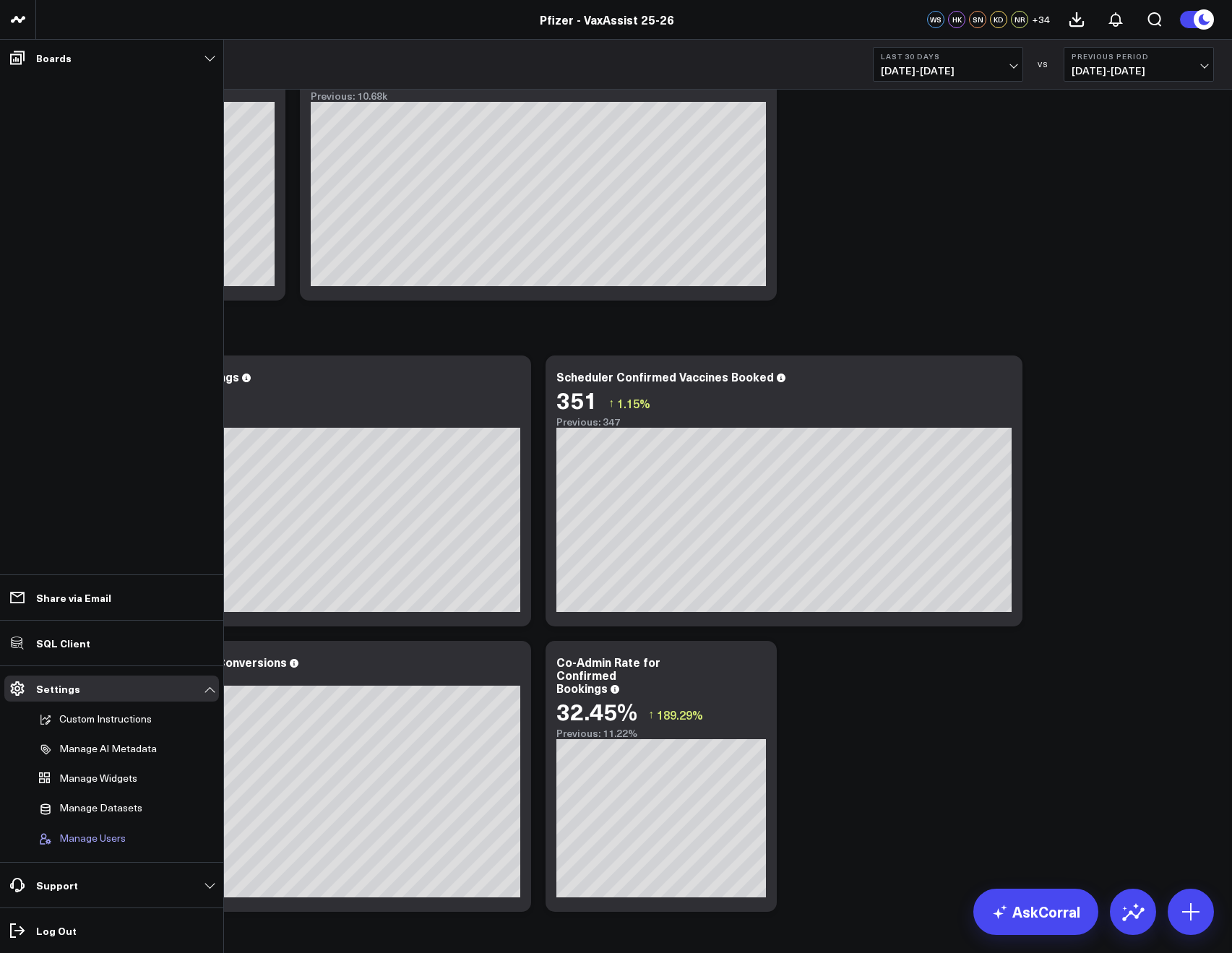
click at [82, 829] on button "Manage Users" at bounding box center [79, 839] width 93 height 27
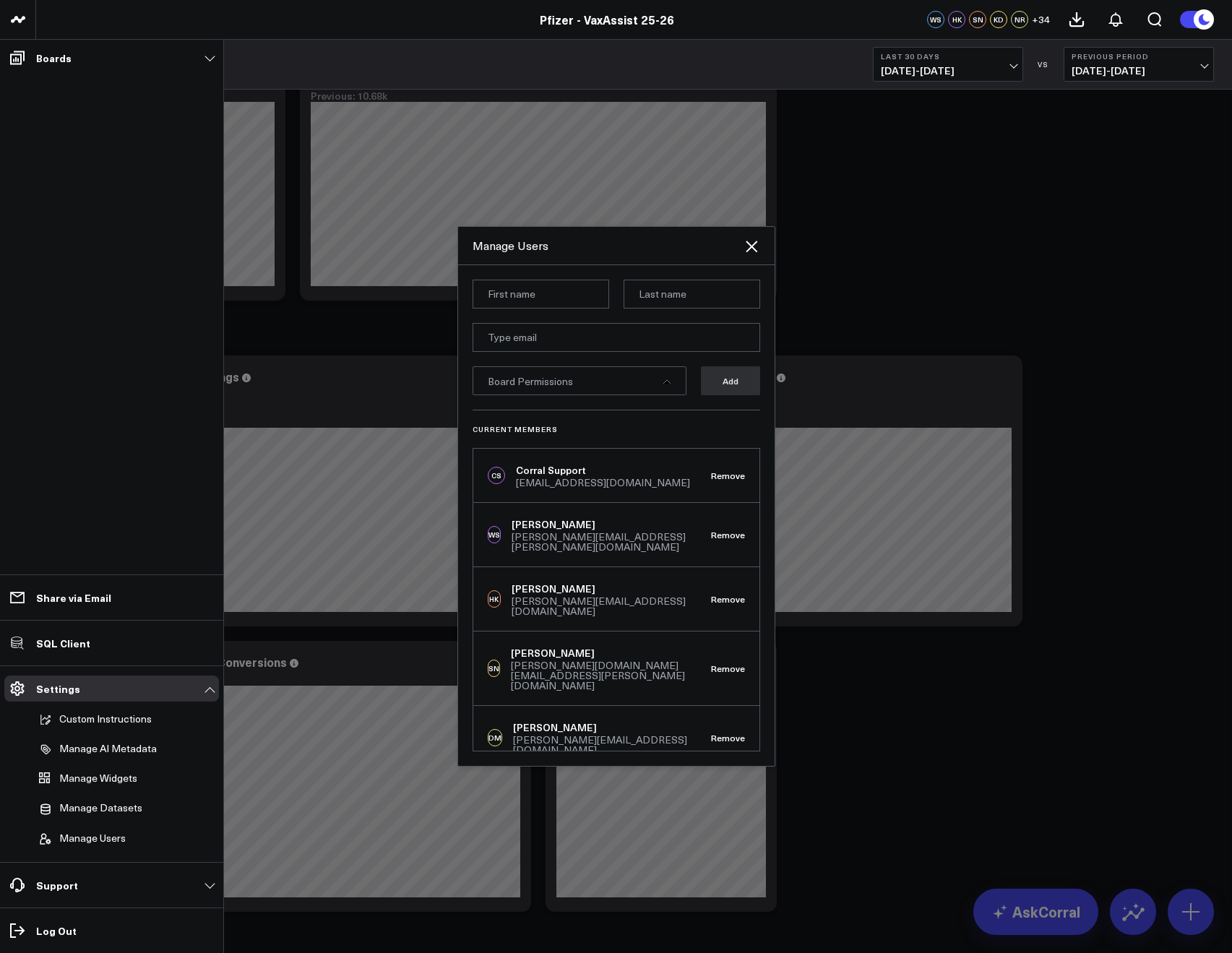
click at [515, 316] on form "Board Permissions Add" at bounding box center [616, 344] width 288 height 130
click at [516, 328] on input "email" at bounding box center [616, 337] width 288 height 29
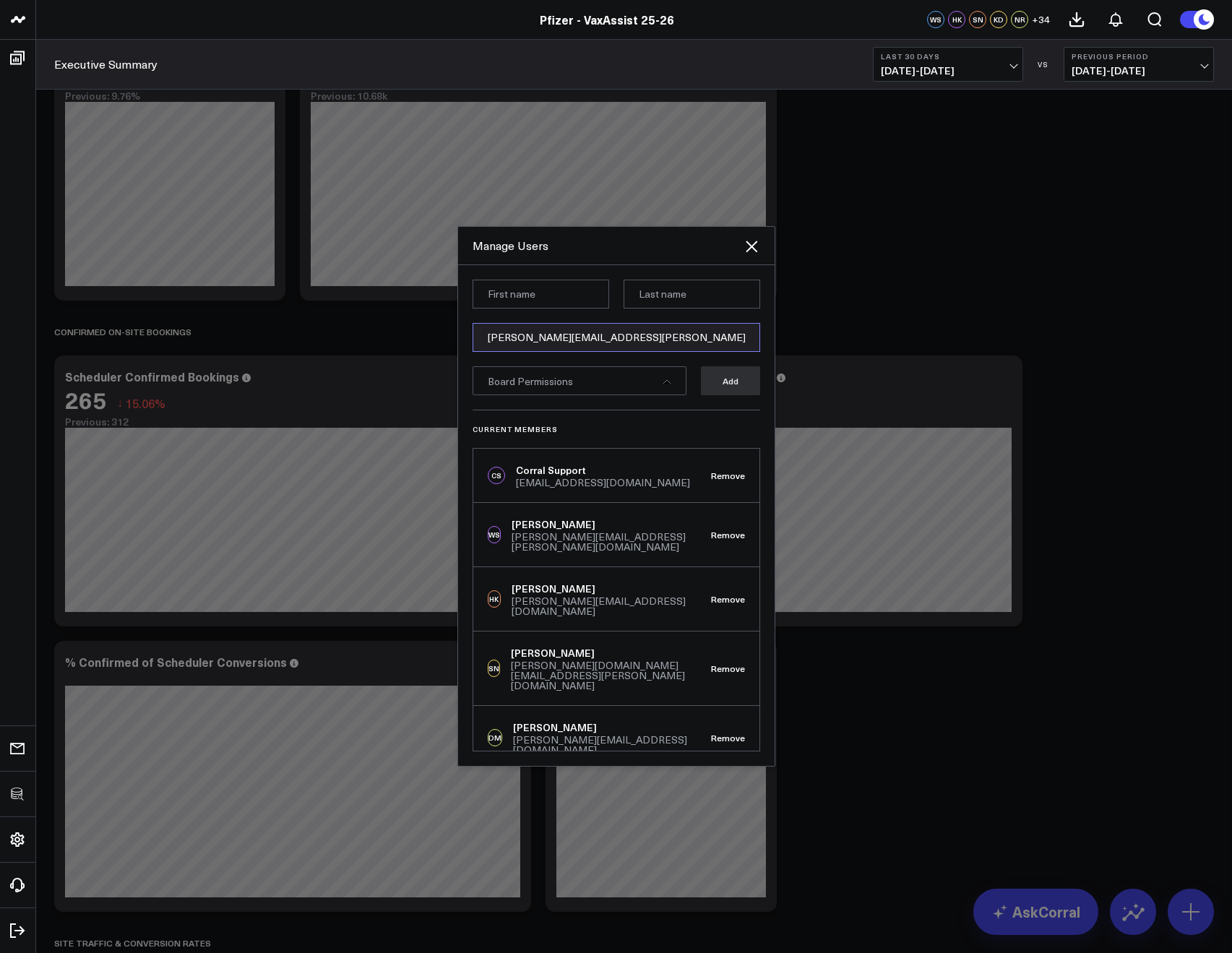
type input "[PERSON_NAME][EMAIL_ADDRESS][PERSON_NAME][DOMAIN_NAME]"
click at [544, 304] on input at bounding box center [541, 293] width 137 height 29
type input "Katie"
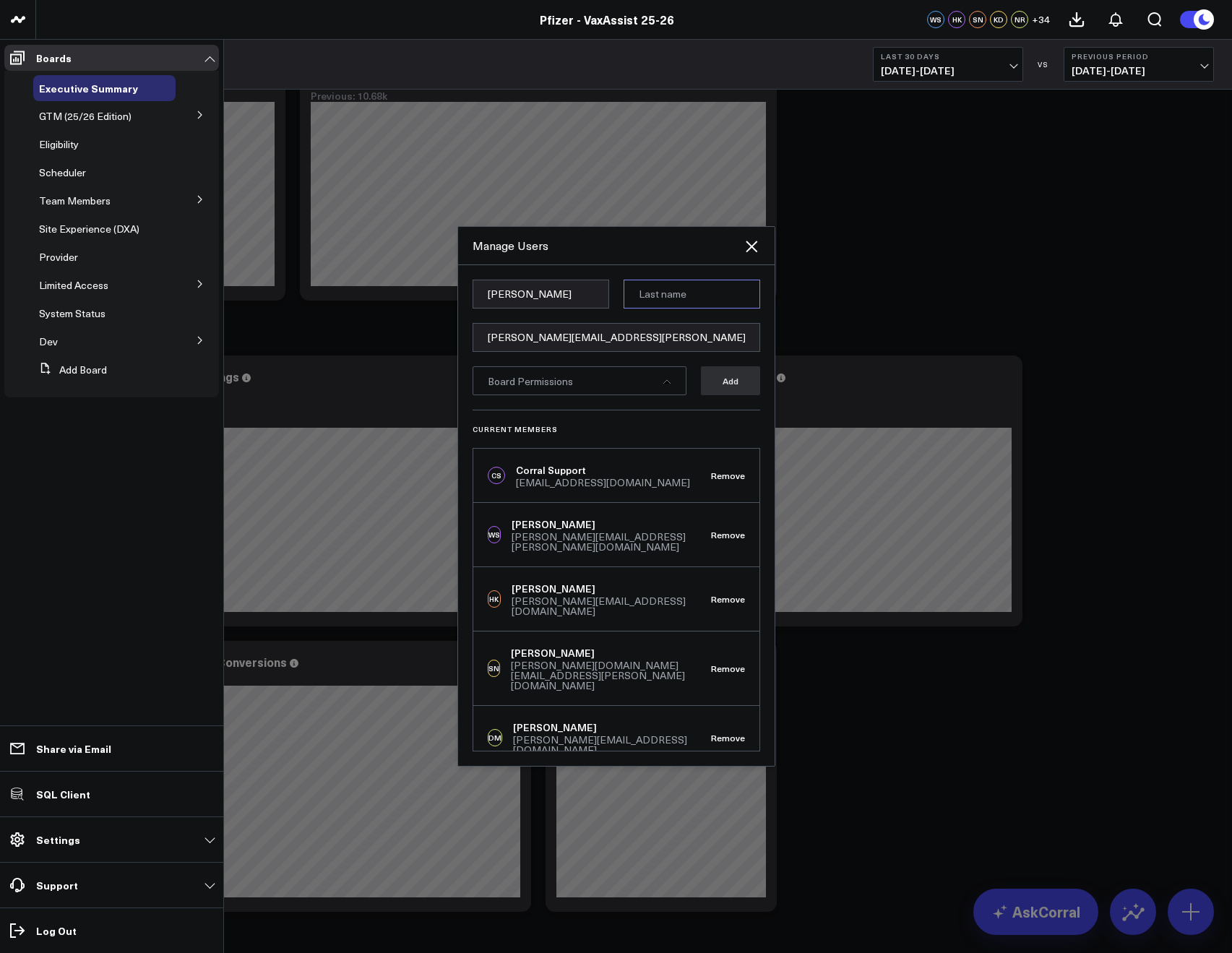
click at [645, 291] on input at bounding box center [691, 293] width 137 height 29
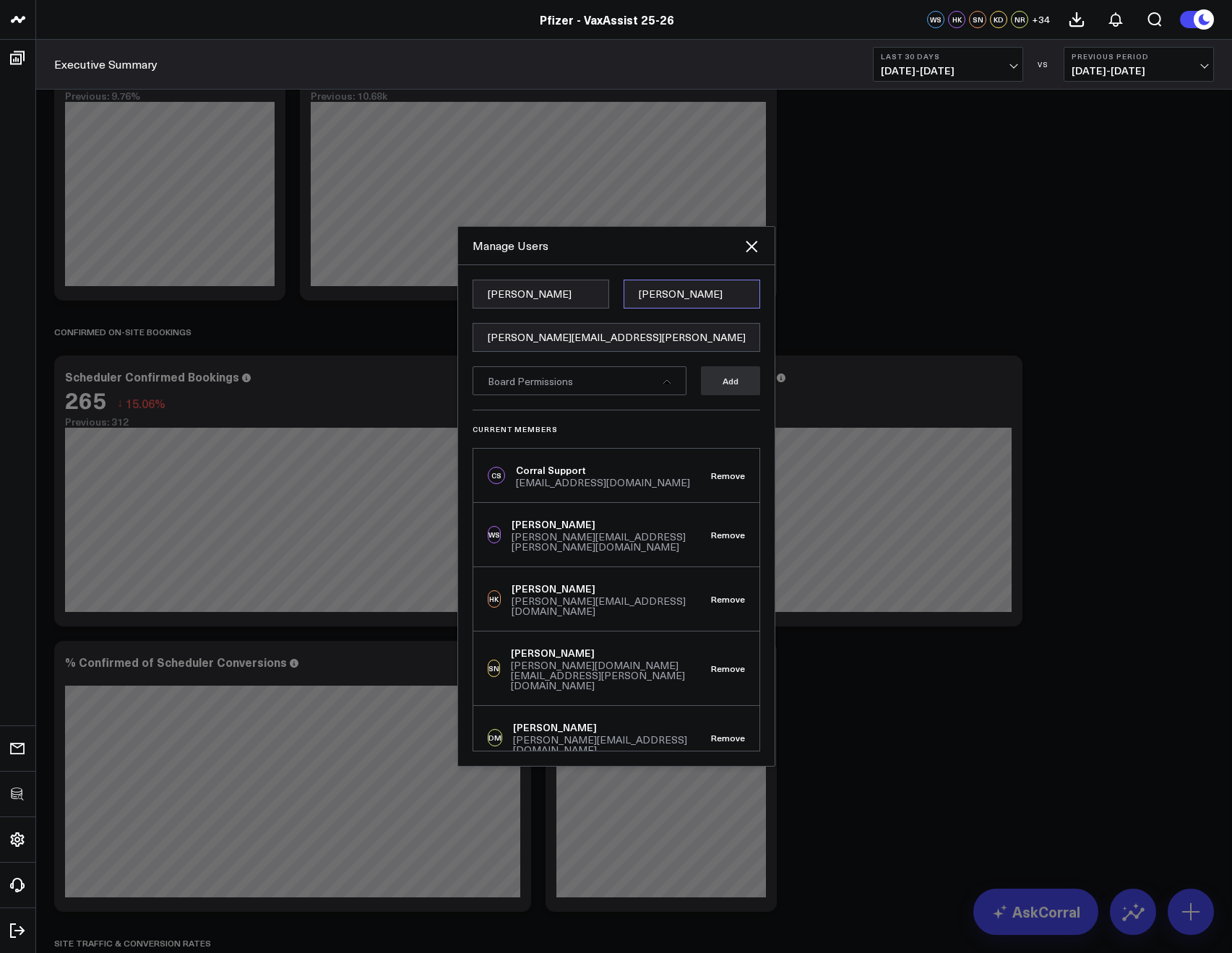
type input "Giesecke"
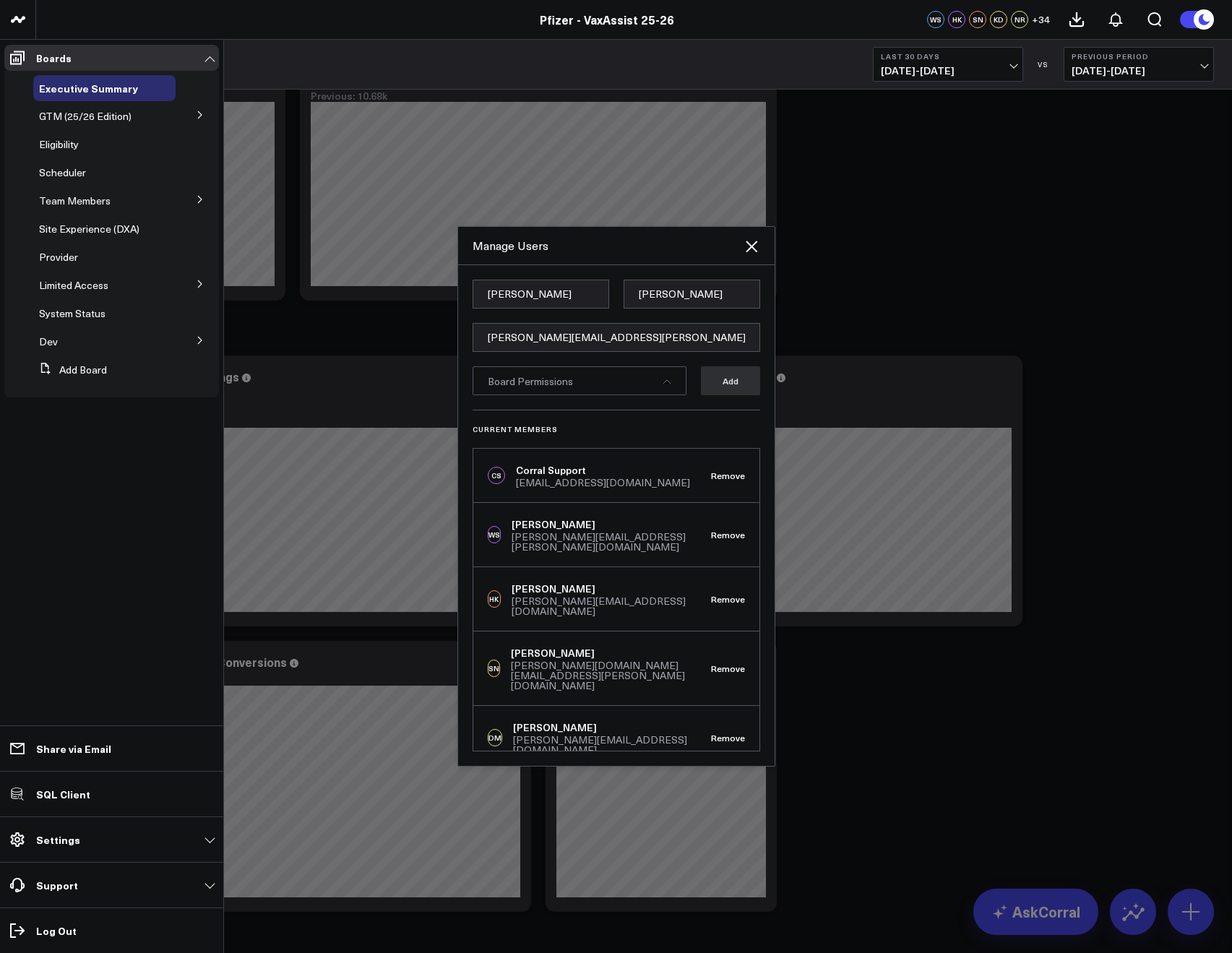
click at [630, 375] on div "Board Permissions" at bounding box center [579, 380] width 214 height 29
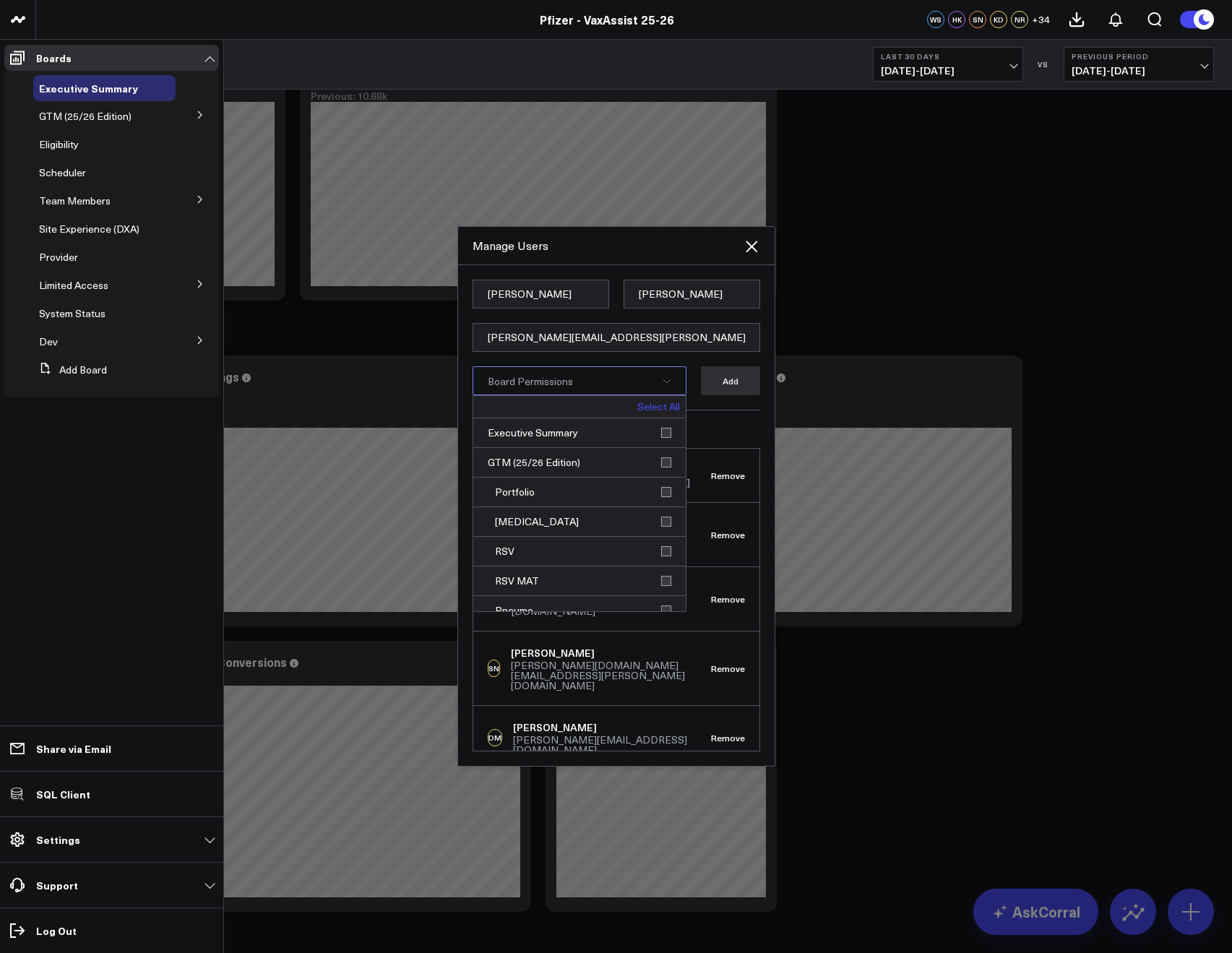
click at [640, 402] on link "Select All" at bounding box center [658, 407] width 42 height 10
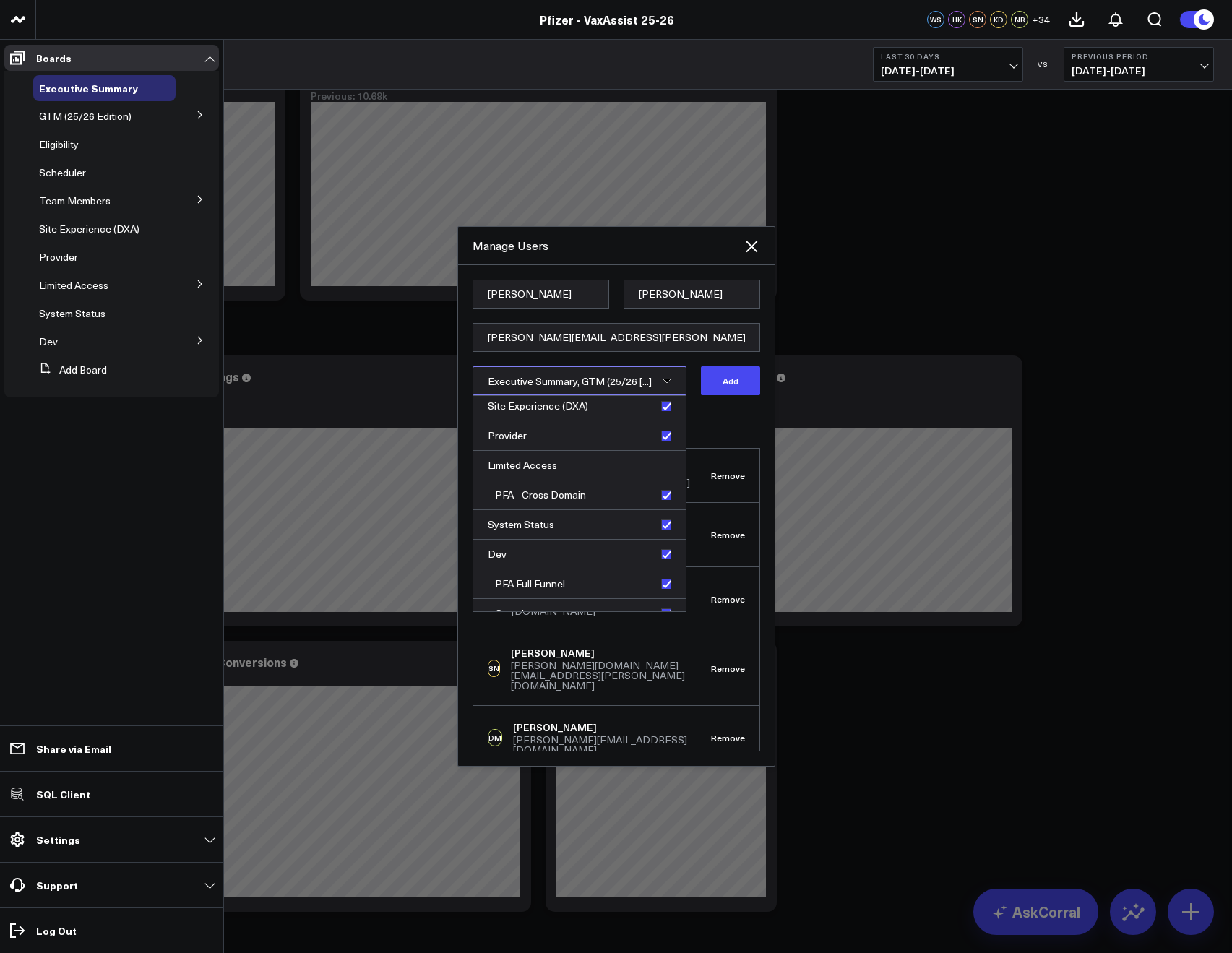
scroll to position [458, 0]
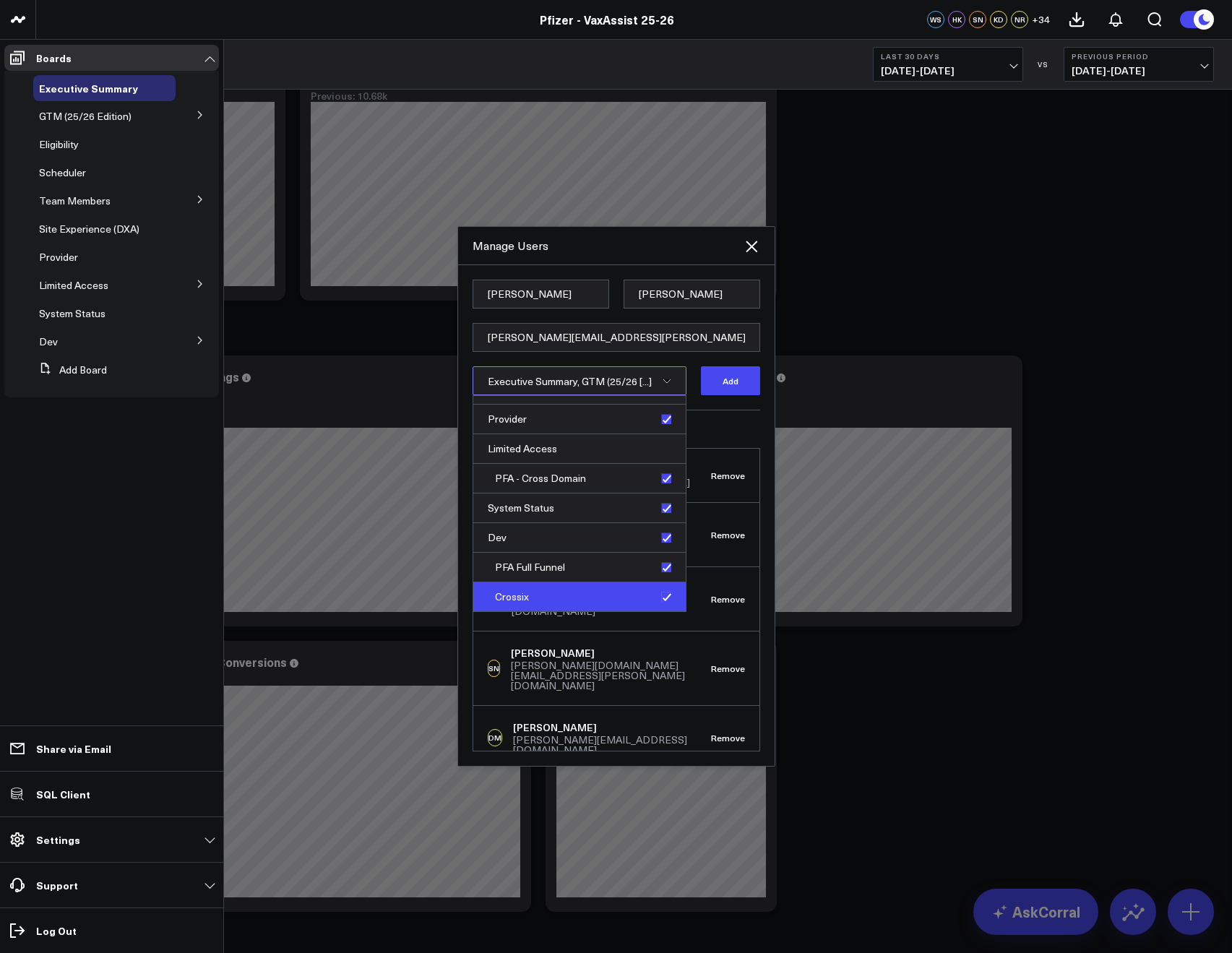
click at [655, 596] on div "Crossix" at bounding box center [579, 596] width 213 height 29
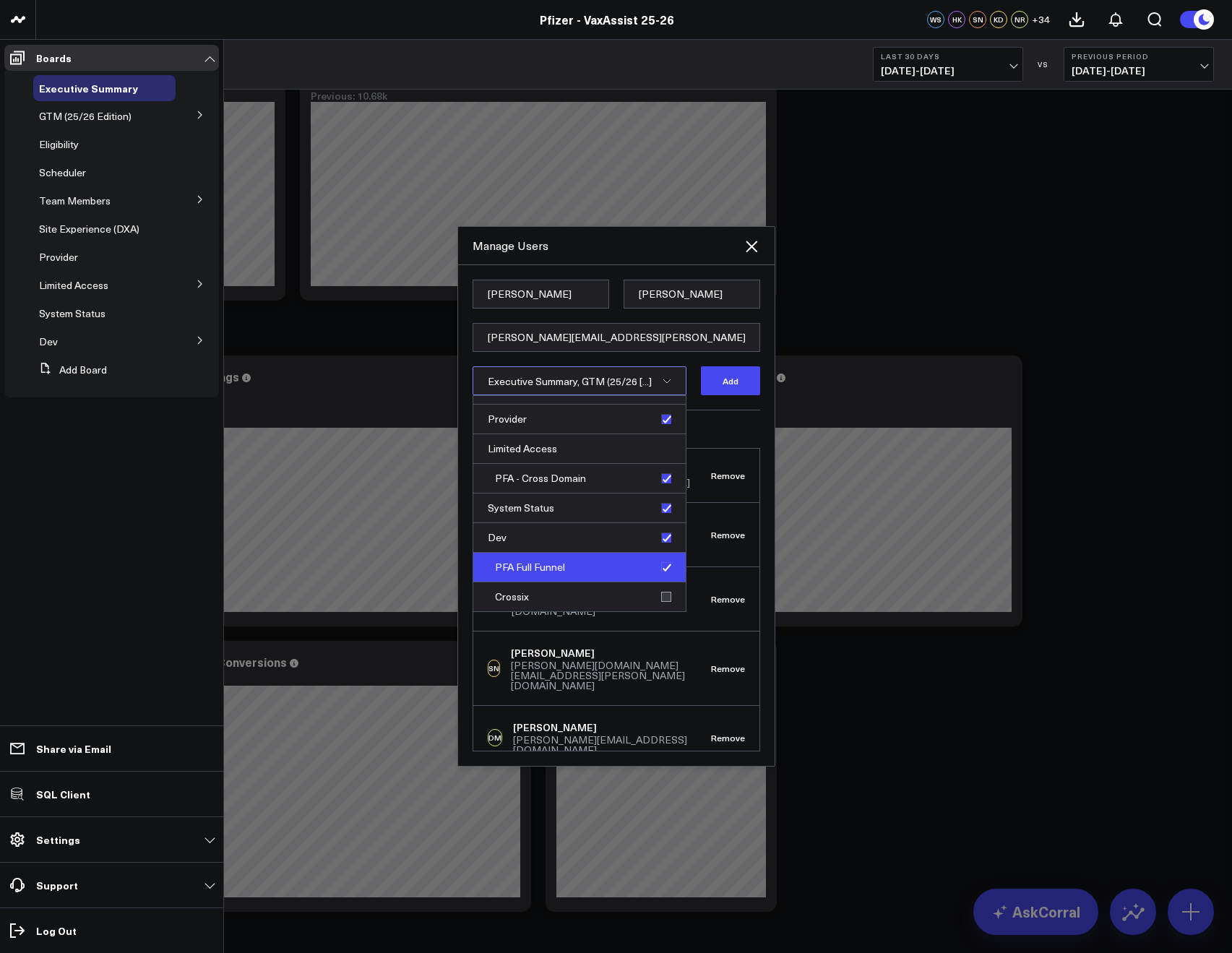
click at [664, 574] on div "PFA Full Funnel" at bounding box center [579, 568] width 213 height 30
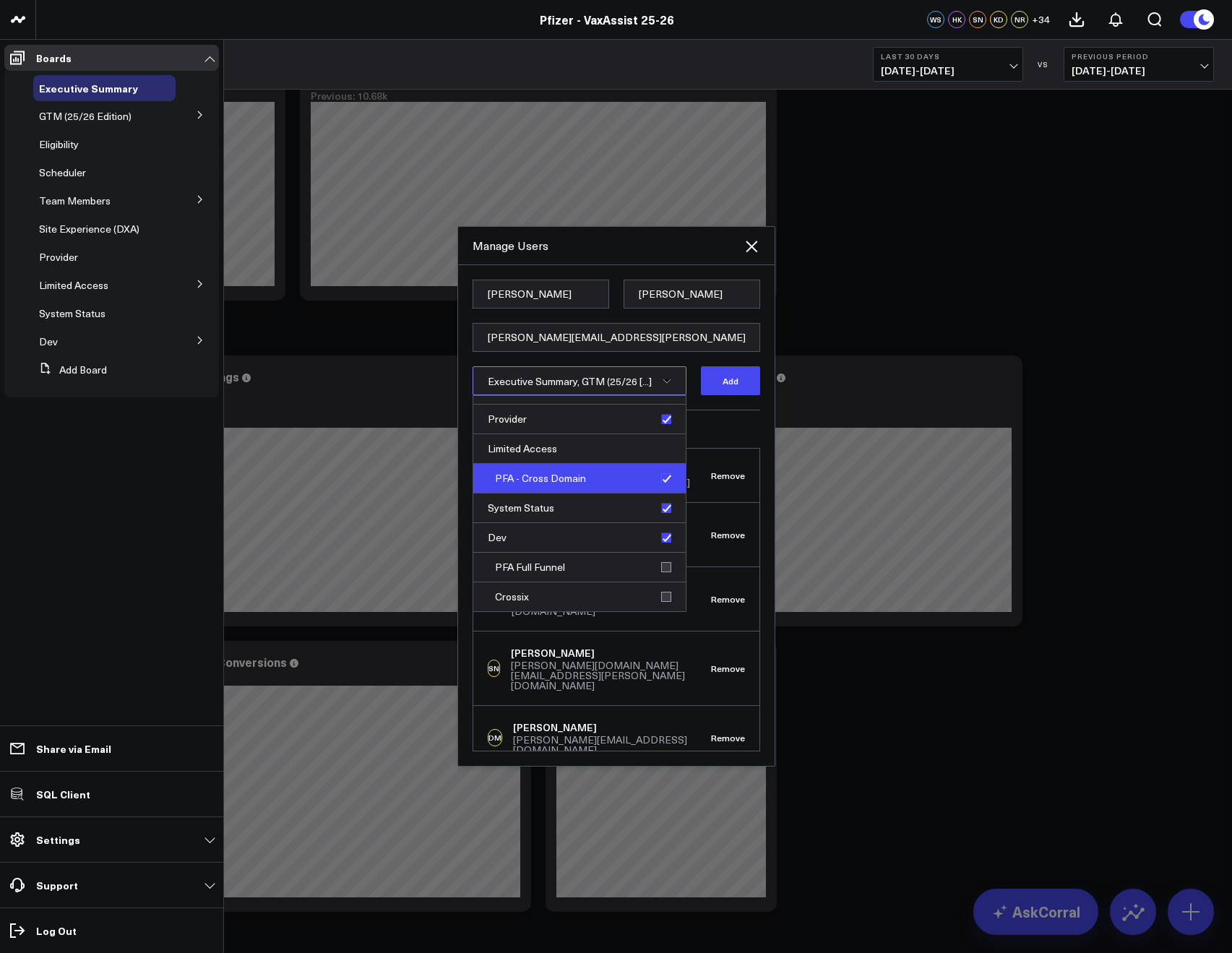
click at [663, 484] on div "PFA - Cross Domain" at bounding box center [579, 479] width 213 height 30
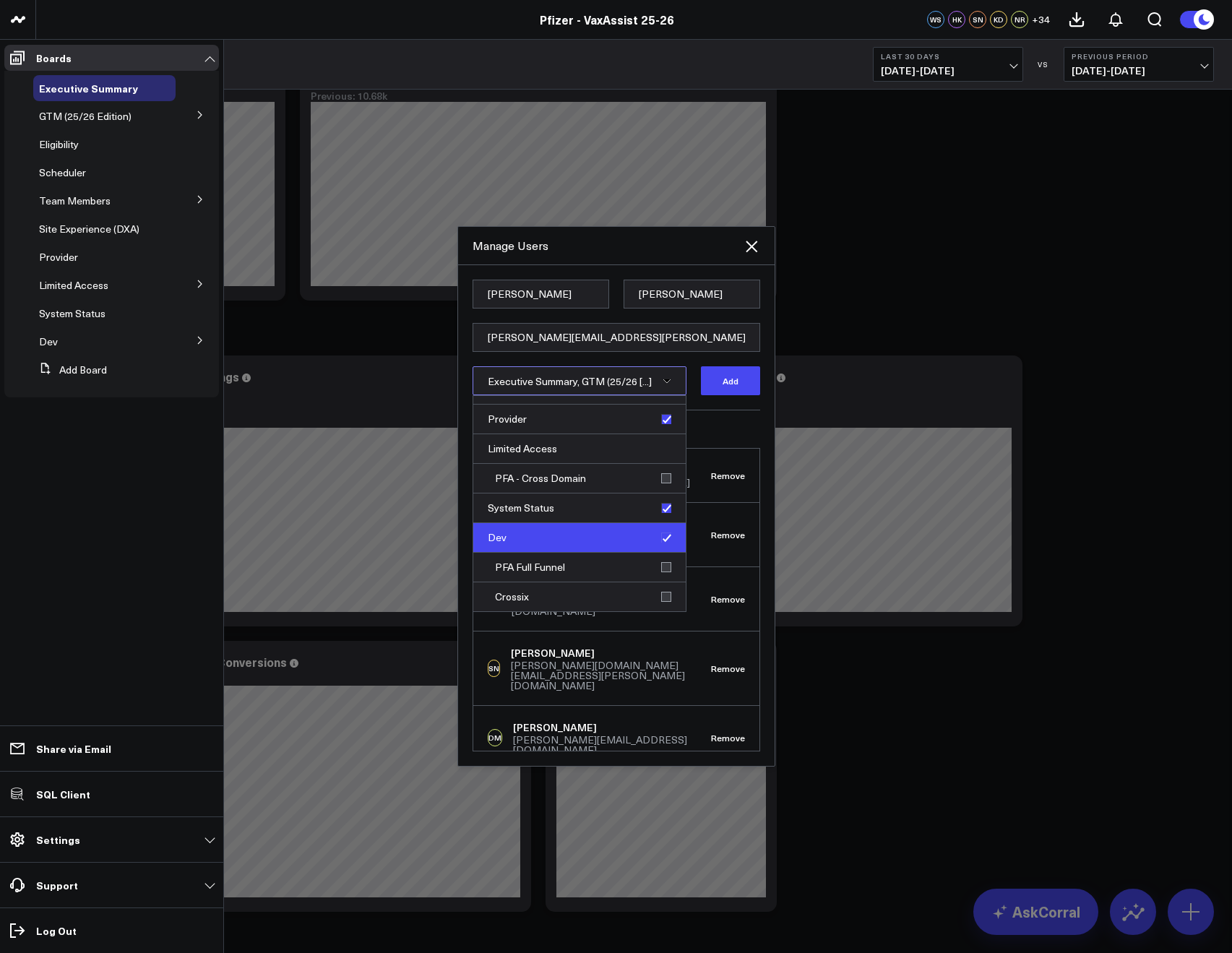
click at [658, 541] on div "Dev" at bounding box center [579, 538] width 213 height 30
click at [711, 377] on button "Add" at bounding box center [730, 380] width 59 height 29
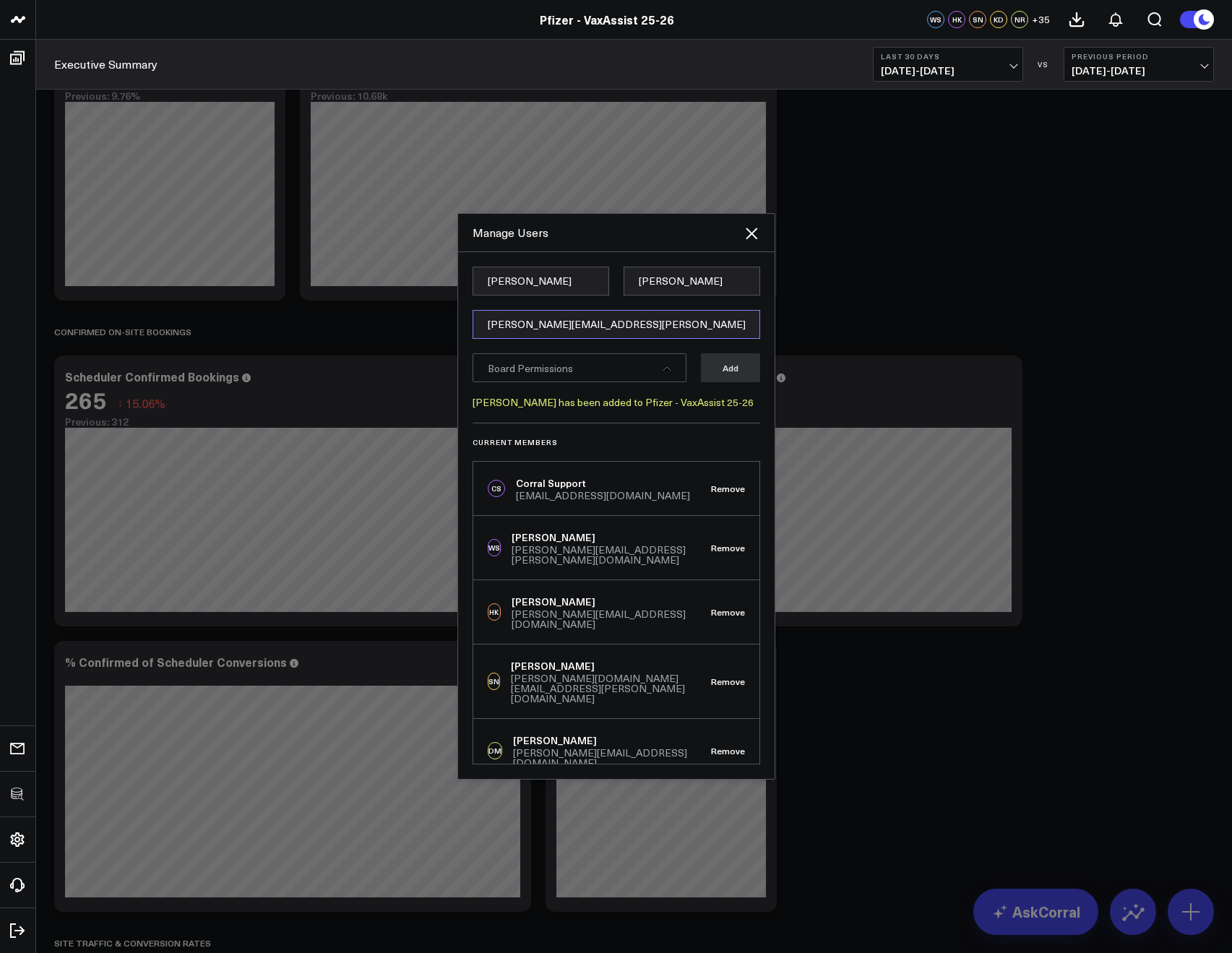
click at [484, 327] on input "[PERSON_NAME][EMAIL_ADDRESS][PERSON_NAME][DOMAIN_NAME]" at bounding box center [616, 324] width 288 height 29
type input "[MEDICAL_DATA][EMAIL_ADDRESS][DOMAIN_NAME]"
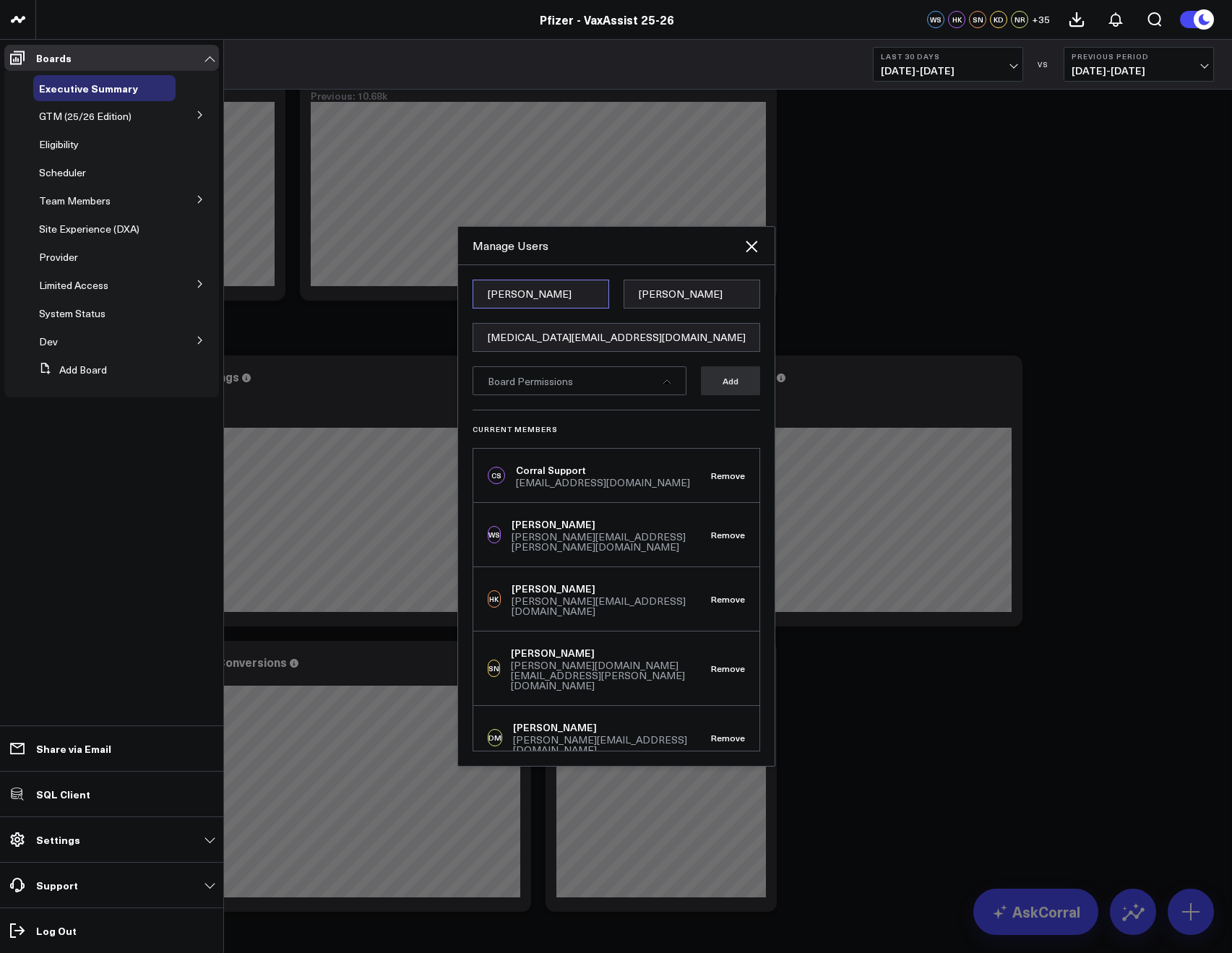
click at [510, 291] on input "Katie" at bounding box center [541, 293] width 137 height 29
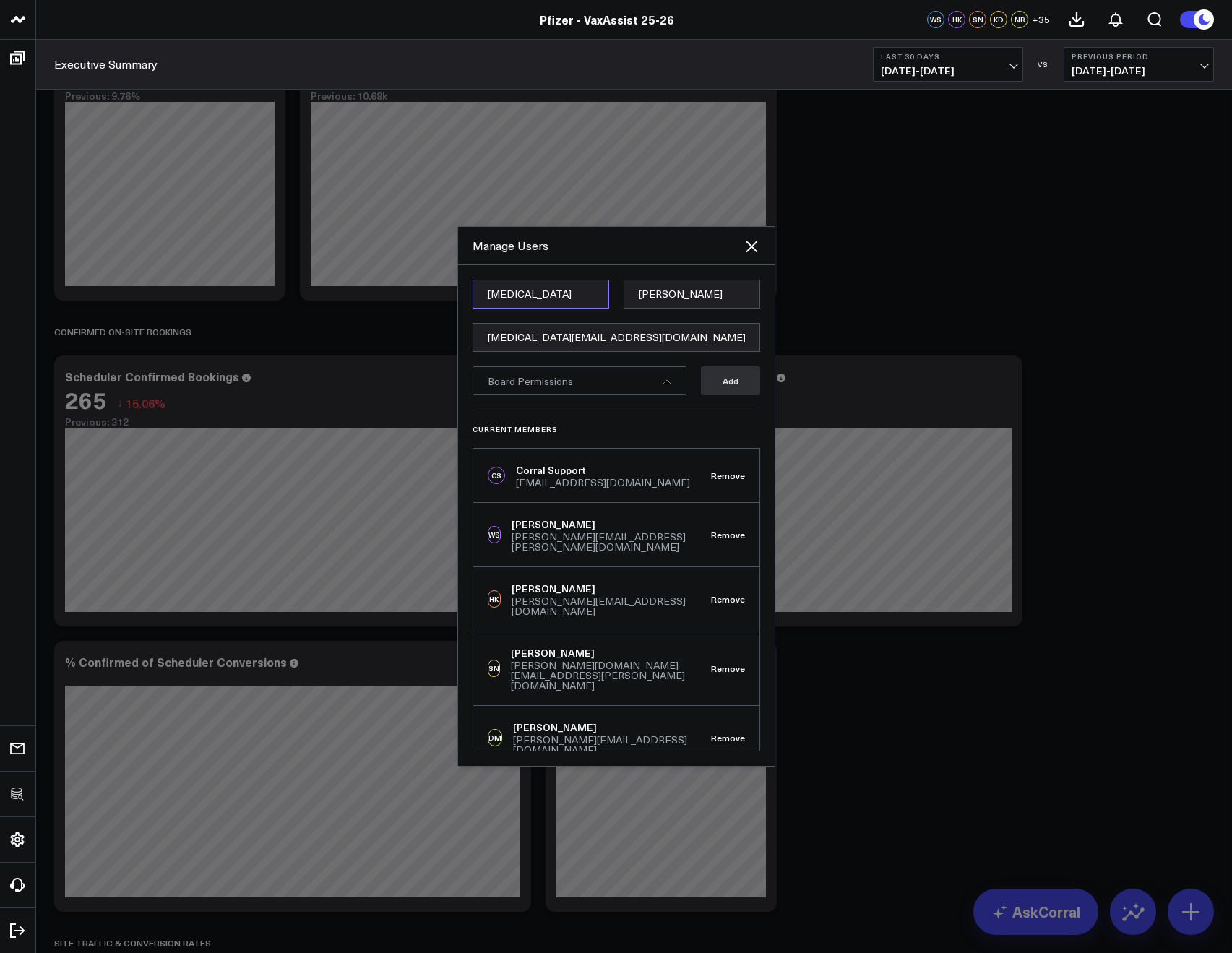
type input "Alexia"
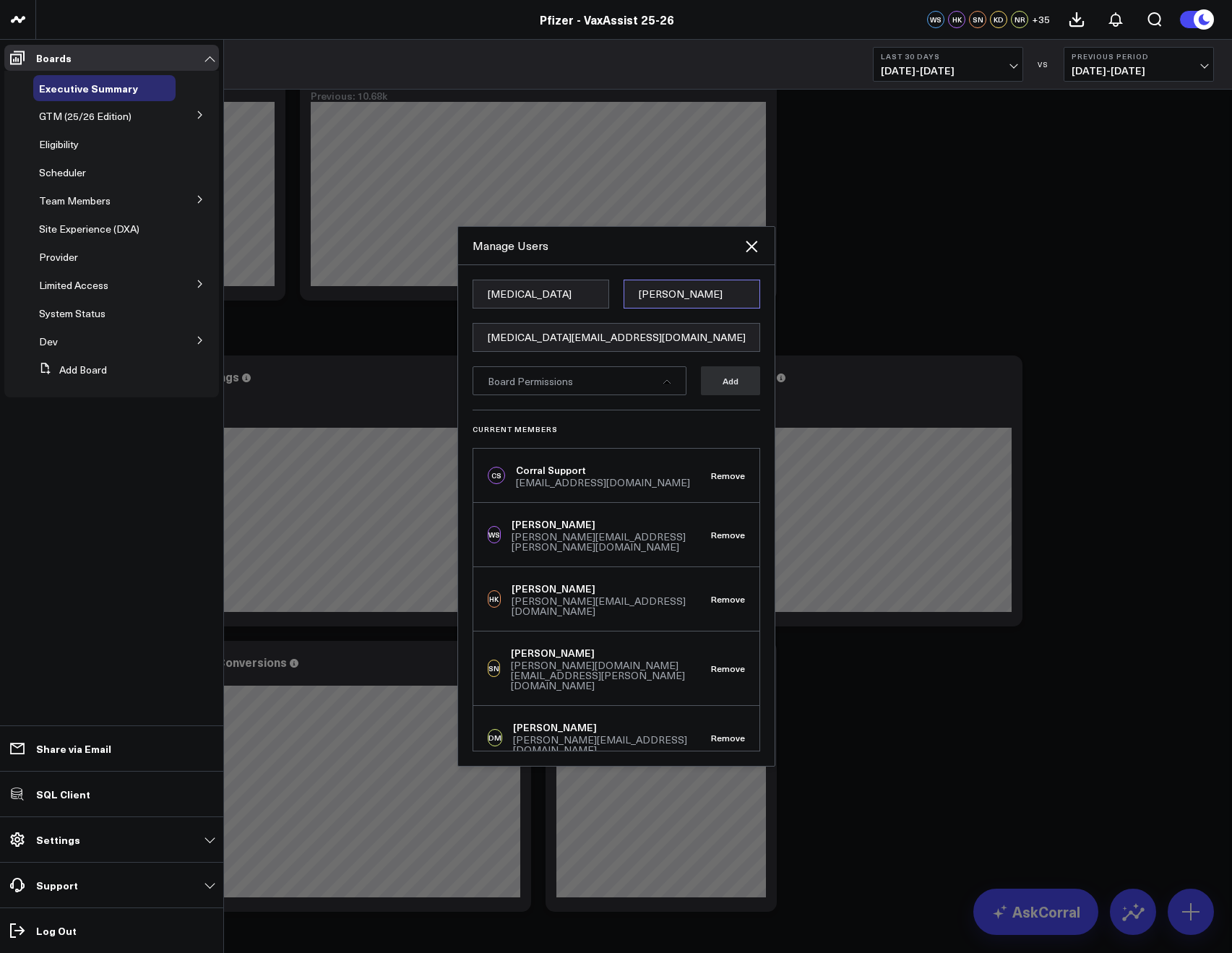
click at [641, 299] on input "Giesecke" at bounding box center [691, 293] width 137 height 29
type input "Mitey"
click at [614, 261] on div "Manage Users" at bounding box center [616, 246] width 317 height 38
click at [638, 390] on div "Board Permissions" at bounding box center [579, 380] width 214 height 29
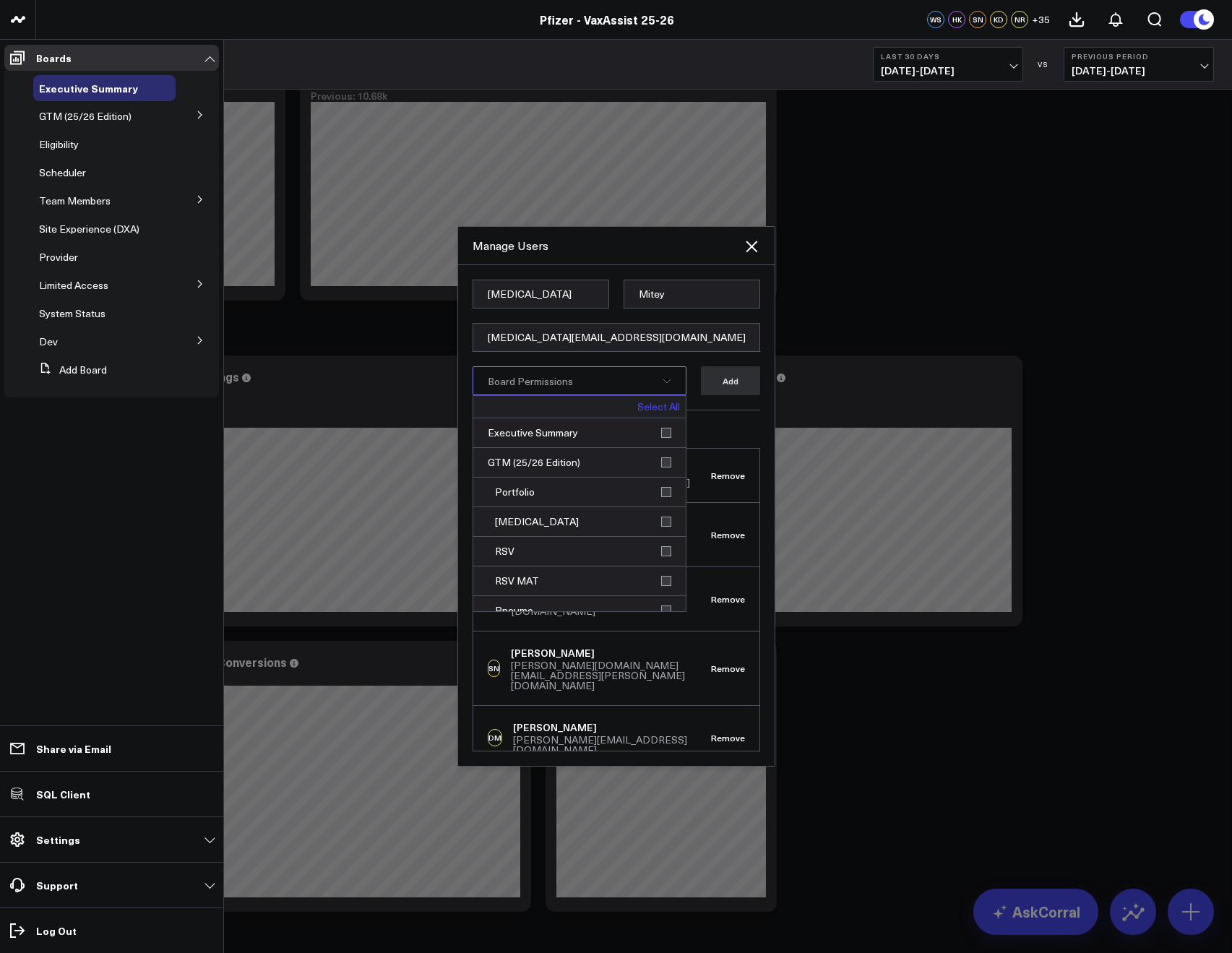
click at [657, 402] on link "Select All" at bounding box center [658, 407] width 42 height 10
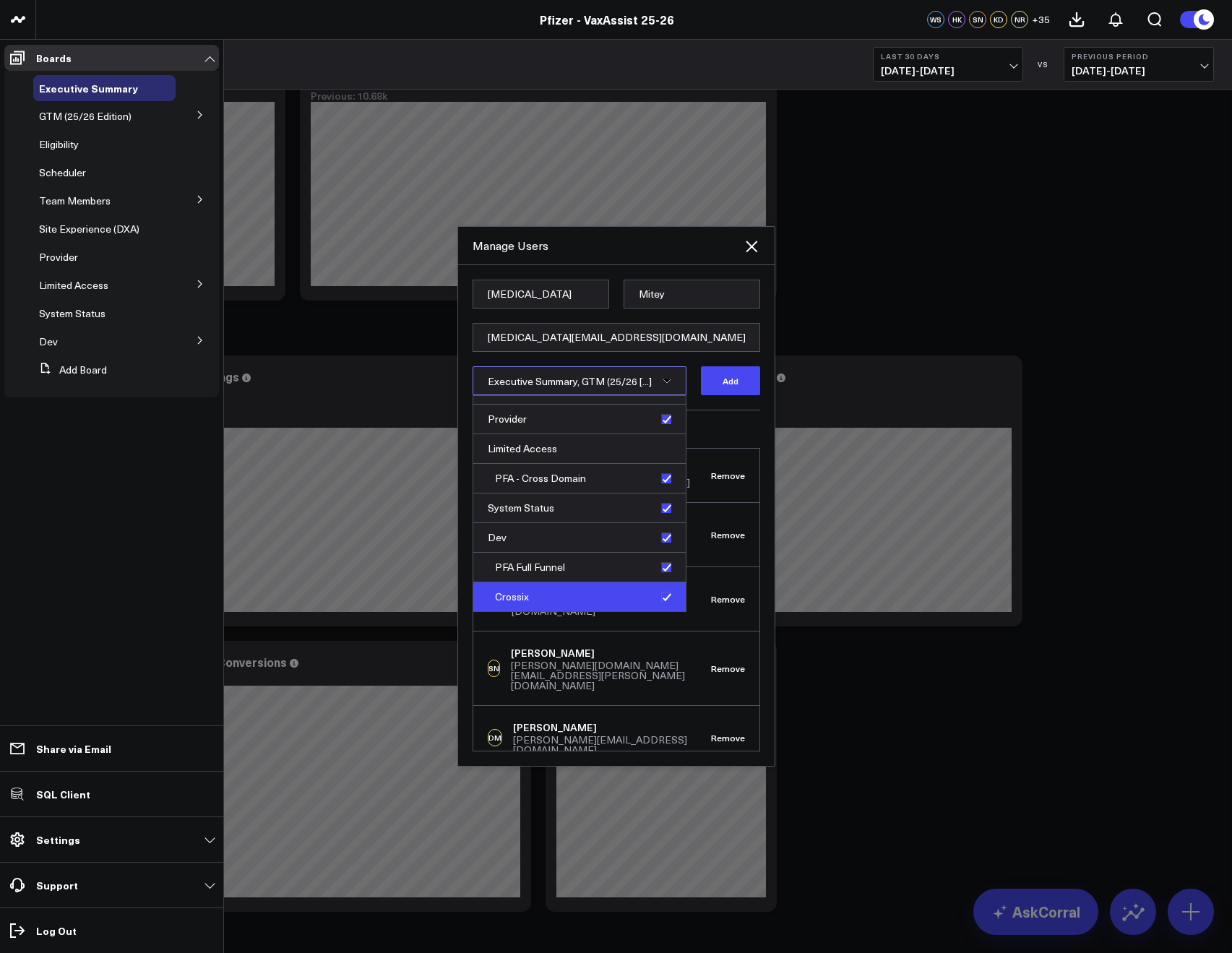
click at [661, 598] on div "Crossix" at bounding box center [579, 596] width 213 height 29
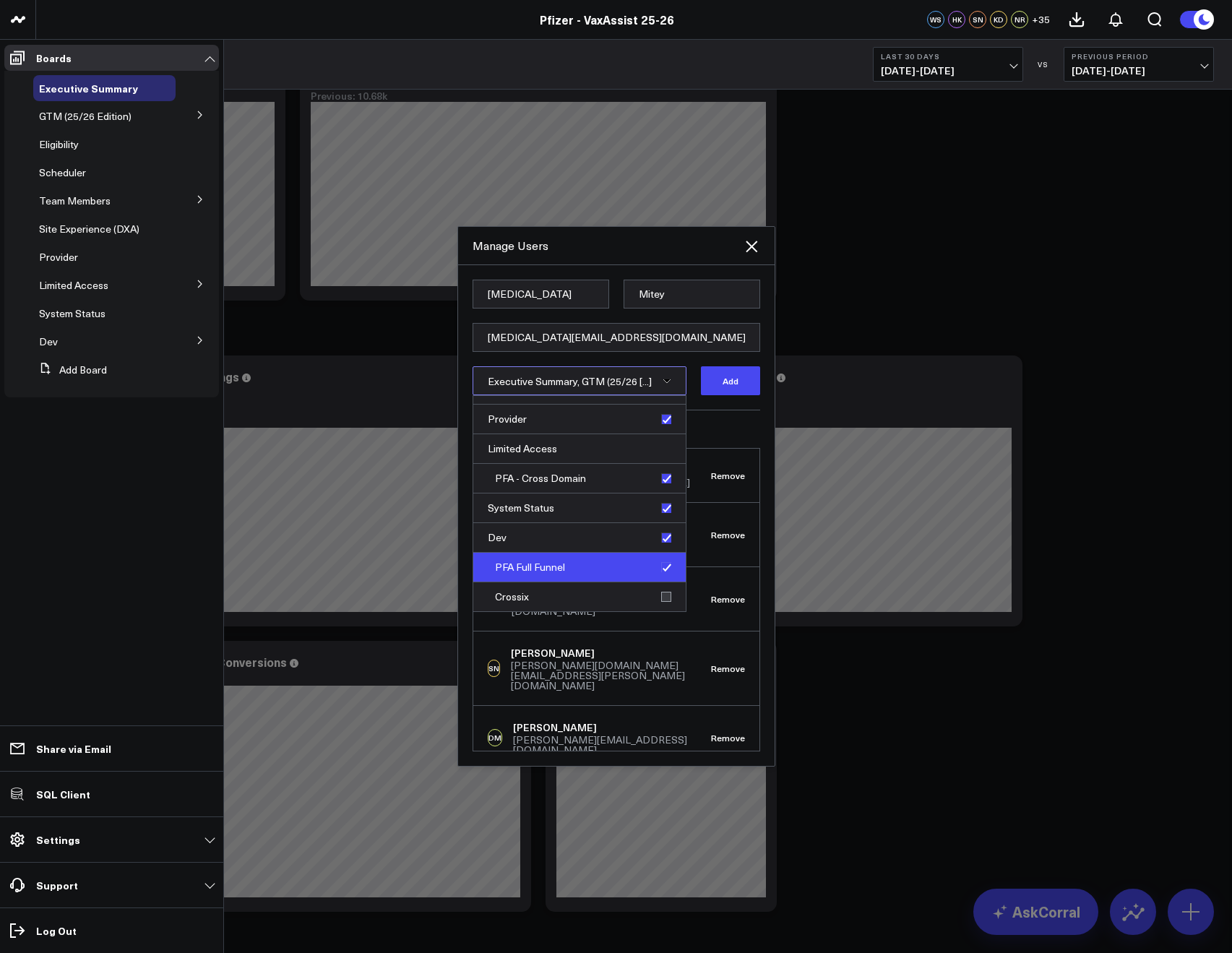
click at [656, 568] on div "PFA Full Funnel" at bounding box center [579, 568] width 213 height 30
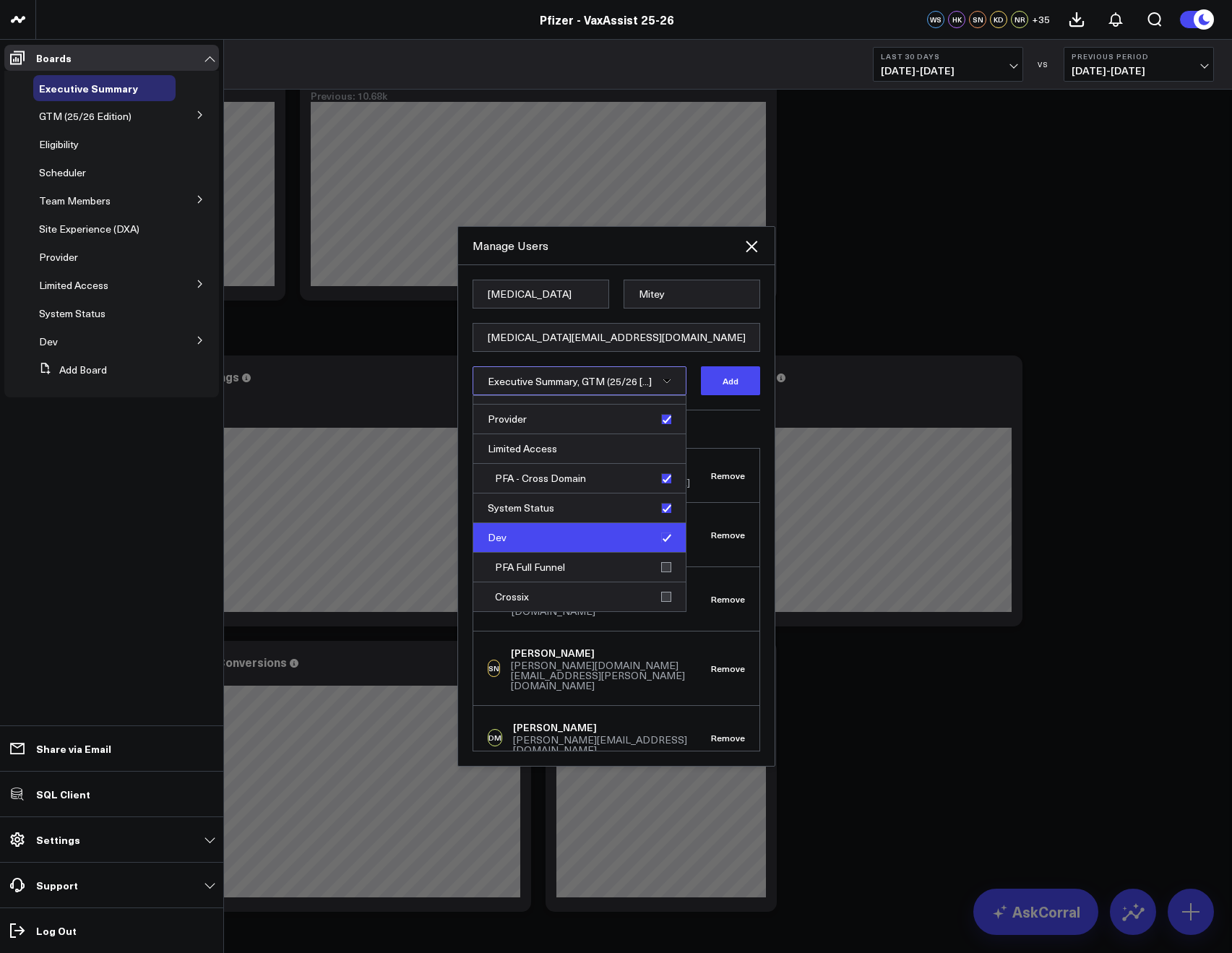
click at [657, 544] on div "Dev" at bounding box center [579, 538] width 213 height 30
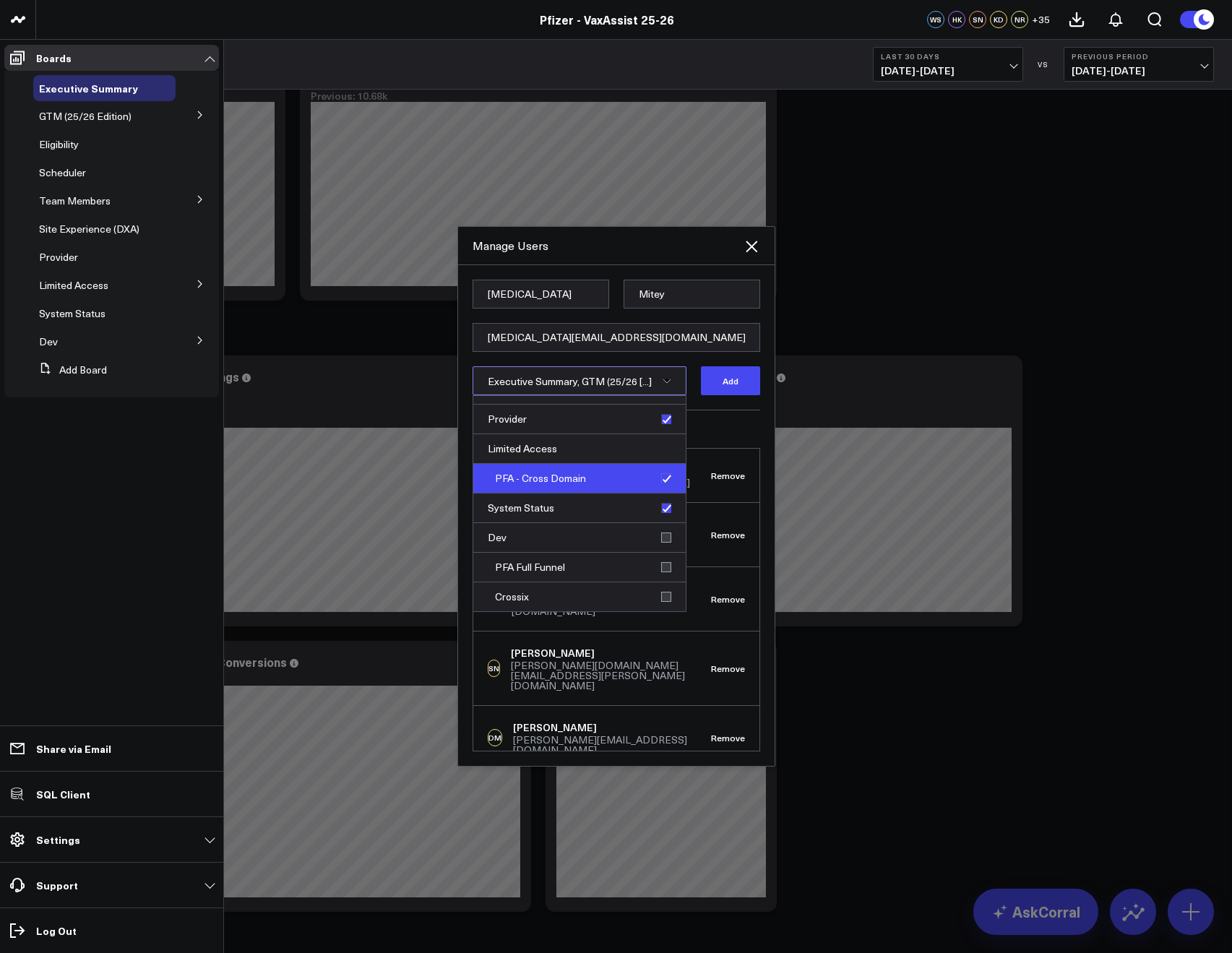
click at [655, 472] on div "PFA - Cross Domain" at bounding box center [579, 479] width 213 height 30
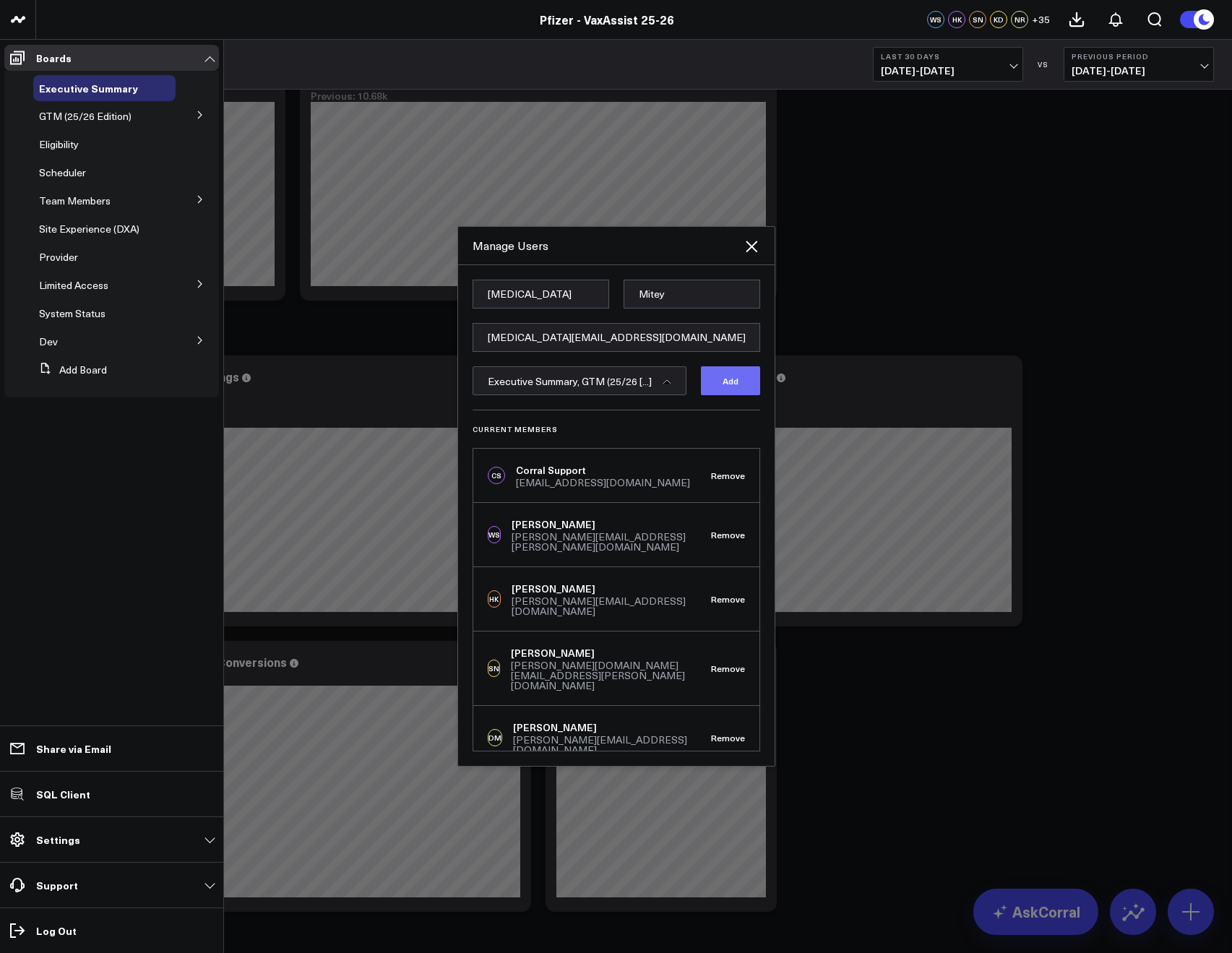
click at [718, 394] on button "Add" at bounding box center [730, 380] width 59 height 29
click at [749, 245] on icon at bounding box center [751, 246] width 11 height 11
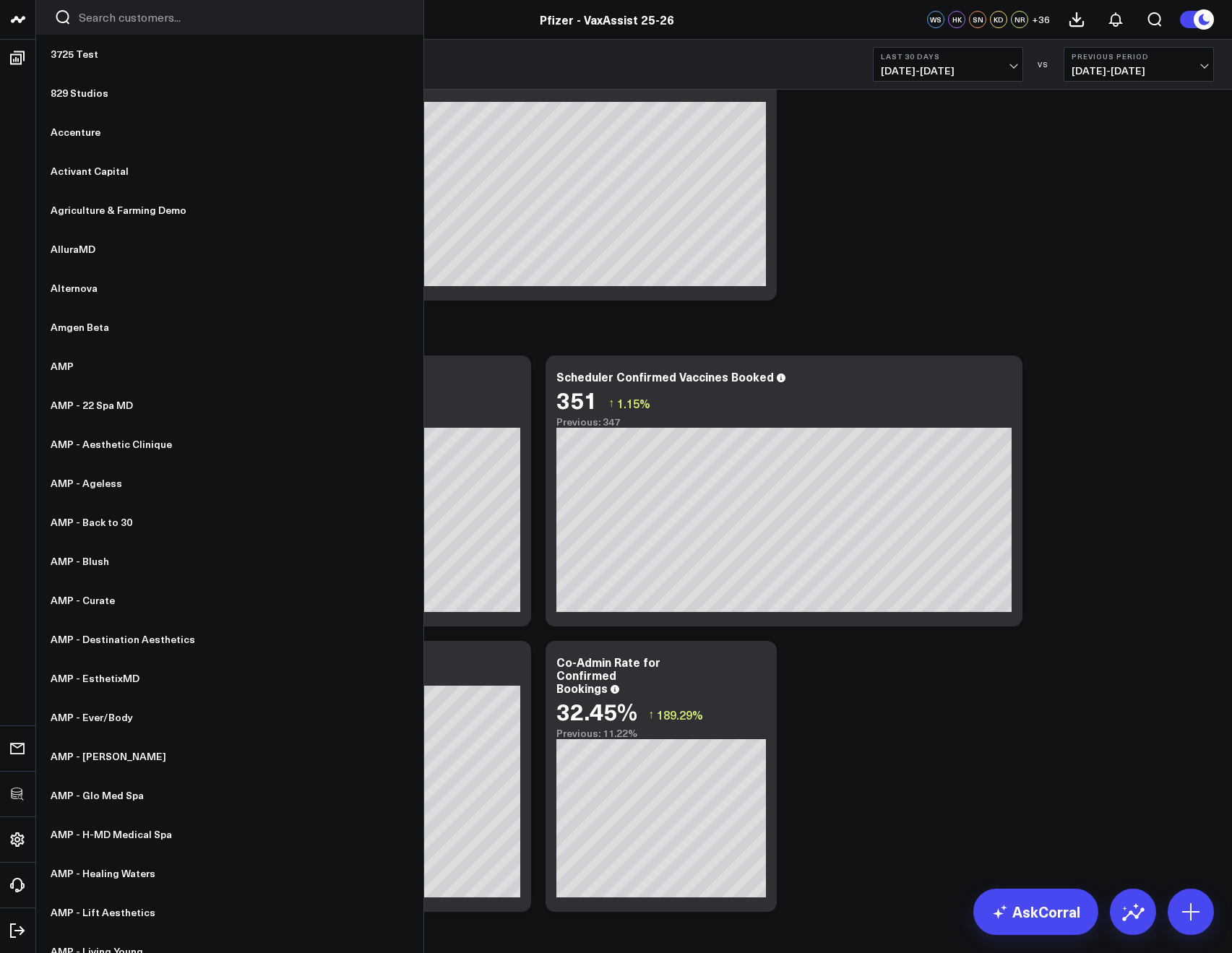
click at [92, 18] on input "Search customers input" at bounding box center [242, 17] width 327 height 16
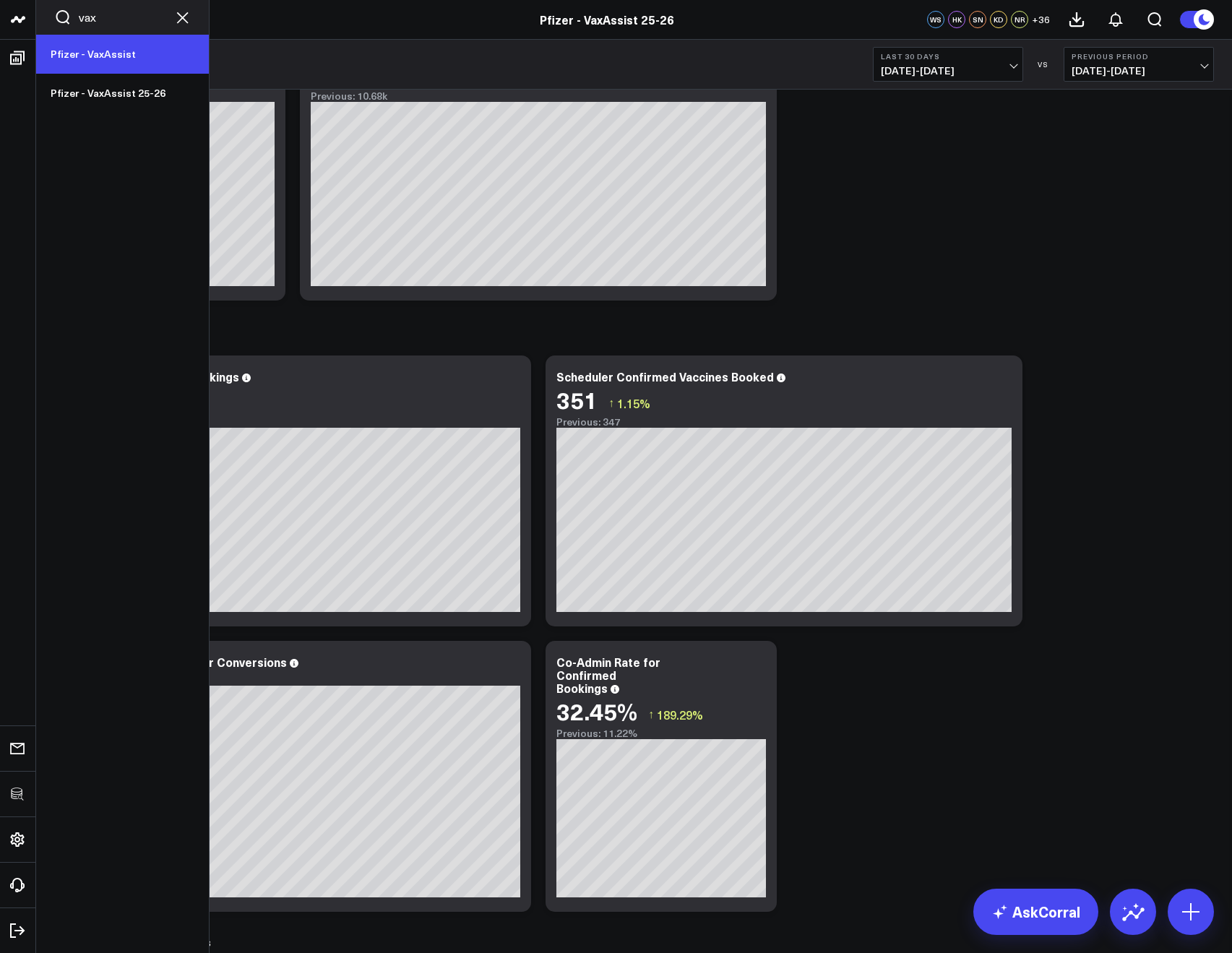
type input "vax"
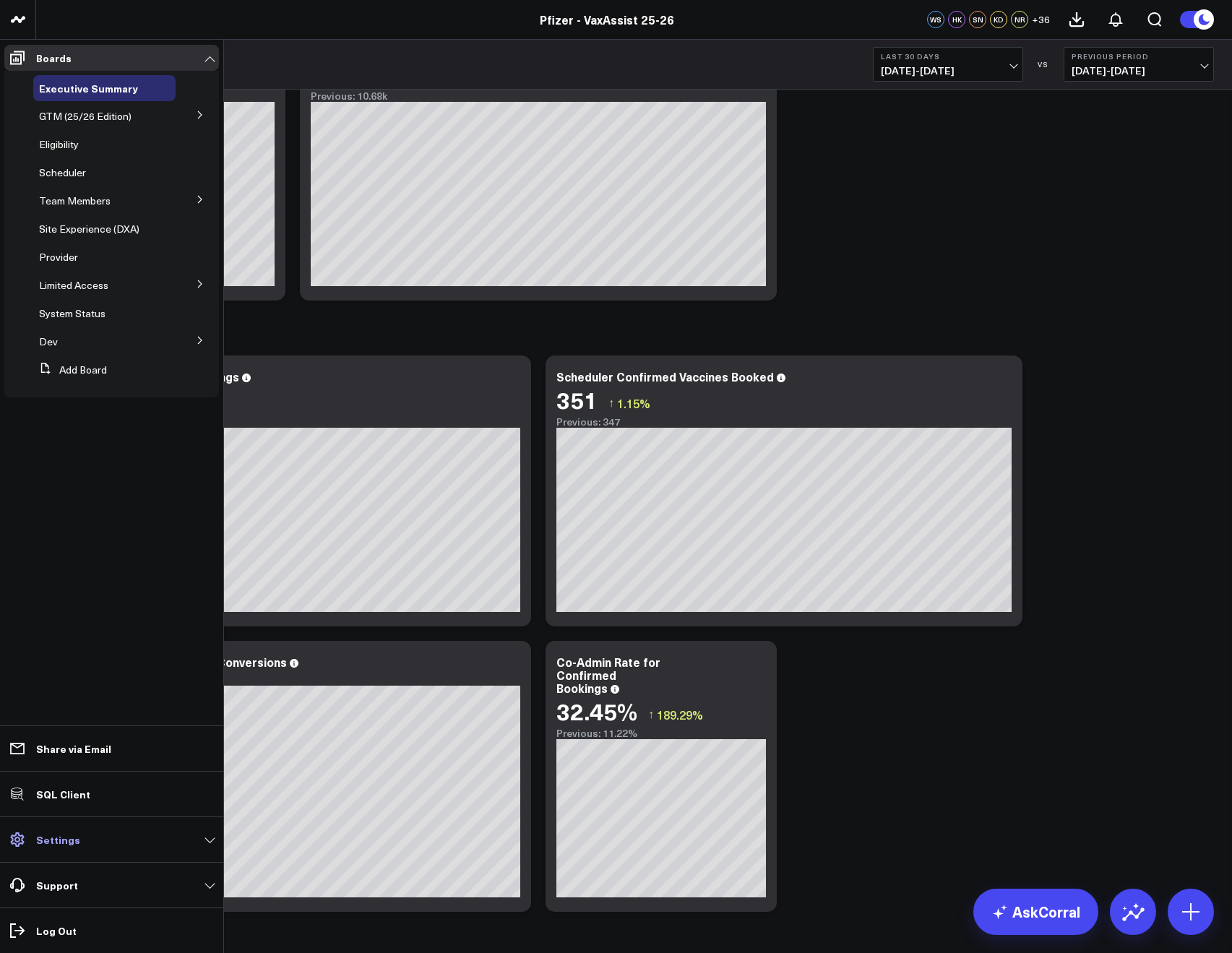
click at [52, 839] on p "Settings" at bounding box center [58, 840] width 44 height 11
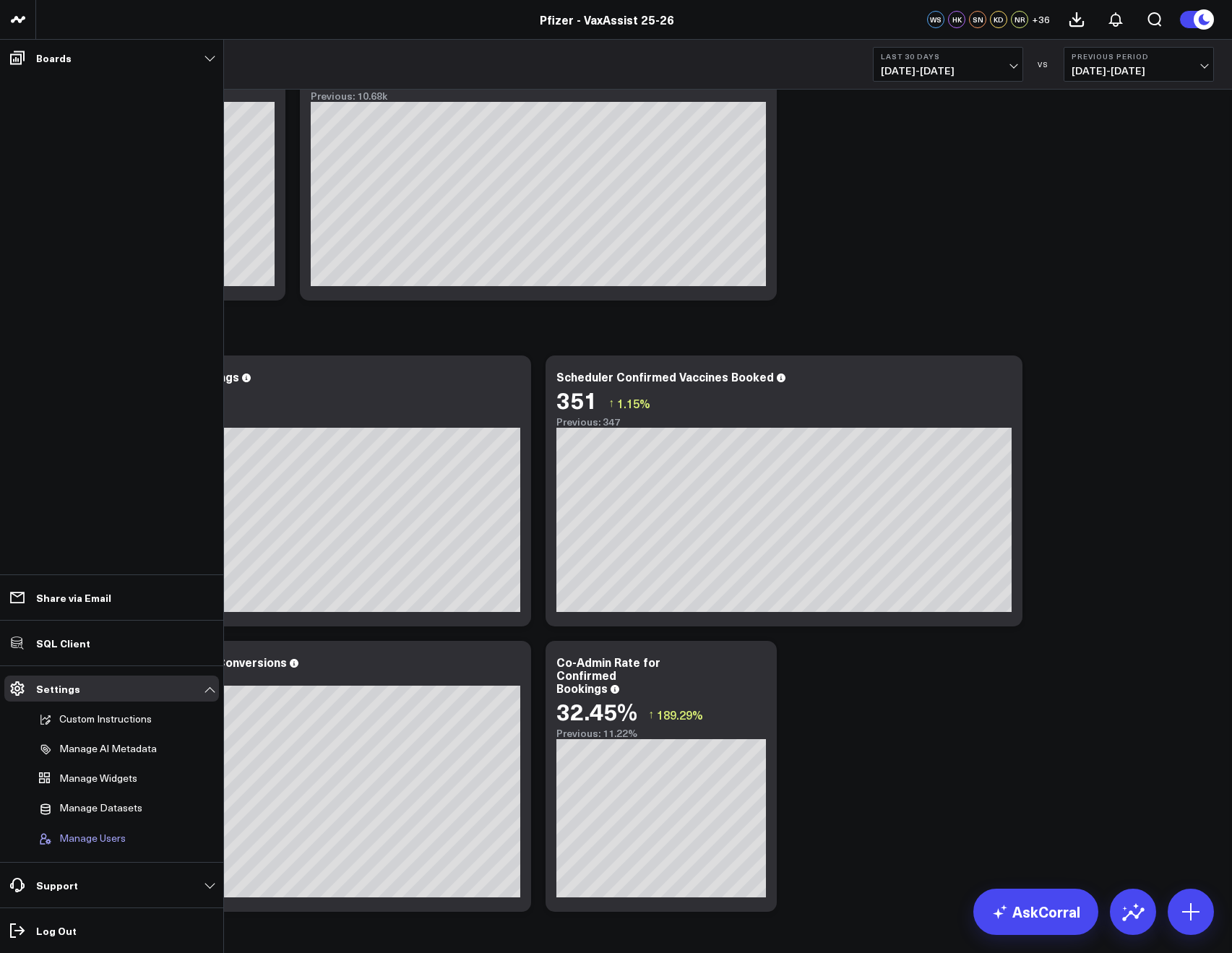
click at [83, 836] on span "Manage Users" at bounding box center [92, 839] width 67 height 13
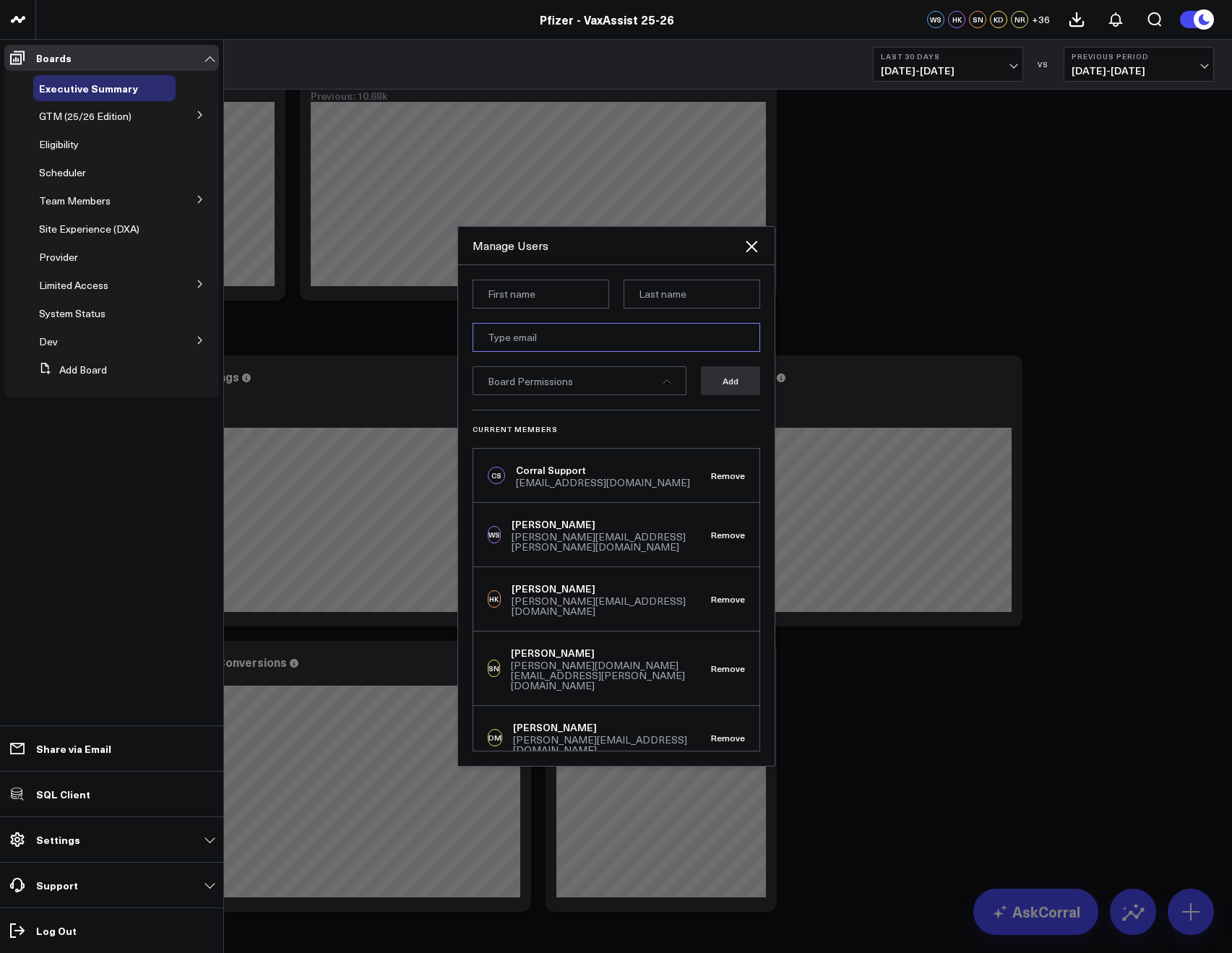
click at [528, 336] on input "email" at bounding box center [616, 337] width 288 height 29
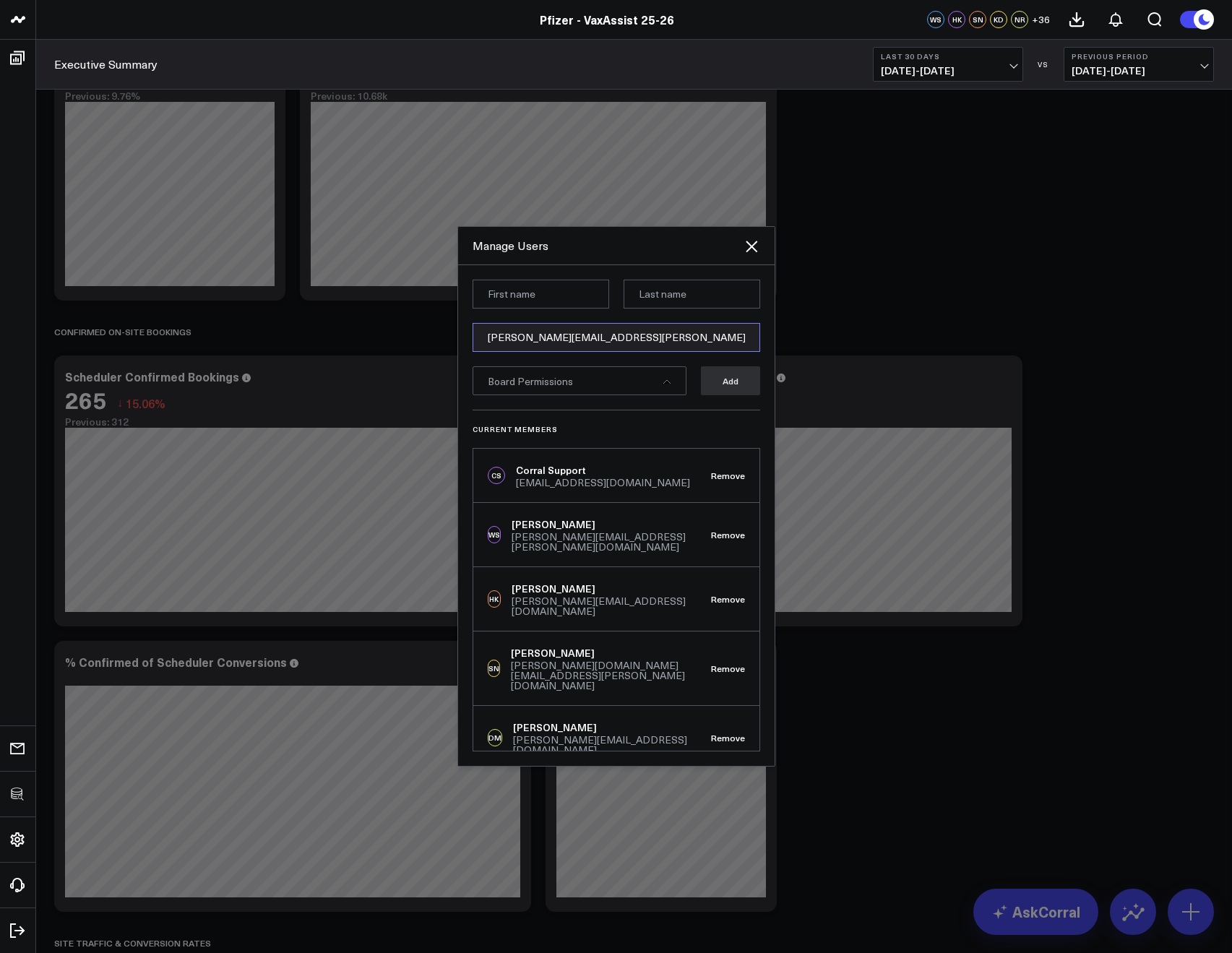
type input "[PERSON_NAME][EMAIL_ADDRESS][PERSON_NAME][DOMAIN_NAME]"
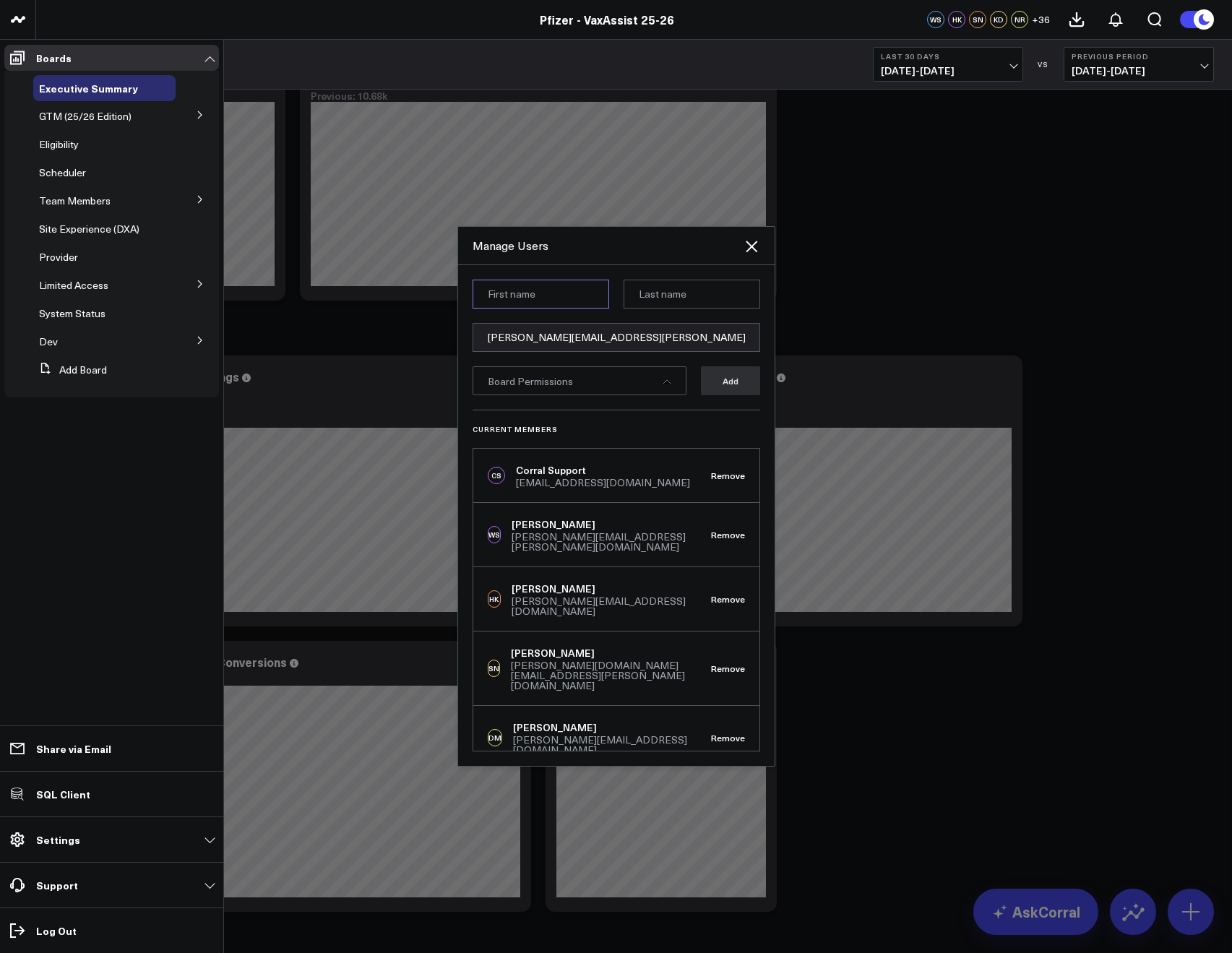
click at [492, 289] on input at bounding box center [541, 293] width 137 height 29
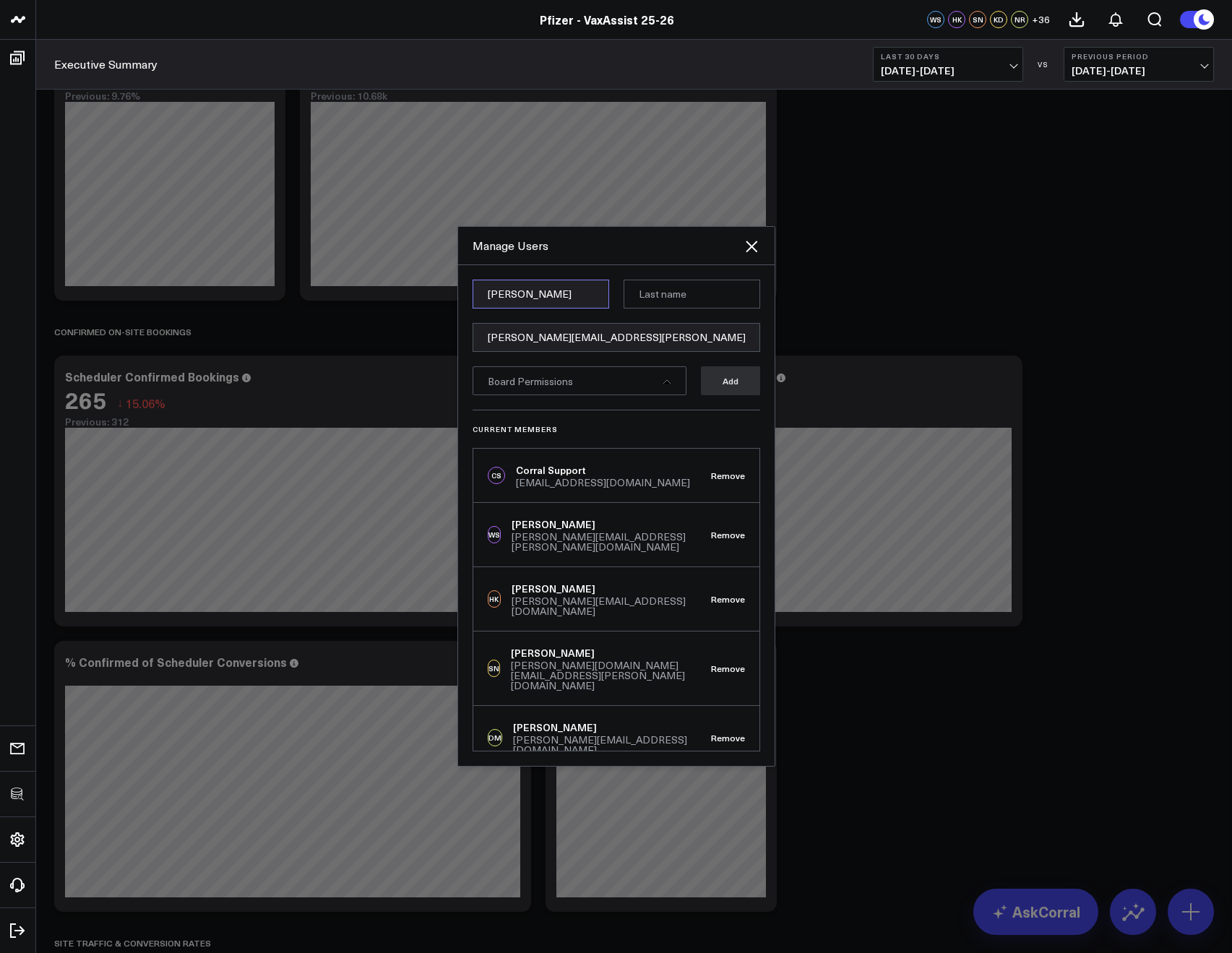
type input "Lyndsay"
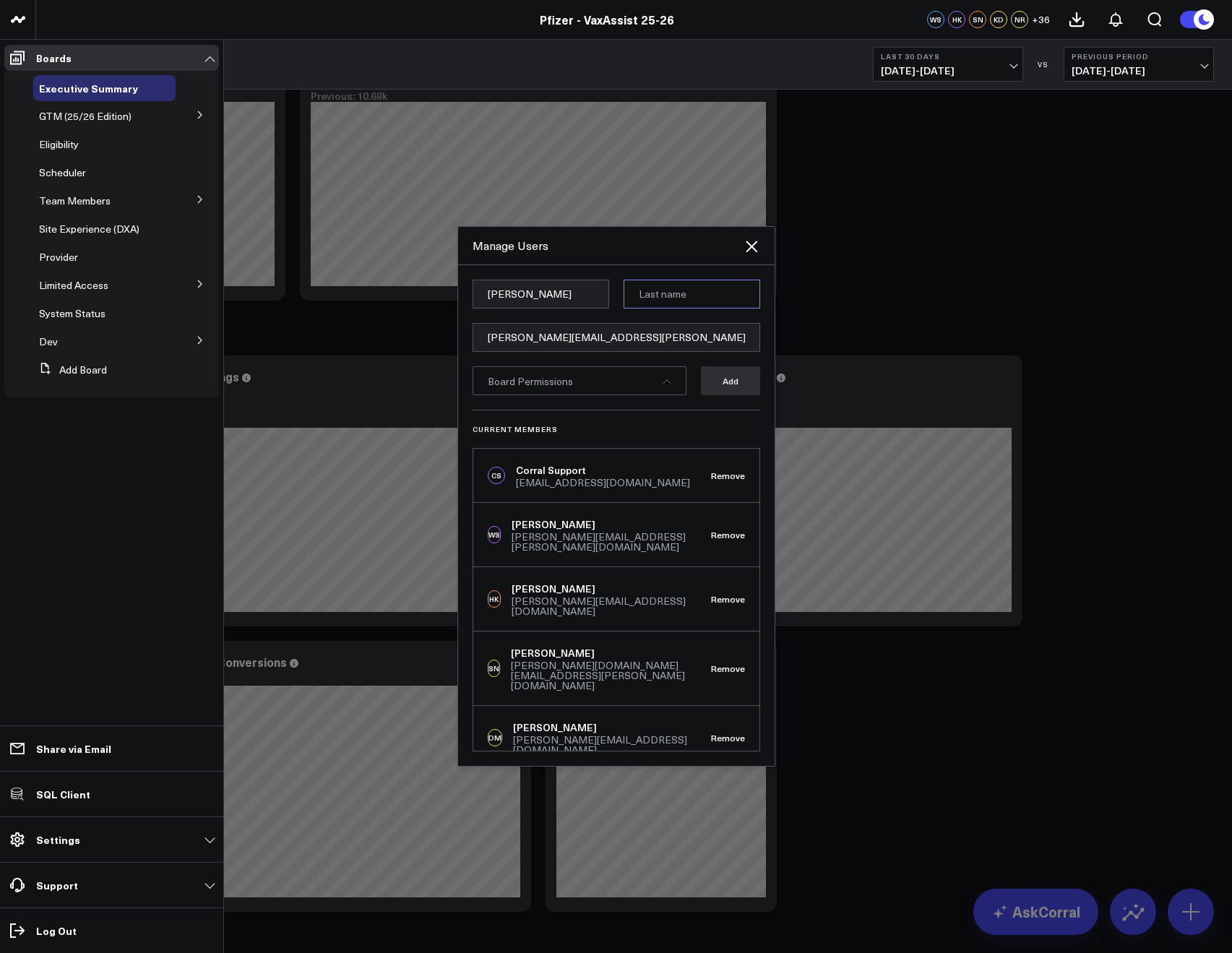
click at [657, 293] on input at bounding box center [691, 293] width 137 height 29
type input "Handlos"
click at [614, 384] on div "Board Permissions" at bounding box center [579, 380] width 214 height 29
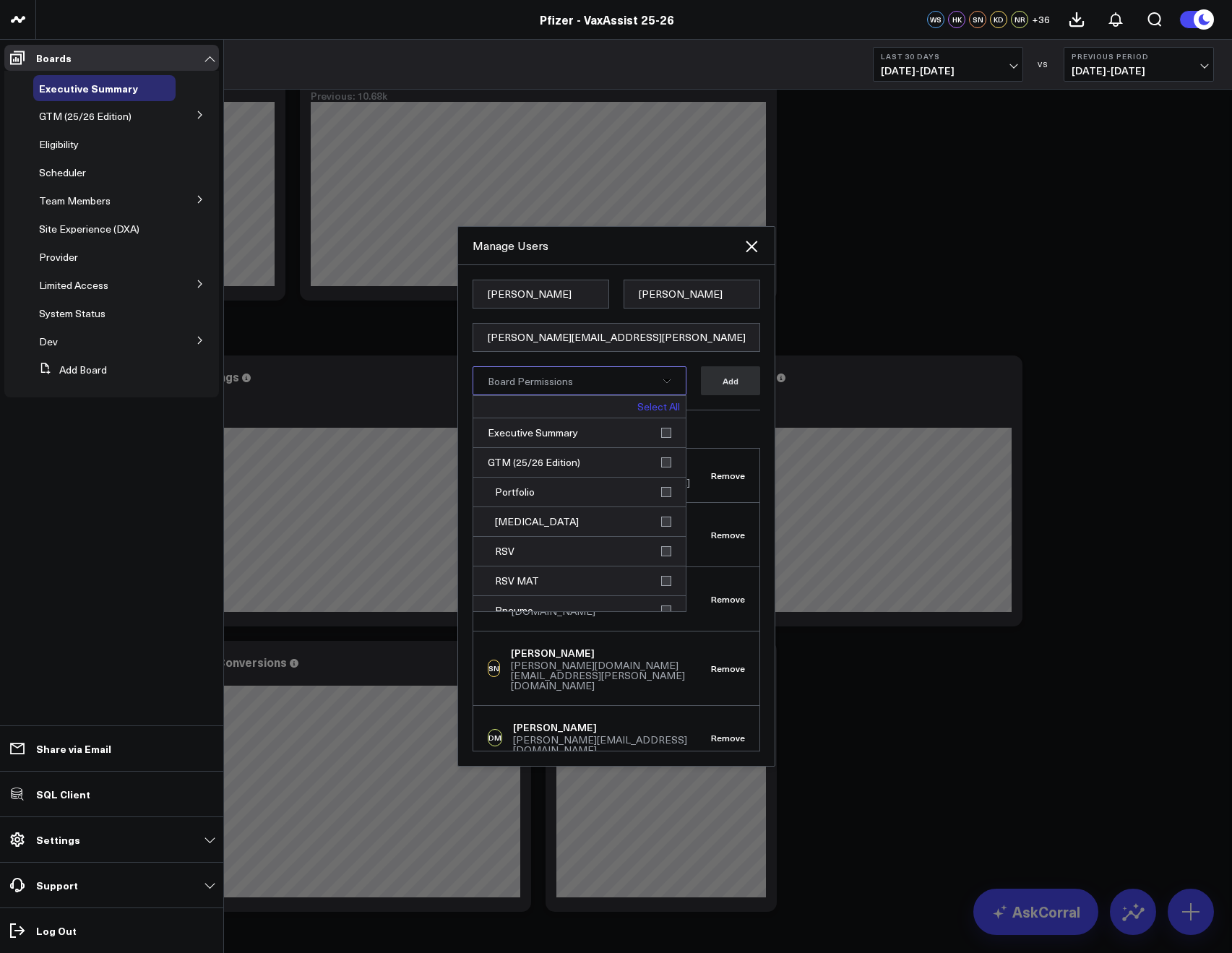
click at [640, 402] on link "Select All" at bounding box center [658, 407] width 42 height 10
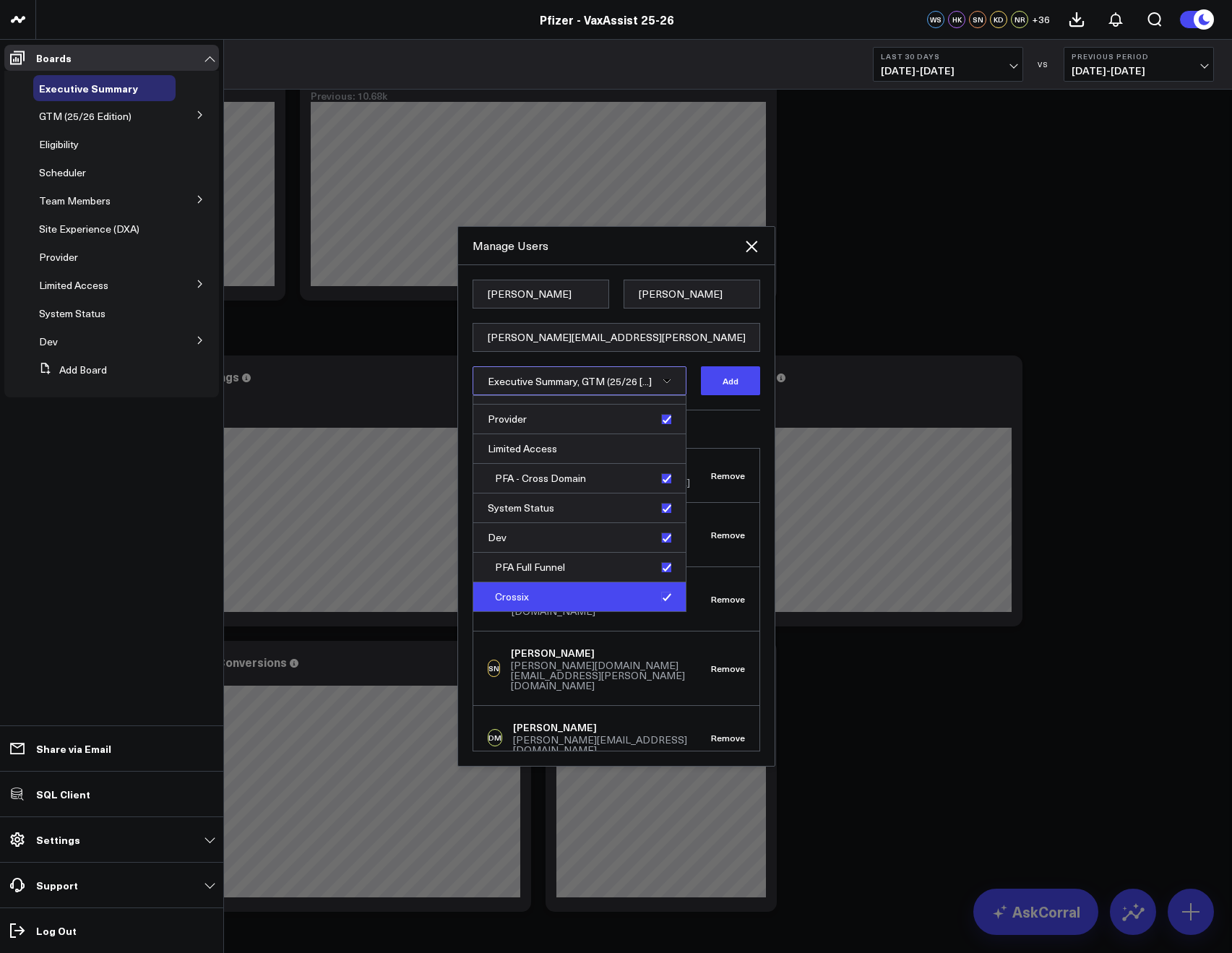
click at [666, 597] on div "Crossix" at bounding box center [579, 596] width 213 height 29
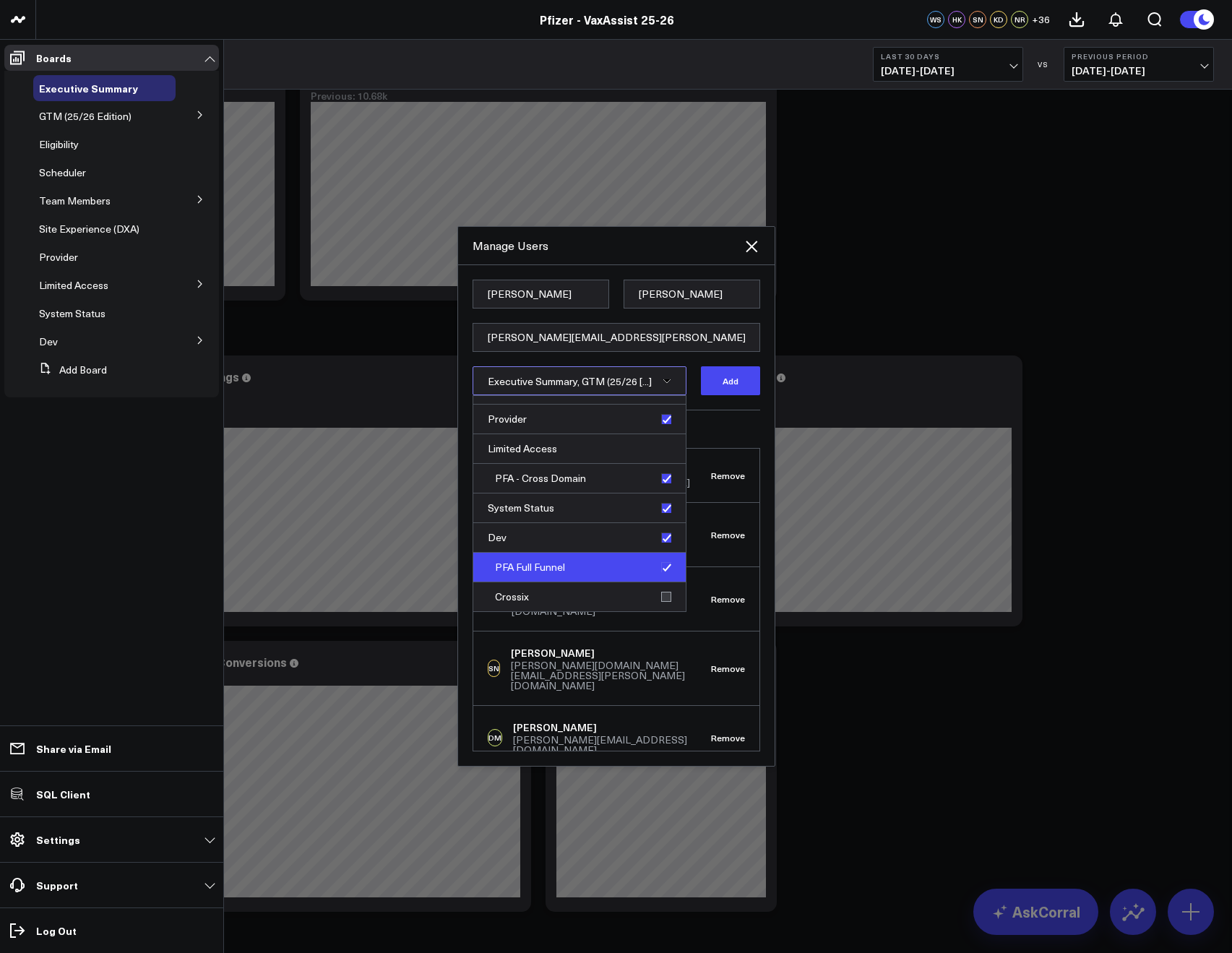
click at [661, 573] on div "PFA Full Funnel" at bounding box center [579, 568] width 213 height 30
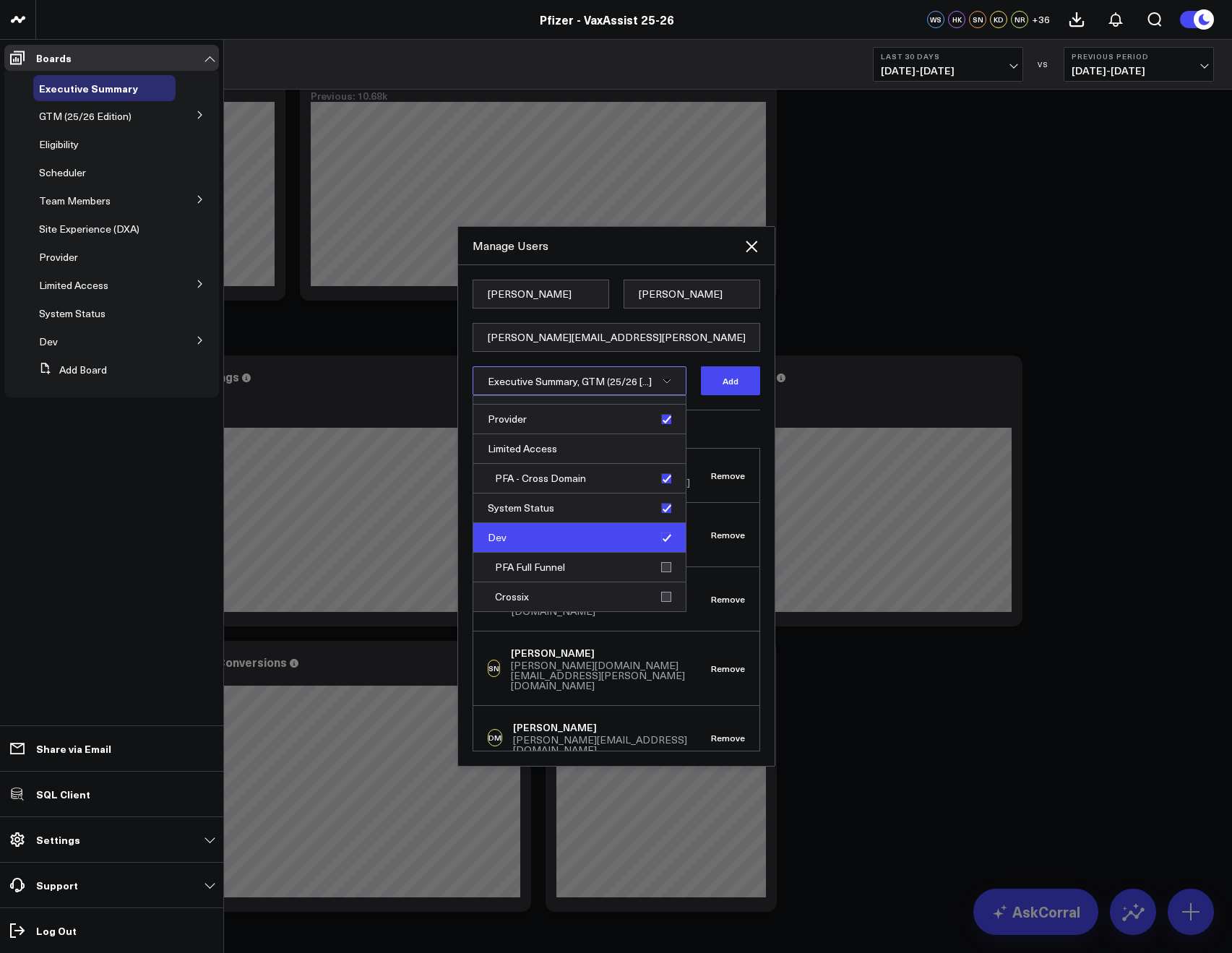
click at [659, 544] on div "Dev" at bounding box center [579, 538] width 213 height 30
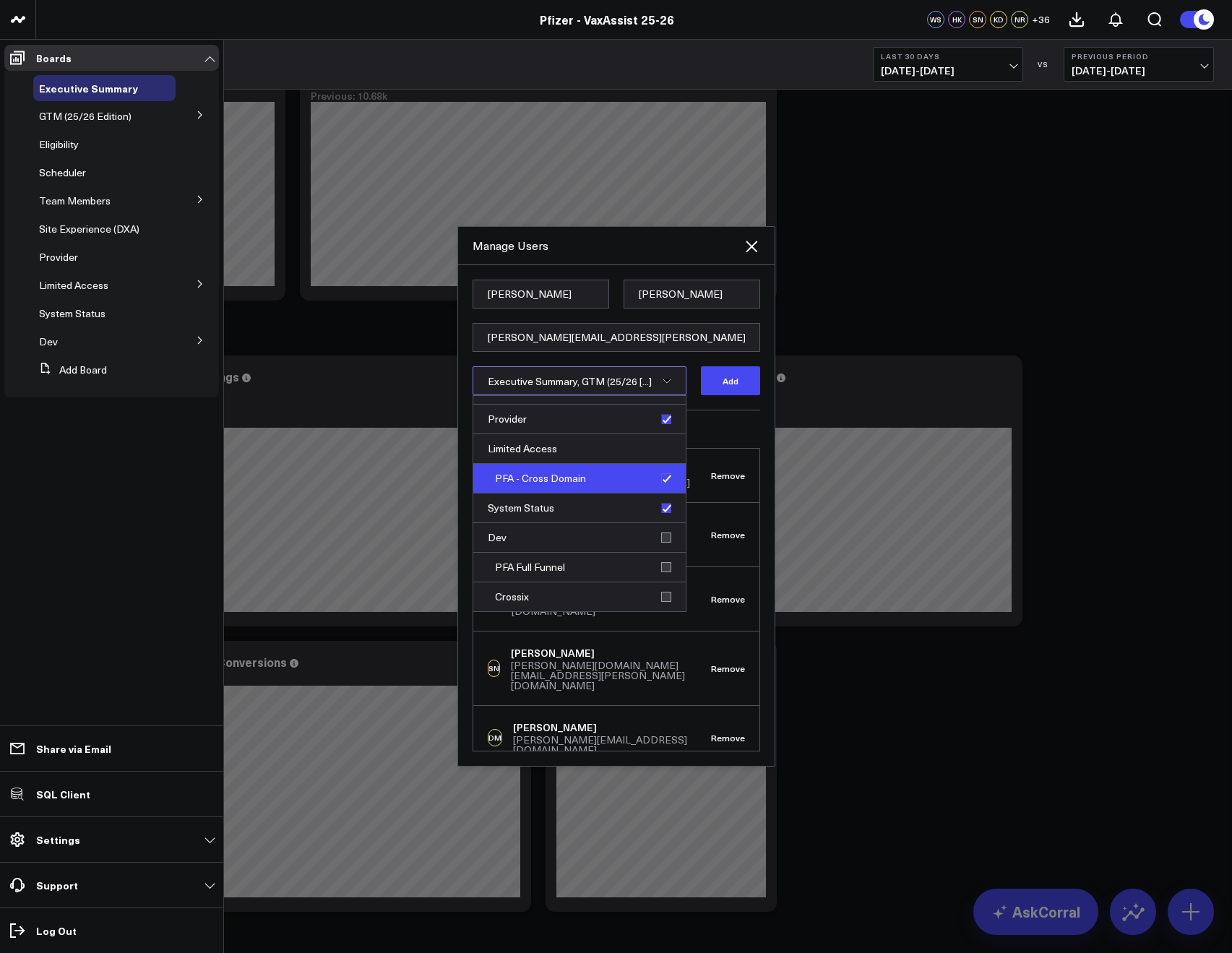
click at [658, 489] on div "PFA - Cross Domain" at bounding box center [579, 479] width 213 height 30
click at [711, 380] on button "Add" at bounding box center [730, 380] width 59 height 29
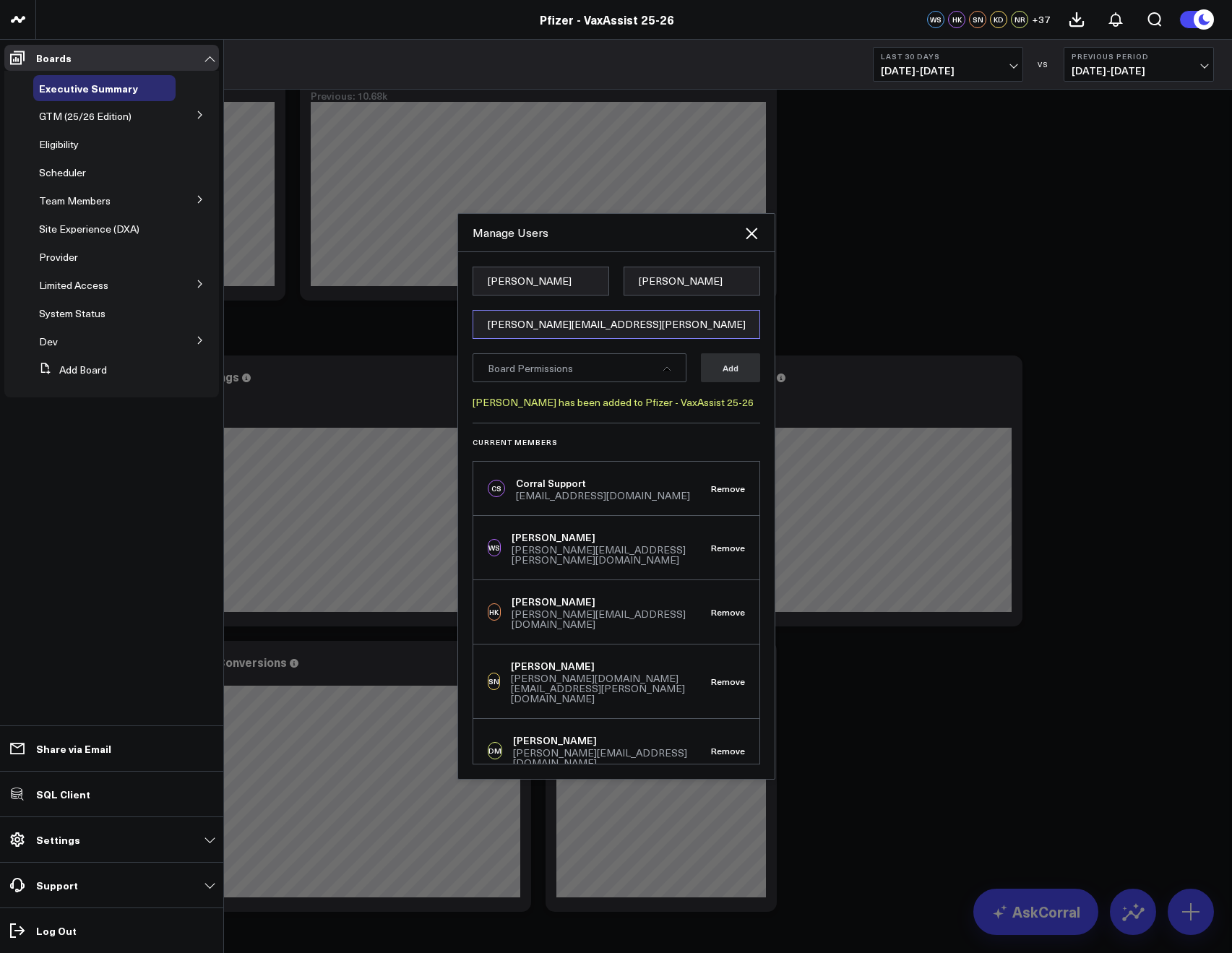
click at [522, 329] on input "[PERSON_NAME][EMAIL_ADDRESS][PERSON_NAME][DOMAIN_NAME]" at bounding box center [616, 324] width 288 height 29
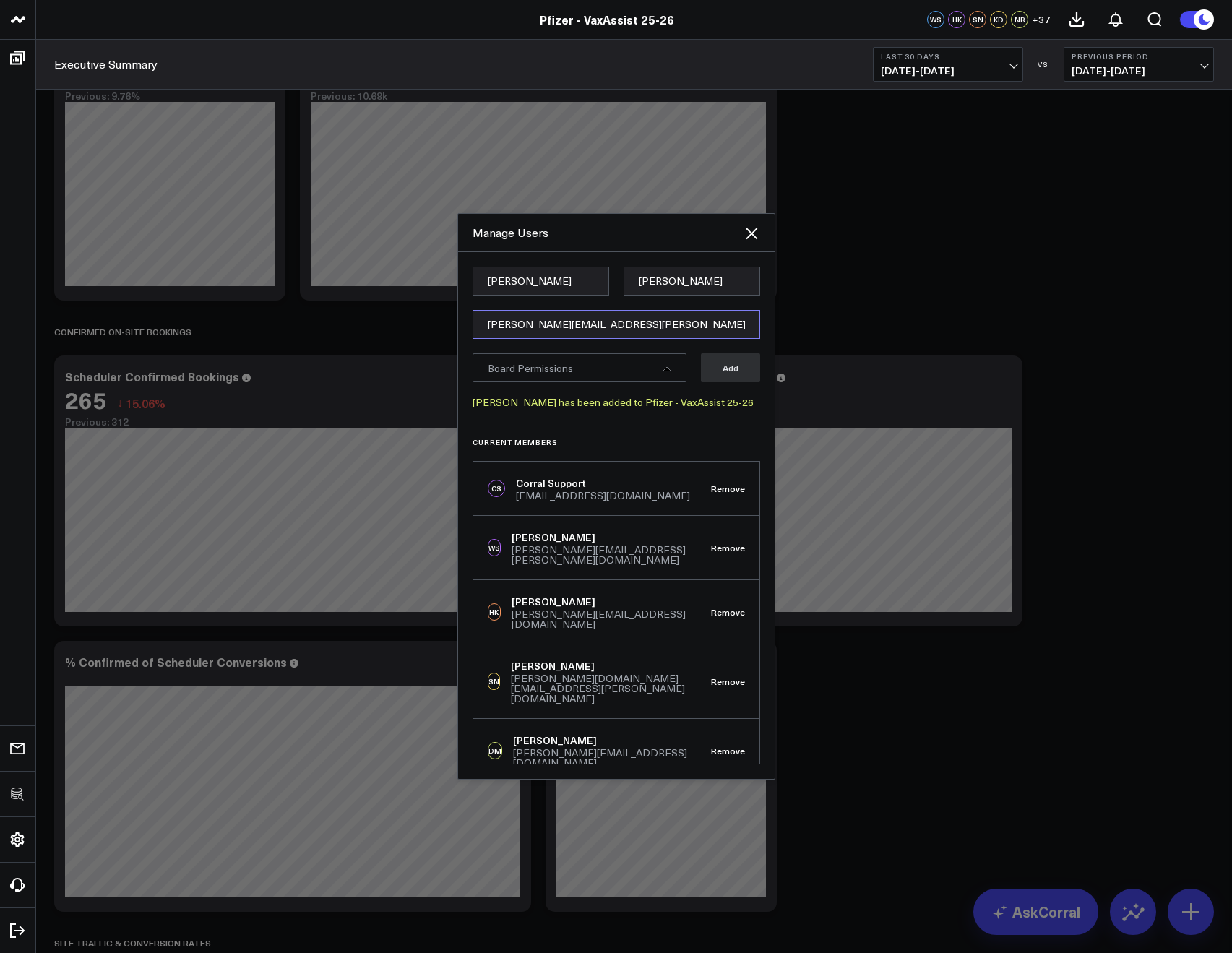
type input "[PERSON_NAME][EMAIL_ADDRESS][PERSON_NAME][DOMAIN_NAME]"
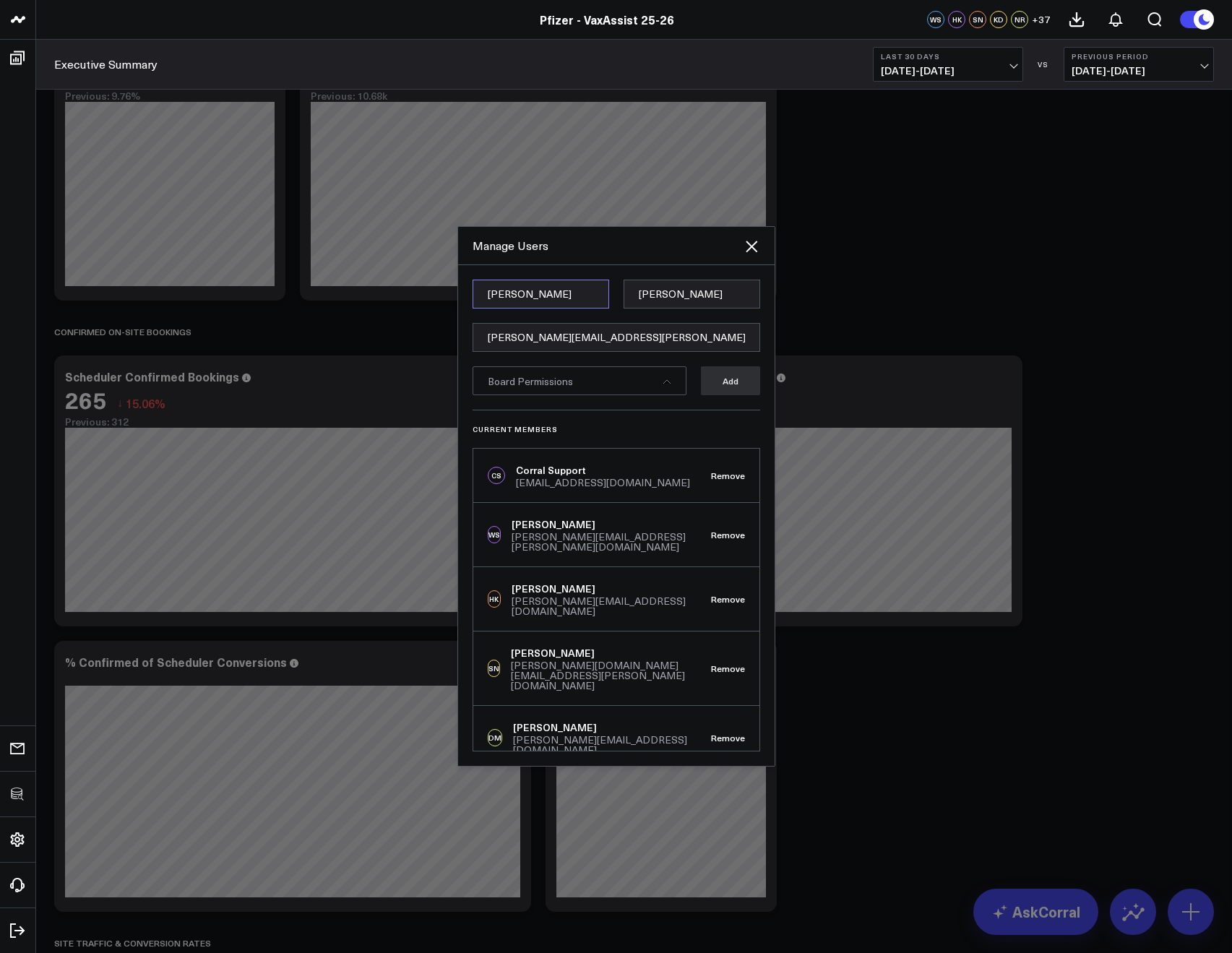
click at [488, 290] on input "Lyndsay" at bounding box center [541, 293] width 137 height 29
type input "Ryan"
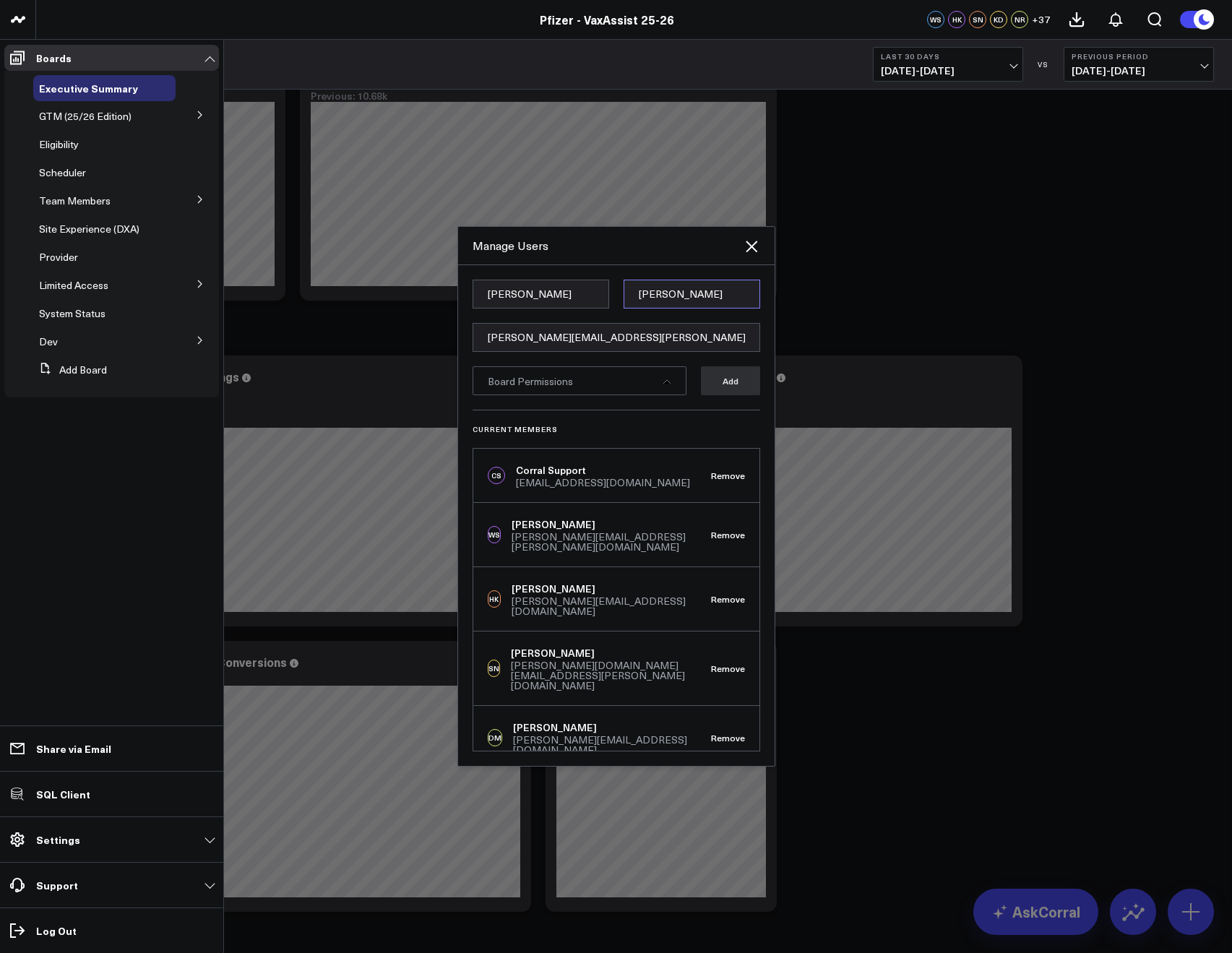
click at [649, 298] on input "Handlos" at bounding box center [691, 293] width 137 height 29
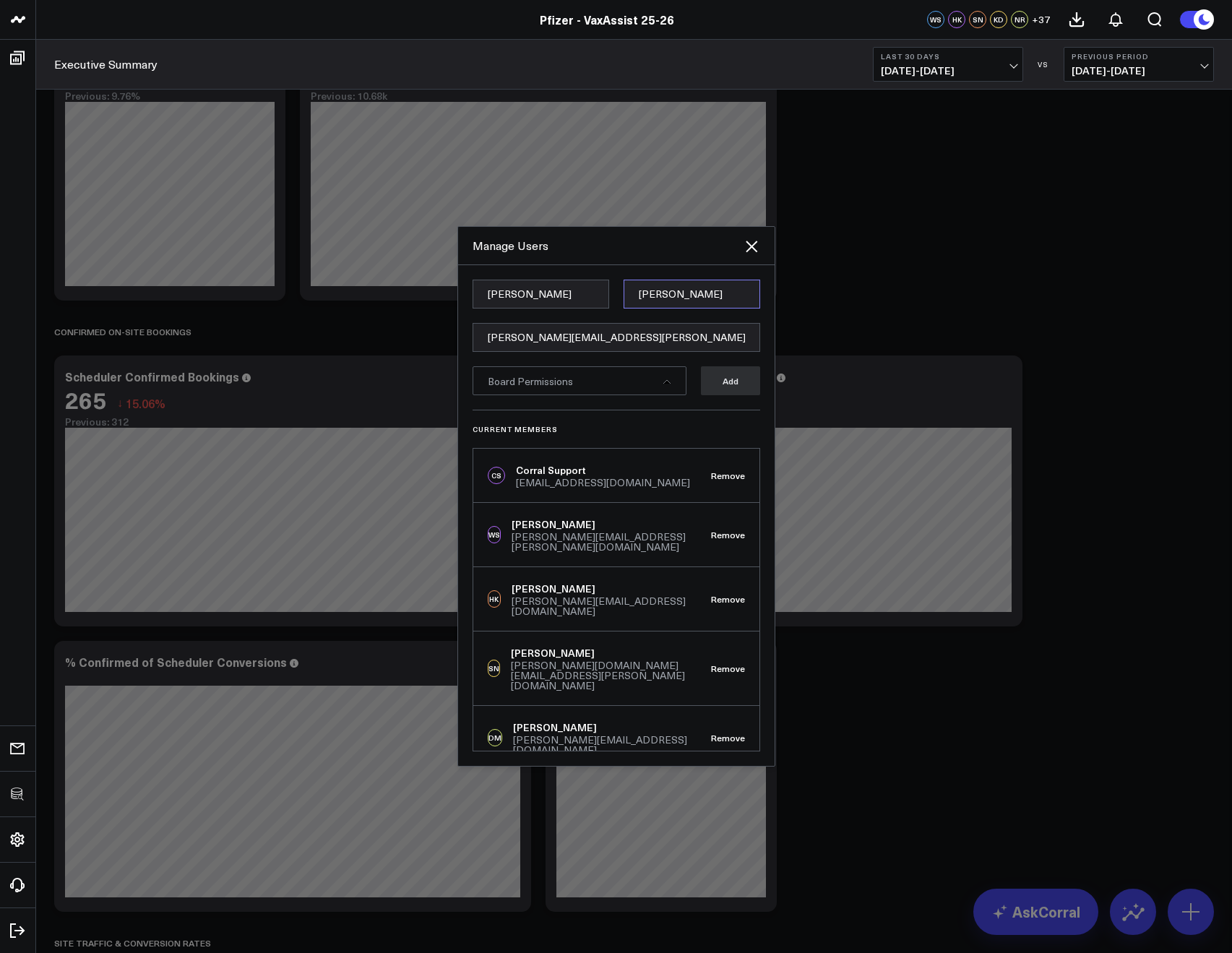
type input "Wilk"
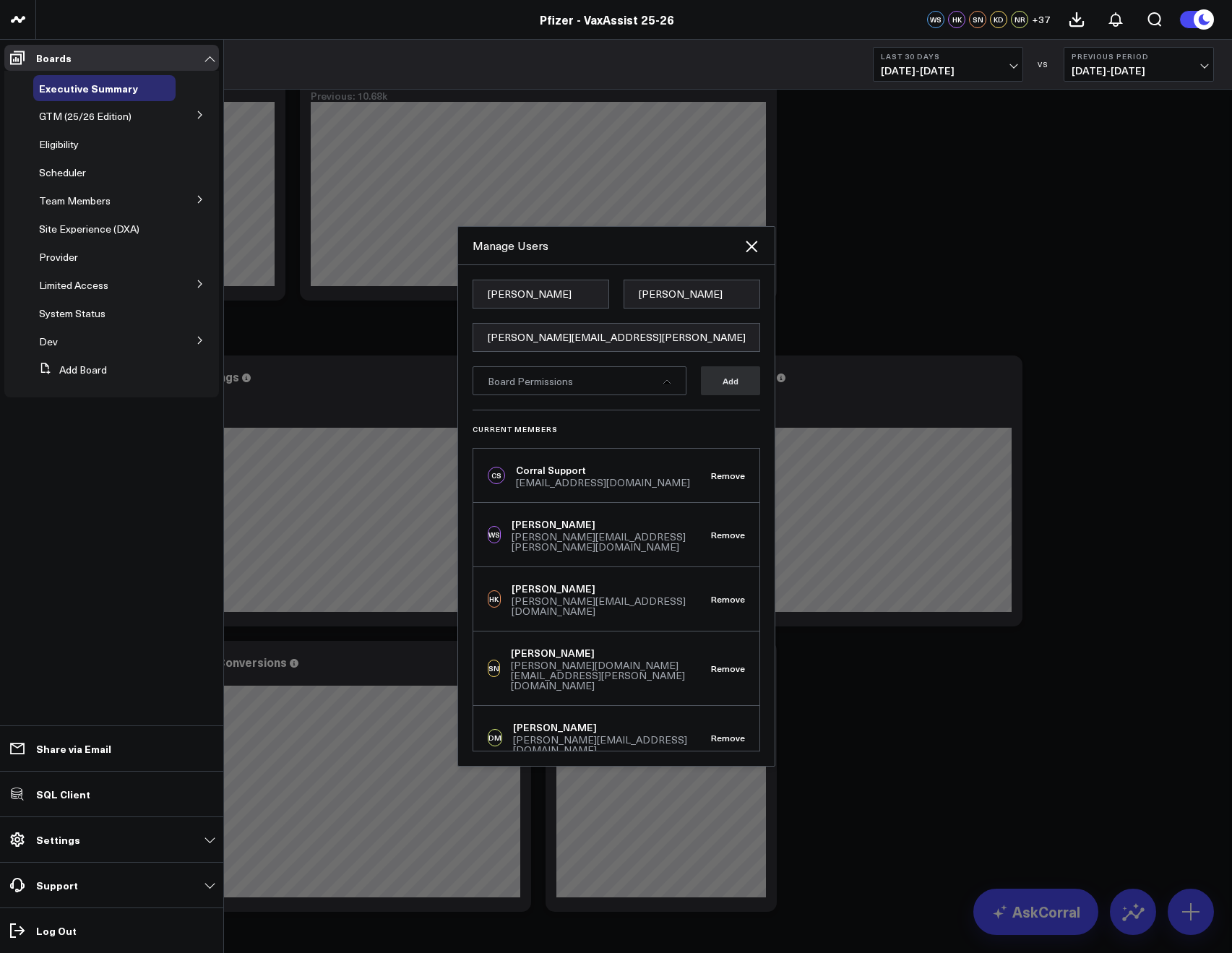
click at [548, 371] on div "Board Permissions" at bounding box center [579, 380] width 214 height 29
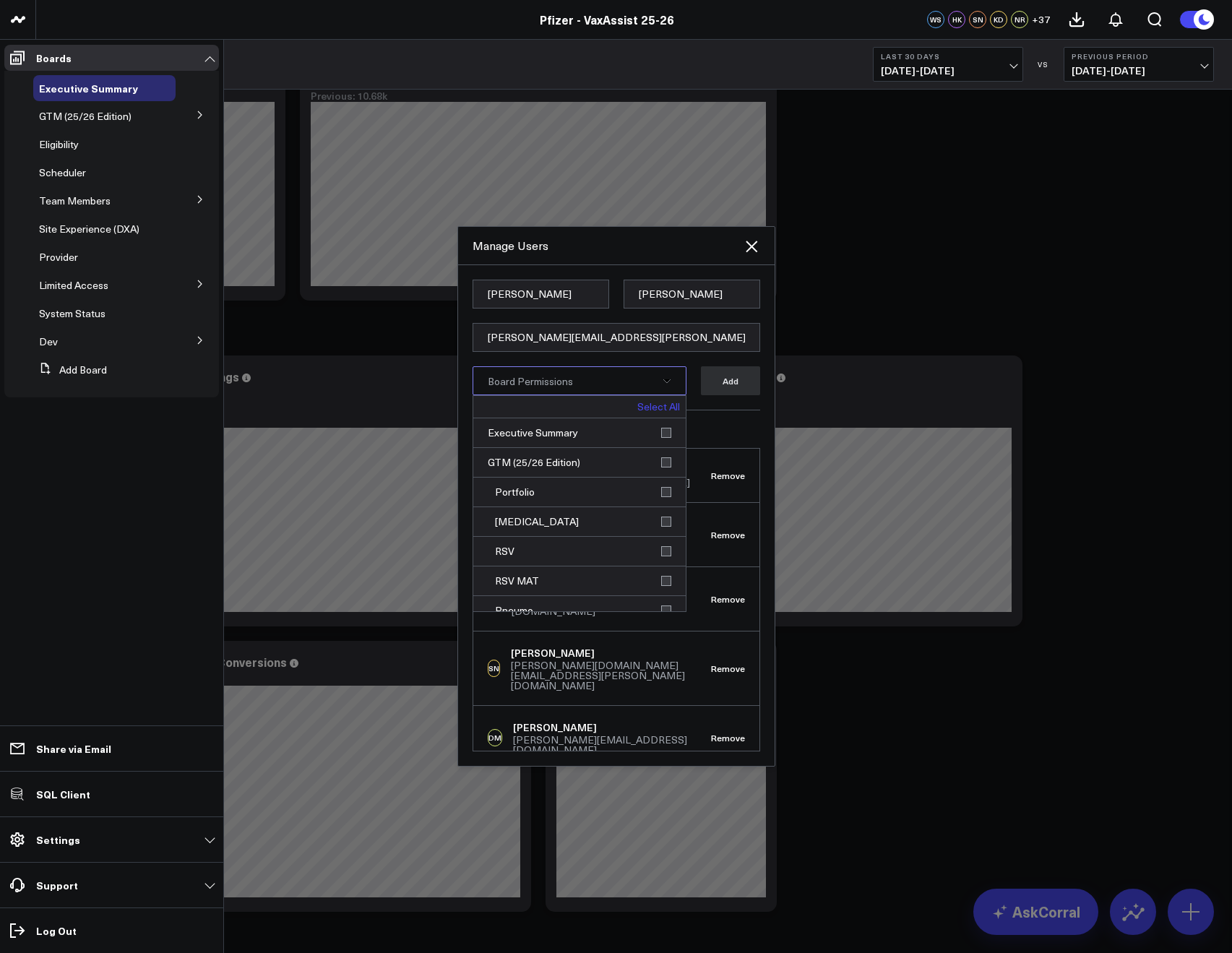
click at [653, 402] on link "Select All" at bounding box center [658, 407] width 42 height 10
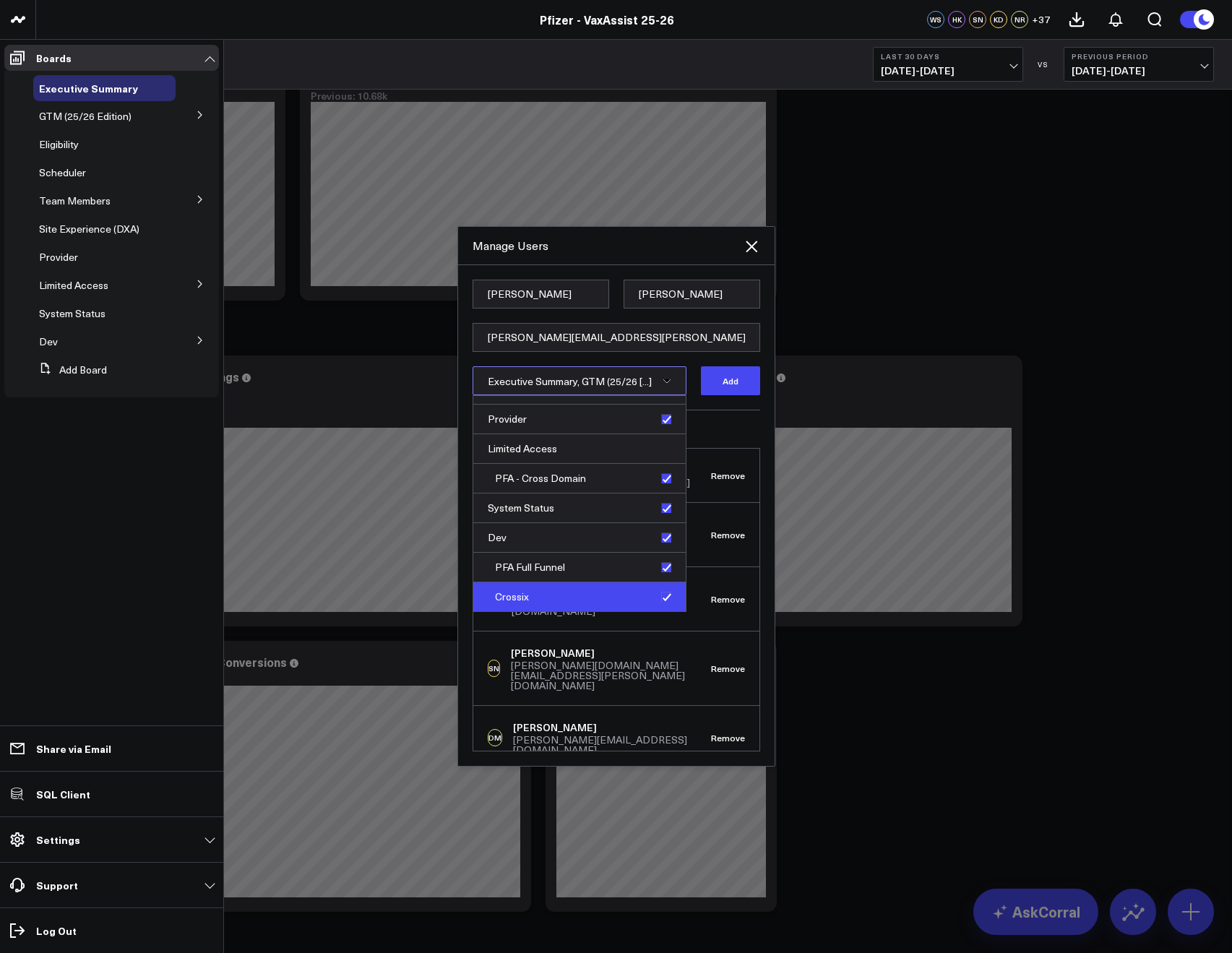
click at [659, 602] on div "Crossix" at bounding box center [579, 596] width 213 height 29
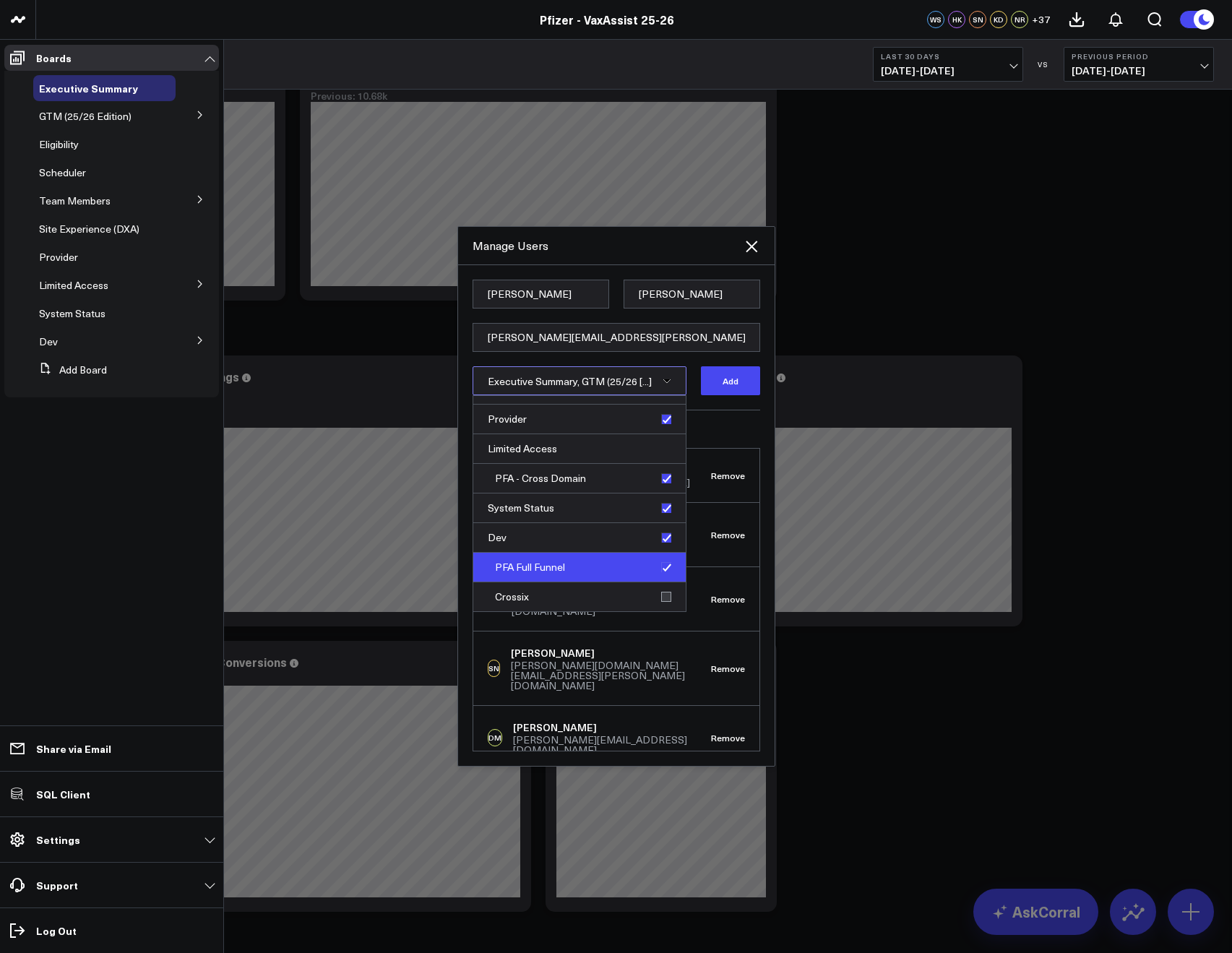
click at [658, 568] on div "PFA Full Funnel" at bounding box center [579, 568] width 213 height 30
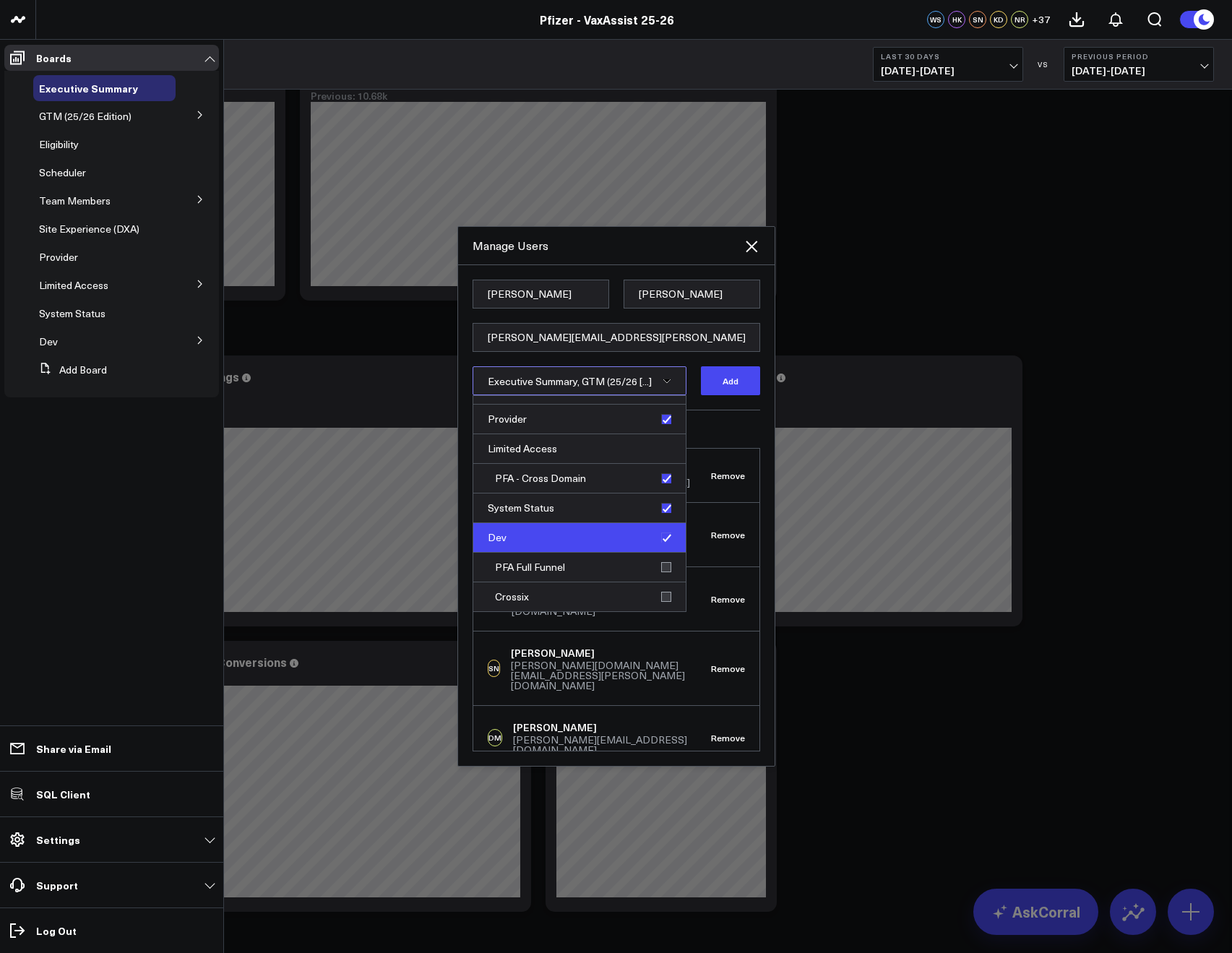
click at [661, 529] on div "Dev" at bounding box center [579, 538] width 213 height 30
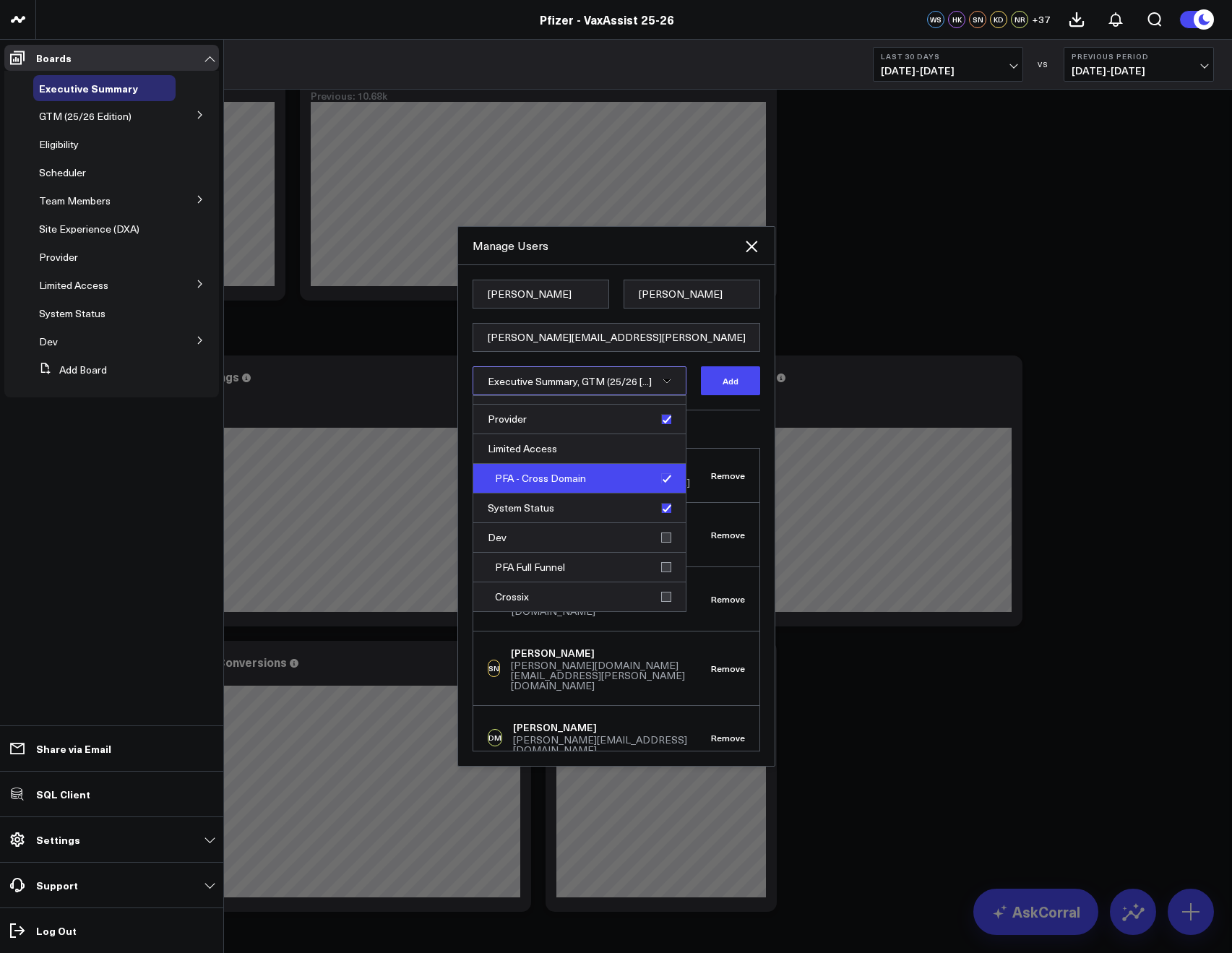
click at [658, 475] on div "PFA - Cross Domain" at bounding box center [579, 479] width 213 height 30
click at [718, 384] on button "Add" at bounding box center [730, 380] width 59 height 29
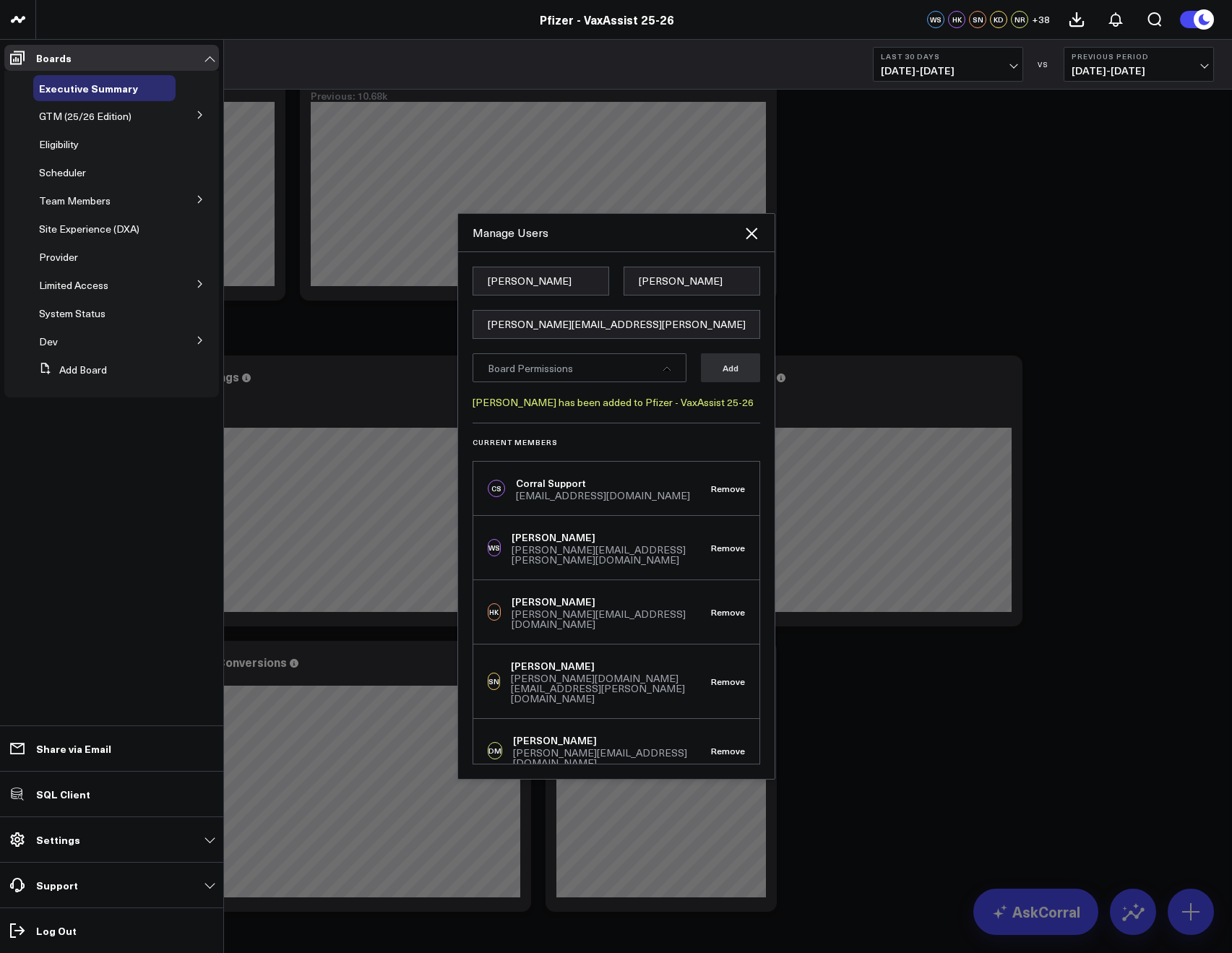
click at [588, 379] on div "Board Permissions" at bounding box center [579, 367] width 214 height 29
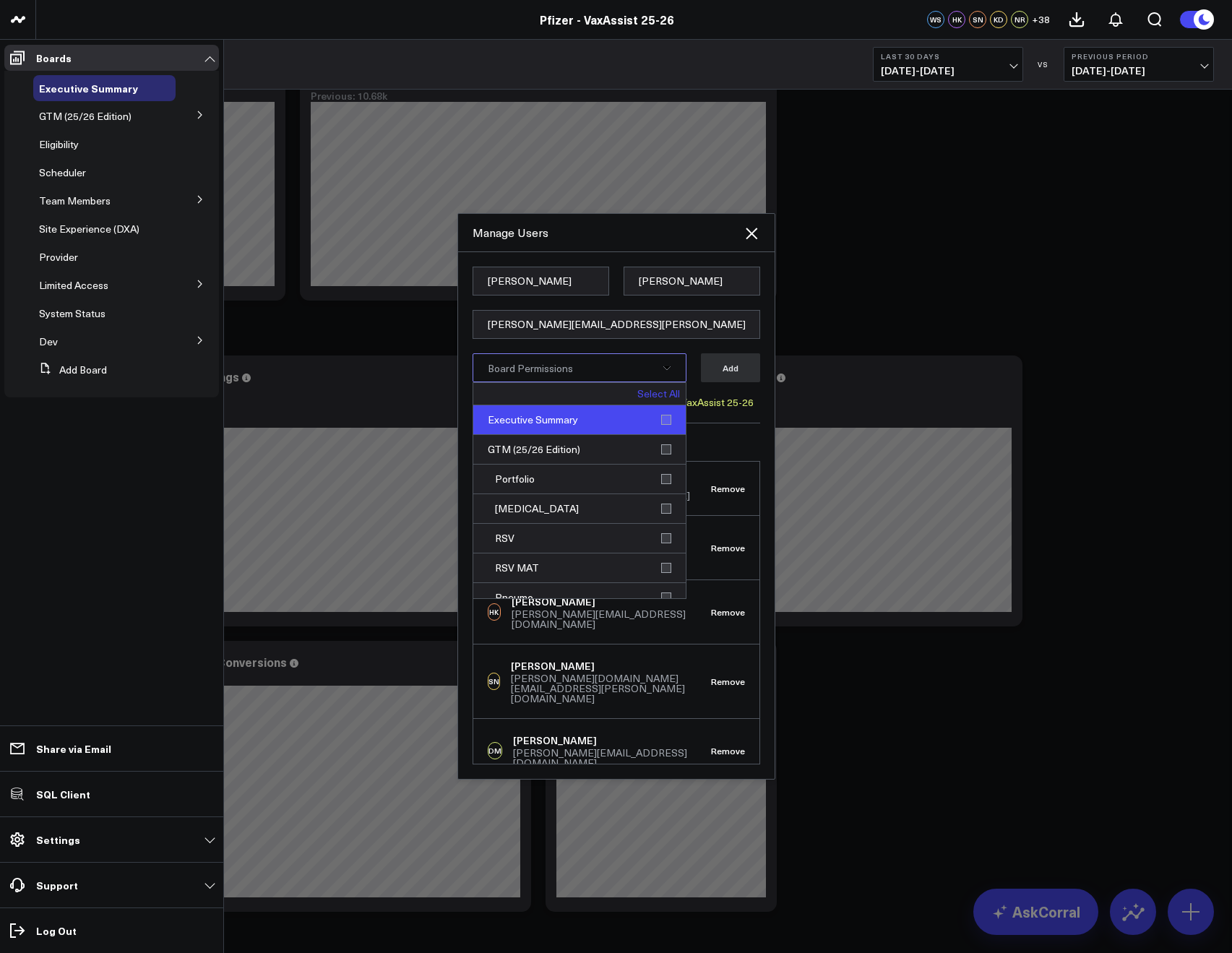
click at [594, 415] on div "Executive Summary" at bounding box center [579, 421] width 213 height 30
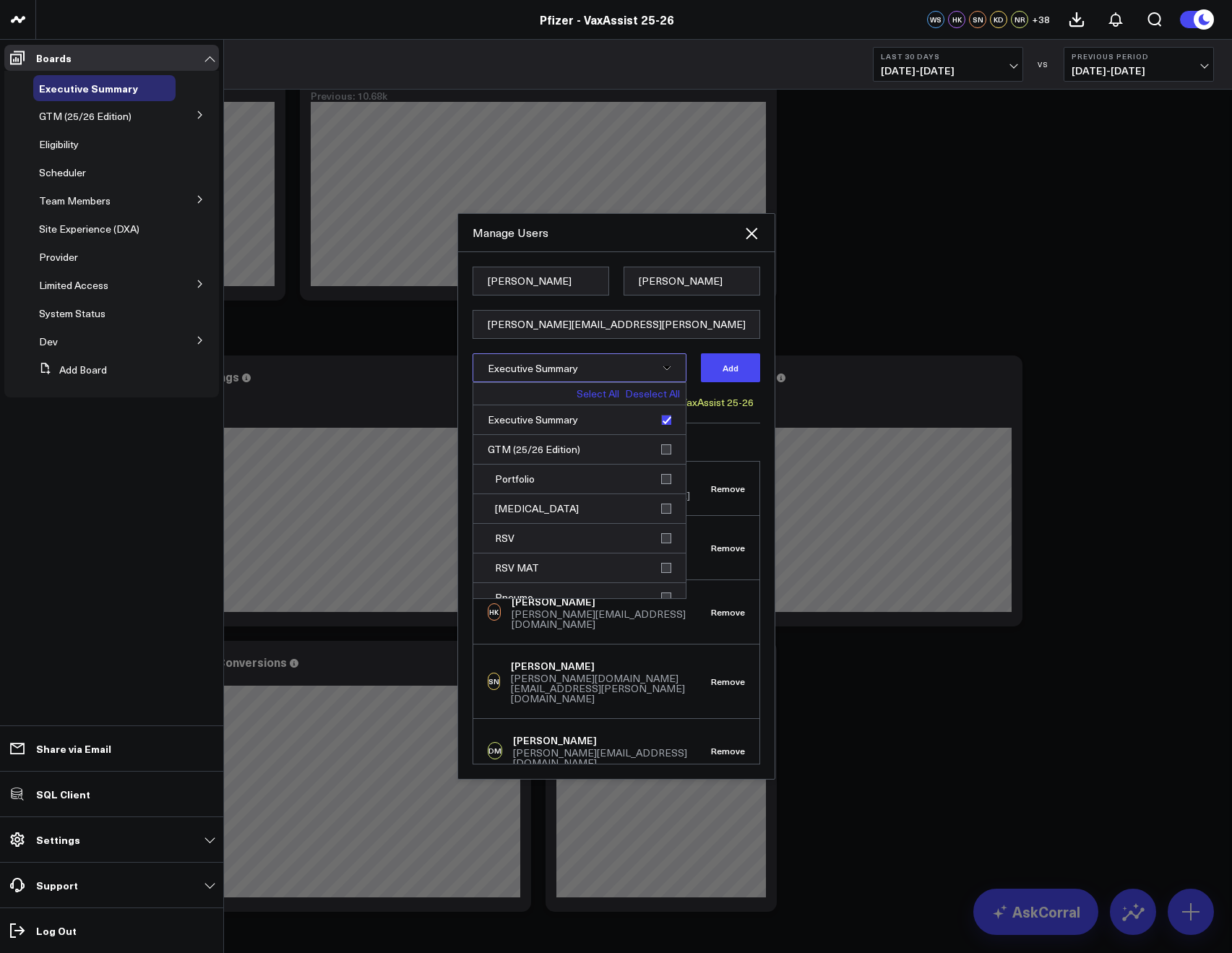
click at [647, 393] on link "Deselect All" at bounding box center [652, 394] width 55 height 10
click at [542, 316] on input "[PERSON_NAME][EMAIL_ADDRESS][PERSON_NAME][DOMAIN_NAME]" at bounding box center [616, 324] width 288 height 29
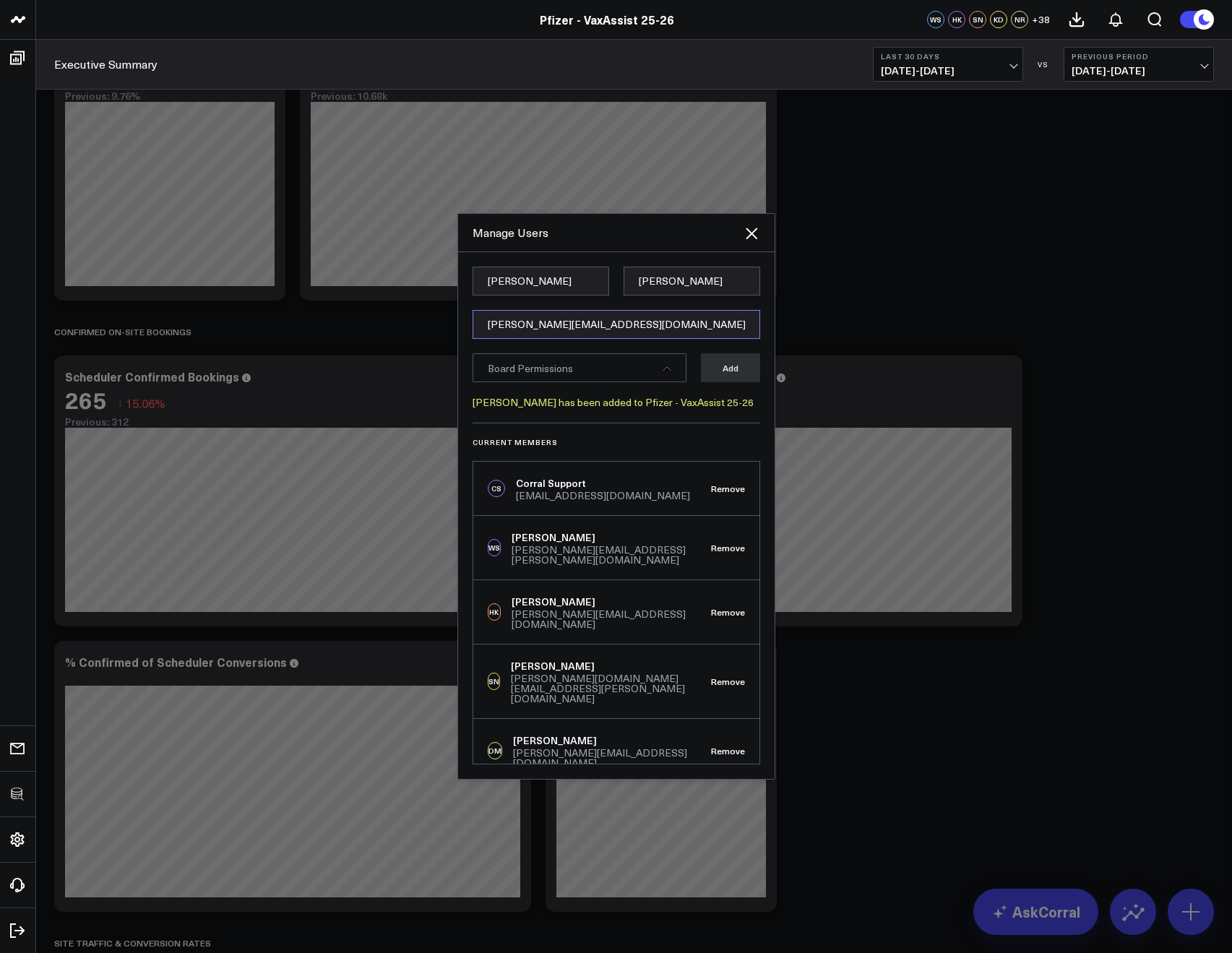
type input "[PERSON_NAME][EMAIL_ADDRESS][DOMAIN_NAME]"
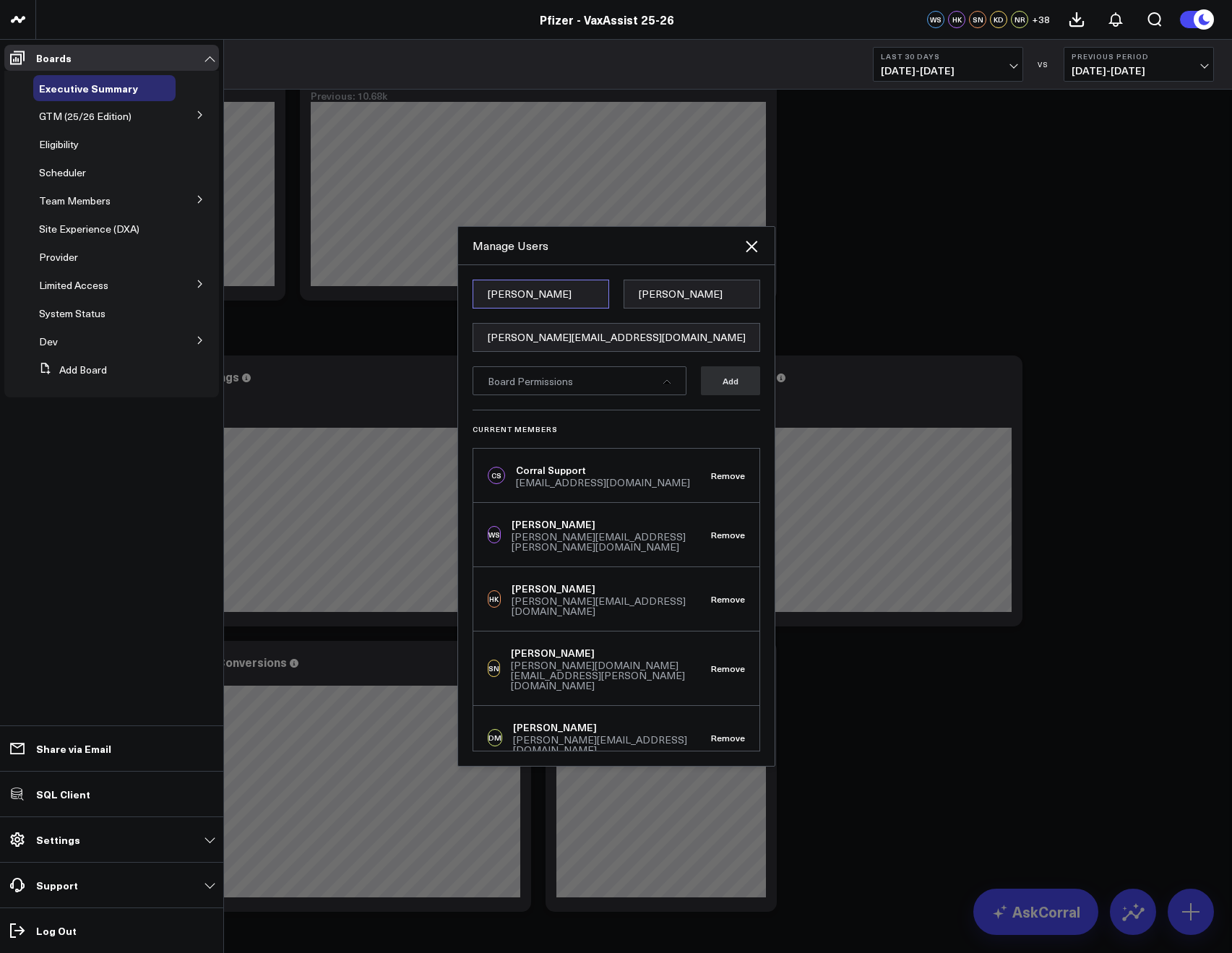
click at [504, 286] on input "Ryan" at bounding box center [541, 293] width 137 height 29
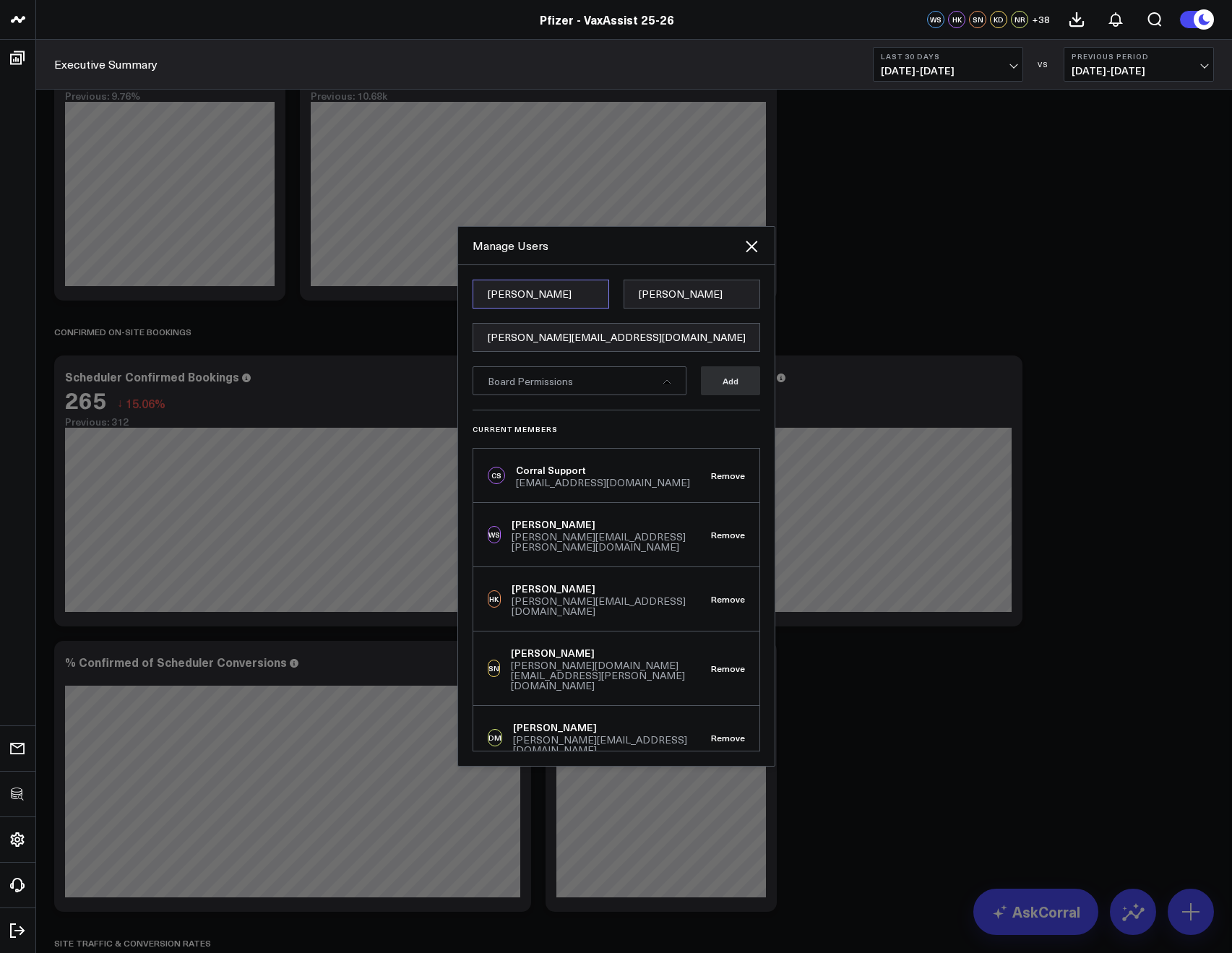
type input "Stacy"
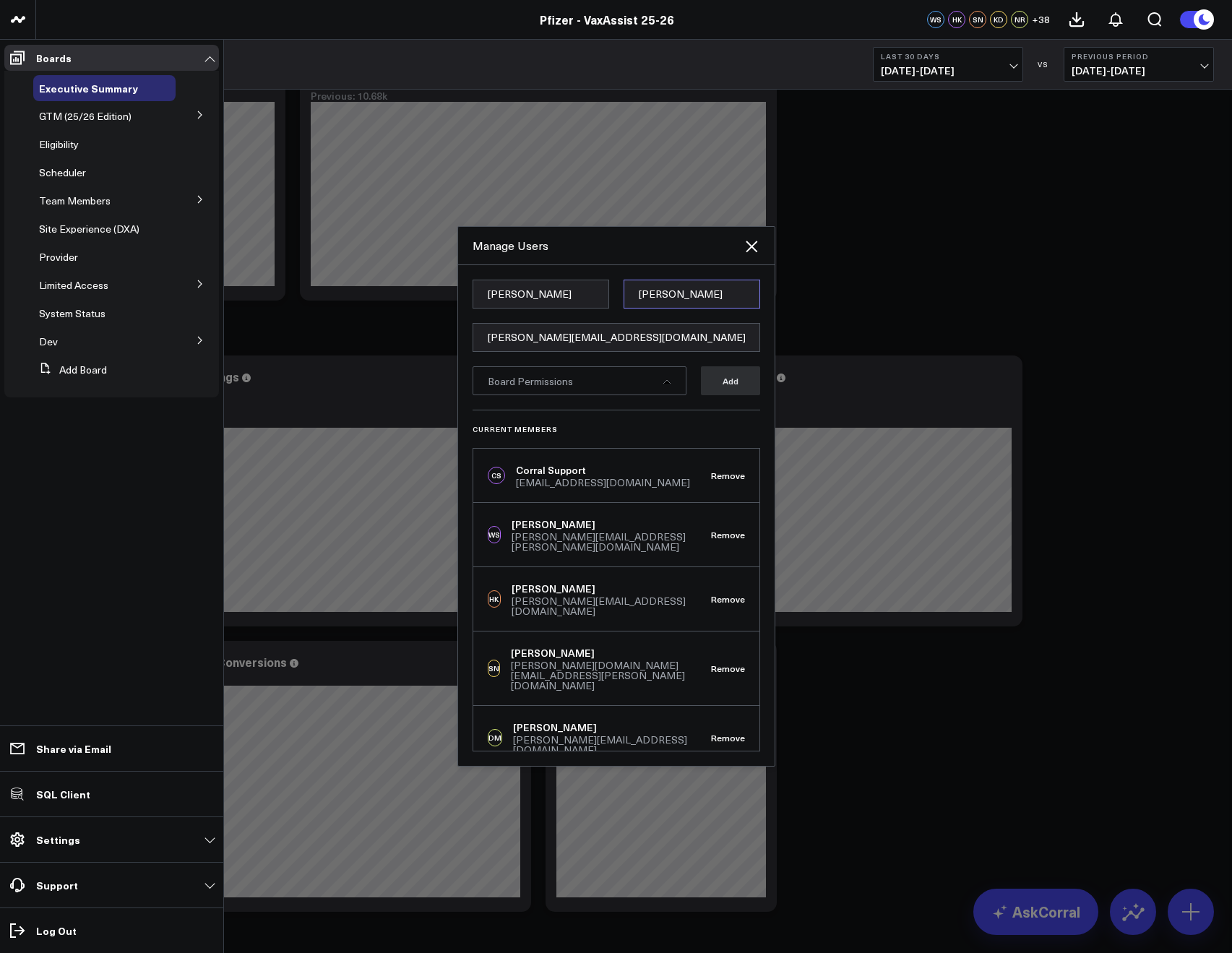
click at [642, 291] on input "Wilk" at bounding box center [691, 293] width 137 height 29
type input "Chatz"
click at [579, 383] on div "Board Permissions" at bounding box center [579, 380] width 214 height 29
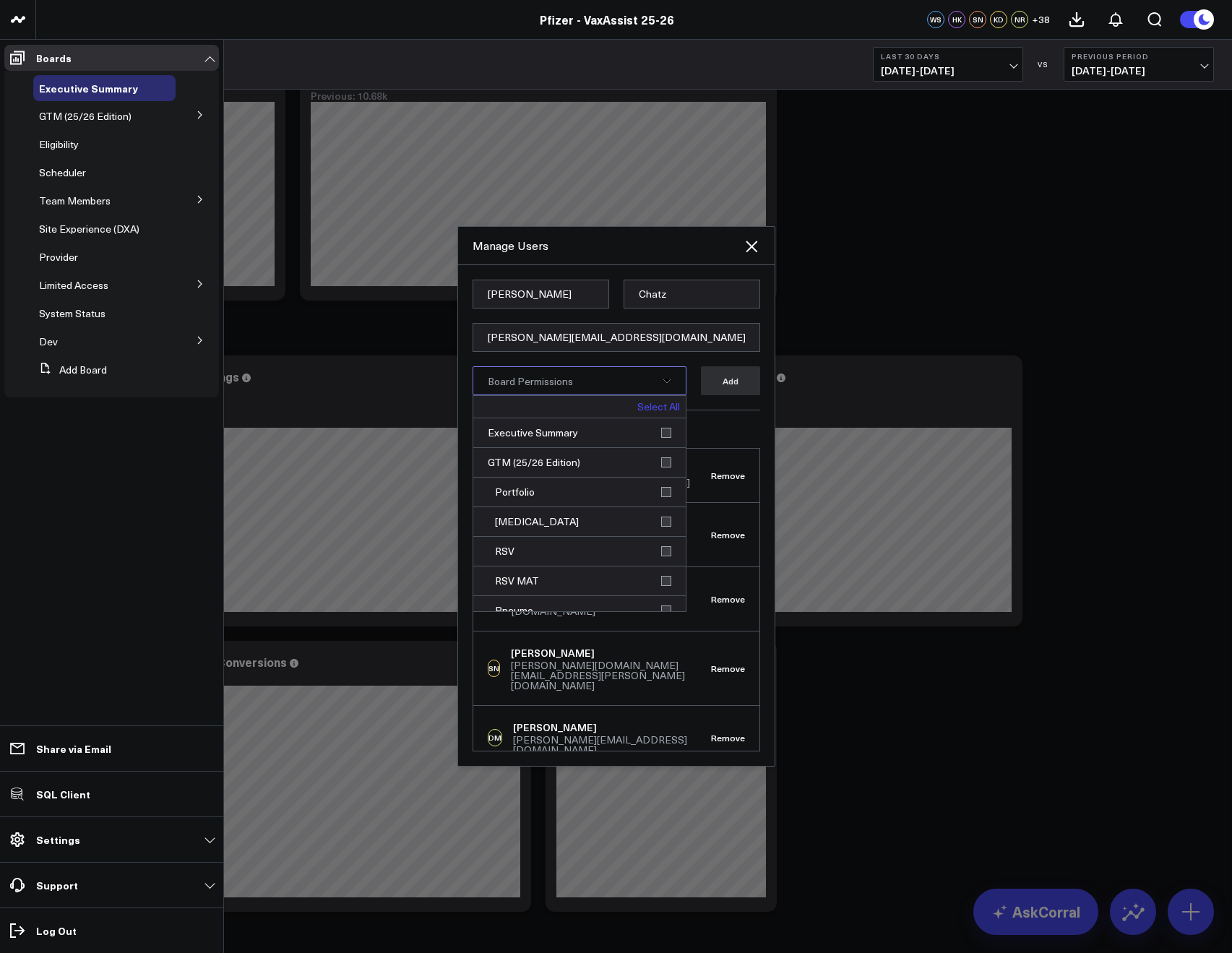
click at [655, 403] on link "Select All" at bounding box center [658, 407] width 42 height 10
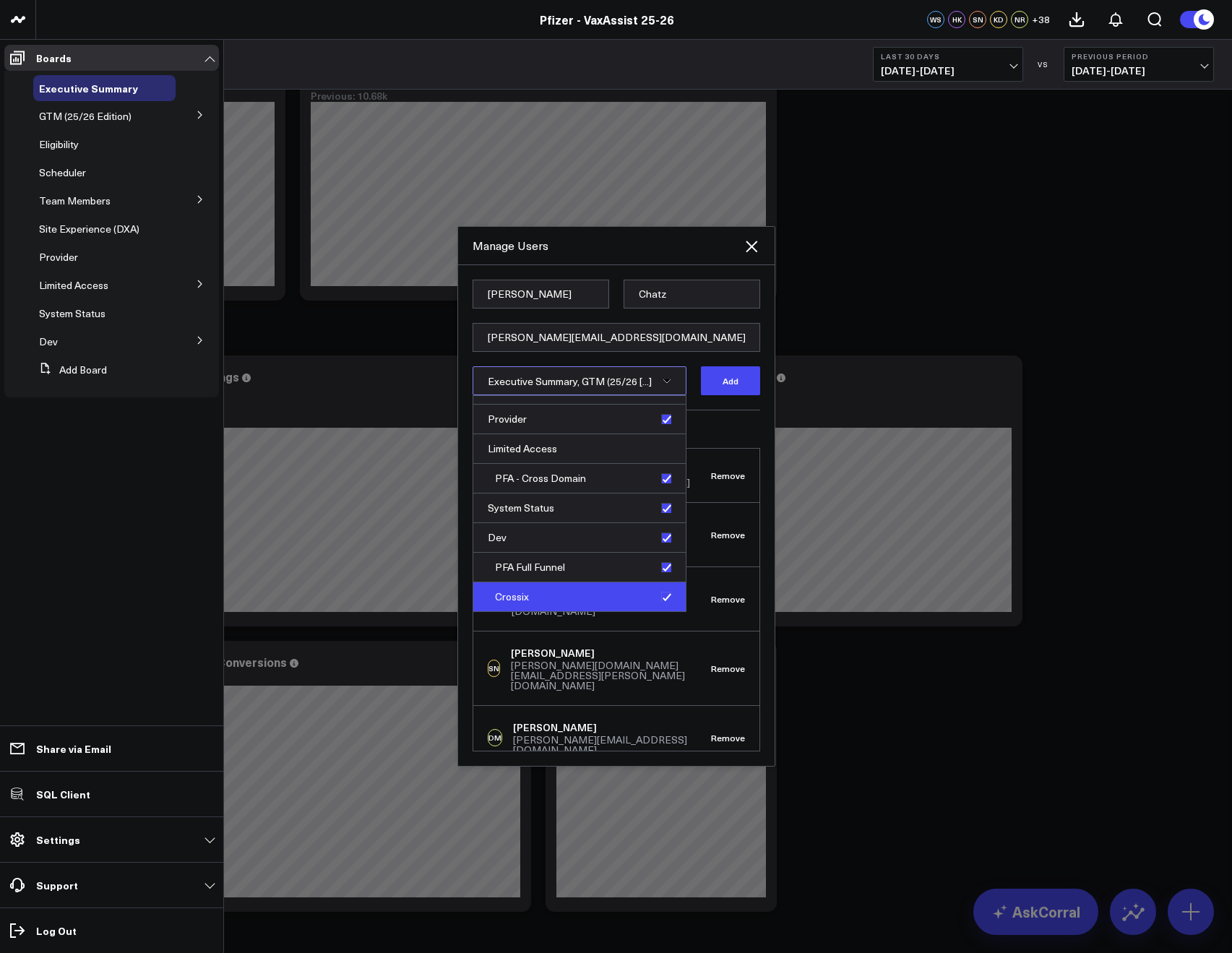
click at [661, 599] on div "Crossix" at bounding box center [579, 596] width 213 height 29
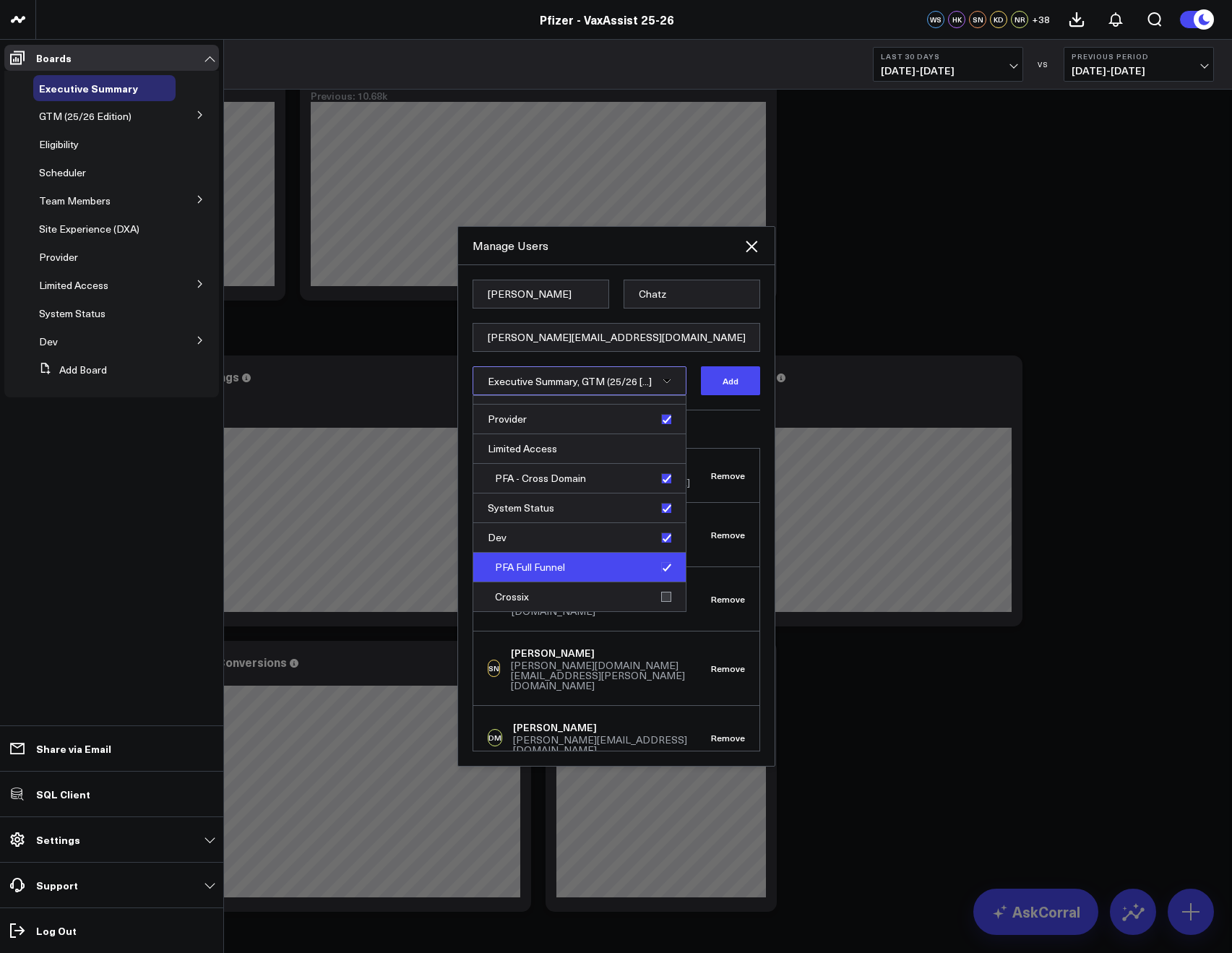
click at [663, 565] on div "PFA Full Funnel" at bounding box center [579, 568] width 213 height 30
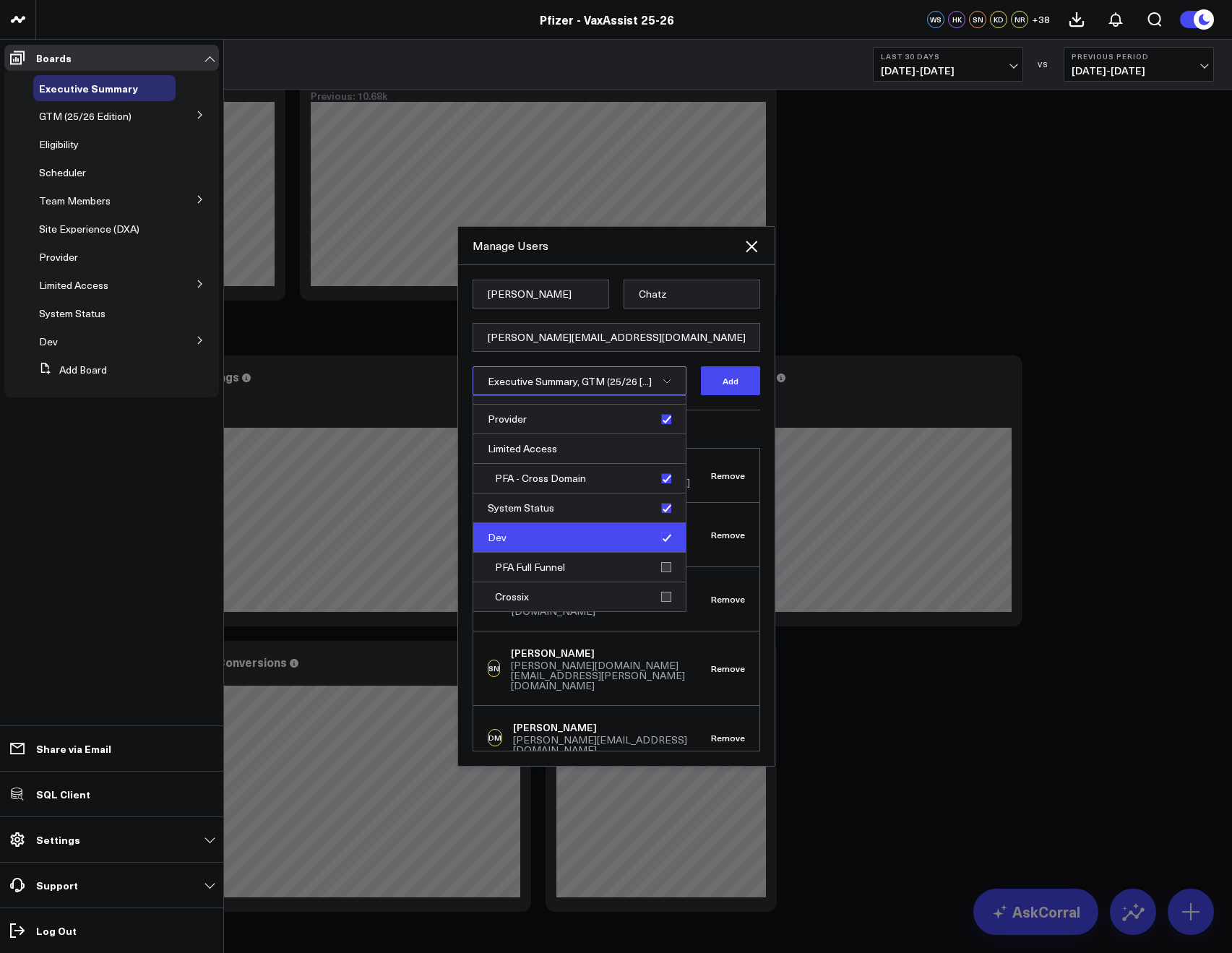
click at [659, 544] on div "Dev" at bounding box center [579, 538] width 213 height 30
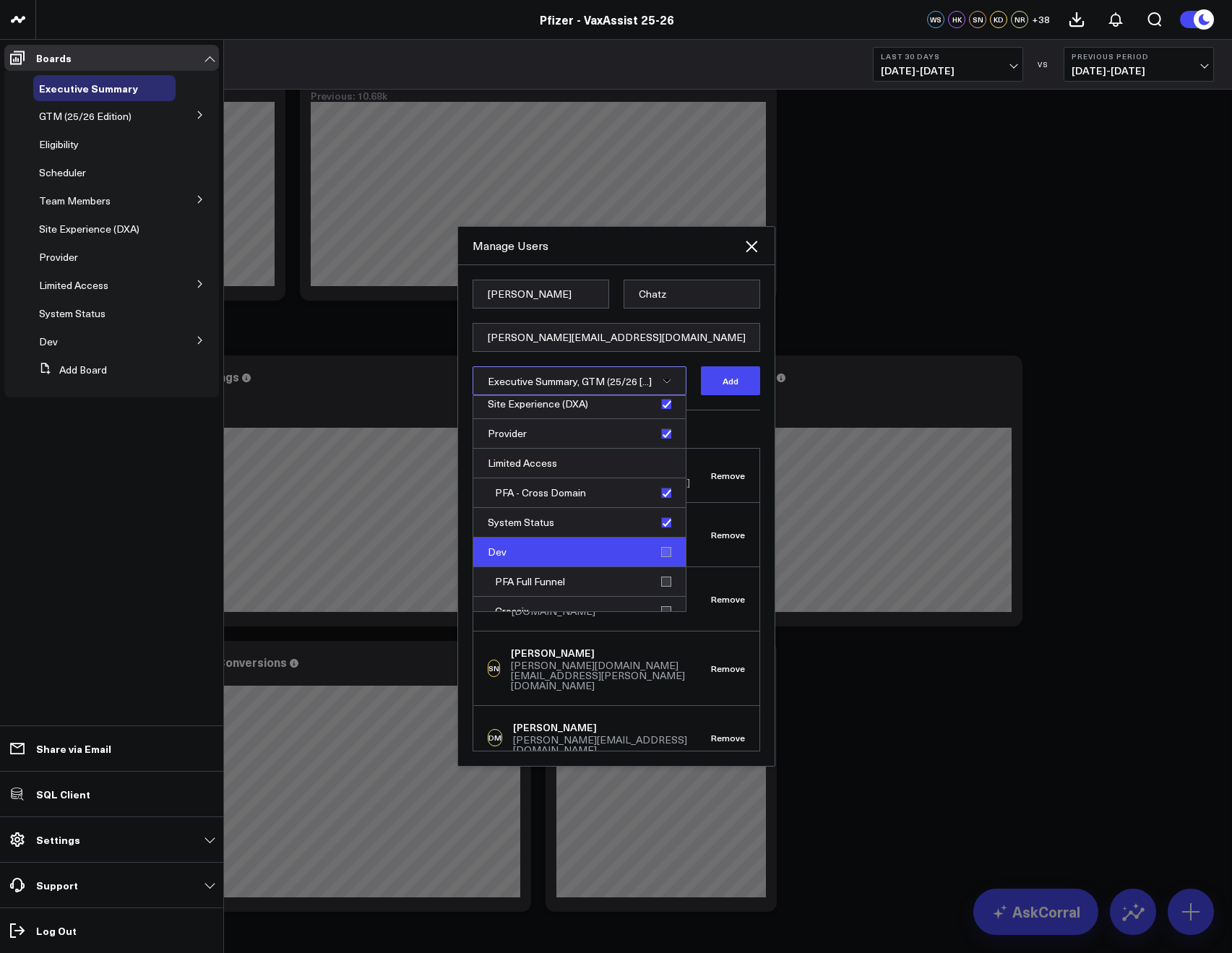
scroll to position [434, 0]
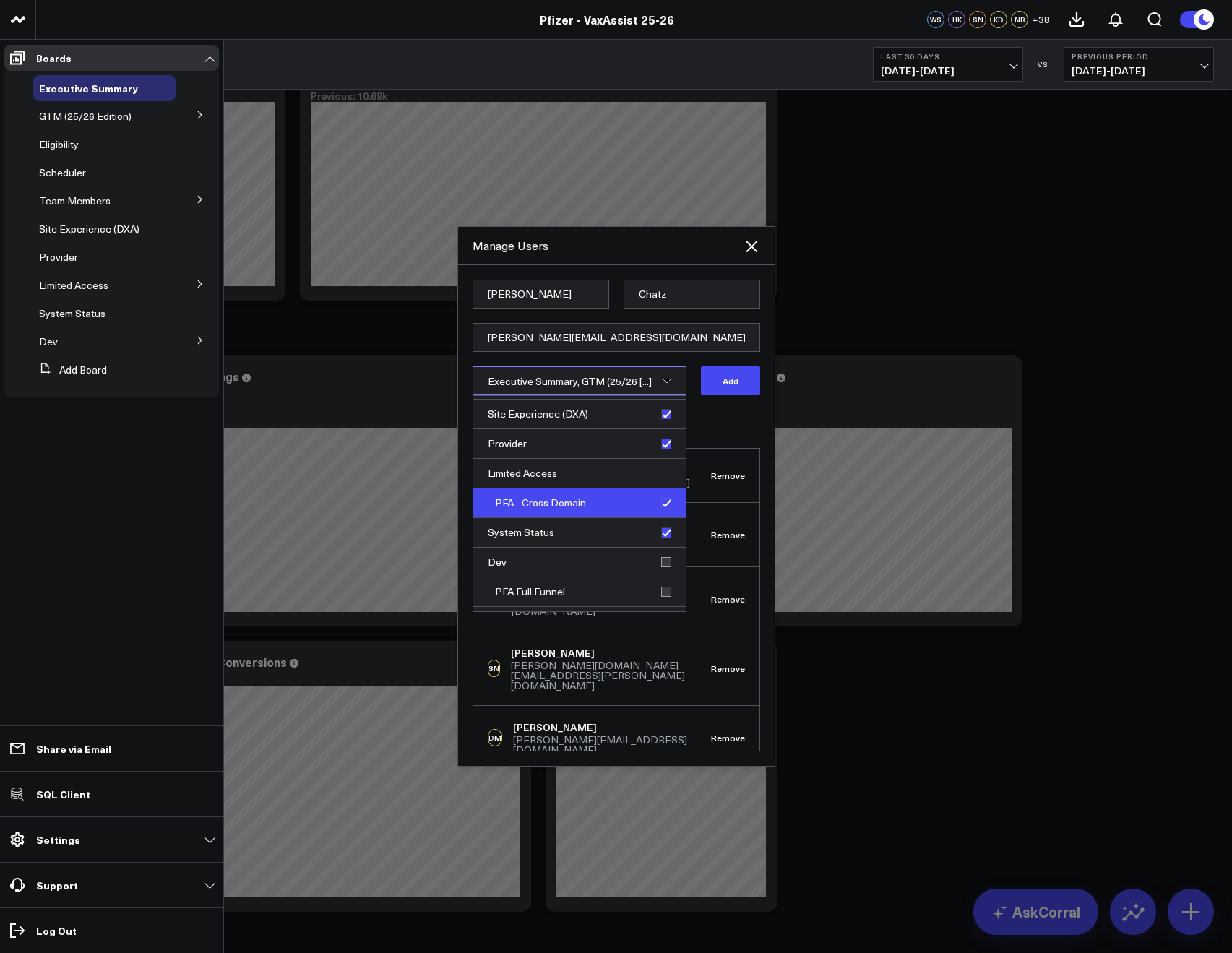
click at [658, 509] on div "PFA - Cross Domain" at bounding box center [579, 503] width 213 height 30
click at [720, 380] on button "Add" at bounding box center [730, 380] width 59 height 29
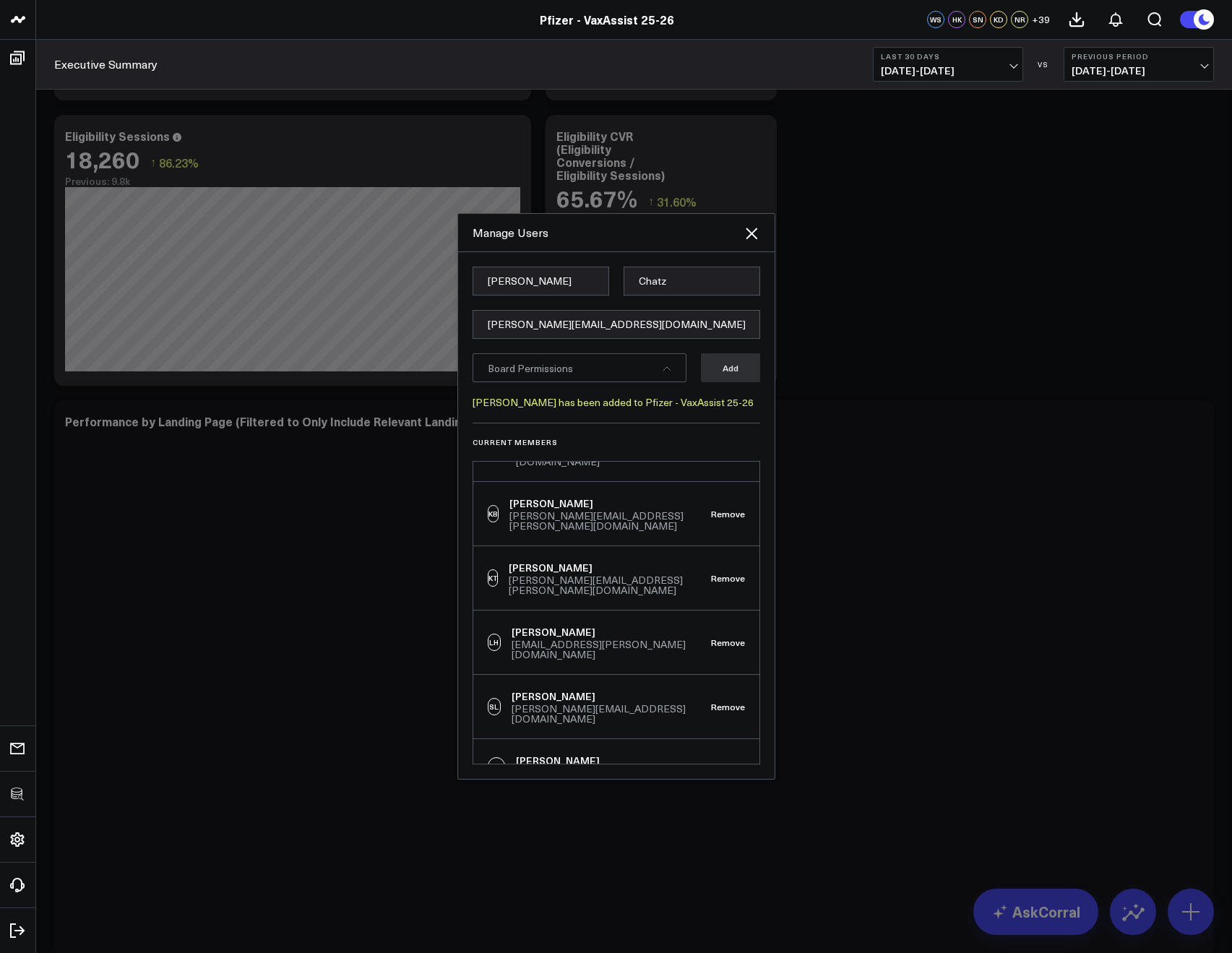
scroll to position [2482, 0]
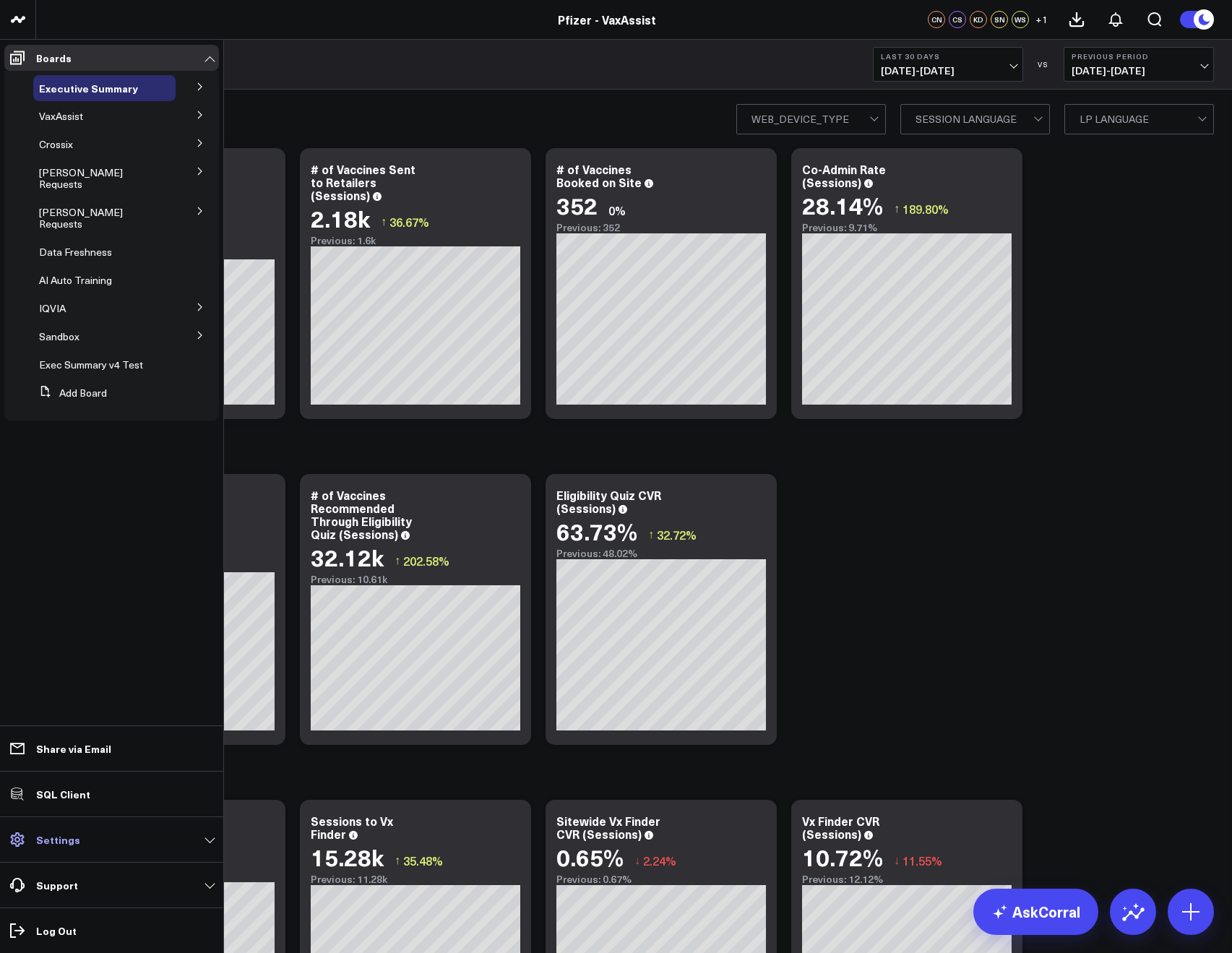
click at [46, 841] on p "Settings" at bounding box center [58, 840] width 44 height 11
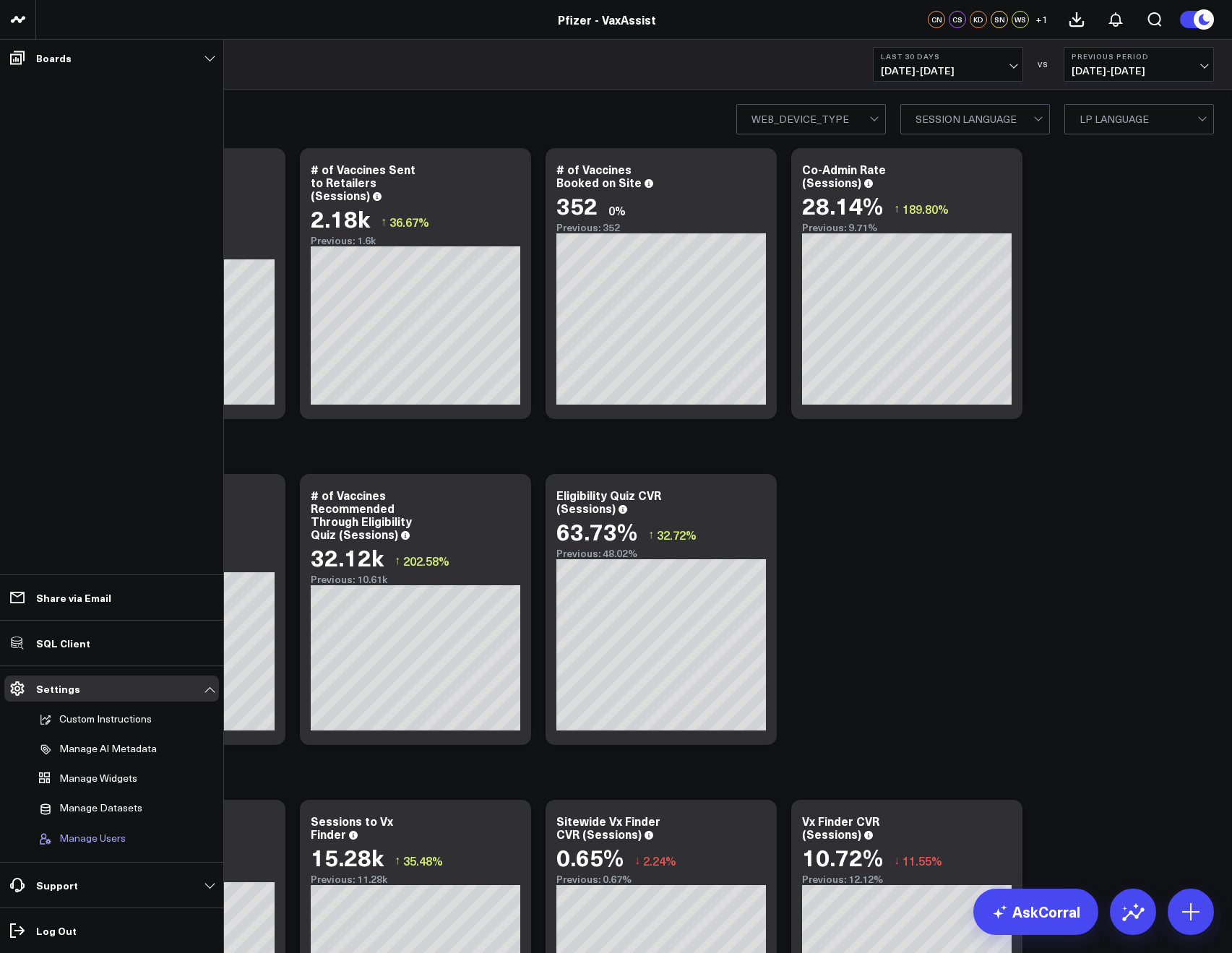
click at [81, 832] on span "Manage Users" at bounding box center [92, 839] width 67 height 13
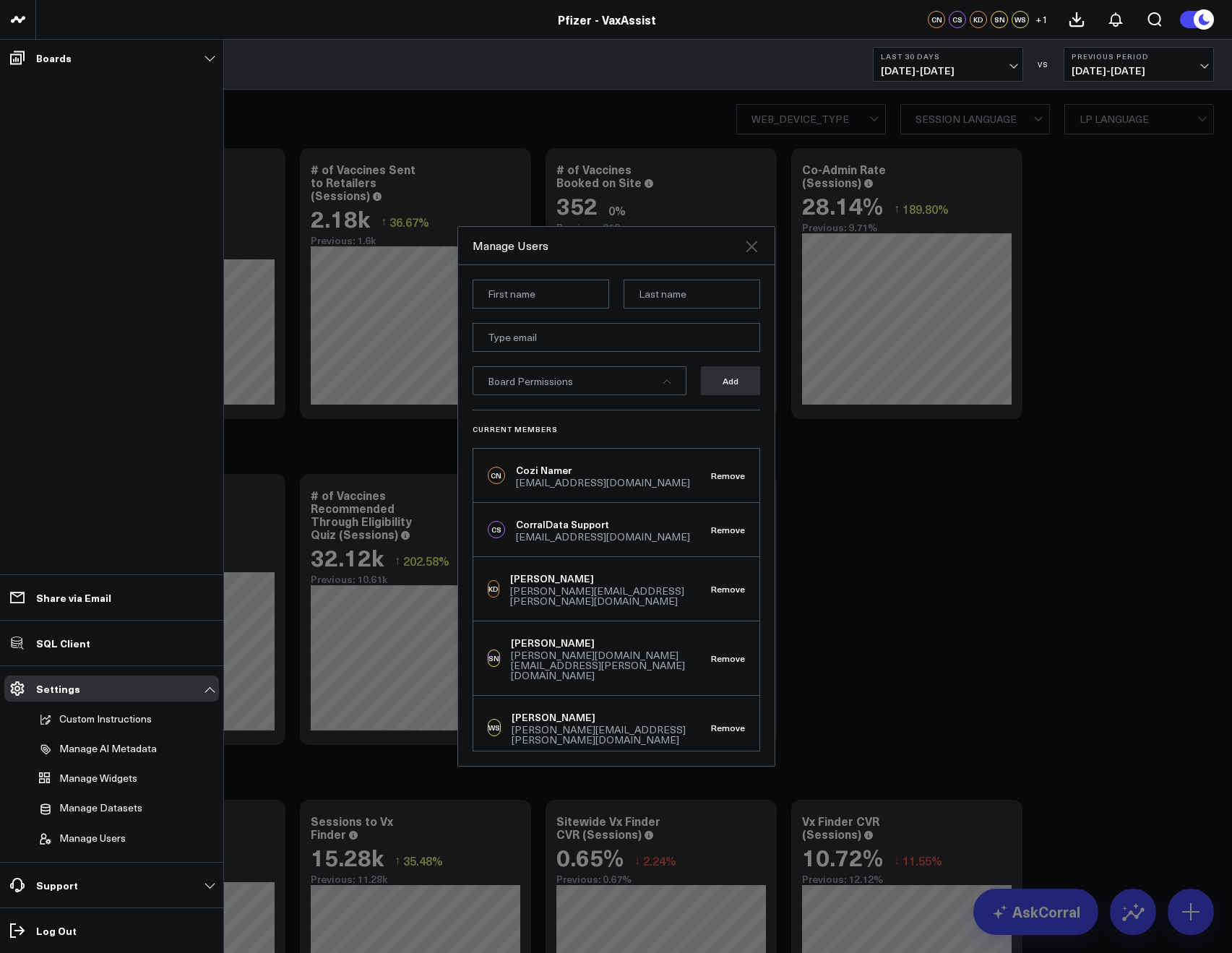
click at [752, 245] on icon at bounding box center [751, 246] width 11 height 11
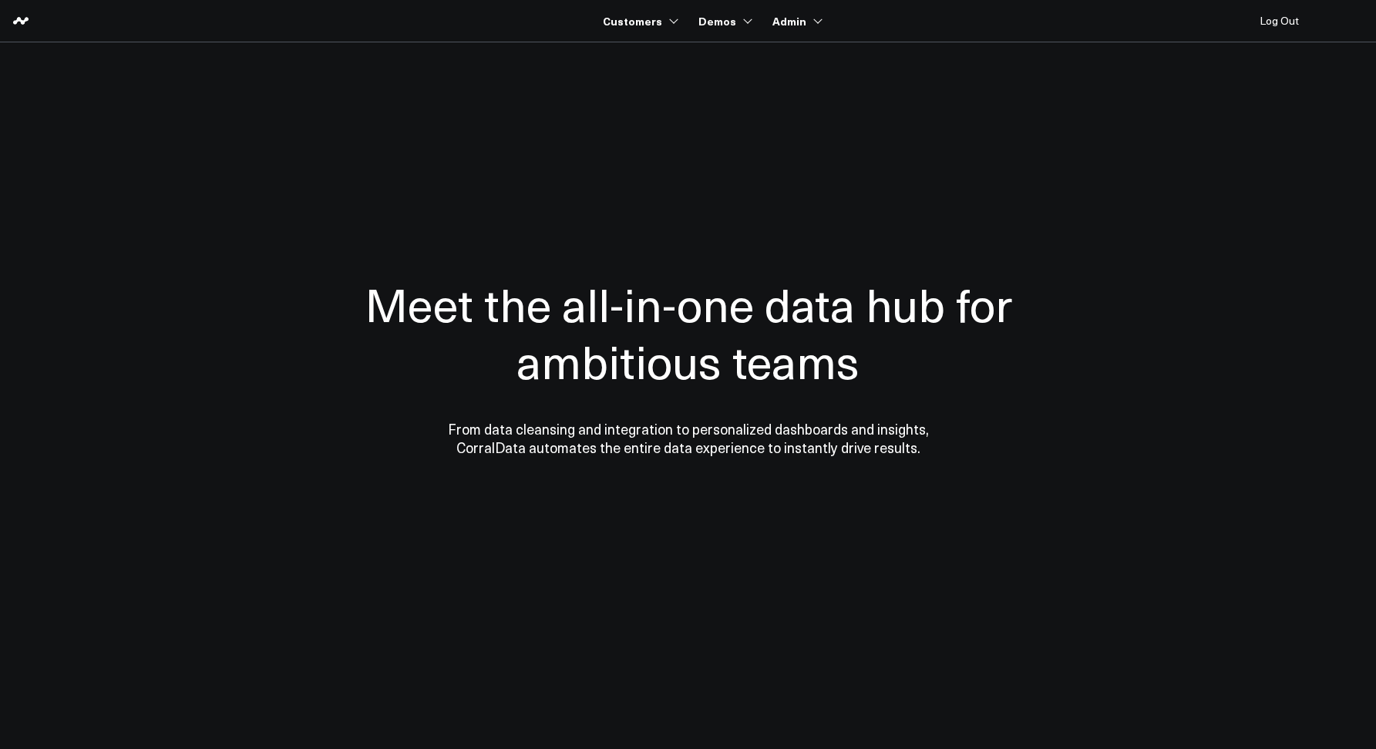
click at [515, 150] on div "Meet the all-in-one data hub for ambitious teams From data cleansing and integr…" at bounding box center [689, 366] width 756 height 432
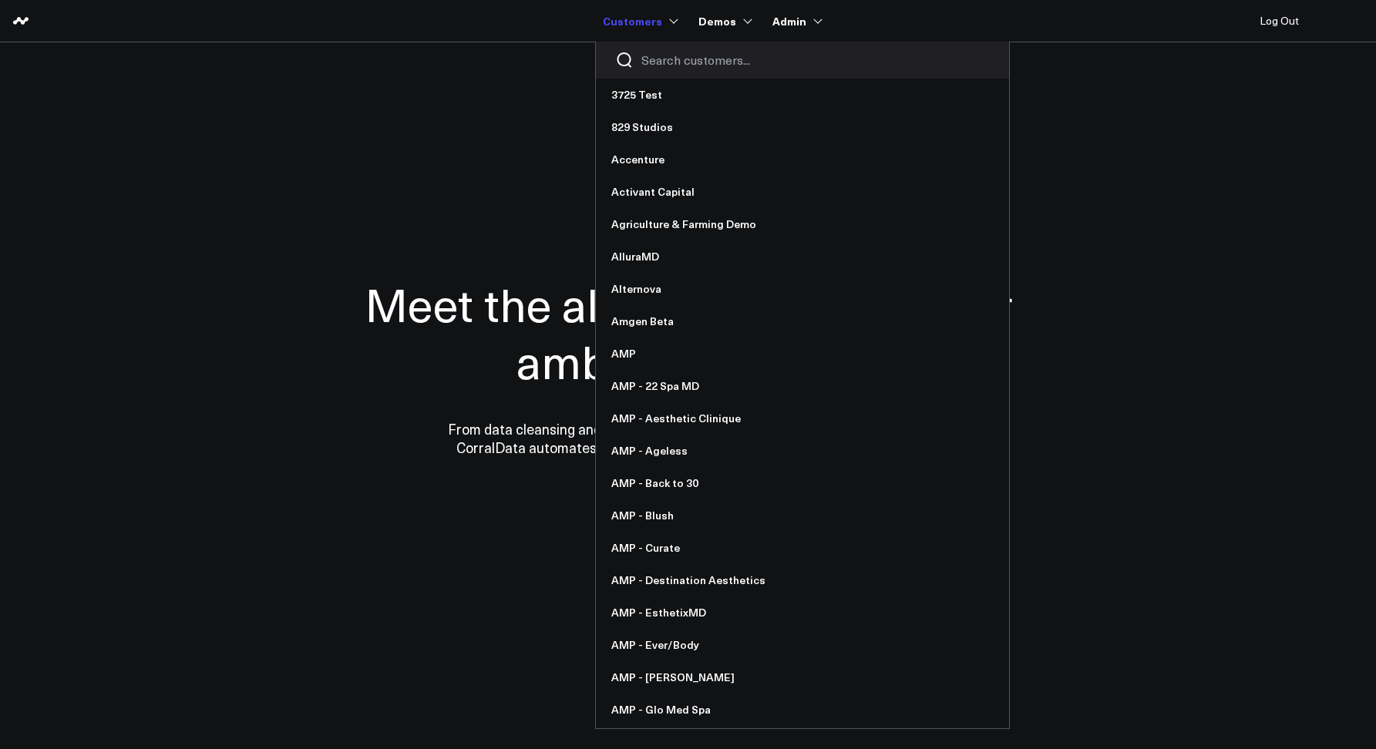
click at [661, 51] on div at bounding box center [802, 60] width 413 height 37
click at [662, 56] on input "Search customers input" at bounding box center [816, 60] width 349 height 17
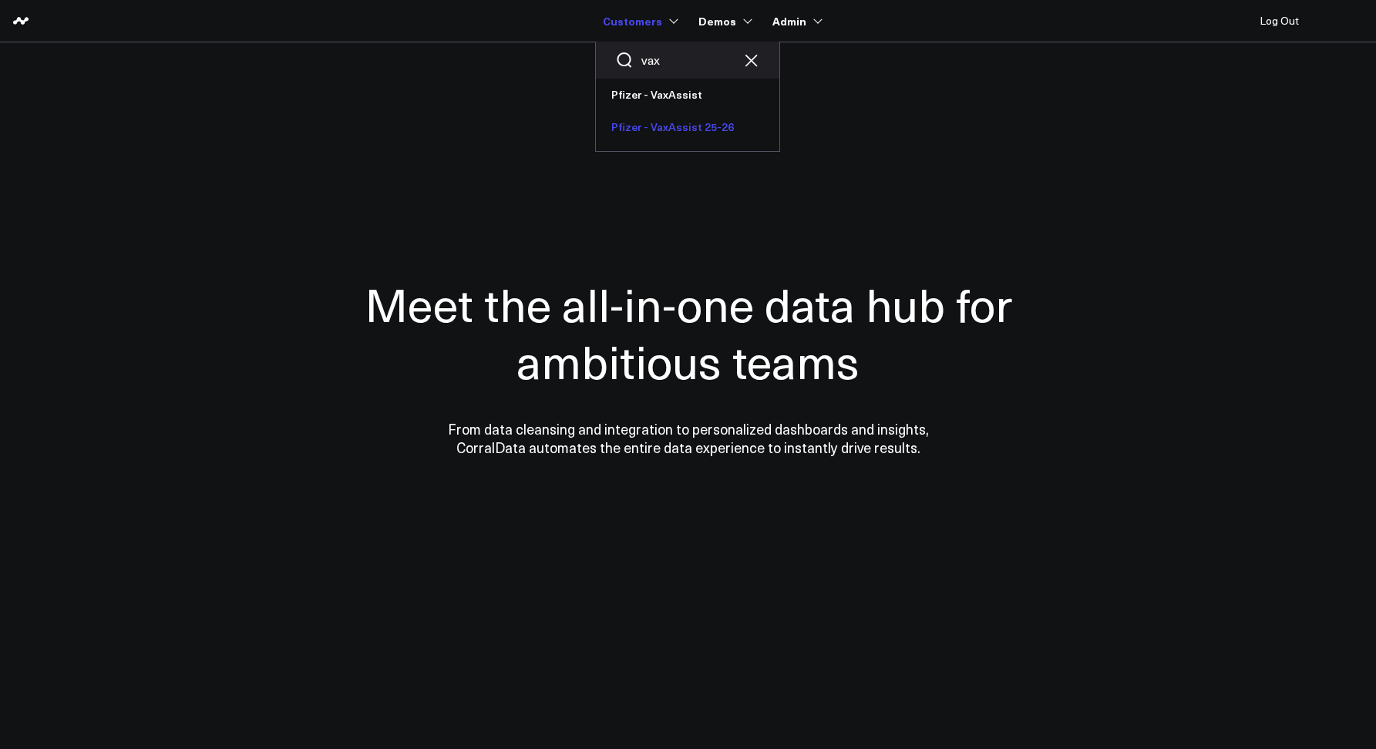
type input "vax"
click at [672, 126] on link "Pfizer - VaxAssist 25-26" at bounding box center [688, 127] width 184 height 32
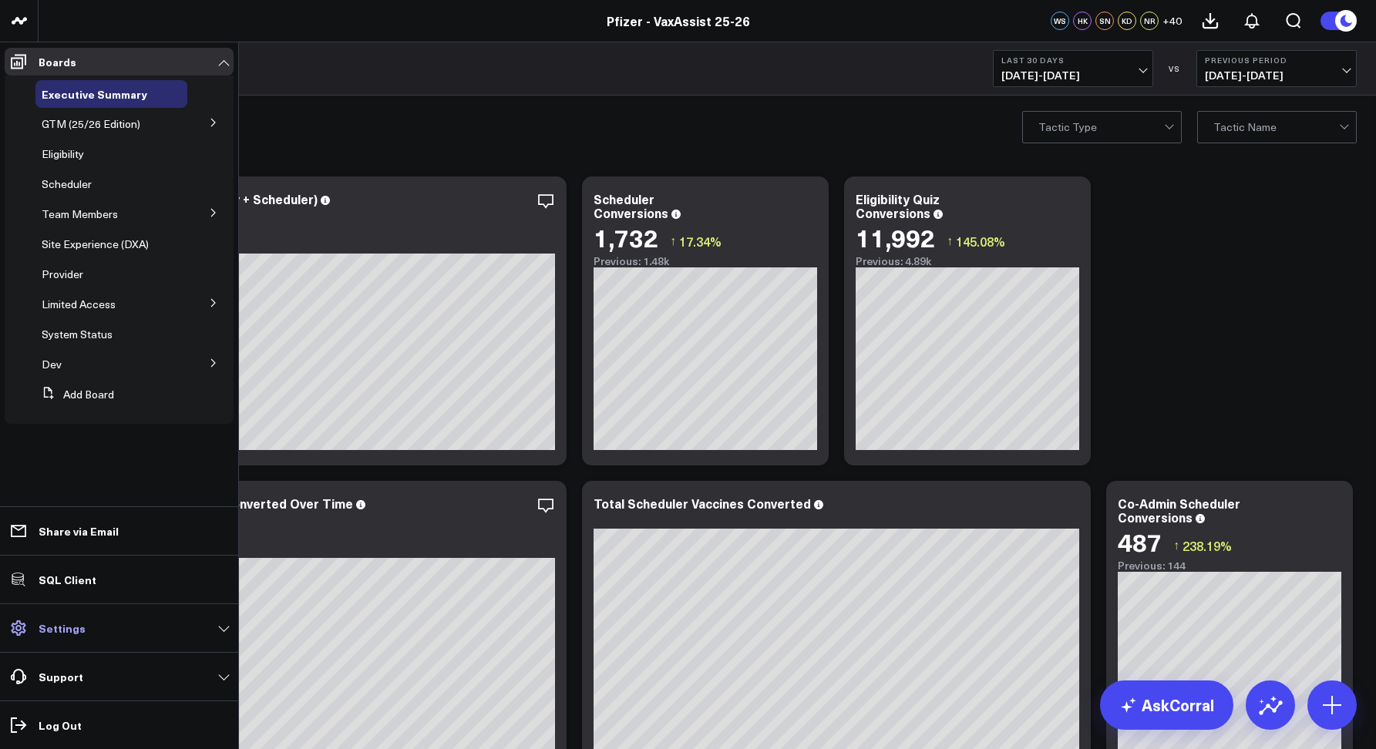
click at [69, 638] on link "Settings" at bounding box center [119, 629] width 229 height 28
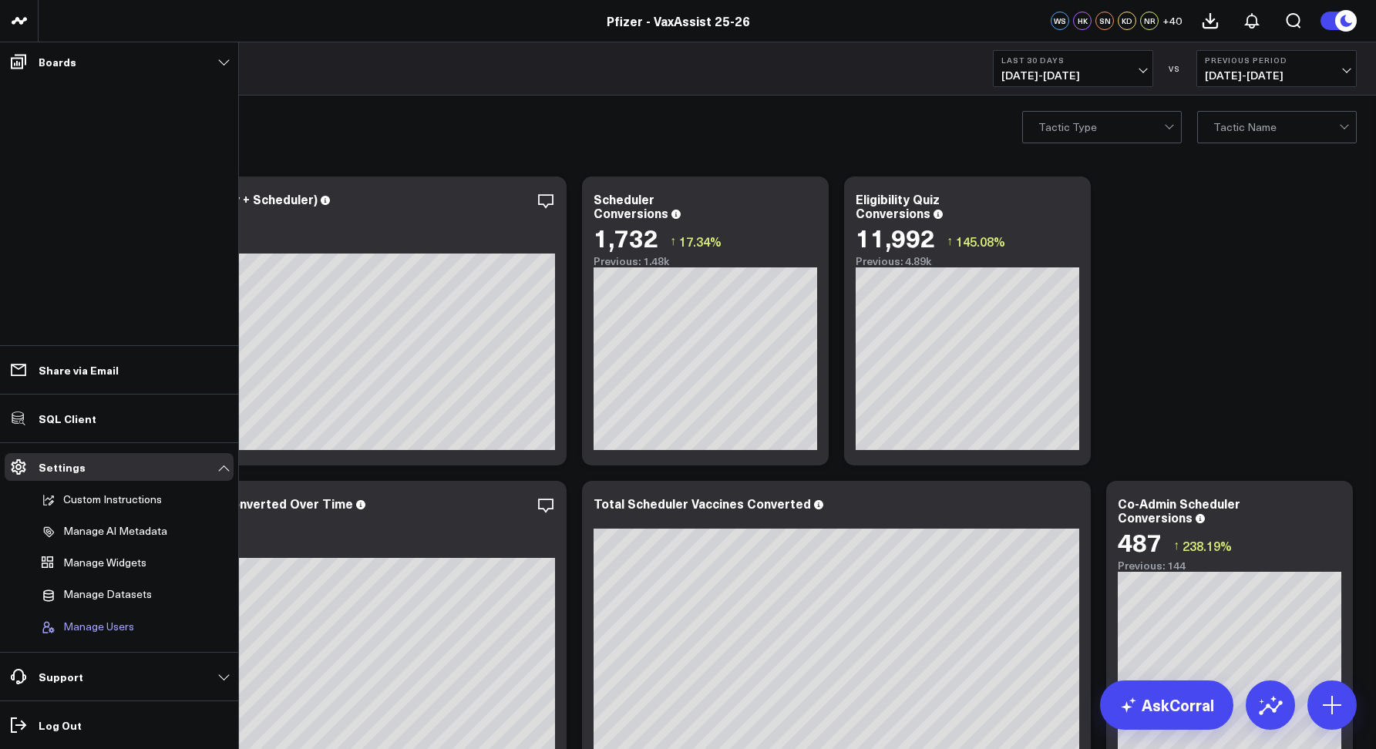
click at [95, 625] on span "Manage Users" at bounding box center [98, 628] width 71 height 14
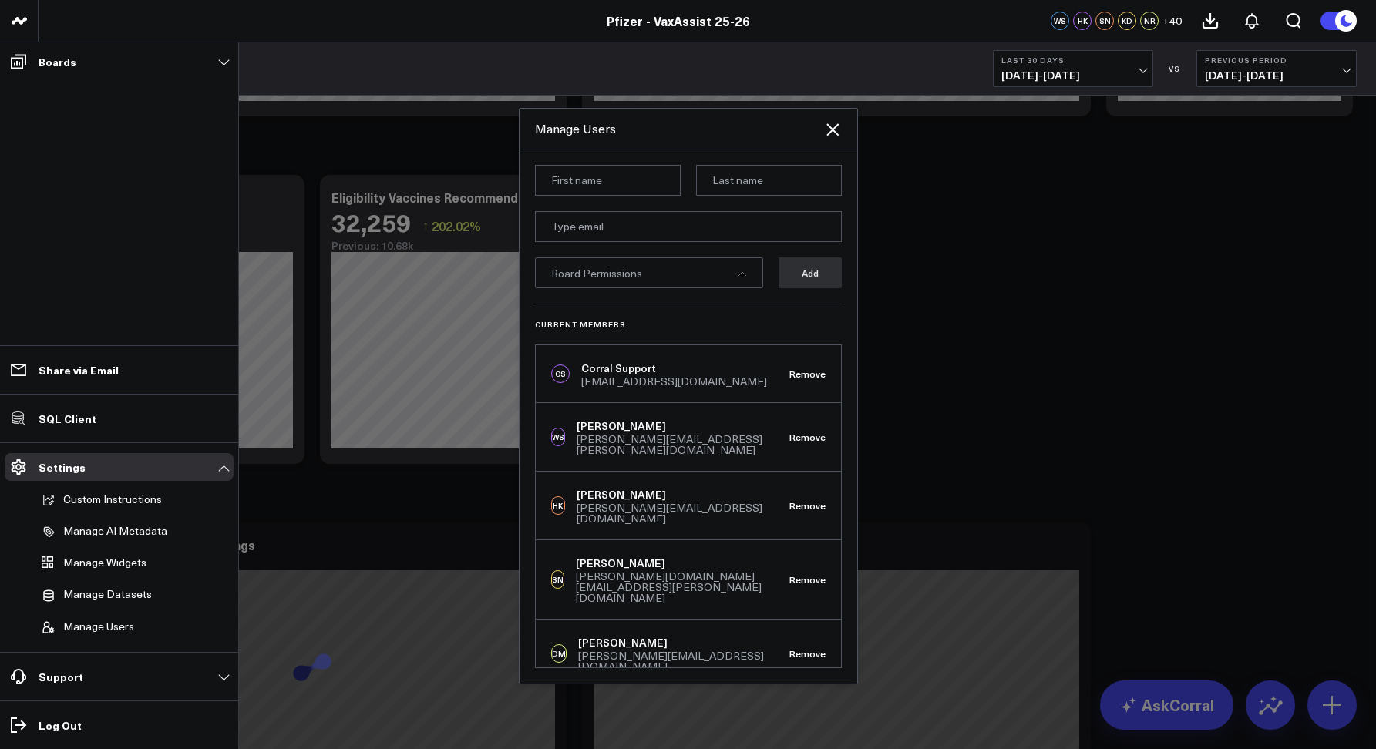
scroll to position [659, 0]
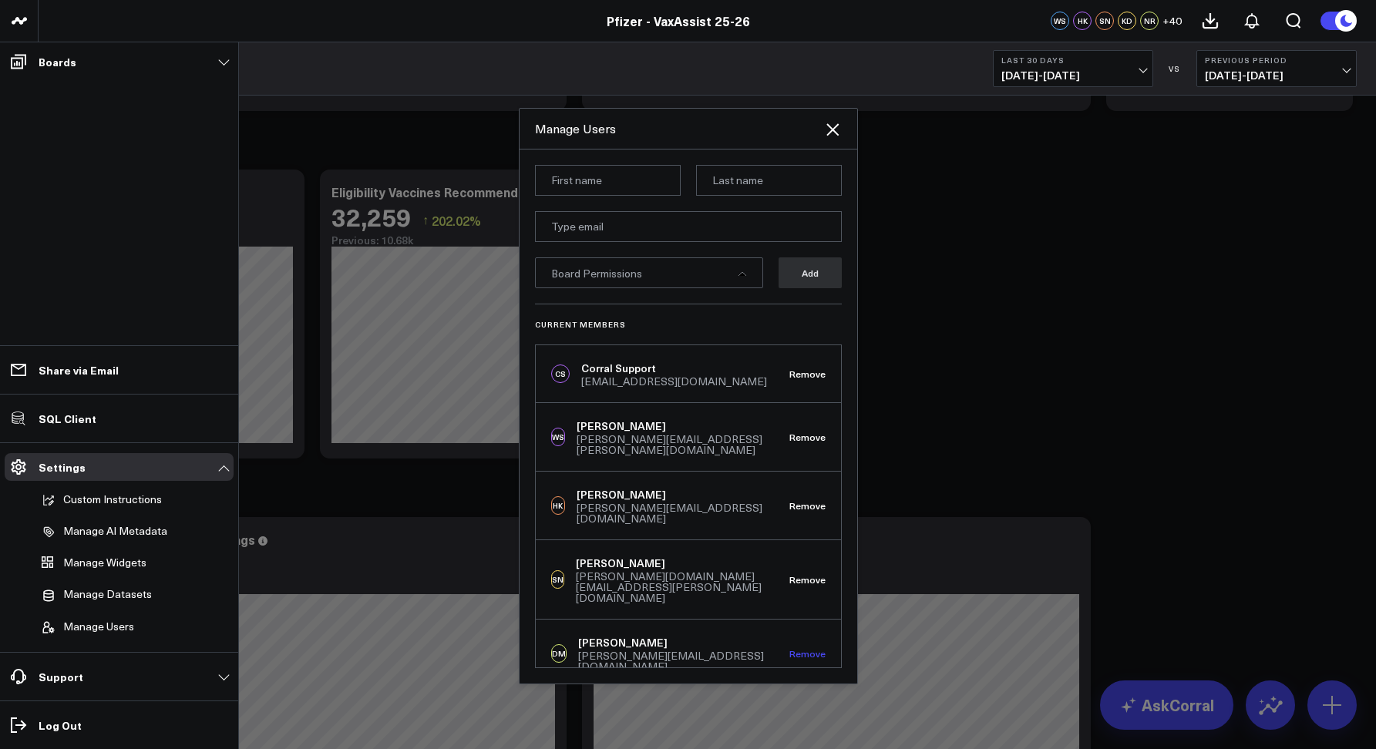
click at [794, 648] on button "Remove" at bounding box center [808, 653] width 36 height 11
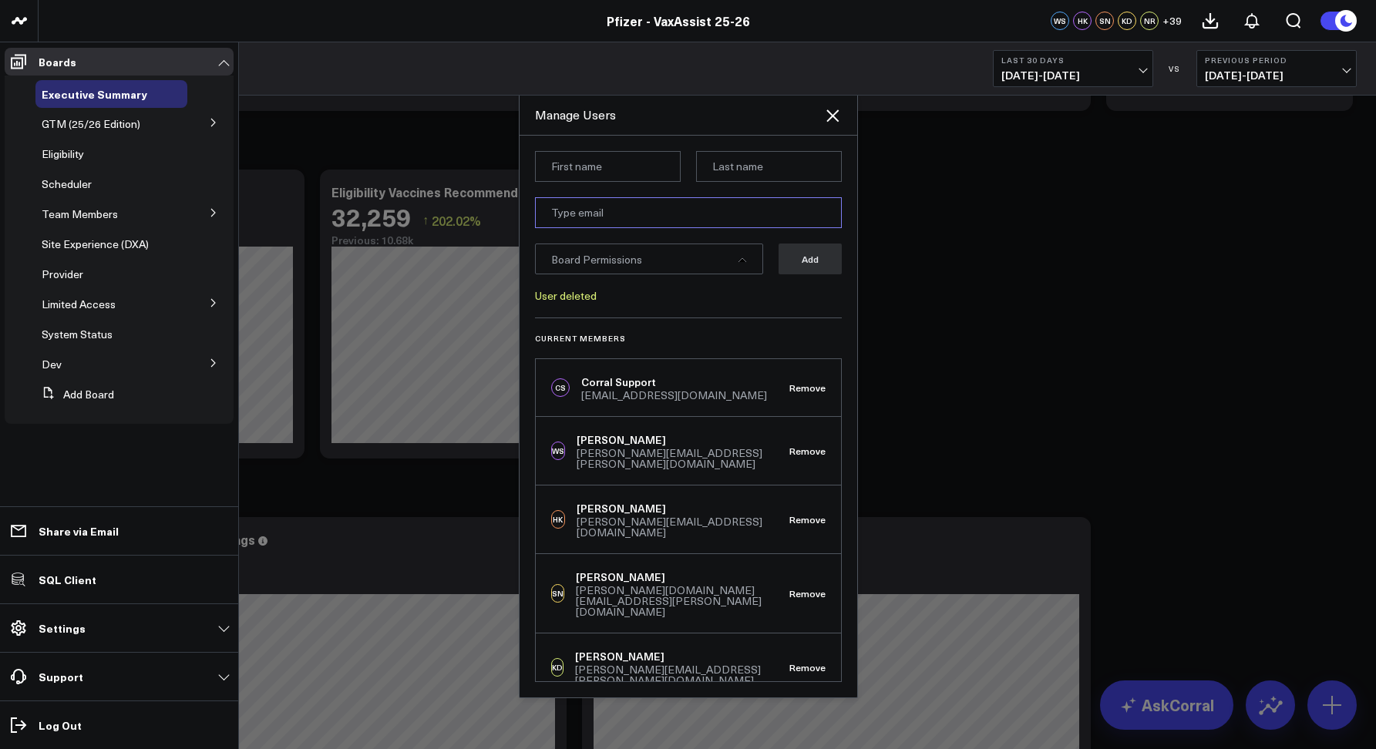
click at [566, 218] on input "email" at bounding box center [688, 212] width 307 height 31
paste input "[PERSON_NAME][EMAIL_ADDRESS][DOMAIN_NAME]"
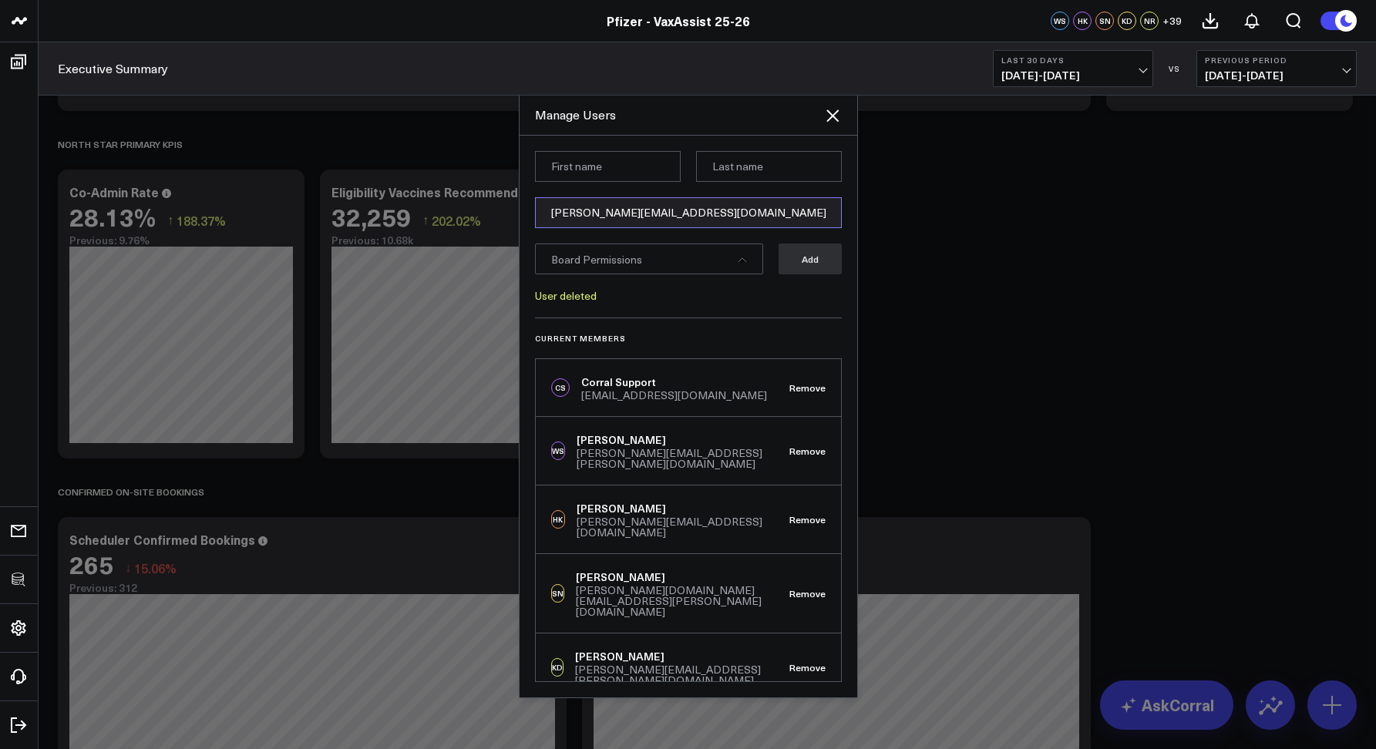
type input "[PERSON_NAME][EMAIL_ADDRESS][DOMAIN_NAME]"
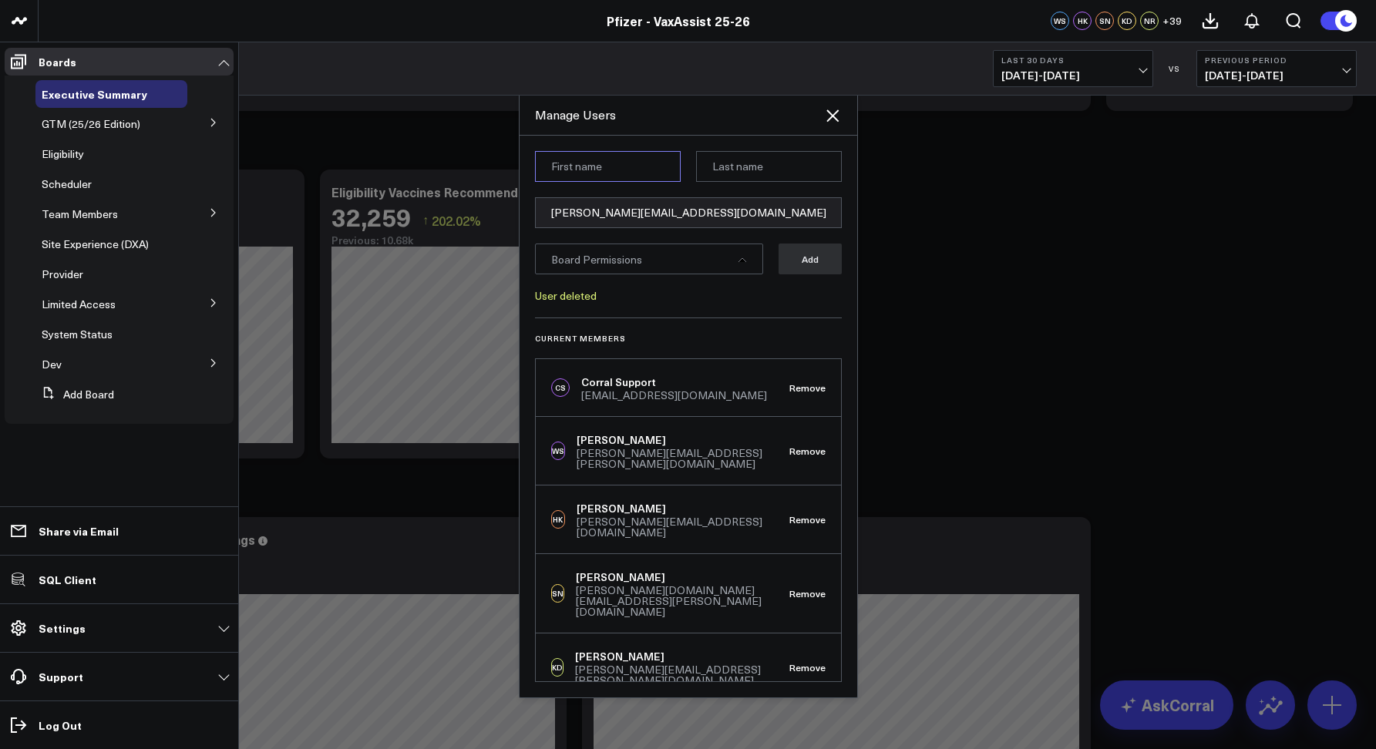
click at [549, 175] on input at bounding box center [608, 166] width 146 height 31
paste input "[PERSON_NAME]"
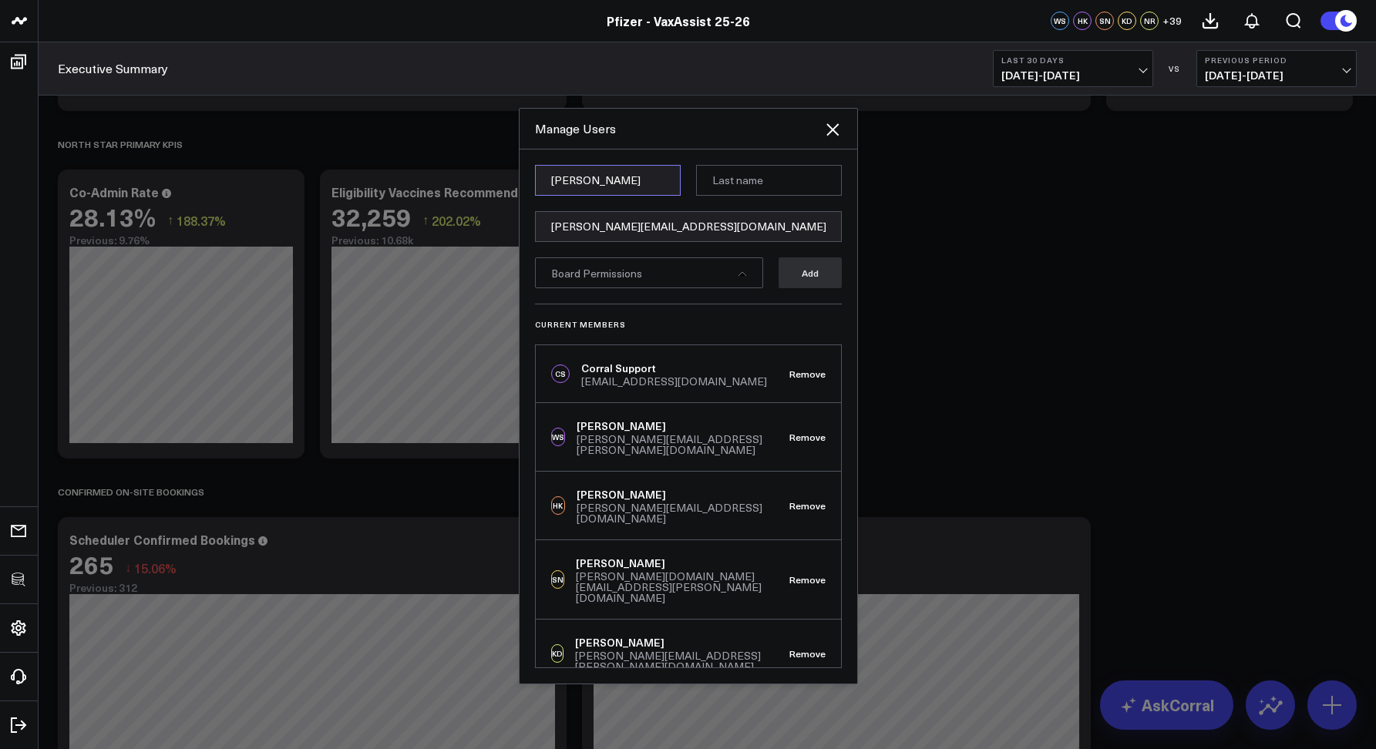
type input "[PERSON_NAME]"
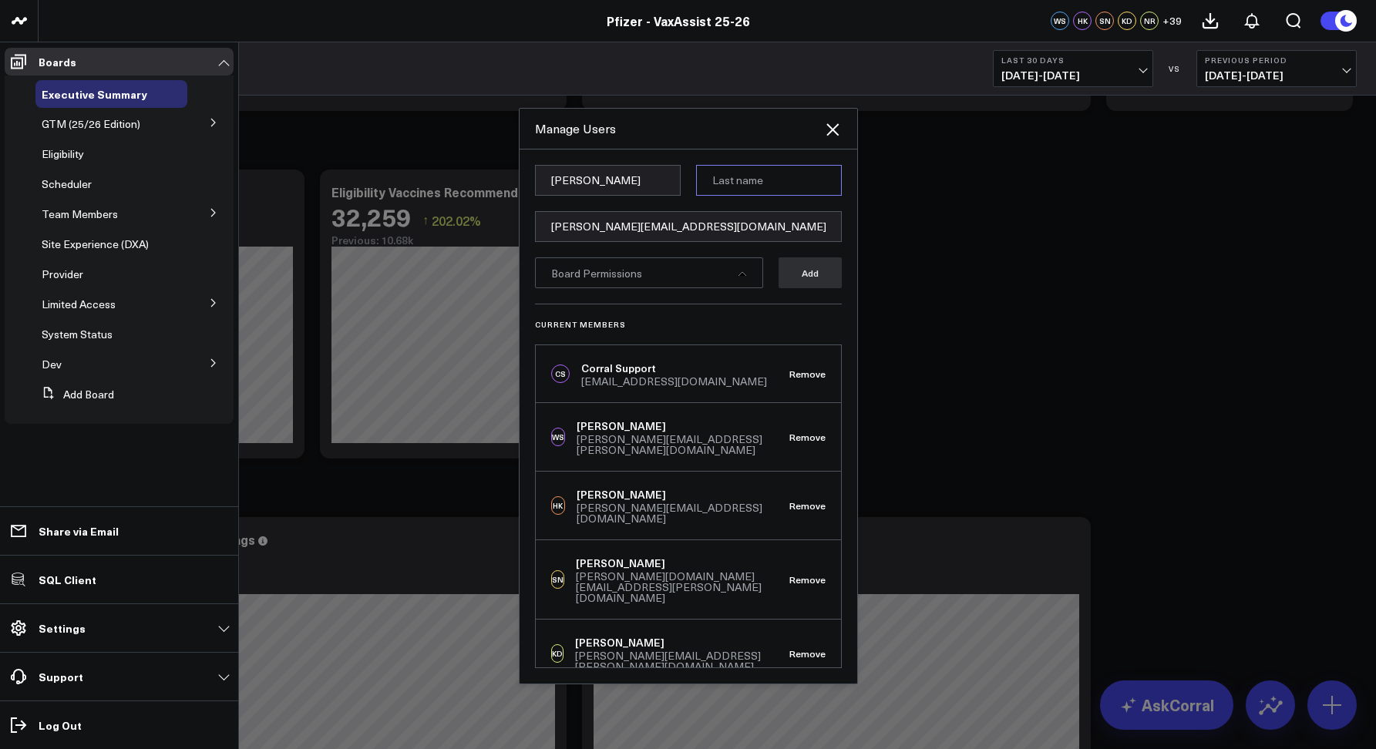
click at [733, 169] on input at bounding box center [769, 180] width 146 height 31
paste input "Marks"
type input "Marks"
click at [681, 269] on div "Board Permissions" at bounding box center [649, 273] width 228 height 31
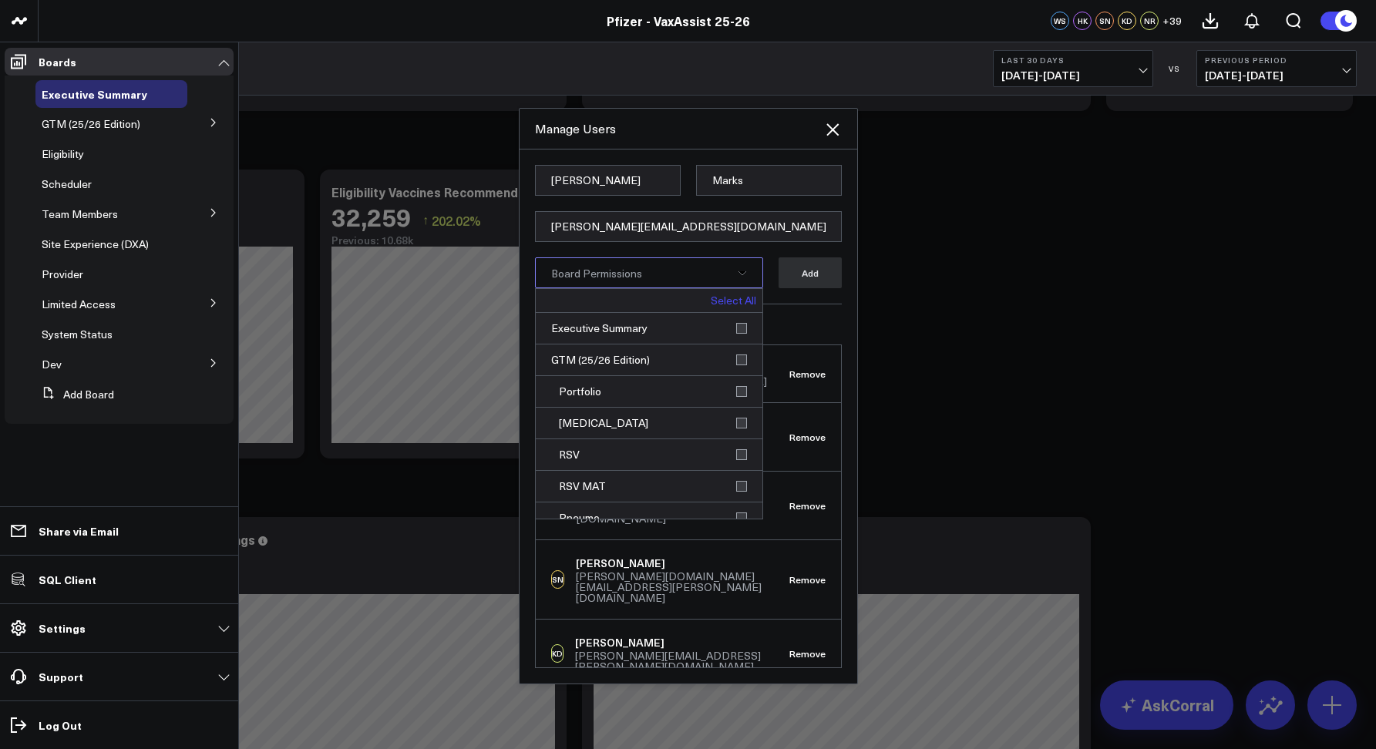
click at [722, 299] on link "Select All" at bounding box center [733, 300] width 45 height 11
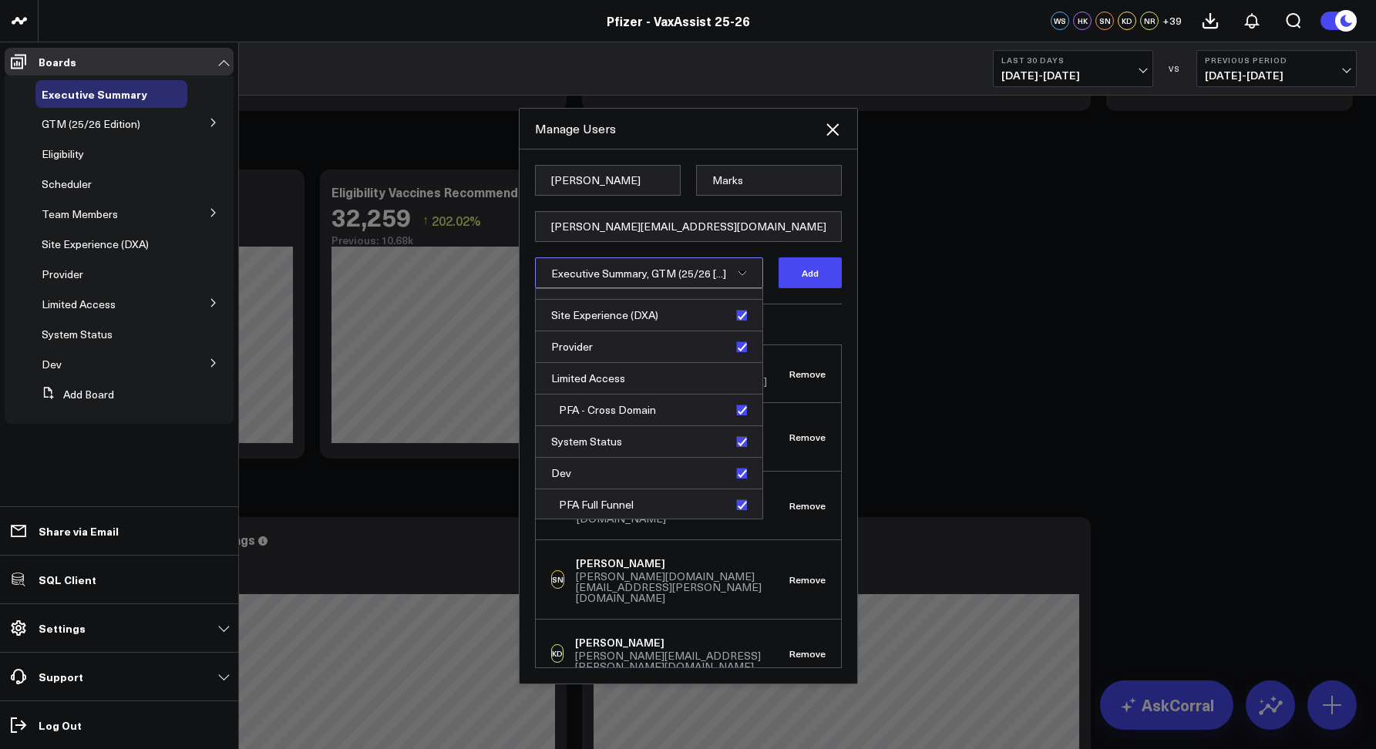
scroll to position [489, 0]
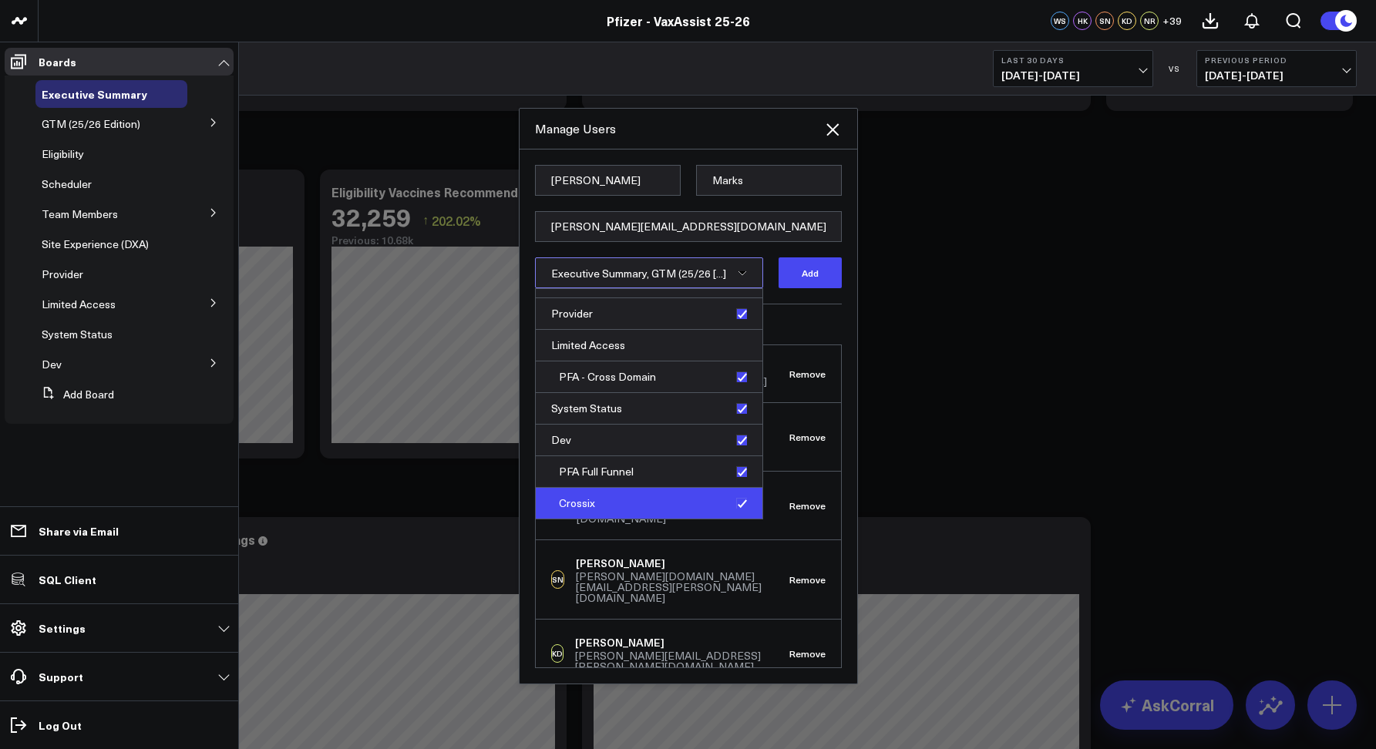
click at [736, 501] on div "Crossix" at bounding box center [649, 503] width 227 height 31
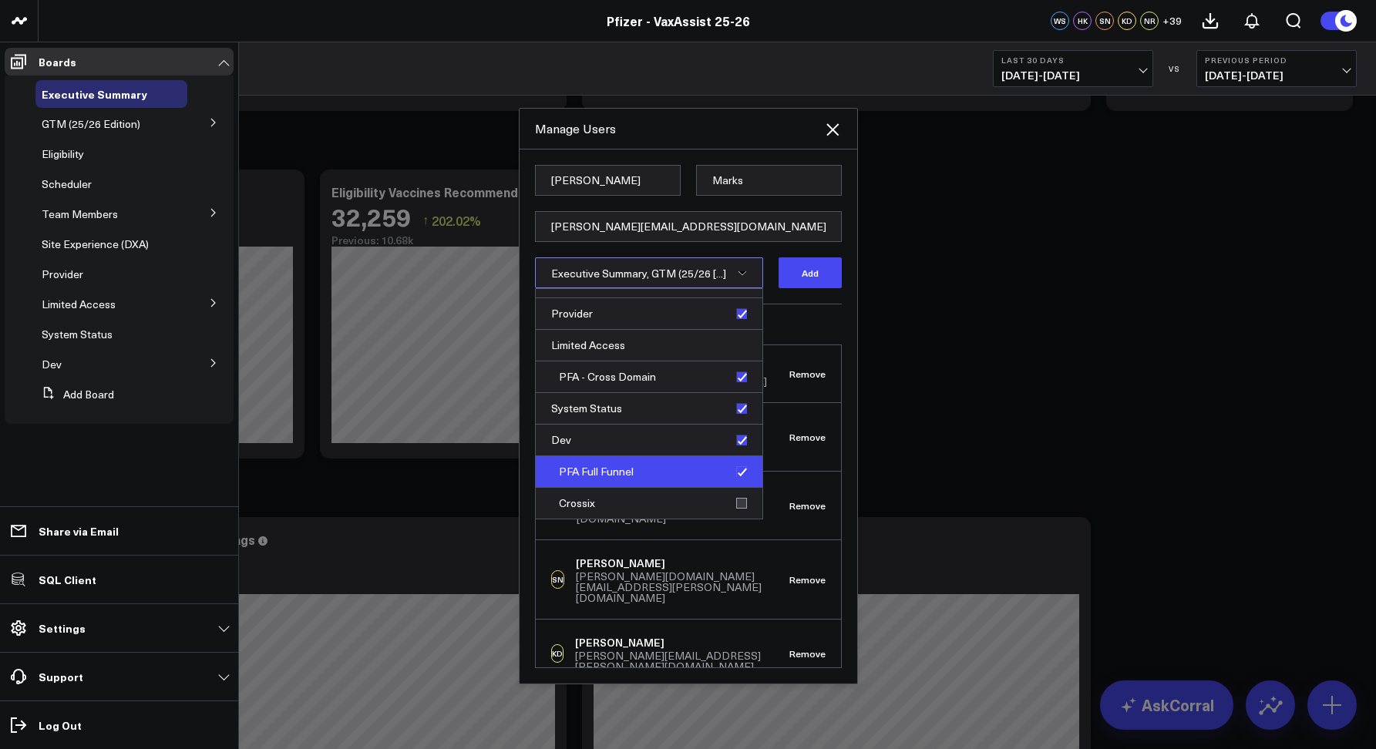
click at [736, 476] on div "PFA Full Funnel" at bounding box center [649, 472] width 227 height 32
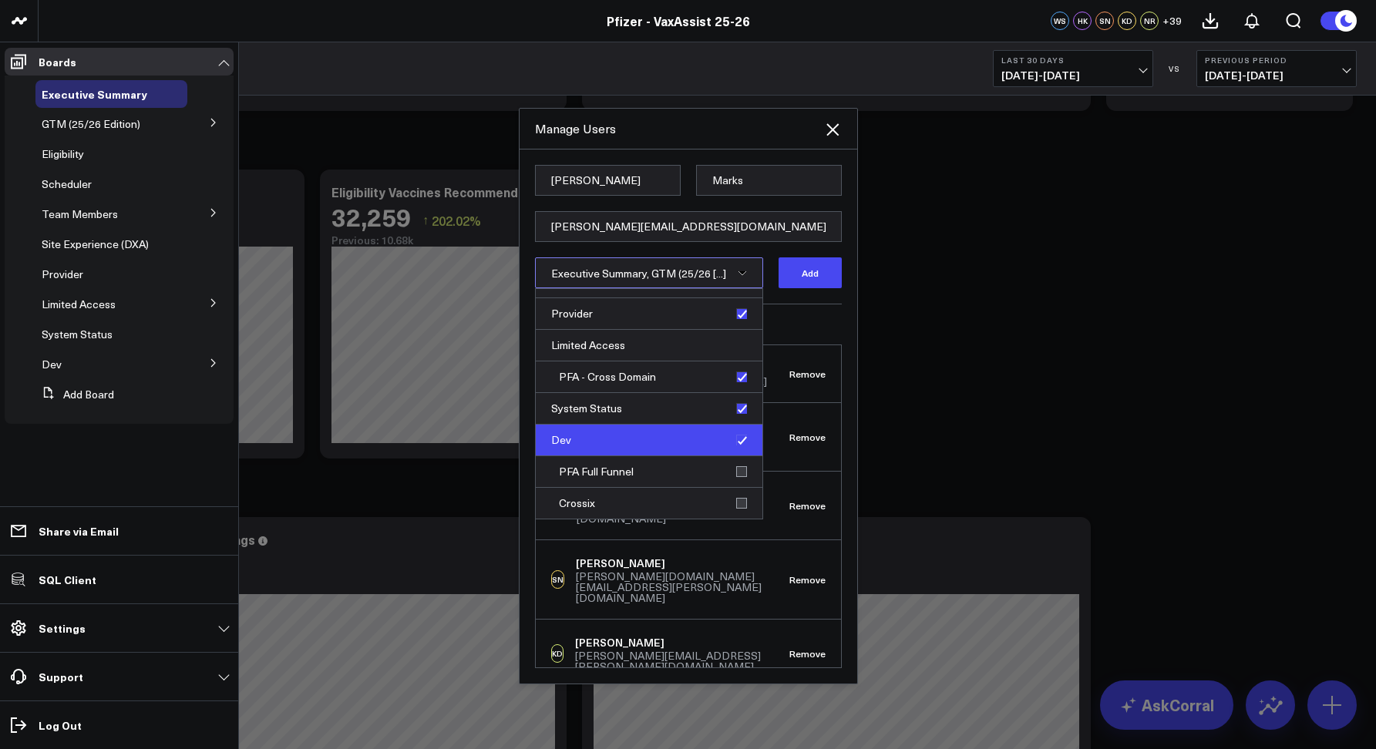
click at [735, 438] on div "Dev" at bounding box center [649, 441] width 227 height 32
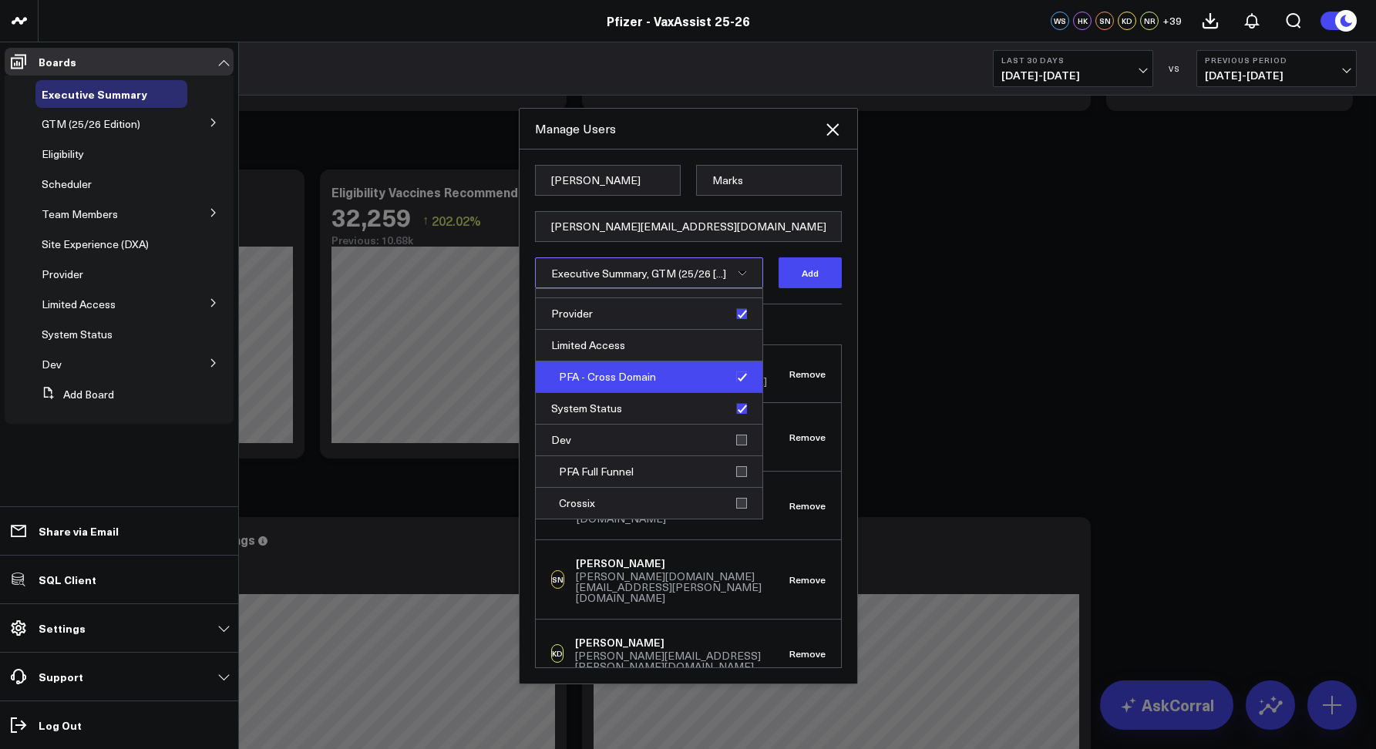
click at [738, 379] on div "PFA - Cross Domain" at bounding box center [649, 378] width 227 height 32
click at [735, 372] on div "PFA - Cross Domain" at bounding box center [649, 378] width 227 height 32
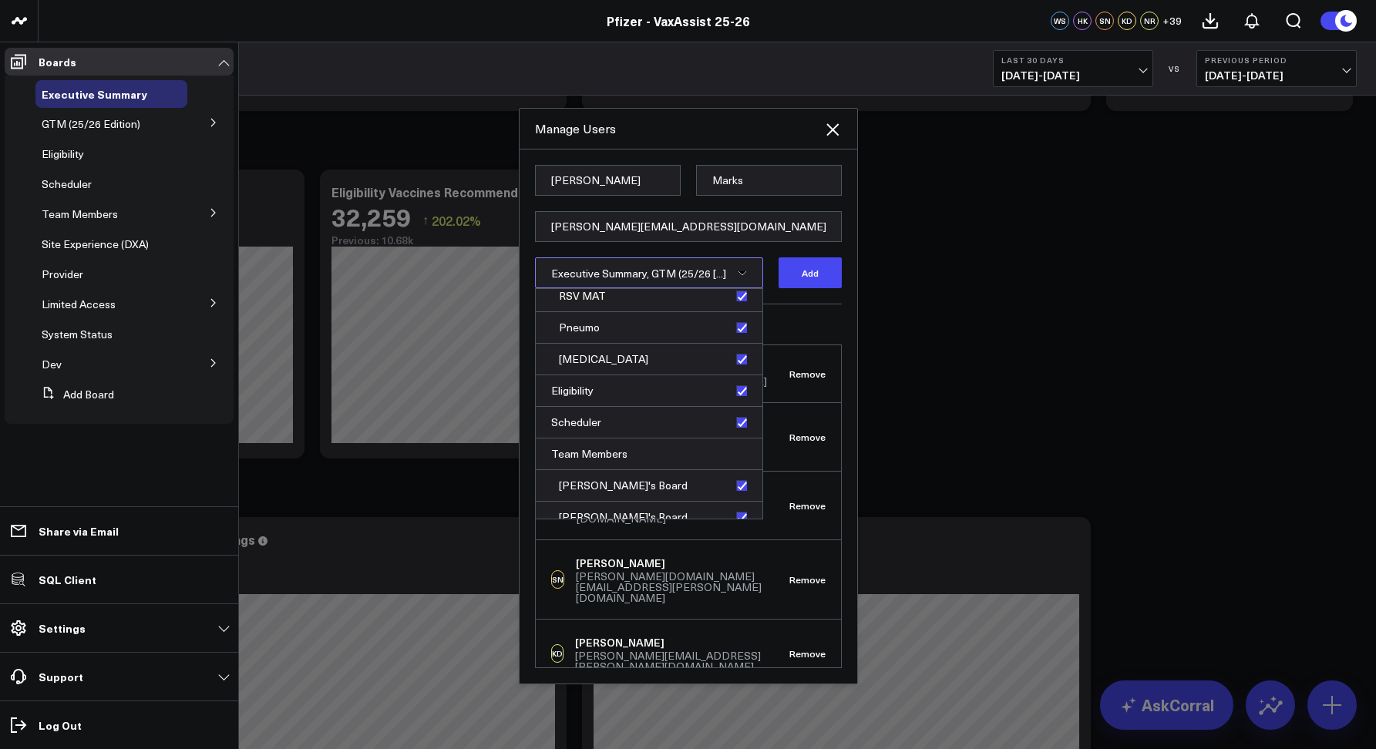
scroll to position [0, 0]
click at [805, 281] on button "Add" at bounding box center [810, 273] width 63 height 31
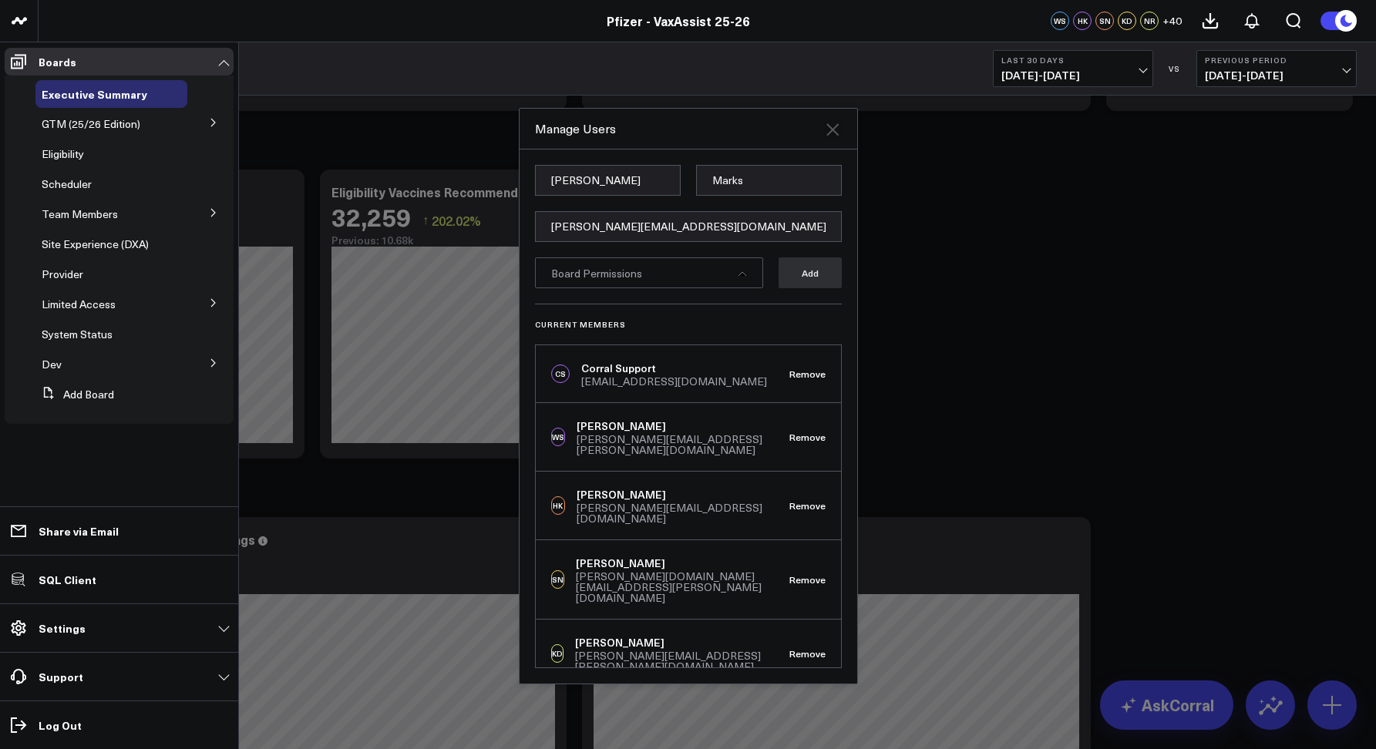
click at [836, 124] on icon at bounding box center [833, 129] width 12 height 12
